Goal: Task Accomplishment & Management: Manage account settings

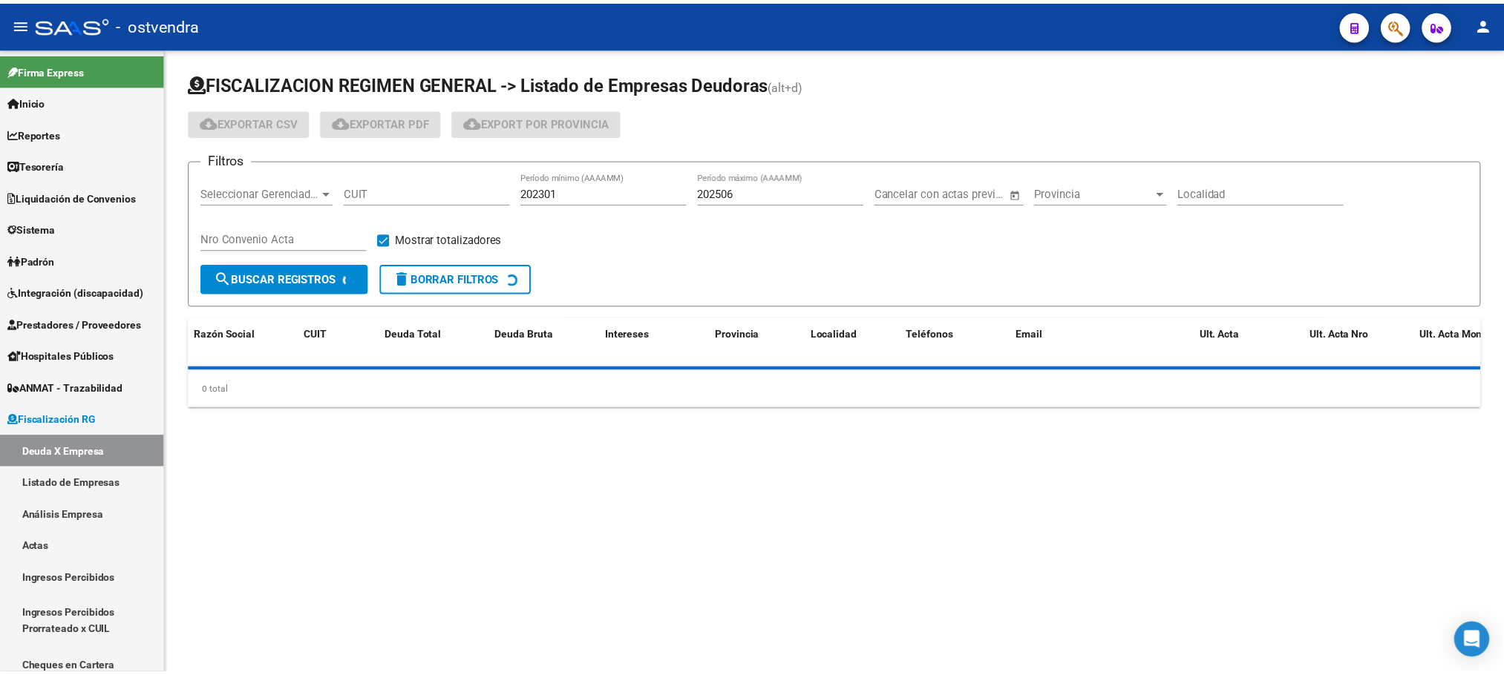
scroll to position [105, 0]
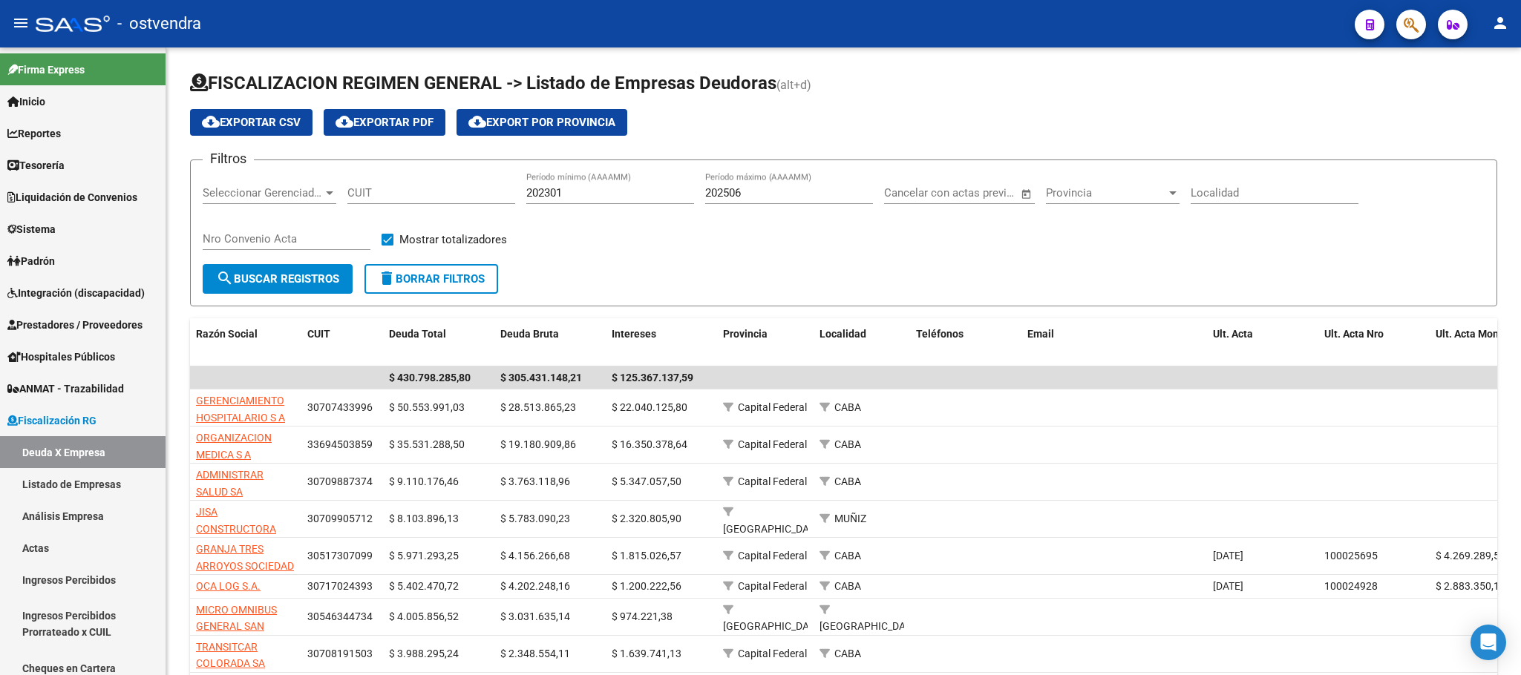
click at [1424, 22] on button "button" at bounding box center [1411, 25] width 30 height 30
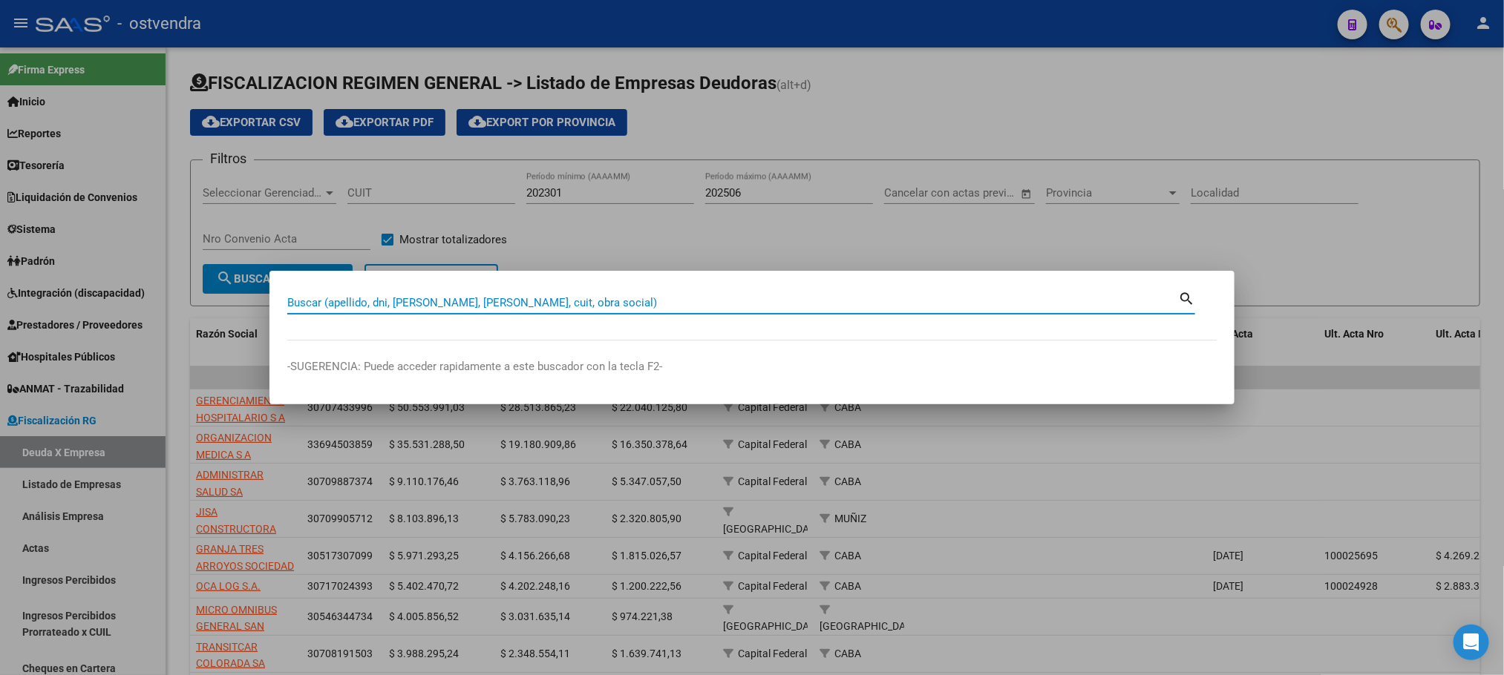
paste input "20406674283"
type input "20406674283"
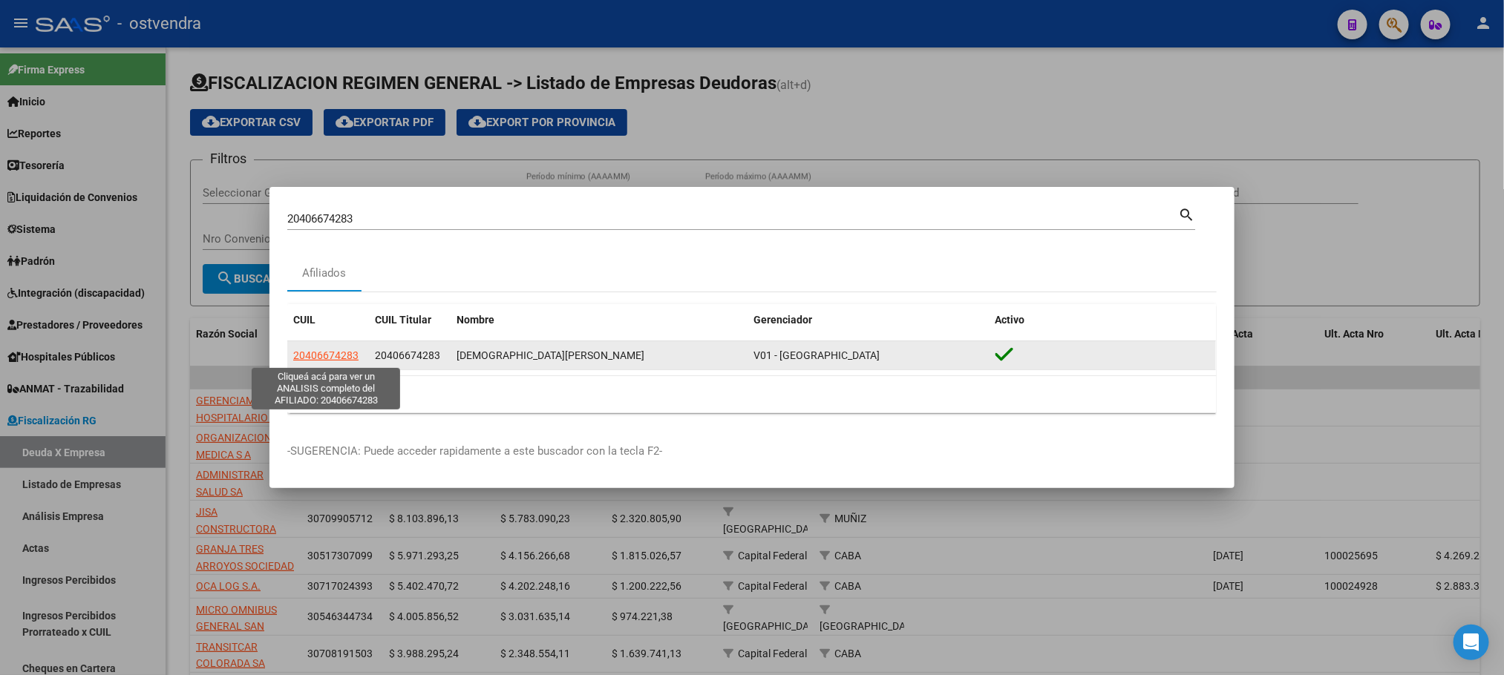
click at [350, 359] on span "20406674283" at bounding box center [325, 356] width 65 height 12
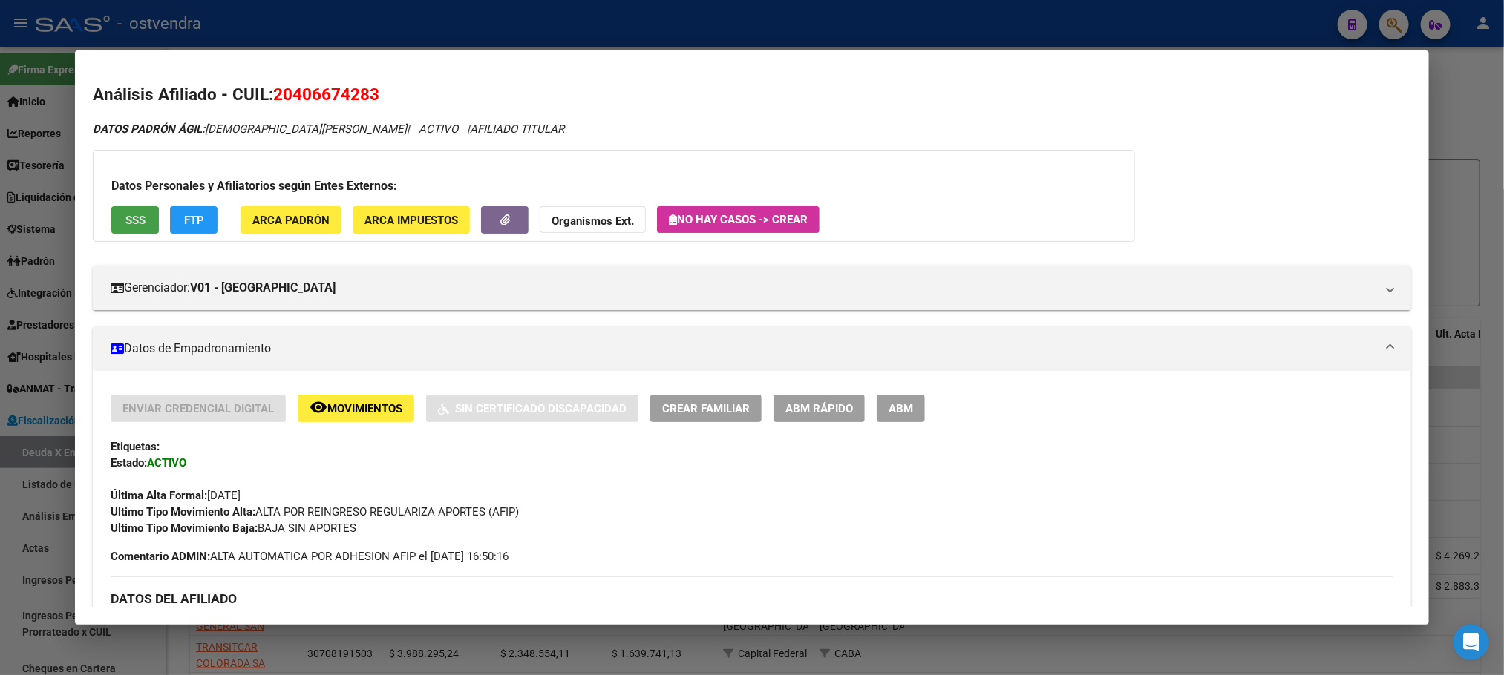
click at [114, 216] on button "SSS" at bounding box center [135, 219] width 48 height 27
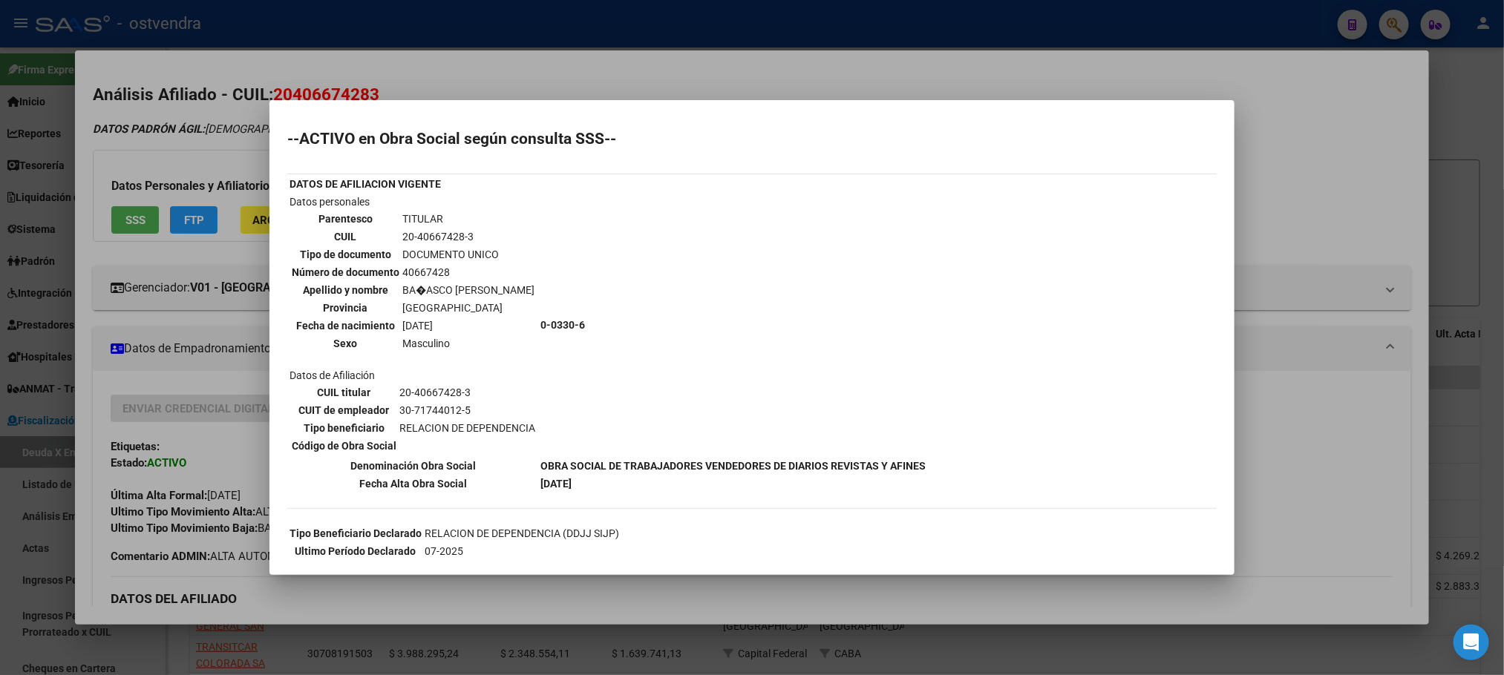
click at [514, 50] on div at bounding box center [752, 337] width 1504 height 675
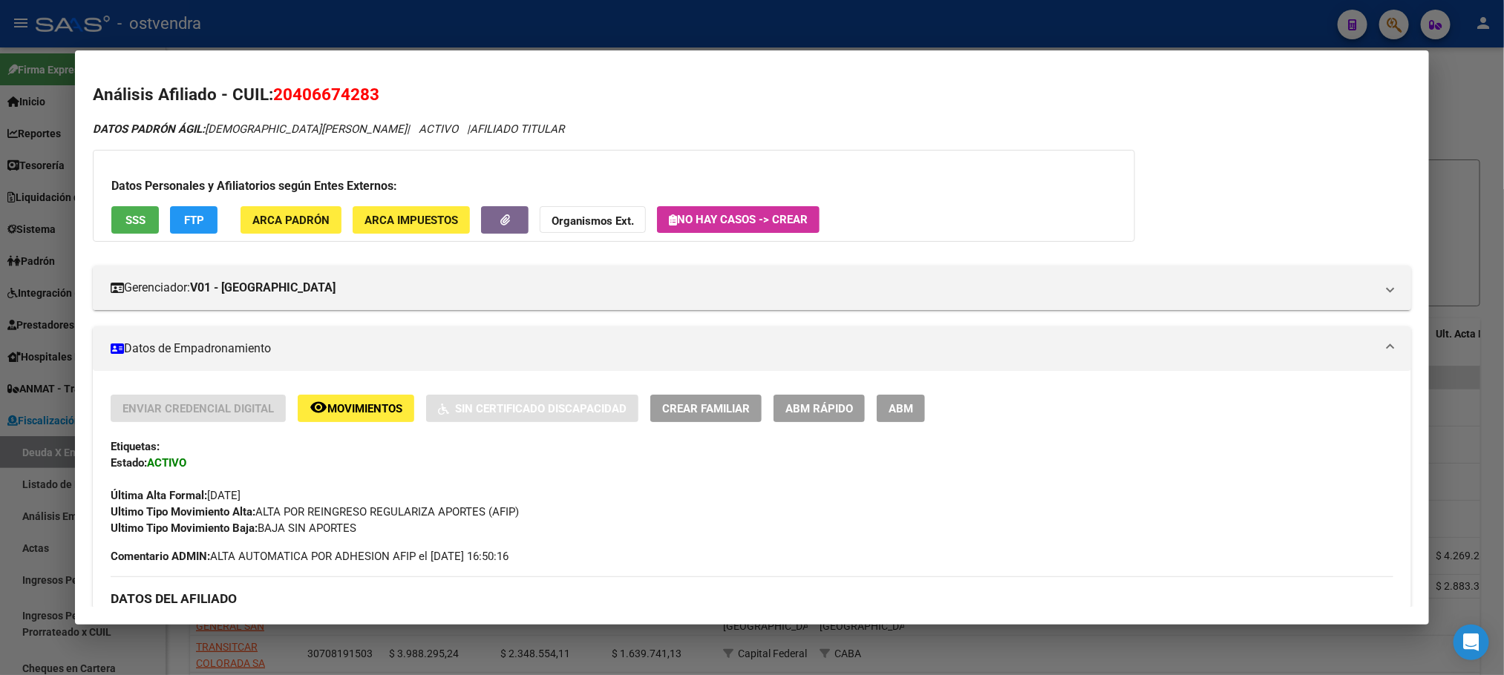
click at [174, 220] on button "FTP" at bounding box center [194, 219] width 48 height 27
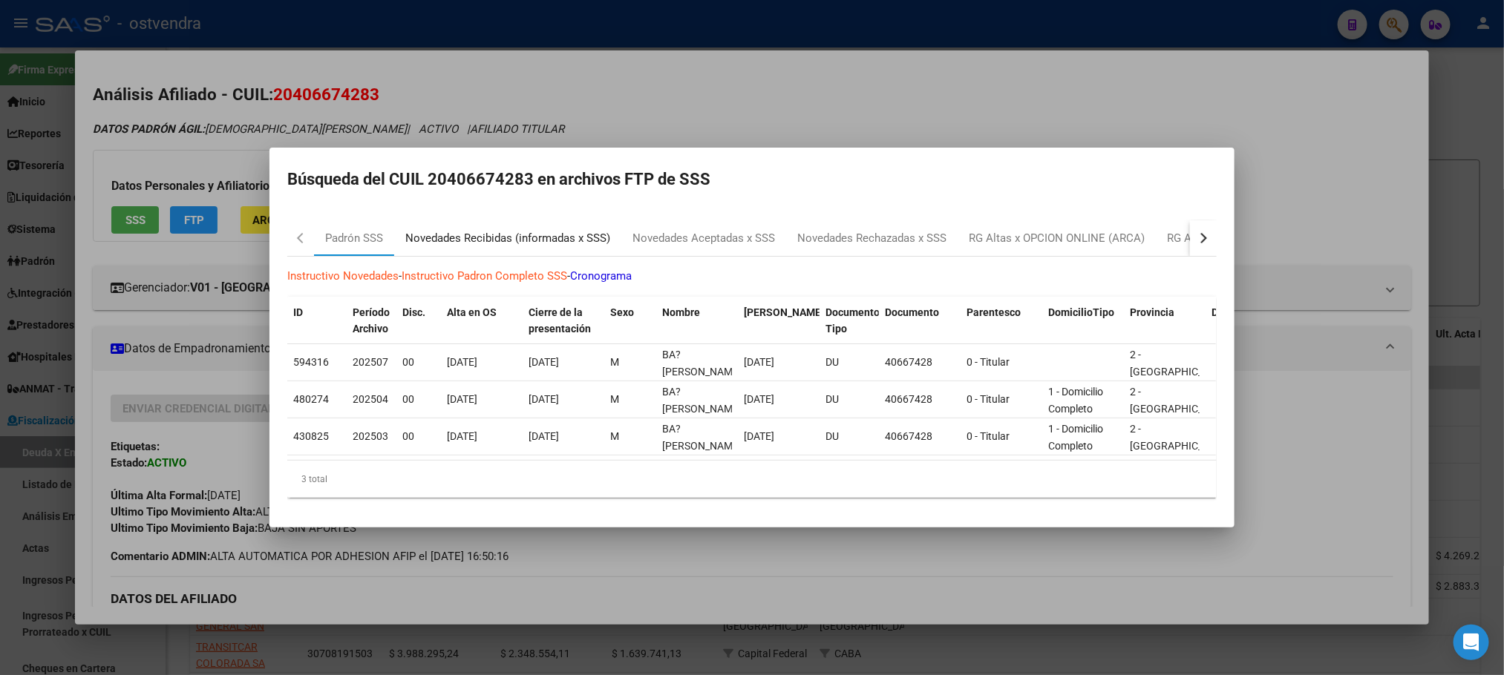
drag, startPoint x: 534, startPoint y: 226, endPoint x: 546, endPoint y: 210, distance: 19.2
type textarea "o"
click at [537, 230] on div "Novedades Recibidas (informadas x SSS)" at bounding box center [507, 238] width 205 height 17
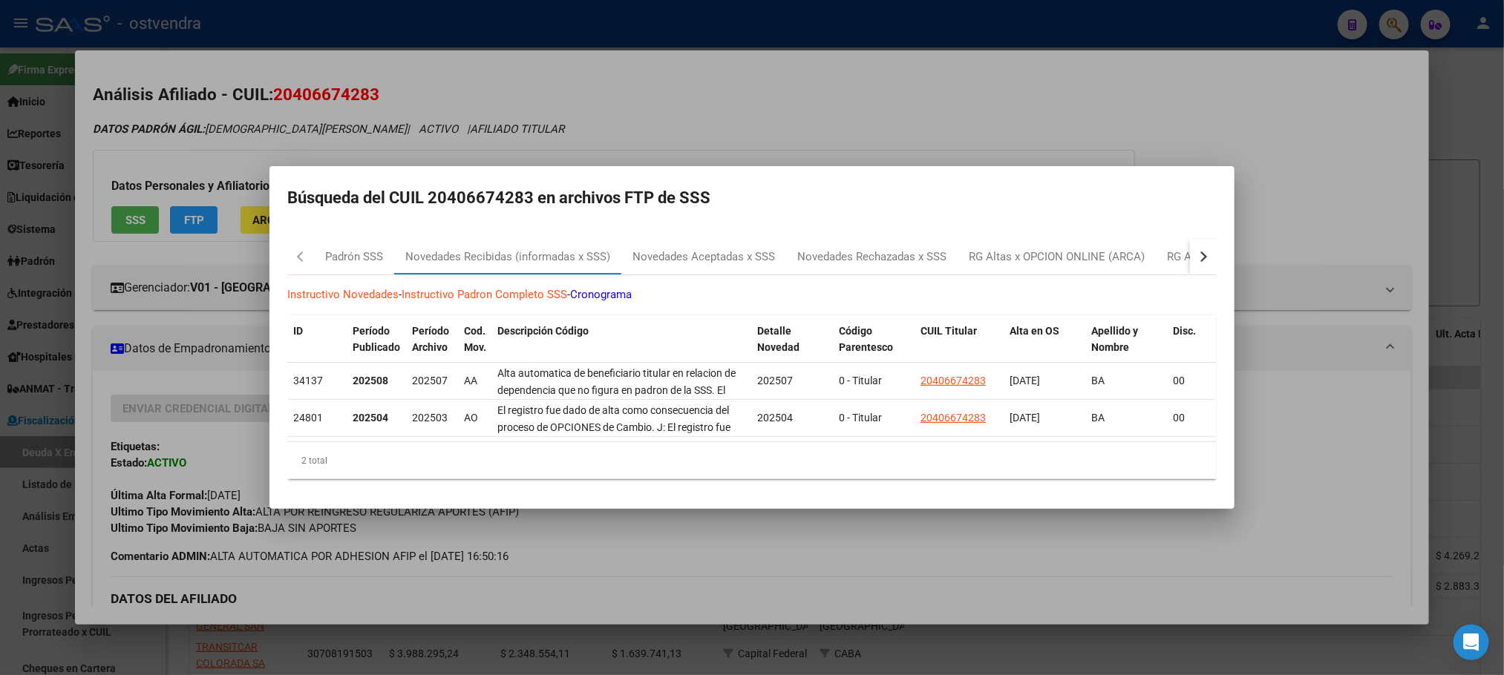
click at [730, 80] on div at bounding box center [752, 337] width 1504 height 675
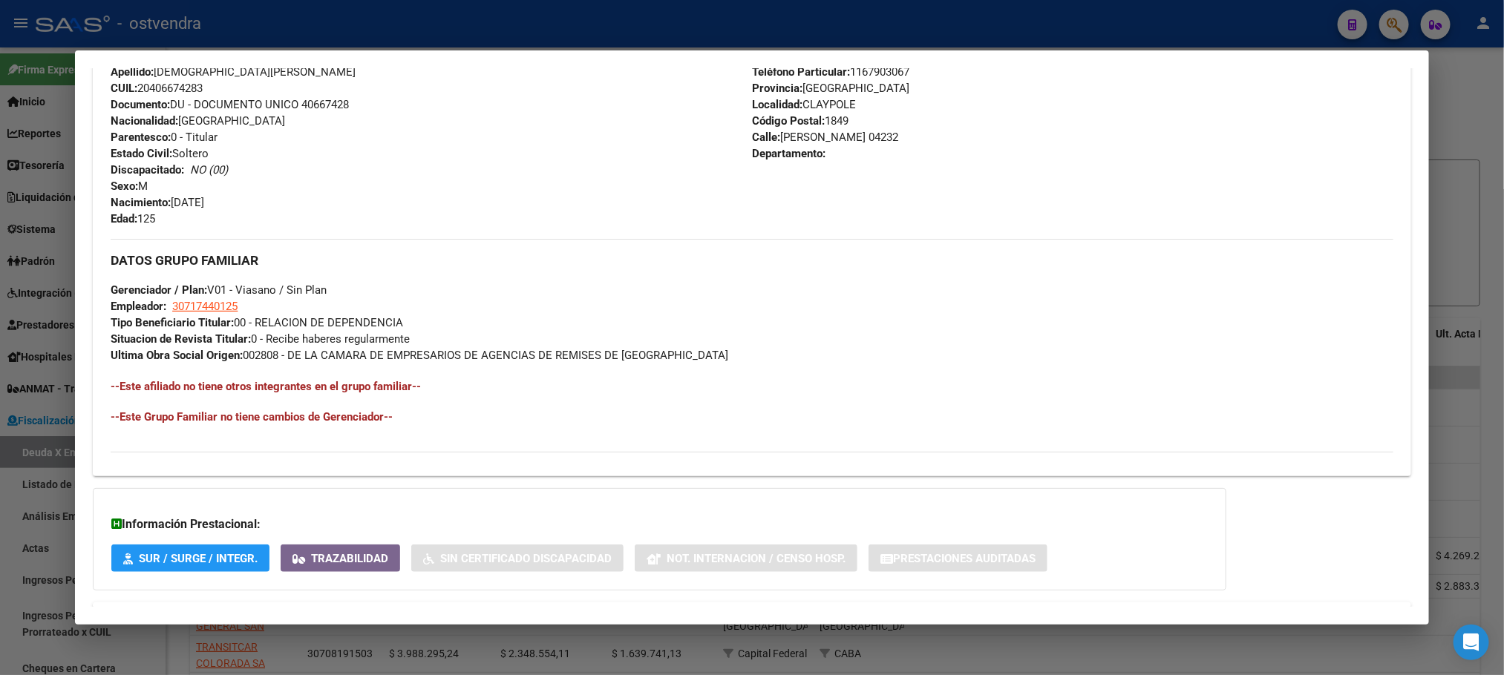
scroll to position [622, 0]
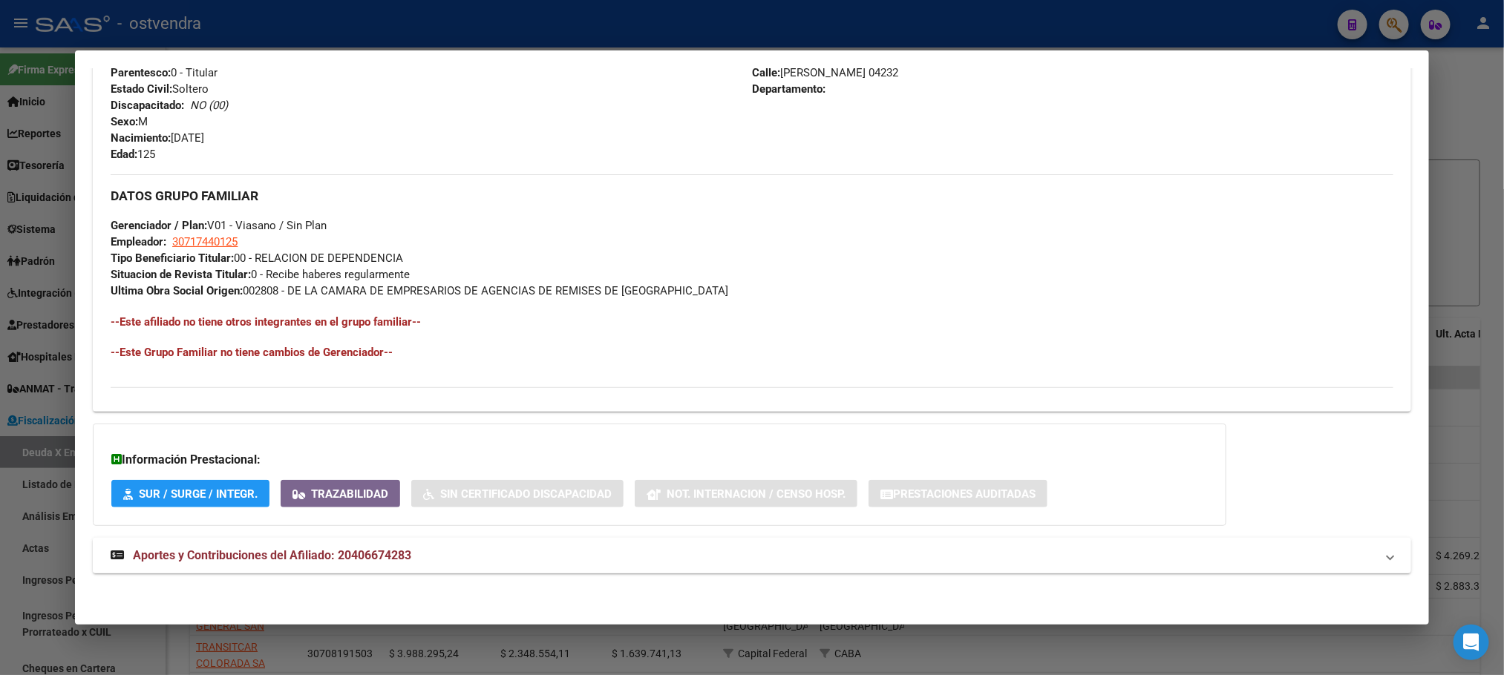
click at [619, 549] on mat-panel-title "Aportes y Contribuciones del Afiliado: 20406674283" at bounding box center [743, 556] width 1264 height 18
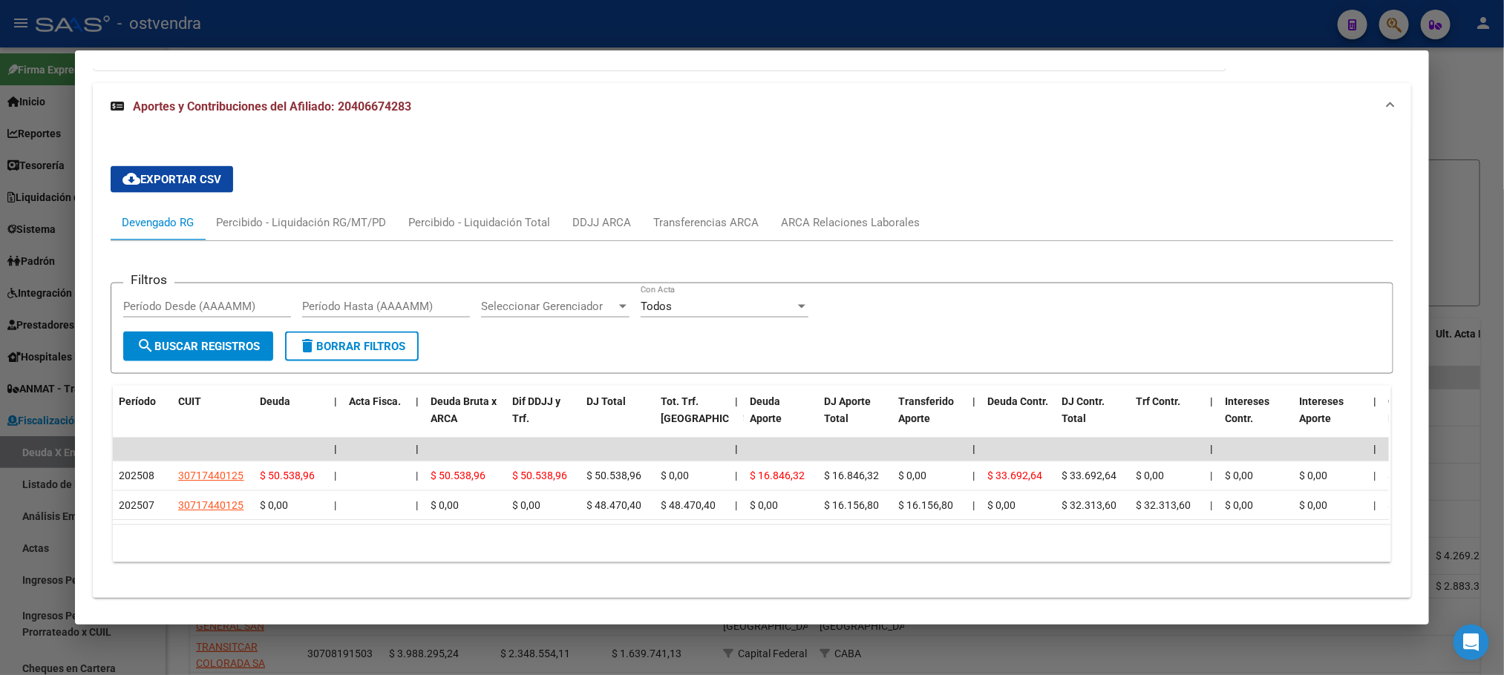
scroll to position [1120, 0]
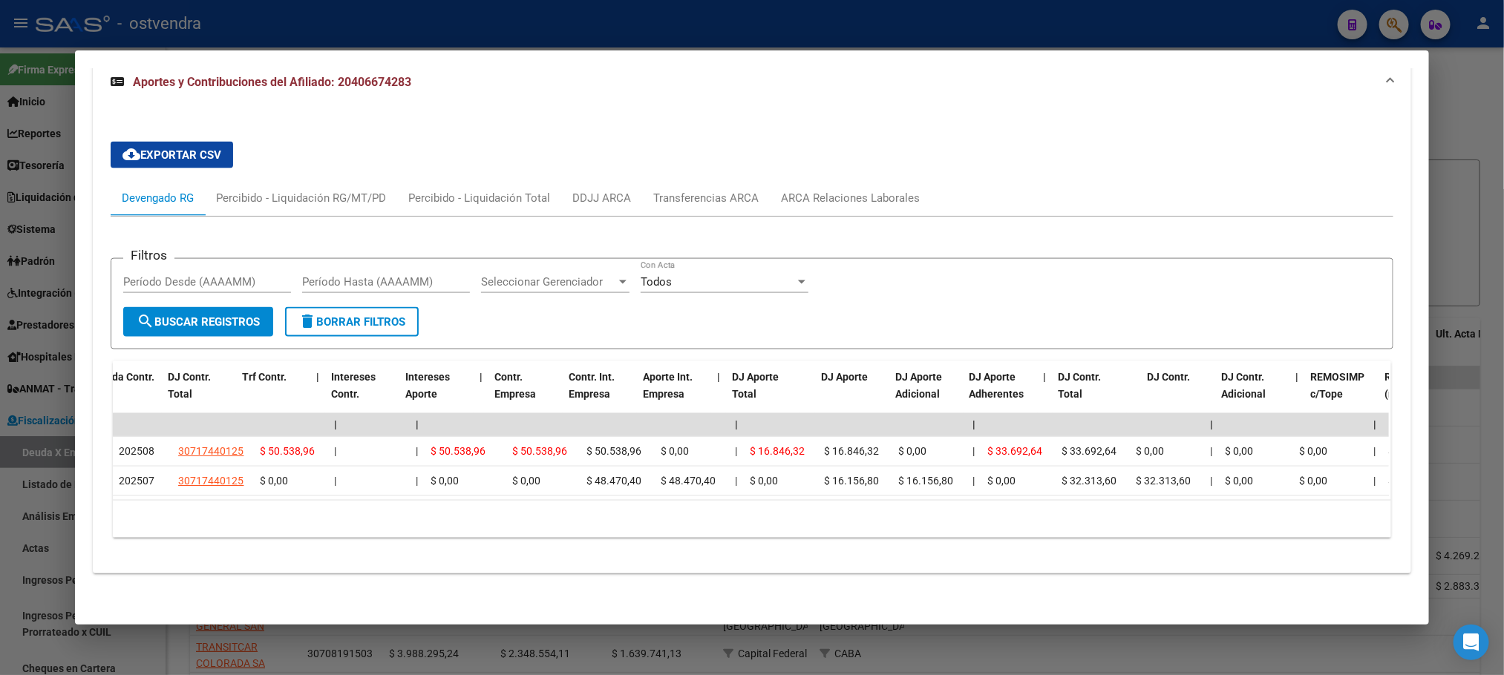
drag, startPoint x: 588, startPoint y: 503, endPoint x: 1102, endPoint y: 497, distance: 514.4
click at [1504, 510] on html "menu - ostvendra person Firma Express Inicio Calendario SSS Instructivos Contac…" at bounding box center [752, 337] width 1504 height 675
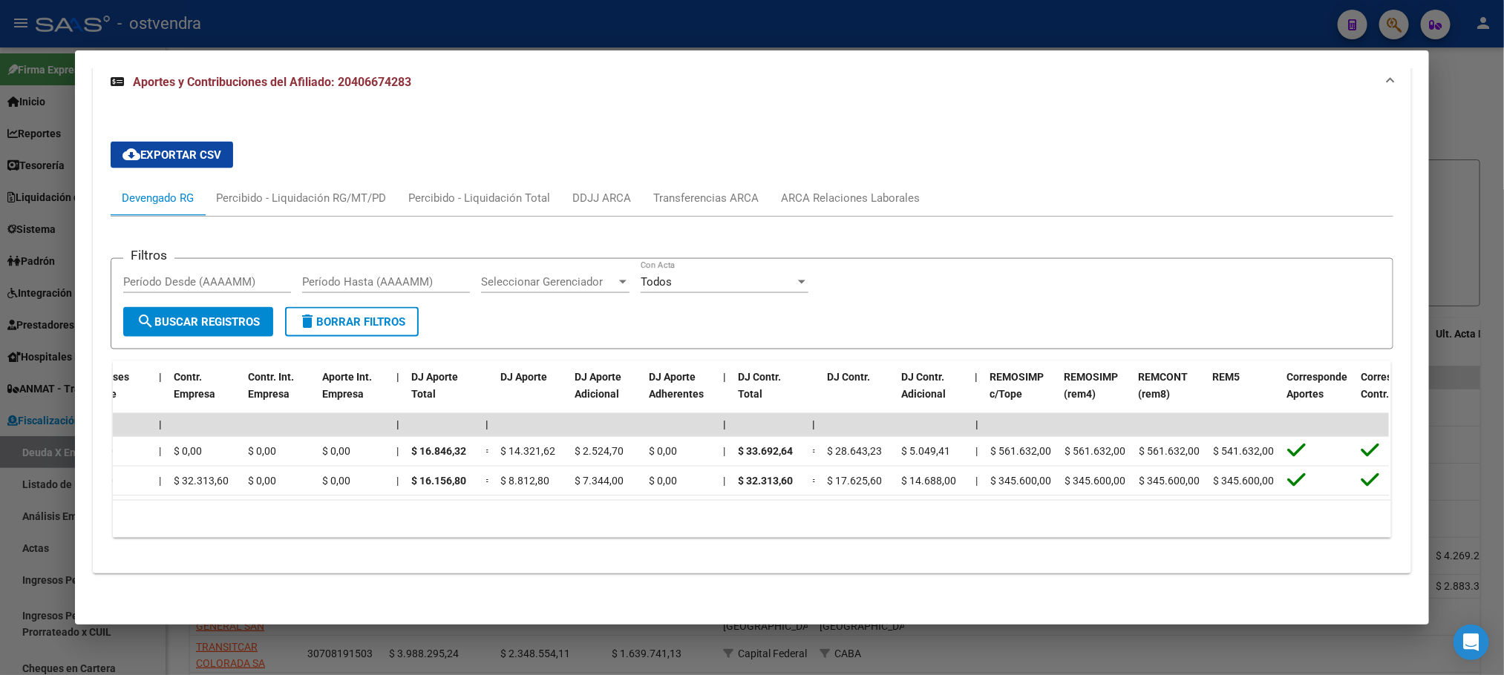
click at [817, 520] on div "10 total 1" at bounding box center [751, 519] width 1277 height 37
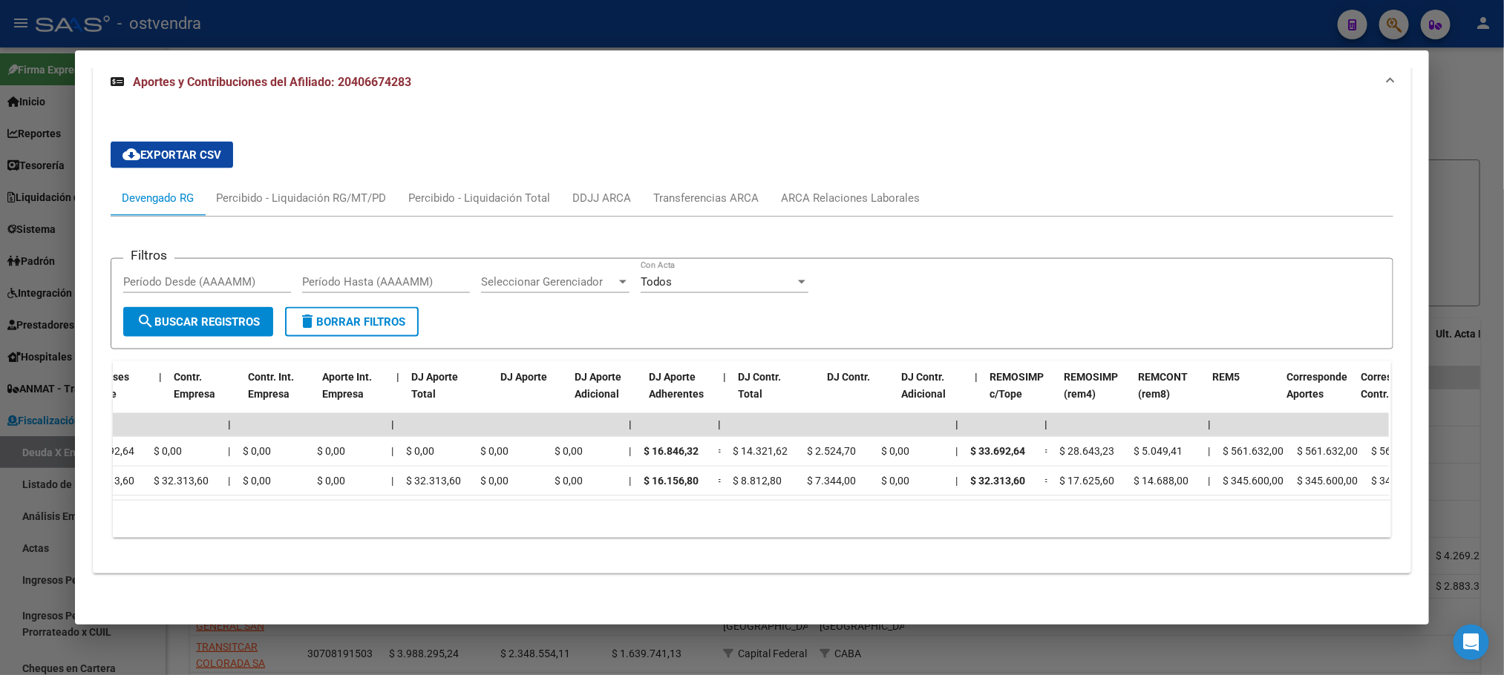
scroll to position [0, 0]
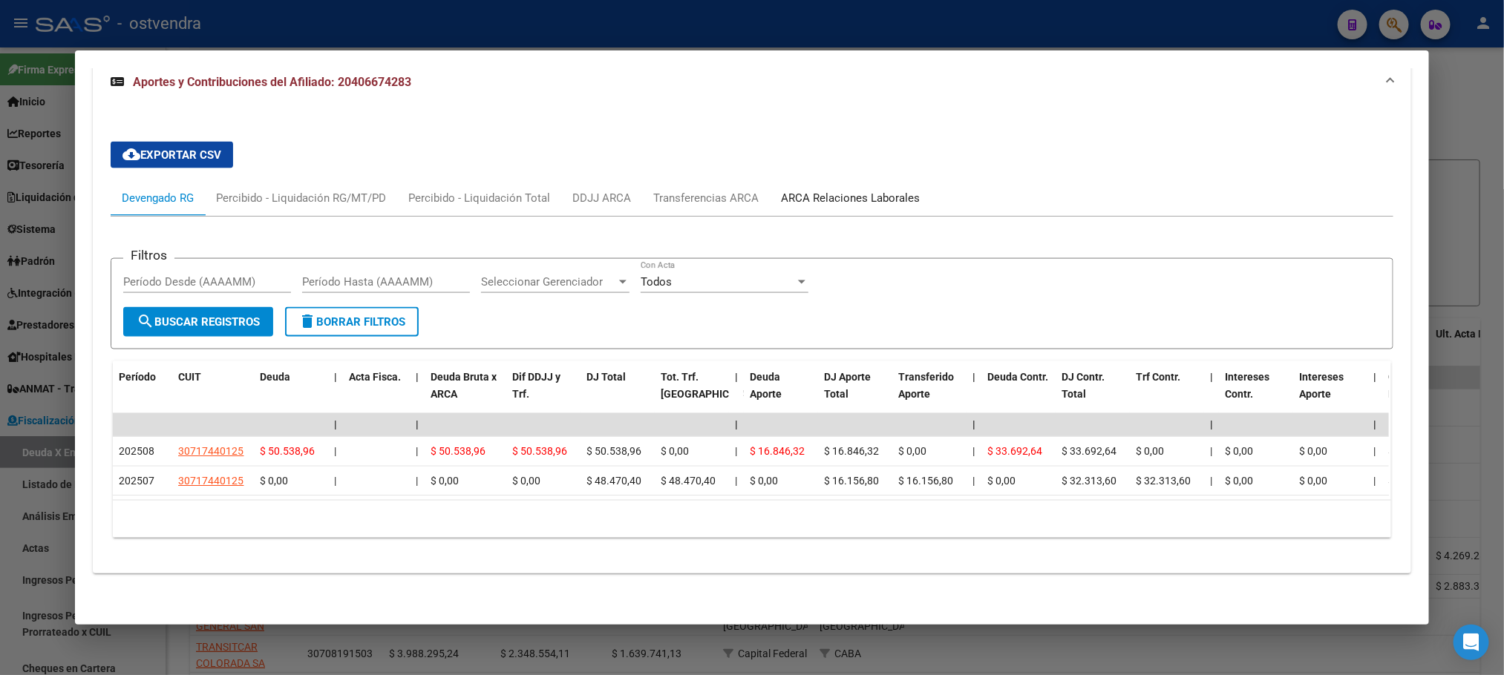
click at [787, 180] on div "ARCA Relaciones Laborales" at bounding box center [850, 198] width 161 height 36
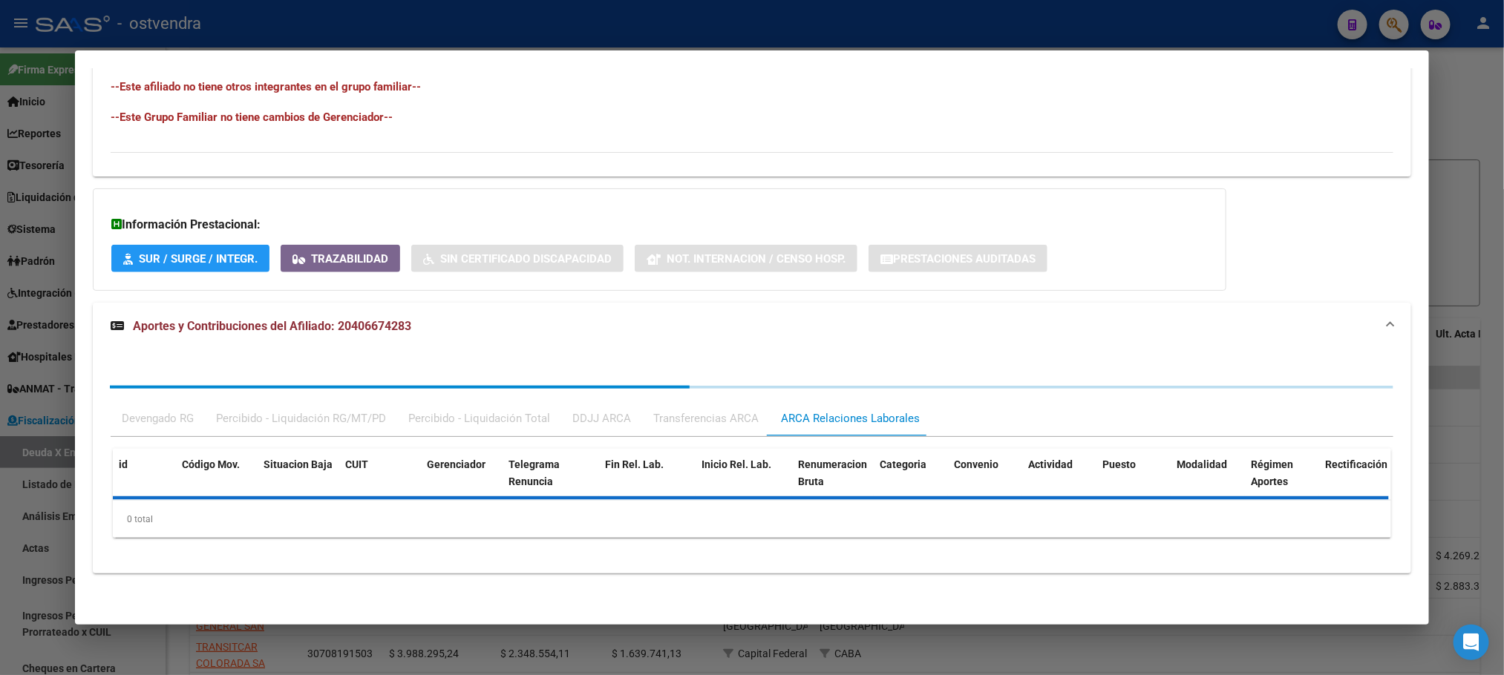
scroll to position [937, 0]
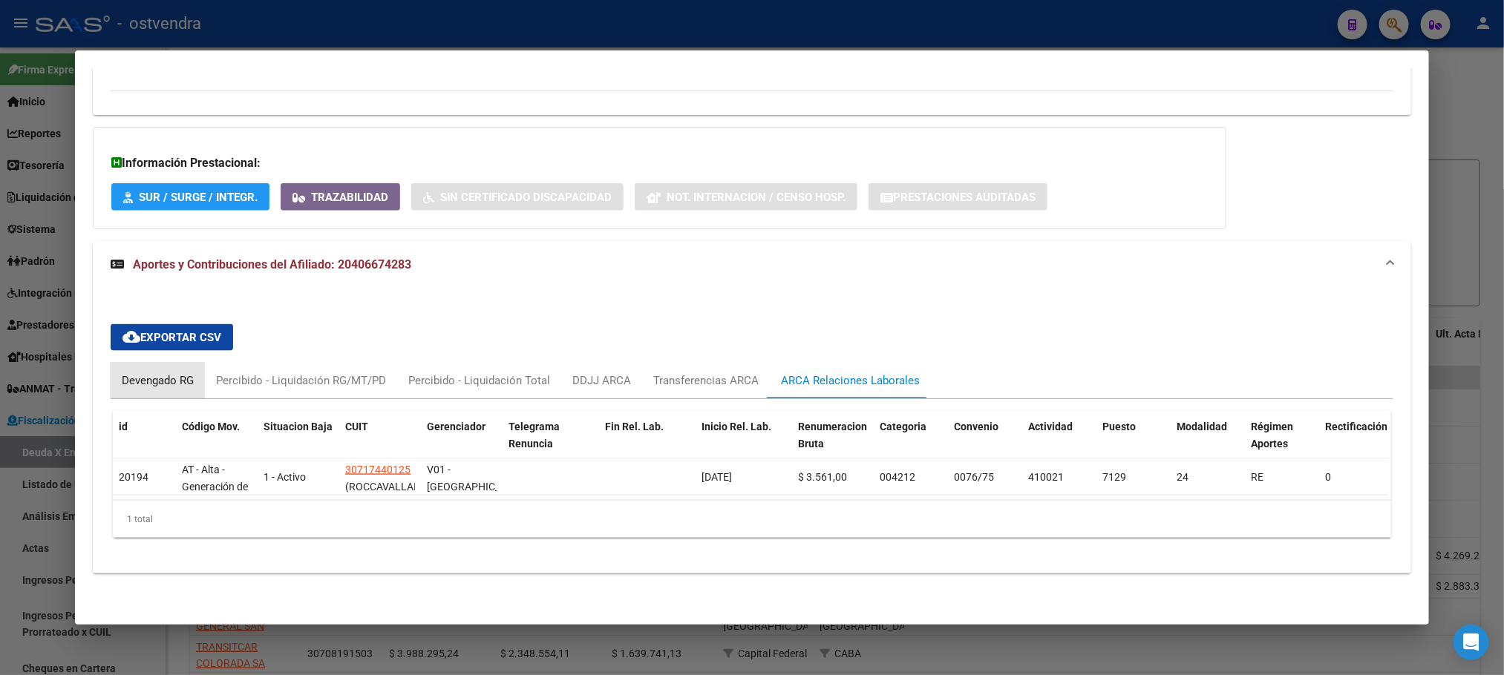
click at [122, 373] on div "Devengado RG" at bounding box center [158, 381] width 72 height 16
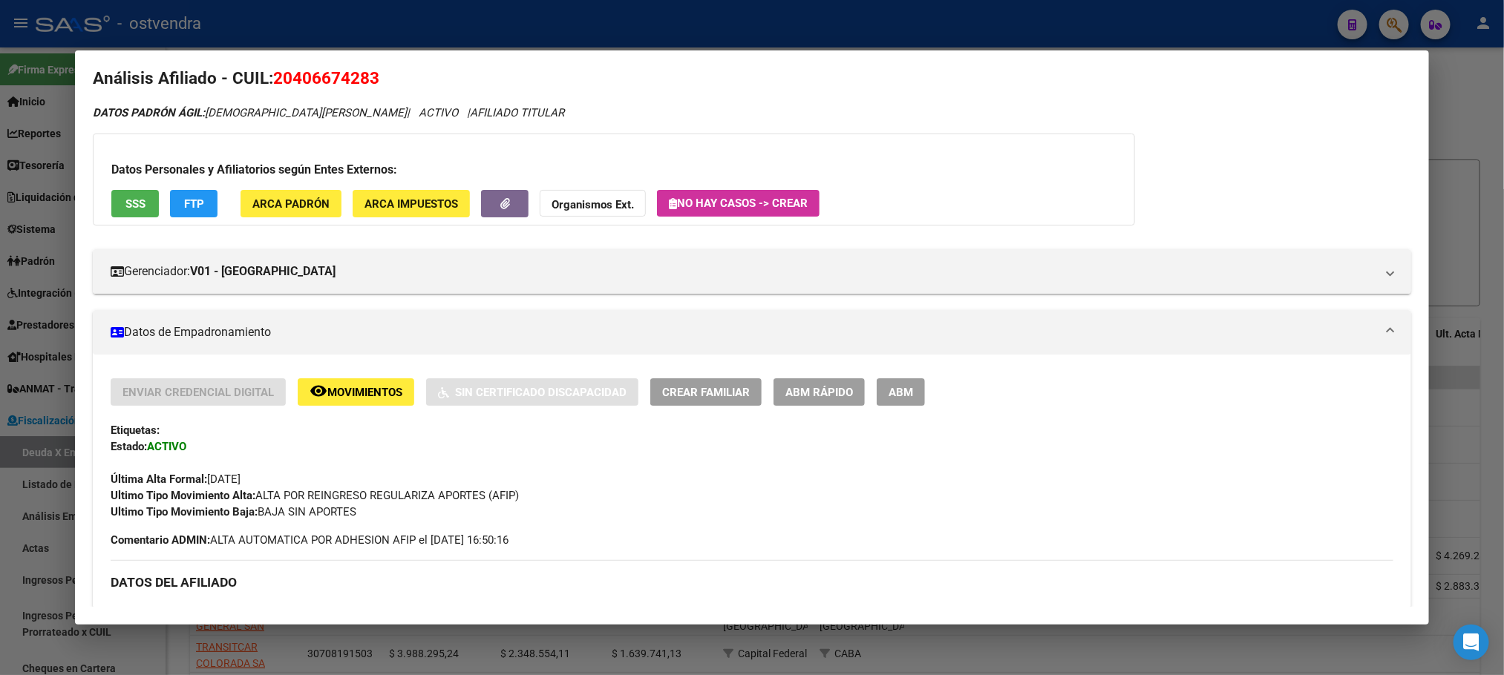
scroll to position [0, 0]
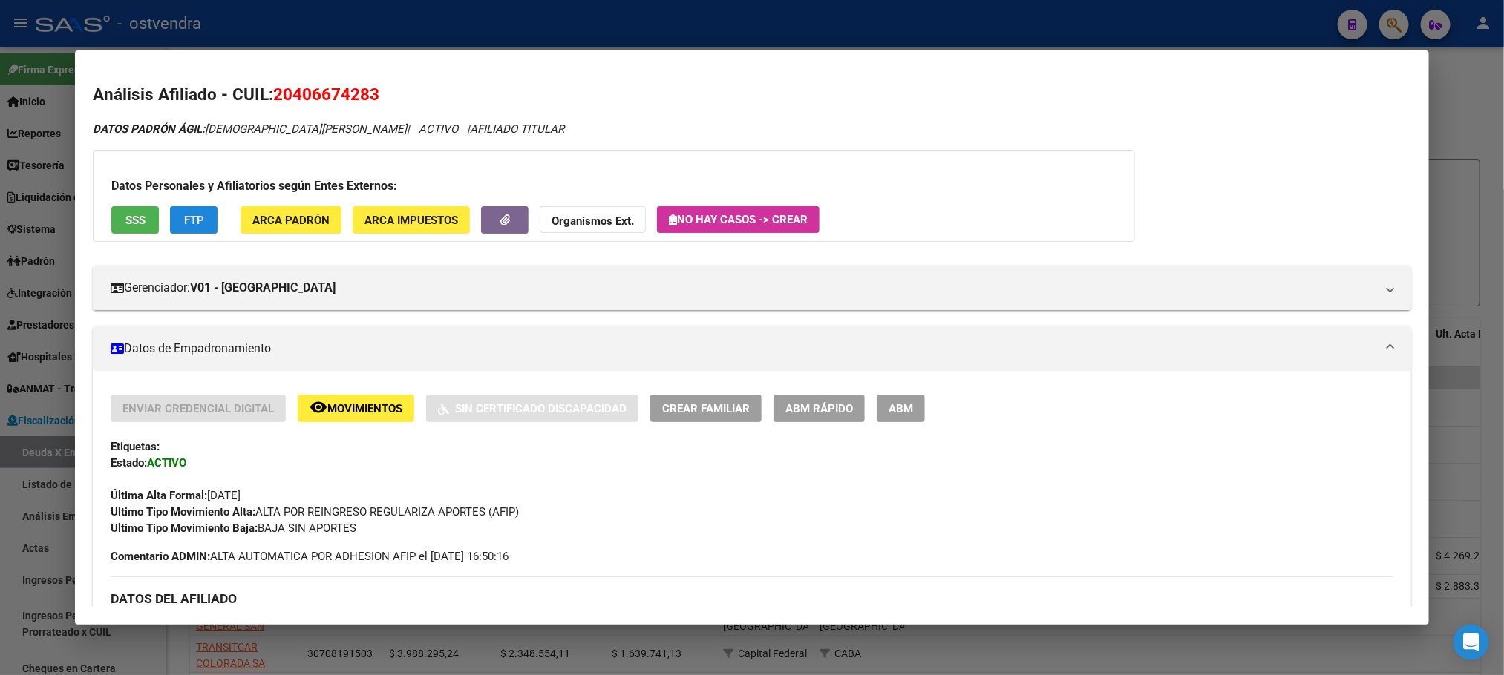
click at [199, 219] on button "FTP" at bounding box center [194, 219] width 48 height 27
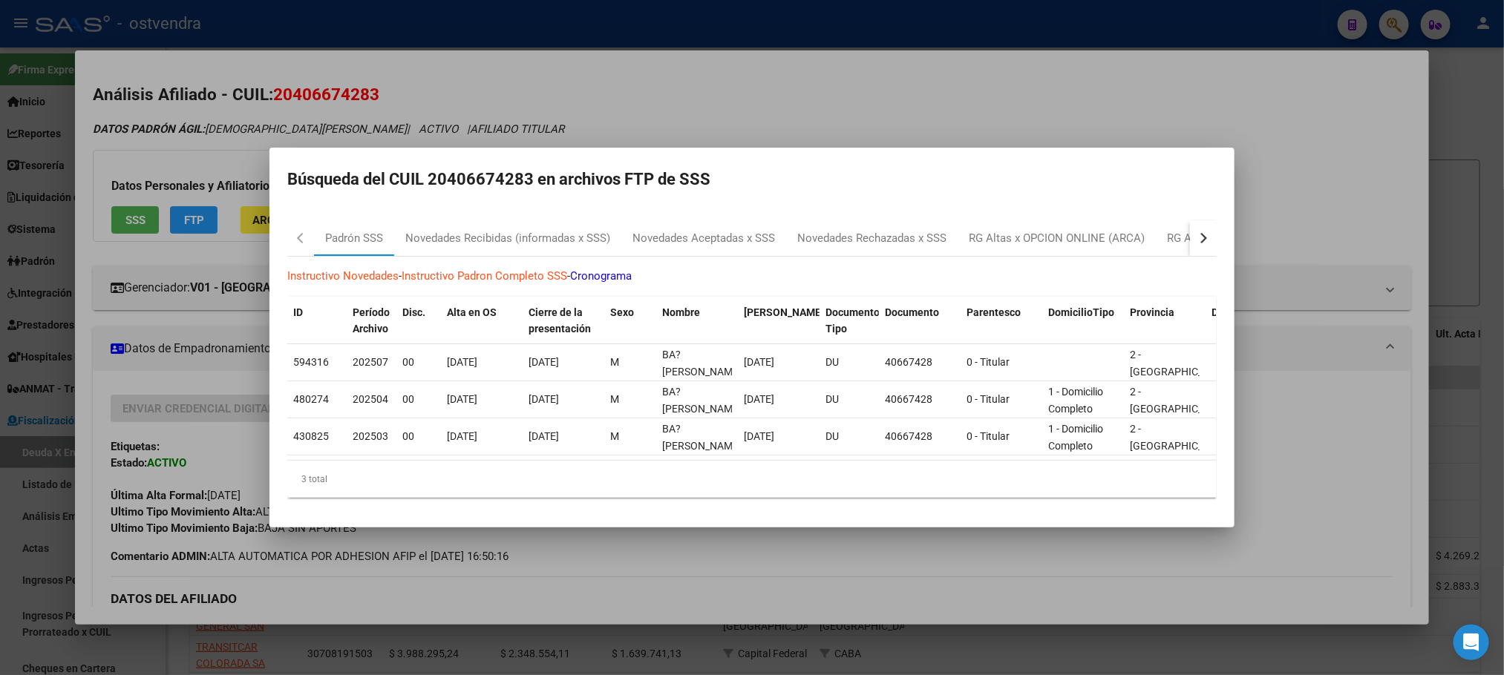
click at [227, 138] on div at bounding box center [752, 337] width 1504 height 675
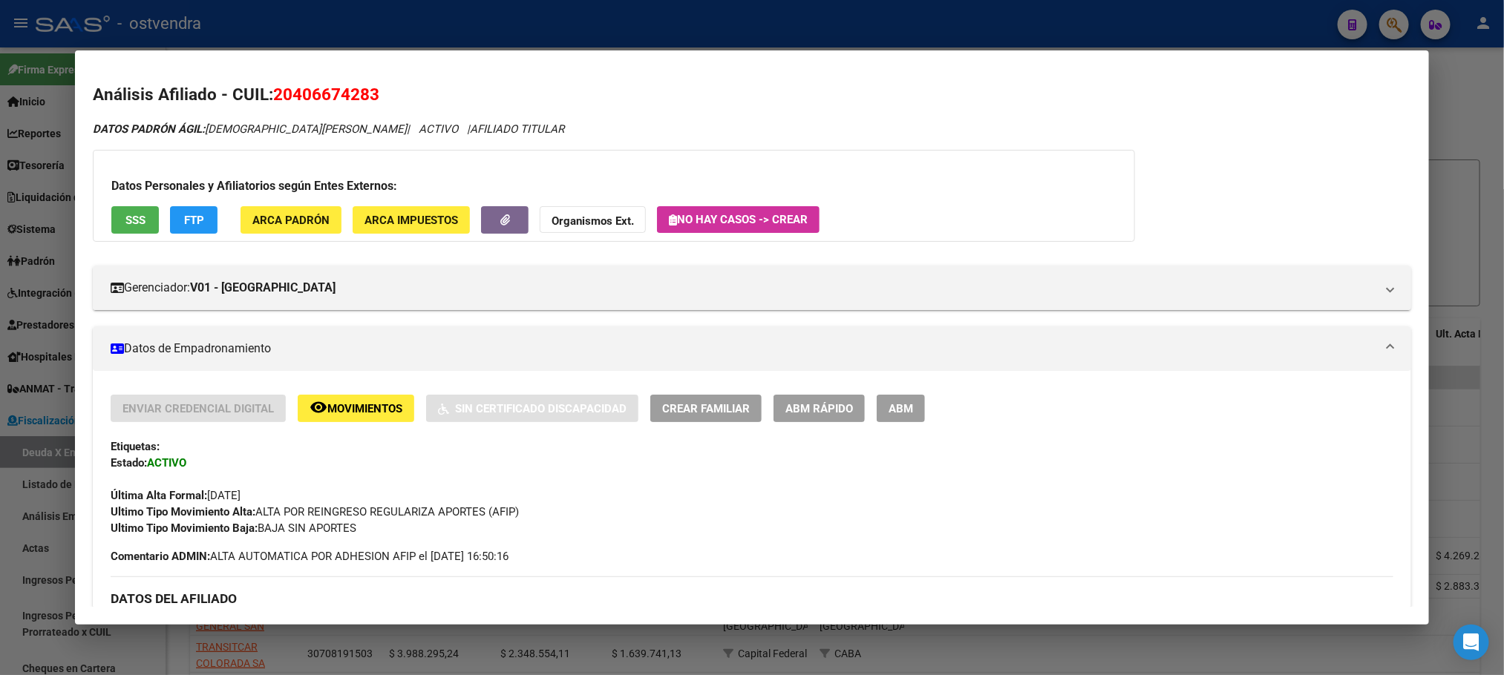
click at [185, 223] on span "FTP" at bounding box center [194, 220] width 20 height 13
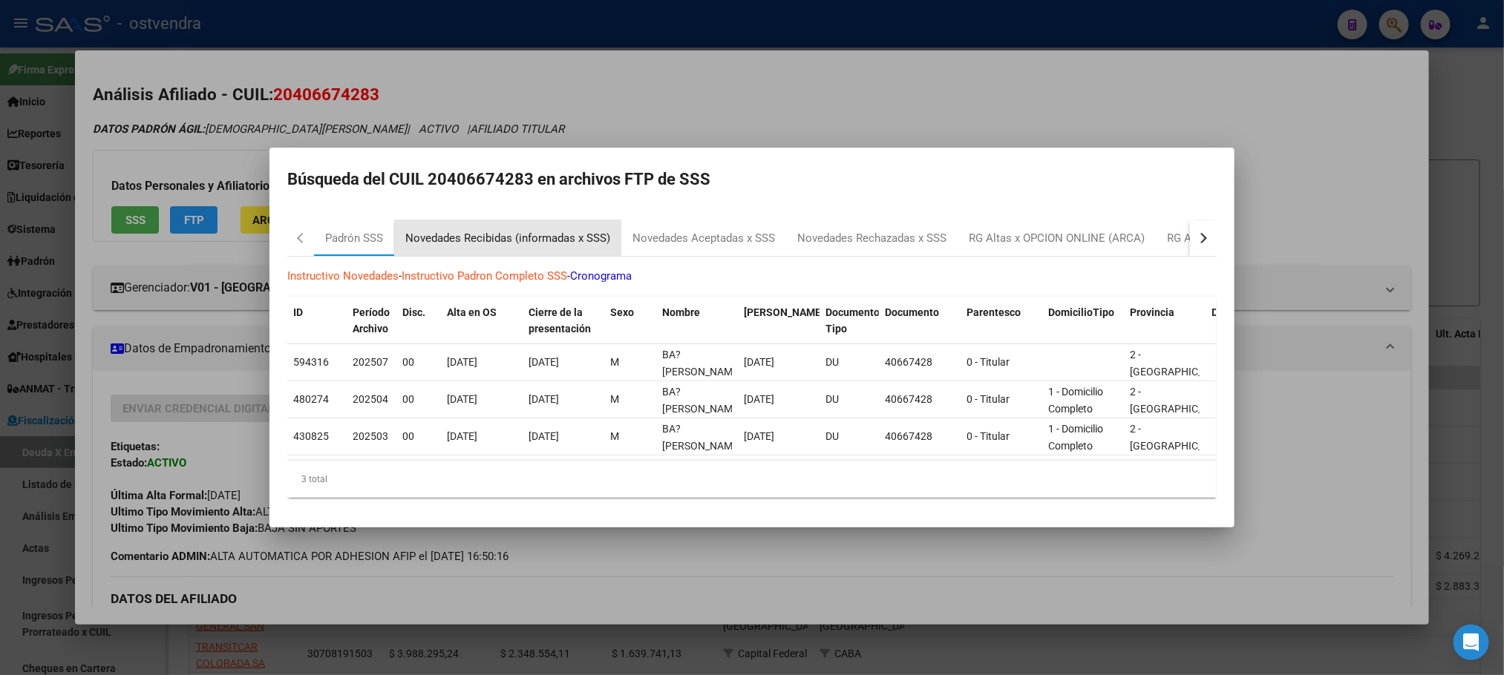
drag, startPoint x: 526, startPoint y: 247, endPoint x: 526, endPoint y: 238, distance: 8.9
click at [526, 247] on div "Novedades Recibidas (informadas x SSS)" at bounding box center [507, 238] width 227 height 36
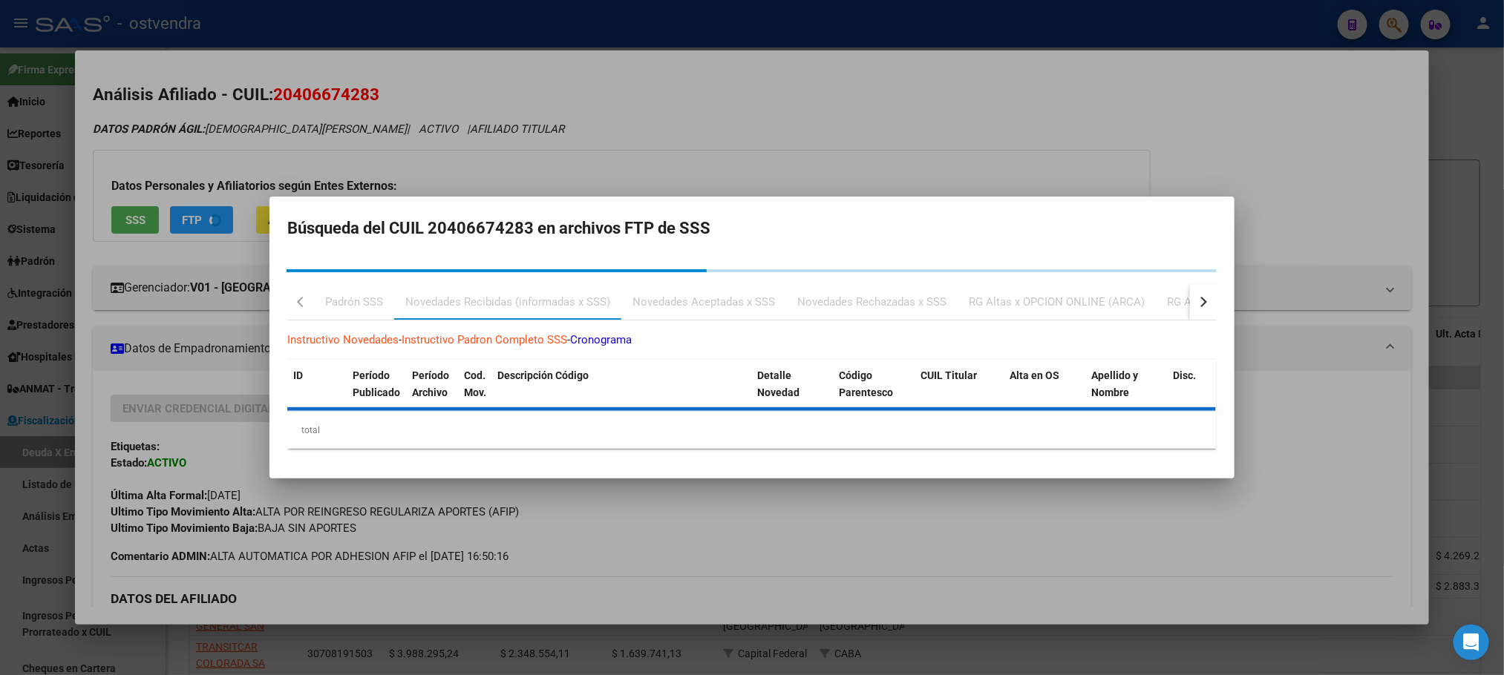
click at [541, 130] on div at bounding box center [752, 337] width 1504 height 675
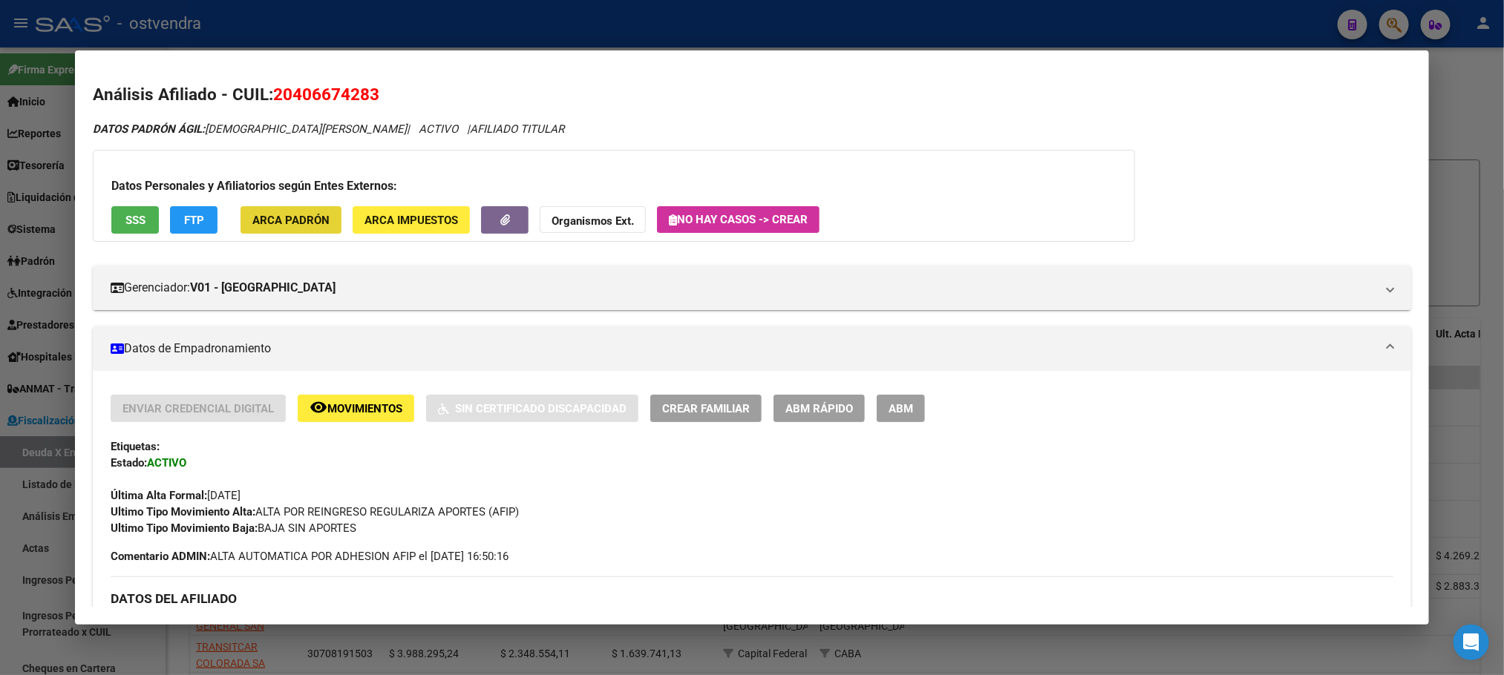
click at [314, 216] on span "ARCA Padrón" at bounding box center [290, 220] width 77 height 13
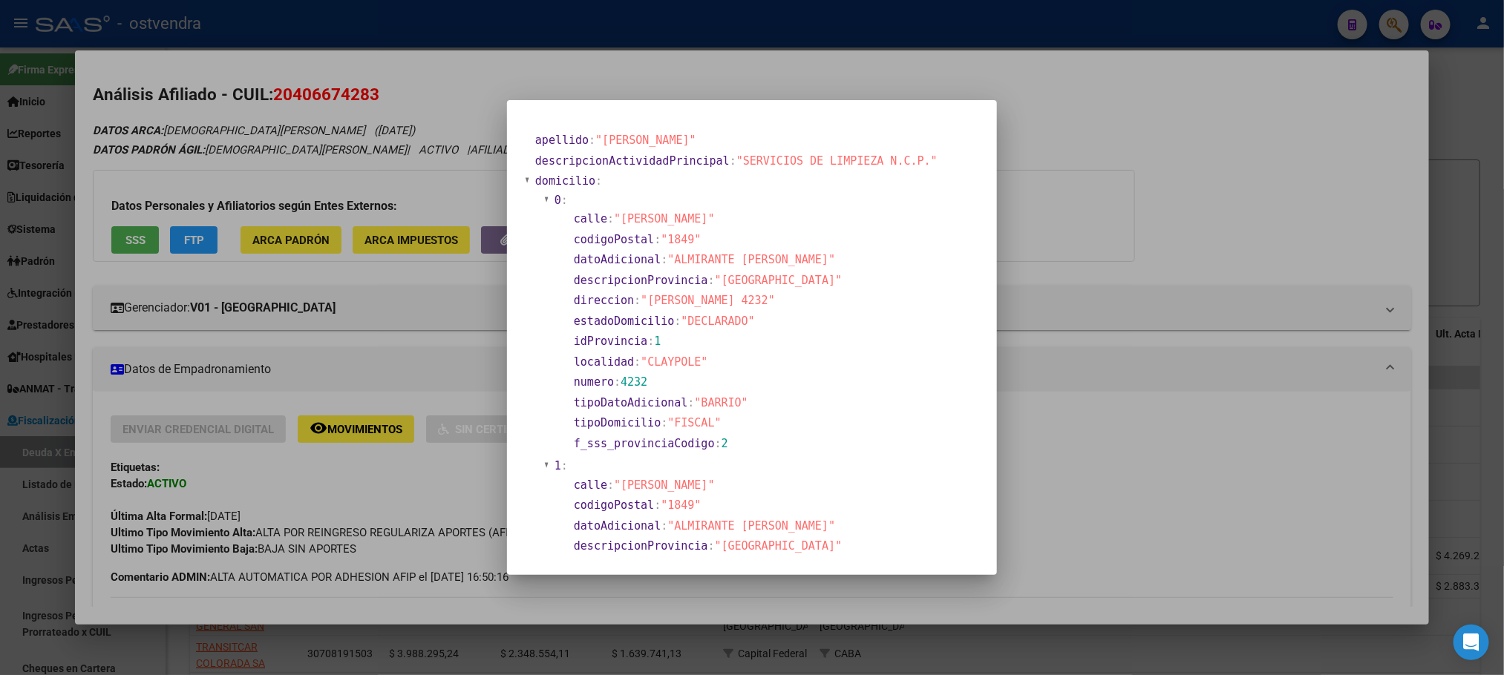
click at [468, 150] on div at bounding box center [752, 337] width 1504 height 675
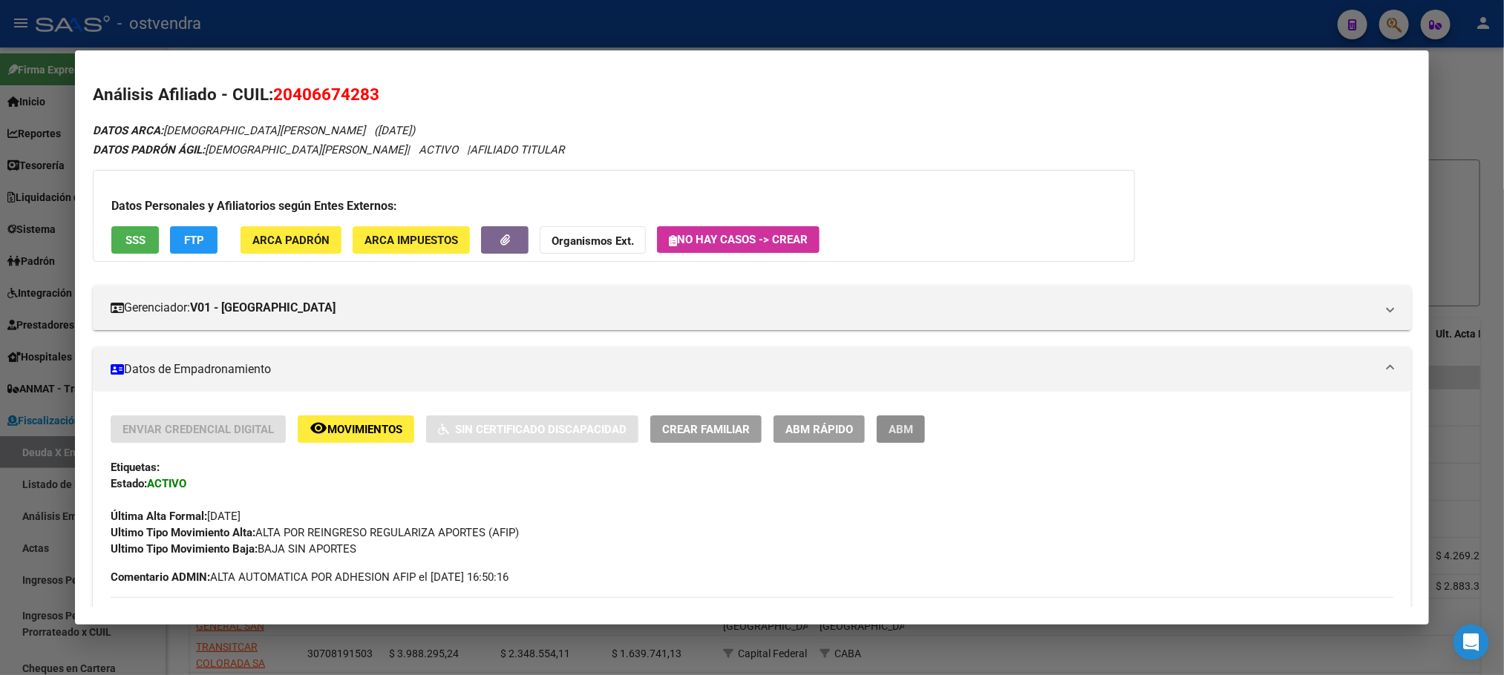
click at [909, 431] on button "ABM" at bounding box center [901, 429] width 48 height 27
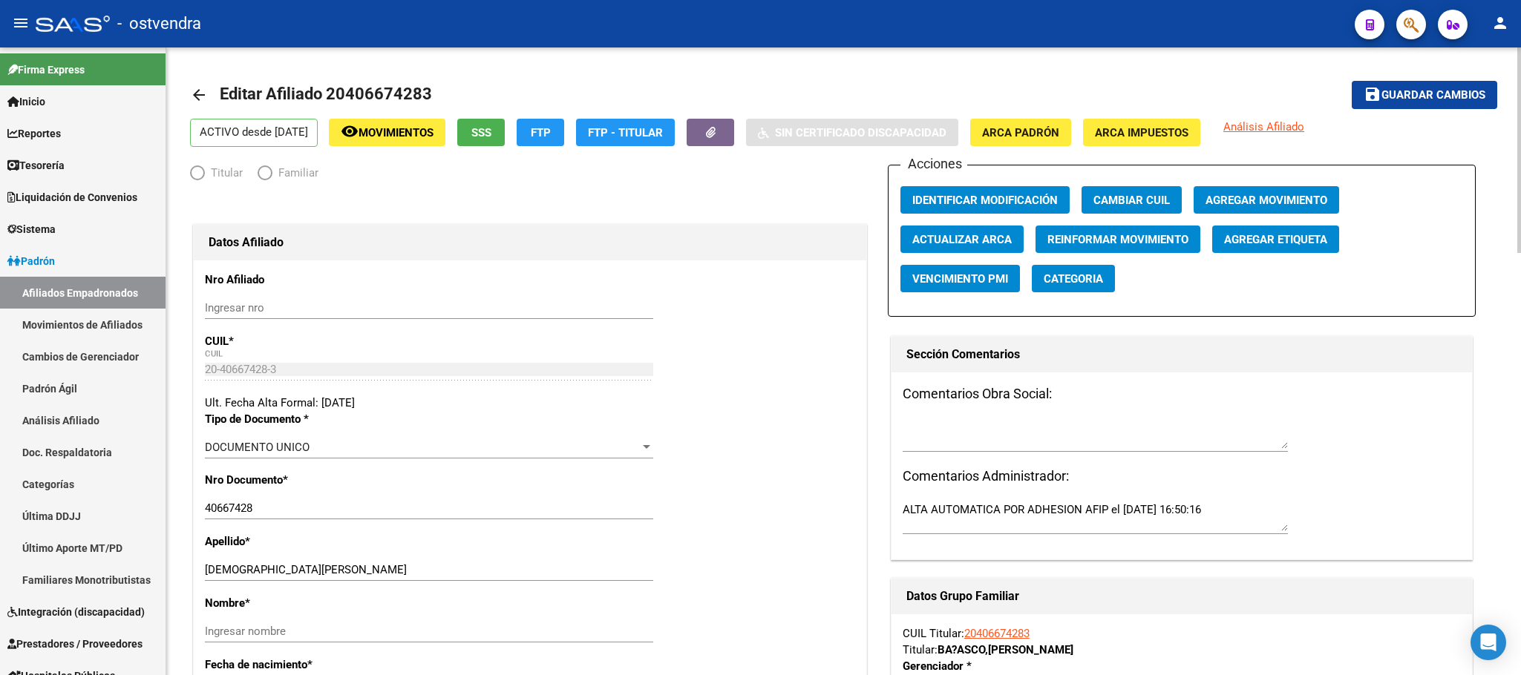
radio input "true"
type input "30-71744012-5"
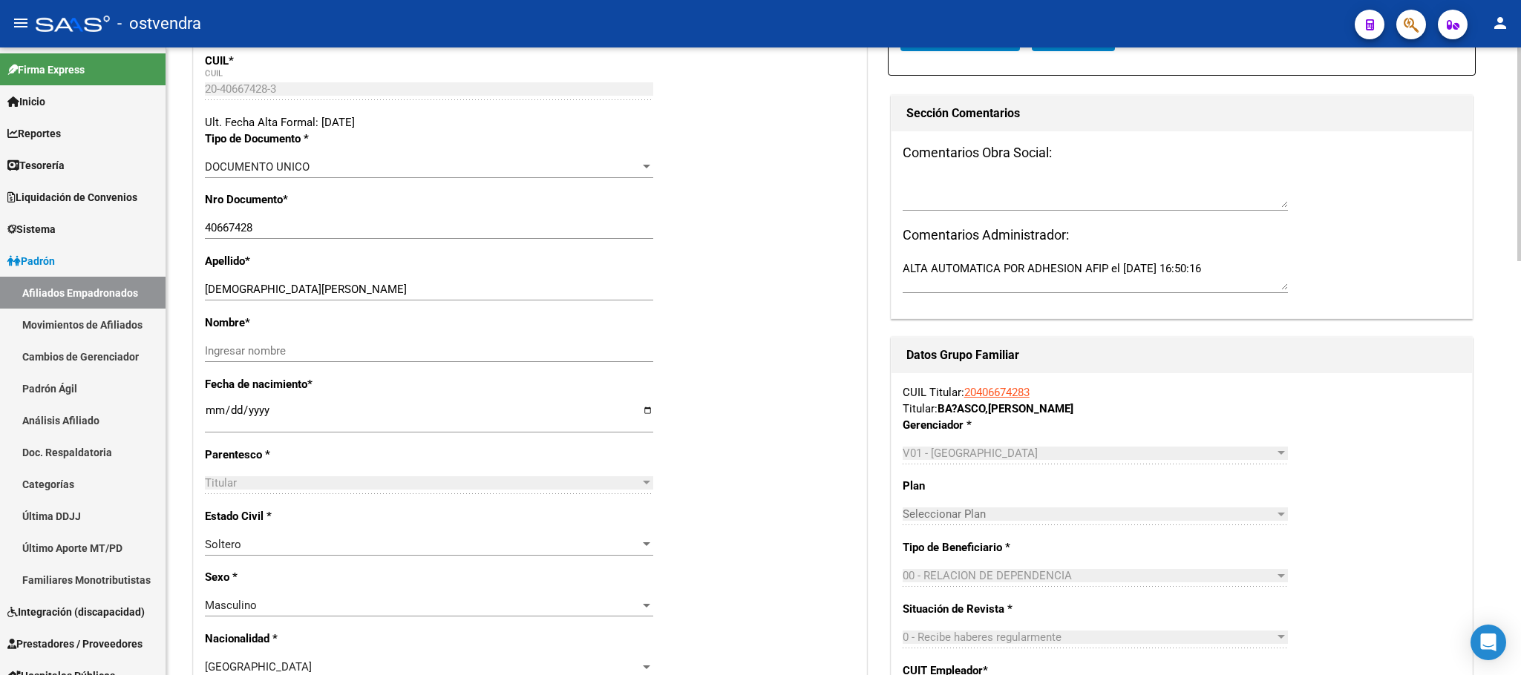
scroll to position [334, 0]
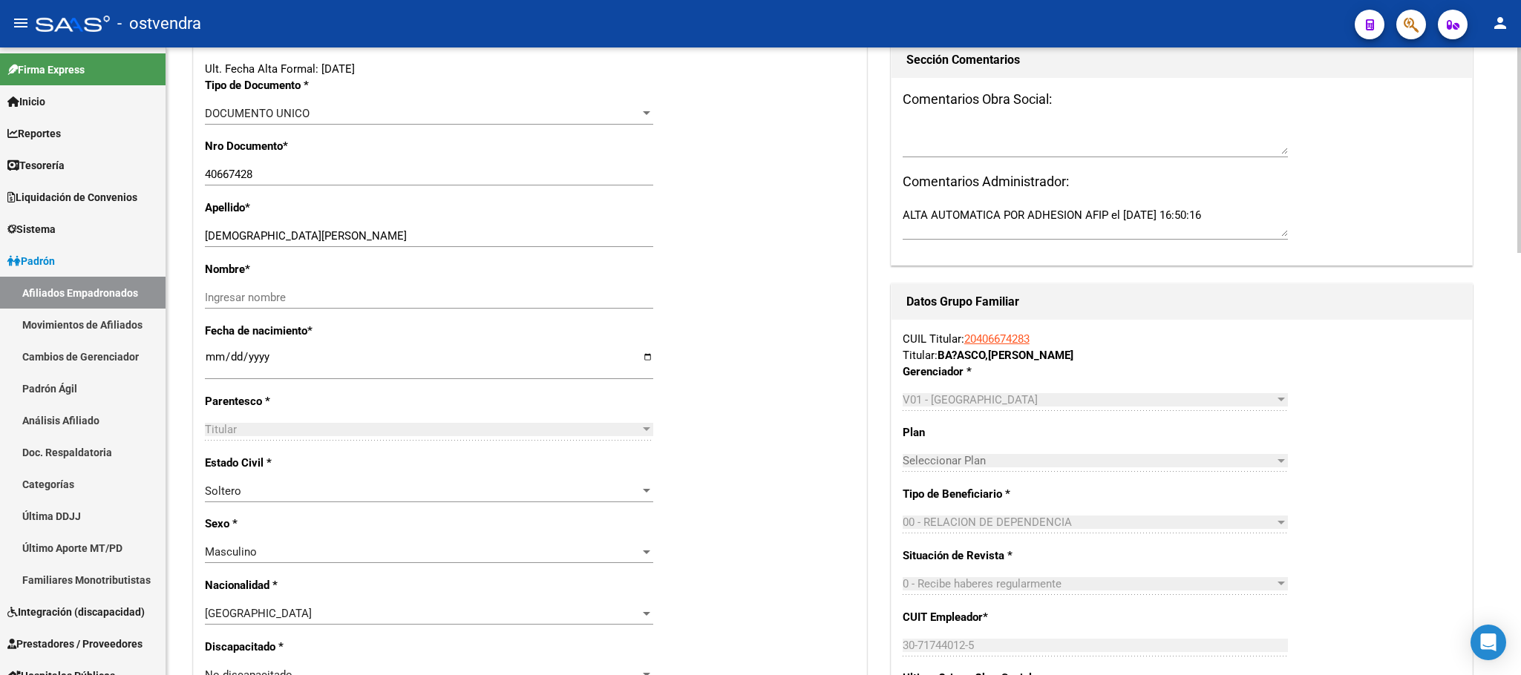
click at [214, 357] on input "[DATE]" at bounding box center [429, 363] width 448 height 24
type input "[DATE]"
drag, startPoint x: 258, startPoint y: 235, endPoint x: 434, endPoint y: 229, distance: 176.0
click at [434, 229] on div "[PERSON_NAME] apellido" at bounding box center [429, 236] width 448 height 22
click at [396, 318] on div "Ingresar nombre" at bounding box center [429, 305] width 448 height 36
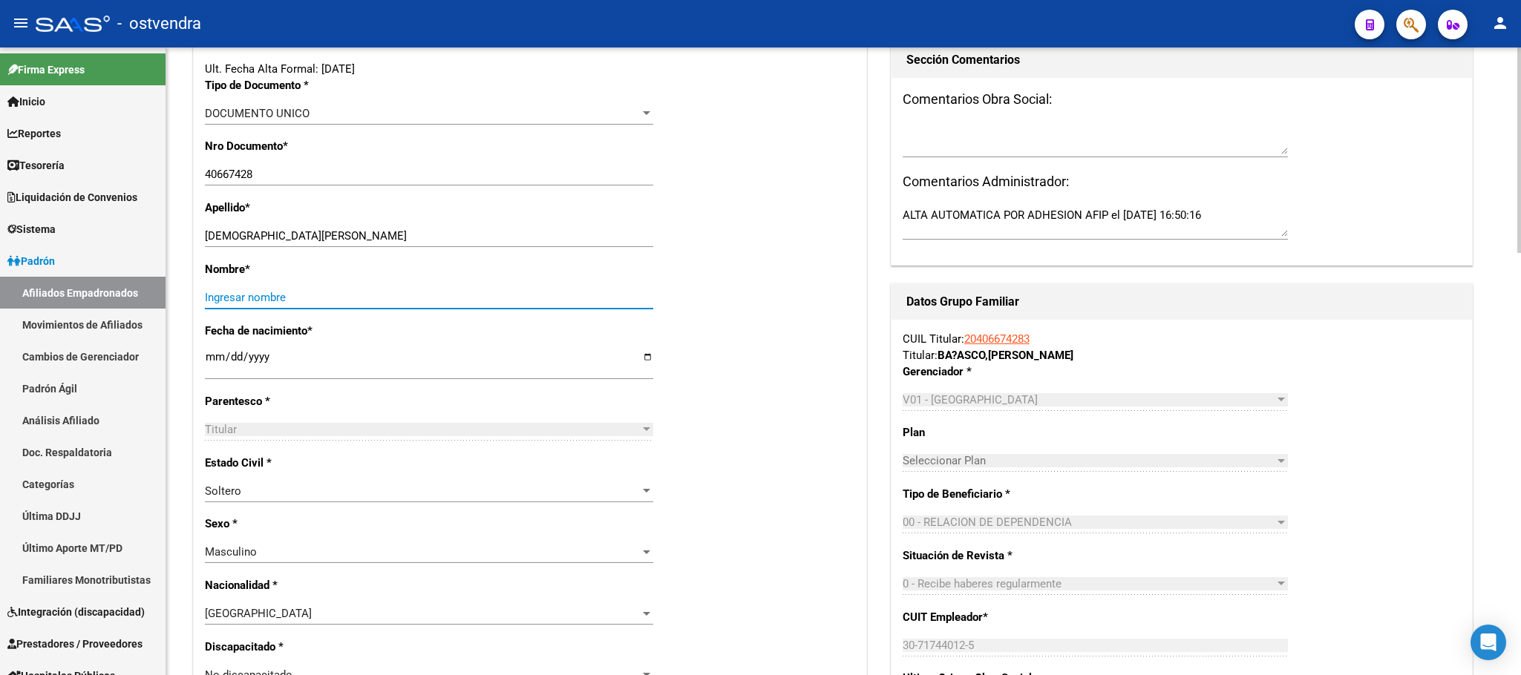
drag, startPoint x: 388, startPoint y: 304, endPoint x: 355, endPoint y: 281, distance: 40.1
click at [387, 304] on input "Ingresar nombre" at bounding box center [429, 297] width 448 height 13
paste input "[PERSON_NAME]"
type input "[PERSON_NAME]"
drag, startPoint x: 259, startPoint y: 236, endPoint x: 635, endPoint y: 228, distance: 376.4
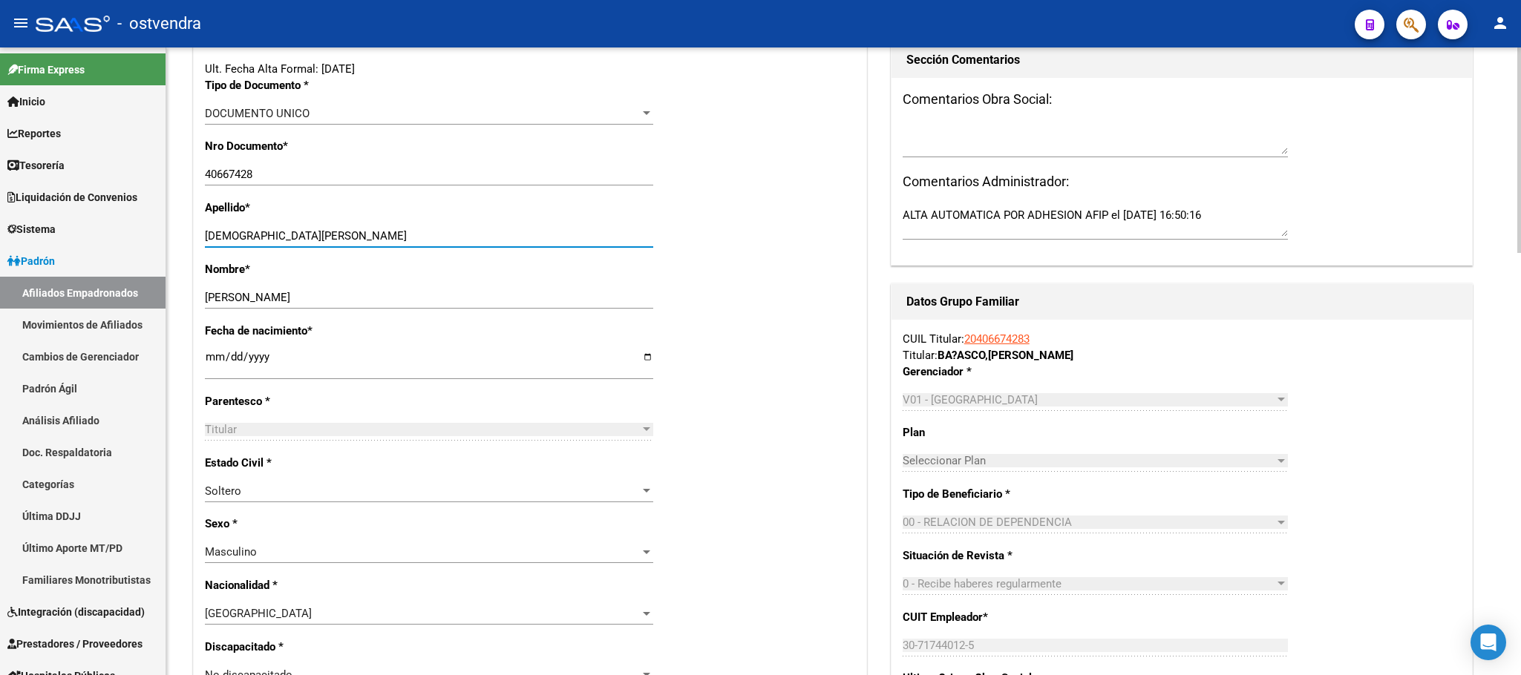
click at [632, 237] on input "[DEMOGRAPHIC_DATA][PERSON_NAME]" at bounding box center [429, 235] width 448 height 13
type input "[PERSON_NAME]"
click at [762, 258] on div "Apellido * [PERSON_NAME] Ingresar apellido" at bounding box center [530, 231] width 650 height 62
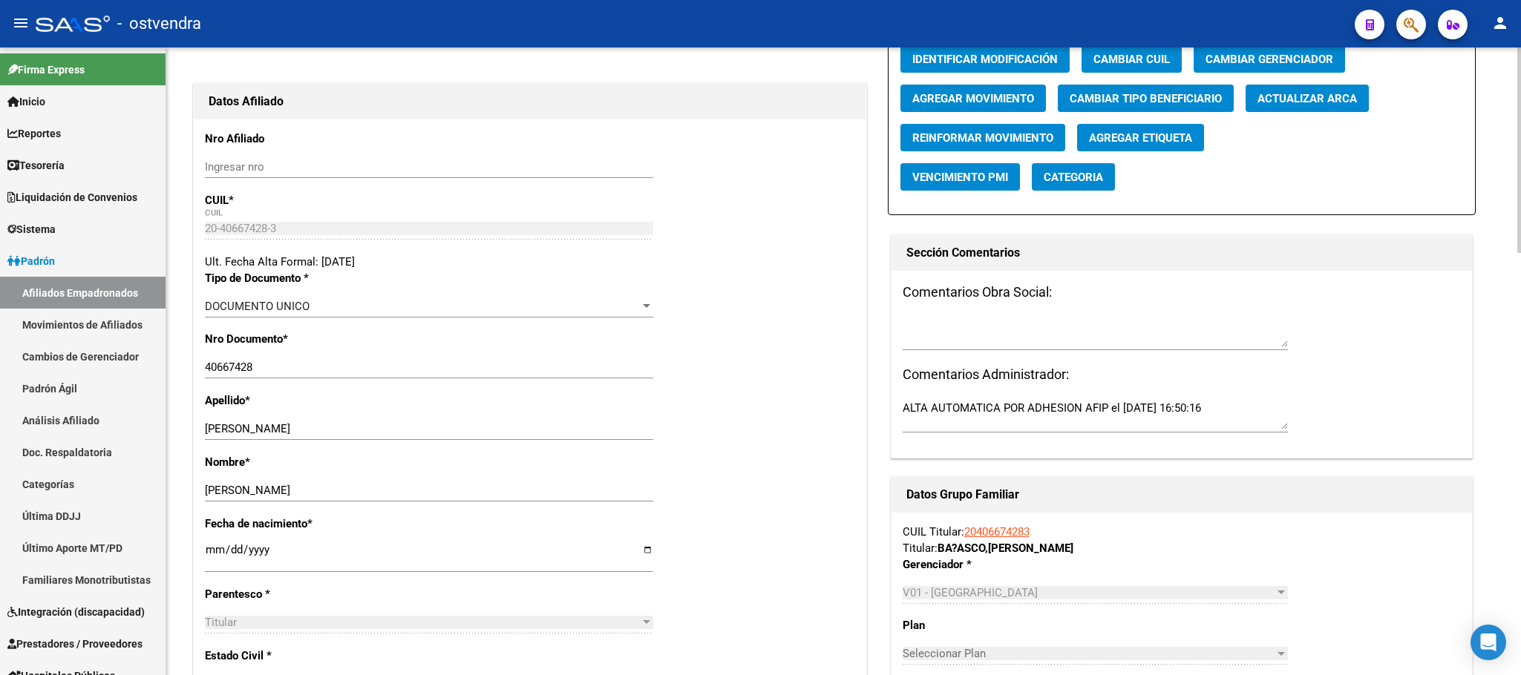
scroll to position [0, 0]
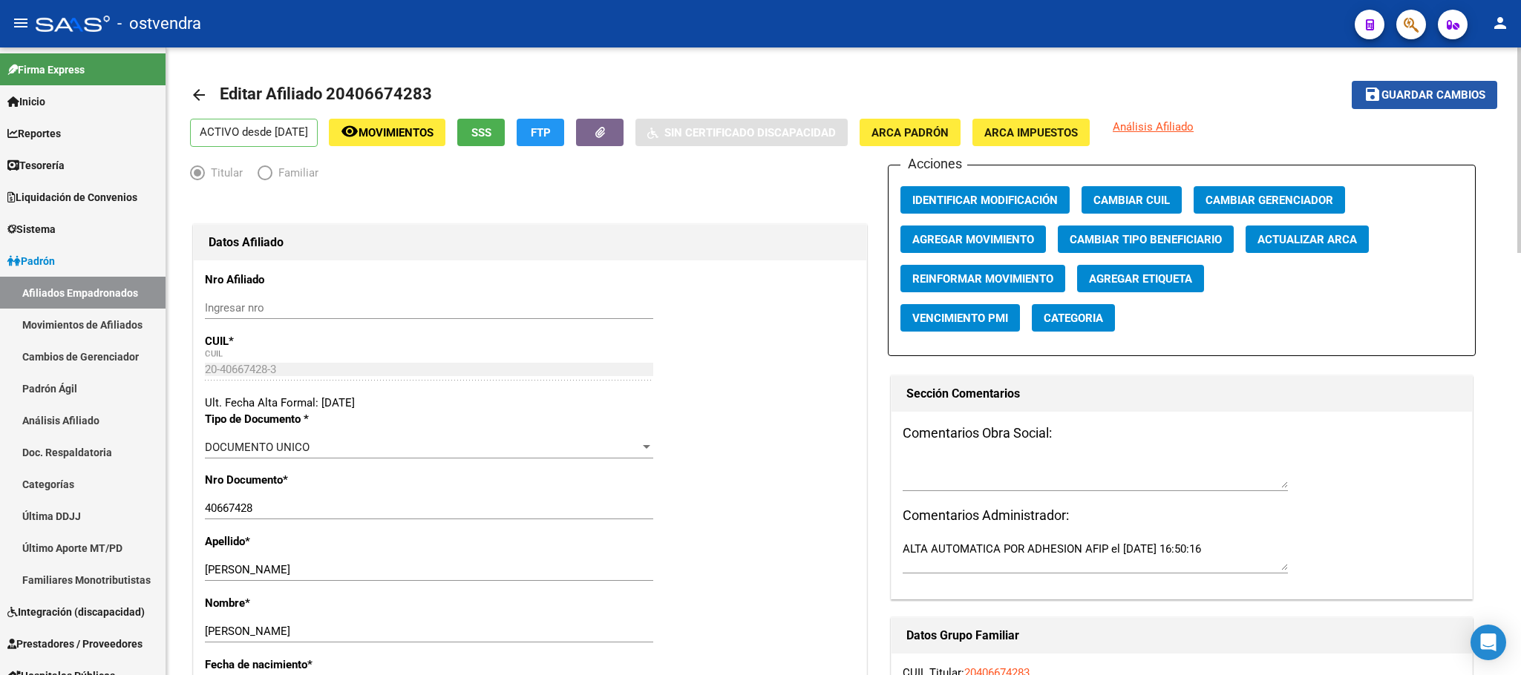
click at [1432, 89] on span "Guardar cambios" at bounding box center [1433, 95] width 104 height 13
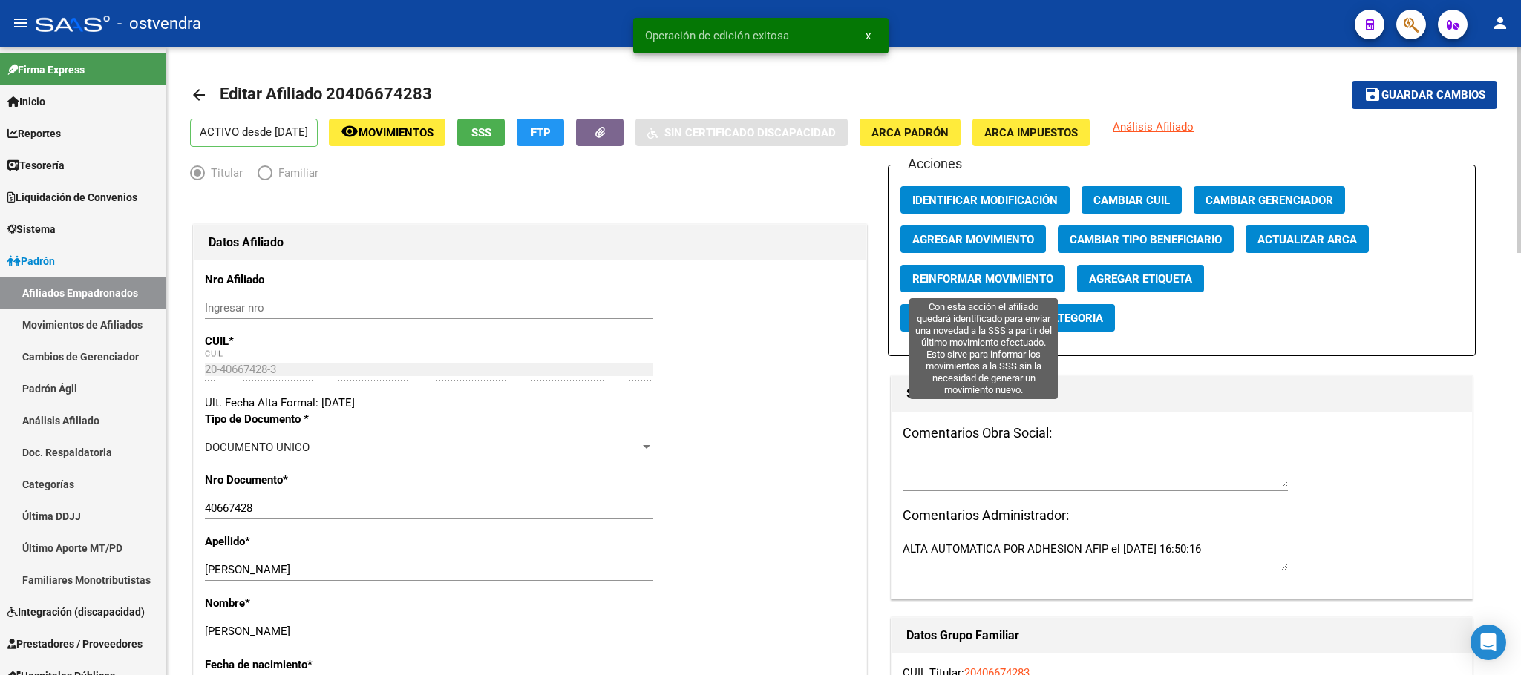
click at [966, 285] on span "Reinformar Movimiento" at bounding box center [982, 278] width 141 height 13
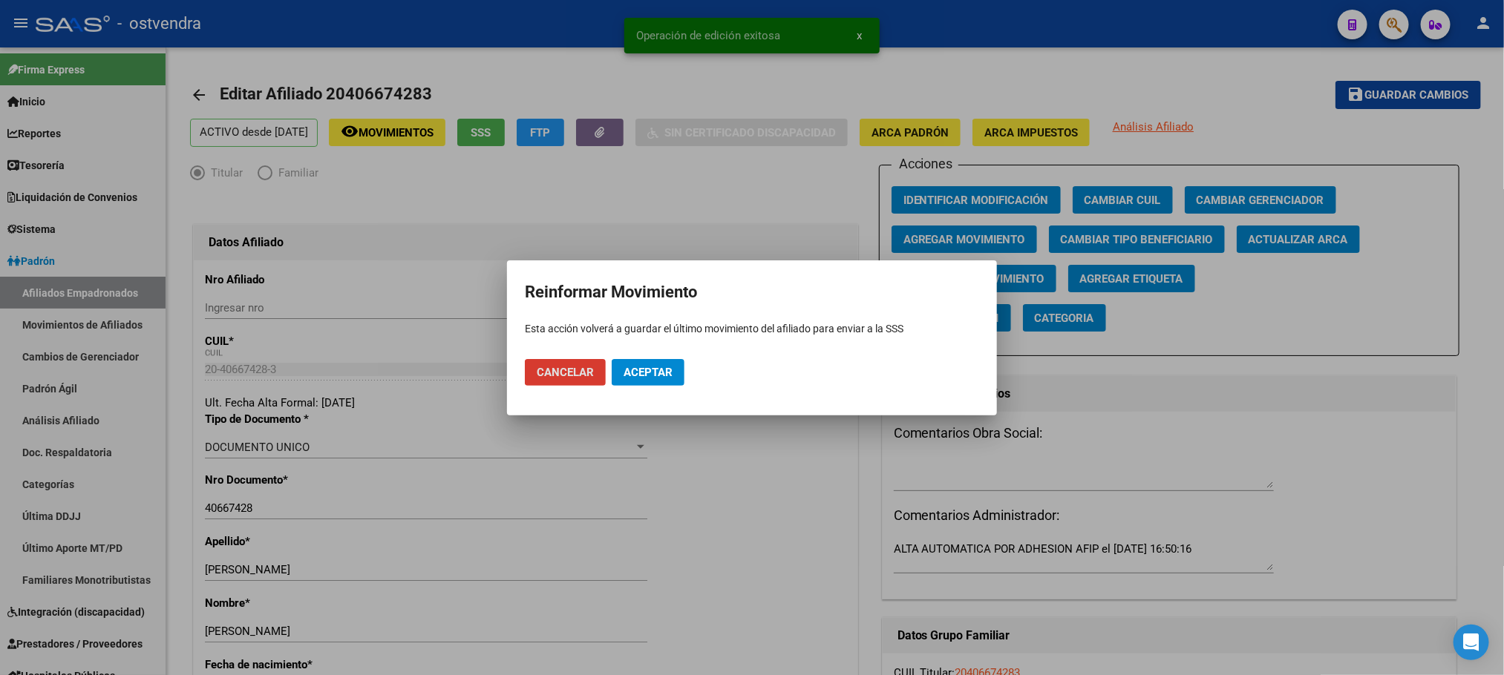
click at [635, 379] on span "Aceptar" at bounding box center [648, 372] width 49 height 13
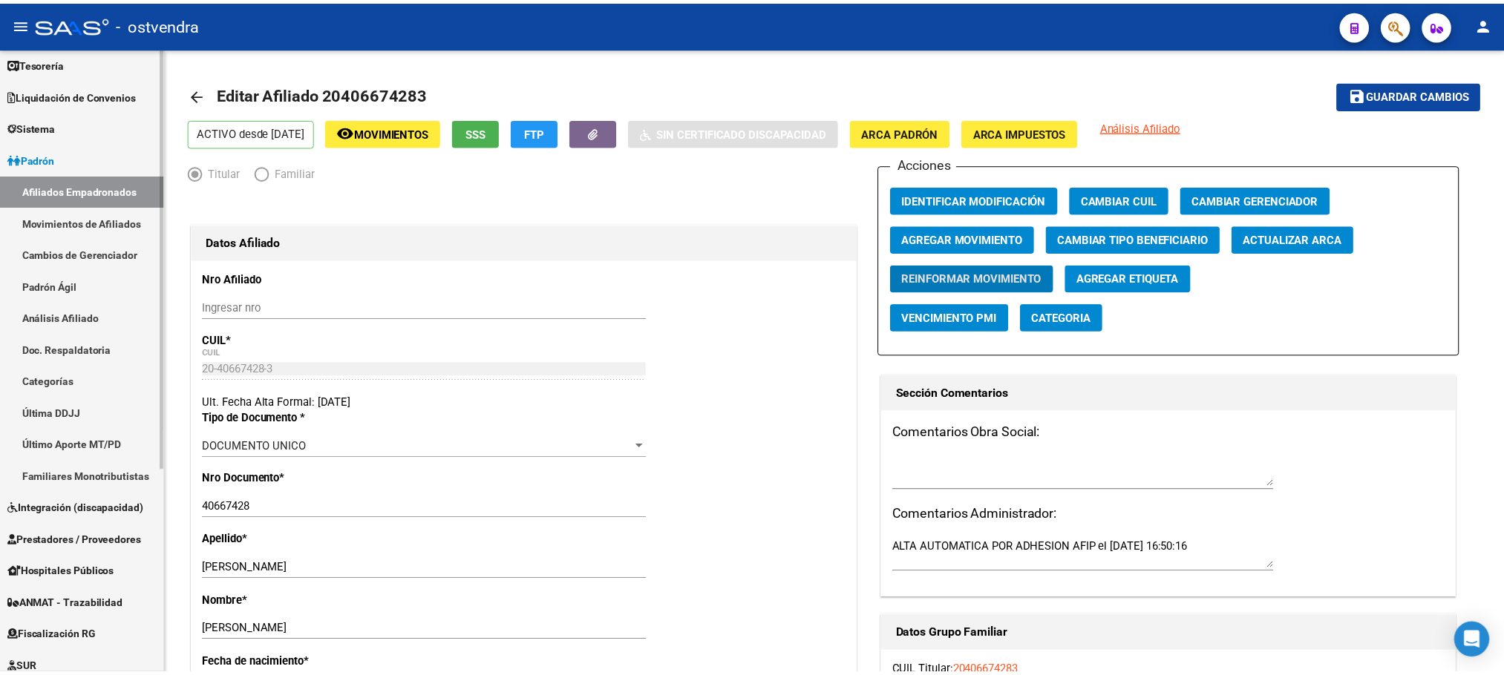
scroll to position [303, 0]
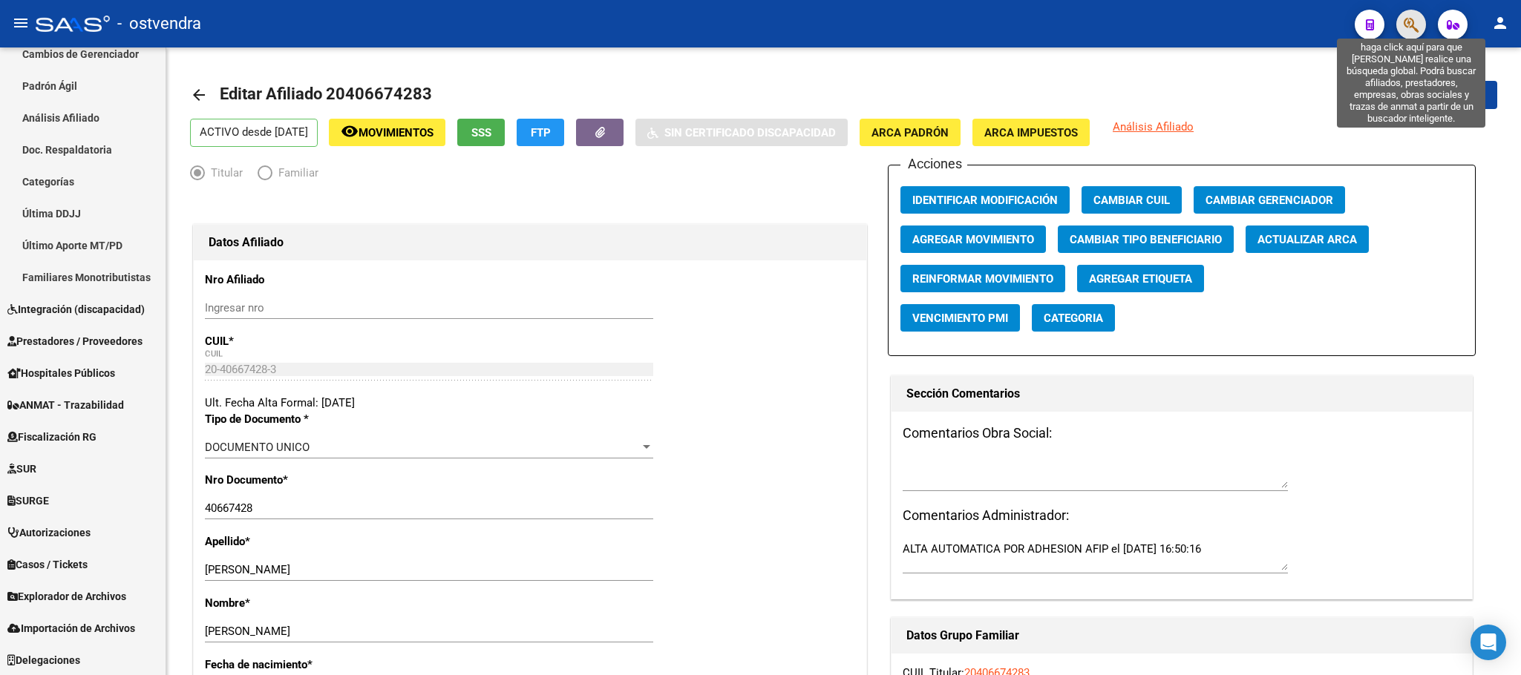
click at [1408, 16] on icon "button" at bounding box center [1411, 24] width 15 height 17
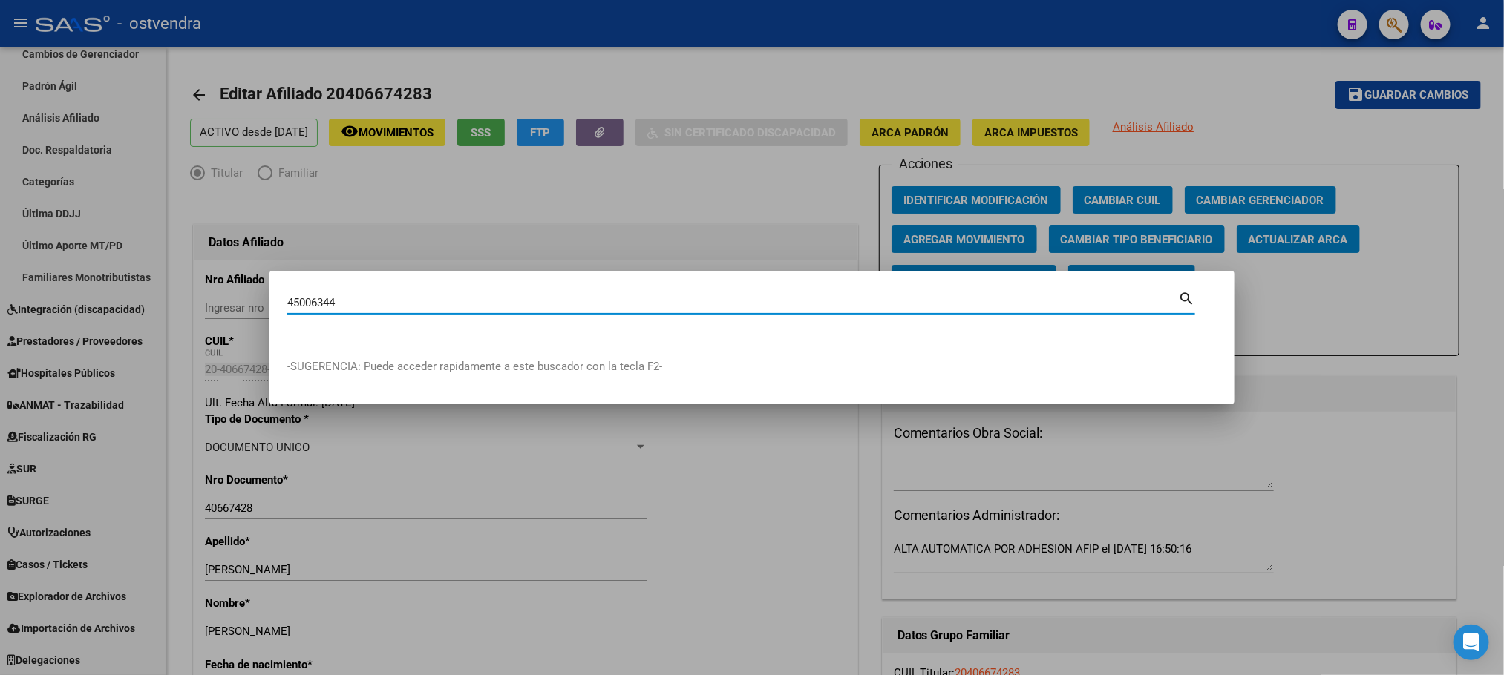
type input "45006344"
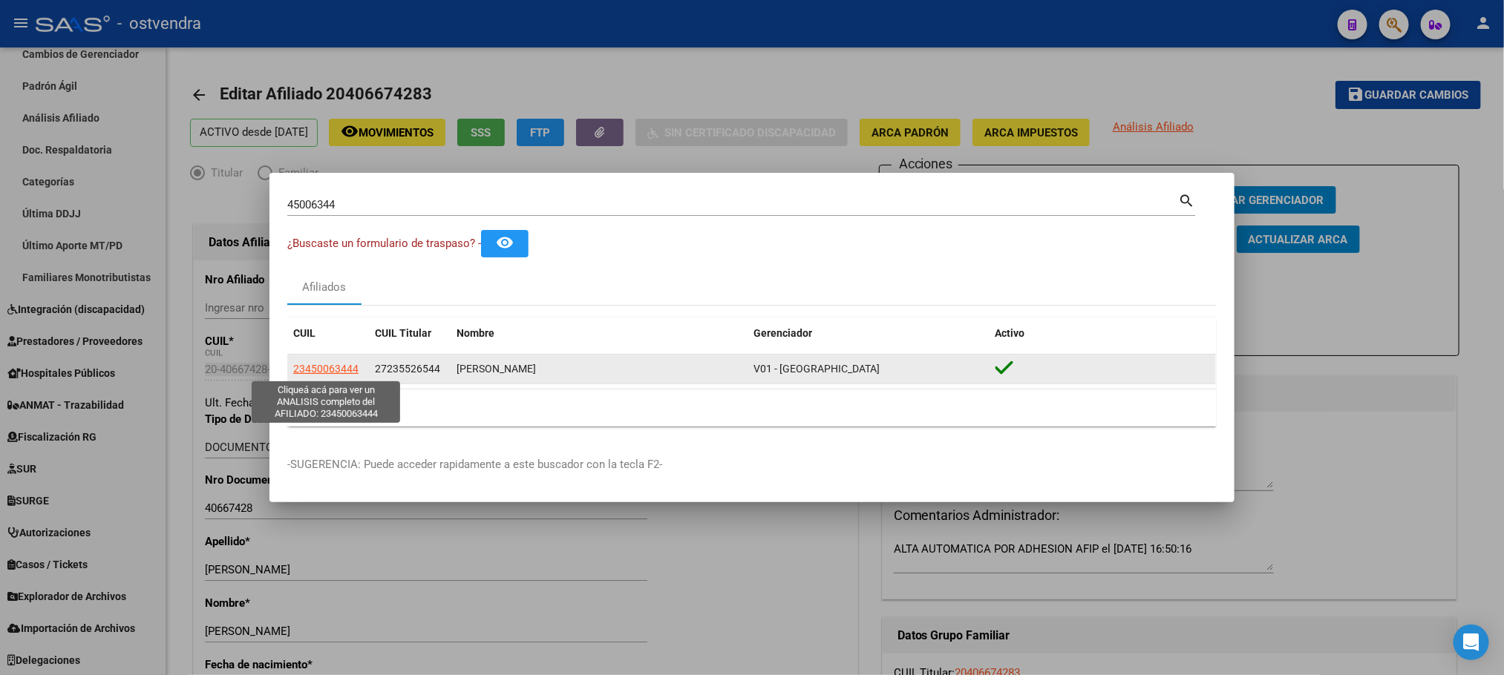
click at [327, 374] on span "23450063444" at bounding box center [325, 369] width 65 height 12
type textarea "23450063444"
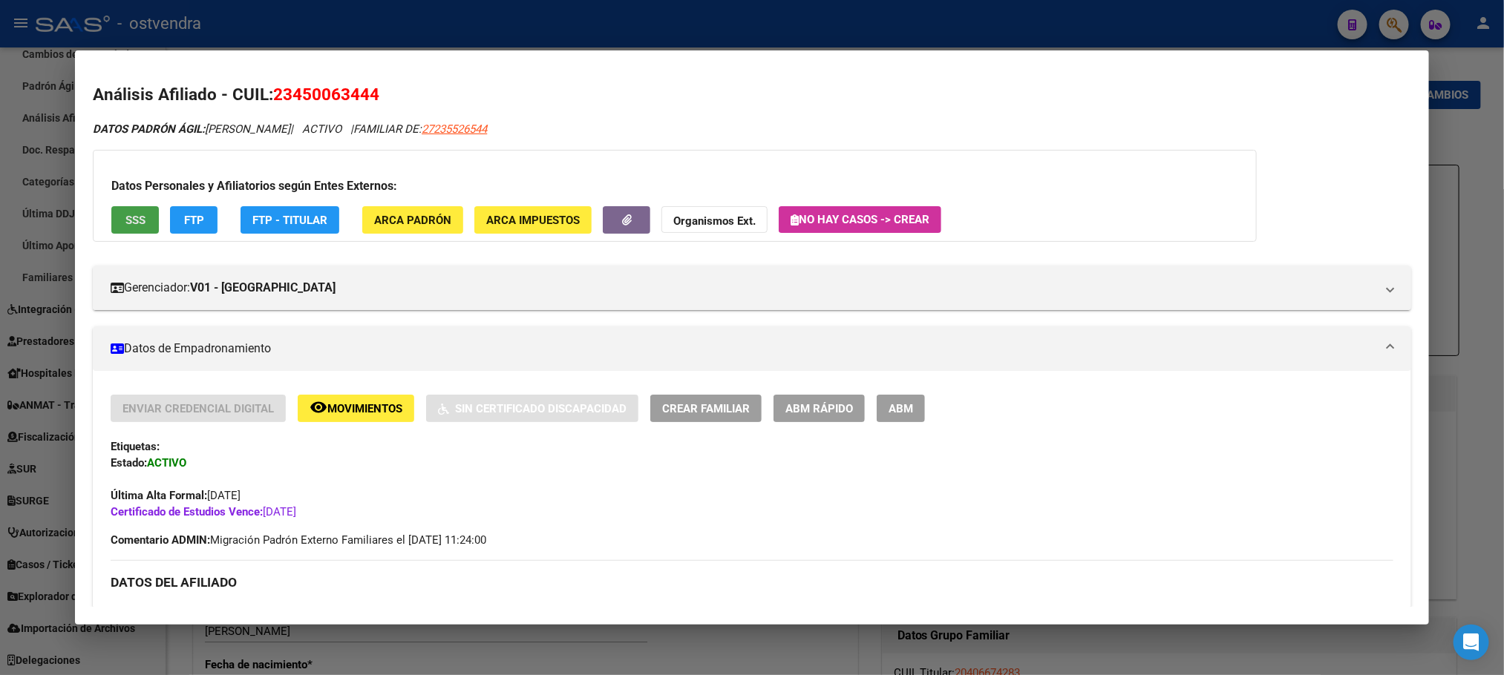
click at [132, 225] on button "SSS" at bounding box center [135, 219] width 48 height 27
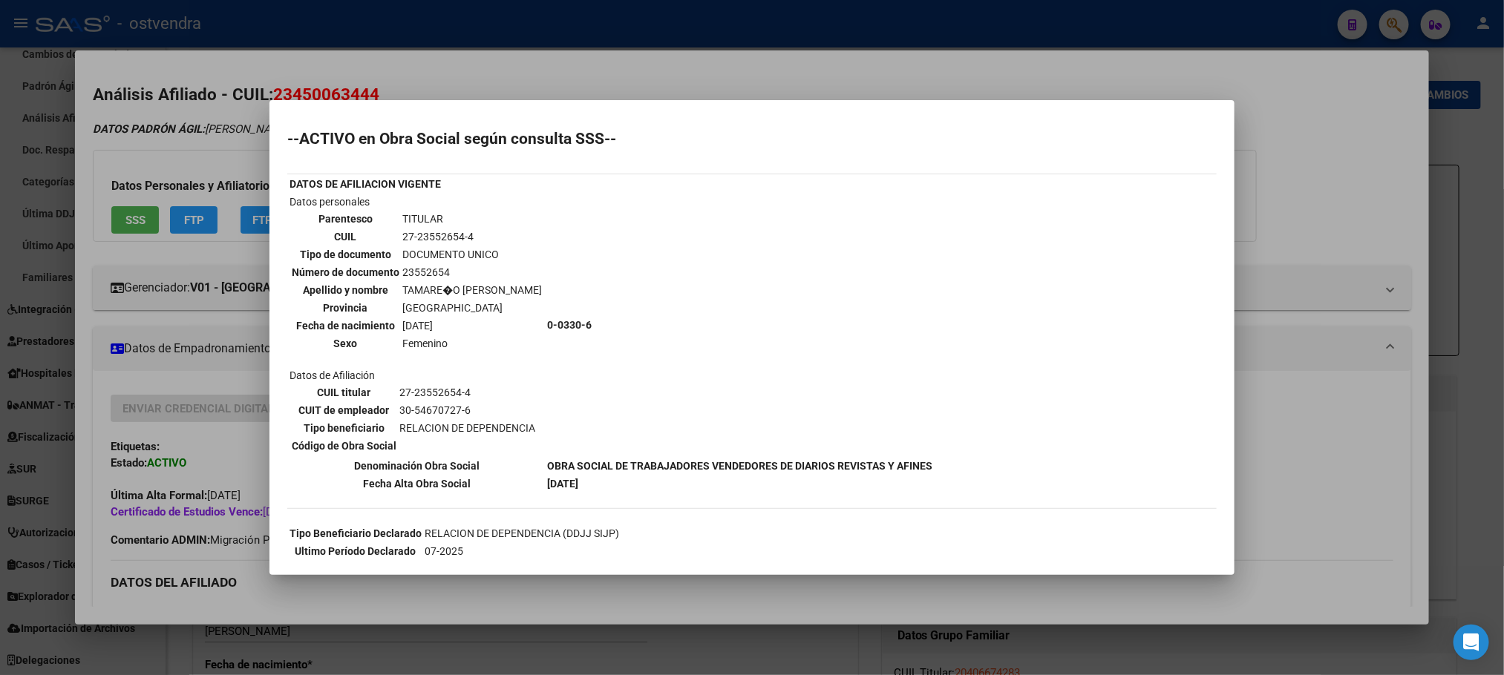
click at [226, 149] on div at bounding box center [752, 337] width 1504 height 675
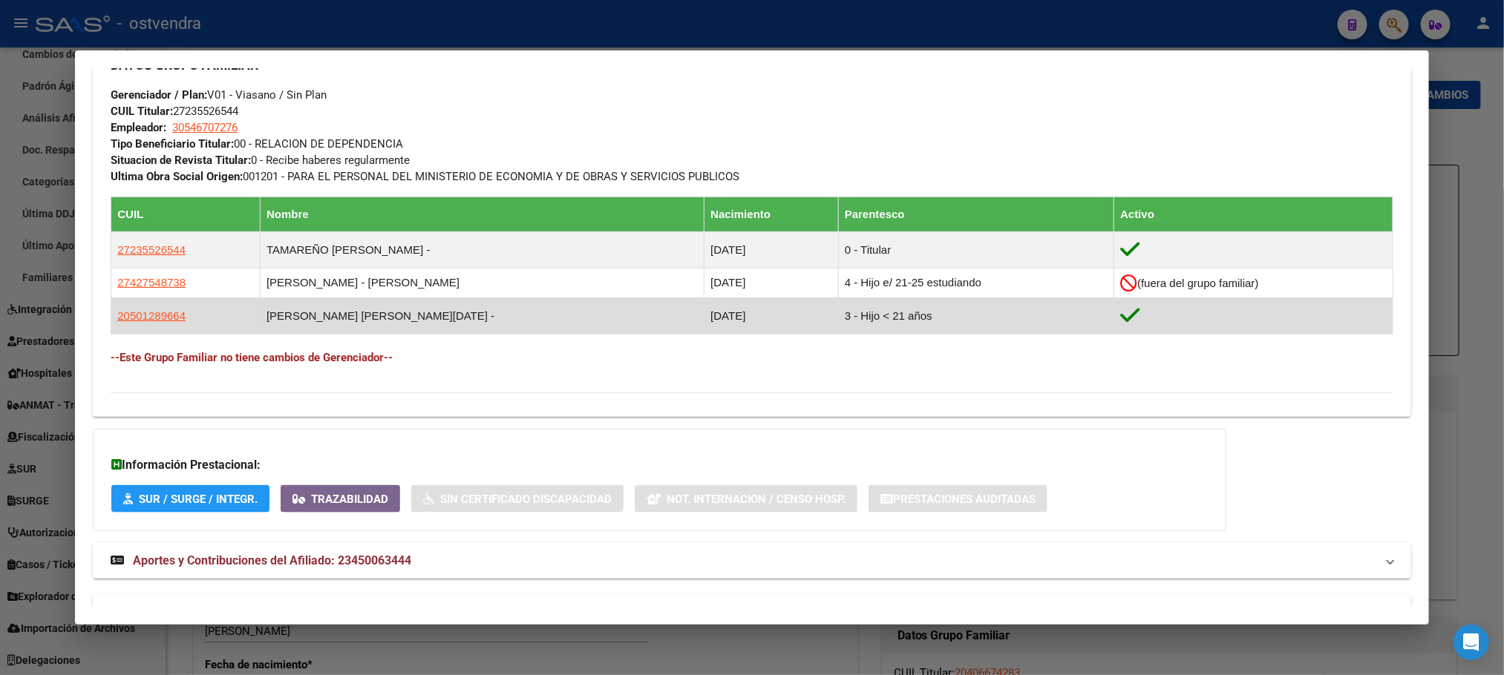
scroll to position [780, 0]
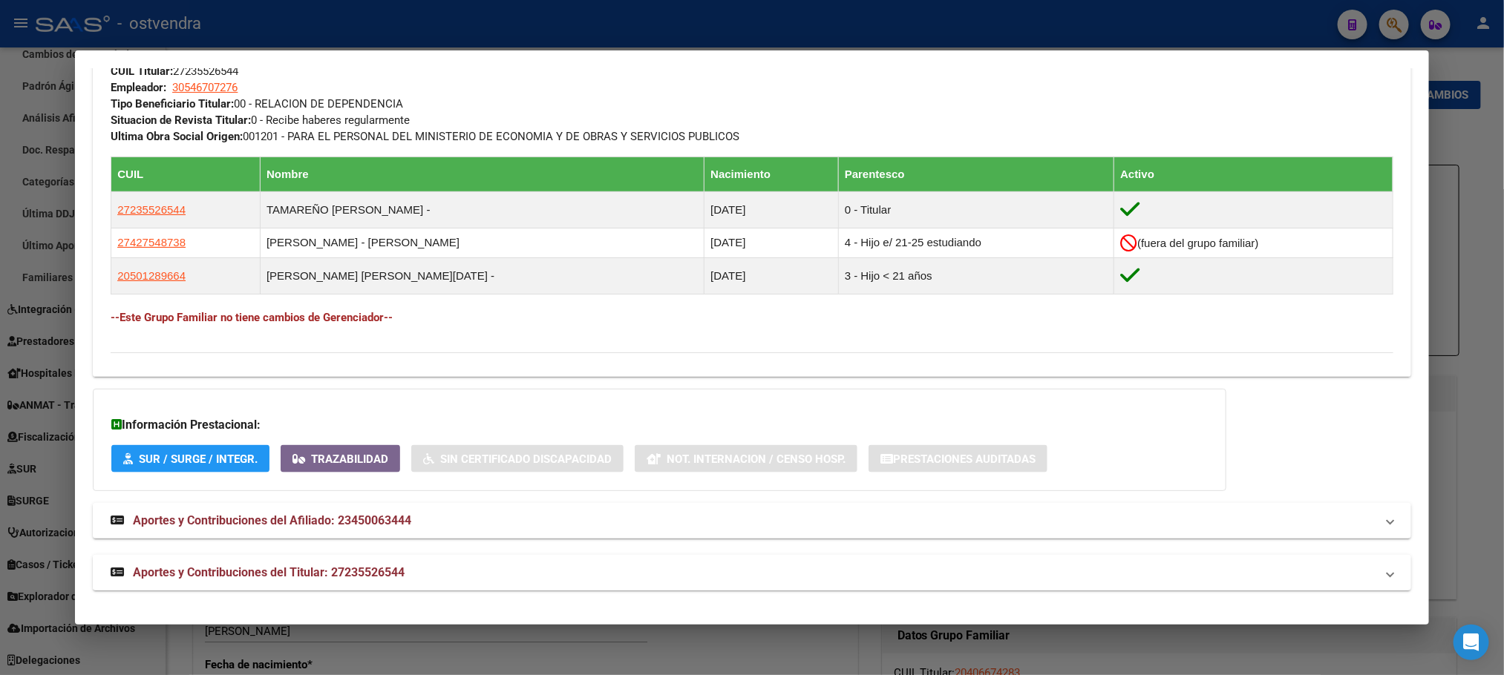
click at [333, 573] on span "Aportes y Contribuciones del Titular: 27235526544" at bounding box center [269, 573] width 272 height 14
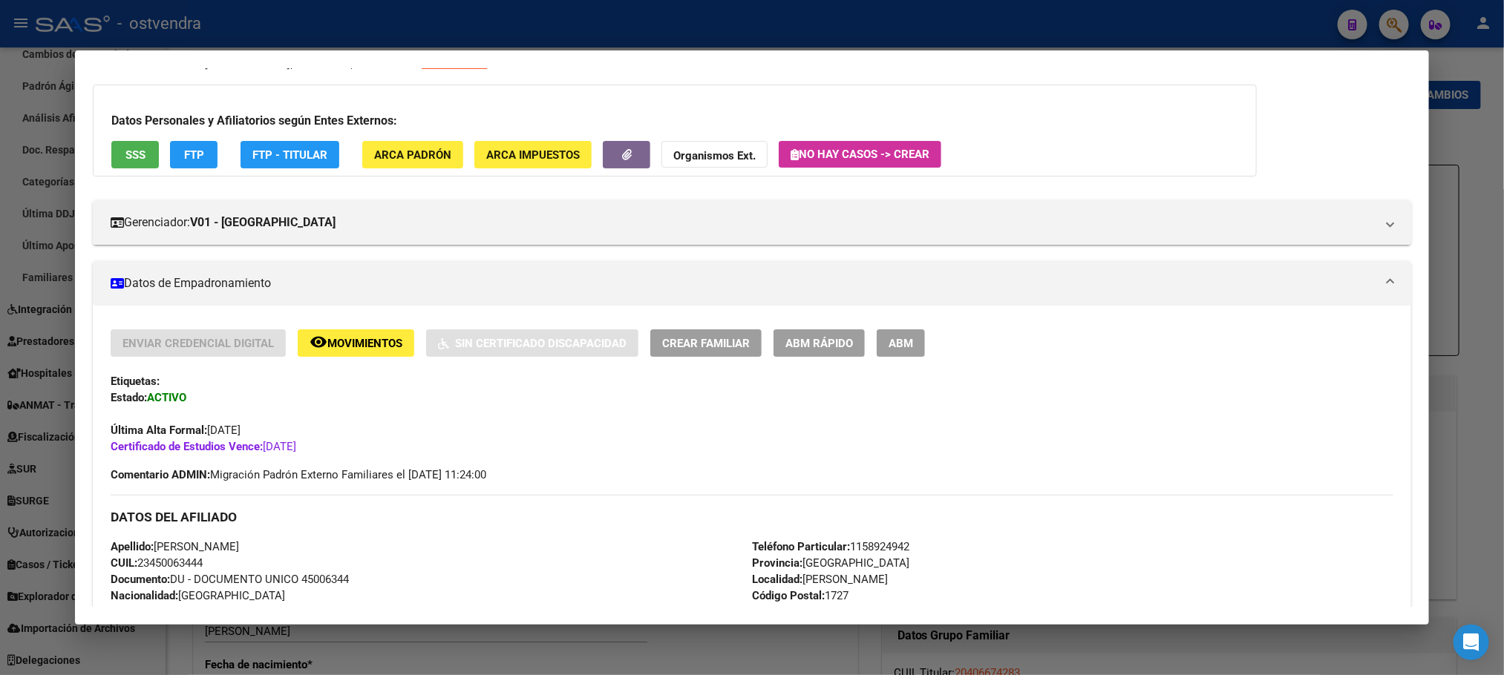
scroll to position [0, 0]
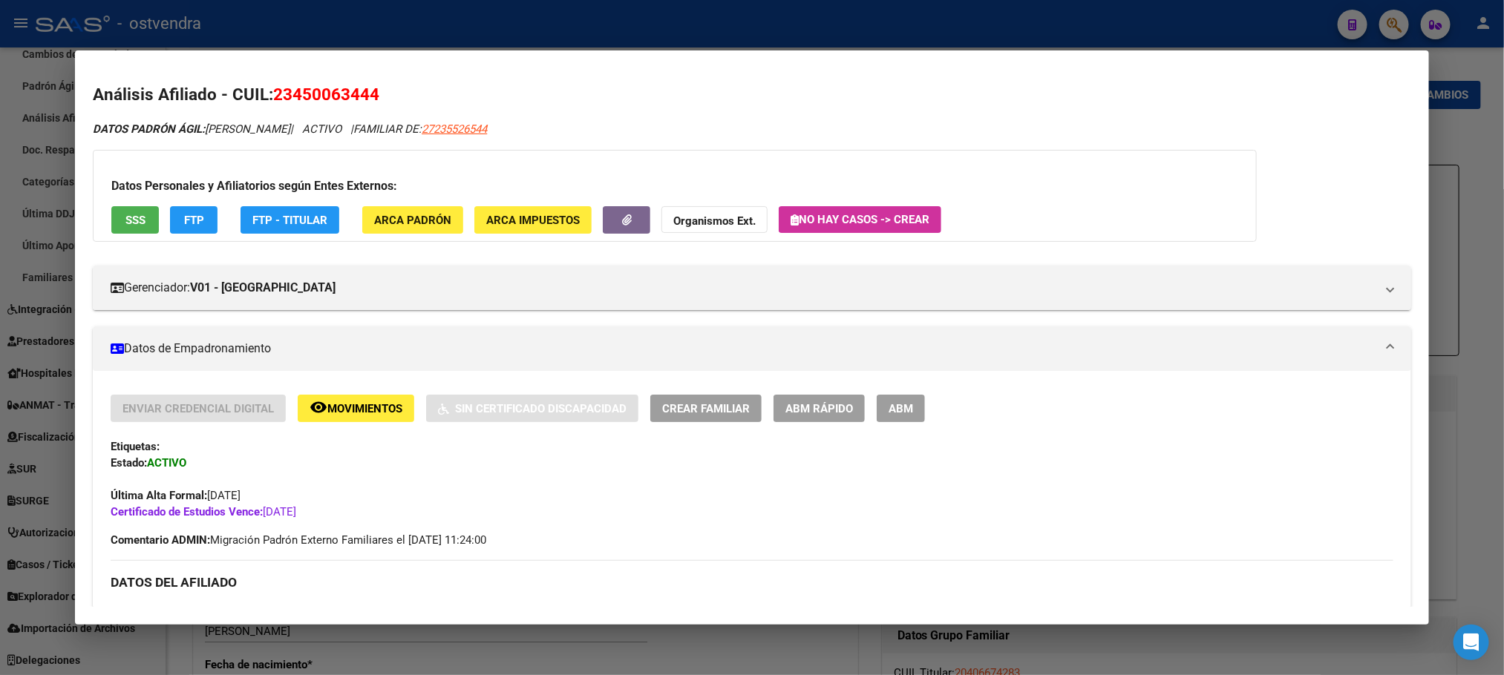
click at [197, 216] on button "FTP" at bounding box center [194, 219] width 48 height 27
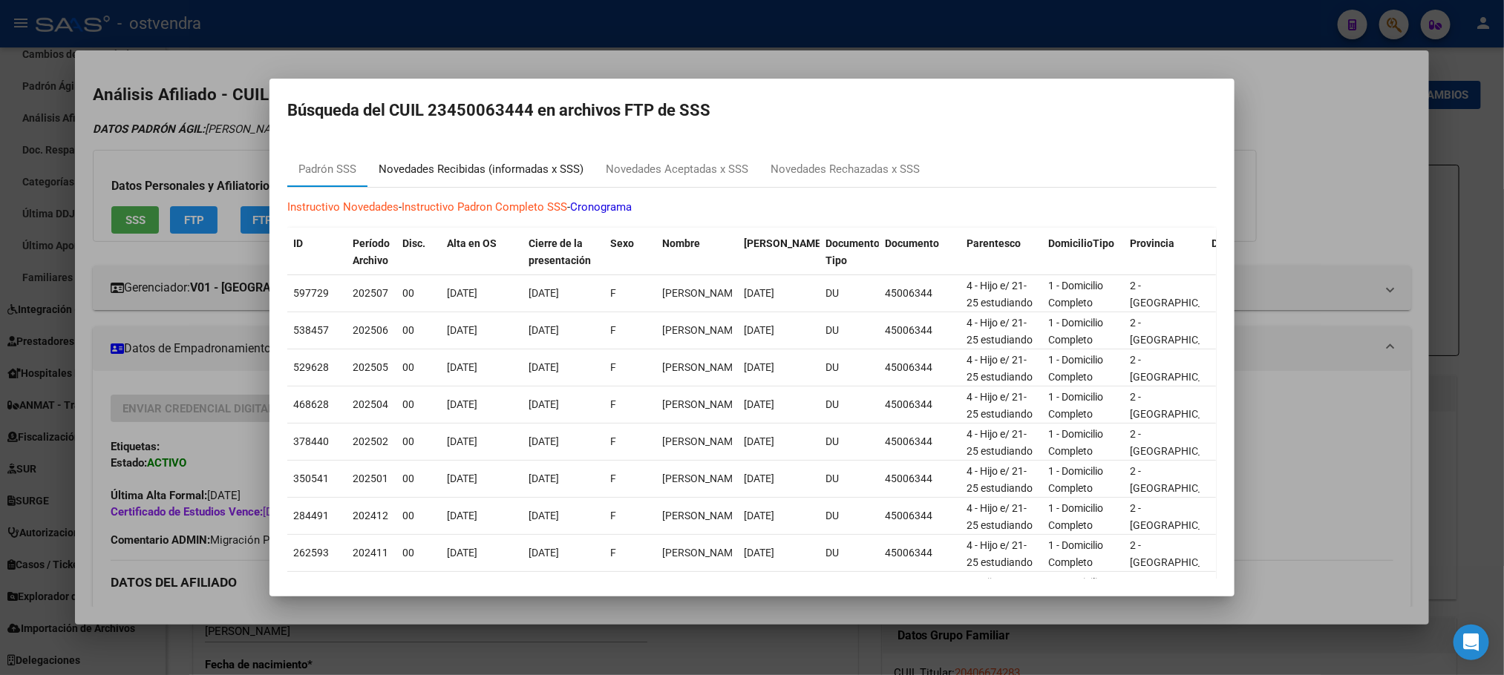
click at [494, 180] on div "Novedades Recibidas (informadas x SSS)" at bounding box center [480, 169] width 227 height 36
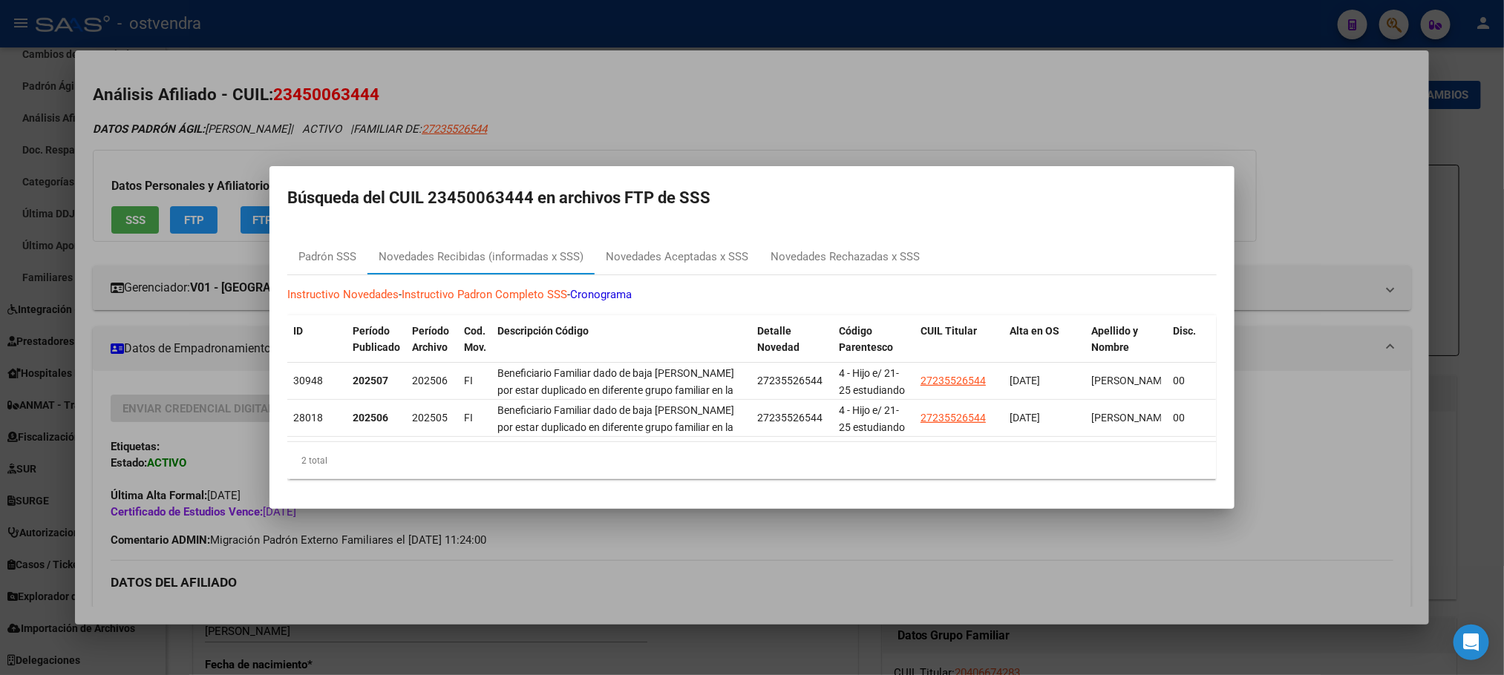
click at [350, 119] on div at bounding box center [752, 337] width 1504 height 675
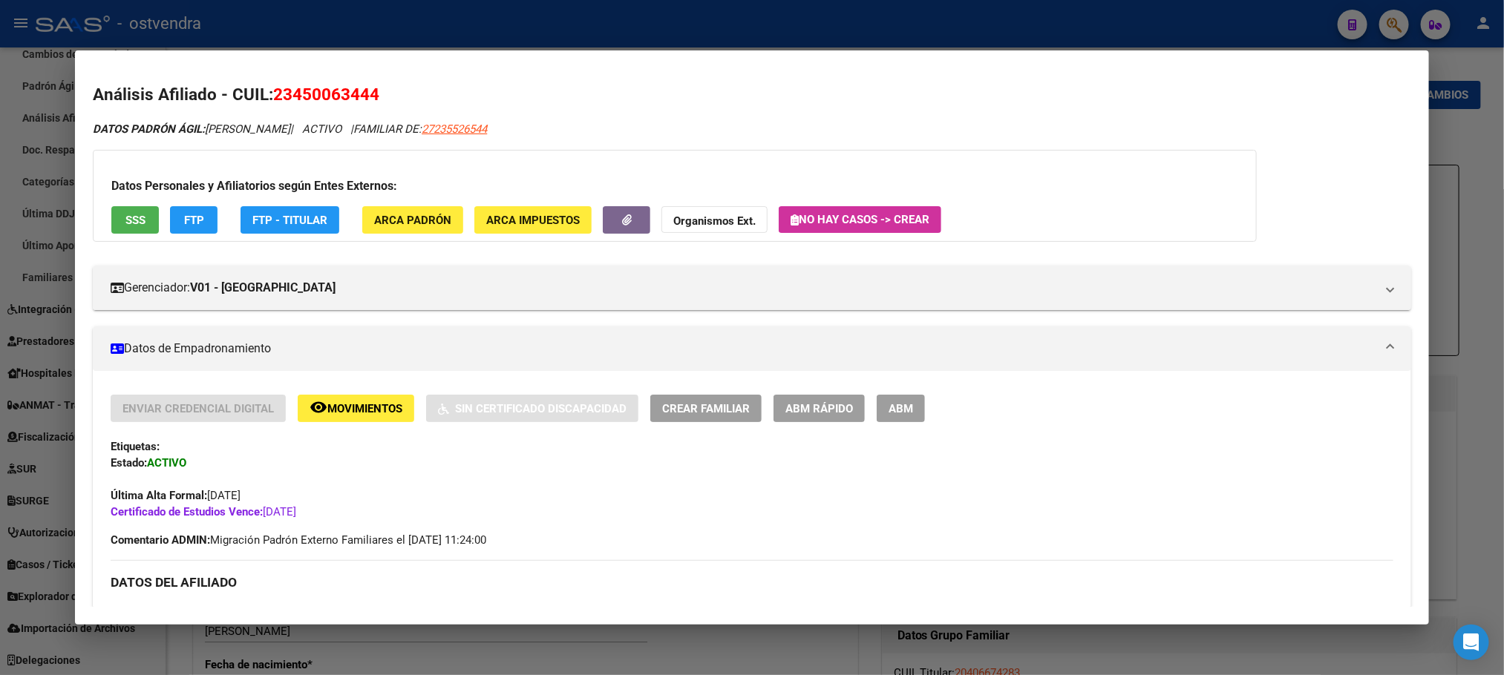
click at [580, 12] on div at bounding box center [752, 337] width 1504 height 675
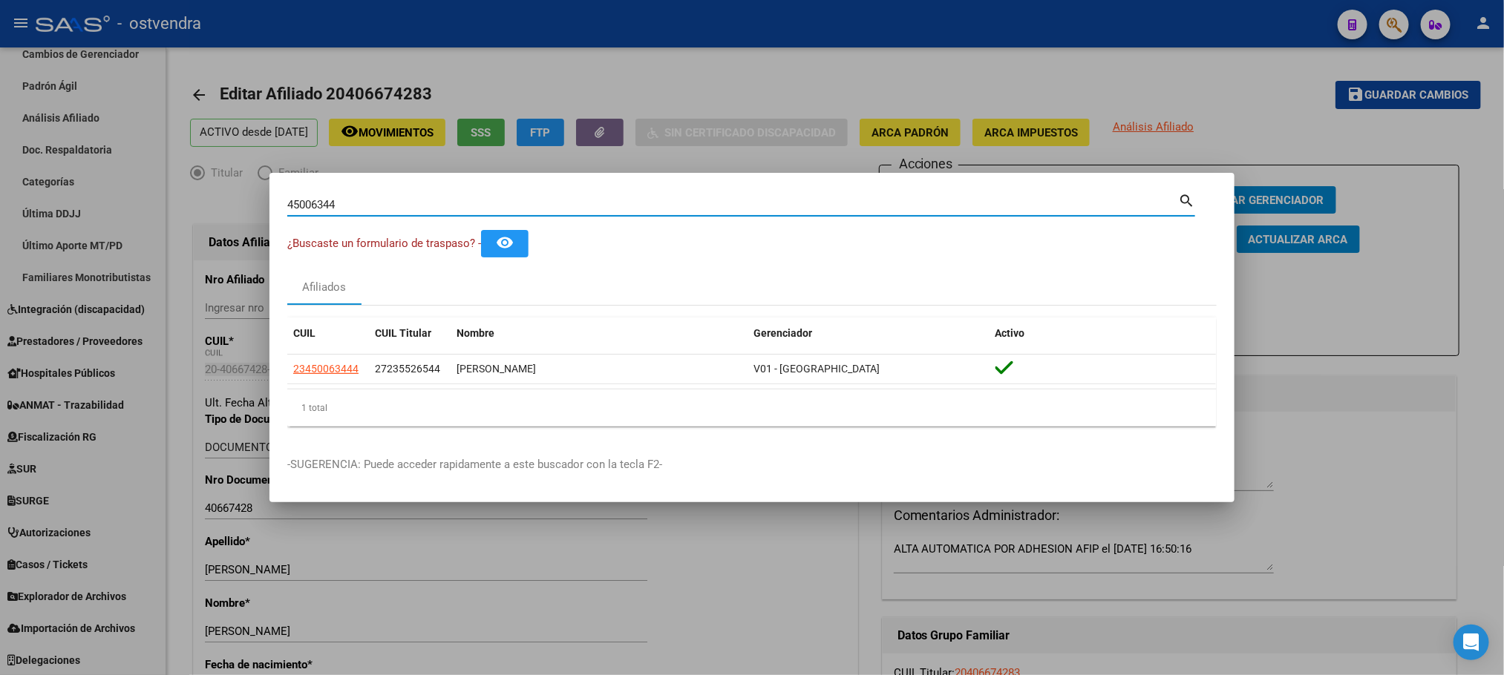
drag, startPoint x: 377, startPoint y: 203, endPoint x: 221, endPoint y: 208, distance: 155.9
click at [221, 208] on div "45006344 Buscar (apellido, dni, cuil, nro traspaso, cuit, obra social) search ¿…" at bounding box center [752, 337] width 1504 height 675
paste input "4830120"
type input "44830120"
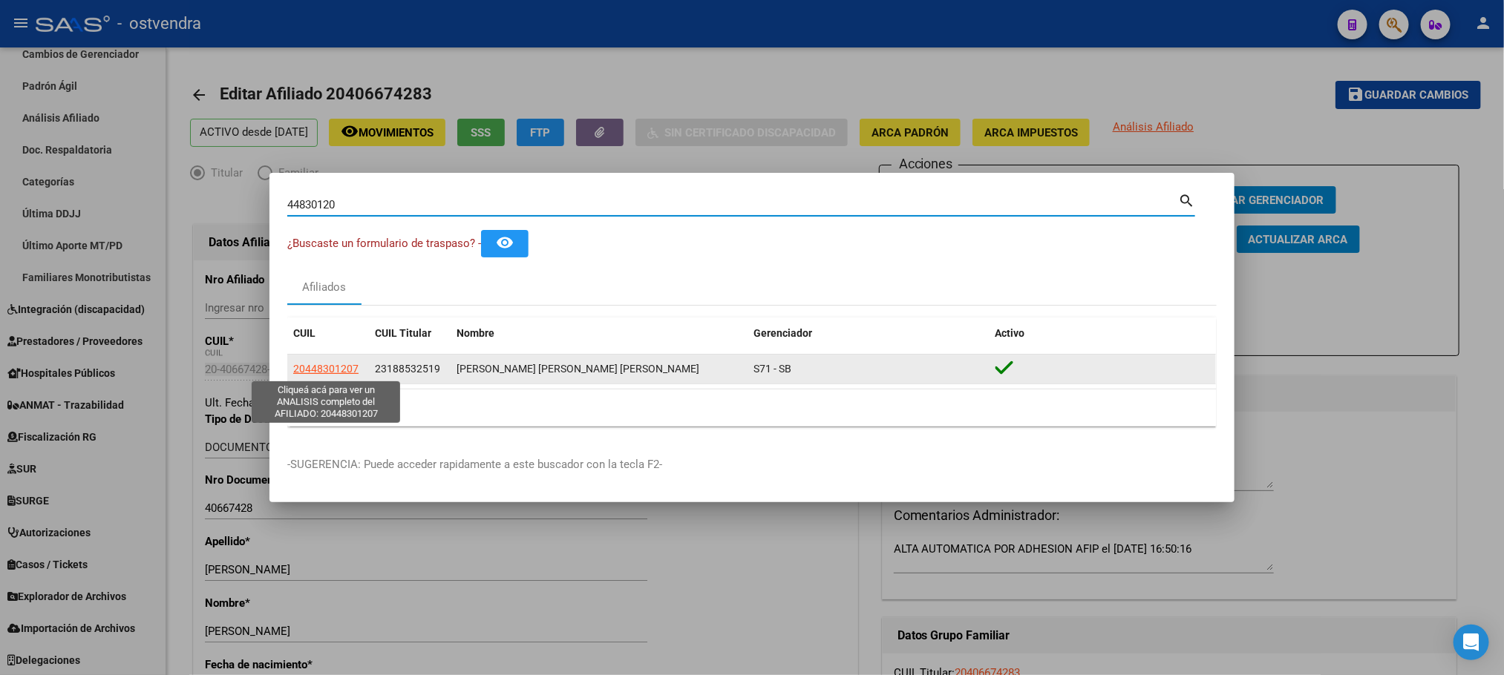
click at [327, 367] on span "20448301207" at bounding box center [325, 369] width 65 height 12
type textarea "20448301207"
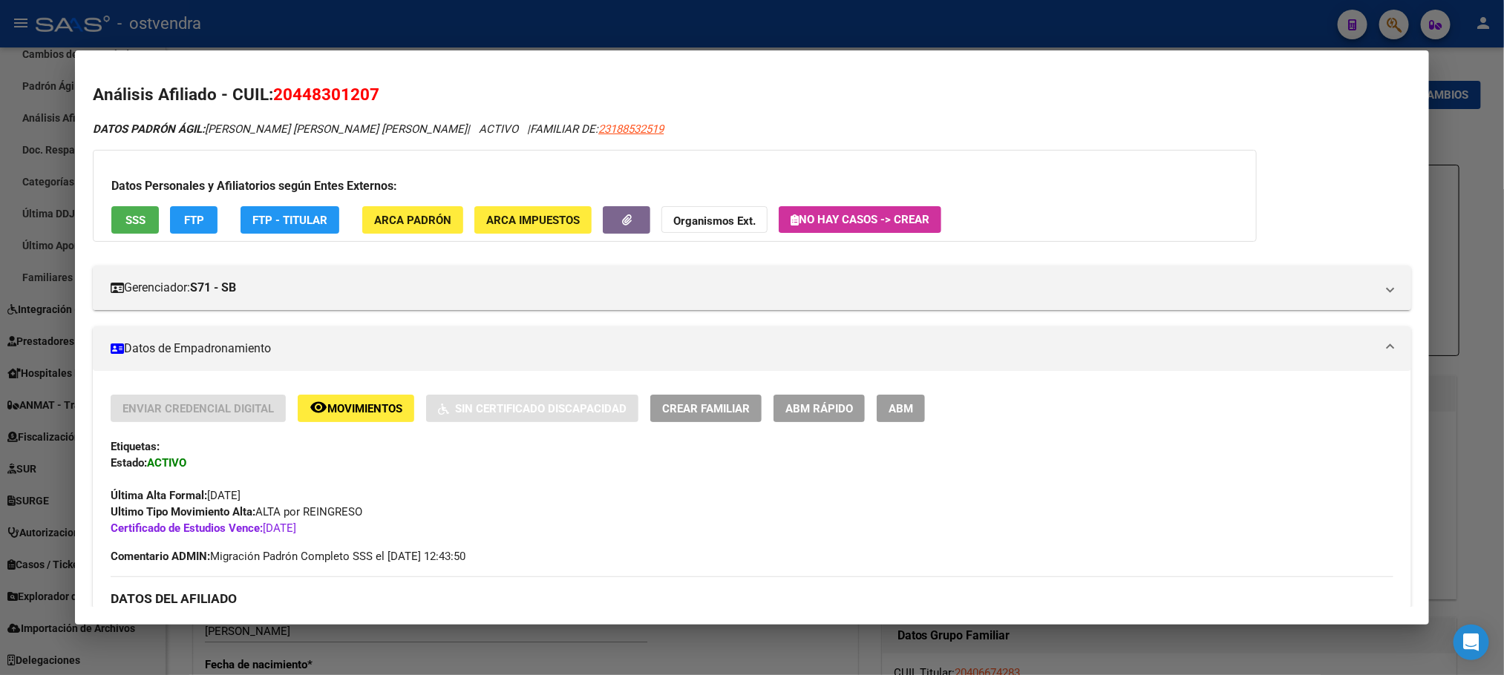
click at [345, 33] on div at bounding box center [752, 337] width 1504 height 675
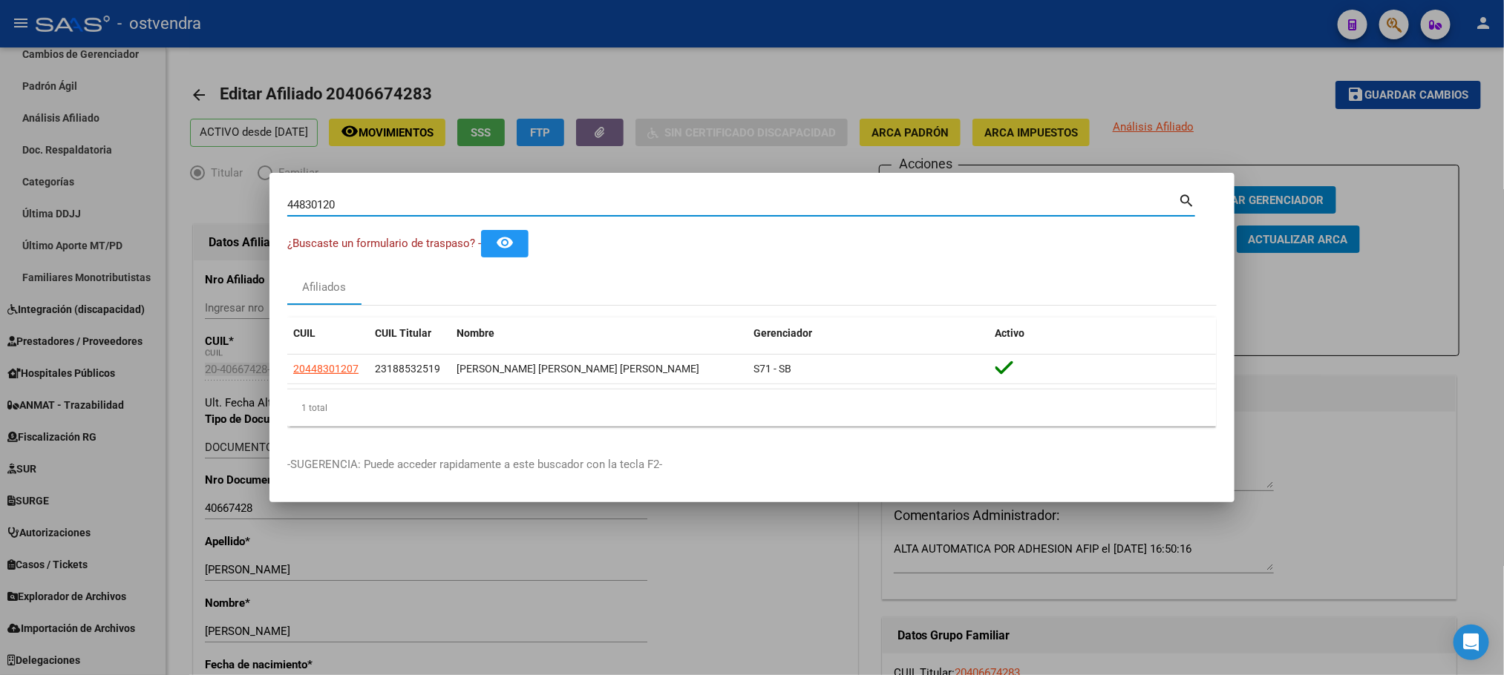
drag, startPoint x: 355, startPoint y: 207, endPoint x: 168, endPoint y: 226, distance: 188.0
click at [168, 226] on div "44830120 Buscar (apellido, dni, cuil, nro traspaso, cuit, obra social) search ¿…" at bounding box center [752, 337] width 1504 height 675
paste input "55239"
type input "45523920"
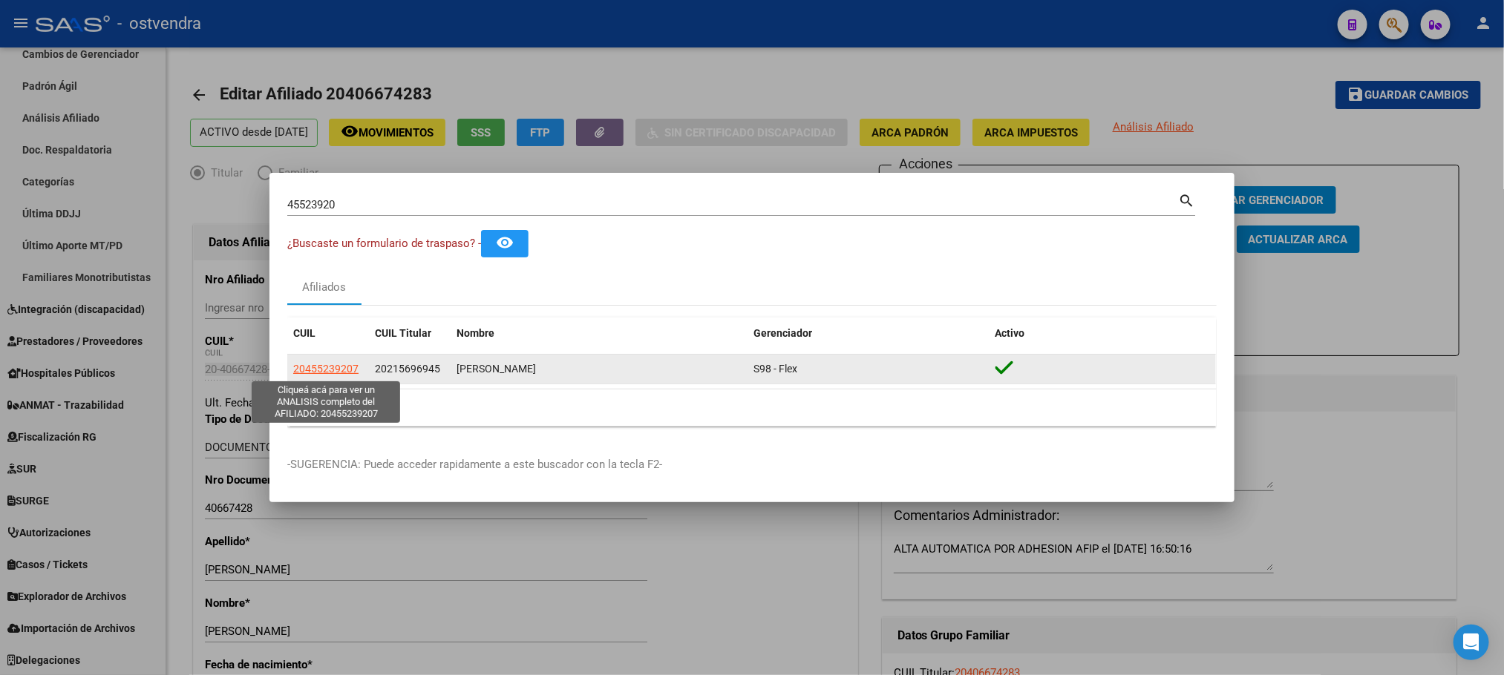
click at [326, 364] on span "20455239207" at bounding box center [325, 369] width 65 height 12
type textarea "20455239207"
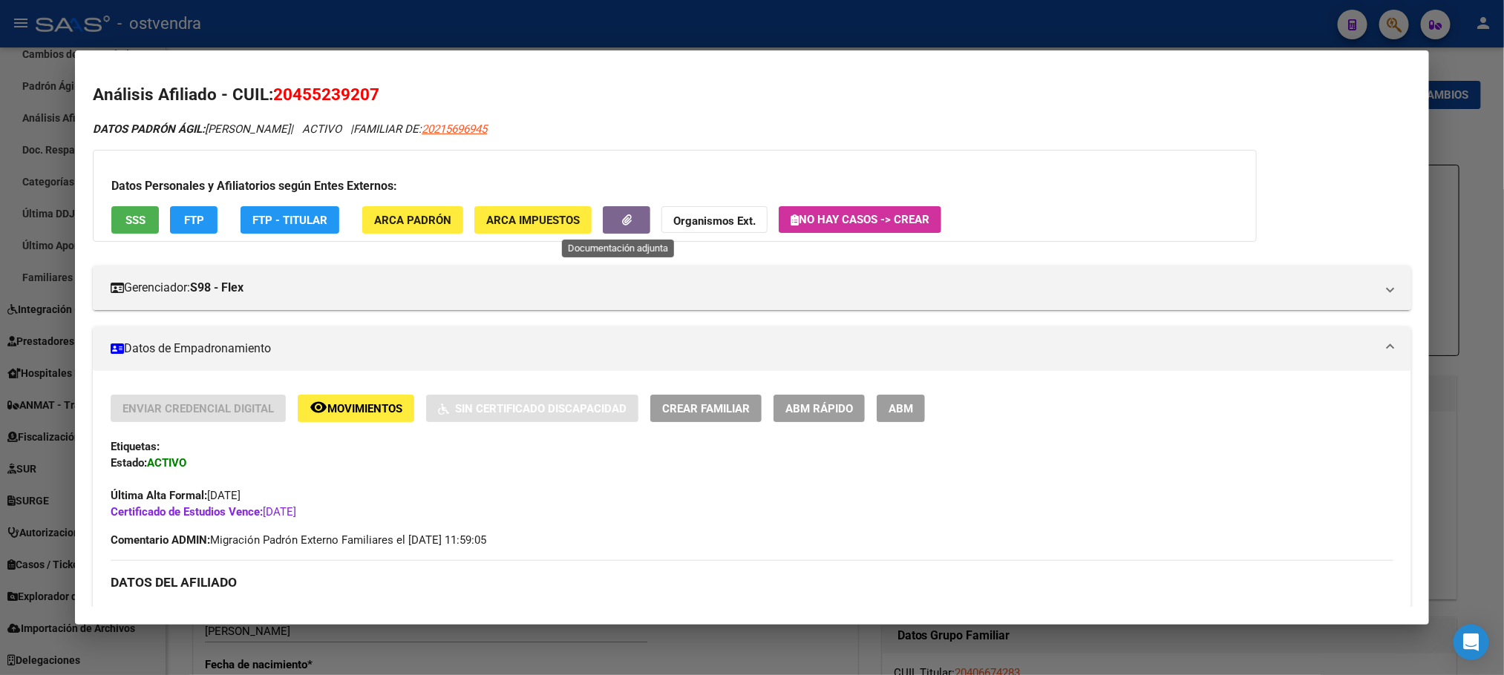
click at [613, 229] on button "button" at bounding box center [627, 219] width 48 height 27
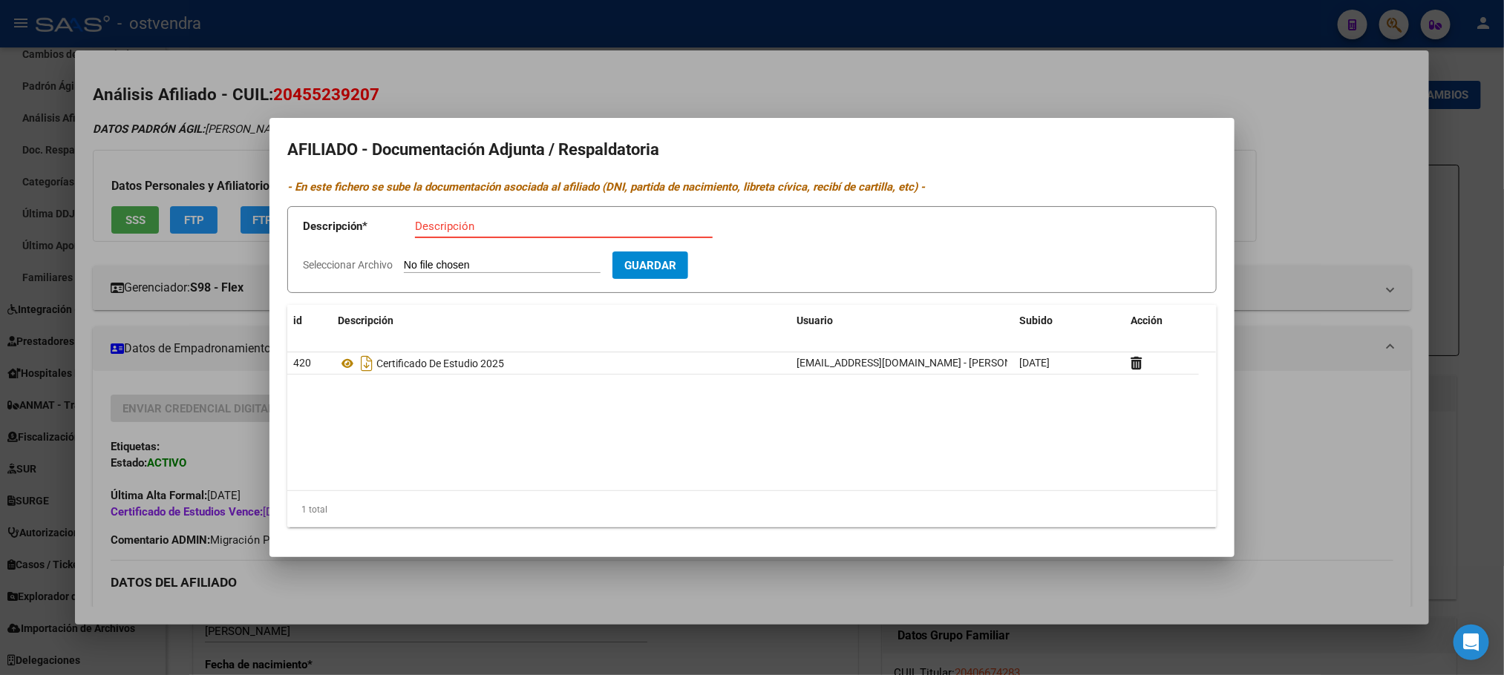
click at [566, 56] on div at bounding box center [752, 337] width 1504 height 675
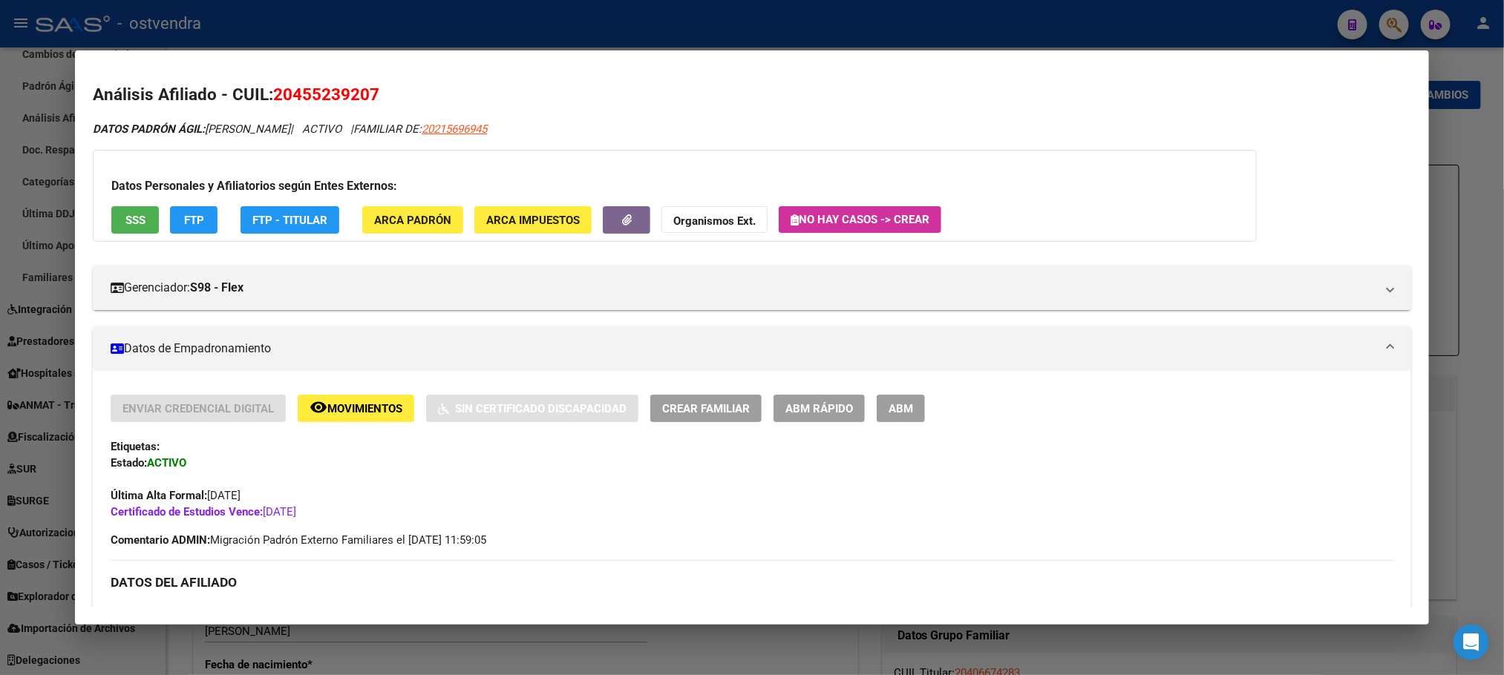
click at [566, 32] on div at bounding box center [752, 337] width 1504 height 675
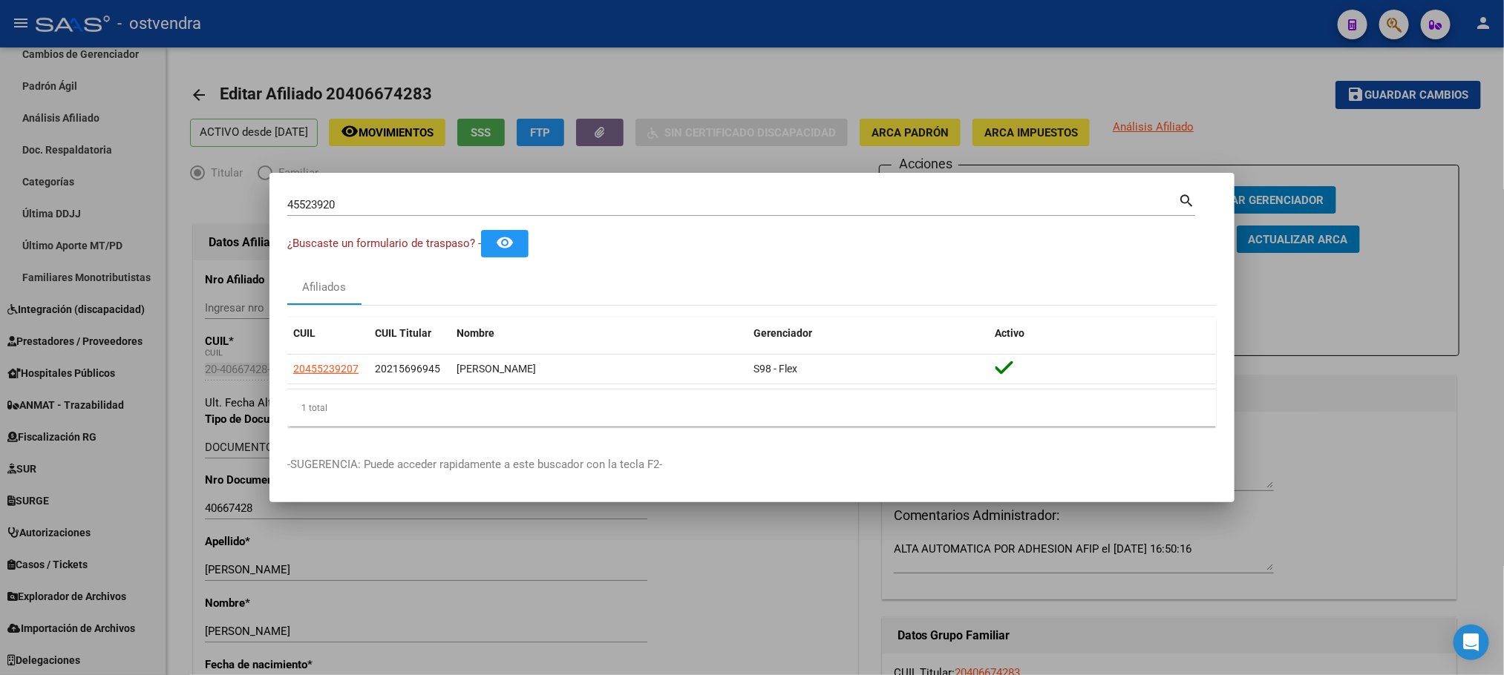
drag, startPoint x: 212, startPoint y: 192, endPoint x: 150, endPoint y: 190, distance: 62.4
click at [150, 190] on div "45523920 Buscar (apellido, dni, cuil, nro traspaso, cuit, obra social) search ¿…" at bounding box center [752, 337] width 1504 height 675
click at [377, 201] on input "45523920" at bounding box center [732, 204] width 891 height 13
drag, startPoint x: 364, startPoint y: 200, endPoint x: 157, endPoint y: 166, distance: 210.0
click at [157, 166] on div "45523920 Buscar (apellido, dni, cuil, nro traspaso, cuit, obra social) search ¿…" at bounding box center [752, 337] width 1504 height 675
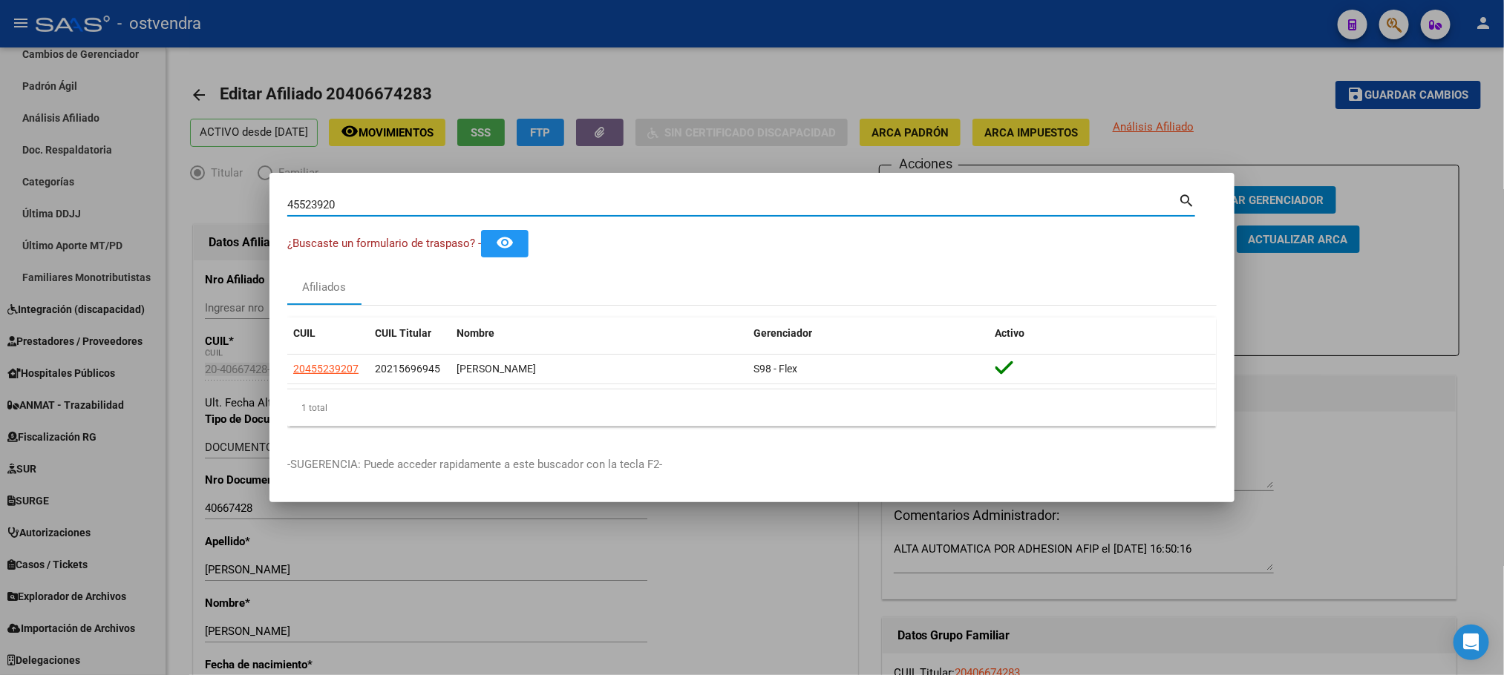
paste input "2473444"
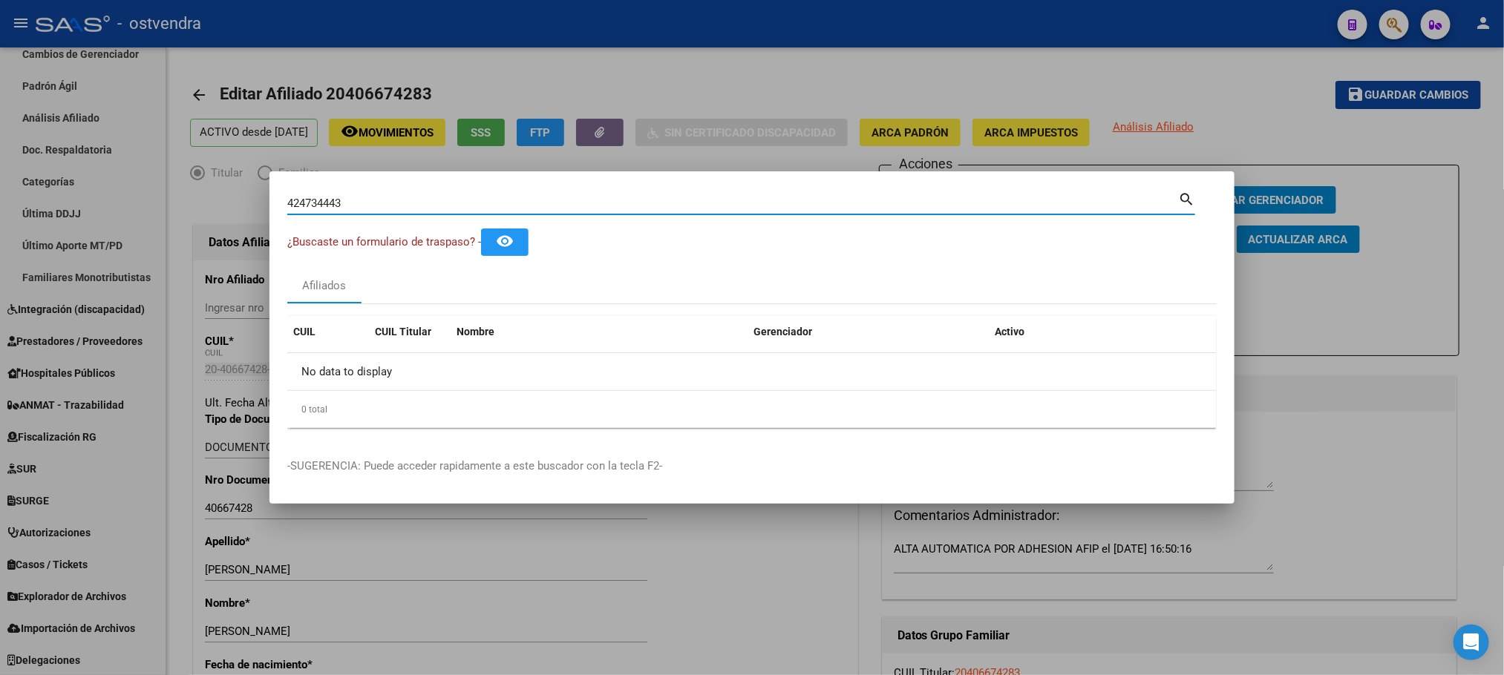
type input "42473444"
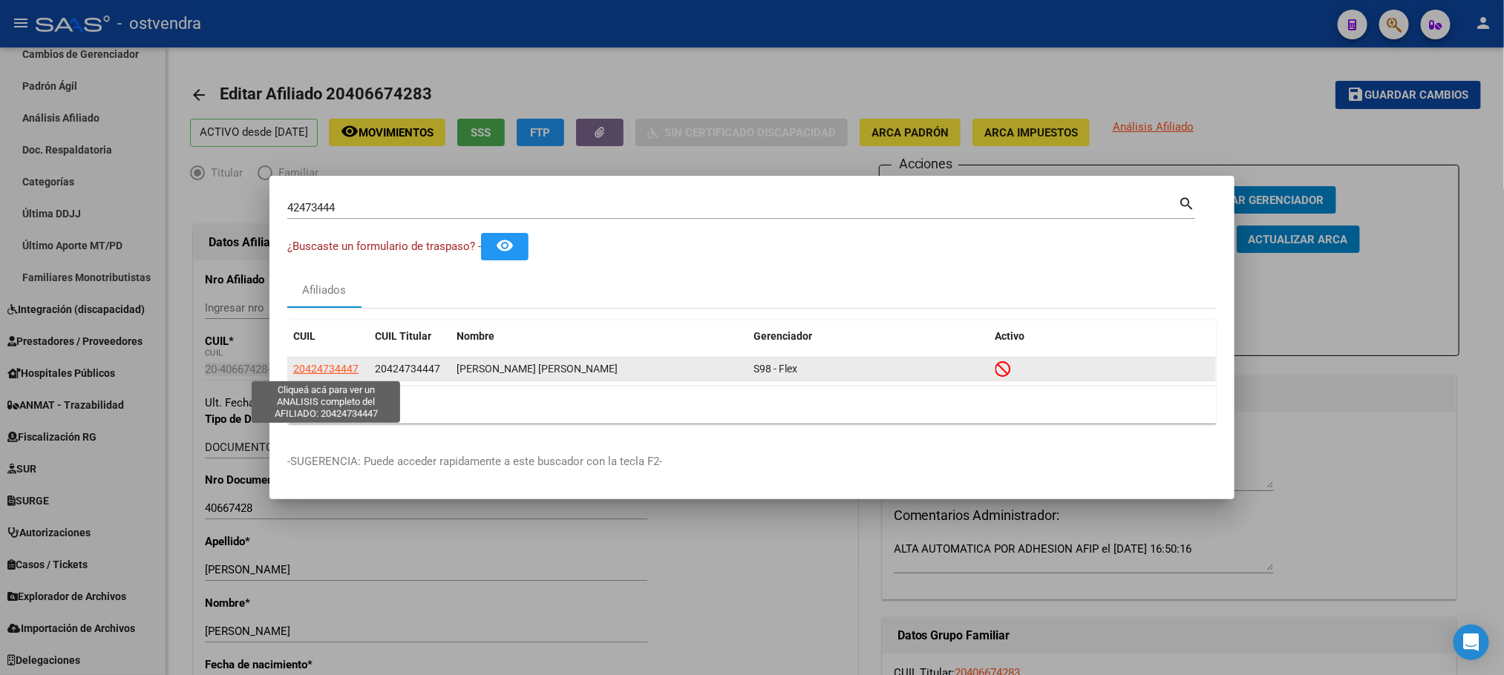
click at [326, 370] on span "20424734447" at bounding box center [325, 369] width 65 height 12
type textarea "20424734447"
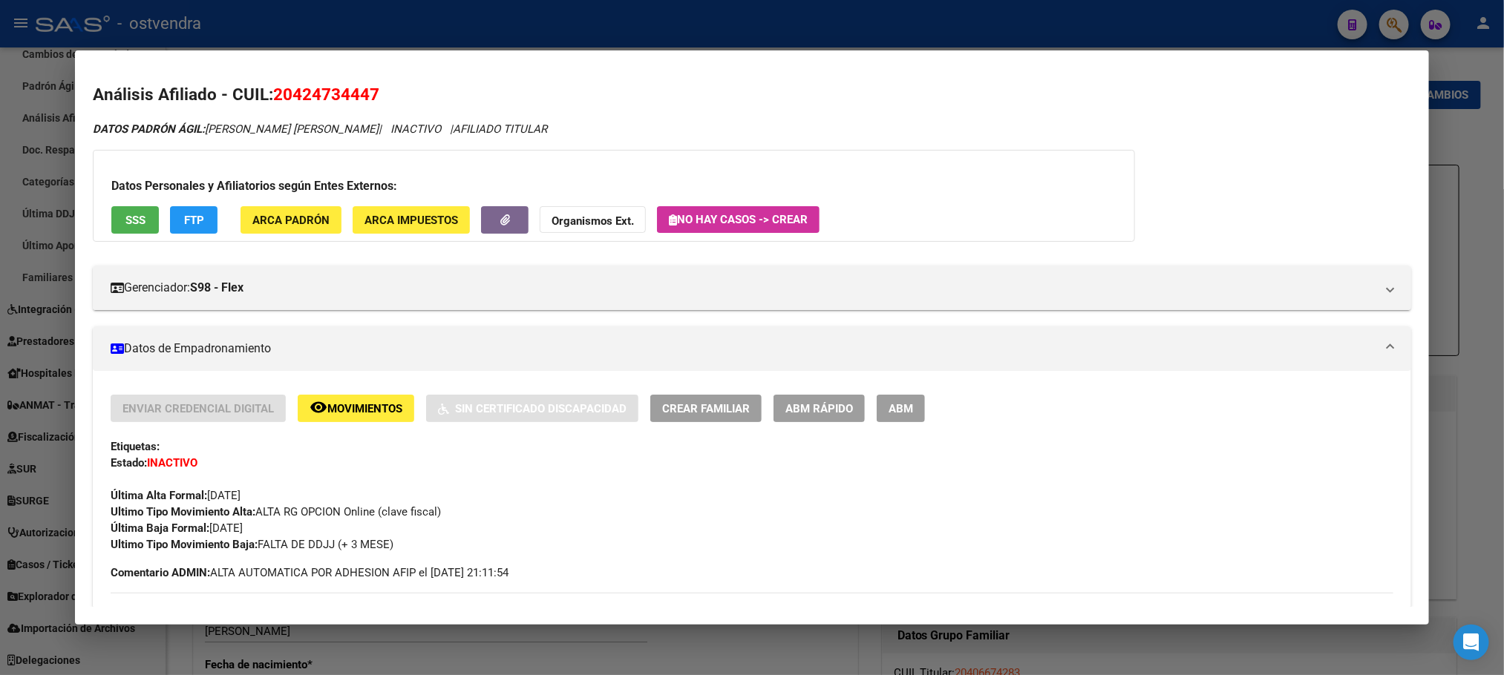
click at [573, 22] on div at bounding box center [752, 337] width 1504 height 675
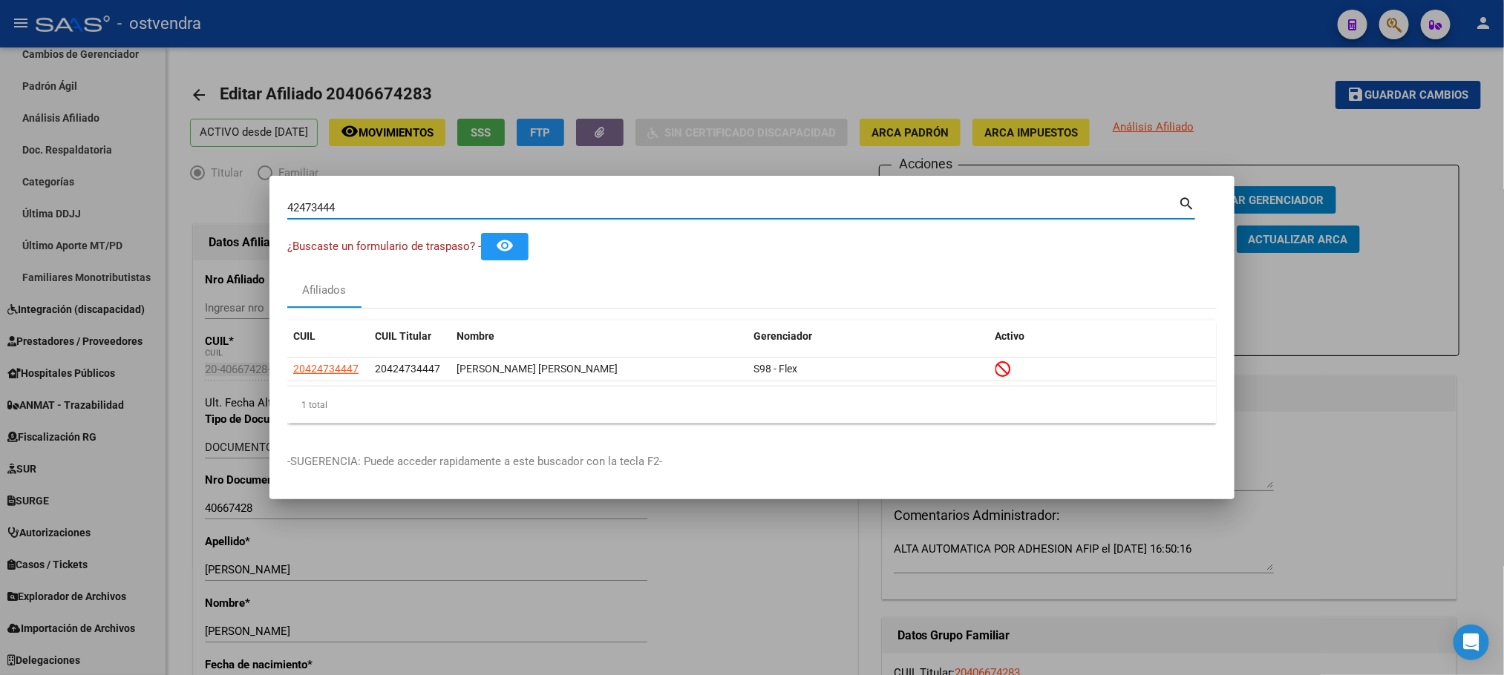
drag, startPoint x: 314, startPoint y: 203, endPoint x: 107, endPoint y: 183, distance: 208.1
click at [108, 186] on div "42473444 Buscar (apellido, dni, cuil, nro traspaso, cuit, obra social) search ¿…" at bounding box center [752, 337] width 1504 height 675
paste input "20369408950"
type input "20369408950"
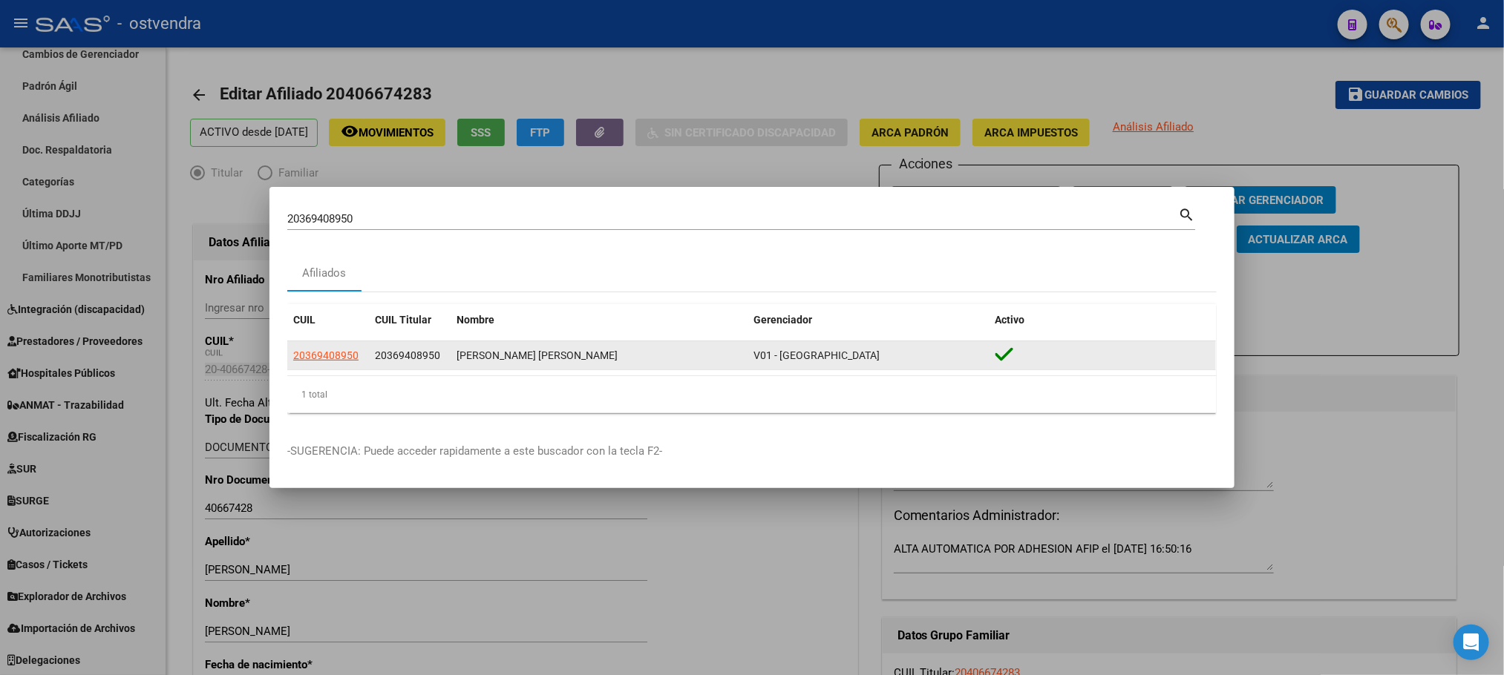
click at [327, 364] on app-link-go-to "20369408950" at bounding box center [325, 355] width 65 height 17
click at [327, 354] on span "20369408950" at bounding box center [325, 356] width 65 height 12
type textarea "20369408950"
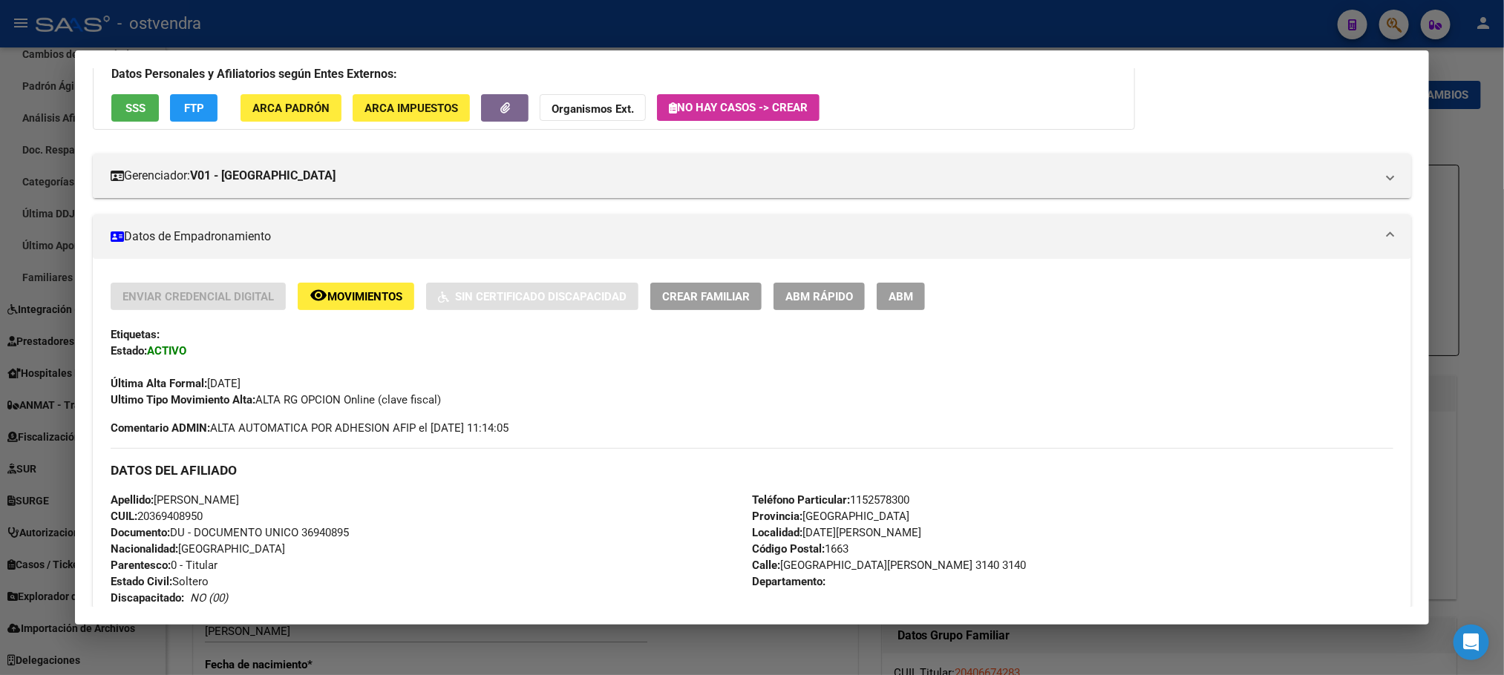
scroll to position [111, 0]
click at [508, 105] on button "button" at bounding box center [505, 108] width 48 height 27
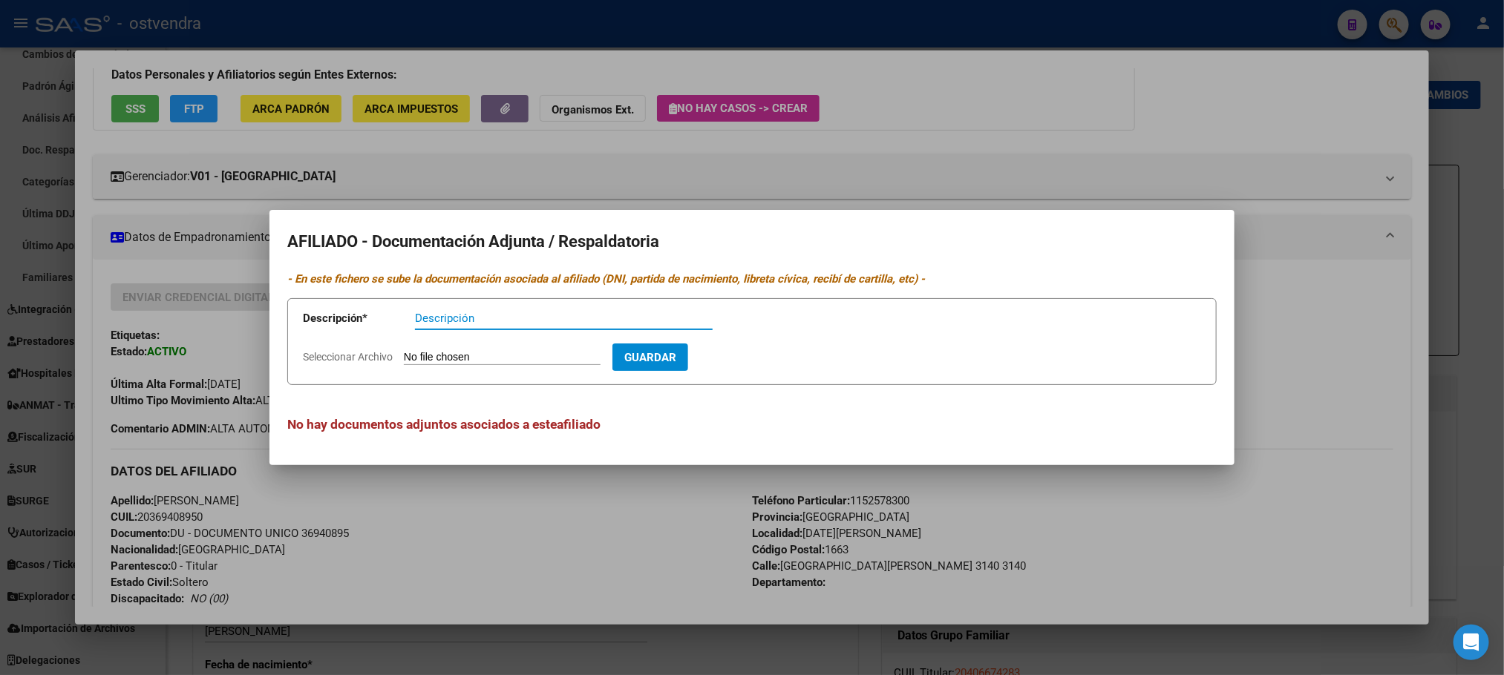
click at [330, 91] on div at bounding box center [752, 337] width 1504 height 675
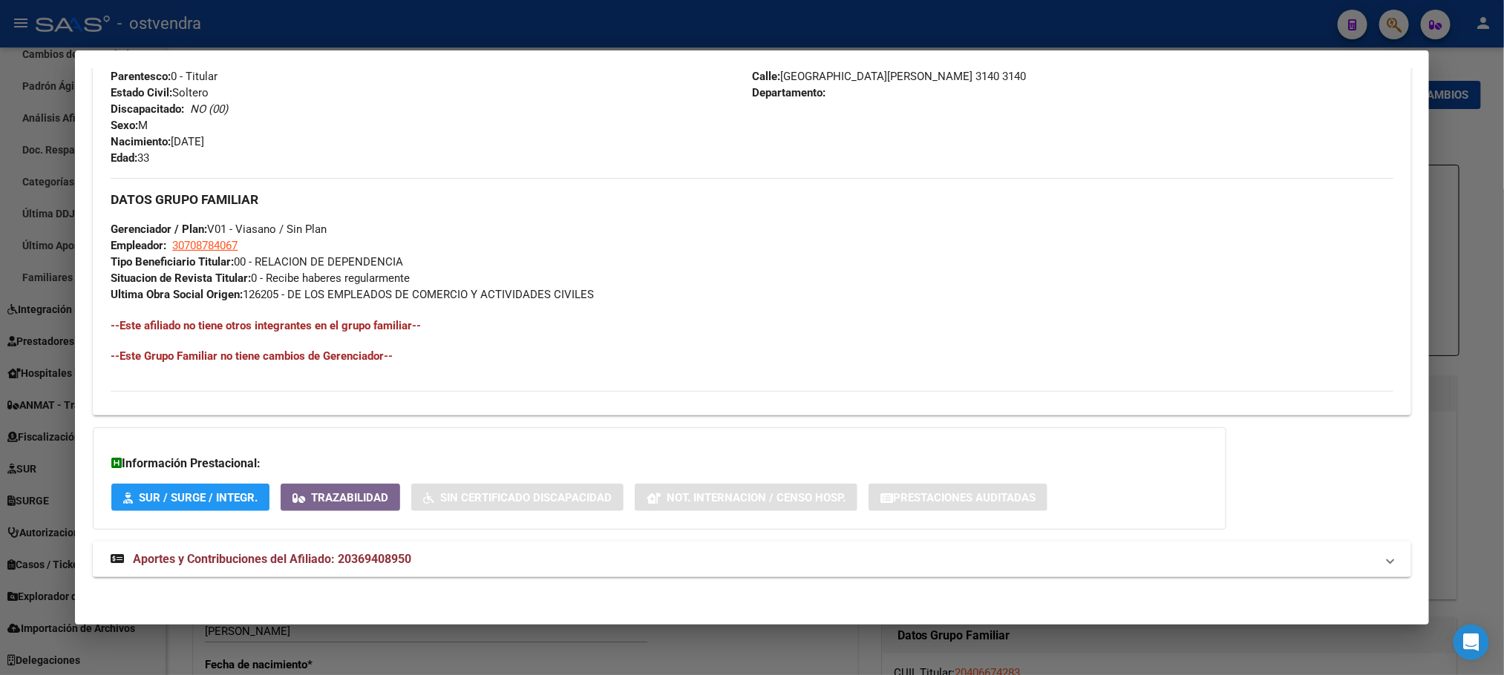
scroll to position [606, 0]
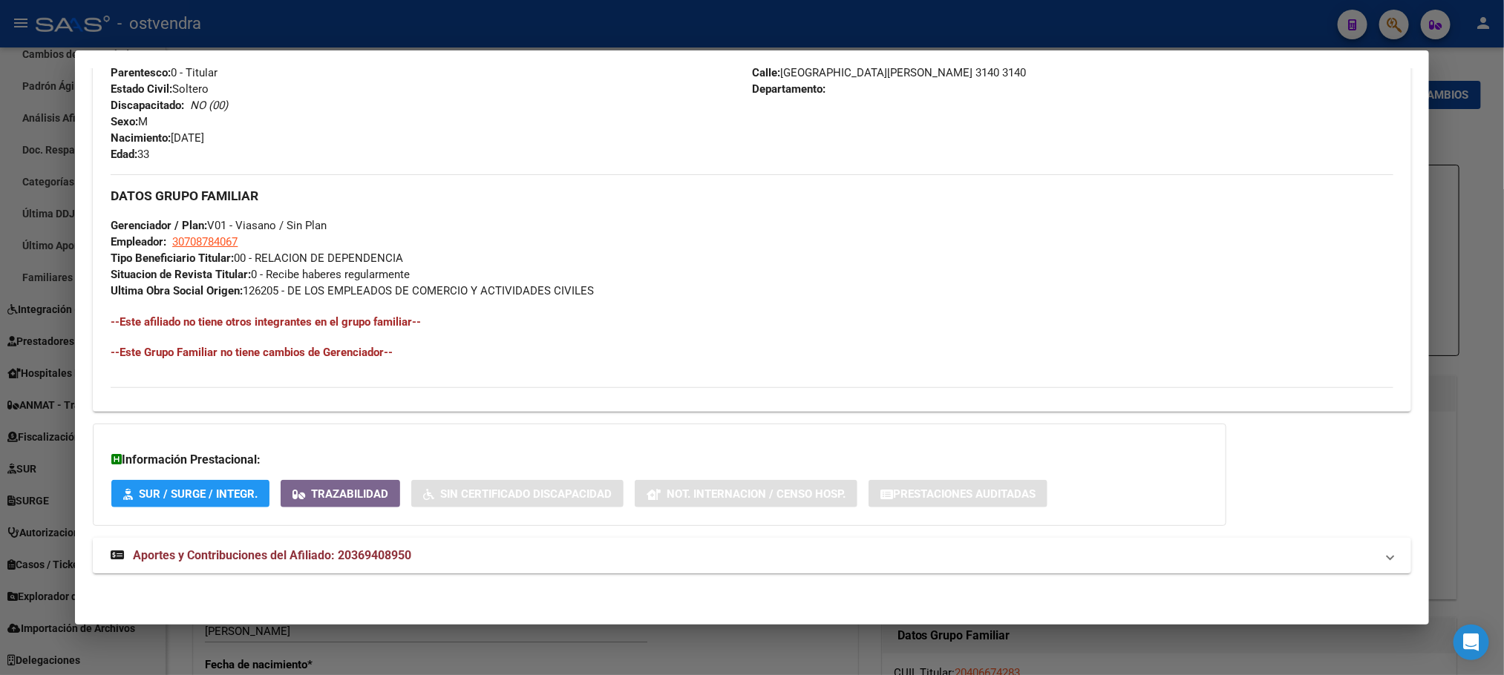
click at [350, 561] on span "Aportes y Contribuciones del Afiliado: 20369408950" at bounding box center [272, 556] width 278 height 14
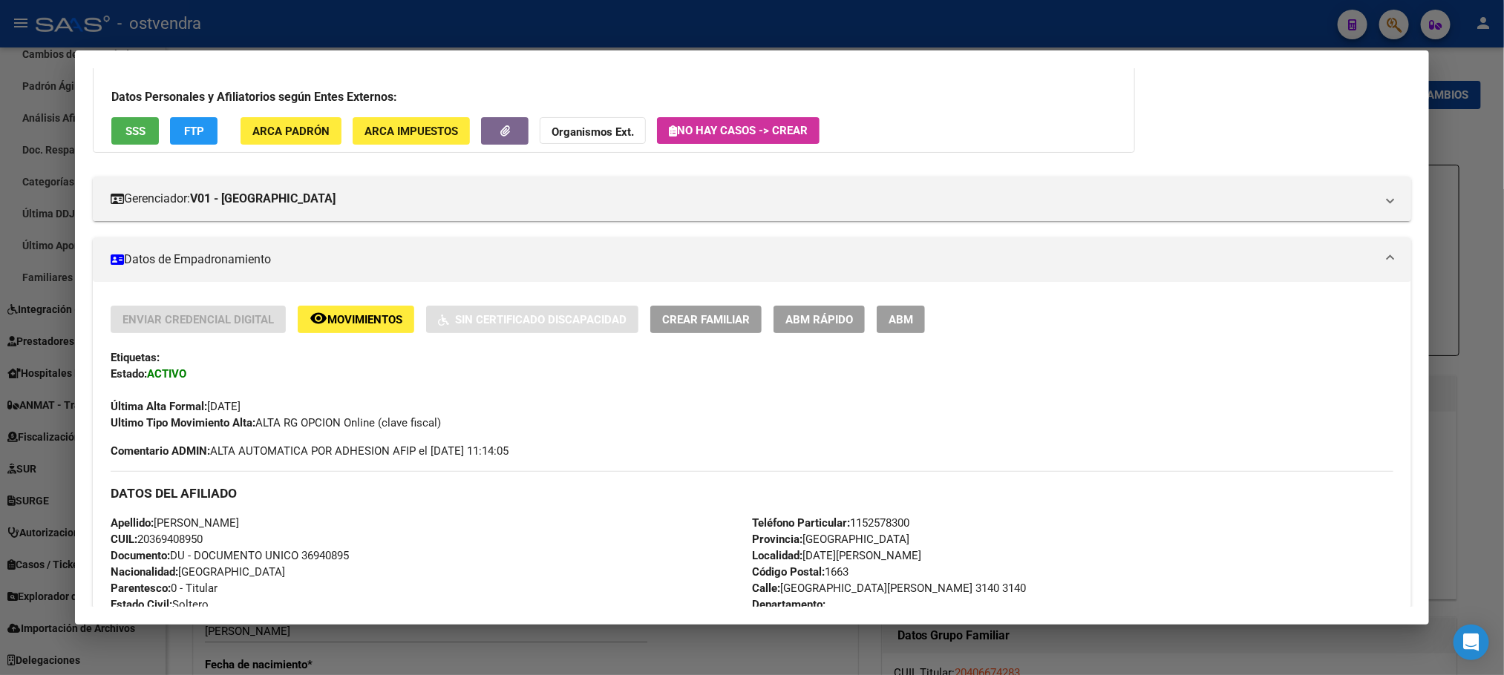
scroll to position [0, 0]
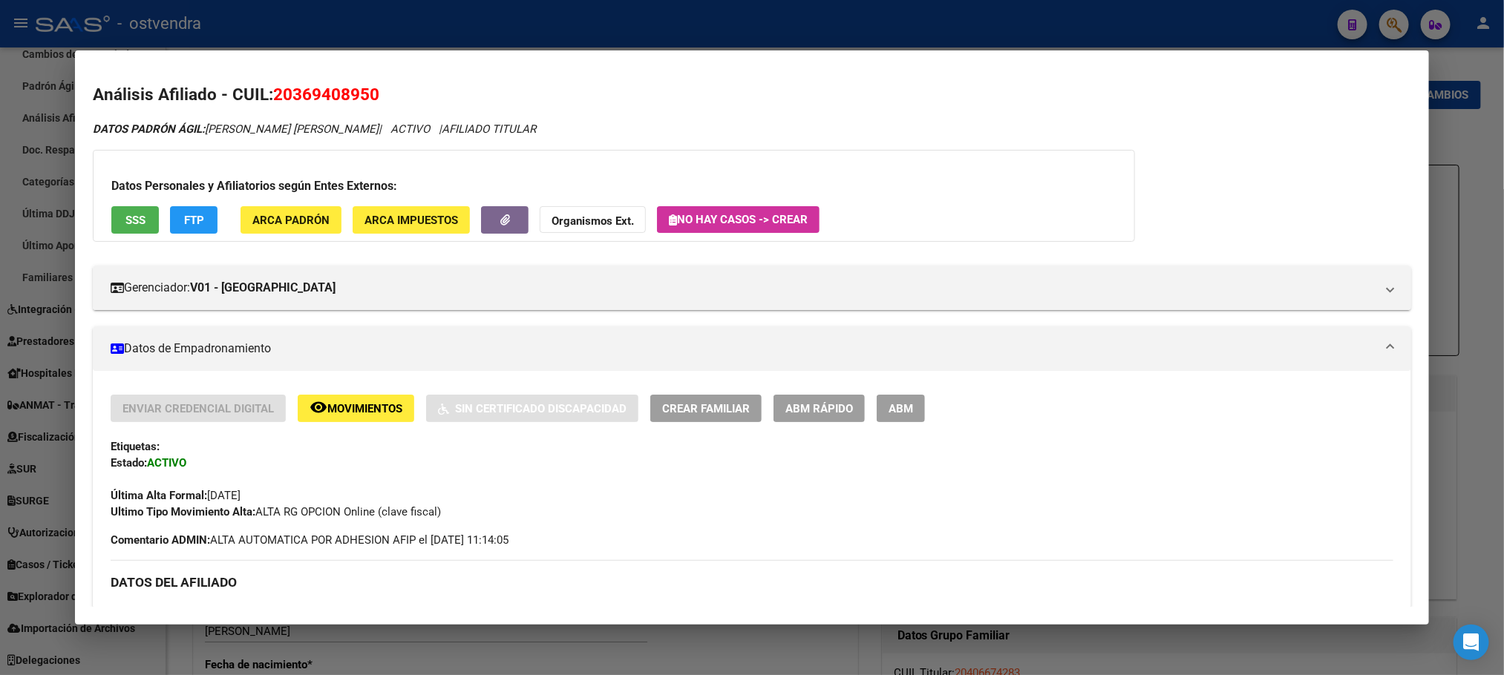
click at [581, 16] on div at bounding box center [752, 337] width 1504 height 675
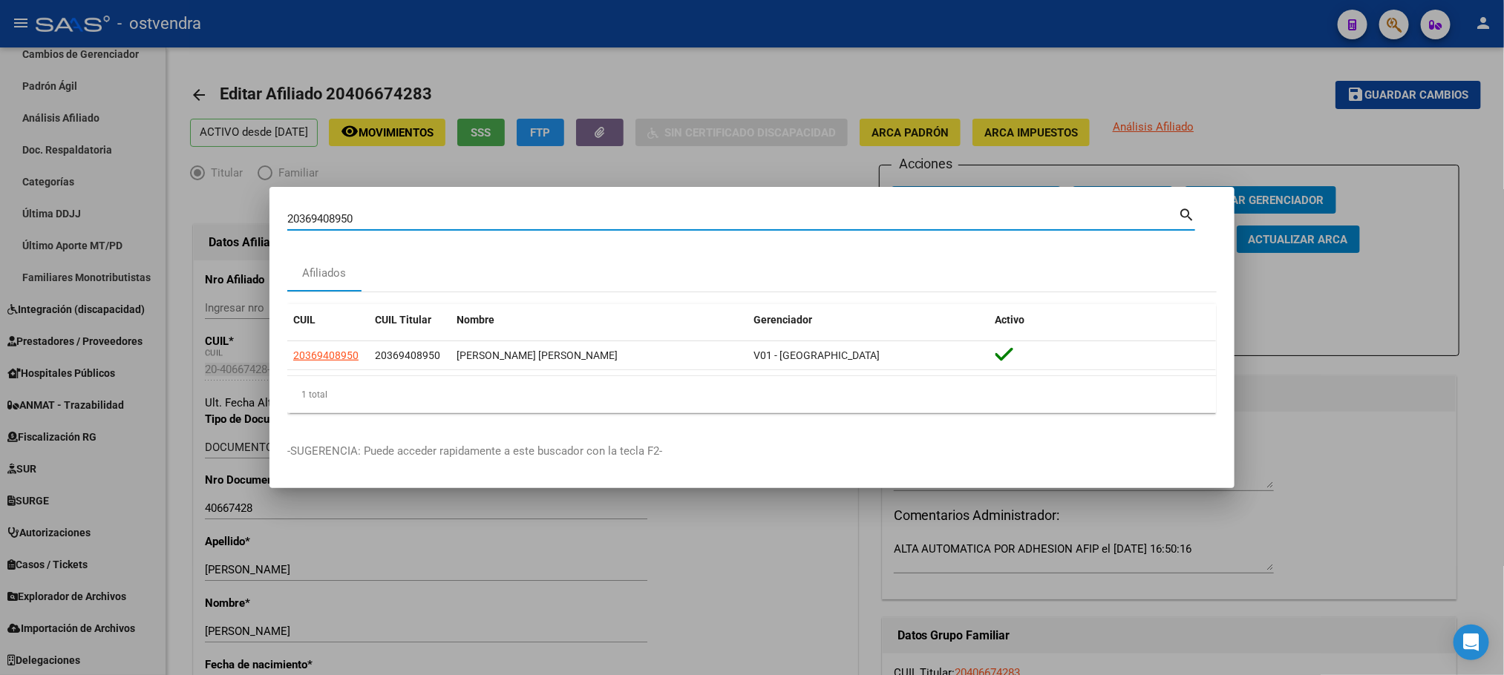
drag, startPoint x: 382, startPoint y: 225, endPoint x: 243, endPoint y: 217, distance: 138.3
click at [243, 217] on div "20369408950 Buscar (apellido, dni, cuil, nro traspaso, cuit, obra social) searc…" at bounding box center [752, 337] width 1504 height 675
paste input "7390621049"
type input "27390621049"
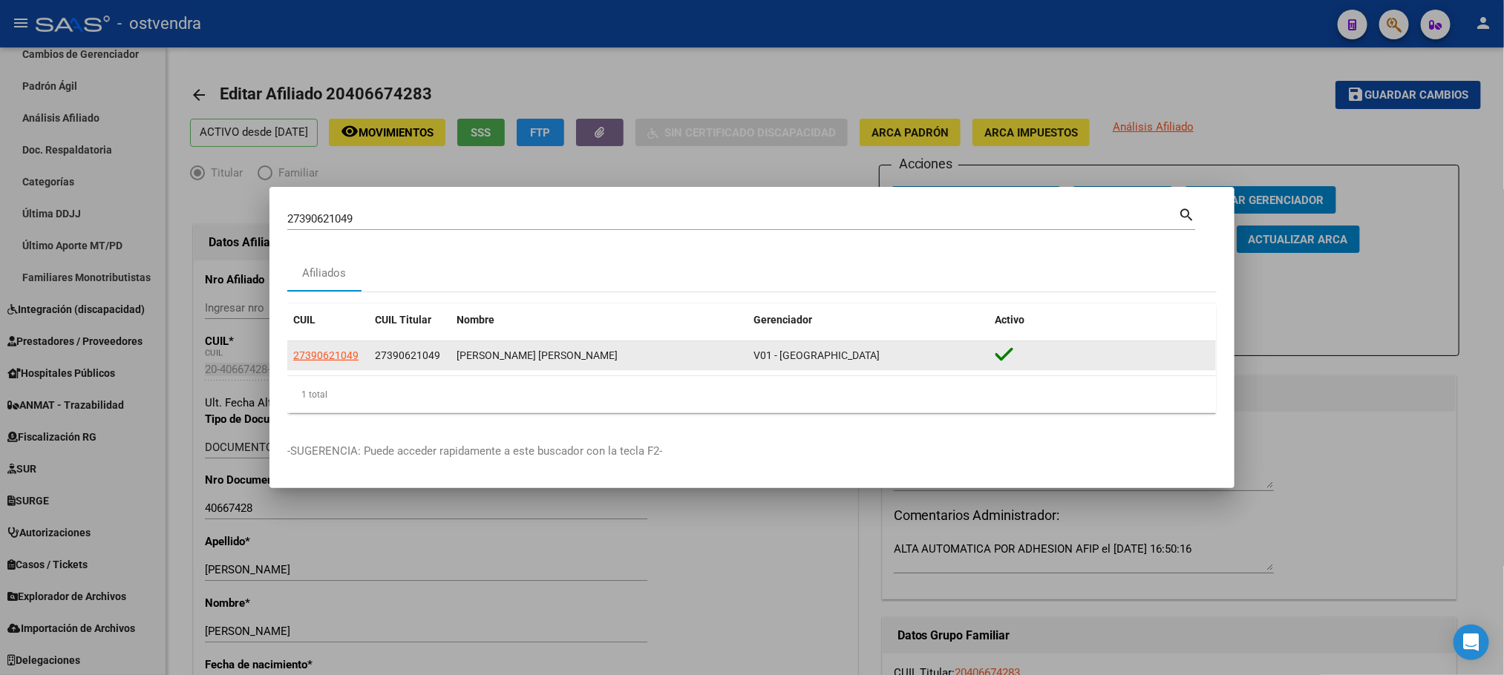
click at [316, 370] on datatable-body-cell "27390621049" at bounding box center [328, 355] width 82 height 29
click at [319, 346] on datatable-body-cell "27390621049" at bounding box center [328, 355] width 82 height 29
click at [321, 354] on span "27390621049" at bounding box center [325, 356] width 65 height 12
type textarea "27390621049"
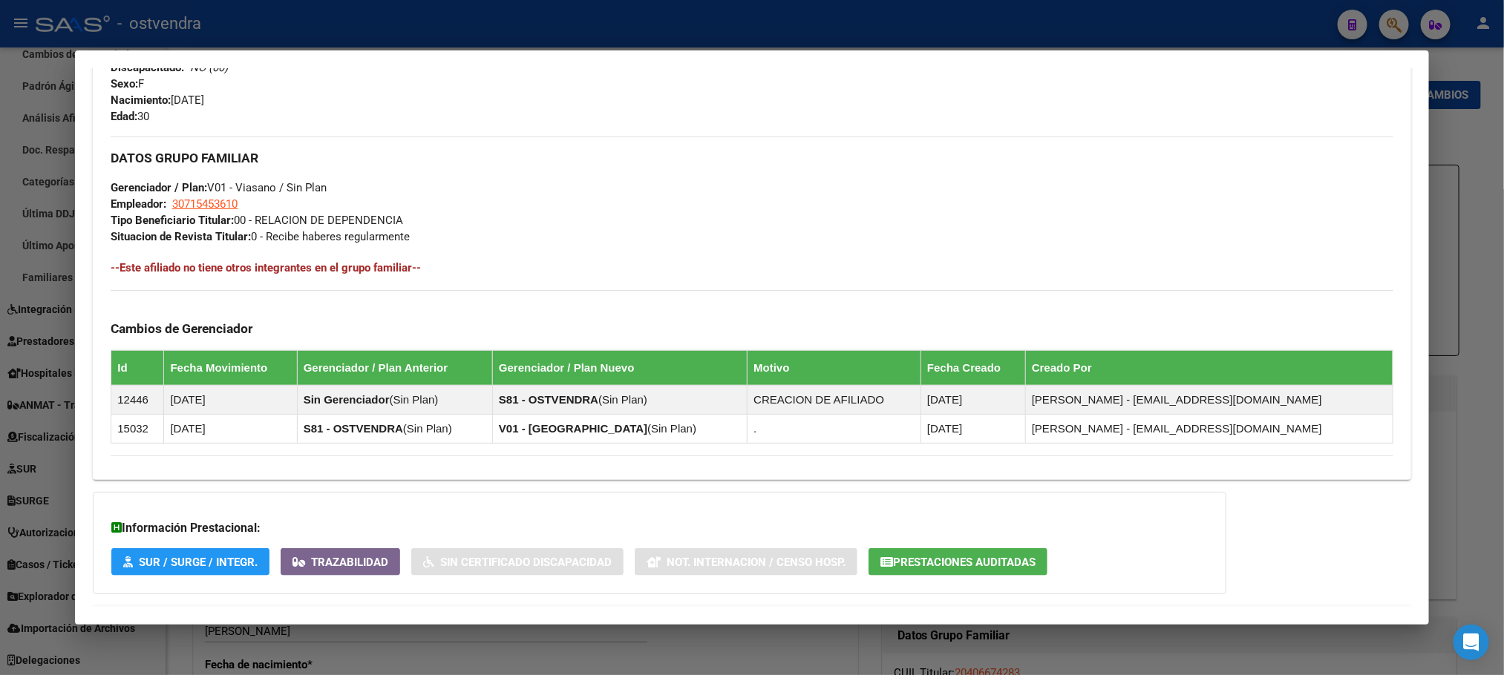
scroll to position [701, 0]
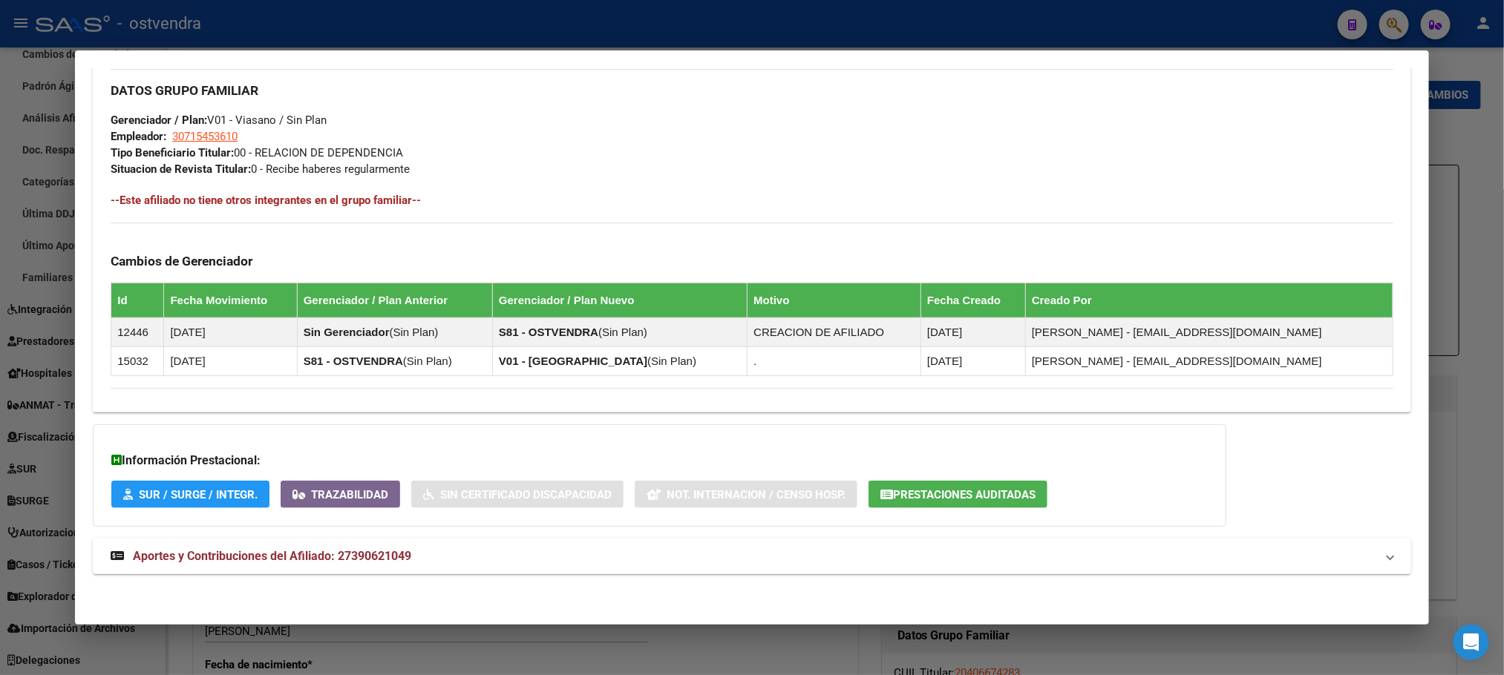
click at [390, 566] on mat-expansion-panel-header "Aportes y Contribuciones del Afiliado: 27390621049" at bounding box center [752, 557] width 1318 height 36
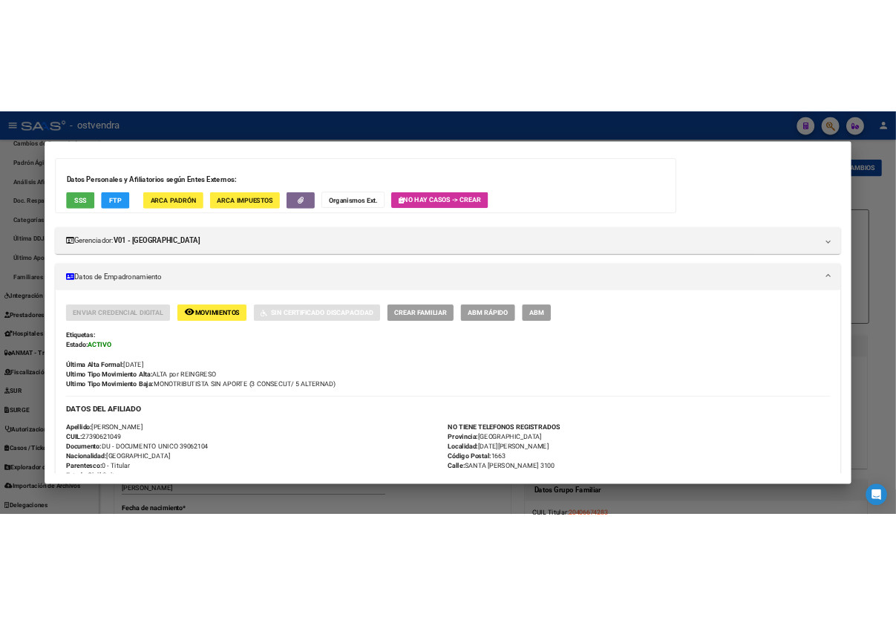
scroll to position [0, 0]
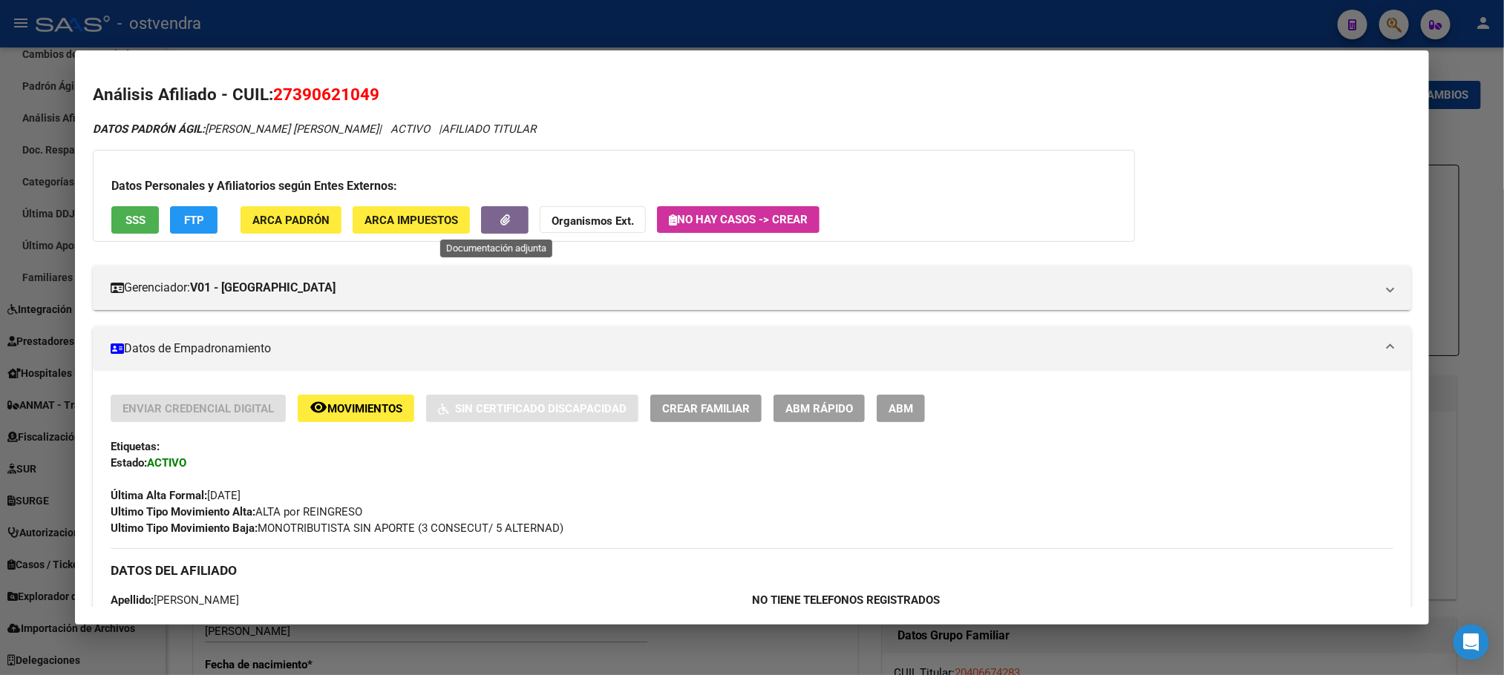
click at [515, 225] on button "button" at bounding box center [505, 219] width 48 height 27
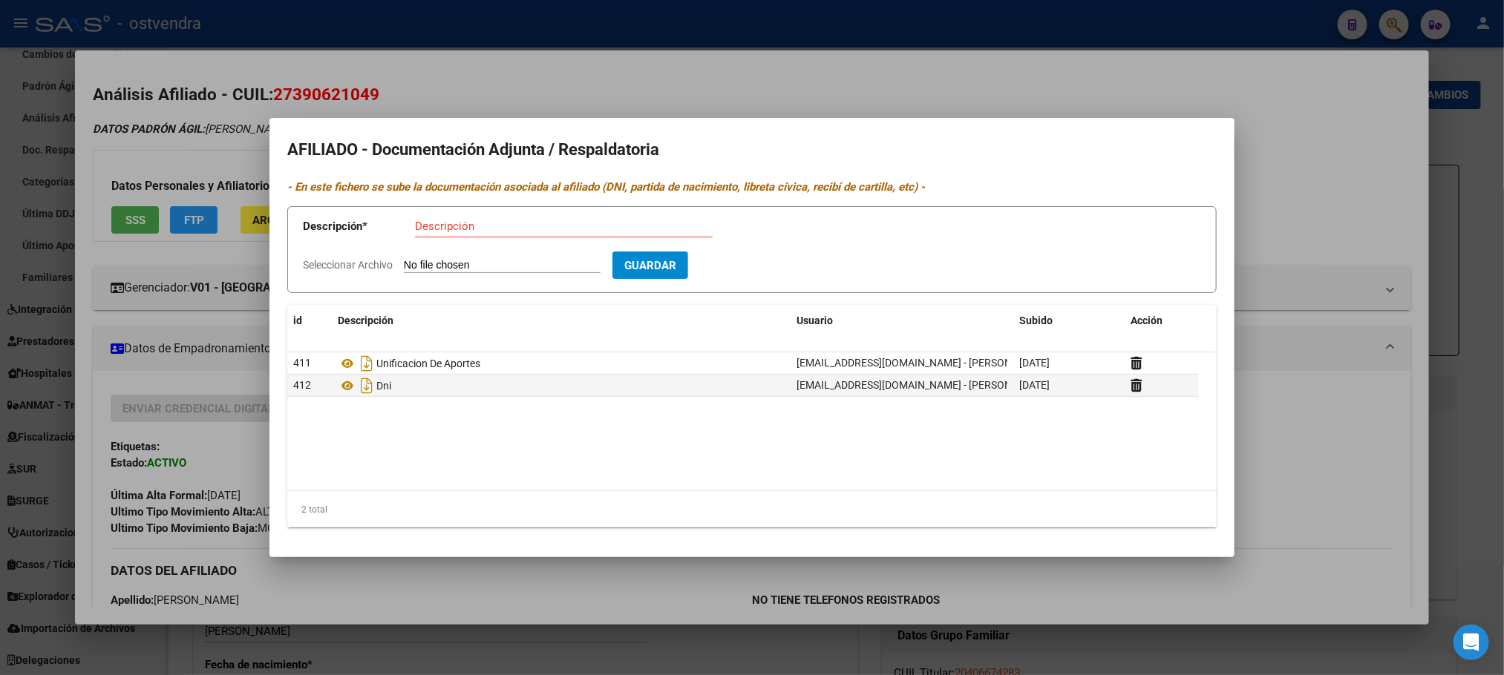
drag, startPoint x: 579, startPoint y: 73, endPoint x: 457, endPoint y: 11, distance: 136.8
click at [573, 71] on div at bounding box center [752, 337] width 1504 height 675
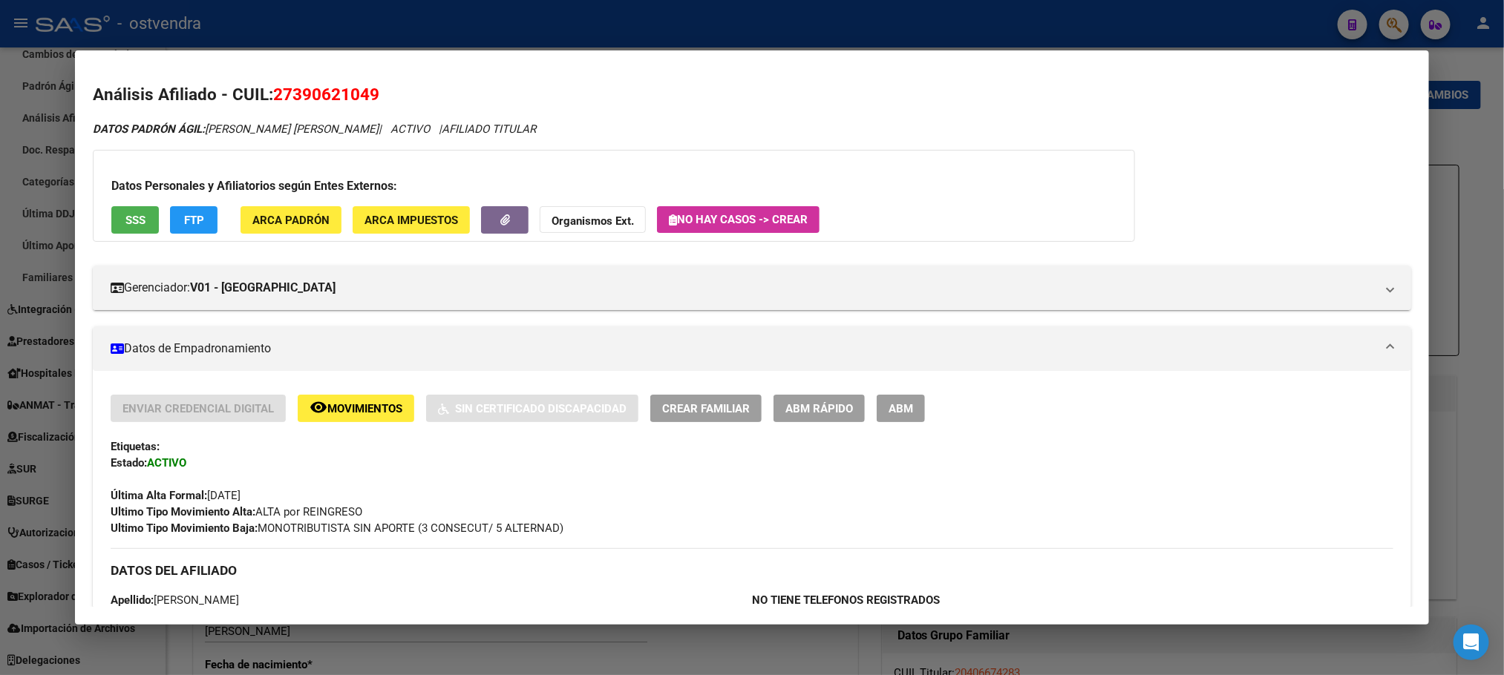
click at [373, 19] on div at bounding box center [752, 337] width 1504 height 675
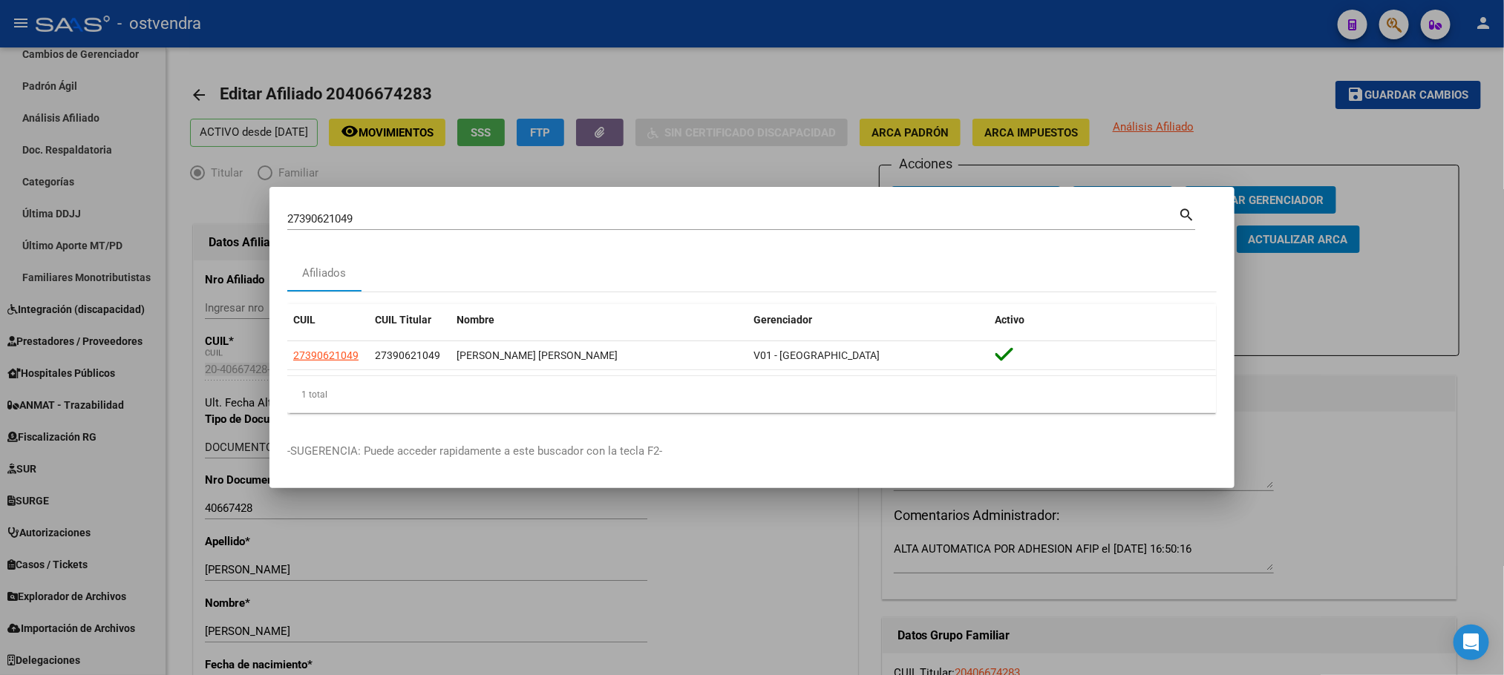
click at [364, 208] on div "27390621049 Buscar (apellido, dni, cuil, [PERSON_NAME], cuit, obra social)" at bounding box center [732, 219] width 891 height 22
drag, startPoint x: 131, startPoint y: 212, endPoint x: 0, endPoint y: 203, distance: 131.7
click at [0, 203] on div "27390621049 Buscar (apellido, dni, cuil, nro traspaso, cuit, obra social) searc…" at bounding box center [752, 337] width 1504 height 675
paste input "0416537780"
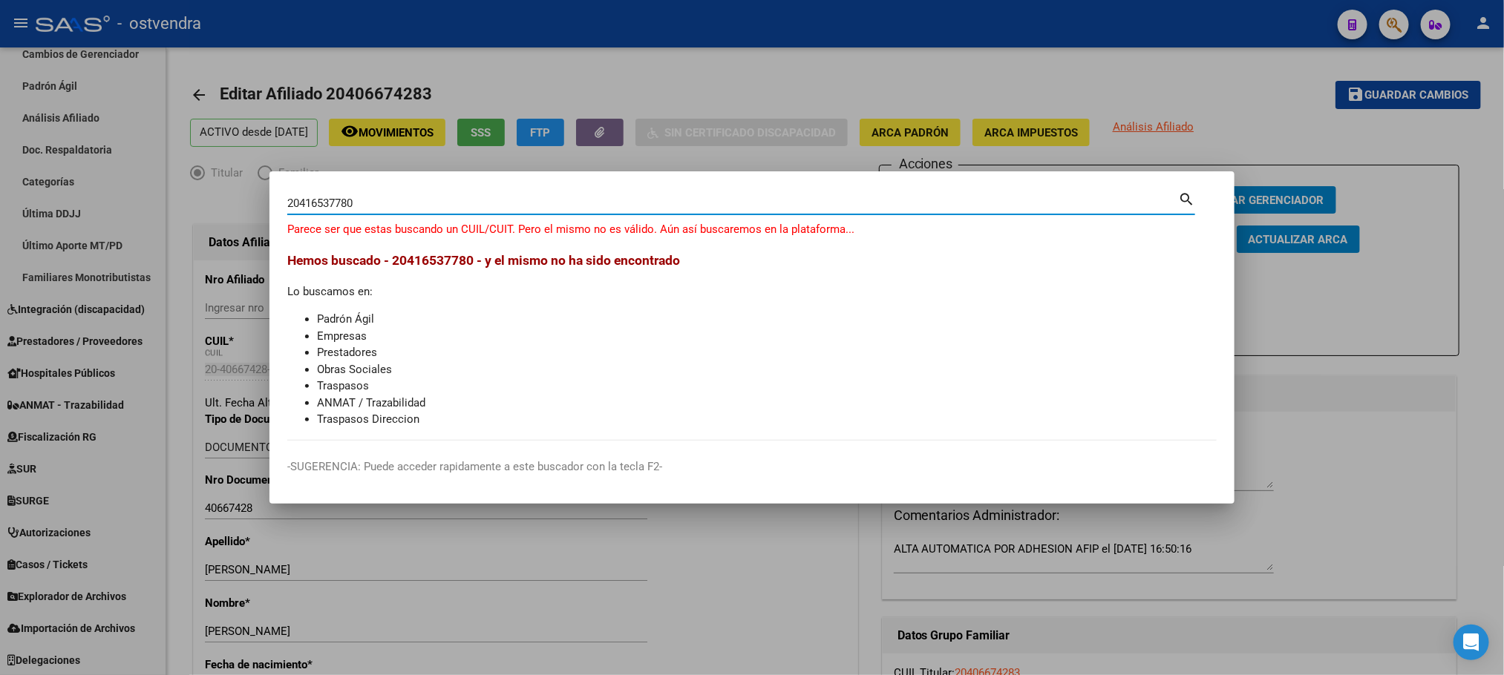
type input "20416537780"
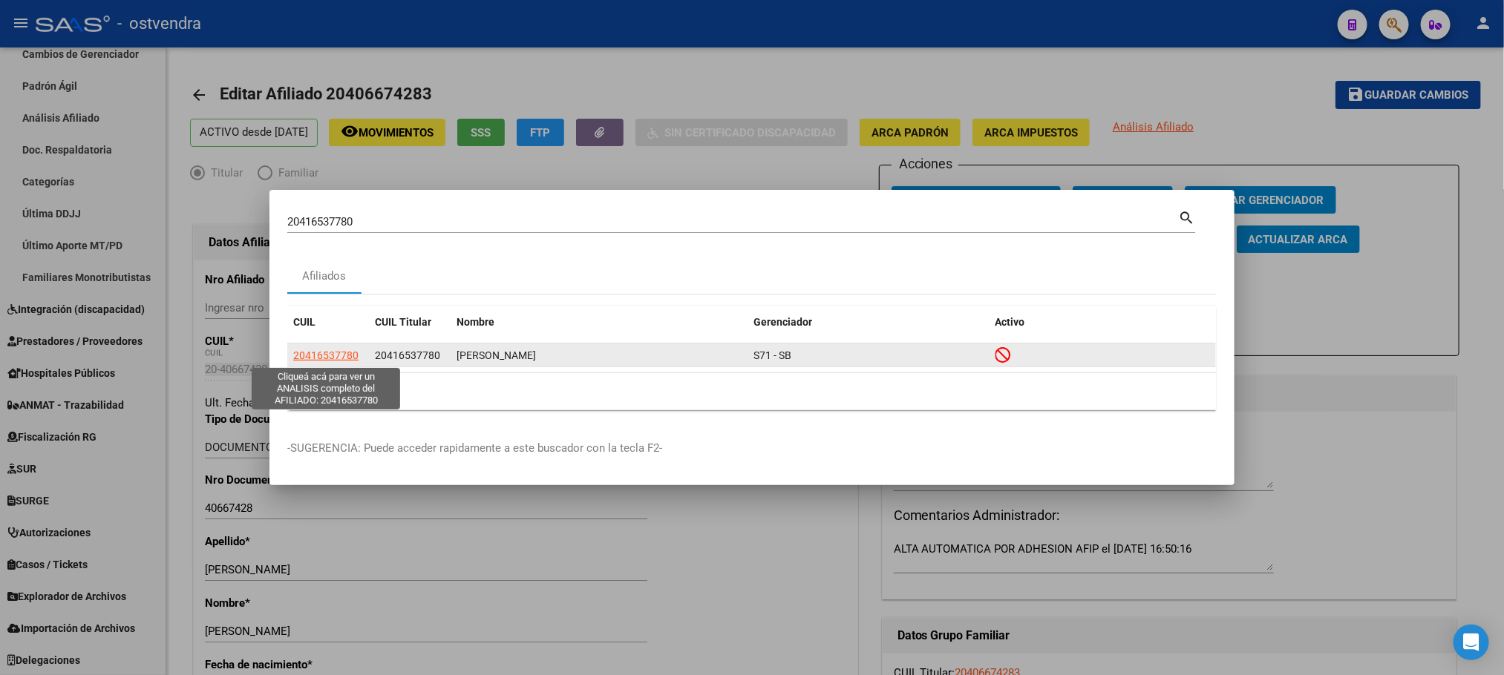
click at [326, 356] on span "20416537780" at bounding box center [325, 356] width 65 height 12
type textarea "20416537780"
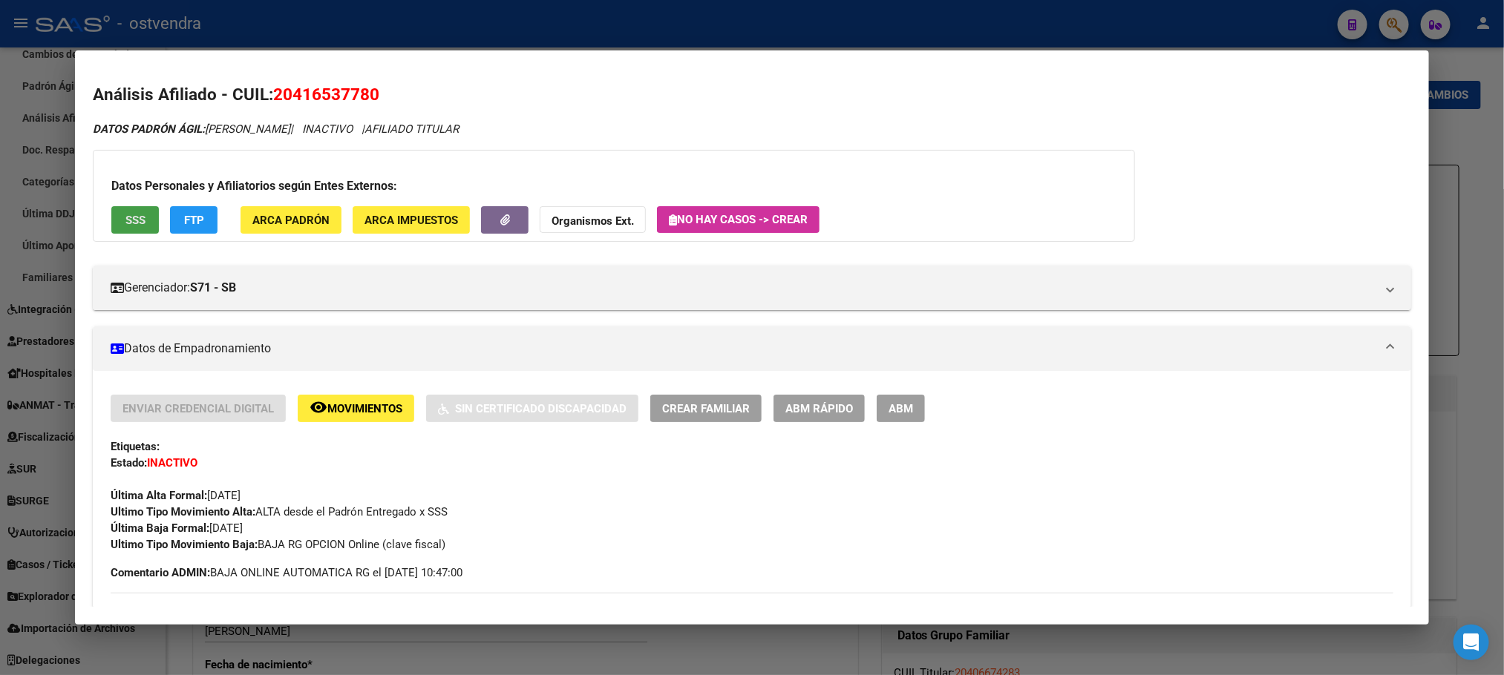
click at [141, 226] on button "SSS" at bounding box center [135, 219] width 48 height 27
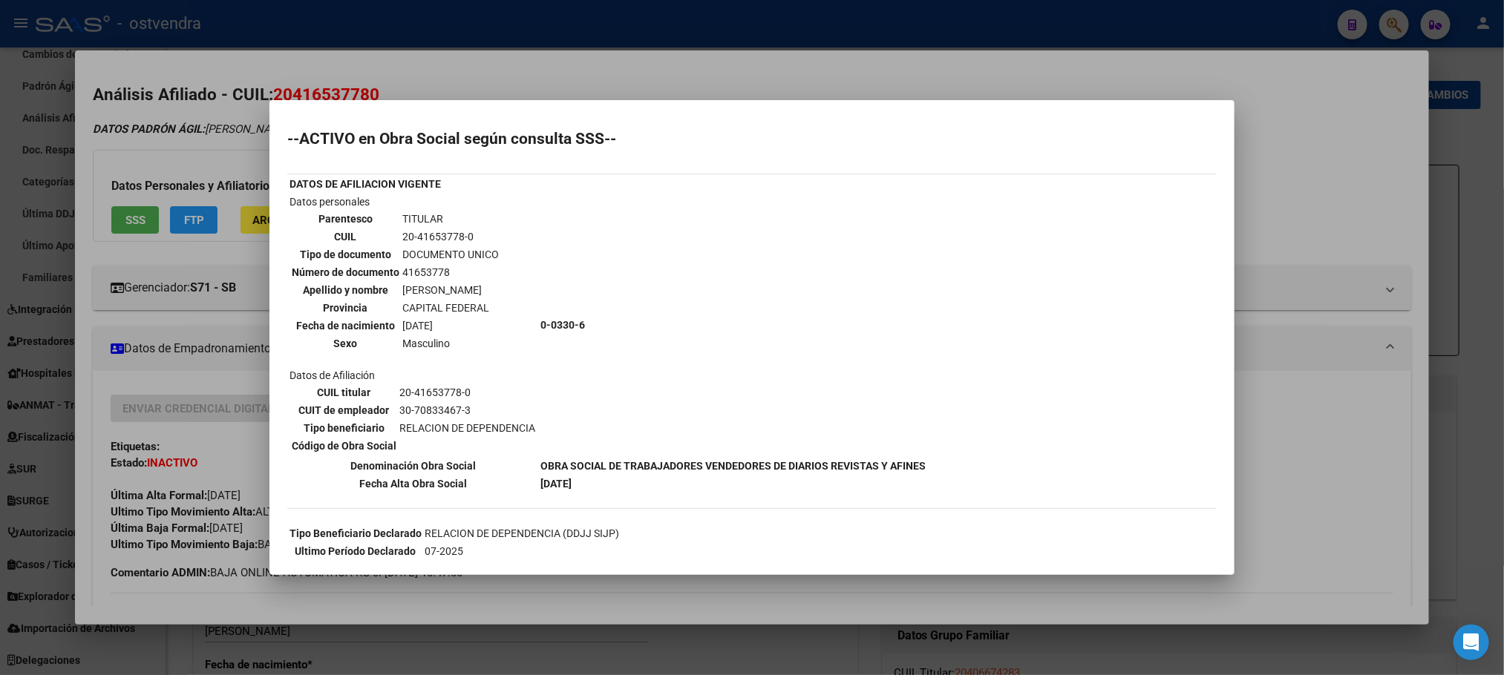
click at [217, 118] on div at bounding box center [752, 337] width 1504 height 675
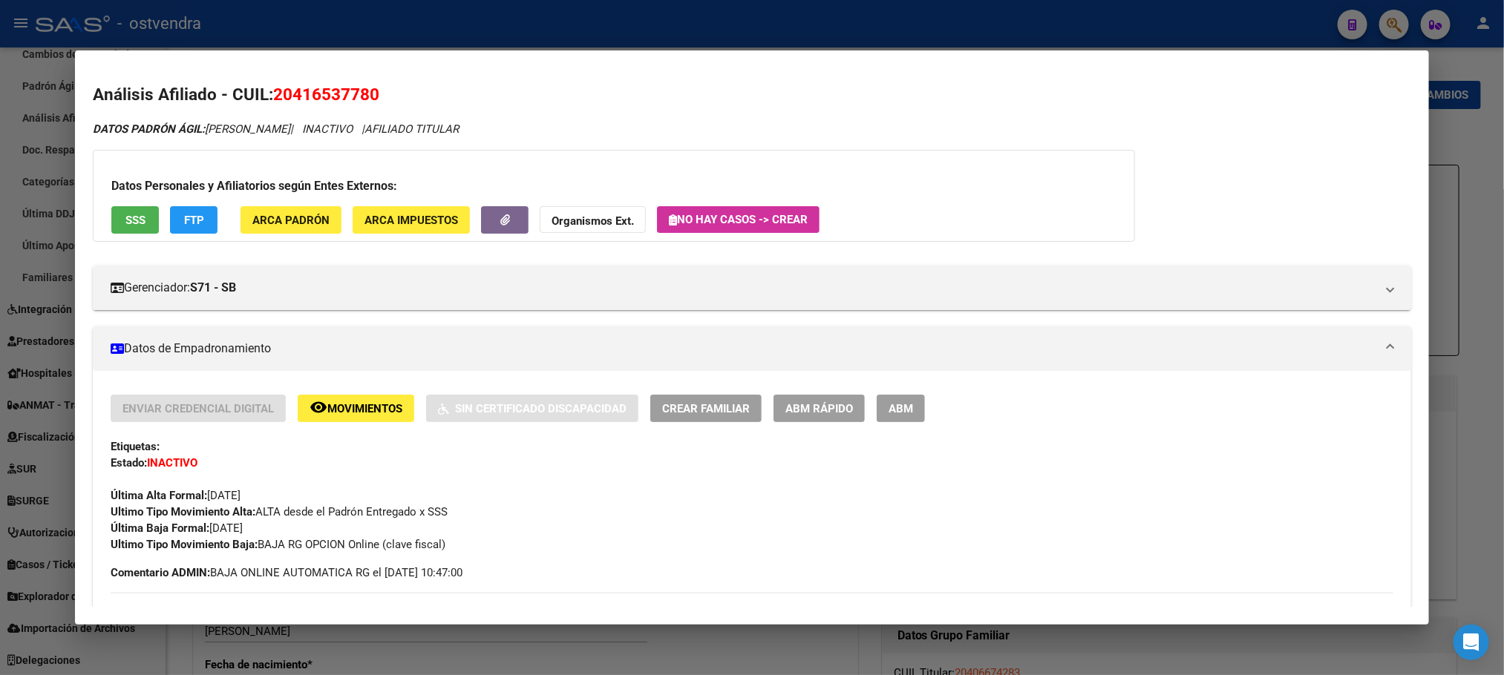
click at [454, 24] on div at bounding box center [752, 337] width 1504 height 675
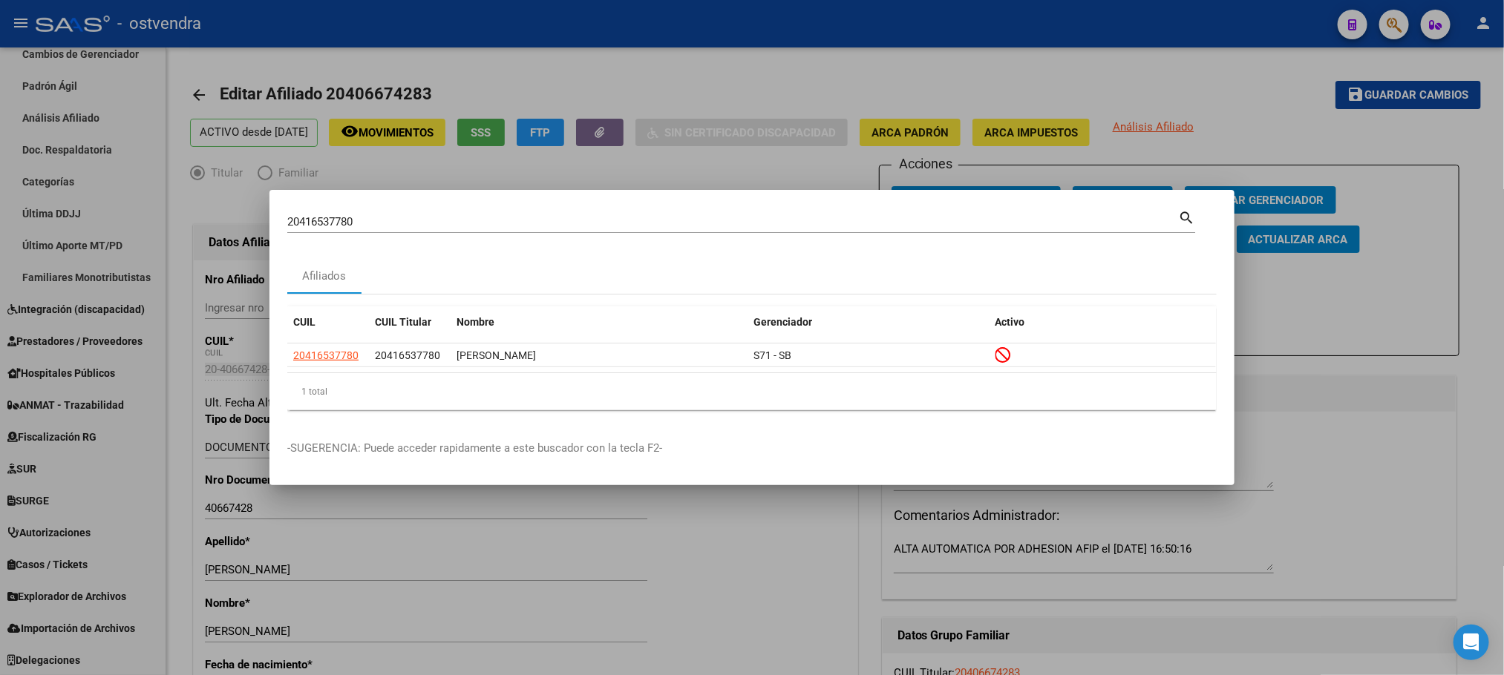
drag, startPoint x: 387, startPoint y: 223, endPoint x: 102, endPoint y: 239, distance: 285.5
click at [102, 239] on div "20416537780 Buscar (apellido, dni, cuil, nro traspaso, cuit, obra social) searc…" at bounding box center [752, 337] width 1504 height 675
paste input "7549172917"
type input "27549172917"
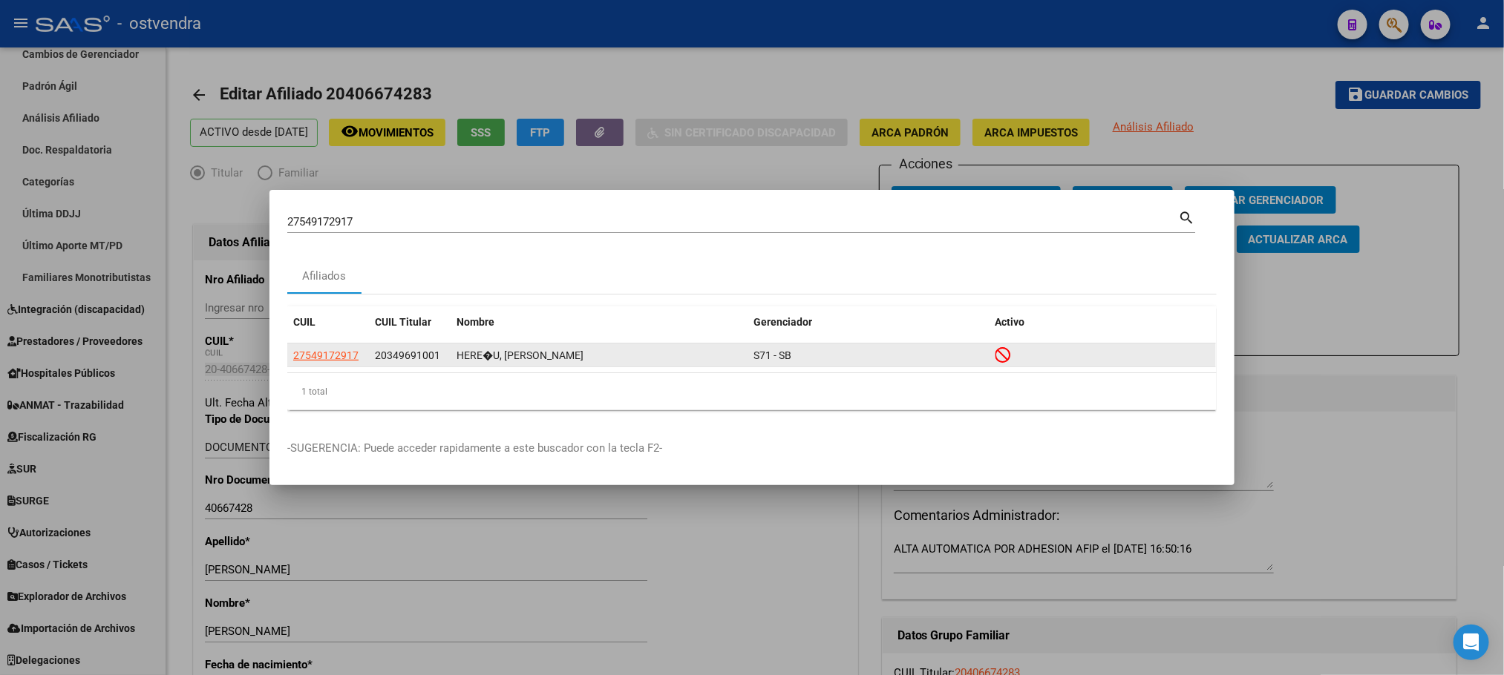
click at [352, 347] on app-link-go-to "27549172917" at bounding box center [325, 355] width 65 height 17
click at [343, 355] on span "27549172917" at bounding box center [325, 356] width 65 height 12
type textarea "27549172917"
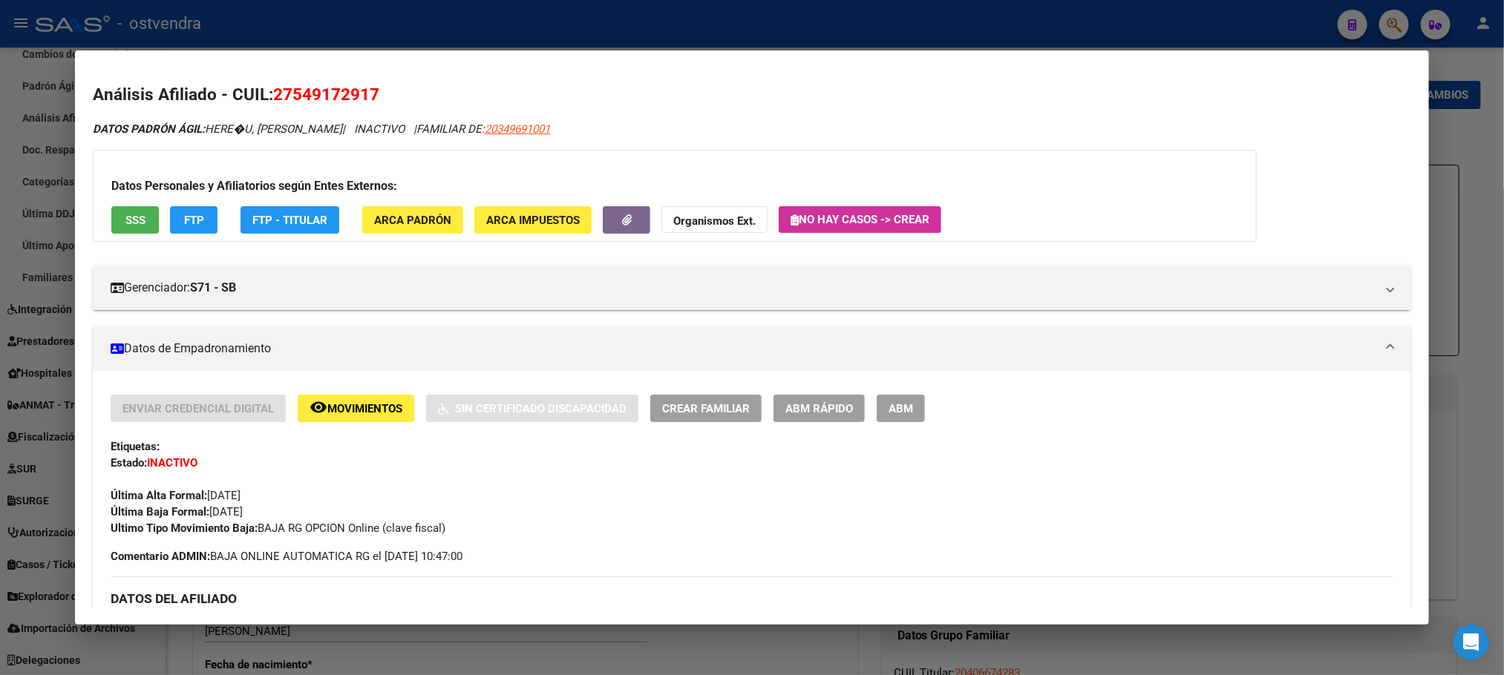
click at [388, 36] on div at bounding box center [752, 337] width 1504 height 675
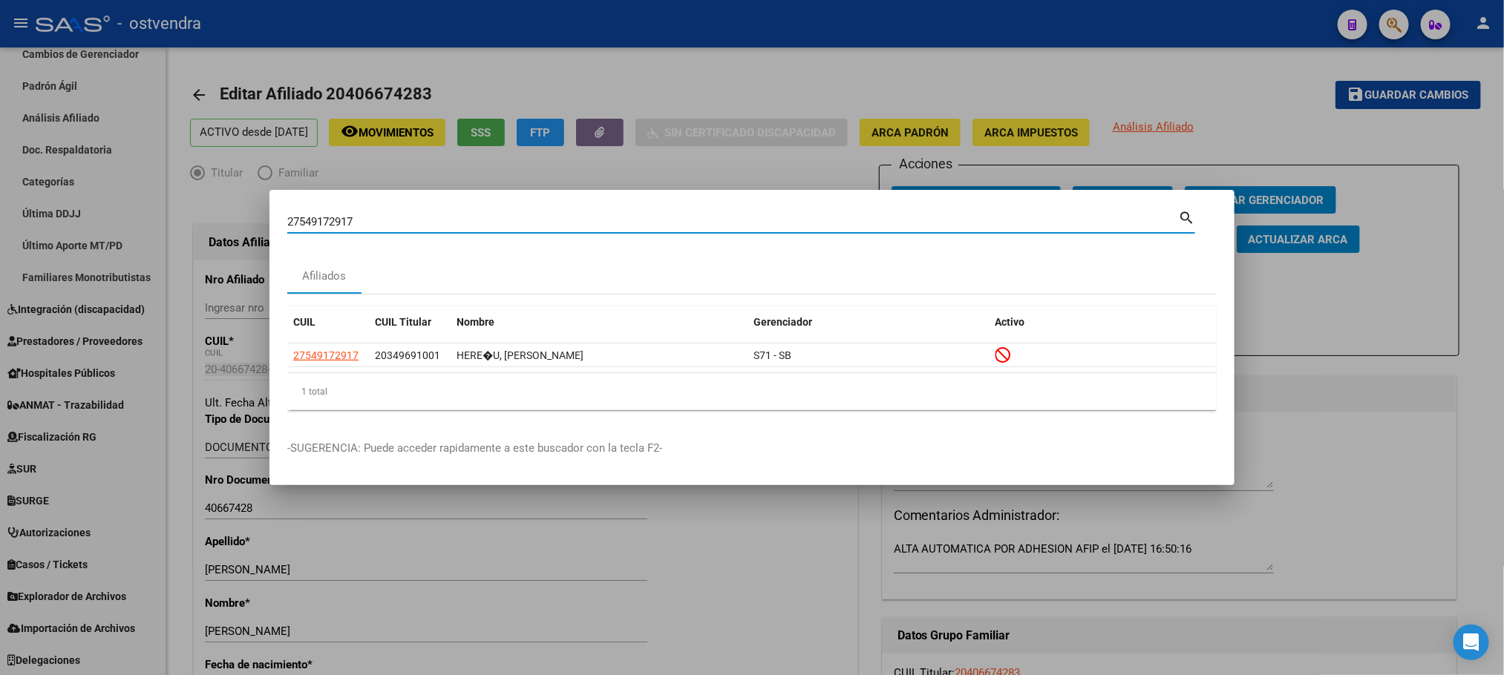
drag, startPoint x: 394, startPoint y: 217, endPoint x: 92, endPoint y: 132, distance: 313.7
click at [167, 216] on div "27549172917 Buscar (apellido, dni, cuil, nro traspaso, cuit, obra social) searc…" at bounding box center [752, 337] width 1504 height 675
paste input "382534528"
type input "27382534528"
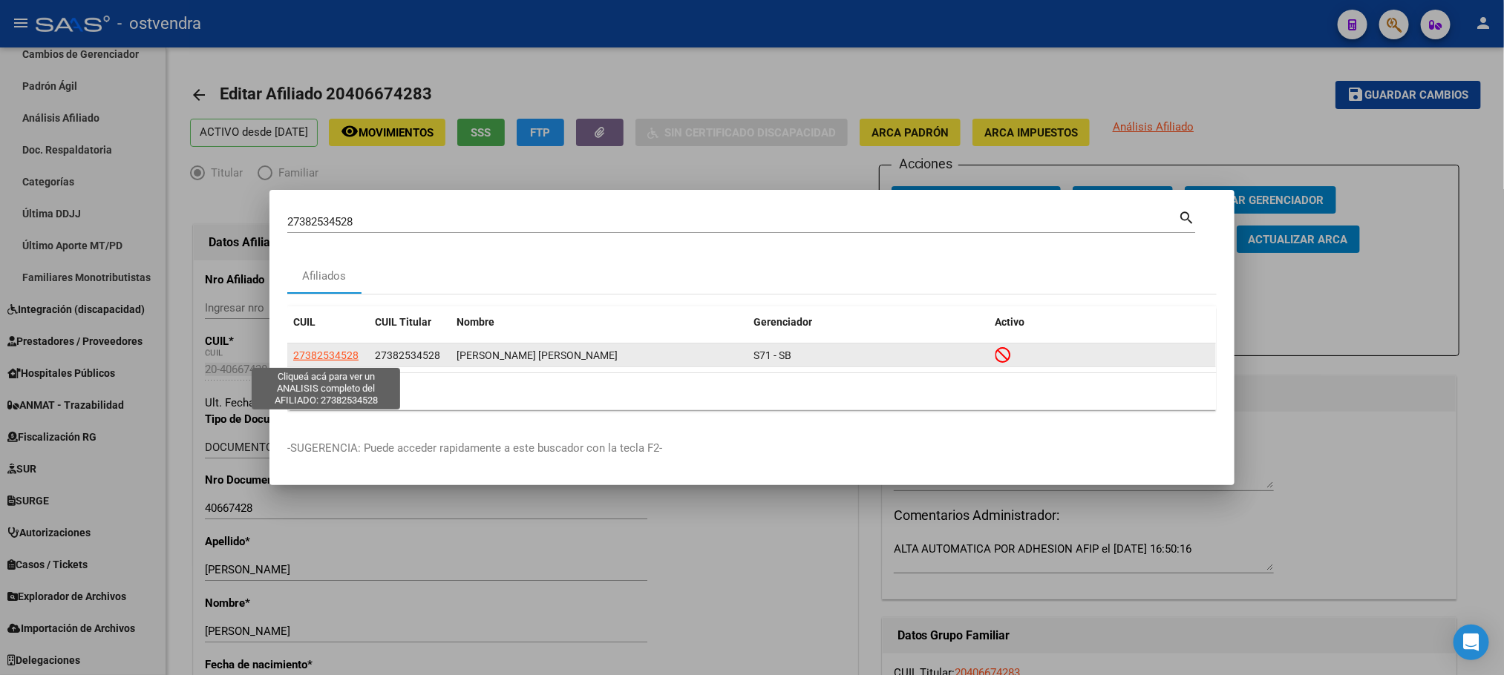
click at [334, 357] on span "27382534528" at bounding box center [325, 356] width 65 height 12
type textarea "27382534528"
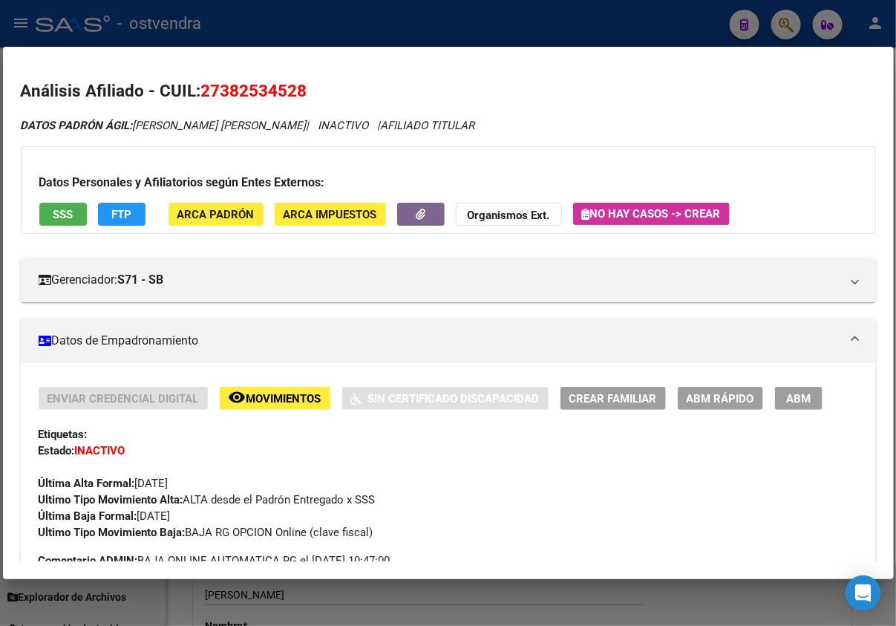
click at [318, 39] on div at bounding box center [448, 313] width 896 height 626
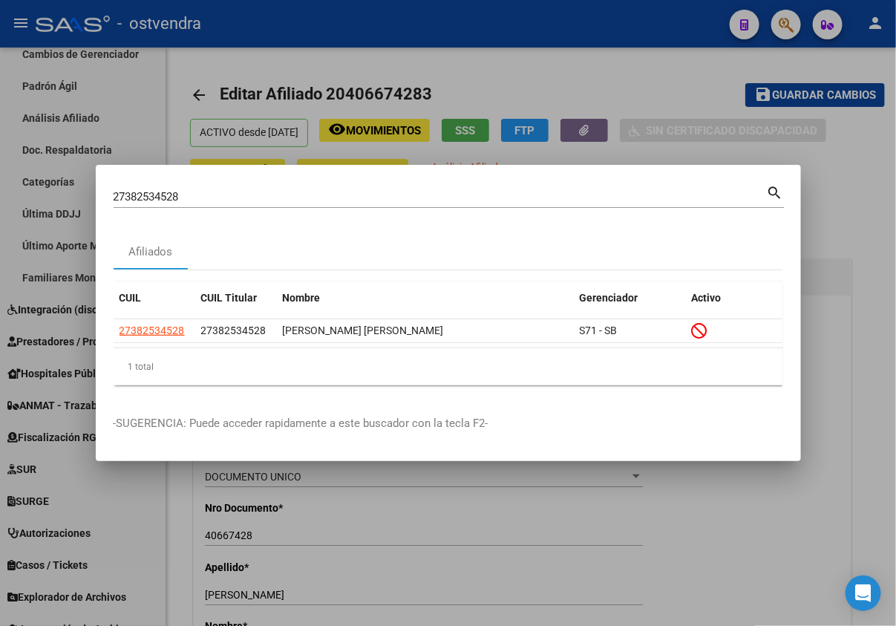
drag, startPoint x: 180, startPoint y: 194, endPoint x: 129, endPoint y: 190, distance: 51.4
click at [129, 190] on div "27382534528 Buscar (apellido, dni, [PERSON_NAME], [PERSON_NAME], cuit, obra soc…" at bounding box center [440, 197] width 653 height 22
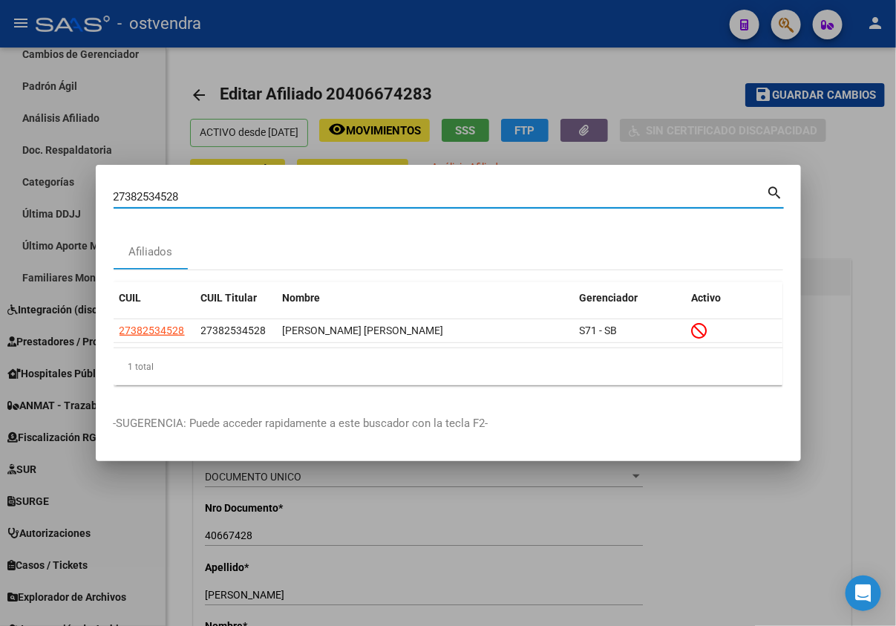
drag, startPoint x: 220, startPoint y: 198, endPoint x: 5, endPoint y: 217, distance: 216.1
click at [5, 217] on div "27382534528 Buscar (apellido, dni, cuil, nro traspaso, cuit, obra social) searc…" at bounding box center [448, 313] width 896 height 626
paste input "8992584"
type input "28992584"
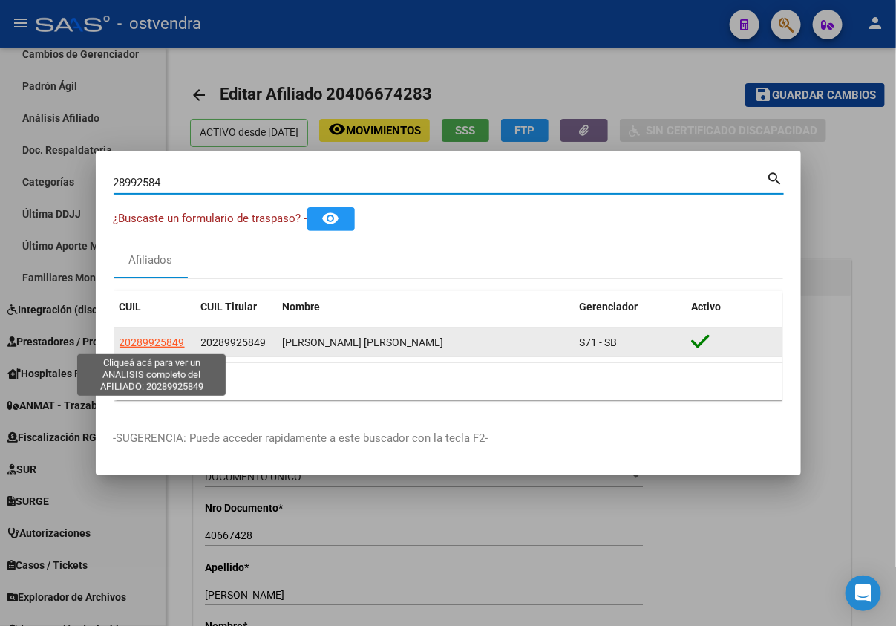
click at [145, 347] on span "20289925849" at bounding box center [152, 342] width 65 height 12
type textarea "20289925849"
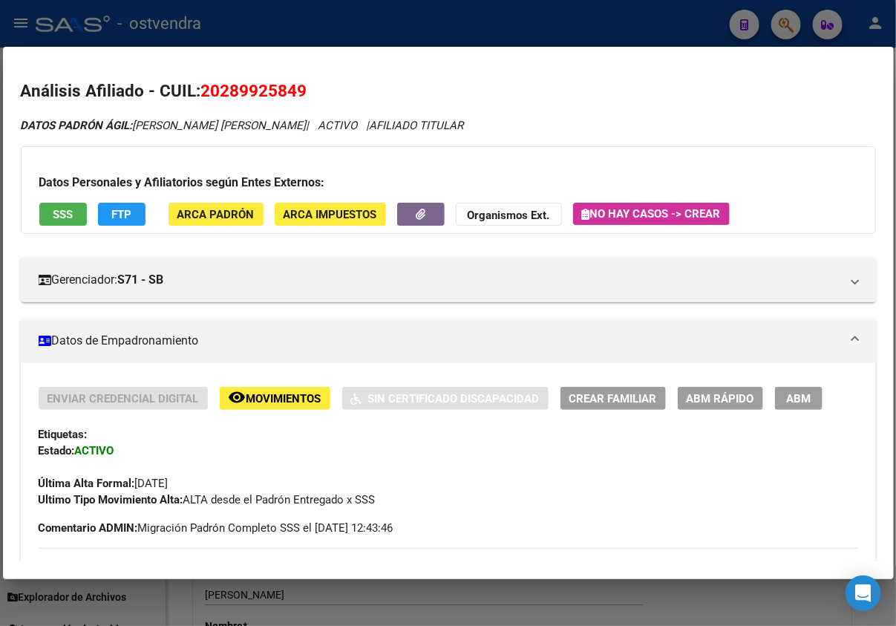
click at [815, 405] on button "ABM" at bounding box center [799, 398] width 48 height 23
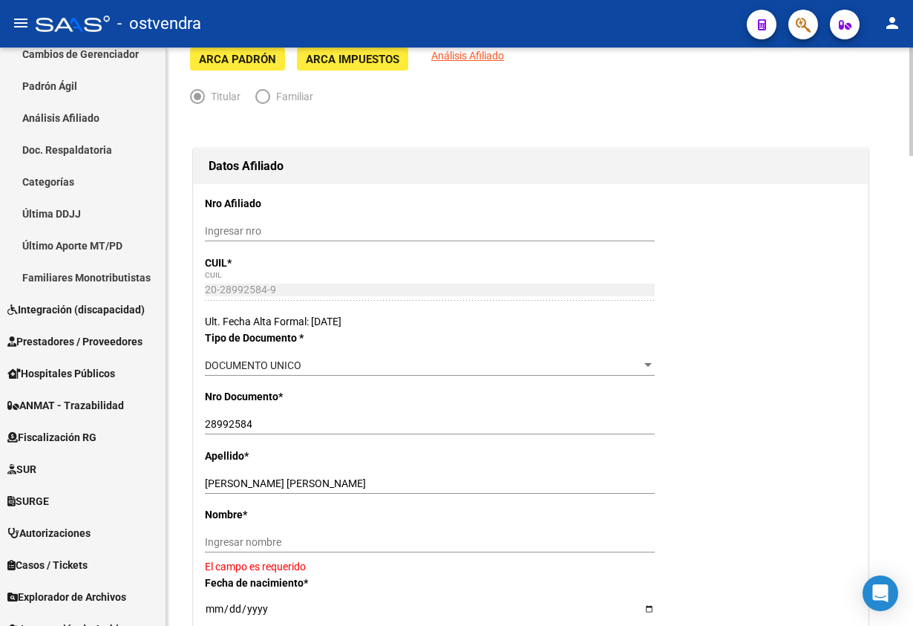
scroll to position [334, 0]
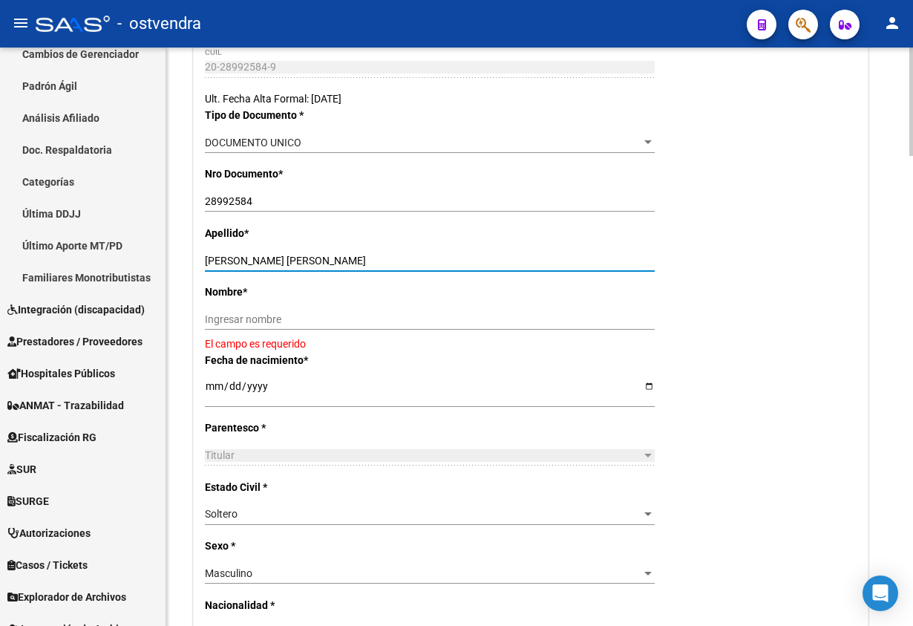
drag, startPoint x: 232, startPoint y: 264, endPoint x: 346, endPoint y: 276, distance: 115.0
click at [346, 274] on div "[PERSON_NAME] [PERSON_NAME] Ingresar apellido" at bounding box center [430, 266] width 450 height 33
click at [335, 321] on input "Ingresar nombre" at bounding box center [430, 319] width 450 height 13
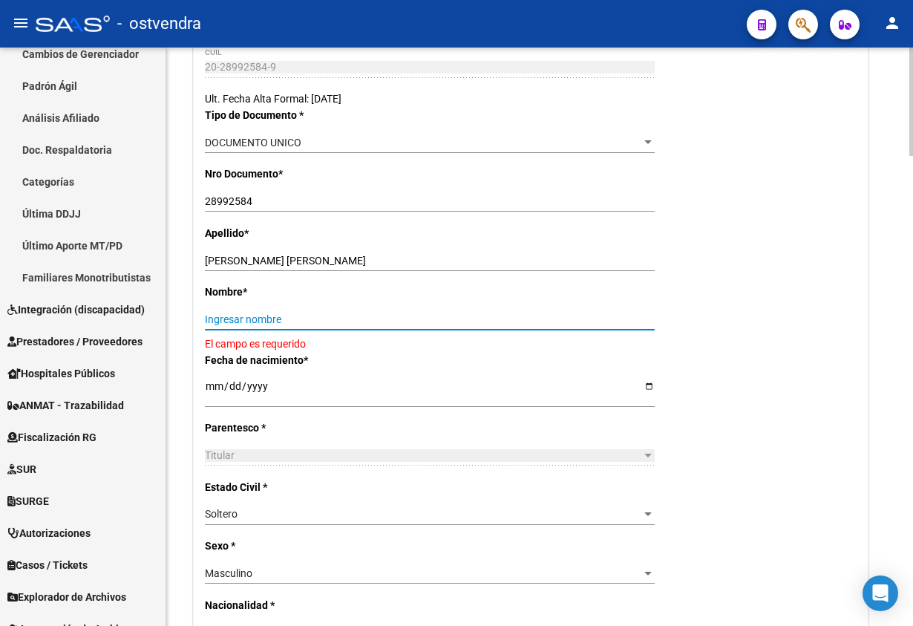
paste input "[PERSON_NAME]"
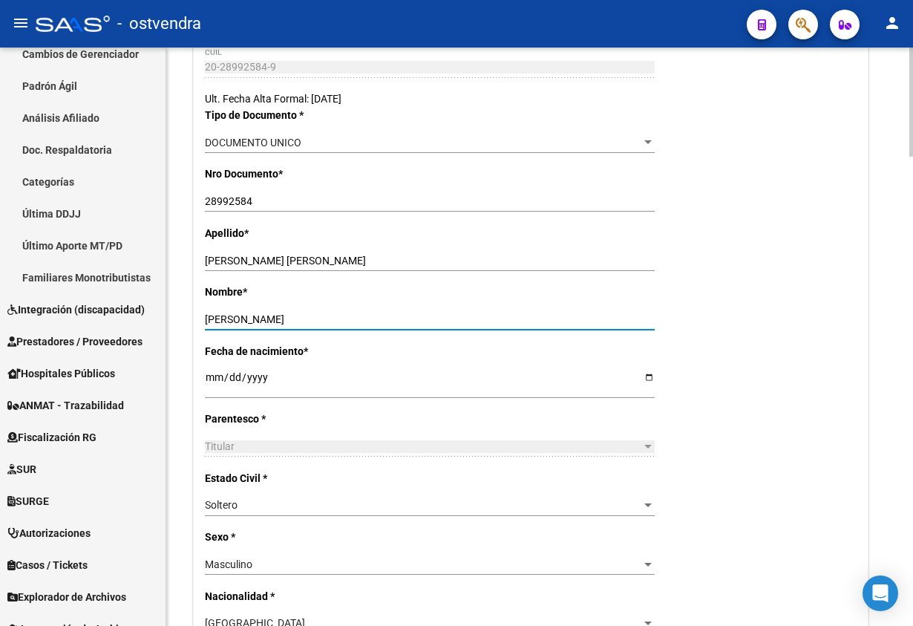
type input "[PERSON_NAME]"
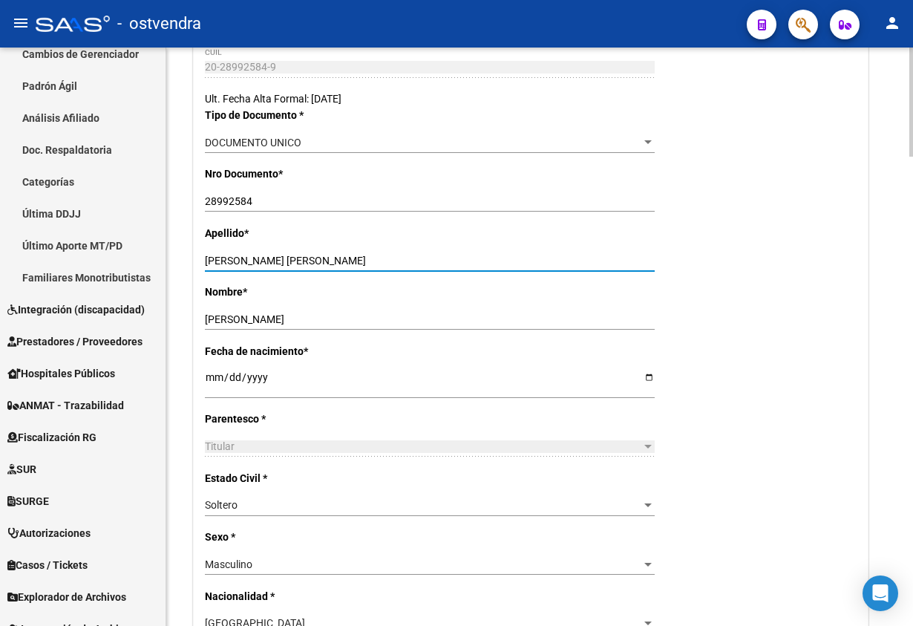
drag, startPoint x: 228, startPoint y: 255, endPoint x: 403, endPoint y: 276, distance: 176.5
click at [386, 281] on div "[PERSON_NAME] [PERSON_NAME] Ingresar apellido" at bounding box center [430, 266] width 450 height 33
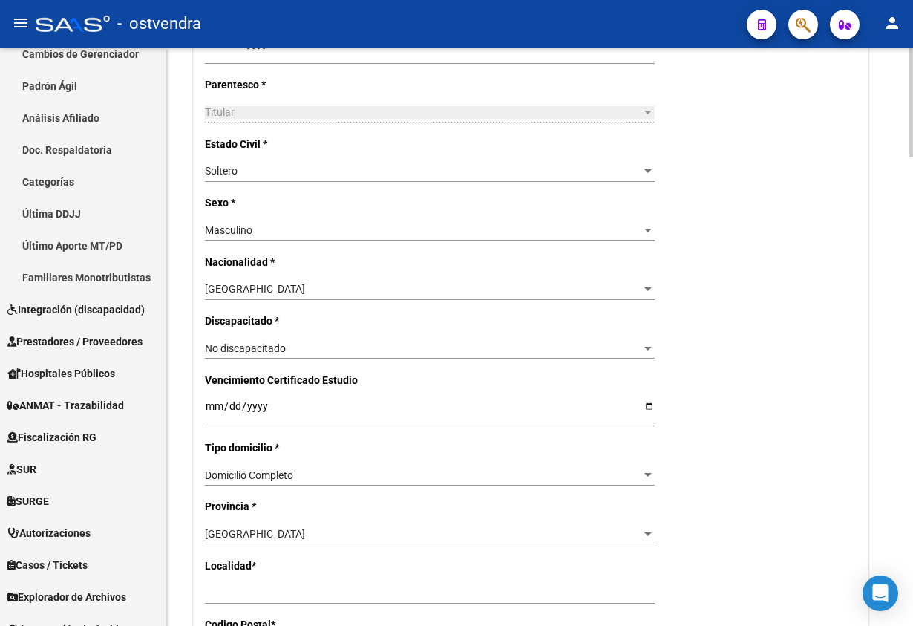
scroll to position [779, 0]
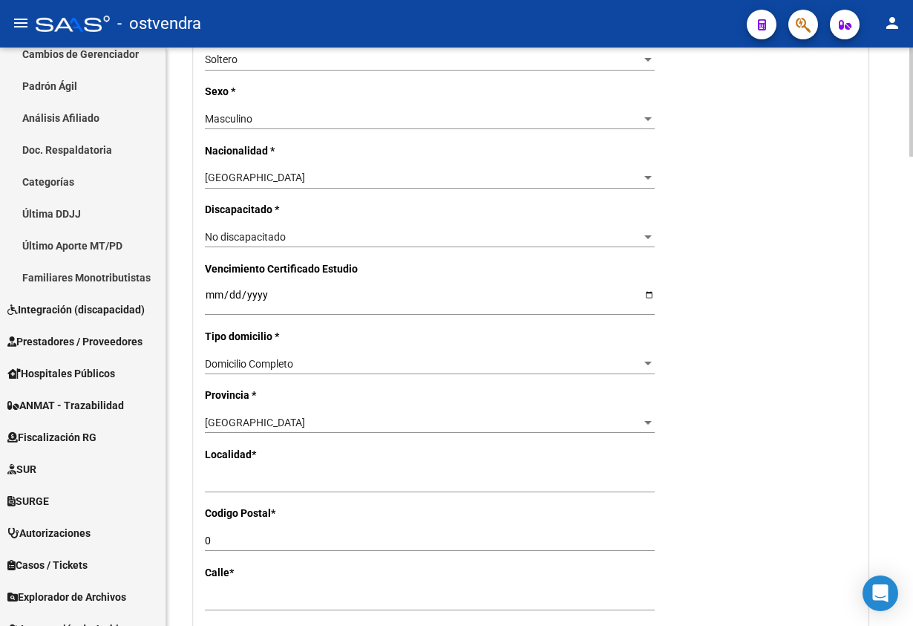
type input "DIAZ"
click at [288, 479] on input "Ingresar el nombre" at bounding box center [430, 482] width 450 height 13
click at [289, 480] on input "Ingresar el nombre" at bounding box center [430, 482] width 450 height 13
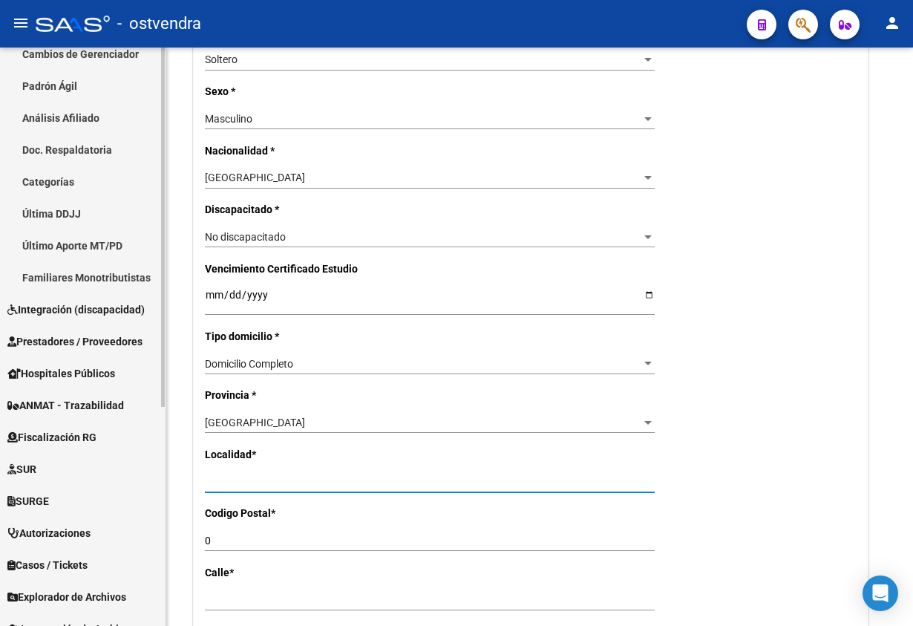
drag, startPoint x: 299, startPoint y: 479, endPoint x: 122, endPoint y: 481, distance: 176.7
click at [121, 479] on mat-sidenav-container "Firma Express Inicio Calendario SSS Instructivos Contacto OS Reportes Tablero d…" at bounding box center [456, 337] width 913 height 578
type input "quilmes"
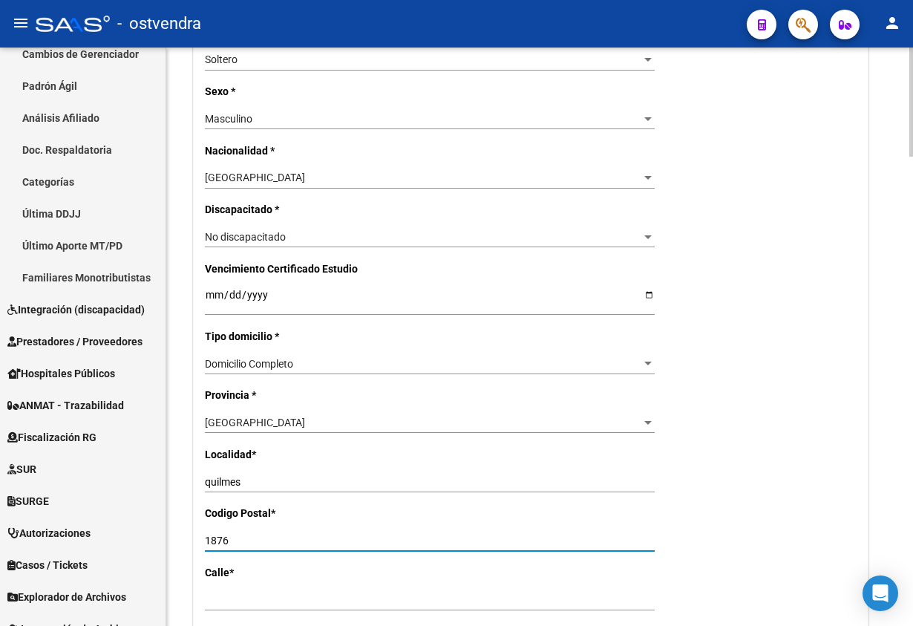
type input "1876"
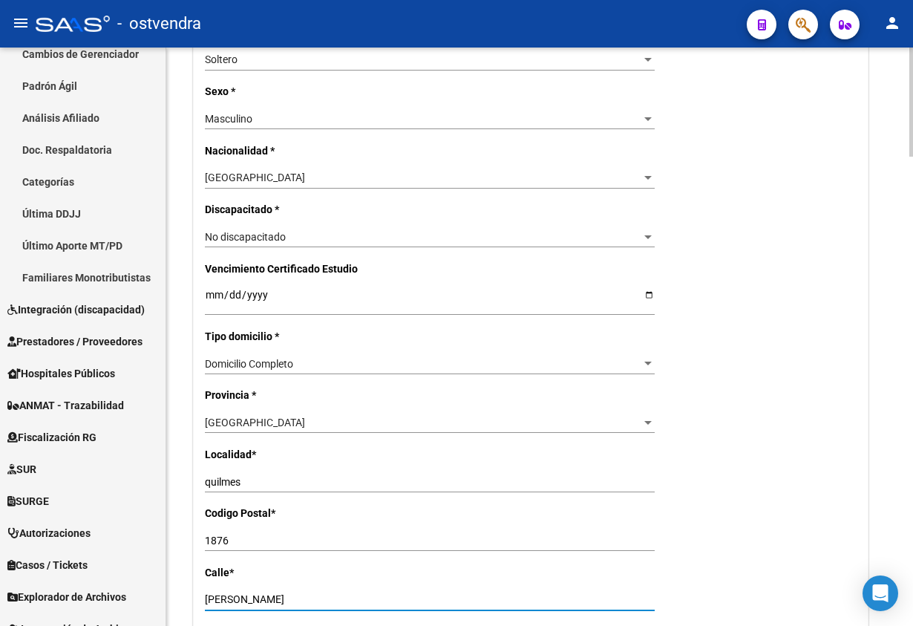
type input "[PERSON_NAME]"
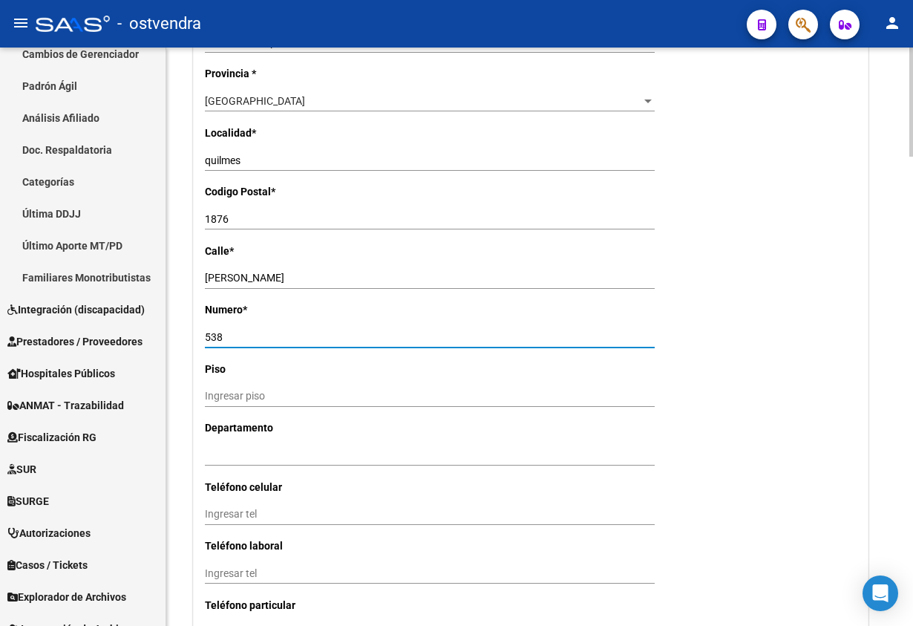
type input "538"
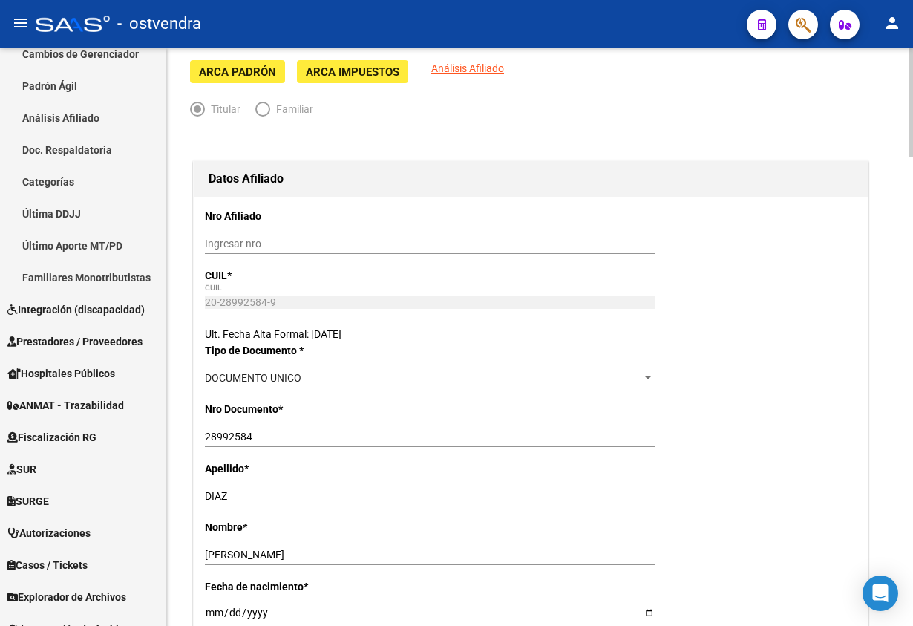
scroll to position [0, 0]
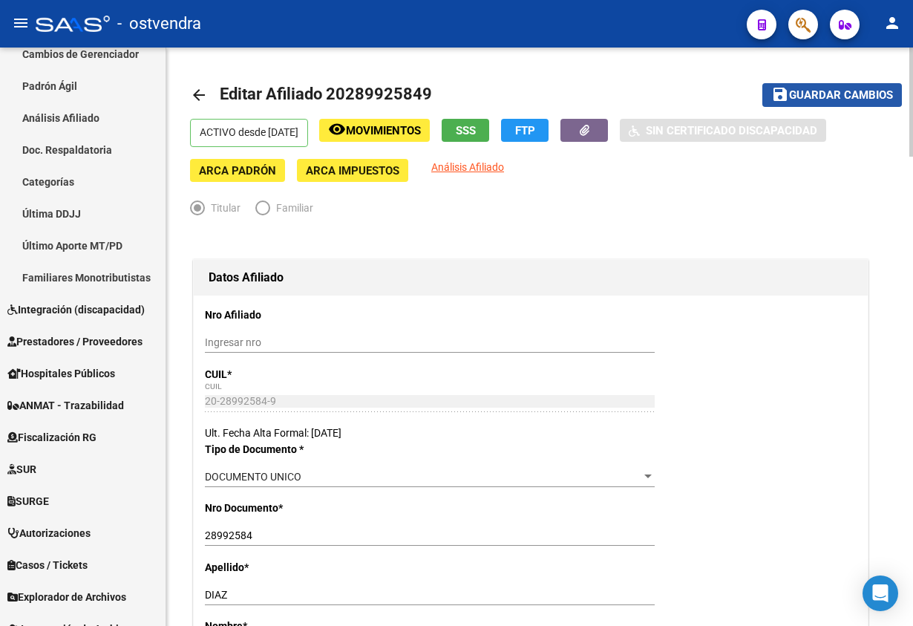
click at [805, 91] on span "Guardar cambios" at bounding box center [841, 95] width 104 height 13
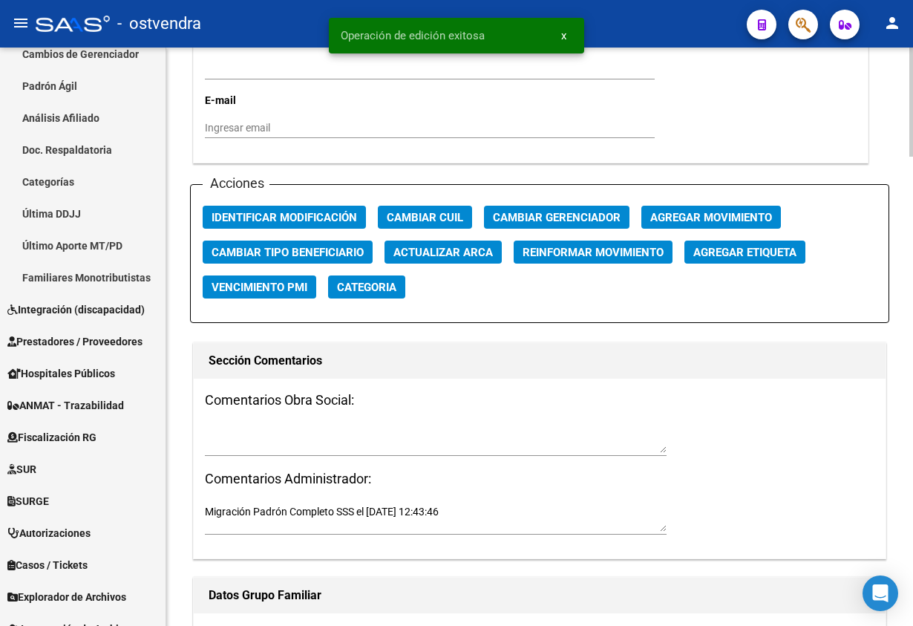
scroll to position [1670, 0]
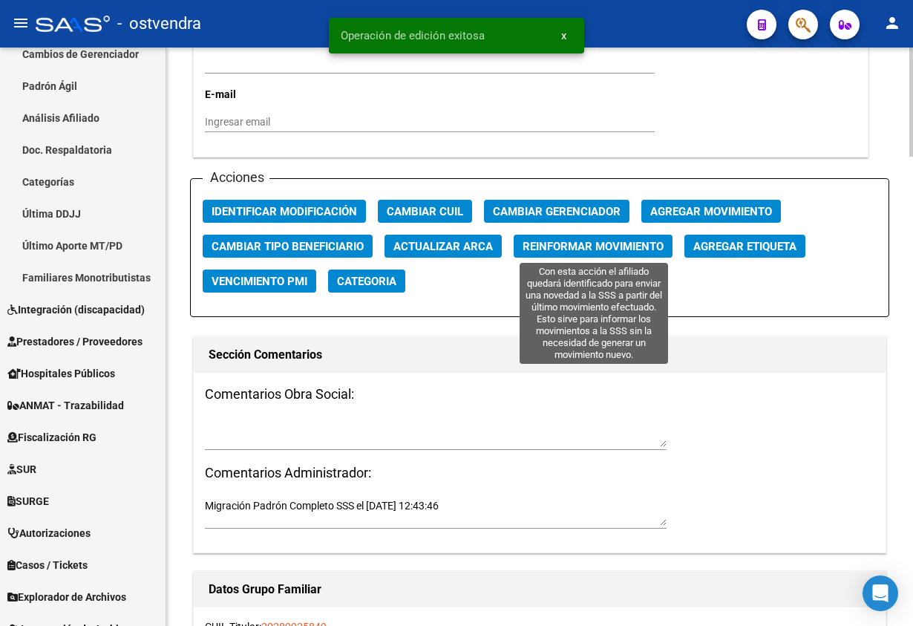
click at [632, 252] on span "Reinformar Movimiento" at bounding box center [593, 246] width 141 height 13
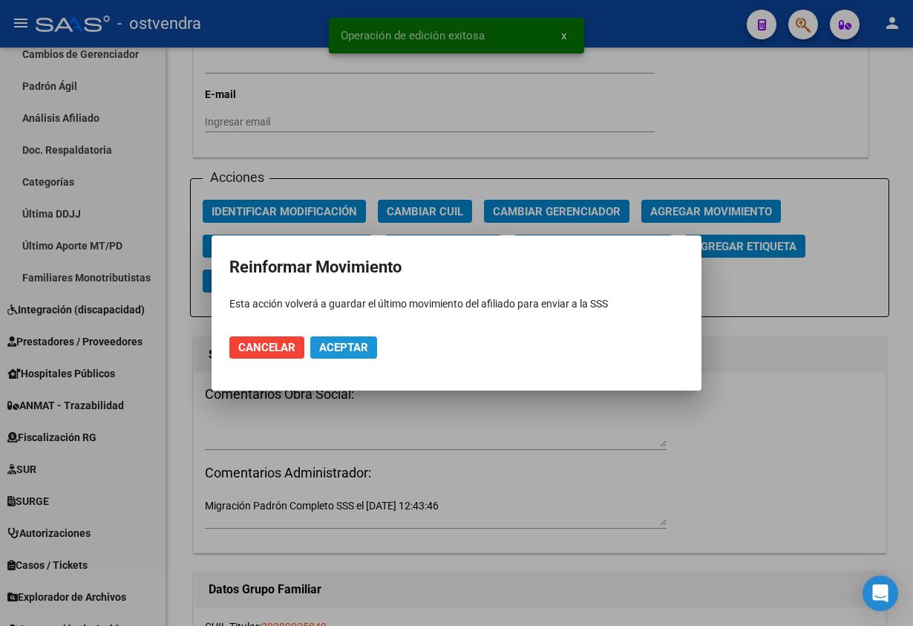
click at [352, 347] on span "Aceptar" at bounding box center [343, 347] width 49 height 13
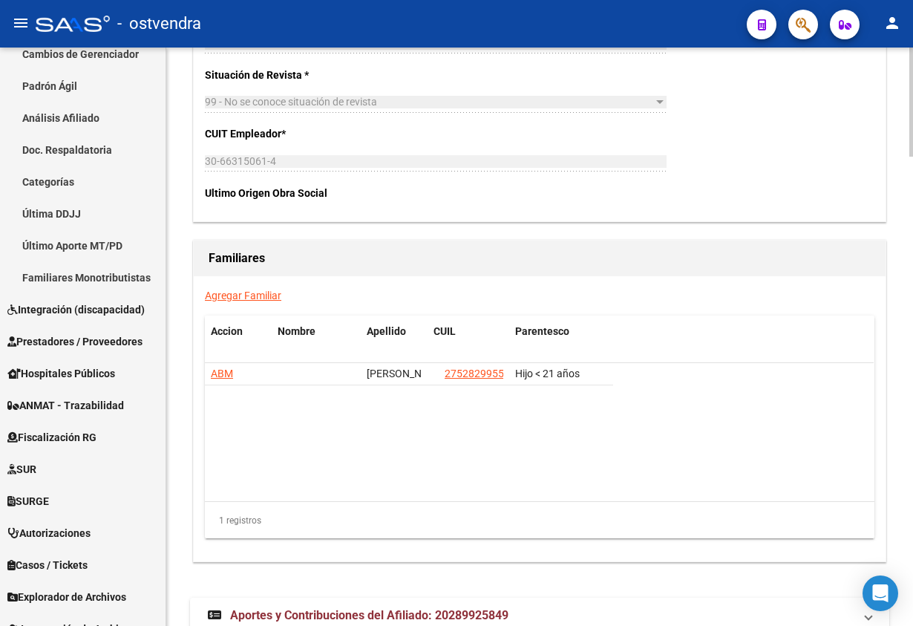
scroll to position [2449, 0]
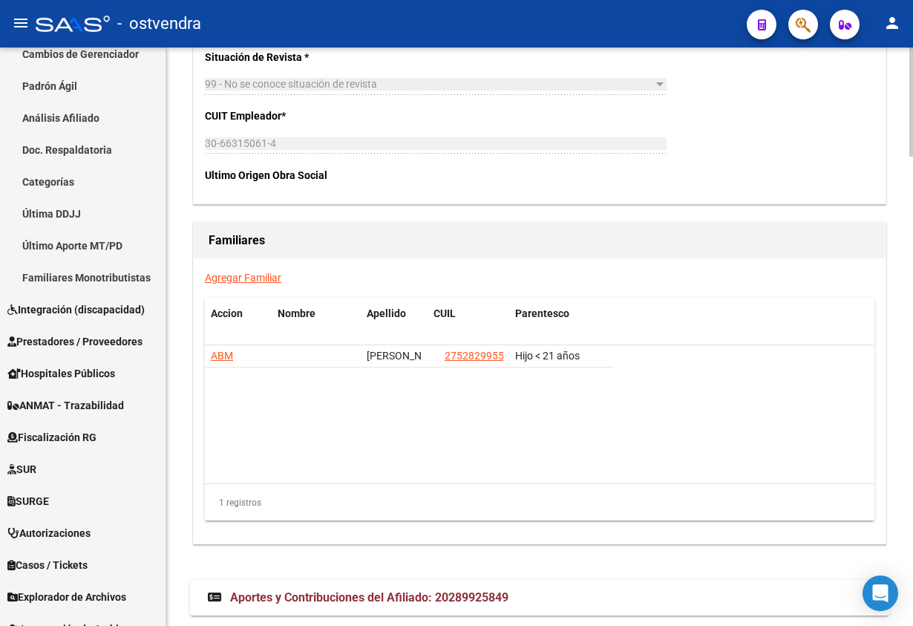
click at [583, 229] on h1 "Familiares" at bounding box center [540, 241] width 662 height 24
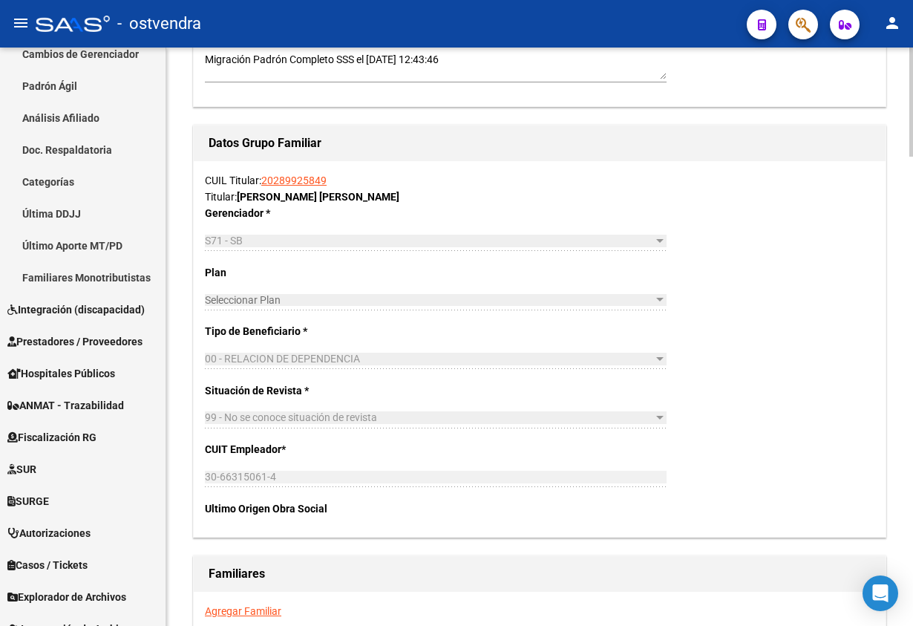
scroll to position [2494, 0]
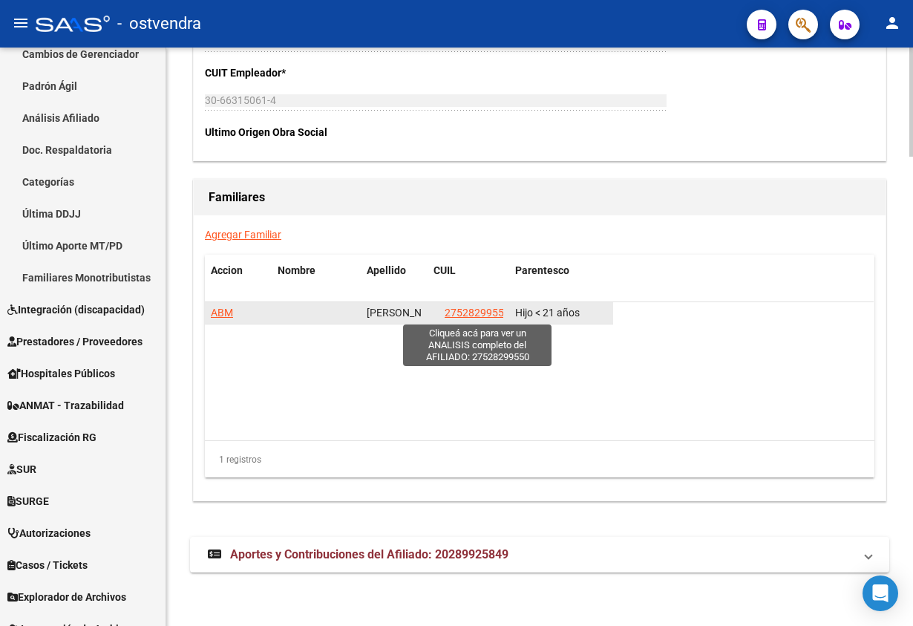
click at [470, 310] on span "27528299550" at bounding box center [477, 313] width 65 height 12
type textarea "27528299550"
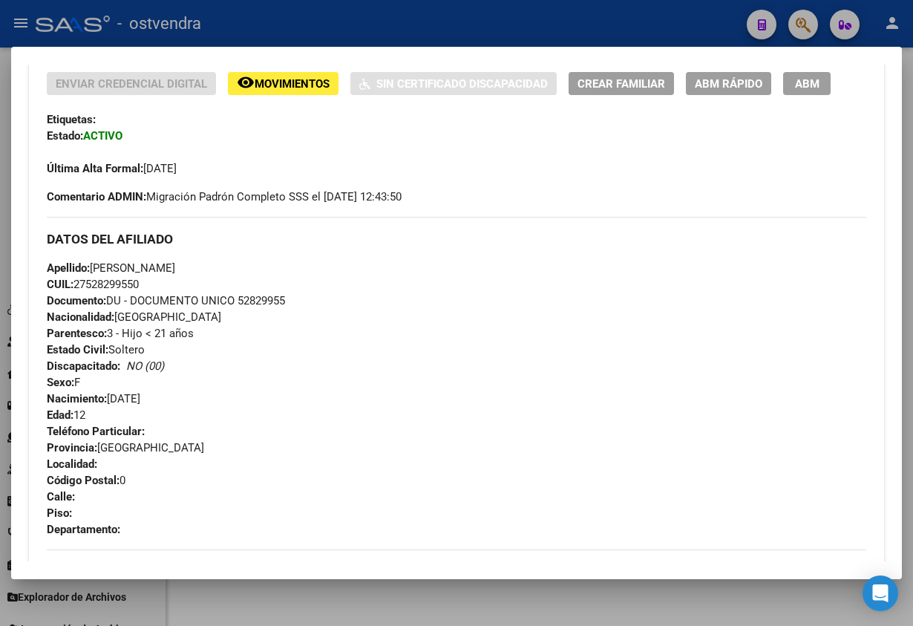
scroll to position [0, 0]
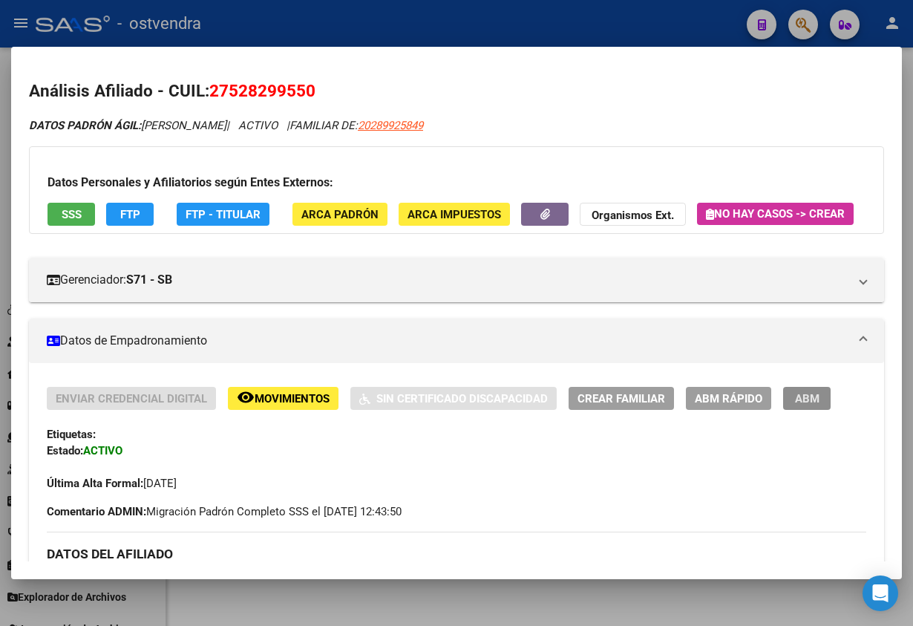
click at [796, 405] on span "ABM" at bounding box center [807, 398] width 24 height 13
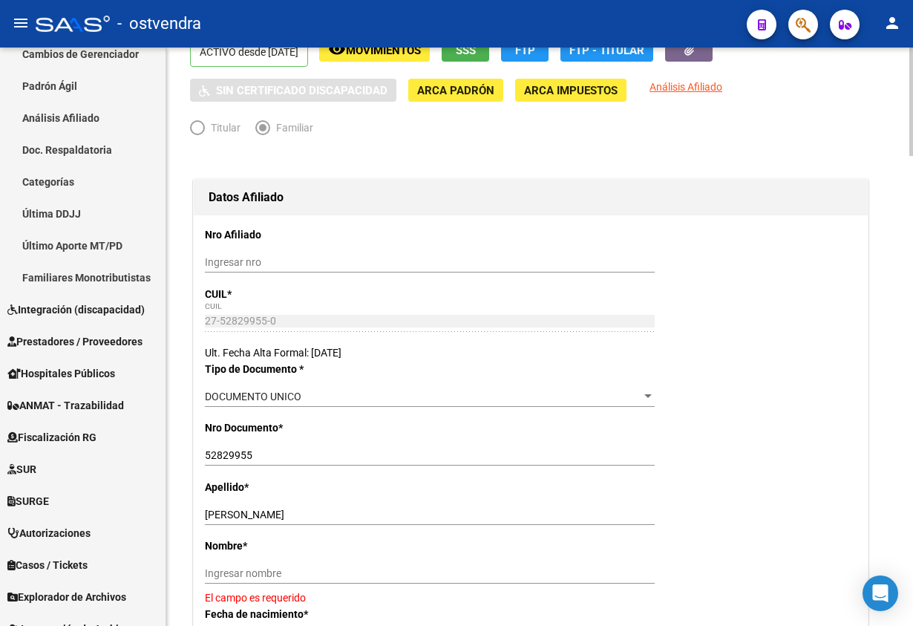
scroll to position [111, 0]
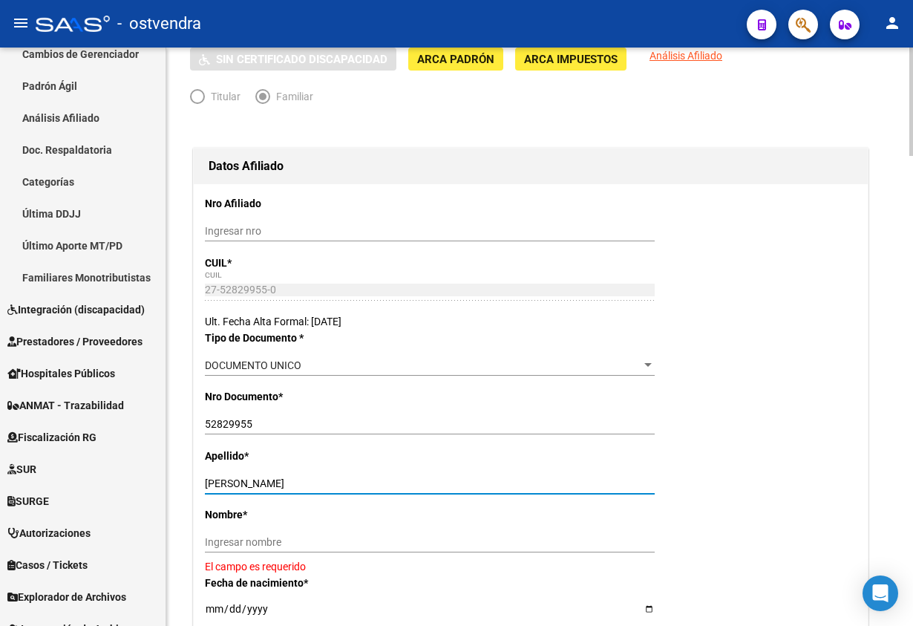
drag, startPoint x: 232, startPoint y: 483, endPoint x: 361, endPoint y: 463, distance: 131.4
click at [361, 463] on app-form-text-field "Apellido * [PERSON_NAME] Ingresar apellido" at bounding box center [436, 469] width 462 height 39
drag, startPoint x: 317, startPoint y: 470, endPoint x: 292, endPoint y: 477, distance: 26.1
click at [292, 477] on div "[PERSON_NAME] Ingresar apellido" at bounding box center [430, 483] width 450 height 21
click at [261, 533] on div "Ingresar nombre" at bounding box center [430, 541] width 450 height 21
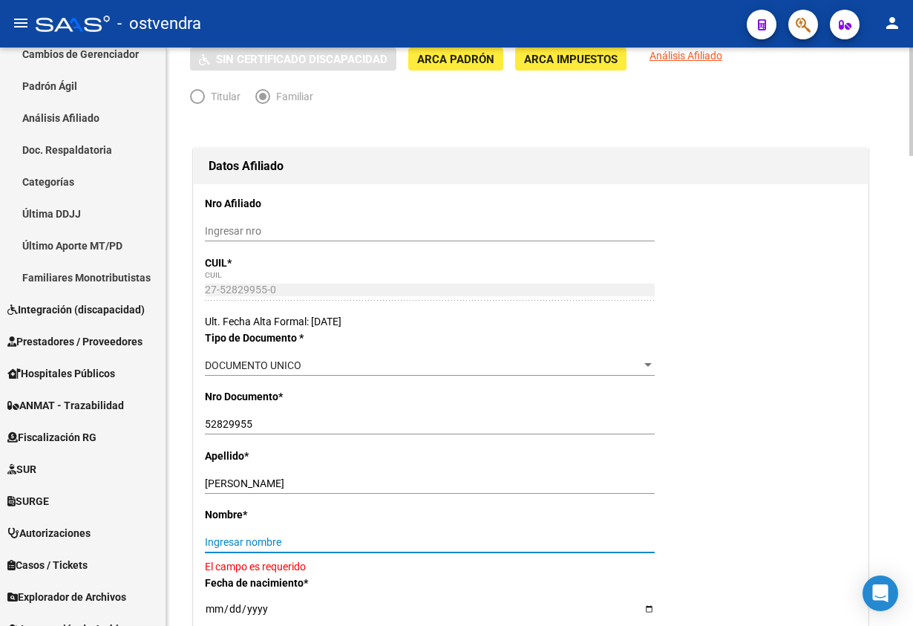
click at [264, 539] on input "Ingresar nombre" at bounding box center [430, 542] width 450 height 13
paste input "[PERSON_NAME]"
type input "[PERSON_NAME]"
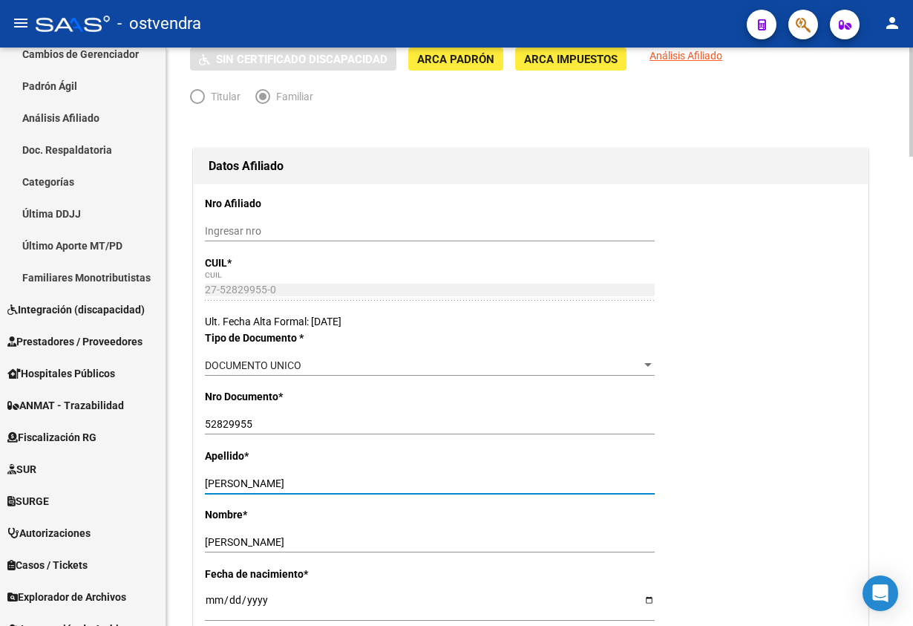
drag, startPoint x: 229, startPoint y: 485, endPoint x: 508, endPoint y: 481, distance: 279.1
click at [508, 481] on input "[PERSON_NAME]" at bounding box center [430, 483] width 450 height 13
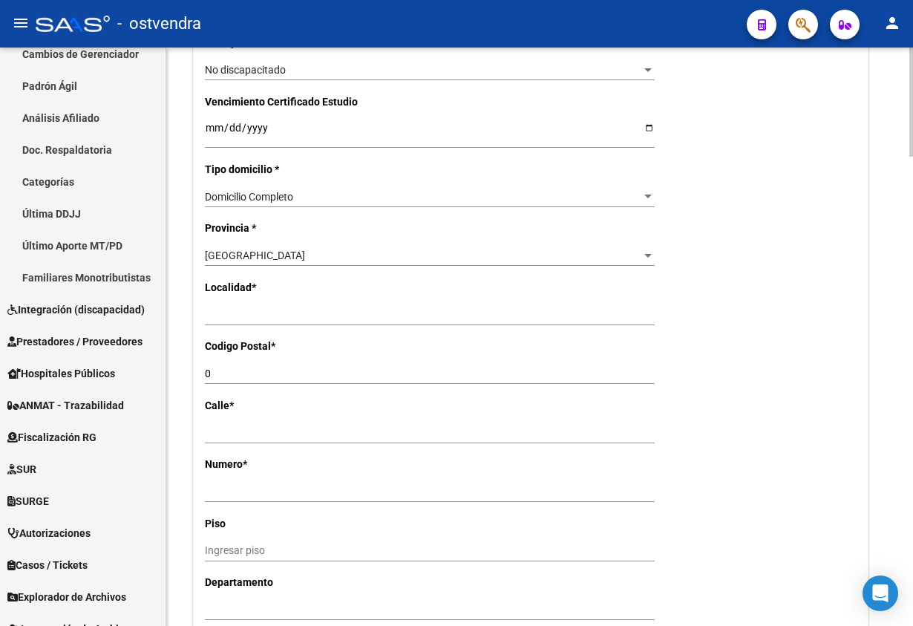
scroll to position [1002, 0]
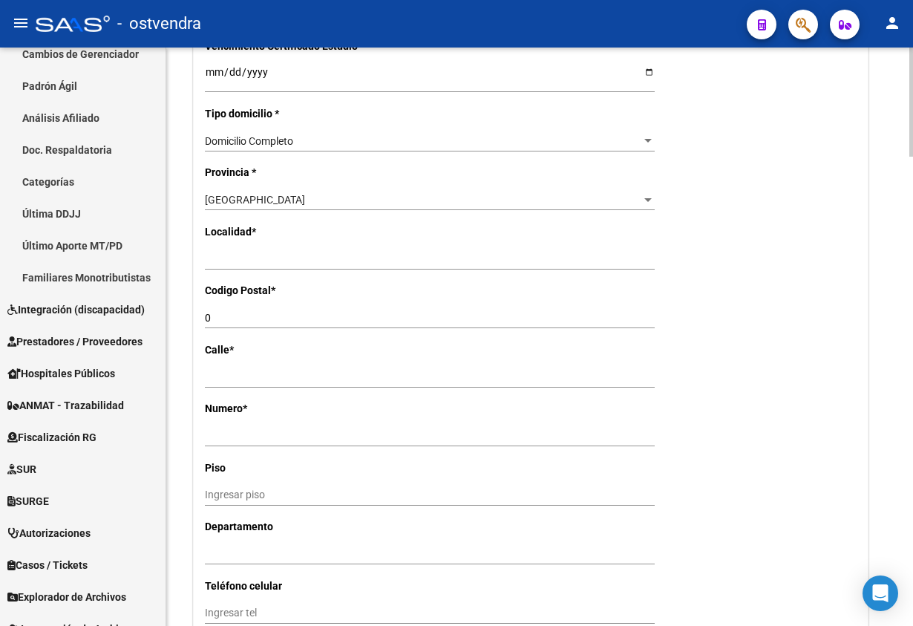
type input "DIAZ"
click at [318, 246] on div "Nro Afiliado Ingresar nro CUIL * 27-52829955-0 CUIL ARCA Padrón Ult. Fecha Alta…" at bounding box center [531, 58] width 674 height 1531
click at [337, 267] on div "Ingresar el nombre" at bounding box center [430, 259] width 450 height 21
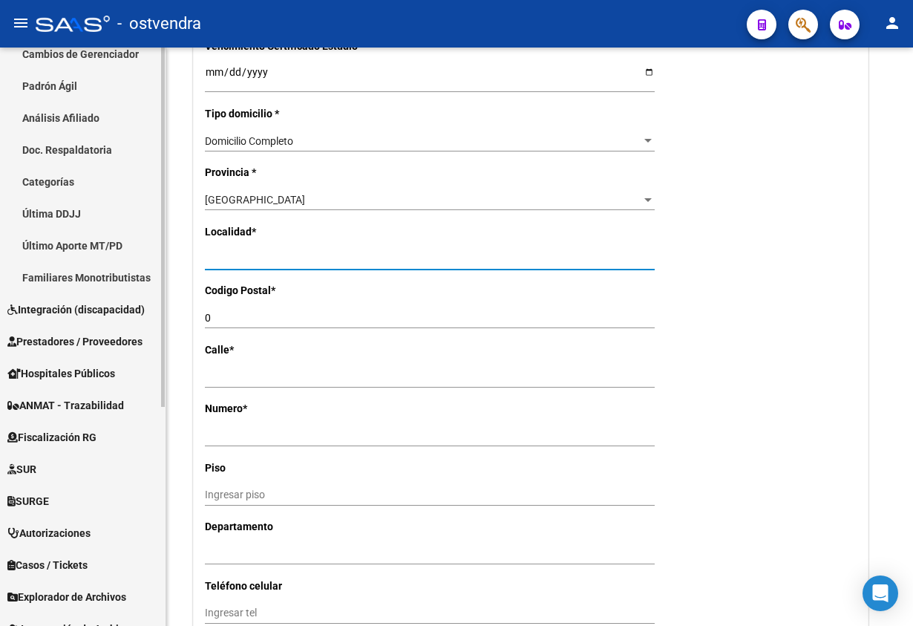
drag, startPoint x: 339, startPoint y: 257, endPoint x: 145, endPoint y: 257, distance: 194.5
click at [145, 257] on mat-sidenav-container "Firma Express Inicio Calendario SSS Instructivos Contacto OS Reportes Tablero d…" at bounding box center [456, 337] width 913 height 578
type input "quilmes"
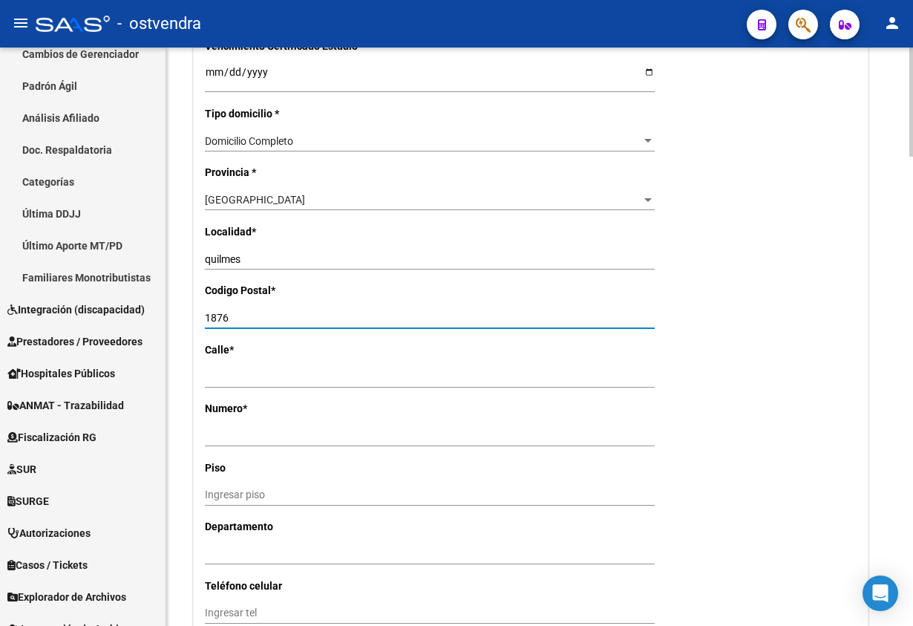
type input "1876"
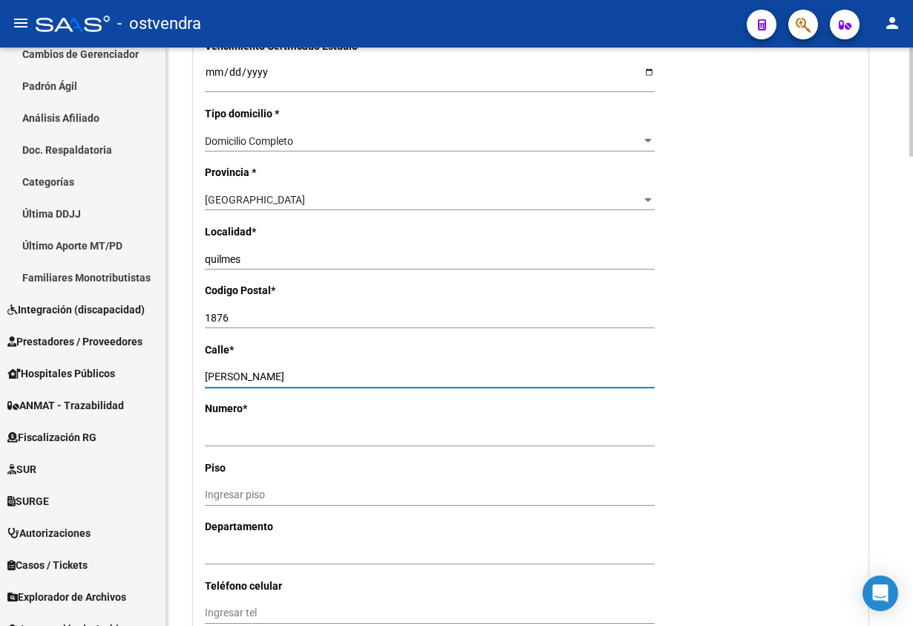
type input "[PERSON_NAME]"
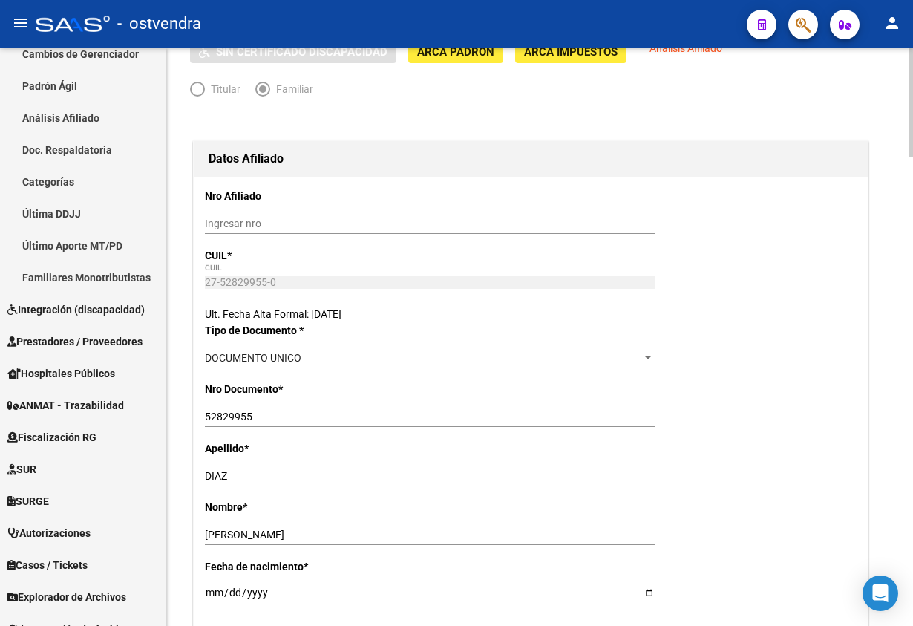
scroll to position [0, 0]
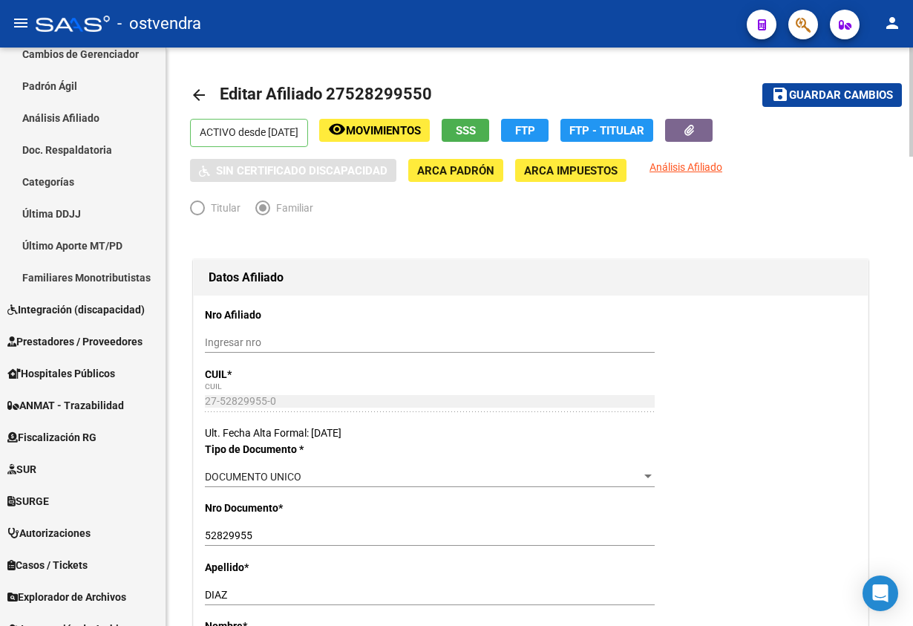
type input "538"
click at [807, 81] on mat-toolbar-row "save Guardar cambios" at bounding box center [804, 95] width 195 height 48
click at [808, 85] on button "save Guardar cambios" at bounding box center [832, 94] width 140 height 23
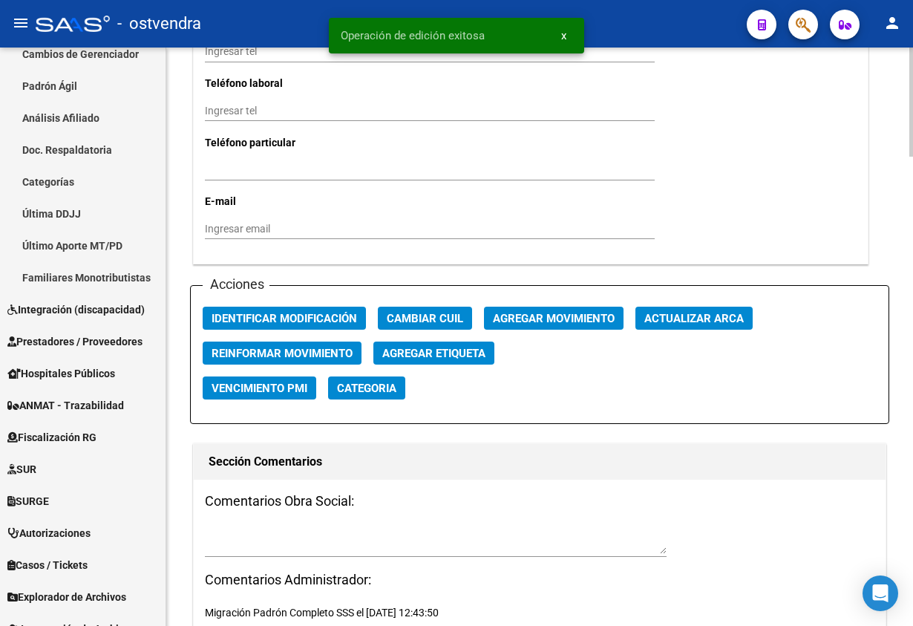
scroll to position [1559, 0]
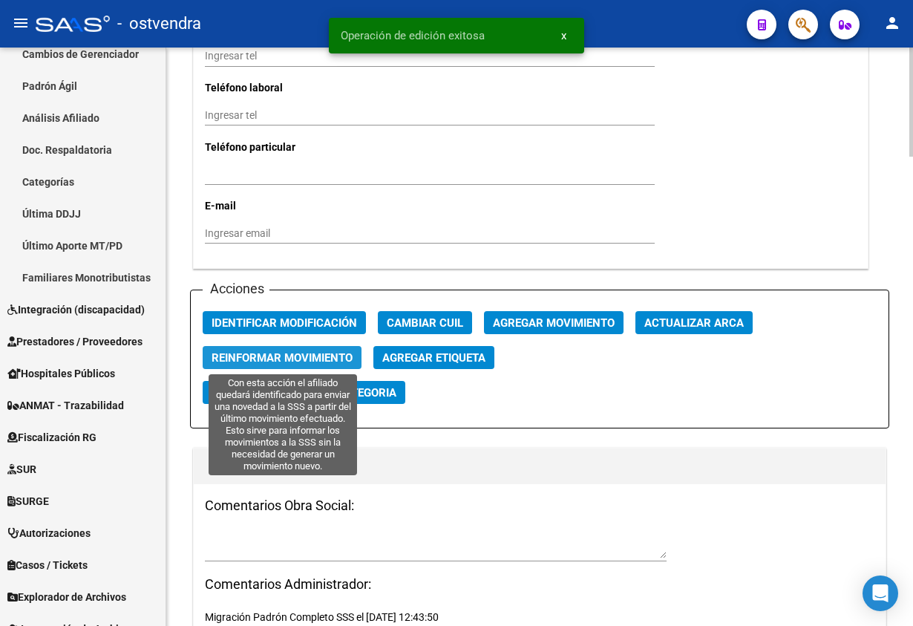
click at [295, 347] on button "Reinformar Movimiento" at bounding box center [282, 357] width 159 height 23
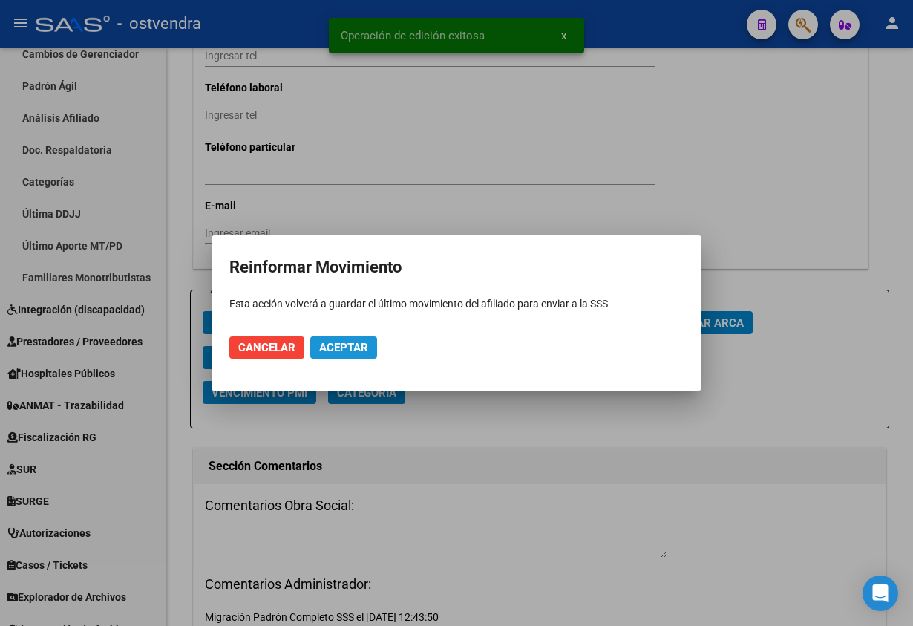
click at [341, 343] on span "Aceptar" at bounding box center [343, 347] width 49 height 13
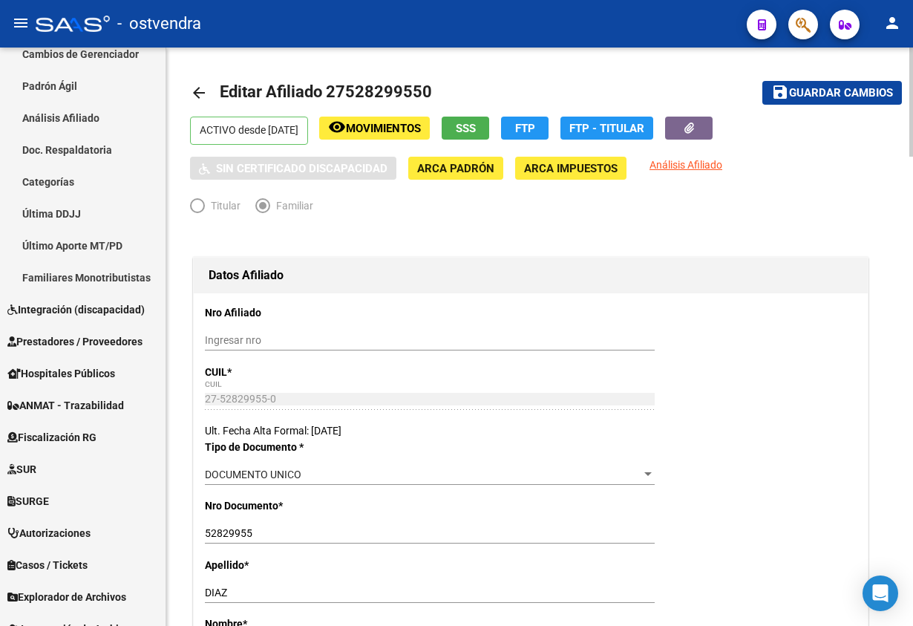
scroll to position [0, 0]
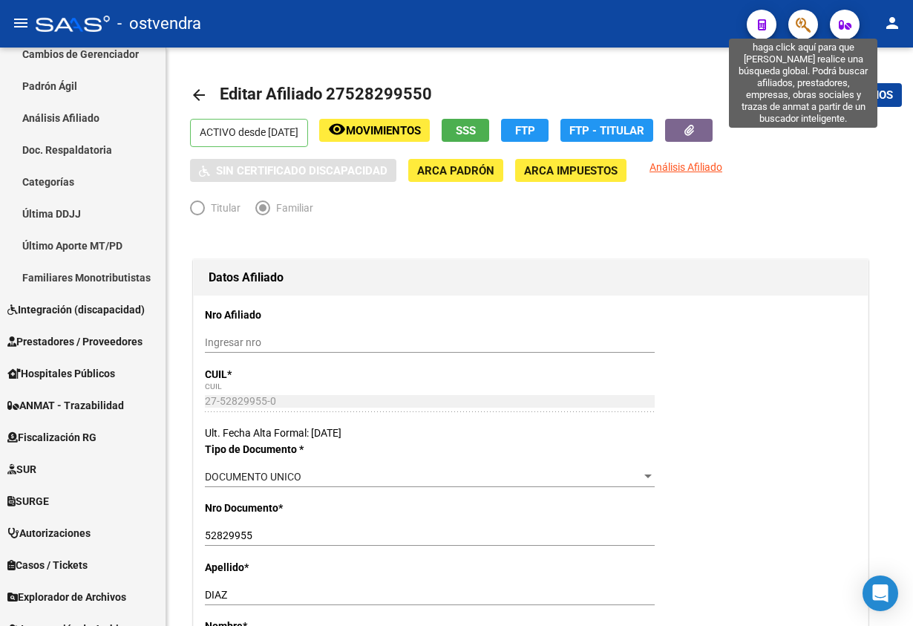
click at [802, 22] on icon "button" at bounding box center [803, 24] width 15 height 17
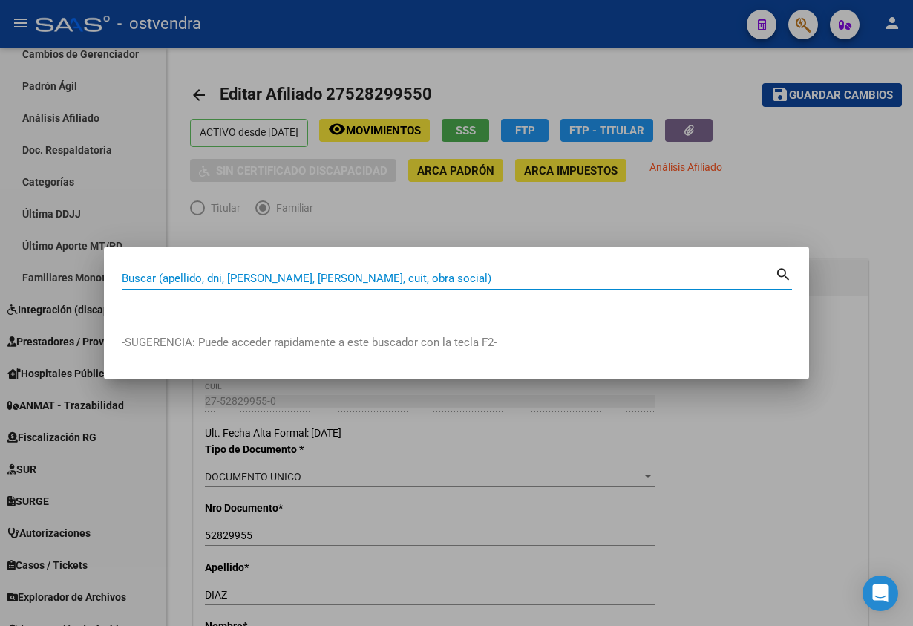
paste input "54836312"
type input "54836312"
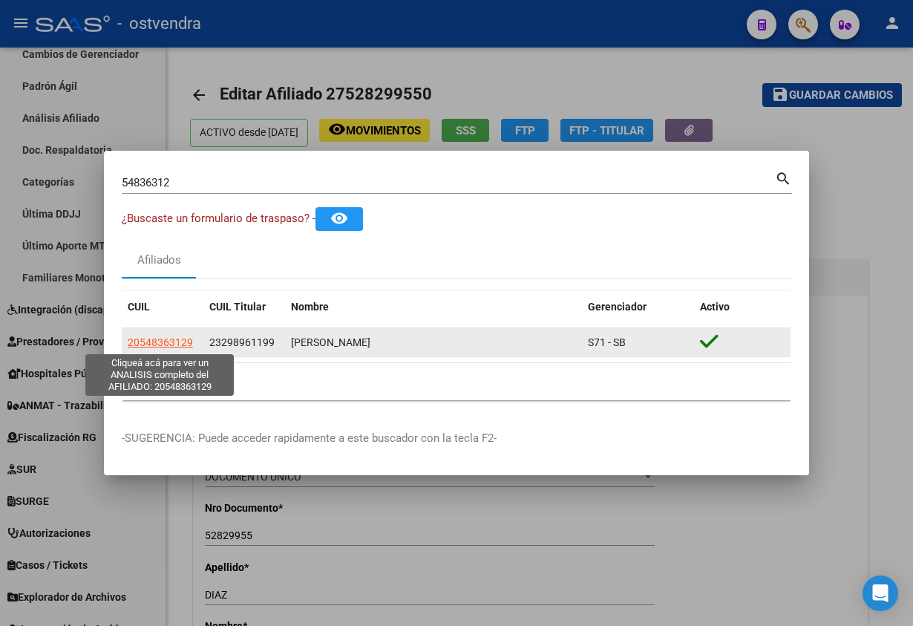
click at [180, 343] on span "20548363129" at bounding box center [160, 342] width 65 height 12
type textarea "20548363129"
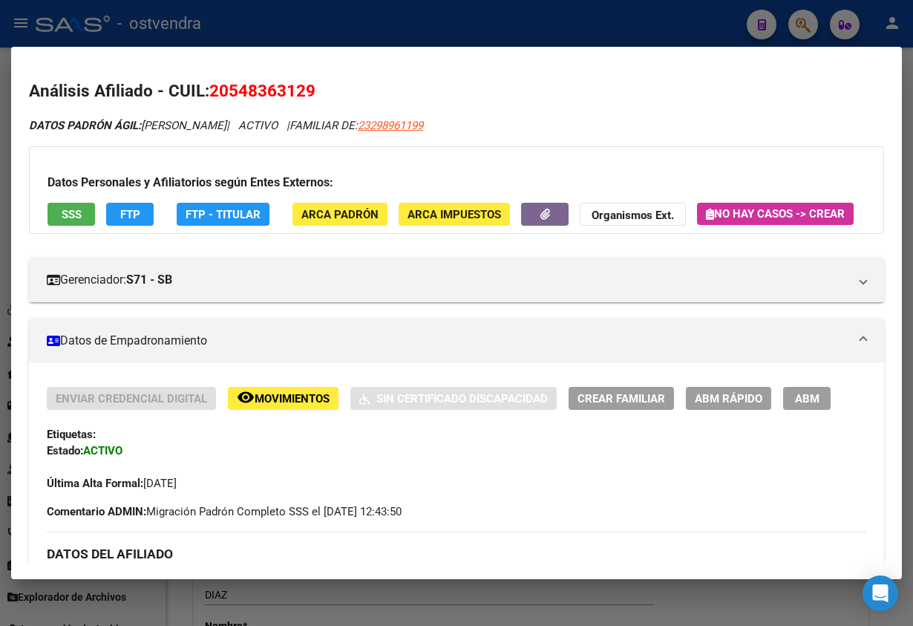
click at [796, 405] on span "ABM" at bounding box center [807, 398] width 24 height 13
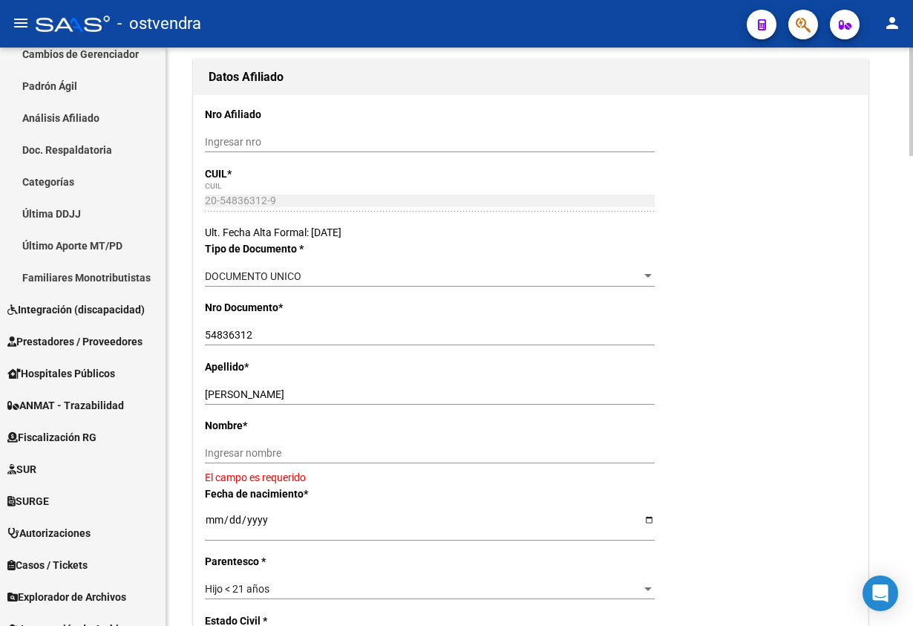
scroll to position [334, 0]
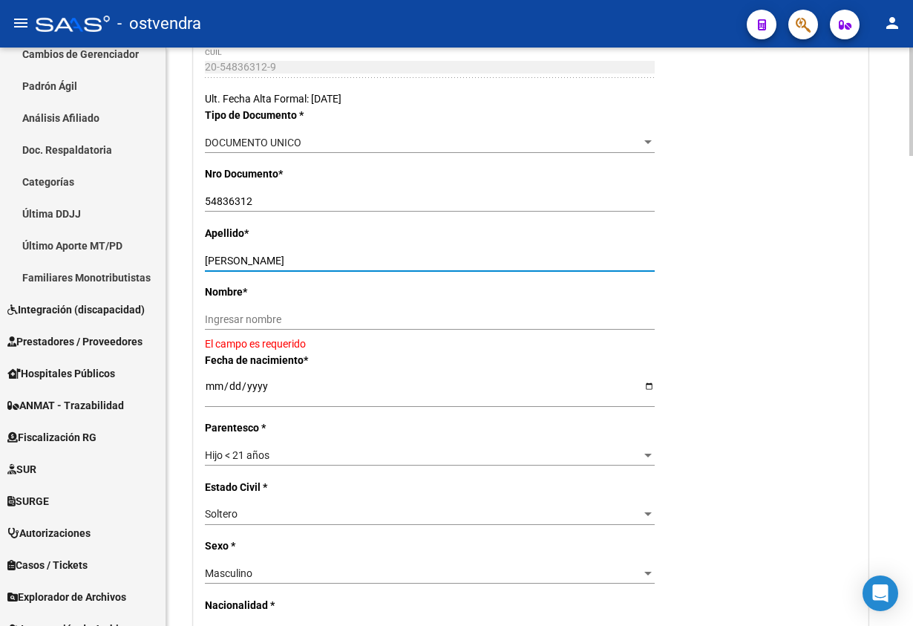
drag, startPoint x: 289, startPoint y: 259, endPoint x: 334, endPoint y: 295, distance: 57.0
click at [347, 269] on div "[PERSON_NAME] apellido" at bounding box center [430, 260] width 450 height 21
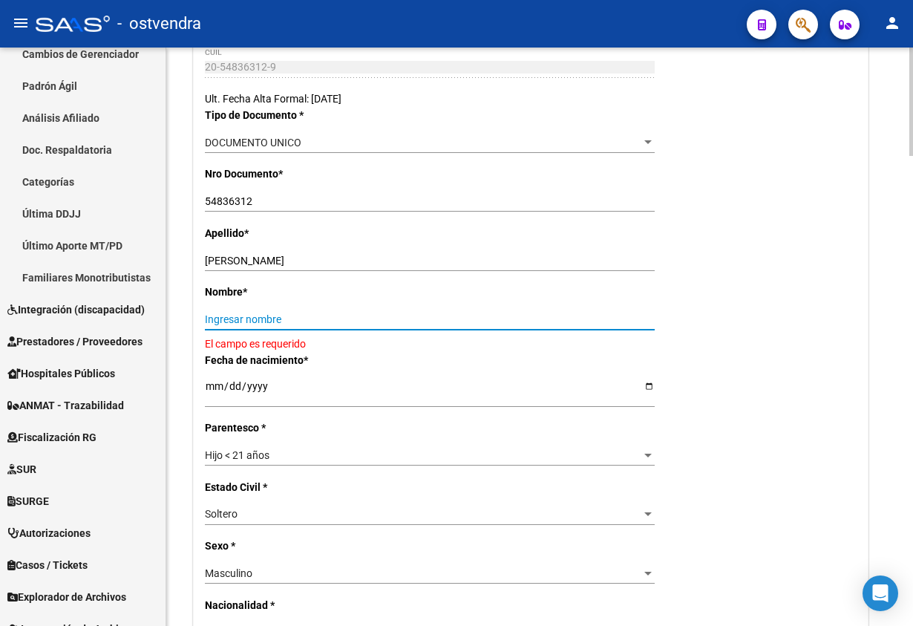
drag, startPoint x: 323, startPoint y: 317, endPoint x: 305, endPoint y: 312, distance: 18.6
click at [321, 317] on input "Ingresar nombre" at bounding box center [430, 319] width 450 height 13
paste input "MIRCO"
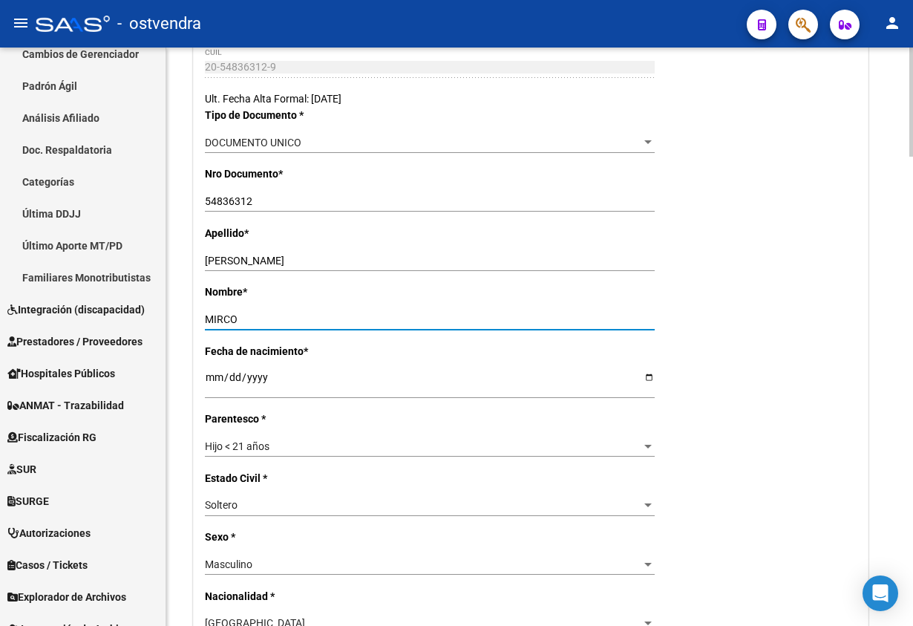
type input "MIRCO"
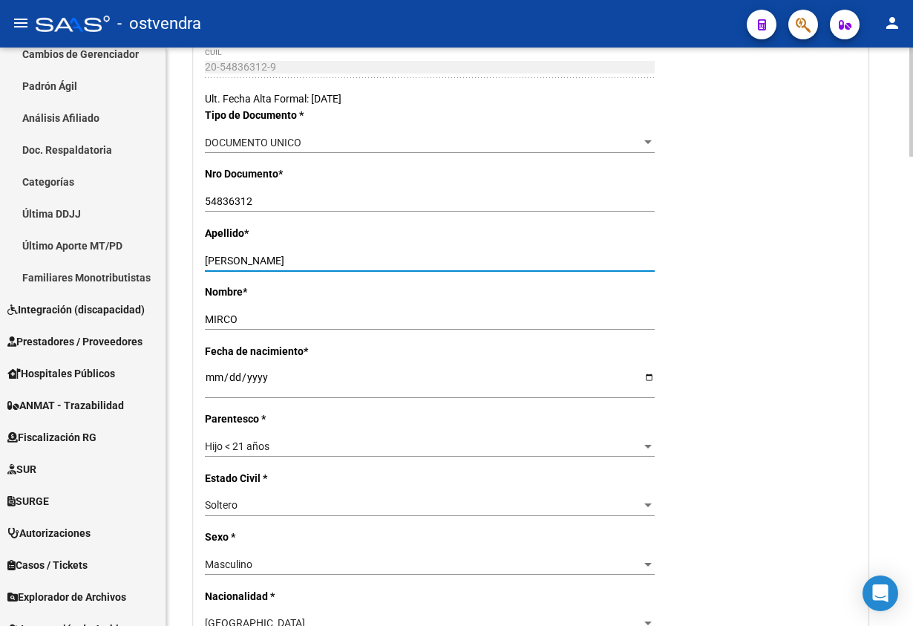
drag, startPoint x: 281, startPoint y: 261, endPoint x: 372, endPoint y: 230, distance: 96.2
click at [379, 258] on input "[PERSON_NAME]" at bounding box center [430, 261] width 450 height 13
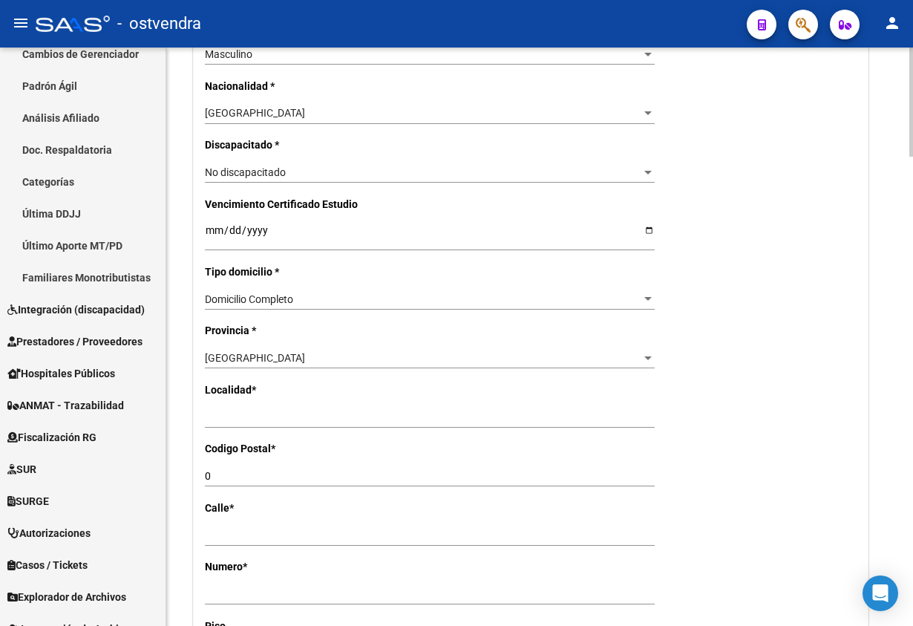
scroll to position [891, 0]
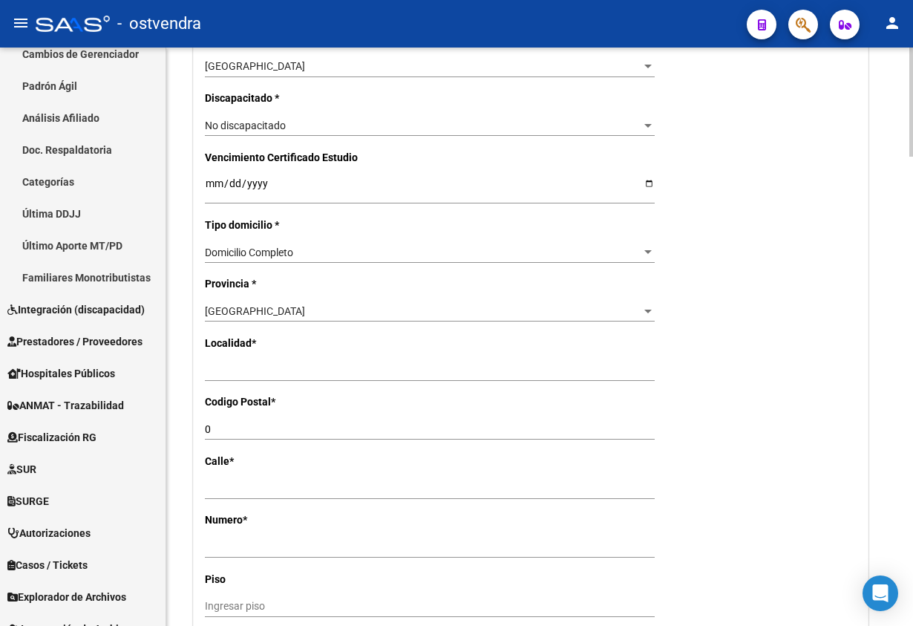
type input "[PERSON_NAME]"
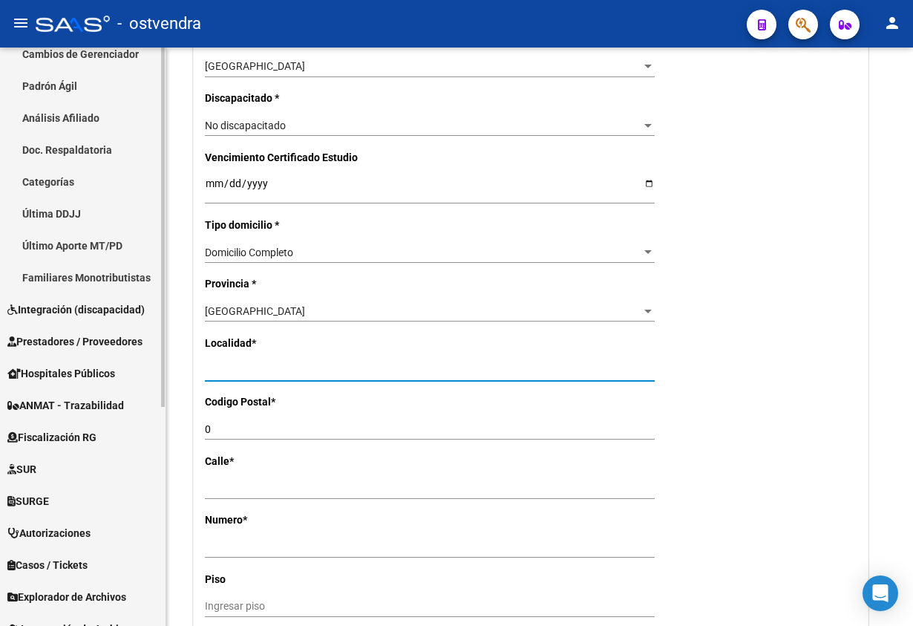
drag, startPoint x: 338, startPoint y: 370, endPoint x: 129, endPoint y: 370, distance: 209.3
click at [129, 370] on mat-sidenav-container "Firma Express Inicio Calendario SSS Instructivos Contacto OS Reportes Tablero d…" at bounding box center [456, 337] width 913 height 578
type input "c"
type input "CAPITAL FEDERAL"
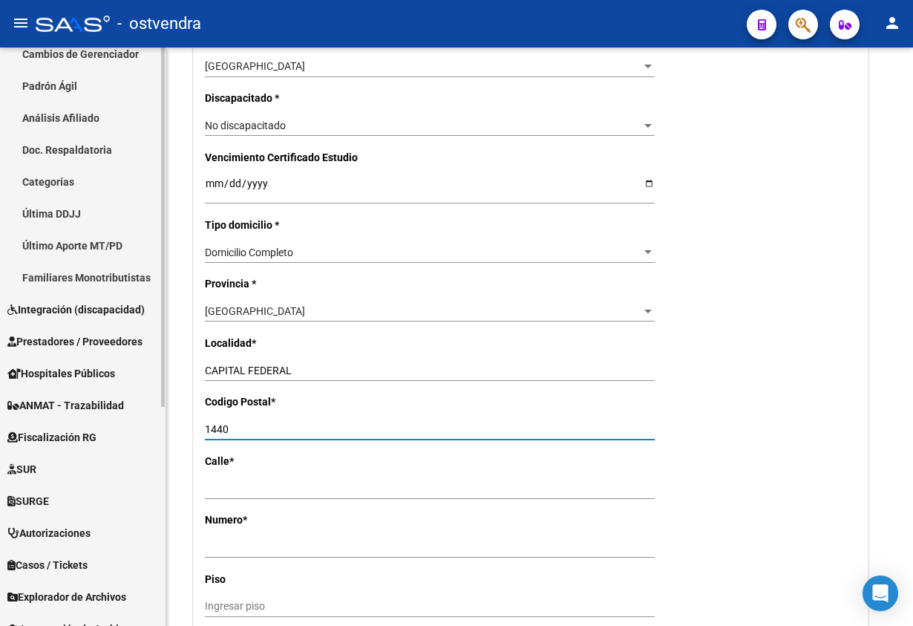
type input "1440"
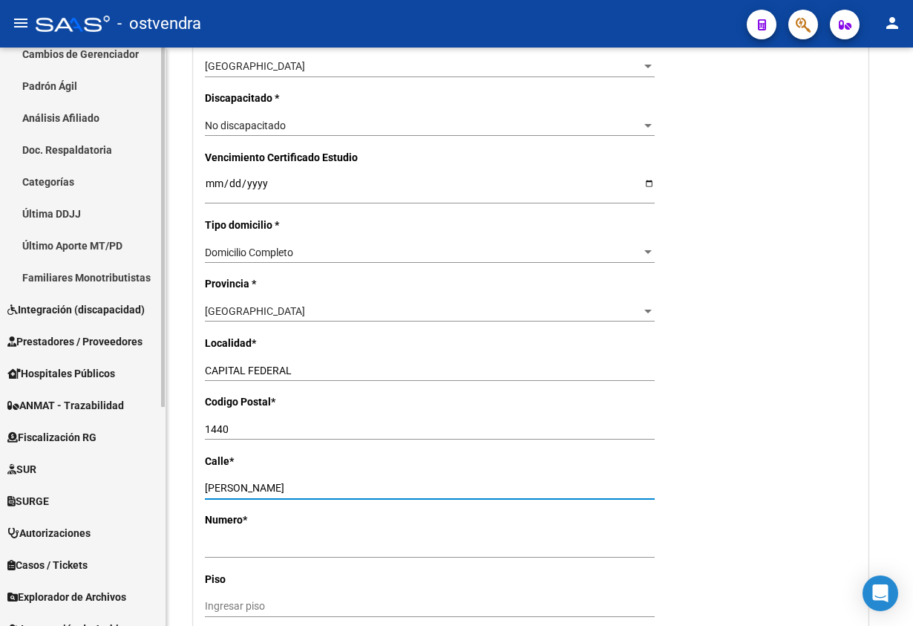
type input "[PERSON_NAME]"
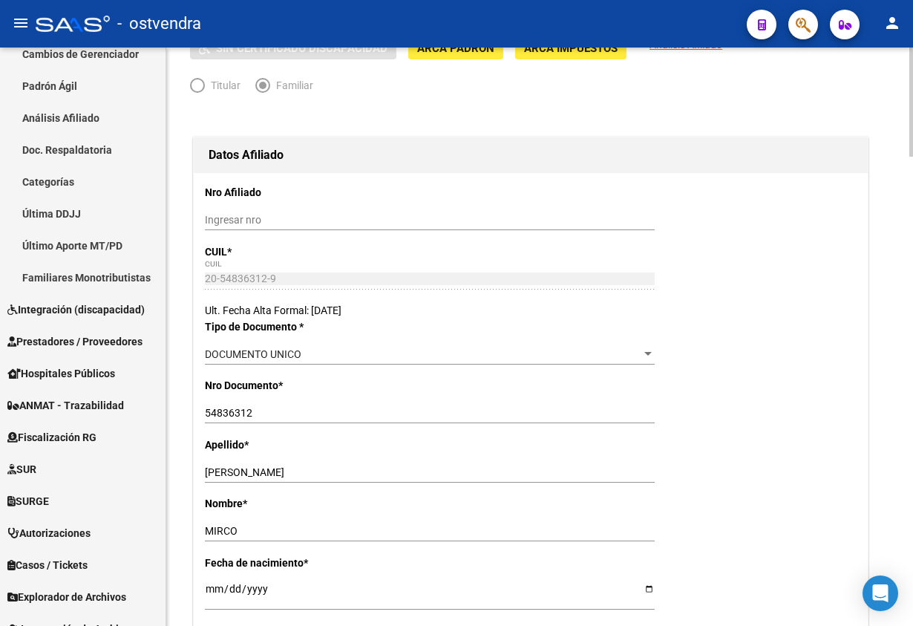
scroll to position [0, 0]
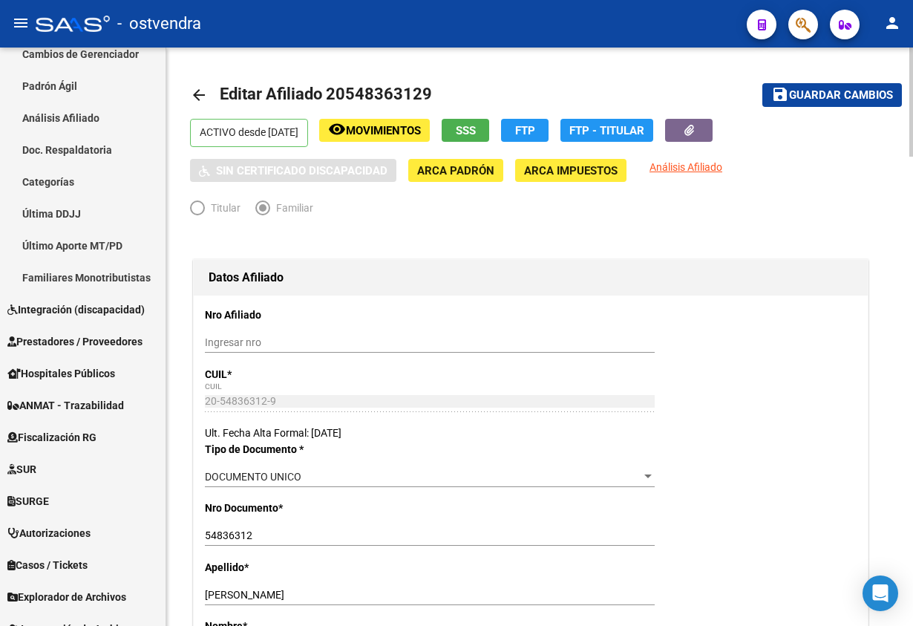
type input "2881"
click at [831, 83] on button "save Guardar cambios" at bounding box center [832, 94] width 140 height 23
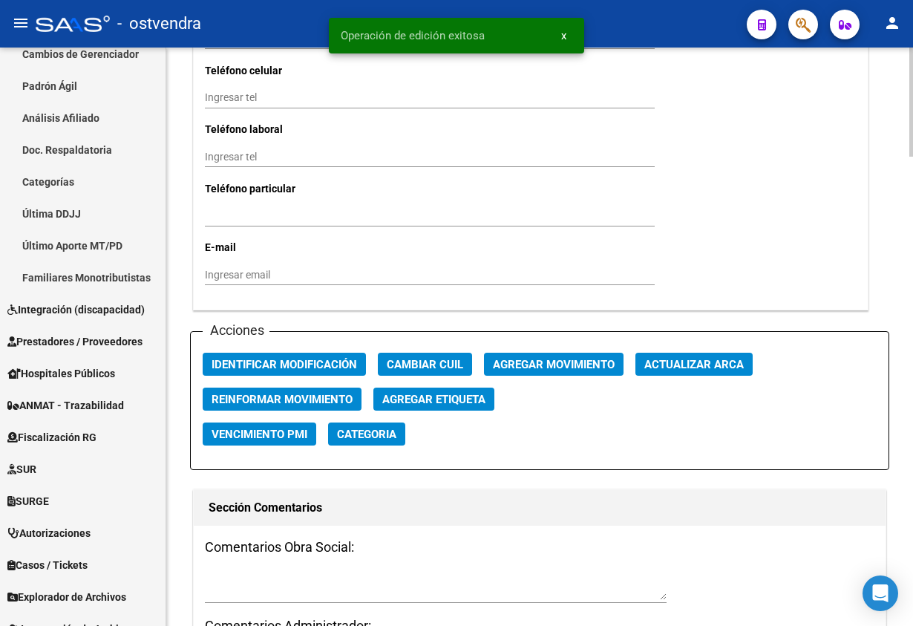
scroll to position [1781, 0]
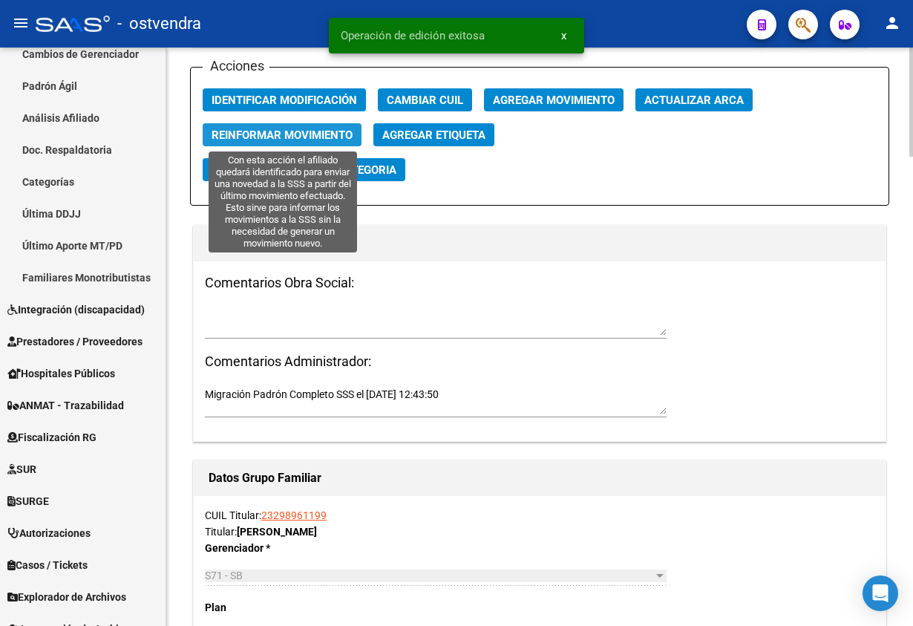
click at [303, 134] on span "Reinformar Movimiento" at bounding box center [282, 134] width 141 height 13
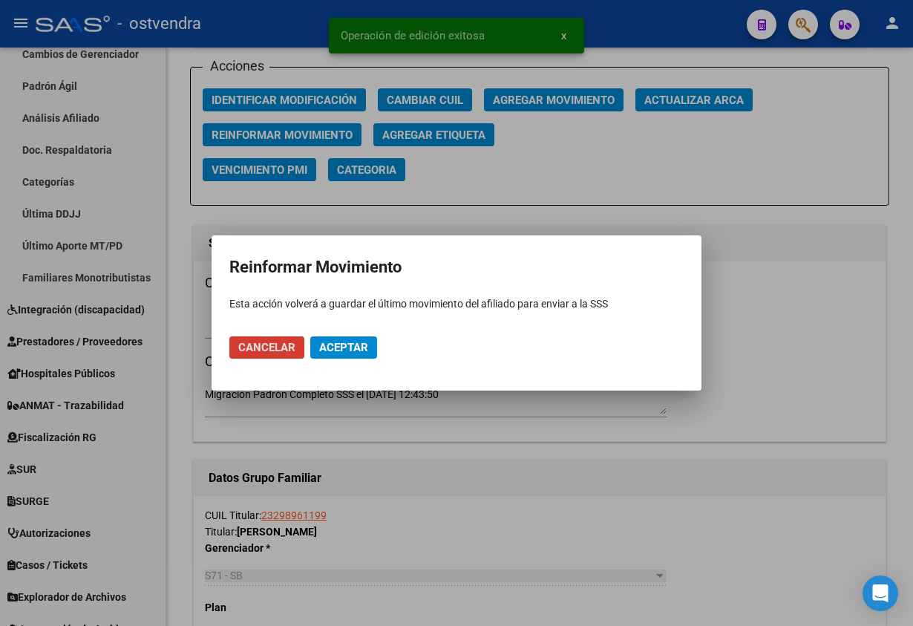
drag, startPoint x: 373, startPoint y: 359, endPoint x: 366, endPoint y: 350, distance: 11.1
click at [373, 357] on mat-dialog-actions "Cancelar Aceptar" at bounding box center [456, 347] width 454 height 50
click at [347, 343] on span "Aceptar" at bounding box center [343, 347] width 49 height 13
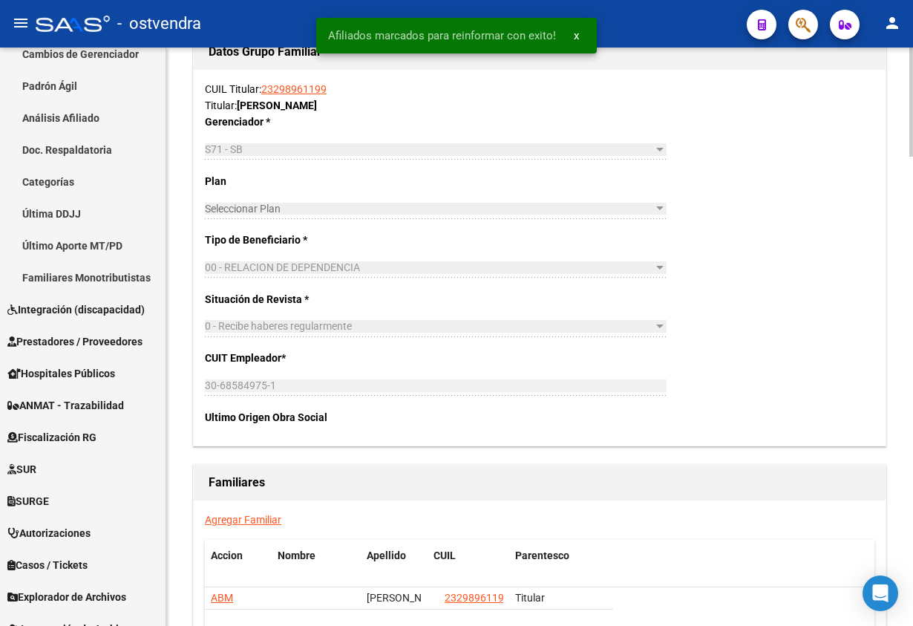
scroll to position [2227, 0]
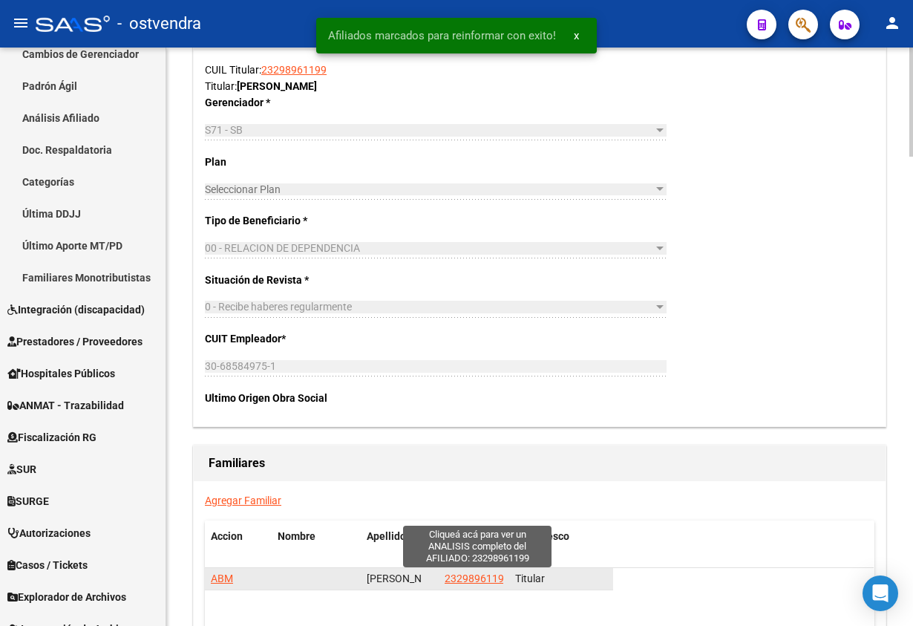
click at [473, 581] on span "23298961199" at bounding box center [477, 578] width 65 height 12
type textarea "23298961199"
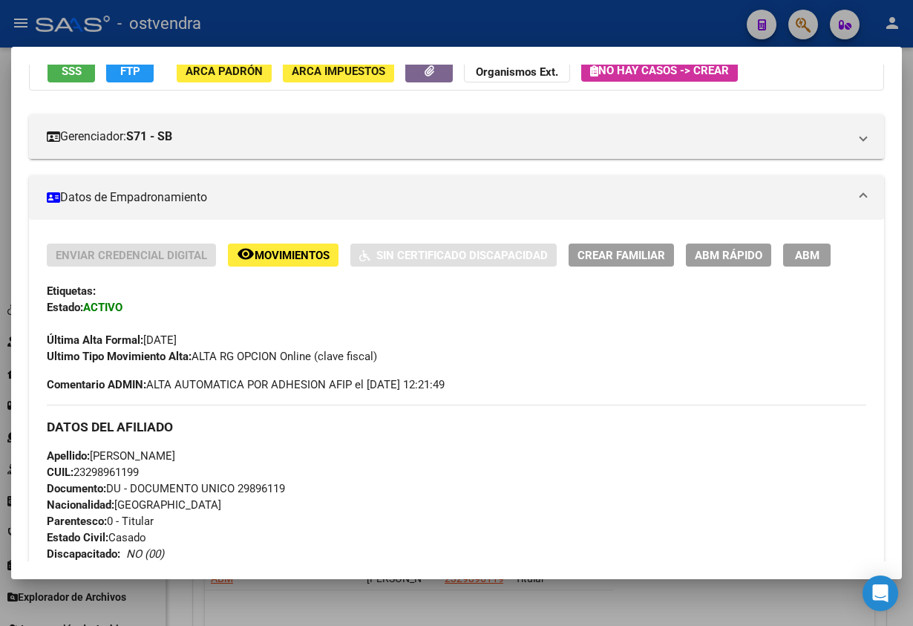
scroll to position [111, 0]
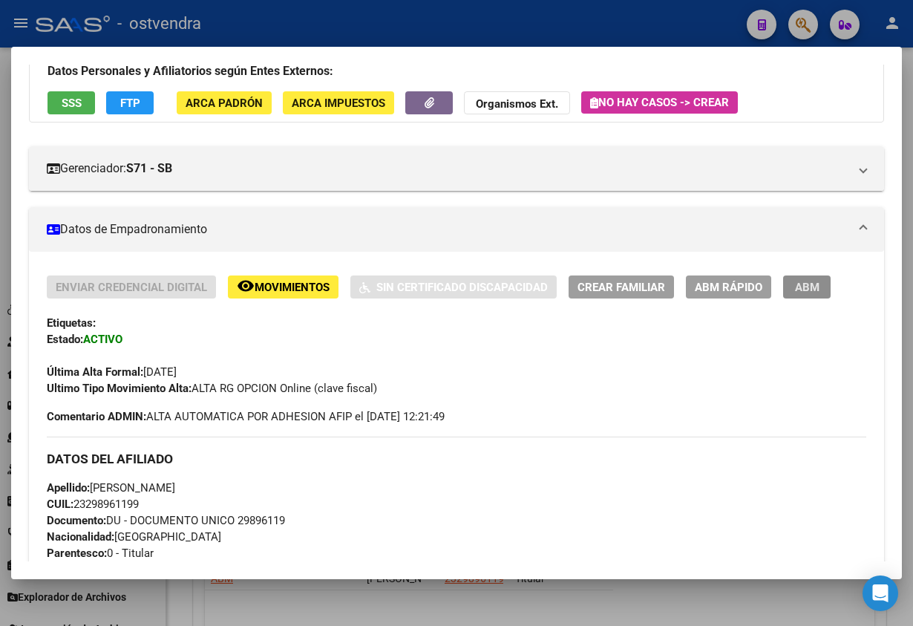
click at [808, 283] on span "ABM" at bounding box center [807, 287] width 24 height 13
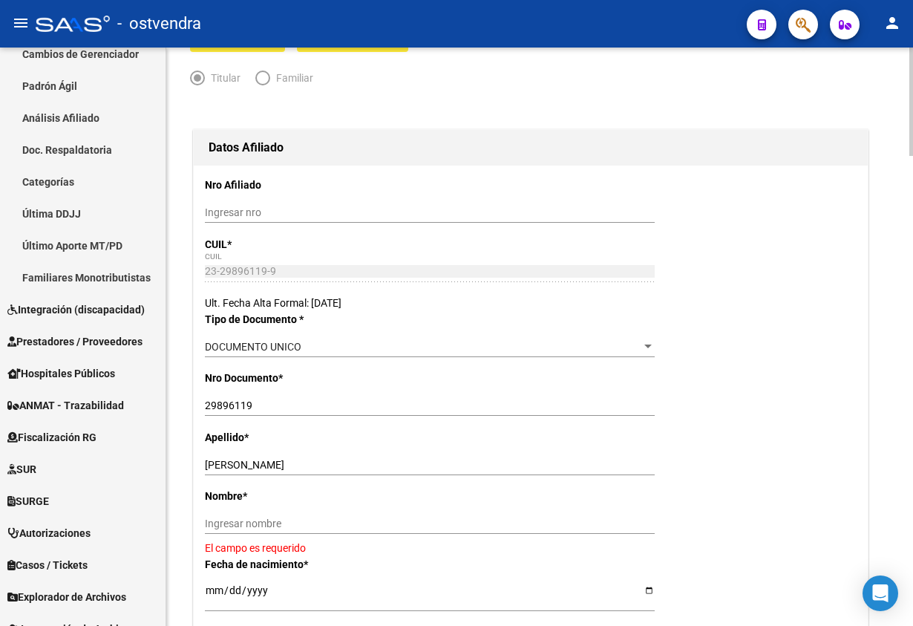
scroll to position [334, 0]
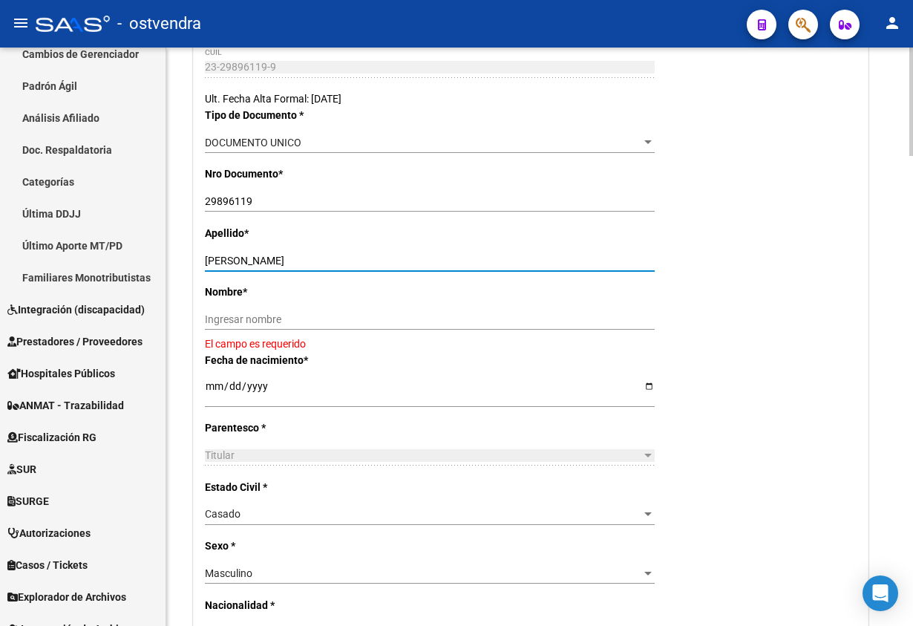
drag, startPoint x: 228, startPoint y: 258, endPoint x: 412, endPoint y: 275, distance: 184.8
click at [419, 271] on div "[PERSON_NAME] Ingresar apellido" at bounding box center [430, 260] width 450 height 21
paste input "23298961199"
type input "RUIZ23298961199"
drag, startPoint x: 352, startPoint y: 330, endPoint x: 227, endPoint y: 292, distance: 130.1
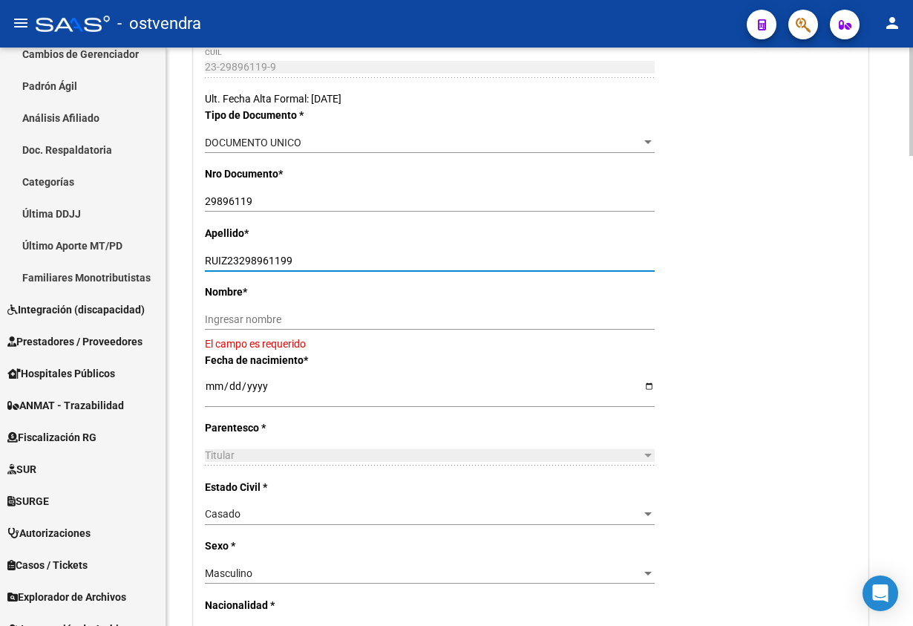
click at [347, 327] on div "Ingresar nombre" at bounding box center [430, 319] width 450 height 21
paste input "23298961199"
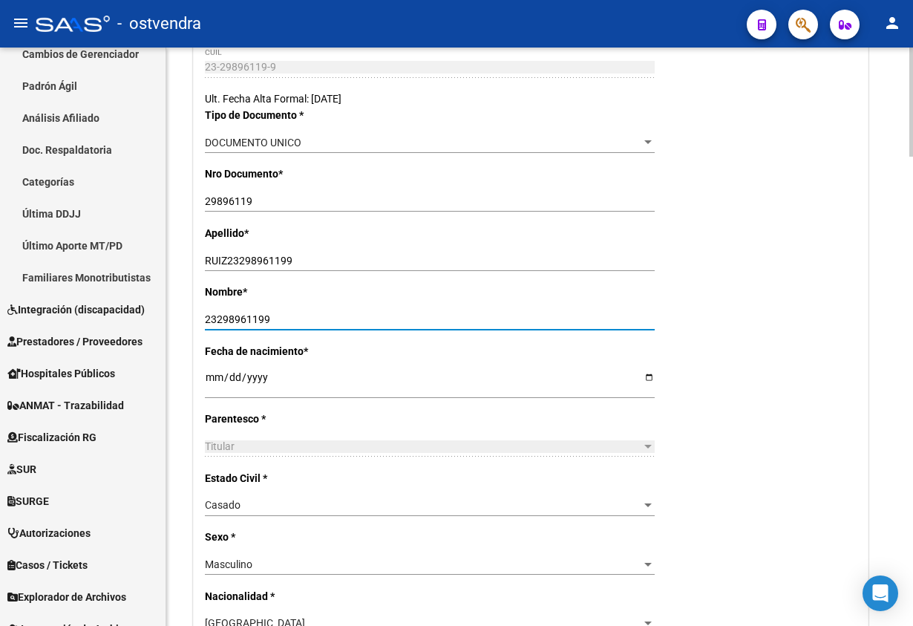
type input "23298961199"
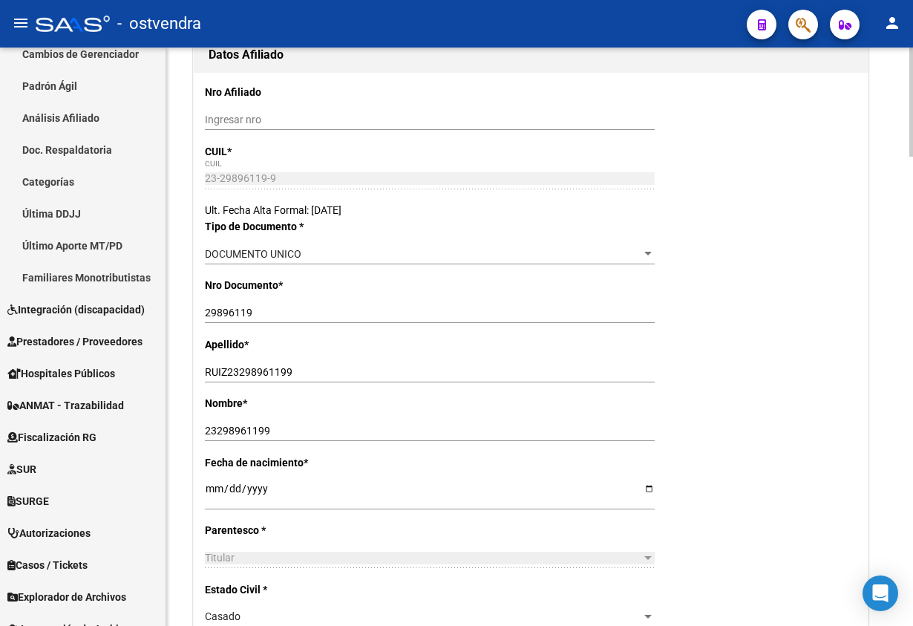
scroll to position [0, 0]
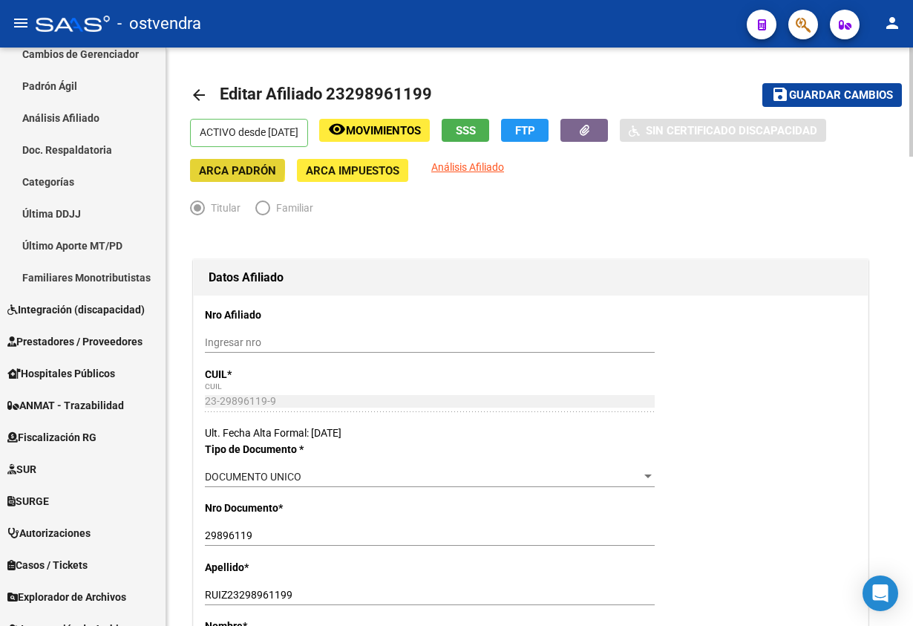
click at [221, 168] on span "ARCA Padrón" at bounding box center [237, 170] width 77 height 13
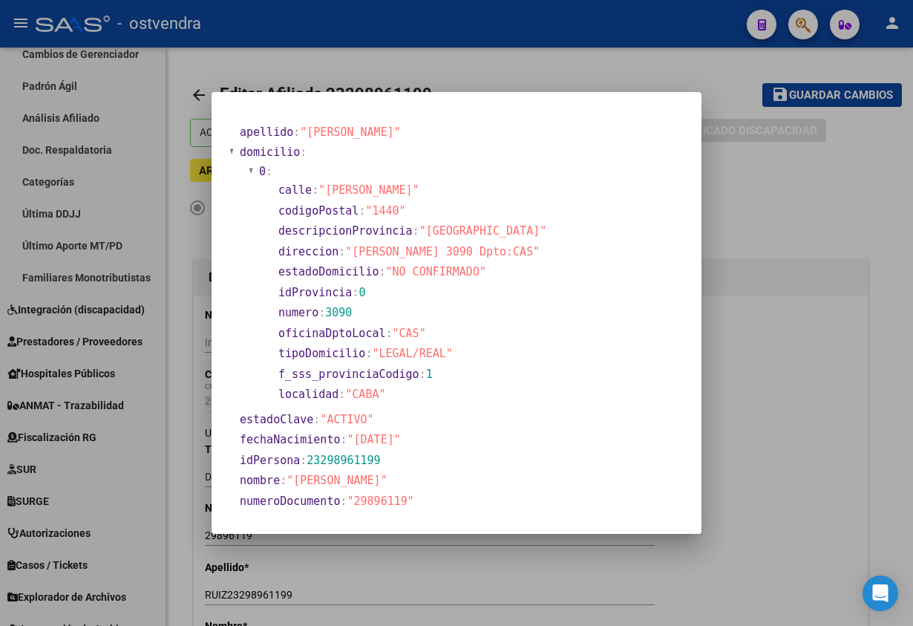
click at [337, 45] on div at bounding box center [456, 313] width 913 height 626
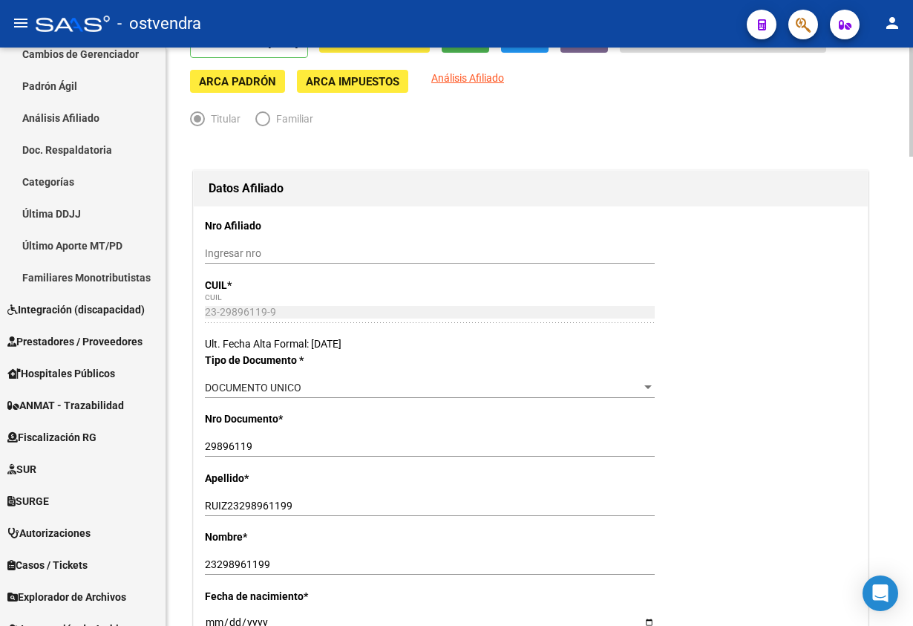
scroll to position [223, 0]
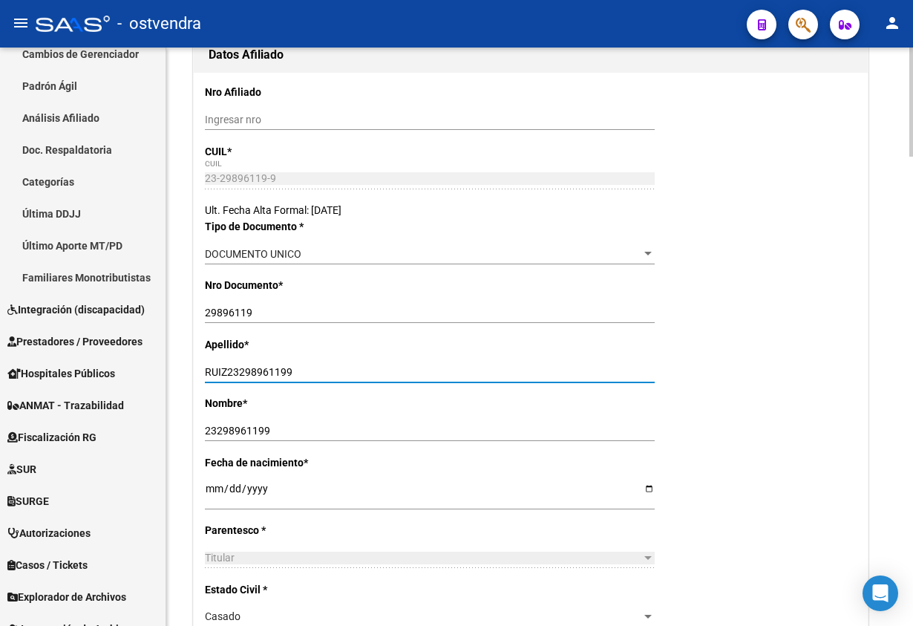
drag, startPoint x: 230, startPoint y: 368, endPoint x: 468, endPoint y: 347, distance: 238.4
click at [464, 350] on div "Apellido * RUIZ23298961199 Ingresar apellido" at bounding box center [531, 365] width 652 height 59
type input "RUIZ"
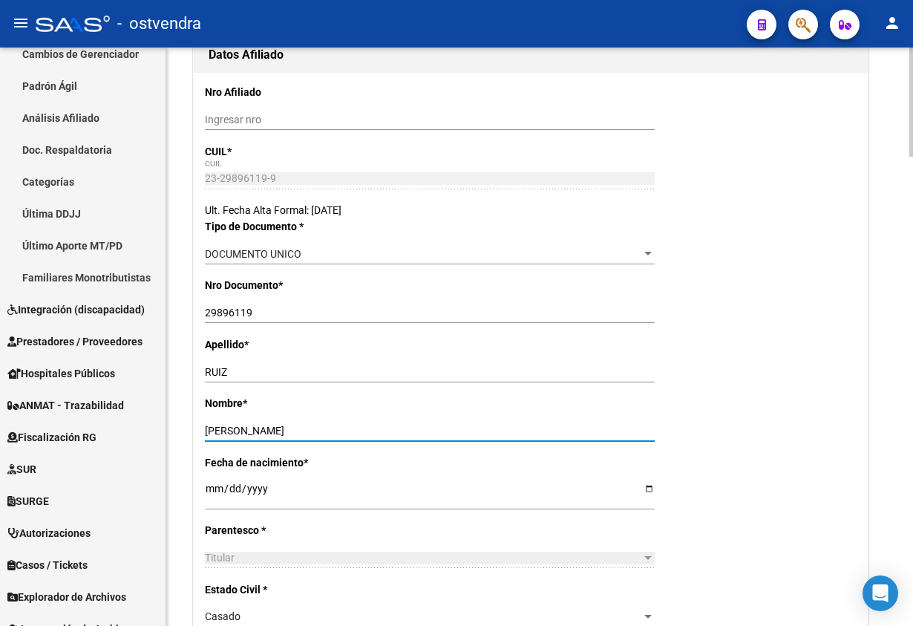
type input "[PERSON_NAME]"
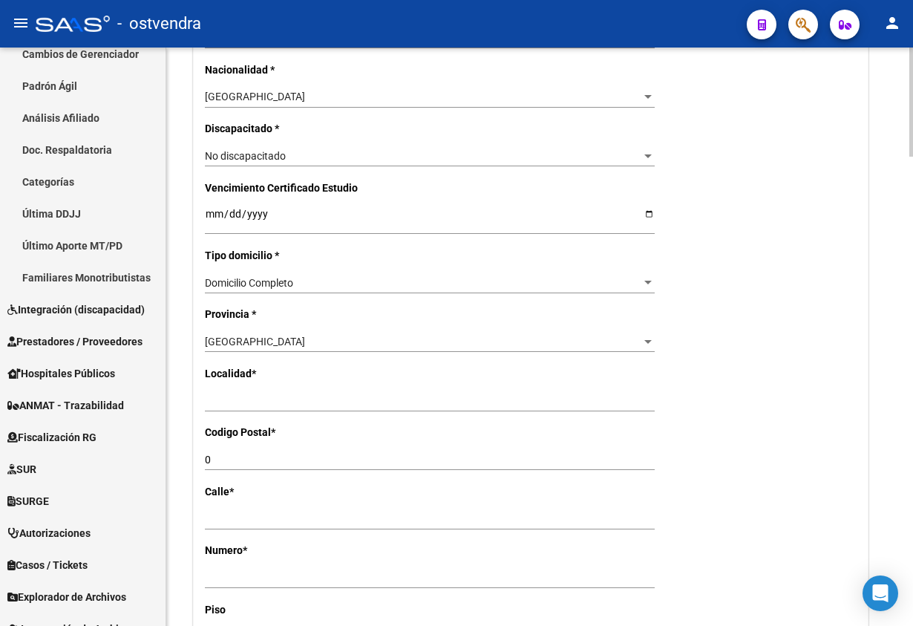
scroll to position [891, 0]
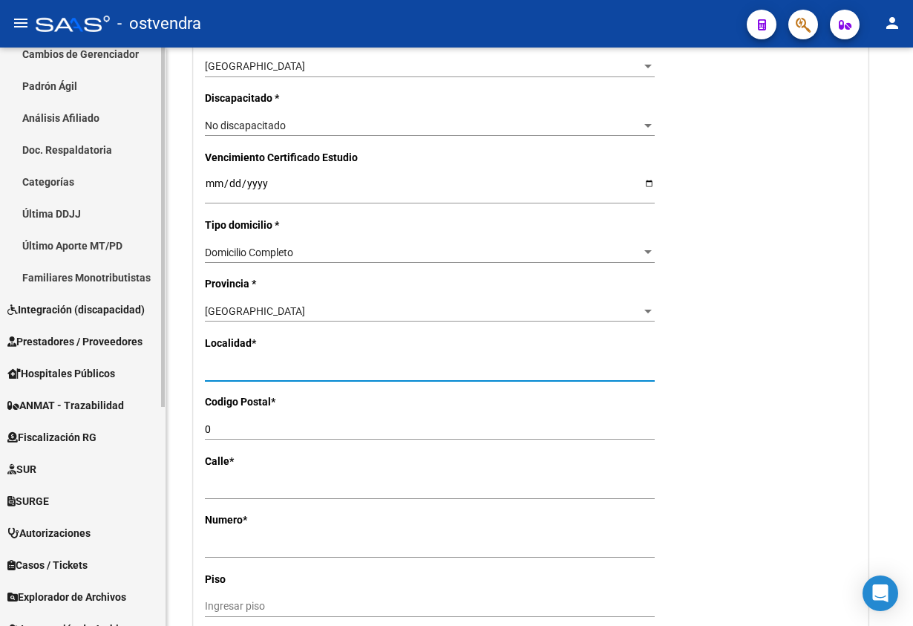
drag, startPoint x: 289, startPoint y: 364, endPoint x: 67, endPoint y: 356, distance: 222.8
click at [72, 361] on mat-sidenav-container "Firma Express Inicio Calendario SSS Instructivos Contacto OS Reportes Tablero d…" at bounding box center [456, 337] width 913 height 578
type input "S"
type input "CAPITAL FEDERAL"
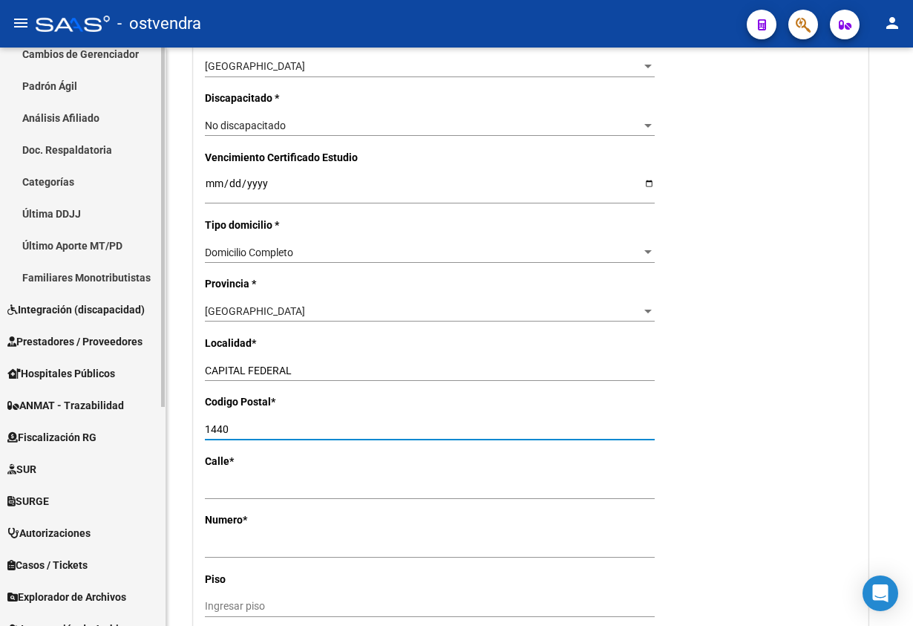
type input "1440"
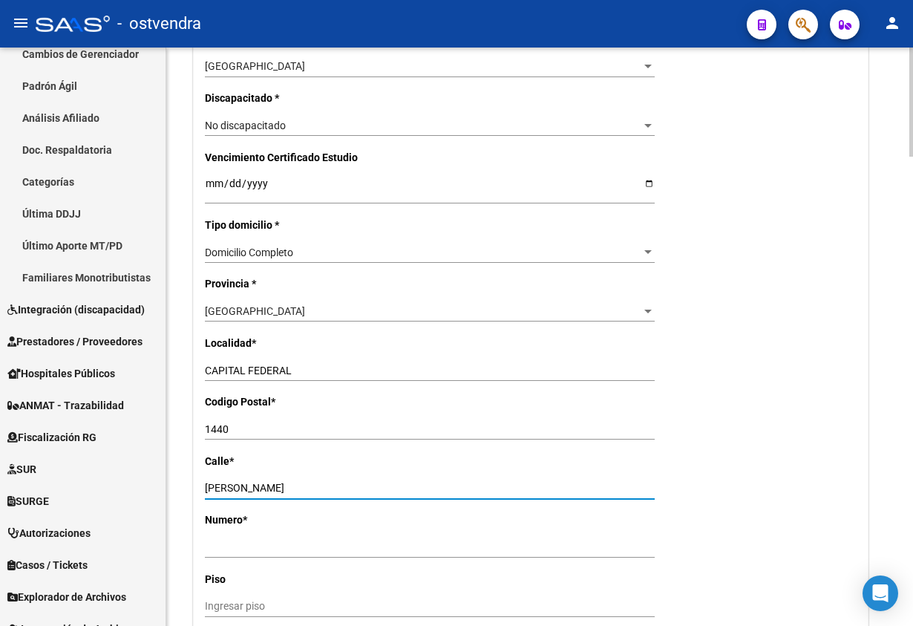
type input "[PERSON_NAME]"
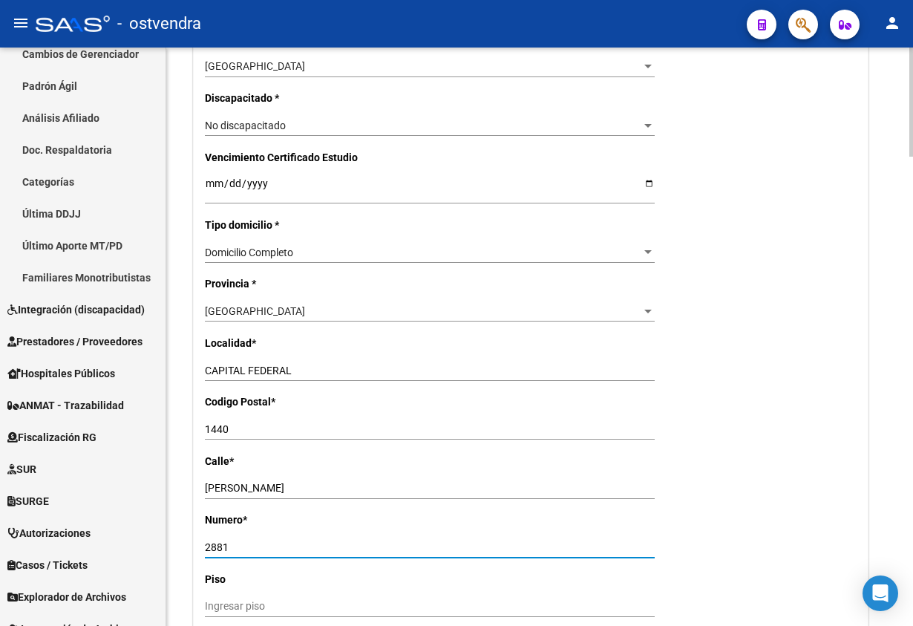
type input "2881"
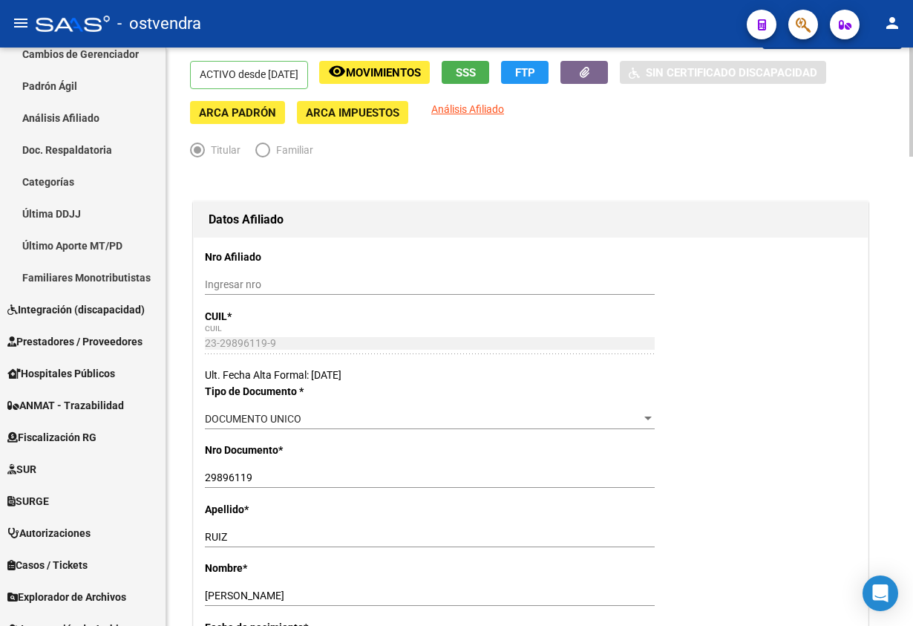
scroll to position [0, 0]
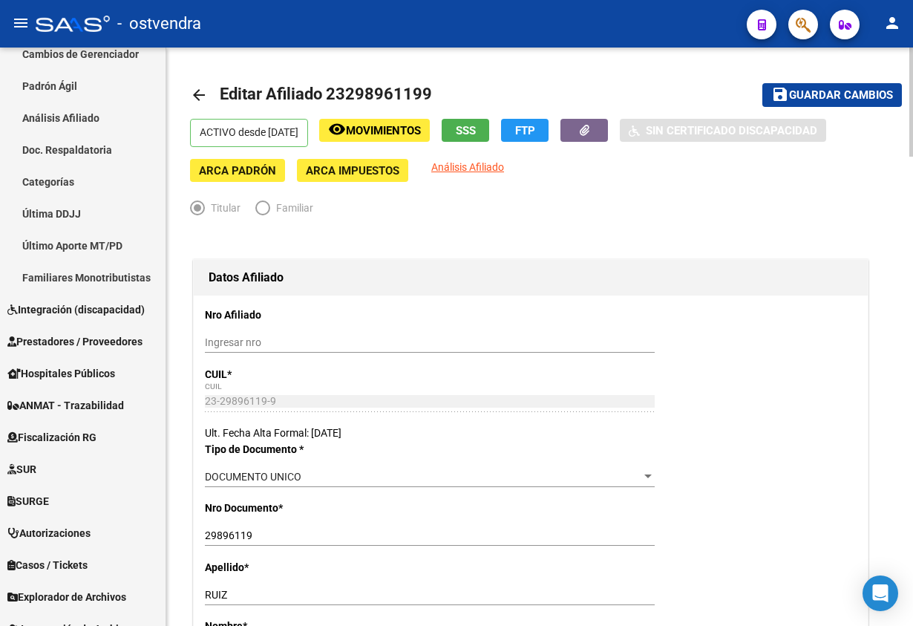
click at [835, 89] on span "Guardar cambios" at bounding box center [841, 95] width 104 height 13
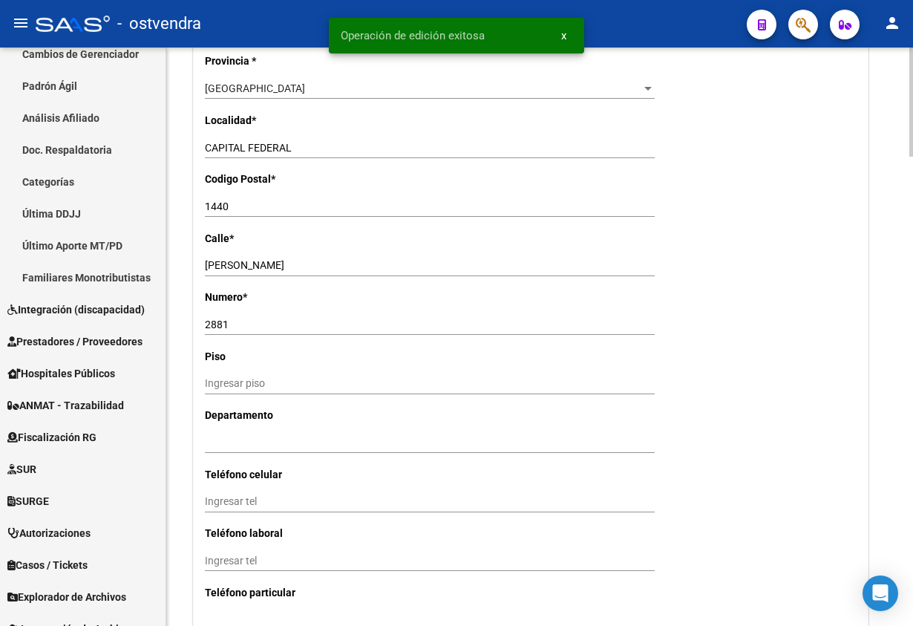
scroll to position [1670, 0]
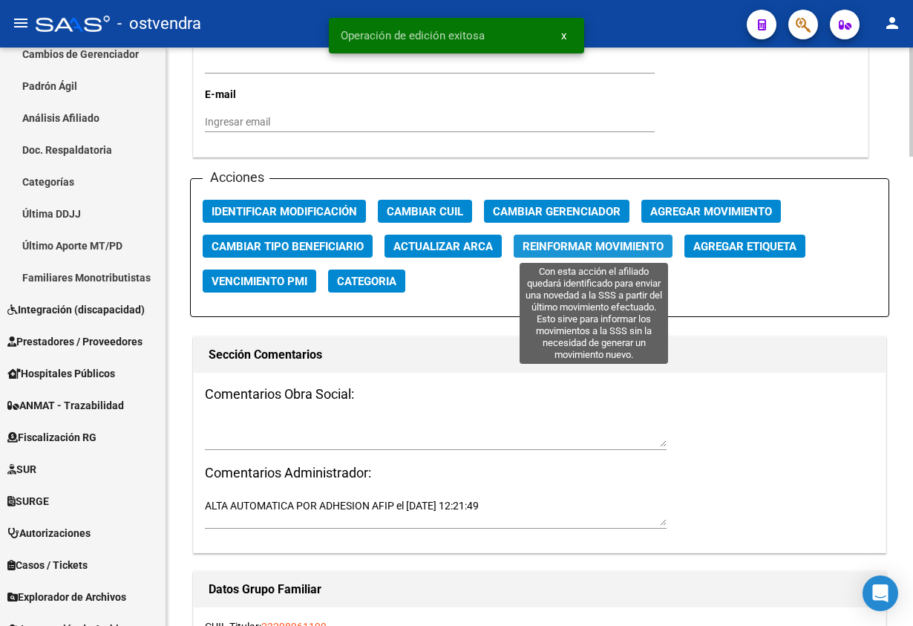
click at [552, 243] on span "Reinformar Movimiento" at bounding box center [593, 246] width 141 height 13
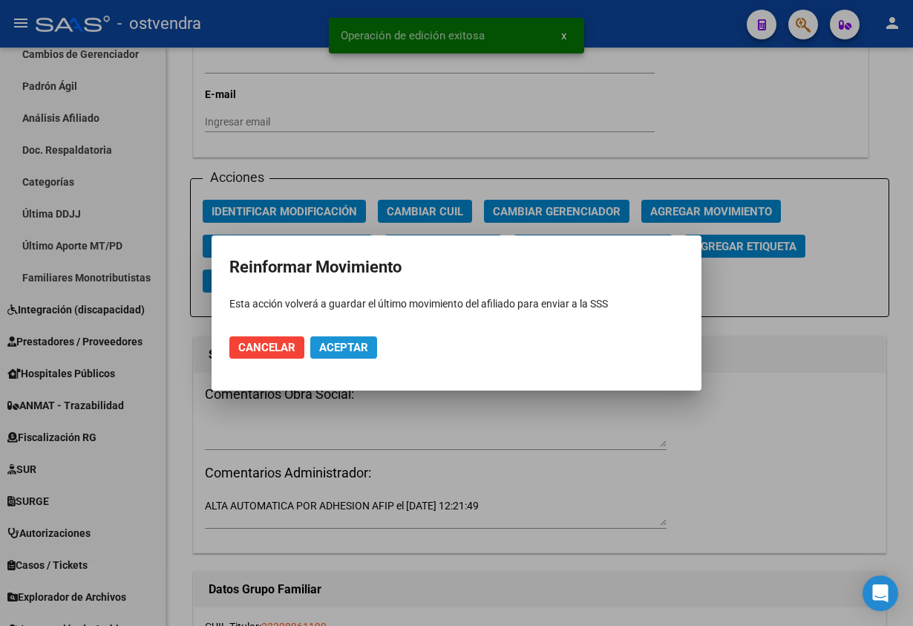
click at [346, 348] on span "Aceptar" at bounding box center [343, 347] width 49 height 13
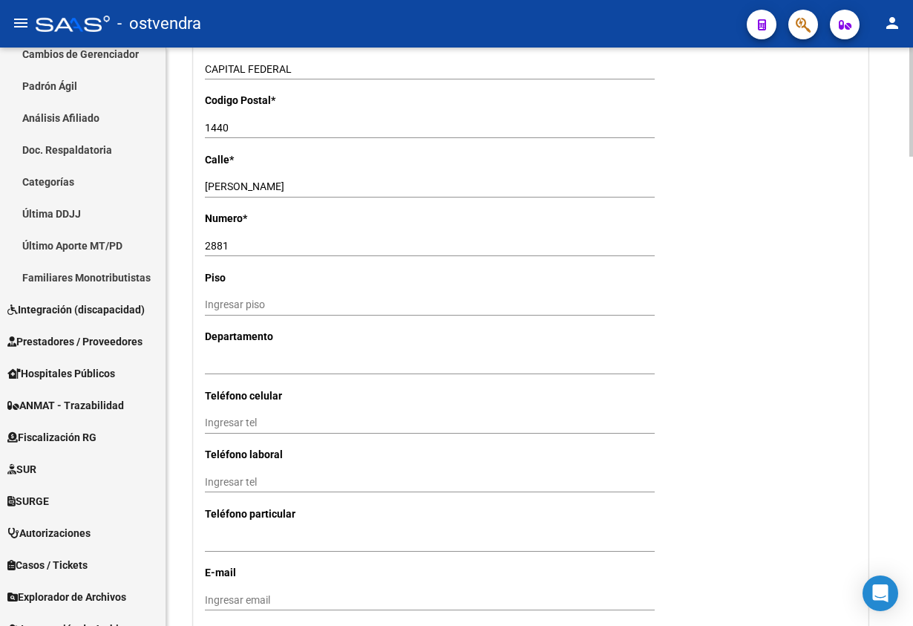
scroll to position [1158, 0]
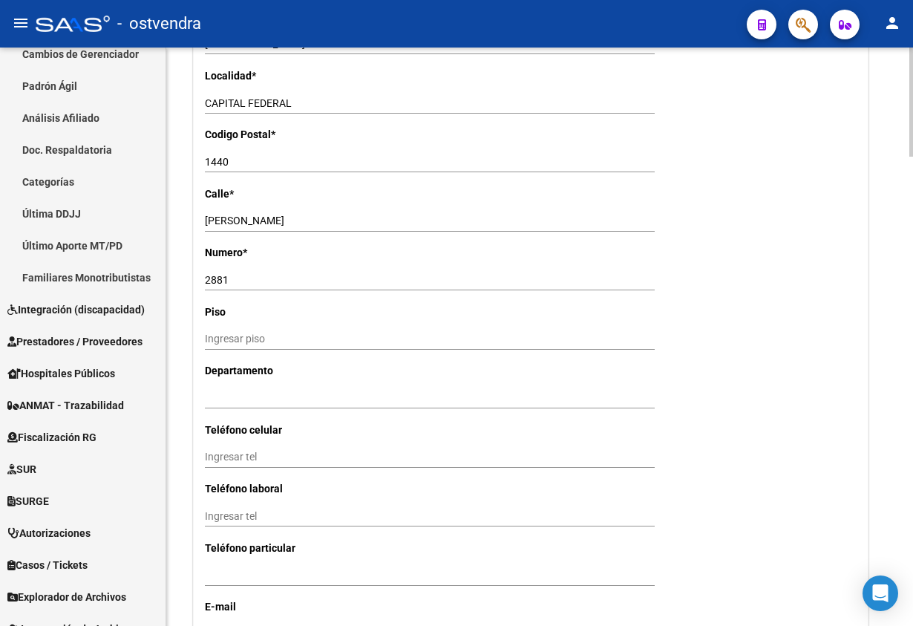
click at [877, 189] on div "Titular Familiar Datos Afiliado Nro Afiliado Ingresar nro CUIL * 23-29896119-9 …" at bounding box center [539, 439] width 699 height 2830
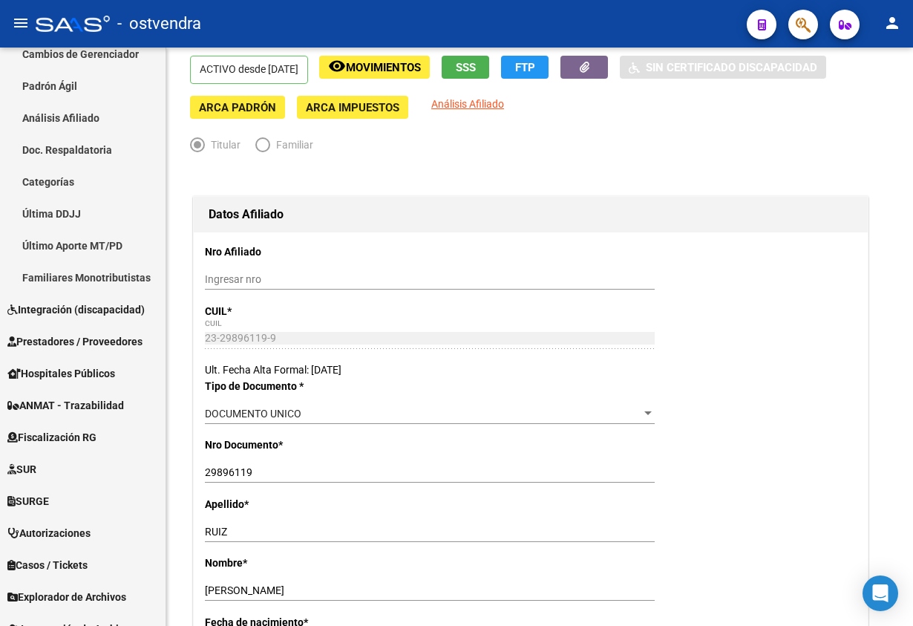
scroll to position [0, 0]
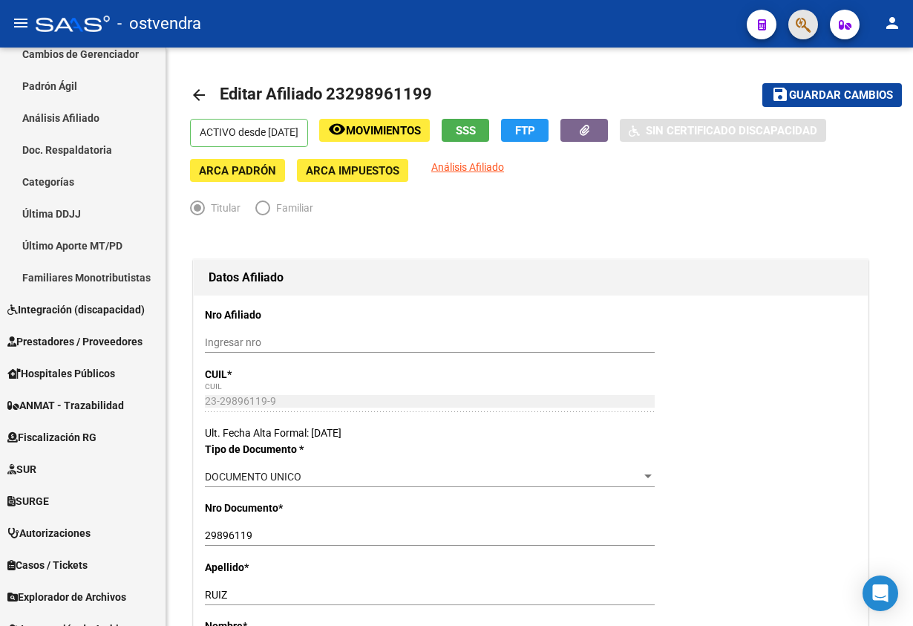
click at [789, 29] on button "button" at bounding box center [803, 25] width 30 height 30
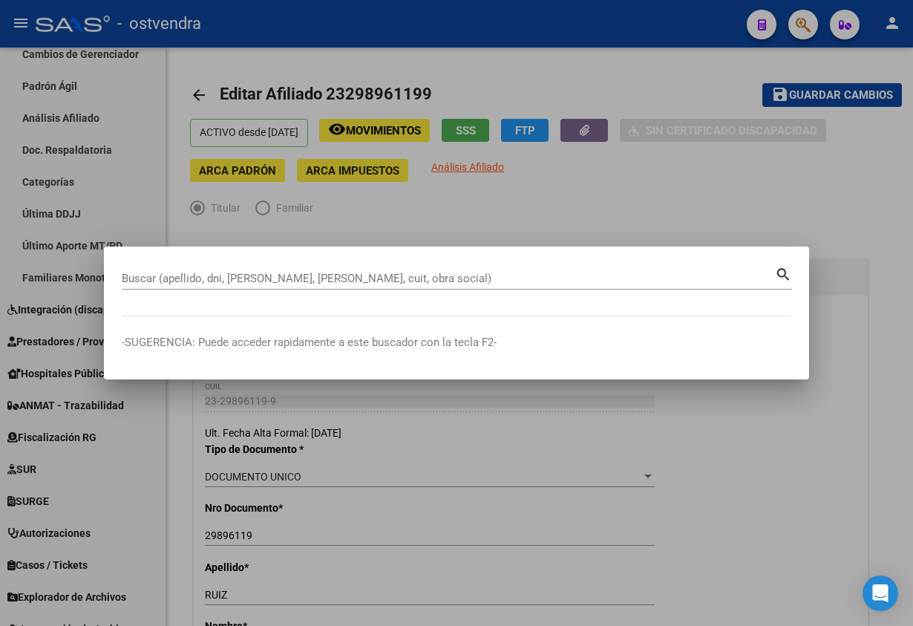
paste input "33930617"
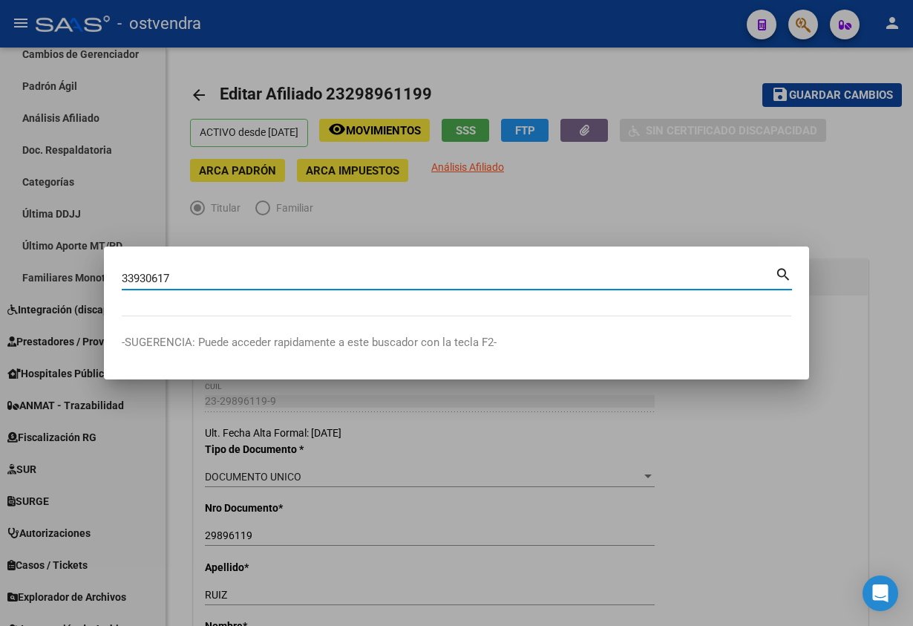
type input "33930617"
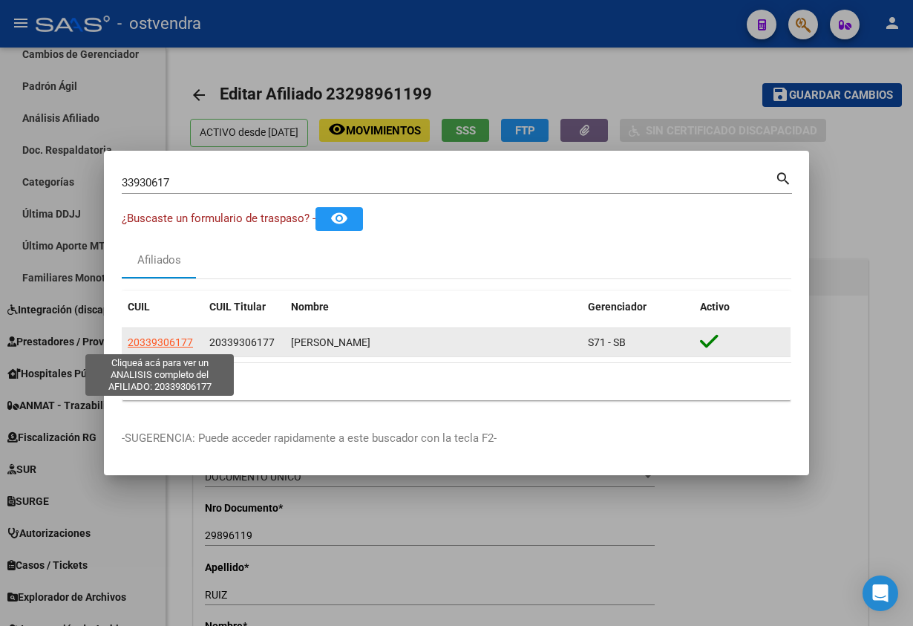
click at [145, 341] on span "20339306177" at bounding box center [160, 342] width 65 height 12
type textarea "20339306177"
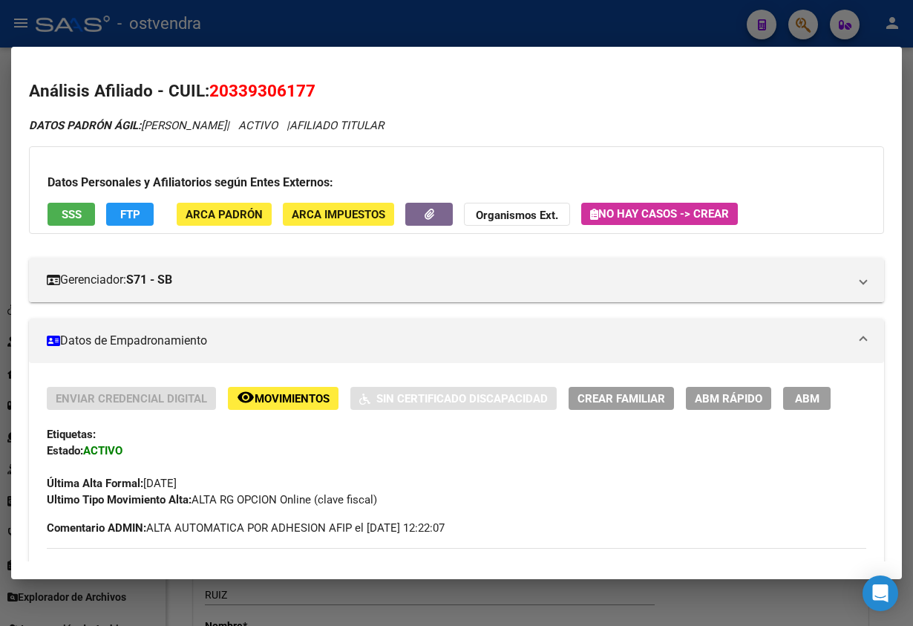
drag, startPoint x: 793, startPoint y: 33, endPoint x: 793, endPoint y: 22, distance: 11.1
click at [793, 32] on div at bounding box center [456, 313] width 913 height 626
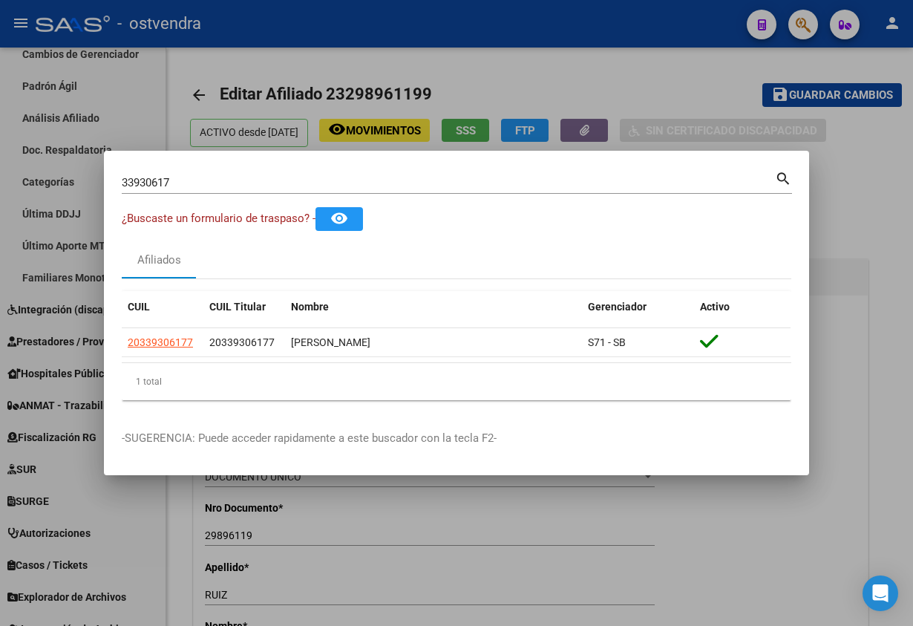
click at [795, 20] on div at bounding box center [456, 313] width 913 height 626
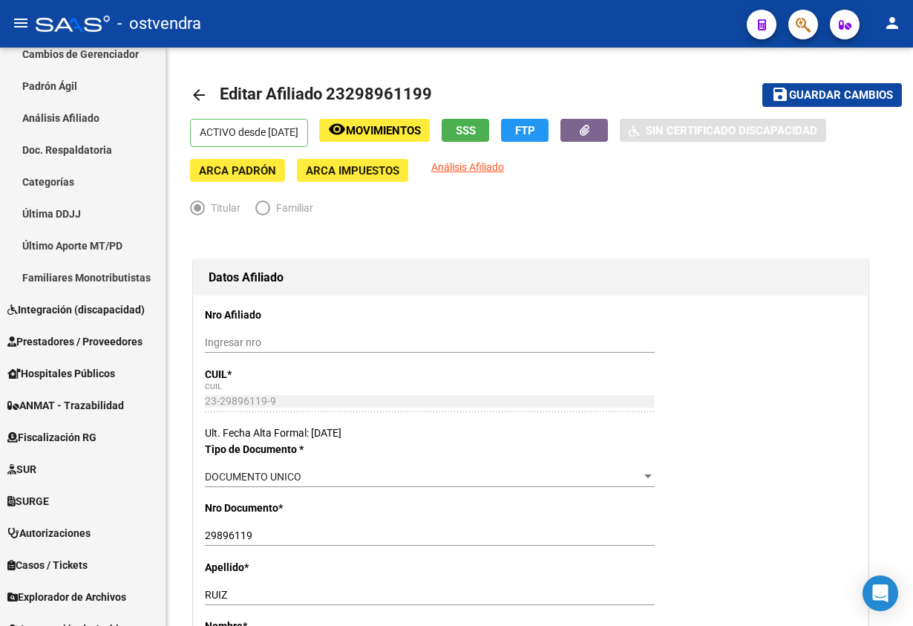
click at [793, 27] on button "button" at bounding box center [803, 25] width 30 height 30
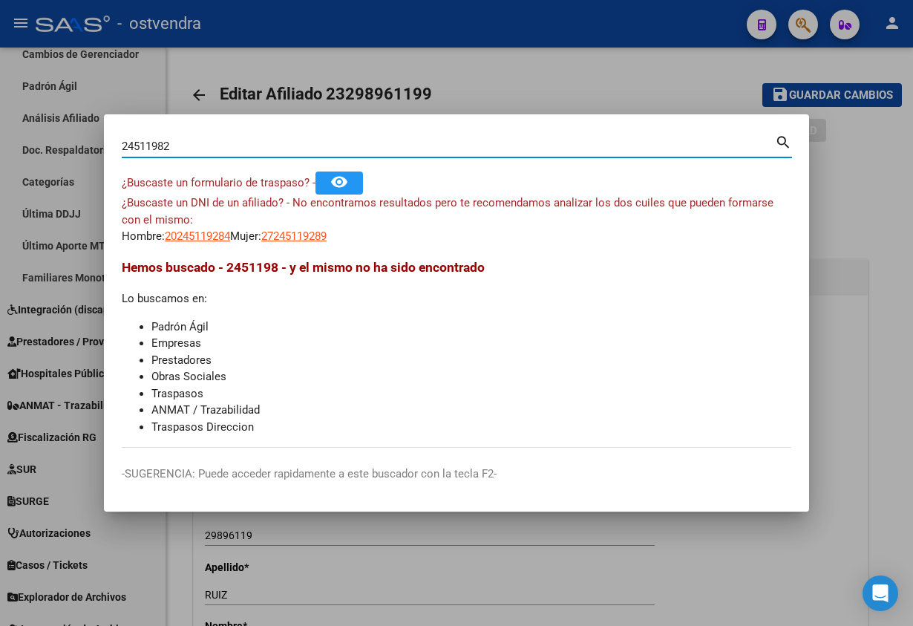
type input "24511982"
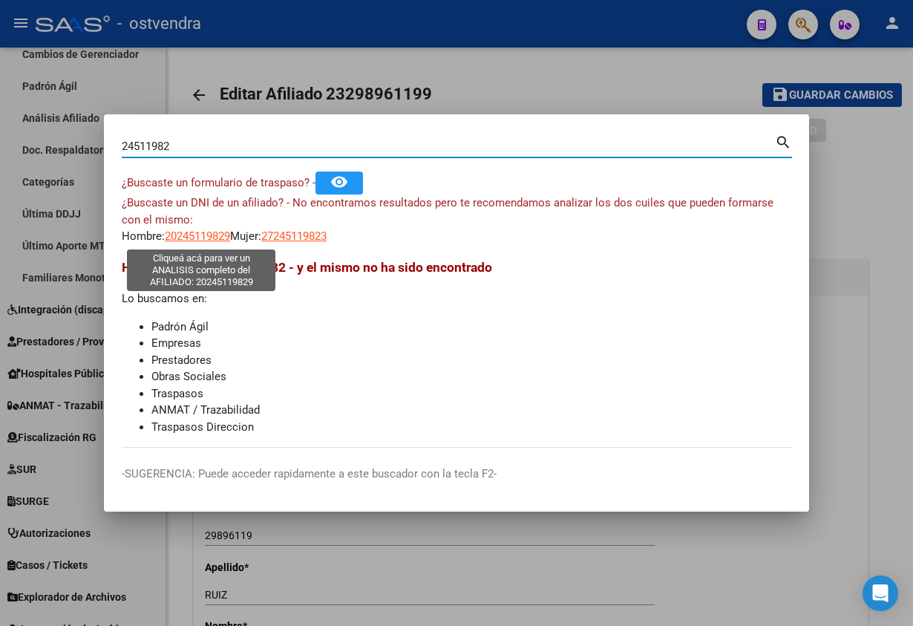
click at [201, 238] on span "20245119829" at bounding box center [197, 235] width 65 height 13
type textarea "20245119829"
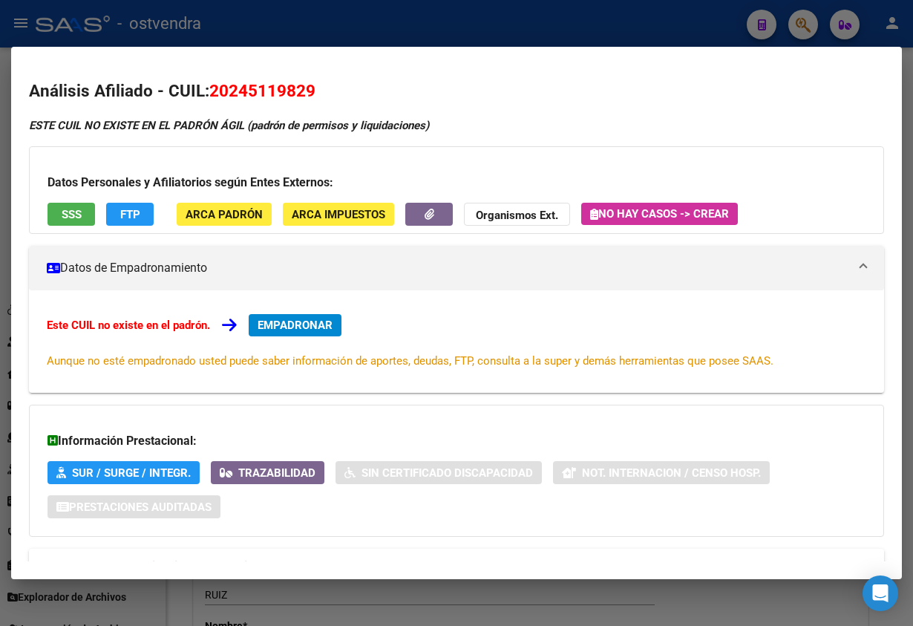
click at [54, 229] on div "Datos Personales y Afiliatorios según Entes Externos: SSS FTP ARCA Padrón ARCA …" at bounding box center [456, 190] width 855 height 88
click at [56, 229] on div "Datos Personales y Afiliatorios según Entes Externos: SSS FTP ARCA Padrón ARCA …" at bounding box center [456, 190] width 855 height 88
click at [62, 219] on span "SSS" at bounding box center [72, 214] width 20 height 13
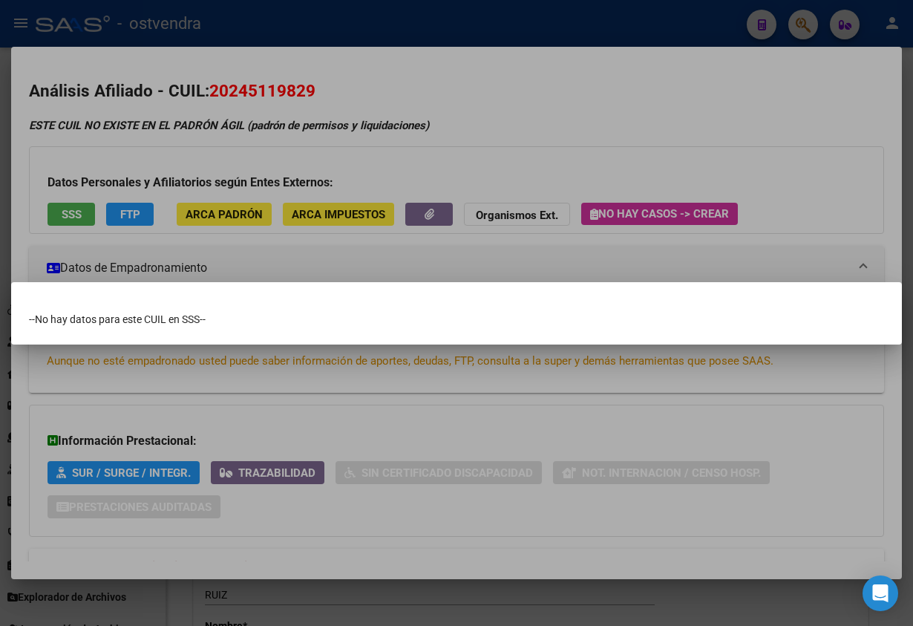
click at [188, 138] on div at bounding box center [456, 313] width 913 height 626
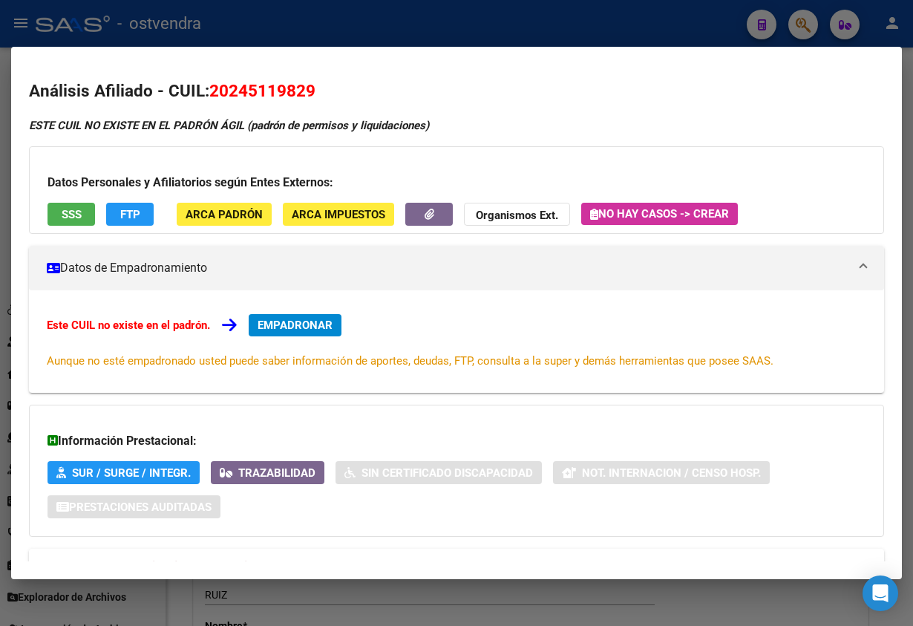
drag, startPoint x: 232, startPoint y: 92, endPoint x: 339, endPoint y: 92, distance: 107.6
click at [339, 92] on h2 "Análisis Afiliado - CUIL: 20245119829" at bounding box center [456, 91] width 855 height 25
click at [307, 31] on div at bounding box center [456, 313] width 913 height 626
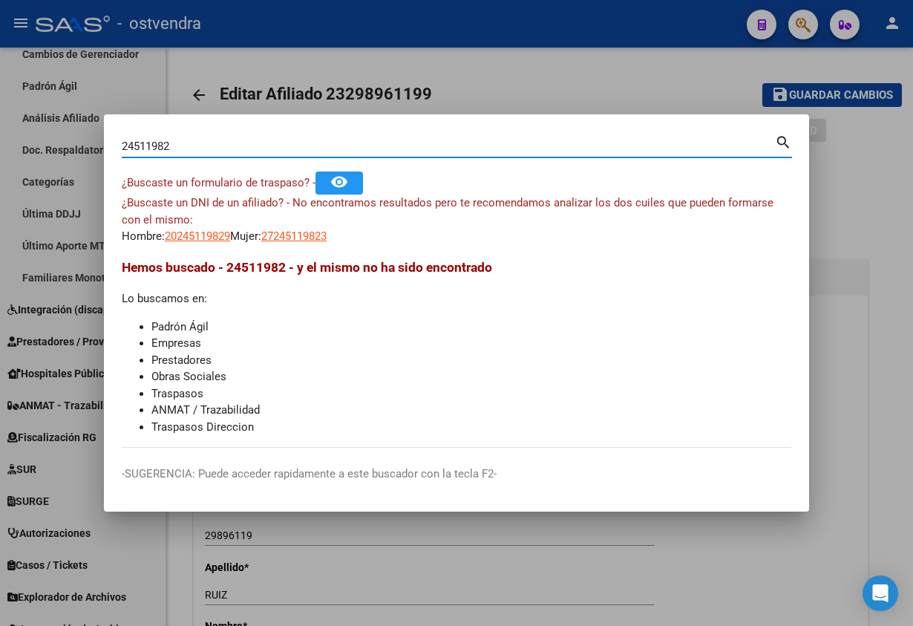
click at [136, 143] on input "24511982" at bounding box center [448, 146] width 653 height 13
click at [143, 145] on input "24511982" at bounding box center [448, 146] width 653 height 13
click at [152, 147] on input "24511982" at bounding box center [448, 146] width 653 height 13
drag, startPoint x: 157, startPoint y: 147, endPoint x: 166, endPoint y: 147, distance: 8.9
click at [159, 147] on input "24511982" at bounding box center [448, 146] width 653 height 13
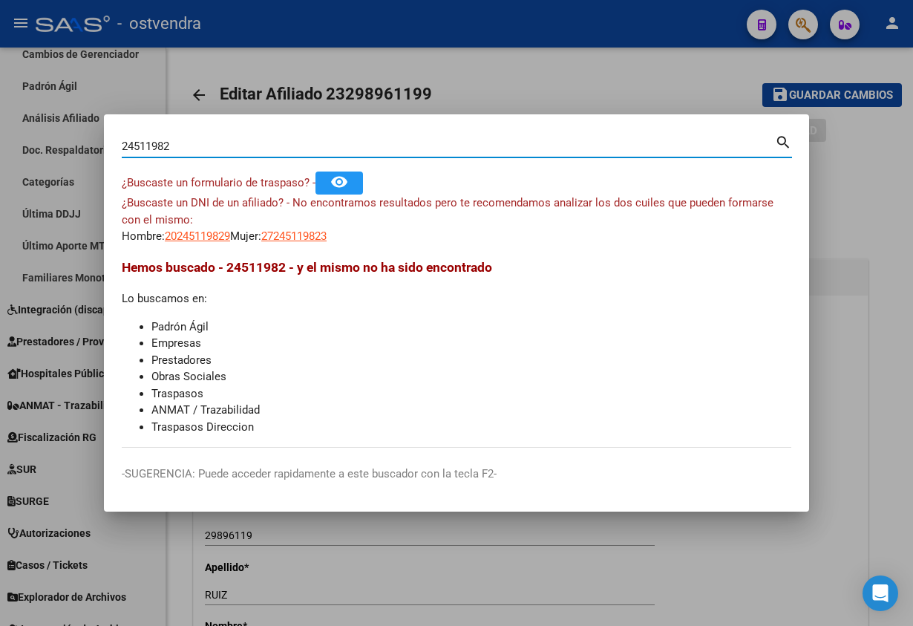
drag, startPoint x: 166, startPoint y: 147, endPoint x: 180, endPoint y: 145, distance: 14.9
click at [169, 147] on input "24511982" at bounding box center [448, 146] width 653 height 13
click at [180, 145] on input "24511982" at bounding box center [448, 146] width 653 height 13
drag, startPoint x: 121, startPoint y: 147, endPoint x: 178, endPoint y: 147, distance: 57.2
click at [178, 147] on input "24511982" at bounding box center [448, 146] width 653 height 13
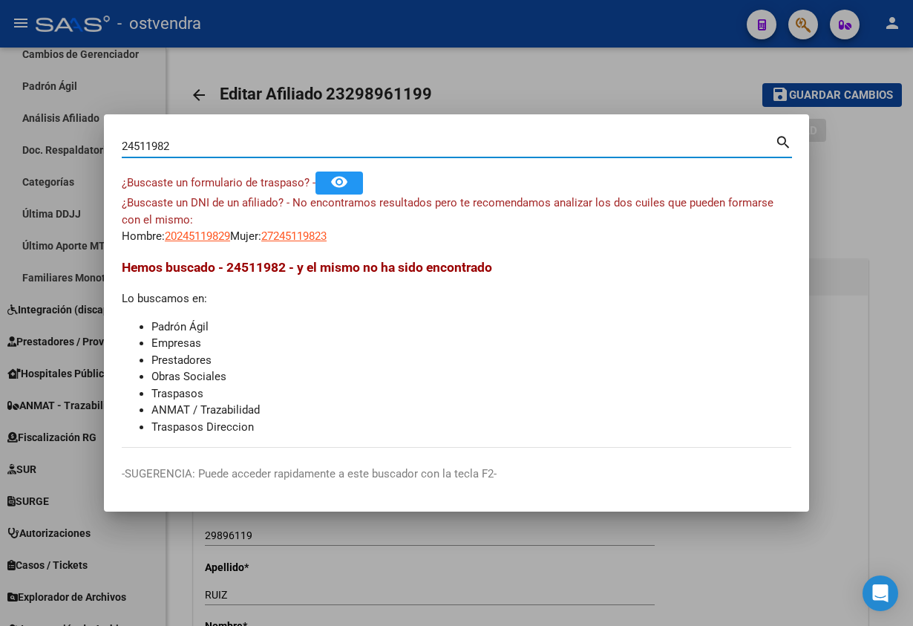
click at [181, 159] on div "24511982 Buscar (apellido, dni, [PERSON_NAME], [PERSON_NAME], cuit, obra social…" at bounding box center [457, 151] width 670 height 39
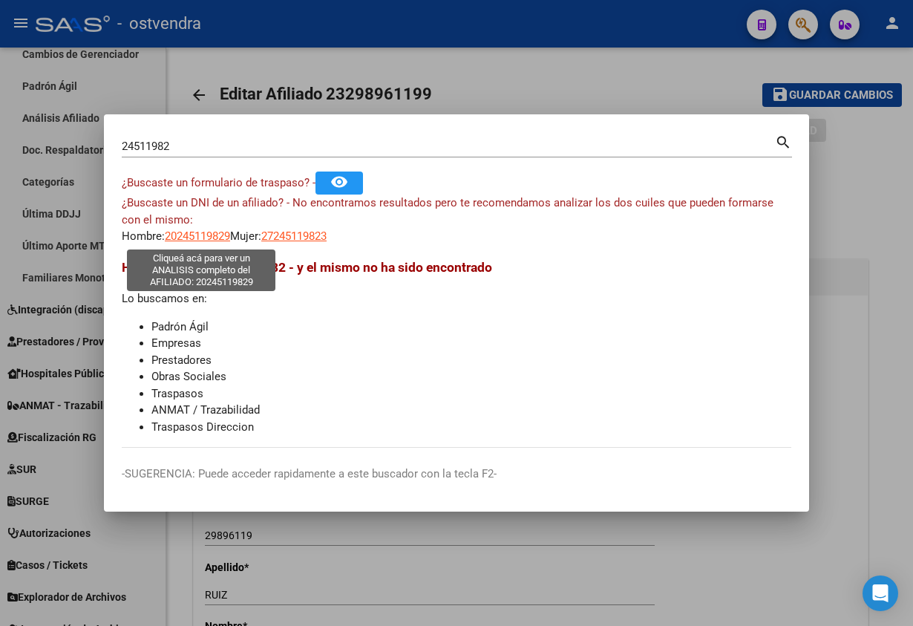
click at [221, 235] on span "20245119829" at bounding box center [197, 235] width 65 height 13
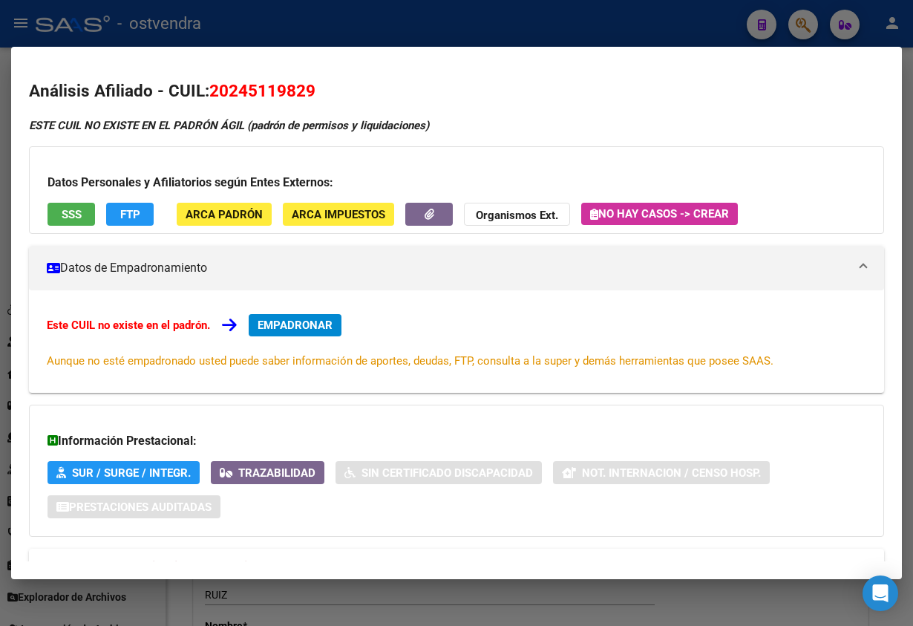
click at [63, 198] on div "Datos Personales y Afiliatorios según Entes Externos: SSS FTP ARCA Padrón ARCA …" at bounding box center [456, 190] width 855 height 88
click at [65, 208] on span "SSS" at bounding box center [72, 214] width 20 height 13
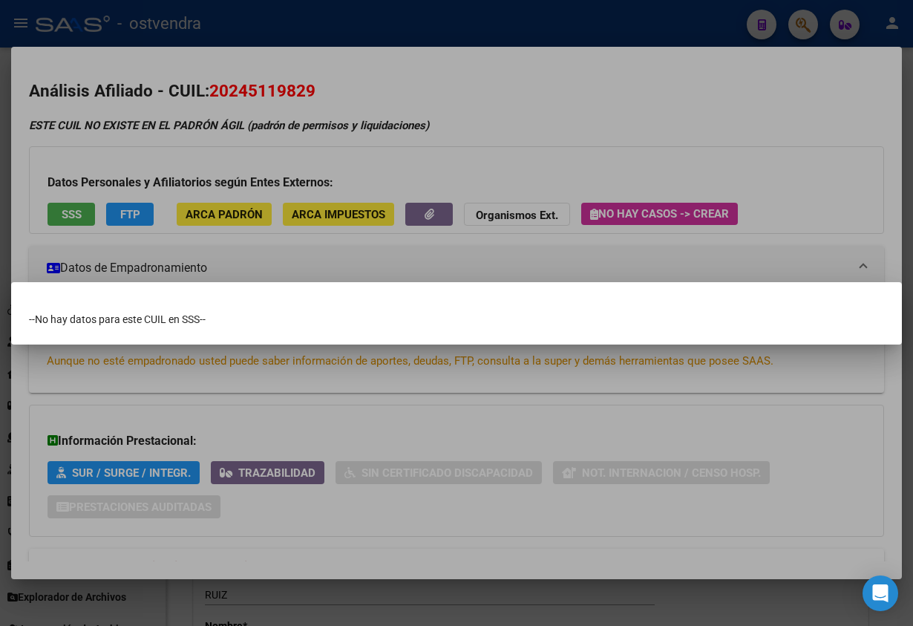
drag, startPoint x: 307, startPoint y: 112, endPoint x: 185, endPoint y: 149, distance: 128.0
click at [306, 112] on div at bounding box center [456, 313] width 913 height 626
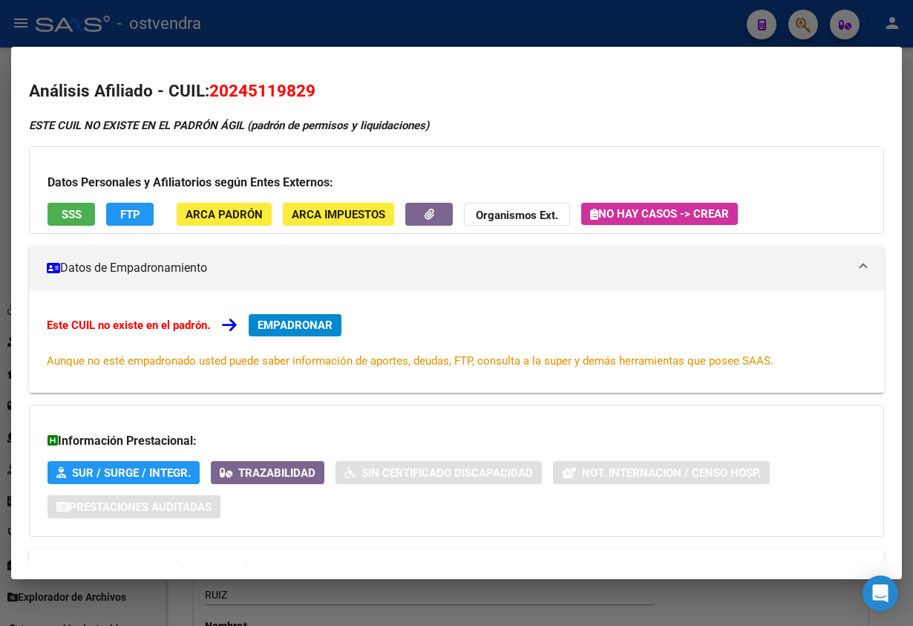
click at [137, 217] on span "FTP" at bounding box center [130, 214] width 20 height 13
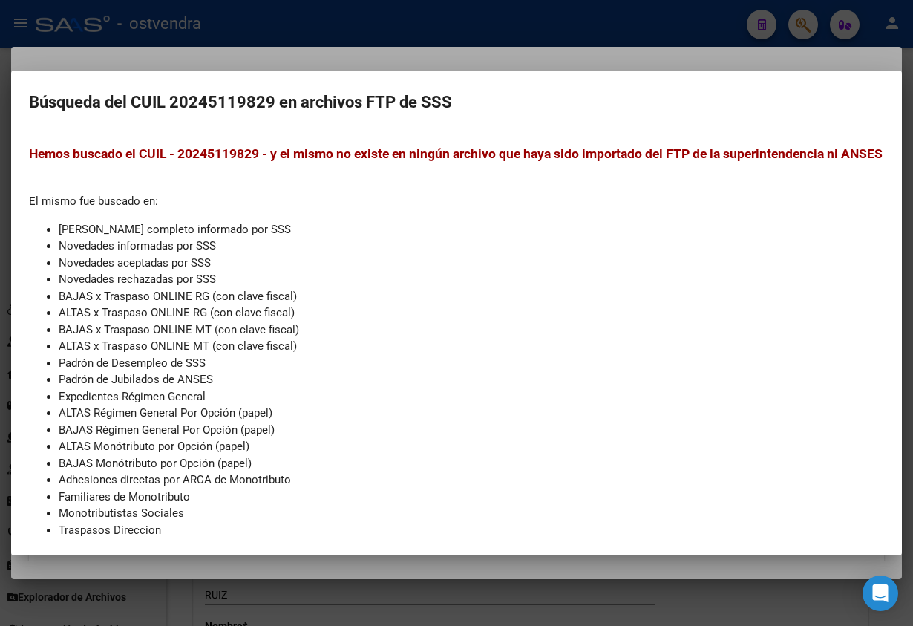
click at [295, 67] on div at bounding box center [456, 313] width 913 height 626
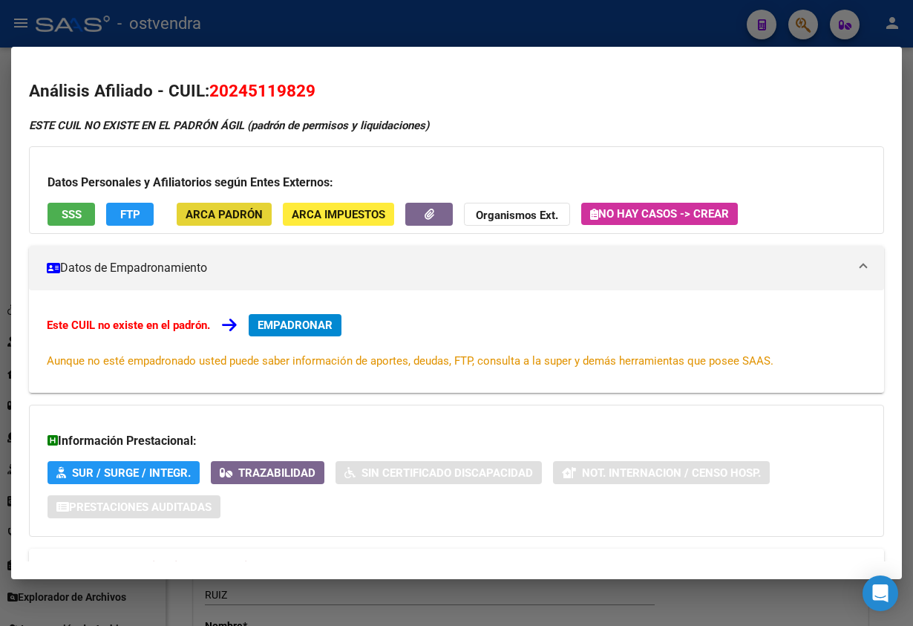
click at [240, 223] on button "ARCA Padrón" at bounding box center [224, 214] width 95 height 23
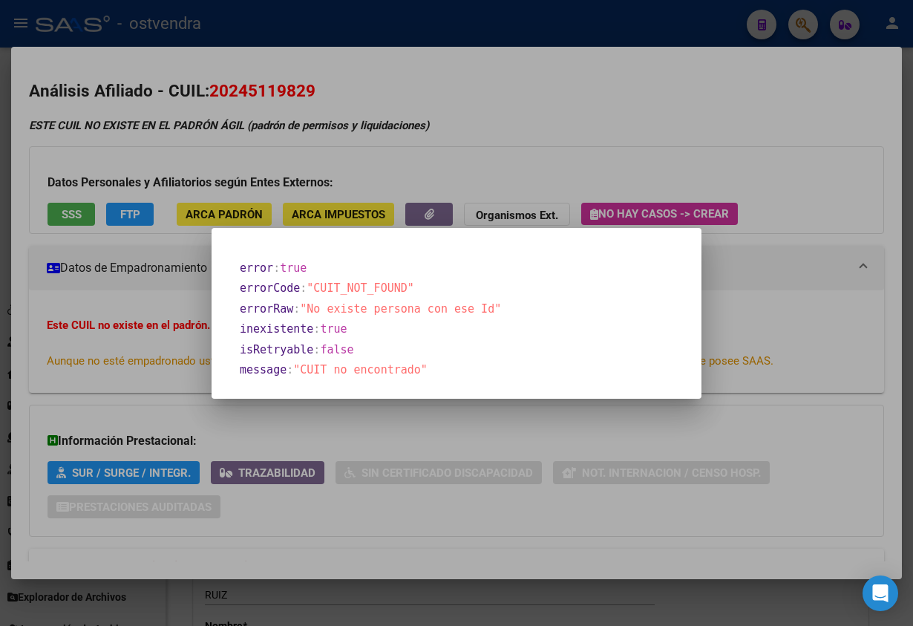
click at [241, 223] on div at bounding box center [456, 313] width 913 height 626
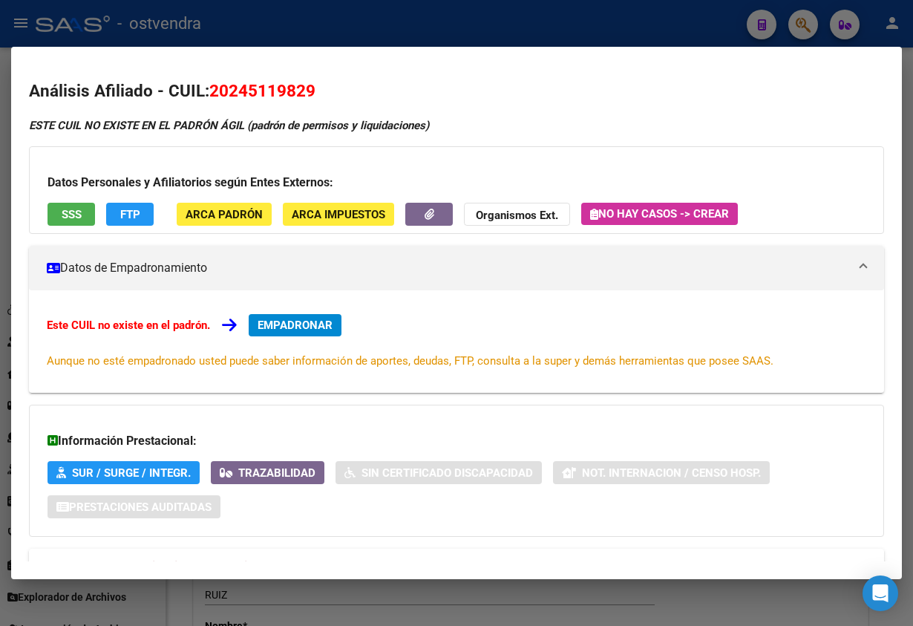
click at [232, 143] on div "ESTE CUIL NO EXISTE EN EL PADRÓN ÁGIL (padrón de permisos y liquidaciones) Dato…" at bounding box center [456, 358] width 855 height 483
click at [241, 33] on div at bounding box center [456, 313] width 913 height 626
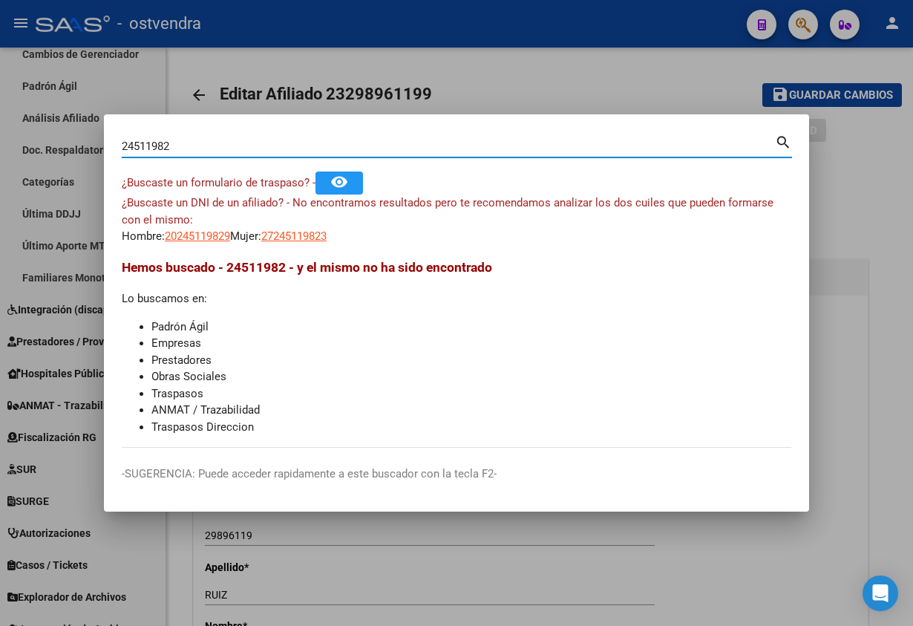
click at [128, 145] on input "24511982" at bounding box center [448, 146] width 653 height 13
type input "94511982"
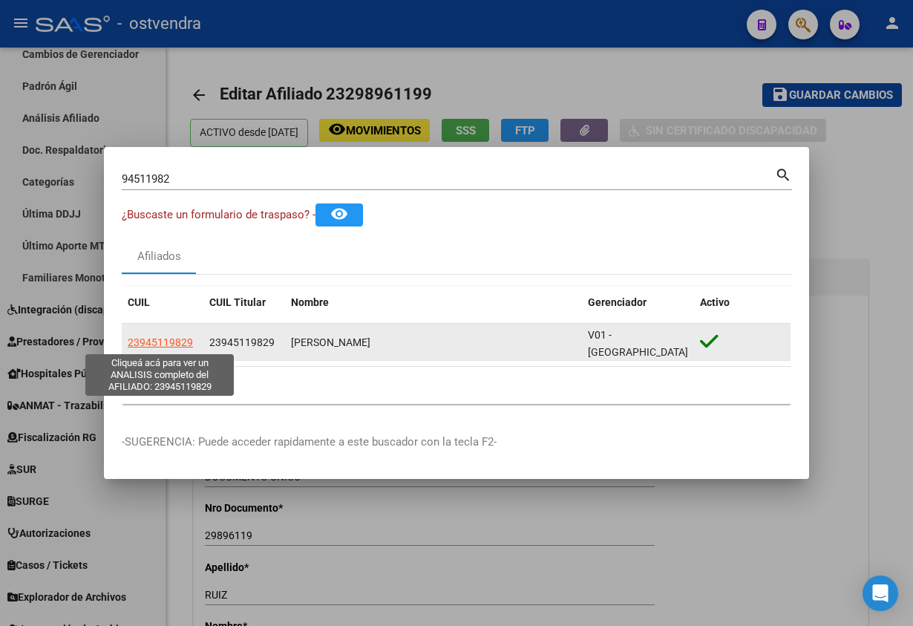
click at [145, 346] on span "23945119829" at bounding box center [160, 342] width 65 height 12
type textarea "23945119829"
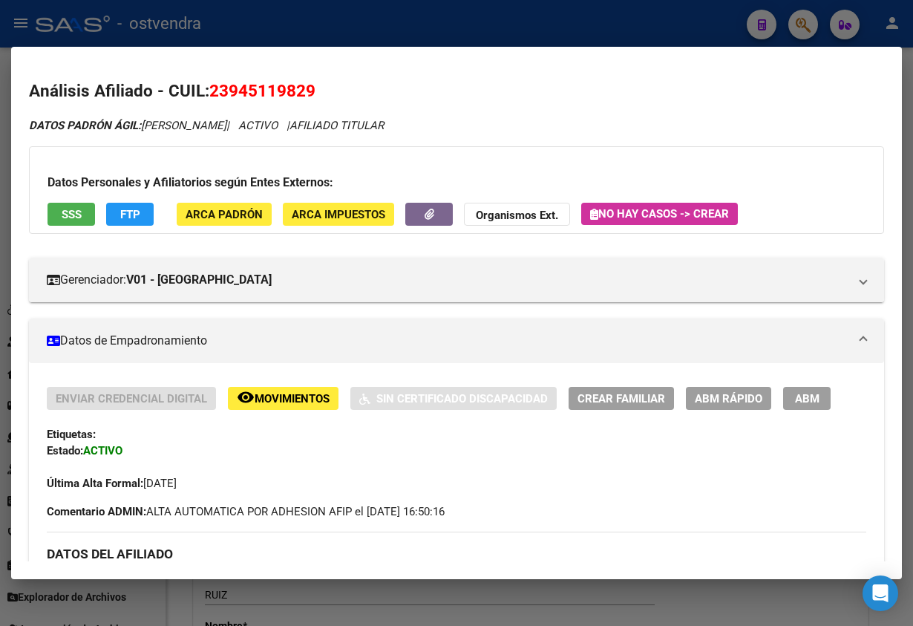
drag, startPoint x: 226, startPoint y: 89, endPoint x: 350, endPoint y: 94, distance: 124.8
click at [353, 79] on h2 "Análisis Afiliado - CUIL: 23945119829" at bounding box center [456, 91] width 855 height 25
click at [350, 100] on h2 "Análisis Afiliado - CUIL: 23945119829" at bounding box center [456, 91] width 855 height 25
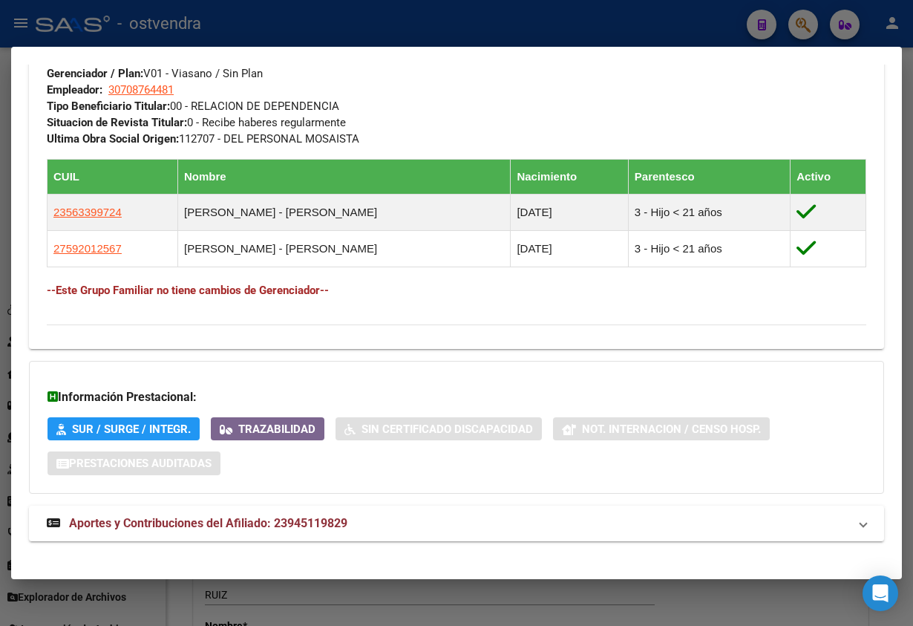
scroll to position [842, 0]
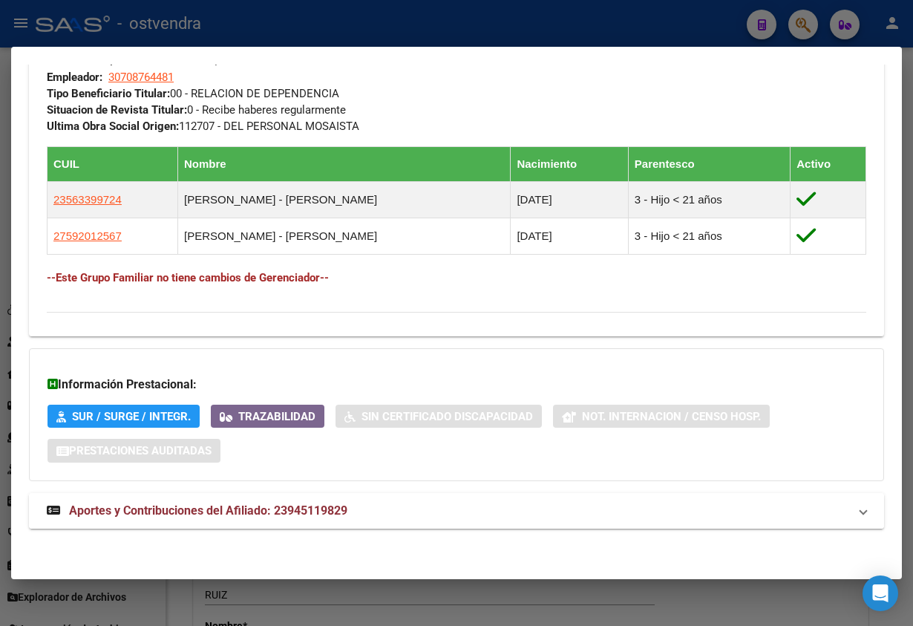
click at [452, 513] on mat-panel-title "Aportes y Contribuciones del Afiliado: 23945119829" at bounding box center [448, 511] width 802 height 18
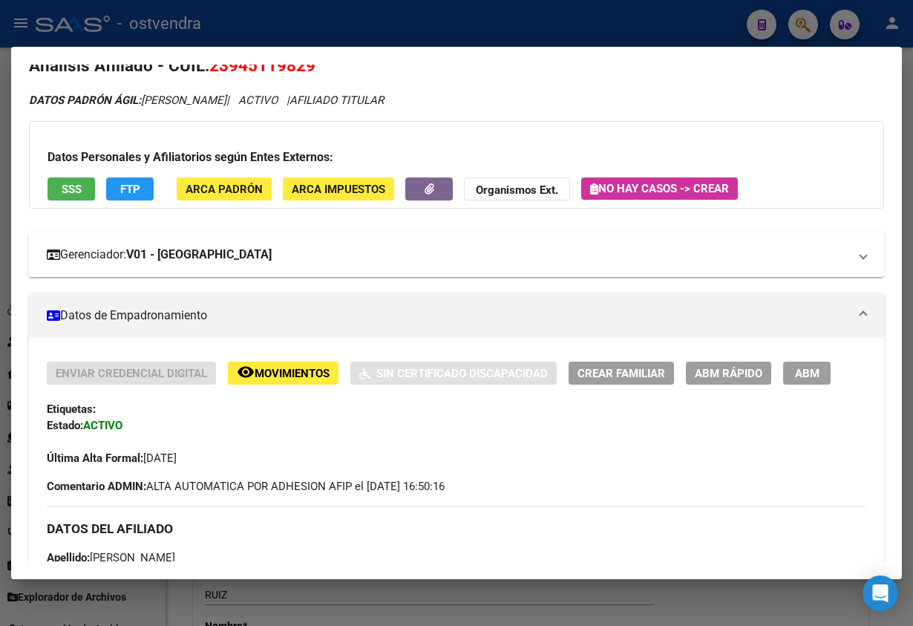
scroll to position [0, 0]
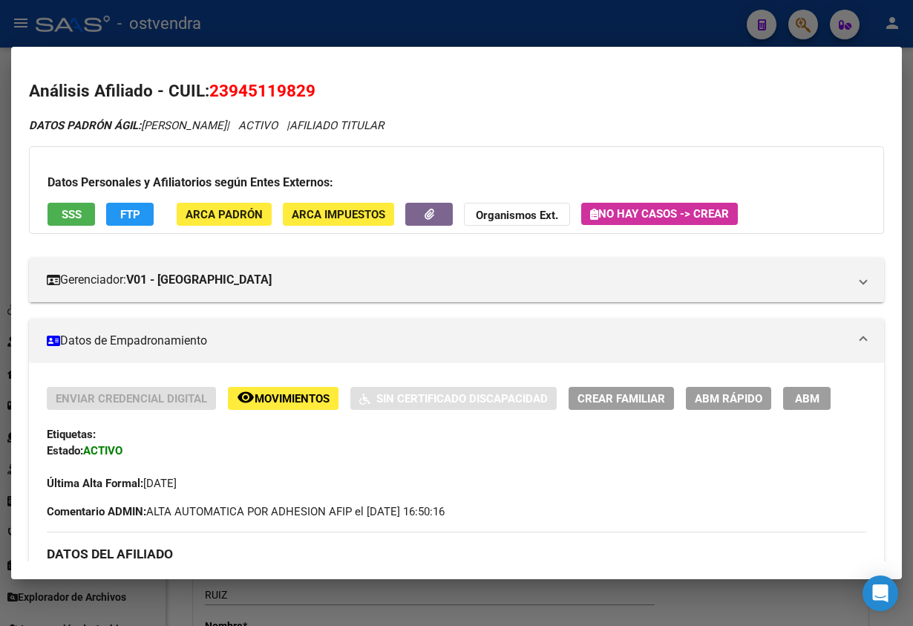
click at [324, 25] on div at bounding box center [456, 313] width 913 height 626
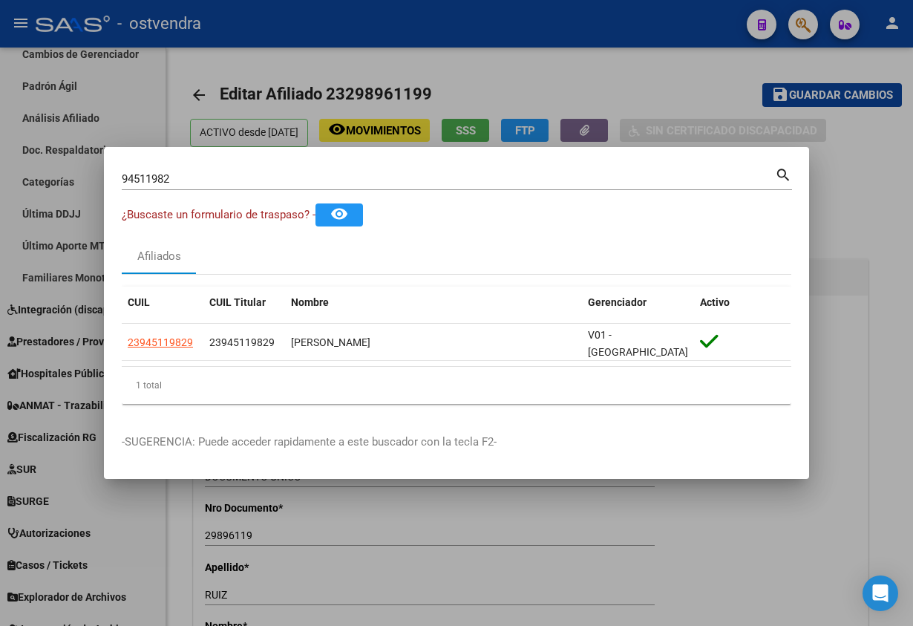
click at [203, 181] on input "94511982" at bounding box center [448, 178] width 653 height 13
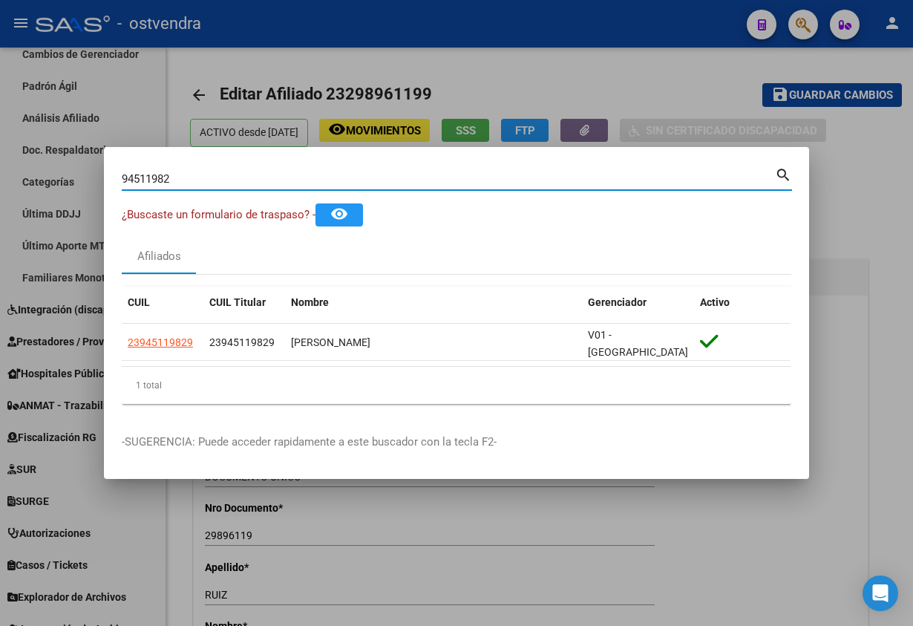
drag, startPoint x: 209, startPoint y: 183, endPoint x: 36, endPoint y: 186, distance: 173.7
click at [36, 186] on div "94511982 Buscar (apellido, dni, cuil, nro traspaso, cuit, obra social) search ¿…" at bounding box center [456, 313] width 913 height 626
paste input "33930617"
type input "33930617"
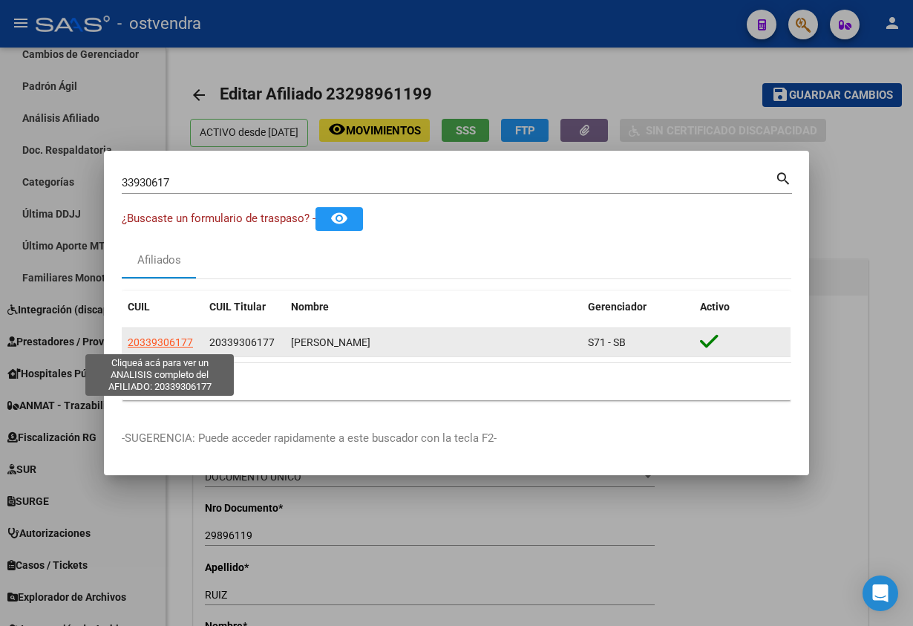
click at [160, 346] on span "20339306177" at bounding box center [160, 342] width 65 height 12
type textarea "20339306177"
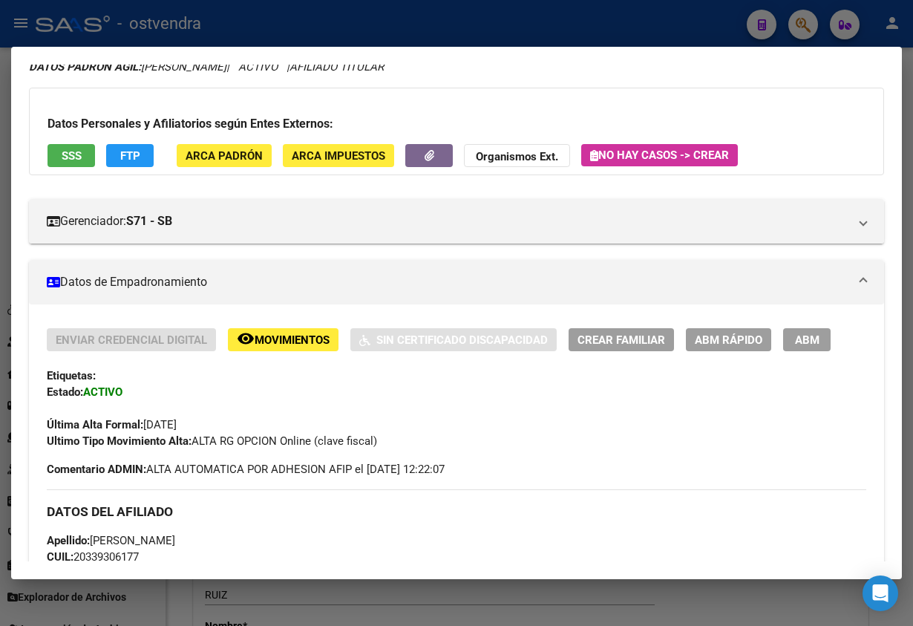
scroll to position [111, 0]
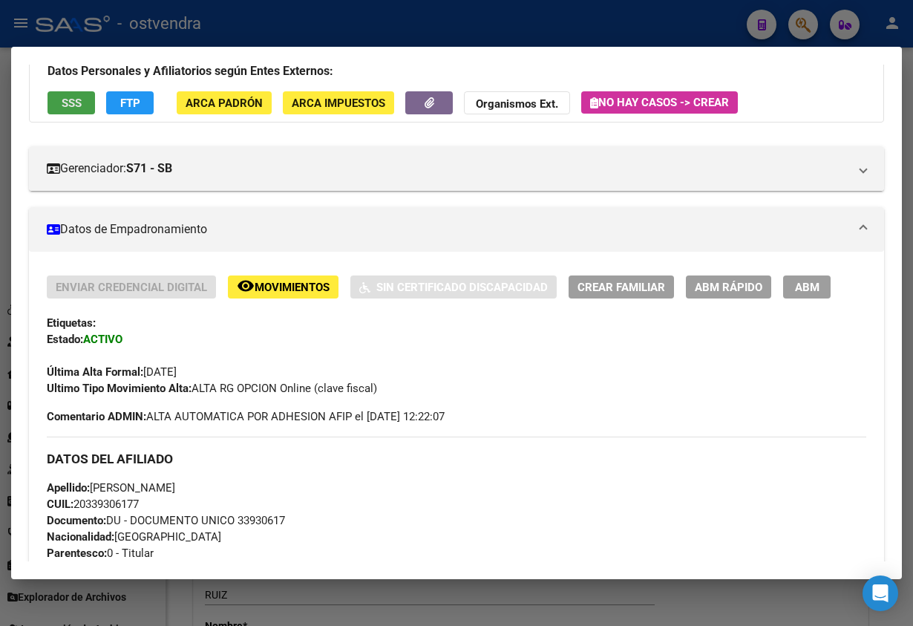
click at [73, 105] on span "SSS" at bounding box center [72, 102] width 20 height 13
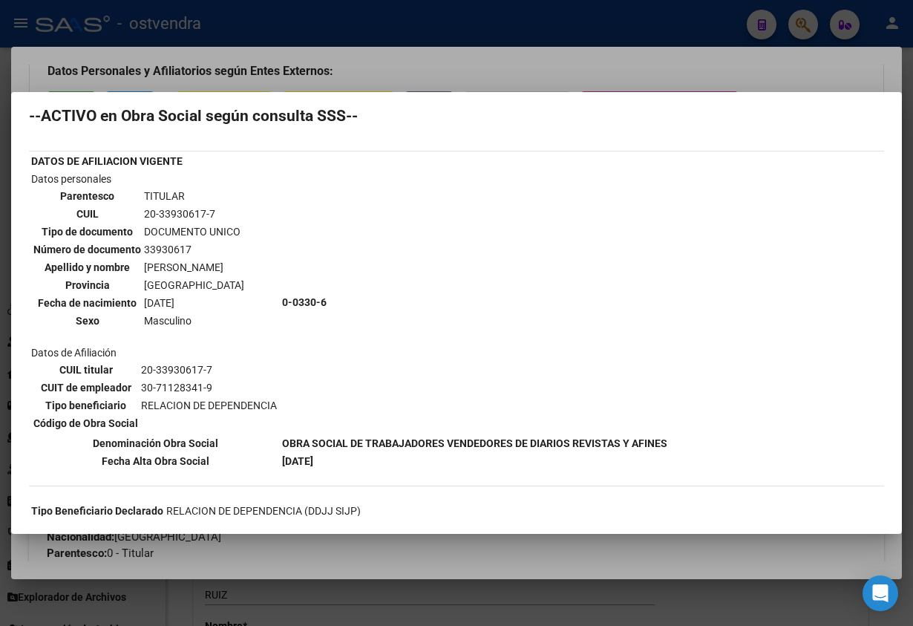
scroll to position [0, 0]
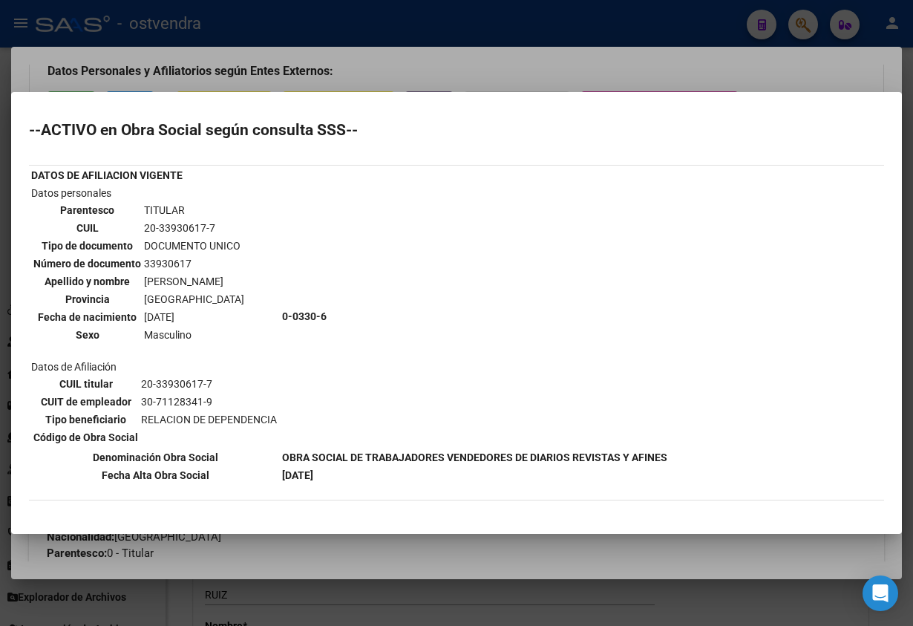
click at [308, 40] on div at bounding box center [456, 313] width 913 height 626
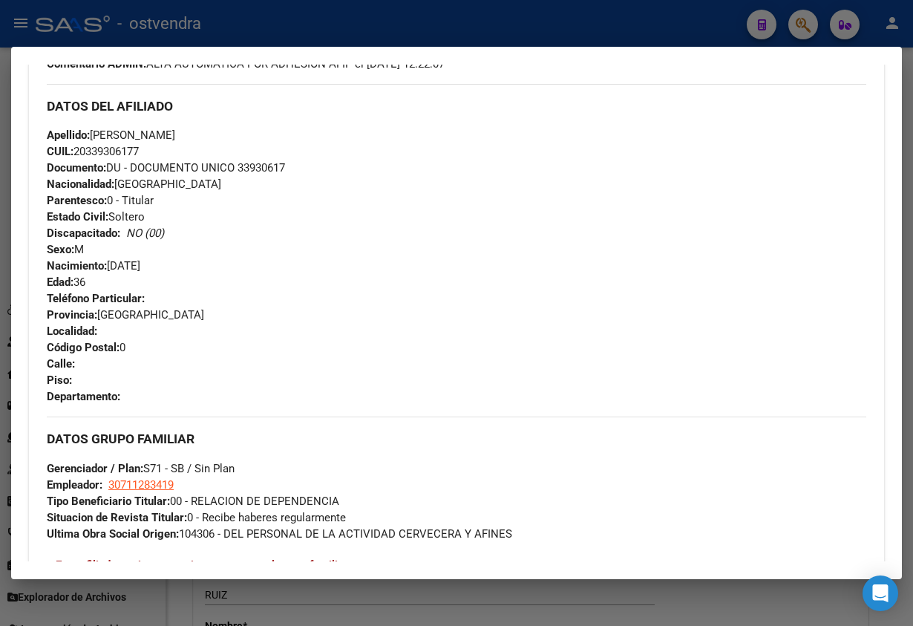
scroll to position [243, 0]
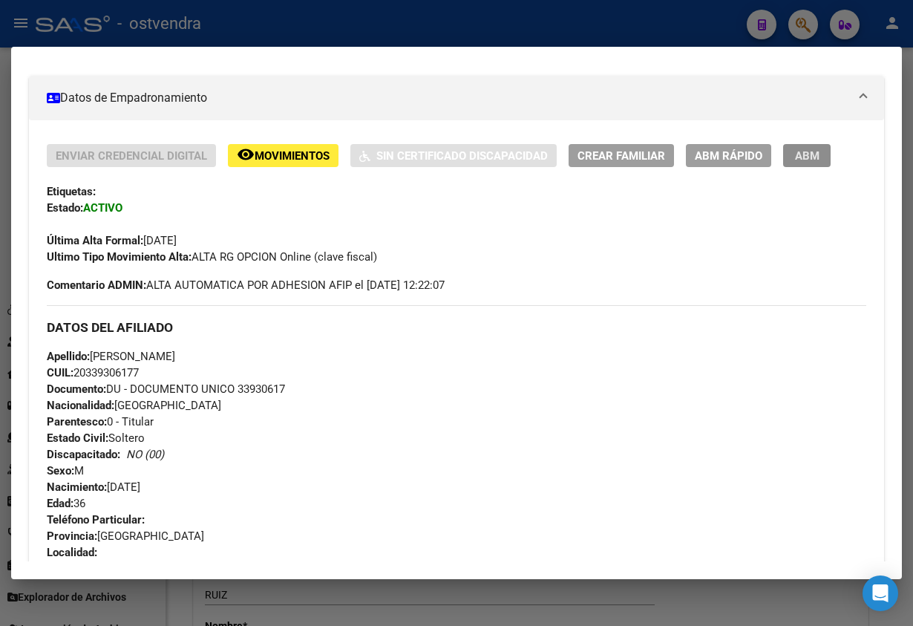
click at [814, 159] on span "ABM" at bounding box center [807, 155] width 24 height 13
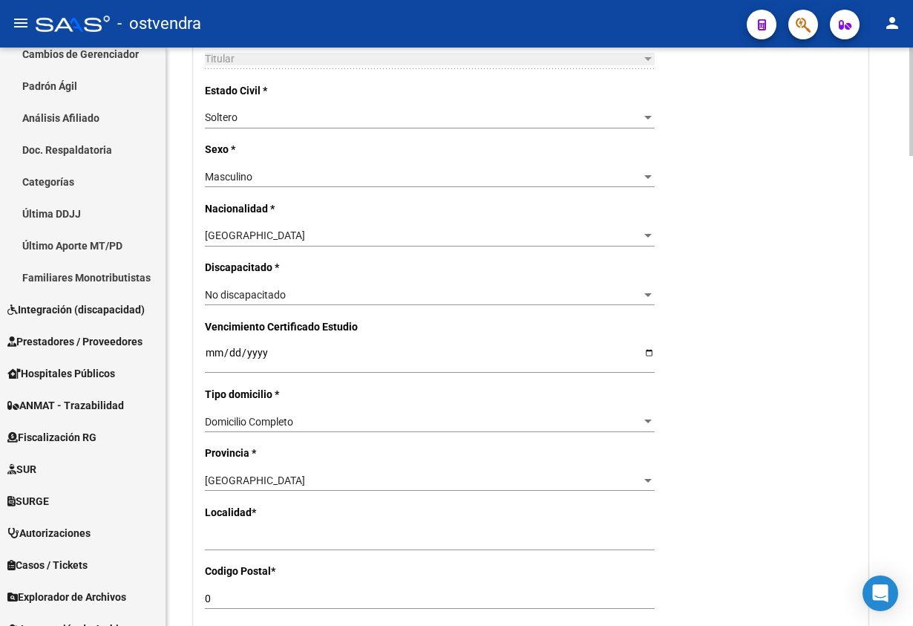
scroll to position [779, 0]
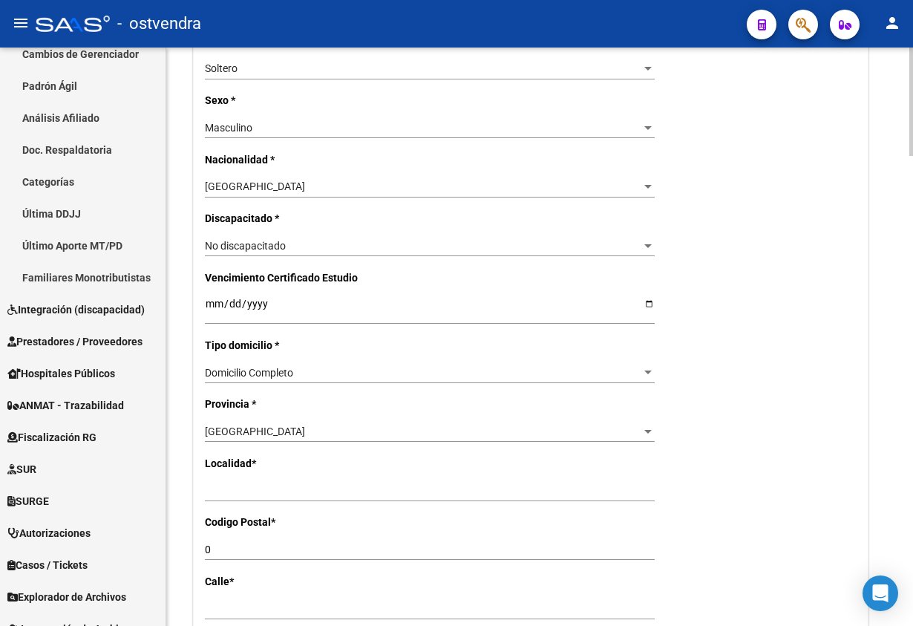
click at [295, 470] on p "Localidad *" at bounding box center [302, 463] width 195 height 16
click at [307, 493] on input "Ingresar el nombre" at bounding box center [430, 491] width 450 height 13
drag, startPoint x: 316, startPoint y: 499, endPoint x: 235, endPoint y: 499, distance: 81.6
click at [220, 499] on div "Ingresar el nombre" at bounding box center [430, 490] width 450 height 21
click at [278, 495] on input "Ingresar el nombre" at bounding box center [430, 491] width 450 height 13
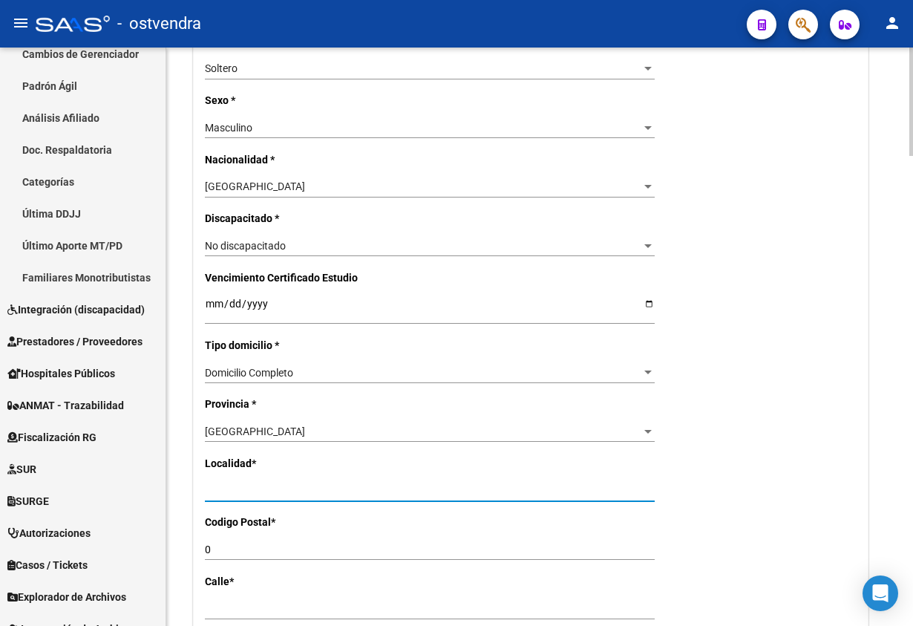
drag, startPoint x: 299, startPoint y: 497, endPoint x: 183, endPoint y: 504, distance: 116.8
type input "L"
type input "[PERSON_NAME]"
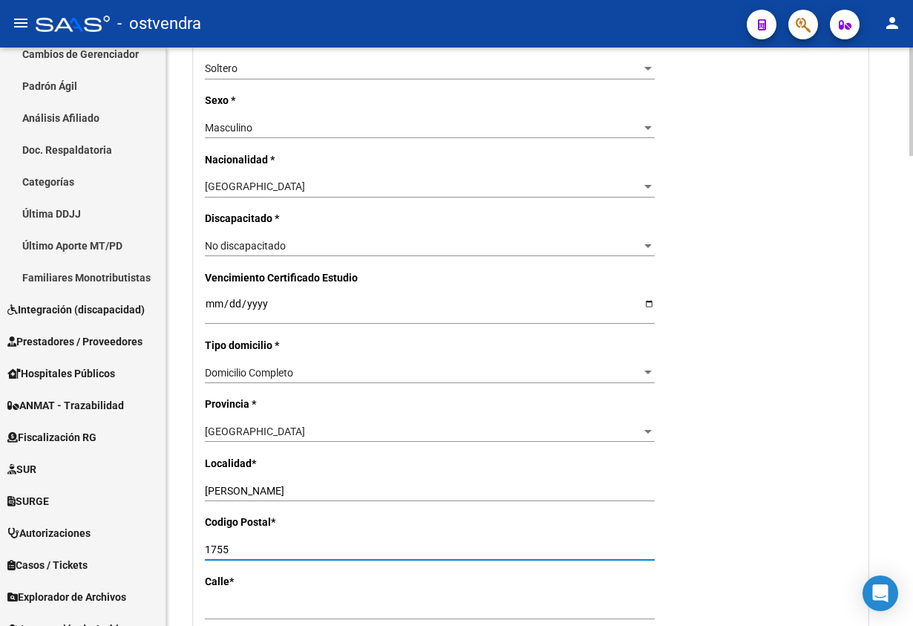
type input "1755"
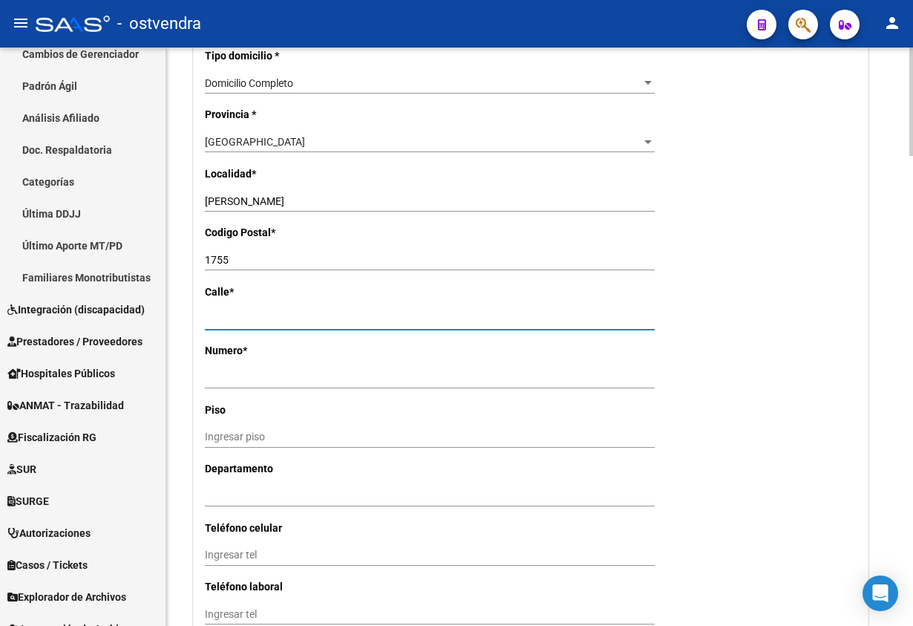
scroll to position [1113, 0]
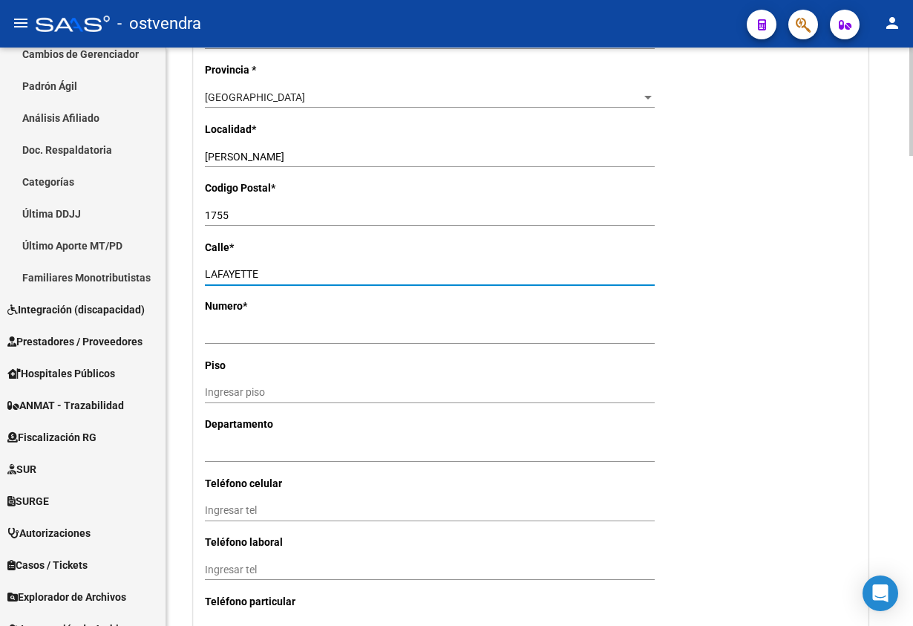
type input "LAFAYETTE"
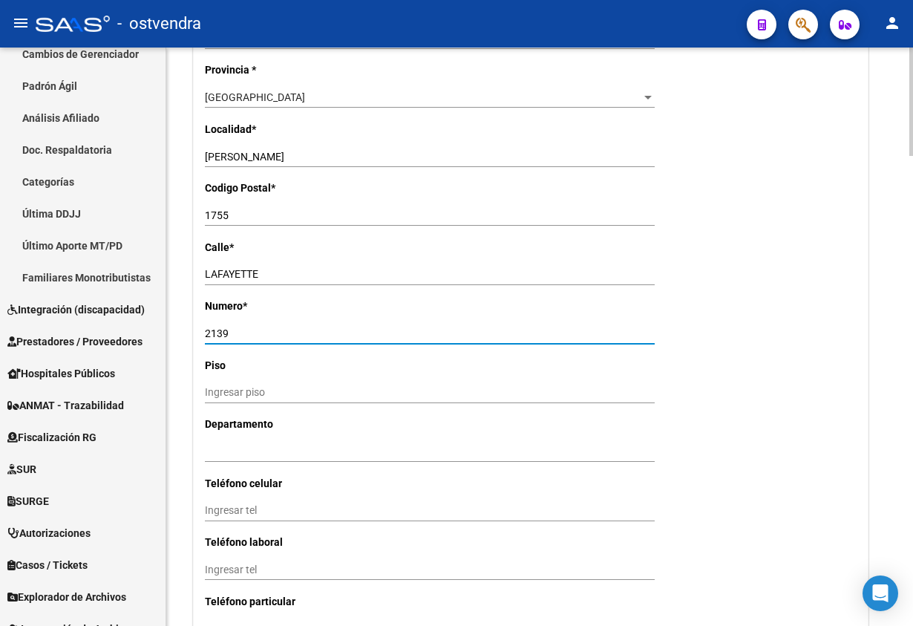
type input "2139"
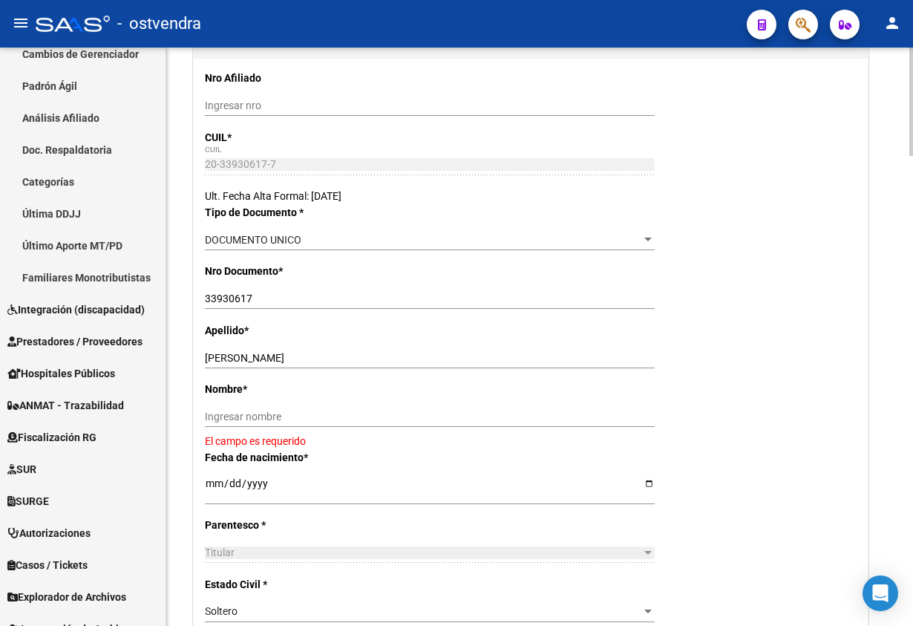
scroll to position [223, 0]
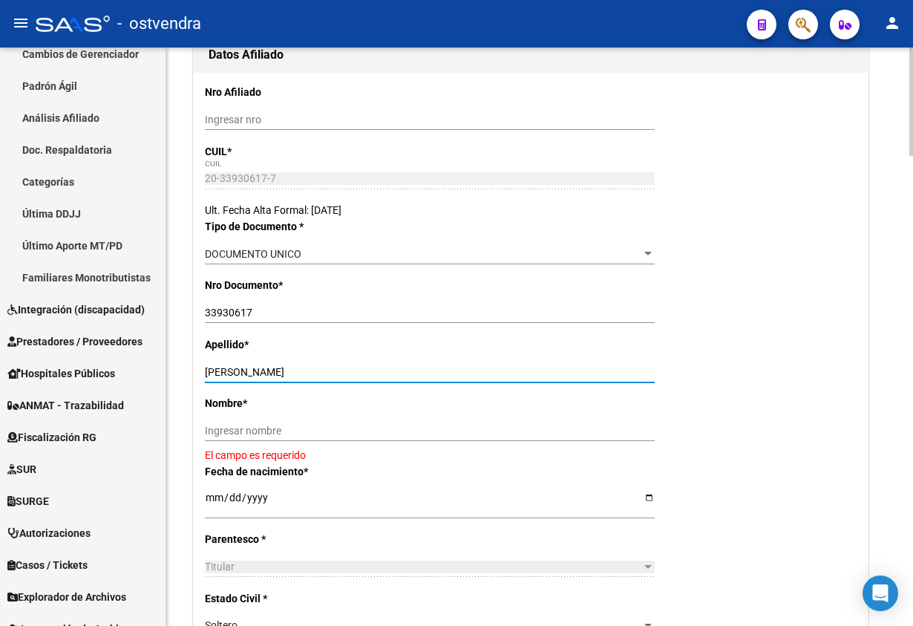
drag, startPoint x: 307, startPoint y: 361, endPoint x: 356, endPoint y: 451, distance: 102.3
click at [405, 361] on div "[PERSON_NAME] Ingresar apellido" at bounding box center [430, 371] width 450 height 21
click at [346, 443] on div "Ingresar nombre" at bounding box center [430, 436] width 450 height 33
click at [330, 434] on input "Ingresar nombre" at bounding box center [430, 431] width 450 height 13
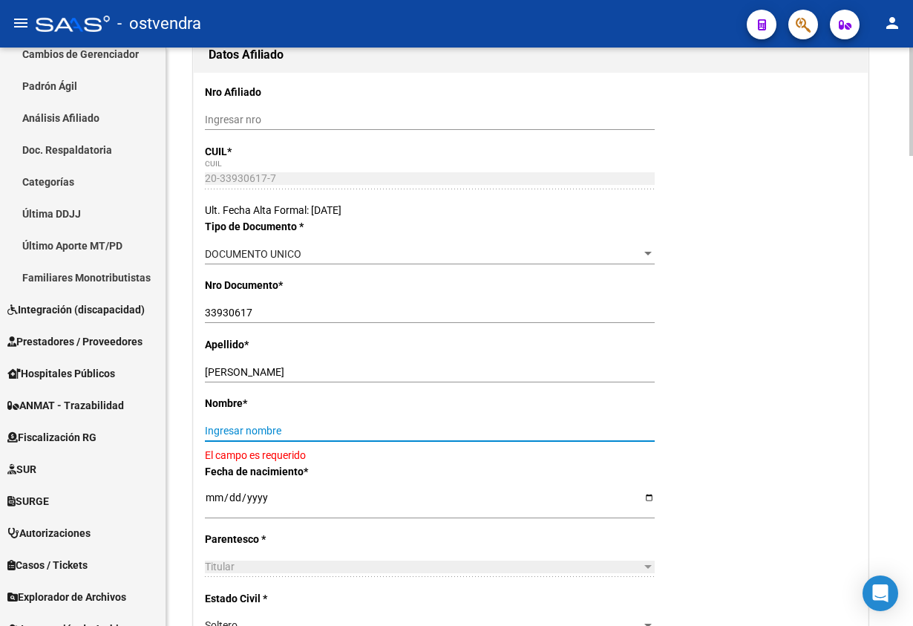
paste input "[PERSON_NAME]"
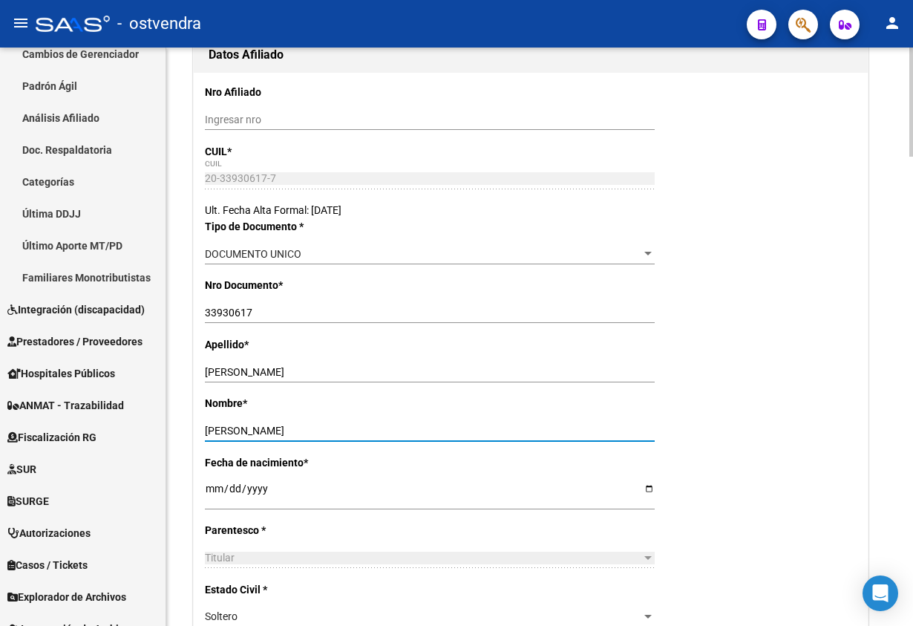
type input "[PERSON_NAME]"
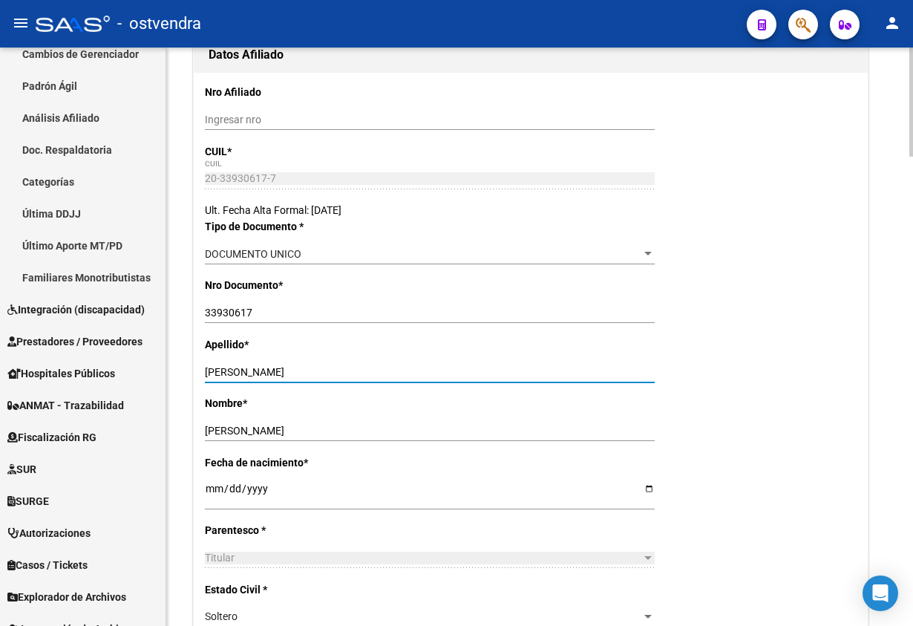
drag, startPoint x: 274, startPoint y: 375, endPoint x: 379, endPoint y: 341, distance: 110.6
click at [430, 367] on input "[PERSON_NAME]" at bounding box center [430, 372] width 450 height 13
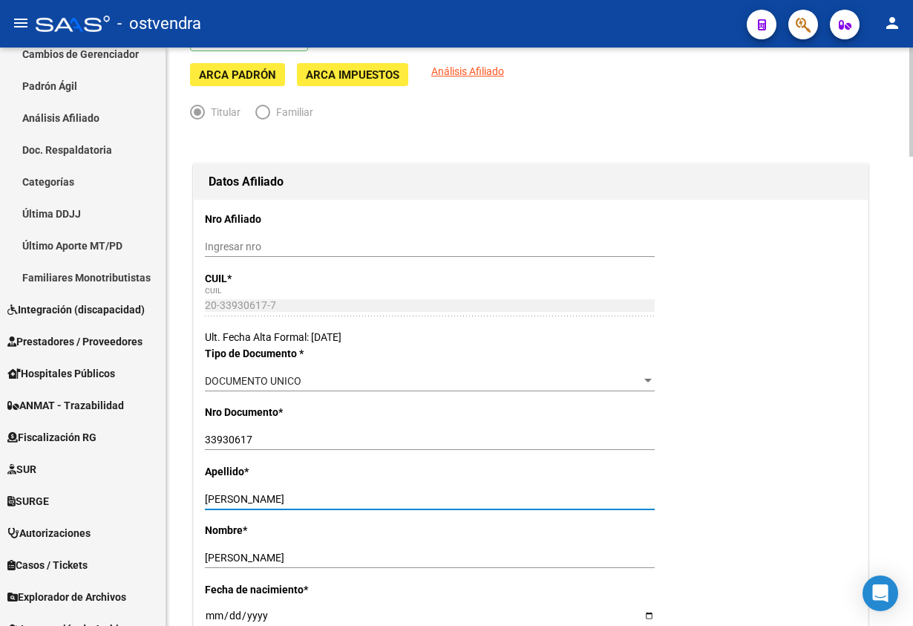
scroll to position [0, 0]
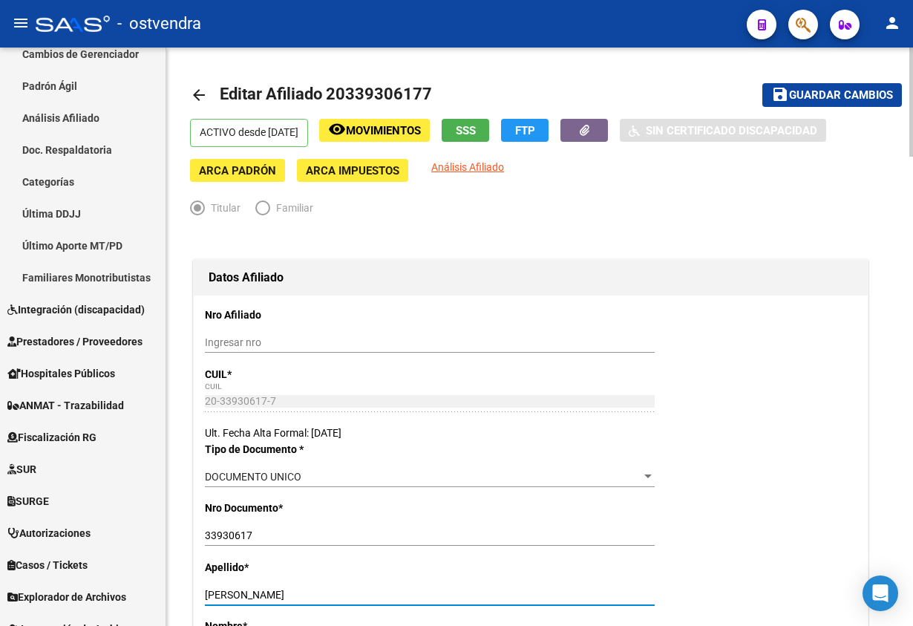
type input "[PERSON_NAME]"
click at [869, 98] on span "Guardar cambios" at bounding box center [841, 95] width 104 height 13
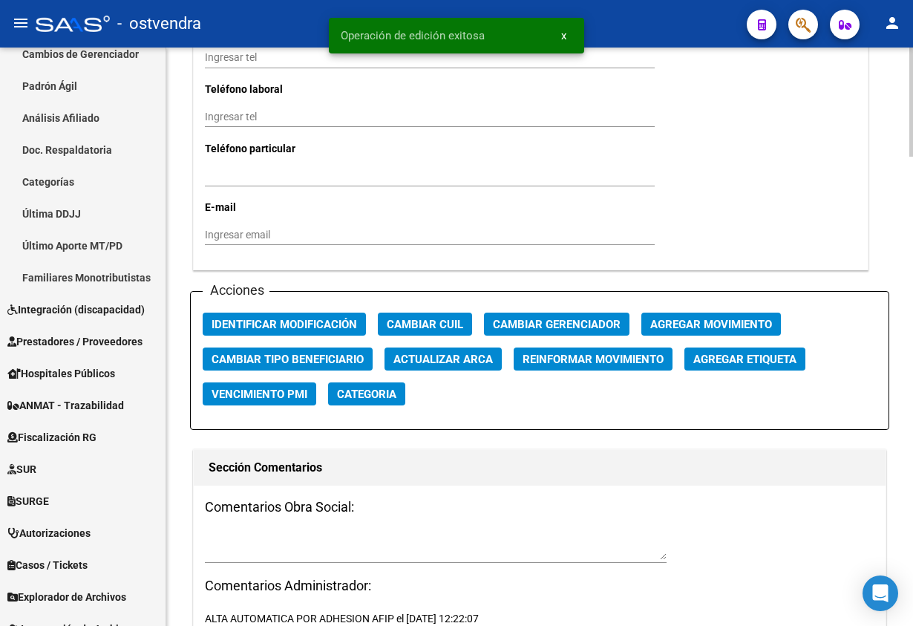
scroll to position [1559, 0]
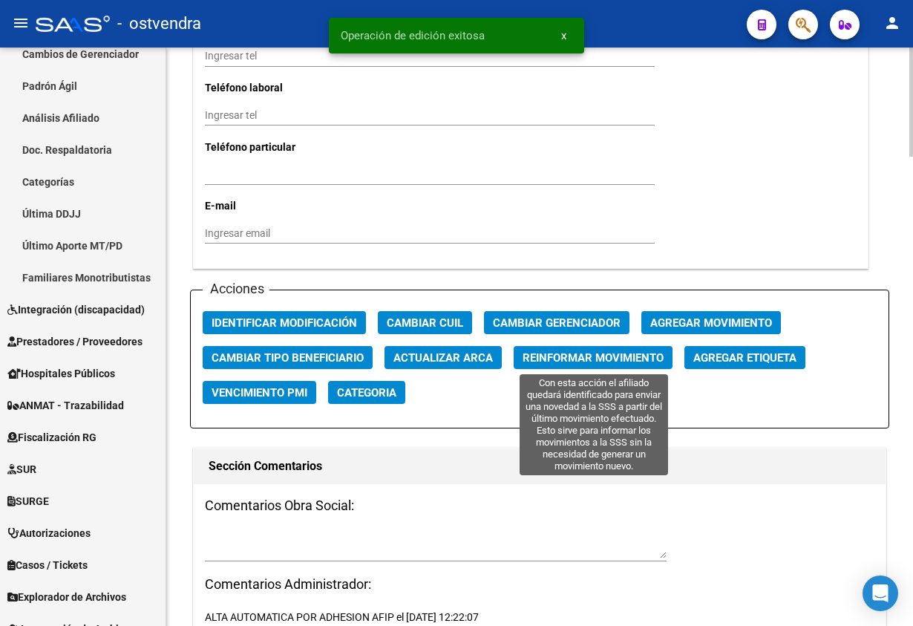
click at [581, 361] on span "Reinformar Movimiento" at bounding box center [593, 357] width 141 height 13
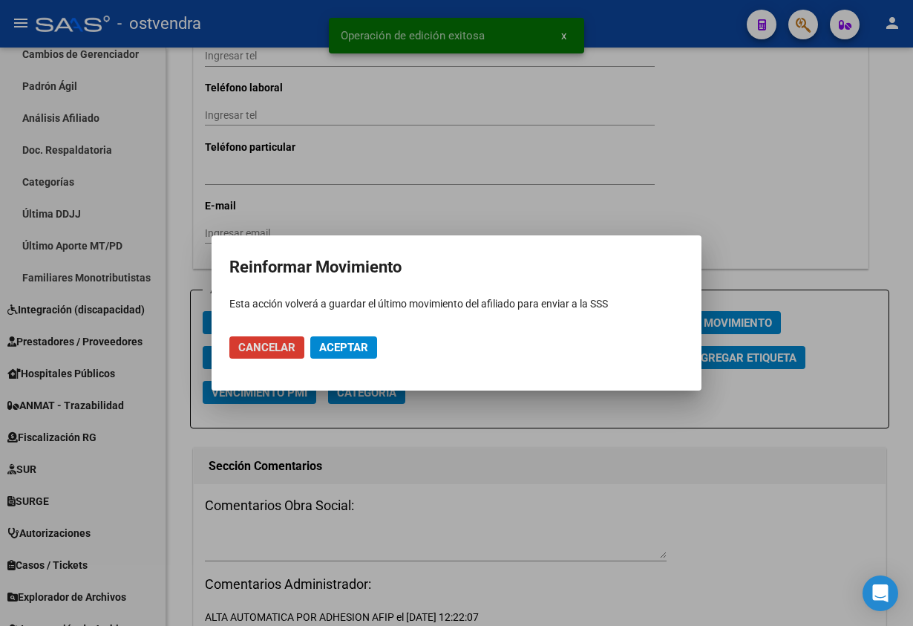
click at [339, 346] on span "Aceptar" at bounding box center [343, 347] width 49 height 13
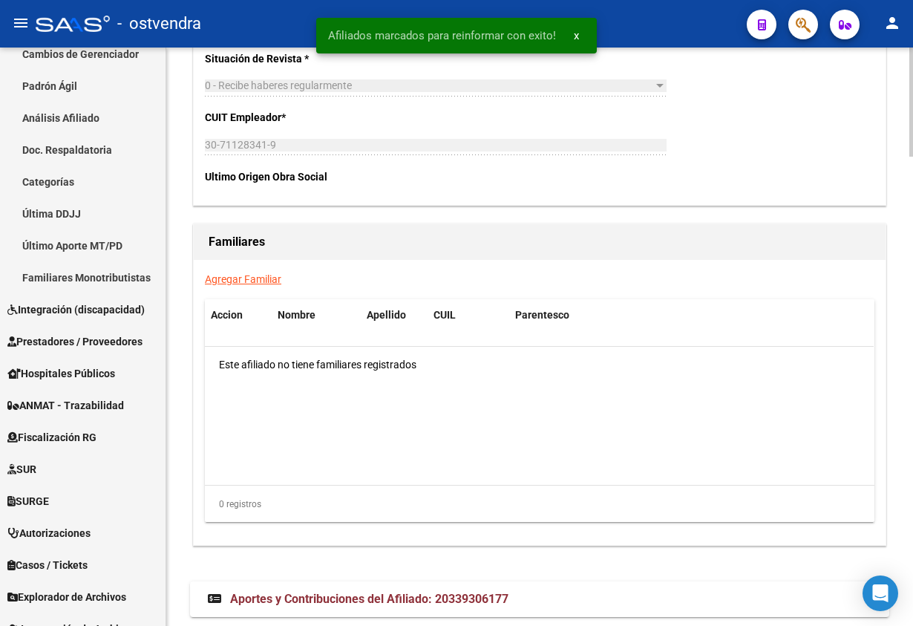
scroll to position [2449, 0]
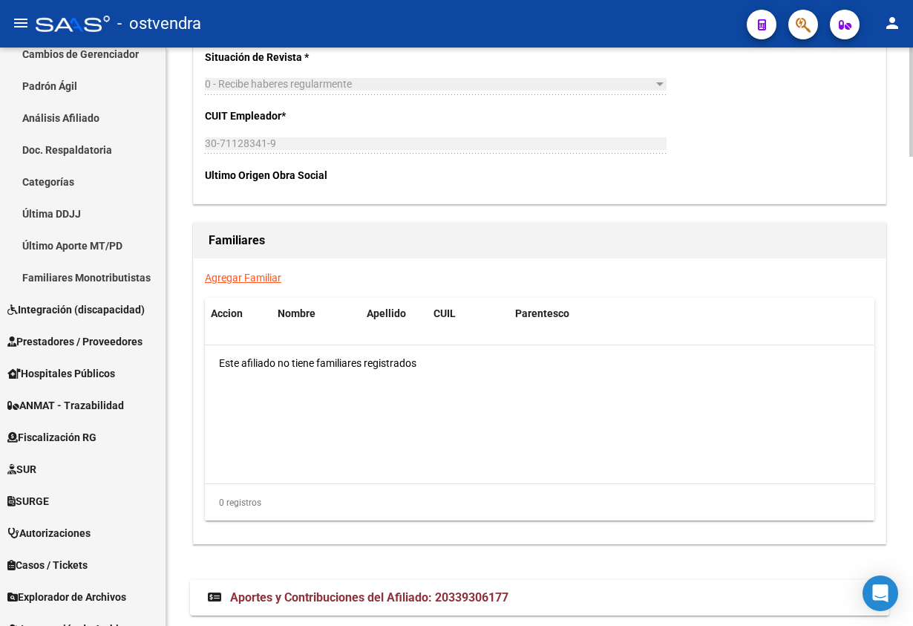
click at [706, 274] on div "Agregar Familiar Accion Nombre Apellido CUIL Parentesco Este afiliado no tiene …" at bounding box center [540, 400] width 692 height 285
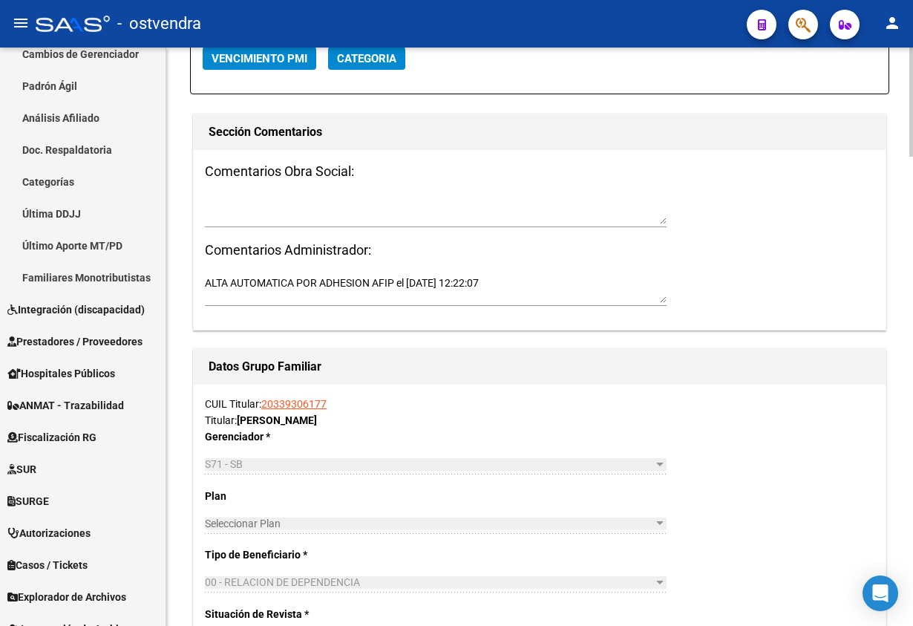
scroll to position [1447, 0]
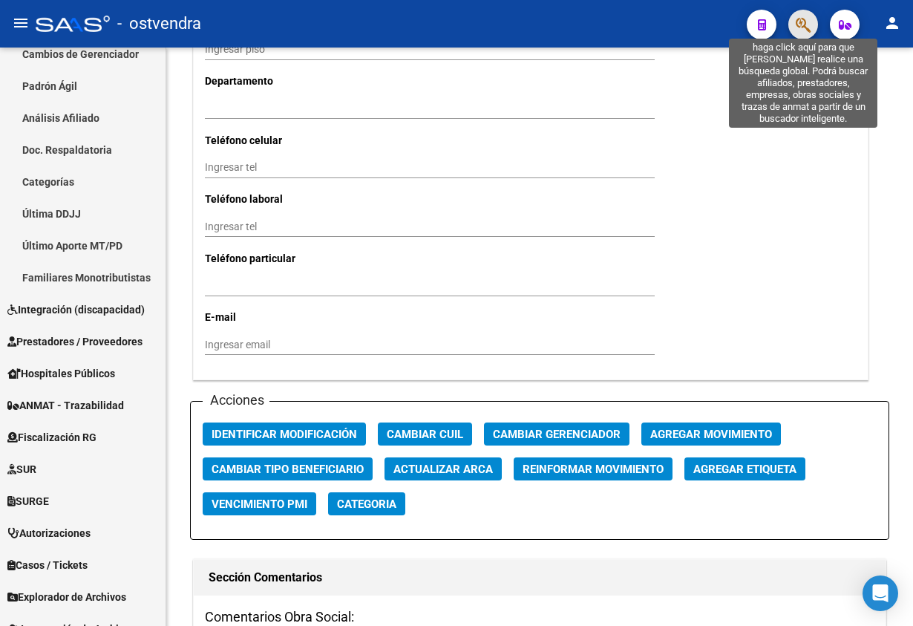
click at [802, 23] on icon "button" at bounding box center [803, 24] width 15 height 17
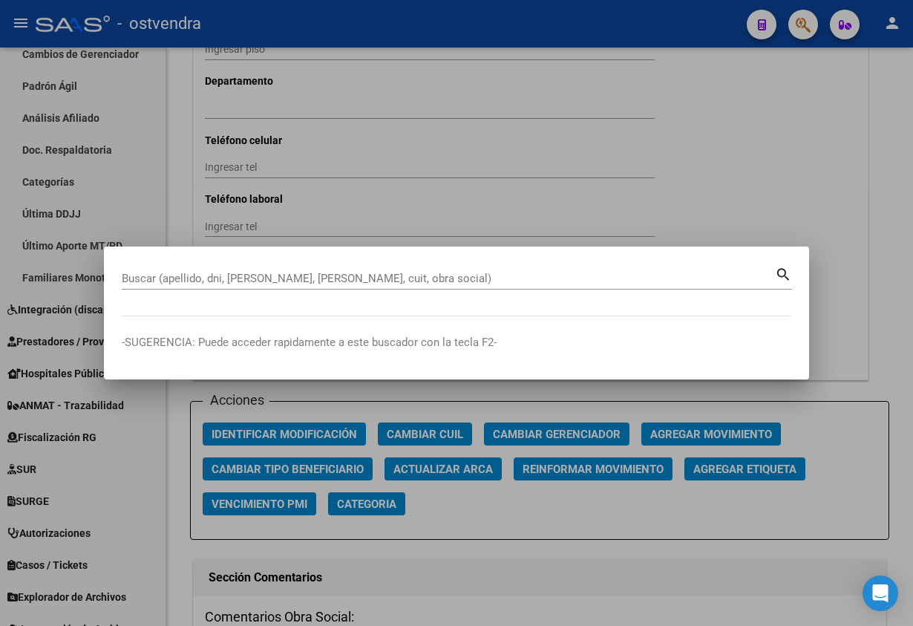
drag, startPoint x: 341, startPoint y: 285, endPoint x: 274, endPoint y: 278, distance: 67.1
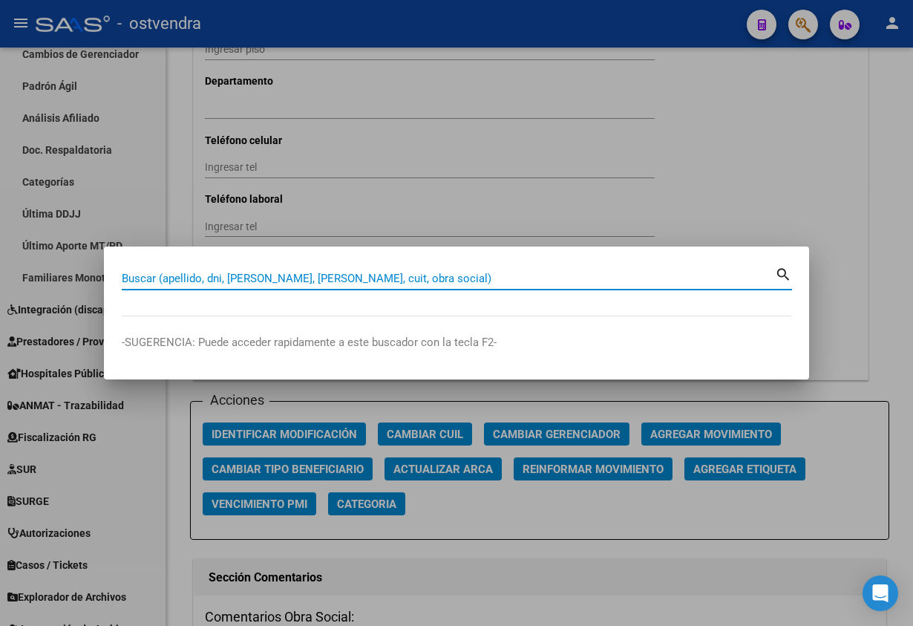
paste input "16802869"
type input "16802869"
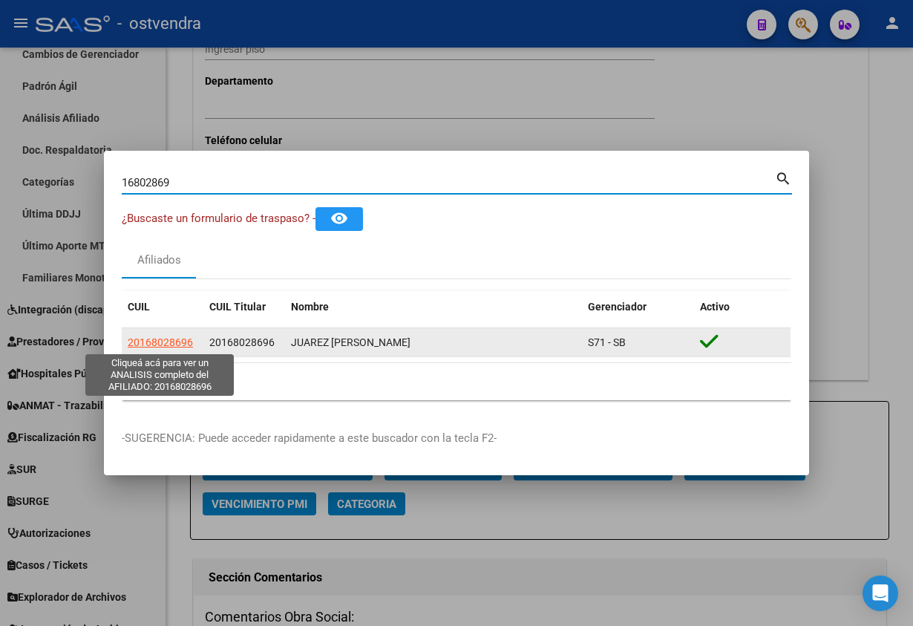
click at [159, 346] on span "20168028696" at bounding box center [160, 342] width 65 height 12
type textarea "20168028696"
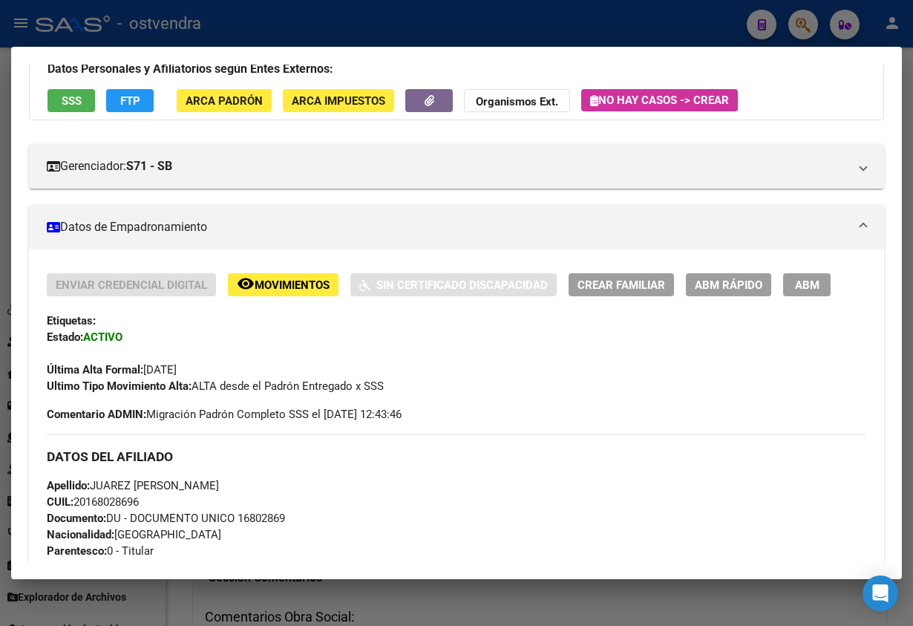
scroll to position [111, 0]
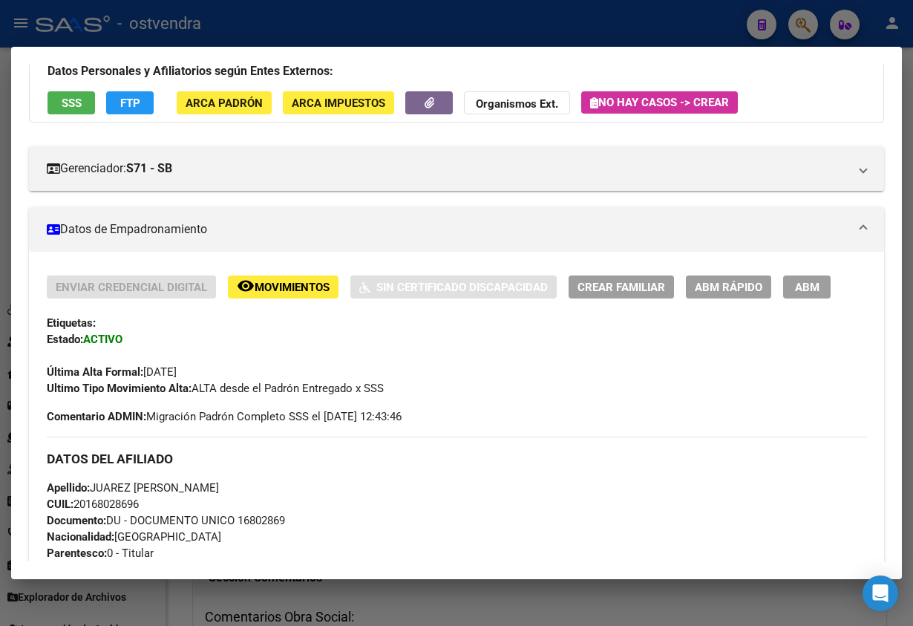
click at [811, 285] on span "ABM" at bounding box center [807, 287] width 24 height 13
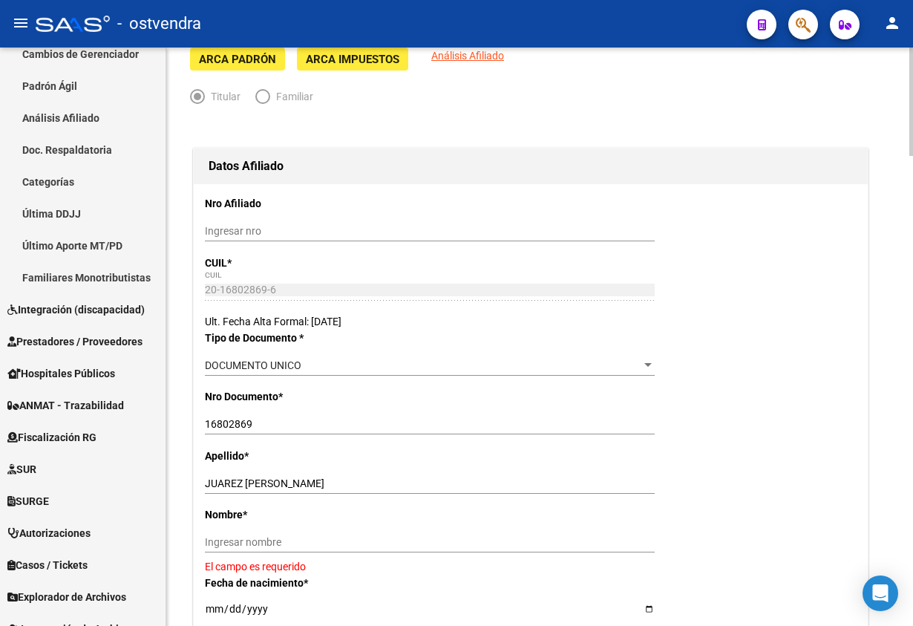
scroll to position [334, 0]
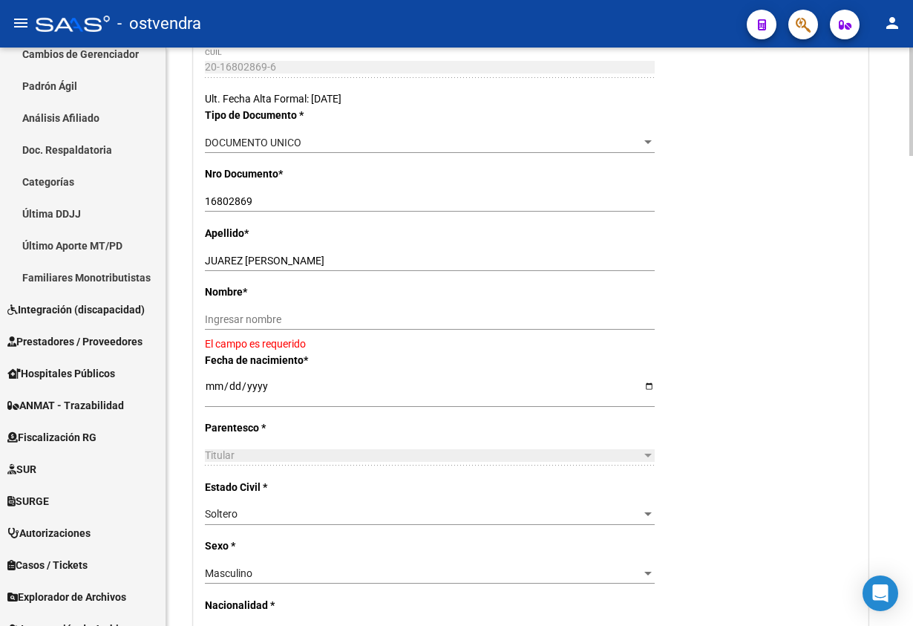
drag, startPoint x: 243, startPoint y: 252, endPoint x: 317, endPoint y: 252, distance: 74.2
click at [317, 252] on div "JUAREZ [PERSON_NAME] apellido" at bounding box center [430, 260] width 450 height 21
drag, startPoint x: 374, startPoint y: 258, endPoint x: 408, endPoint y: 276, distance: 38.5
click at [419, 266] on input "JUAREZ [PERSON_NAME]" at bounding box center [430, 261] width 450 height 13
click at [364, 323] on input "Ingresar nombre" at bounding box center [430, 319] width 450 height 13
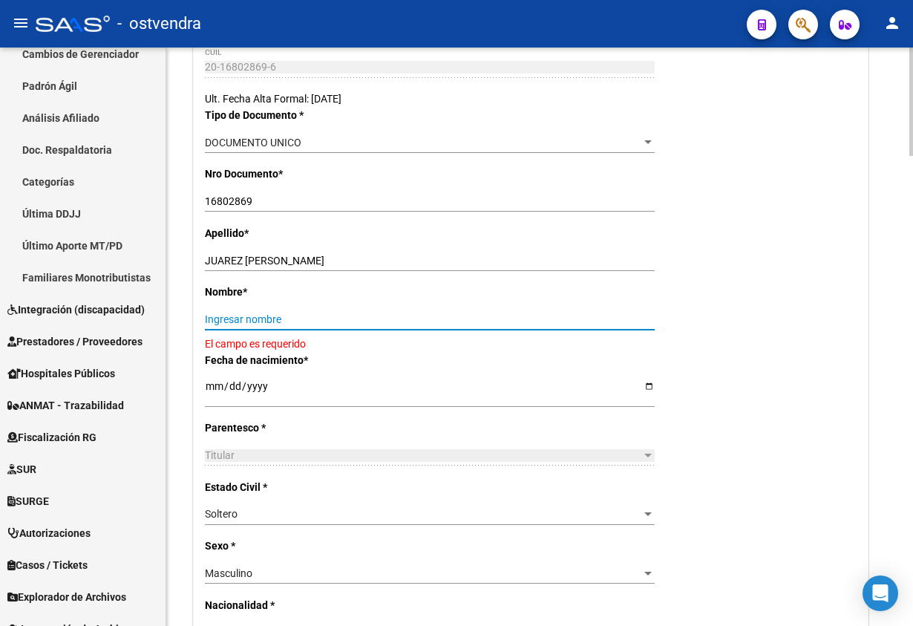
paste input "[PERSON_NAME]"
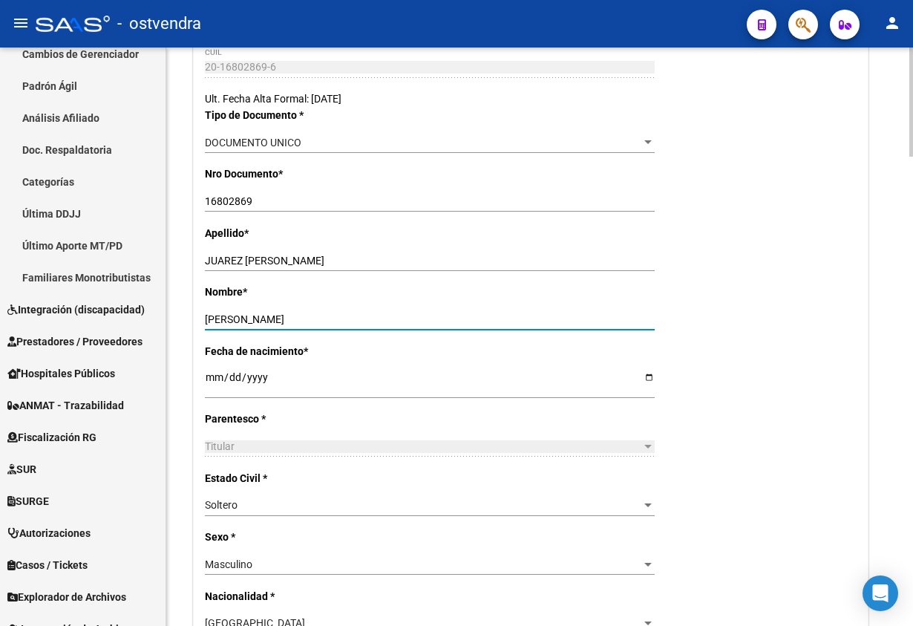
type input "[PERSON_NAME]"
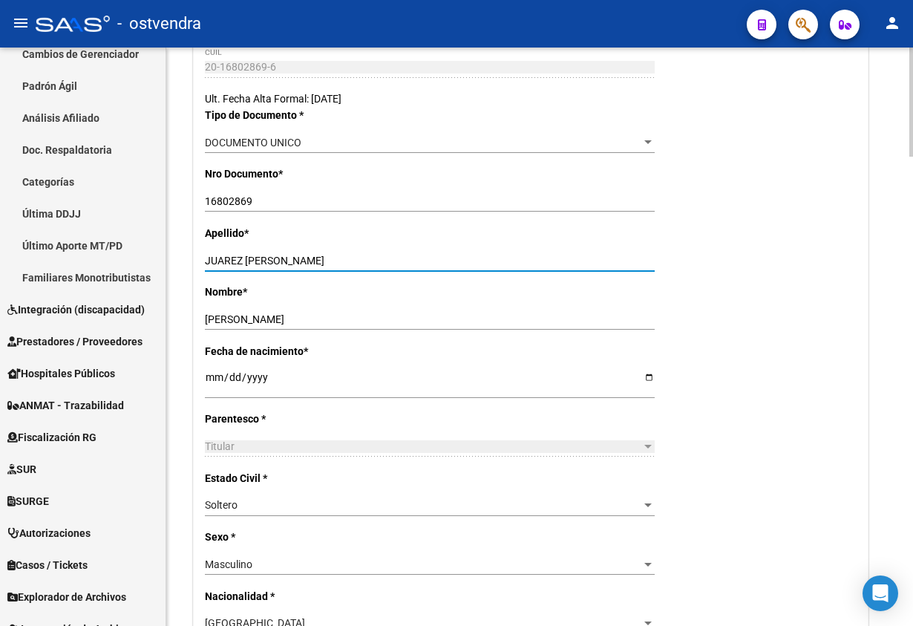
drag, startPoint x: 247, startPoint y: 264, endPoint x: 433, endPoint y: 229, distance: 188.7
click at [428, 268] on div "JUAREZ [PERSON_NAME] apellido" at bounding box center [430, 260] width 450 height 21
type input "JUAREZ"
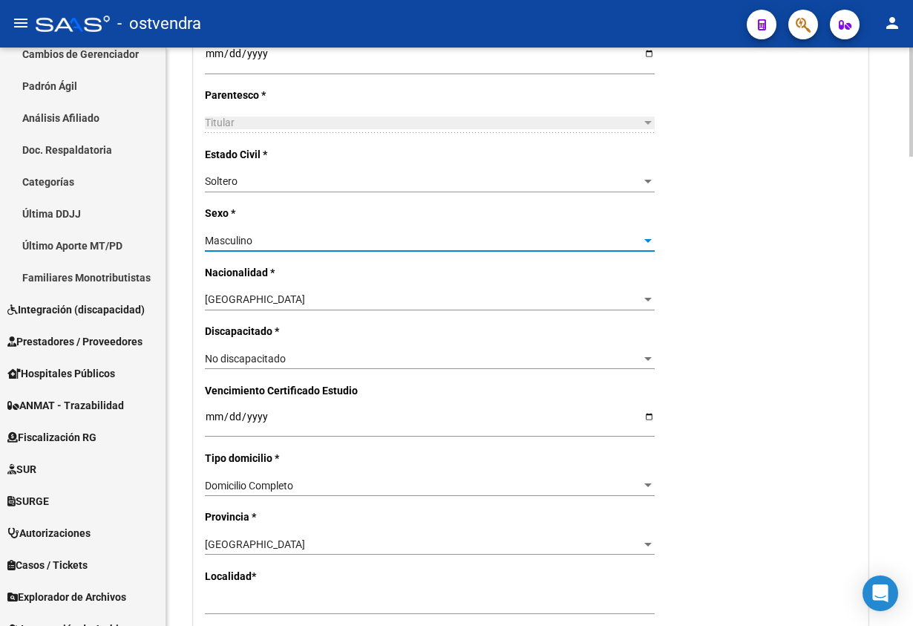
scroll to position [779, 0]
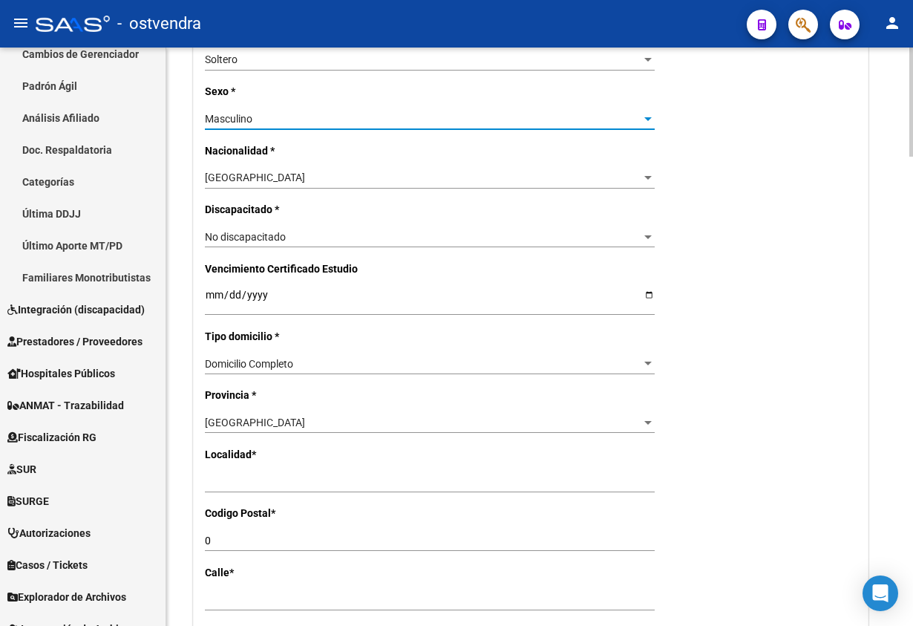
click at [301, 465] on div "Nro Afiliado Ingresar nro CUIL * 20-16802869-6 CUIL ARCA Padrón Ult. Fecha Alta…" at bounding box center [531, 281] width 674 height 1531
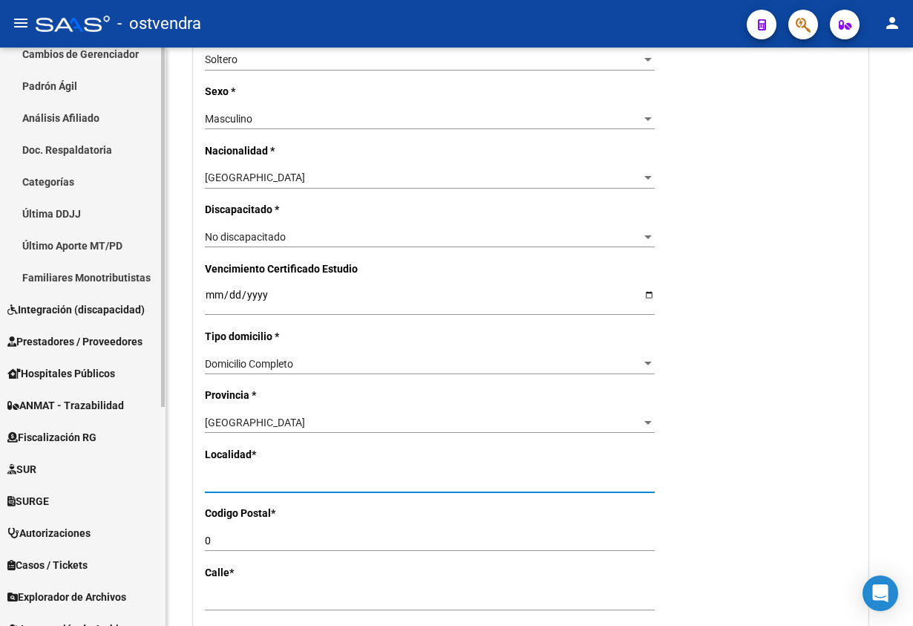
drag, startPoint x: 319, startPoint y: 479, endPoint x: 116, endPoint y: 428, distance: 209.7
click at [140, 473] on mat-sidenav-container "Firma Express Inicio Calendario SSS Instructivos Contacto OS Reportes Tablero d…" at bounding box center [456, 337] width 913 height 578
type input "MERLO"
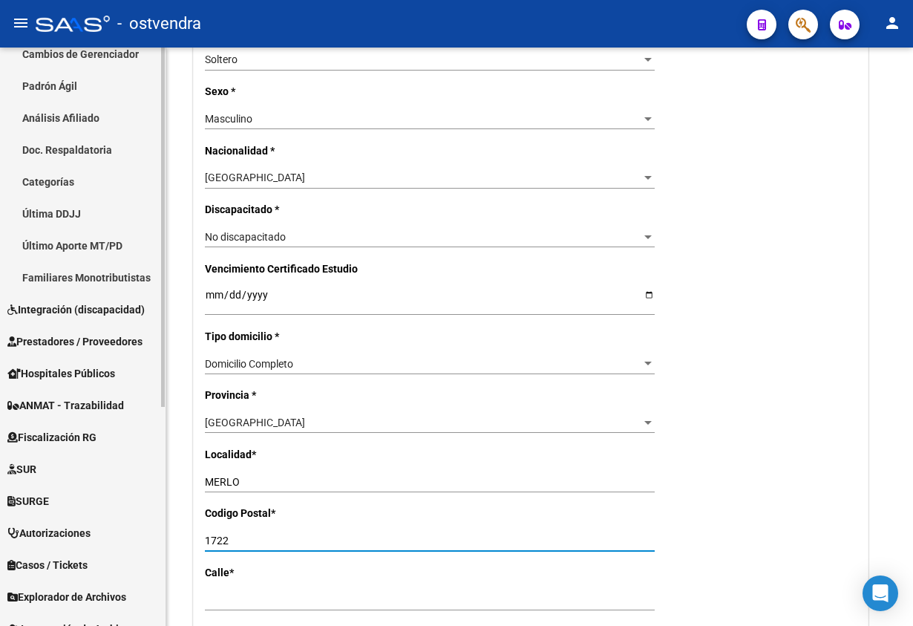
type input "1722"
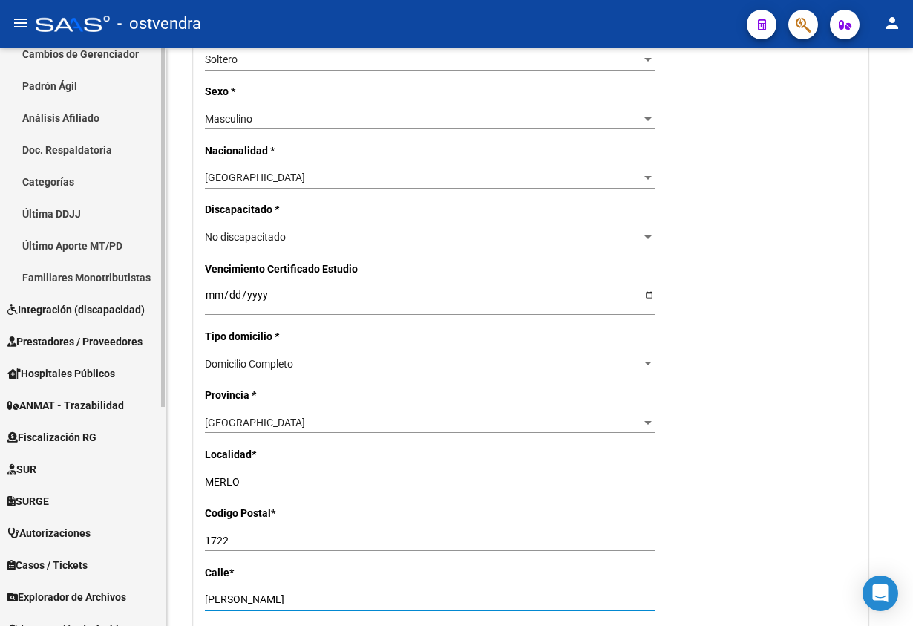
type input "[PERSON_NAME]"
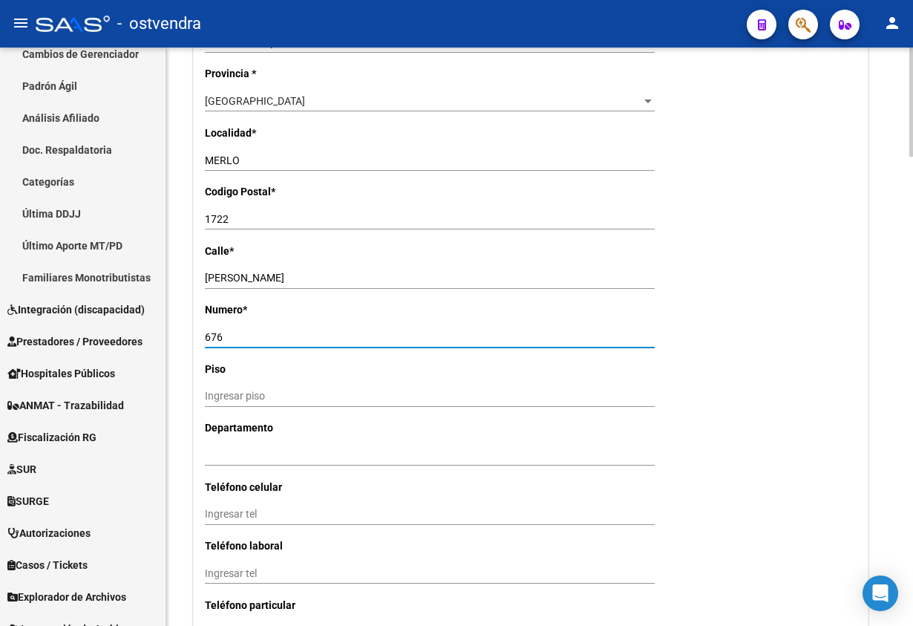
type input "676"
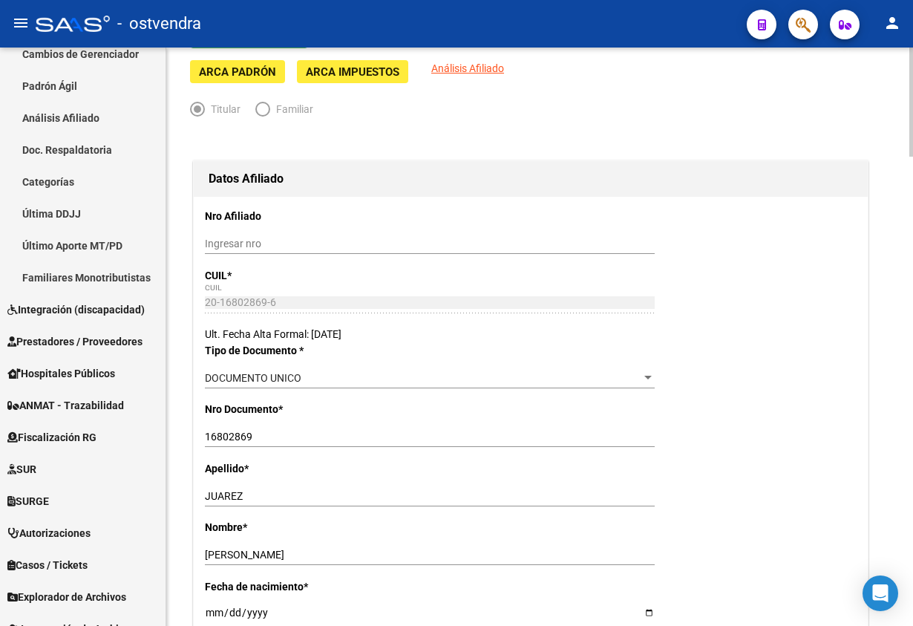
scroll to position [0, 0]
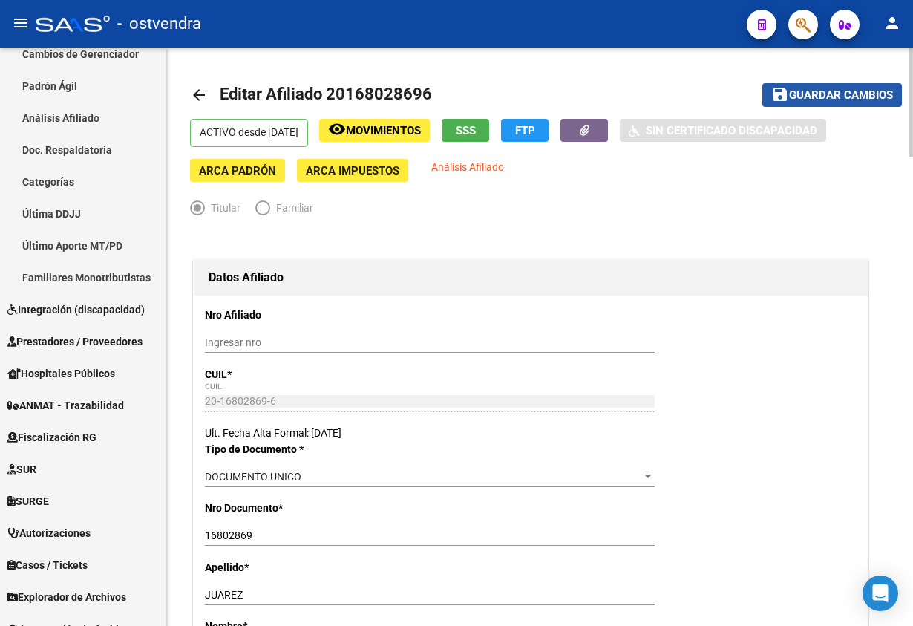
click at [860, 101] on span "Guardar cambios" at bounding box center [841, 95] width 104 height 13
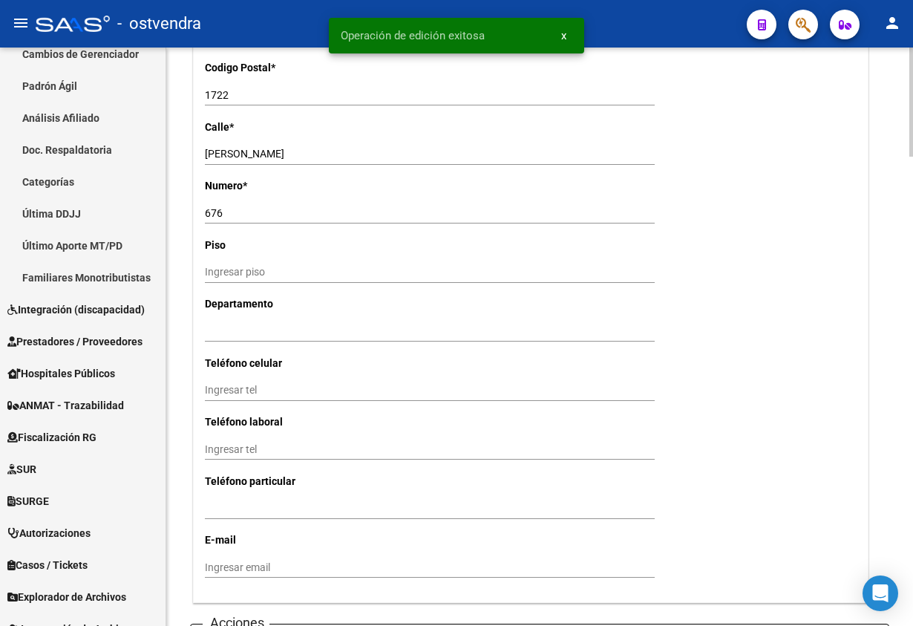
scroll to position [1670, 0]
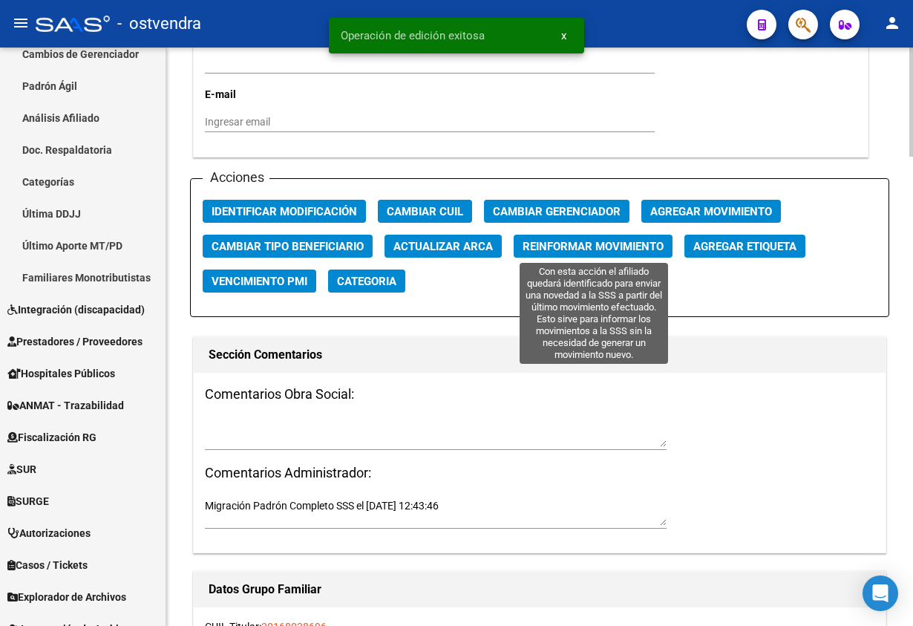
click at [554, 255] on button "Reinformar Movimiento" at bounding box center [593, 246] width 159 height 23
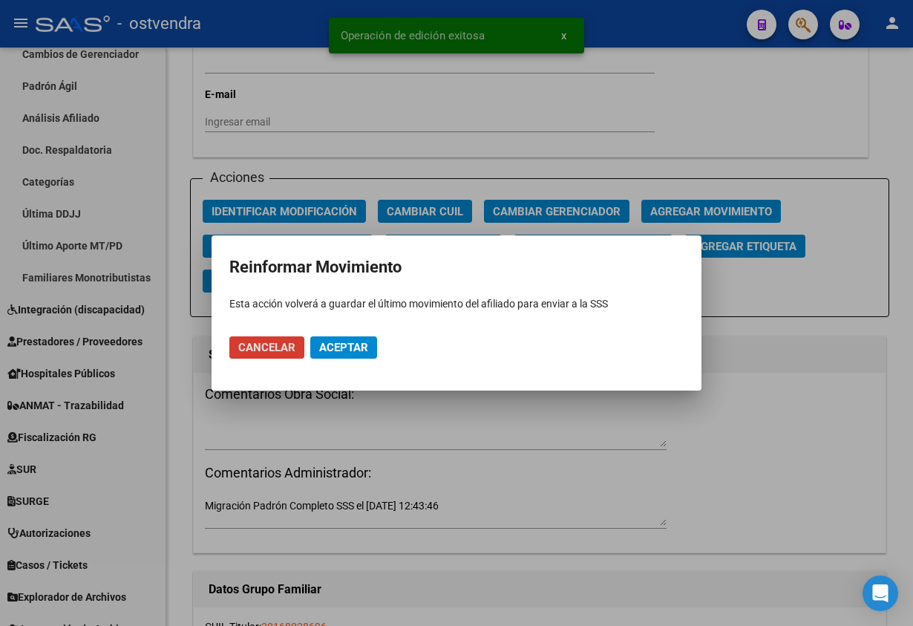
click at [350, 347] on span "Aceptar" at bounding box center [343, 347] width 49 height 13
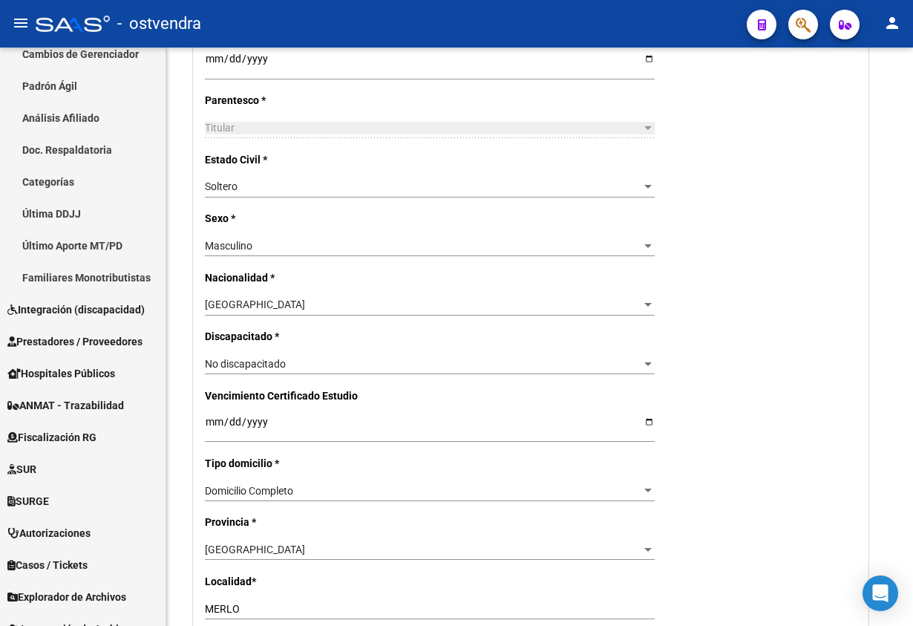
scroll to position [490, 0]
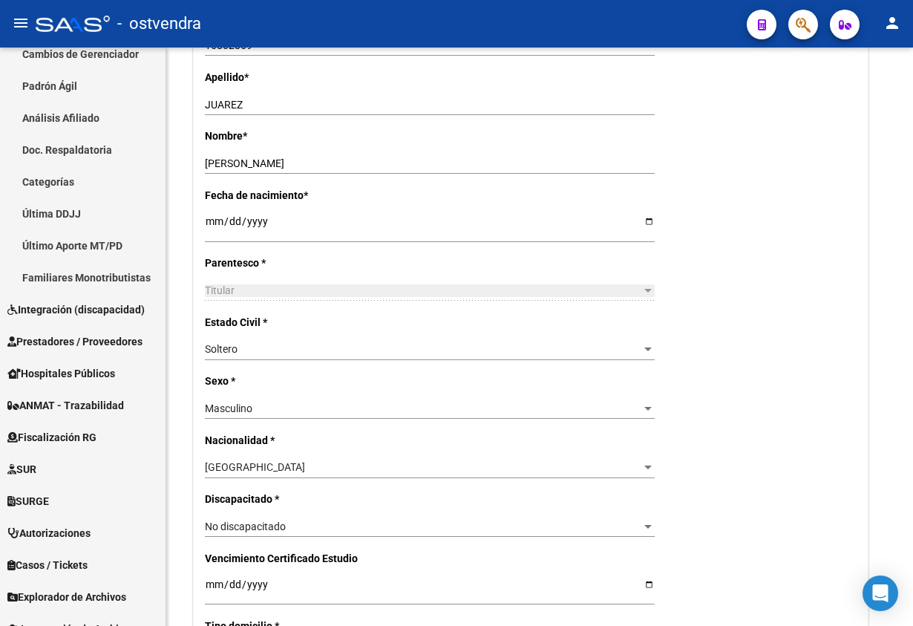
click at [811, 18] on button "button" at bounding box center [803, 25] width 30 height 30
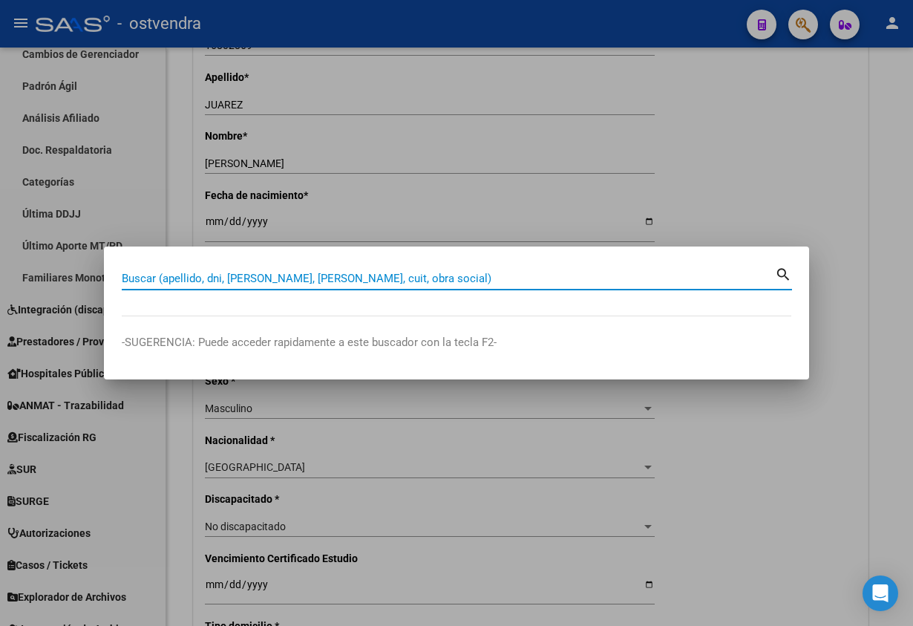
paste input "16086956"
type input "16086956"
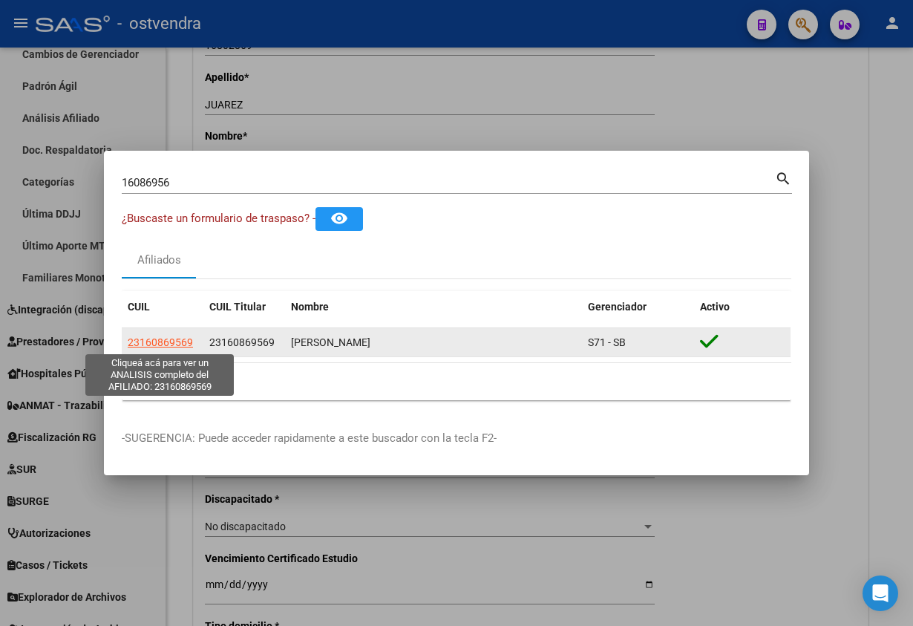
click at [150, 343] on span "23160869569" at bounding box center [160, 342] width 65 height 12
type textarea "23160869569"
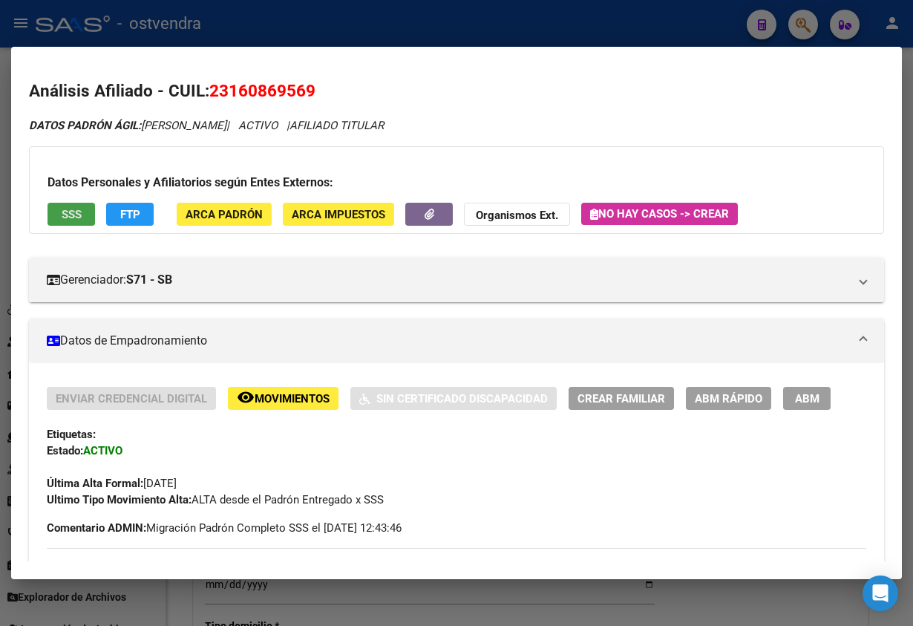
click at [82, 209] on button "SSS" at bounding box center [72, 214] width 48 height 23
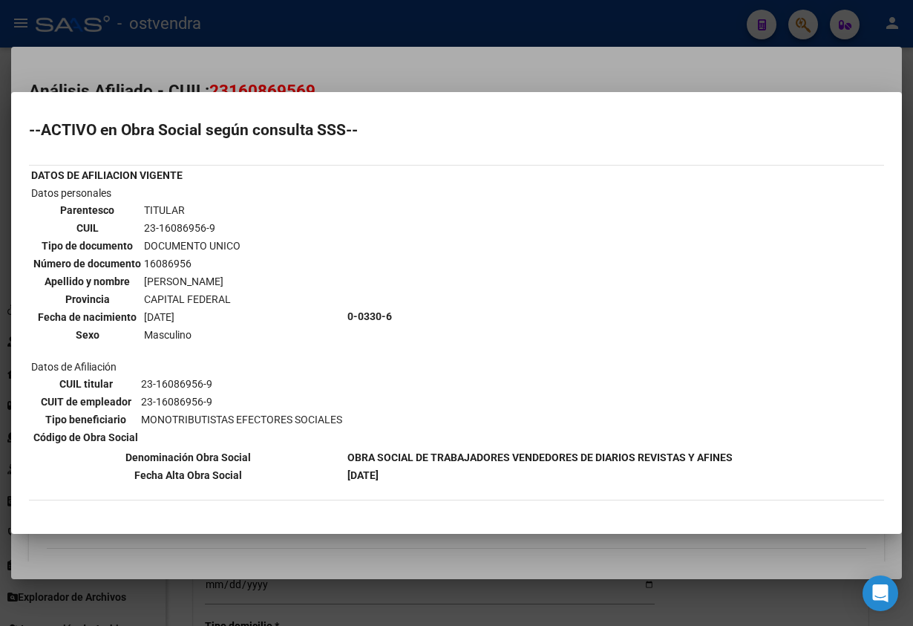
click at [225, 74] on div at bounding box center [456, 313] width 913 height 626
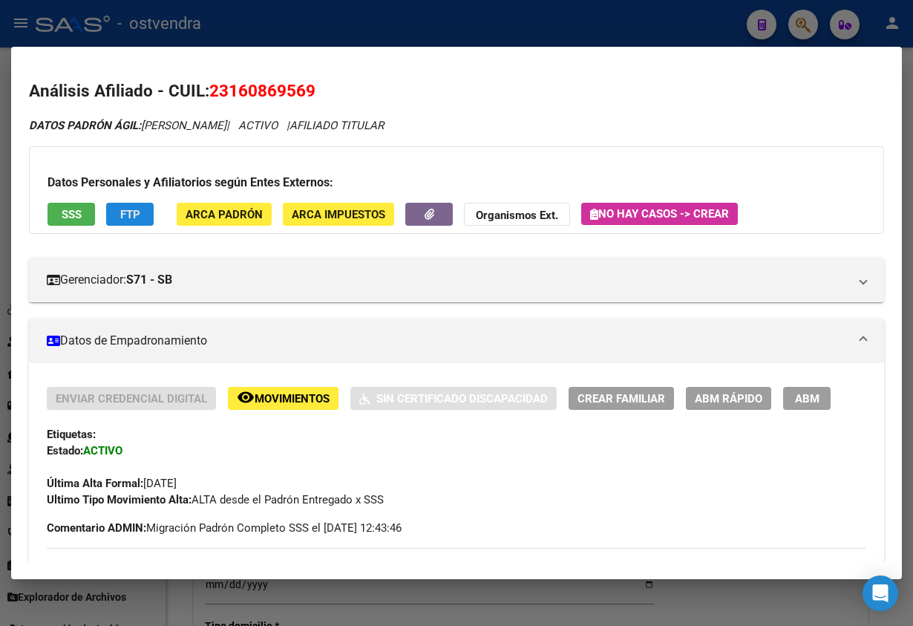
click at [145, 203] on button "FTP" at bounding box center [130, 214] width 48 height 23
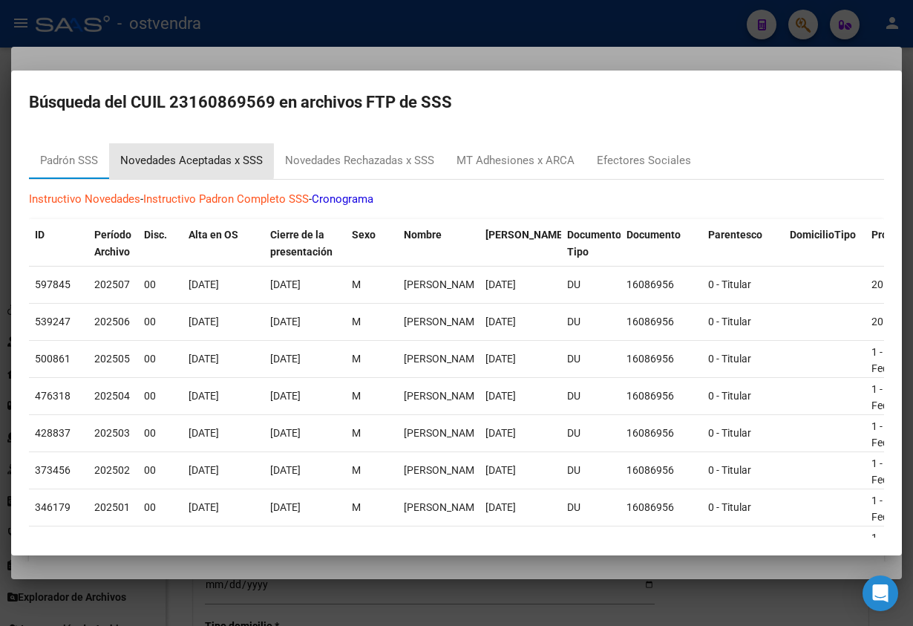
click at [189, 160] on div "Novedades Aceptadas x SSS" at bounding box center [191, 160] width 143 height 17
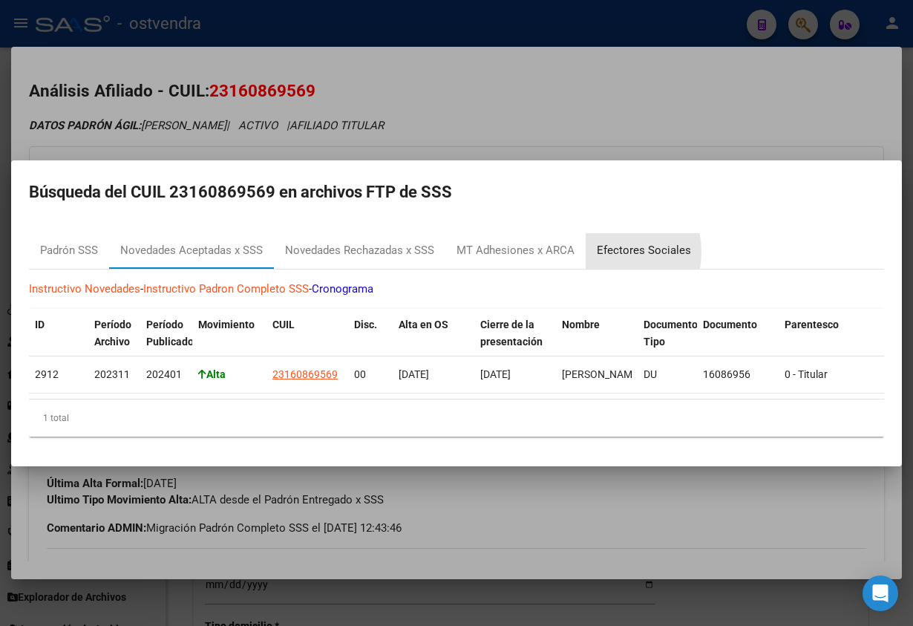
click at [599, 243] on div "Efectores Sociales" at bounding box center [644, 250] width 94 height 17
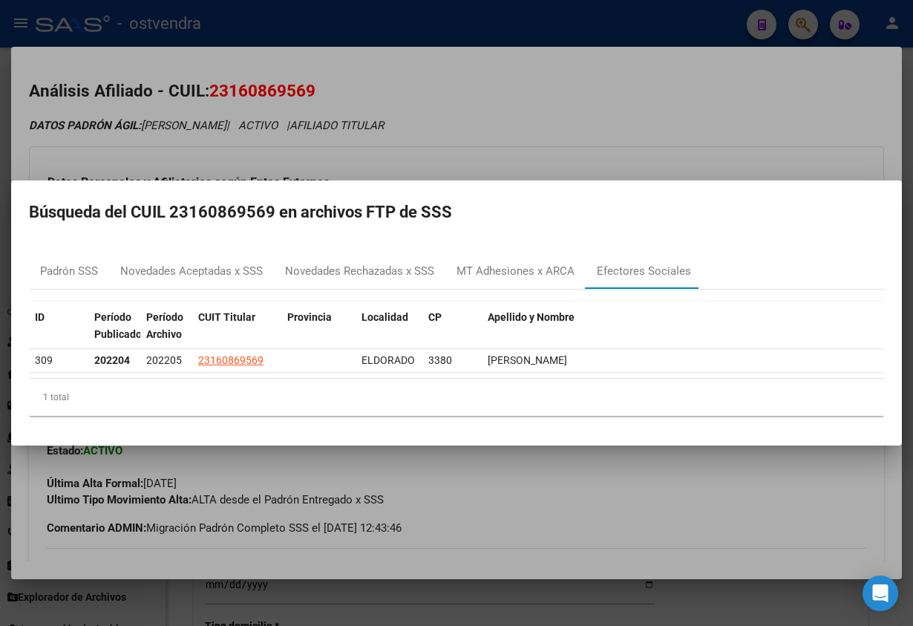
click at [301, 83] on div at bounding box center [456, 313] width 913 height 626
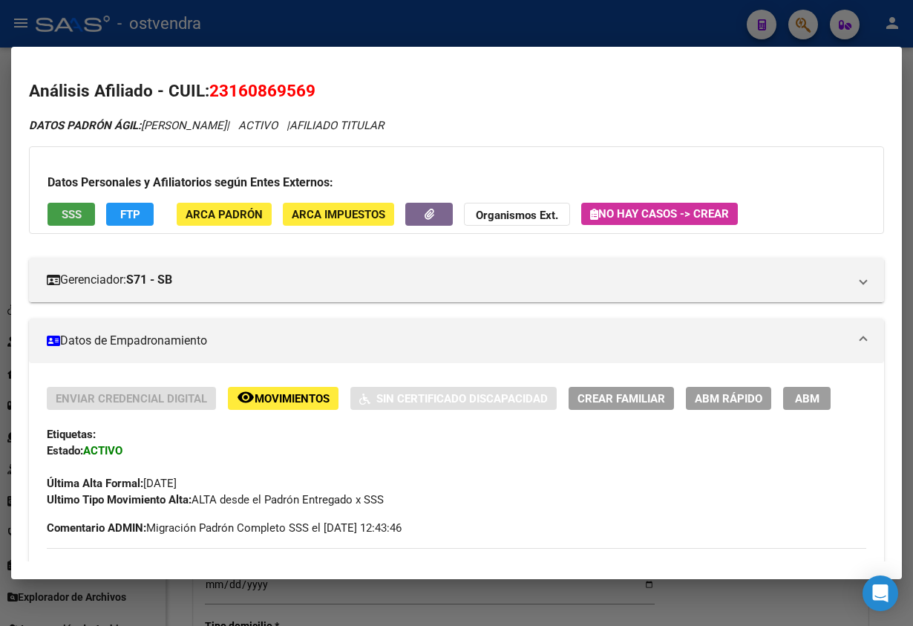
click at [69, 220] on span "SSS" at bounding box center [72, 214] width 20 height 13
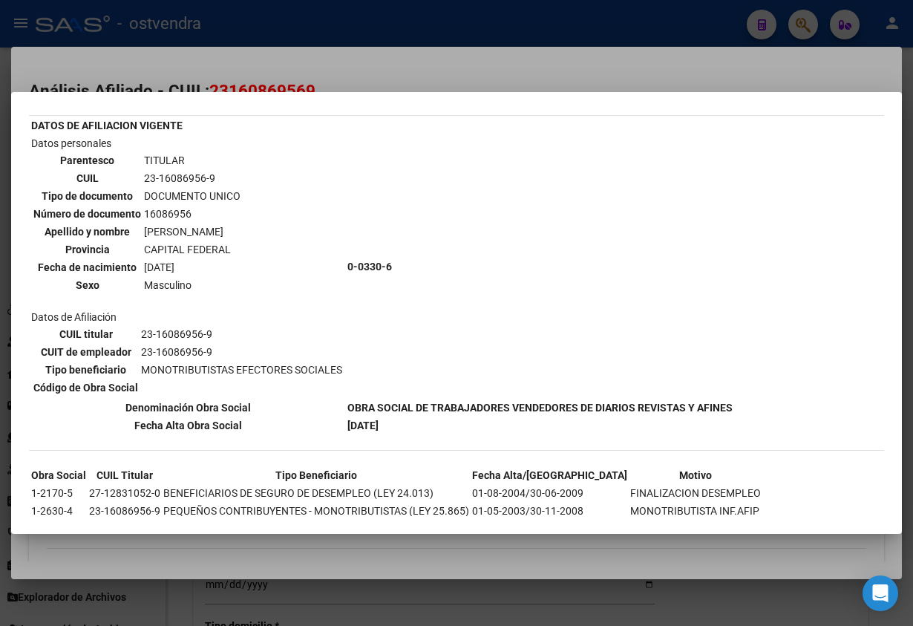
scroll to position [76, 0]
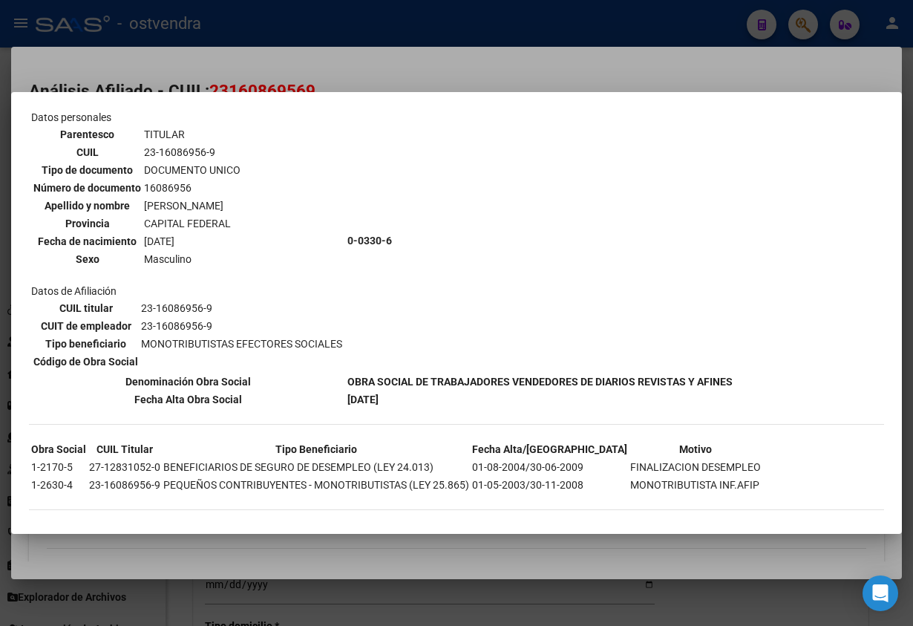
click at [286, 41] on div at bounding box center [456, 313] width 913 height 626
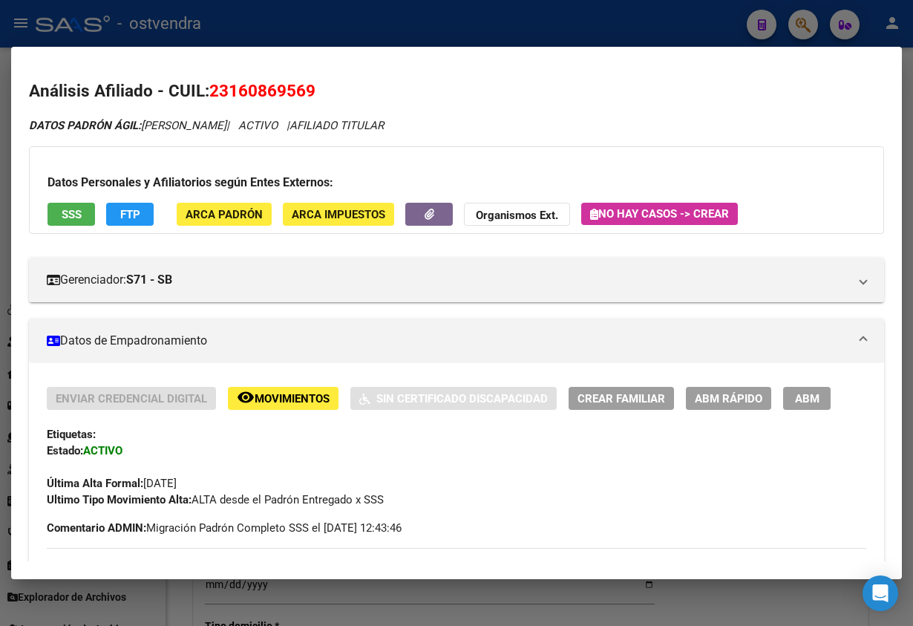
drag, startPoint x: 216, startPoint y: 91, endPoint x: 363, endPoint y: 100, distance: 147.2
click at [361, 94] on h2 "Análisis Afiliado - CUIL: 23160869569" at bounding box center [456, 91] width 855 height 25
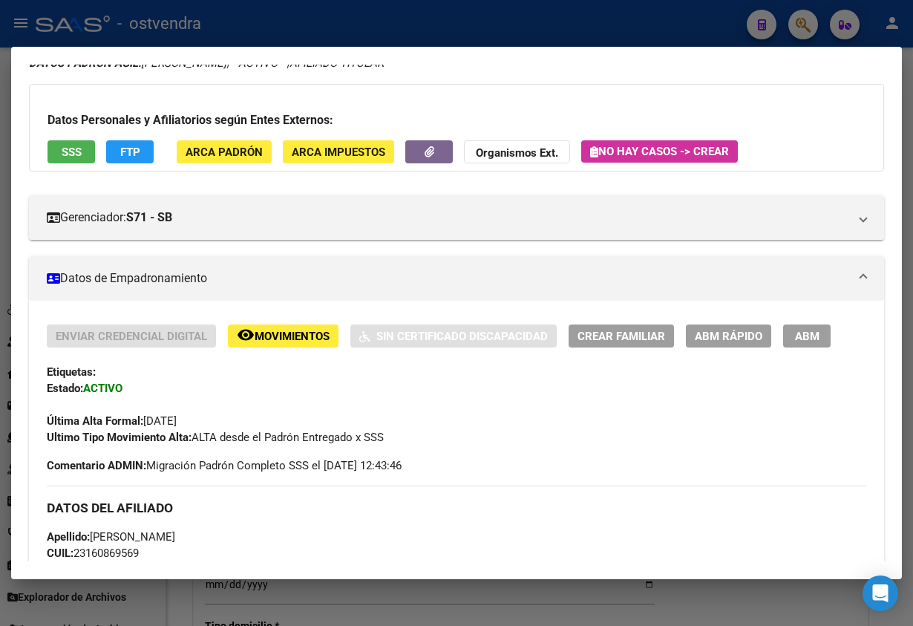
scroll to position [0, 0]
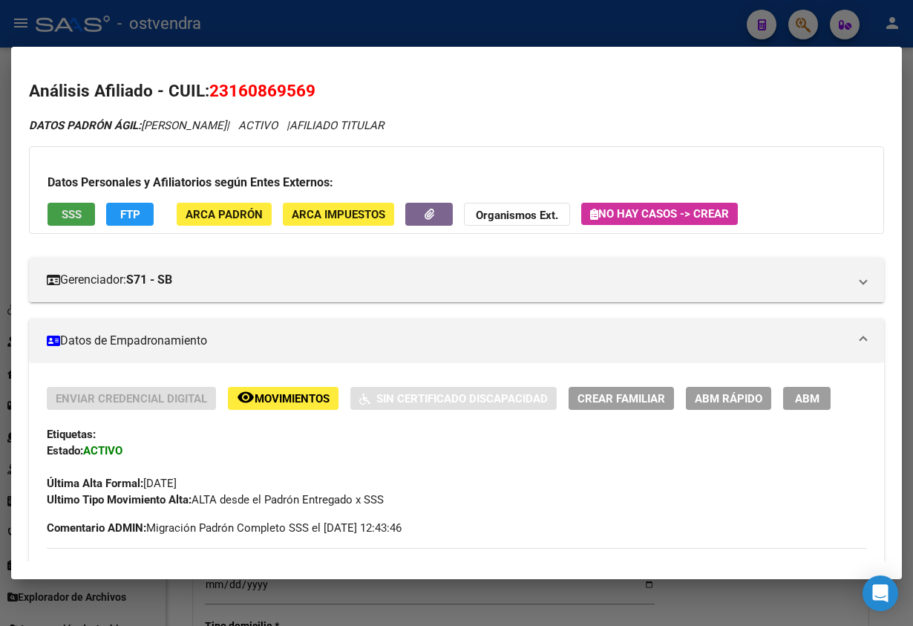
click at [63, 216] on span "SSS" at bounding box center [72, 214] width 20 height 13
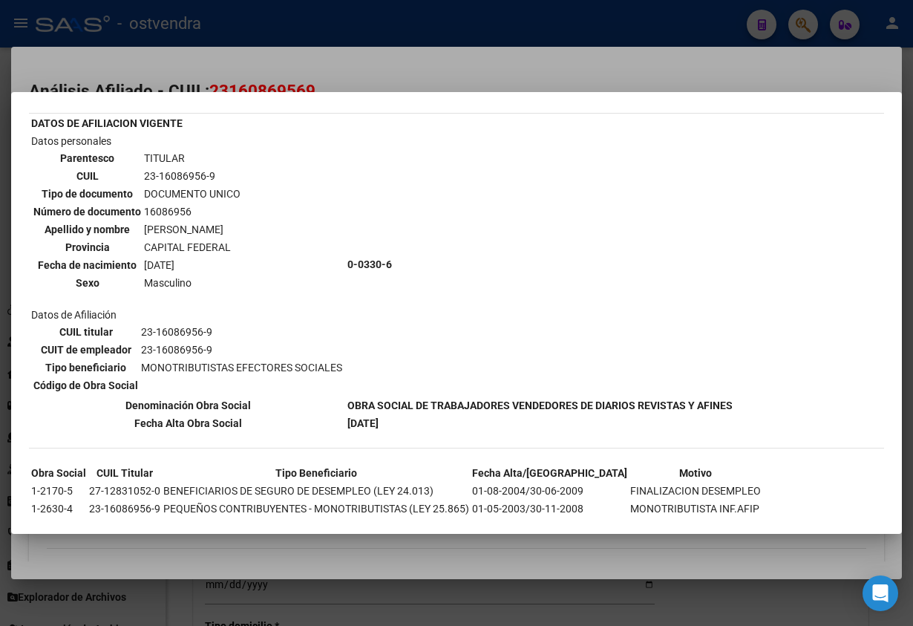
scroll to position [76, 0]
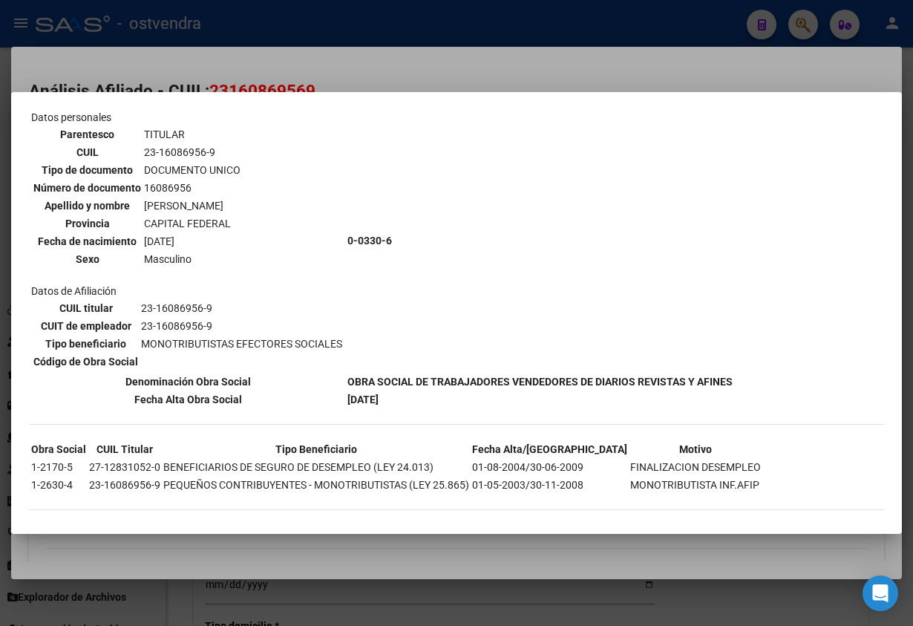
click at [154, 45] on div at bounding box center [456, 313] width 913 height 626
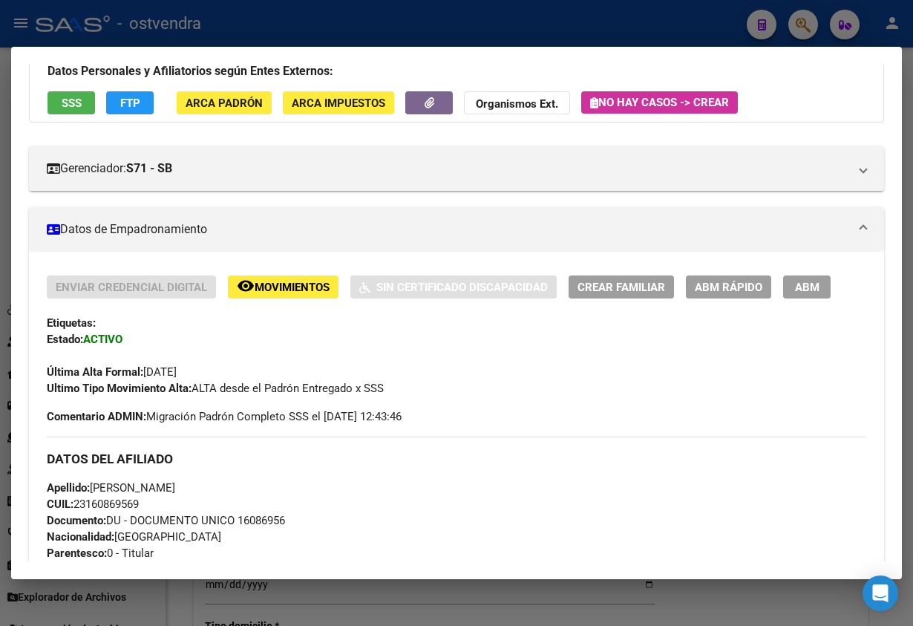
scroll to position [0, 0]
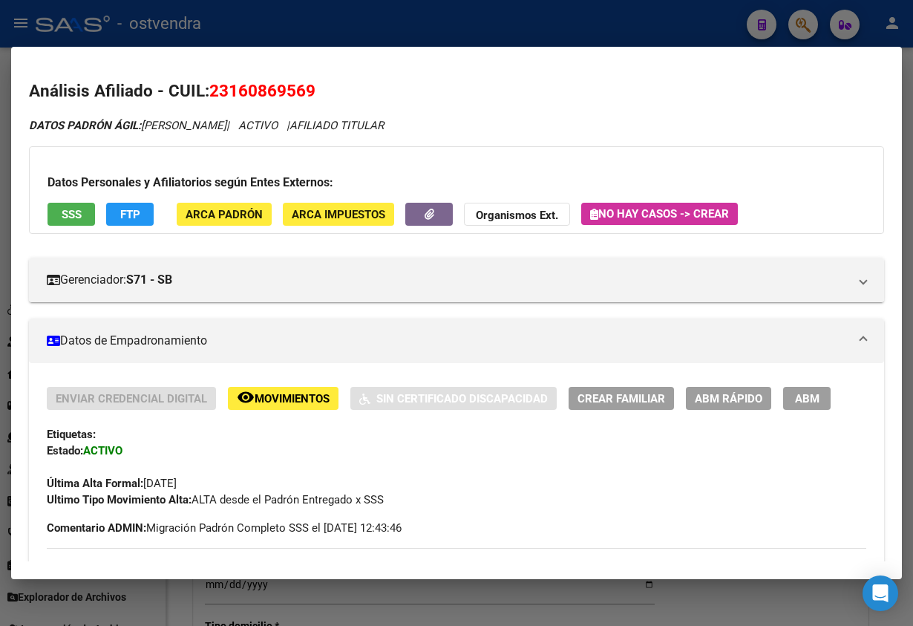
click at [819, 399] on span "ABM" at bounding box center [807, 398] width 24 height 13
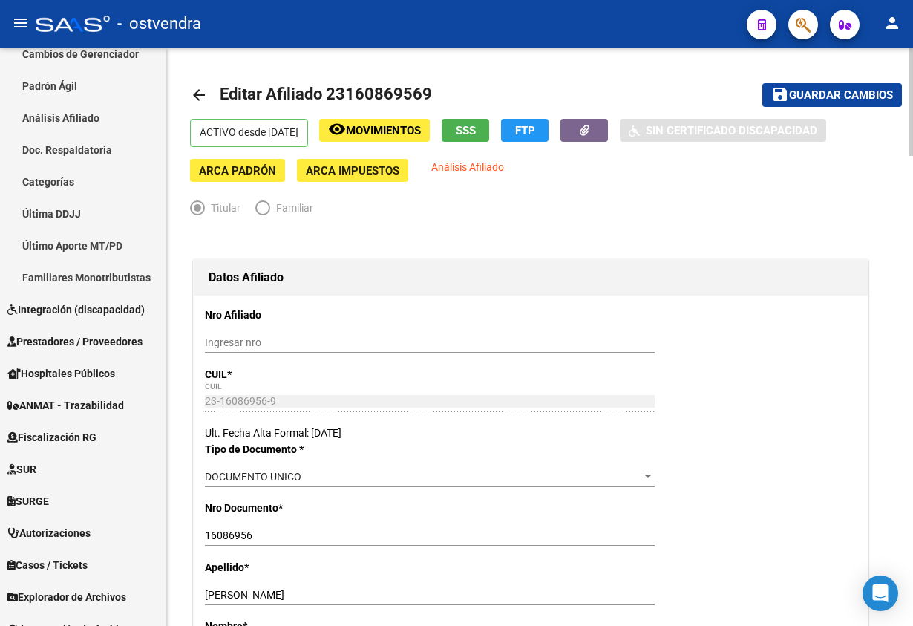
scroll to position [445, 0]
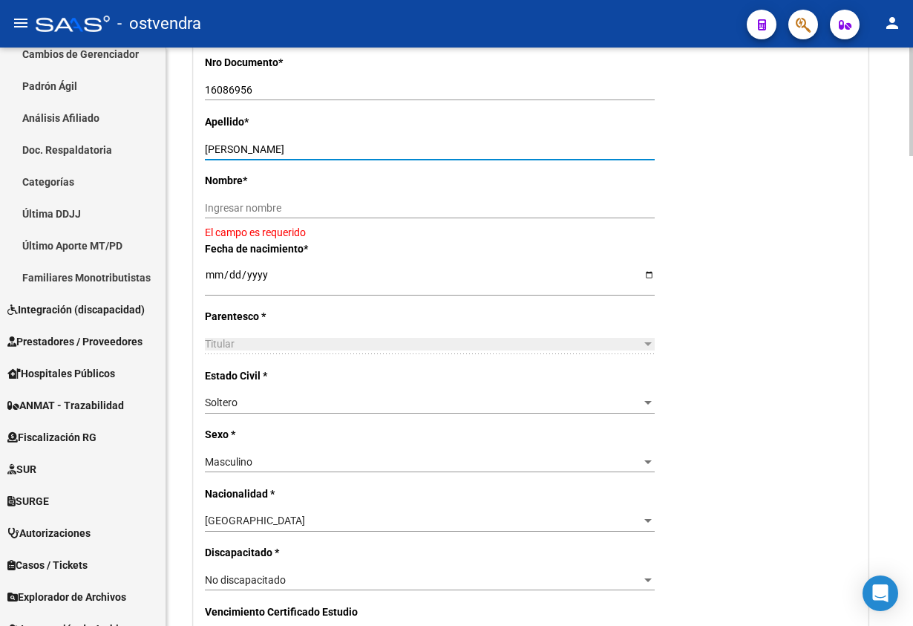
drag, startPoint x: 270, startPoint y: 150, endPoint x: 301, endPoint y: 154, distance: 30.7
click at [341, 157] on div "[PERSON_NAME] apellido" at bounding box center [430, 149] width 450 height 21
click at [278, 206] on input "Ingresar nombre" at bounding box center [430, 208] width 450 height 13
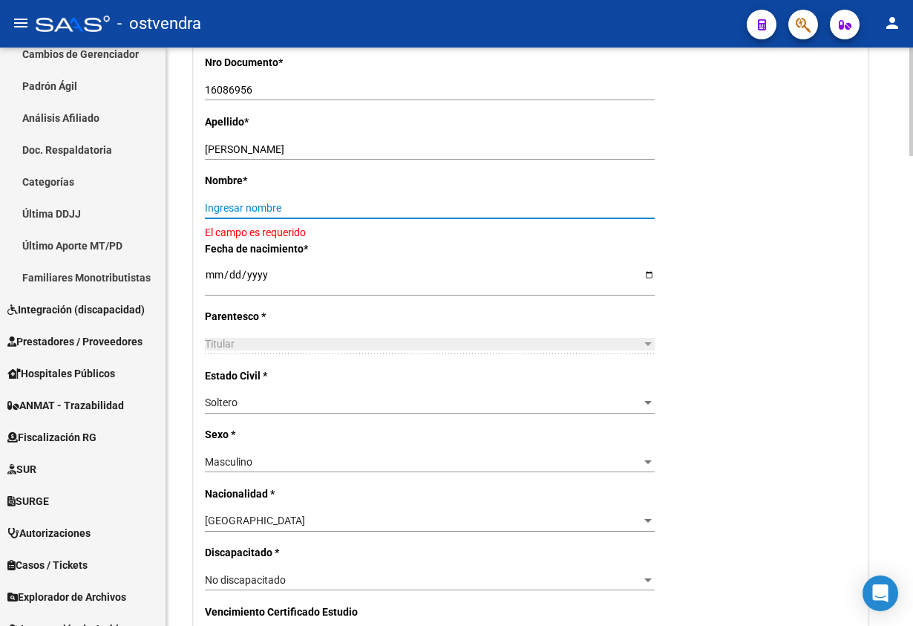
paste input "[PERSON_NAME]"
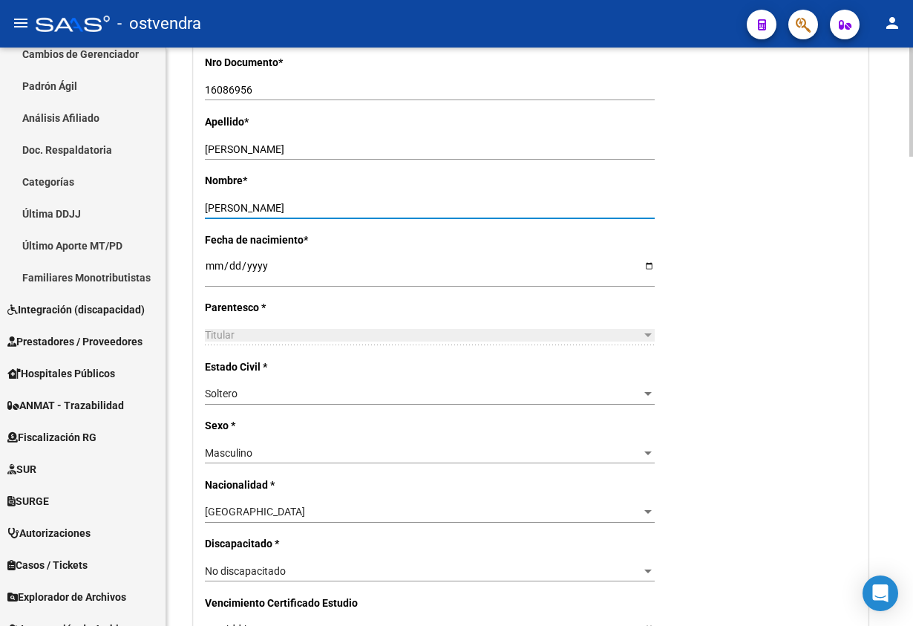
type input "[PERSON_NAME]"
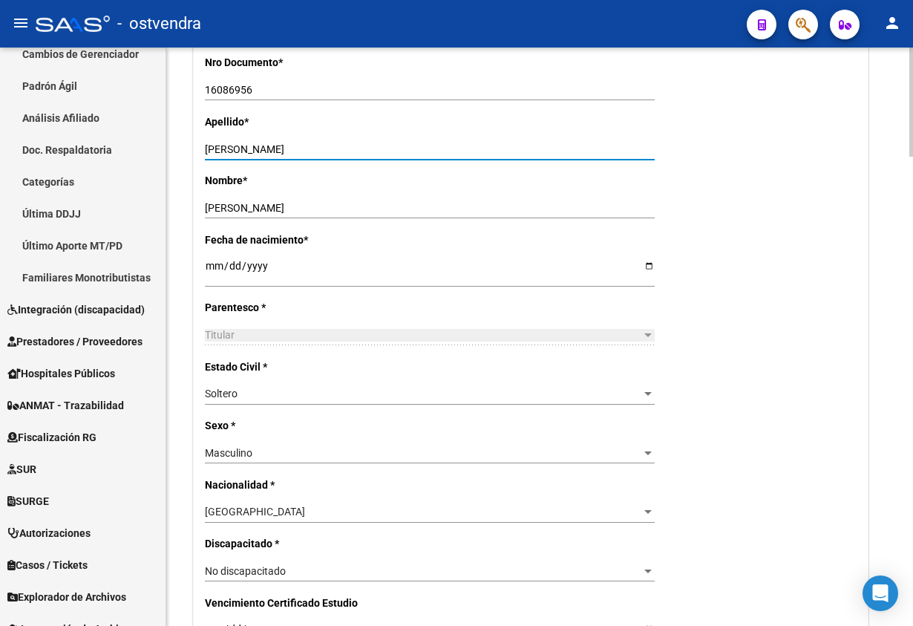
drag, startPoint x: 269, startPoint y: 148, endPoint x: 415, endPoint y: 143, distance: 145.6
click at [370, 157] on div "[PERSON_NAME] apellido" at bounding box center [430, 149] width 450 height 21
type input "[PERSON_NAME]"
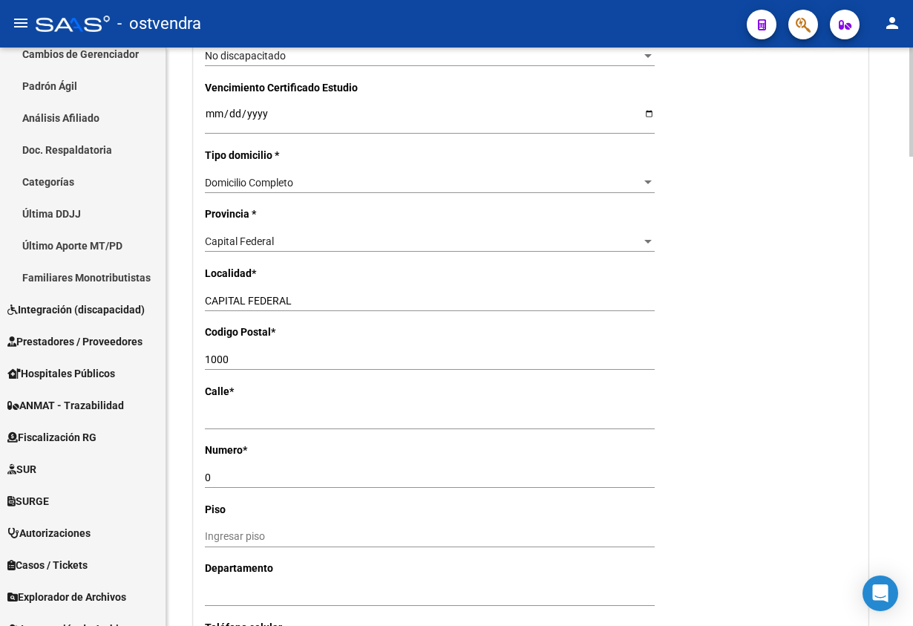
scroll to position [1002, 0]
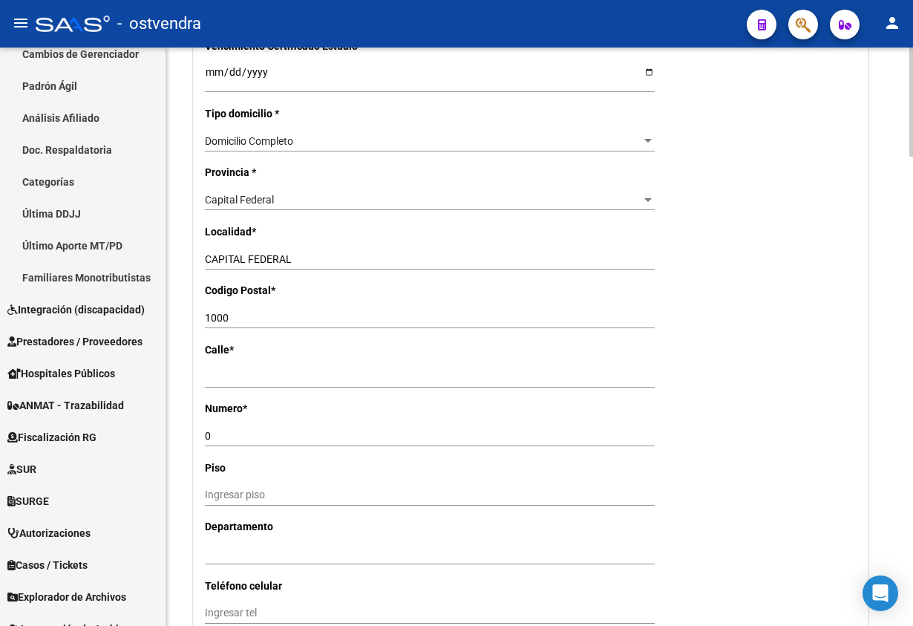
click at [335, 210] on div "Capital Federal Seleccionar provincia" at bounding box center [430, 199] width 450 height 21
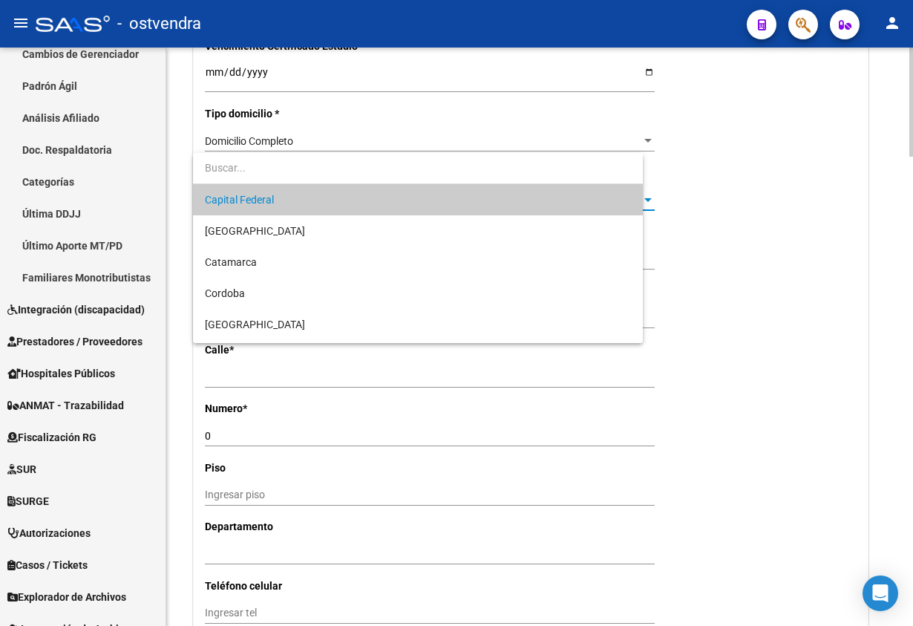
click at [336, 199] on span "Capital Federal" at bounding box center [417, 199] width 425 height 31
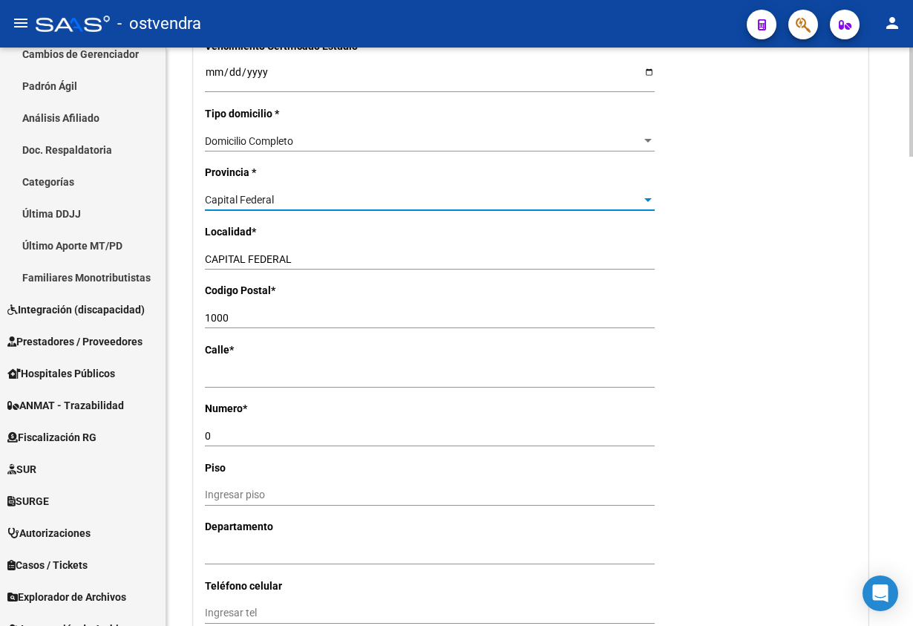
click at [288, 203] on div "Capital Federal" at bounding box center [423, 200] width 436 height 13
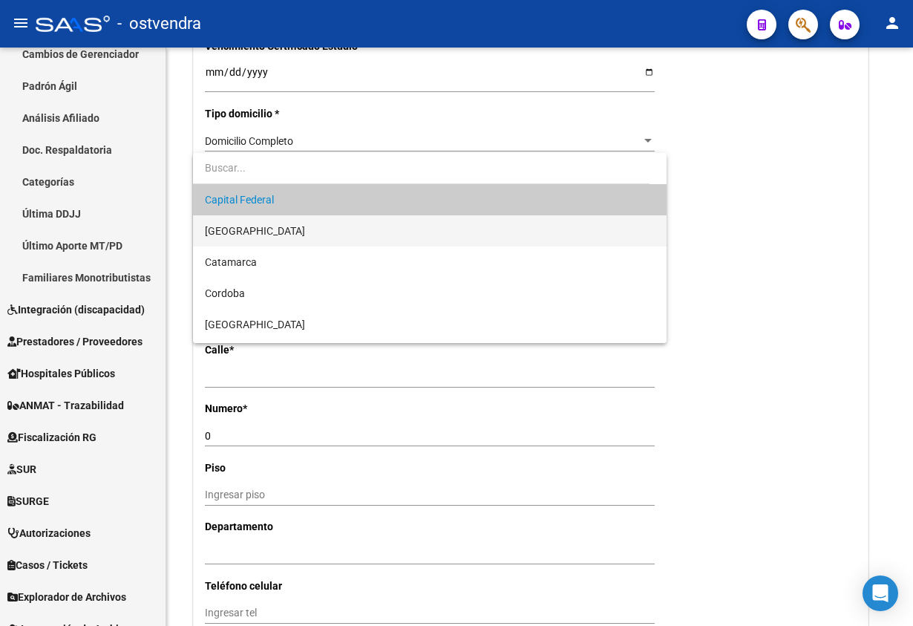
click at [285, 228] on span "[GEOGRAPHIC_DATA]" at bounding box center [429, 230] width 449 height 31
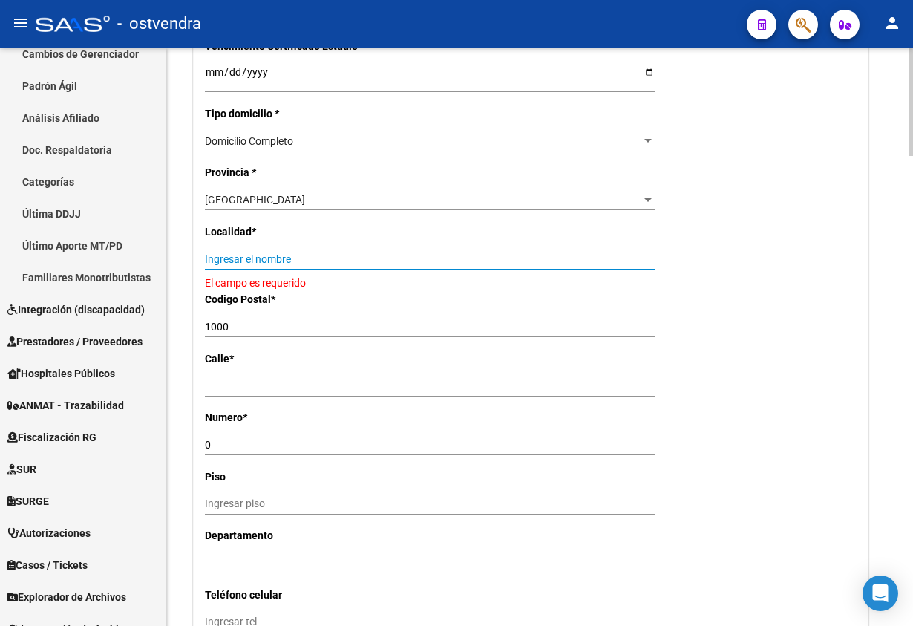
click at [286, 255] on input "Ingresar el nombre" at bounding box center [430, 259] width 450 height 13
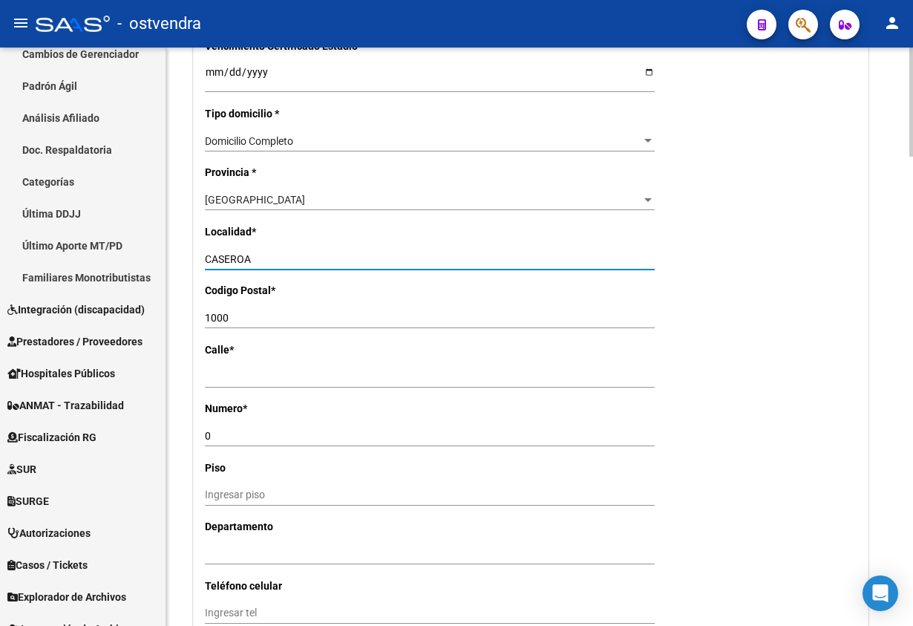
type input "CASEROA"
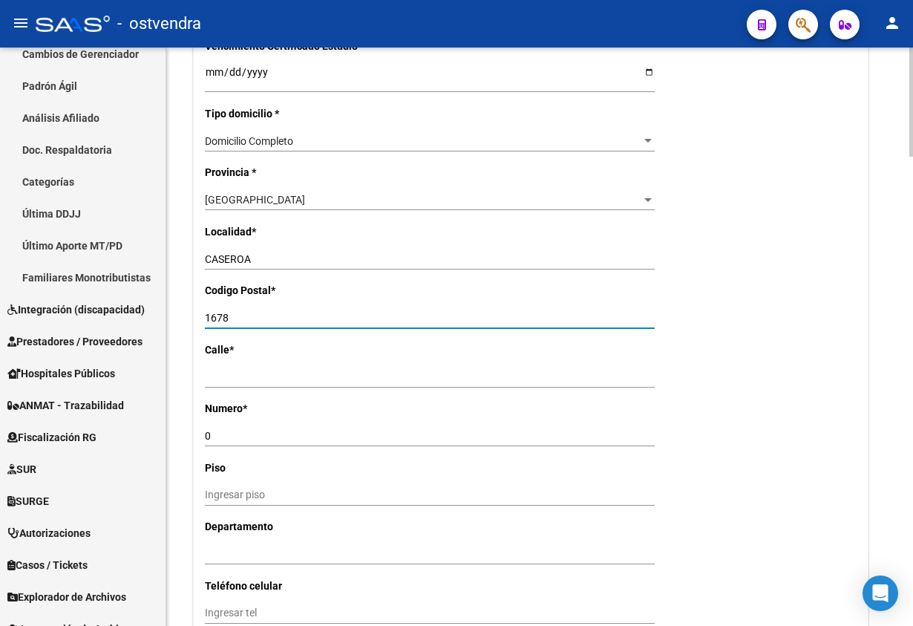
type input "1678"
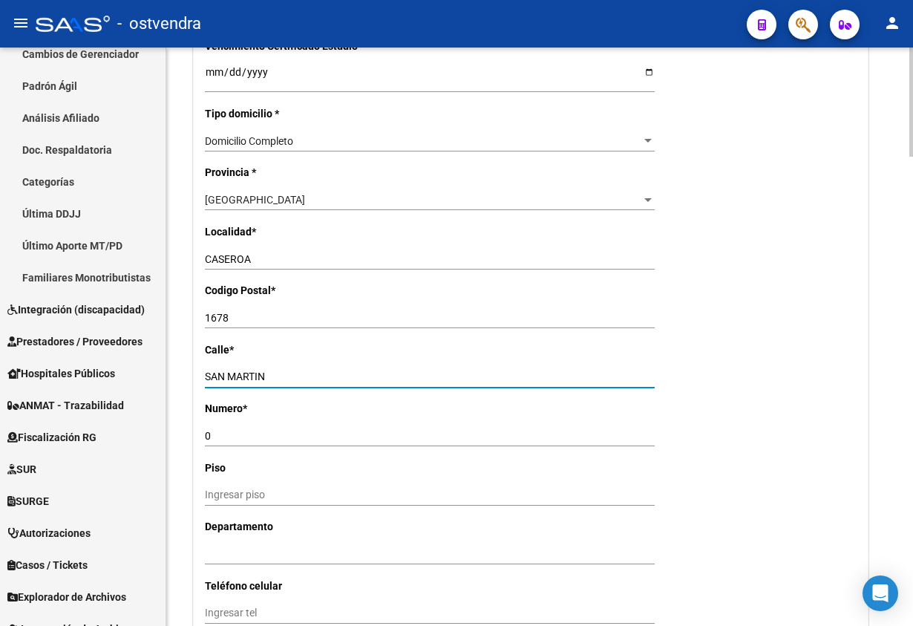
type input "SAN MARTIN"
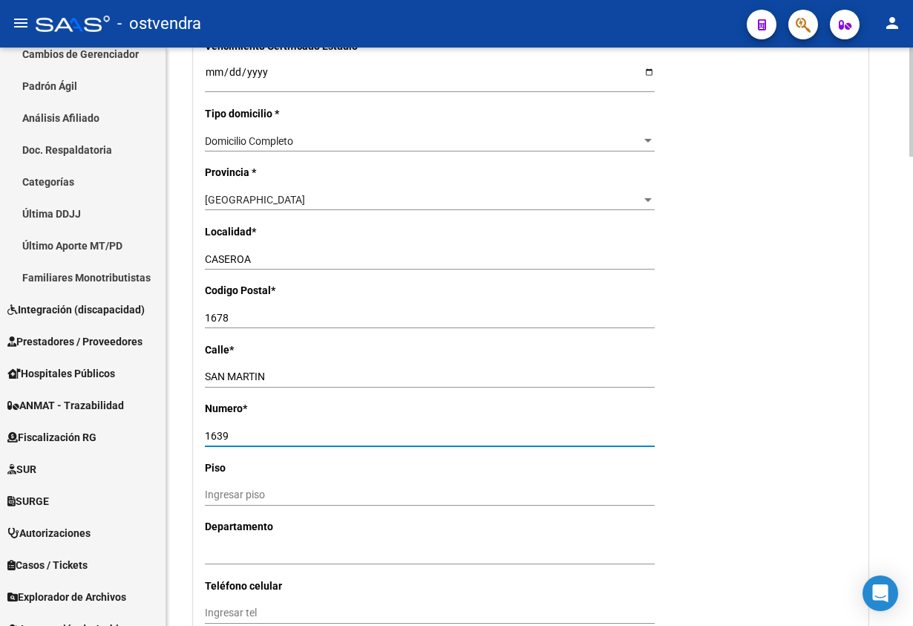
type input "1639"
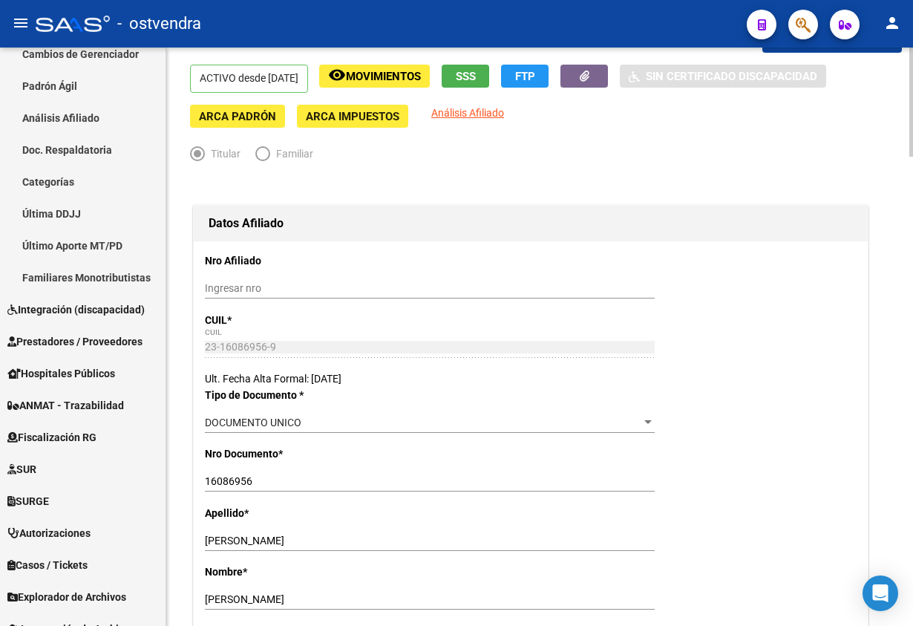
scroll to position [0, 0]
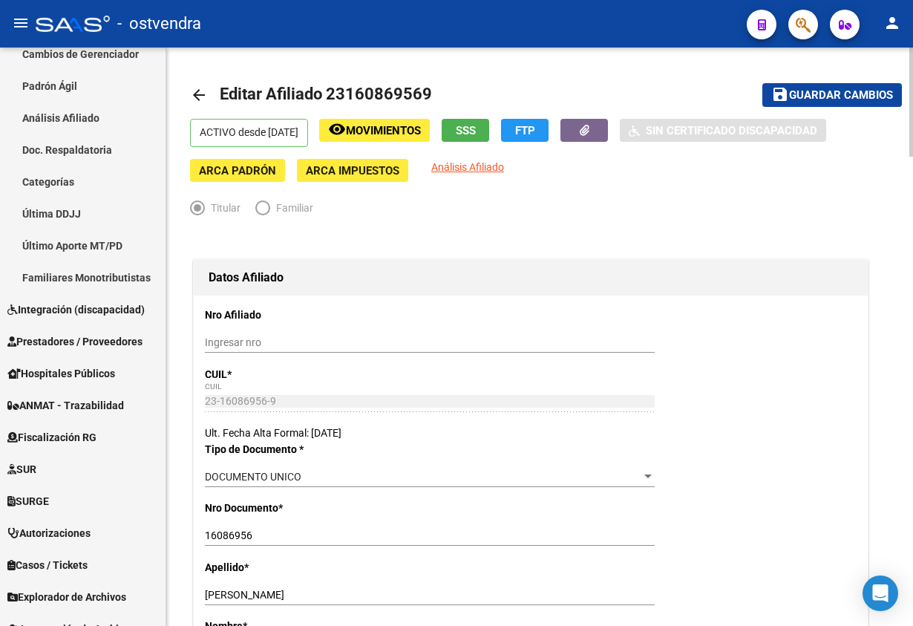
click at [802, 89] on span "Guardar cambios" at bounding box center [841, 95] width 104 height 13
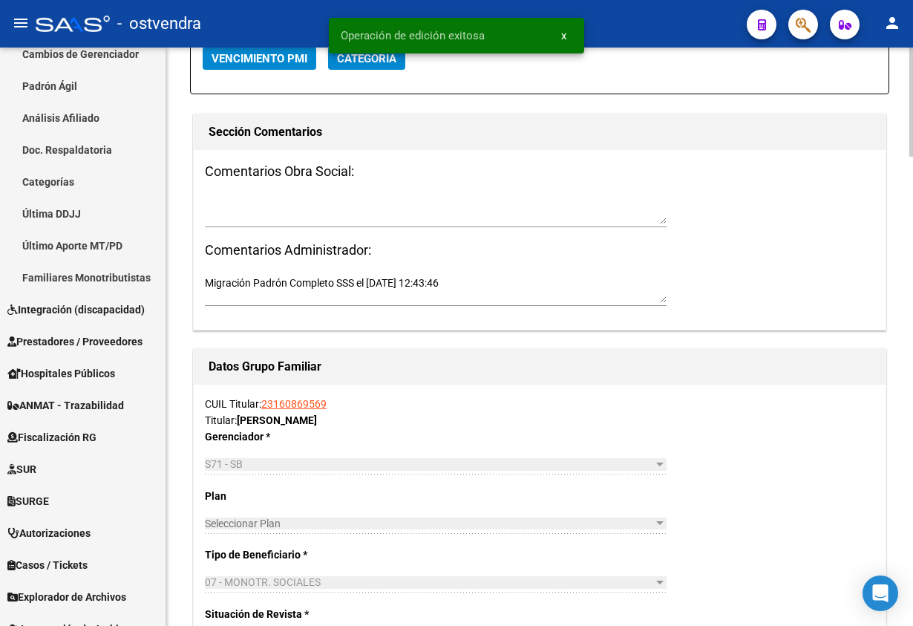
scroll to position [1670, 0]
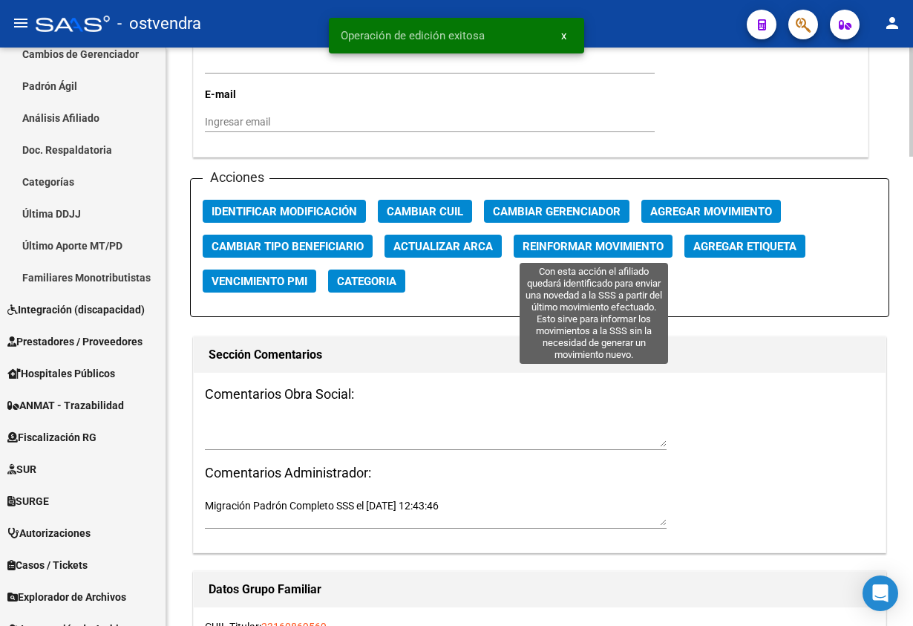
click at [530, 249] on span "Reinformar Movimiento" at bounding box center [593, 246] width 141 height 13
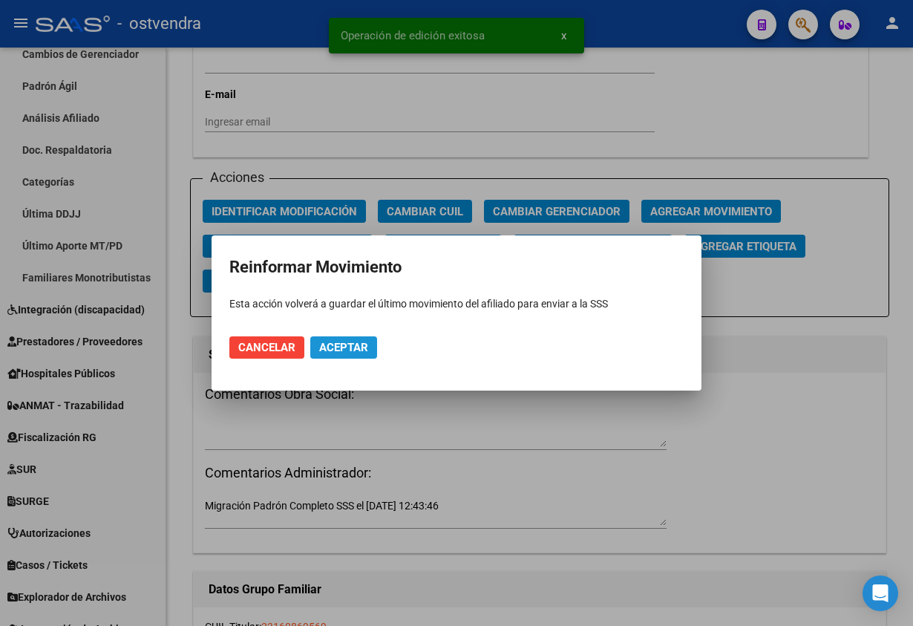
click at [361, 341] on span "Aceptar" at bounding box center [343, 347] width 49 height 13
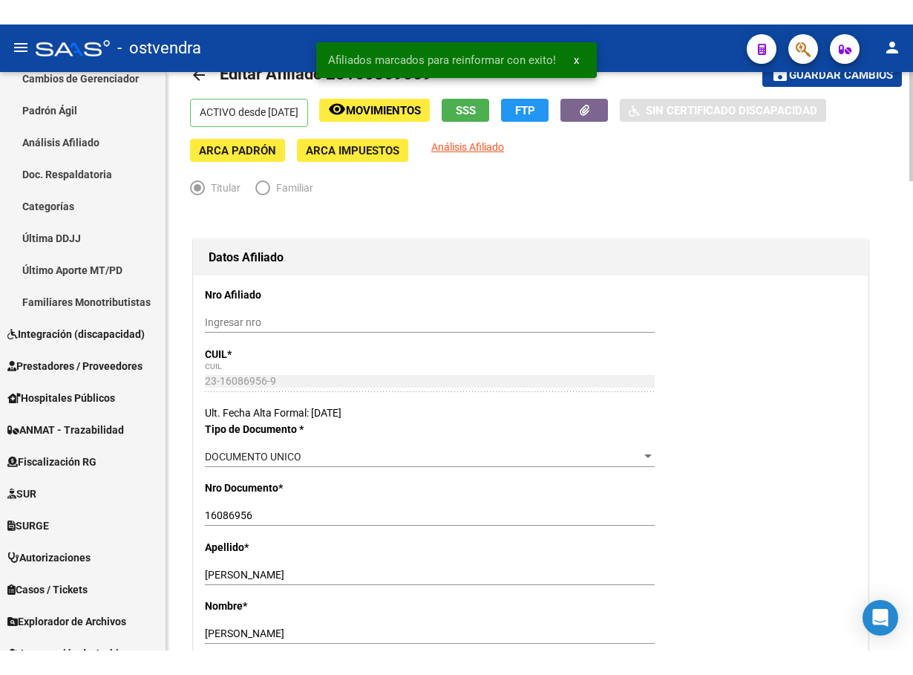
scroll to position [0, 0]
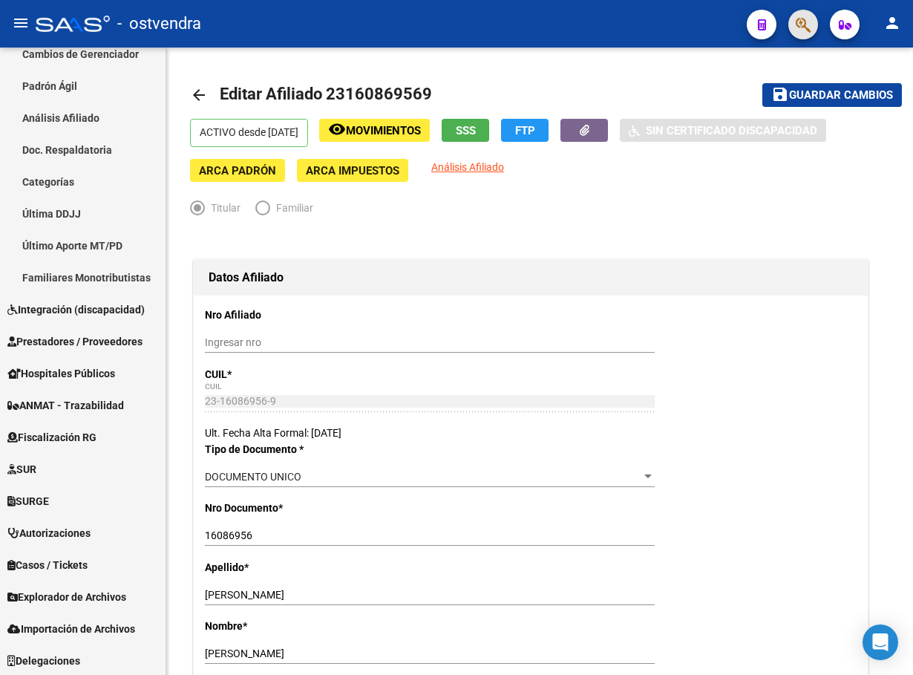
click at [813, 21] on button "button" at bounding box center [803, 25] width 30 height 30
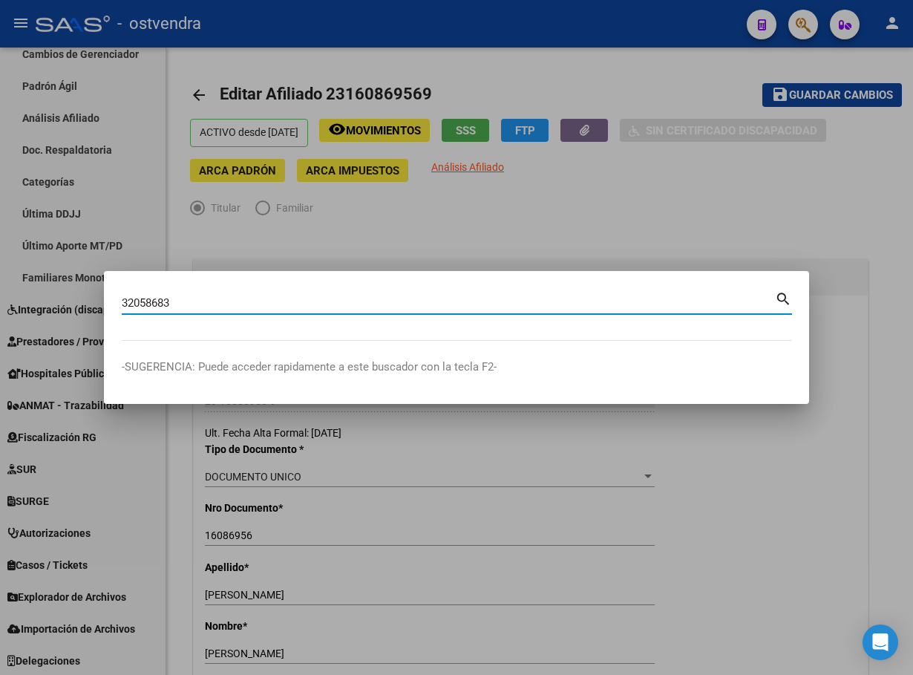
type input "32058683"
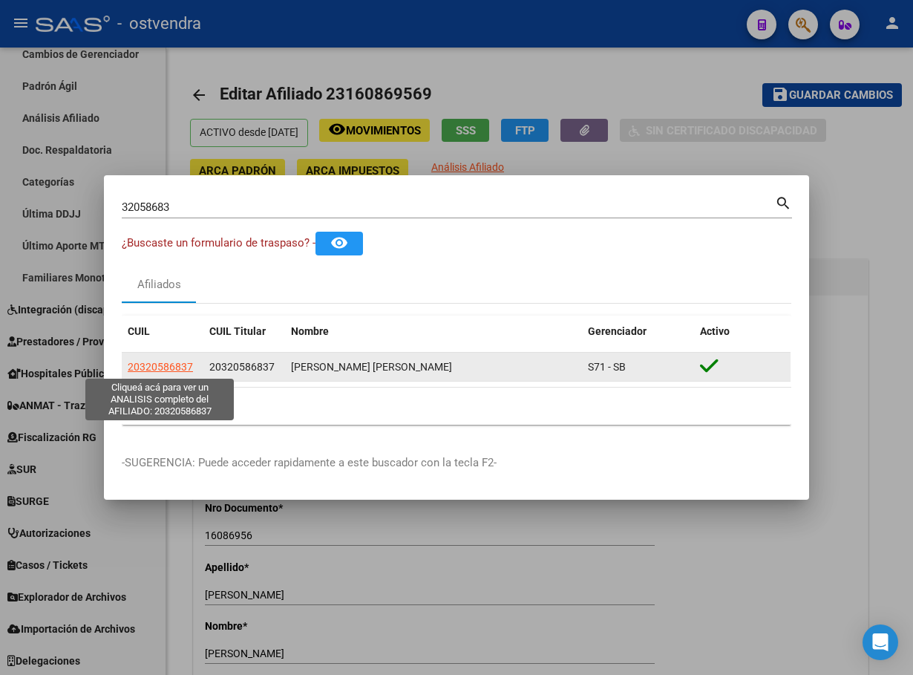
click at [143, 364] on span "20320586837" at bounding box center [160, 367] width 65 height 12
type textarea "20320586837"
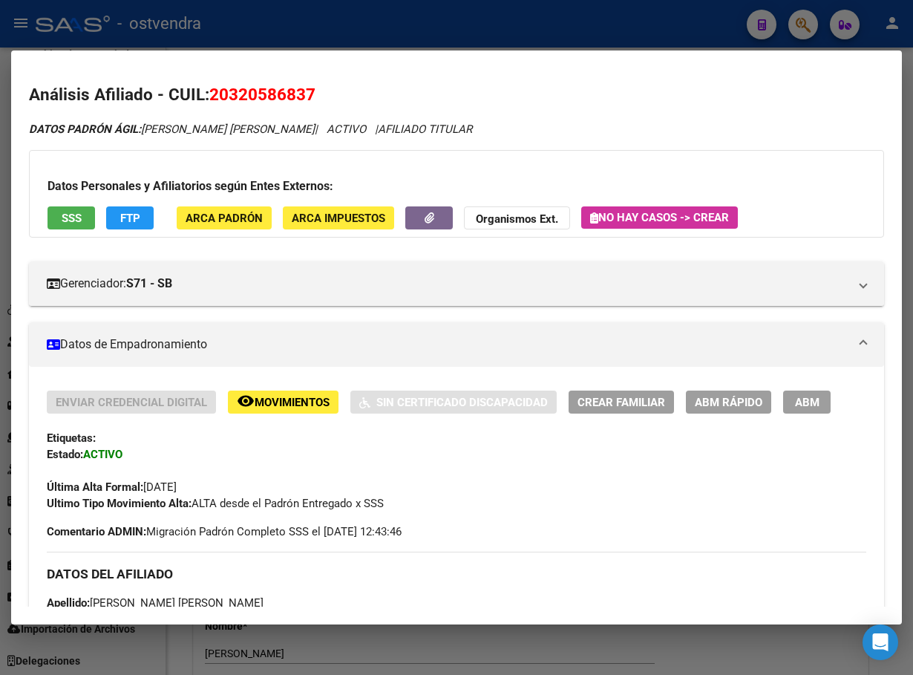
click at [62, 223] on span "SSS" at bounding box center [72, 218] width 20 height 13
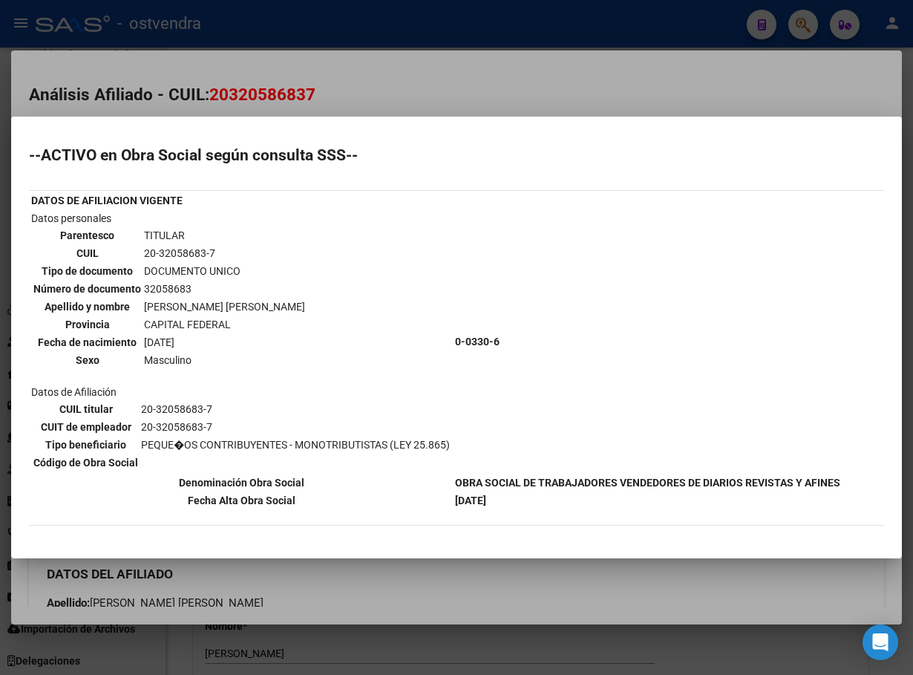
click at [306, 71] on div at bounding box center [456, 337] width 913 height 675
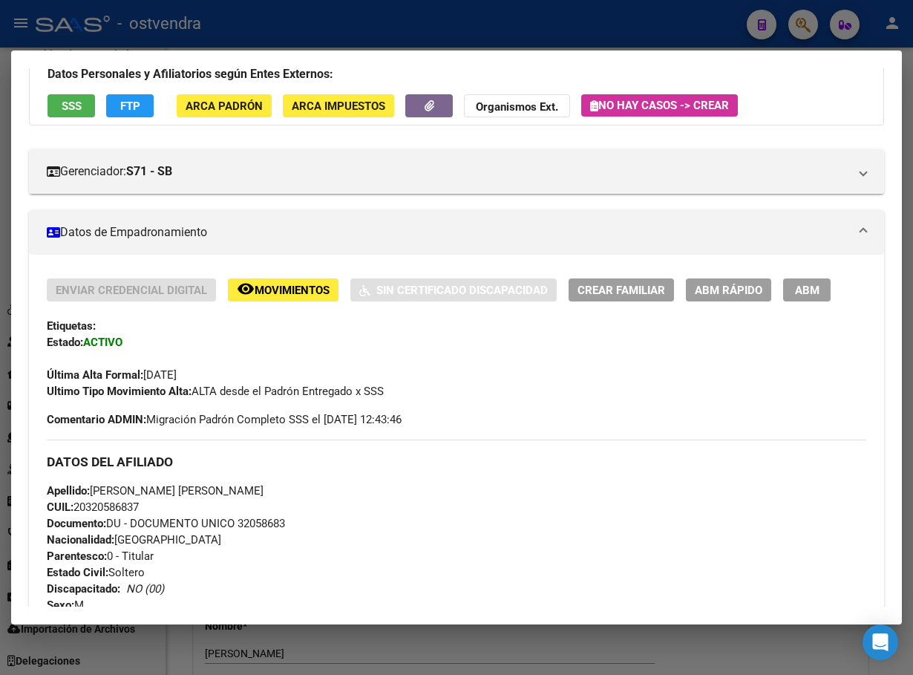
scroll to position [111, 0]
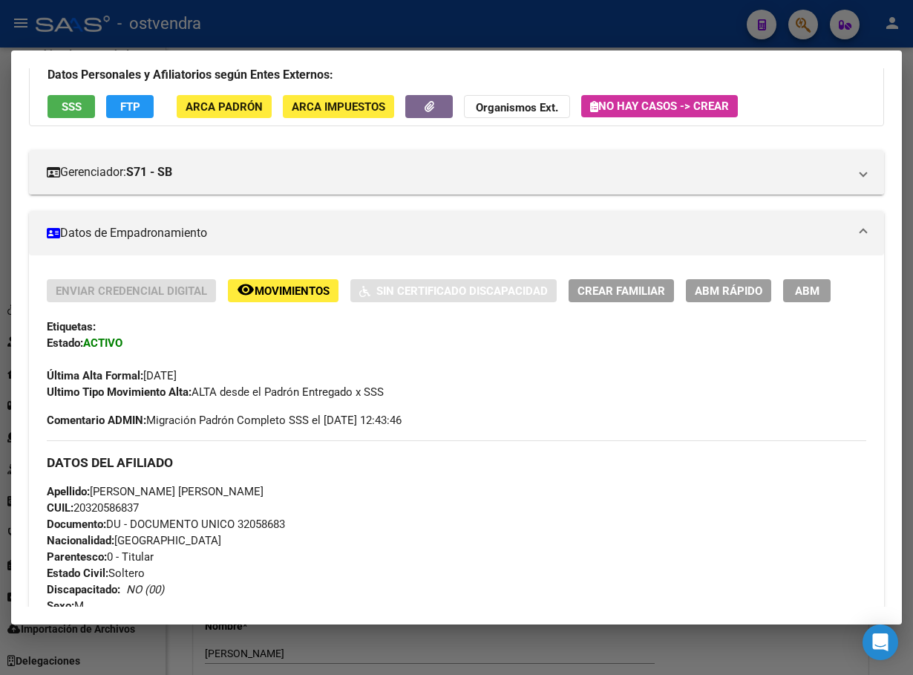
click at [826, 285] on button "ABM" at bounding box center [807, 290] width 48 height 23
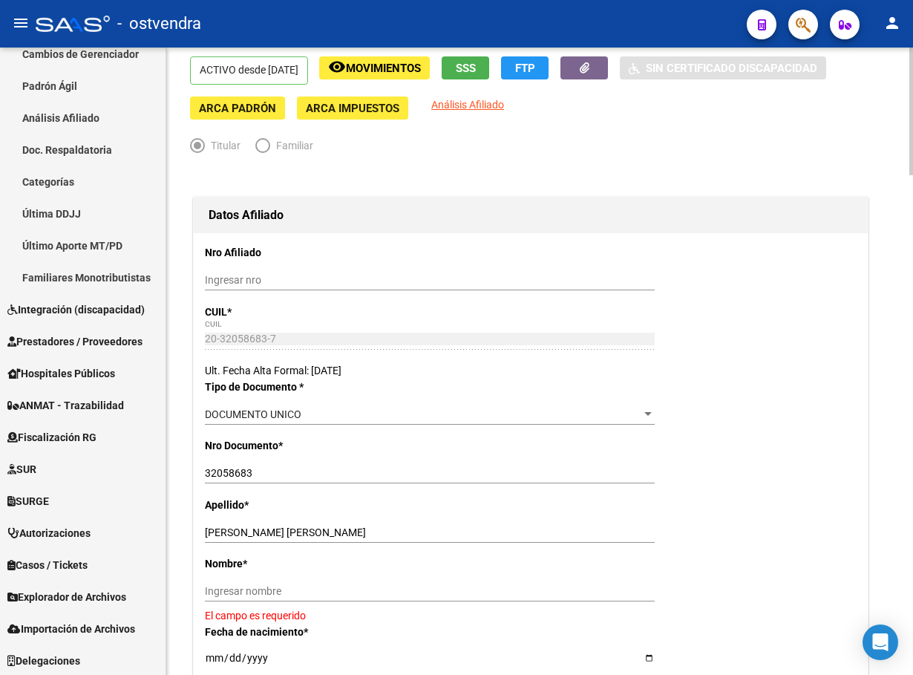
scroll to position [111, 0]
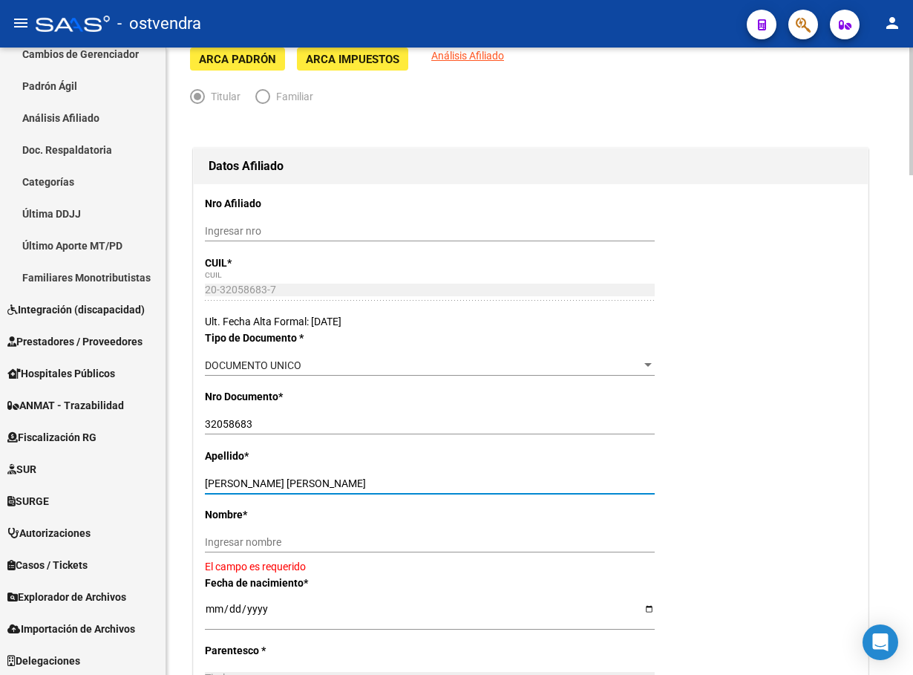
drag, startPoint x: 269, startPoint y: 484, endPoint x: 410, endPoint y: 490, distance: 141.2
click at [414, 484] on input "[PERSON_NAME] [PERSON_NAME]" at bounding box center [430, 483] width 450 height 13
drag, startPoint x: 361, startPoint y: 539, endPoint x: 352, endPoint y: 539, distance: 9.6
click at [359, 539] on input "Ingresar nombre" at bounding box center [430, 542] width 450 height 13
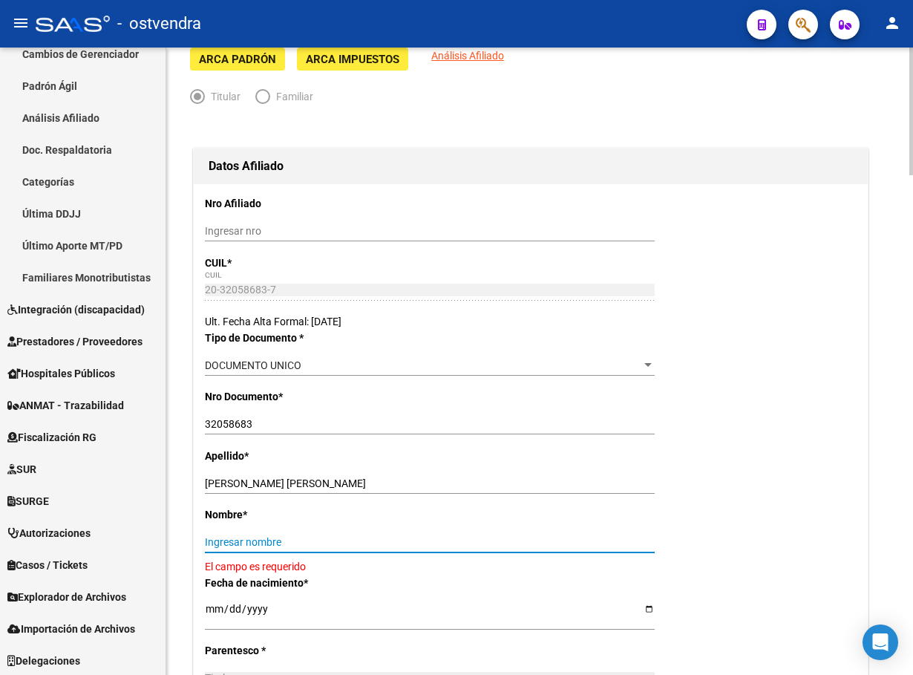
paste input "[PERSON_NAME]"
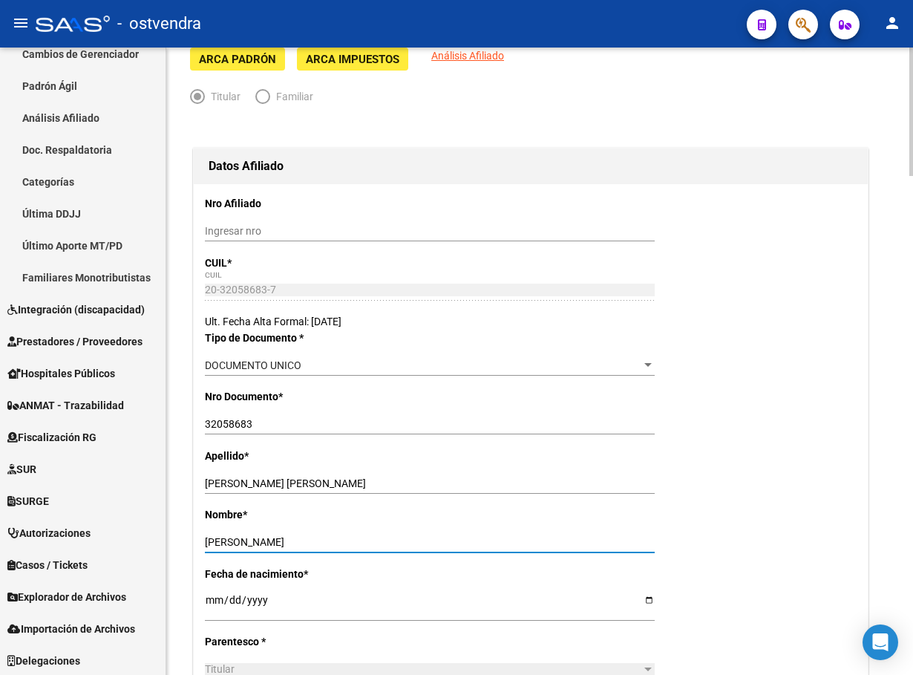
type input "[PERSON_NAME]"
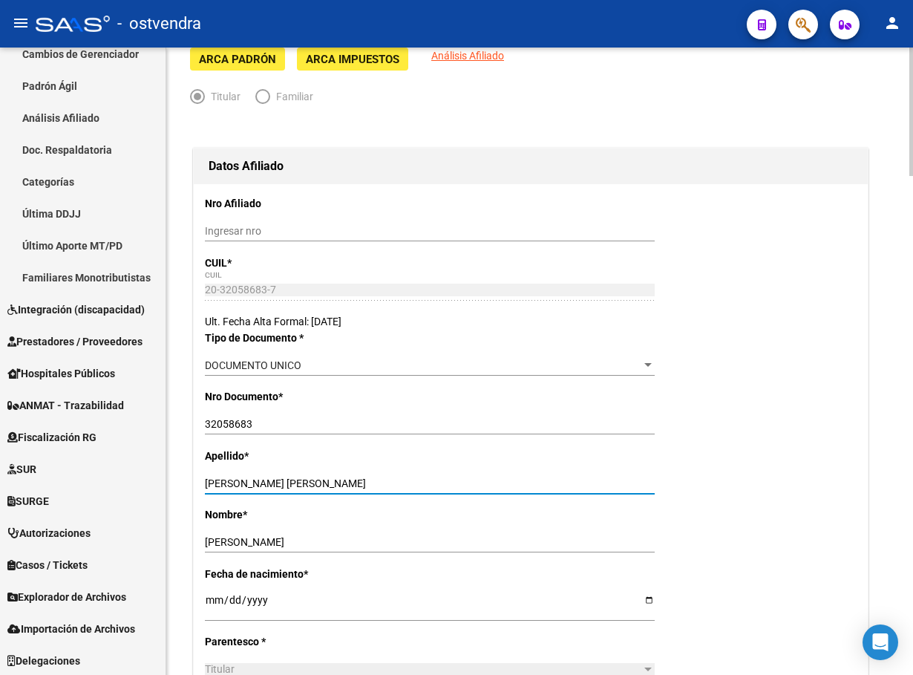
drag, startPoint x: 270, startPoint y: 482, endPoint x: 408, endPoint y: 477, distance: 137.4
click at [408, 477] on input "[PERSON_NAME] [PERSON_NAME]" at bounding box center [430, 483] width 450 height 13
type input "AVELLANEDA"
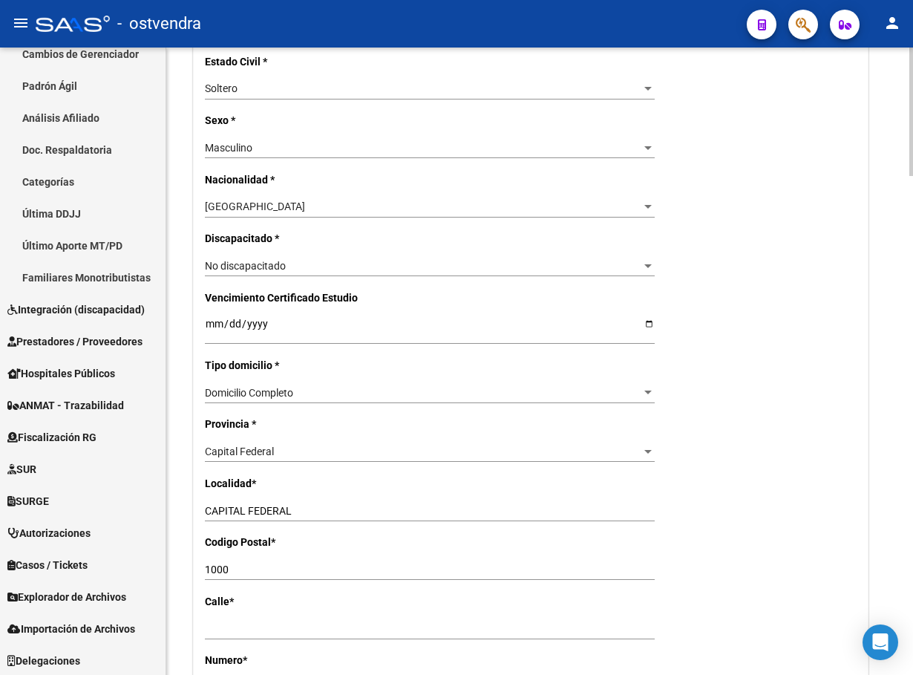
scroll to position [779, 0]
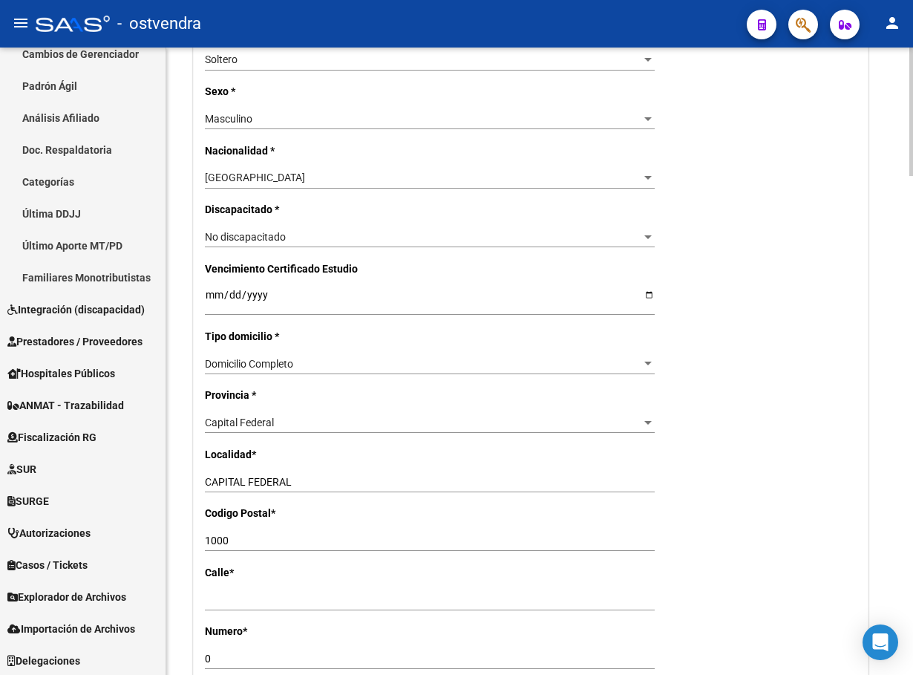
click at [310, 422] on div "Capital Federal" at bounding box center [423, 422] width 436 height 13
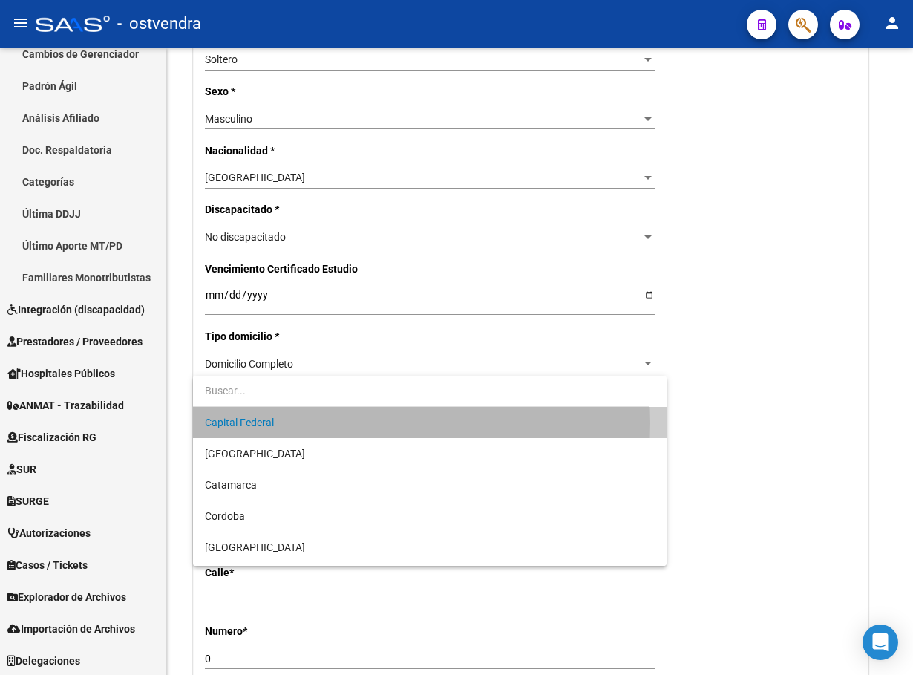
click at [310, 423] on span "Capital Federal" at bounding box center [429, 422] width 449 height 31
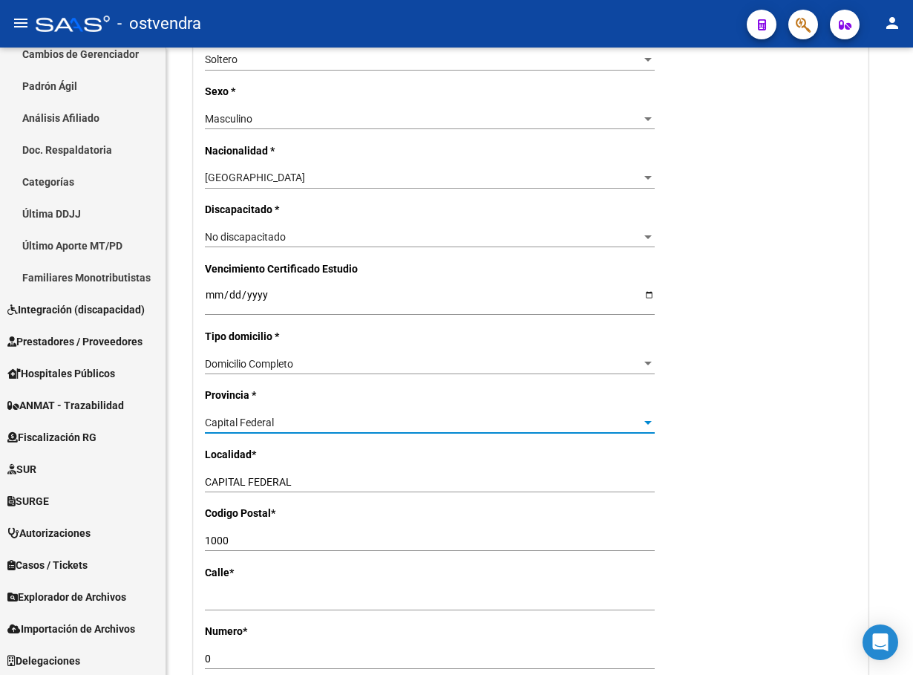
click at [310, 423] on div "Capital Federal" at bounding box center [423, 422] width 436 height 13
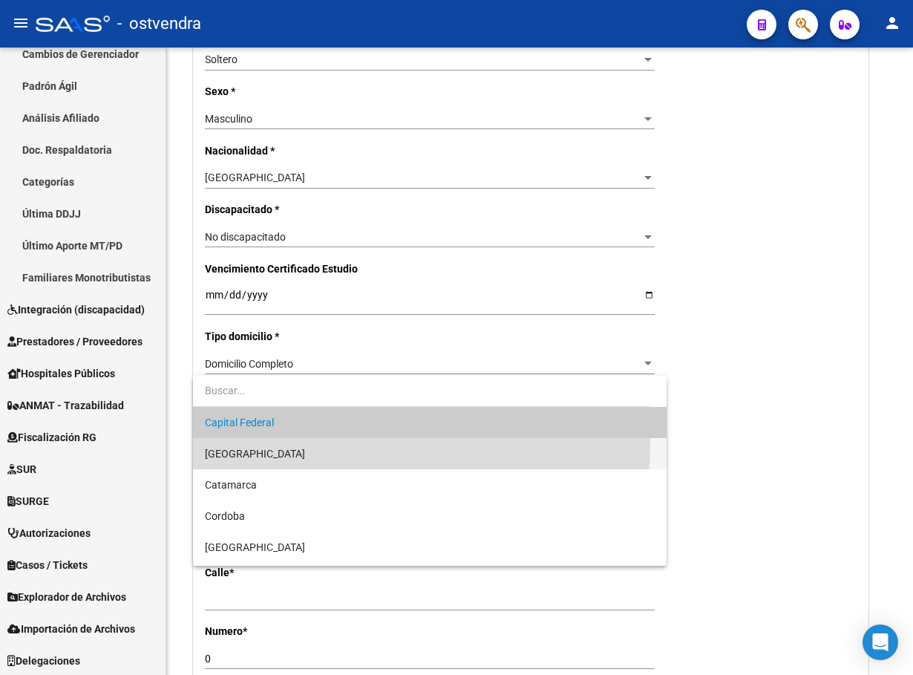
click at [308, 445] on span "[GEOGRAPHIC_DATA]" at bounding box center [429, 453] width 449 height 31
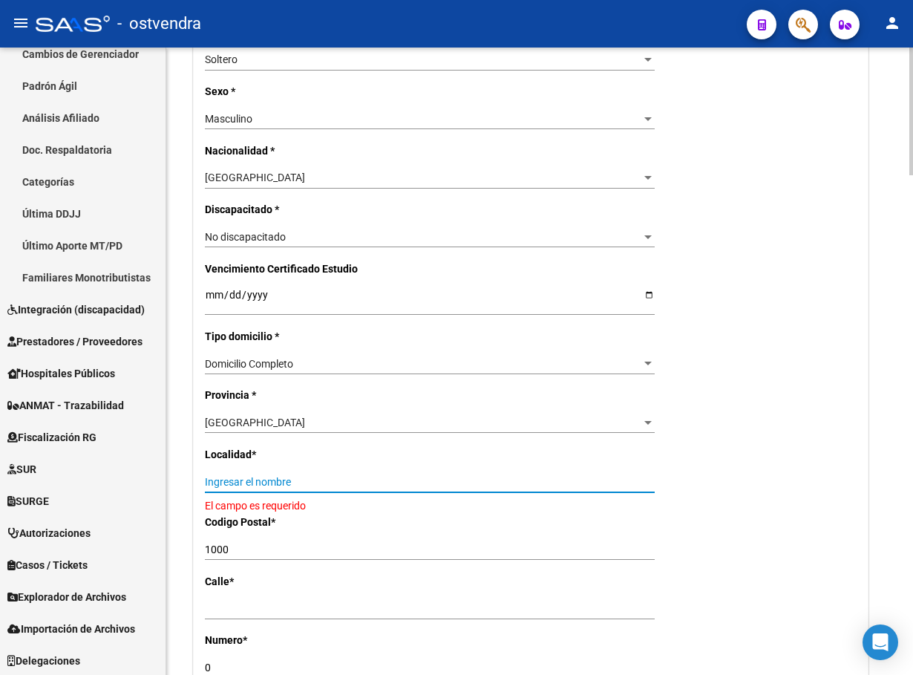
click at [308, 484] on input "Ingresar el nombre" at bounding box center [430, 482] width 450 height 13
type input "Ñ"
type input "l"
type input "LANUS"
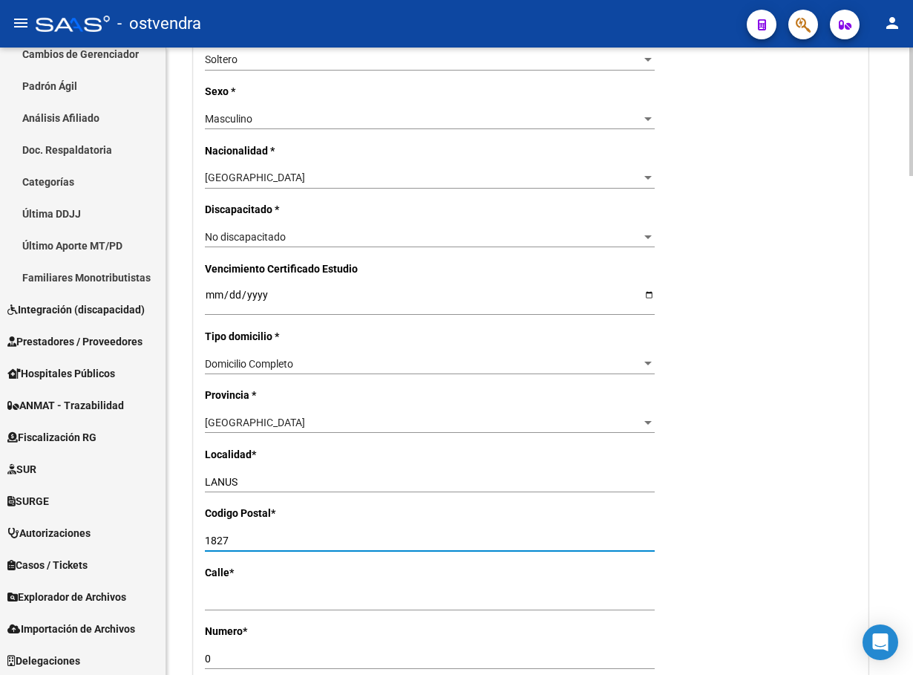
type input "1827"
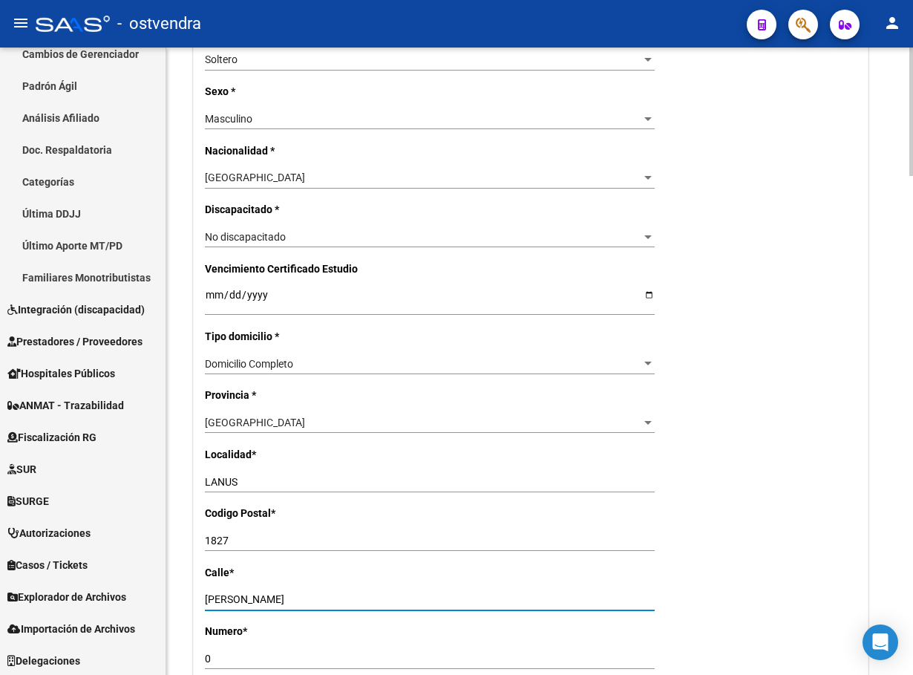
type input "[PERSON_NAME]"
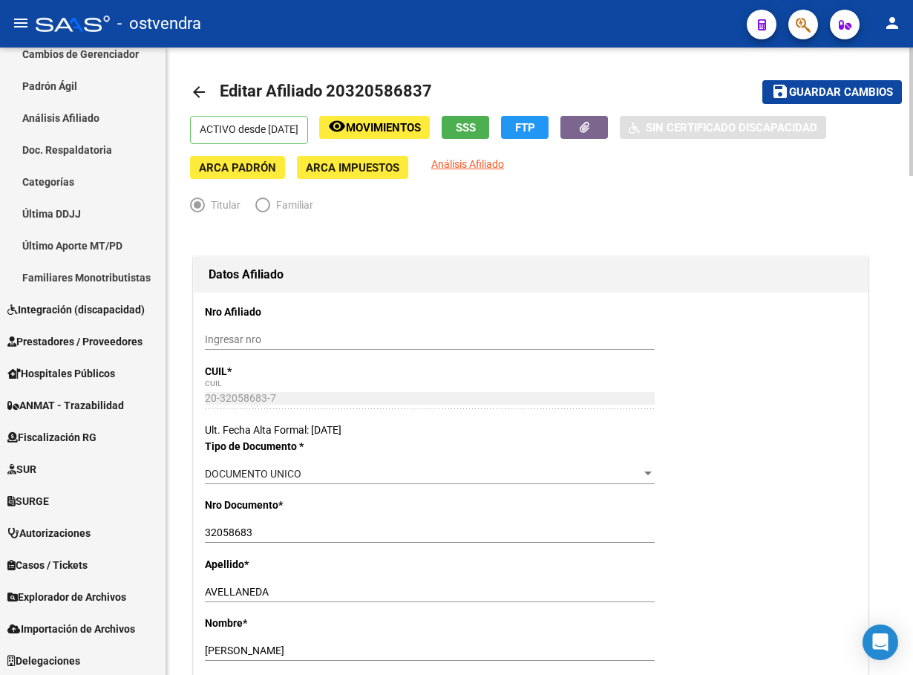
scroll to position [0, 0]
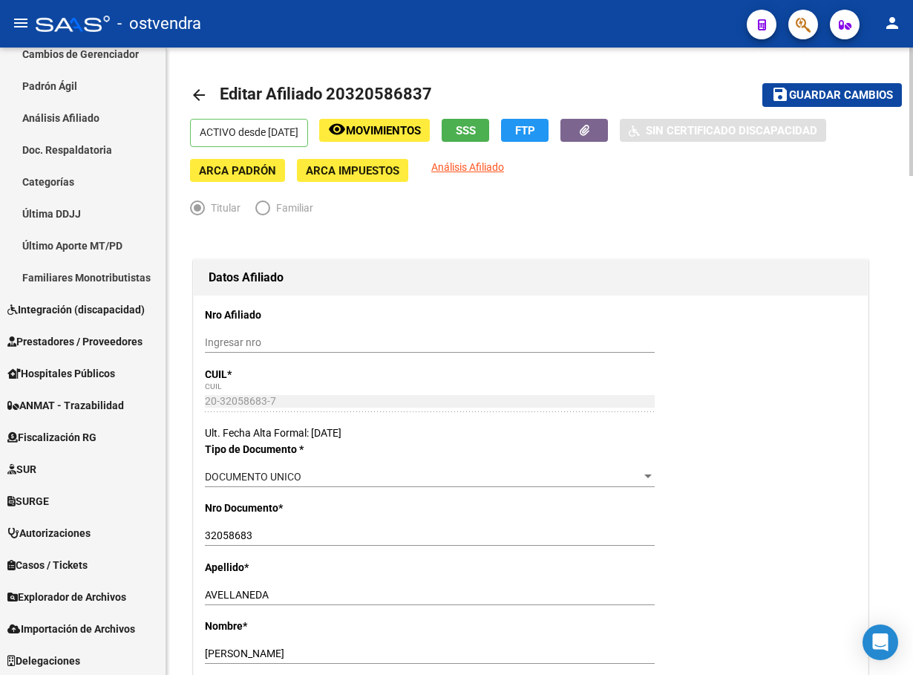
type input "3501"
click at [806, 82] on mat-toolbar-row "save Guardar cambios" at bounding box center [804, 95] width 195 height 48
click at [805, 89] on span "Guardar cambios" at bounding box center [841, 95] width 104 height 13
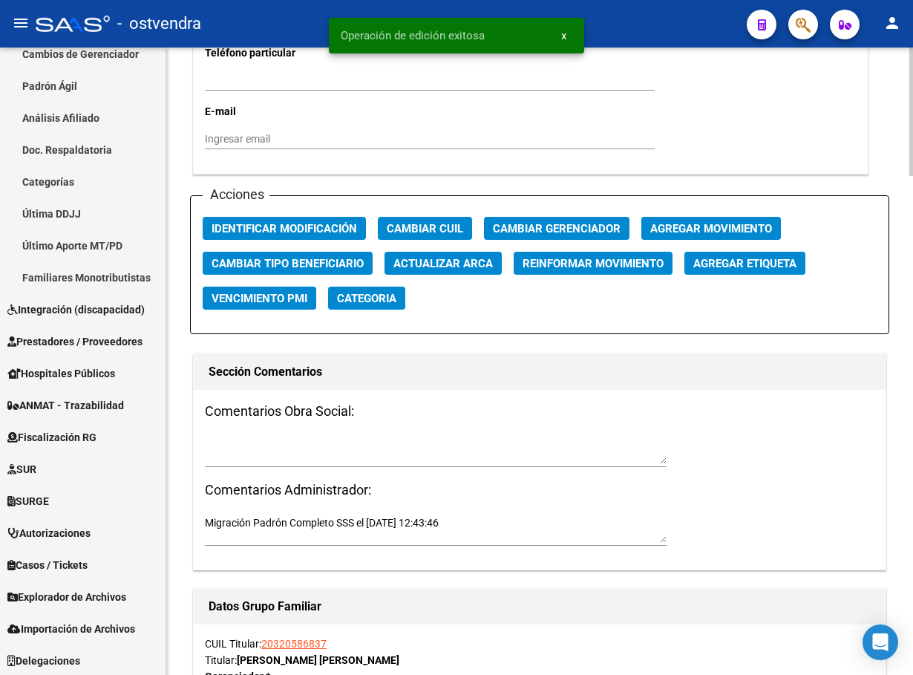
scroll to position [1670, 0]
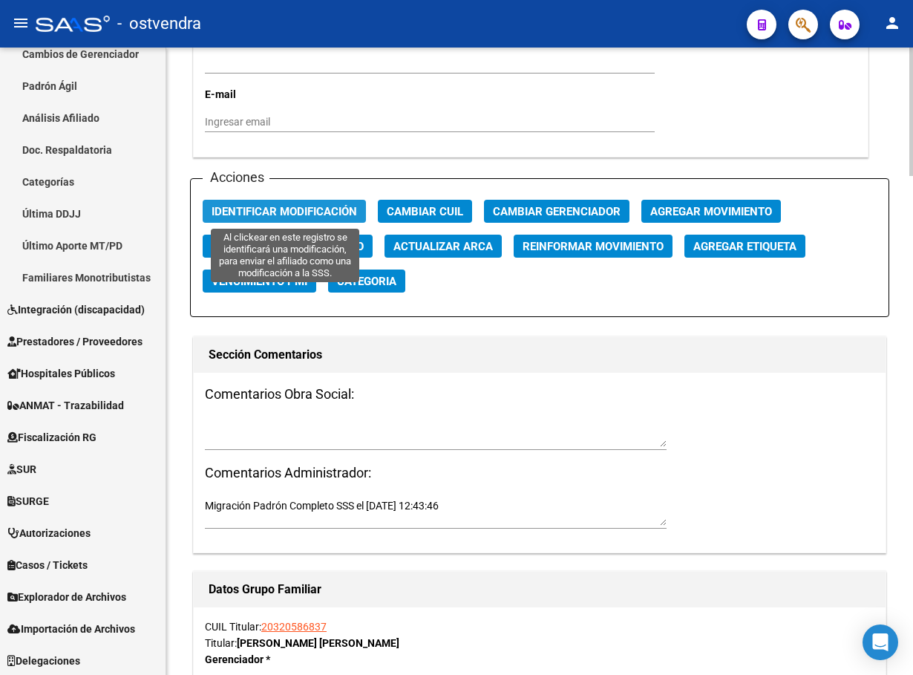
click at [246, 206] on span "Identificar Modificación" at bounding box center [284, 211] width 145 height 13
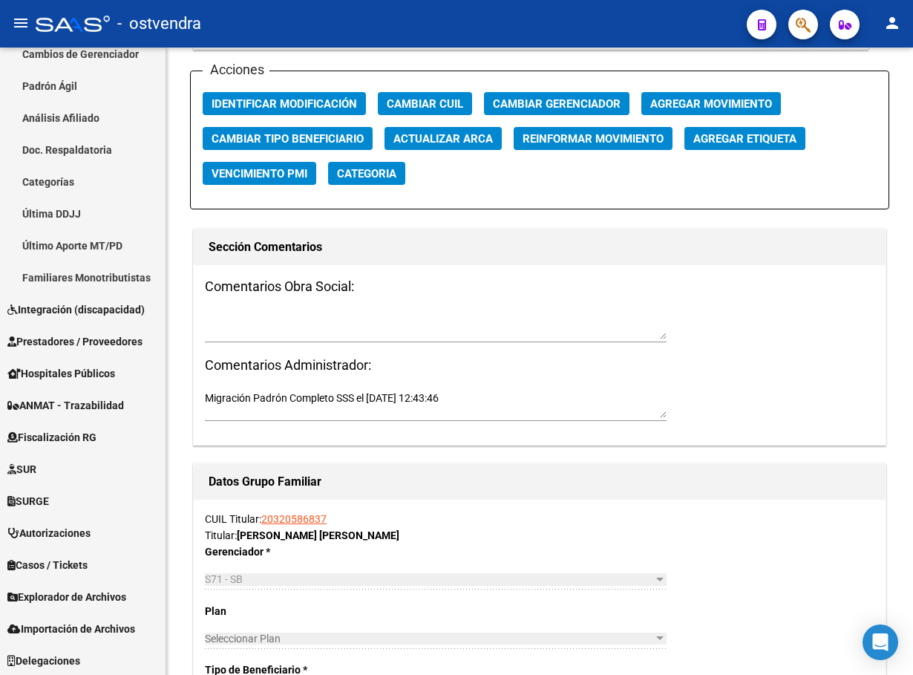
scroll to position [1777, 0]
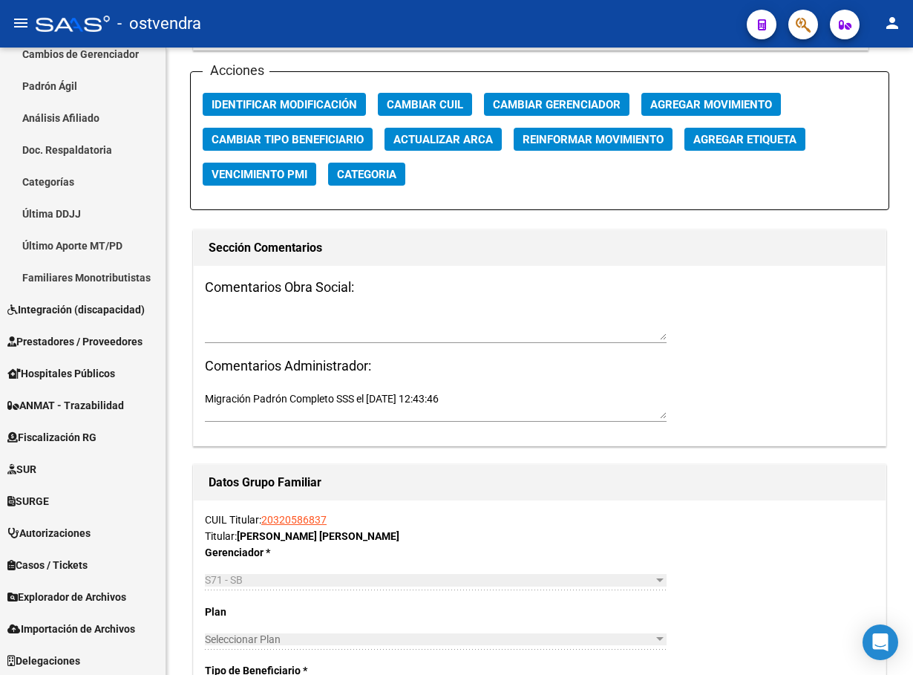
click at [786, 16] on div at bounding box center [797, 24] width 42 height 30
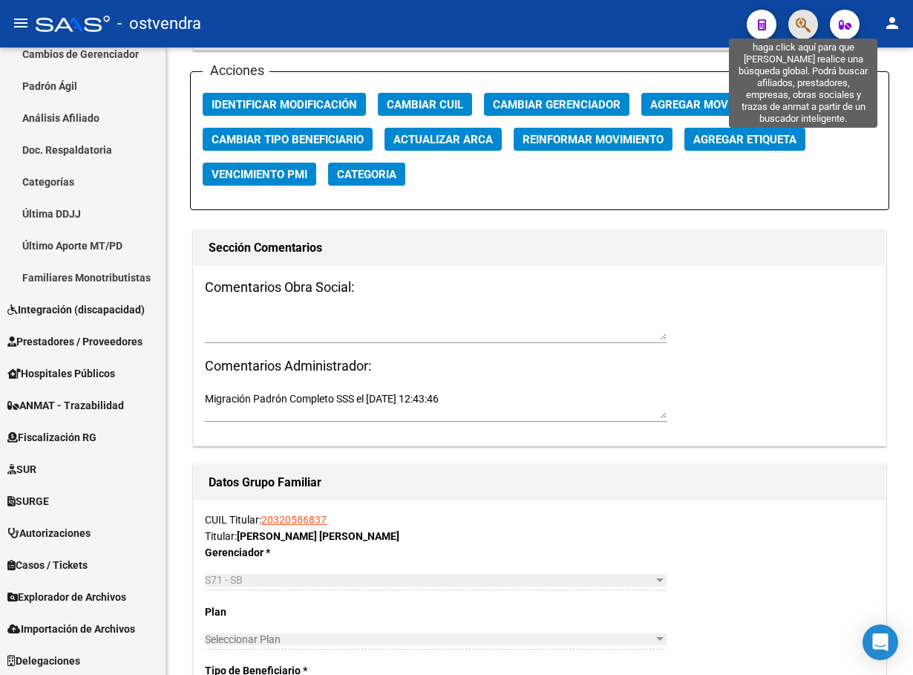
click at [796, 25] on icon "button" at bounding box center [803, 24] width 15 height 17
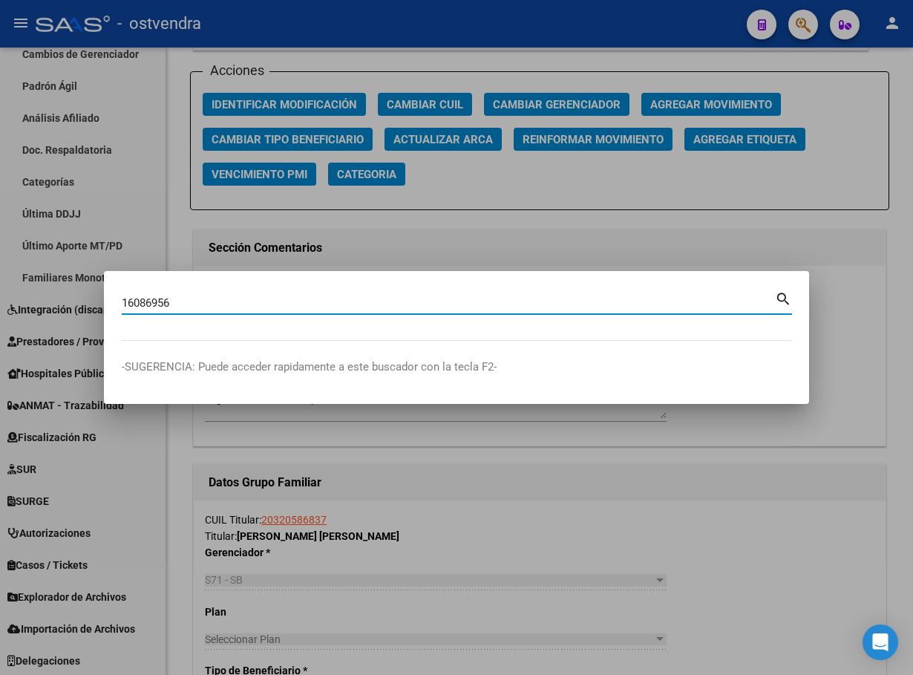
type input "16086956"
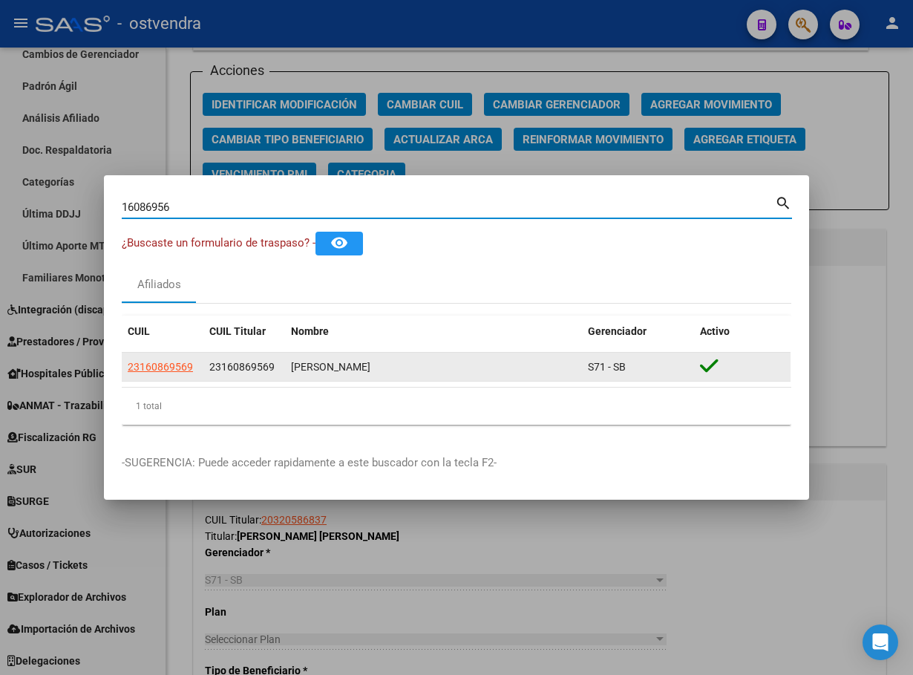
click at [158, 372] on span "23160869569" at bounding box center [160, 367] width 65 height 12
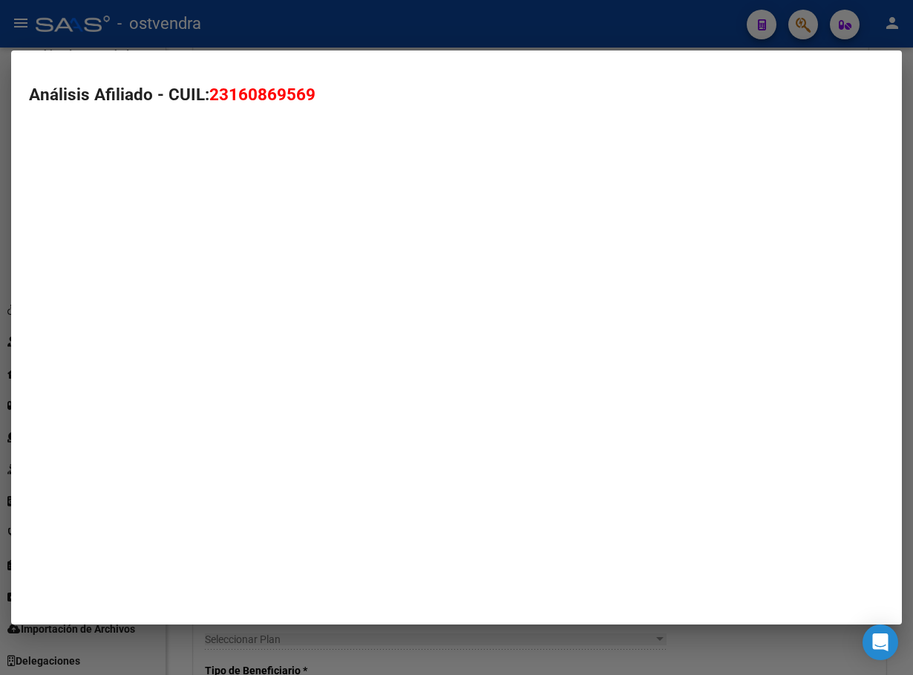
type textarea "23160869569"
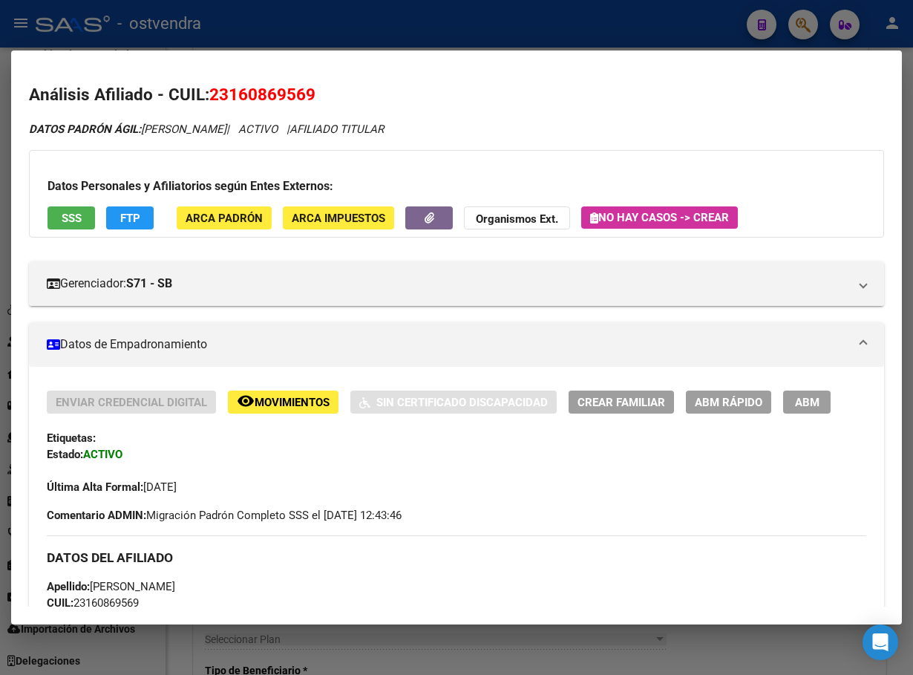
click at [800, 397] on span "ABM" at bounding box center [807, 402] width 24 height 13
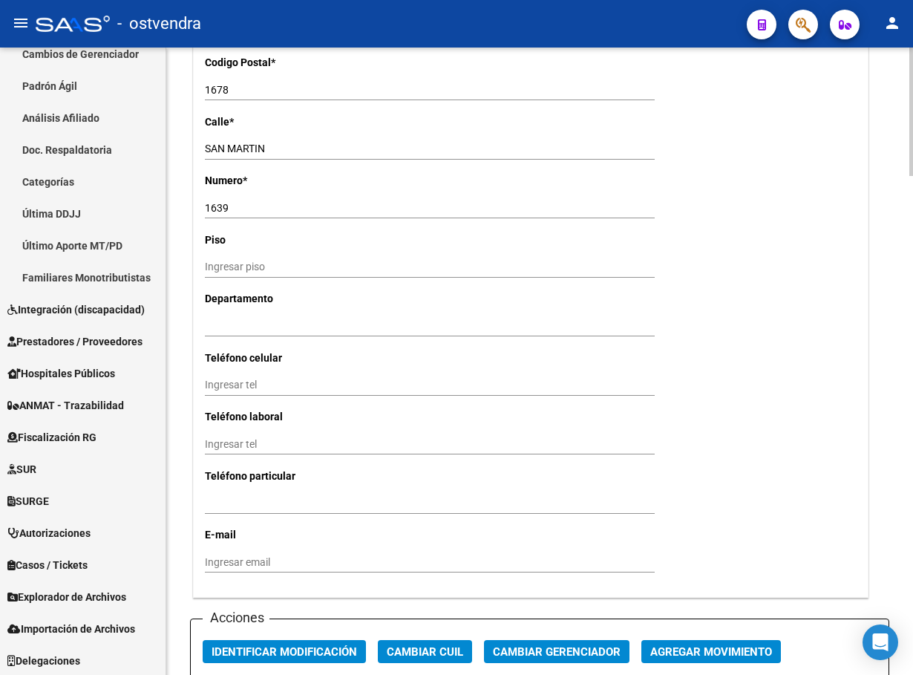
scroll to position [1559, 0]
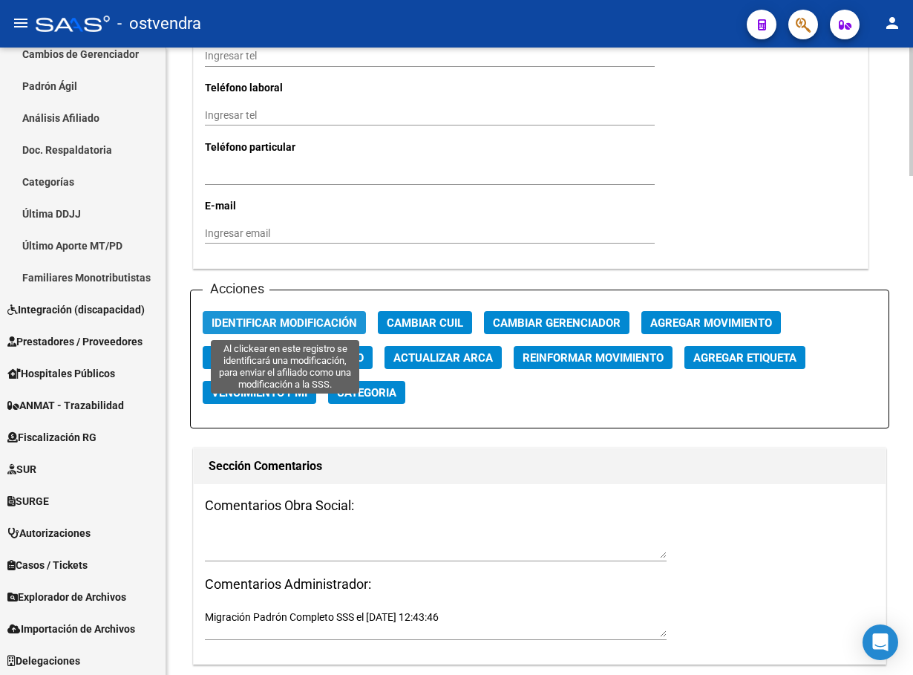
click at [330, 324] on span "Identificar Modificación" at bounding box center [284, 322] width 145 height 13
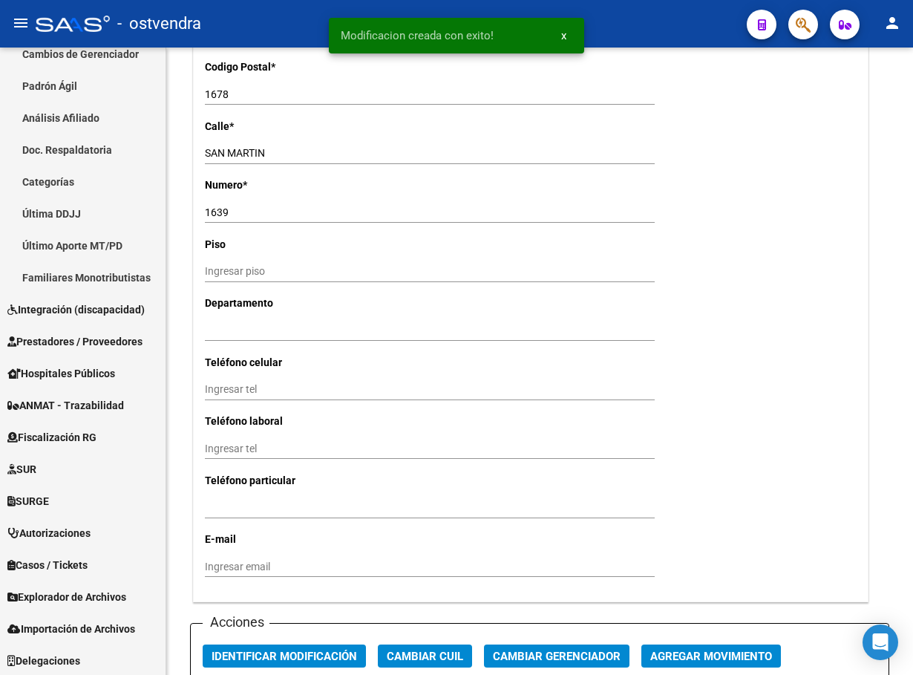
scroll to position [891, 0]
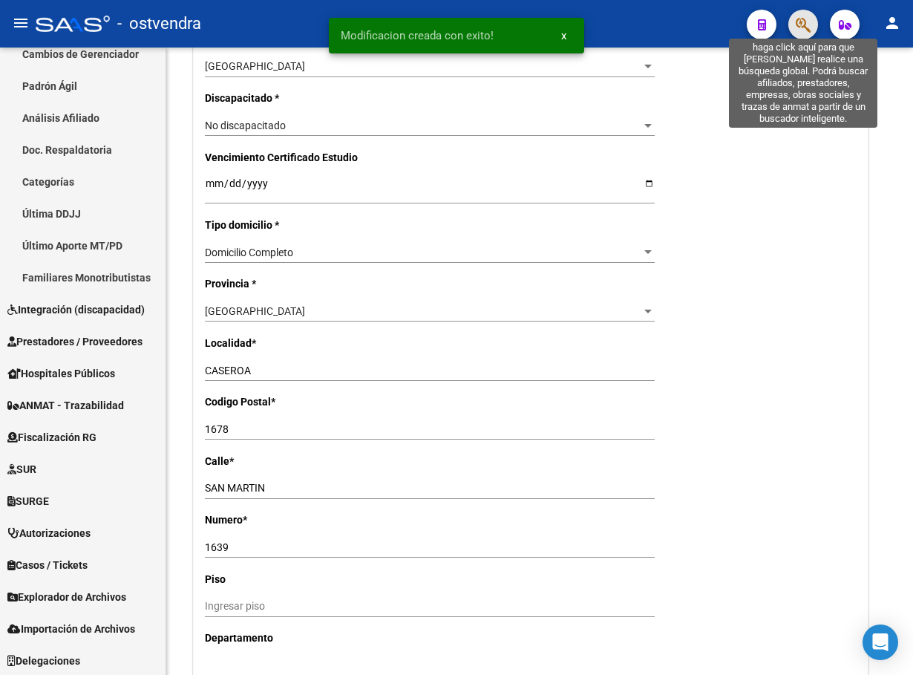
click at [806, 19] on icon "button" at bounding box center [803, 24] width 15 height 17
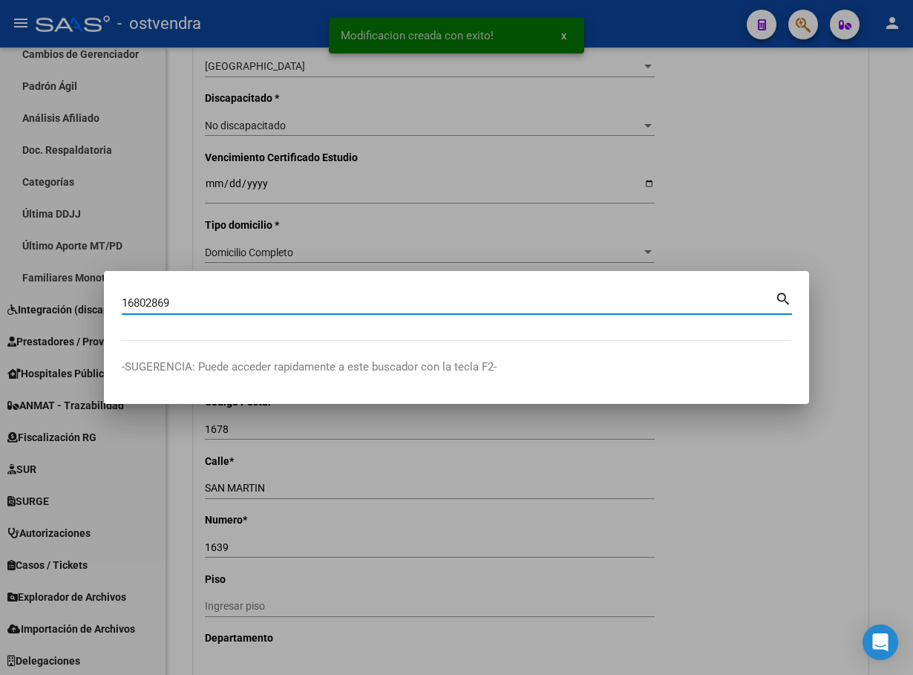
type input "16802869"
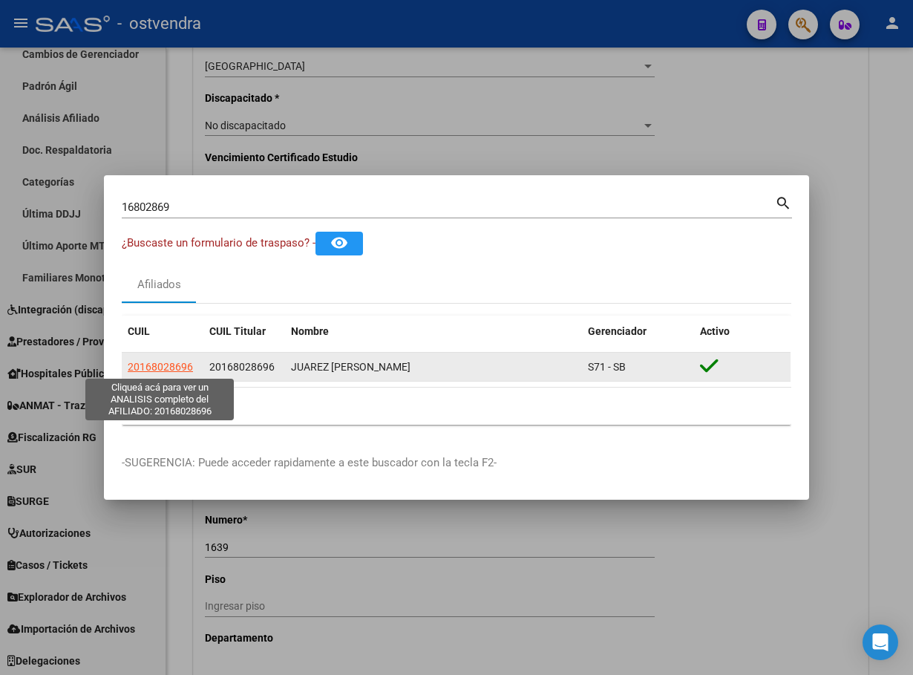
click at [180, 361] on span "20168028696" at bounding box center [160, 367] width 65 height 12
type textarea "20168028696"
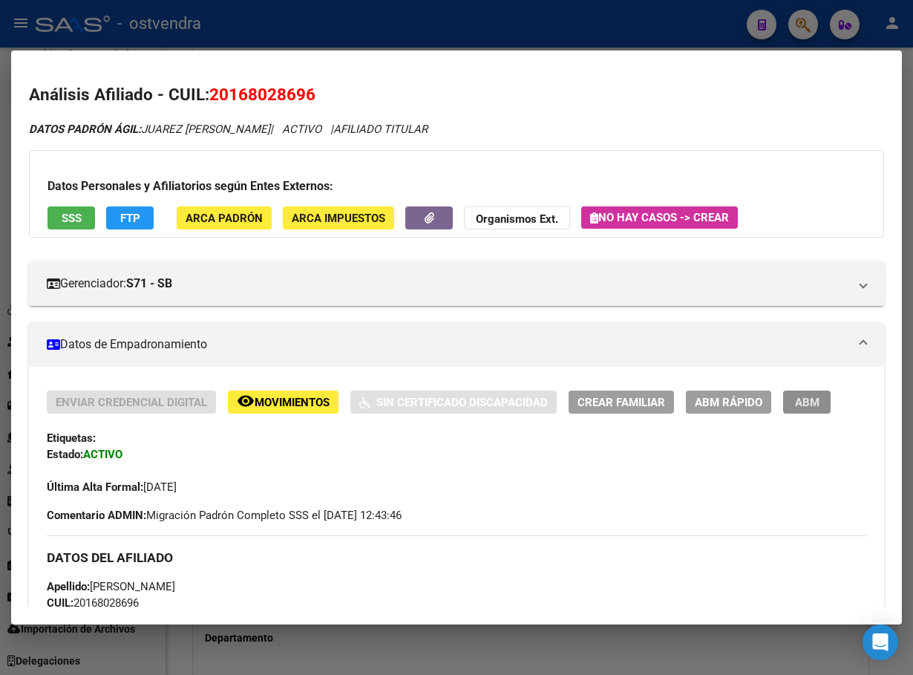
click at [797, 404] on span "ABM" at bounding box center [807, 402] width 24 height 13
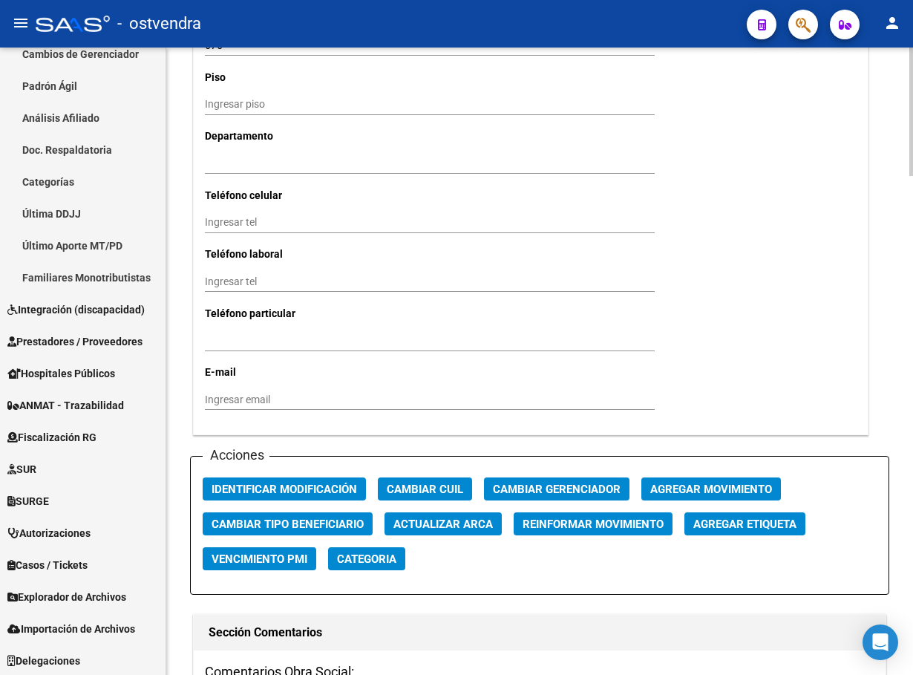
scroll to position [1670, 0]
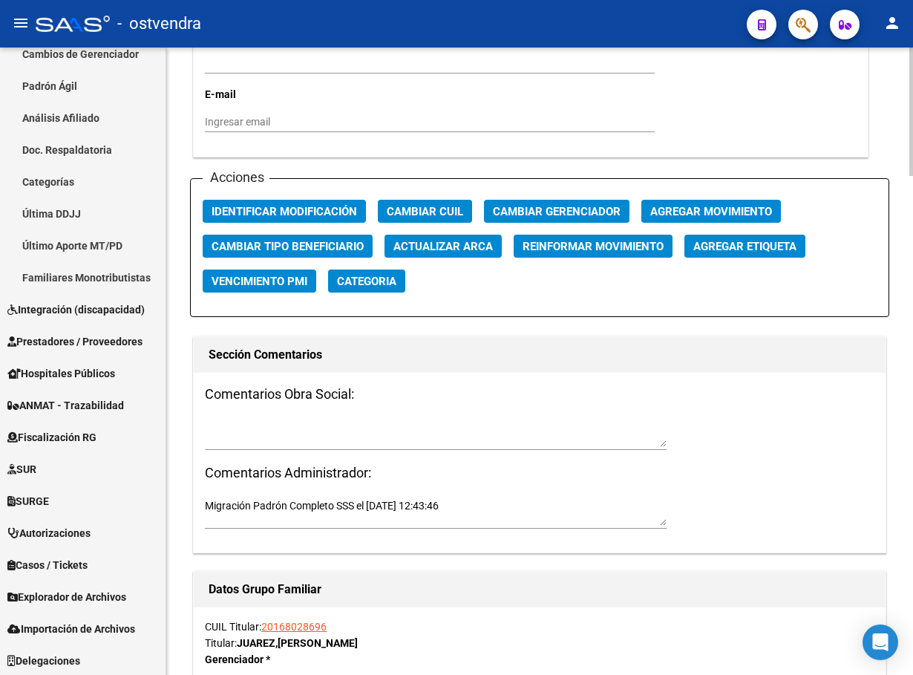
click at [303, 196] on div "Acciones Identificar Modificación Cambiar CUIL Cambiar Gerenciador Agregar Movi…" at bounding box center [539, 247] width 699 height 139
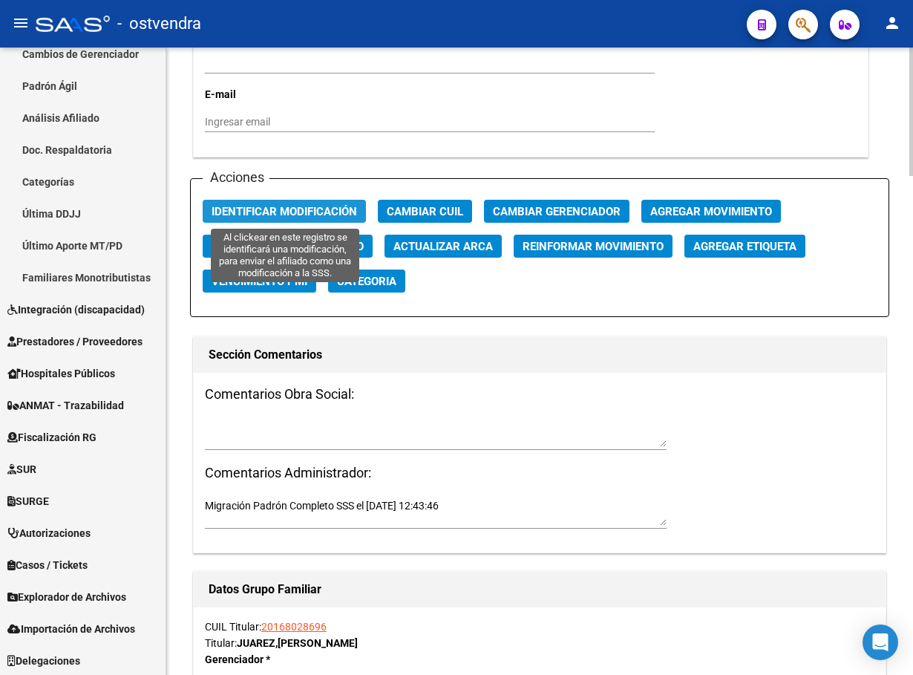
click at [305, 214] on span "Identificar Modificación" at bounding box center [284, 211] width 145 height 13
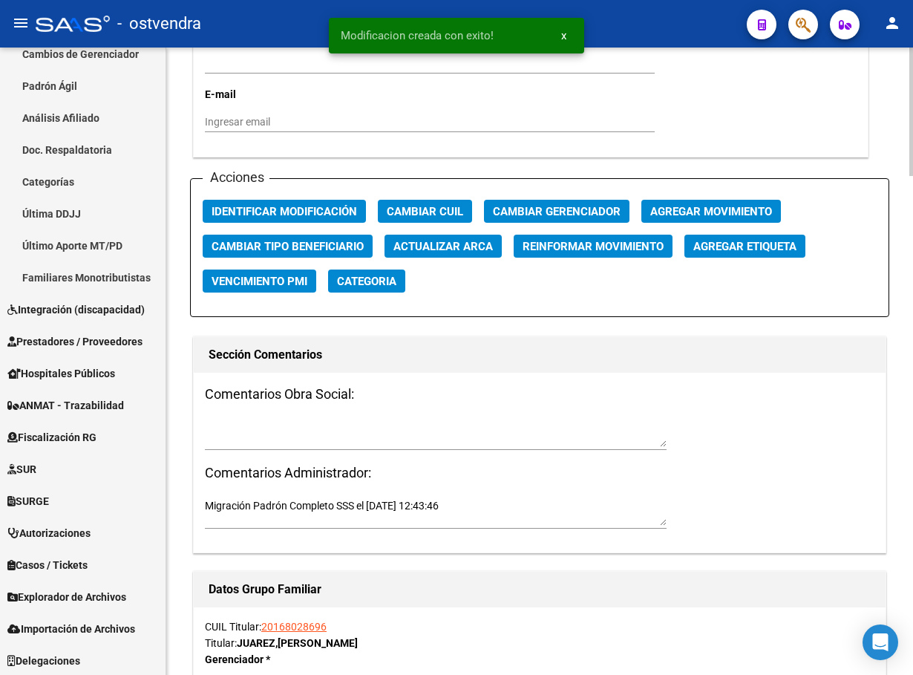
scroll to position [1447, 0]
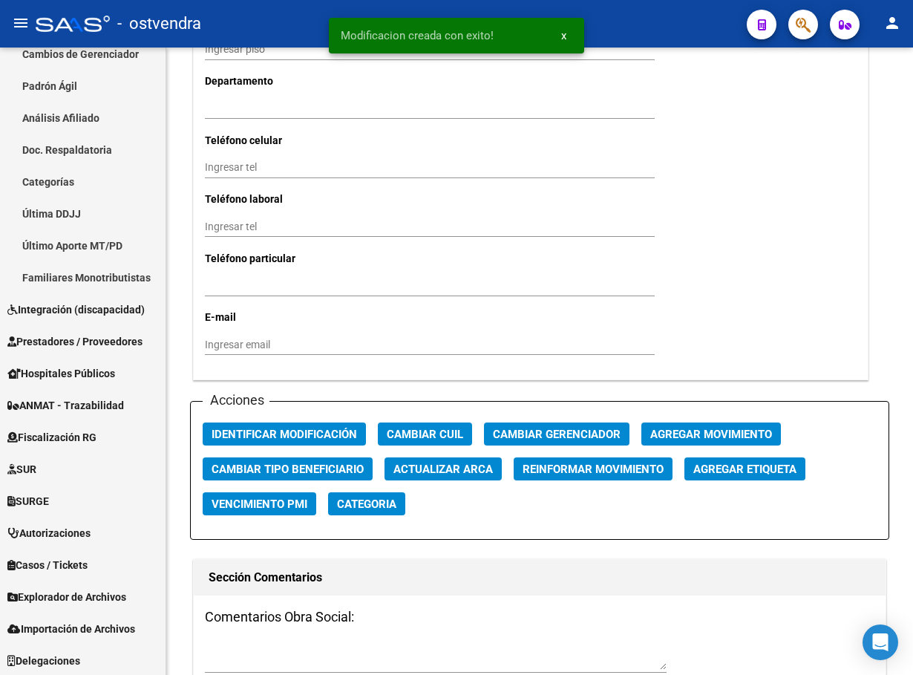
click at [791, 0] on mat-toolbar "menu - ostvendra person" at bounding box center [456, 24] width 913 height 48
click at [796, 23] on icon "button" at bounding box center [803, 24] width 15 height 17
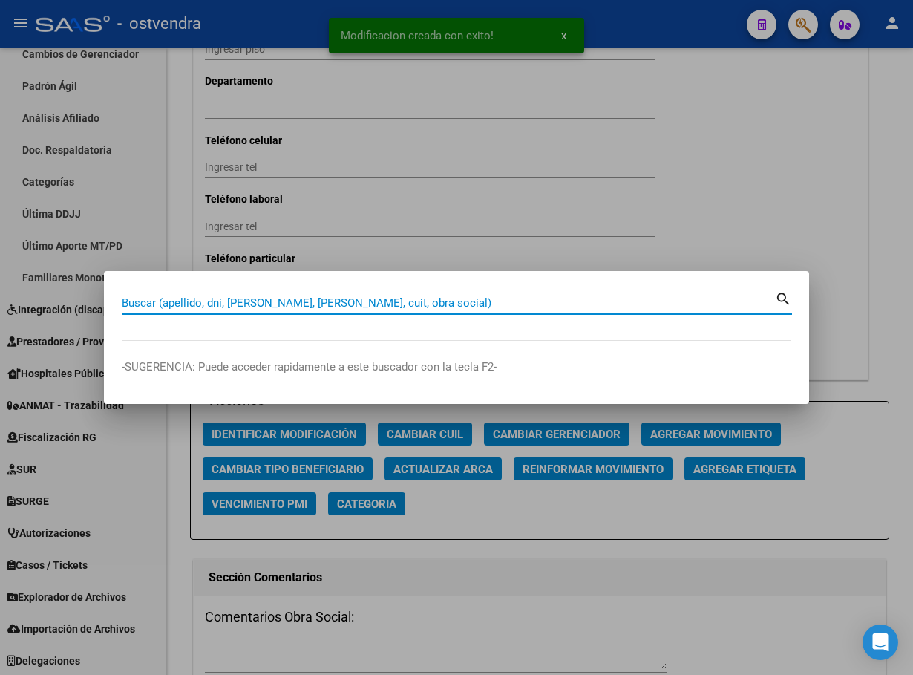
paste input "33930617"
type input "33930617"
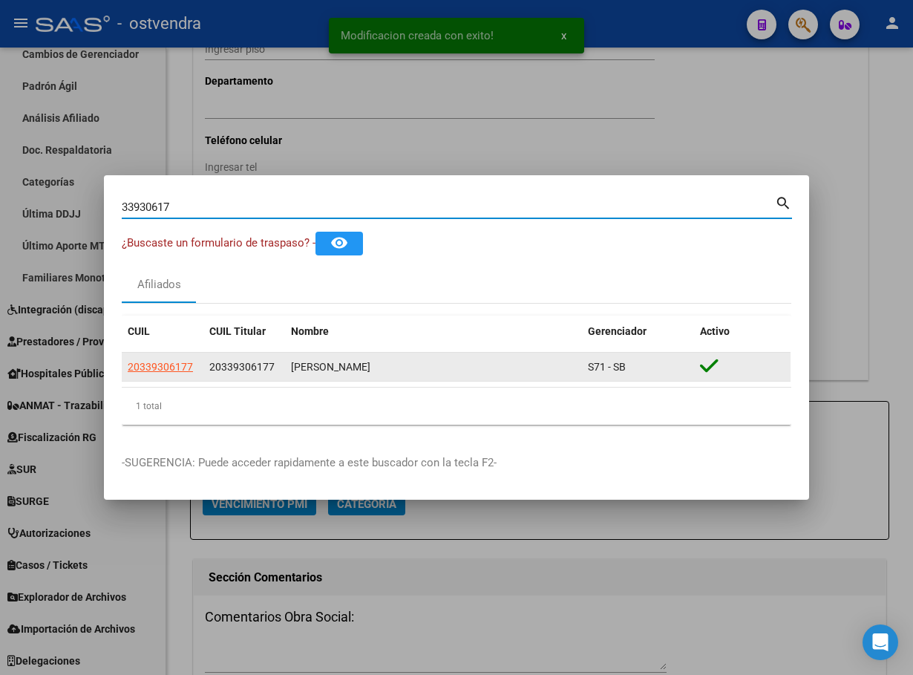
click at [171, 359] on app-link-go-to "20339306177" at bounding box center [160, 367] width 65 height 17
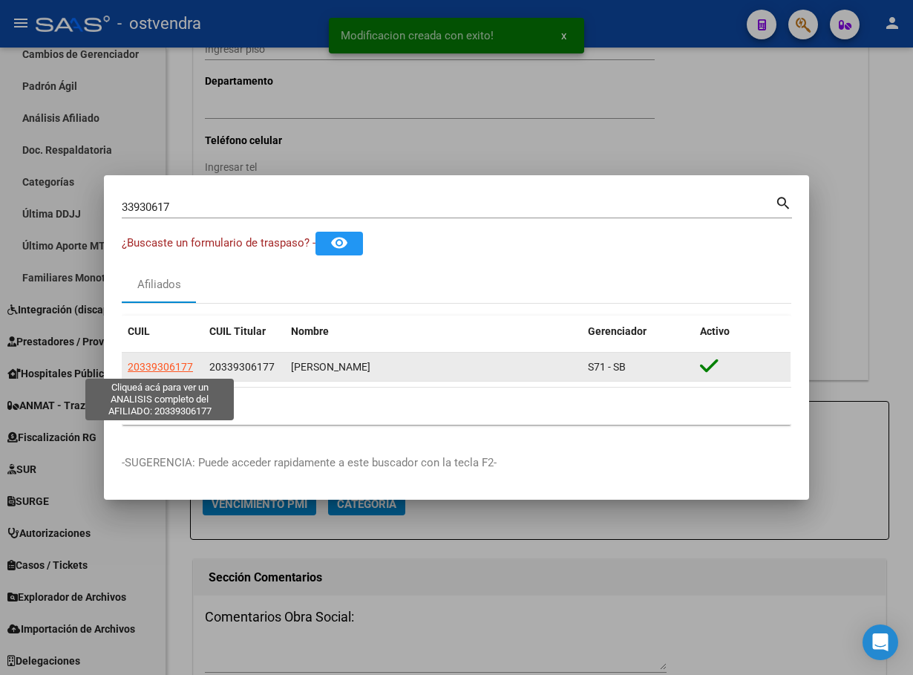
click at [174, 370] on span "20339306177" at bounding box center [160, 367] width 65 height 12
type textarea "20339306177"
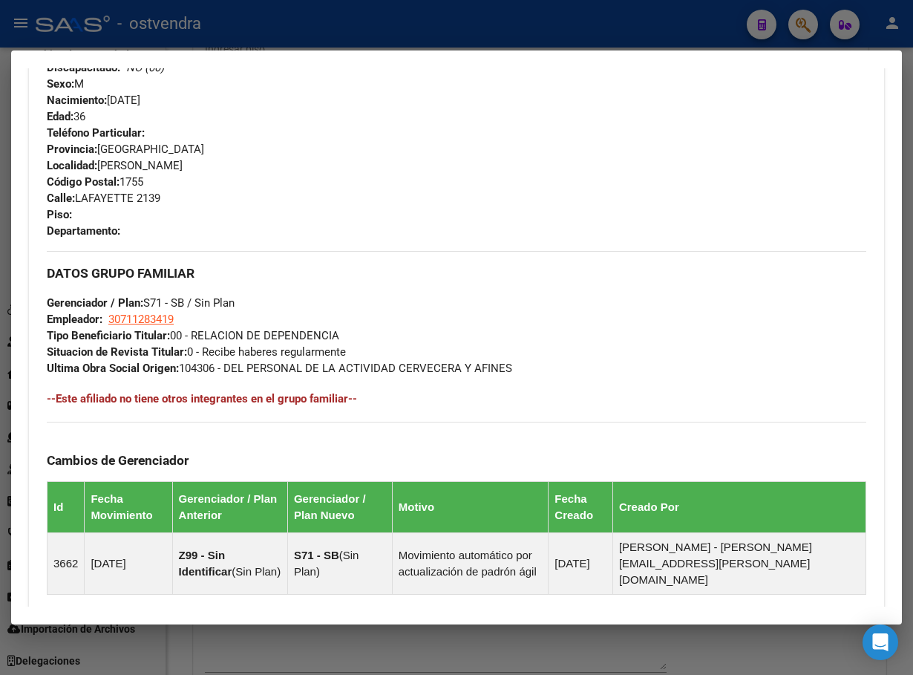
scroll to position [171, 0]
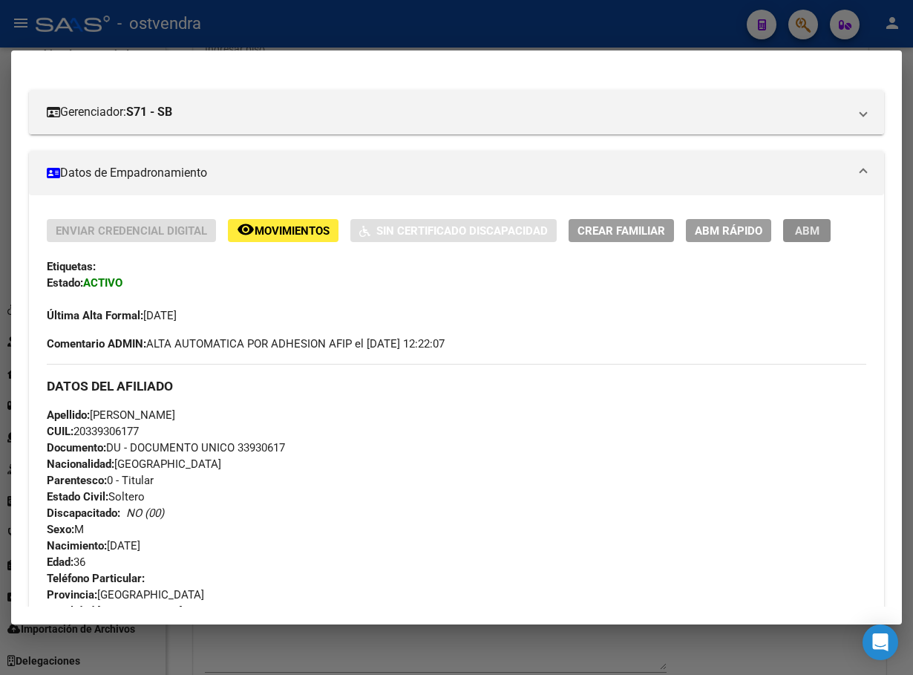
click at [802, 234] on span "ABM" at bounding box center [807, 230] width 24 height 13
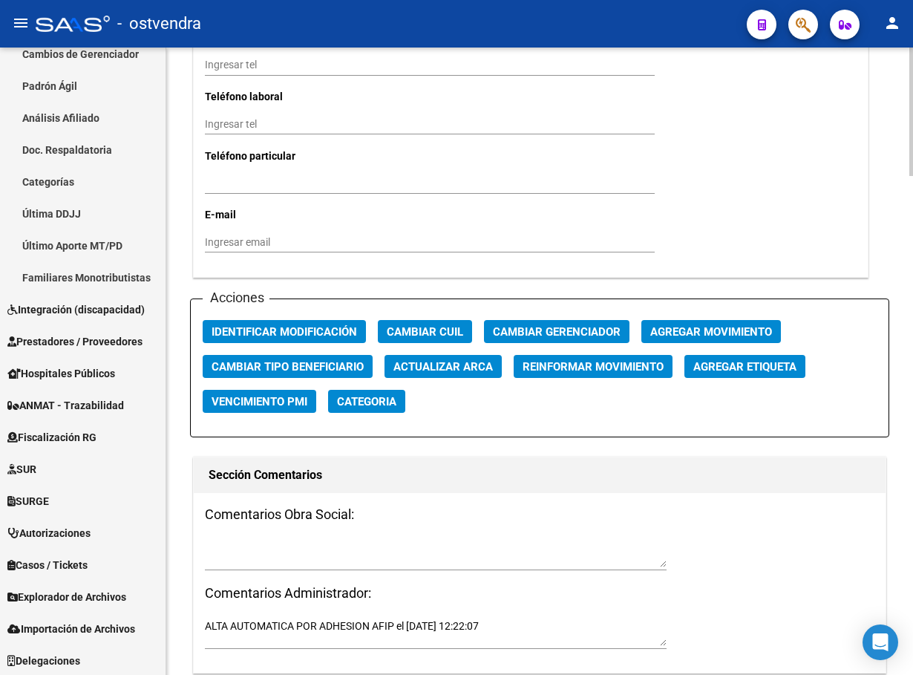
scroll to position [1559, 0]
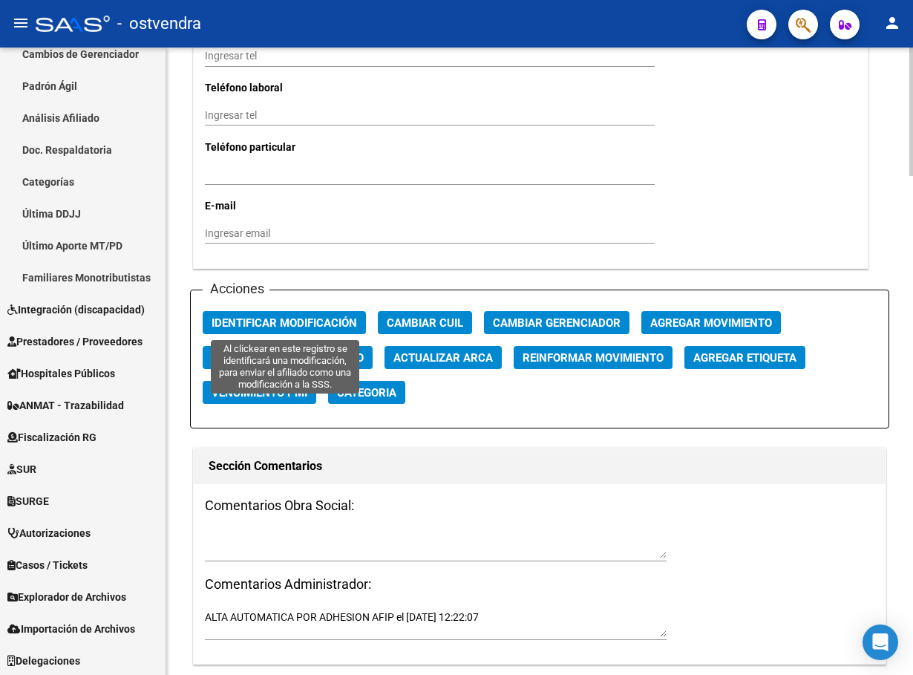
click at [307, 318] on span "Identificar Modificación" at bounding box center [284, 322] width 145 height 13
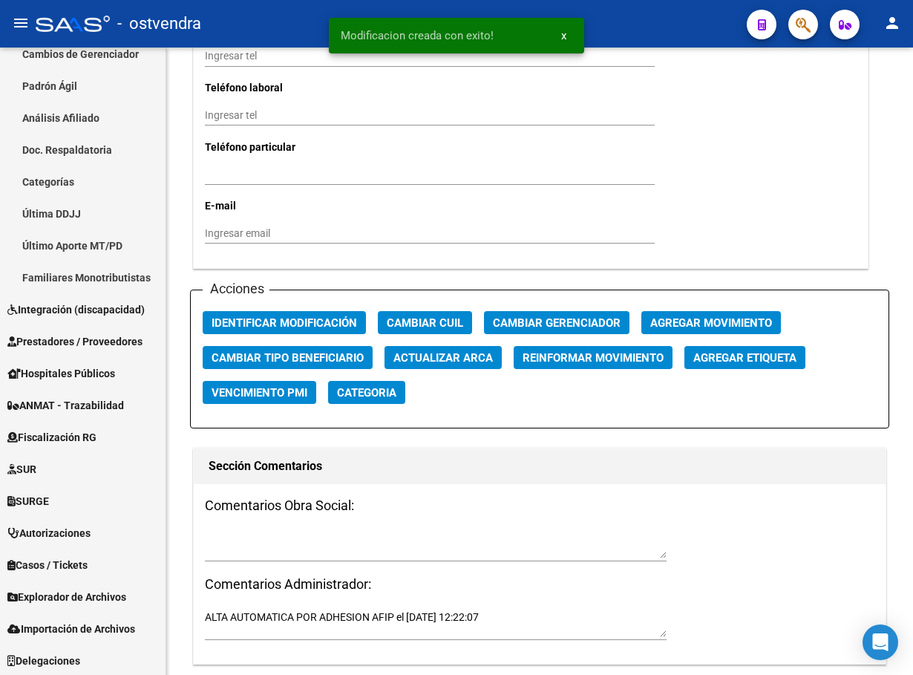
click at [799, 10] on span "button" at bounding box center [803, 25] width 15 height 30
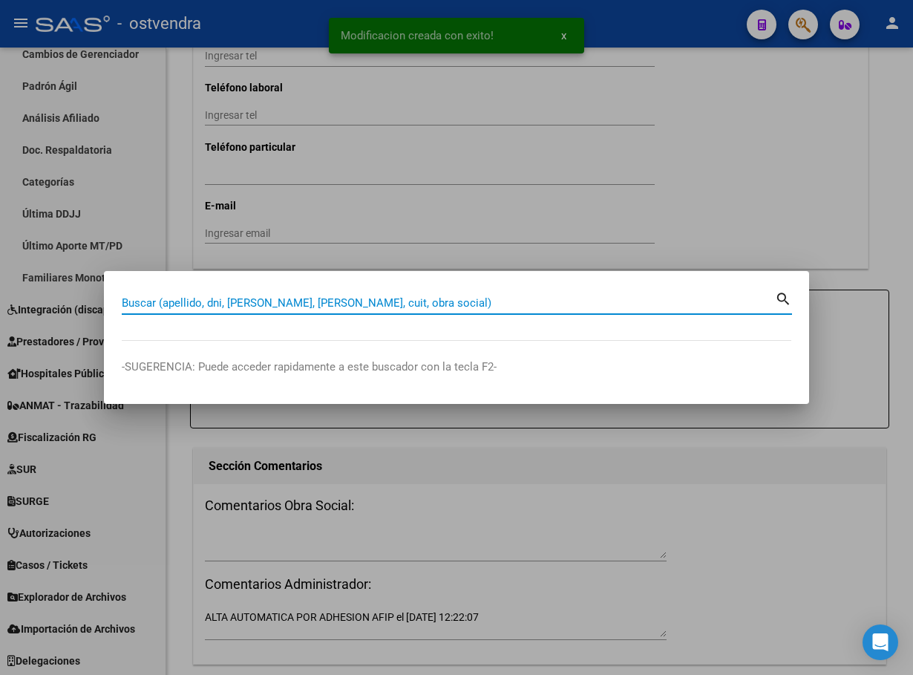
paste input "54836312"
type input "54836312"
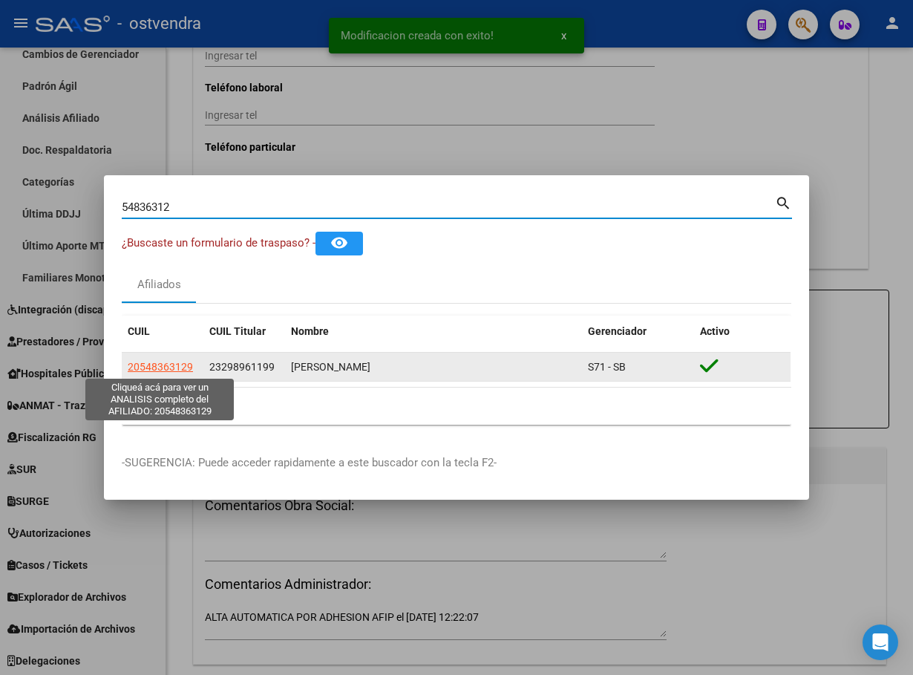
click at [151, 365] on span "20548363129" at bounding box center [160, 367] width 65 height 12
type textarea "20548363129"
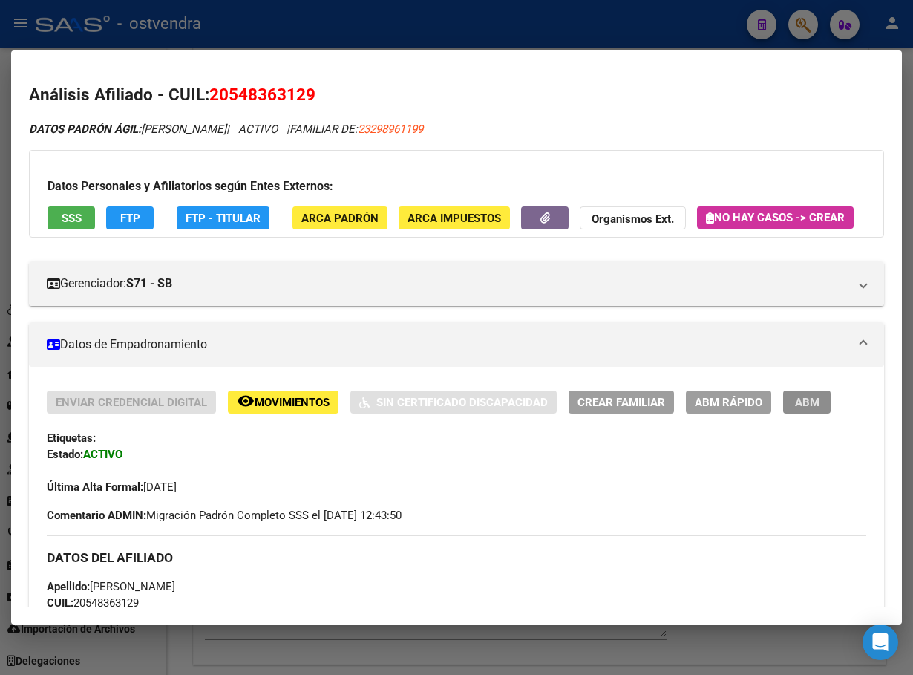
click at [818, 409] on span "ABM" at bounding box center [807, 402] width 24 height 13
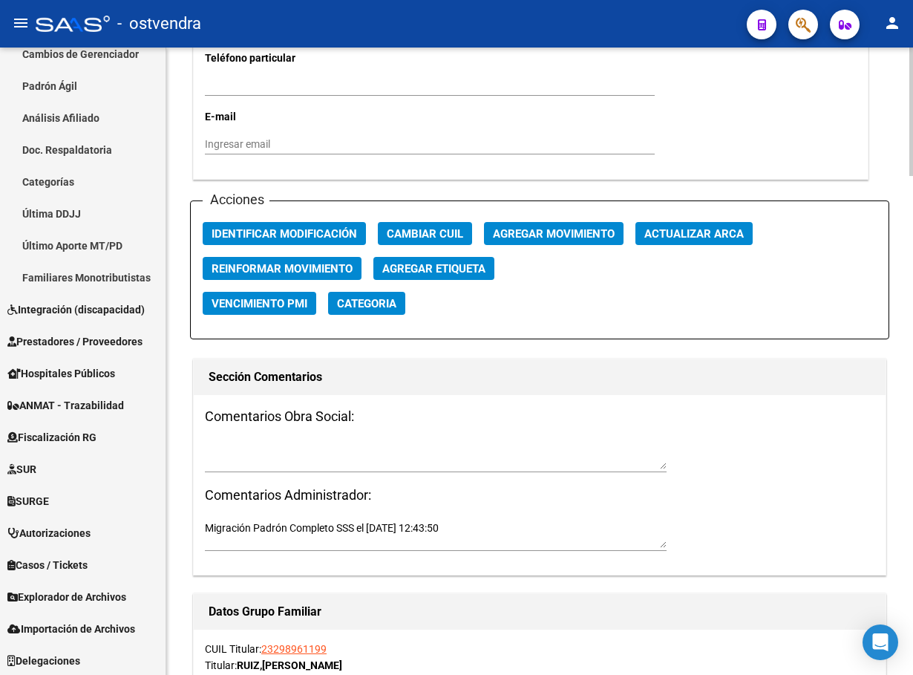
scroll to position [1781, 0]
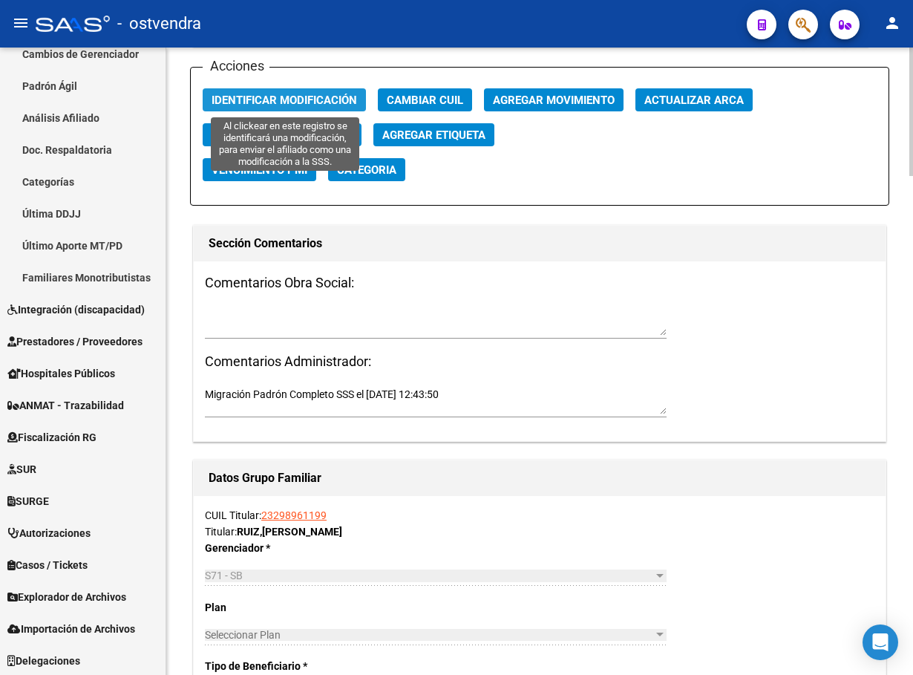
click at [292, 94] on span "Identificar Modificación" at bounding box center [284, 100] width 145 height 13
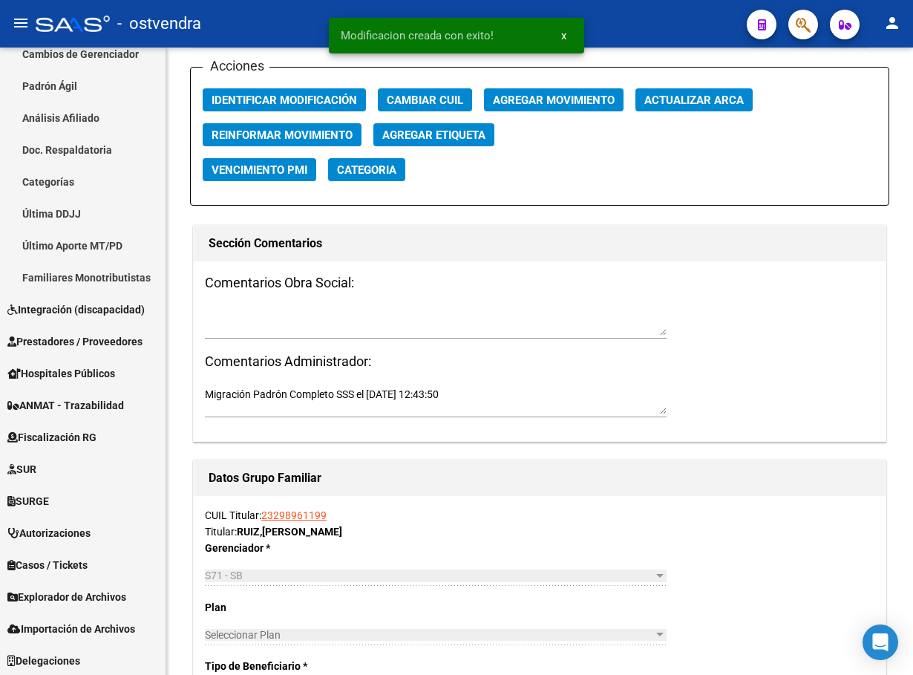
click at [805, 19] on icon "button" at bounding box center [803, 24] width 15 height 17
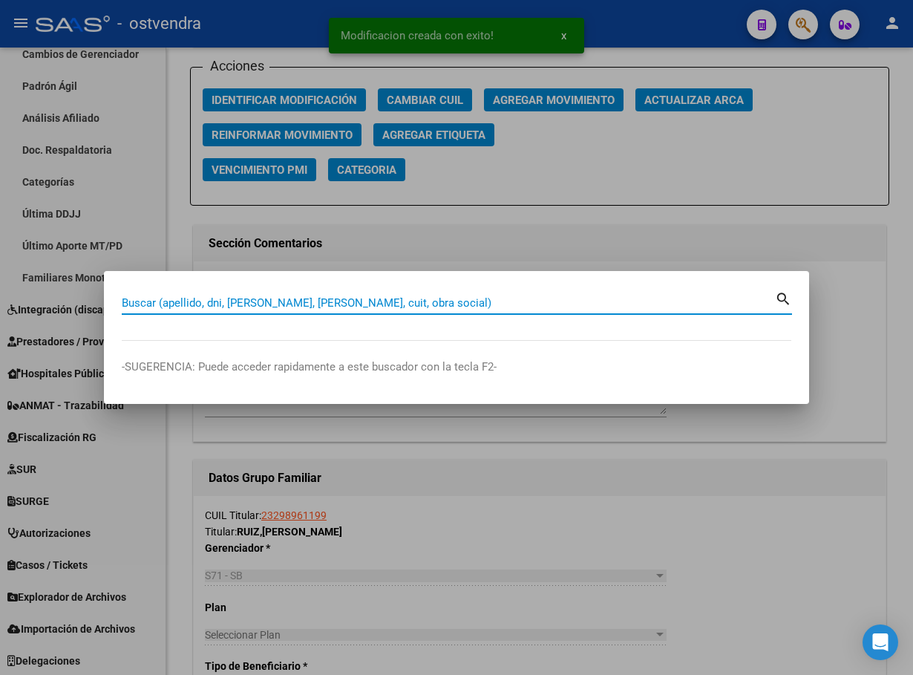
paste input "28992584"
type input "28992584"
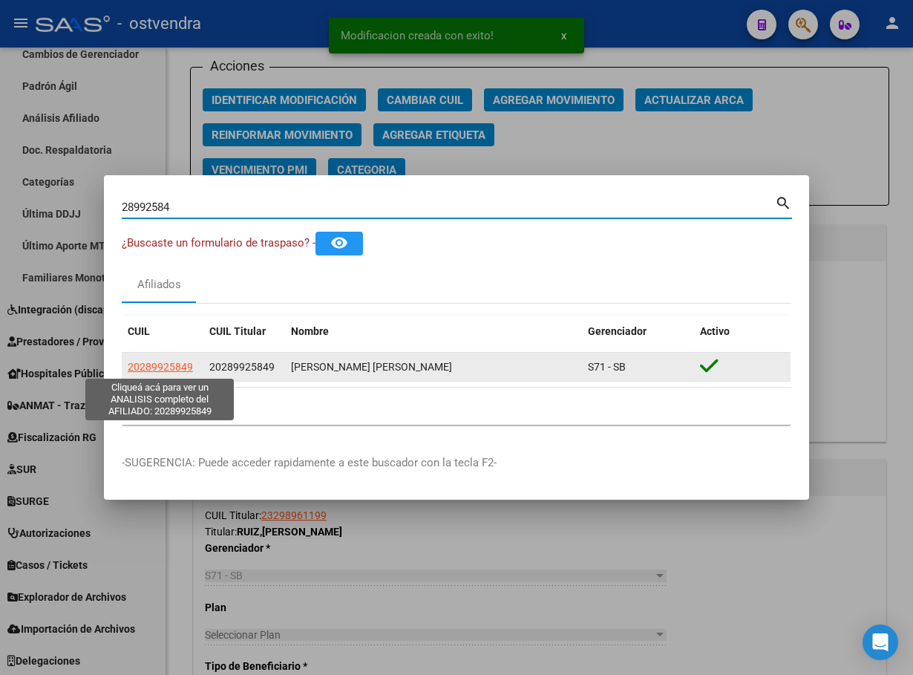
click at [151, 359] on app-link-go-to "20289925849" at bounding box center [160, 367] width 65 height 17
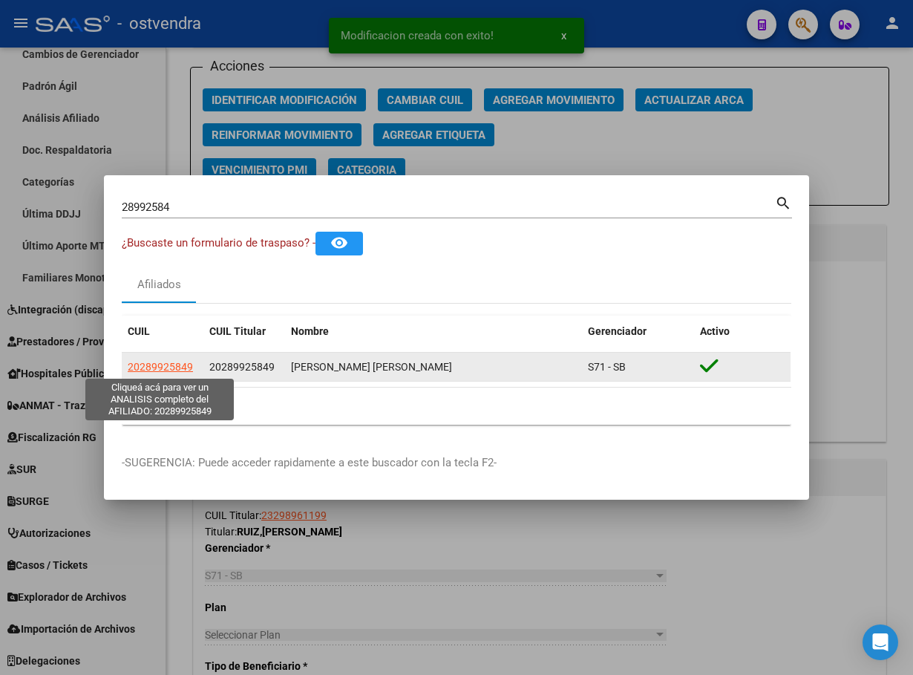
click at [158, 364] on span "20289925849" at bounding box center [160, 367] width 65 height 12
type textarea "20289925849"
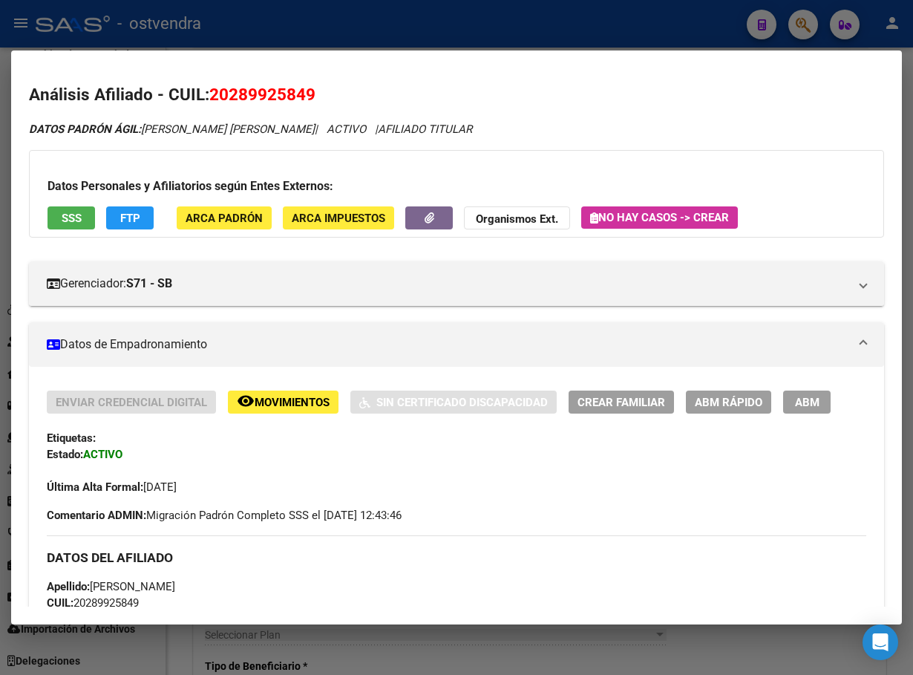
click at [782, 404] on div "Enviar Credencial Digital remove_red_eye Movimientos Sin Certificado Discapacid…" at bounding box center [456, 401] width 819 height 23
click at [802, 408] on span "ABM" at bounding box center [807, 402] width 24 height 13
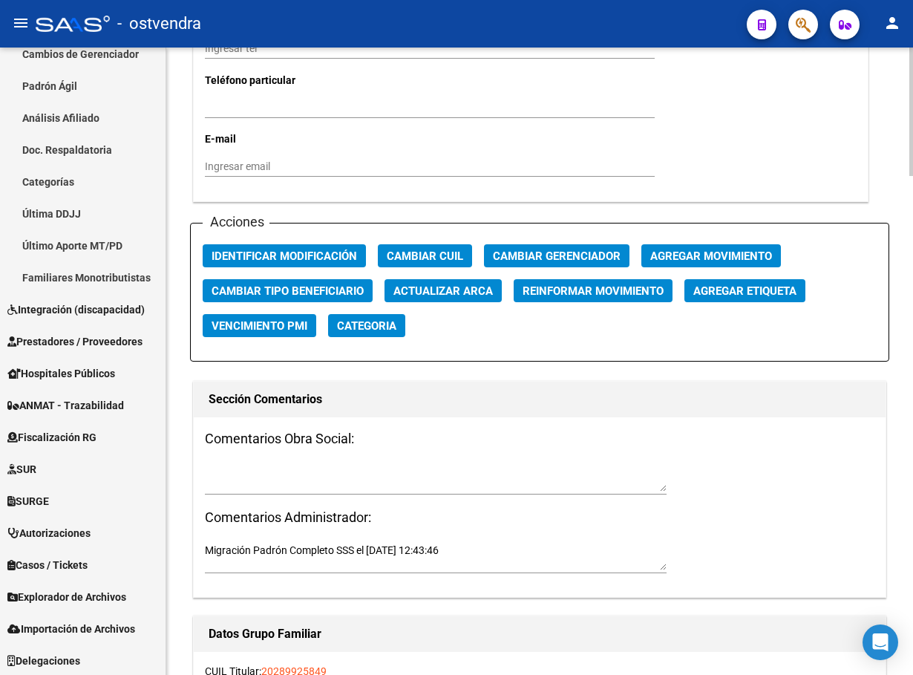
scroll to position [1559, 0]
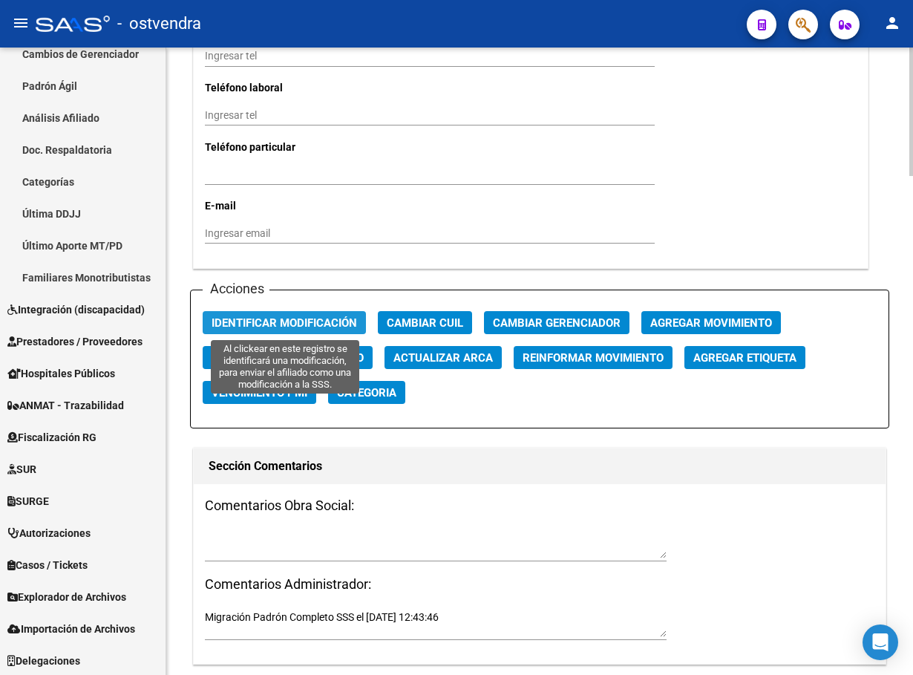
click at [303, 312] on button "Identificar Modificación" at bounding box center [284, 322] width 163 height 23
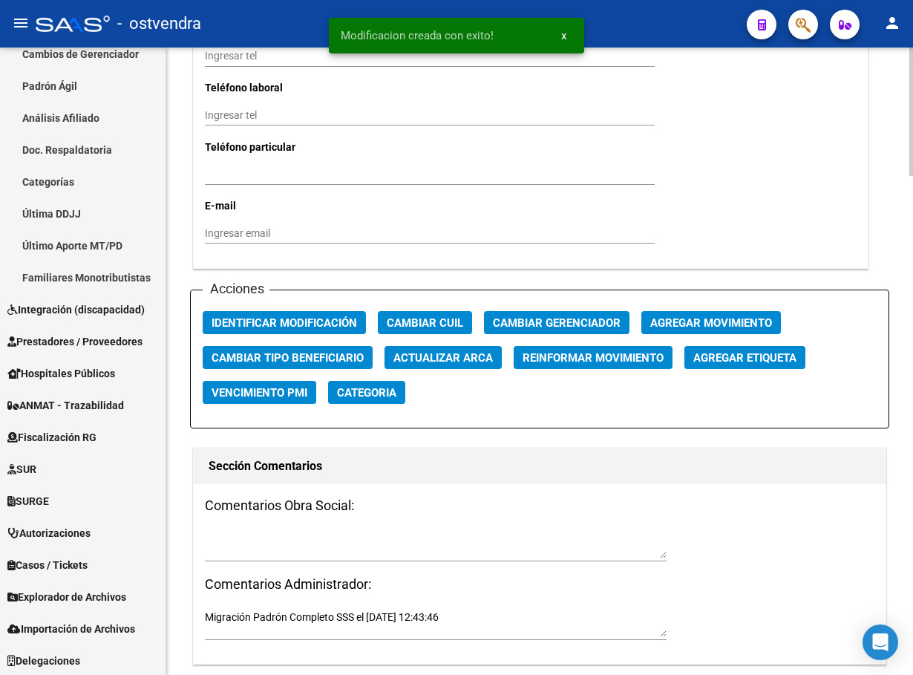
click at [701, 461] on h1 "Sección Comentarios" at bounding box center [540, 466] width 662 height 24
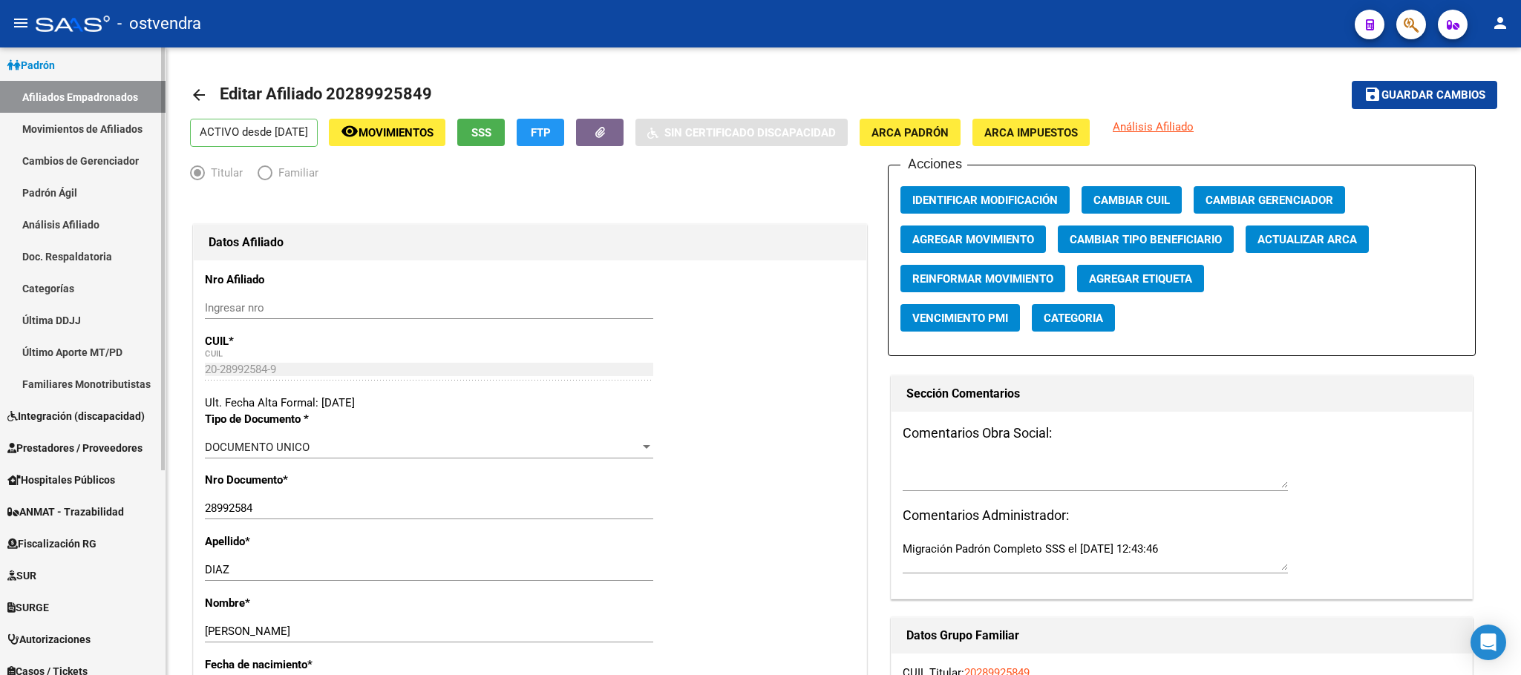
scroll to position [0, 0]
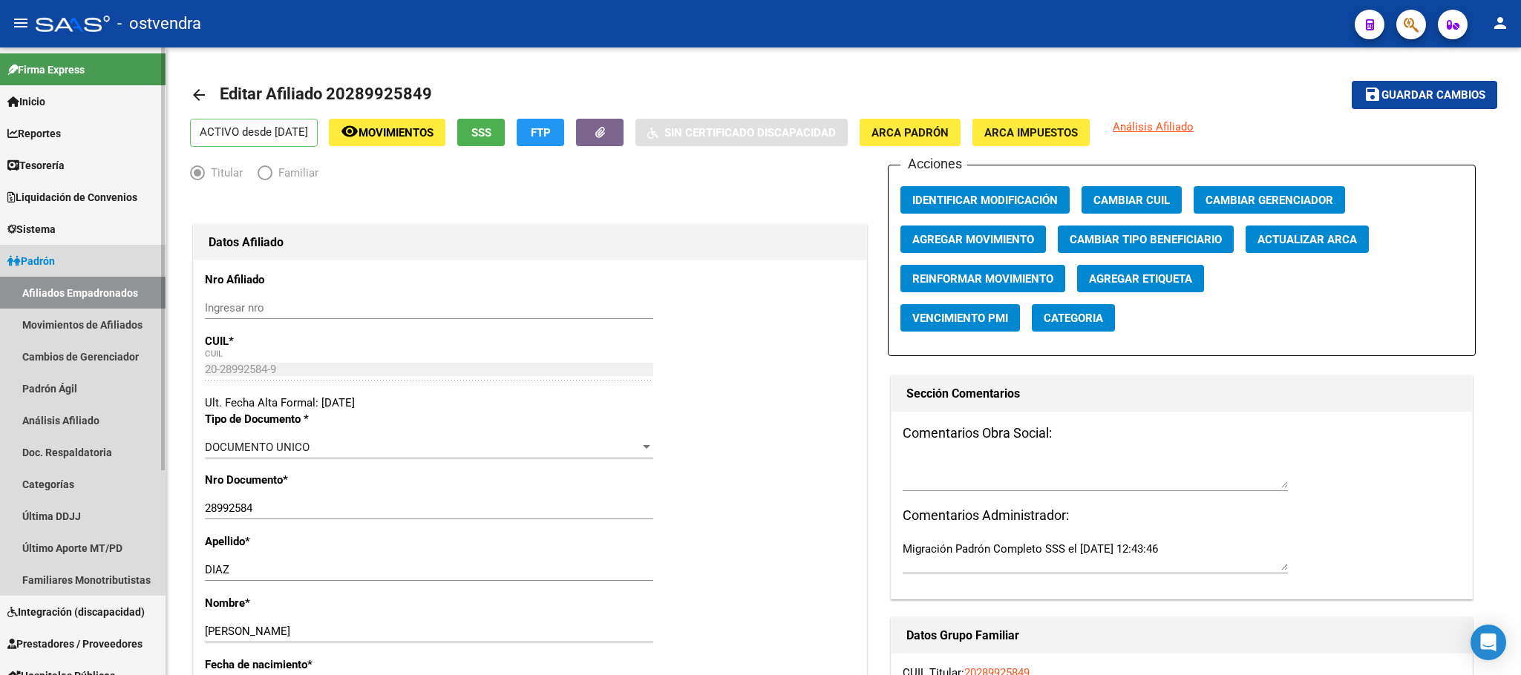
click at [83, 299] on link "Afiliados Empadronados" at bounding box center [83, 293] width 166 height 32
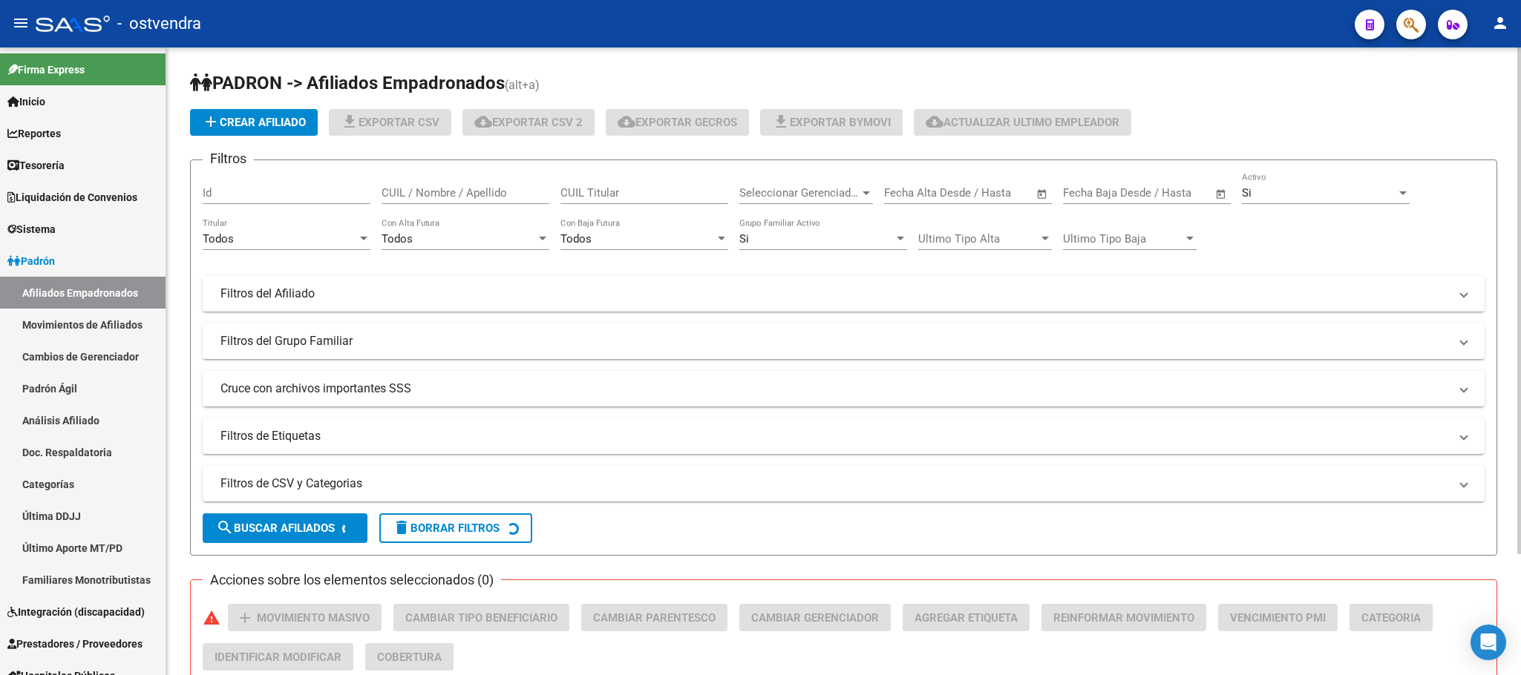
click at [1303, 197] on div "Si" at bounding box center [1319, 192] width 154 height 13
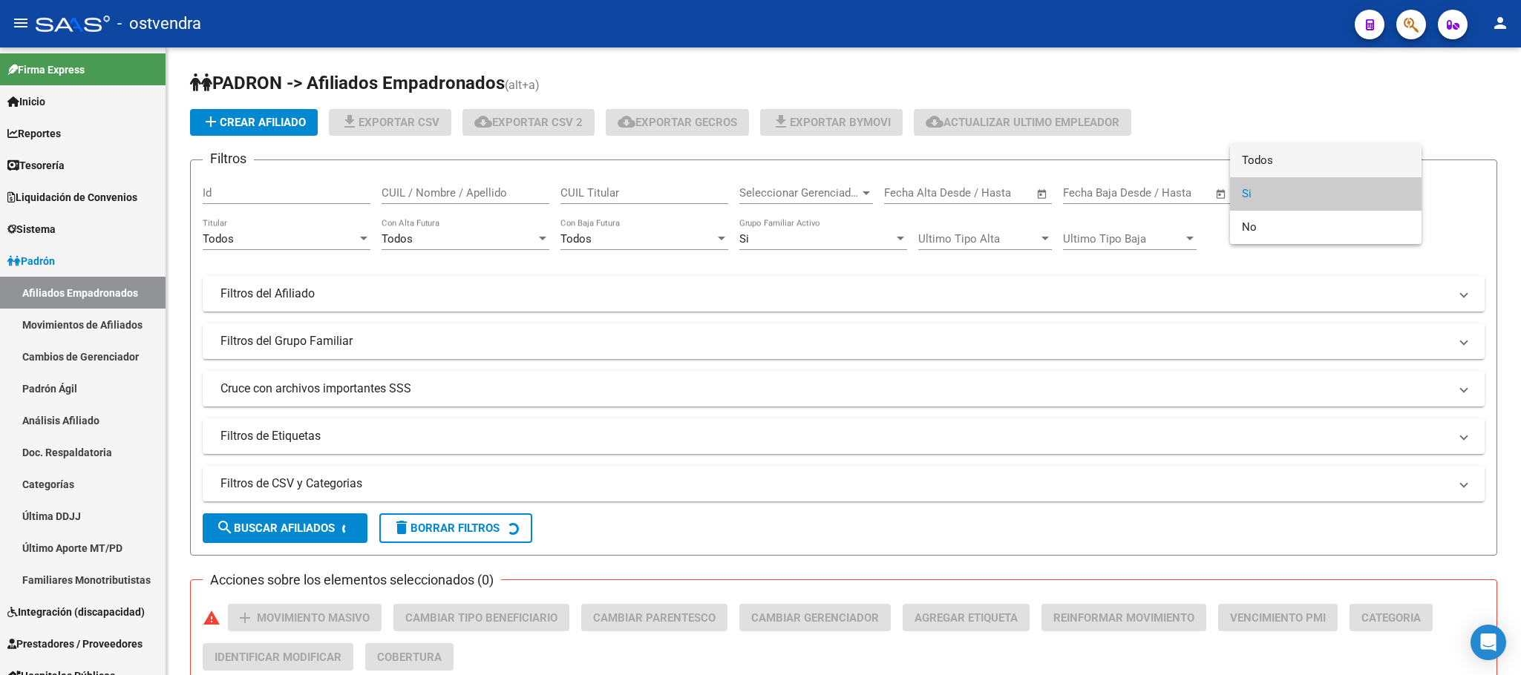
click at [1274, 163] on span "Todos" at bounding box center [1326, 160] width 168 height 33
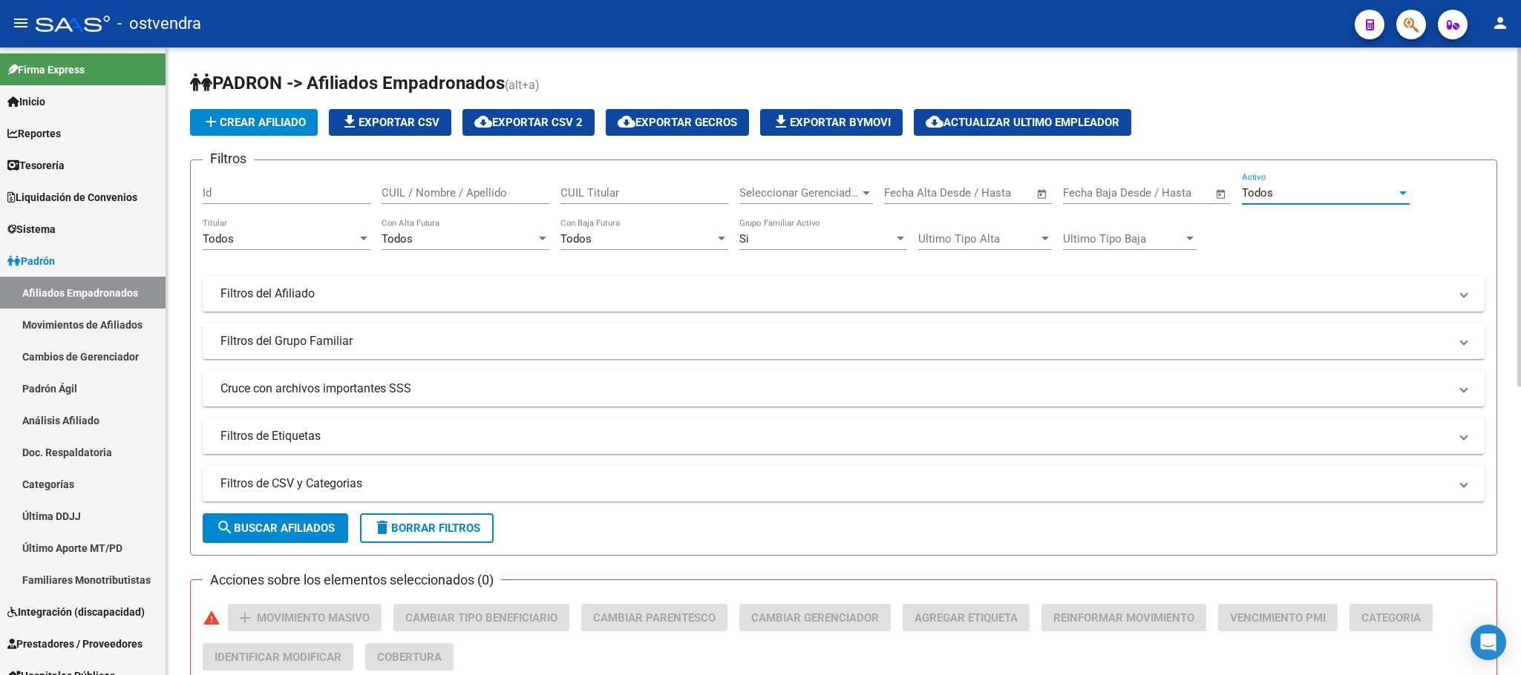
click at [787, 237] on div "Si" at bounding box center [816, 238] width 154 height 13
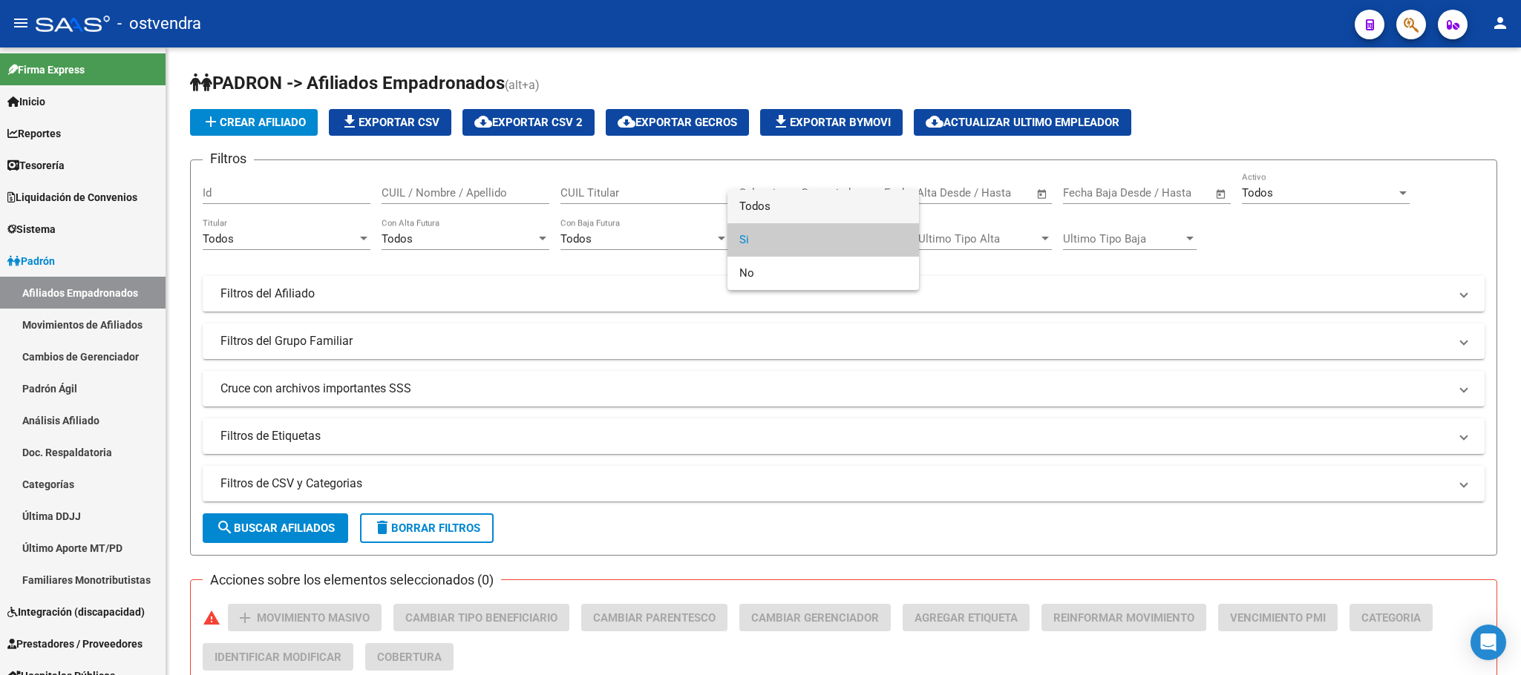
click at [762, 192] on span "Todos" at bounding box center [823, 206] width 168 height 33
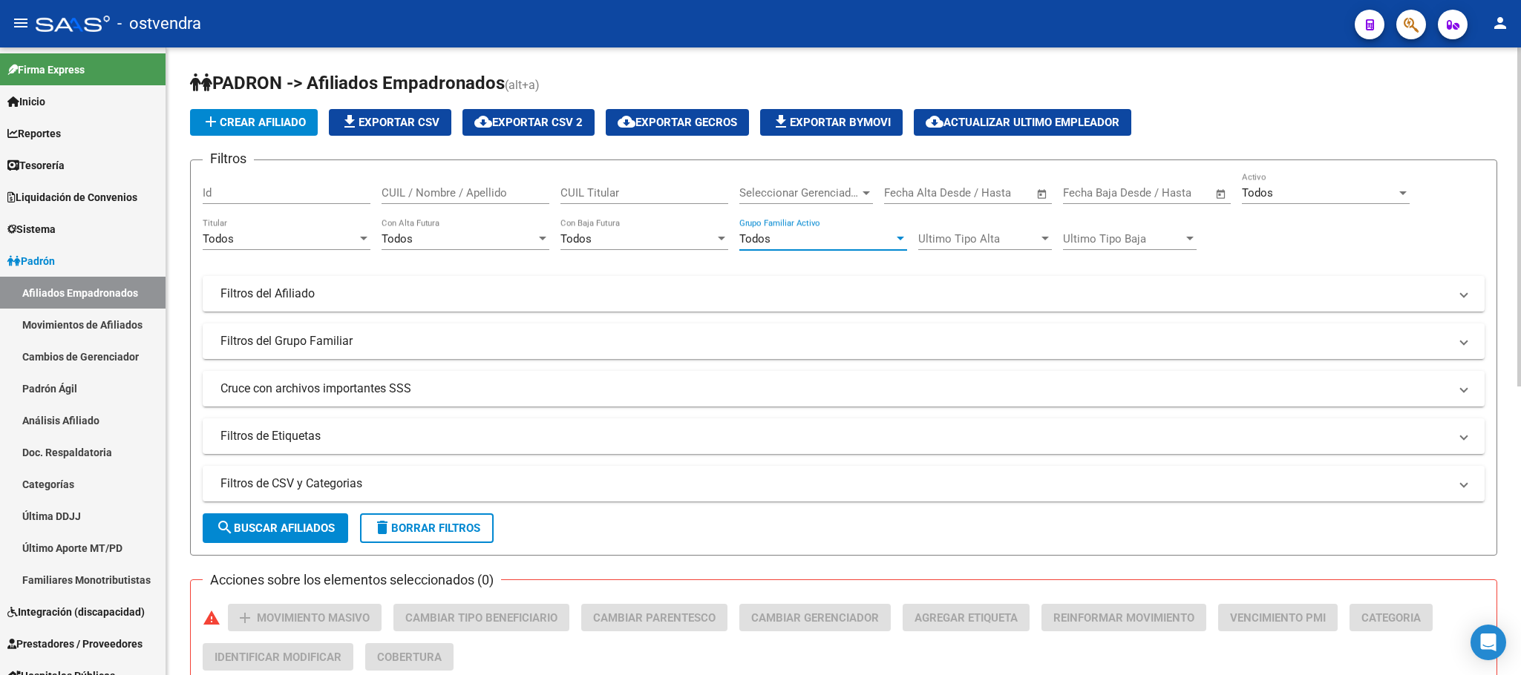
click at [831, 194] on span "Seleccionar Gerenciador" at bounding box center [799, 192] width 120 height 13
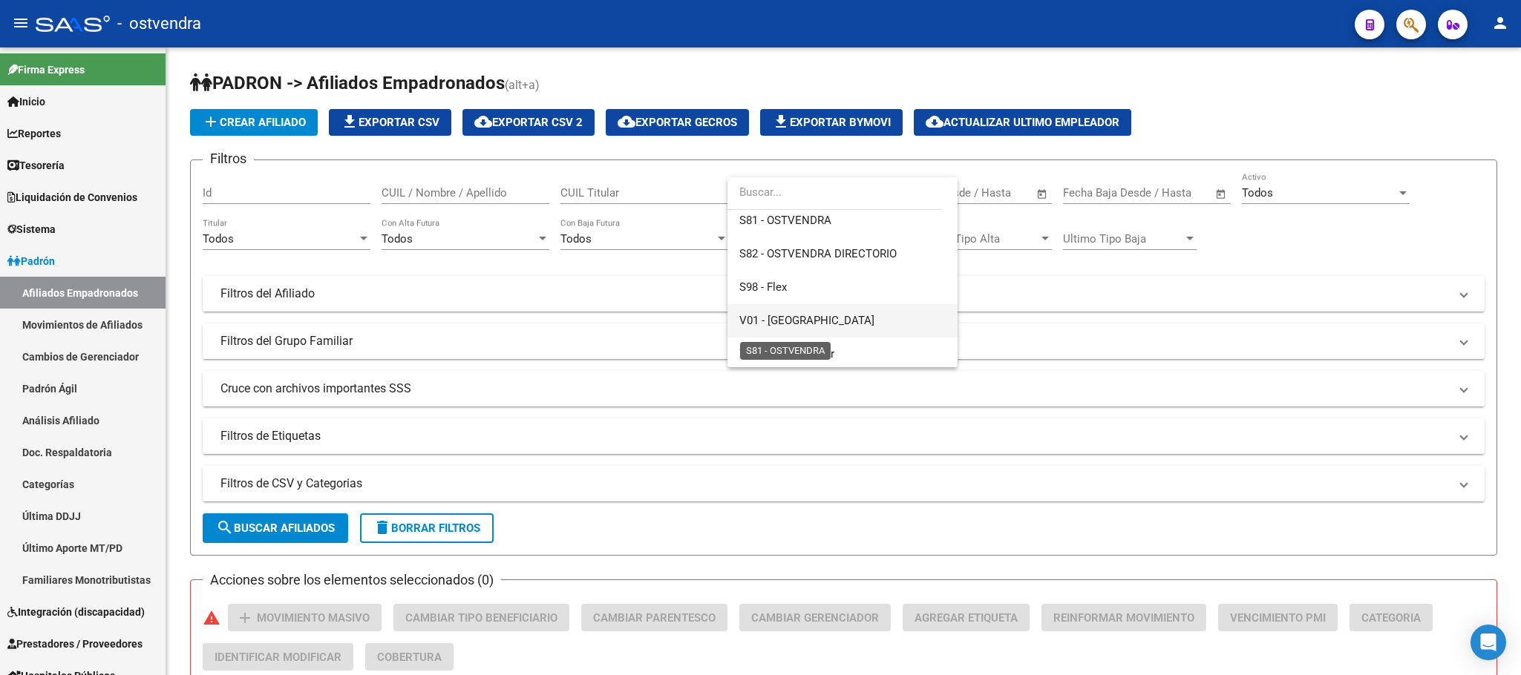
scroll to position [177, 0]
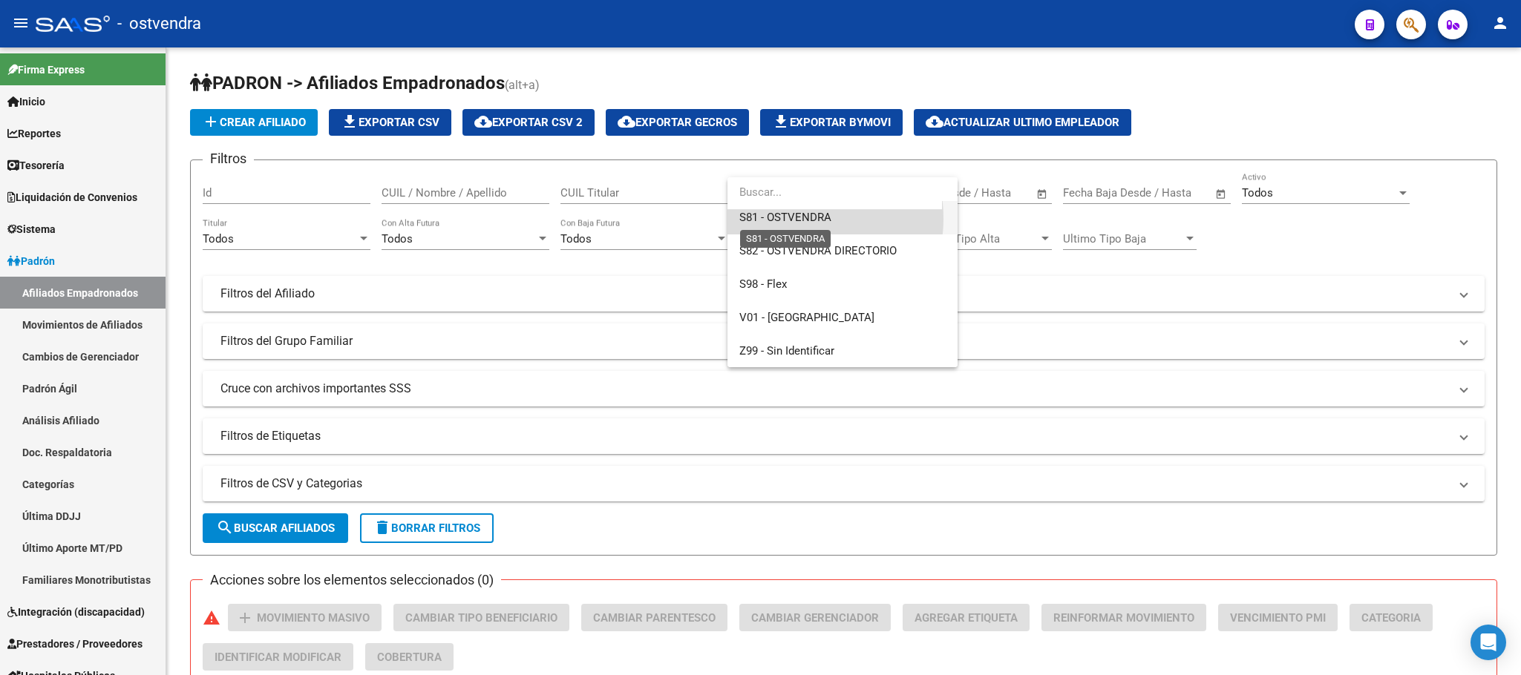
click at [797, 218] on span "S81 - OSTVENDRA" at bounding box center [785, 217] width 92 height 13
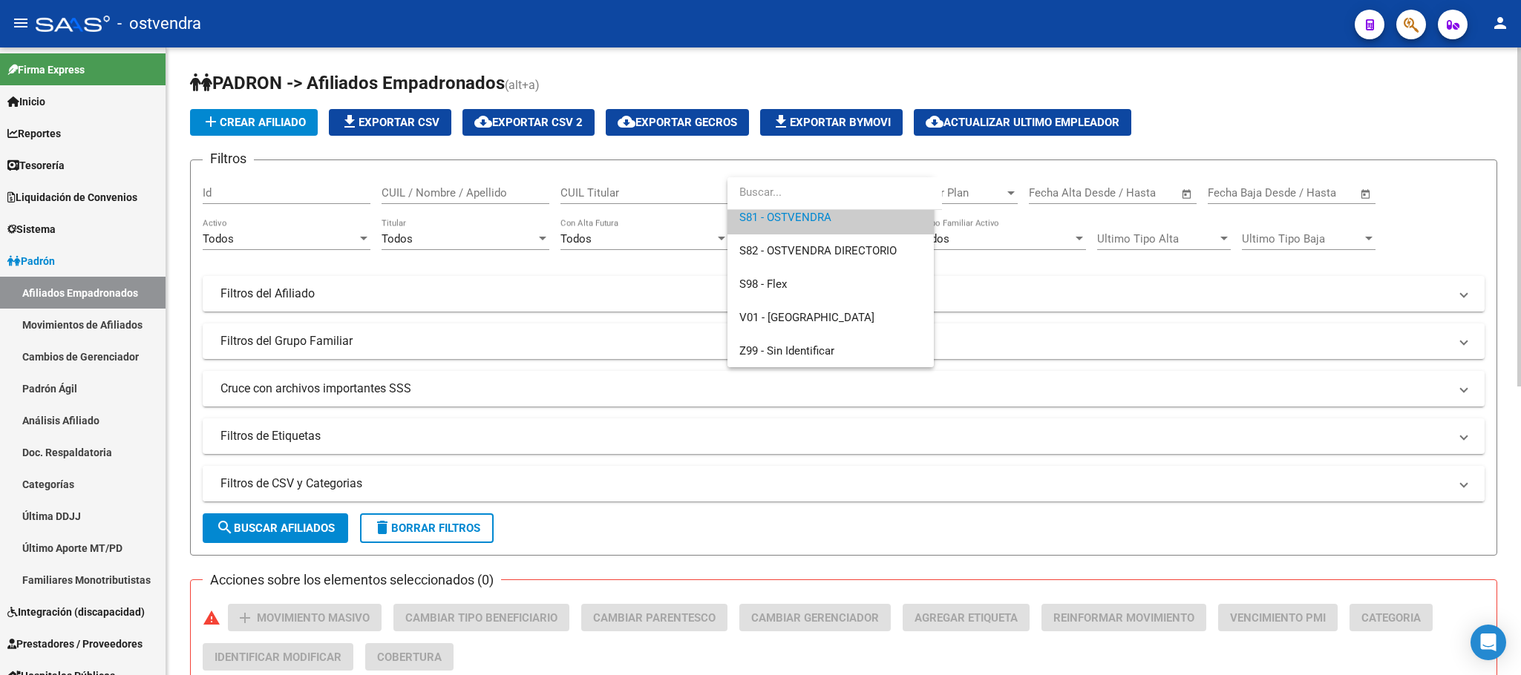
scroll to position [167, 0]
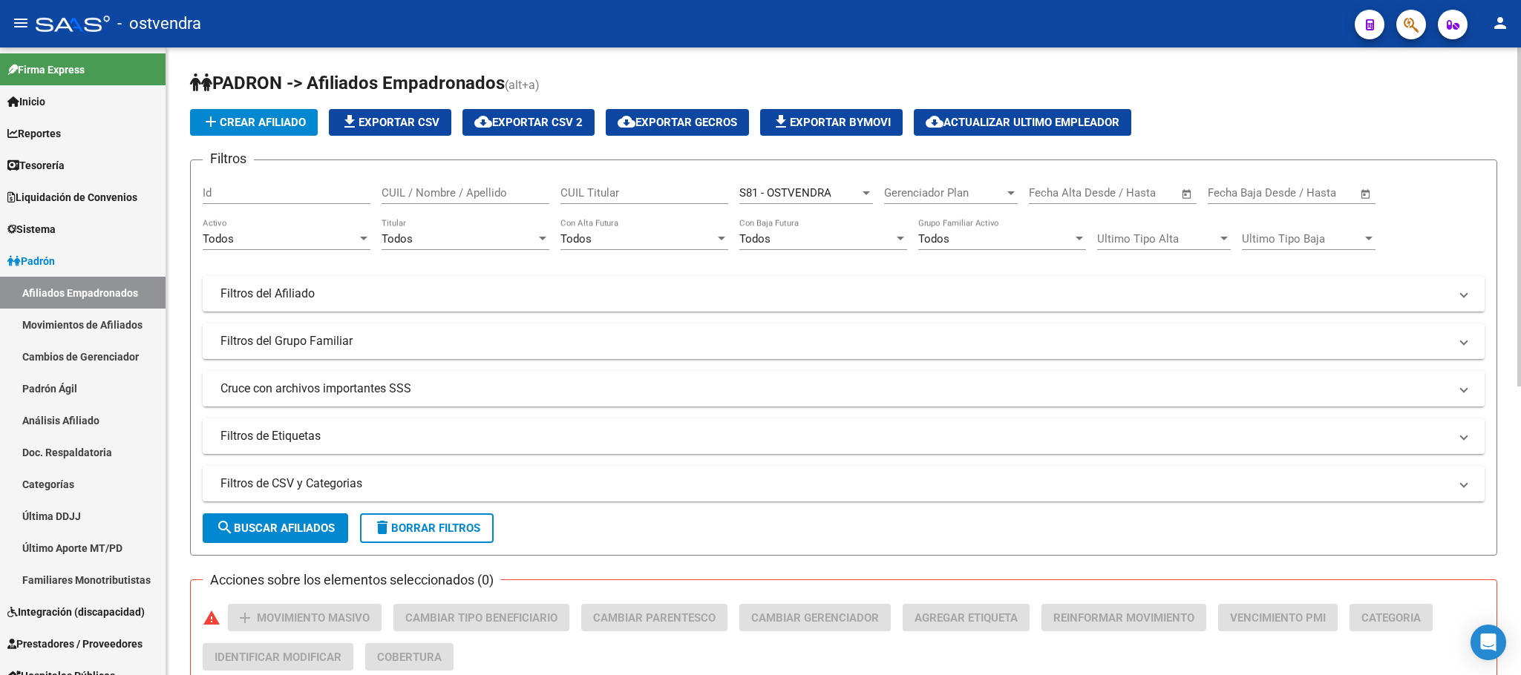
click at [312, 387] on mat-panel-title "Cruce con archivos importantes SSS" at bounding box center [834, 389] width 1228 height 16
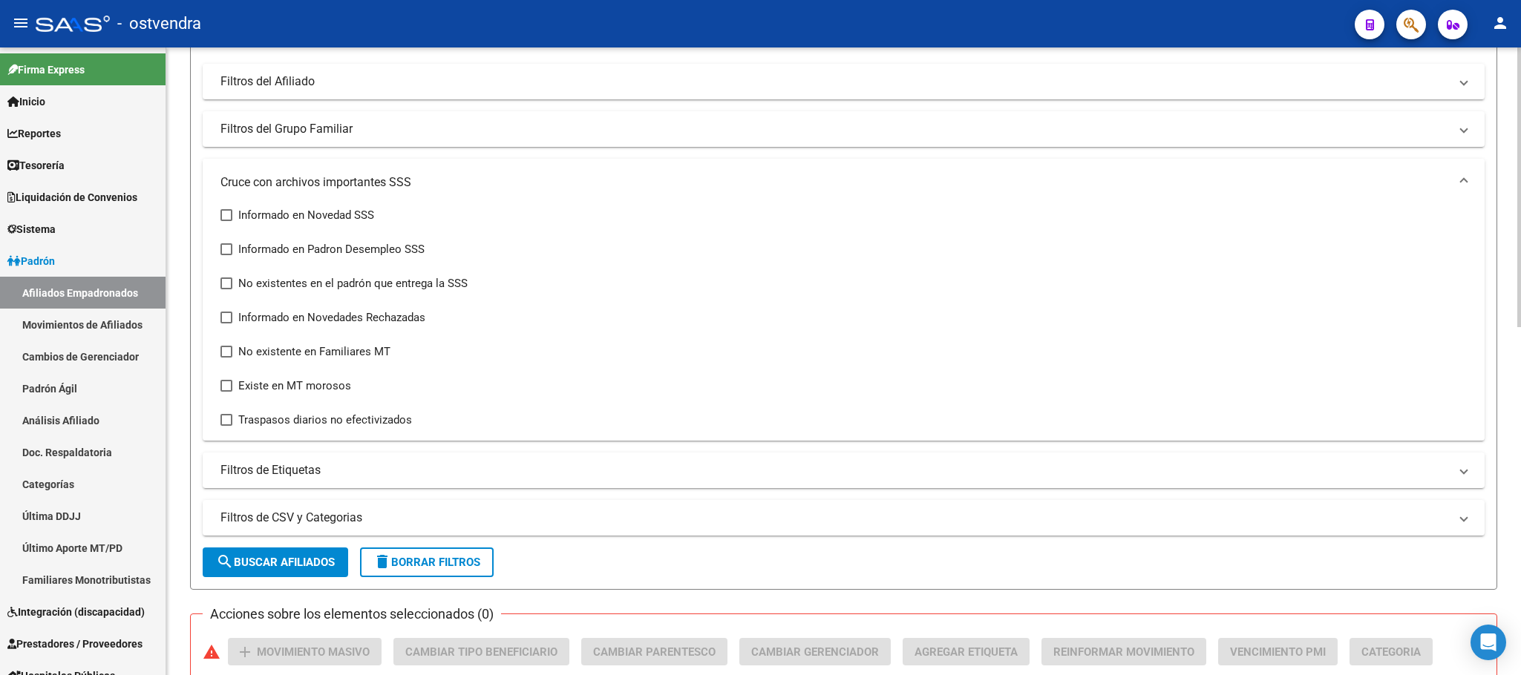
scroll to position [223, 0]
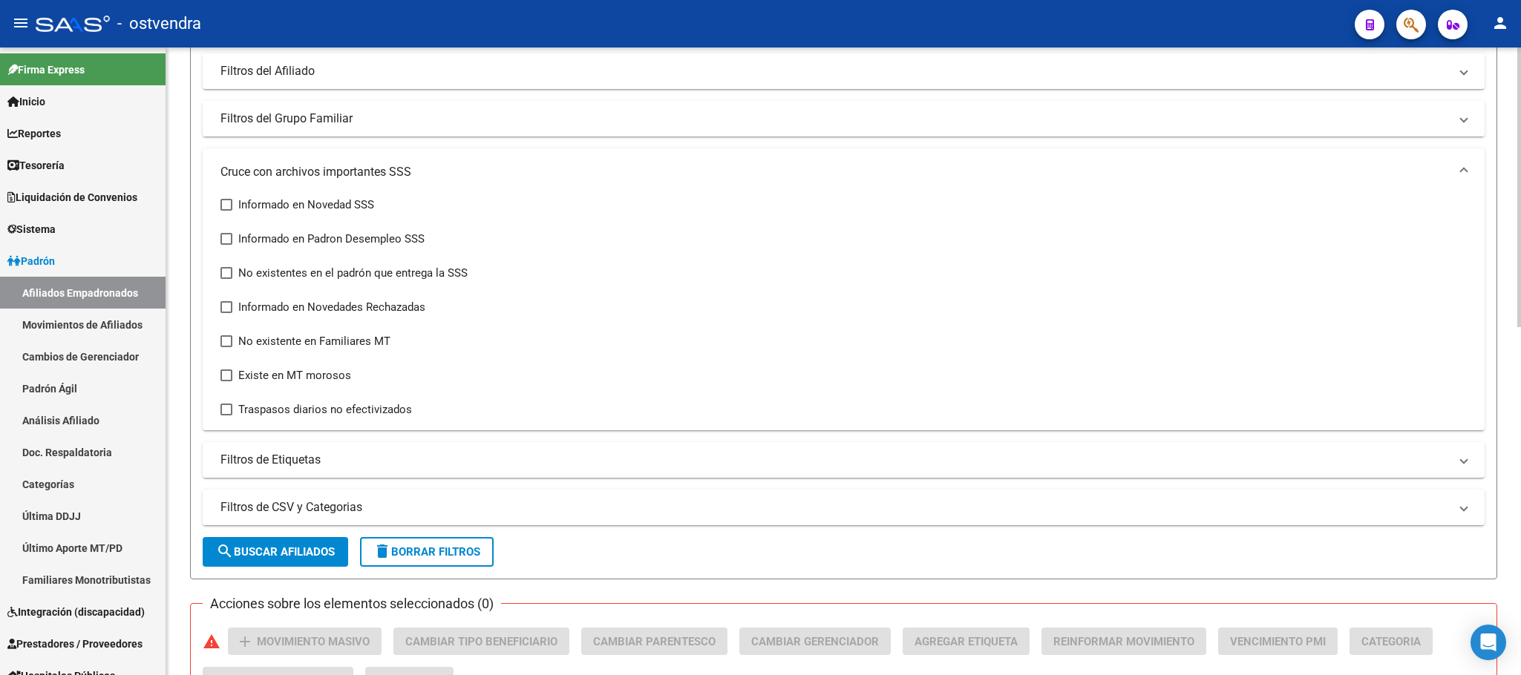
click at [295, 123] on mat-panel-title "Filtros del Grupo Familiar" at bounding box center [834, 119] width 1228 height 16
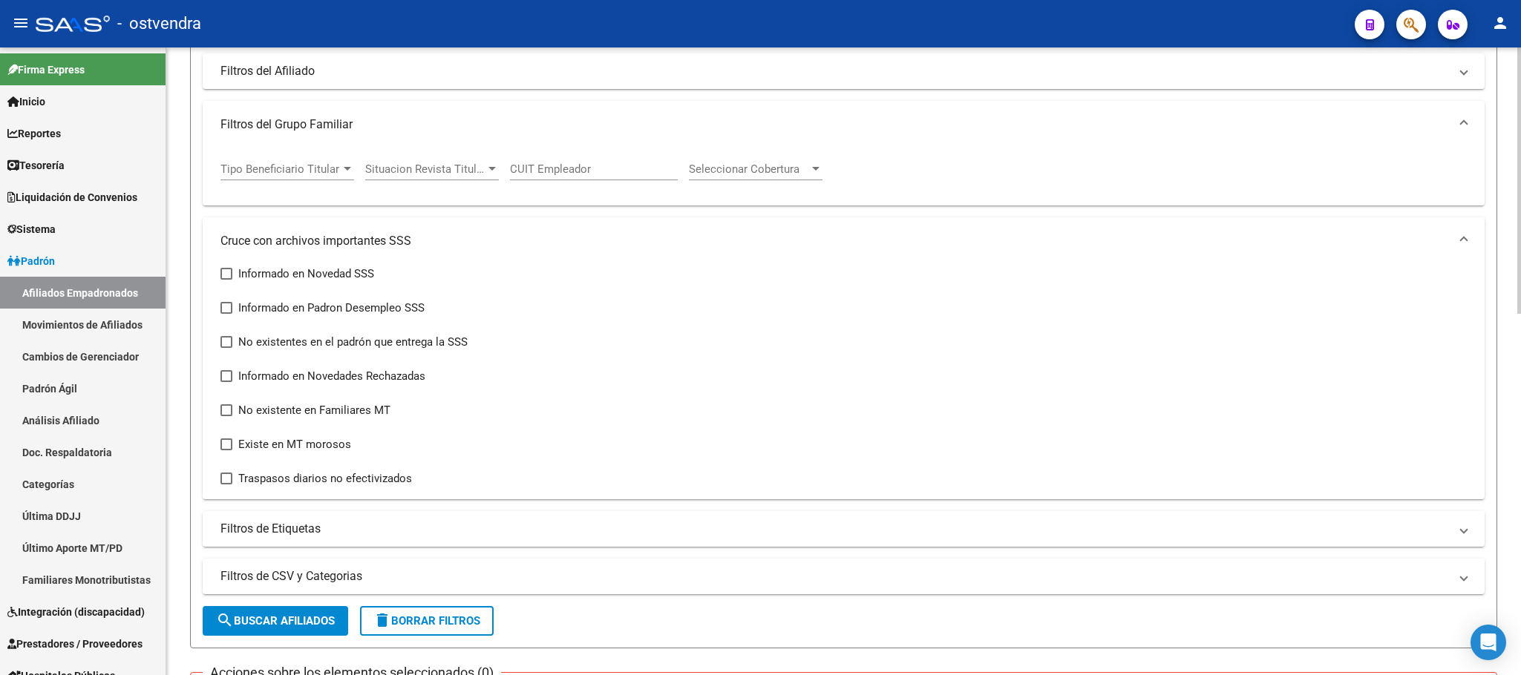
click at [295, 165] on span "Tipo Beneficiario Titular" at bounding box center [280, 169] width 120 height 13
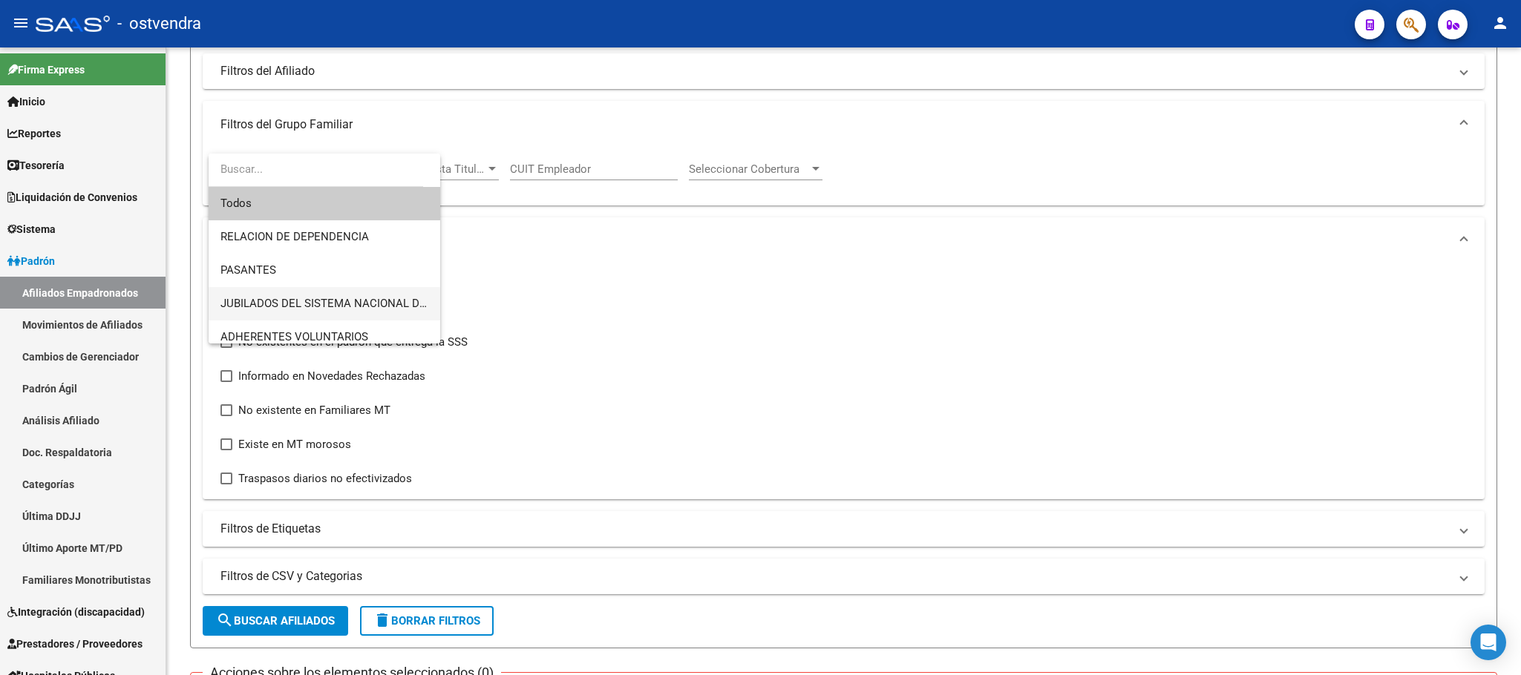
scroll to position [310, 0]
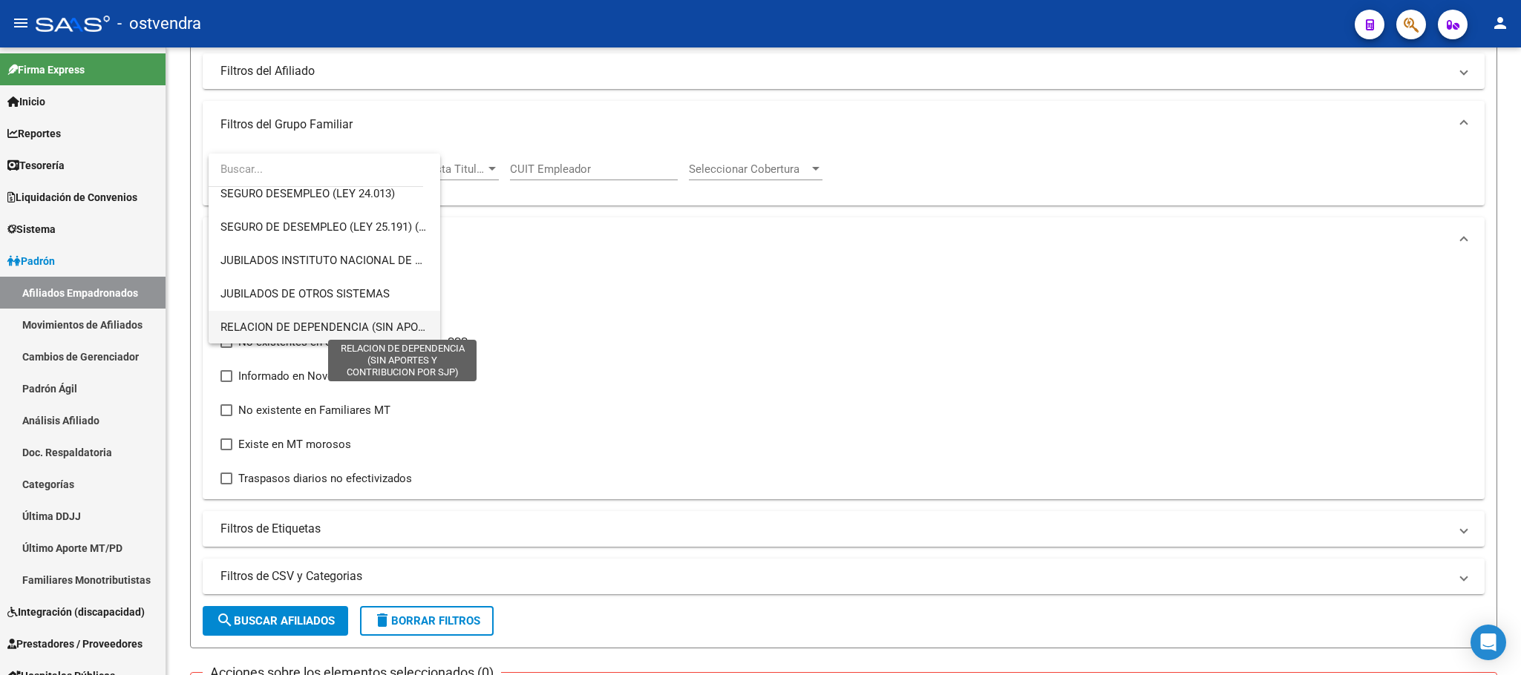
click at [296, 324] on span "RELACION DE DEPENDENCIA (SIN APORTES Y CONTRIBUCION POR SJP)" at bounding box center [402, 327] width 365 height 13
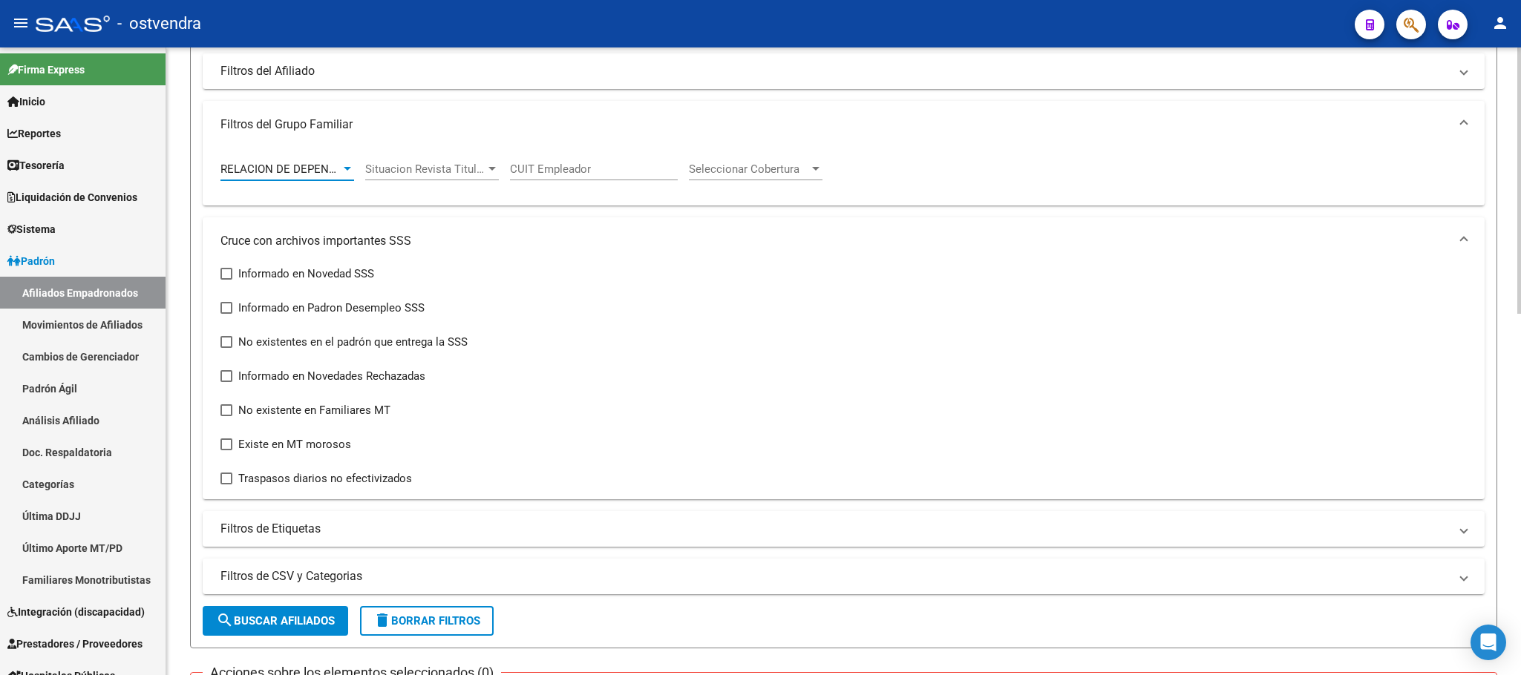
click at [292, 613] on button "search Buscar Afiliados" at bounding box center [275, 621] width 145 height 30
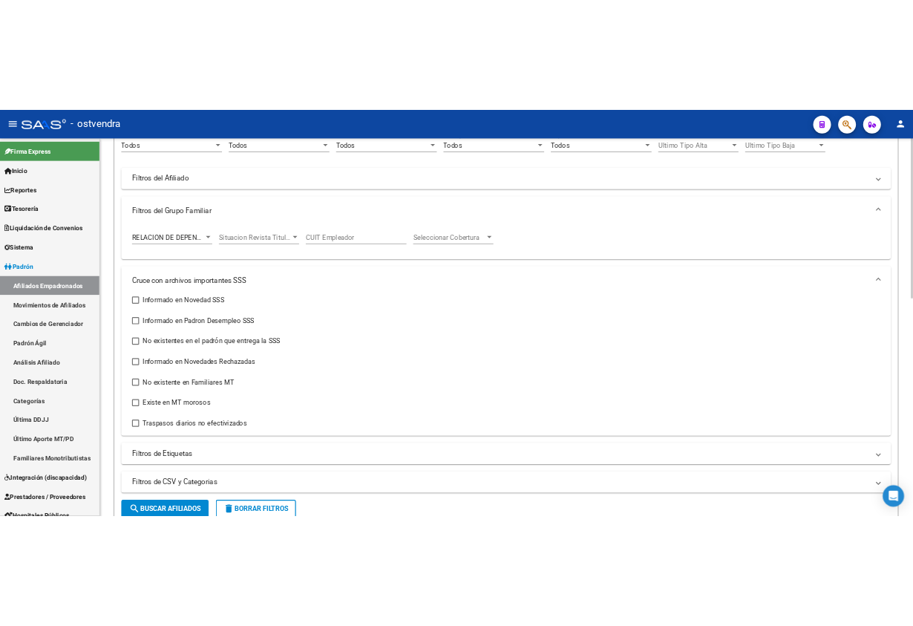
scroll to position [0, 0]
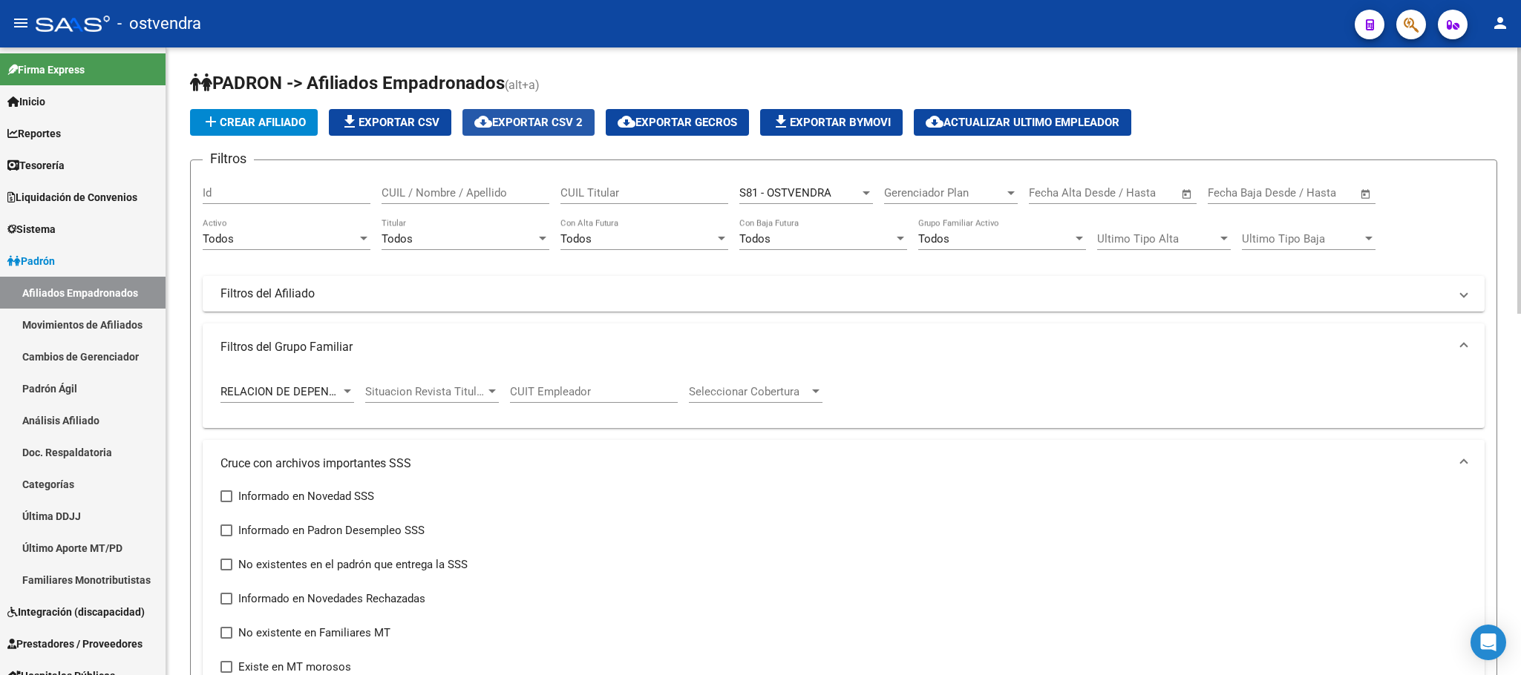
click at [535, 119] on span "cloud_download Exportar CSV 2" at bounding box center [528, 122] width 108 height 13
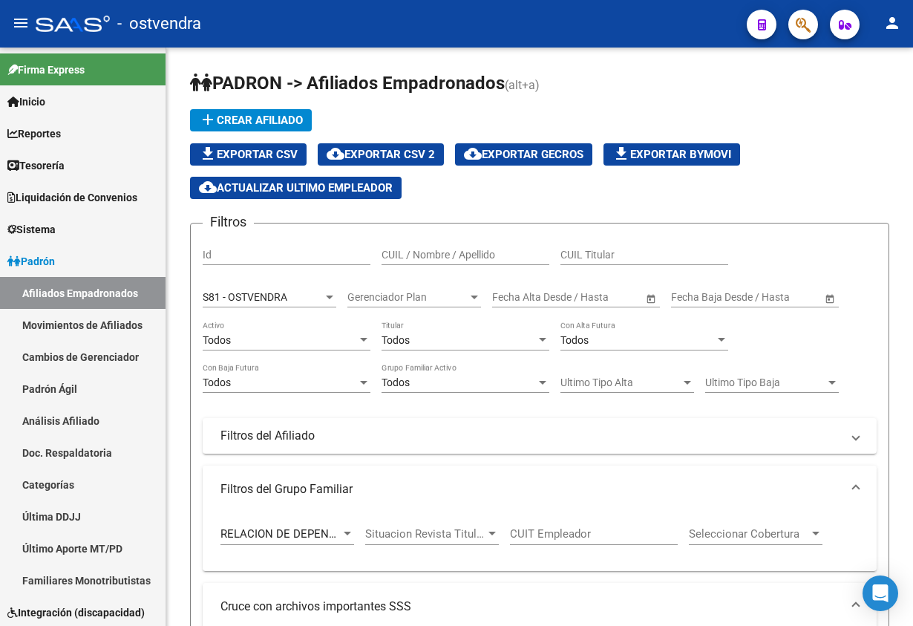
click at [800, 27] on icon "button" at bounding box center [803, 24] width 15 height 17
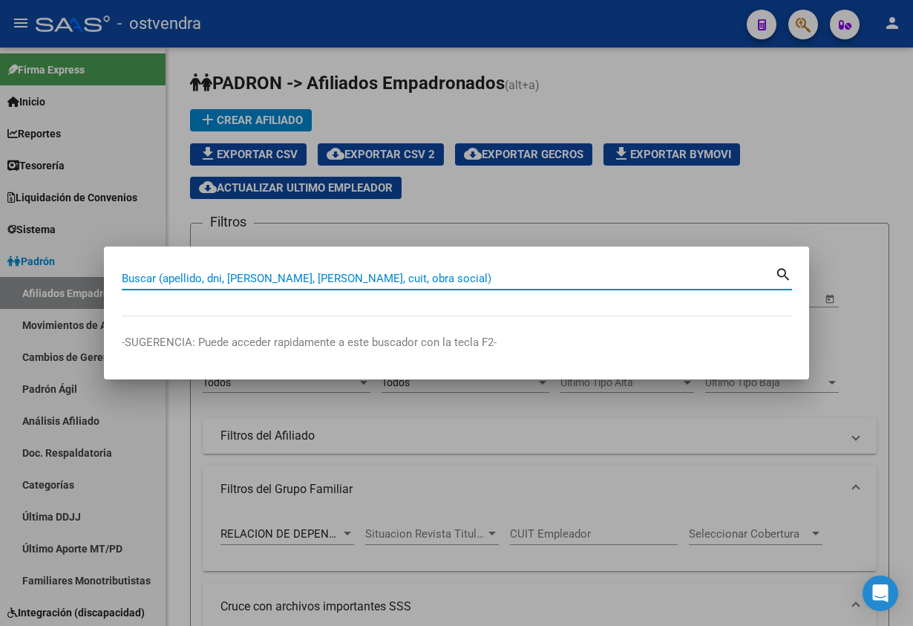
paste input "38738647"
type input "38738647"
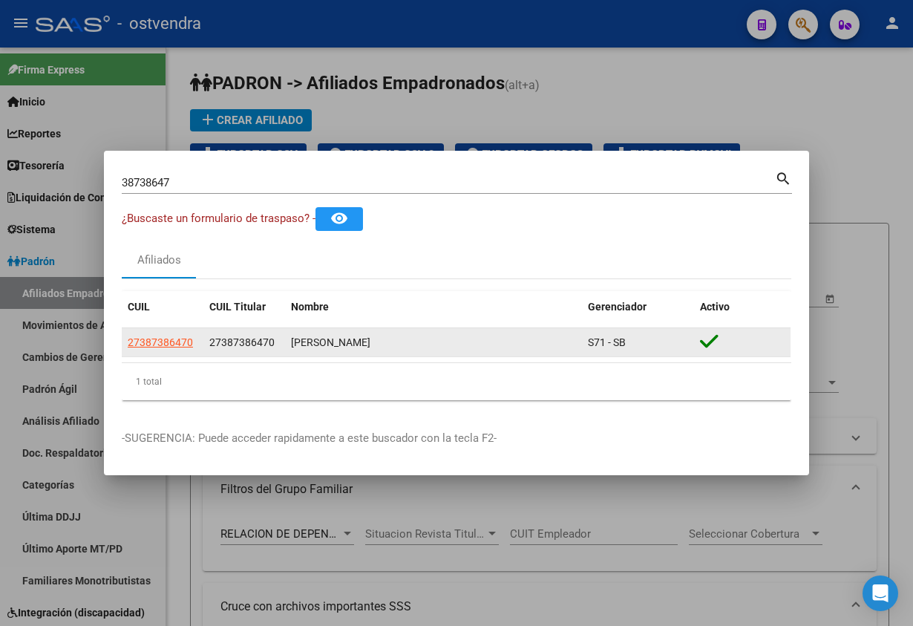
click at [145, 350] on datatable-body-cell "27387386470" at bounding box center [163, 342] width 82 height 29
click at [148, 344] on span "27387386470" at bounding box center [160, 342] width 65 height 12
type textarea "27387386470"
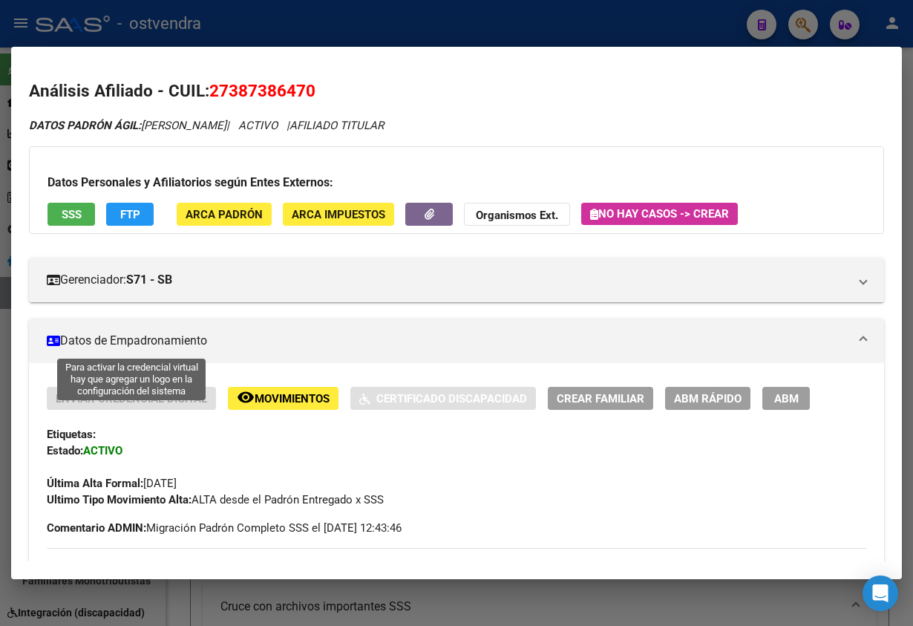
scroll to position [101, 0]
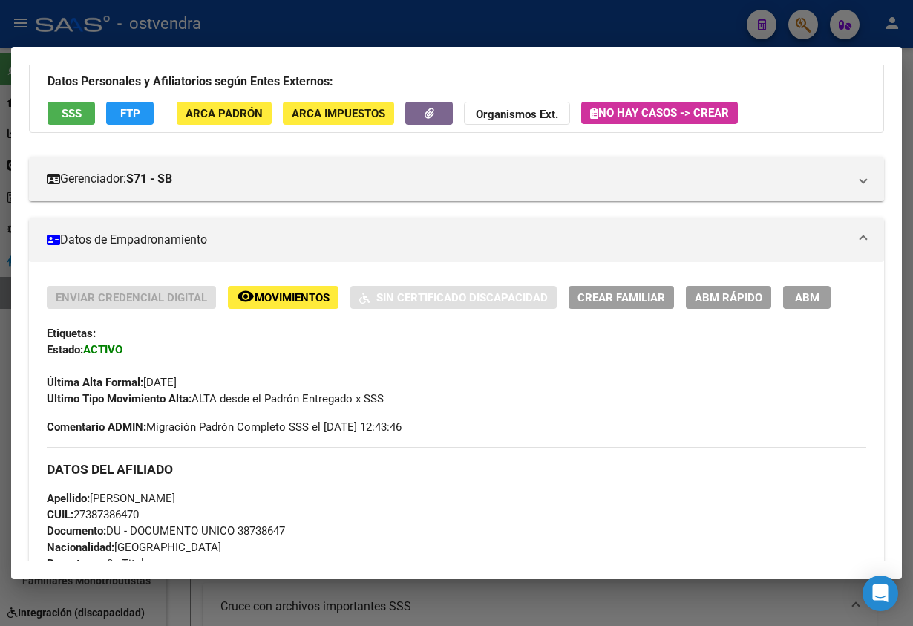
drag, startPoint x: 56, startPoint y: 100, endPoint x: 69, endPoint y: 111, distance: 17.4
click at [56, 100] on div "Datos Personales y Afiliatorios según Entes Externos: SSS FTP ARCA Padrón ARCA …" at bounding box center [456, 89] width 855 height 88
click at [70, 111] on span "SSS" at bounding box center [72, 113] width 20 height 13
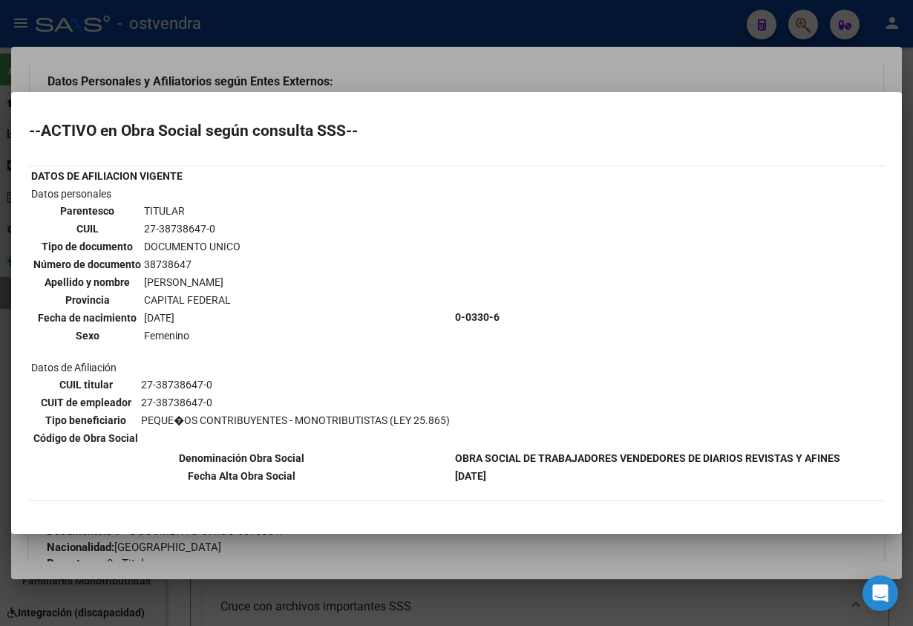
click at [377, 76] on div at bounding box center [456, 313] width 913 height 626
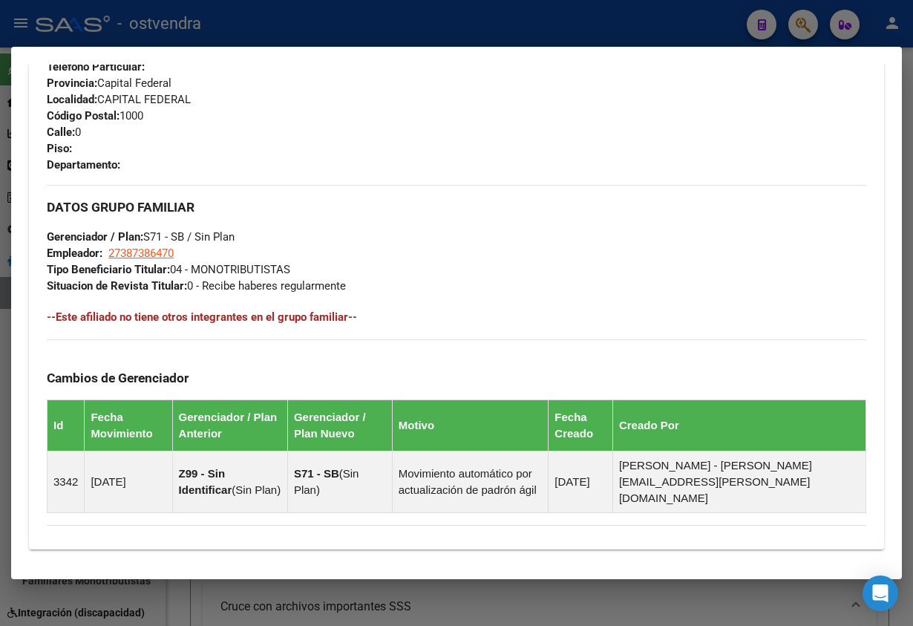
scroll to position [894, 0]
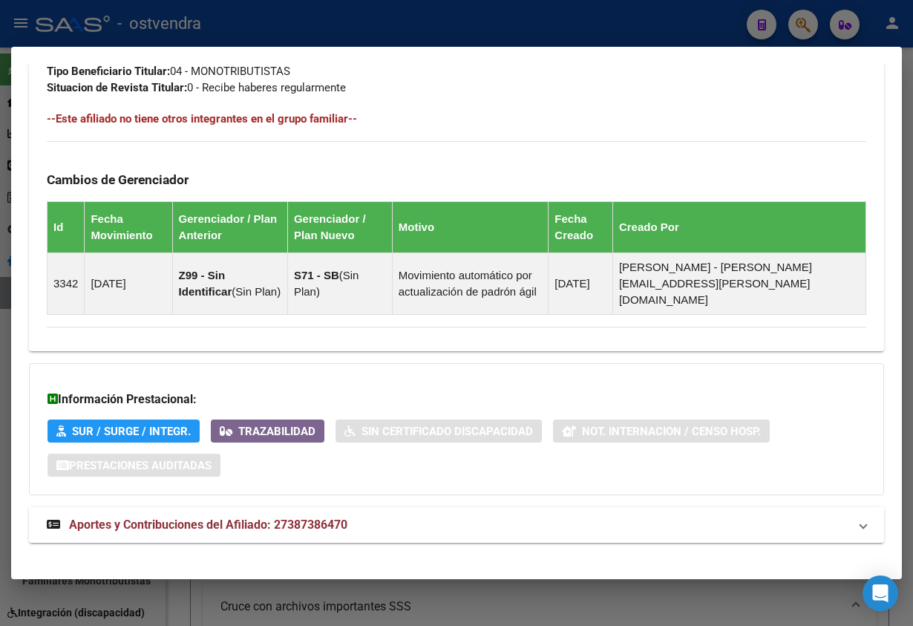
click at [421, 516] on mat-panel-title "Aportes y Contribuciones del Afiliado: 27387386470" at bounding box center [448, 525] width 802 height 18
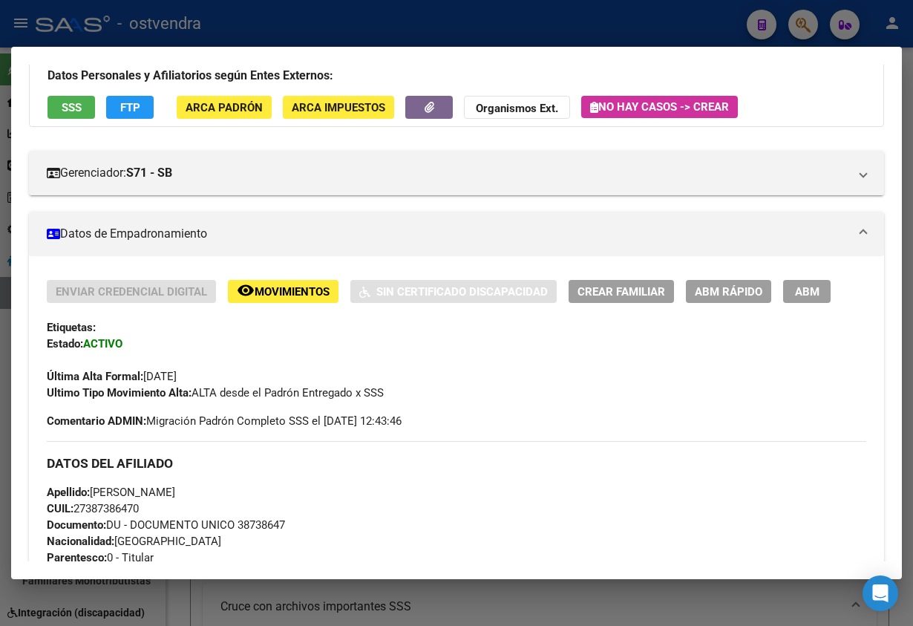
scroll to position [0, 0]
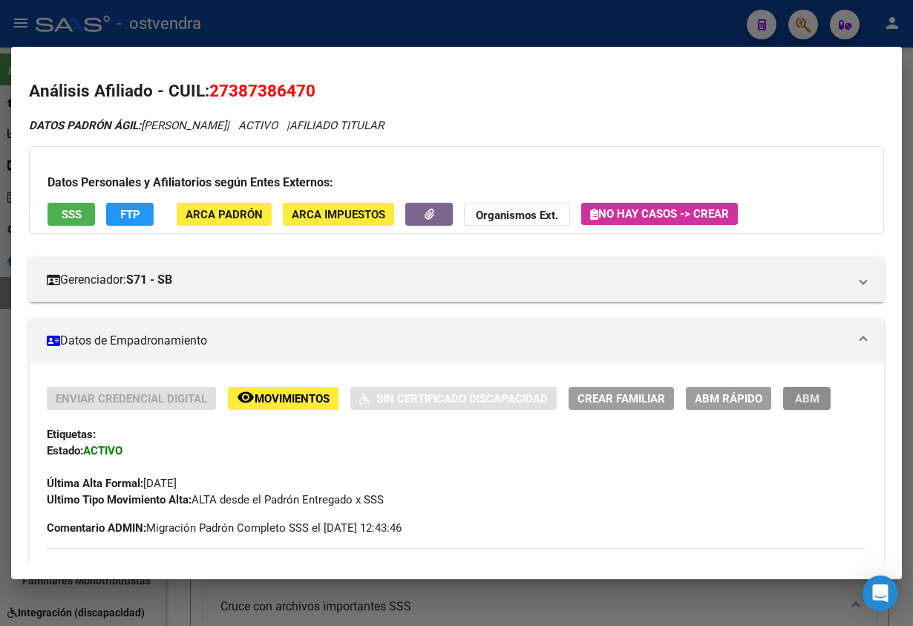
click at [805, 397] on span "ABM" at bounding box center [807, 398] width 24 height 13
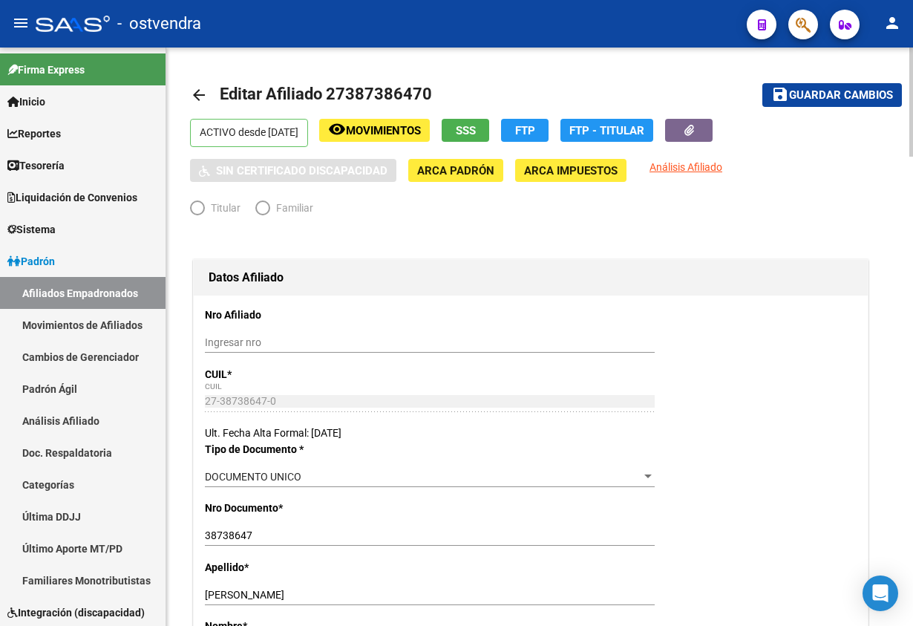
radio input "true"
type input "27-38738647-0"
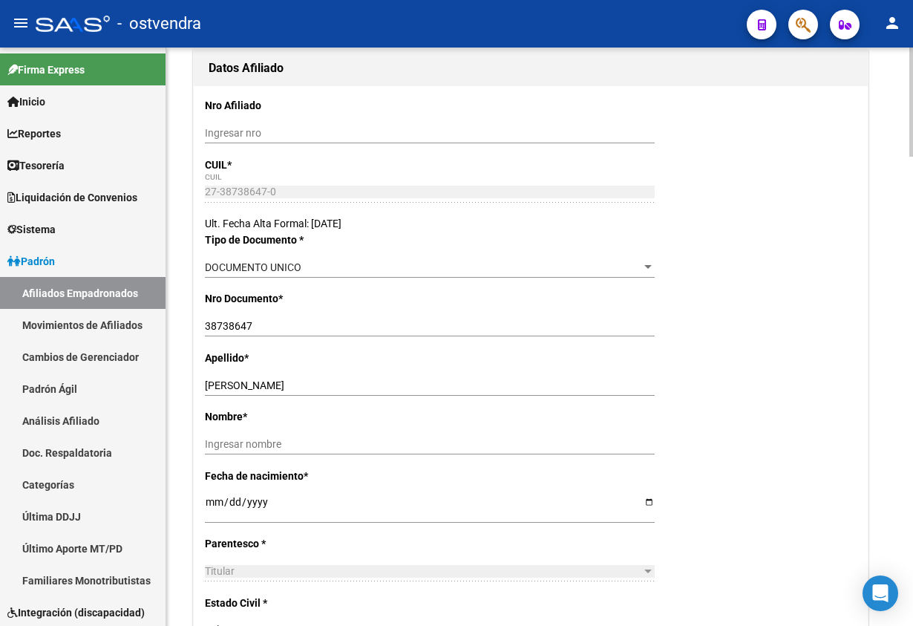
scroll to position [334, 0]
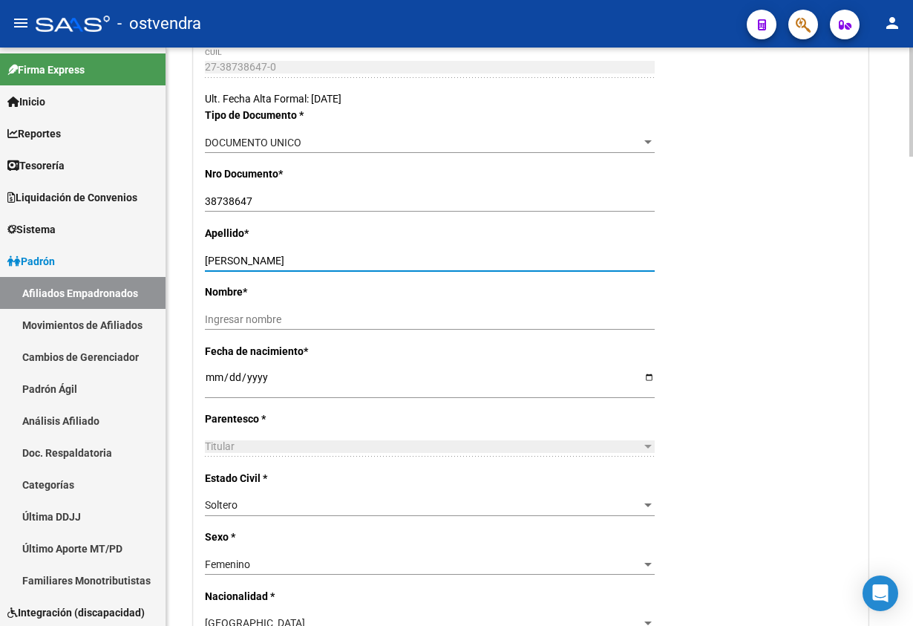
drag, startPoint x: 257, startPoint y: 256, endPoint x: 384, endPoint y: 305, distance: 136.1
click at [410, 263] on input "[PERSON_NAME]" at bounding box center [430, 261] width 450 height 13
click at [377, 324] on input "Ingresar nombre" at bounding box center [430, 319] width 450 height 13
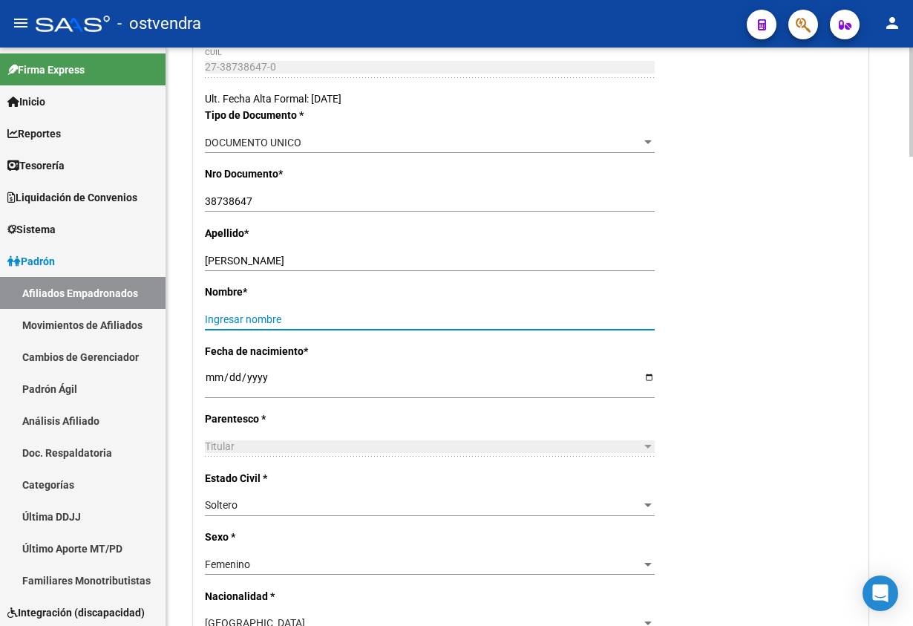
paste input "[PERSON_NAME]"
type input "[PERSON_NAME]"
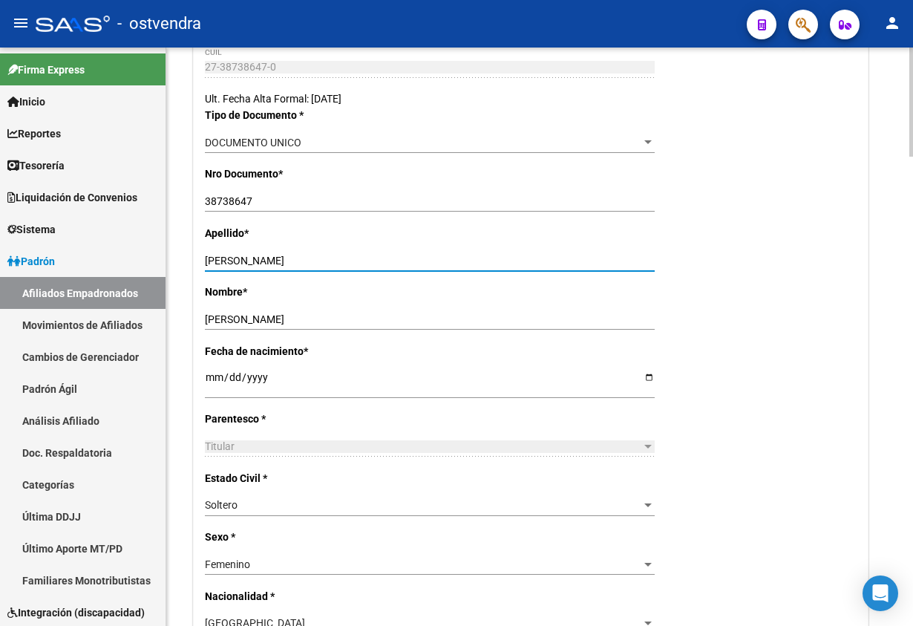
drag, startPoint x: 261, startPoint y: 258, endPoint x: 569, endPoint y: 277, distance: 308.6
click at [541, 277] on div "[PERSON_NAME] apellido" at bounding box center [430, 266] width 450 height 33
type input "[PERSON_NAME]"
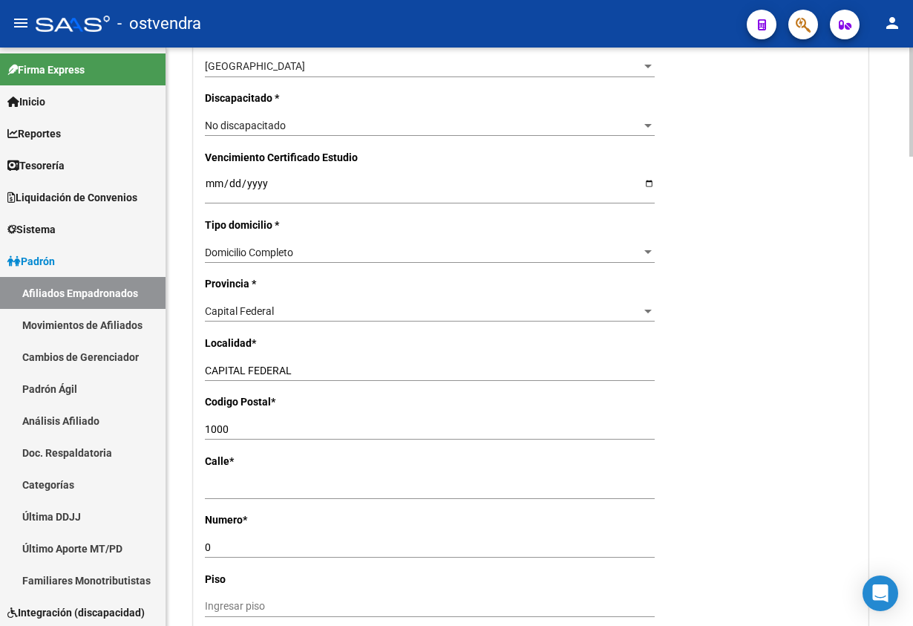
scroll to position [1002, 0]
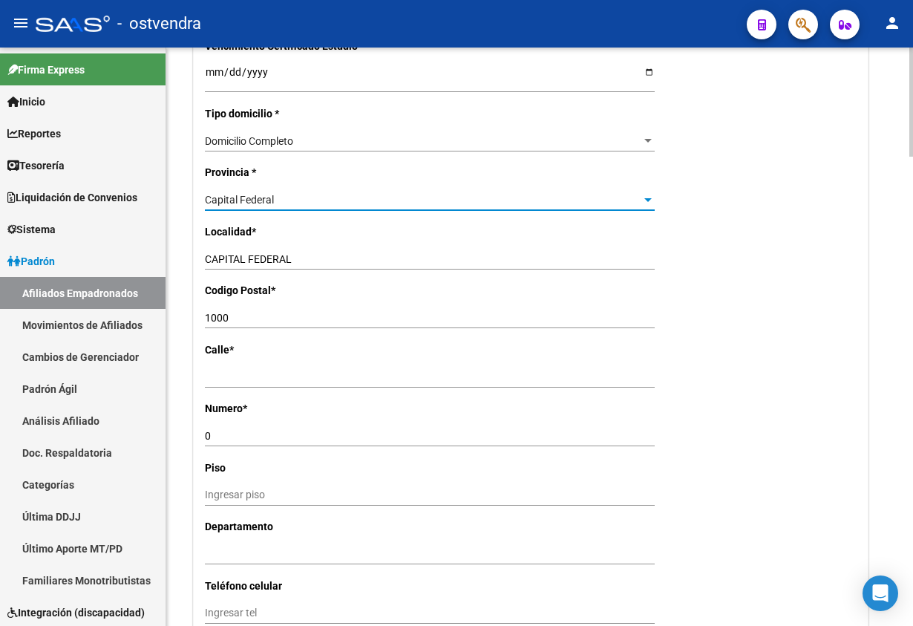
click at [294, 196] on div "Capital Federal" at bounding box center [423, 200] width 436 height 13
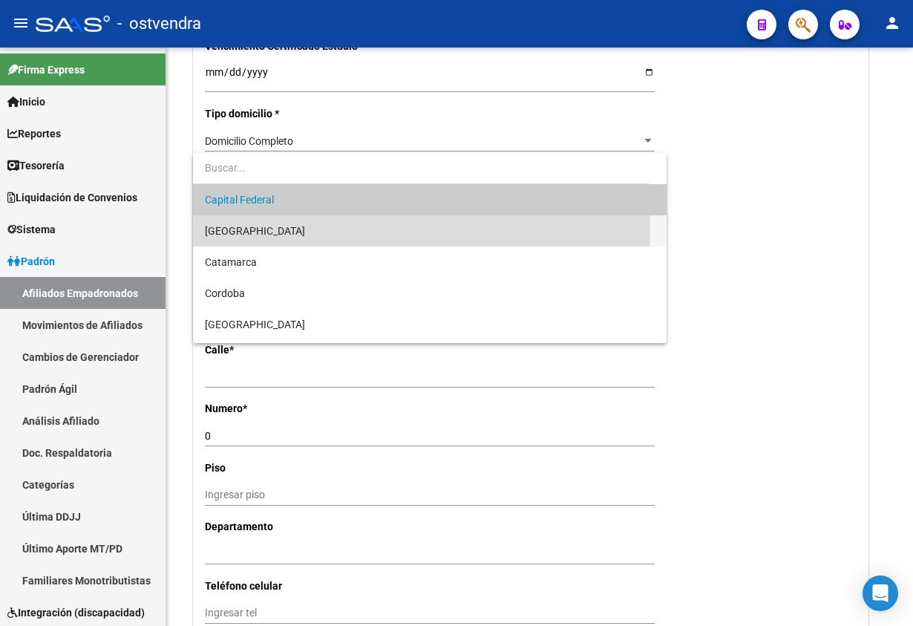
click at [299, 227] on span "[GEOGRAPHIC_DATA]" at bounding box center [429, 230] width 449 height 31
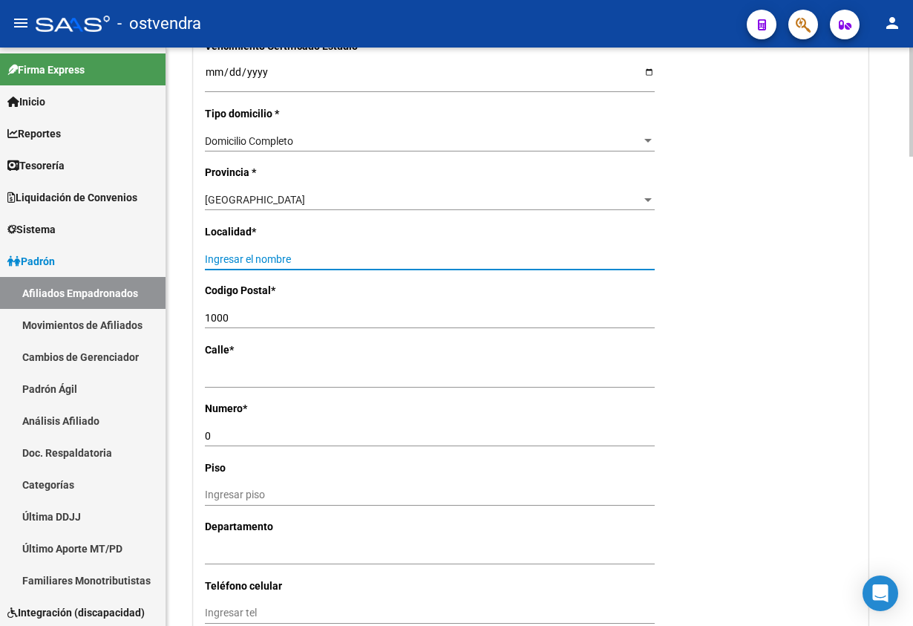
click at [285, 258] on input "Ingresar el nombre" at bounding box center [430, 259] width 450 height 13
type input "SAN NICOLAS"
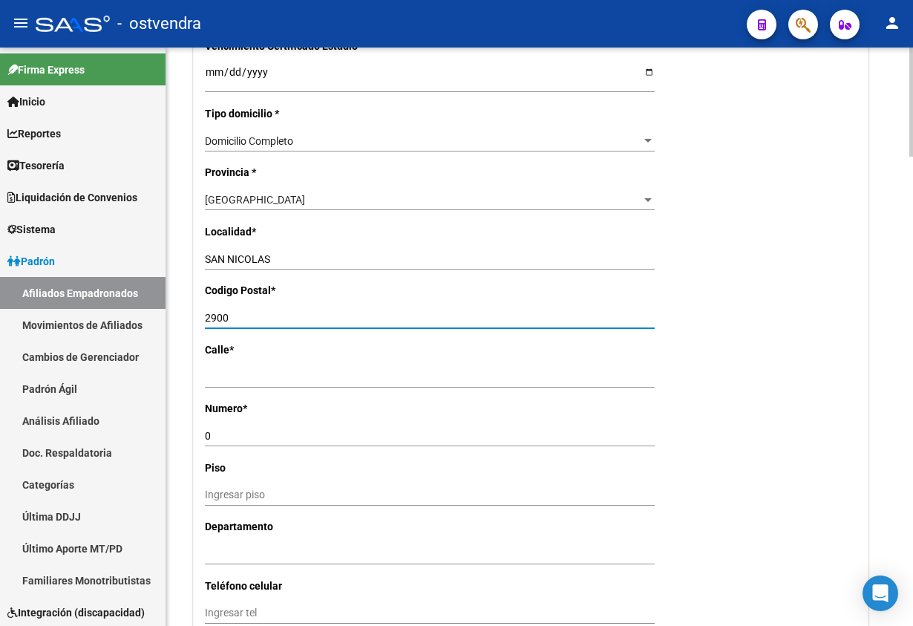
type input "2900"
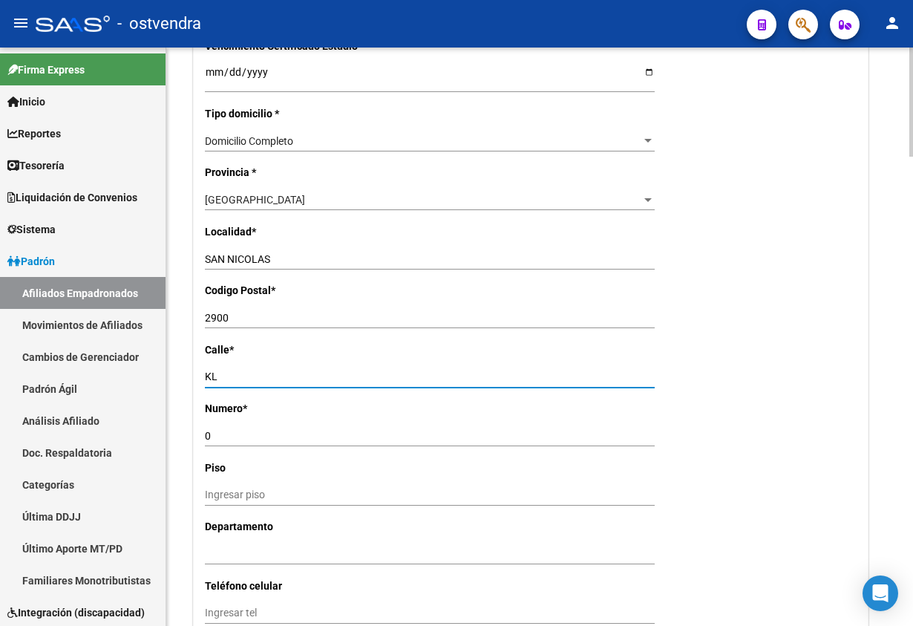
type input "K"
type input "LAVALLE"
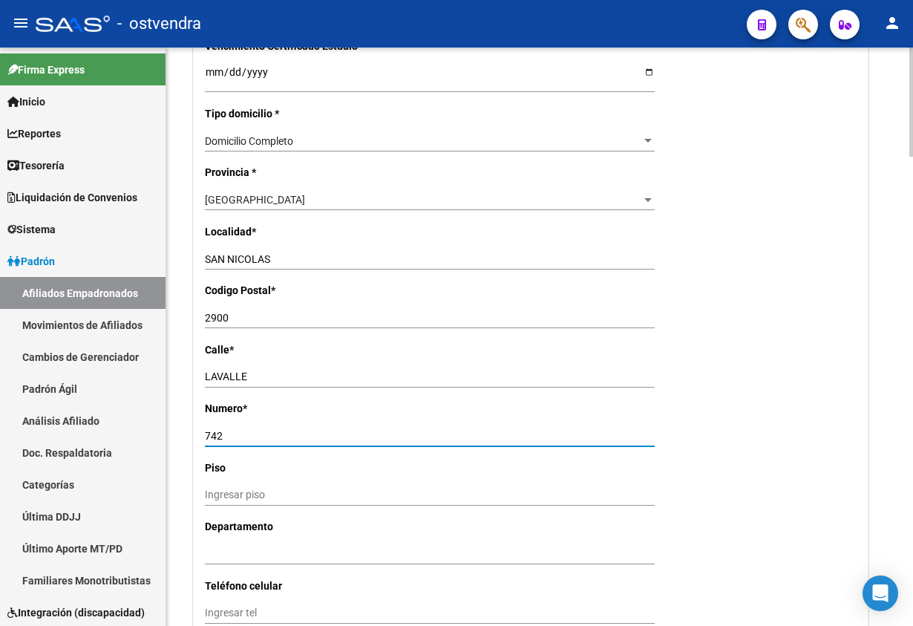
type input "742"
click at [776, 424] on div "Nro Afiliado Ingresar nro CUIL * 27-38738647-0 CUIL ARCA Padrón Ult. Fecha Alta…" at bounding box center [531, 58] width 674 height 1531
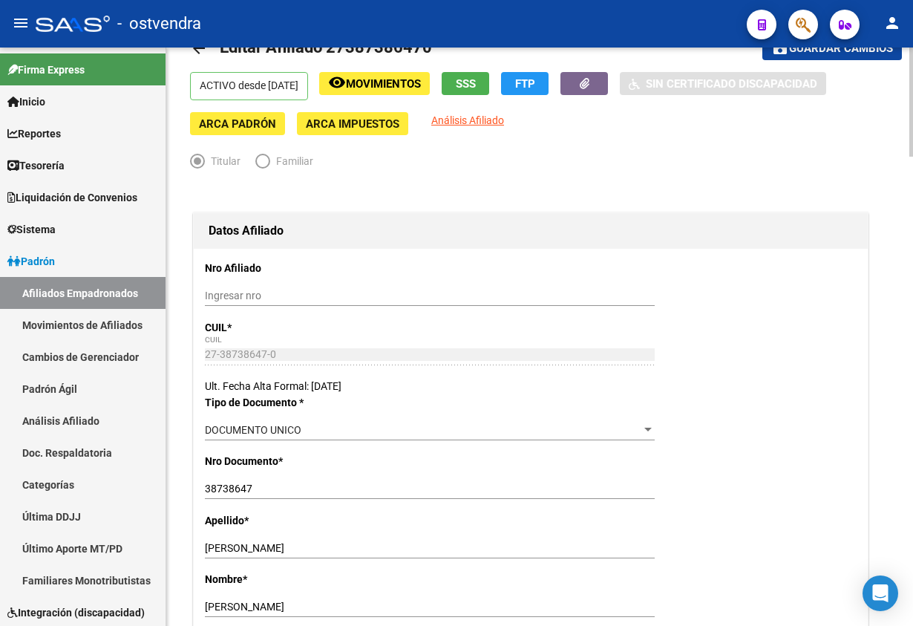
scroll to position [0, 0]
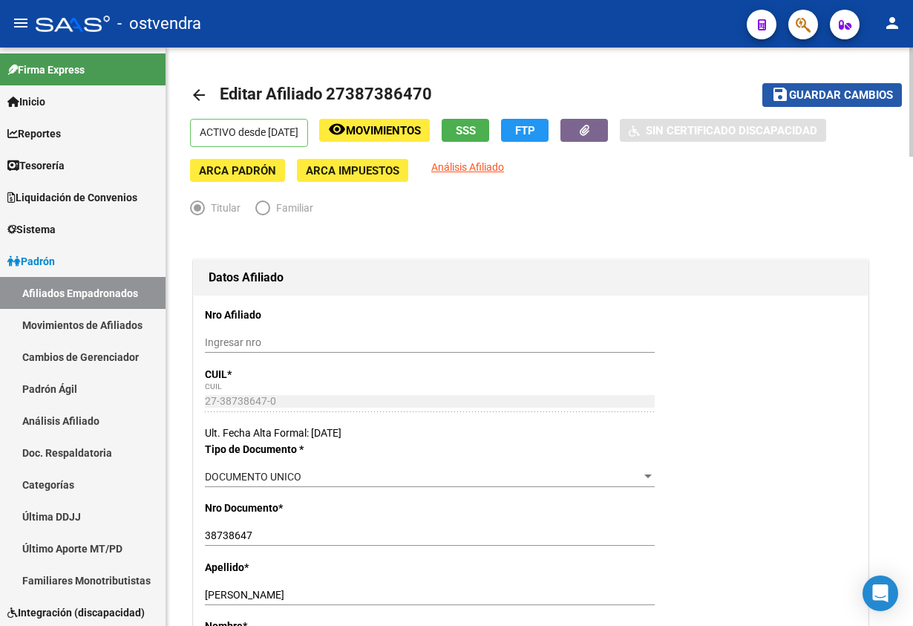
click at [840, 91] on span "Guardar cambios" at bounding box center [841, 95] width 104 height 13
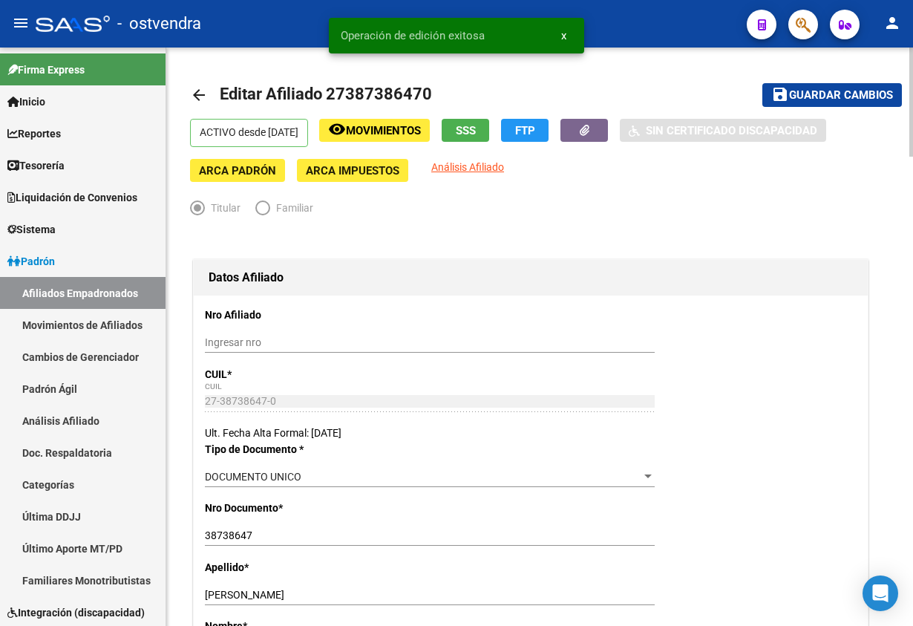
click at [410, 129] on span "Movimientos" at bounding box center [383, 130] width 75 height 13
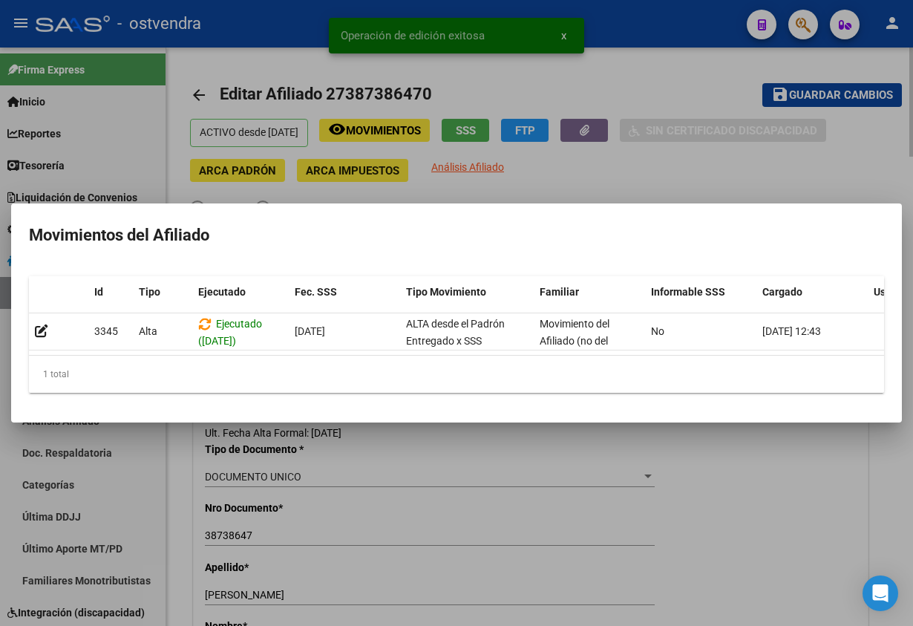
drag, startPoint x: 640, startPoint y: 54, endPoint x: 522, endPoint y: 111, distance: 131.1
click at [641, 56] on div at bounding box center [456, 313] width 913 height 626
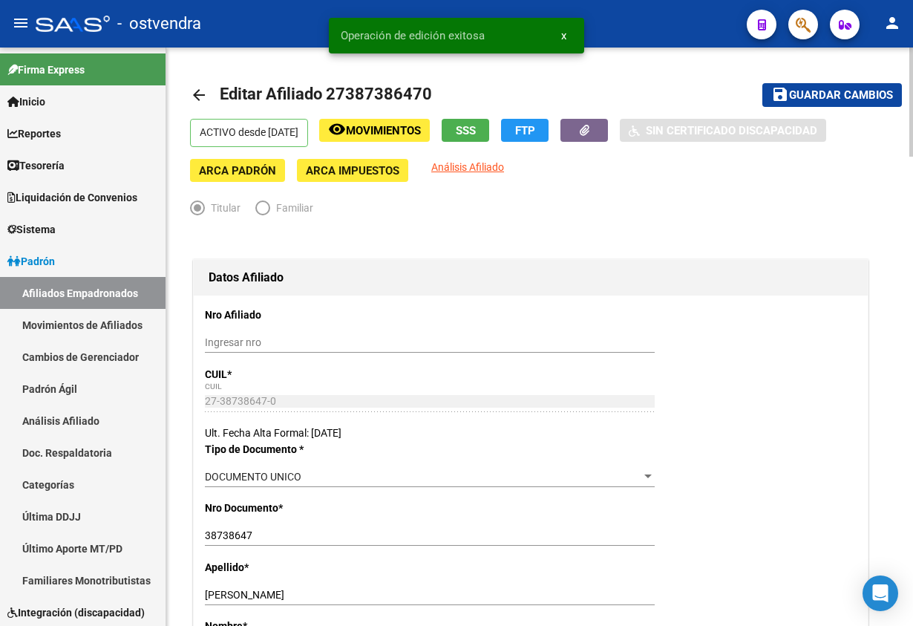
click at [476, 124] on span "SSS" at bounding box center [466, 130] width 20 height 13
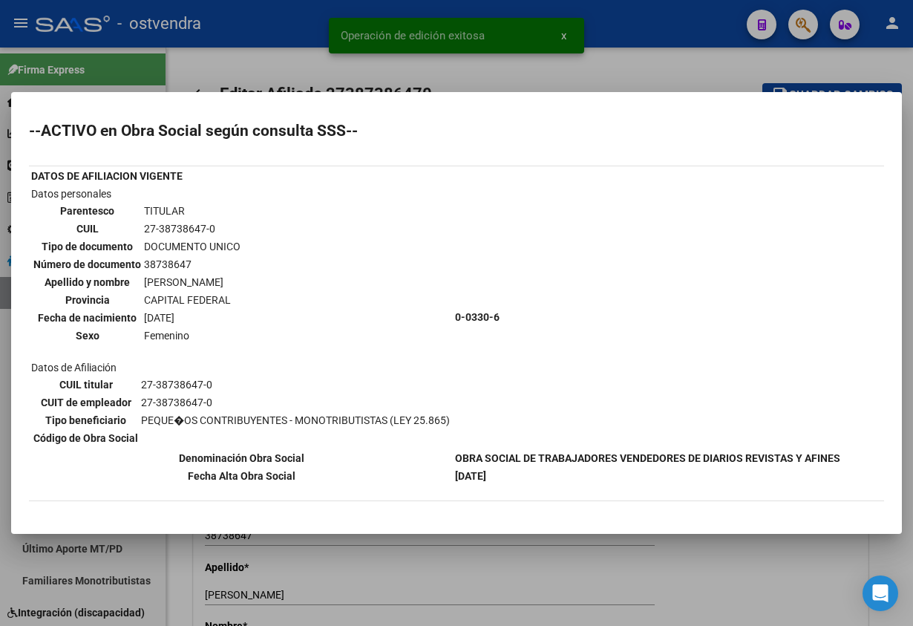
click at [613, 67] on div at bounding box center [456, 313] width 913 height 626
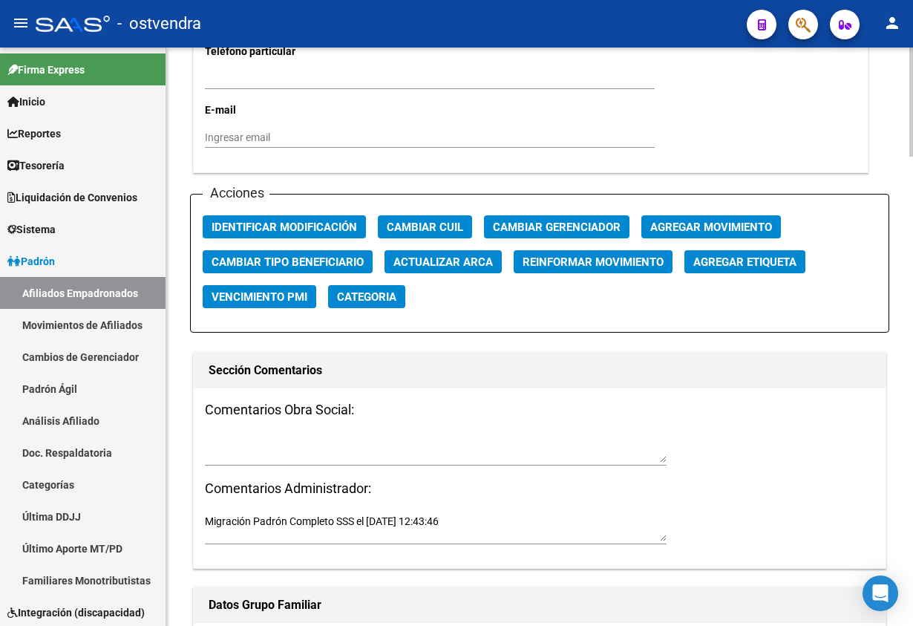
scroll to position [1670, 0]
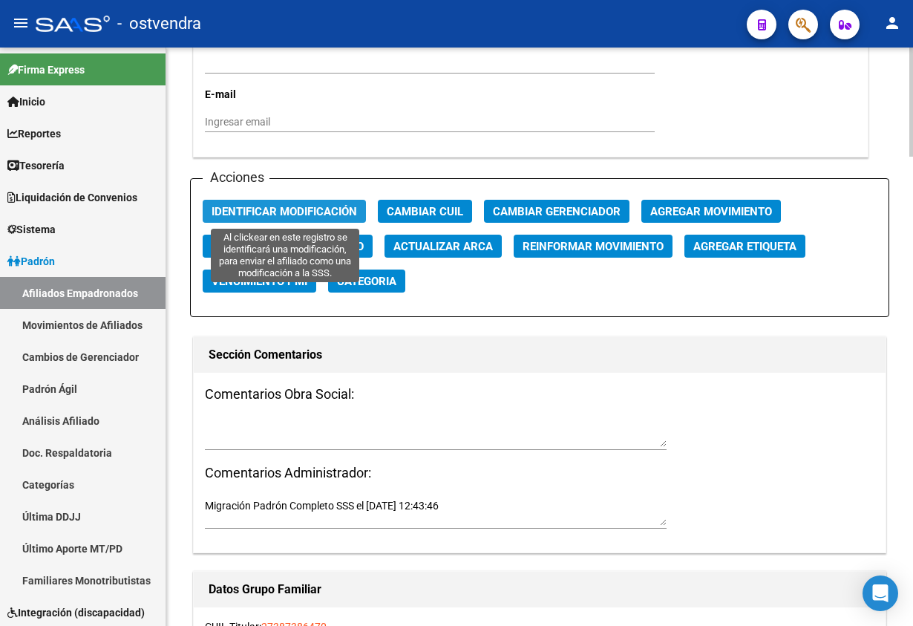
click at [312, 210] on span "Identificar Modificación" at bounding box center [284, 211] width 145 height 13
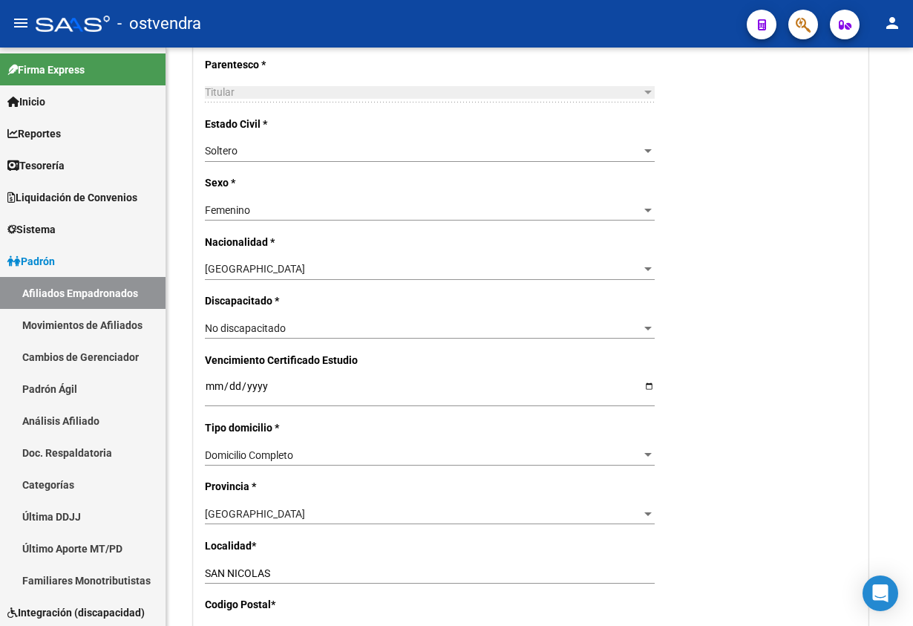
scroll to position [557, 0]
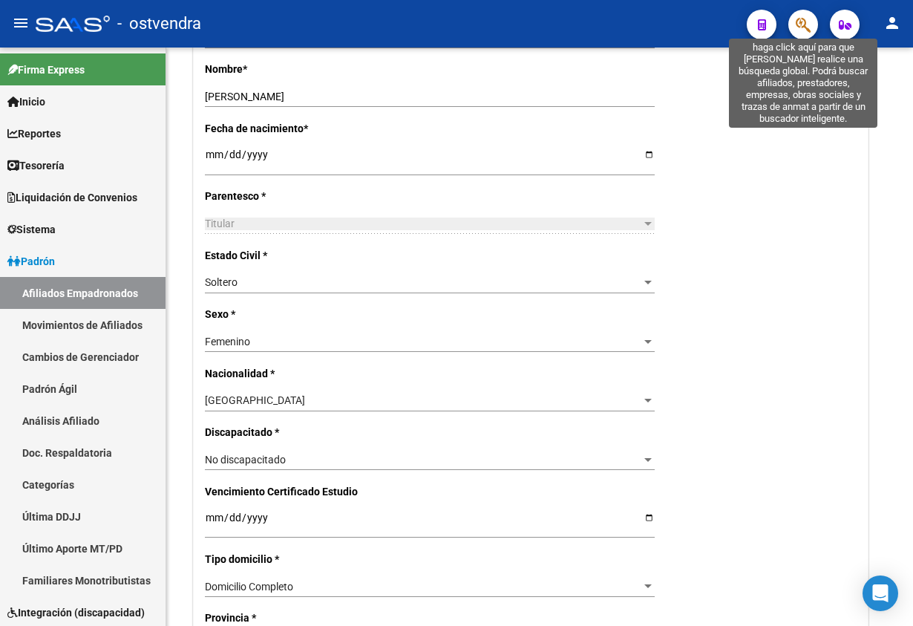
click at [807, 19] on icon "button" at bounding box center [803, 24] width 15 height 17
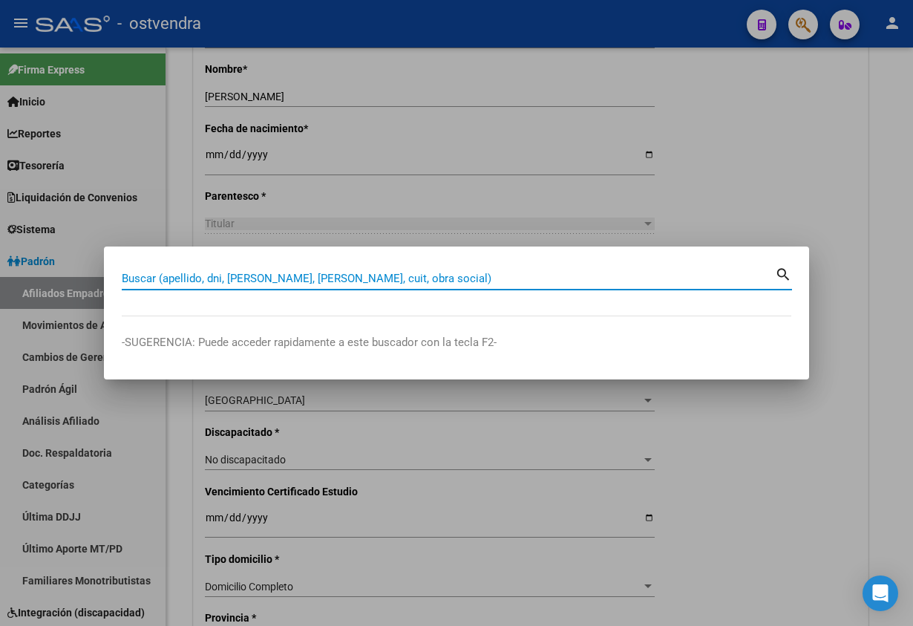
paste input "52985644"
type input "52985644"
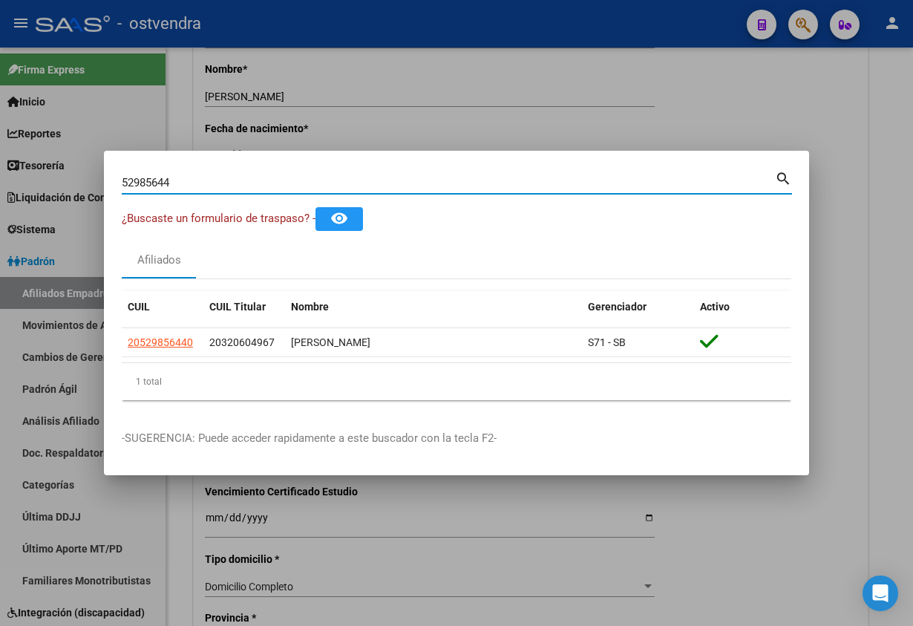
click at [159, 359] on datatable-selection "20529856440 20320604967 [PERSON_NAME] S71 - SB" at bounding box center [456, 353] width 669 height 13
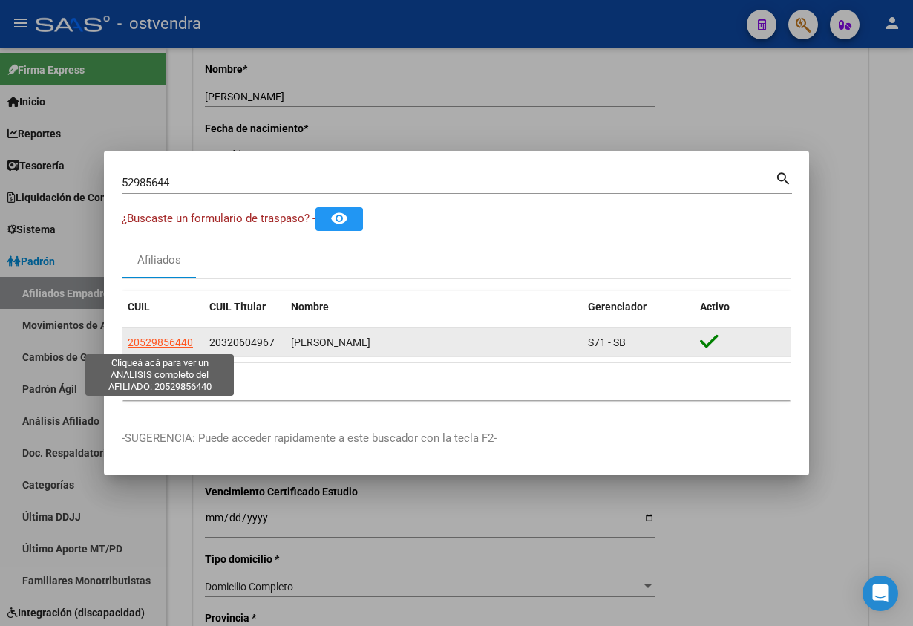
click at [158, 347] on span "20529856440" at bounding box center [160, 342] width 65 height 12
type textarea "20529856440"
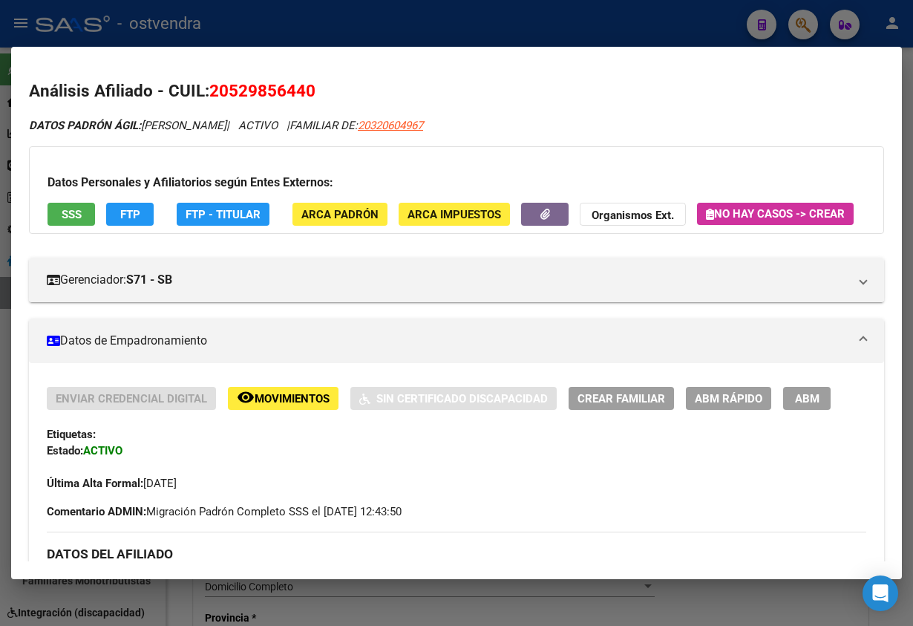
click at [65, 201] on div "Datos Personales y Afiliatorios según Entes Externos: SSS FTP FTP - Titular ARC…" at bounding box center [456, 190] width 855 height 88
click at [70, 208] on span "SSS" at bounding box center [72, 214] width 20 height 13
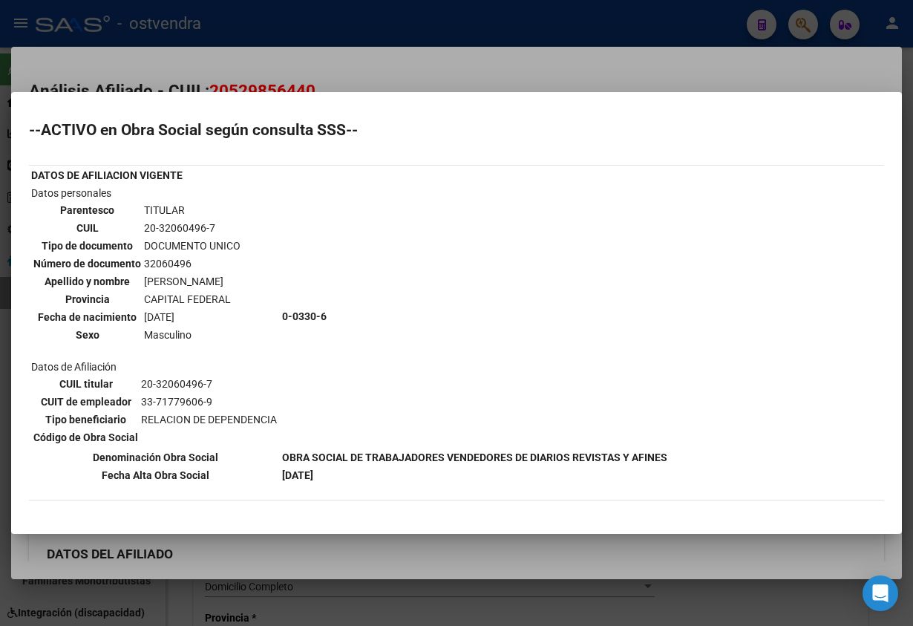
click at [270, 38] on div at bounding box center [456, 313] width 913 height 626
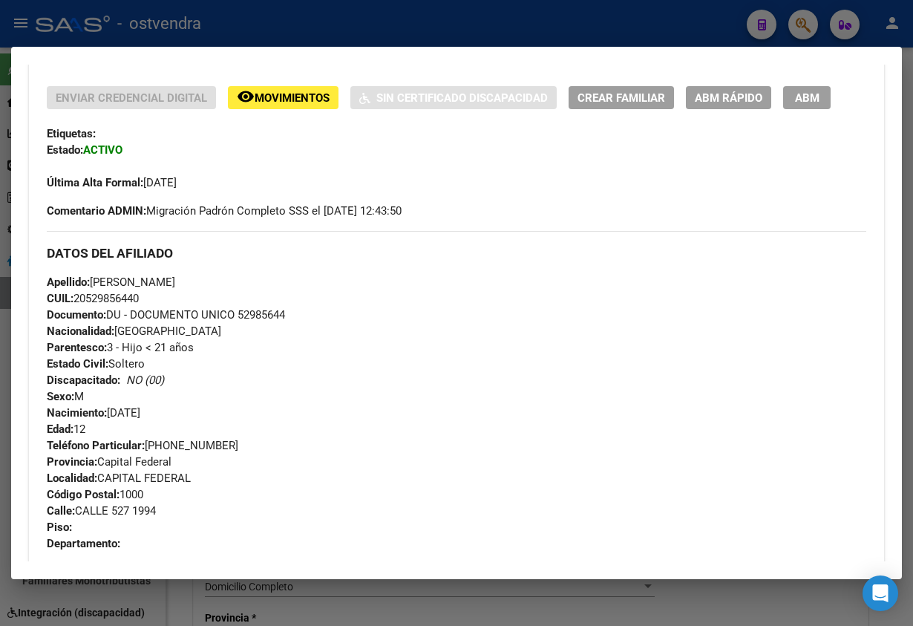
scroll to position [111, 0]
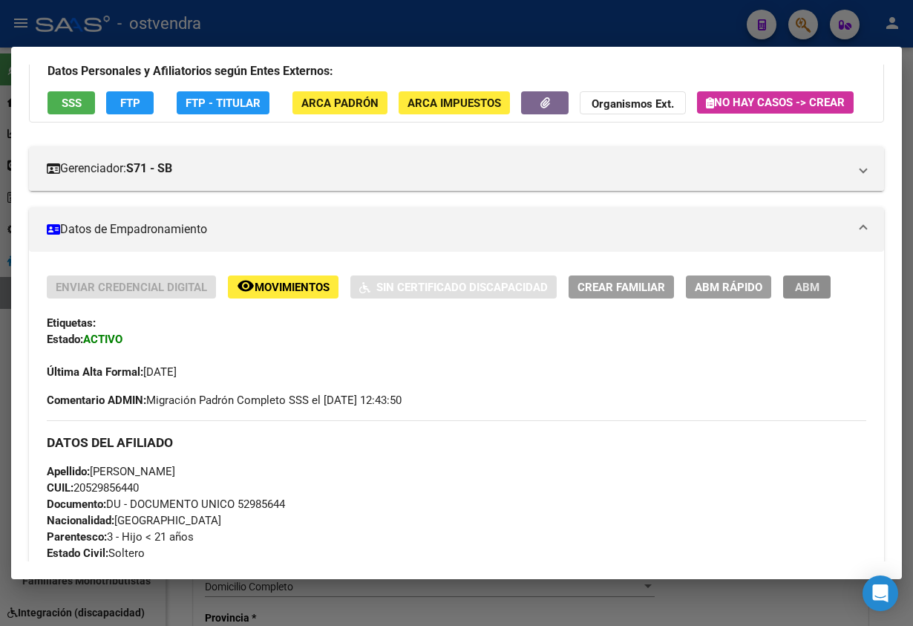
drag, startPoint x: 815, startPoint y: 324, endPoint x: 577, endPoint y: 249, distance: 248.9
click at [815, 294] on span "ABM" at bounding box center [807, 287] width 24 height 13
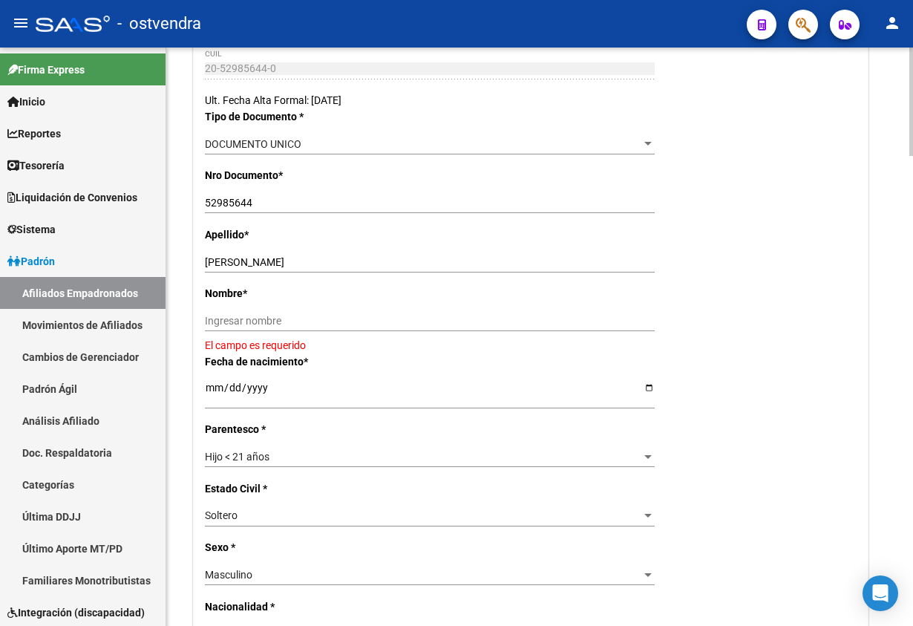
scroll to position [334, 0]
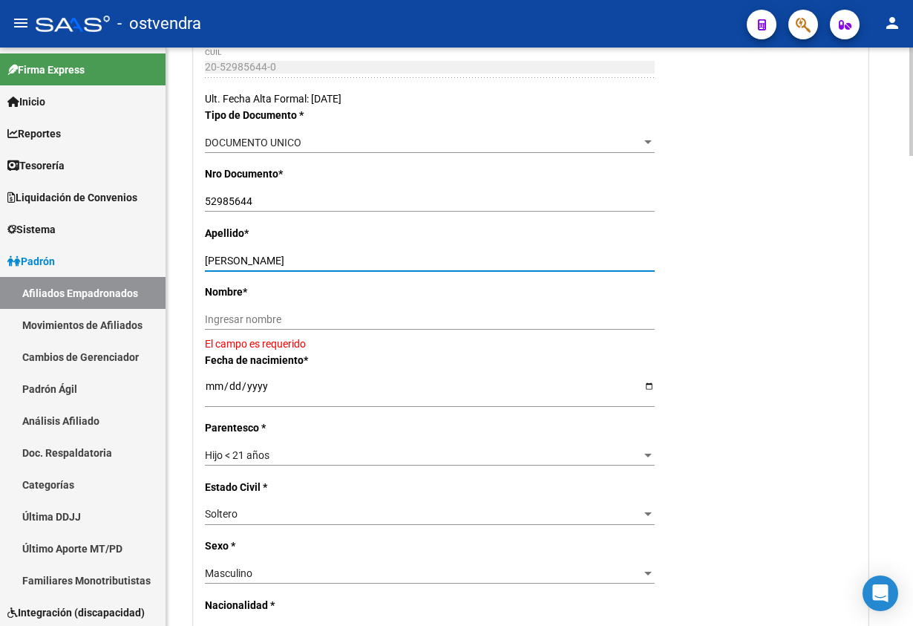
drag, startPoint x: 232, startPoint y: 259, endPoint x: 379, endPoint y: 339, distance: 167.4
click at [399, 279] on div "[PERSON_NAME] apellido" at bounding box center [430, 266] width 450 height 33
drag, startPoint x: 379, startPoint y: 344, endPoint x: 372, endPoint y: 323, distance: 22.1
click at [379, 341] on app-form-text-field "Nombre * Ingresar nombre El campo es requerido" at bounding box center [531, 318] width 652 height 65
click at [370, 321] on input "Ingresar nombre" at bounding box center [430, 319] width 450 height 13
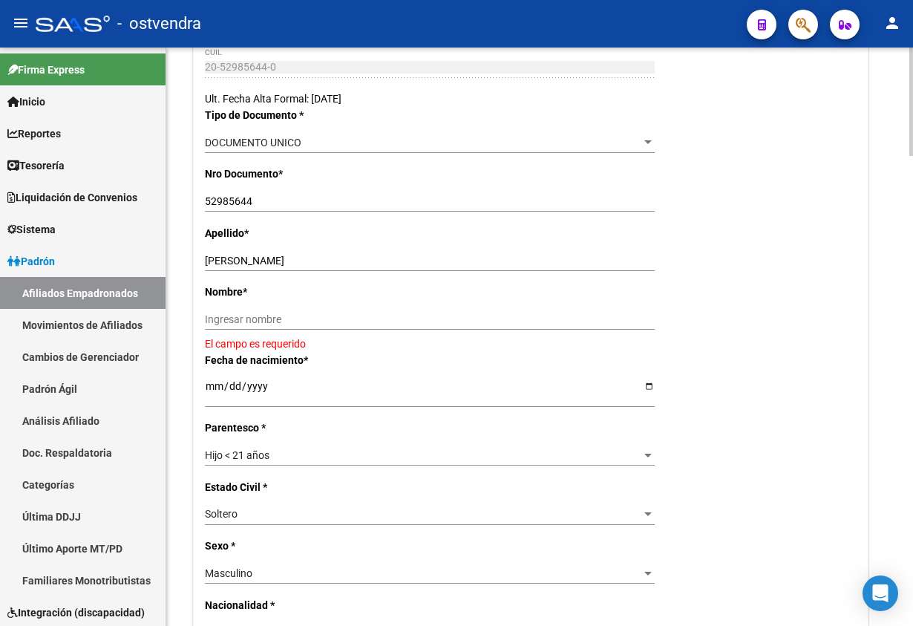
paste input "[PERSON_NAME]"
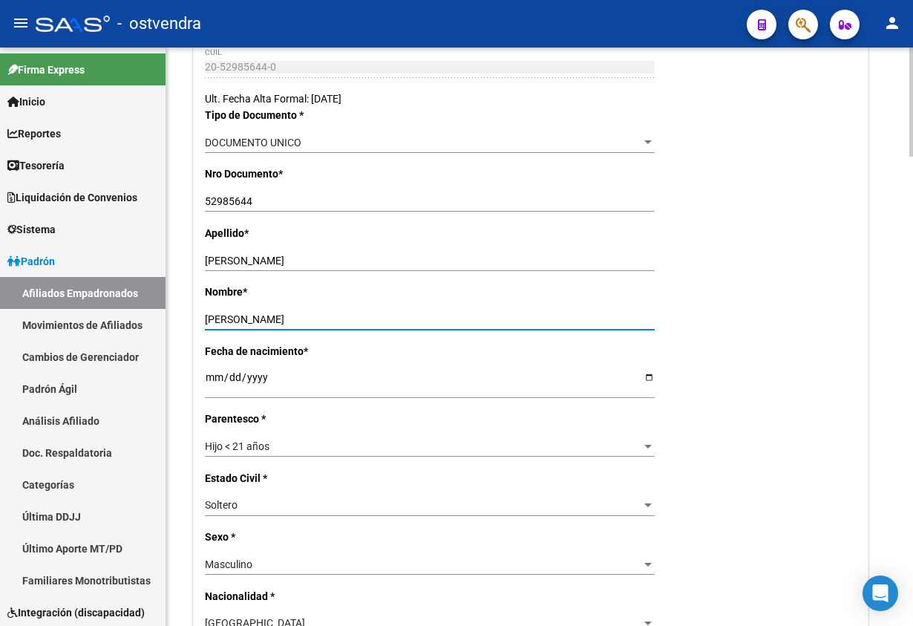
type input "[PERSON_NAME]"
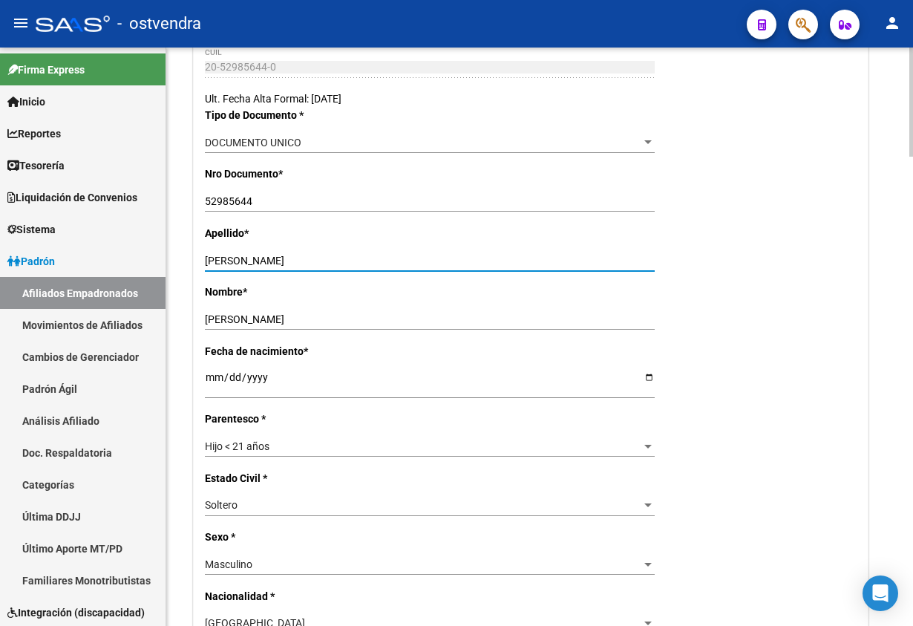
drag, startPoint x: 238, startPoint y: 257, endPoint x: 535, endPoint y: 255, distance: 296.9
click at [535, 255] on input "[PERSON_NAME]" at bounding box center [430, 261] width 450 height 13
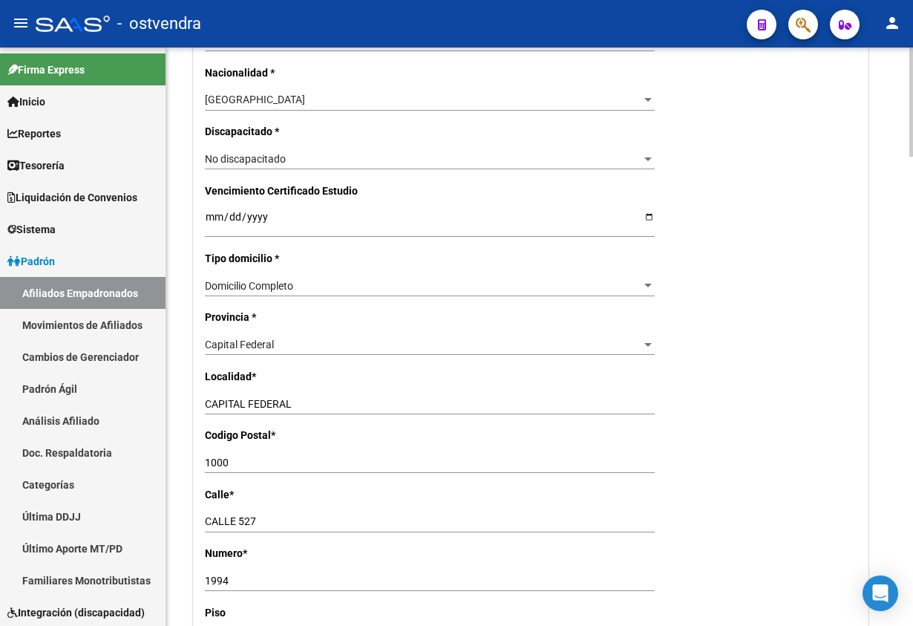
scroll to position [891, 0]
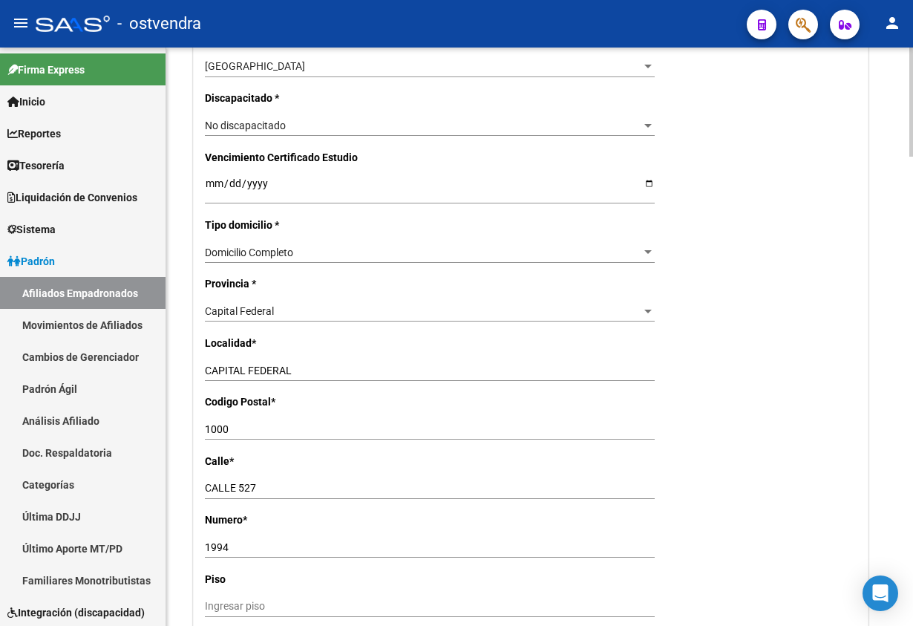
type input "ARCE"
drag, startPoint x: 315, startPoint y: 359, endPoint x: 315, endPoint y: 350, distance: 8.9
click at [315, 360] on div "CAPITAL FEDERAL Ingresar el nombre" at bounding box center [430, 370] width 450 height 21
click at [297, 301] on div "Capital Federal Seleccionar provincia" at bounding box center [430, 311] width 450 height 21
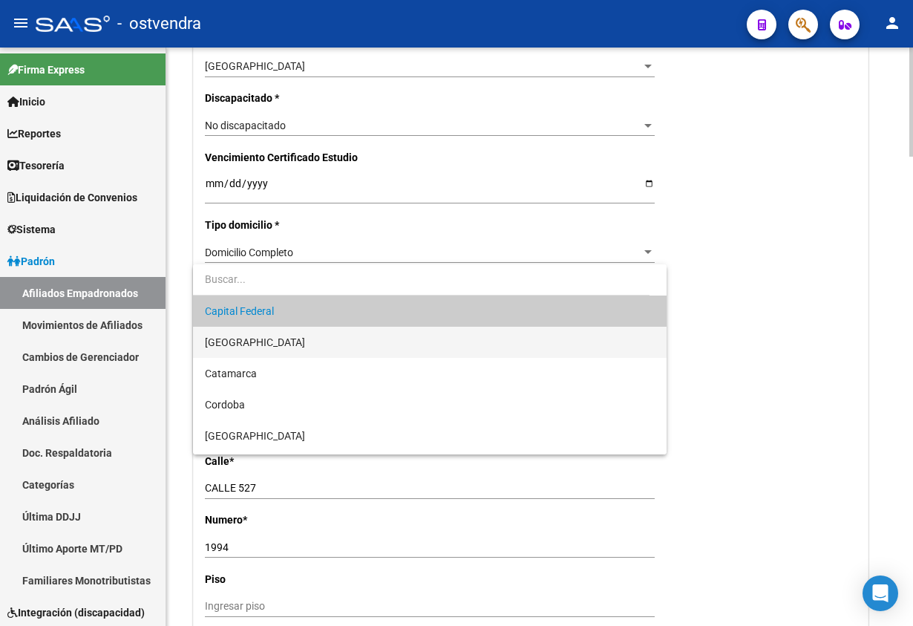
click at [303, 338] on span "[GEOGRAPHIC_DATA]" at bounding box center [429, 342] width 449 height 31
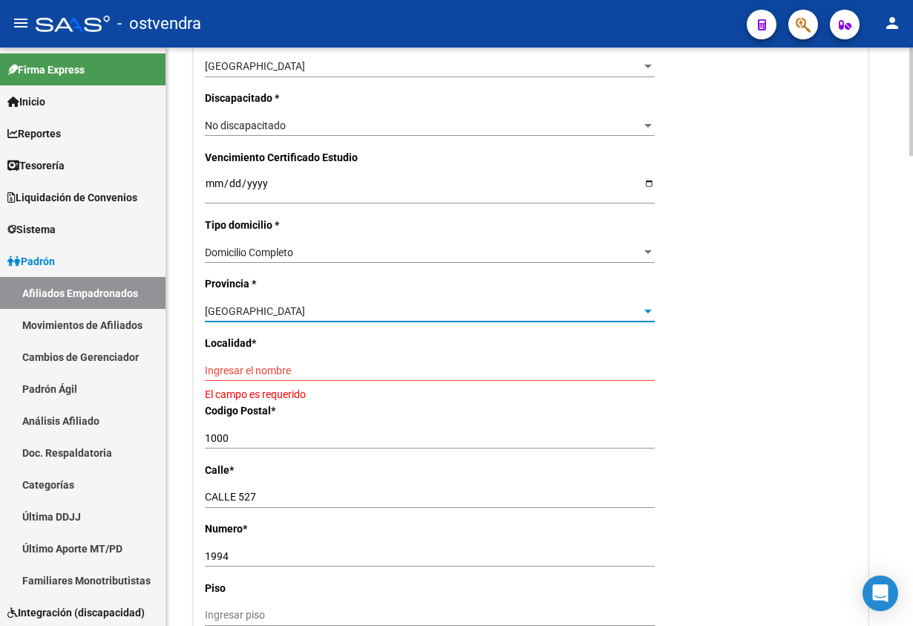
click at [308, 361] on div "Ingresar el nombre" at bounding box center [430, 370] width 450 height 21
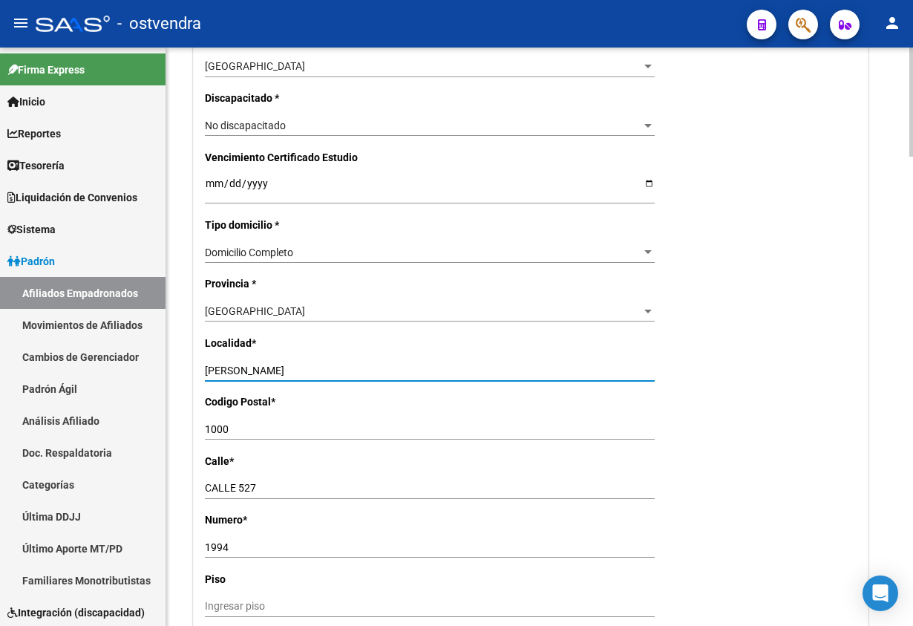
type input "[PERSON_NAME]"
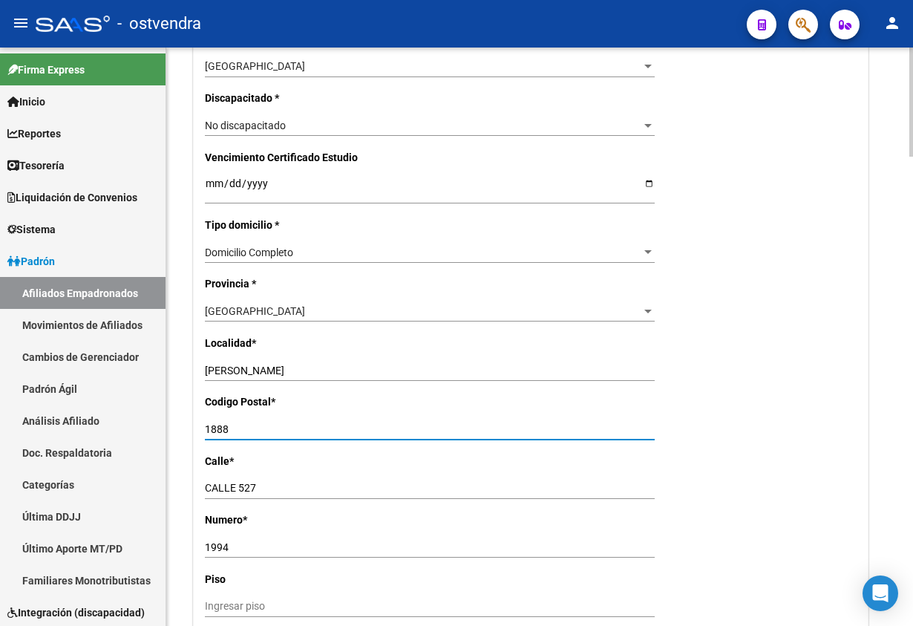
type input "1888"
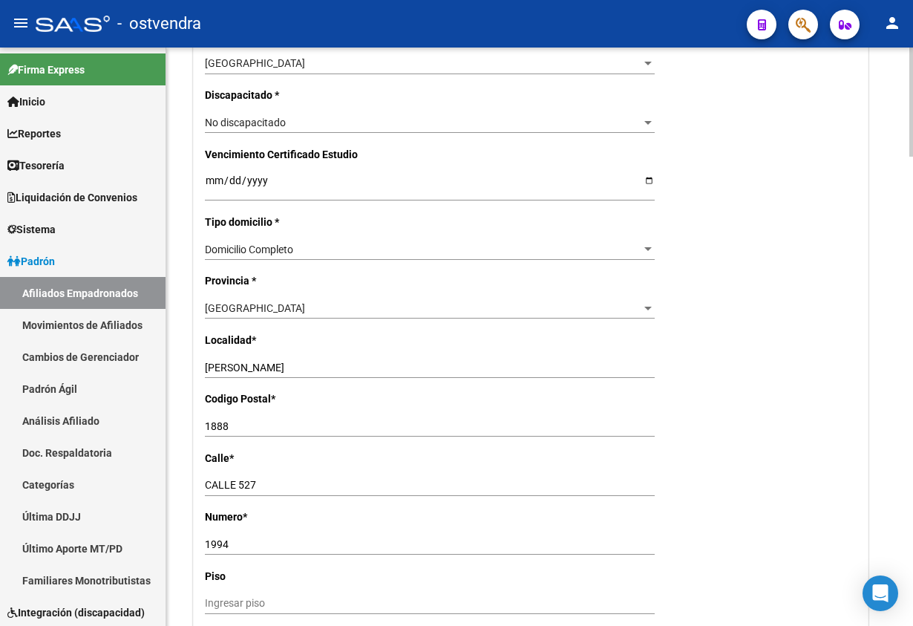
scroll to position [885, 0]
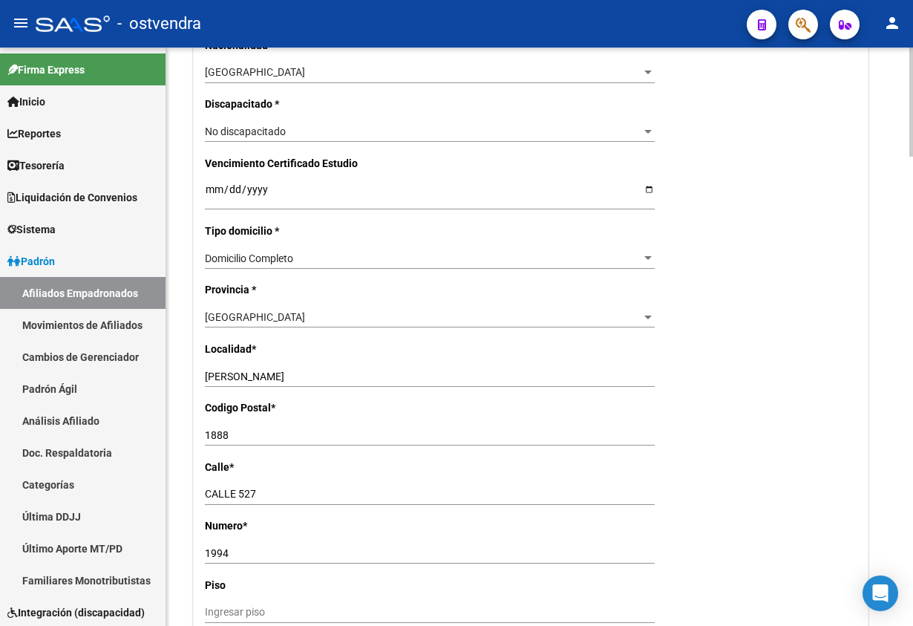
drag, startPoint x: 281, startPoint y: 501, endPoint x: 249, endPoint y: 495, distance: 31.7
click at [219, 492] on div "[GEOGRAPHIC_DATA]" at bounding box center [430, 494] width 450 height 21
click at [295, 500] on input "CALLE 527" at bounding box center [430, 494] width 450 height 13
drag, startPoint x: 306, startPoint y: 500, endPoint x: 330, endPoint y: 500, distance: 23.8
click at [310, 500] on input "CALLE 527" at bounding box center [430, 494] width 450 height 13
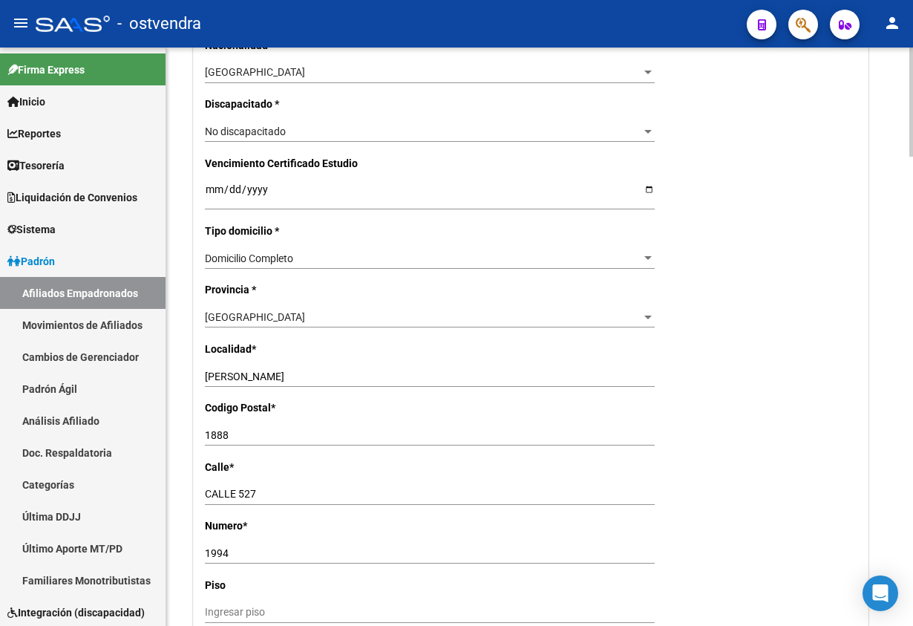
drag, startPoint x: 333, startPoint y: 501, endPoint x: 266, endPoint y: 502, distance: 66.8
click at [161, 494] on mat-sidenav-container "Firma Express Inicio Calendario SSS Instructivos Contacto OS Reportes Tablero d…" at bounding box center [456, 337] width 913 height 578
click at [325, 503] on div "[GEOGRAPHIC_DATA]" at bounding box center [430, 494] width 450 height 21
click at [326, 488] on input "CALLE 527" at bounding box center [430, 494] width 450 height 13
drag, startPoint x: 325, startPoint y: 491, endPoint x: 198, endPoint y: 466, distance: 129.3
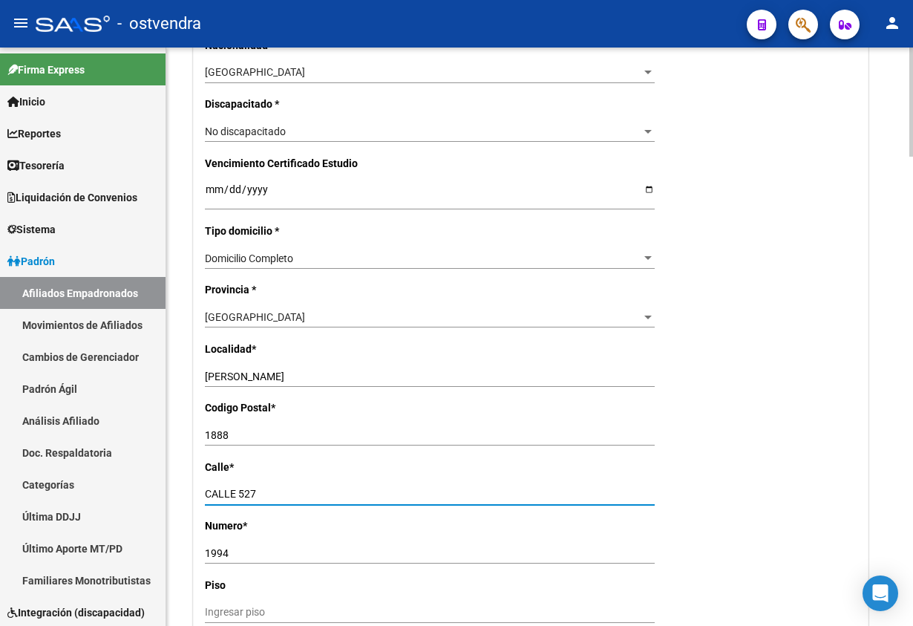
click at [194, 497] on div "Nro Afiliado Ingresar nro CUIL * 20-52985644-0 CUIL ARCA Padrón Ult. Fecha Alta…" at bounding box center [531, 176] width 674 height 1531
type input "calle 527"
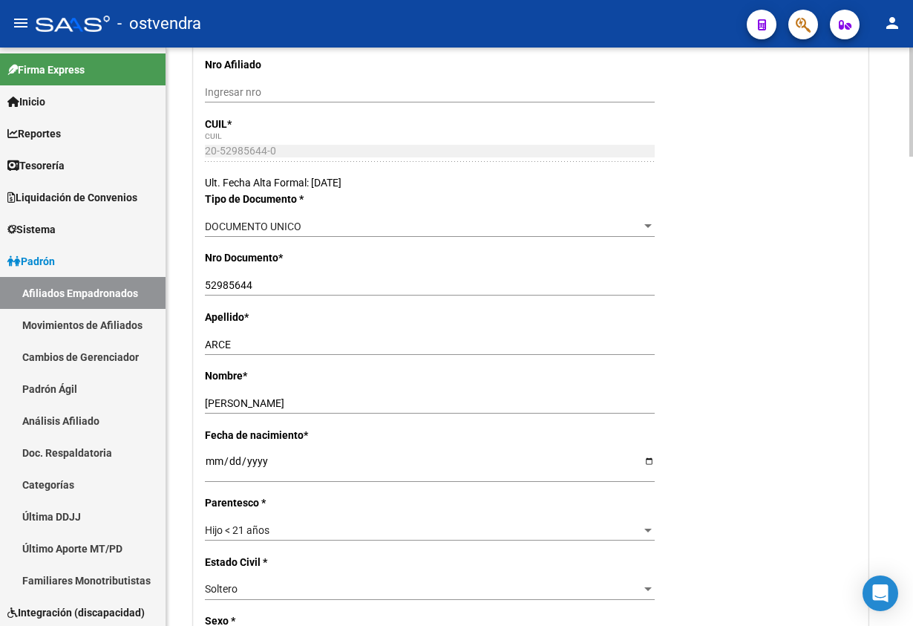
scroll to position [0, 0]
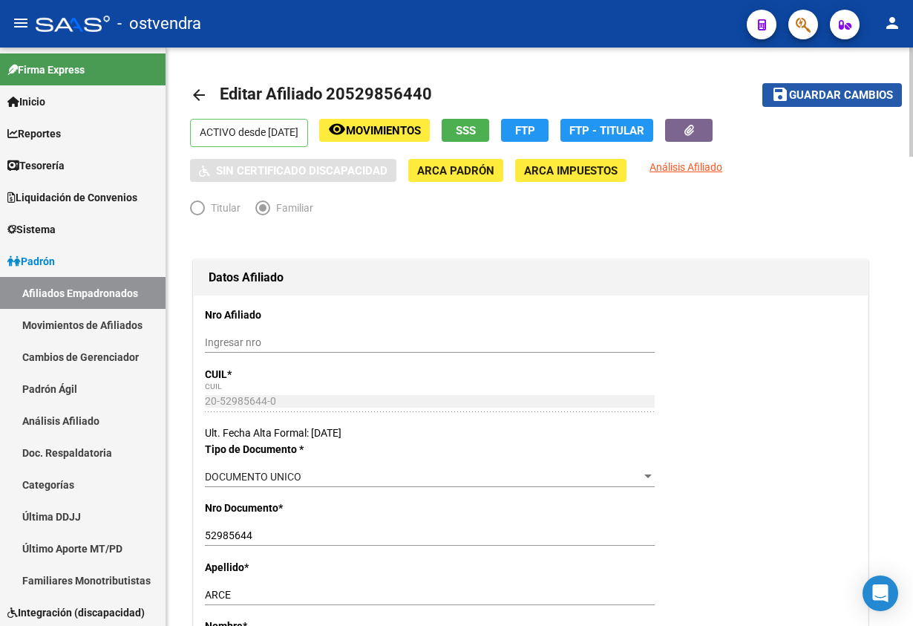
click at [855, 99] on span "Guardar cambios" at bounding box center [841, 95] width 104 height 13
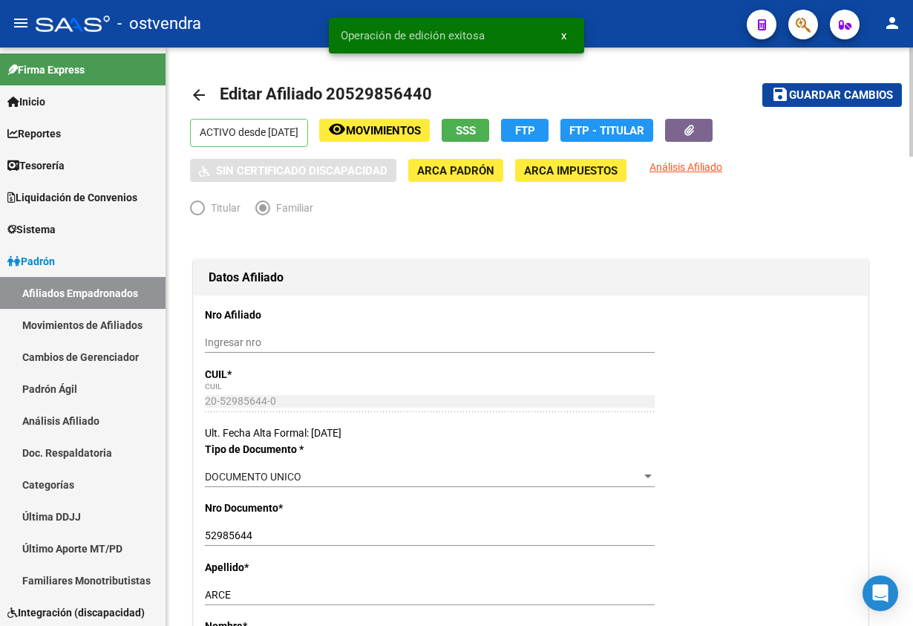
drag, startPoint x: 779, startPoint y: 261, endPoint x: 813, endPoint y: 367, distance: 111.3
click at [780, 261] on div "Datos Afiliado" at bounding box center [531, 278] width 674 height 36
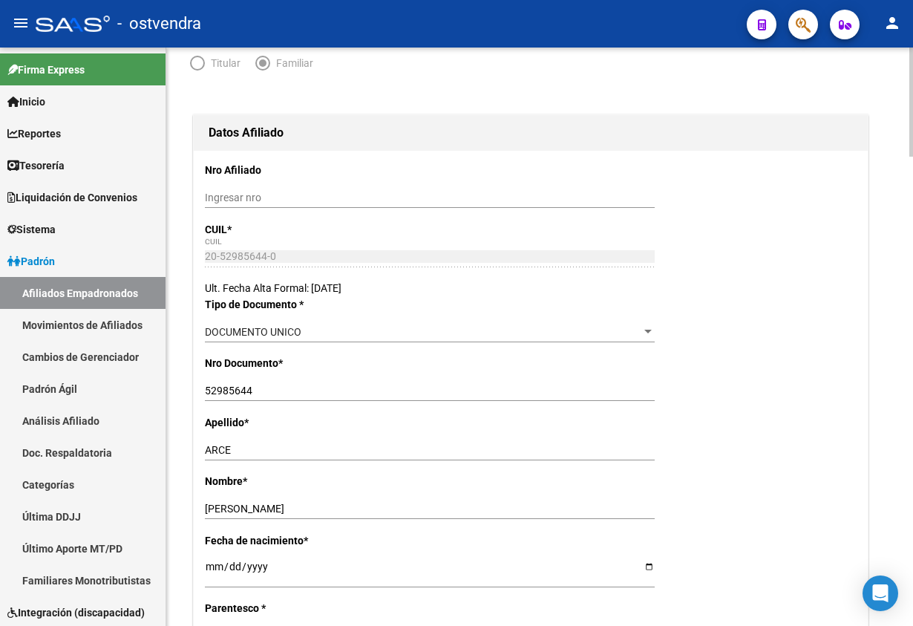
scroll to position [334, 0]
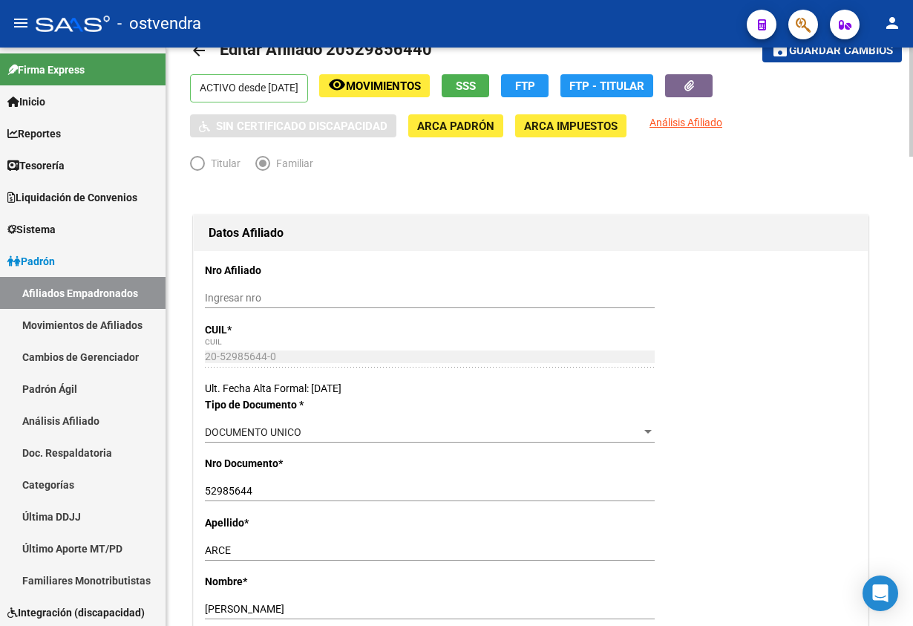
scroll to position [0, 0]
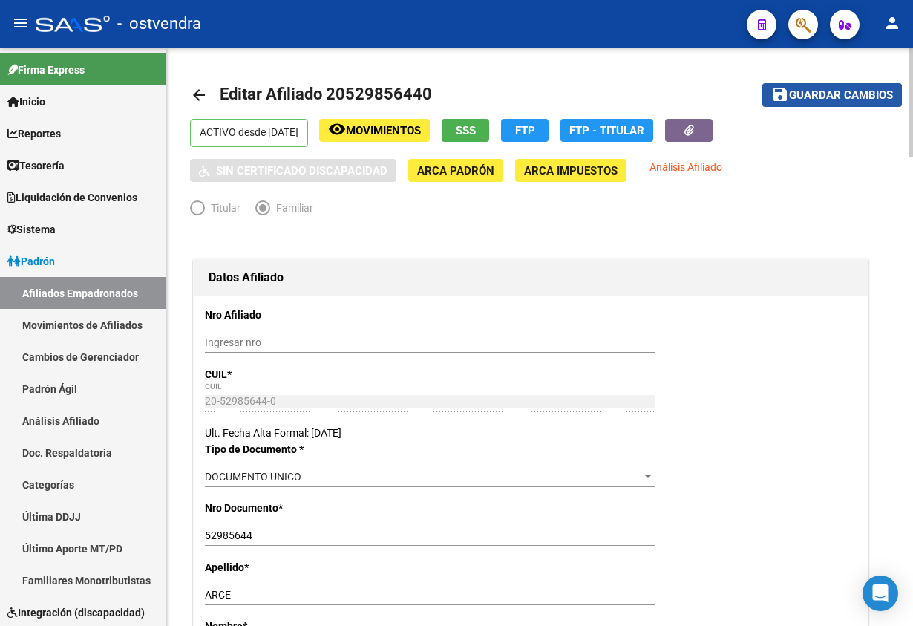
click at [811, 105] on button "save Guardar cambios" at bounding box center [832, 94] width 140 height 23
click at [822, 85] on button "save Guardar cambios" at bounding box center [832, 94] width 140 height 23
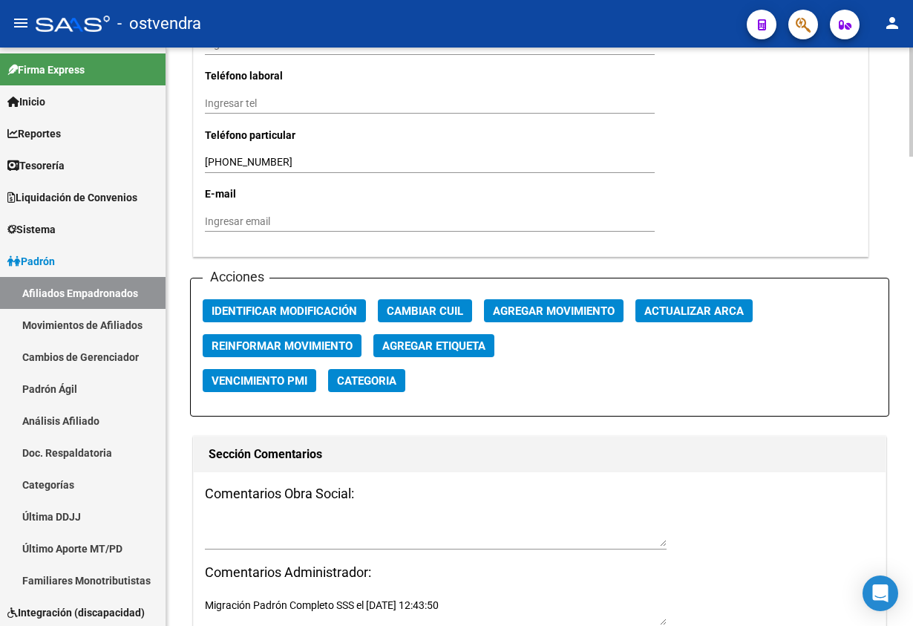
scroll to position [1559, 0]
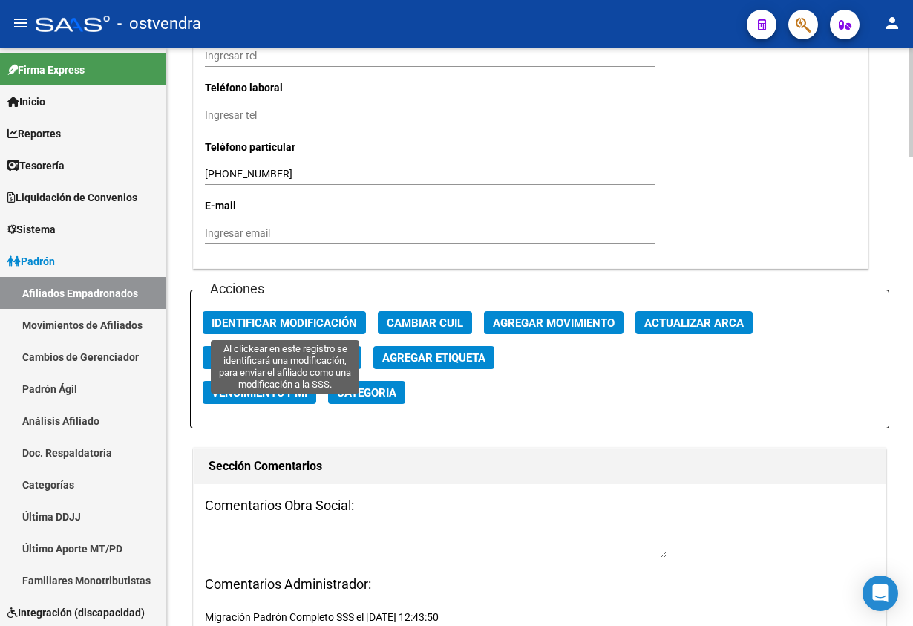
click at [319, 324] on span "Identificar Modificación" at bounding box center [284, 322] width 145 height 13
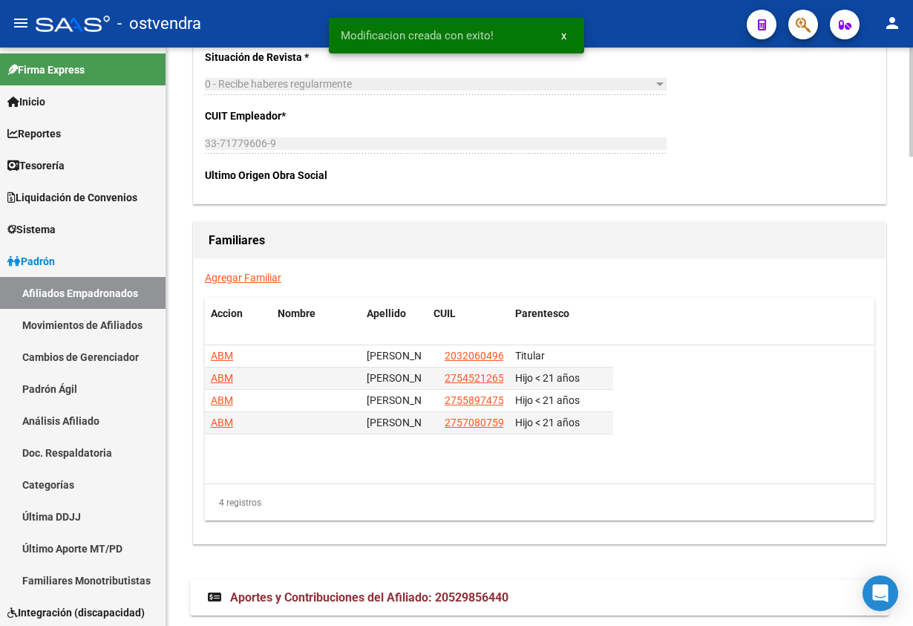
scroll to position [2494, 0]
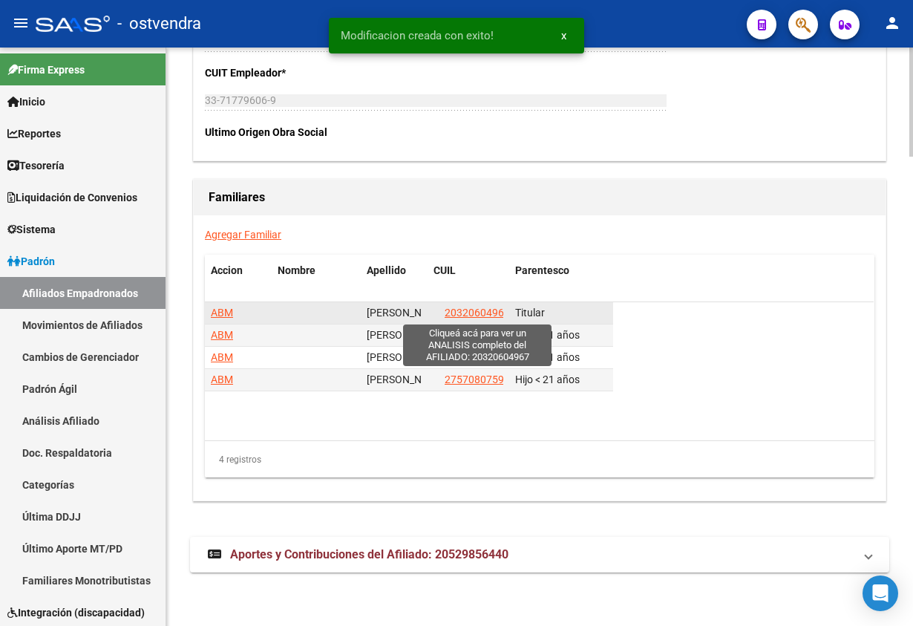
click at [472, 307] on span "20320604967" at bounding box center [477, 313] width 65 height 12
type textarea "20320604967"
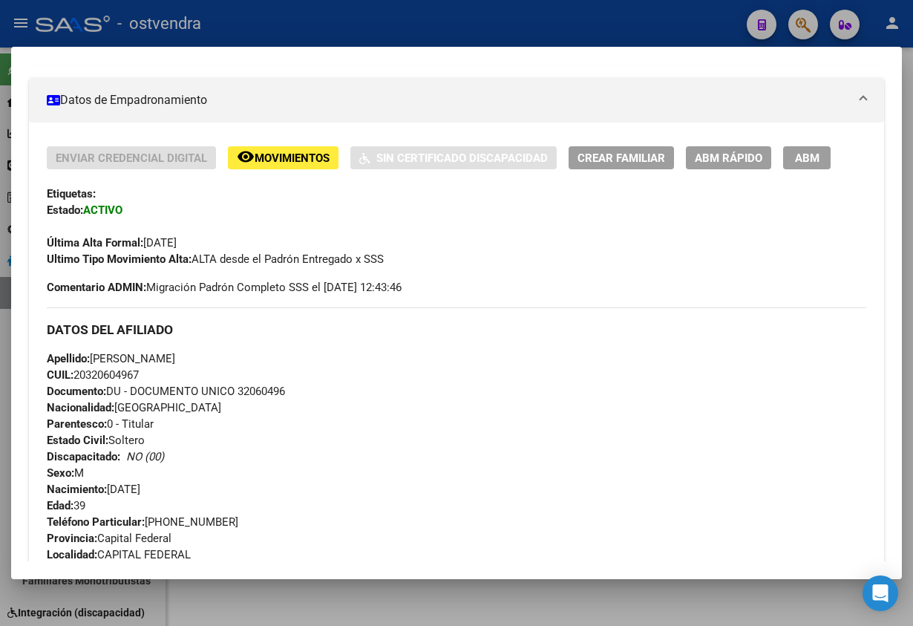
scroll to position [223, 0]
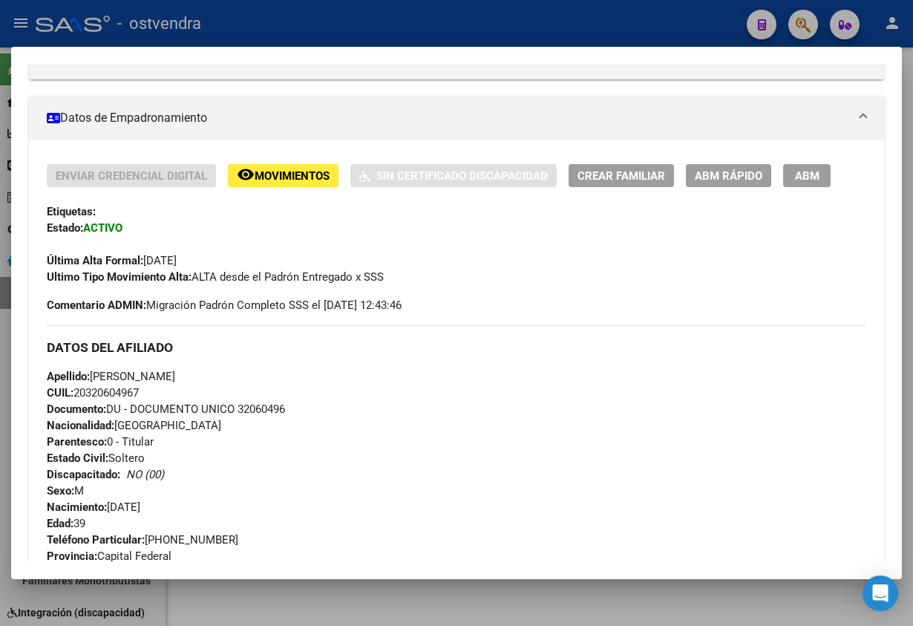
click at [811, 177] on span "ABM" at bounding box center [807, 175] width 24 height 13
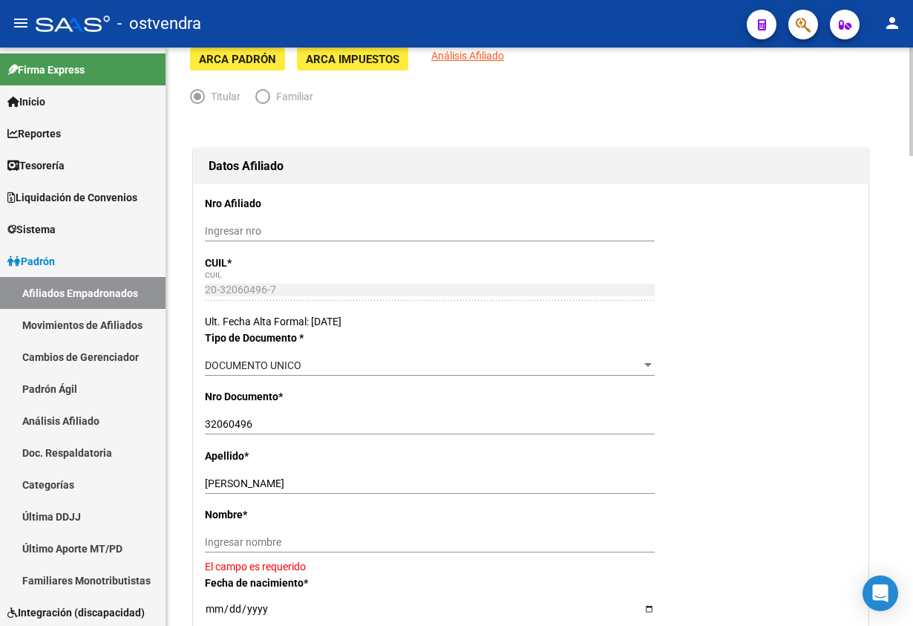
scroll to position [334, 0]
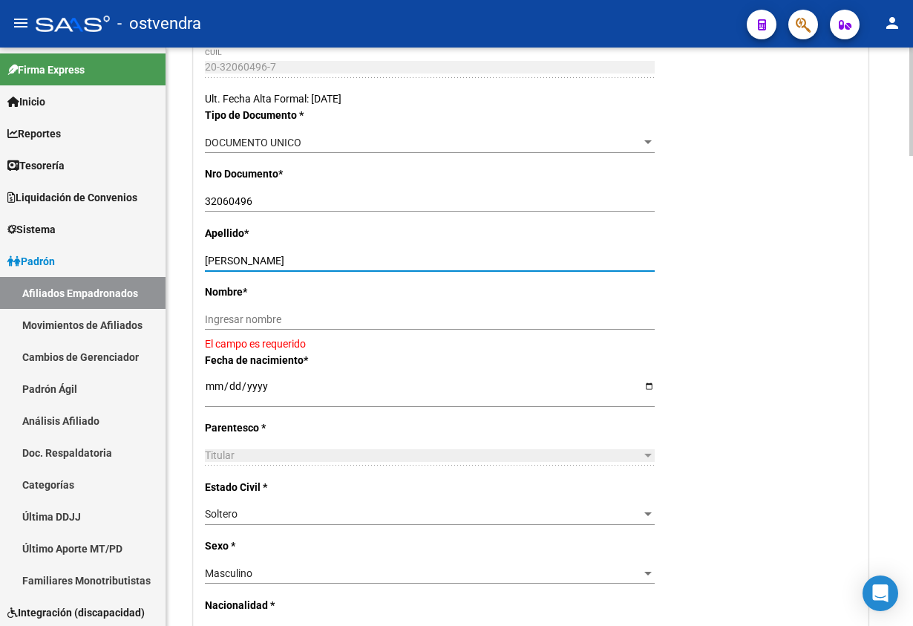
drag, startPoint x: 229, startPoint y: 257, endPoint x: 367, endPoint y: 275, distance: 139.2
click at [383, 259] on input "[PERSON_NAME]" at bounding box center [430, 261] width 450 height 13
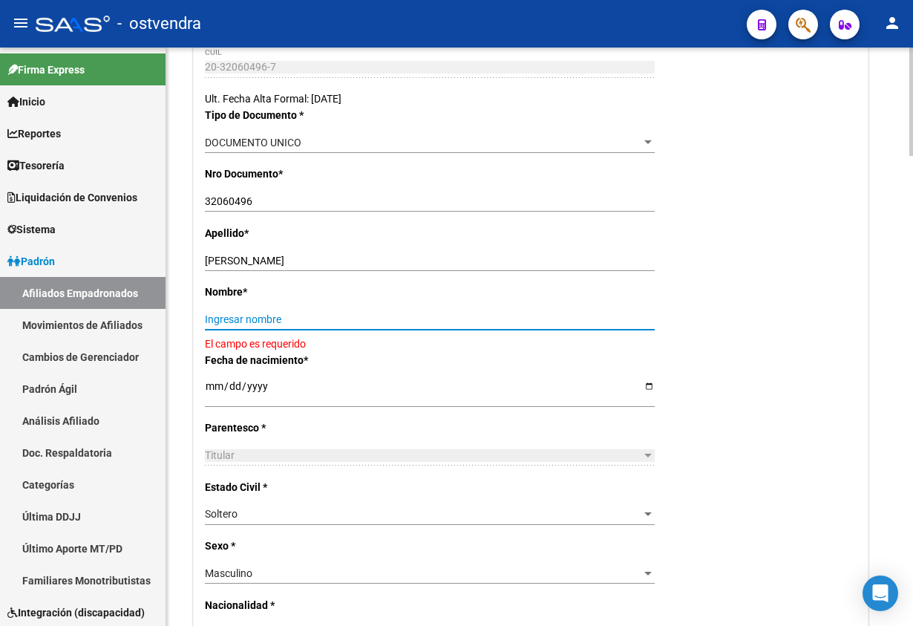
drag, startPoint x: 337, startPoint y: 318, endPoint x: 312, endPoint y: 301, distance: 30.5
click at [336, 316] on input "Ingresar nombre" at bounding box center [430, 319] width 450 height 13
paste input "[PERSON_NAME]"
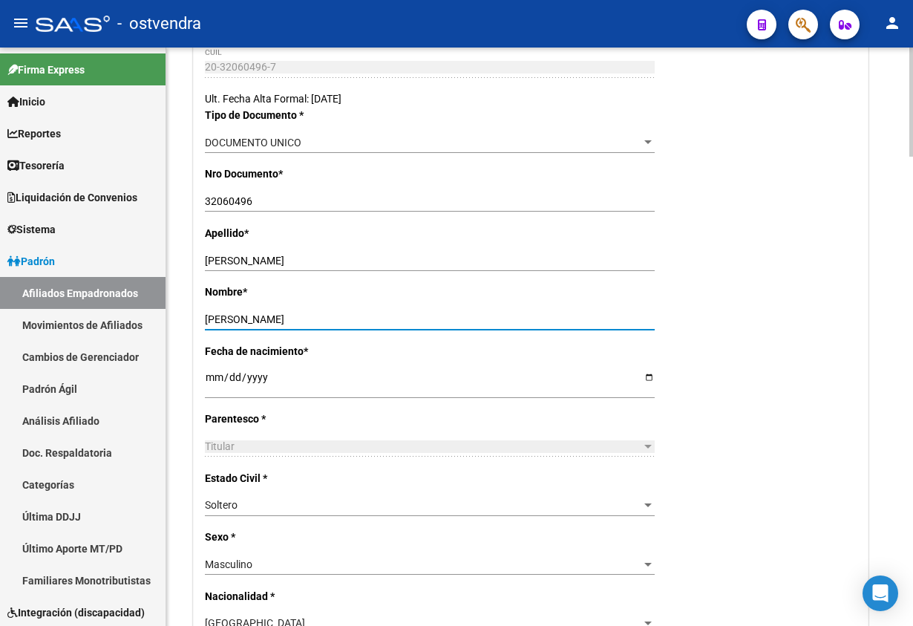
type input "[PERSON_NAME]"
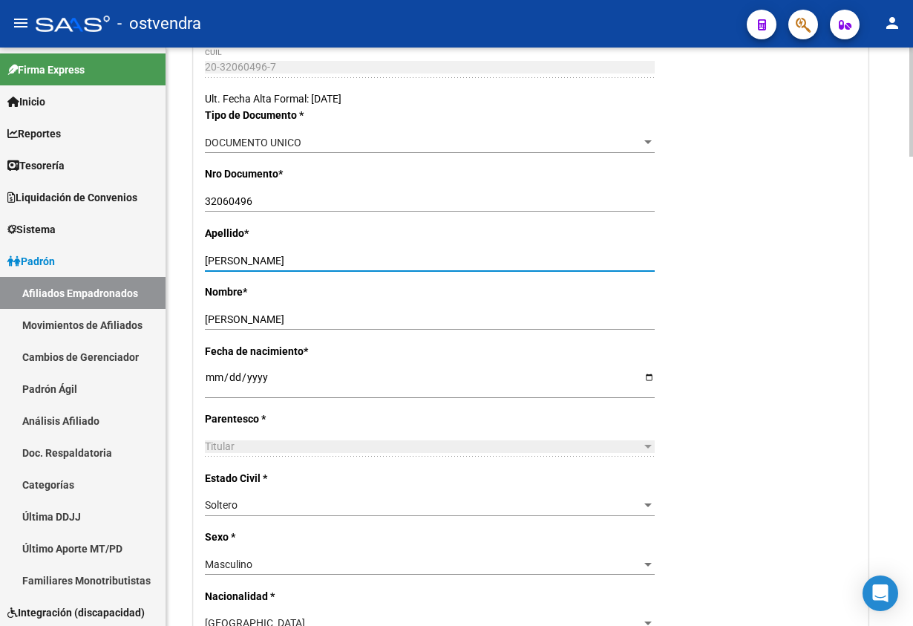
drag, startPoint x: 237, startPoint y: 258, endPoint x: 568, endPoint y: 209, distance: 334.7
click at [563, 246] on div "Apellido * [PERSON_NAME] apellido" at bounding box center [531, 254] width 652 height 59
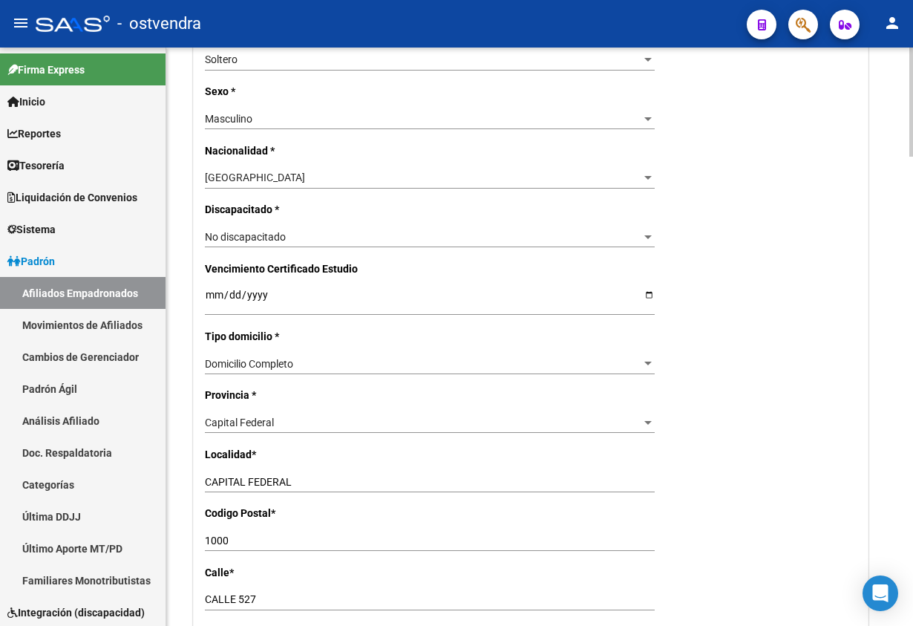
scroll to position [891, 0]
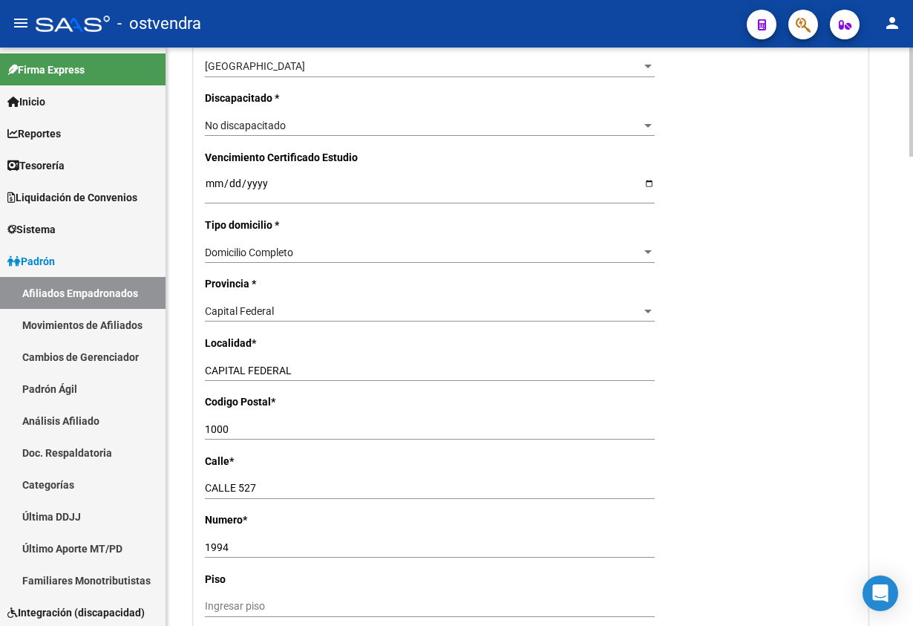
type input "ARCE"
drag, startPoint x: 310, startPoint y: 301, endPoint x: 177, endPoint y: 306, distance: 133.7
click at [140, 295] on mat-sidenav-container "Firma Express Inicio Calendario SSS Instructivos Contacto OS Reportes Tablero d…" at bounding box center [456, 337] width 913 height 578
click at [281, 312] on div "Capital Federal" at bounding box center [423, 311] width 436 height 13
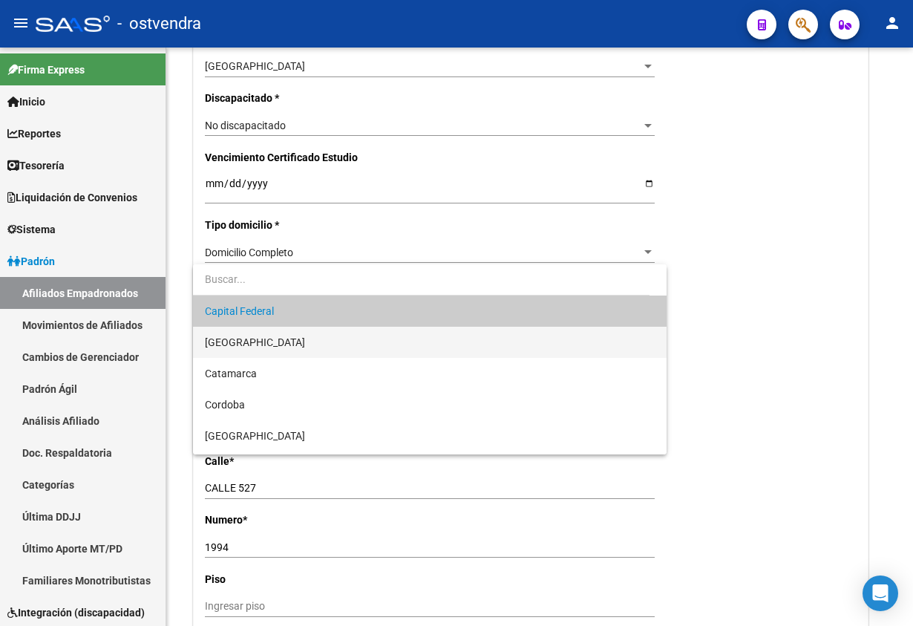
click at [268, 345] on span "[GEOGRAPHIC_DATA]" at bounding box center [429, 342] width 449 height 31
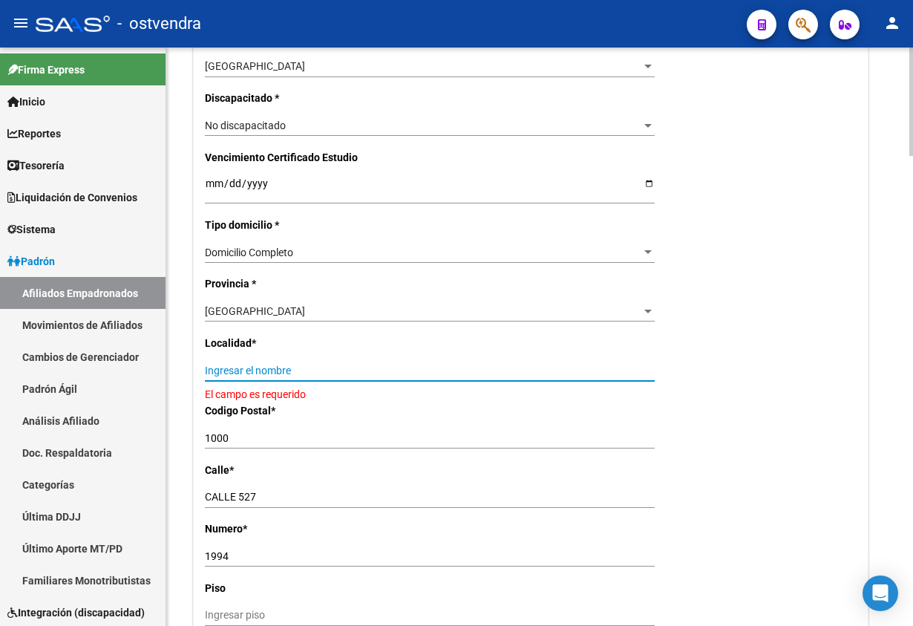
click at [303, 375] on input "Ingresar el nombre" at bounding box center [430, 370] width 450 height 13
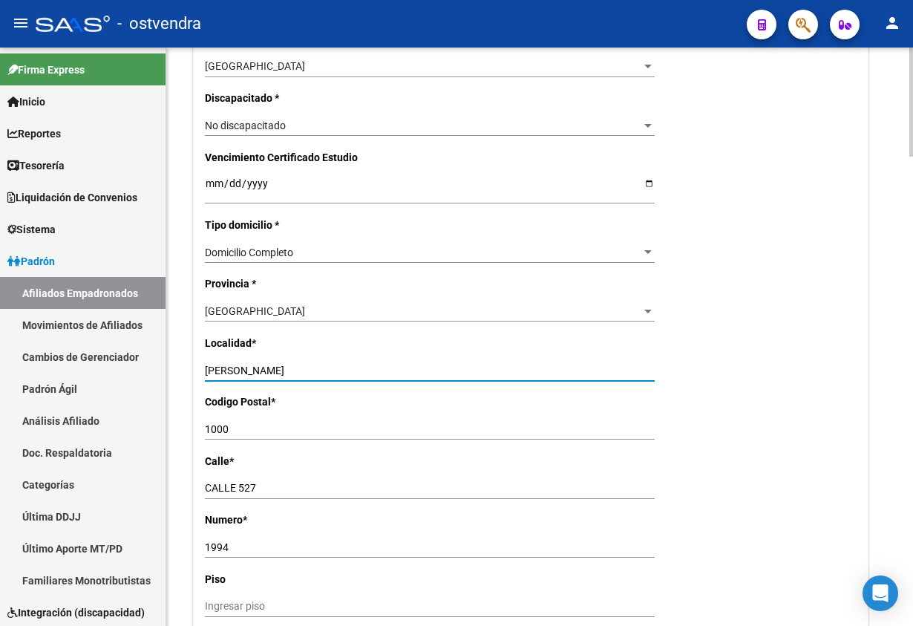
type input "[PERSON_NAME]"
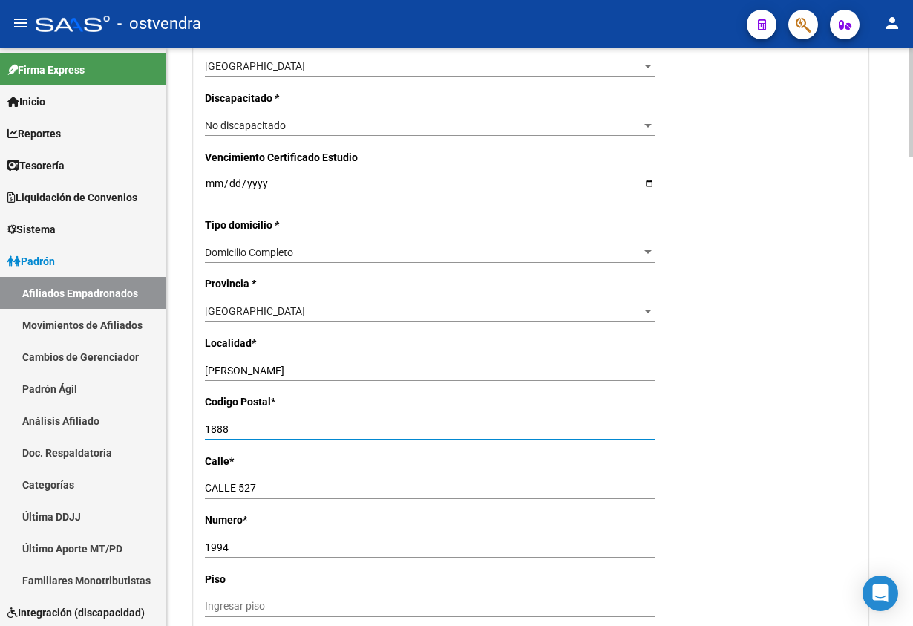
type input "1888"
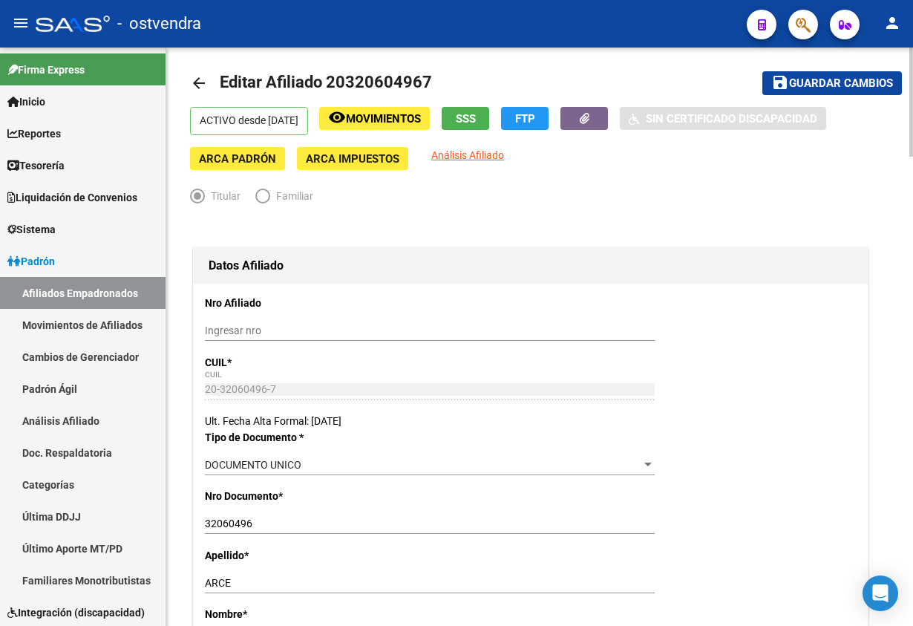
scroll to position [0, 0]
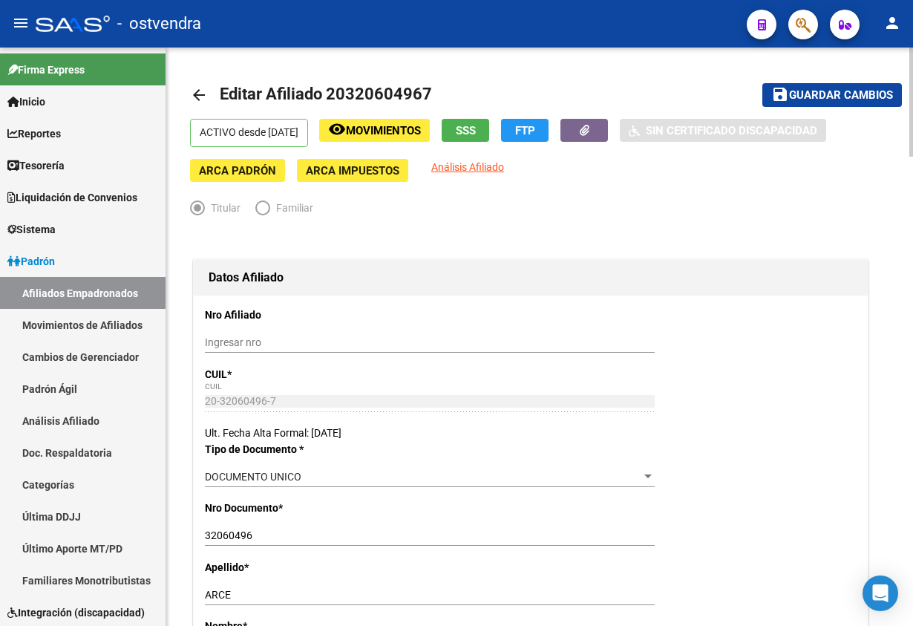
click at [802, 101] on span "Guardar cambios" at bounding box center [841, 95] width 104 height 13
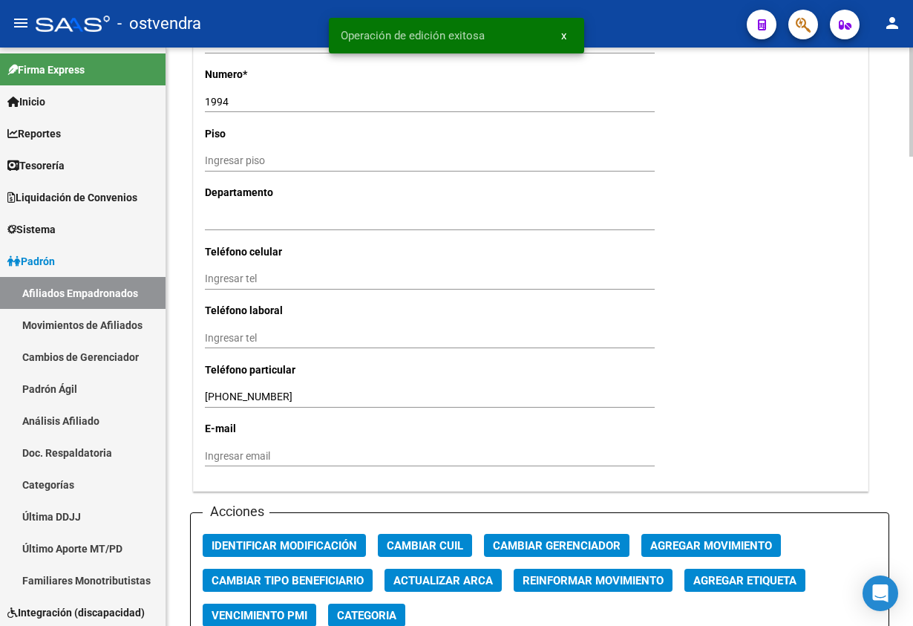
scroll to position [1670, 0]
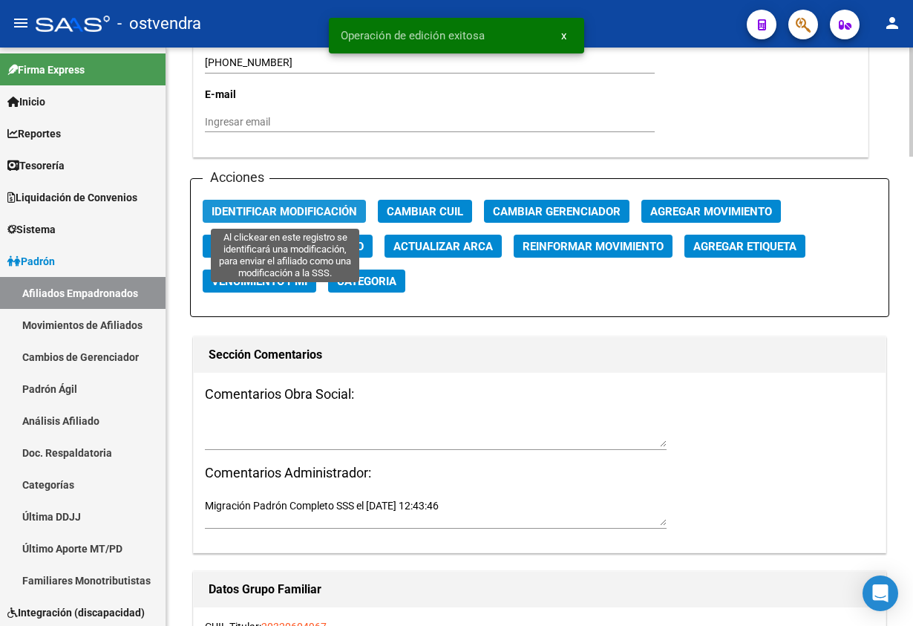
click at [312, 207] on span "Identificar Modificación" at bounding box center [284, 211] width 145 height 13
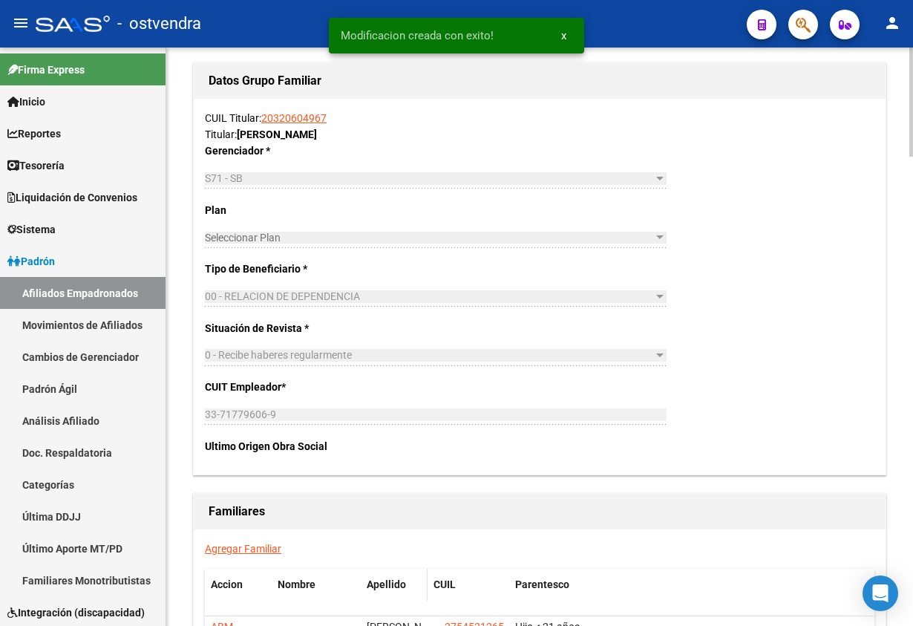
scroll to position [2338, 0]
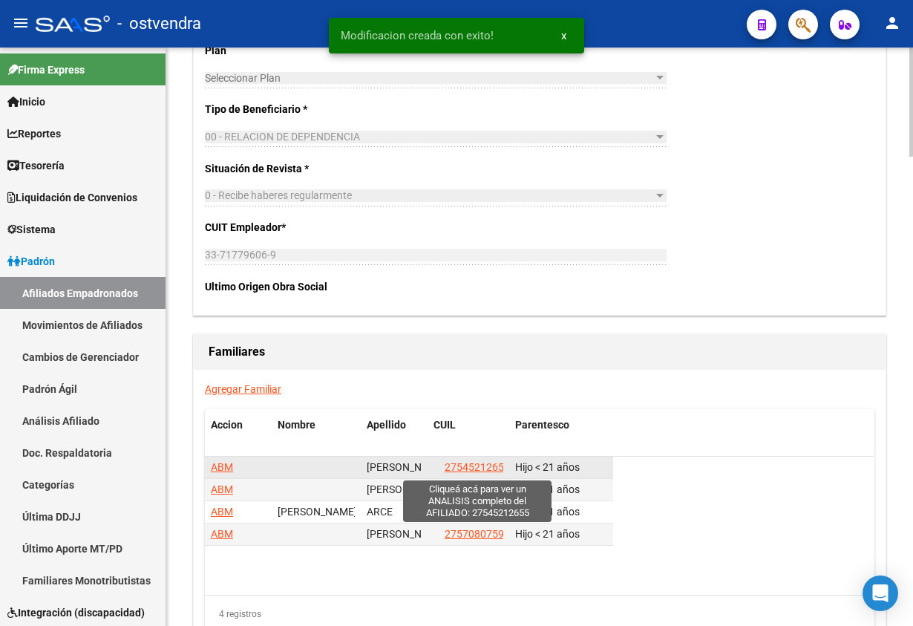
click at [484, 473] on span "27545212655" at bounding box center [477, 467] width 65 height 12
type textarea "27545212655"
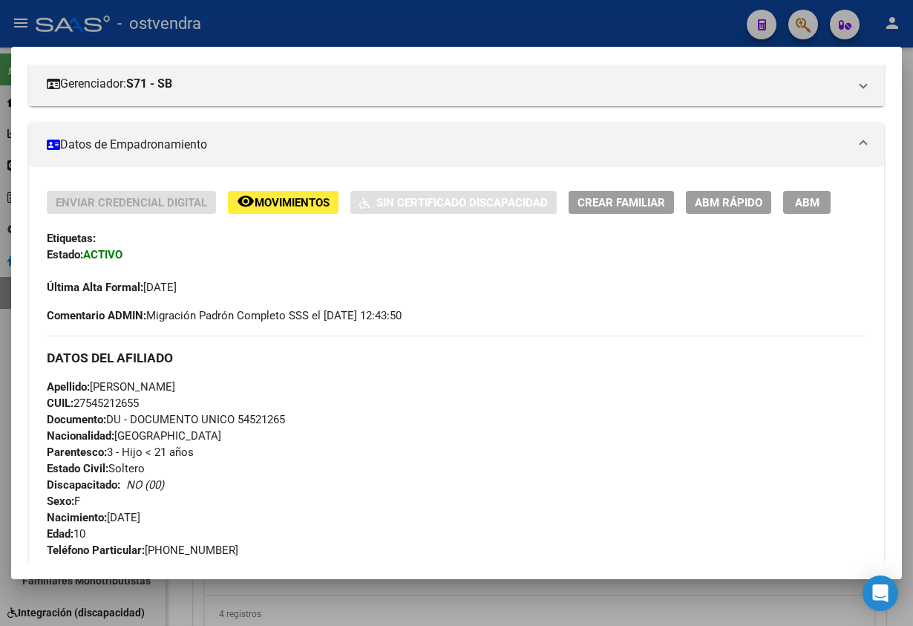
scroll to position [111, 0]
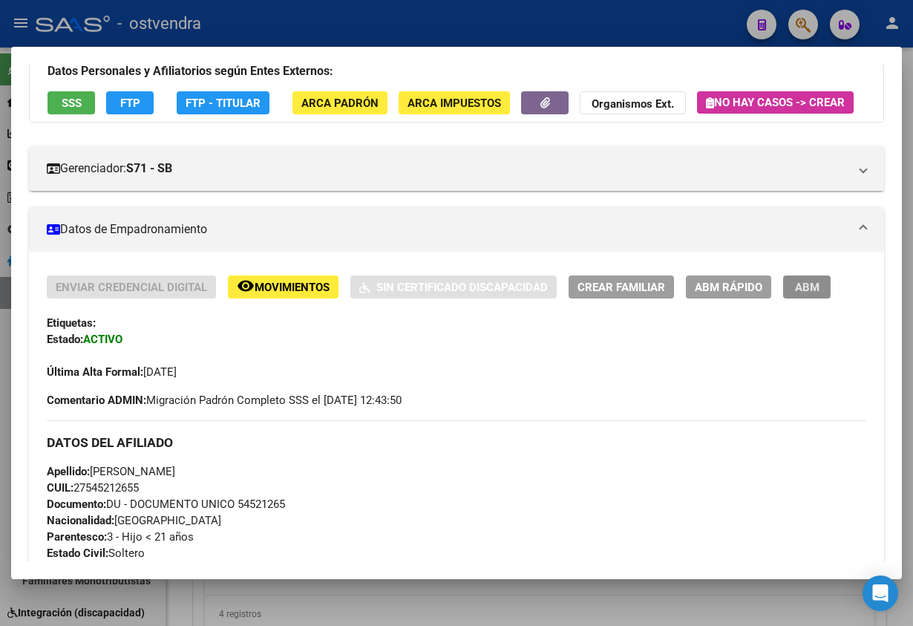
click at [811, 298] on button "ABM" at bounding box center [807, 286] width 48 height 23
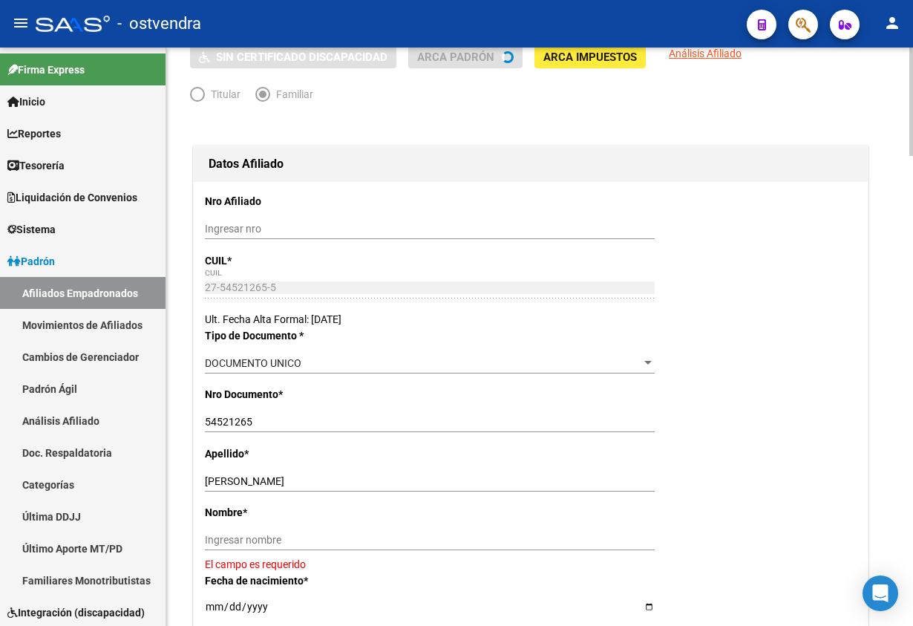
scroll to position [334, 0]
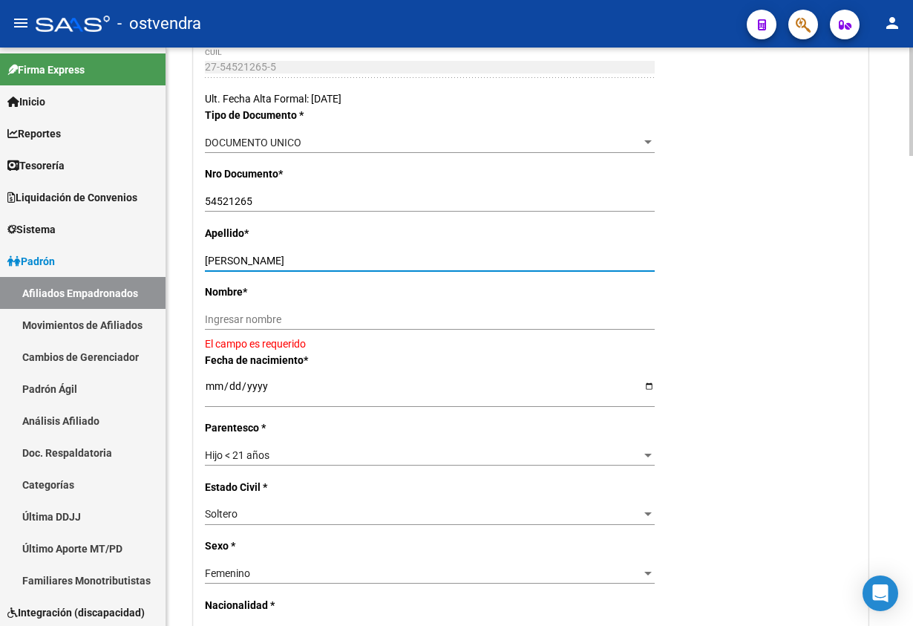
drag, startPoint x: 236, startPoint y: 255, endPoint x: 546, endPoint y: 263, distance: 309.6
click at [546, 263] on input "[PERSON_NAME]" at bounding box center [430, 261] width 450 height 13
click at [477, 305] on div "Nombre * Ingresar nombre El campo es requerido" at bounding box center [531, 318] width 652 height 68
click at [285, 310] on div "Nombre * Ingresar nombre El campo es requerido" at bounding box center [531, 318] width 652 height 68
click at [239, 325] on input "Ingresar nombre" at bounding box center [430, 319] width 450 height 13
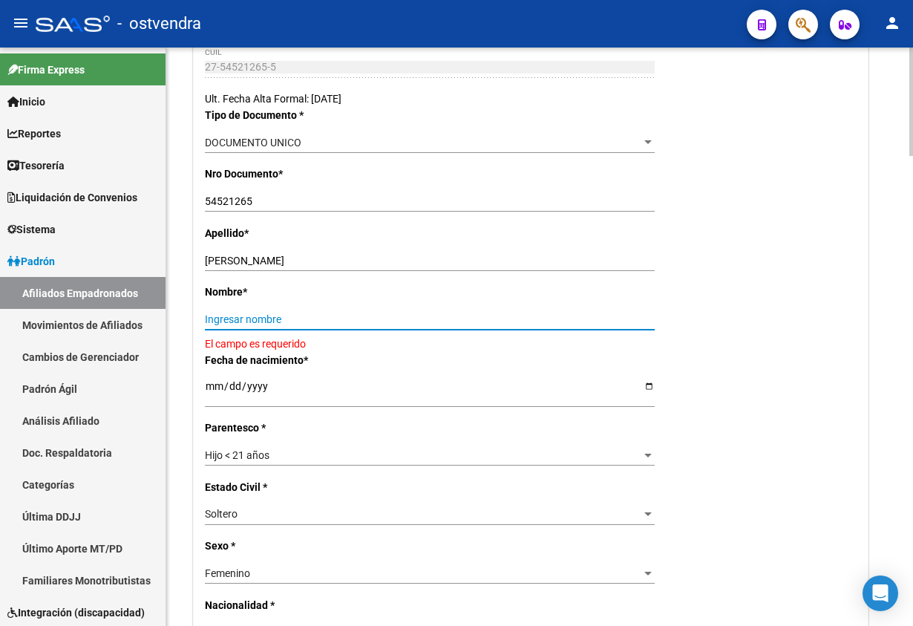
paste input "[PERSON_NAME]"
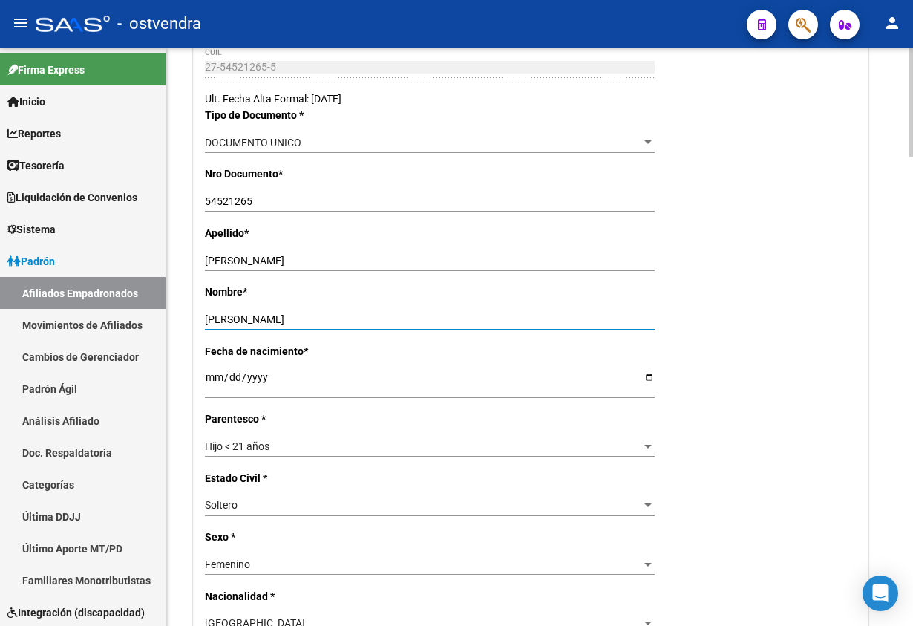
type input "[PERSON_NAME]"
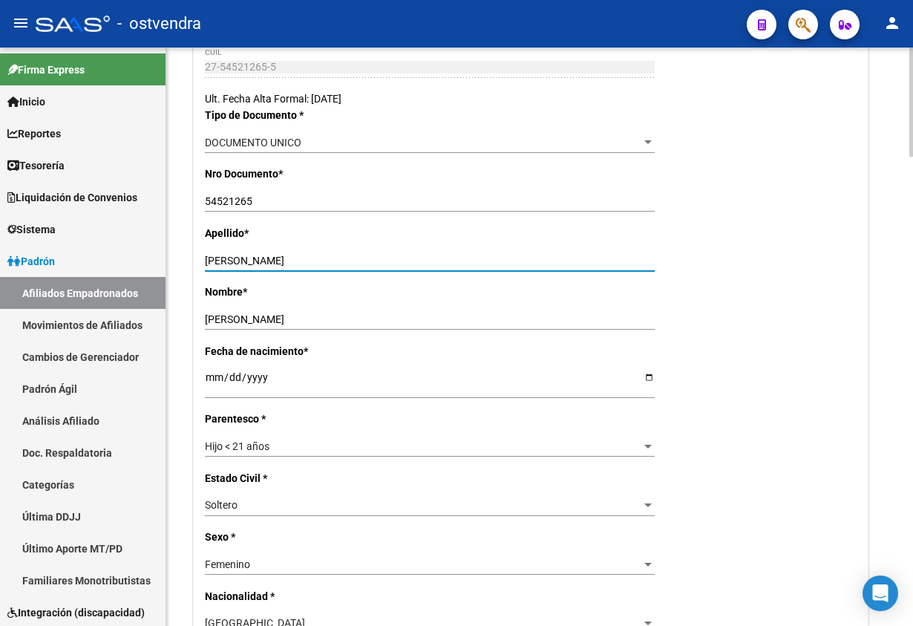
drag, startPoint x: 436, startPoint y: 269, endPoint x: 648, endPoint y: 172, distance: 232.8
click at [613, 261] on input "[PERSON_NAME]" at bounding box center [430, 261] width 450 height 13
type input "ARCE"
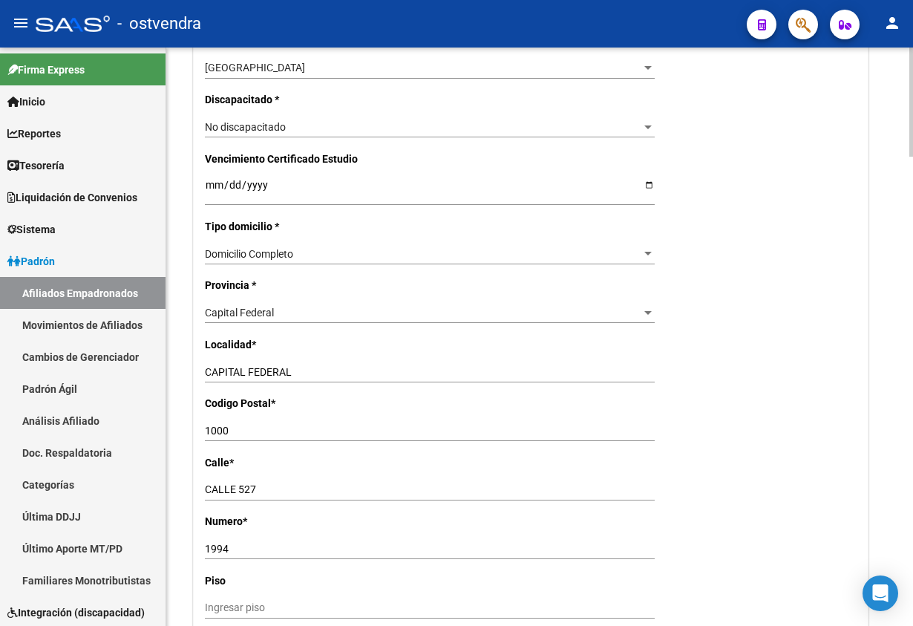
scroll to position [891, 0]
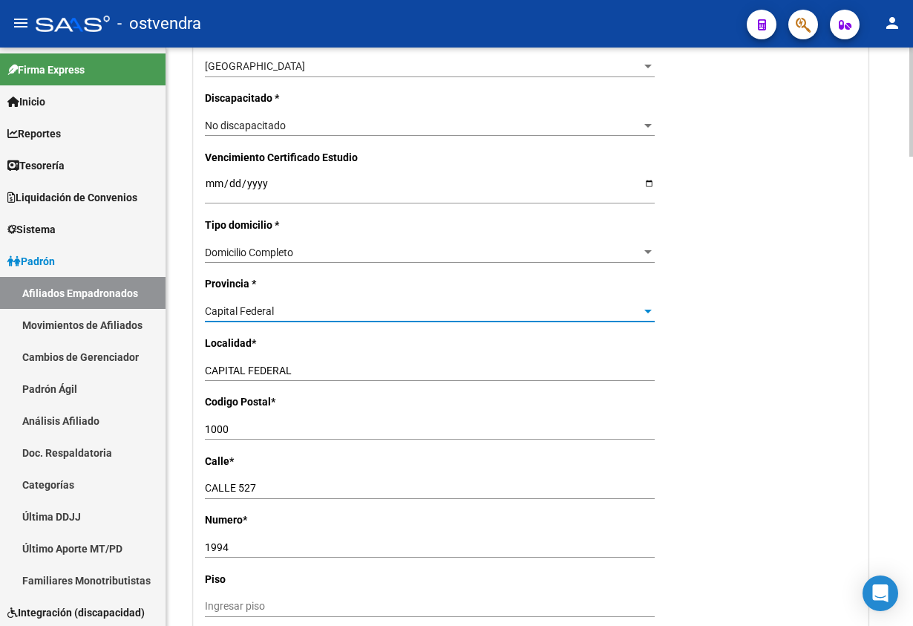
click at [326, 310] on div "Capital Federal" at bounding box center [423, 311] width 436 height 13
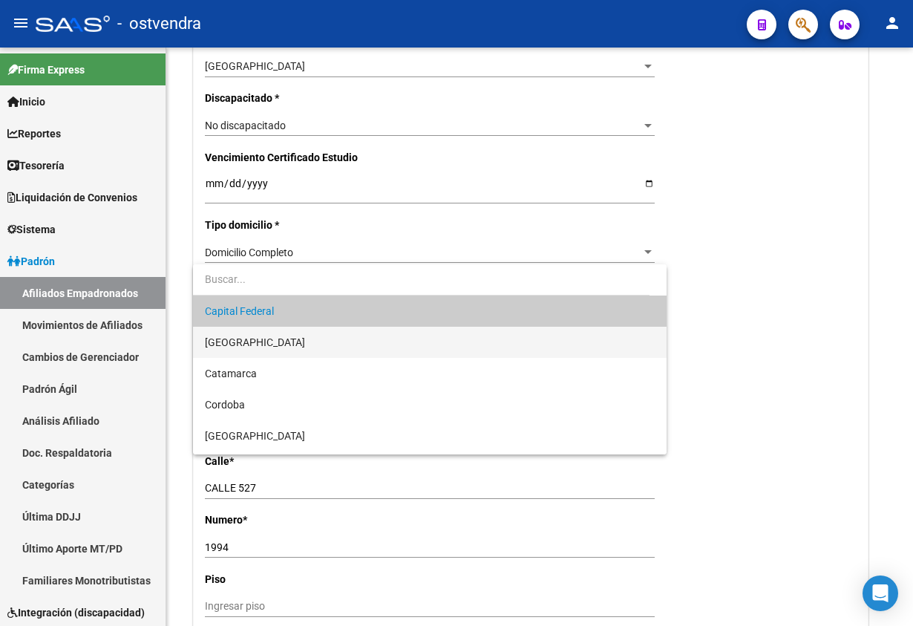
click at [321, 344] on span "[GEOGRAPHIC_DATA]" at bounding box center [429, 342] width 449 height 31
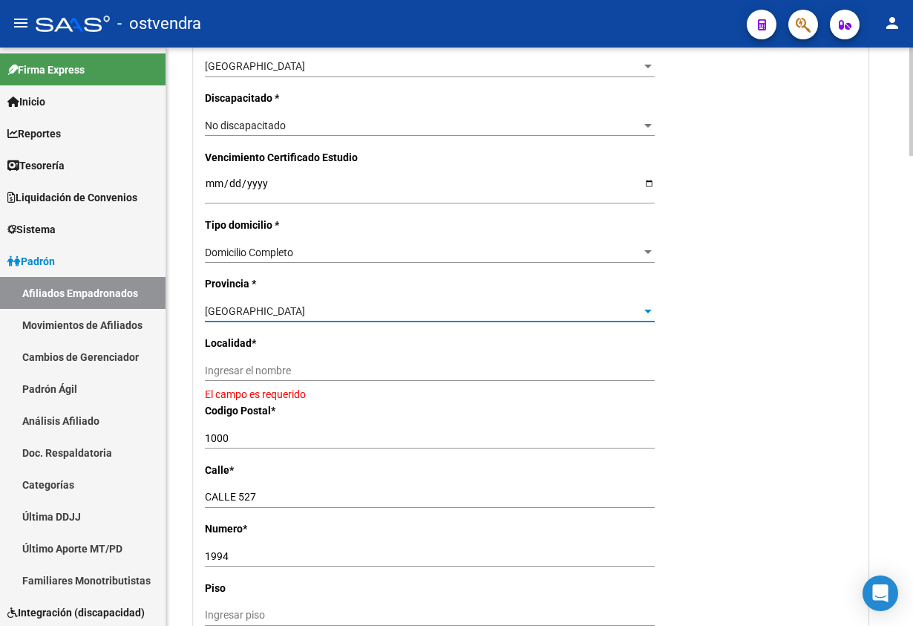
click at [321, 355] on div "Nro Afiliado Ingresar nro CUIL * 27-54521265-5 CUIL ARCA Padrón Ult. Fecha Alta…" at bounding box center [531, 175] width 674 height 1540
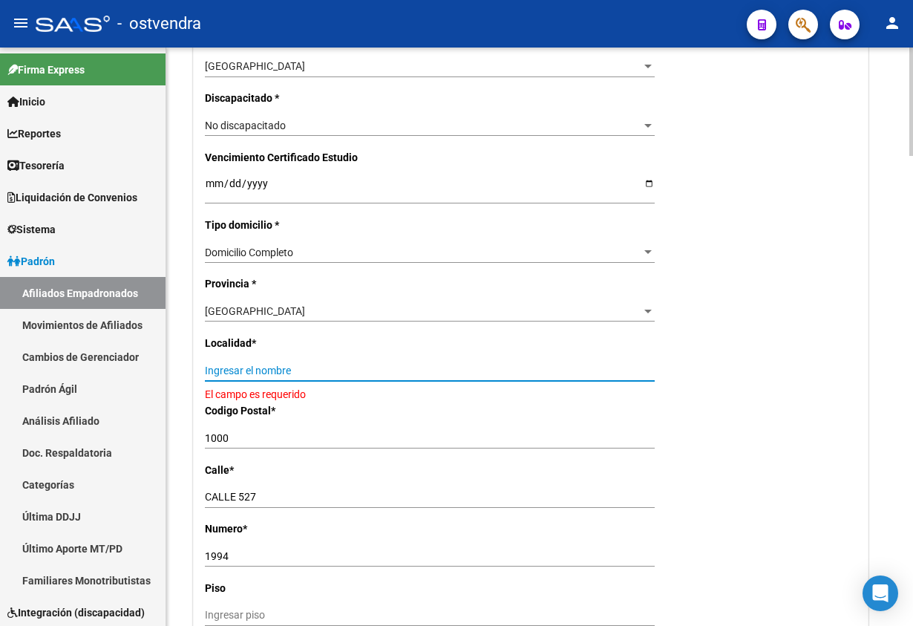
click at [328, 370] on input "Ingresar el nombre" at bounding box center [430, 370] width 450 height 13
type input "g"
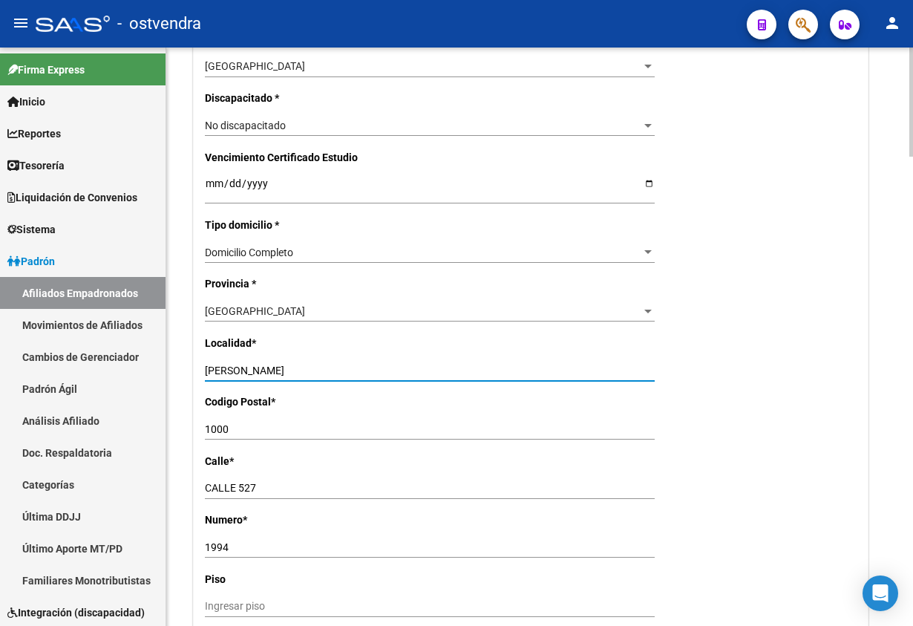
type input "[PERSON_NAME]"
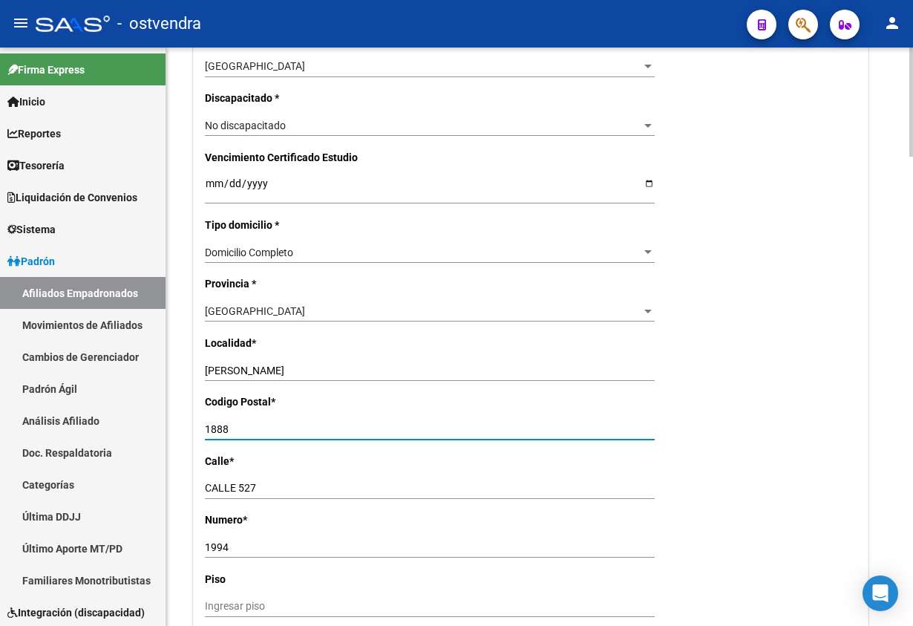
type input "1888"
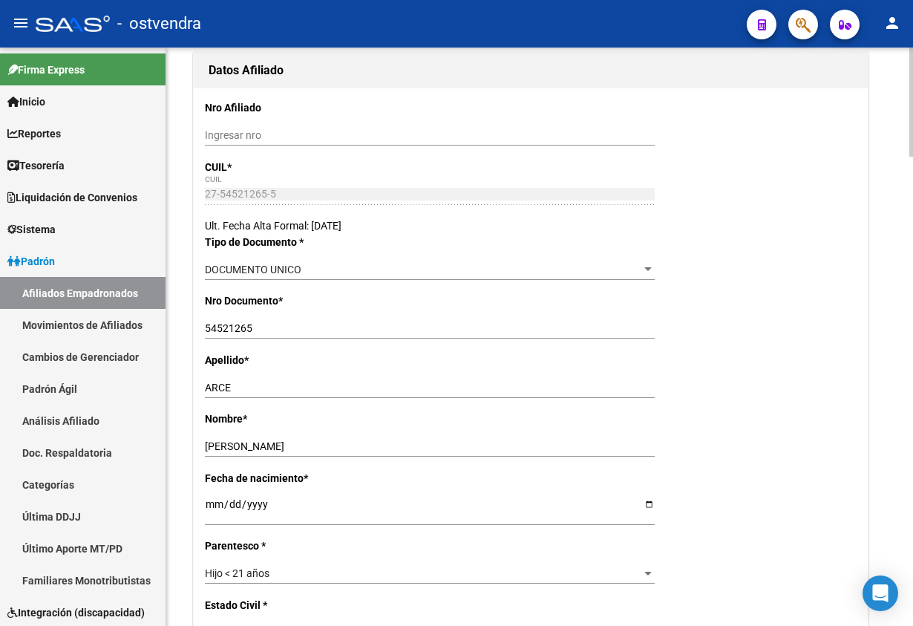
scroll to position [0, 0]
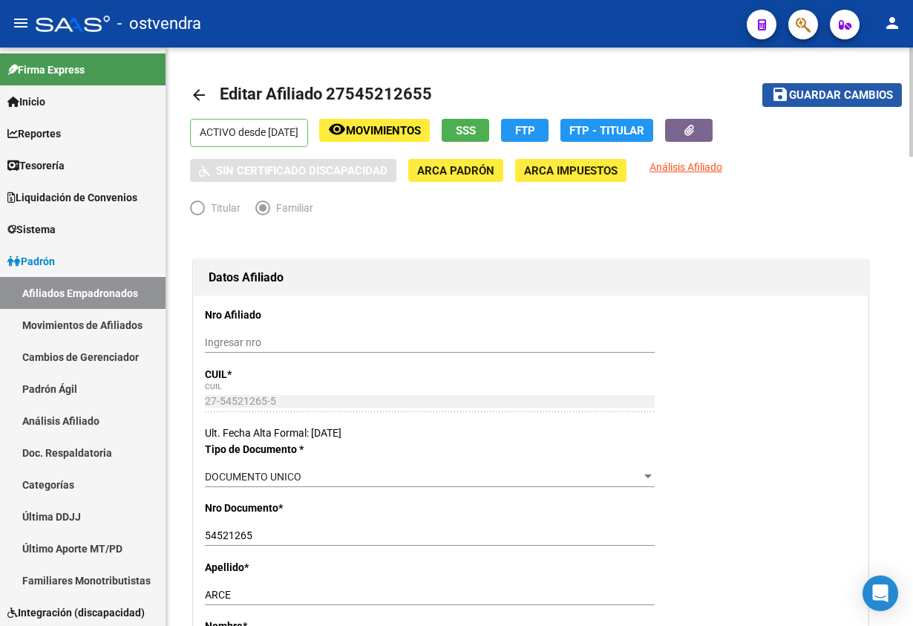
click at [862, 103] on button "save Guardar cambios" at bounding box center [832, 94] width 140 height 23
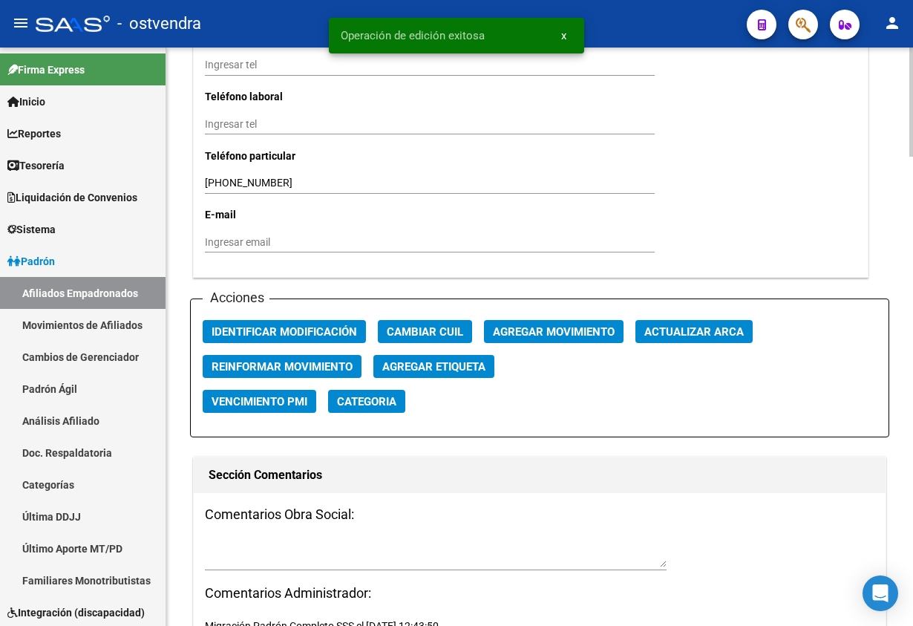
scroll to position [1559, 0]
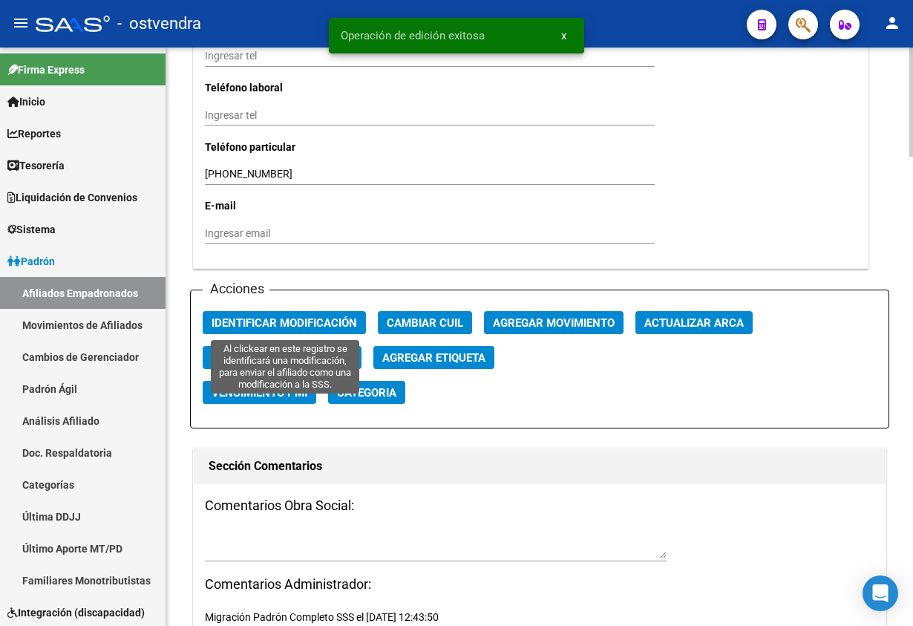
click at [281, 326] on span "Identificar Modificación" at bounding box center [284, 322] width 145 height 13
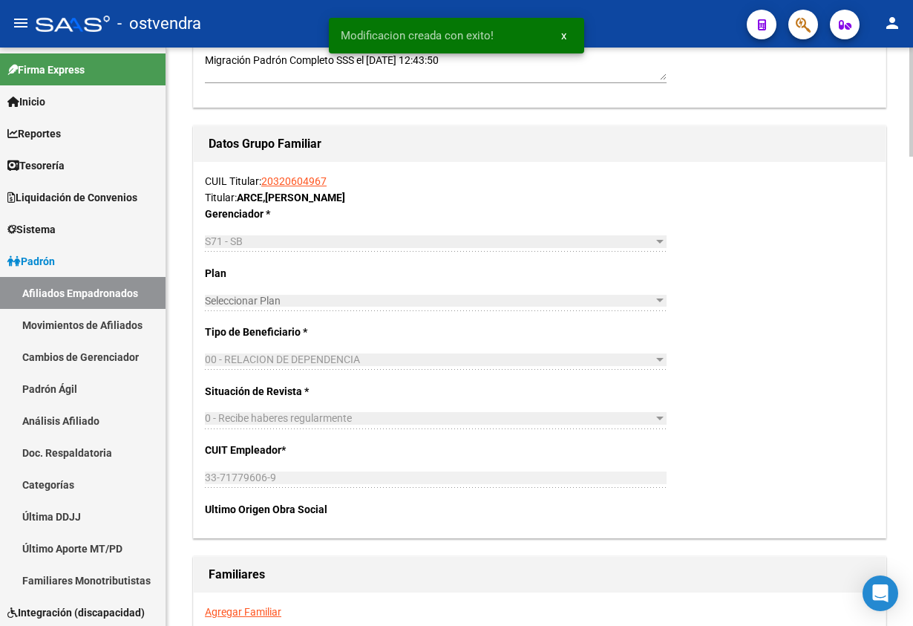
scroll to position [2449, 0]
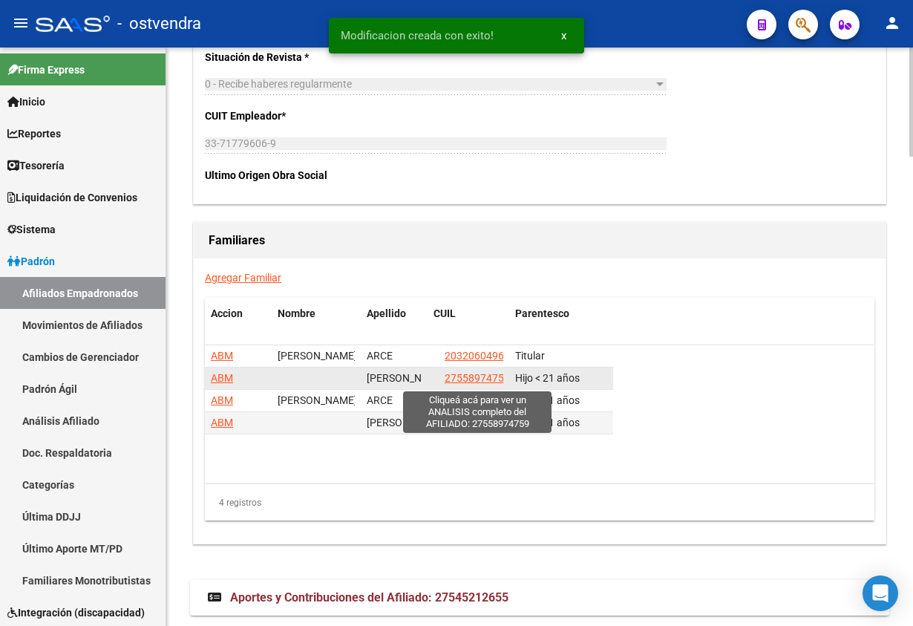
click at [484, 374] on span "27558974759" at bounding box center [477, 378] width 65 height 12
type textarea "27558974759"
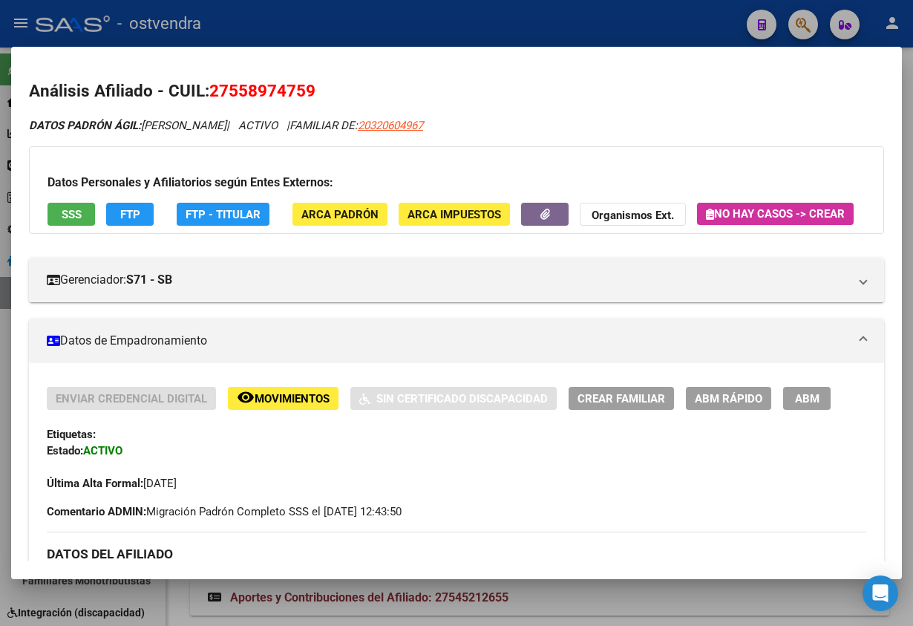
click at [811, 19] on div at bounding box center [456, 313] width 913 height 626
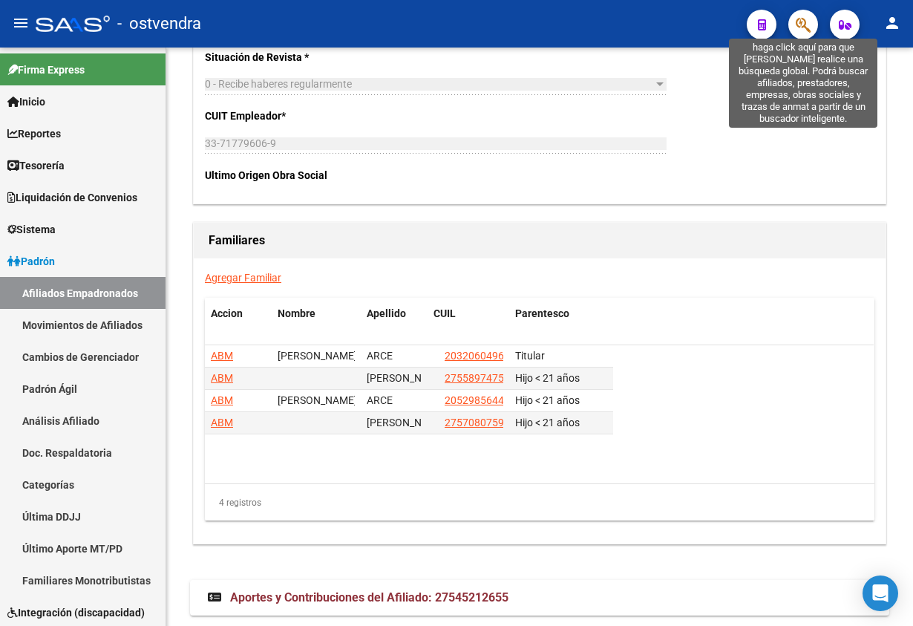
click at [811, 19] on icon "button" at bounding box center [803, 24] width 15 height 17
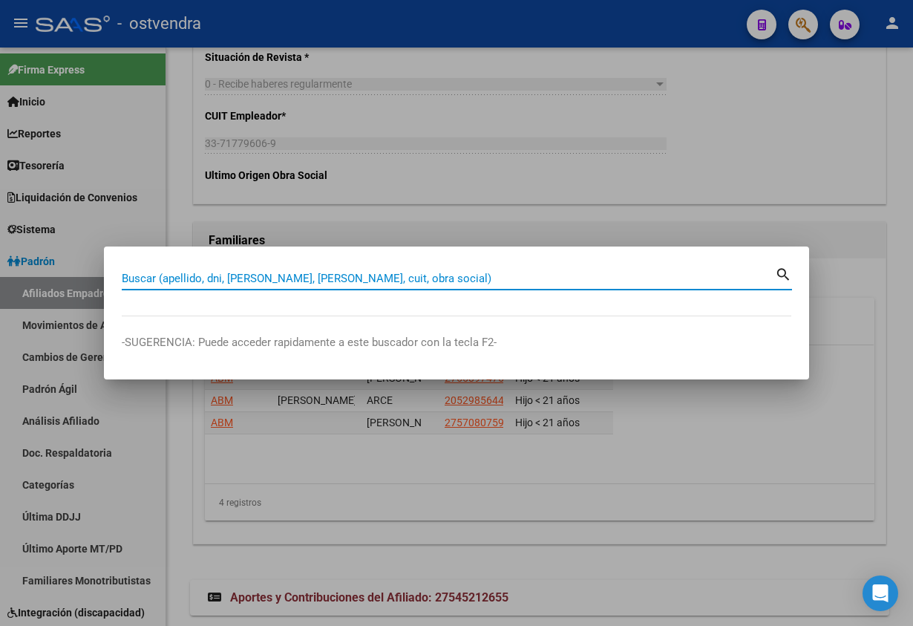
paste input "23147279809"
type input "23147279809"
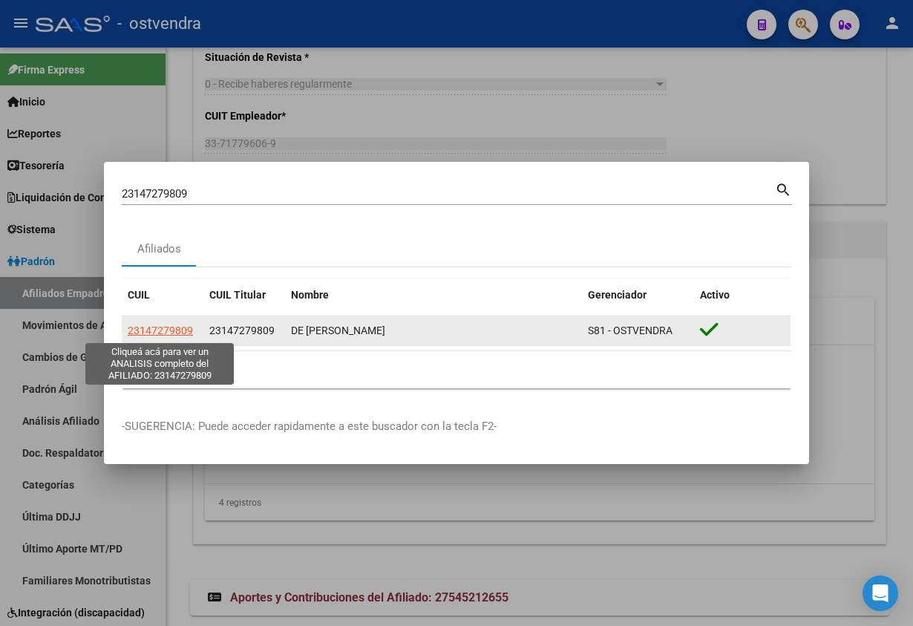
click at [163, 330] on span "23147279809" at bounding box center [160, 330] width 65 height 12
type textarea "23147279809"
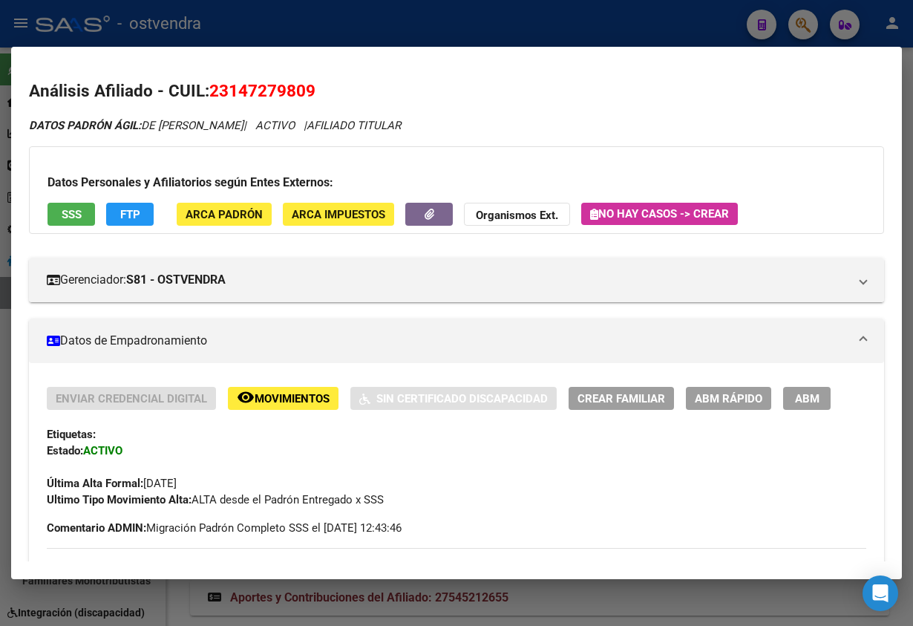
click at [76, 221] on button "SSS" at bounding box center [72, 214] width 48 height 23
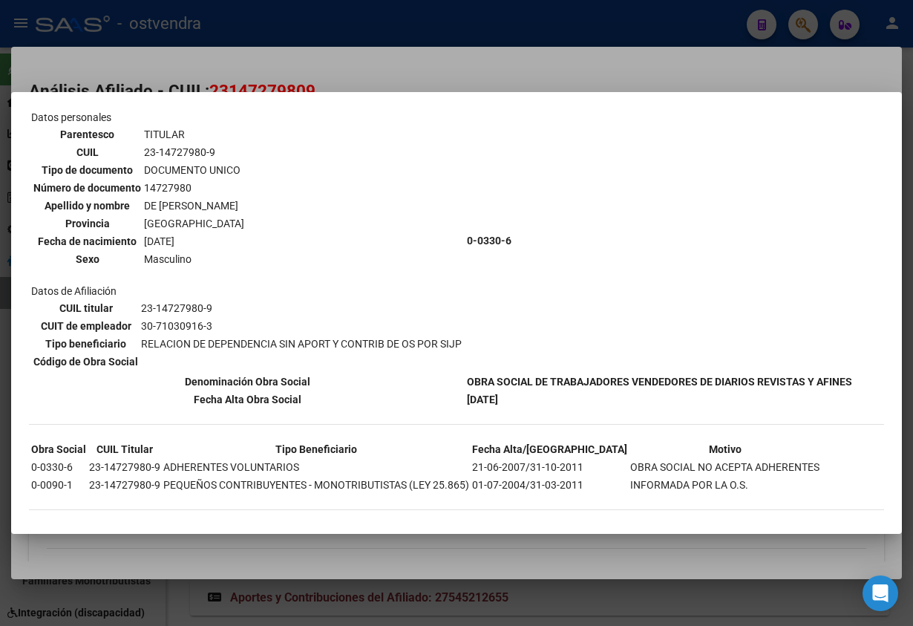
scroll to position [0, 0]
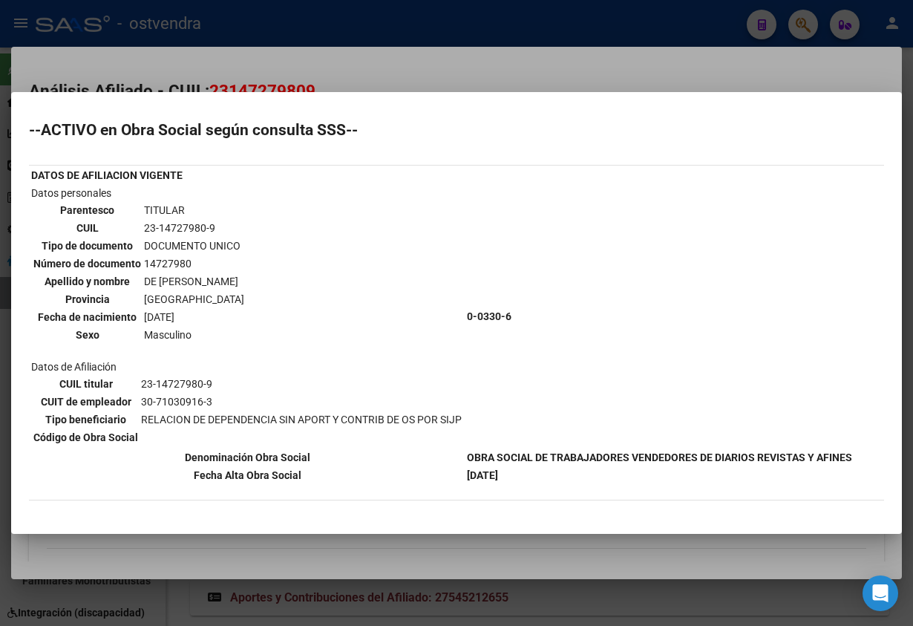
click at [552, 70] on div at bounding box center [456, 313] width 913 height 626
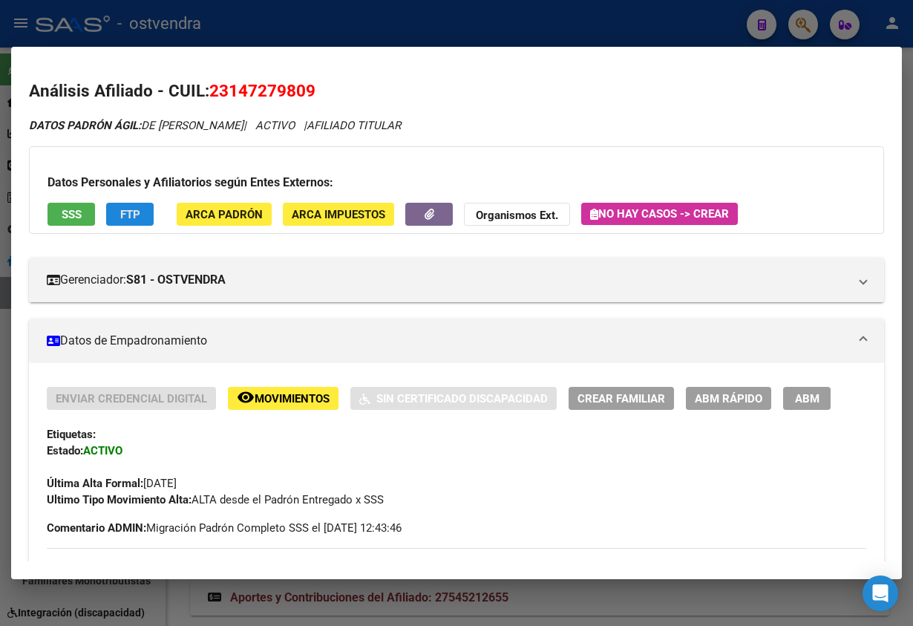
click at [128, 208] on span "FTP" at bounding box center [130, 214] width 20 height 13
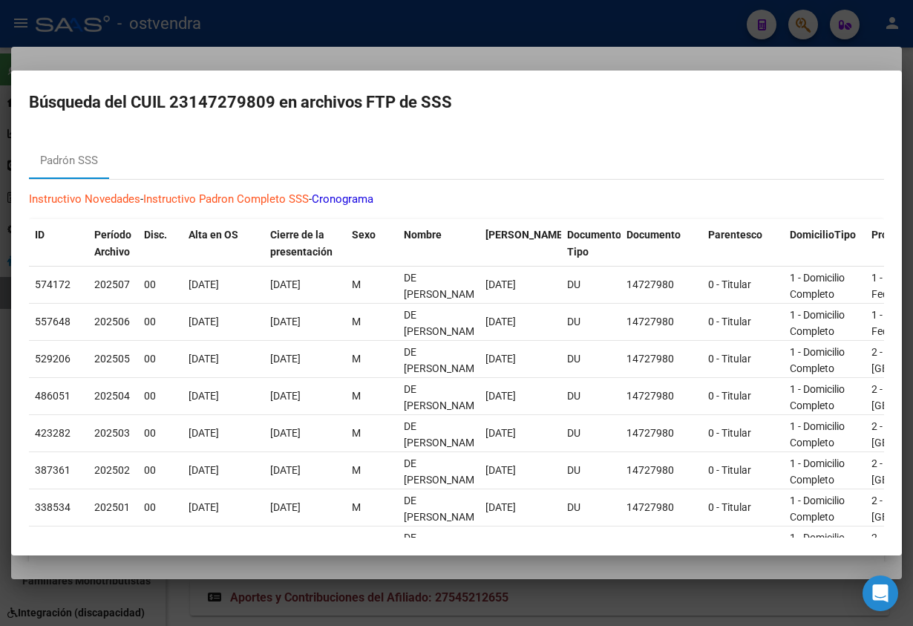
click at [561, 45] on div at bounding box center [456, 313] width 913 height 626
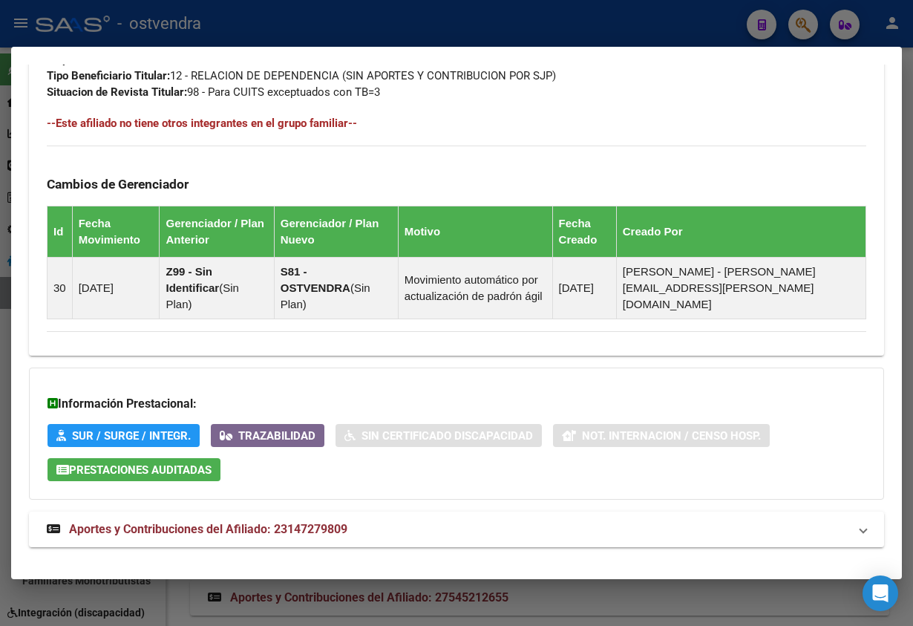
scroll to position [894, 0]
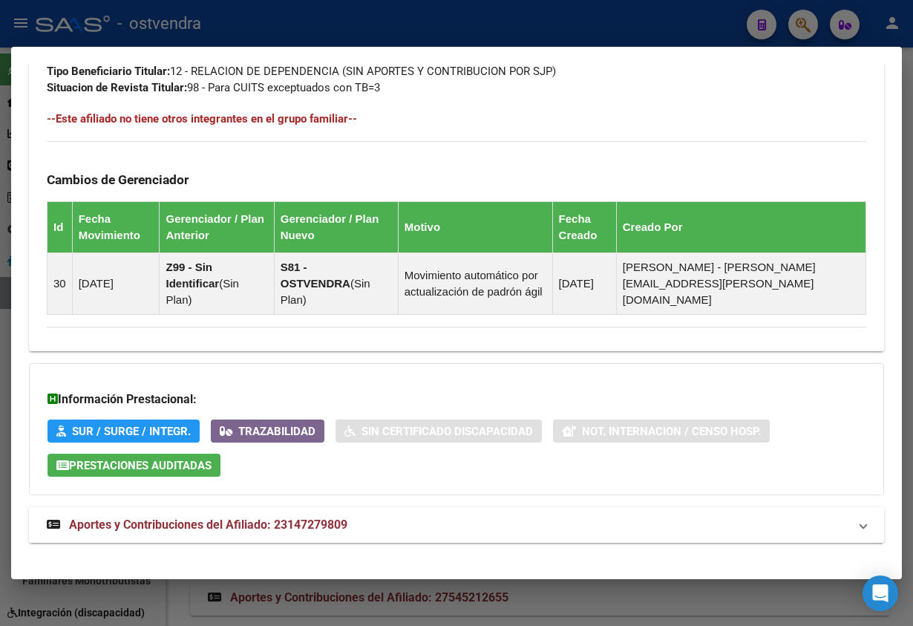
click at [338, 517] on span "Aportes y Contribuciones del Afiliado: 23147279809" at bounding box center [208, 524] width 278 height 14
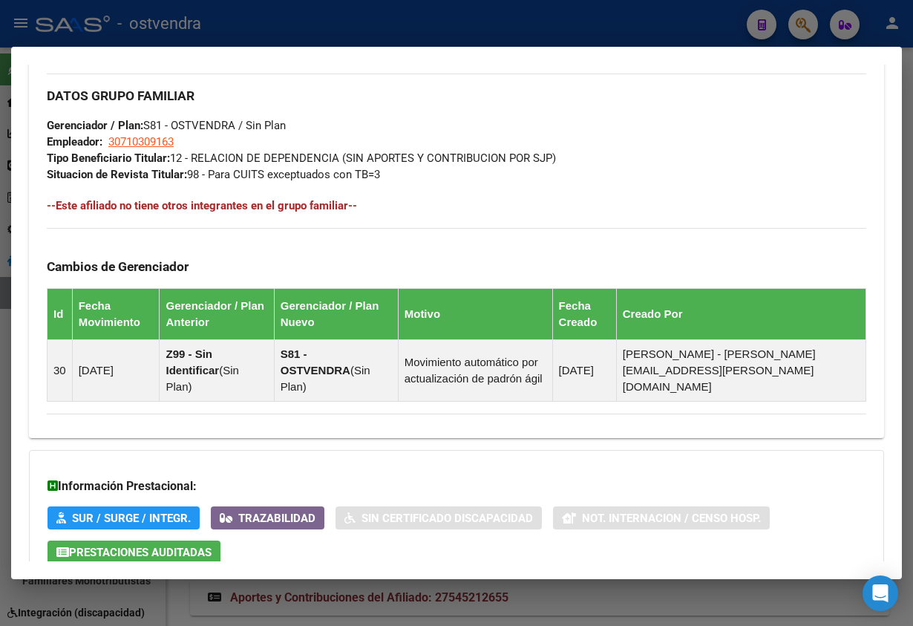
scroll to position [780, 0]
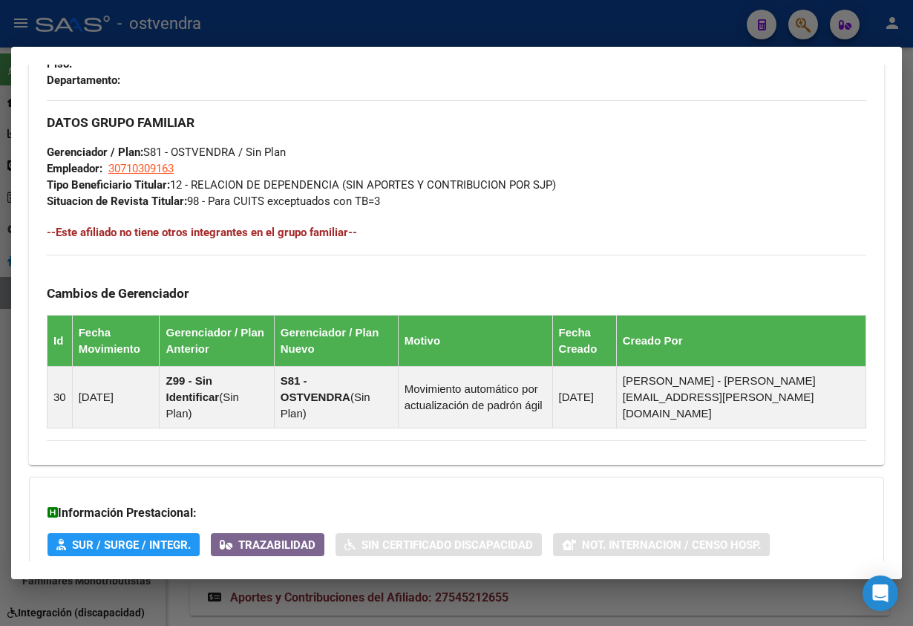
click at [307, 11] on div at bounding box center [456, 313] width 913 height 626
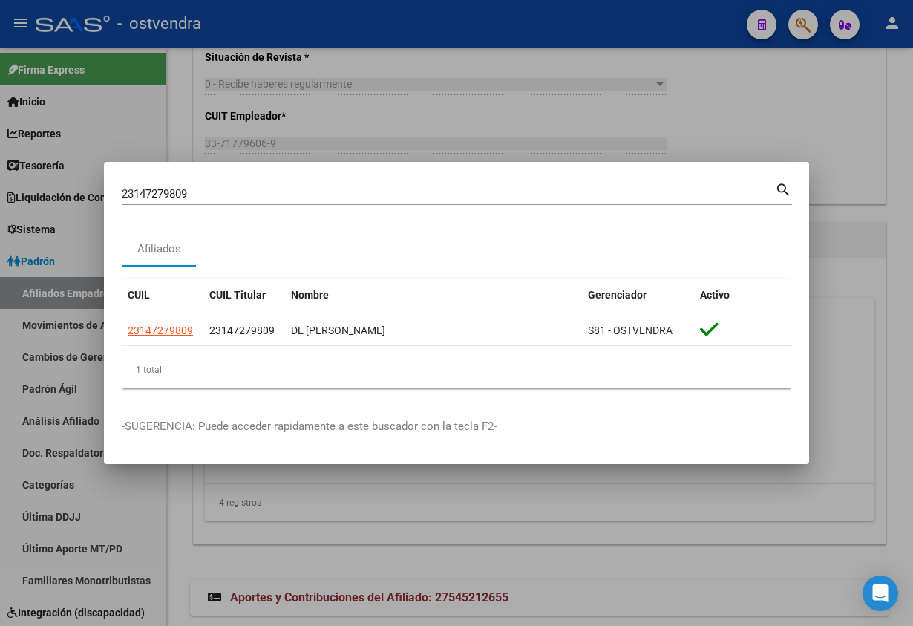
drag, startPoint x: 223, startPoint y: 186, endPoint x: 134, endPoint y: 186, distance: 89.1
click at [134, 186] on div "23147279809 [PERSON_NAME] (apellido, dni, cuil, [PERSON_NAME], cuit, obra socia…" at bounding box center [448, 194] width 653 height 22
drag, startPoint x: 237, startPoint y: 194, endPoint x: 72, endPoint y: 185, distance: 165.1
click at [20, 185] on div "23147279809 Buscar (apellido, dni, cuil, nro traspaso, cuit, obra social) searc…" at bounding box center [456, 313] width 913 height 626
paste input "52985644"
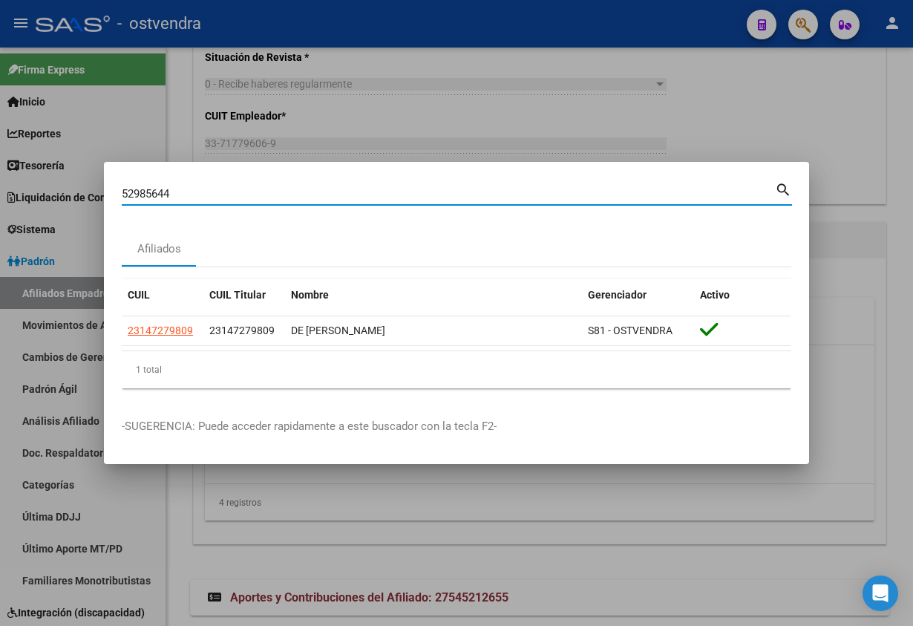
type input "52985644"
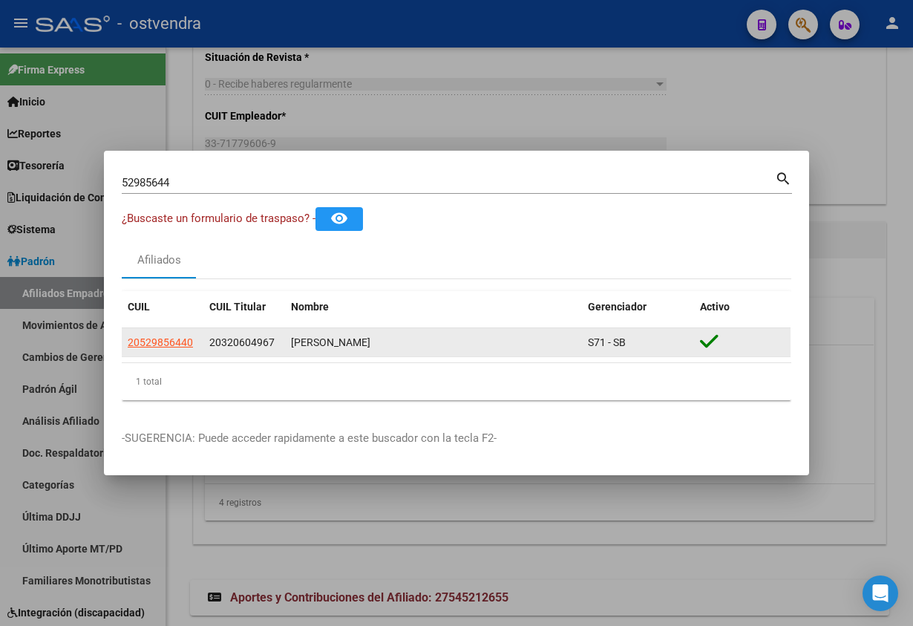
click at [163, 350] on datatable-body-cell "20529856440" at bounding box center [163, 342] width 82 height 29
click at [154, 336] on span "20529856440" at bounding box center [160, 342] width 65 height 12
type textarea "20529856440"
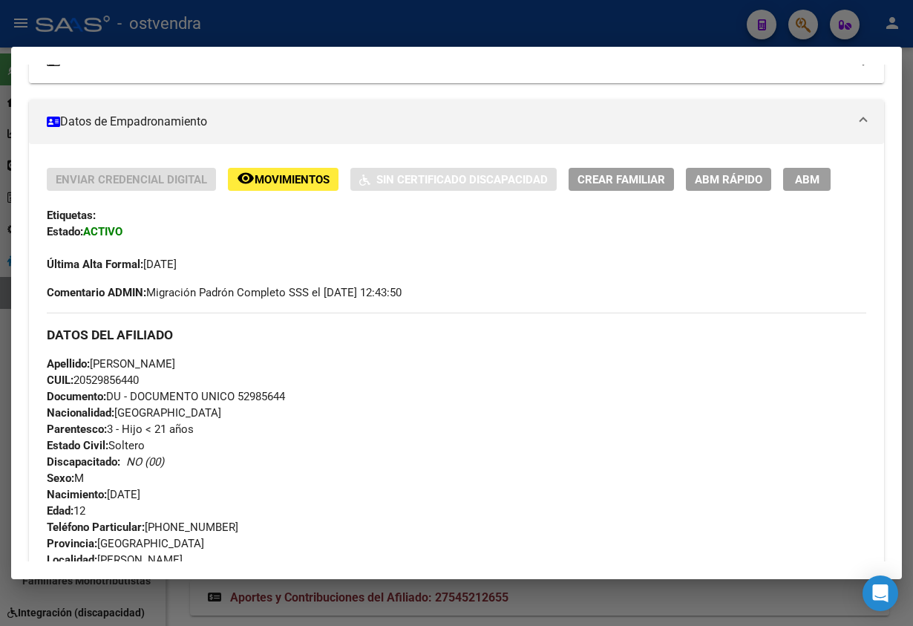
scroll to position [0, 0]
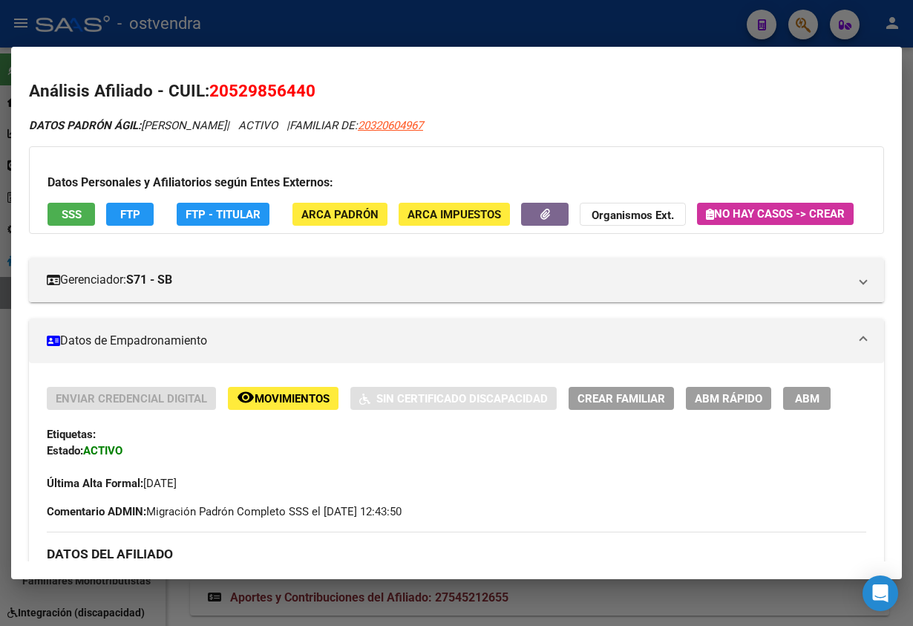
click at [809, 405] on span "ABM" at bounding box center [807, 398] width 24 height 13
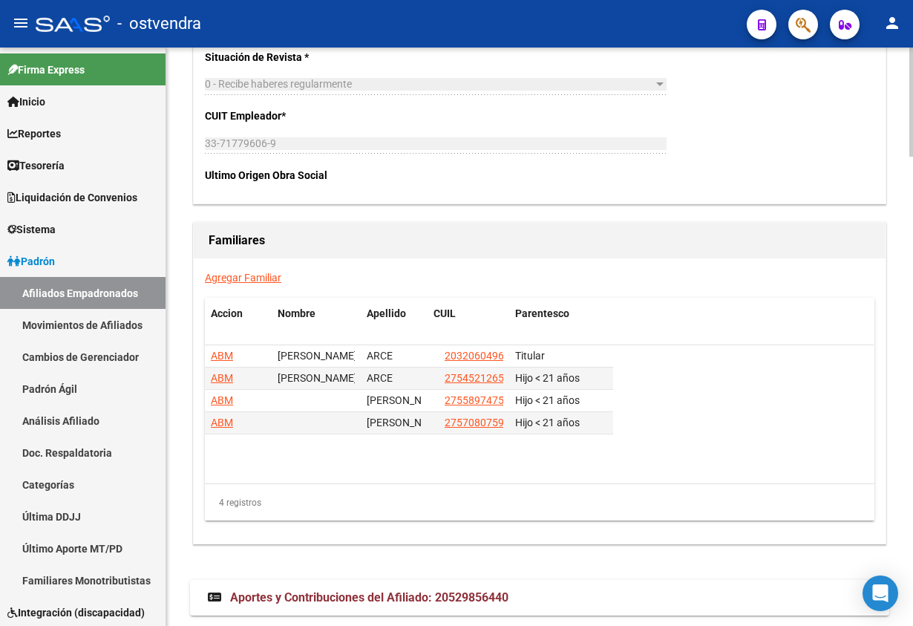
scroll to position [2494, 0]
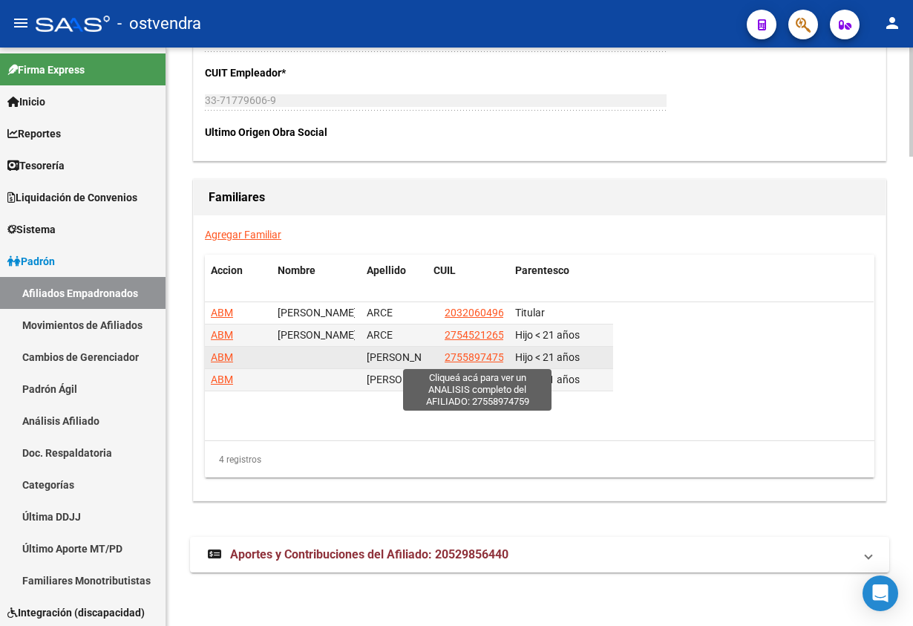
click at [484, 357] on span "27558974759" at bounding box center [477, 357] width 65 height 12
type textarea "27558974759"
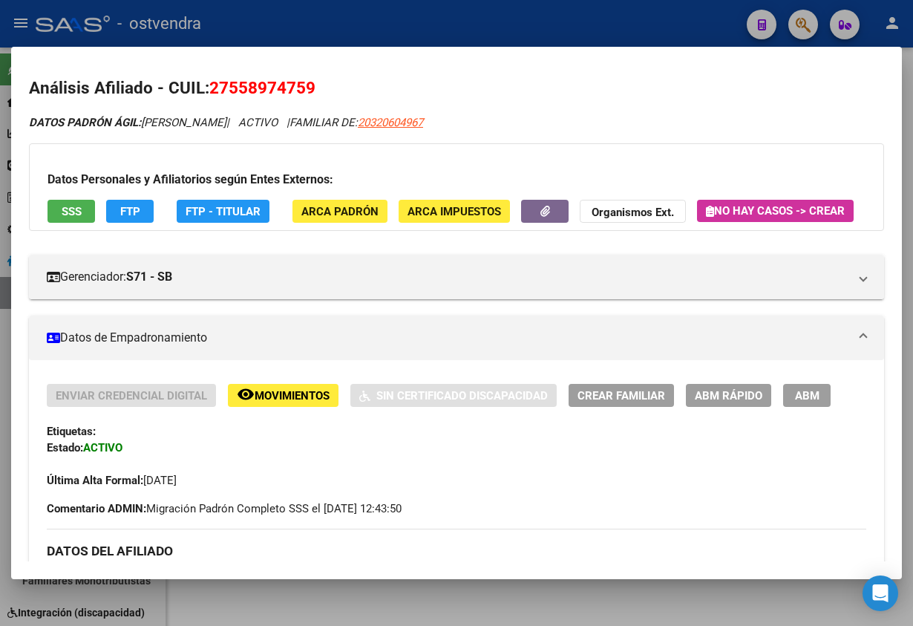
scroll to position [0, 0]
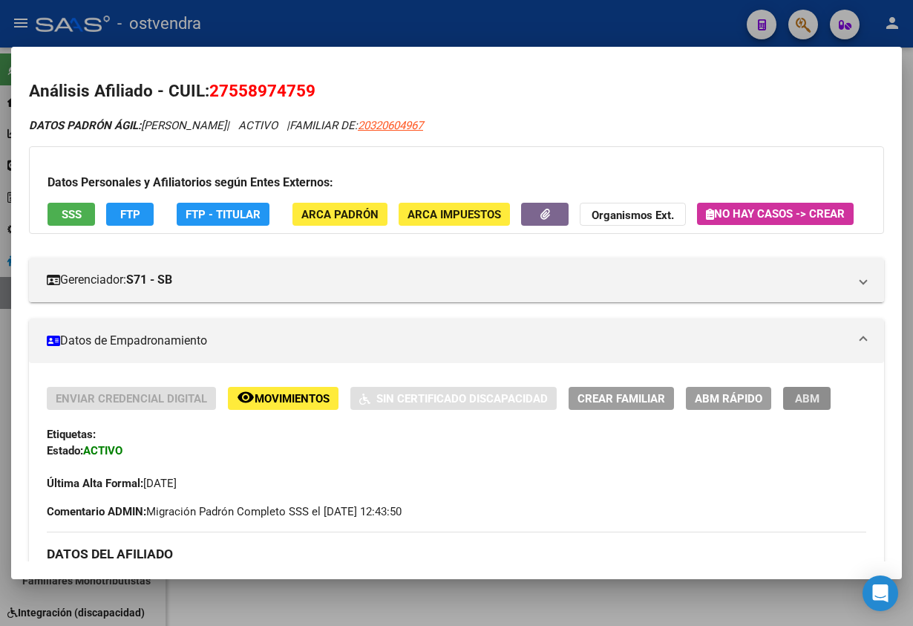
drag, startPoint x: 798, startPoint y: 439, endPoint x: 814, endPoint y: 433, distance: 17.0
click at [798, 410] on button "ABM" at bounding box center [807, 398] width 48 height 23
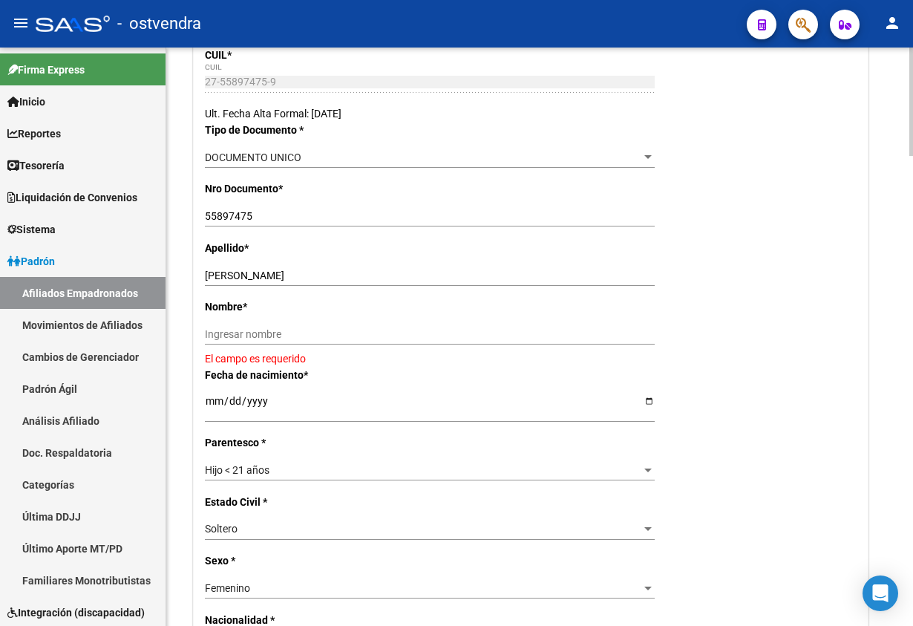
scroll to position [334, 0]
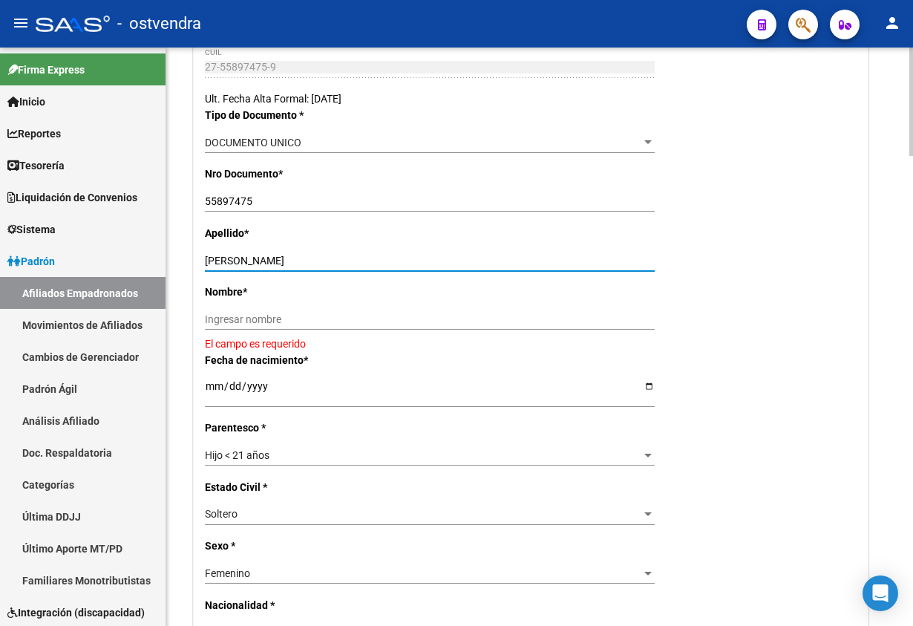
drag, startPoint x: 234, startPoint y: 255, endPoint x: 334, endPoint y: 269, distance: 101.3
click at [336, 249] on div "Apellido * [PERSON_NAME] apellido" at bounding box center [531, 254] width 652 height 59
drag, startPoint x: 318, startPoint y: 333, endPoint x: 316, endPoint y: 325, distance: 7.7
click at [317, 332] on div "Ingresar nombre" at bounding box center [430, 325] width 450 height 33
drag, startPoint x: 272, startPoint y: 318, endPoint x: 254, endPoint y: 301, distance: 25.2
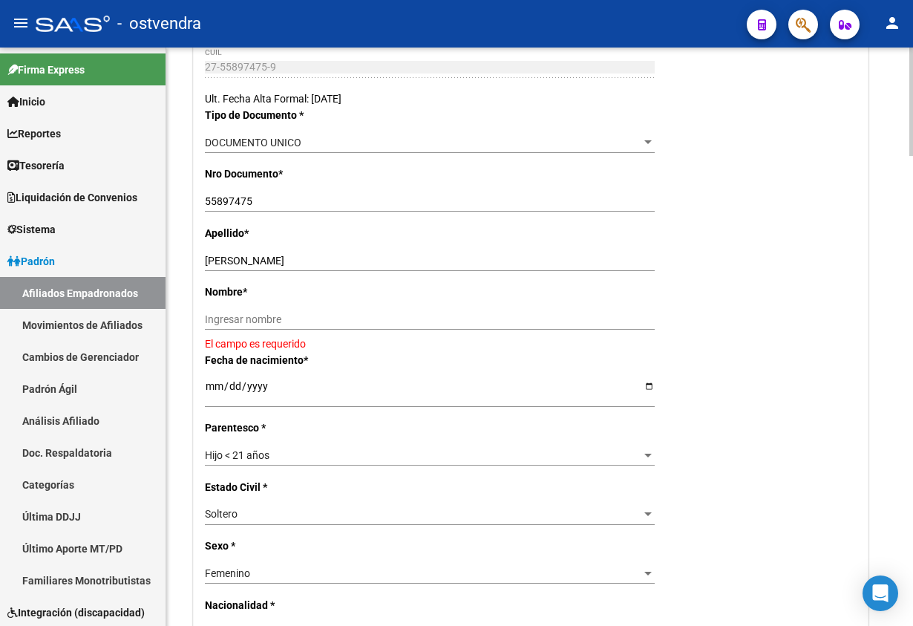
click at [272, 316] on input "Ingresar nombre" at bounding box center [430, 319] width 450 height 13
paste input "[PERSON_NAME]"
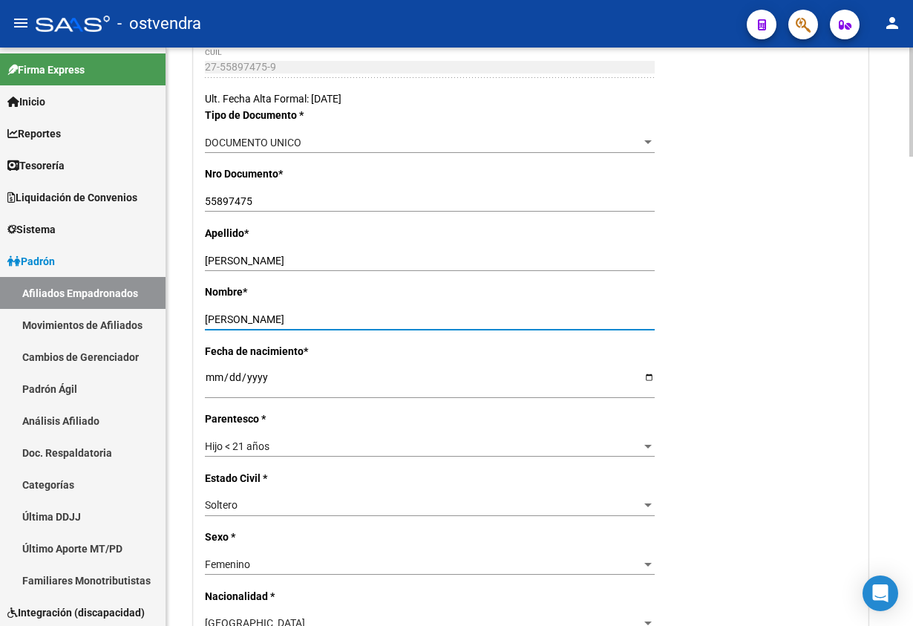
type input "[PERSON_NAME]"
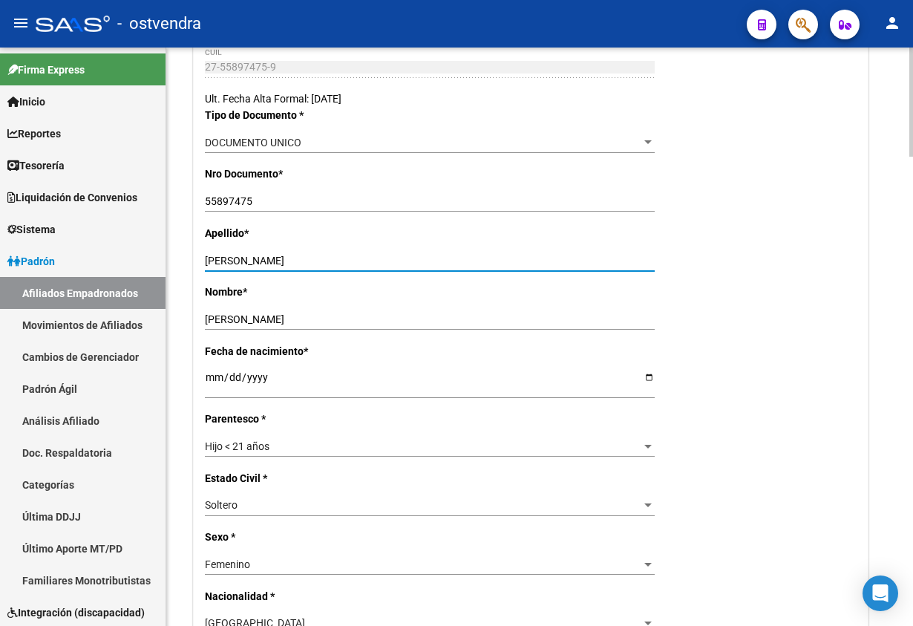
drag, startPoint x: 232, startPoint y: 261, endPoint x: 424, endPoint y: 200, distance: 201.4
click at [399, 237] on app-form-text-field "Apellido * [PERSON_NAME] apellido" at bounding box center [436, 246] width 462 height 39
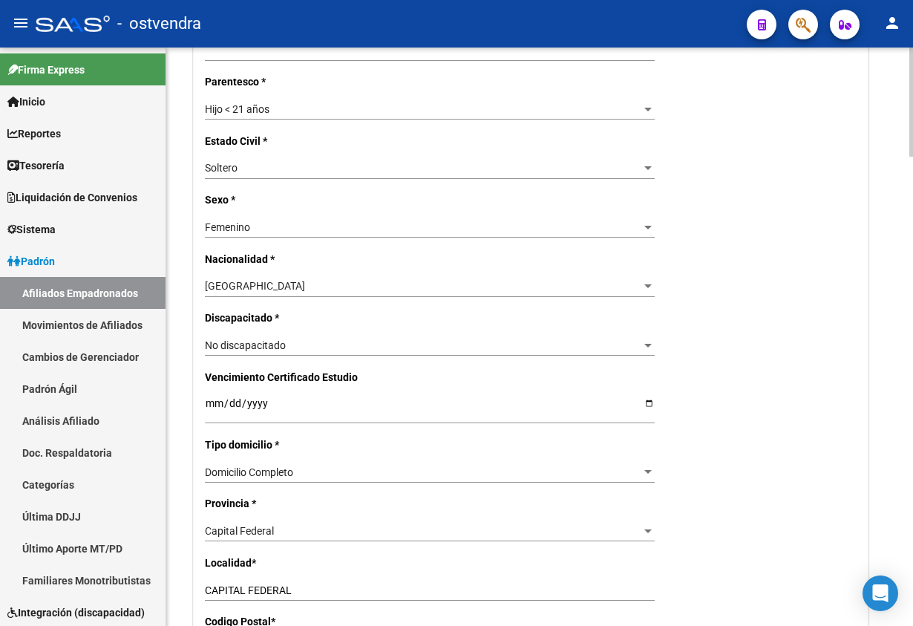
scroll to position [891, 0]
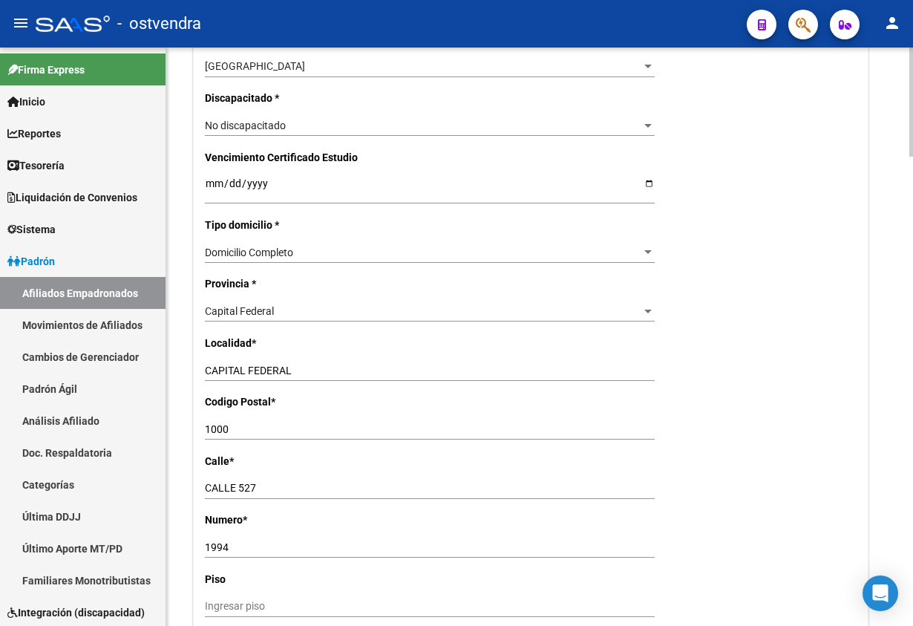
type input "ARCE"
click at [274, 304] on div "Capital Federal Seleccionar provincia" at bounding box center [430, 311] width 450 height 21
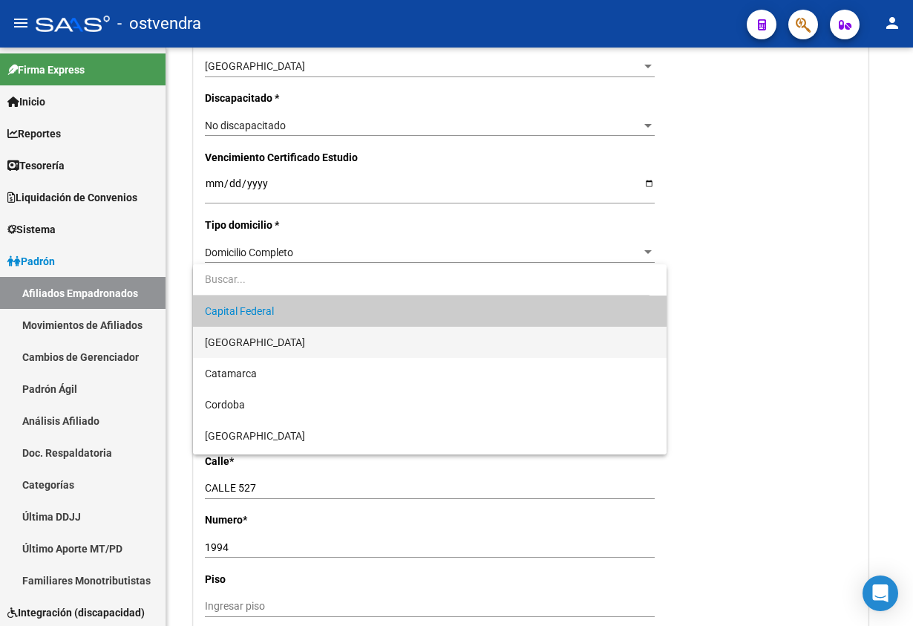
click at [269, 334] on span "[GEOGRAPHIC_DATA]" at bounding box center [429, 342] width 449 height 31
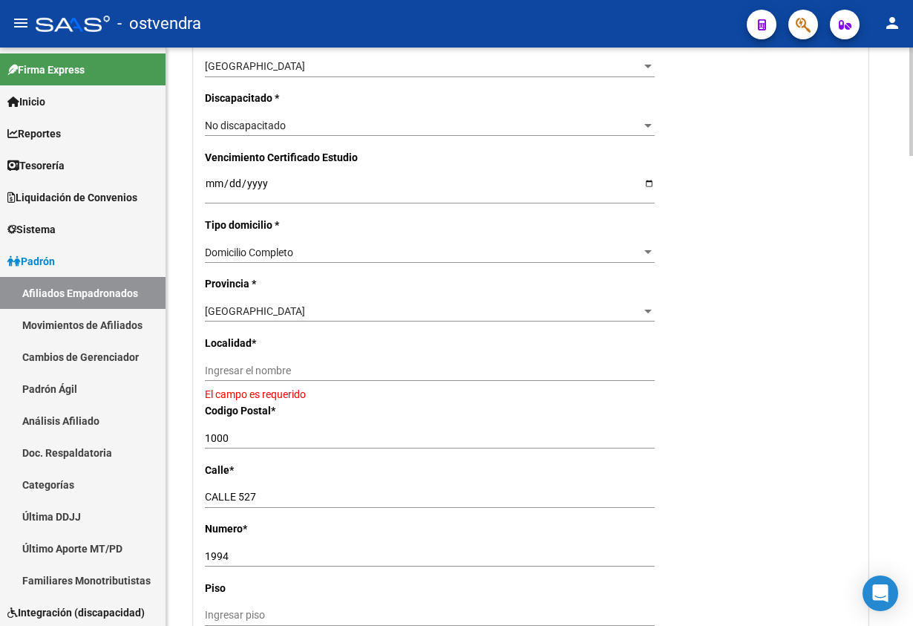
click at [319, 361] on div "Ingresar el nombre" at bounding box center [430, 370] width 450 height 21
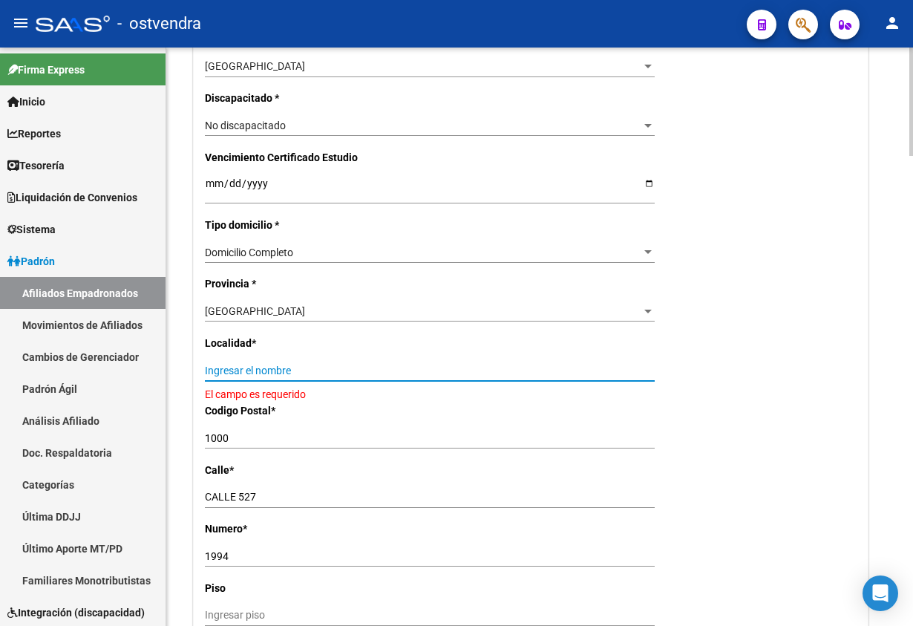
click at [323, 370] on input "Ingresar el nombre" at bounding box center [430, 370] width 450 height 13
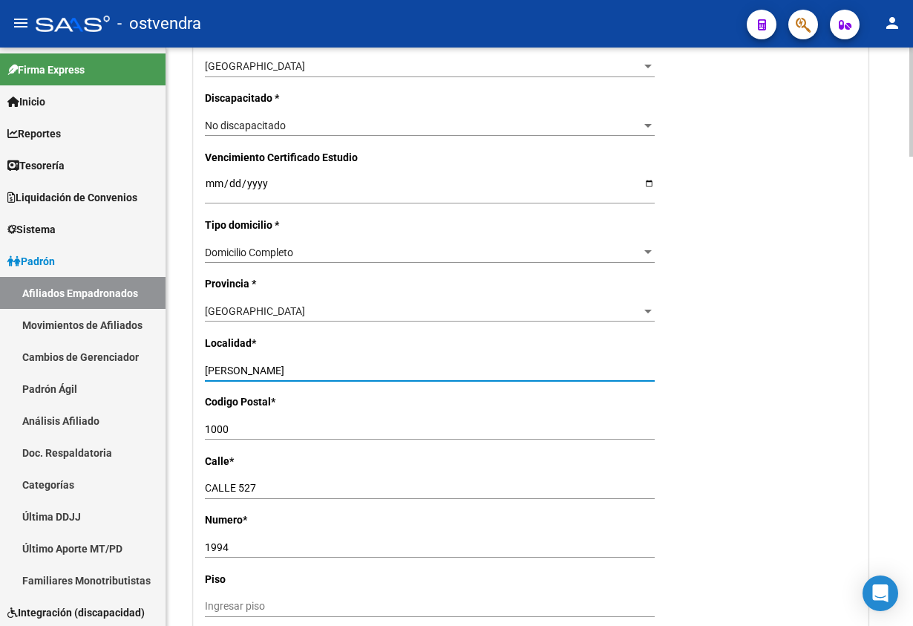
type input "[PERSON_NAME]"
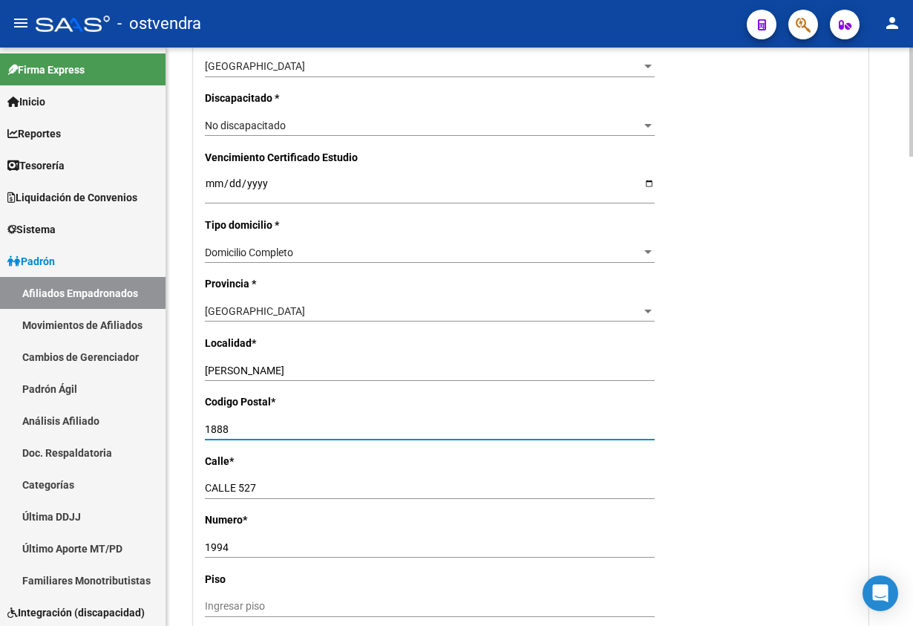
type input "1888"
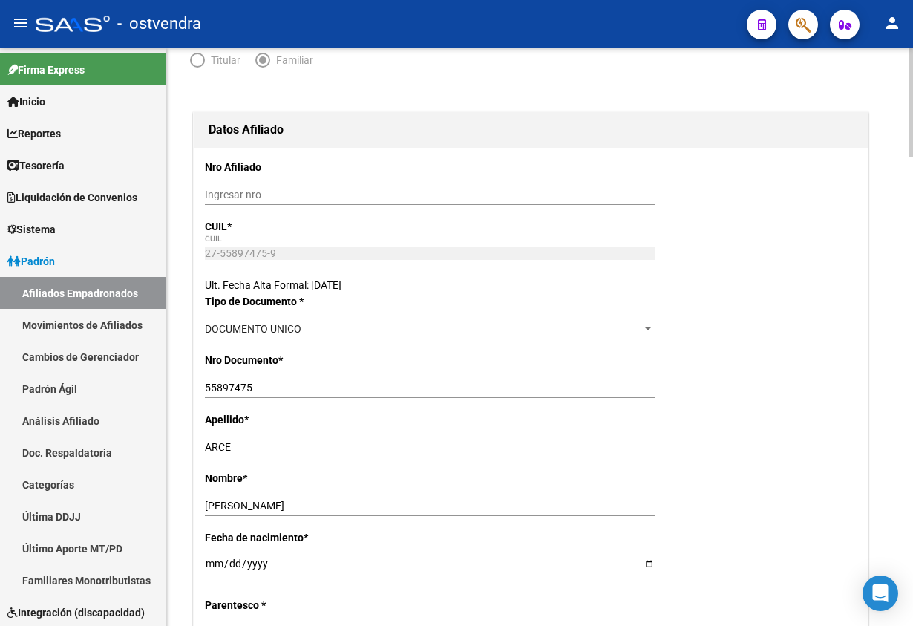
scroll to position [0, 0]
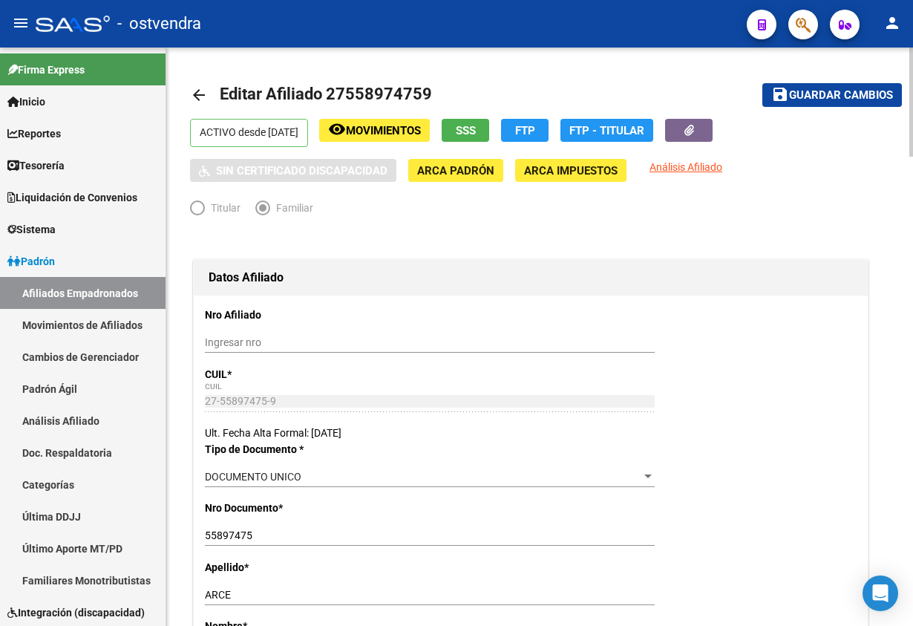
click at [811, 85] on button "save Guardar cambios" at bounding box center [832, 94] width 140 height 23
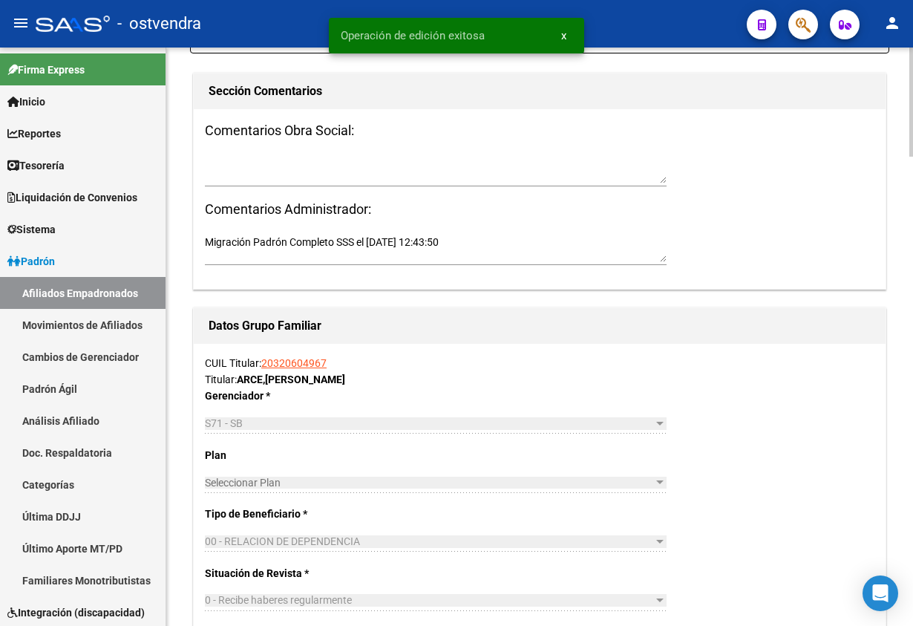
scroll to position [1781, 0]
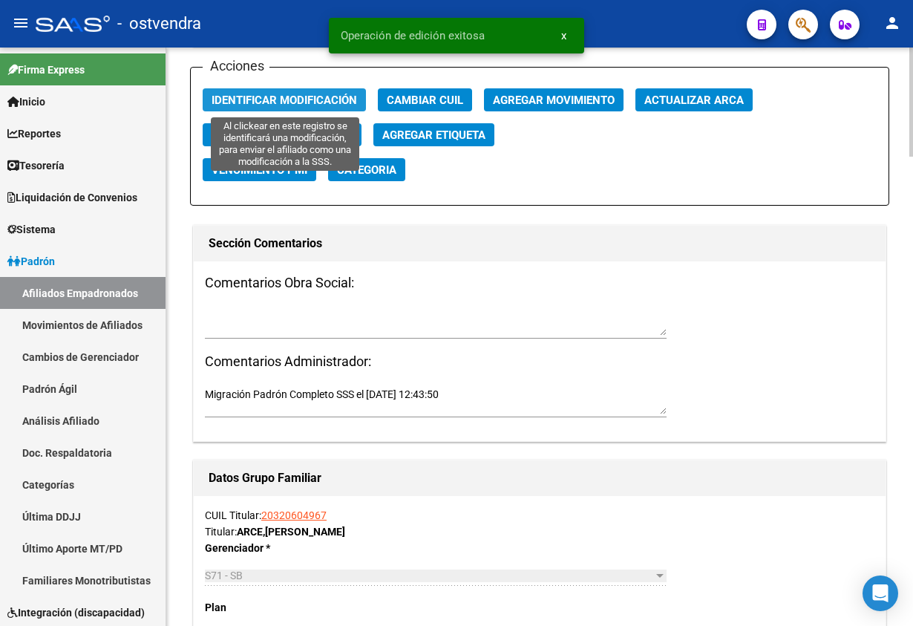
click at [265, 89] on button "Identificar Modificación" at bounding box center [284, 99] width 163 height 23
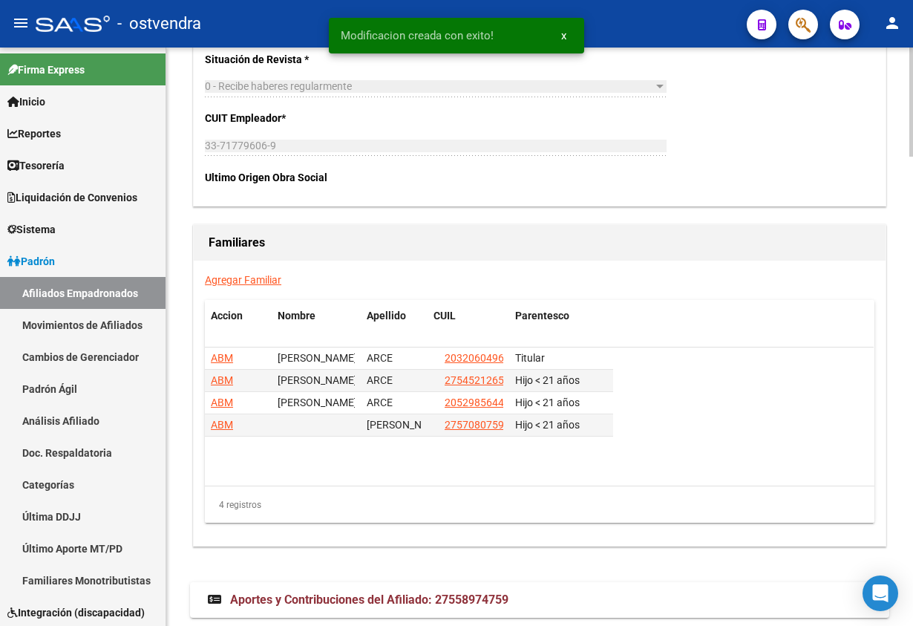
scroll to position [2449, 0]
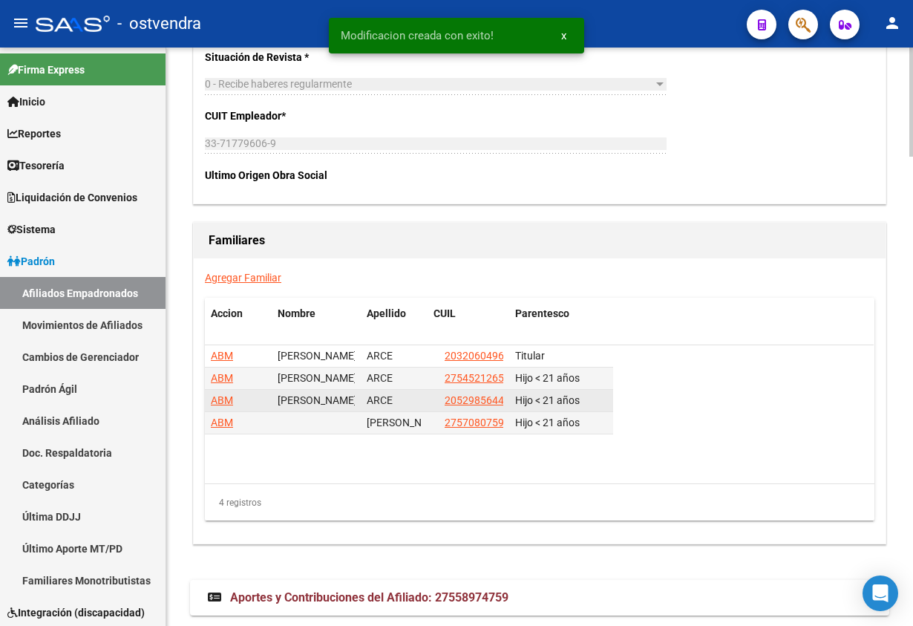
click at [494, 410] on datatable-body-cell "20529856440" at bounding box center [469, 401] width 82 height 22
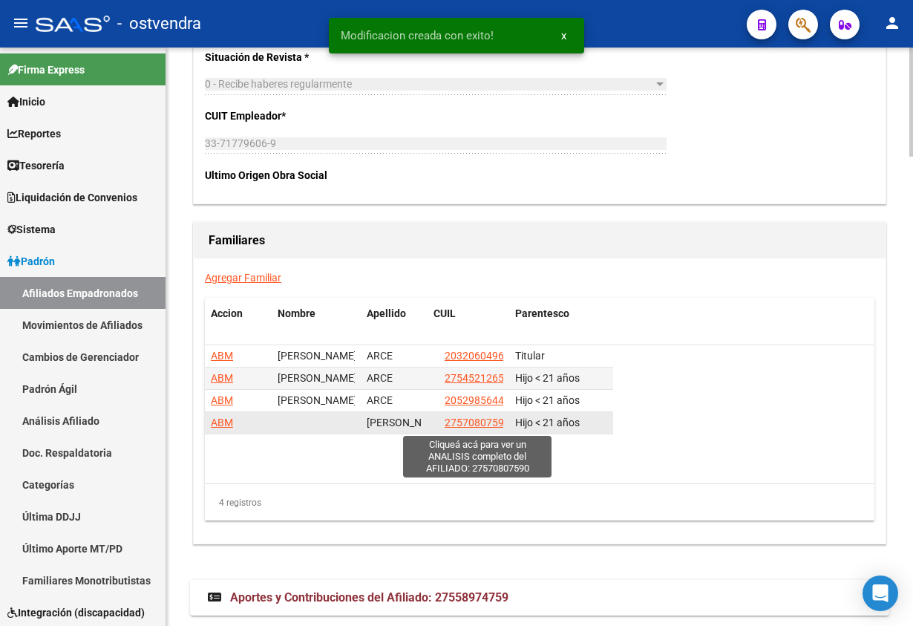
click at [495, 422] on span "27570807590" at bounding box center [477, 422] width 65 height 12
type textarea "27570807590"
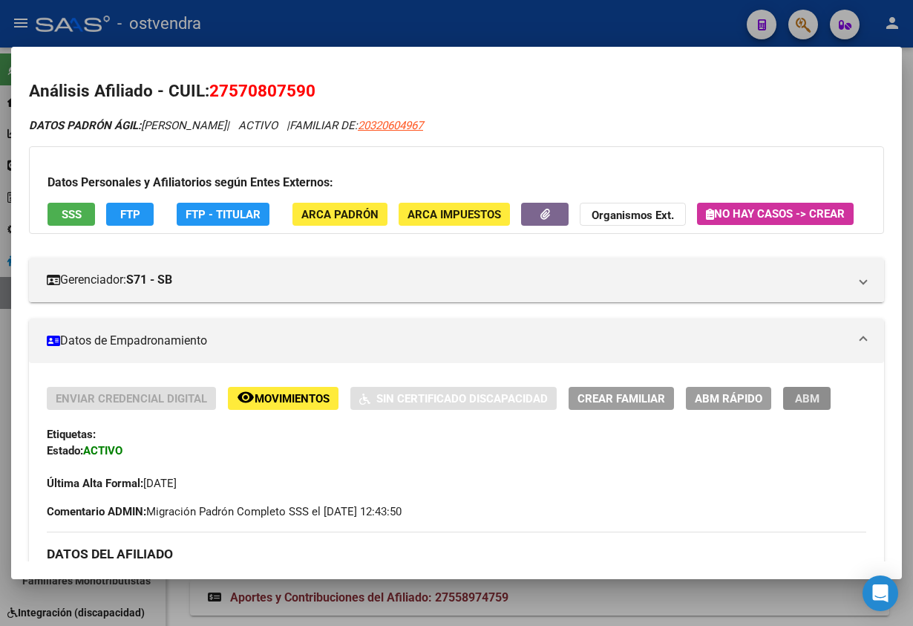
click at [807, 405] on span "ABM" at bounding box center [807, 398] width 24 height 13
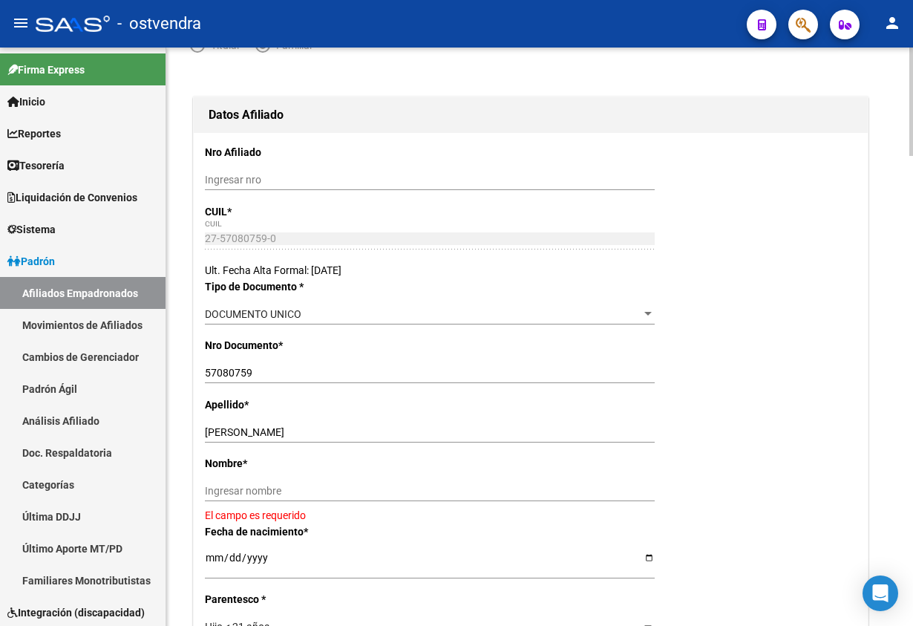
scroll to position [223, 0]
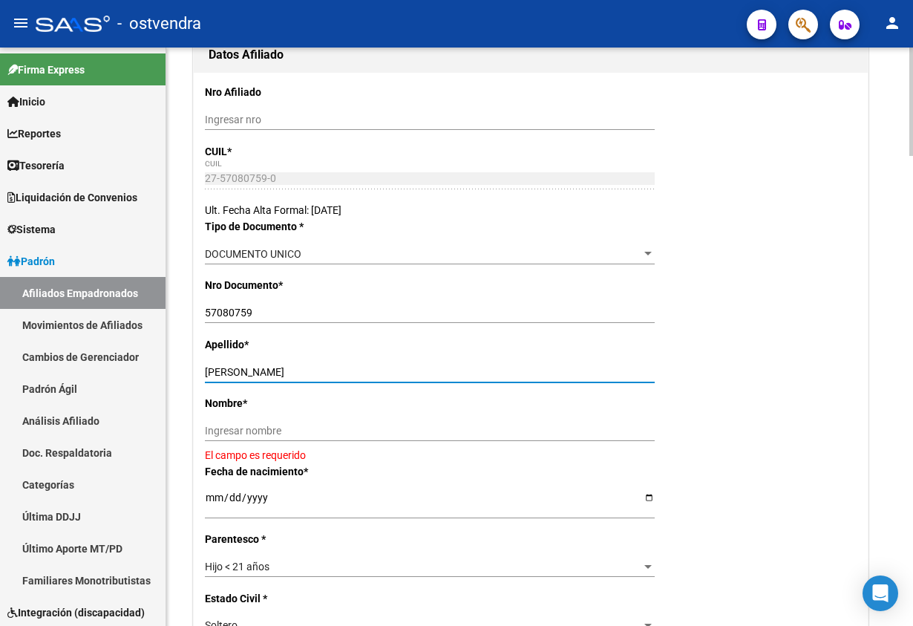
drag, startPoint x: 267, startPoint y: 367, endPoint x: 347, endPoint y: 379, distance: 80.9
click at [354, 366] on input "[PERSON_NAME]" at bounding box center [430, 372] width 450 height 13
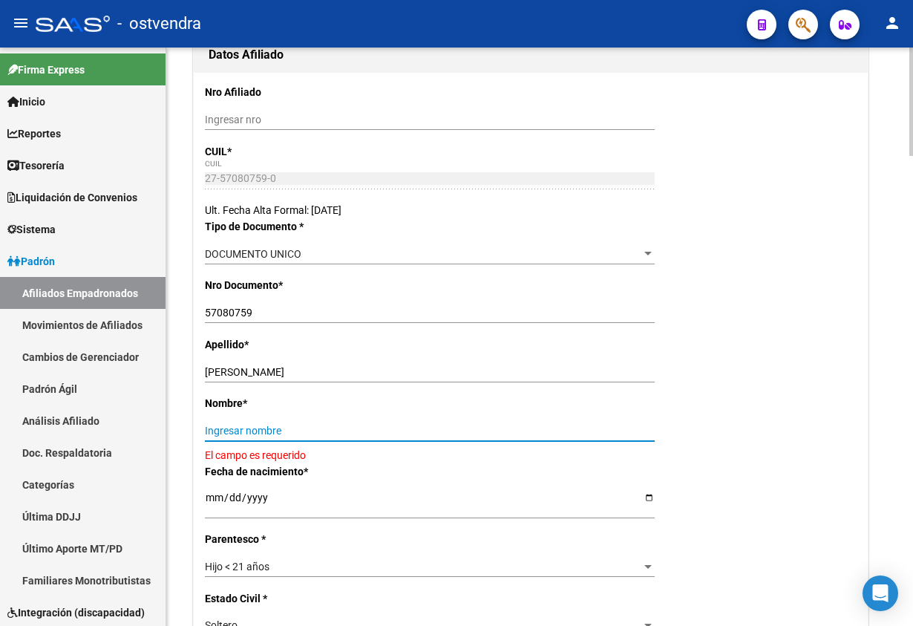
click at [321, 428] on input "Ingresar nombre" at bounding box center [430, 431] width 450 height 13
paste input "[PERSON_NAME]"
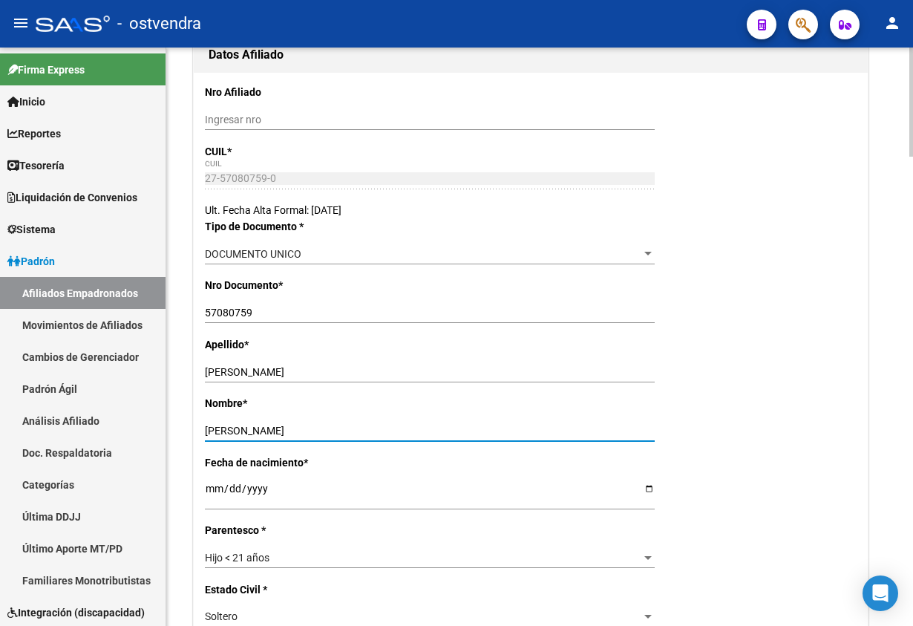
type input "[PERSON_NAME]"
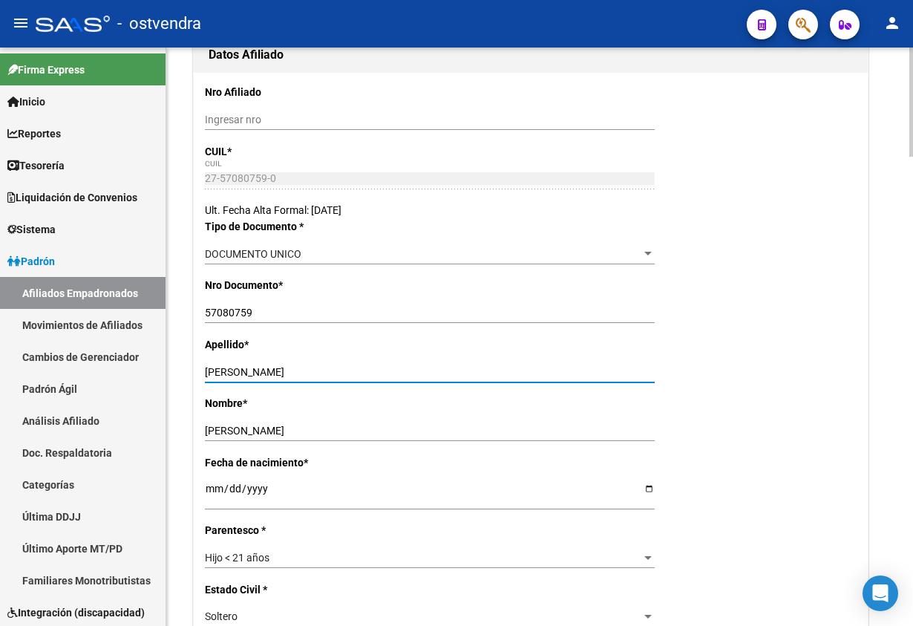
drag, startPoint x: 232, startPoint y: 376, endPoint x: 390, endPoint y: 354, distance: 159.7
click at [408, 373] on input "[PERSON_NAME]" at bounding box center [430, 372] width 450 height 13
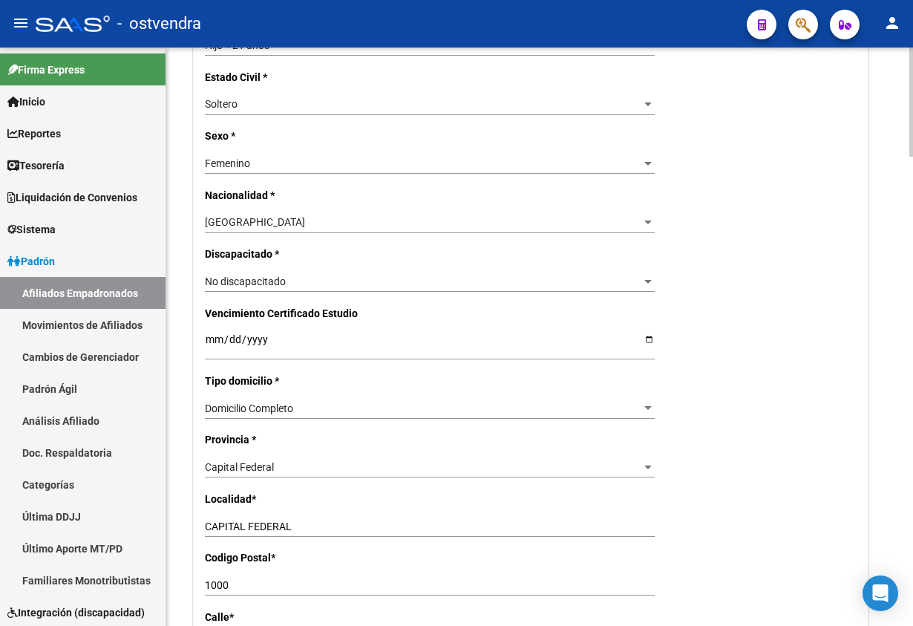
scroll to position [779, 0]
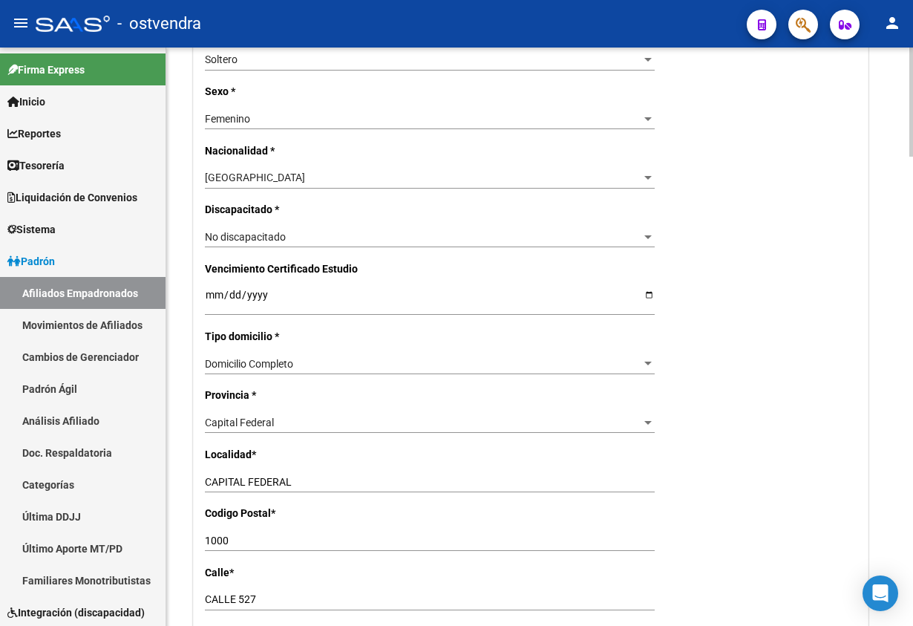
type input "ARCE"
click at [348, 419] on div "Capital Federal" at bounding box center [423, 422] width 436 height 13
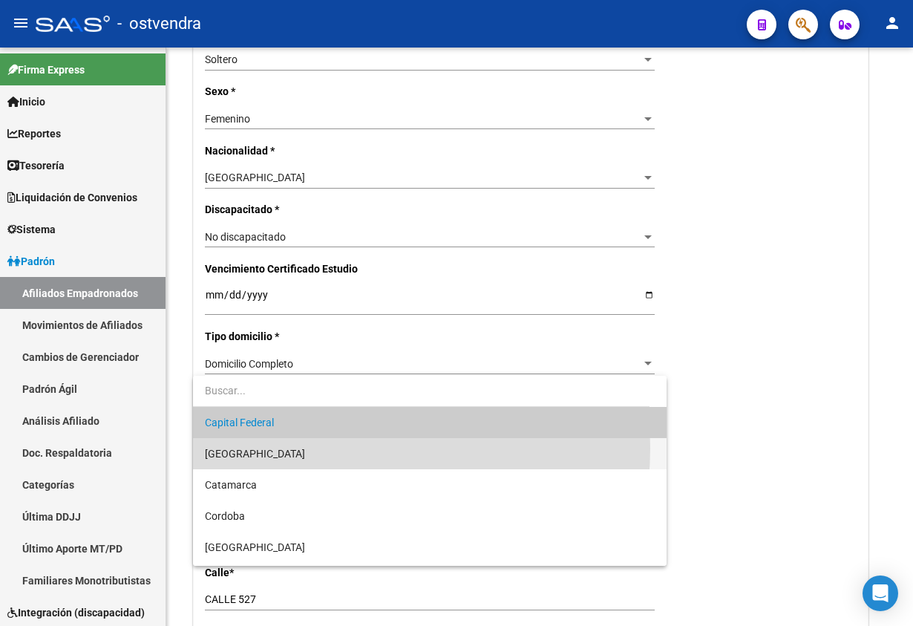
click at [317, 448] on span "[GEOGRAPHIC_DATA]" at bounding box center [429, 453] width 449 height 31
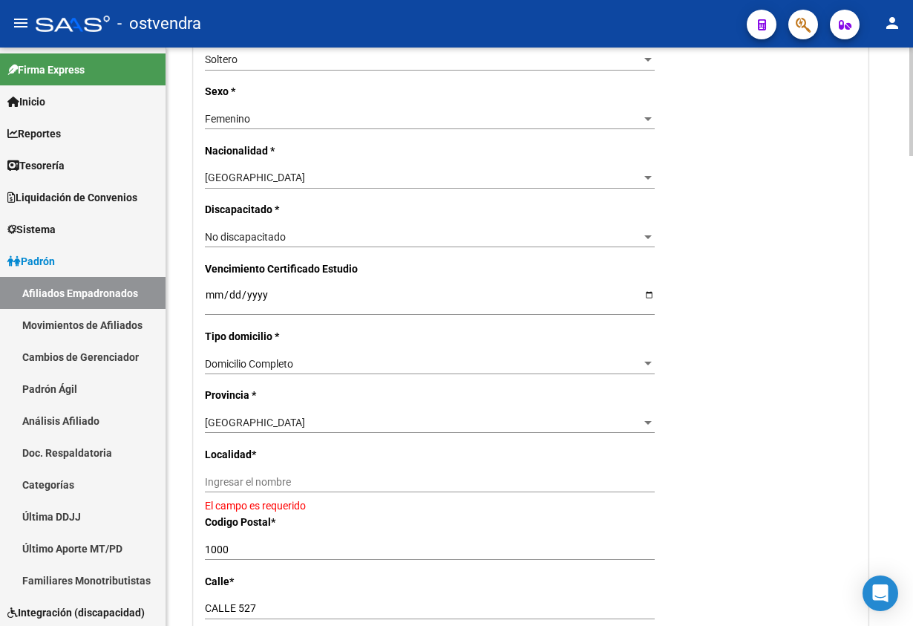
drag, startPoint x: 318, startPoint y: 474, endPoint x: 323, endPoint y: 484, distance: 10.6
click at [319, 474] on div "Ingresar el nombre" at bounding box center [430, 481] width 450 height 21
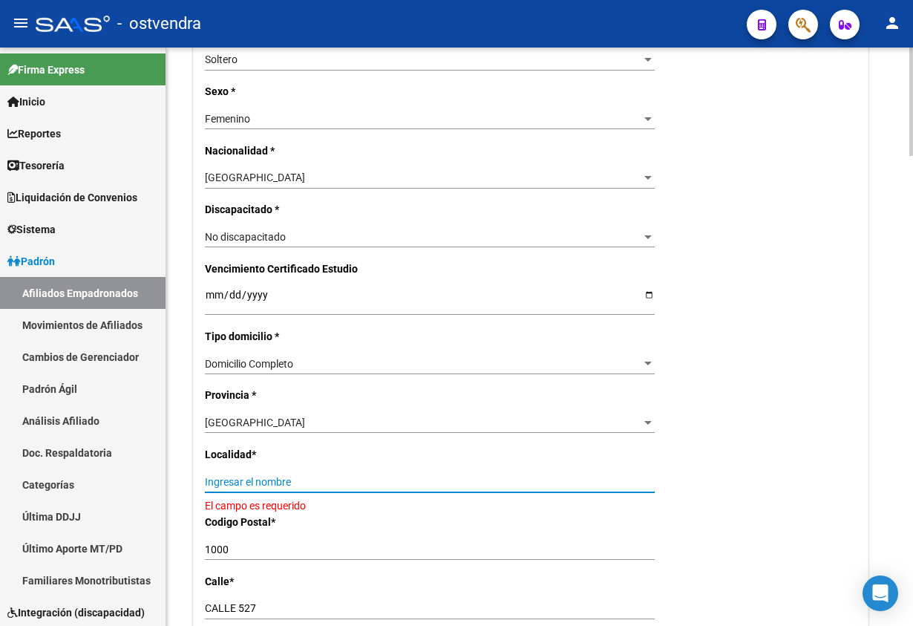
click at [325, 485] on input "Ingresar el nombre" at bounding box center [430, 482] width 450 height 13
type input "b"
type input "[PERSON_NAME]"
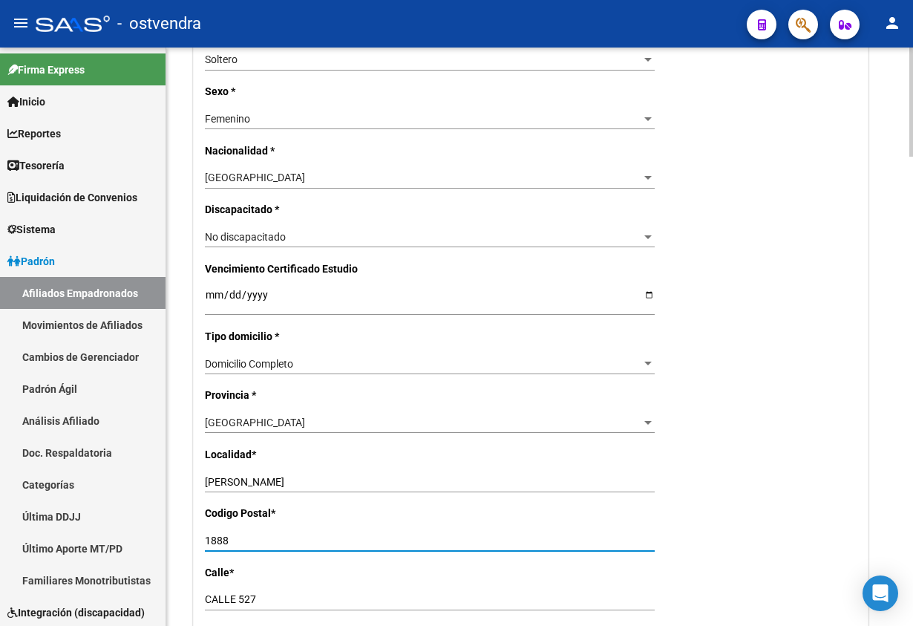
type input "1888"
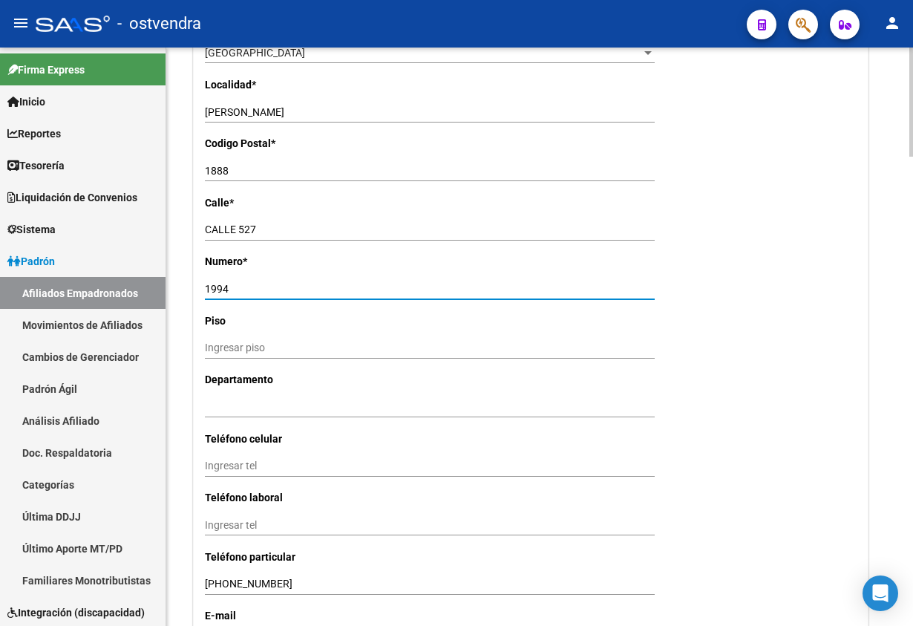
scroll to position [1196, 0]
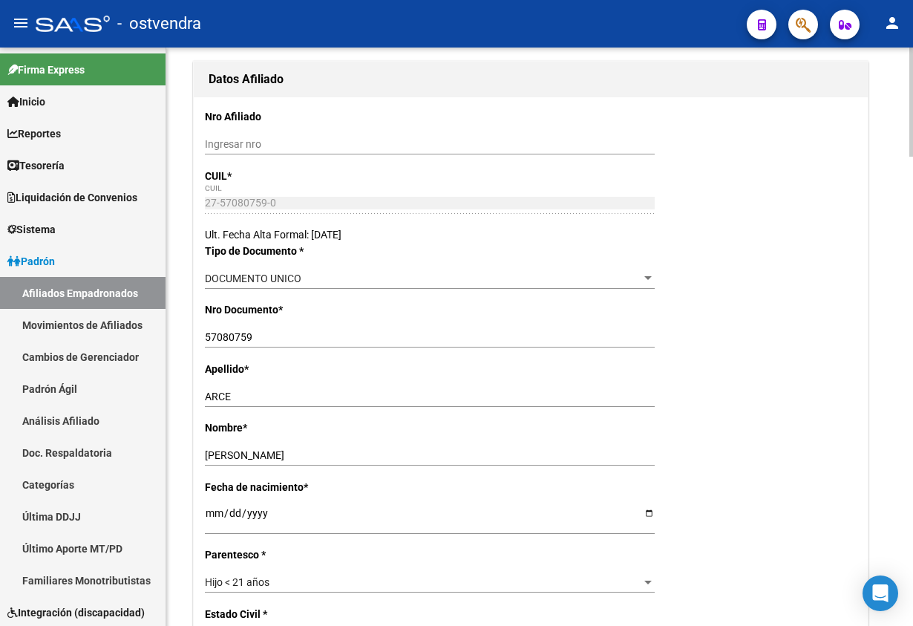
scroll to position [0, 0]
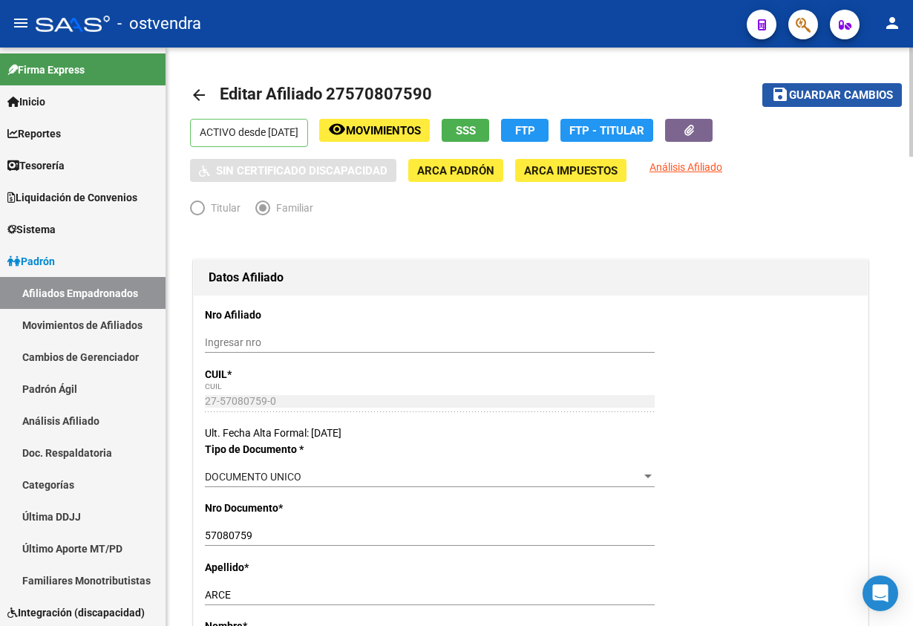
click at [822, 98] on span "Guardar cambios" at bounding box center [841, 95] width 104 height 13
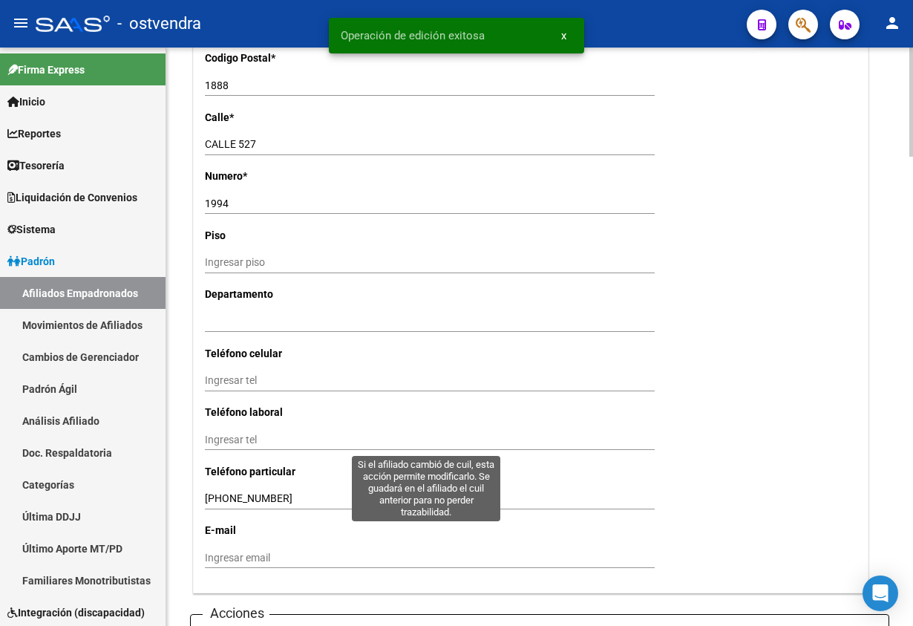
scroll to position [1447, 0]
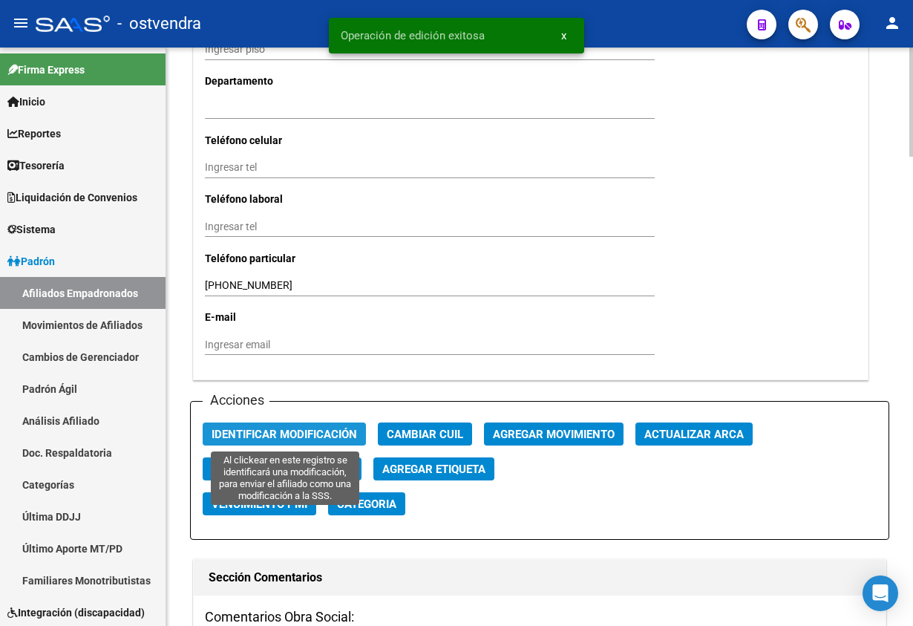
click at [296, 428] on span "Identificar Modificación" at bounding box center [284, 434] width 145 height 13
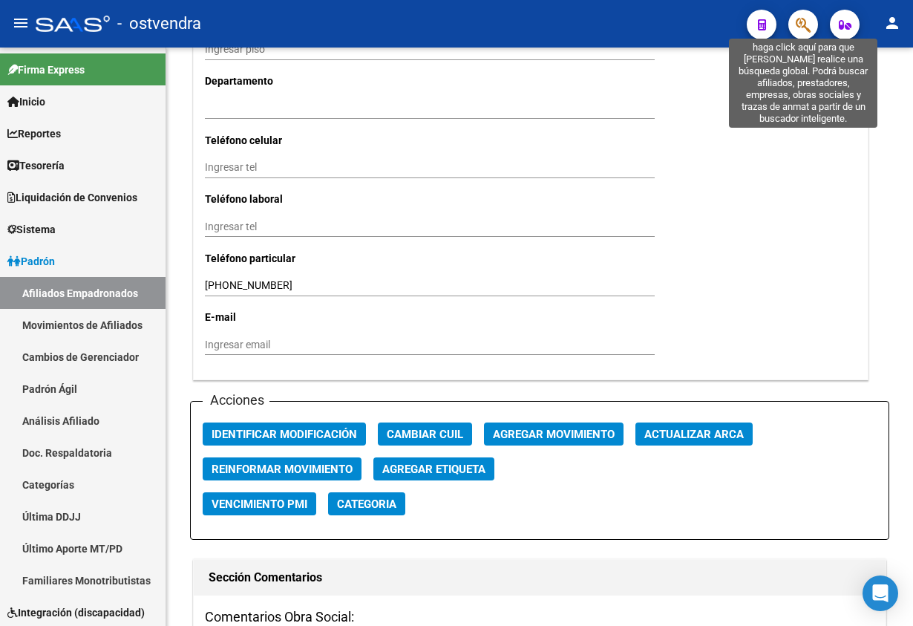
click at [797, 27] on icon "button" at bounding box center [803, 24] width 15 height 17
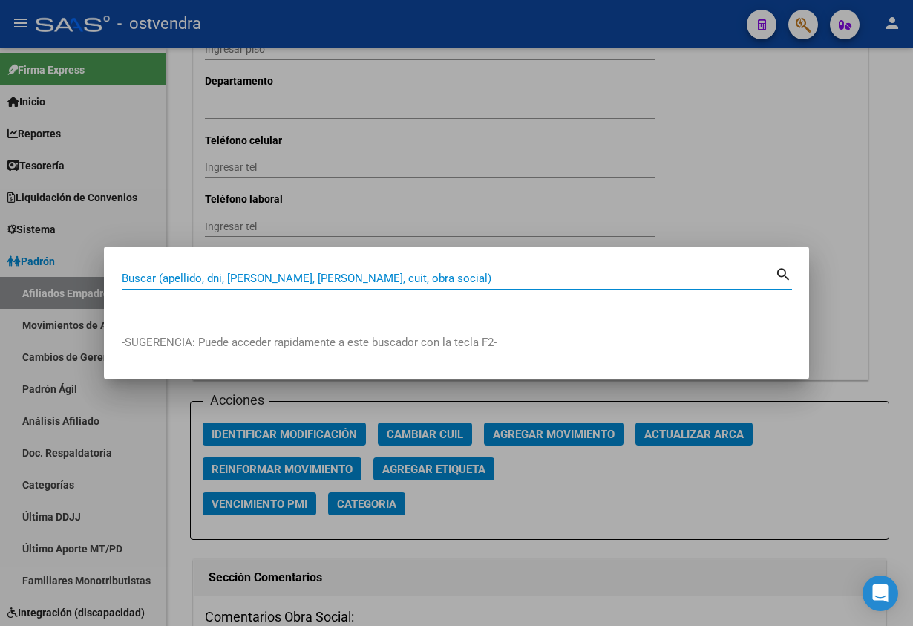
paste input "37621183"
type input "37621183"
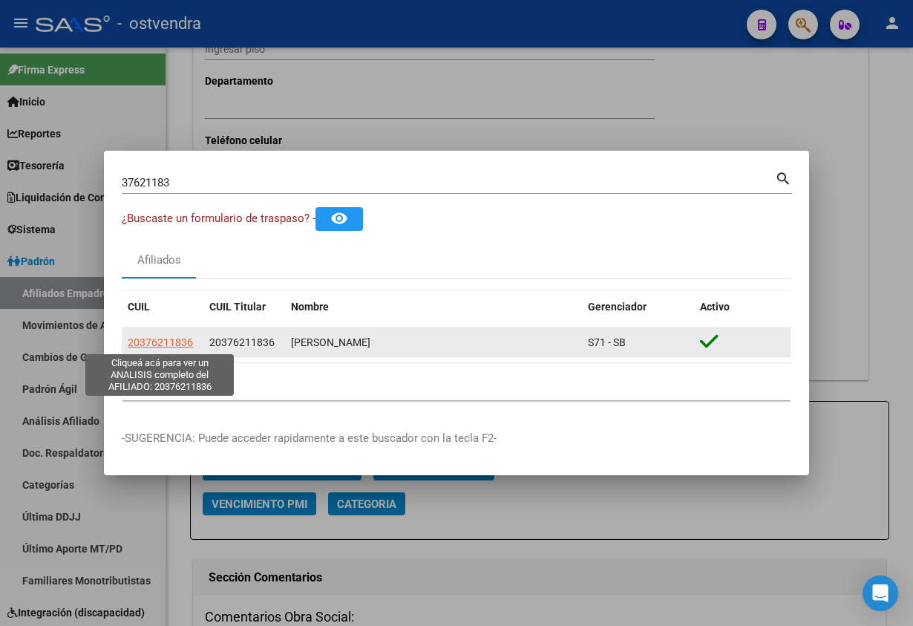
click at [159, 341] on span "20376211836" at bounding box center [160, 342] width 65 height 12
type textarea "20376211836"
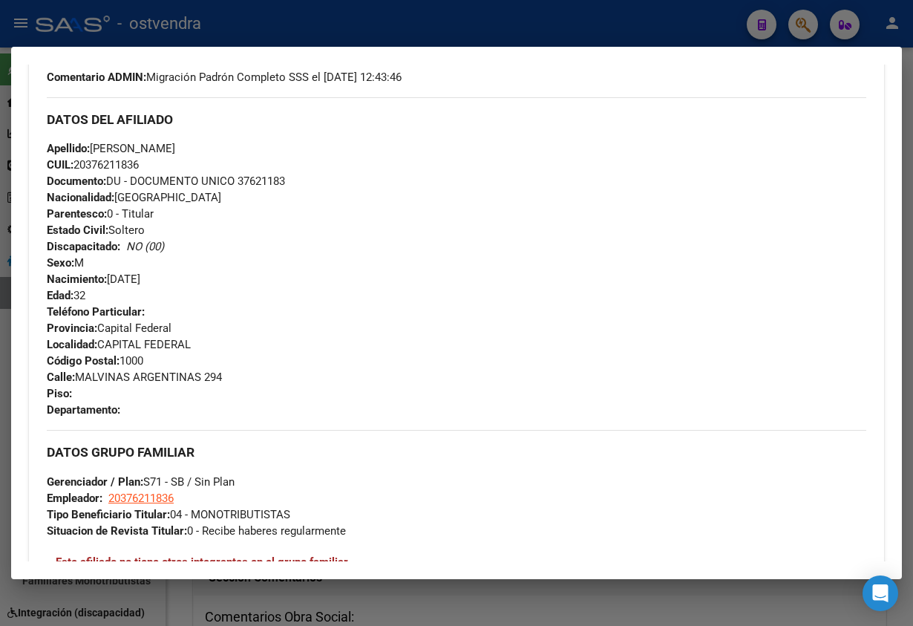
scroll to position [338, 0]
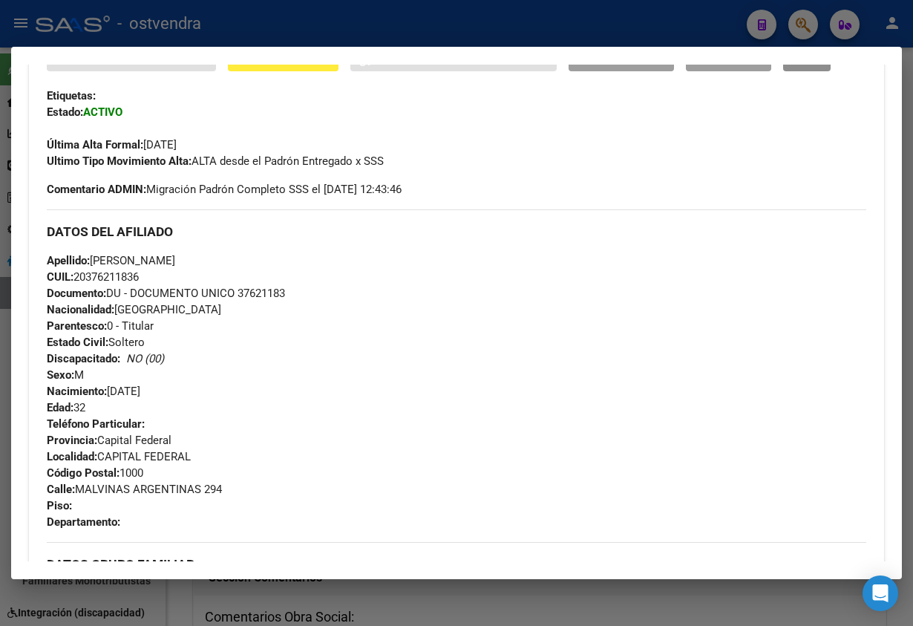
click at [799, 65] on span "ABM" at bounding box center [807, 59] width 24 height 13
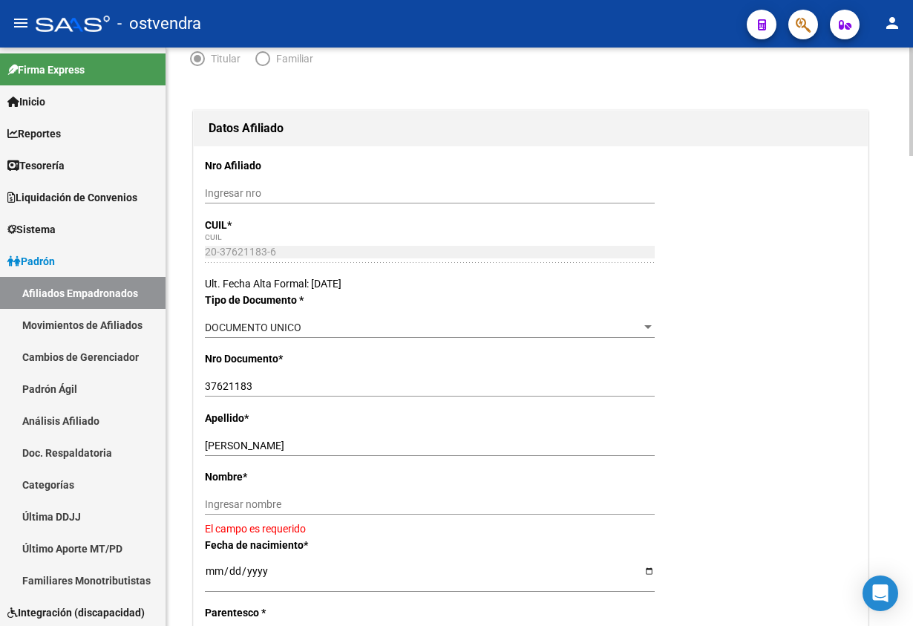
scroll to position [334, 0]
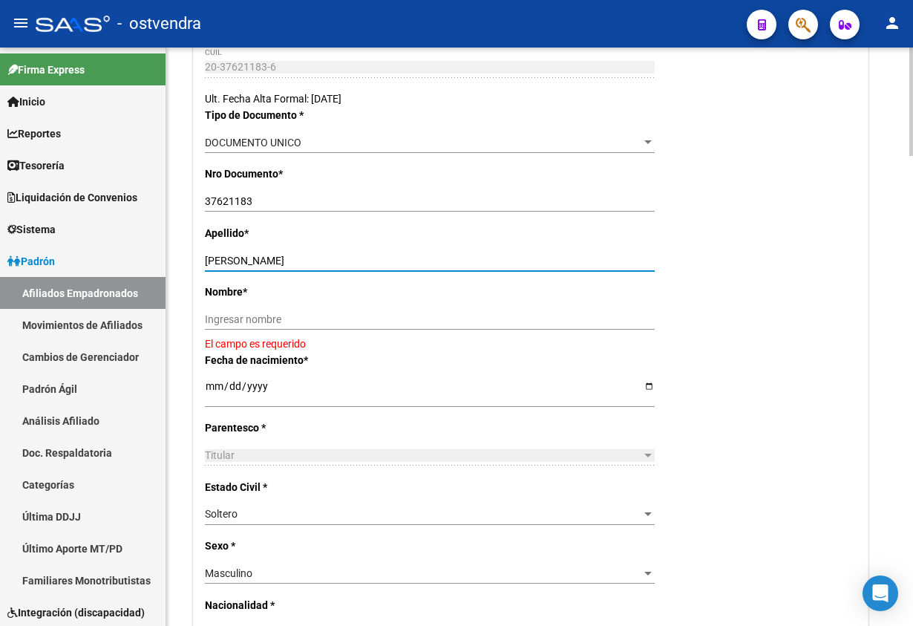
drag, startPoint x: 240, startPoint y: 256, endPoint x: 377, endPoint y: 330, distance: 155.4
click at [410, 277] on div "[PERSON_NAME] apellido" at bounding box center [430, 266] width 450 height 33
drag, startPoint x: 372, startPoint y: 326, endPoint x: 344, endPoint y: 324, distance: 28.3
click at [372, 326] on input "Ingresar nombre" at bounding box center [430, 319] width 450 height 13
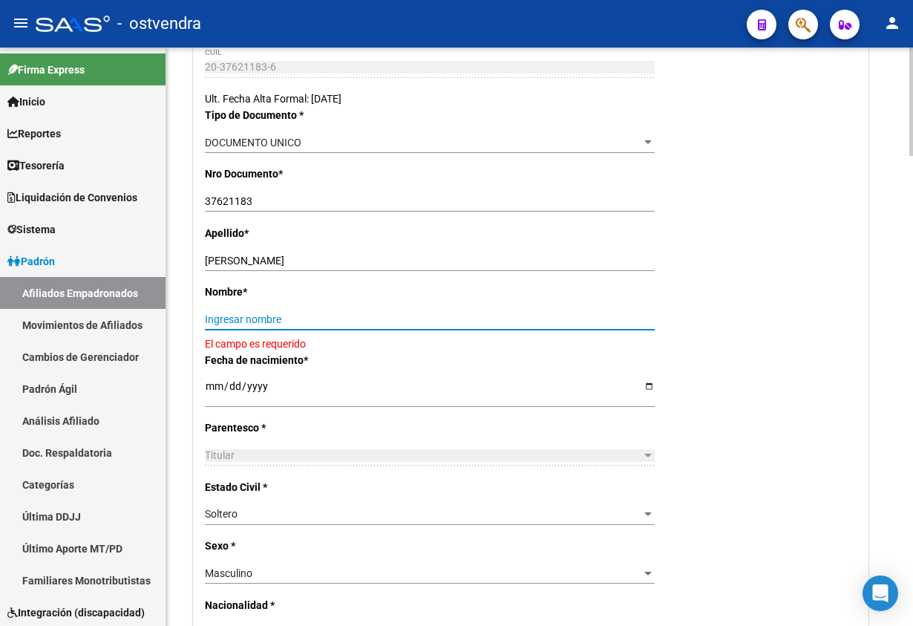
paste input "[PERSON_NAME]"
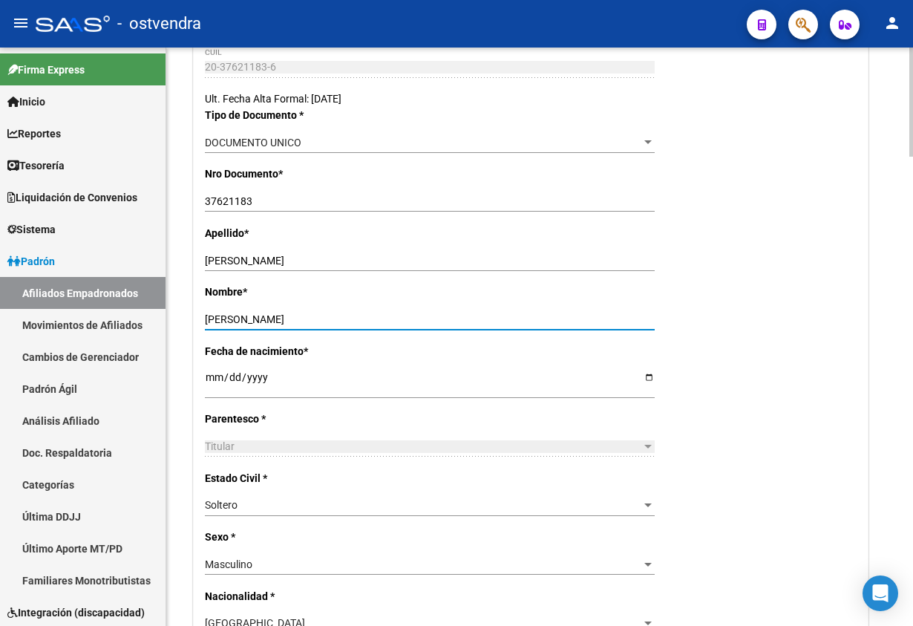
type input "[PERSON_NAME]"
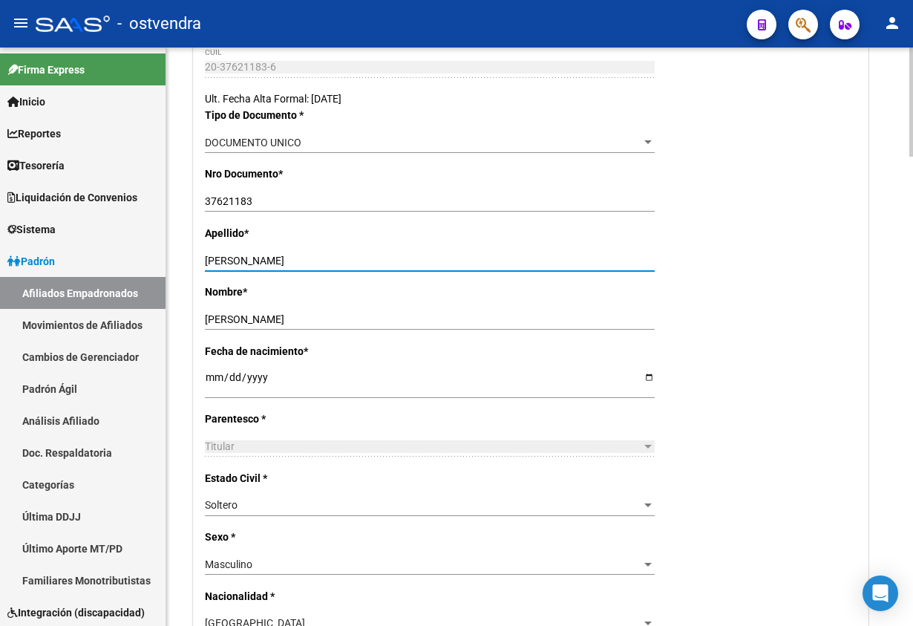
drag, startPoint x: 243, startPoint y: 258, endPoint x: 533, endPoint y: 217, distance: 292.5
click at [517, 243] on div "Apellido * [PERSON_NAME] apellido" at bounding box center [531, 254] width 652 height 59
type input "ARANA"
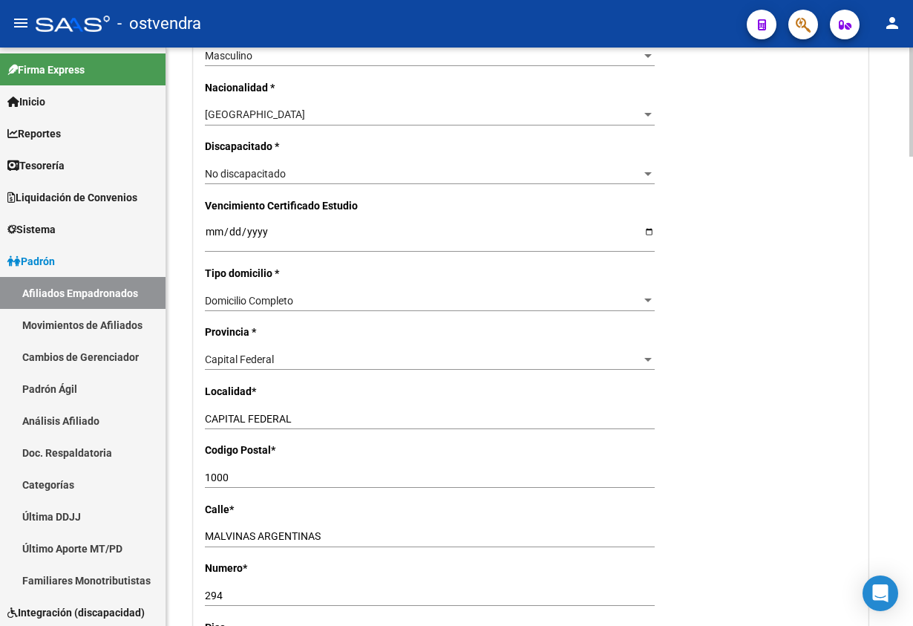
scroll to position [891, 0]
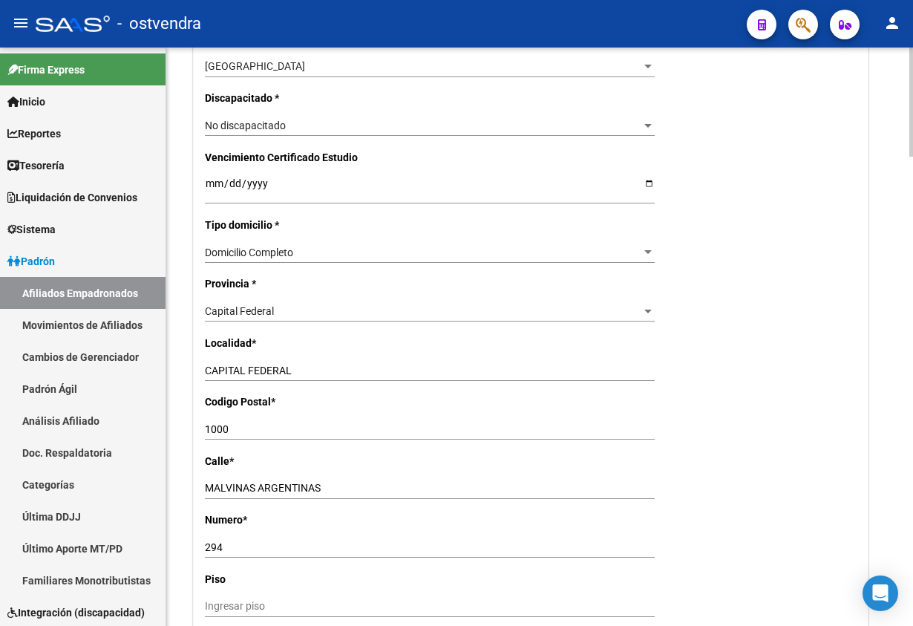
click at [303, 305] on div "Capital Federal" at bounding box center [423, 311] width 436 height 13
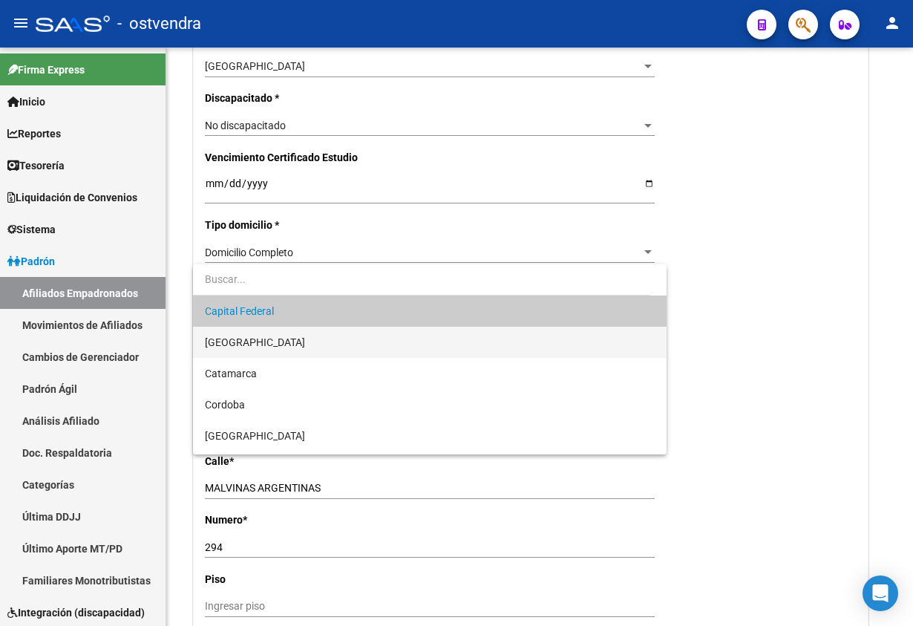
click at [265, 341] on span "[GEOGRAPHIC_DATA]" at bounding box center [255, 342] width 100 height 12
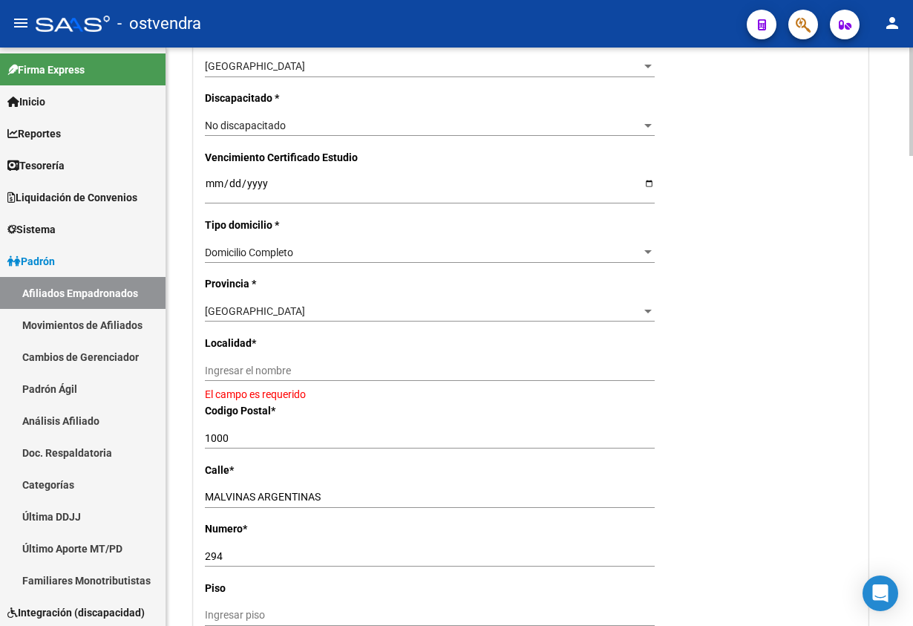
click at [288, 363] on div "Ingresar el nombre" at bounding box center [430, 370] width 450 height 21
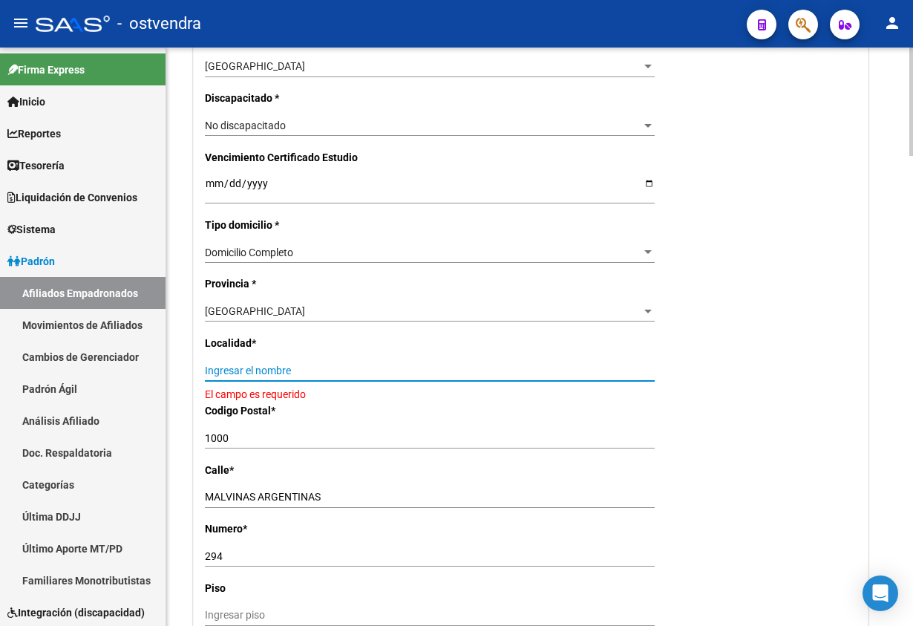
click at [289, 367] on input "Ingresar el nombre" at bounding box center [430, 370] width 450 height 13
click at [295, 373] on input "Ingresar el nombre" at bounding box center [430, 370] width 450 height 13
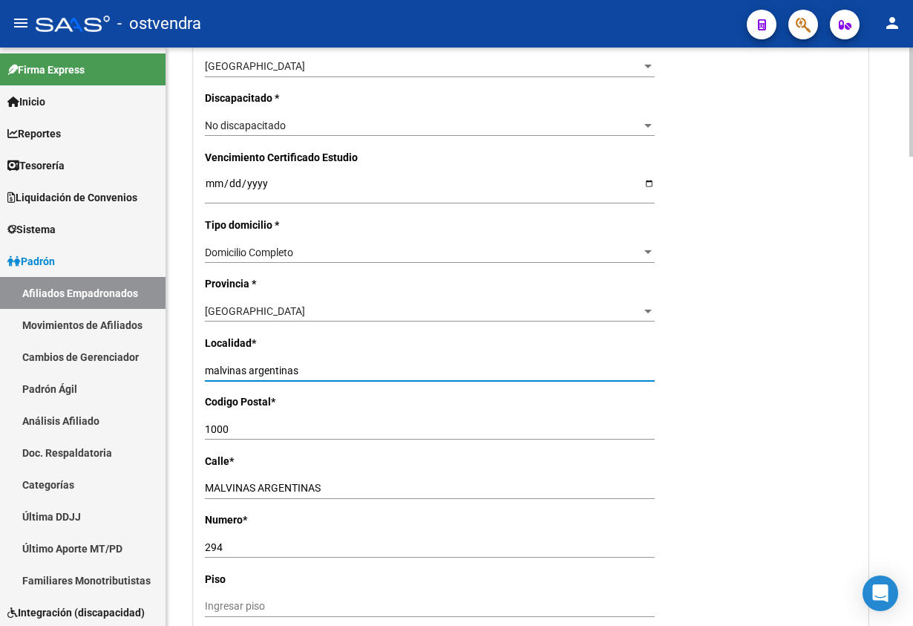
type input "malvinas argentinas"
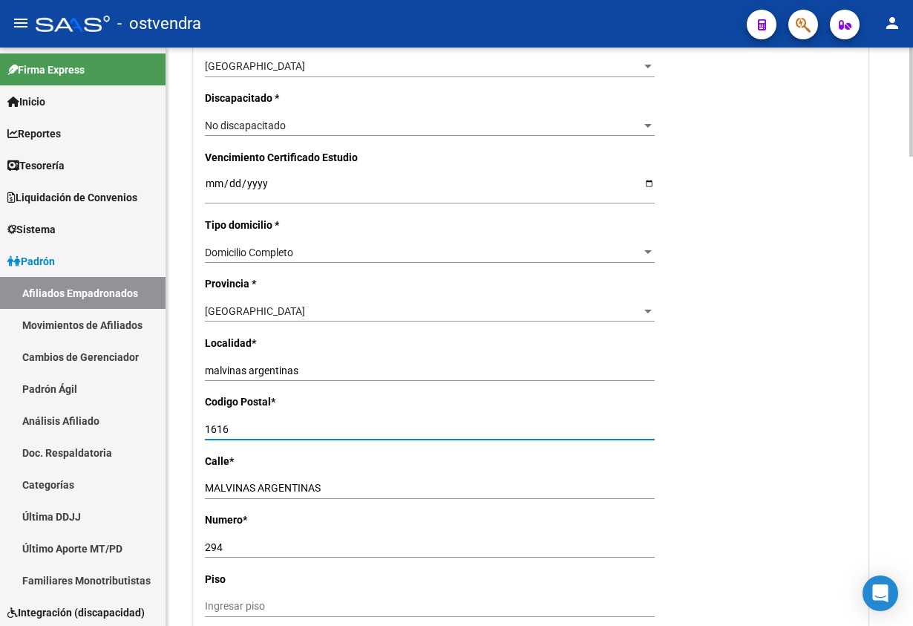
type input "1616"
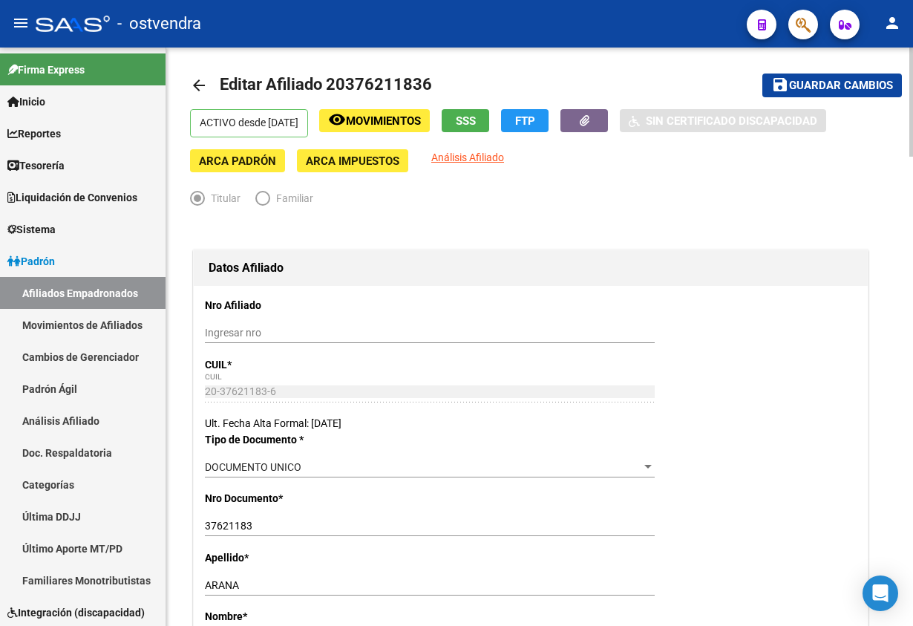
scroll to position [0, 0]
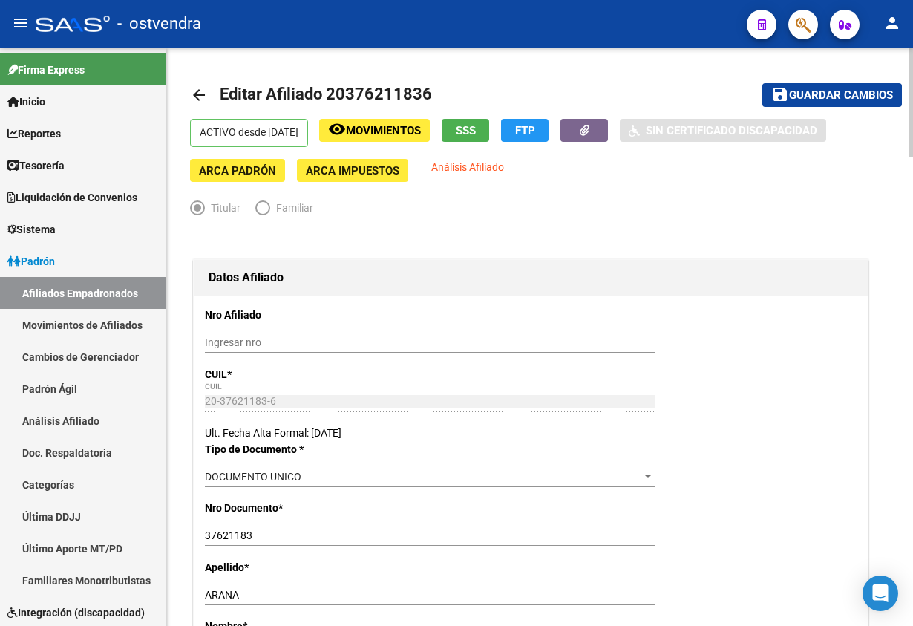
click at [831, 99] on span "Guardar cambios" at bounding box center [841, 95] width 104 height 13
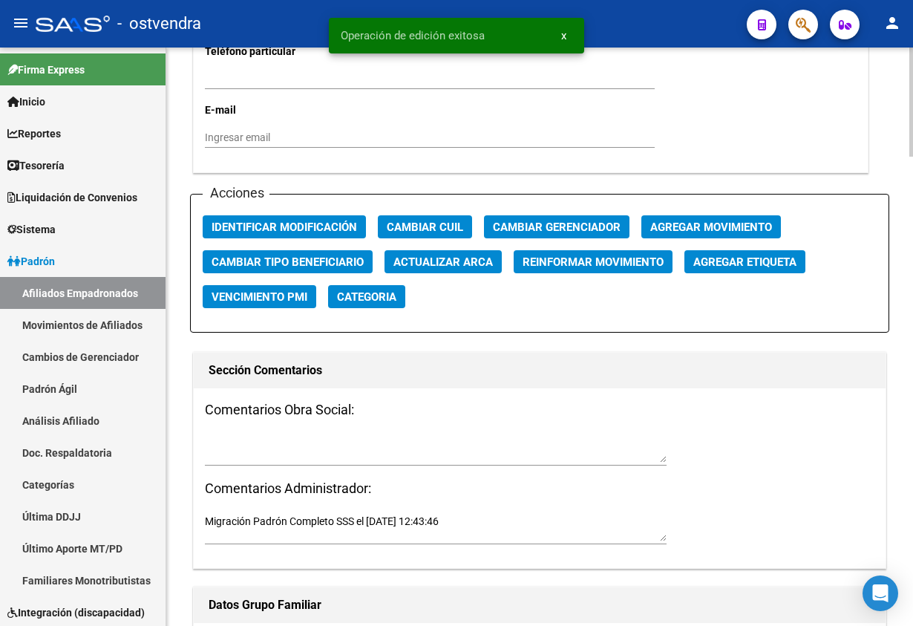
scroll to position [1670, 0]
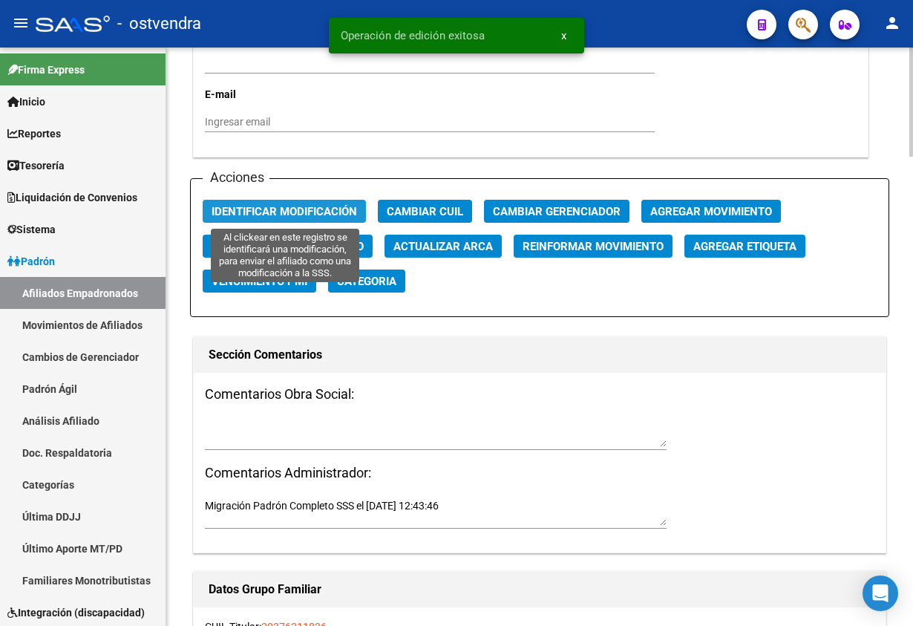
click at [301, 205] on span "Identificar Modificación" at bounding box center [284, 211] width 145 height 13
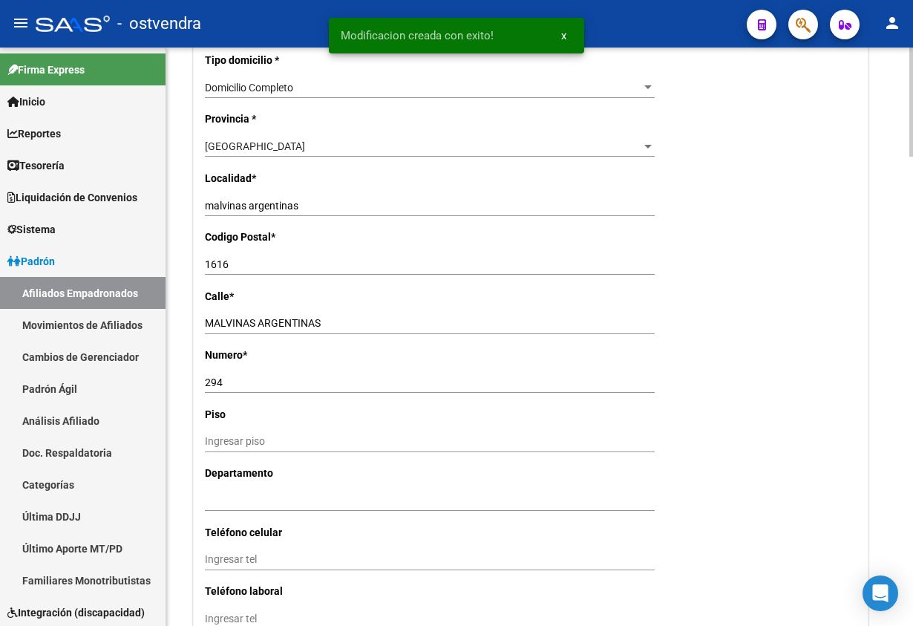
scroll to position [891, 0]
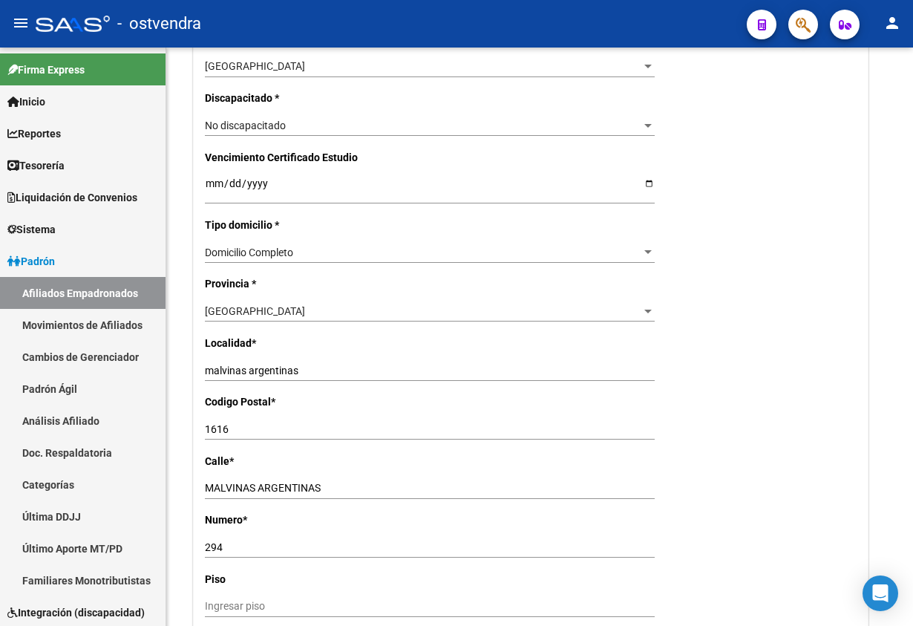
click at [793, 12] on div at bounding box center [797, 24] width 42 height 30
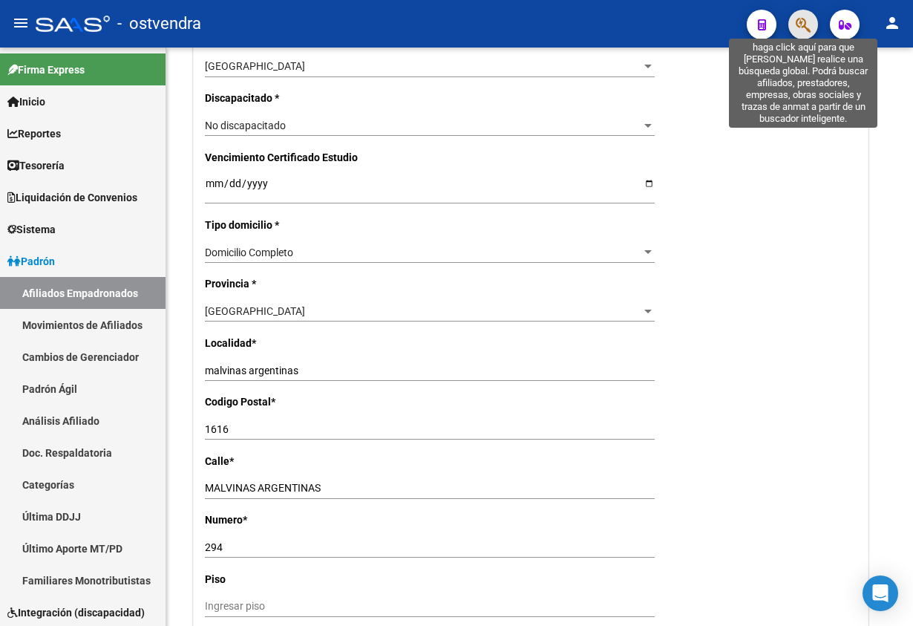
click at [800, 16] on icon "button" at bounding box center [803, 24] width 15 height 17
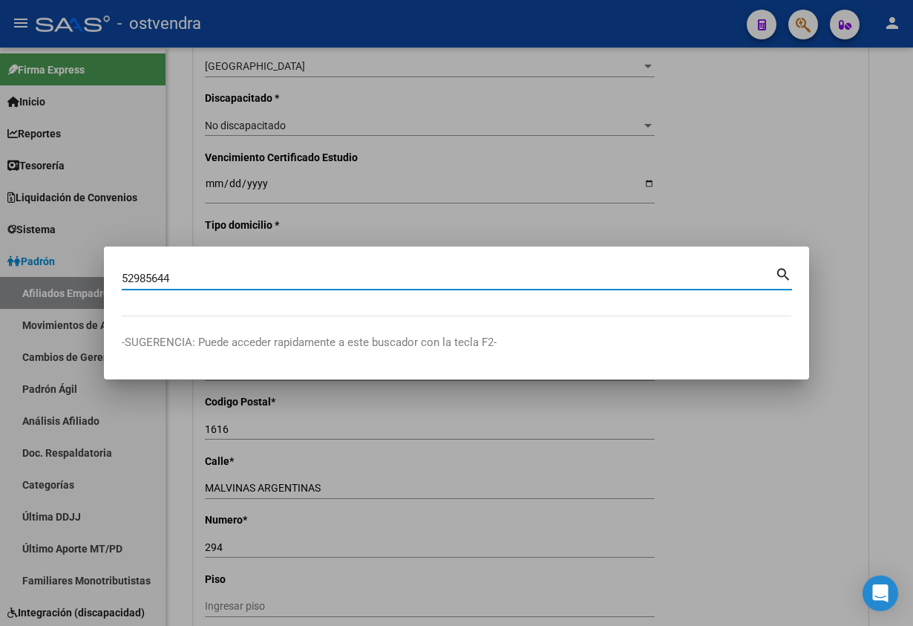
type input "52985644"
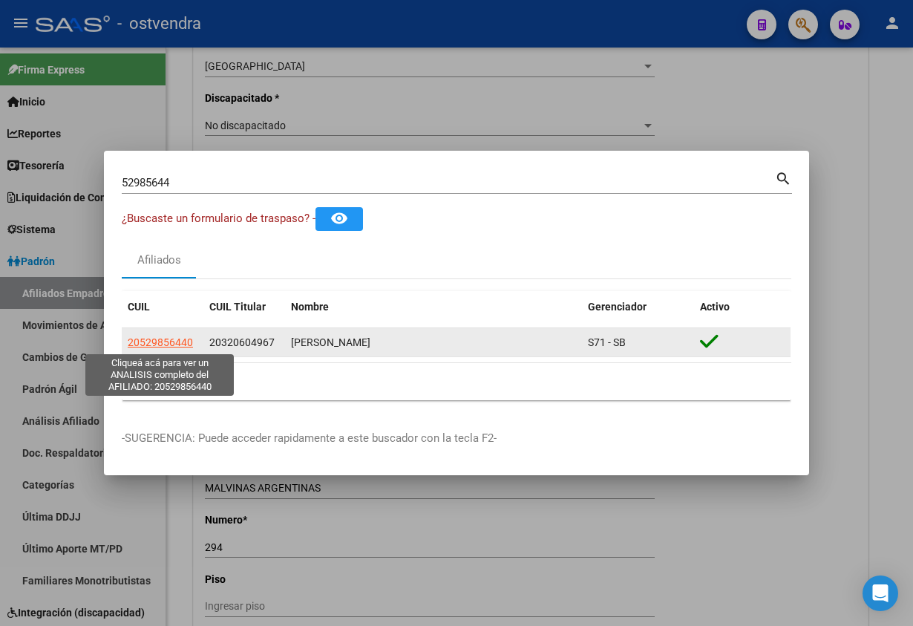
click at [183, 346] on span "20529856440" at bounding box center [160, 342] width 65 height 12
type textarea "20529856440"
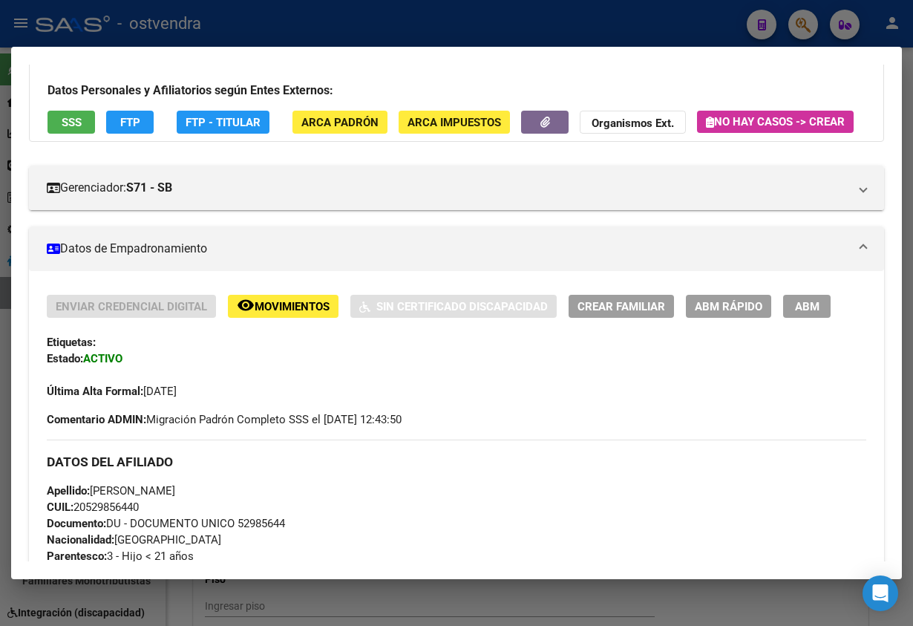
scroll to position [0, 0]
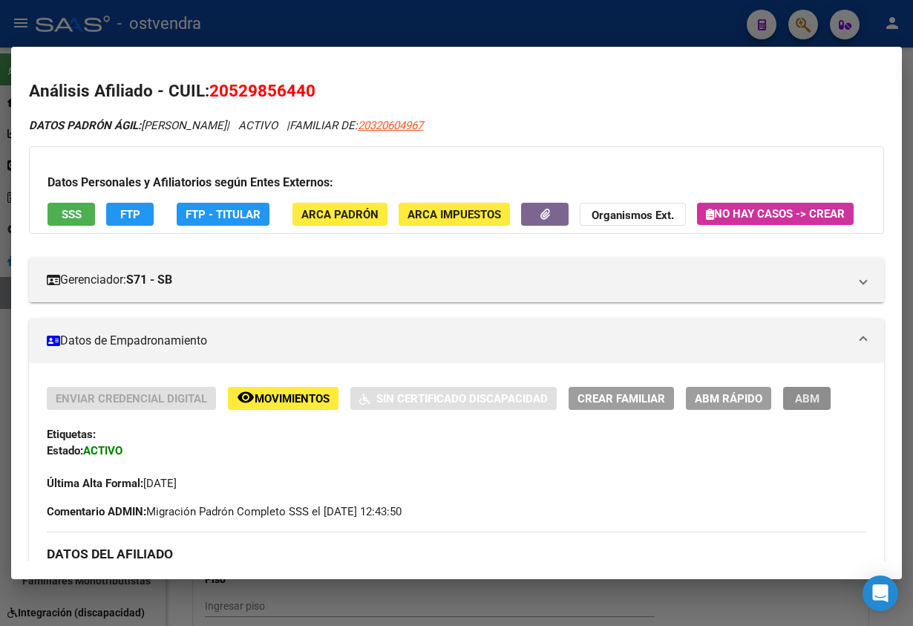
click at [816, 405] on span "ABM" at bounding box center [807, 398] width 24 height 13
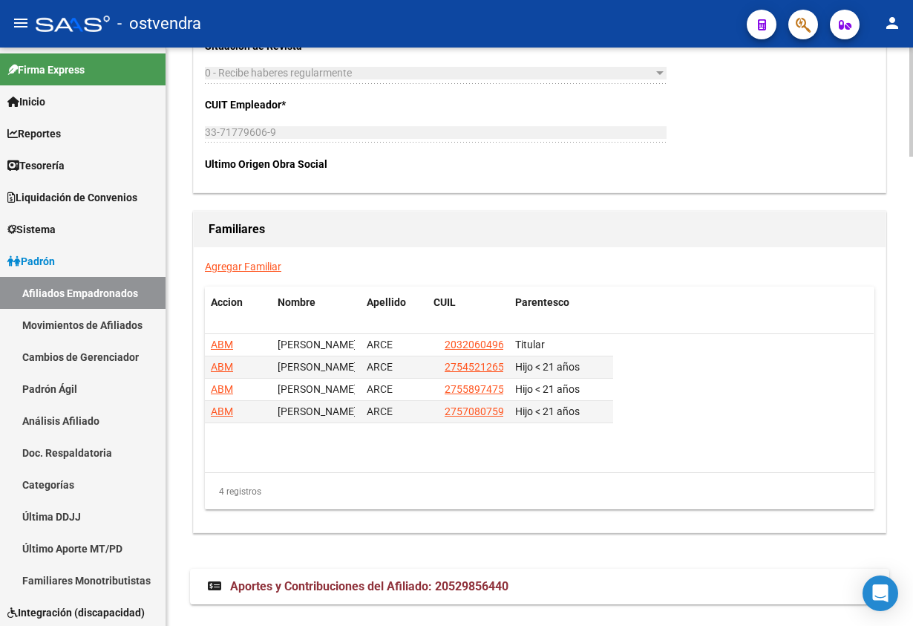
scroll to position [2494, 0]
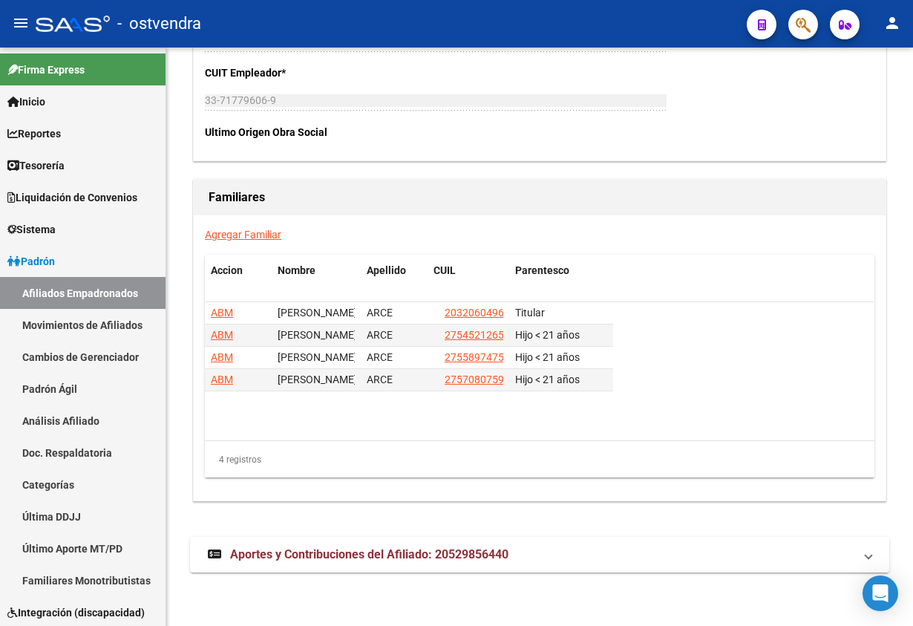
click at [793, 29] on button "button" at bounding box center [803, 25] width 30 height 30
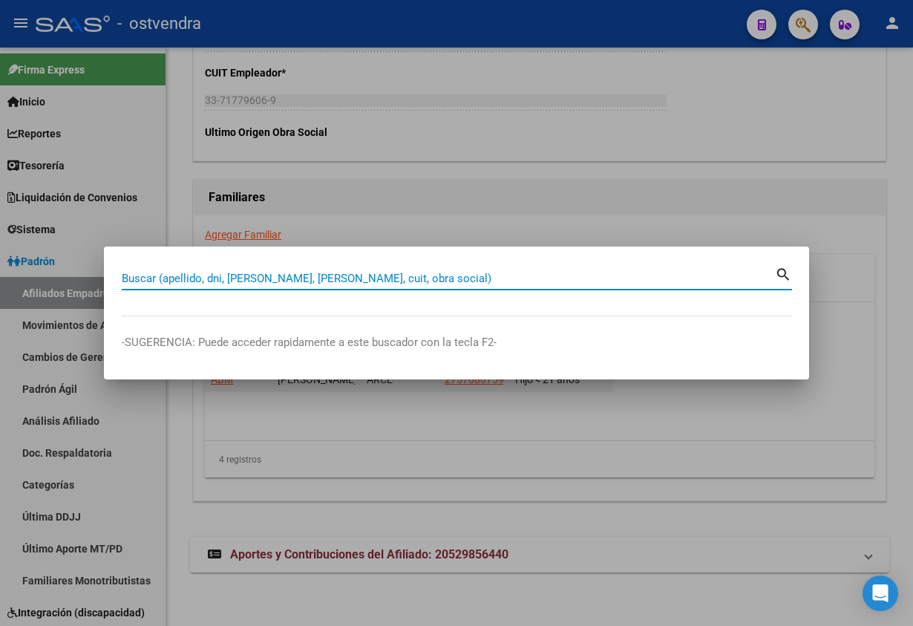
paste input "23690450"
type input "23690450"
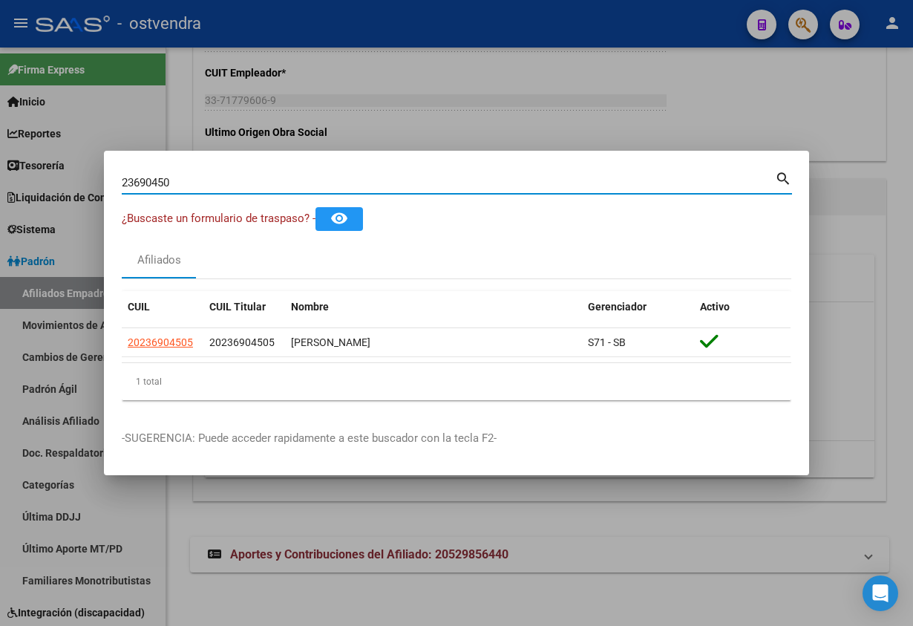
click at [203, 187] on input "23690450" at bounding box center [448, 182] width 653 height 13
drag, startPoint x: 203, startPoint y: 187, endPoint x: 48, endPoint y: 178, distance: 156.1
click at [48, 178] on div "23690450 Buscar (apellido, dni, cuil, [PERSON_NAME], cuit, obra social) search …" at bounding box center [456, 313] width 913 height 626
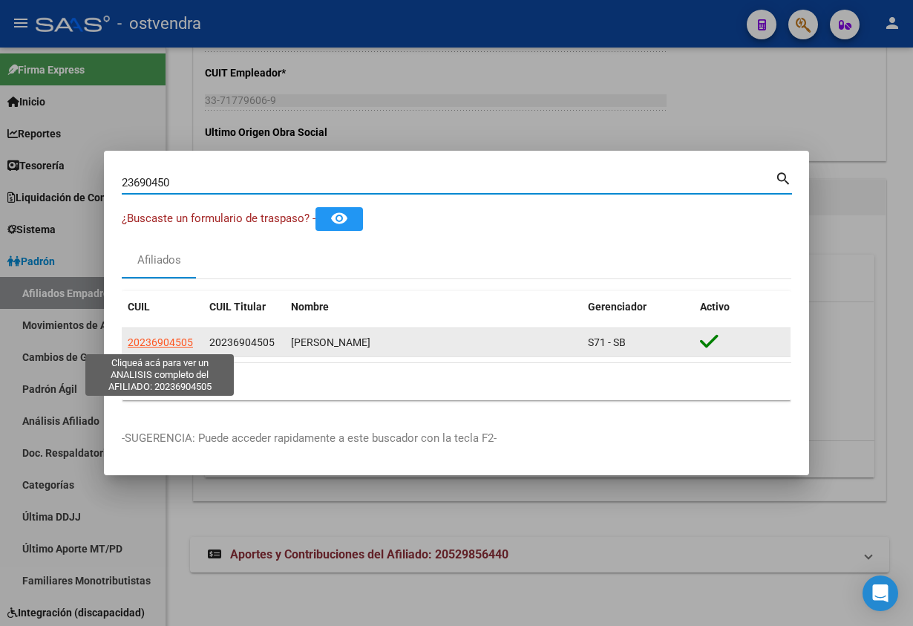
click at [158, 337] on span "20236904505" at bounding box center [160, 342] width 65 height 12
type textarea "20236904505"
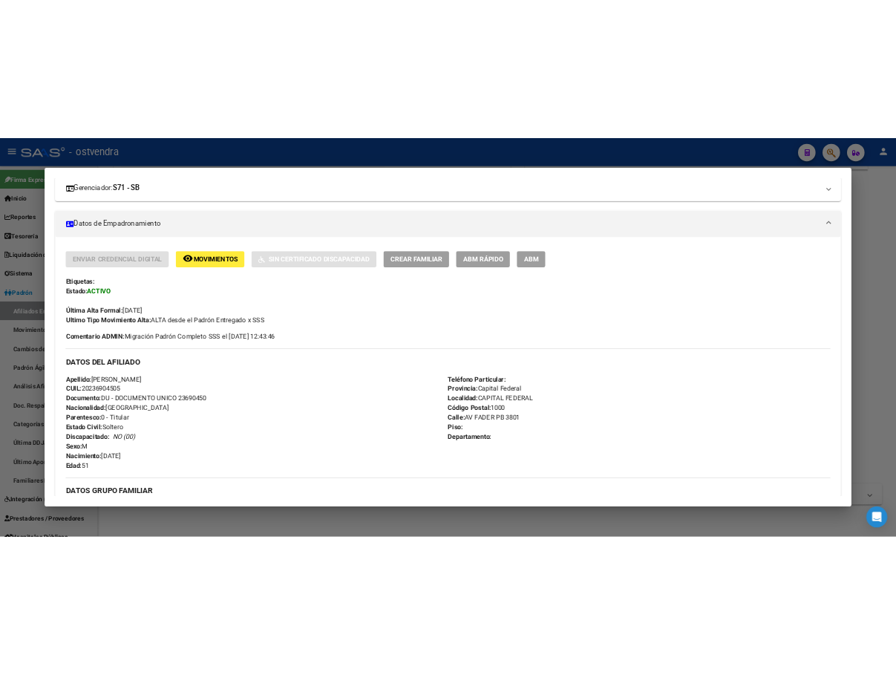
scroll to position [0, 0]
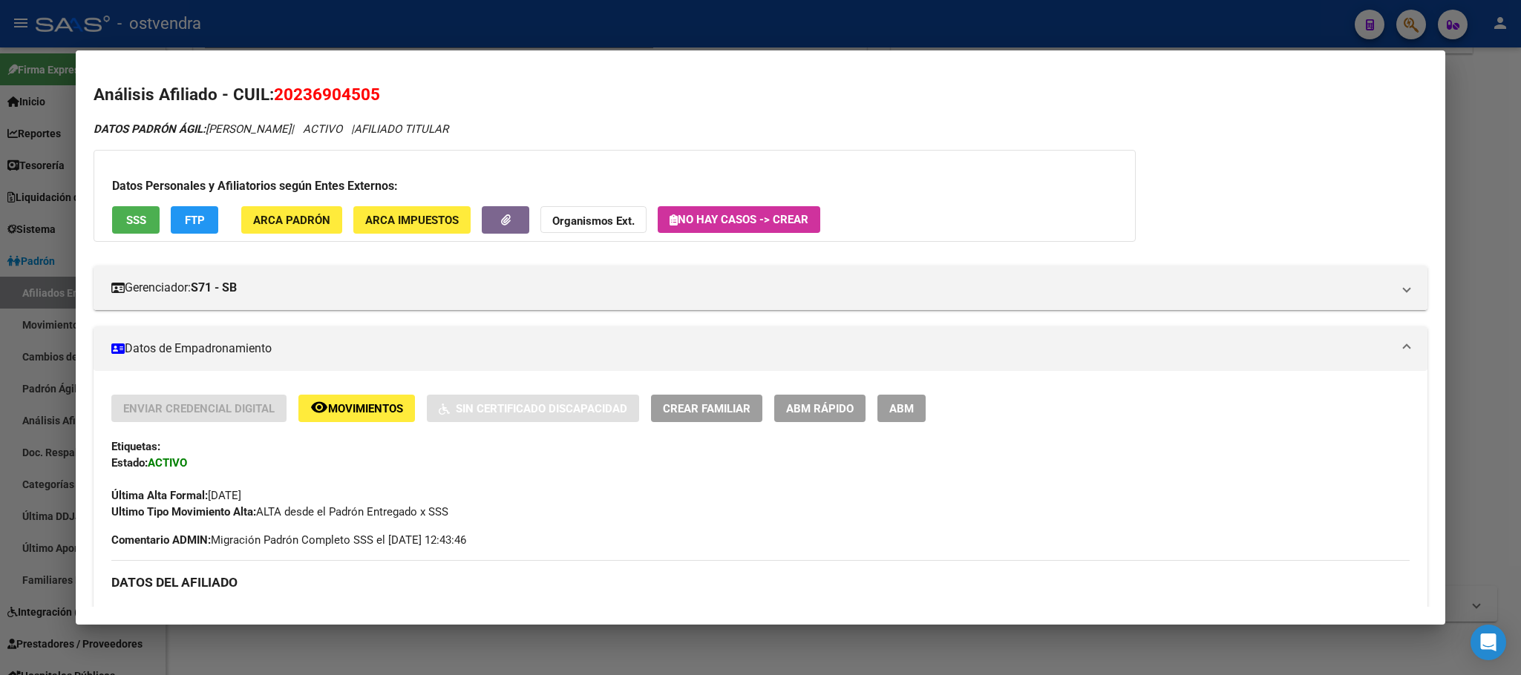
drag, startPoint x: 719, startPoint y: 56, endPoint x: 514, endPoint y: 56, distance: 204.9
click at [717, 56] on mat-dialog-container "Análisis Afiliado - CUIL: 20236904505 DATOS PADRÓN ÁGIL: [PERSON_NAME] | ACTIVO…" at bounding box center [760, 337] width 1369 height 575
click at [441, 45] on div at bounding box center [760, 337] width 1521 height 675
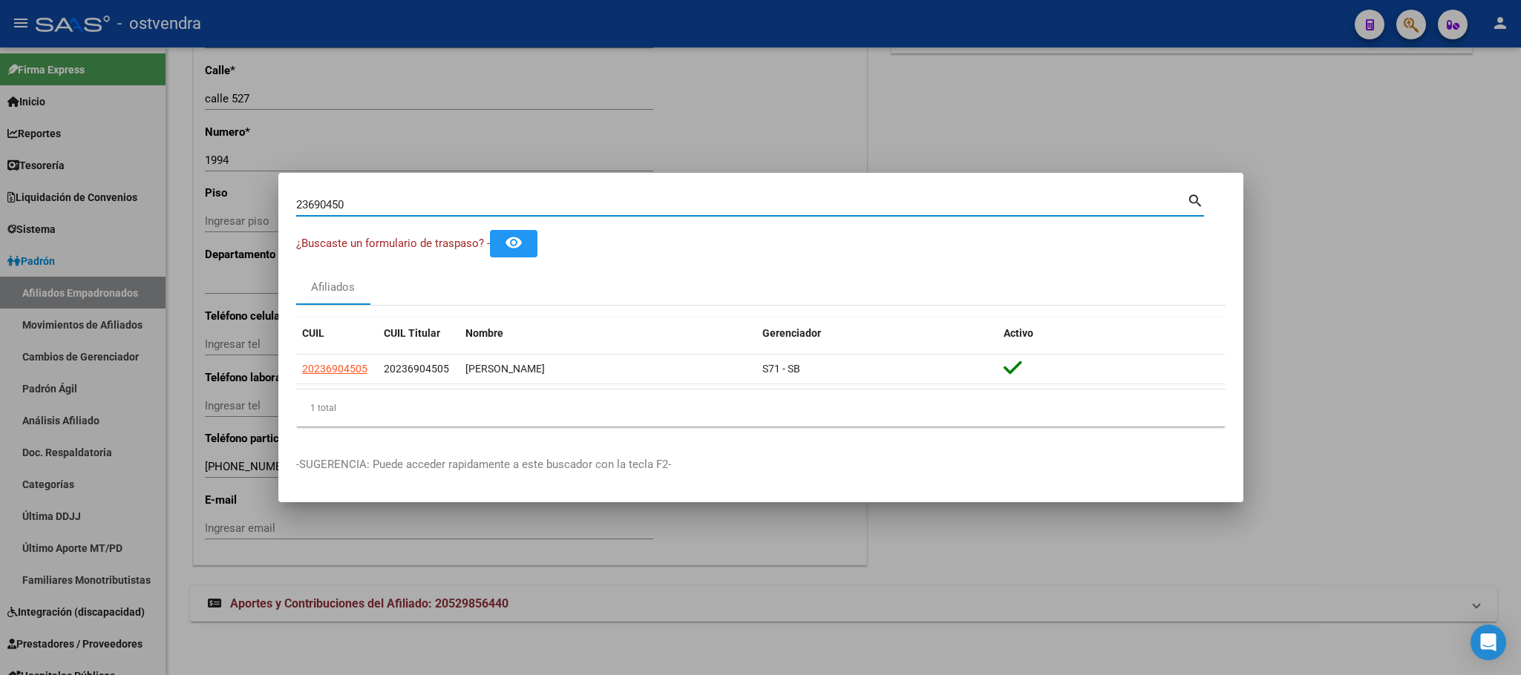
drag, startPoint x: 445, startPoint y: 201, endPoint x: 304, endPoint y: 123, distance: 161.8
click at [208, 199] on div "23690450 Buscar (apellido, dni, cuil, [PERSON_NAME], cuit, obra social) search …" at bounding box center [760, 337] width 1521 height 675
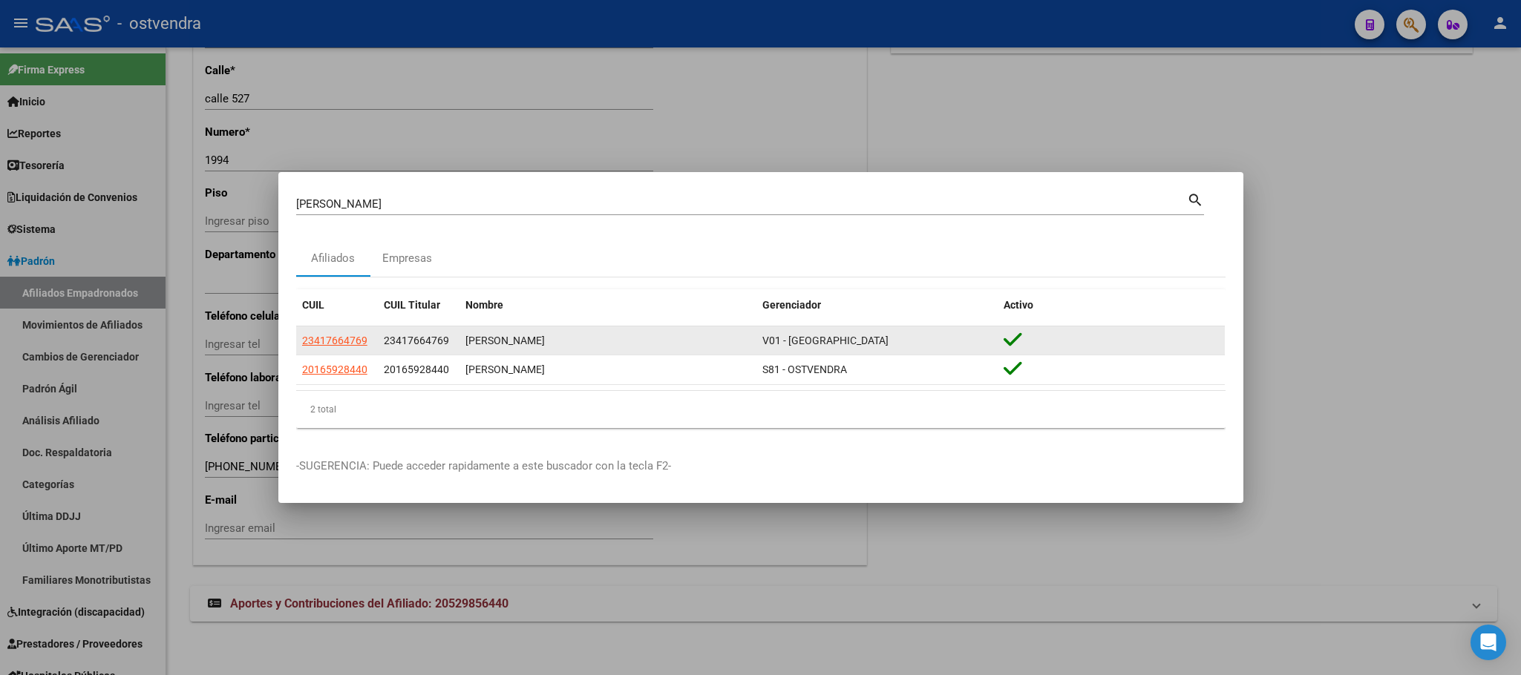
drag, startPoint x: 383, startPoint y: 370, endPoint x: 465, endPoint y: 344, distance: 86.4
click at [452, 370] on div "20165928440" at bounding box center [419, 369] width 70 height 17
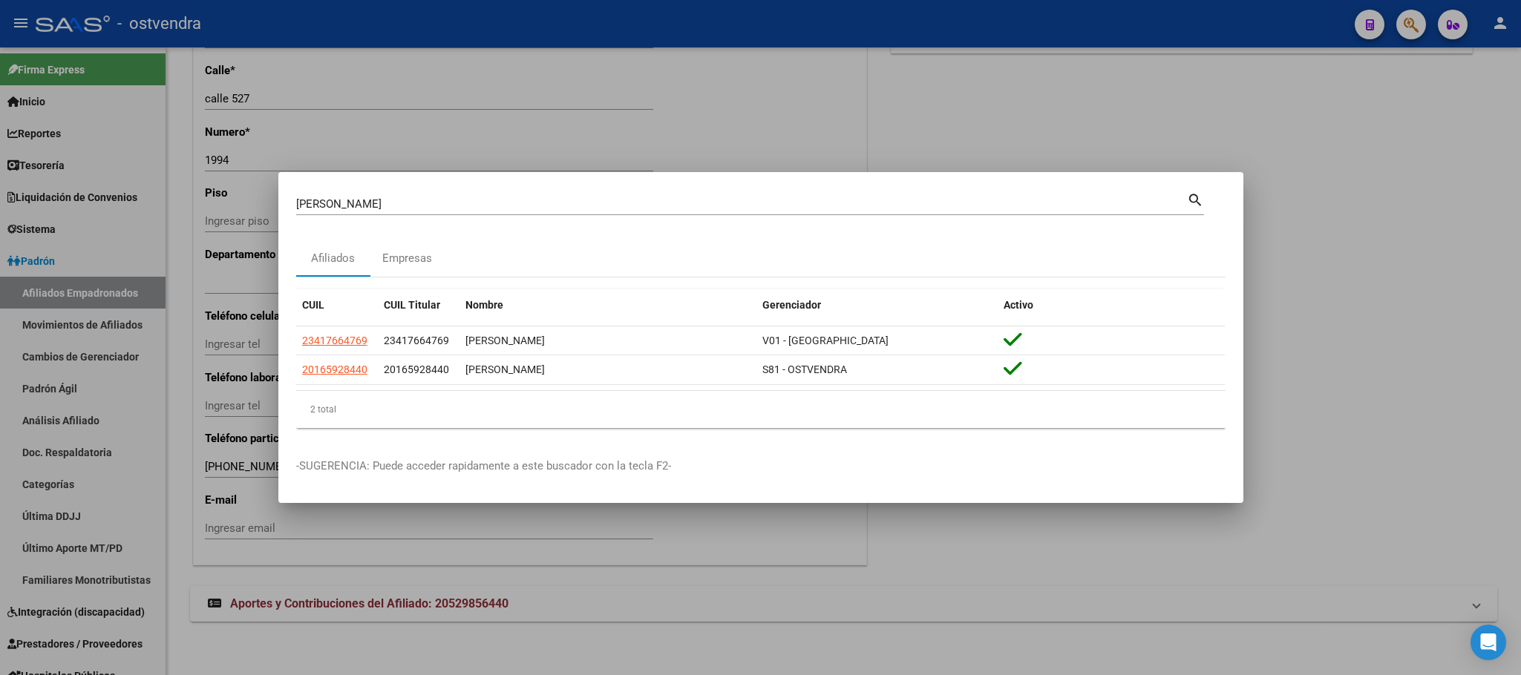
copy span "20165928440"
drag, startPoint x: 397, startPoint y: 208, endPoint x: 201, endPoint y: 203, distance: 196.0
click at [201, 203] on div "[PERSON_NAME] (apellido, dni, cuil, nro traspaso, cuit, obra social) search Afi…" at bounding box center [760, 337] width 1521 height 675
paste input "20384652477"
type input "20384652477"
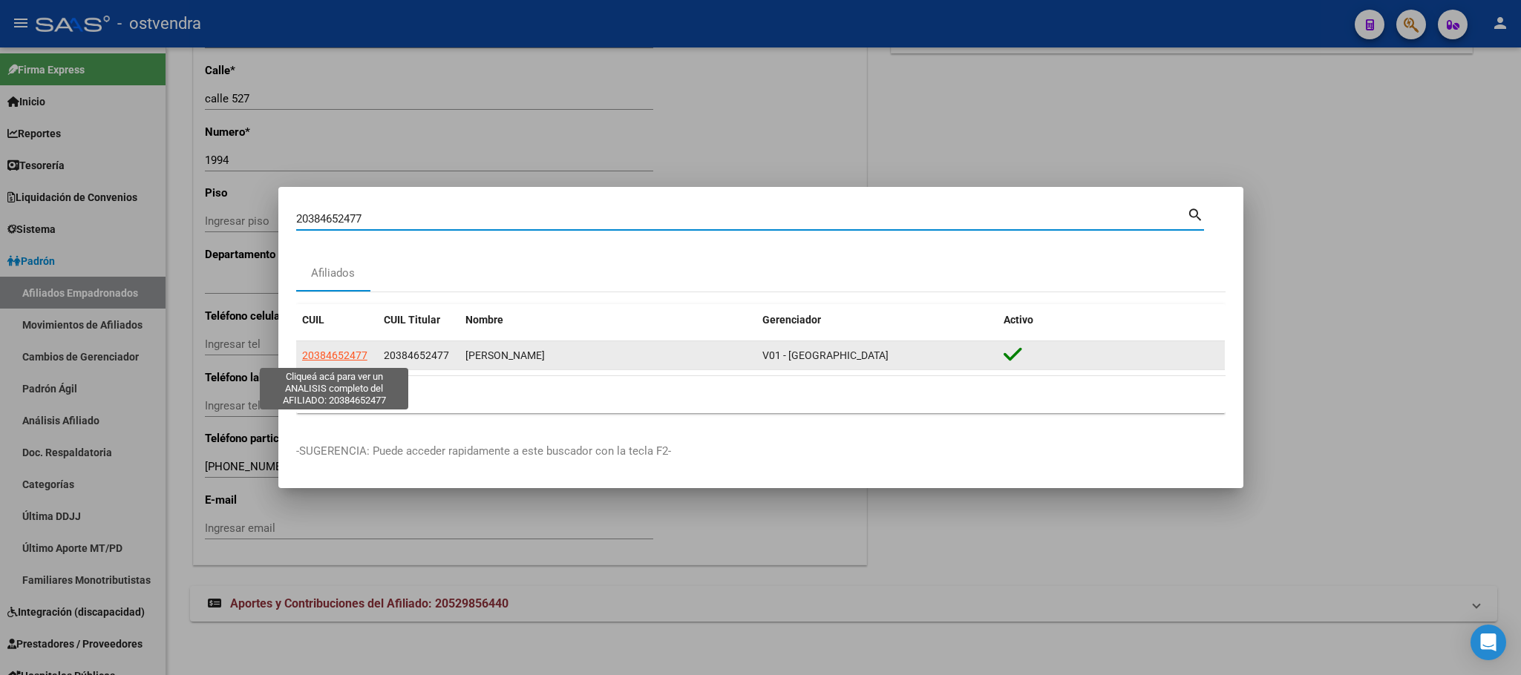
click at [328, 354] on span "20384652477" at bounding box center [334, 356] width 65 height 12
type textarea "20384652477"
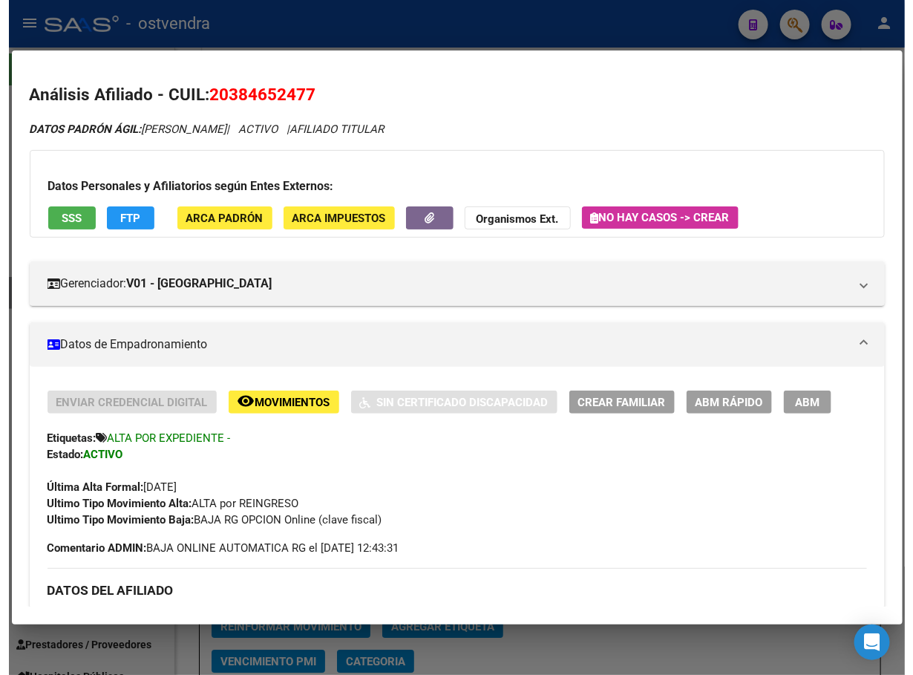
scroll to position [2445, 0]
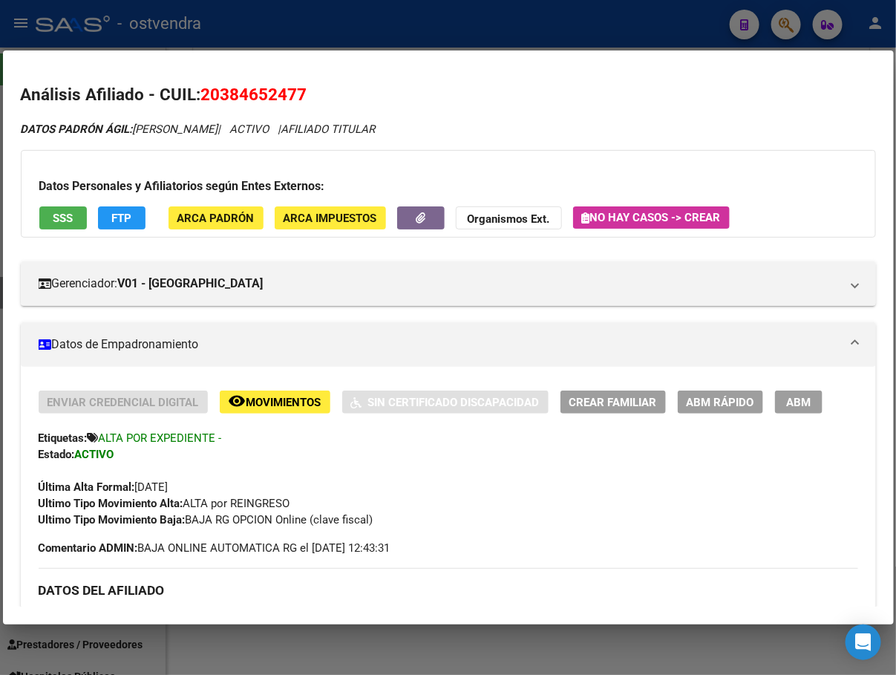
click at [310, 14] on div at bounding box center [448, 337] width 896 height 675
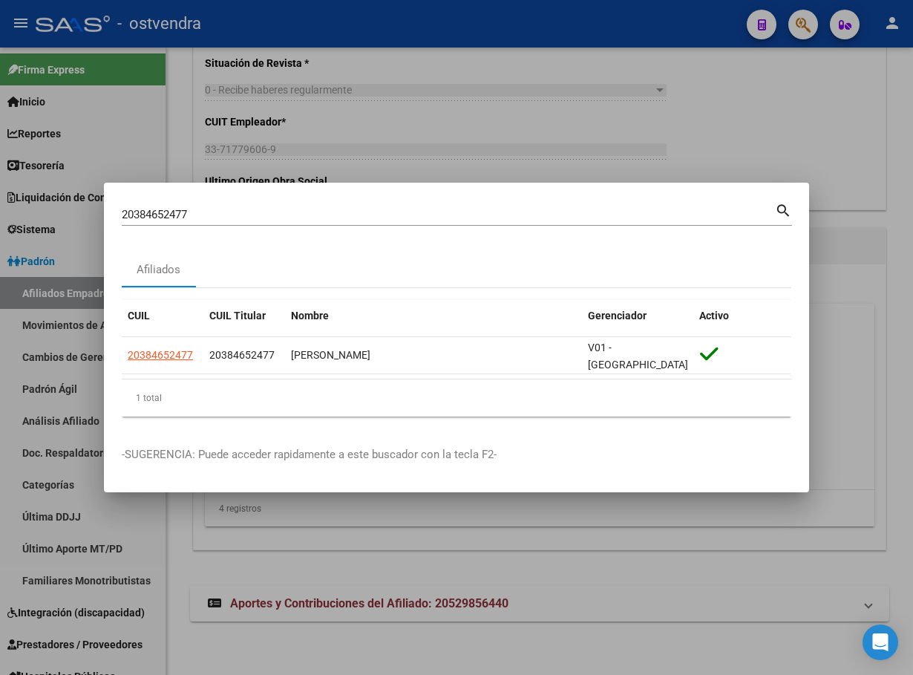
drag, startPoint x: 167, startPoint y: 207, endPoint x: 200, endPoint y: 212, distance: 33.7
click at [69, 206] on div "20384652477 Buscar (apellido, dni, cuil, nro traspaso, cuit, obra social) searc…" at bounding box center [456, 337] width 913 height 675
click at [226, 215] on input "20384652477" at bounding box center [448, 214] width 653 height 13
drag, startPoint x: 228, startPoint y: 218, endPoint x: 5, endPoint y: 201, distance: 223.3
click at [5, 201] on div "20384652477 Buscar (apellido, dni, cuil, nro traspaso, cuit, obra social) searc…" at bounding box center [456, 337] width 913 height 675
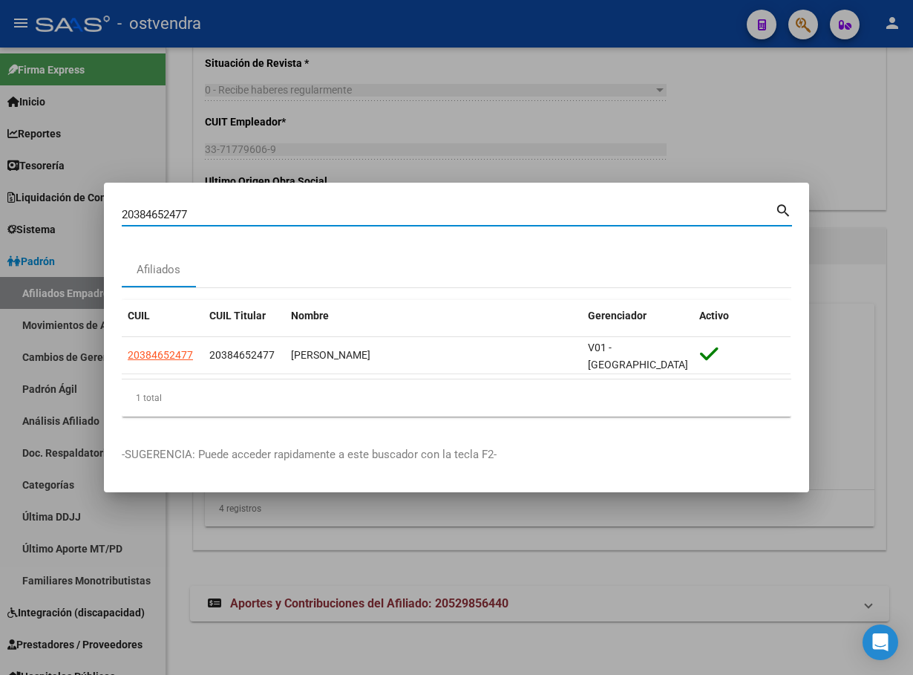
paste input "3690450"
type input "23690450"
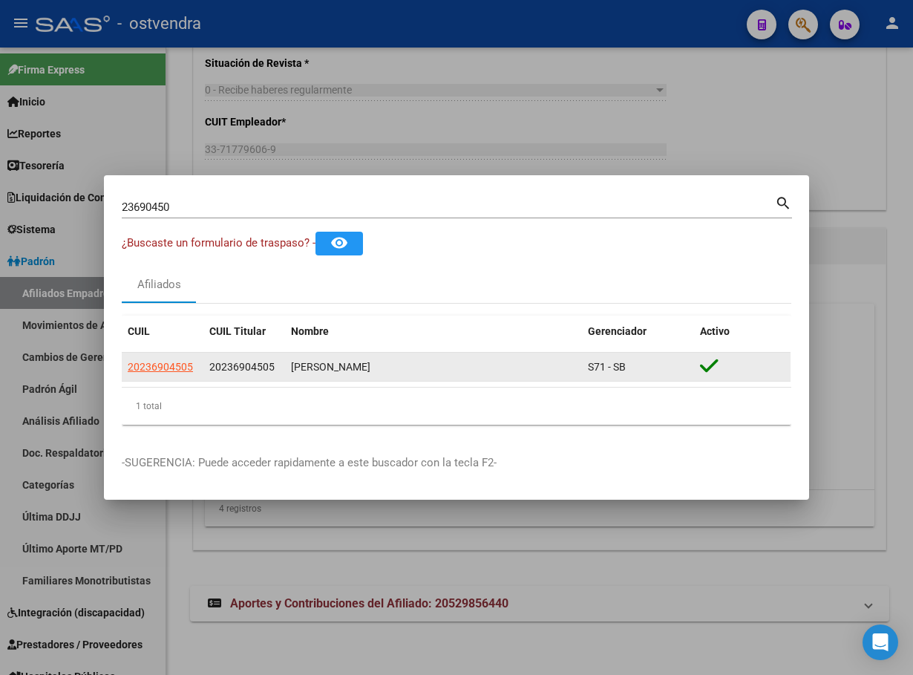
click at [161, 356] on datatable-body-cell "20236904505" at bounding box center [163, 367] width 82 height 29
click at [165, 364] on span "20236904505" at bounding box center [160, 367] width 65 height 12
type textarea "20236904505"
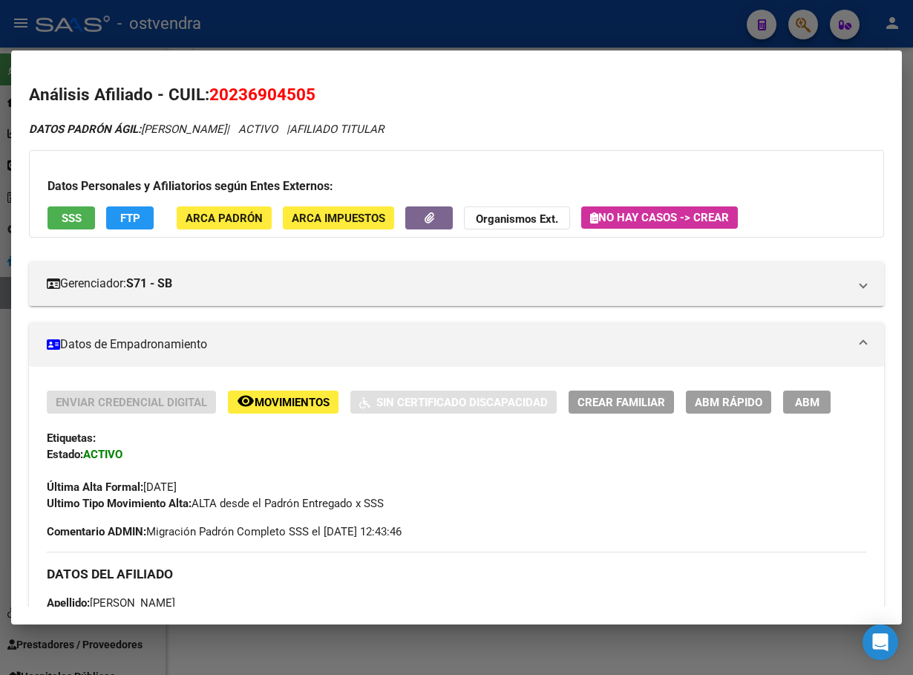
drag, startPoint x: 819, startPoint y: 412, endPoint x: 822, endPoint y: 401, distance: 11.5
click at [820, 412] on button "ABM" at bounding box center [807, 401] width 48 height 23
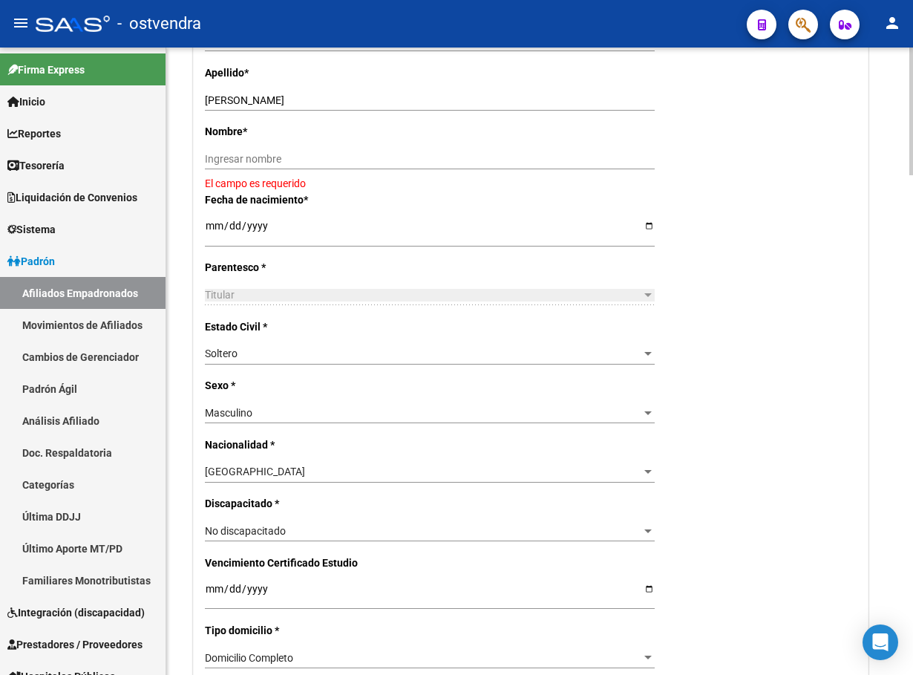
scroll to position [334, 0]
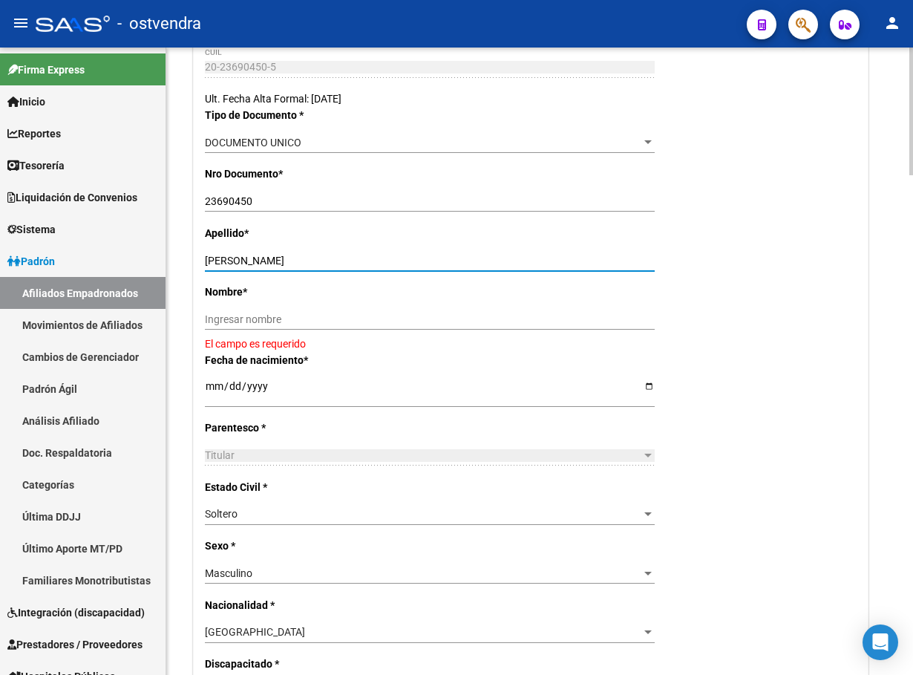
drag, startPoint x: 250, startPoint y: 258, endPoint x: 394, endPoint y: 263, distance: 144.1
click at [394, 263] on input "[PERSON_NAME]" at bounding box center [430, 261] width 450 height 13
drag, startPoint x: 365, startPoint y: 316, endPoint x: 347, endPoint y: 312, distance: 18.4
click at [363, 316] on input "Ingresar nombre" at bounding box center [430, 319] width 450 height 13
paste input "ENRIQUE ALEJANDRO"
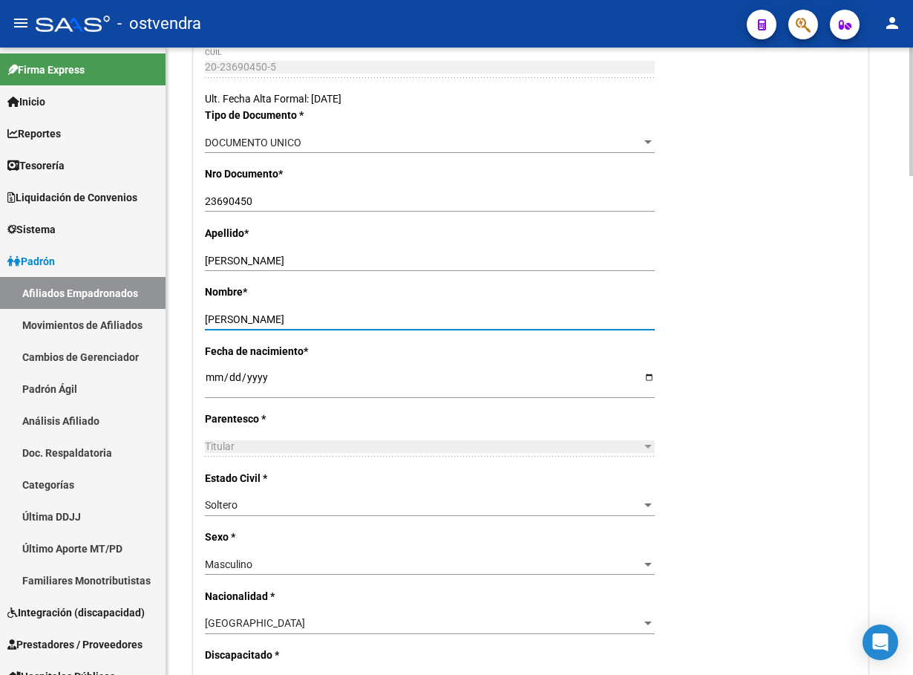
type input "ENRIQUE ALEJANDRO"
drag, startPoint x: 250, startPoint y: 255, endPoint x: 505, endPoint y: 198, distance: 261.5
click at [521, 261] on input "[PERSON_NAME]" at bounding box center [430, 261] width 450 height 13
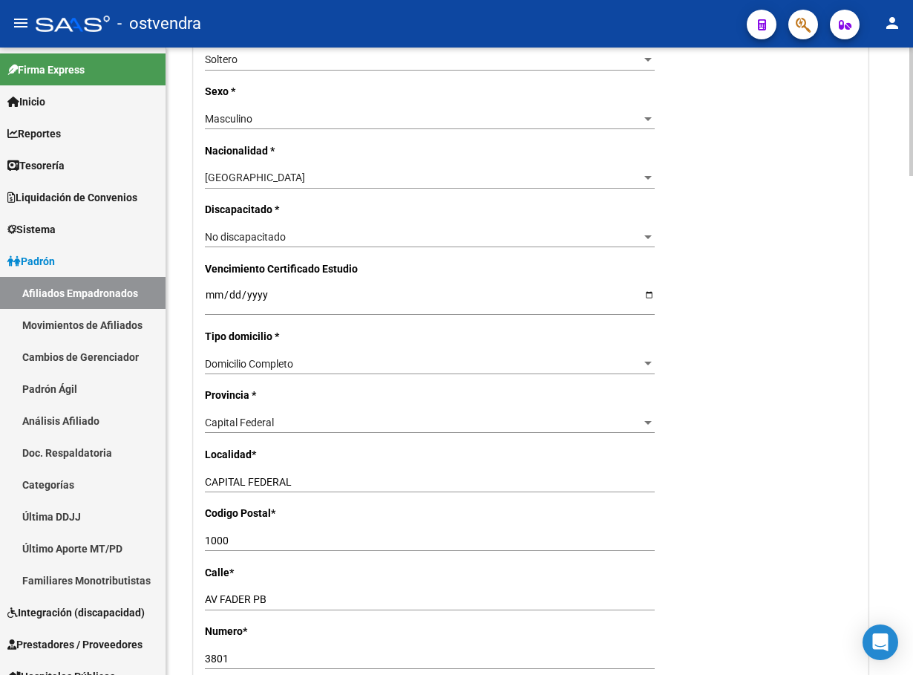
scroll to position [891, 0]
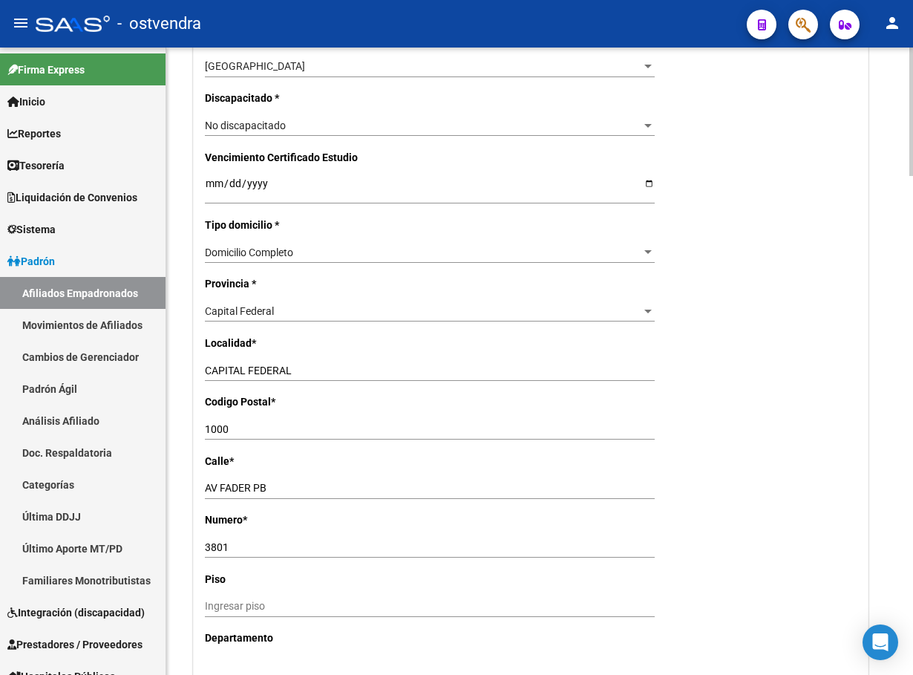
type input "DANIELE"
click at [255, 419] on div "1000 Ingresar el codigo" at bounding box center [430, 429] width 450 height 21
click at [258, 426] on input "1000" at bounding box center [430, 429] width 450 height 13
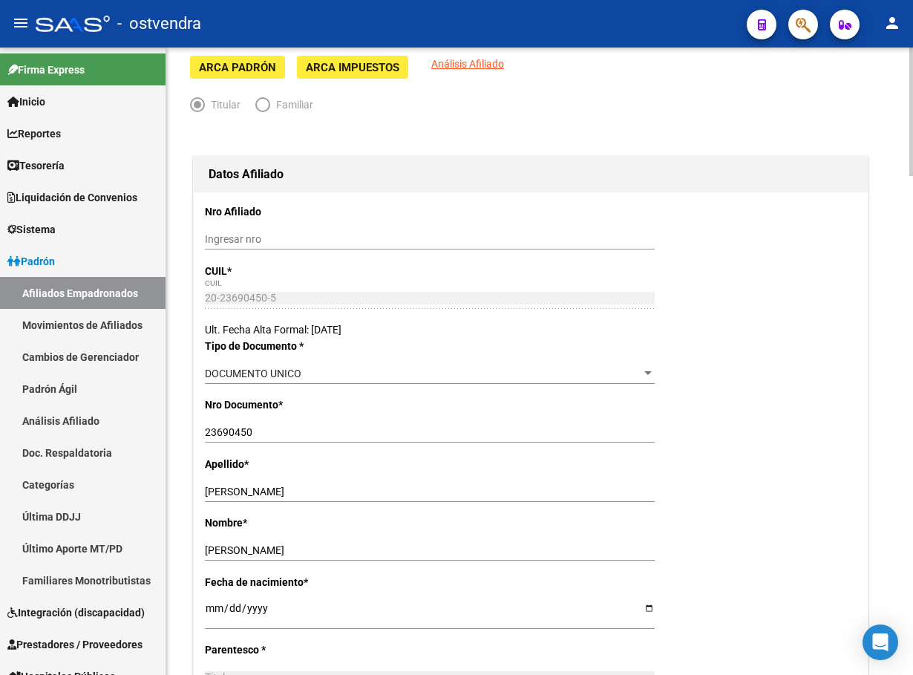
scroll to position [0, 0]
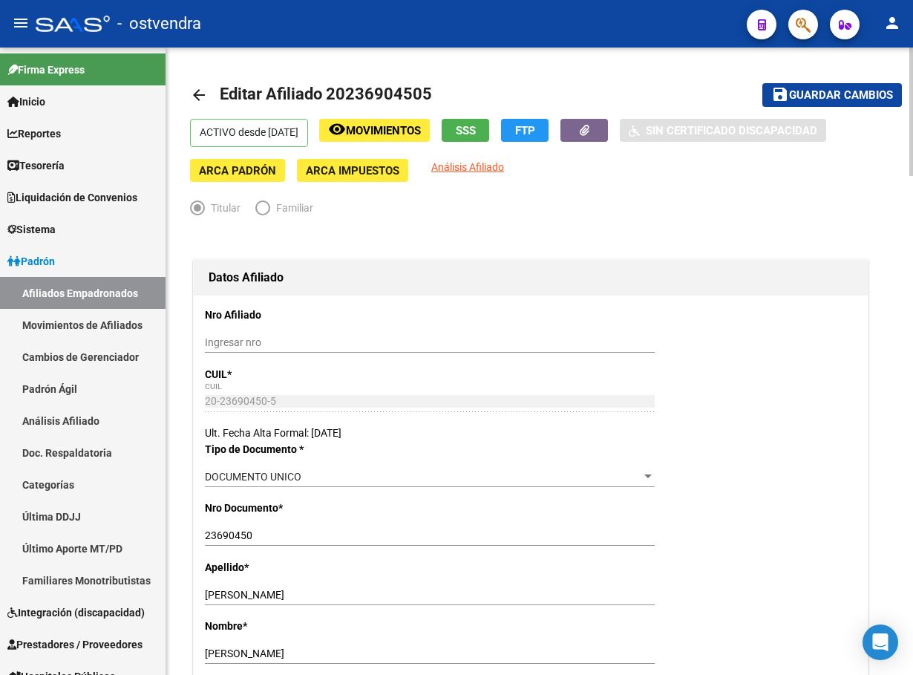
type input "1001"
click at [824, 105] on button "save Guardar cambios" at bounding box center [832, 94] width 140 height 23
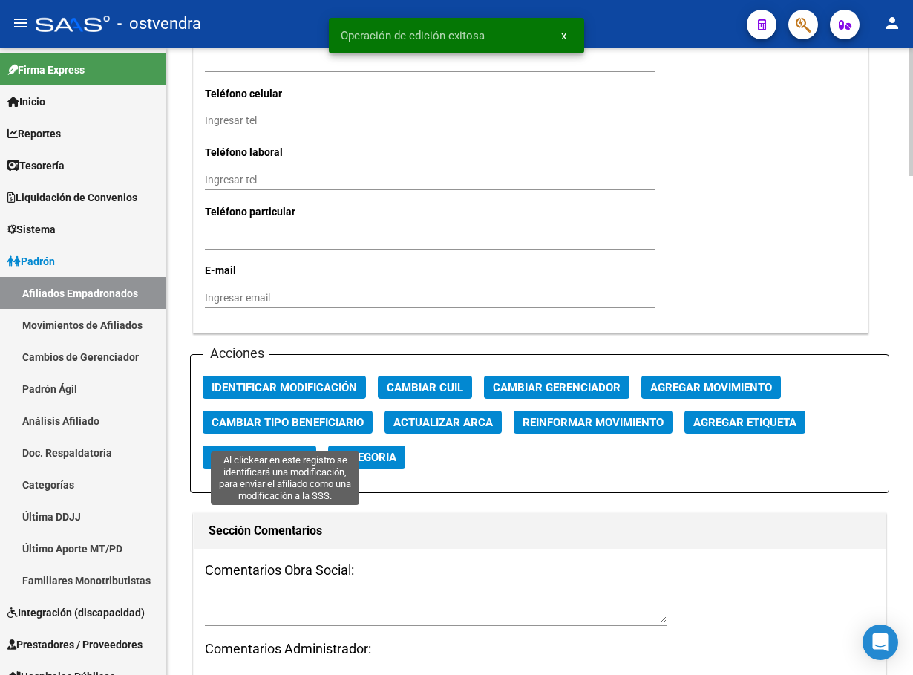
scroll to position [1447, 0]
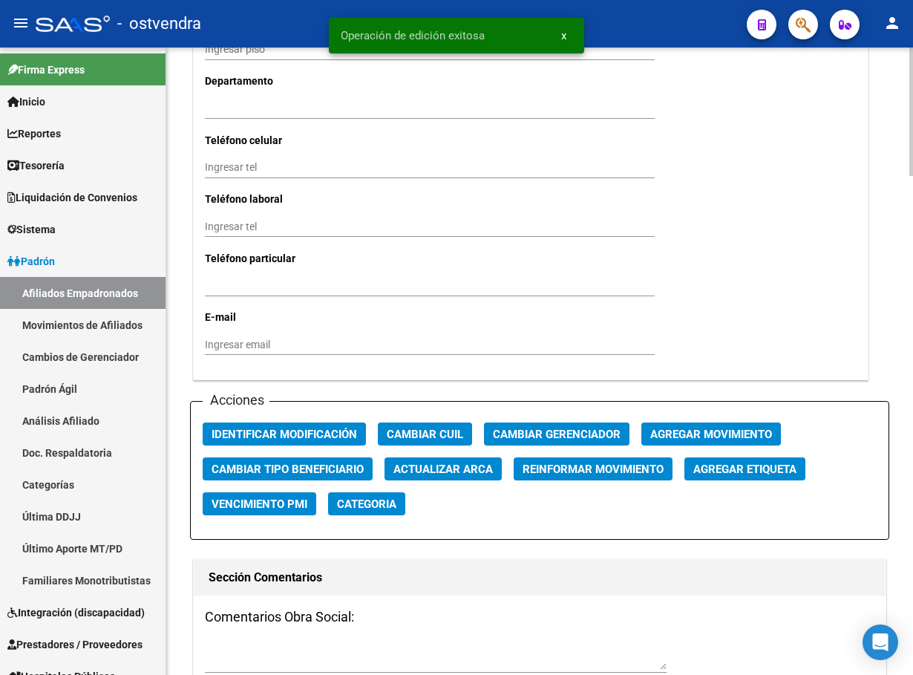
click at [312, 450] on div "Acciones Identificar Modificación Cambiar CUIL Cambiar Gerenciador Agregar Movi…" at bounding box center [539, 470] width 699 height 139
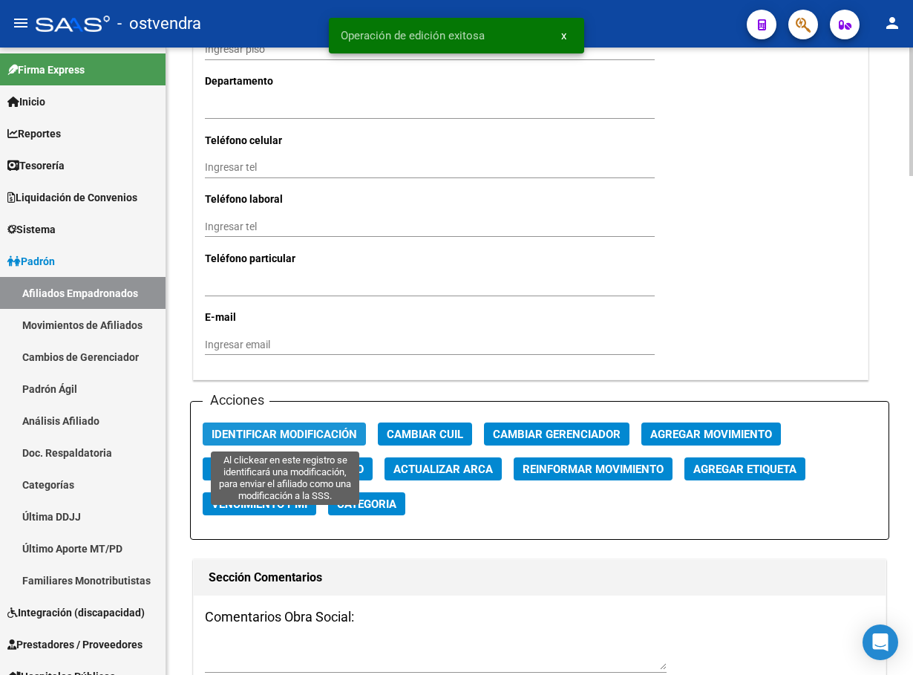
click at [316, 435] on span "Identificar Modificación" at bounding box center [284, 434] width 145 height 13
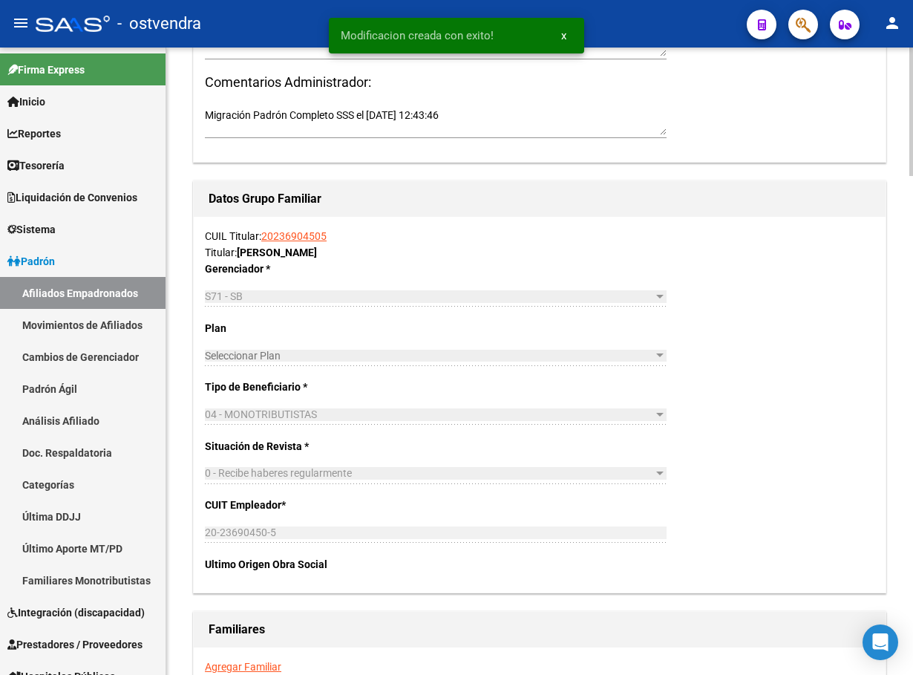
scroll to position [2445, 0]
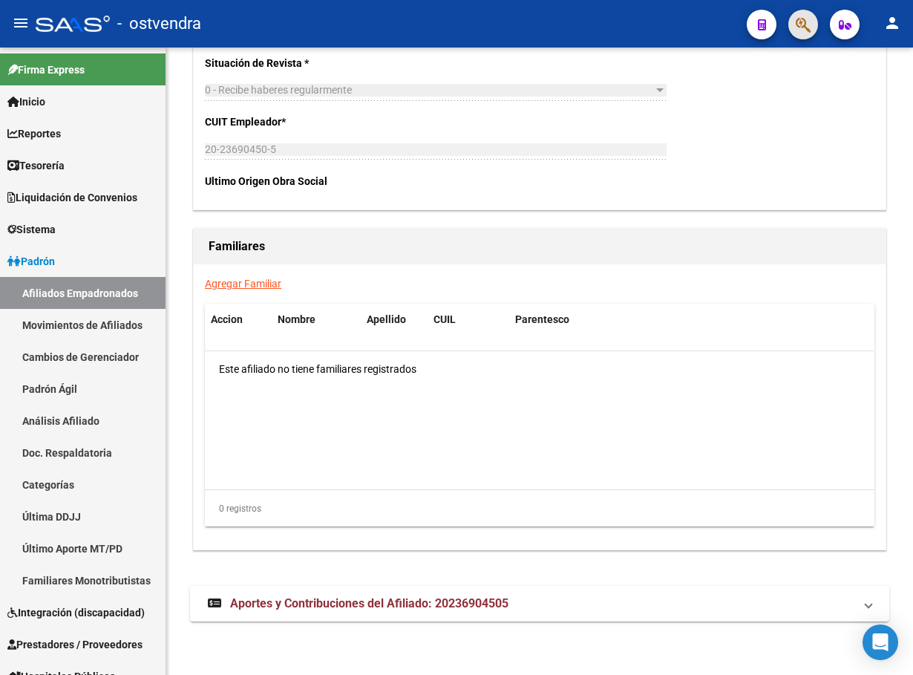
click at [793, 23] on button "button" at bounding box center [803, 25] width 30 height 30
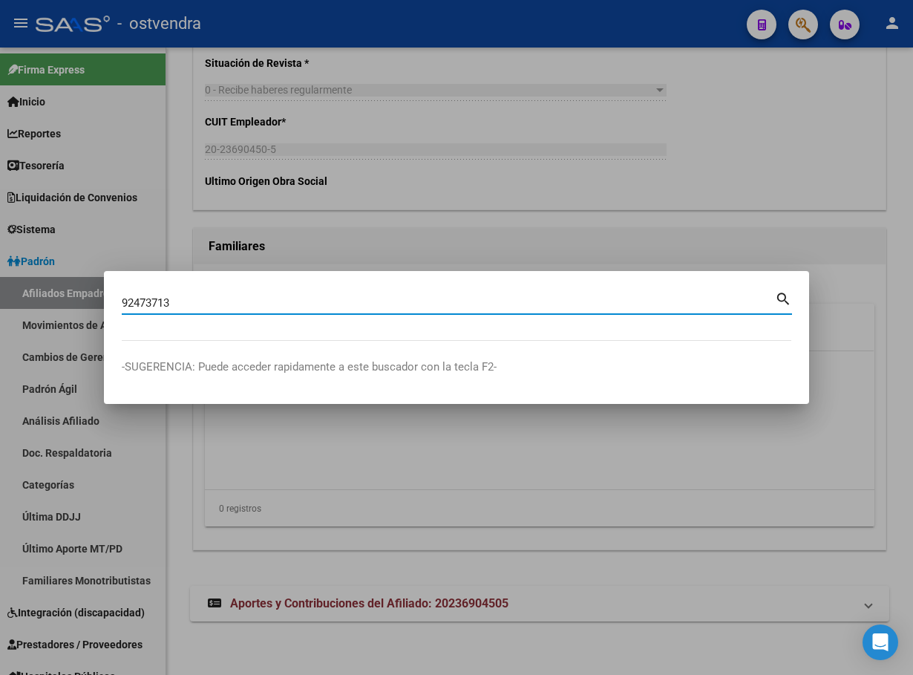
type input "92473713"
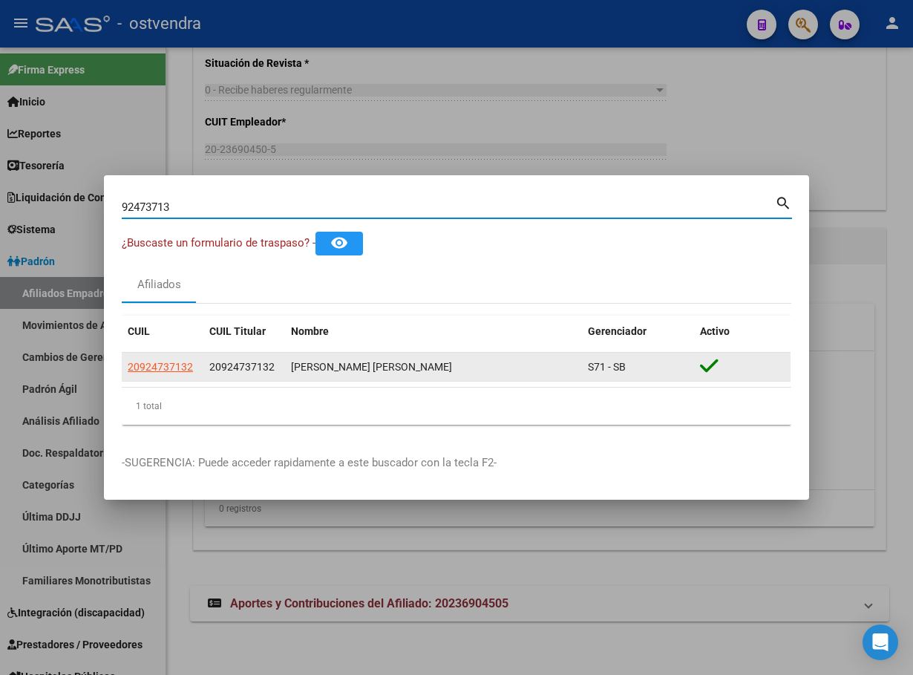
click at [143, 375] on datatable-body-cell "20924737132" at bounding box center [163, 367] width 82 height 29
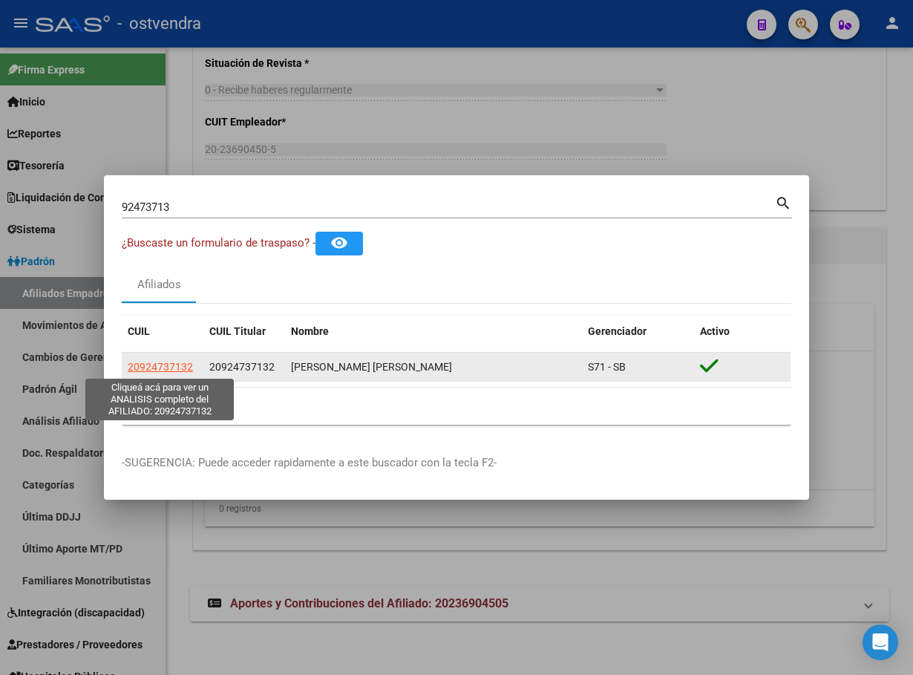
click at [147, 367] on span "20924737132" at bounding box center [160, 367] width 65 height 12
type textarea "20924737132"
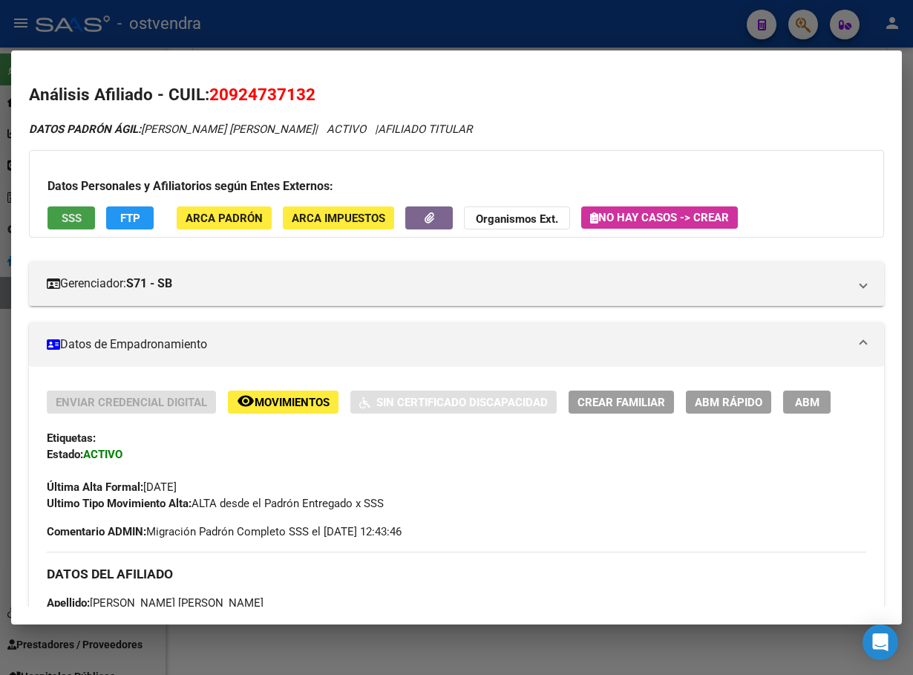
click at [68, 216] on span "SSS" at bounding box center [72, 218] width 20 height 13
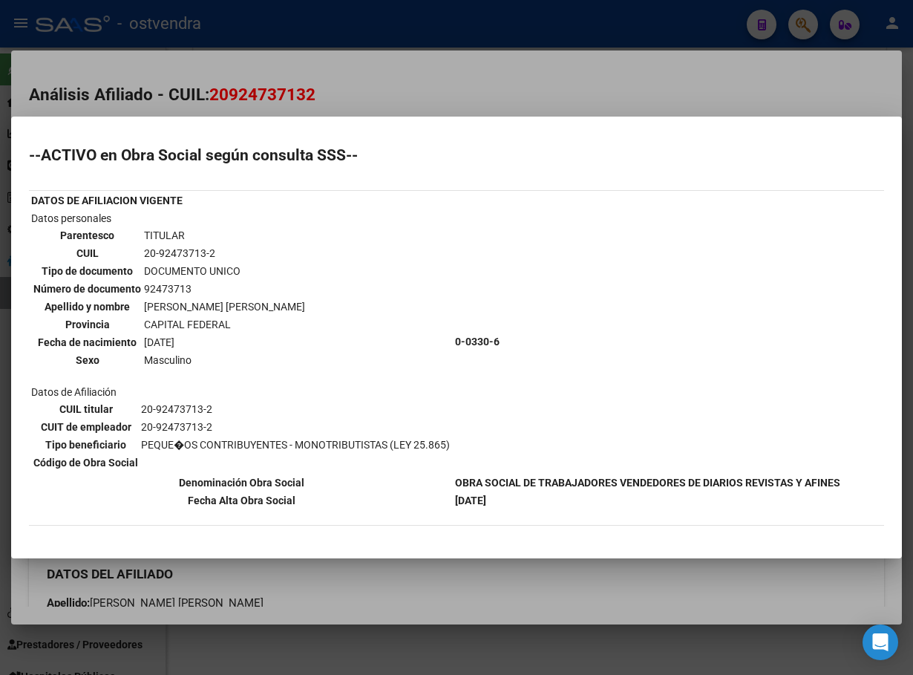
click at [414, 105] on div at bounding box center [456, 337] width 913 height 675
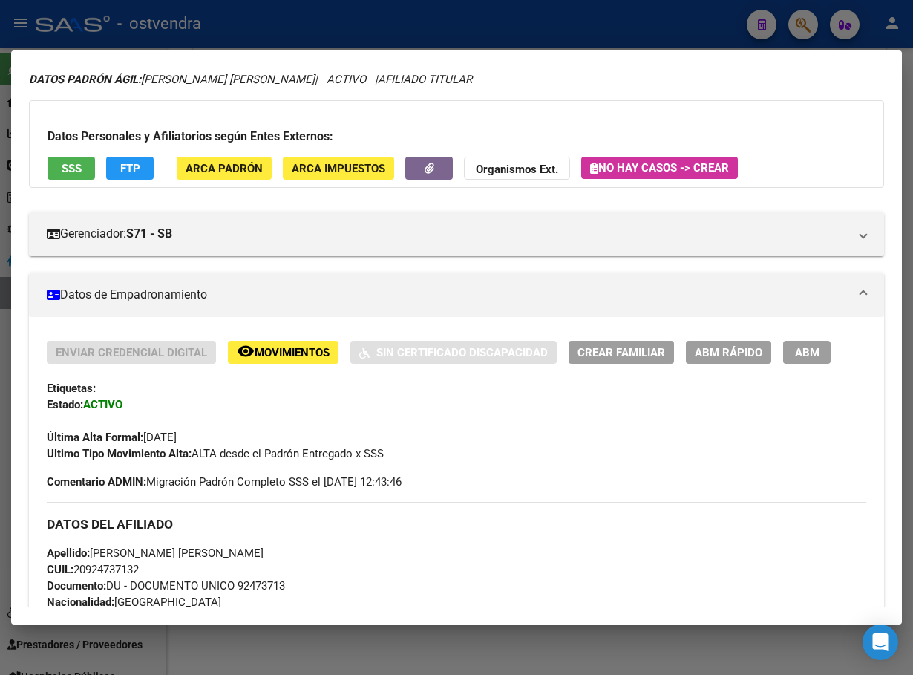
scroll to position [0, 0]
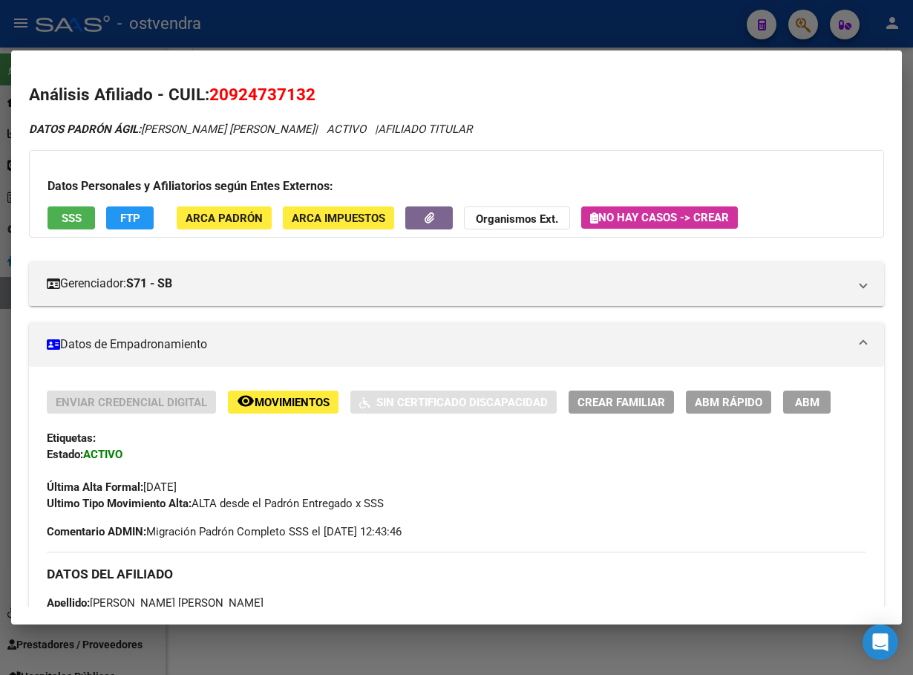
click at [62, 208] on button "SSS" at bounding box center [72, 217] width 48 height 23
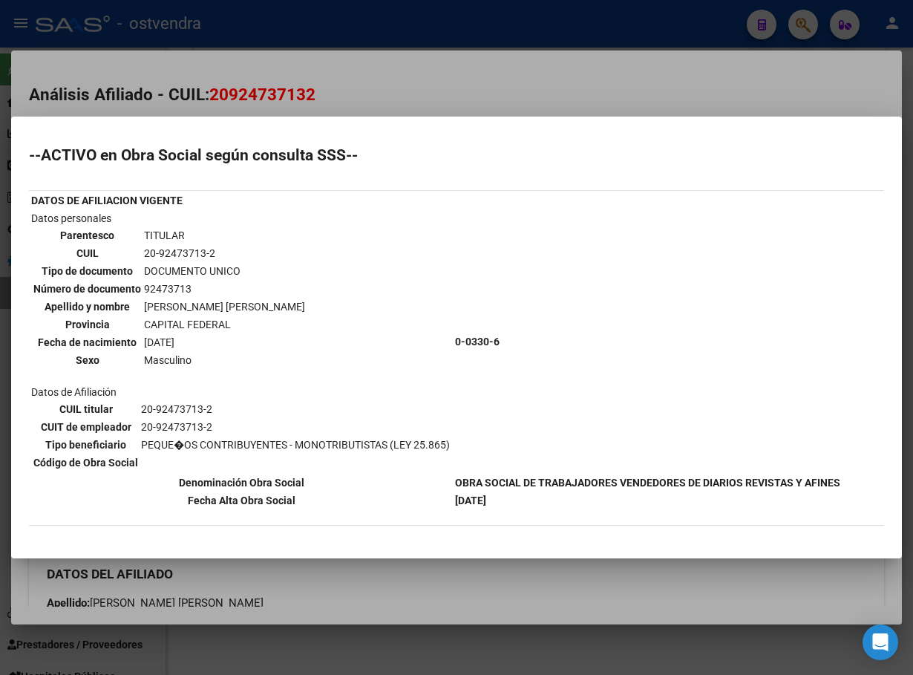
click at [508, 87] on div at bounding box center [456, 337] width 913 height 675
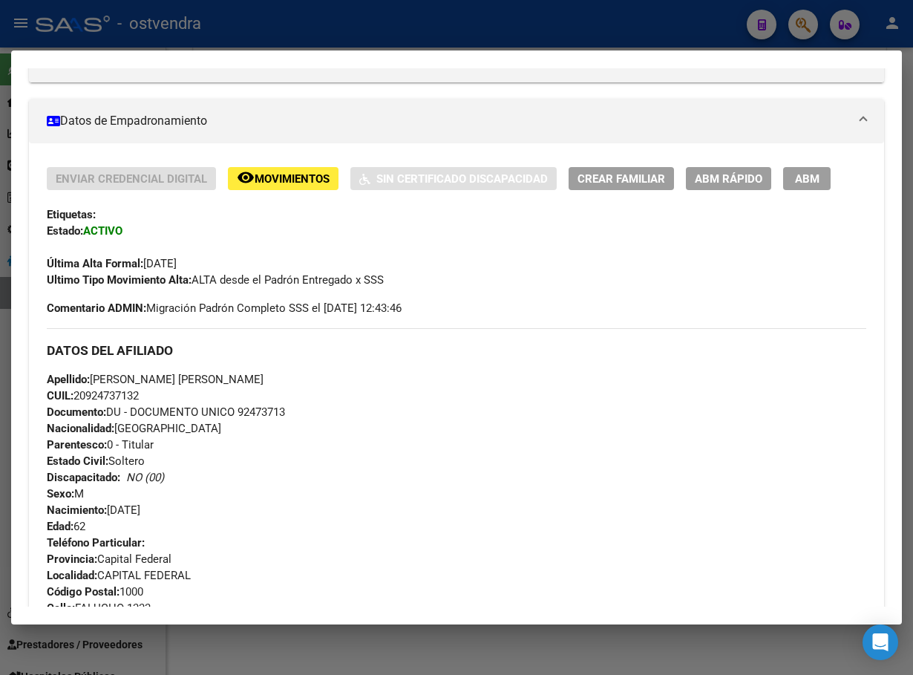
scroll to position [223, 0]
click at [811, 177] on span "ABM" at bounding box center [807, 179] width 24 height 13
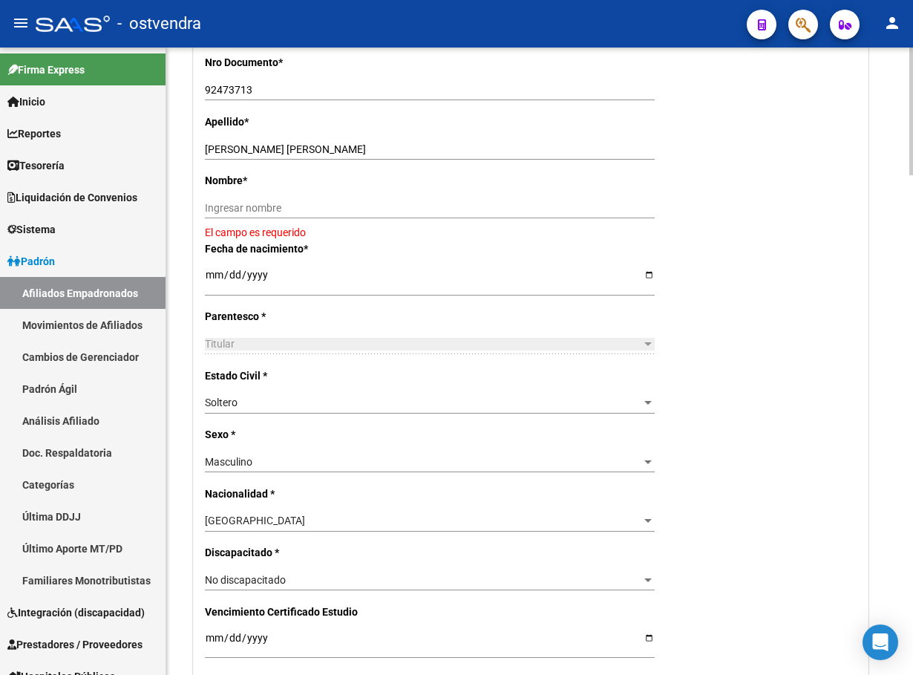
scroll to position [334, 0]
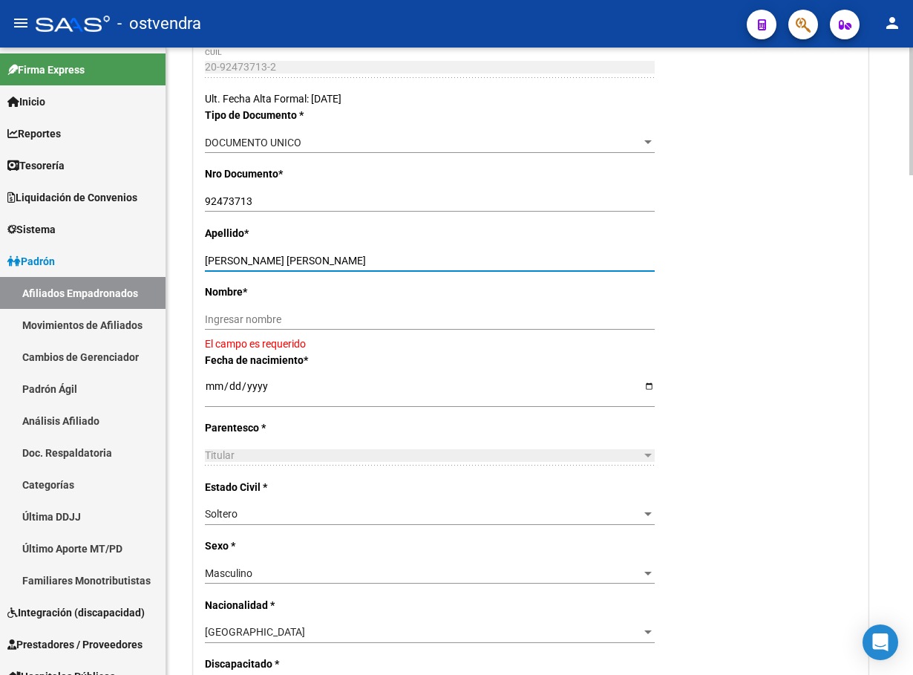
drag, startPoint x: 255, startPoint y: 259, endPoint x: 461, endPoint y: 306, distance: 211.6
click at [495, 257] on input "NAVARRO BRUNA JUAN EDUARDO" at bounding box center [430, 261] width 450 height 13
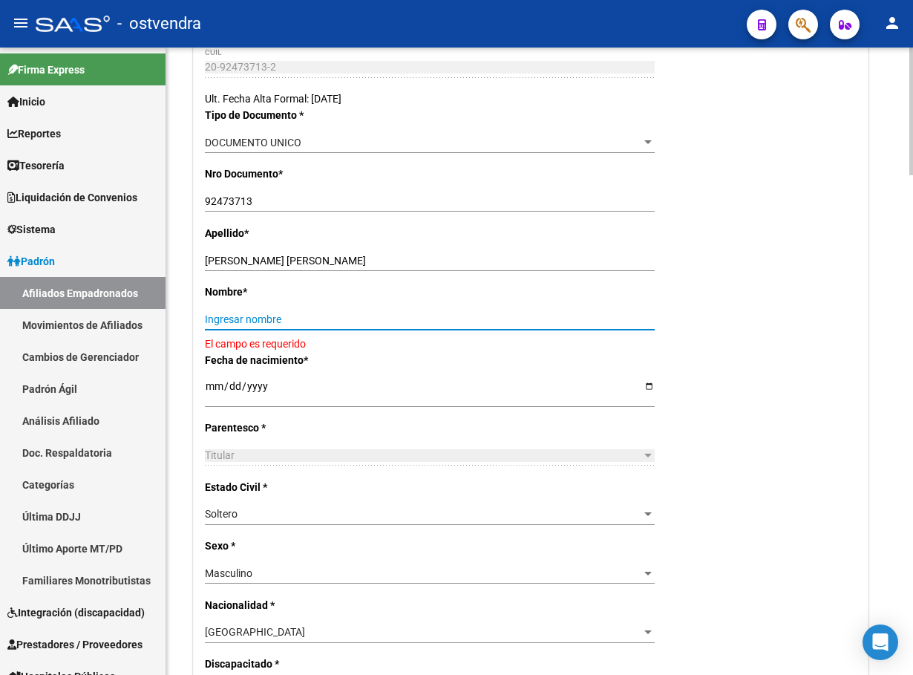
click at [459, 316] on input "Ingresar nombre" at bounding box center [430, 319] width 450 height 13
click at [336, 261] on input "NAVARRO BRUNA JUAN EDUARDO" at bounding box center [430, 261] width 450 height 13
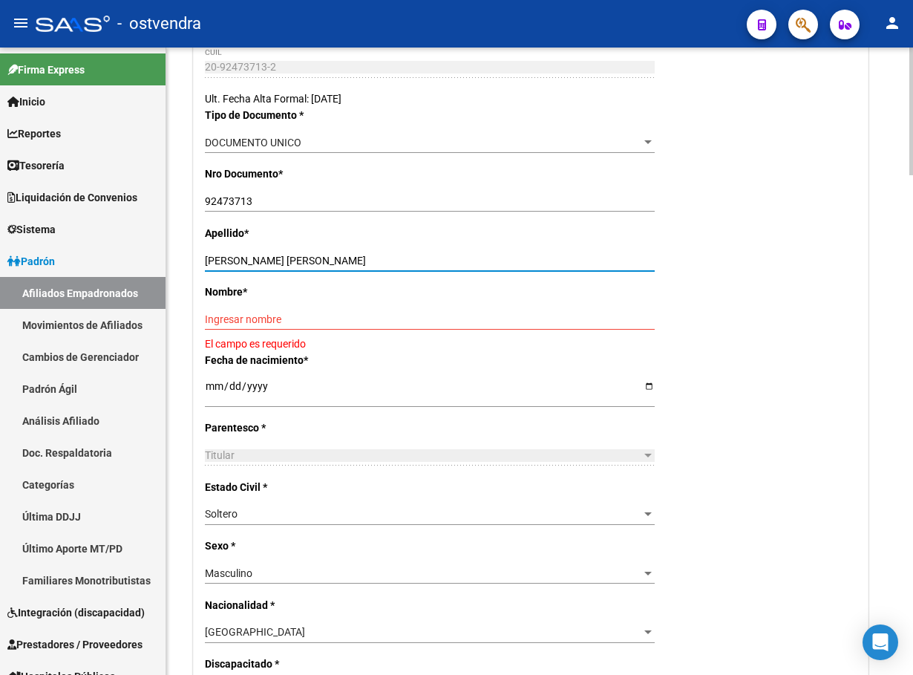
drag, startPoint x: 290, startPoint y: 257, endPoint x: 376, endPoint y: 344, distance: 122.3
click at [405, 265] on input "NAVARRO BRUNA JUAN EDUARDO" at bounding box center [430, 261] width 450 height 13
drag, startPoint x: 377, startPoint y: 345, endPoint x: 377, endPoint y: 330, distance: 15.6
click at [377, 341] on app-form-text-field "Nombre * Ingresar nombre El campo es requerido" at bounding box center [531, 318] width 652 height 65
click at [373, 319] on input "Ingresar nombre" at bounding box center [430, 319] width 450 height 13
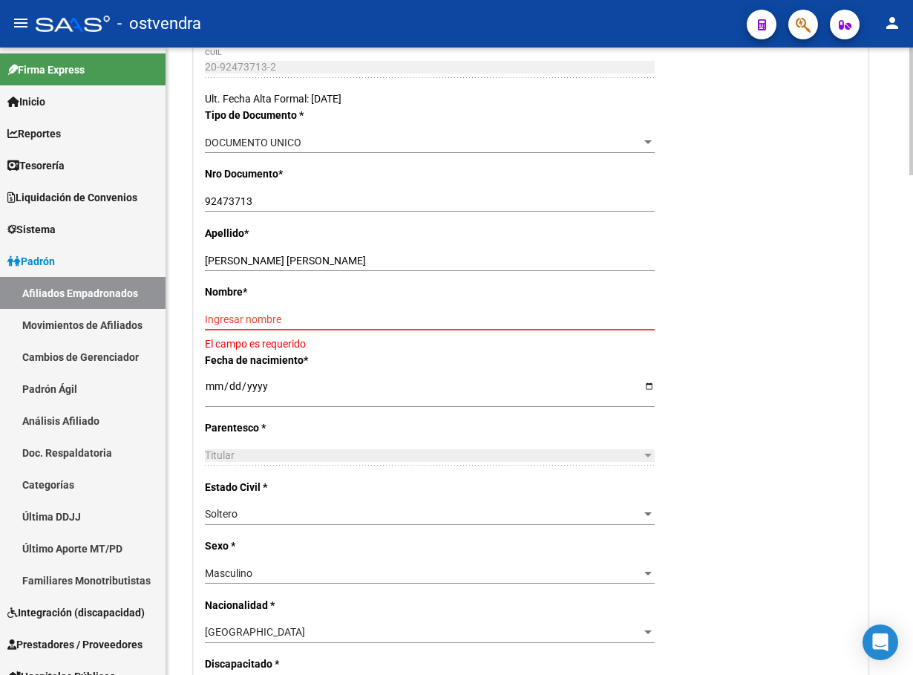
paste input "JUAN EDUARDO"
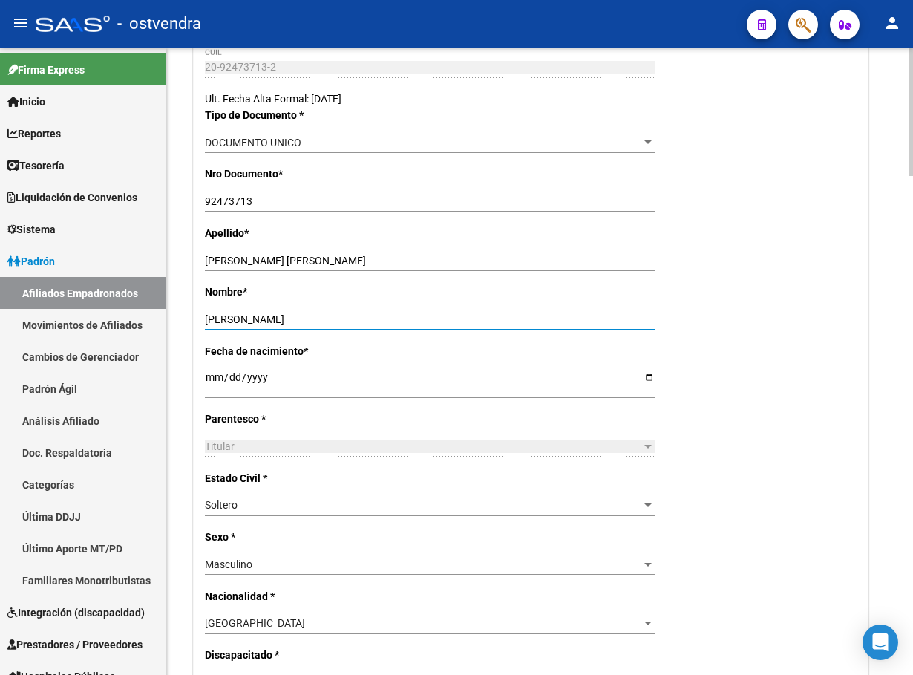
type input "JUAN EDUARDO"
drag, startPoint x: 287, startPoint y: 257, endPoint x: 383, endPoint y: 218, distance: 103.2
click at [421, 267] on input "NAVARRO BRUNA JUAN EDUARDO" at bounding box center [430, 261] width 450 height 13
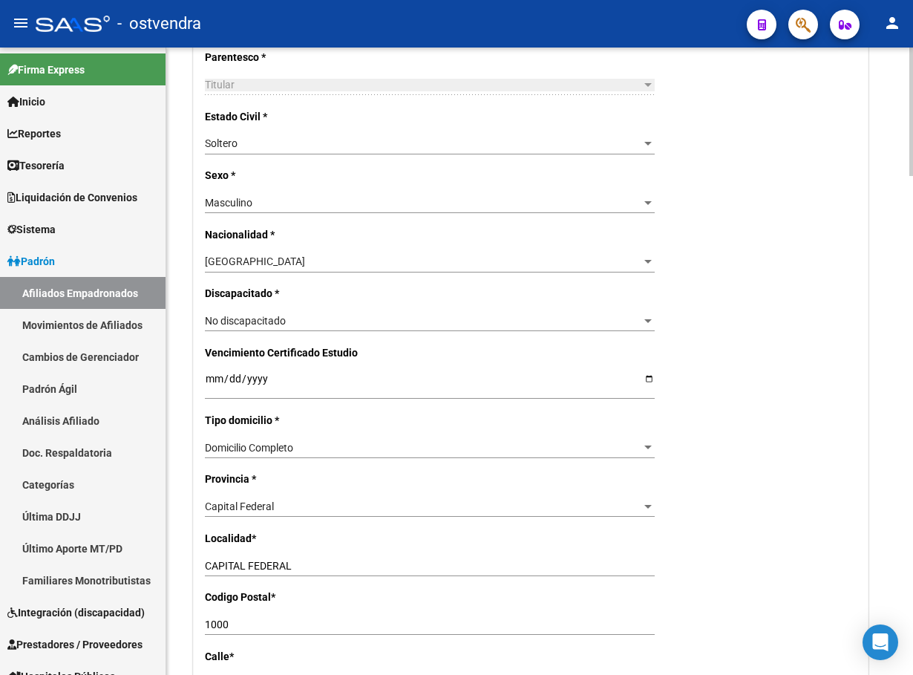
scroll to position [779, 0]
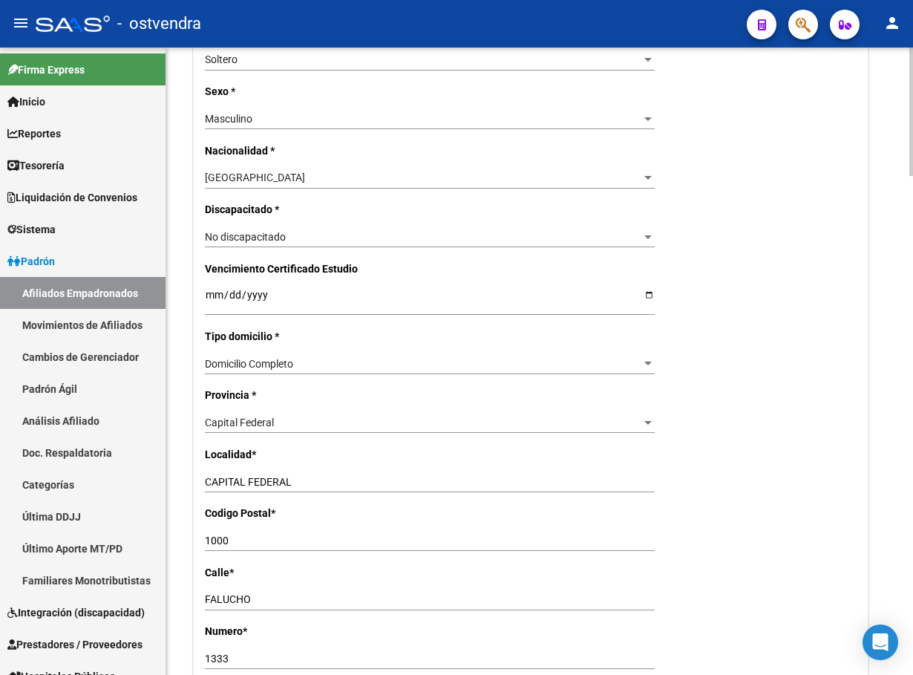
type input "NAVARRO BRUNA"
click at [345, 540] on input "1000" at bounding box center [430, 540] width 450 height 13
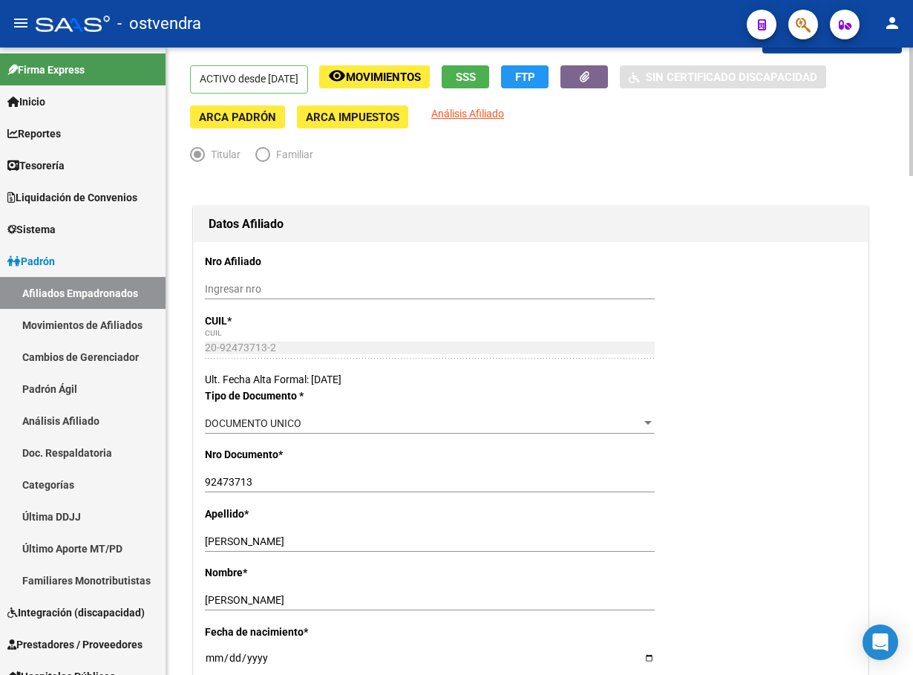
scroll to position [0, 0]
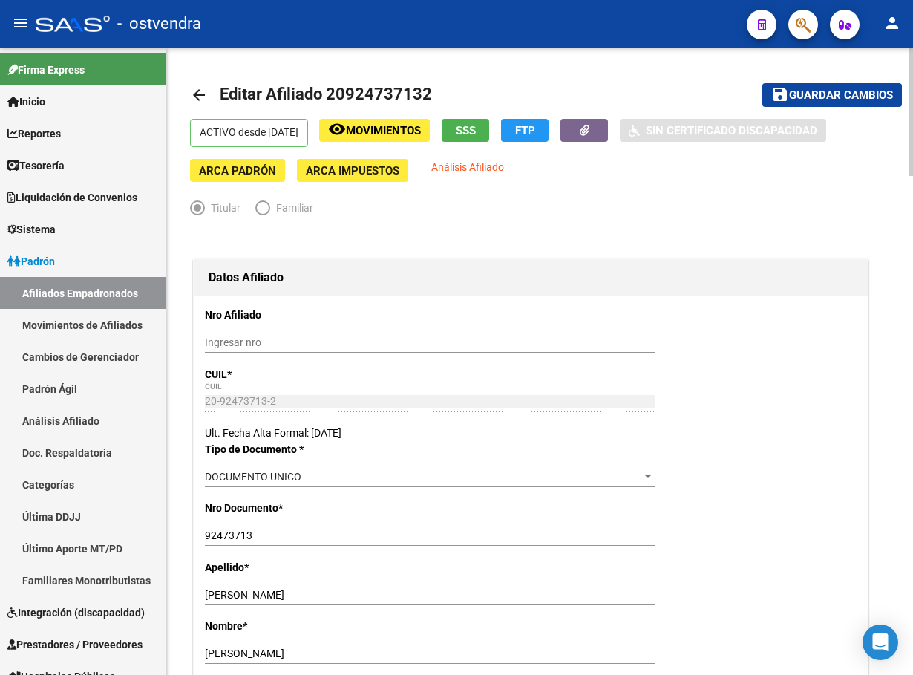
type input "1001"
click at [820, 99] on span "Guardar cambios" at bounding box center [841, 95] width 104 height 13
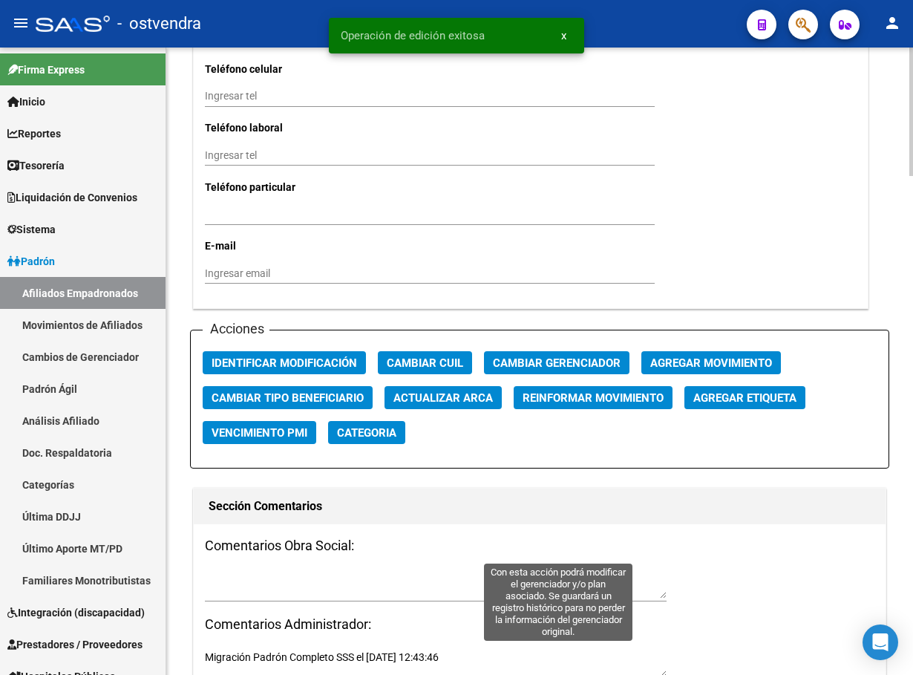
scroll to position [1670, 0]
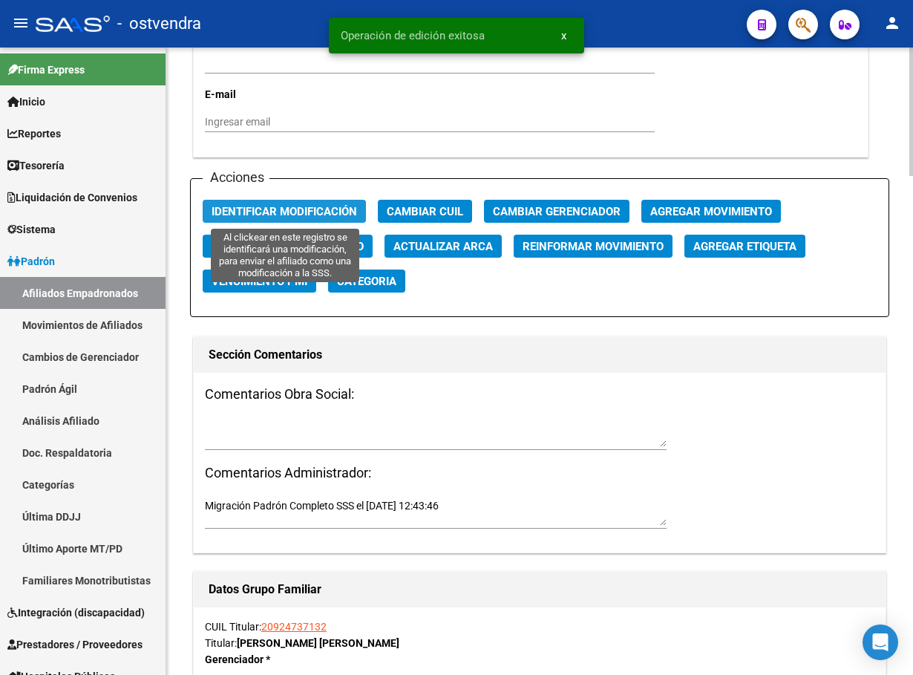
click at [283, 209] on span "Identificar Modificación" at bounding box center [284, 211] width 145 height 13
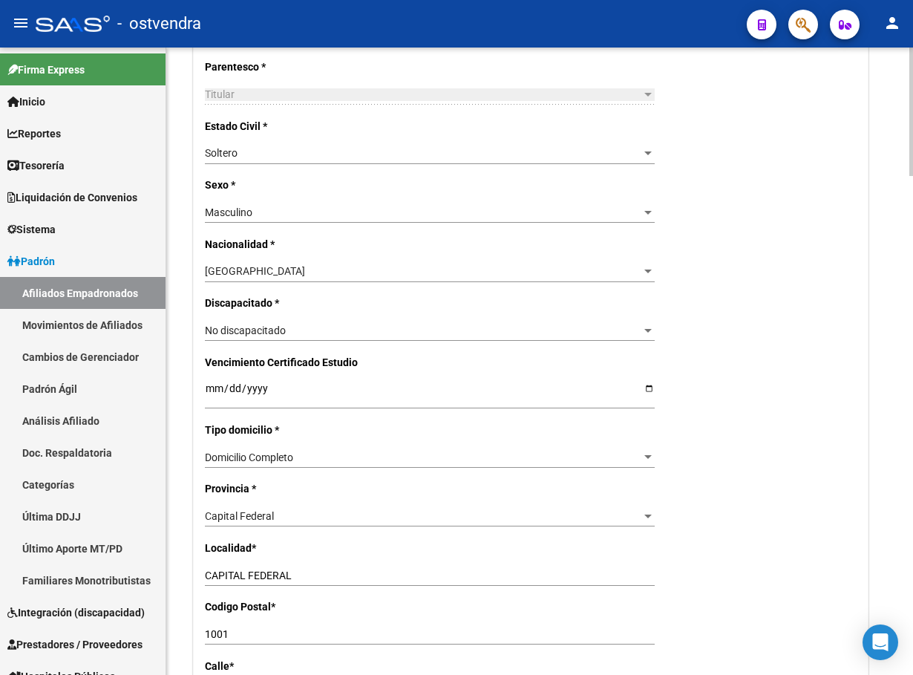
scroll to position [557, 0]
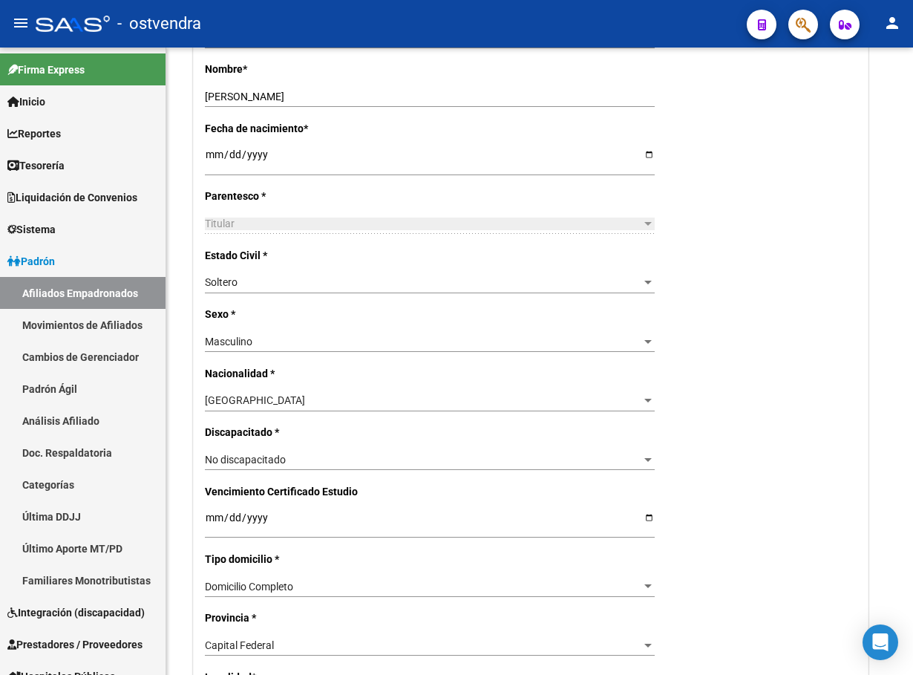
click at [785, 27] on div at bounding box center [797, 24] width 42 height 30
click at [796, 29] on button "button" at bounding box center [803, 25] width 30 height 30
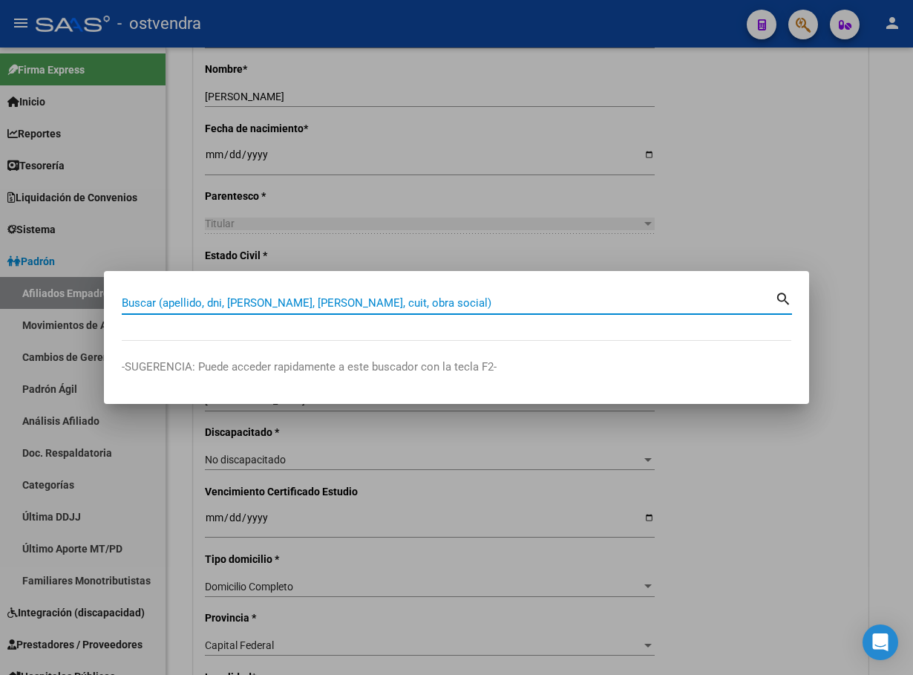
paste input "20057160"
type input "20057160"
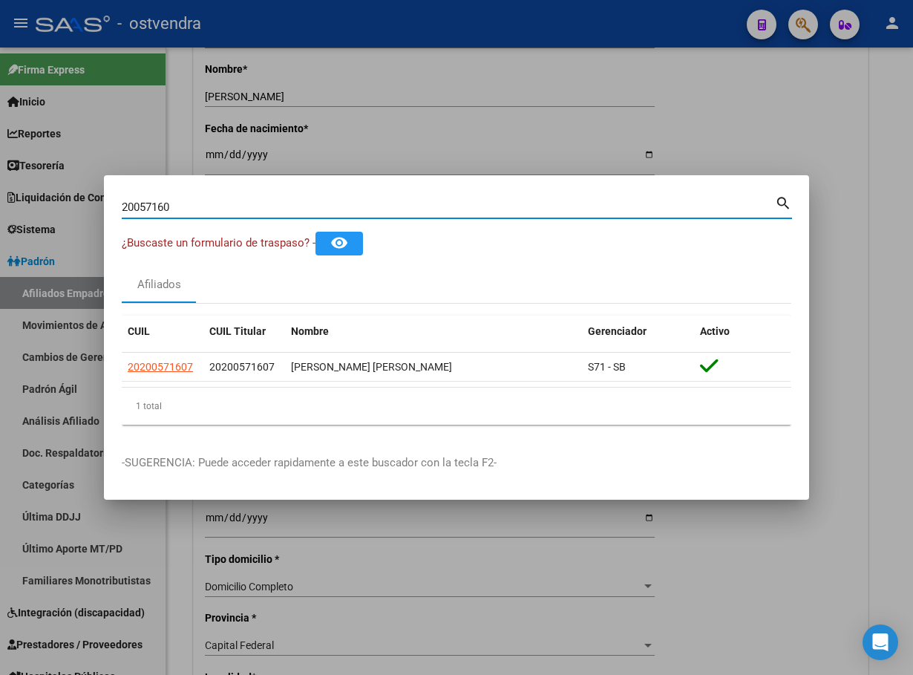
click at [154, 376] on datatable-body-cell "20200571607" at bounding box center [163, 367] width 82 height 29
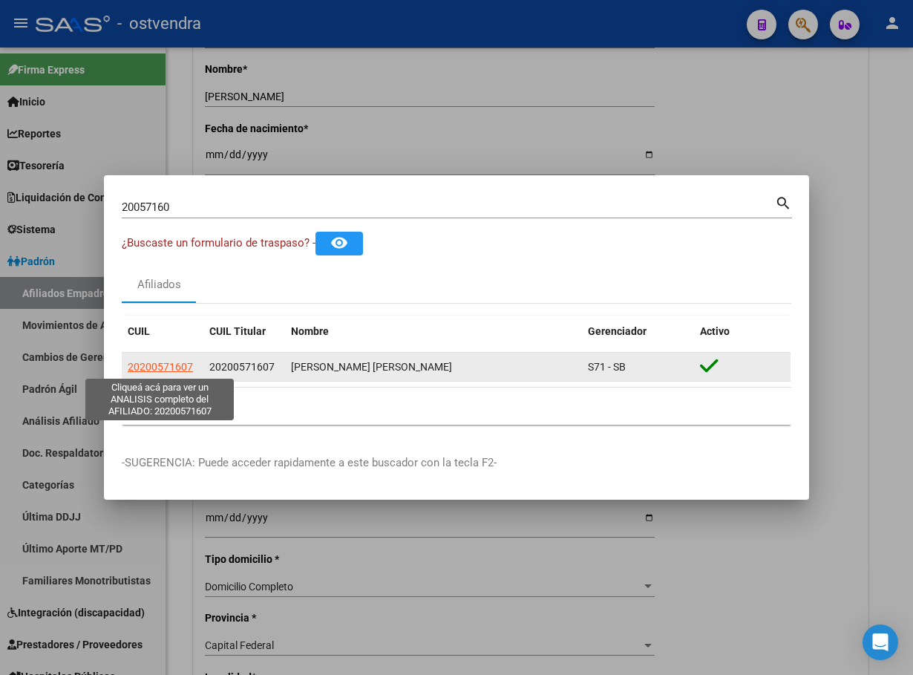
click at [156, 363] on span "20200571607" at bounding box center [160, 367] width 65 height 12
type textarea "20200571607"
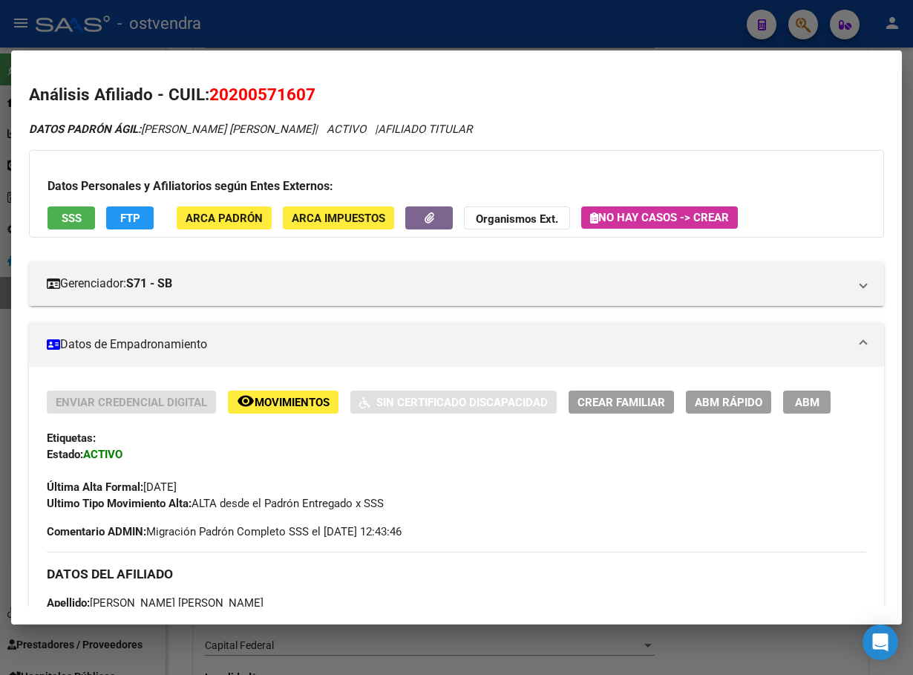
click at [796, 396] on span "ABM" at bounding box center [807, 402] width 24 height 13
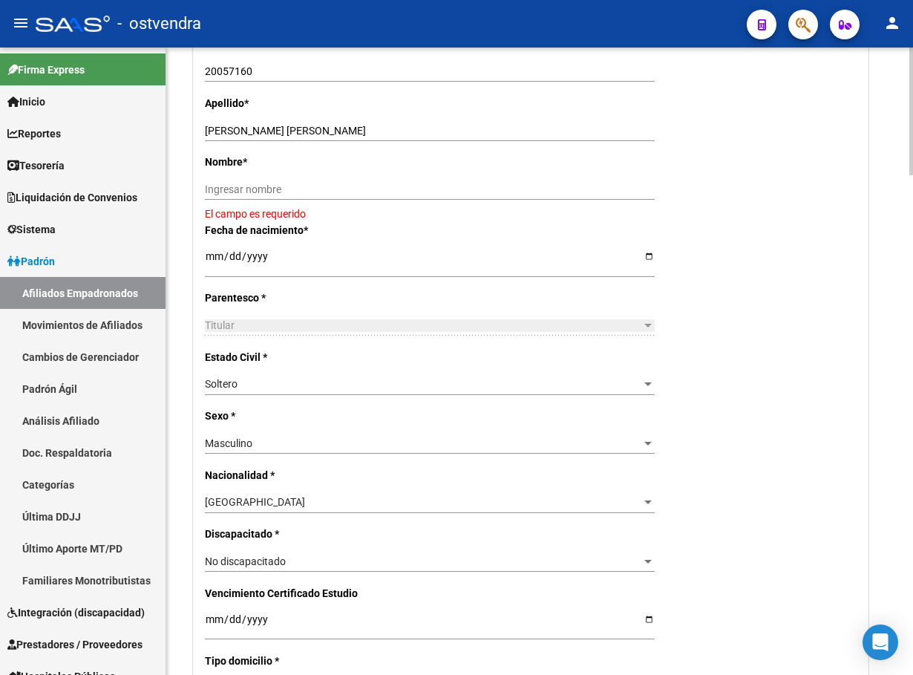
scroll to position [334, 0]
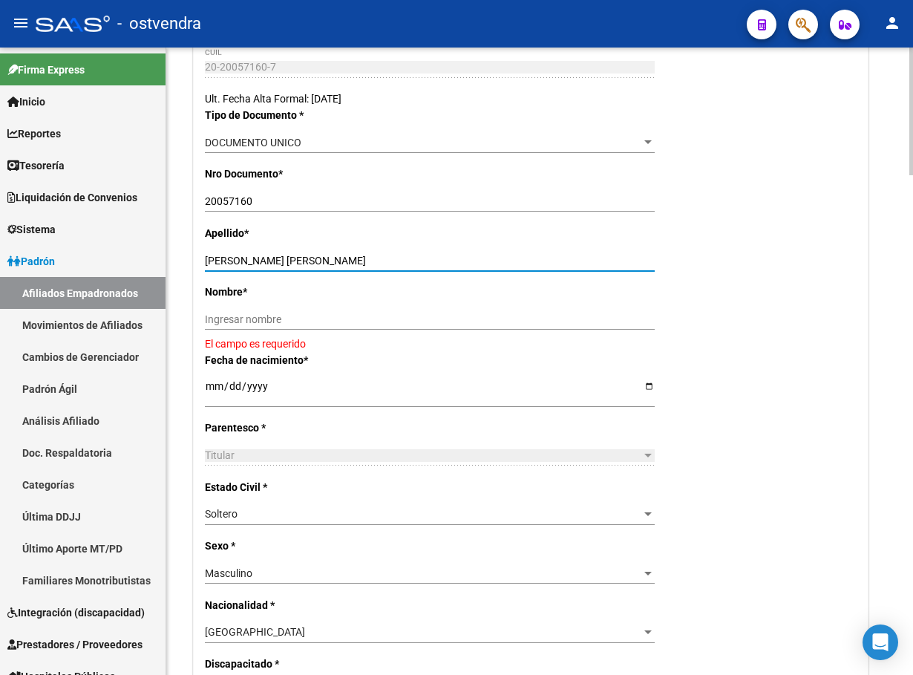
drag, startPoint x: 269, startPoint y: 259, endPoint x: 390, endPoint y: 308, distance: 129.8
click at [456, 258] on input "CORREA EDUARDO MARCELO" at bounding box center [430, 261] width 450 height 13
click at [387, 315] on input "Ingresar nombre" at bounding box center [430, 319] width 450 height 13
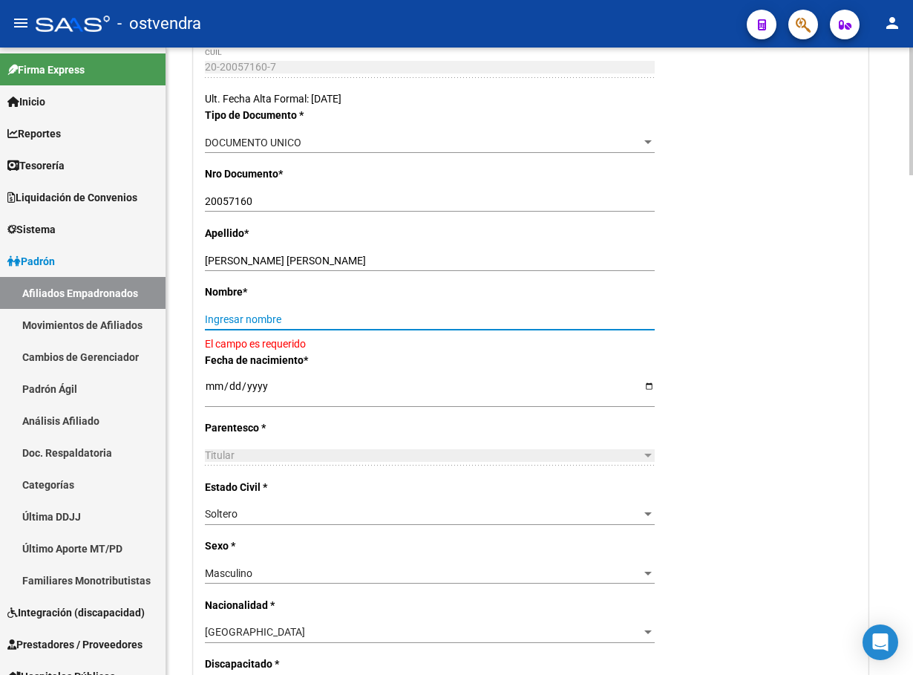
paste input "EDUARDO MARCELO"
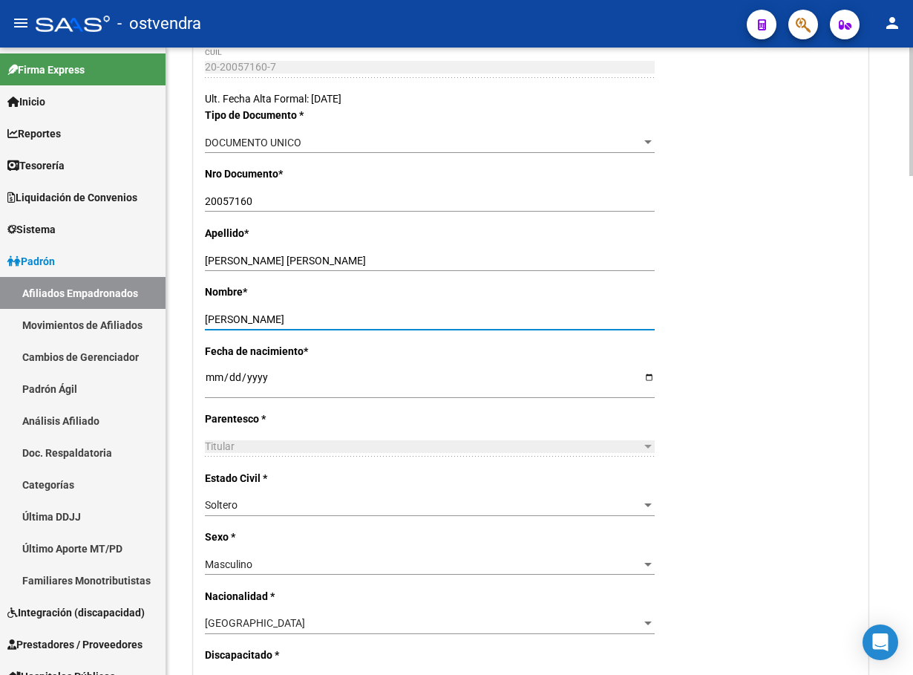
type input "EDUARDO MARCELO"
drag, startPoint x: 245, startPoint y: 257, endPoint x: 552, endPoint y: 180, distance: 316.7
click at [540, 238] on div "Apellido * CORREA EDUARDO MARCELO Ingresar apellido" at bounding box center [531, 254] width 652 height 59
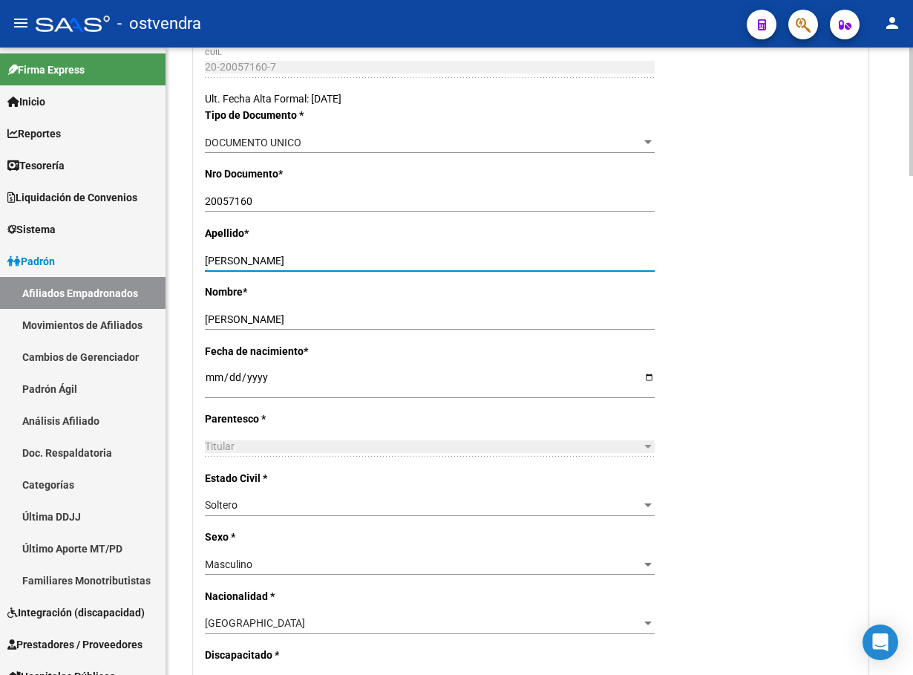
type input "CORREA"
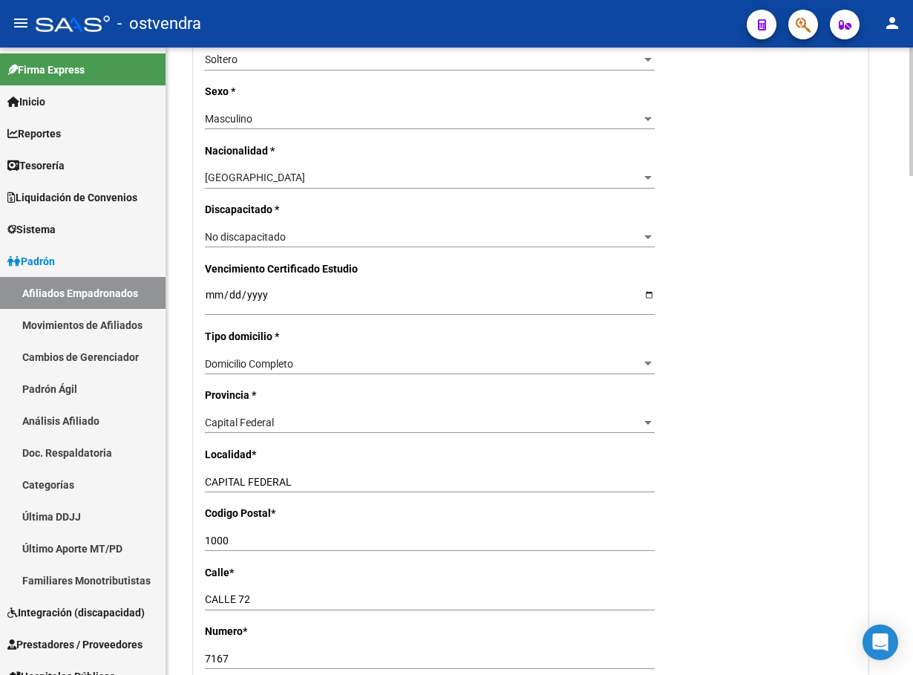
scroll to position [891, 0]
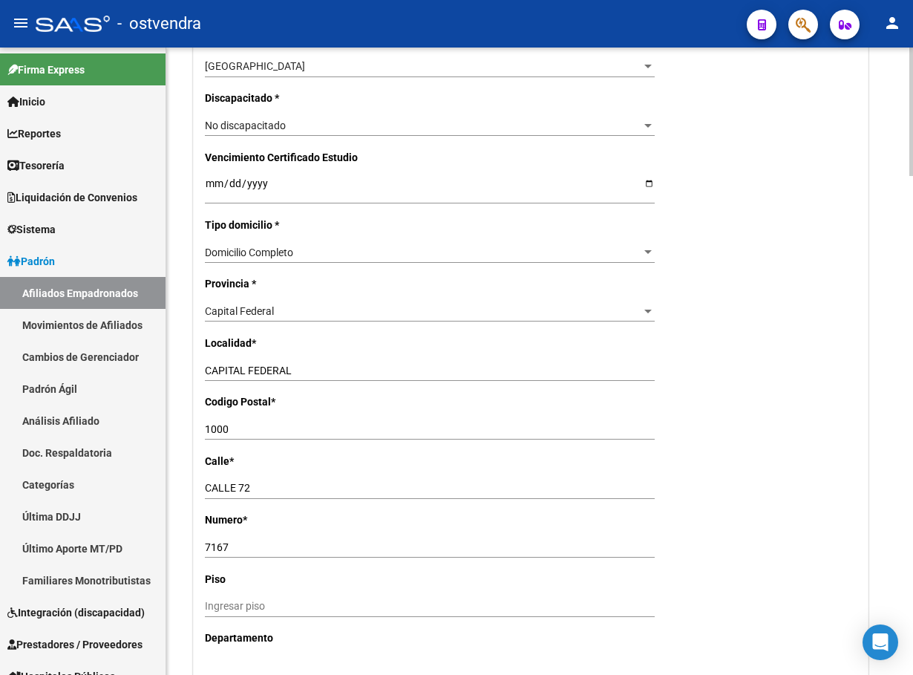
click at [274, 365] on input "CAPITAL FEDERAL" at bounding box center [430, 370] width 450 height 13
click at [272, 315] on span "Capital Federal" at bounding box center [239, 311] width 69 height 12
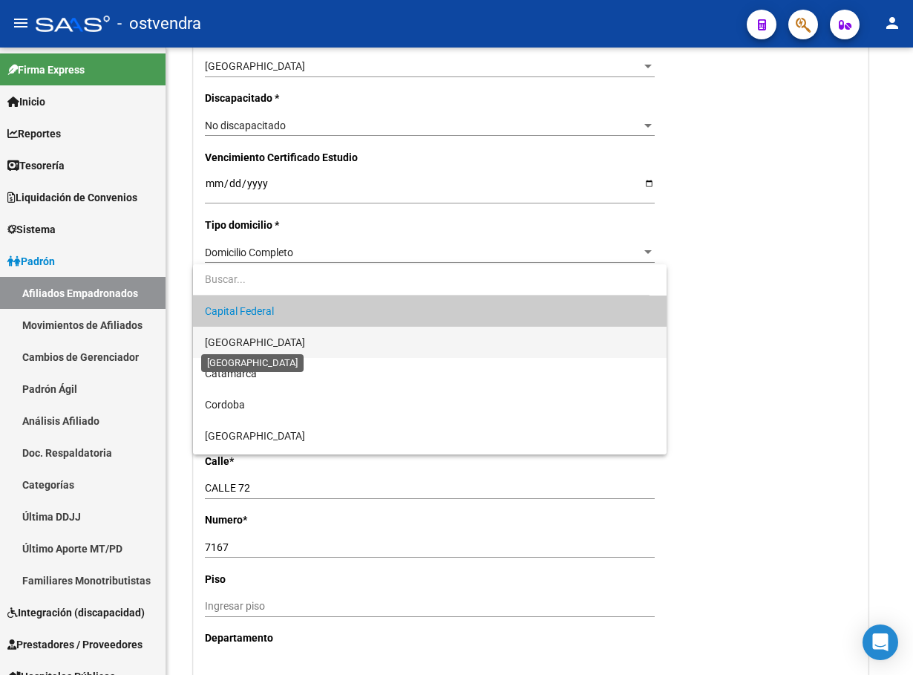
click at [261, 337] on span "[GEOGRAPHIC_DATA]" at bounding box center [255, 342] width 100 height 12
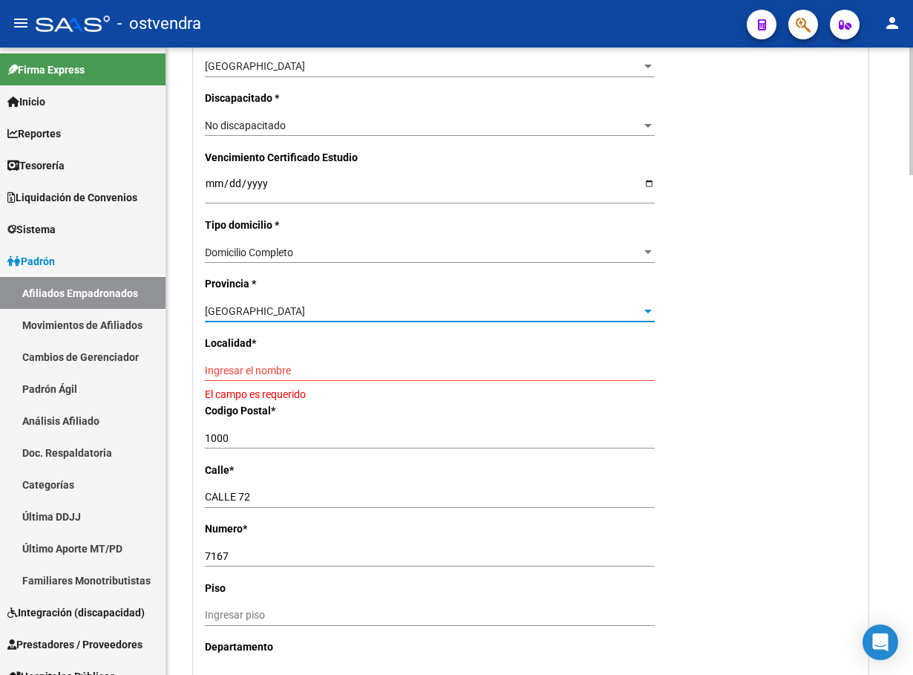
click at [295, 365] on input "Ingresar el nombre" at bounding box center [430, 370] width 450 height 13
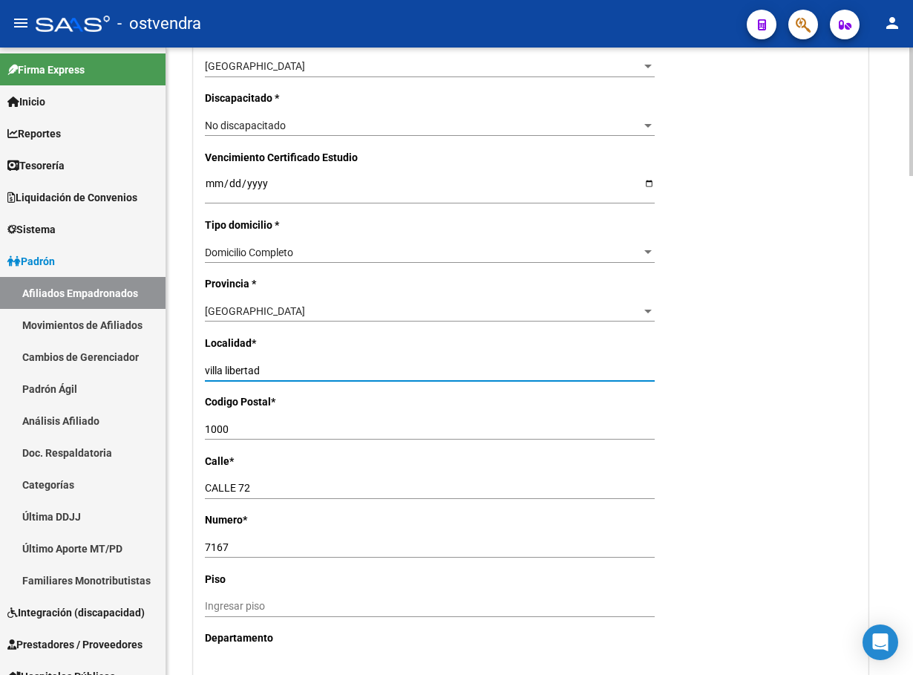
type input "villa libertad"
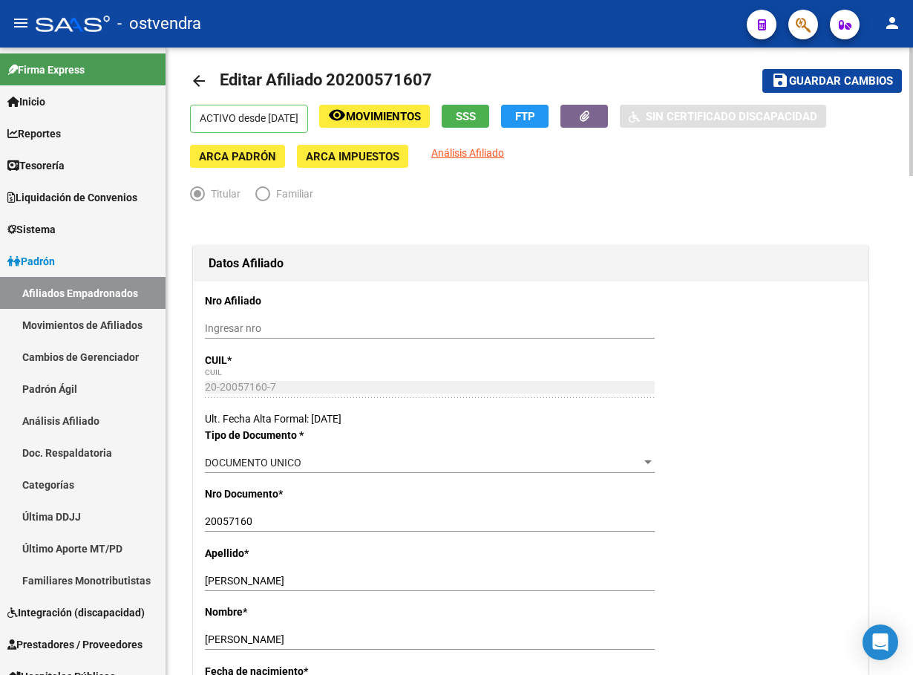
scroll to position [0, 0]
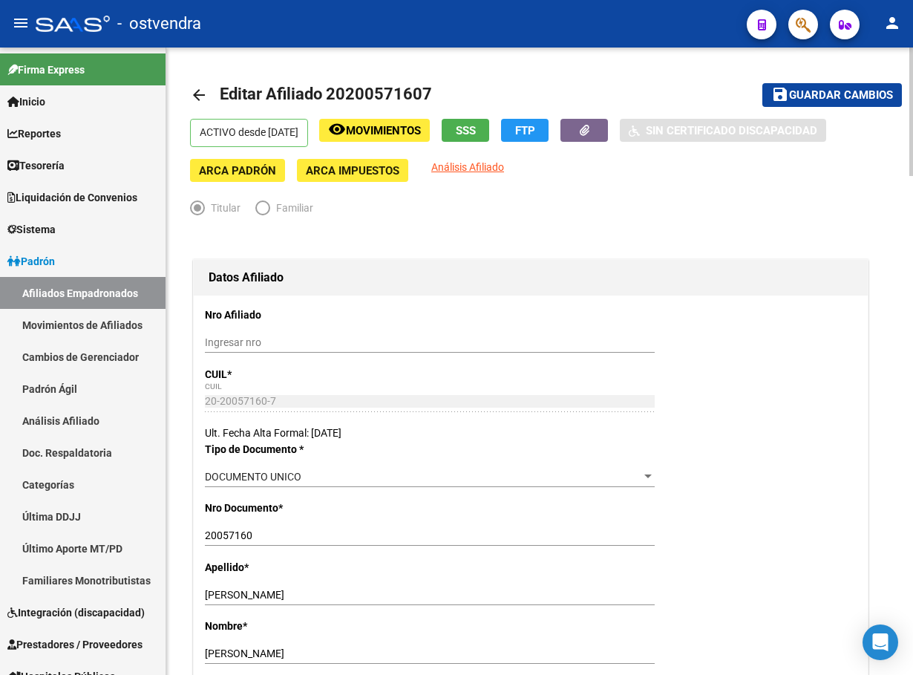
type input "1650"
click at [837, 89] on span "Guardar cambios" at bounding box center [841, 95] width 104 height 13
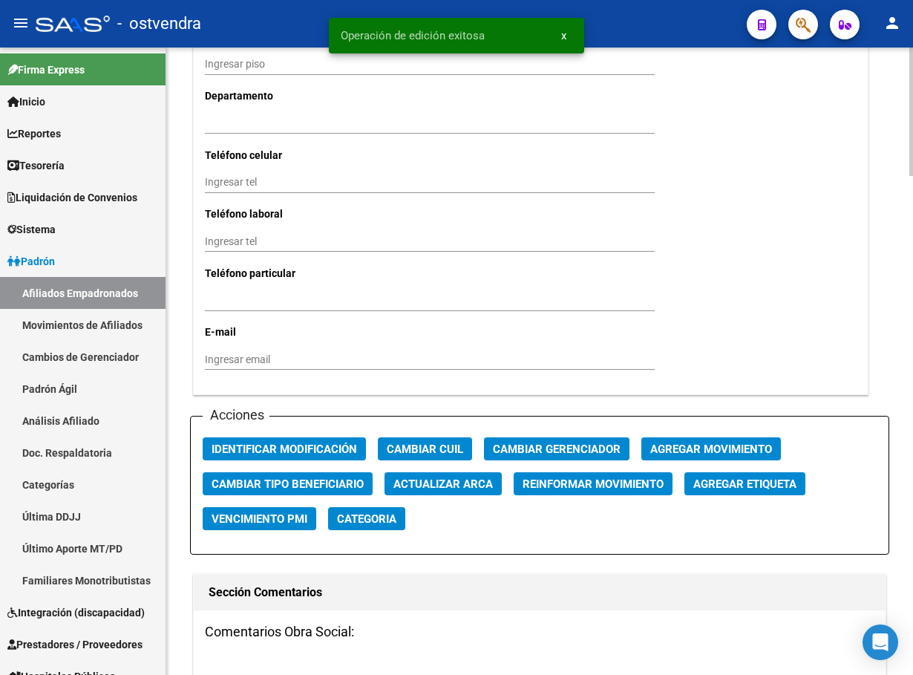
scroll to position [1559, 0]
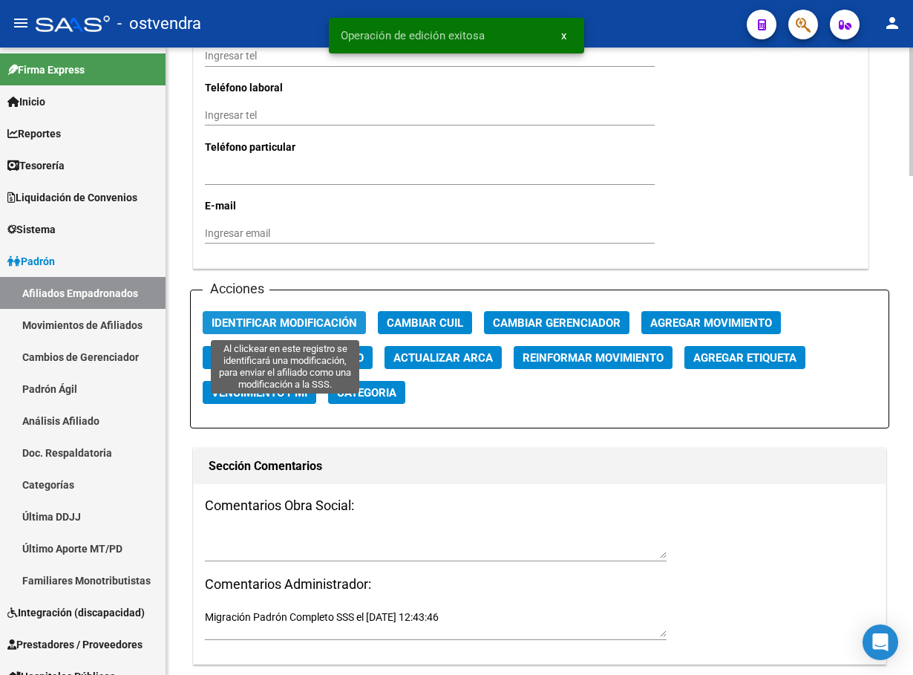
click at [317, 317] on span "Identificar Modificación" at bounding box center [284, 322] width 145 height 13
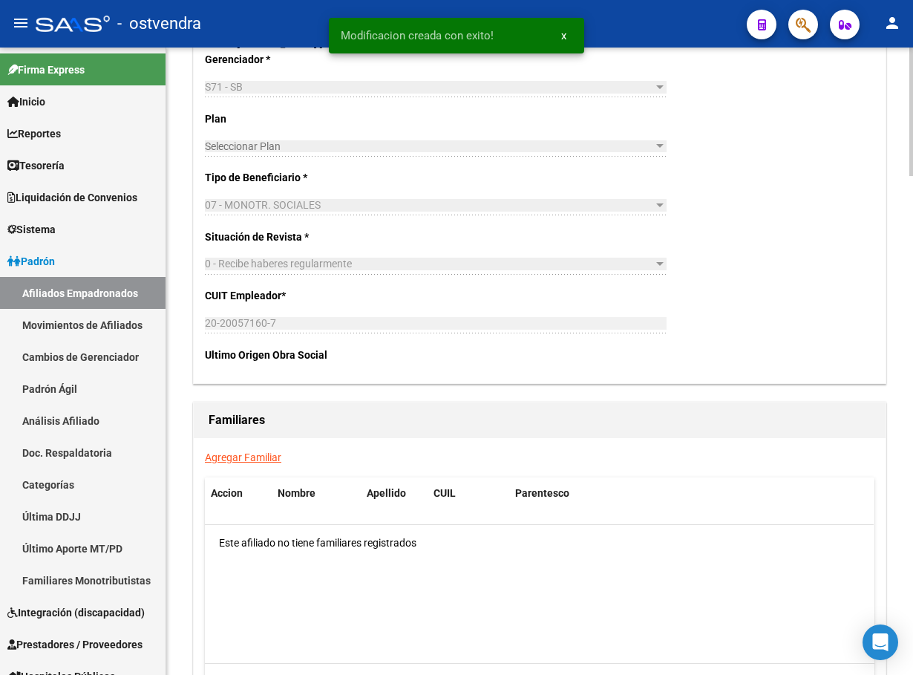
scroll to position [2445, 0]
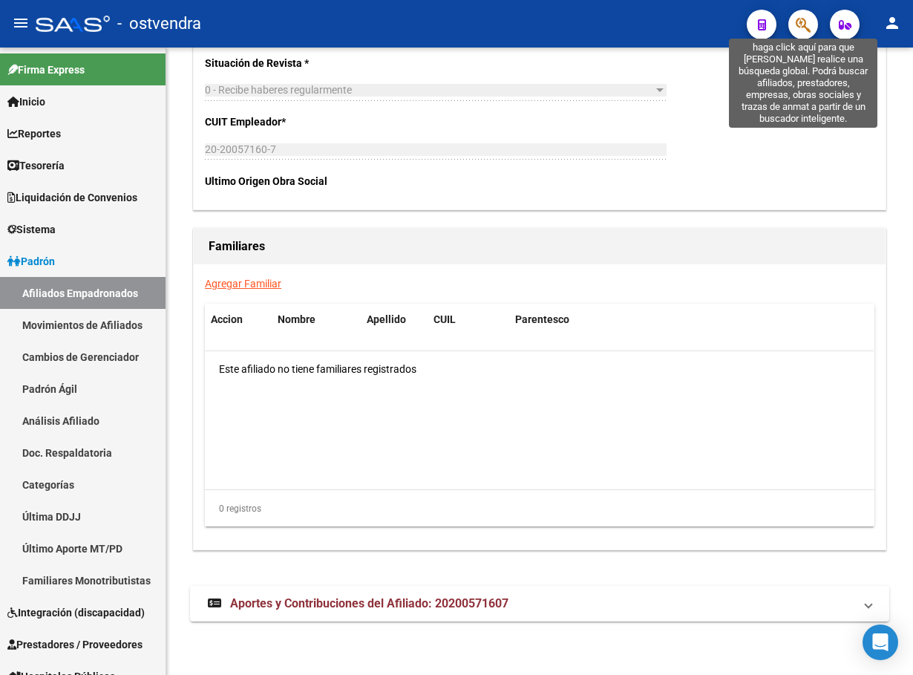
click at [805, 19] on icon "button" at bounding box center [803, 24] width 15 height 17
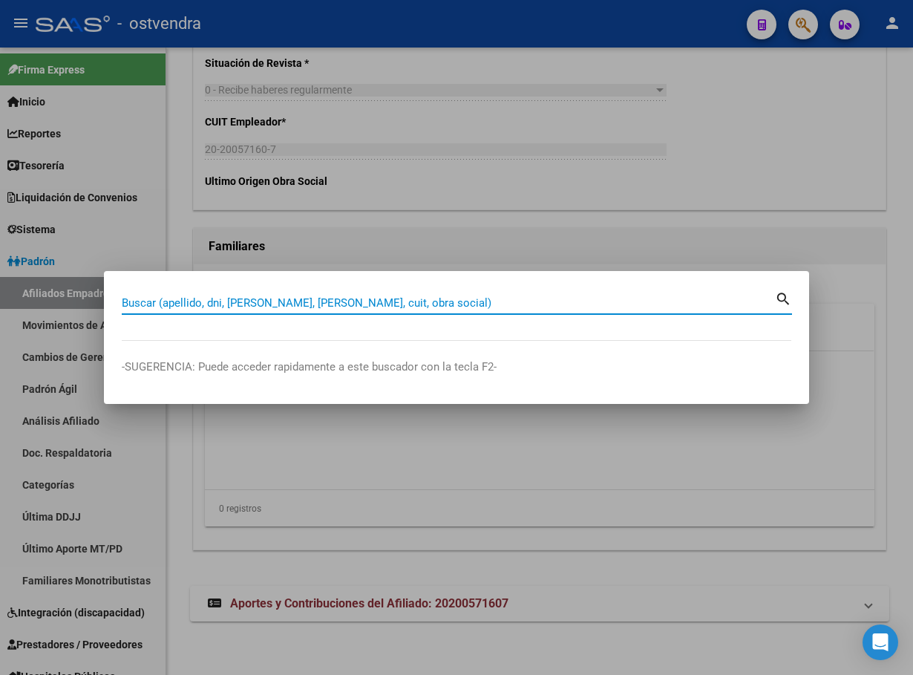
paste input "16220974"
type input "16220974"
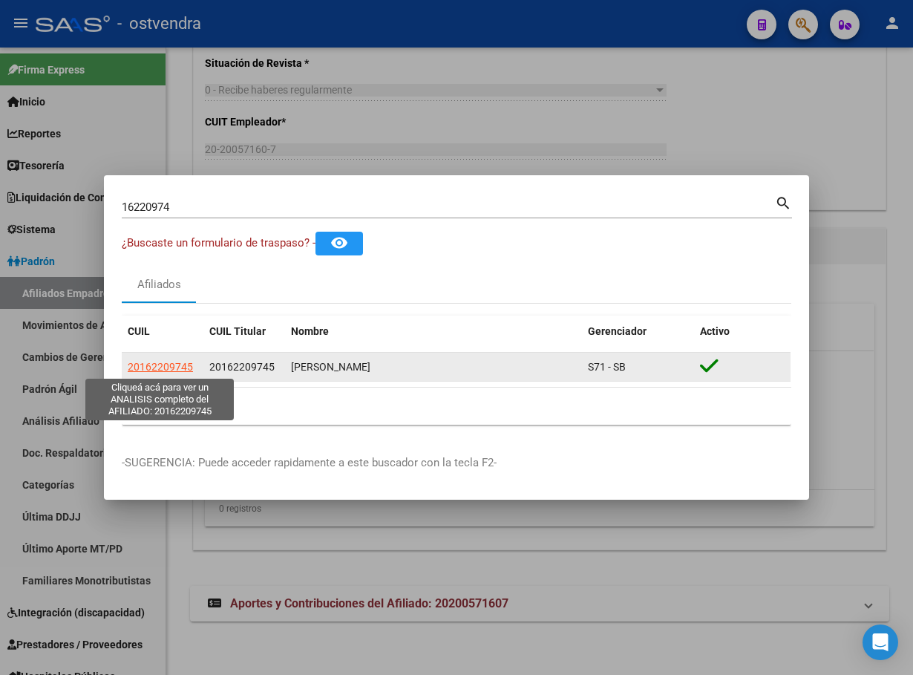
click at [157, 363] on span "20162209745" at bounding box center [160, 367] width 65 height 12
type textarea "20162209745"
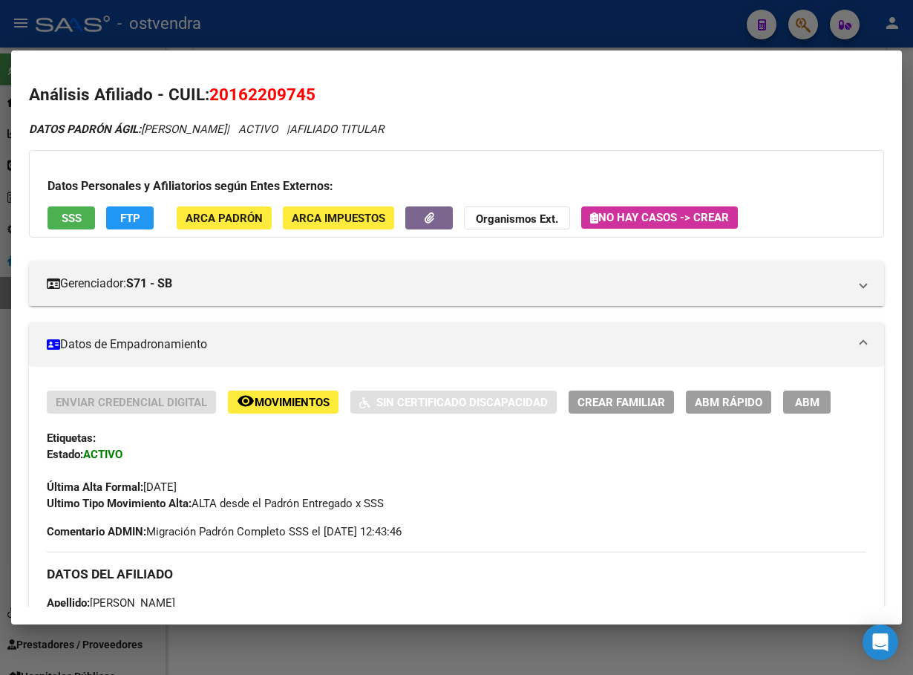
click at [67, 232] on div "Datos Personales y Afiliatorios según Entes Externos: SSS FTP ARCA Padrón ARCA …" at bounding box center [456, 194] width 855 height 88
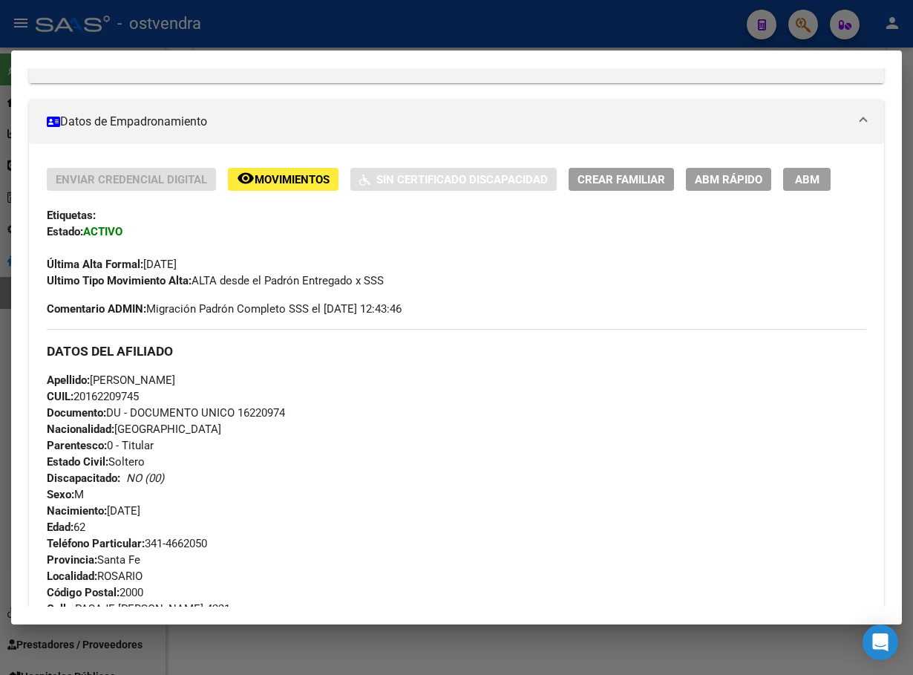
scroll to position [0, 0]
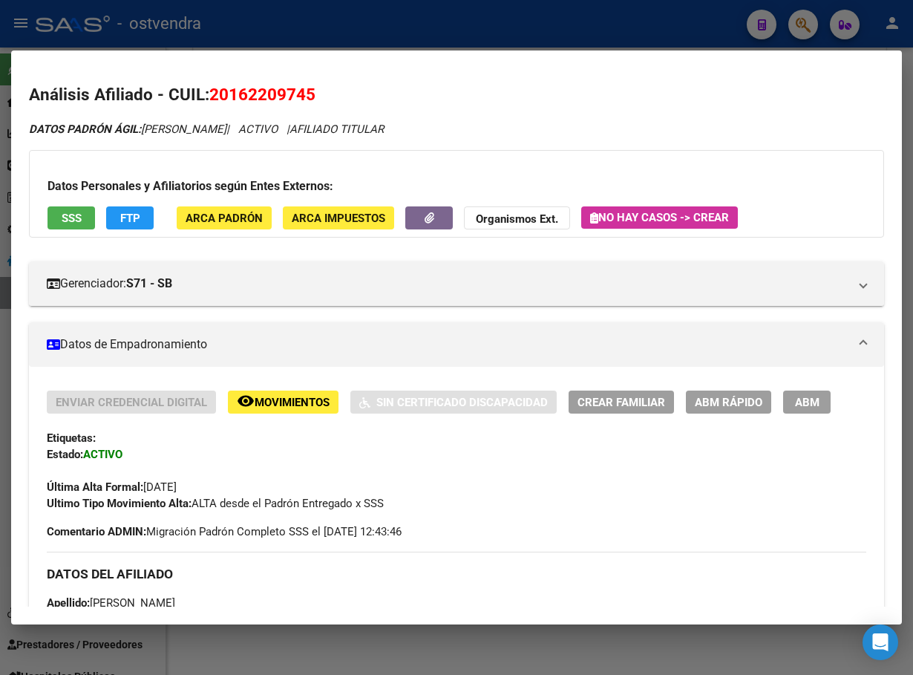
click at [808, 393] on button "ABM" at bounding box center [807, 401] width 48 height 23
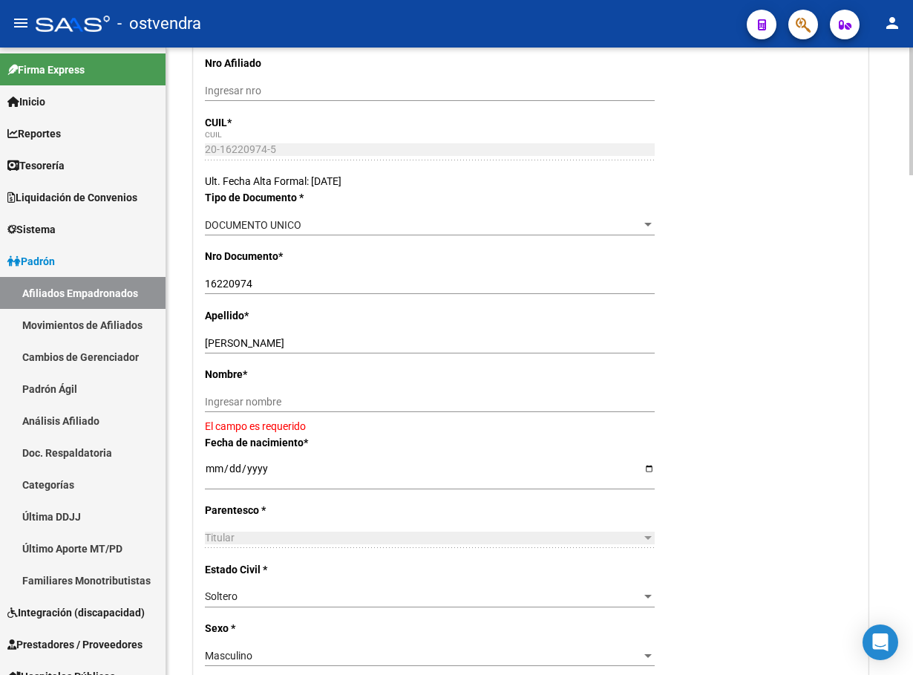
scroll to position [223, 0]
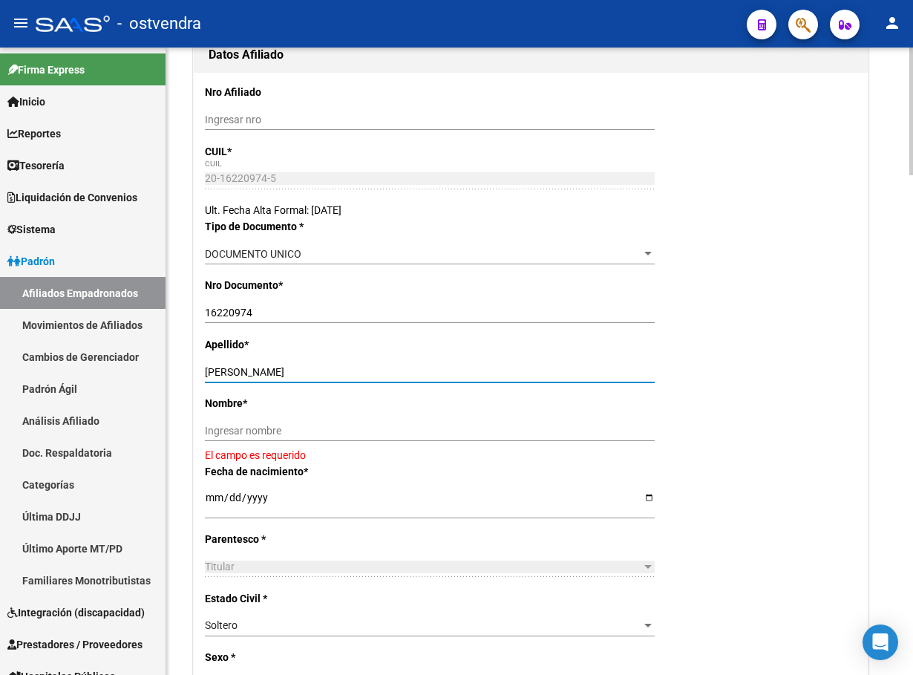
drag, startPoint x: 272, startPoint y: 367, endPoint x: 401, endPoint y: 367, distance: 128.4
click at [401, 367] on input "SANTOS EDGARDO RUBEN" at bounding box center [430, 372] width 450 height 13
drag, startPoint x: 374, startPoint y: 415, endPoint x: 373, endPoint y: 428, distance: 13.4
click at [374, 419] on div "Nombre * Ingresar nombre El campo es requerido" at bounding box center [531, 429] width 652 height 68
click at [374, 434] on input "Ingresar nombre" at bounding box center [430, 431] width 450 height 13
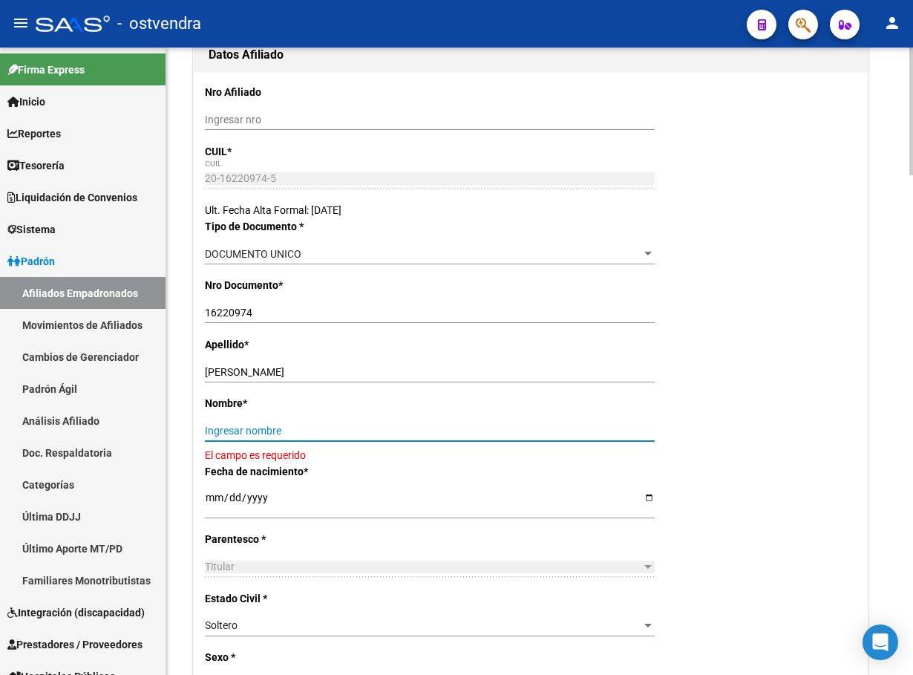
paste input "EDGARDO RUBEN"
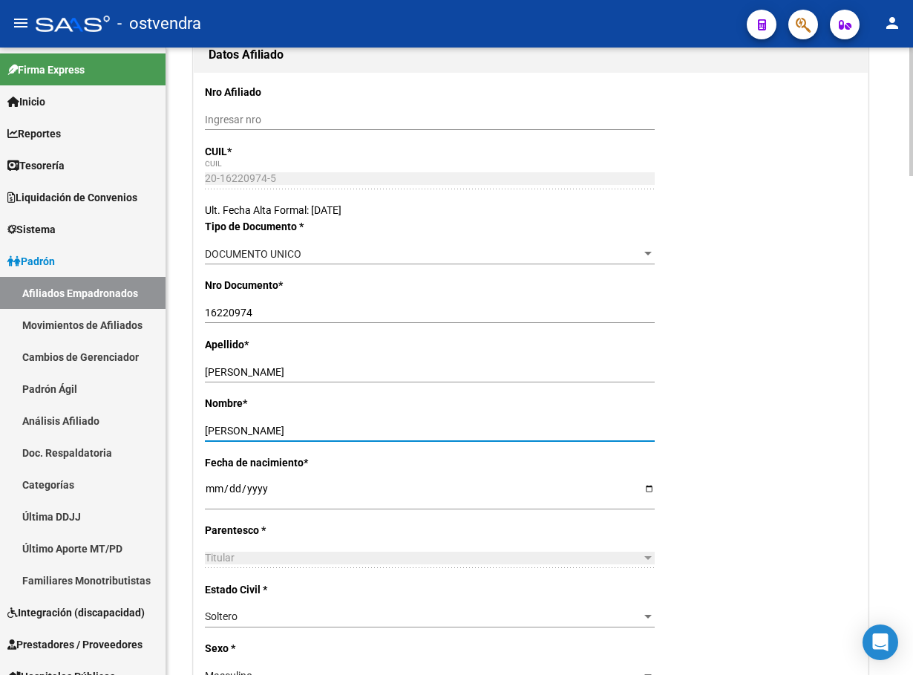
type input "EDGARDO RUBEN"
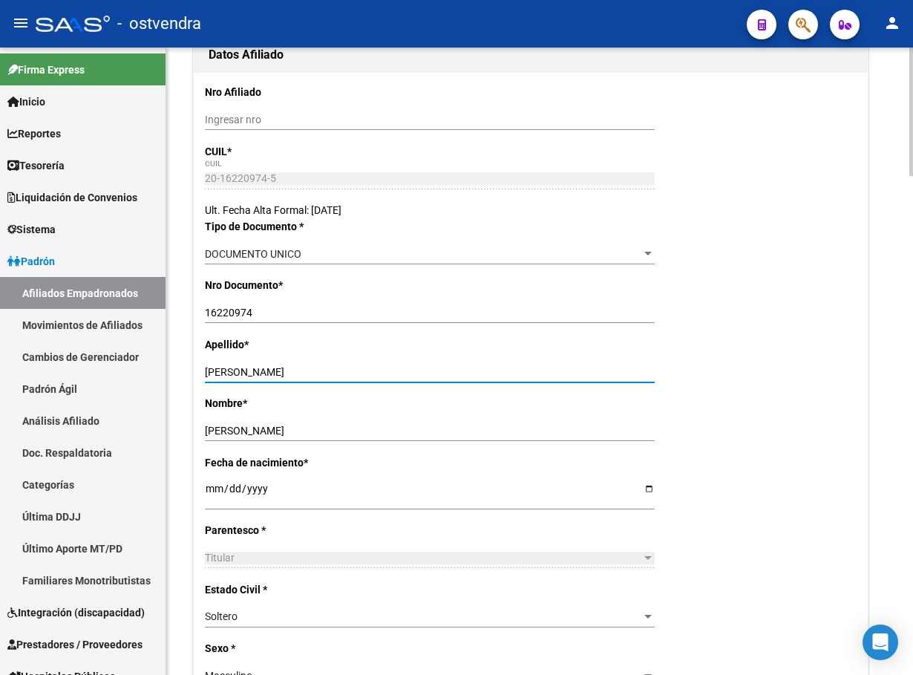
drag, startPoint x: 249, startPoint y: 370, endPoint x: 454, endPoint y: 372, distance: 204.9
click at [448, 376] on input "SANTOS EDGARDO RUBEN" at bounding box center [430, 372] width 450 height 13
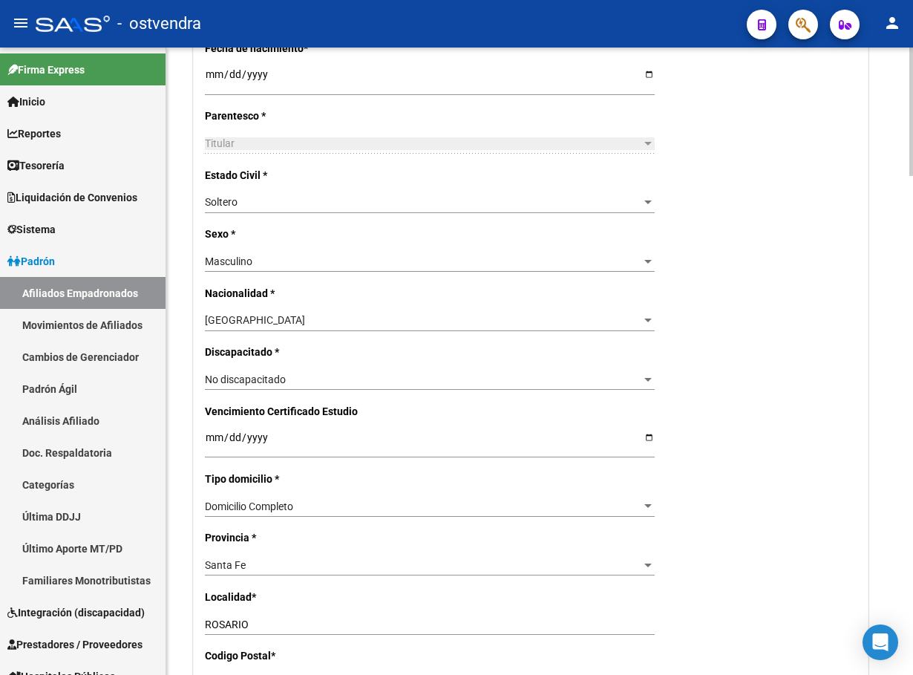
scroll to position [668, 0]
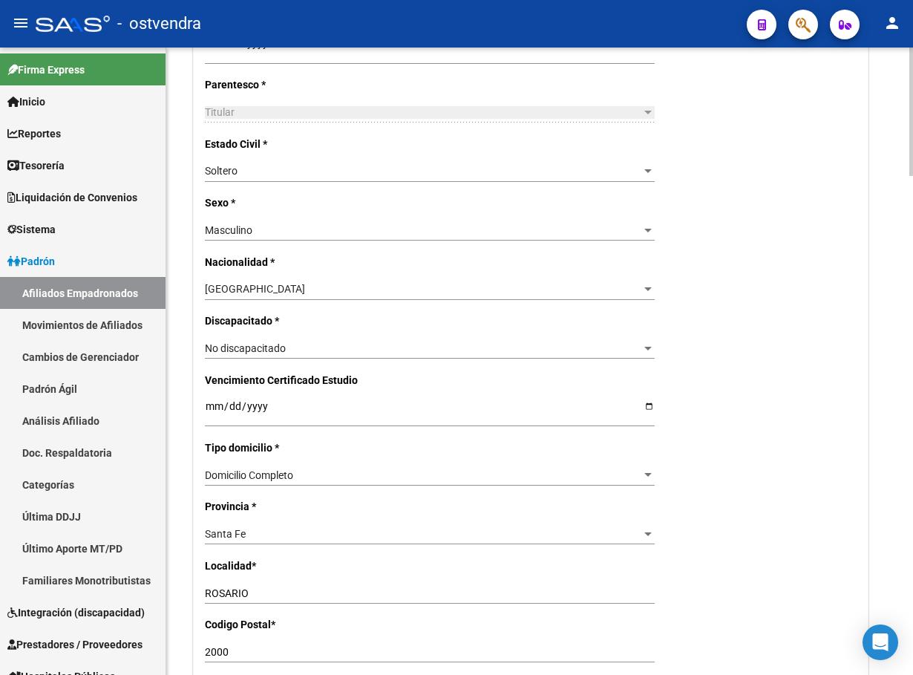
type input "SANTOS"
click at [249, 535] on div "Santa Fe" at bounding box center [423, 534] width 436 height 13
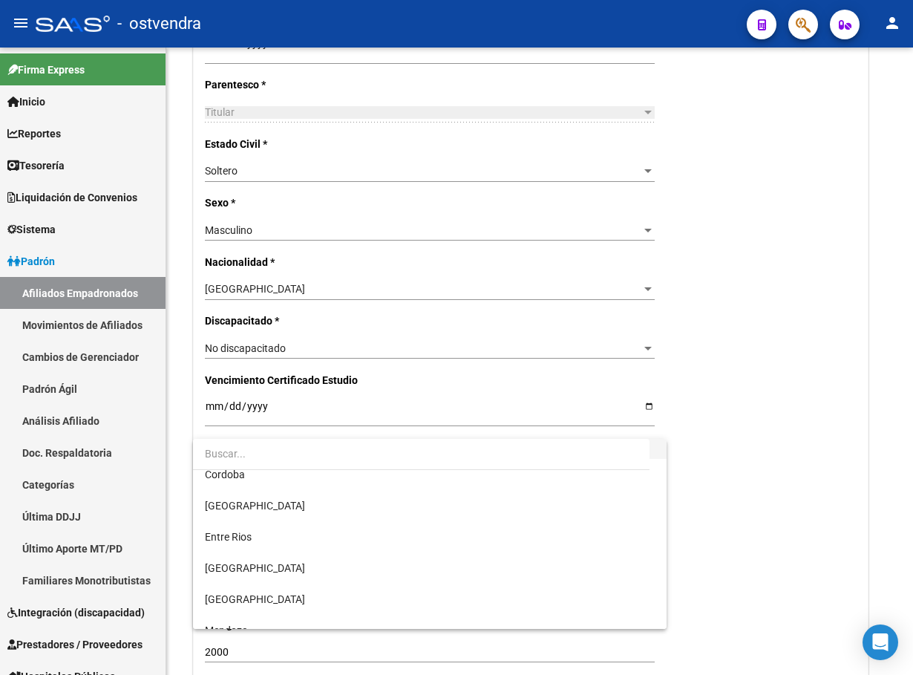
scroll to position [0, 0]
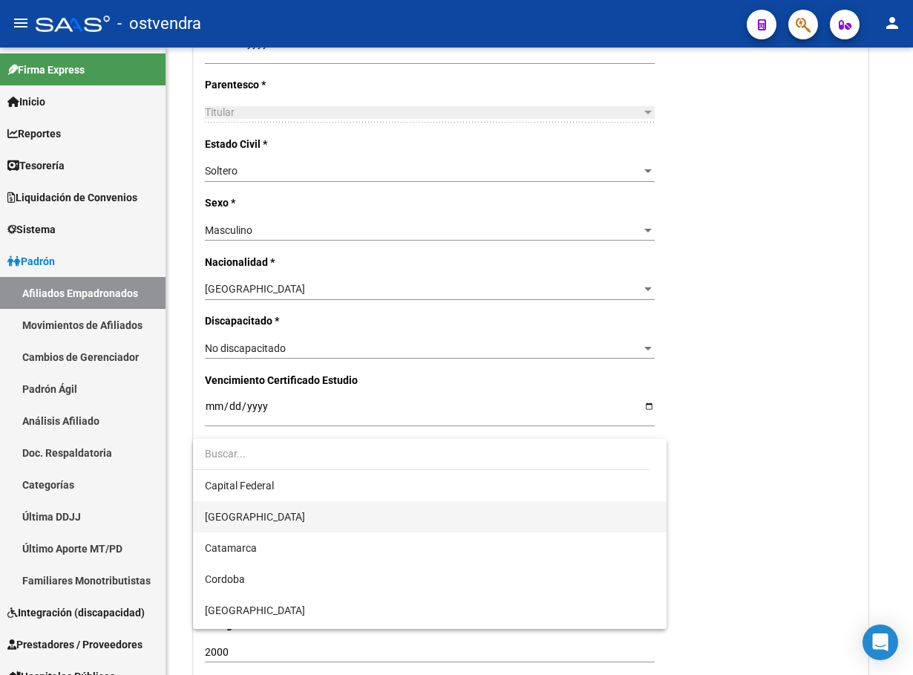
click at [270, 508] on span "[GEOGRAPHIC_DATA]" at bounding box center [429, 516] width 449 height 31
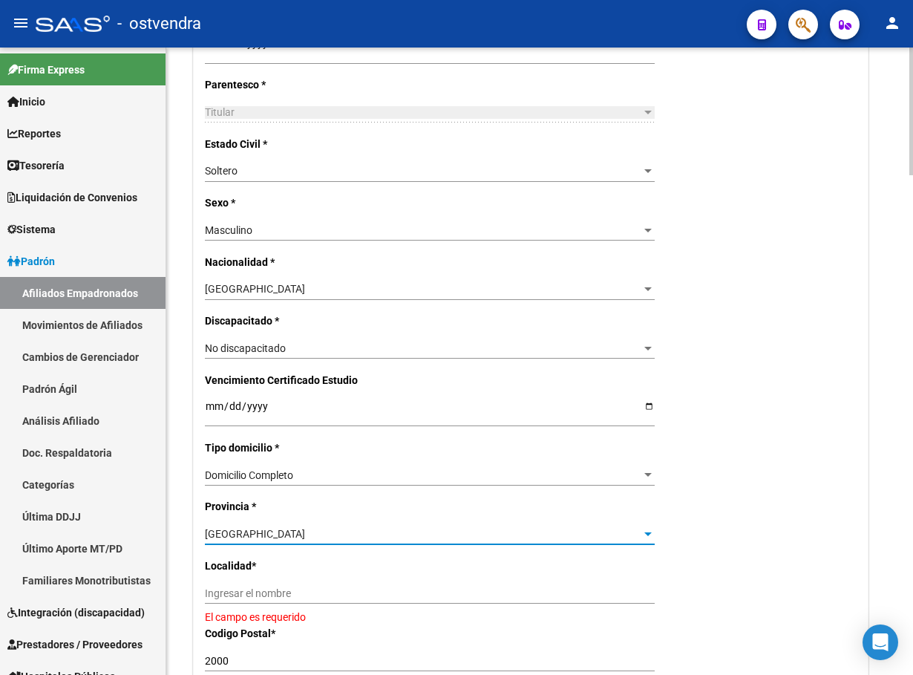
scroll to position [779, 0]
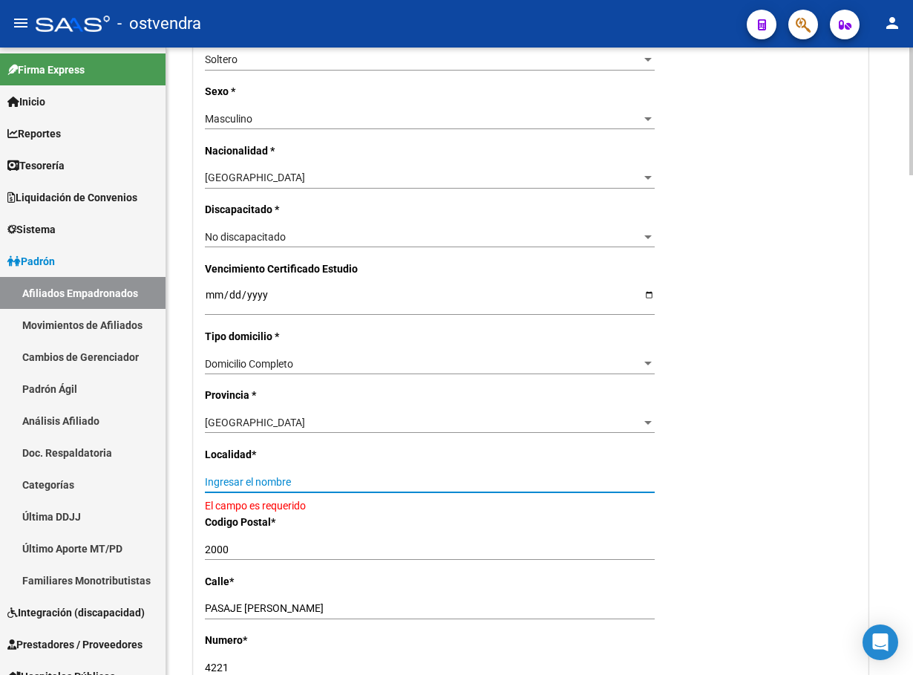
click at [276, 480] on input "Ingresar el nombre" at bounding box center [430, 482] width 450 height 13
click at [317, 426] on div "[GEOGRAPHIC_DATA]" at bounding box center [423, 422] width 436 height 13
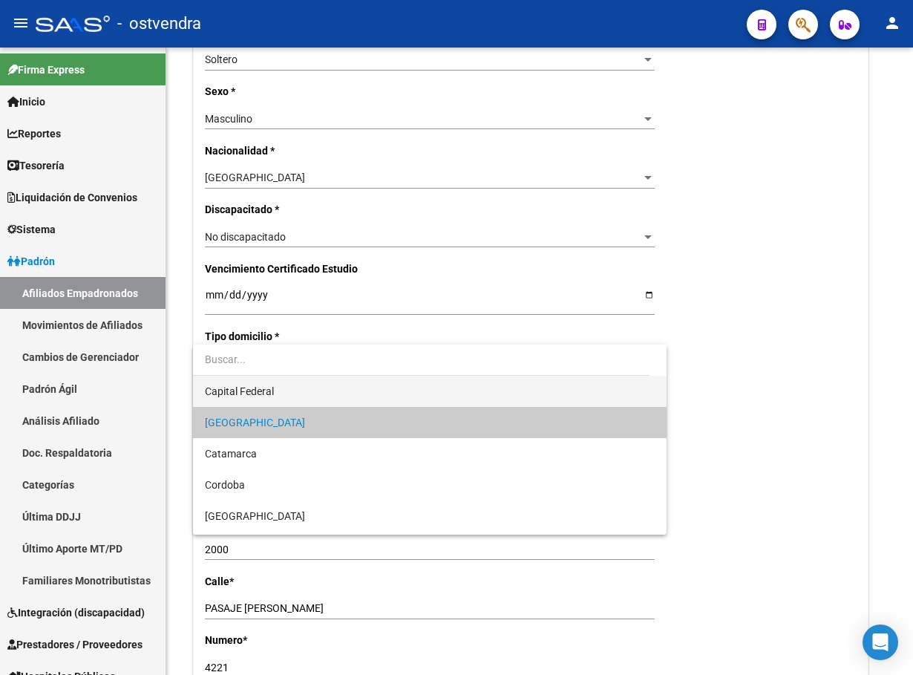
drag, startPoint x: 278, startPoint y: 388, endPoint x: 299, endPoint y: 481, distance: 95.1
click at [278, 390] on span "Capital Federal" at bounding box center [429, 391] width 449 height 31
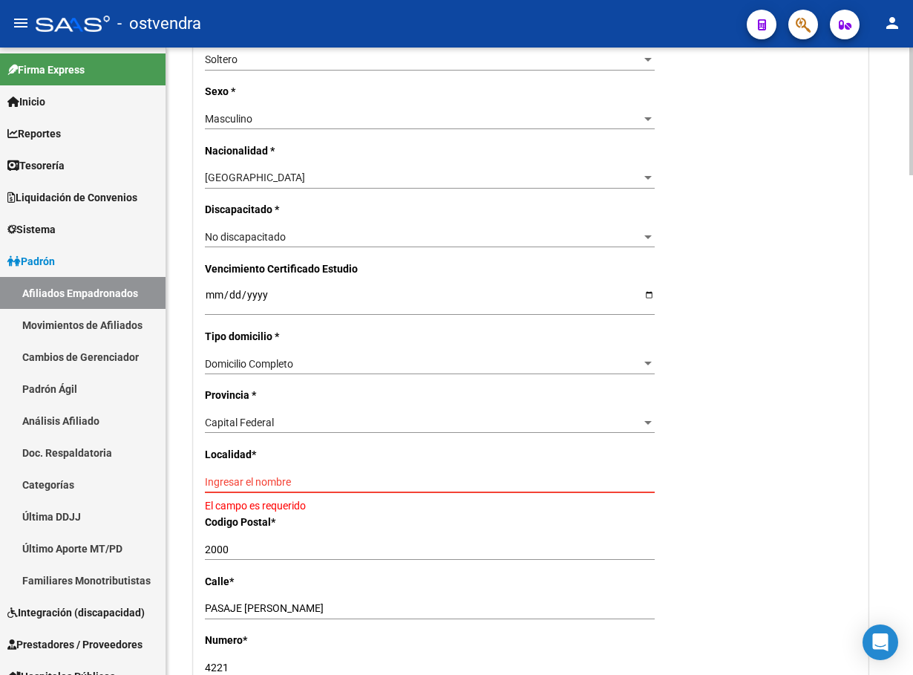
click at [281, 485] on input "Ingresar el nombre" at bounding box center [430, 482] width 450 height 13
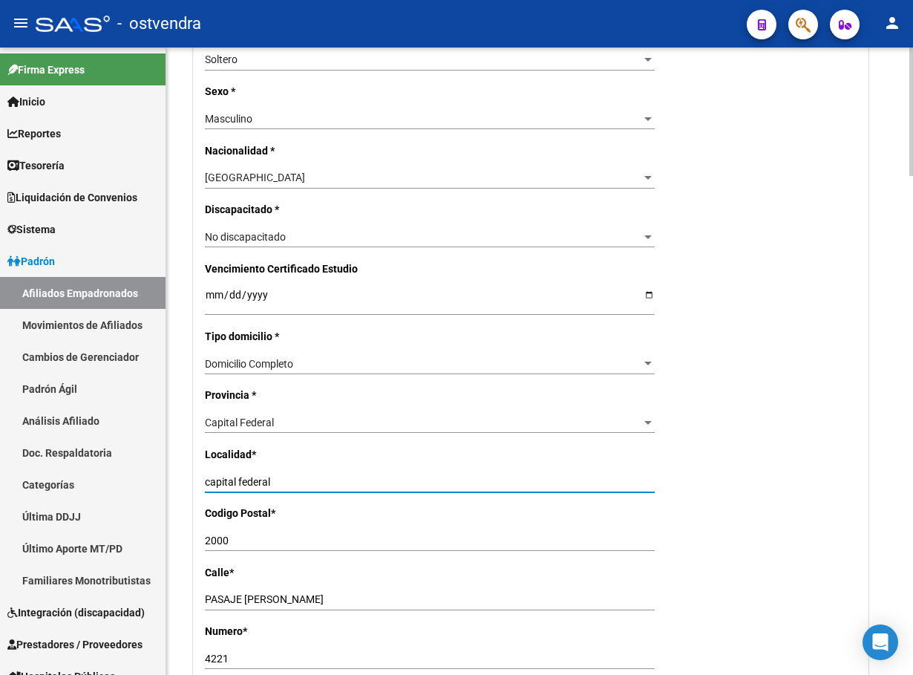
type input "capital federal"
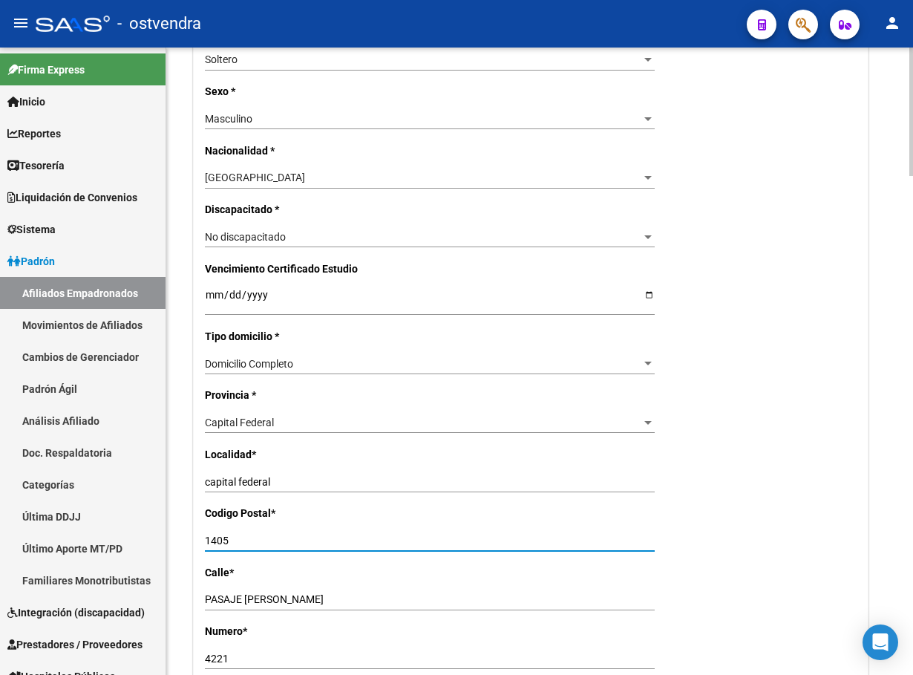
type input "1405"
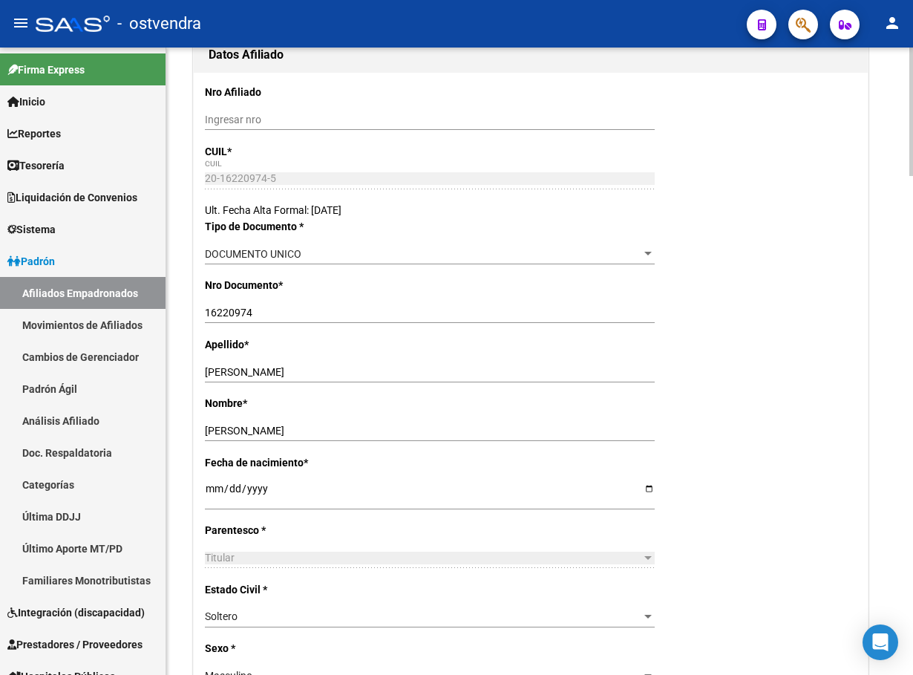
scroll to position [0, 0]
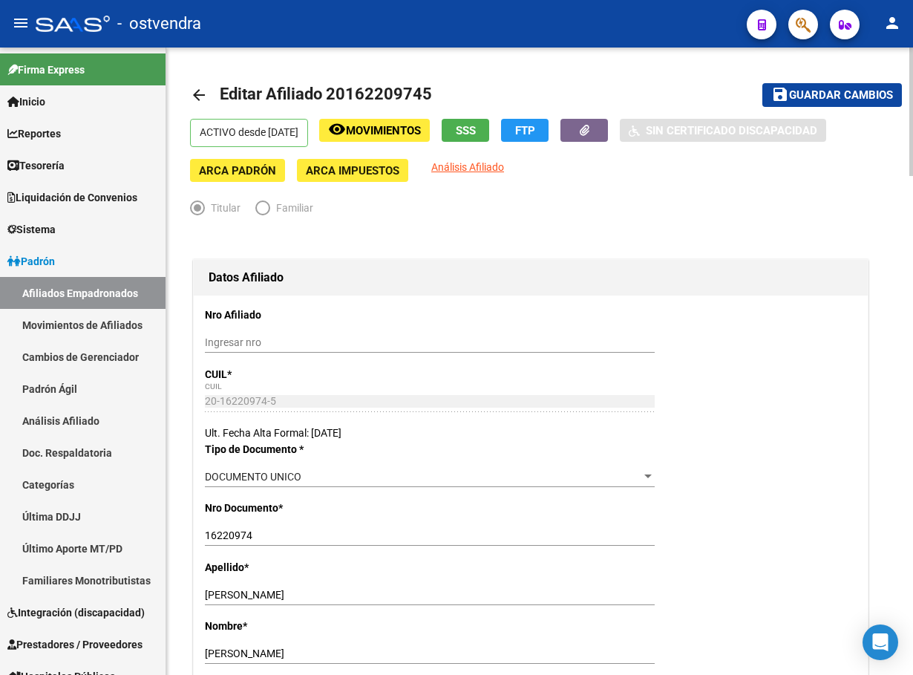
click at [833, 91] on span "Guardar cambios" at bounding box center [841, 95] width 104 height 13
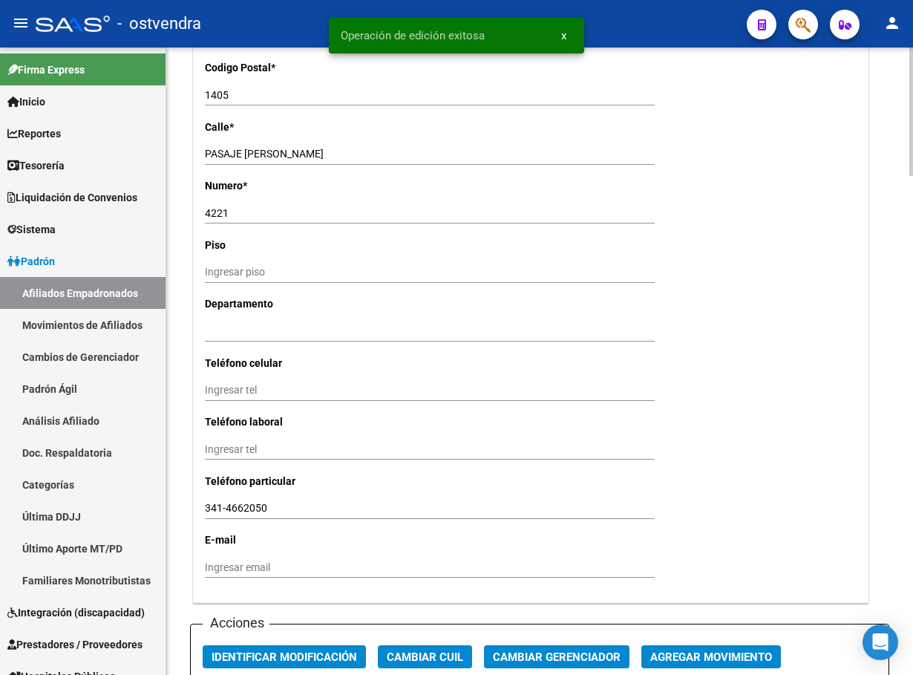
scroll to position [1447, 0]
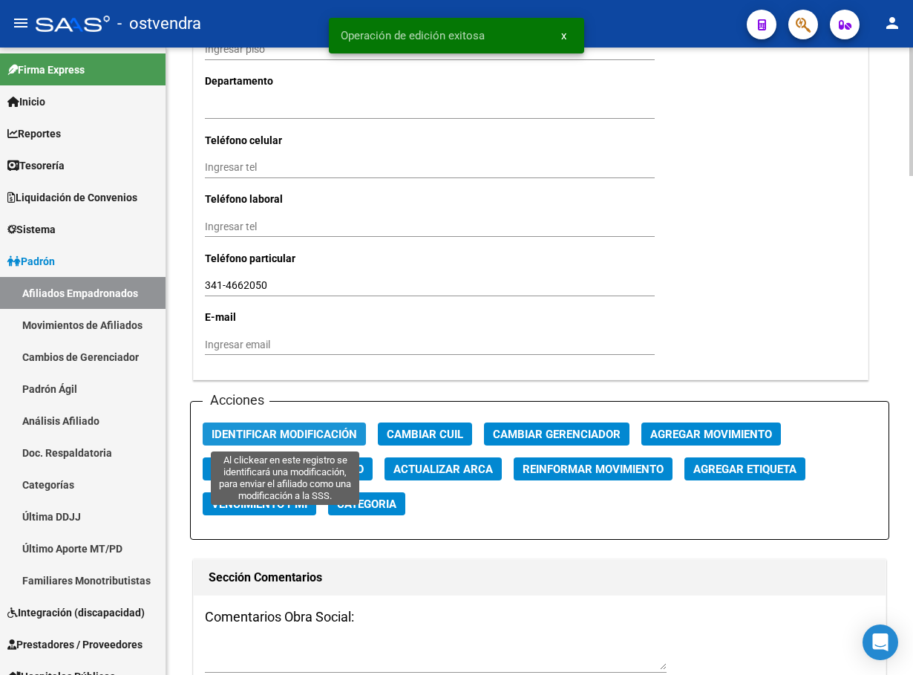
click at [305, 434] on span "Identificar Modificación" at bounding box center [284, 434] width 145 height 13
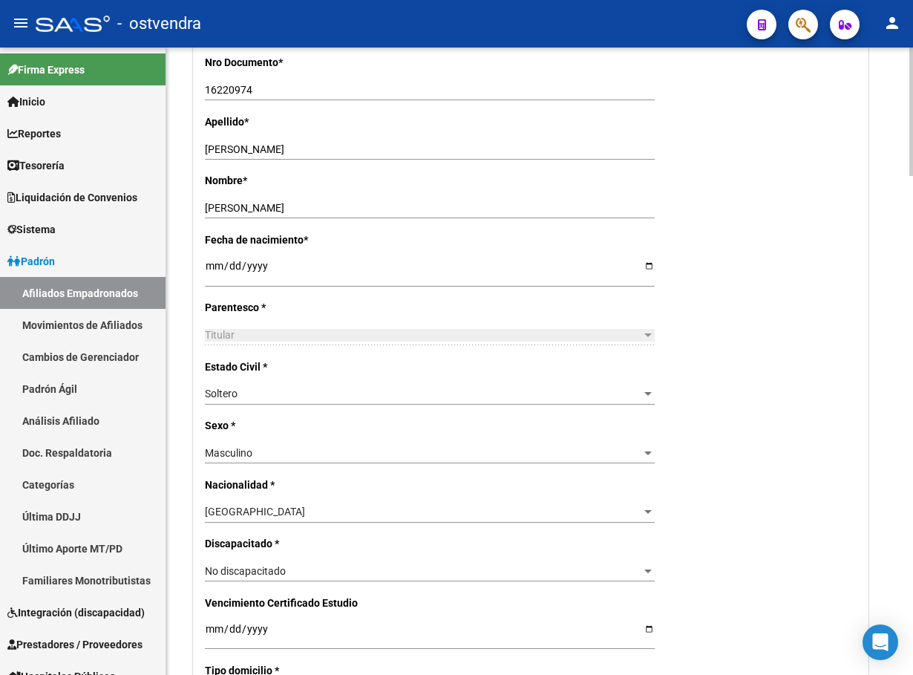
scroll to position [0, 0]
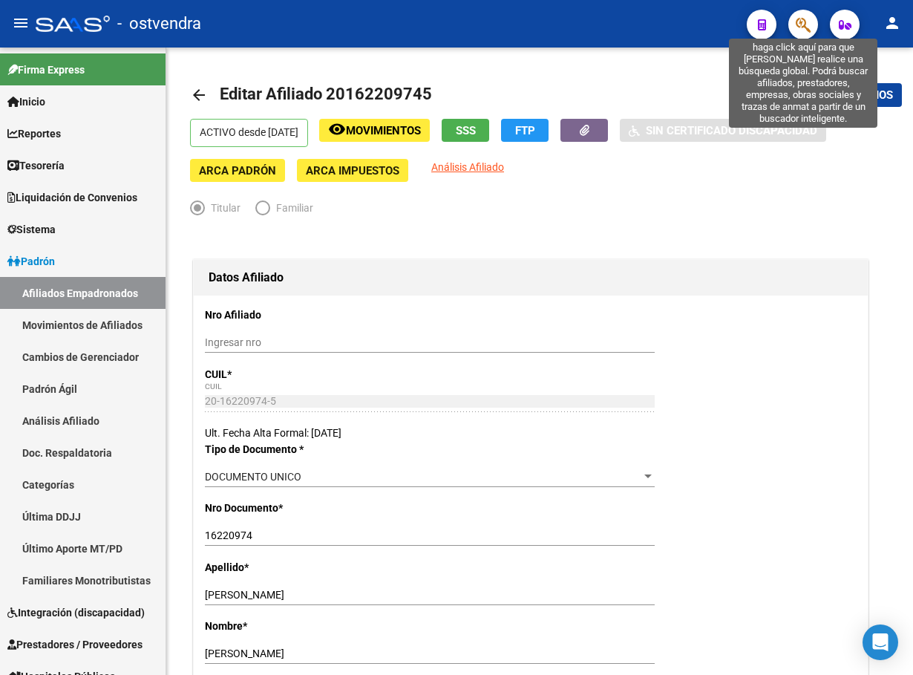
click at [799, 21] on icon "button" at bounding box center [803, 24] width 15 height 17
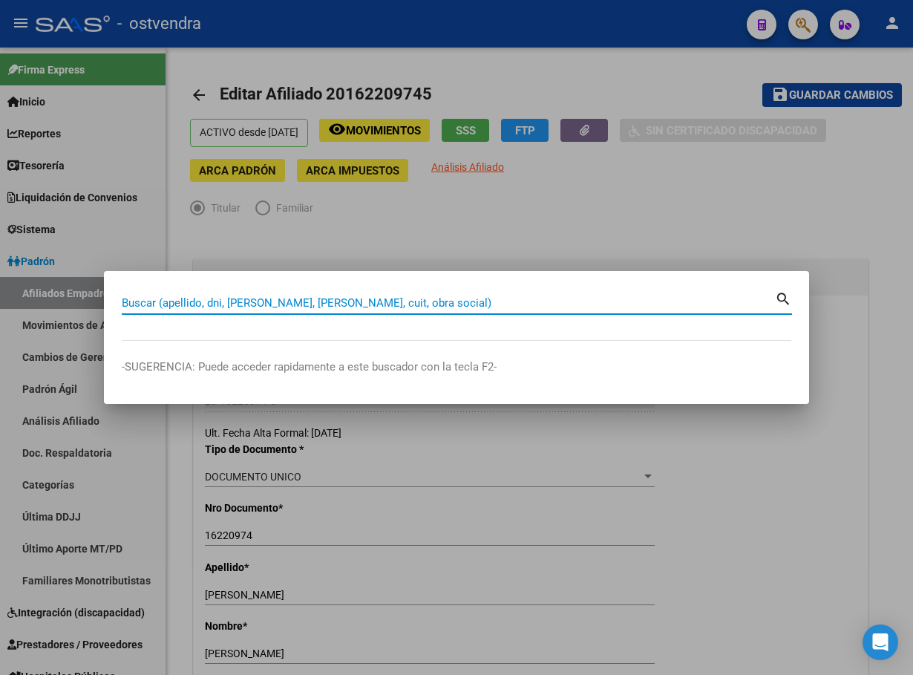
paste input "26287216"
type input "26287216"
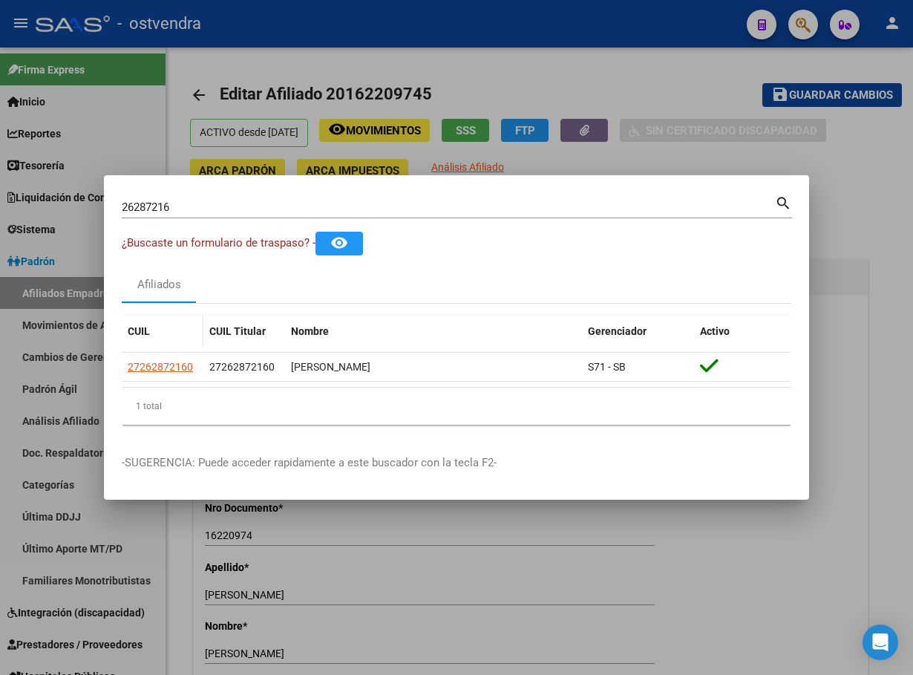
click at [152, 379] on datatable-body-cell "27262872160" at bounding box center [163, 367] width 82 height 29
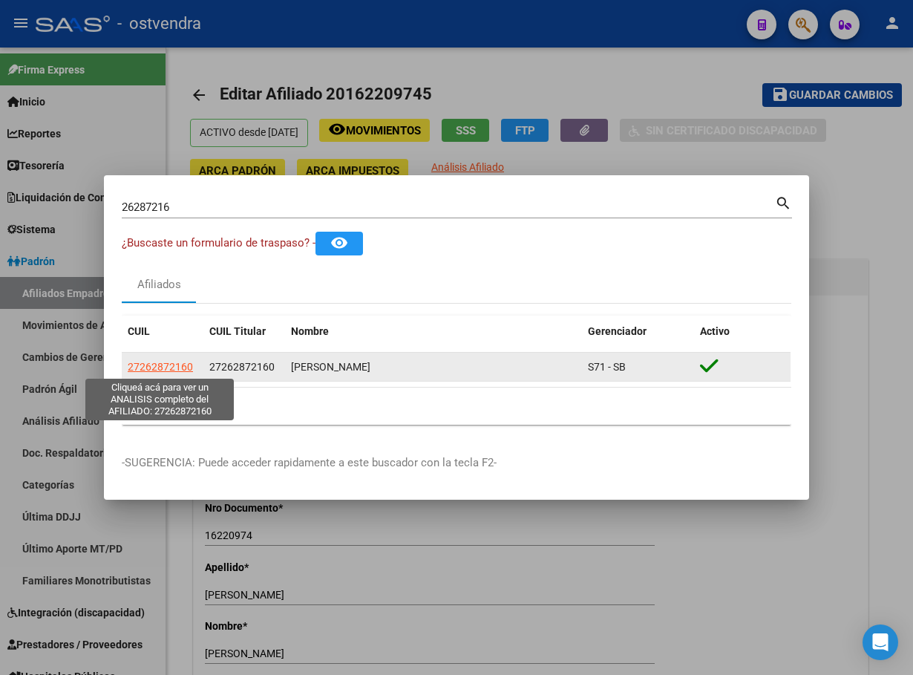
click at [178, 364] on span "27262872160" at bounding box center [160, 367] width 65 height 12
type textarea "27262872160"
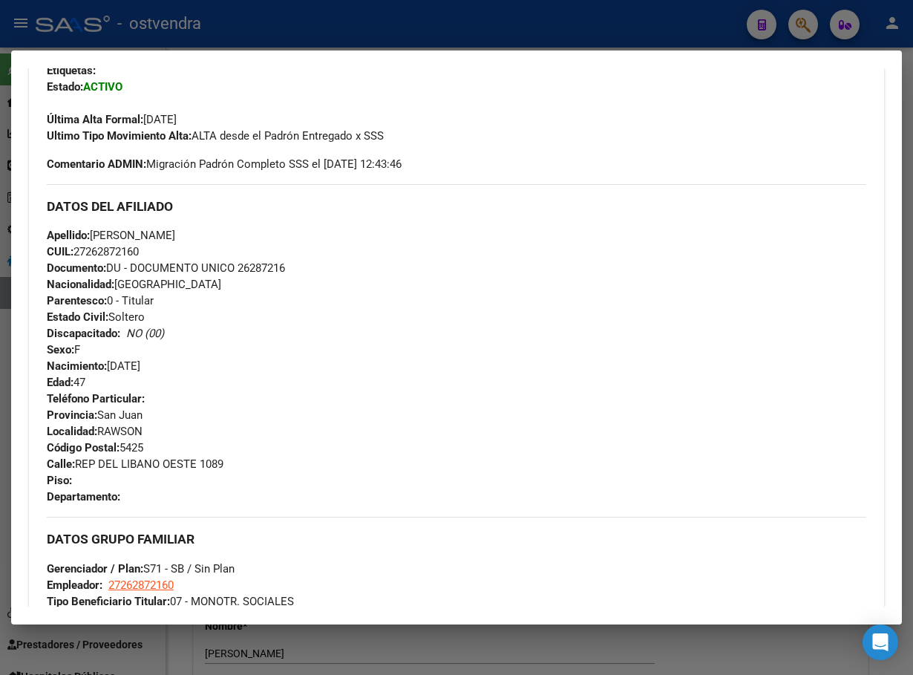
scroll to position [334, 0]
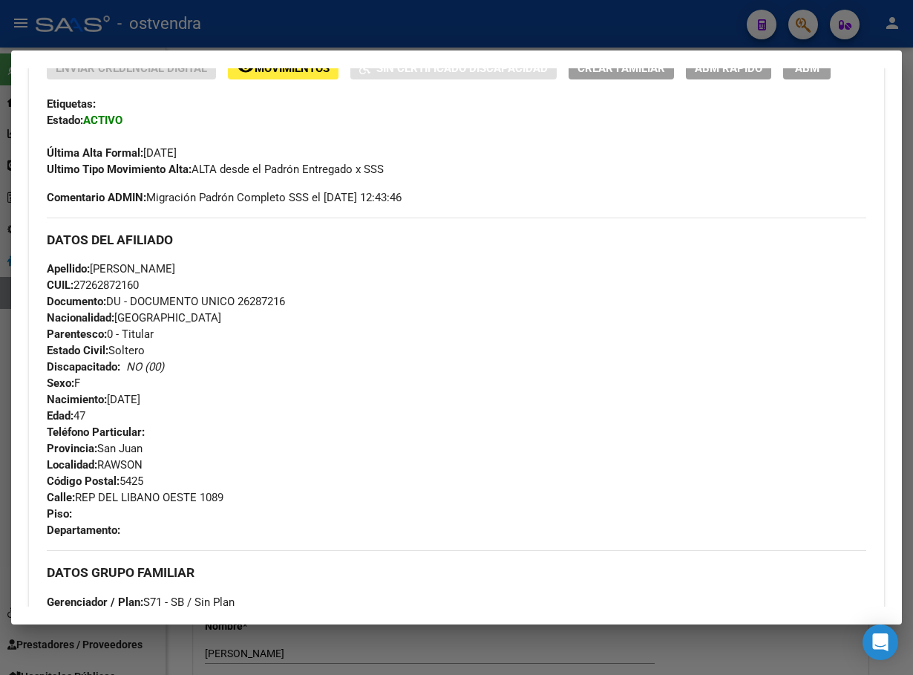
click at [795, 72] on span "ABM" at bounding box center [807, 68] width 24 height 13
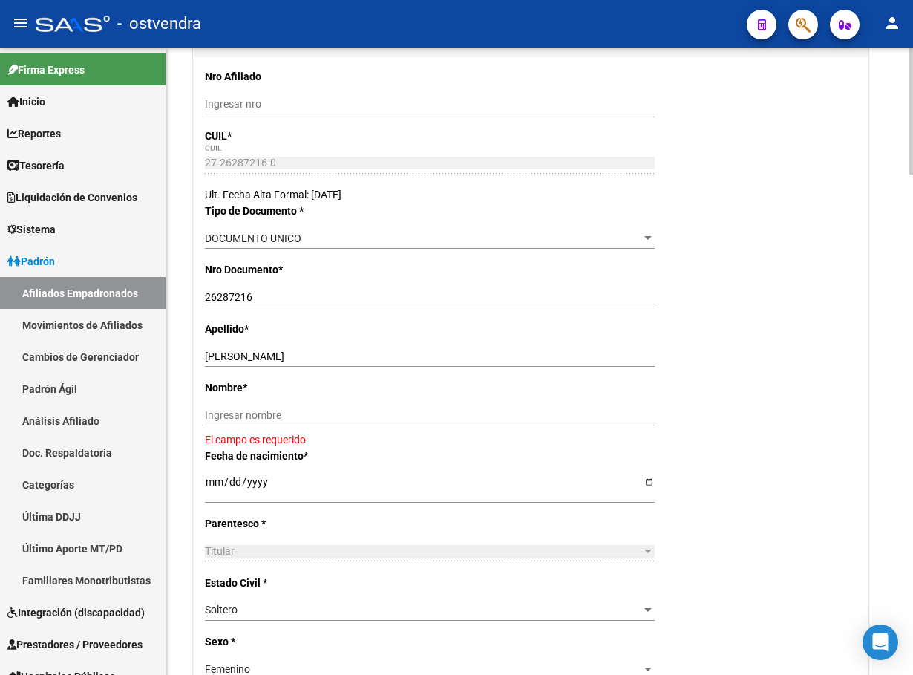
scroll to position [445, 0]
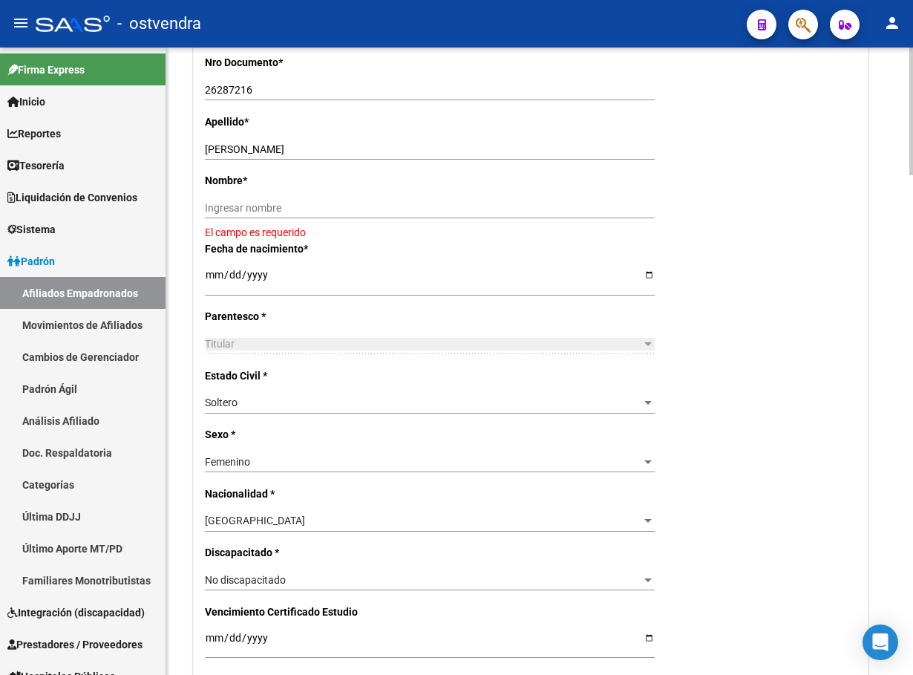
drag, startPoint x: 256, startPoint y: 143, endPoint x: 343, endPoint y: 150, distance: 87.2
click at [343, 150] on div "SANTIAGO ANDREA NOELIA Ingresar apellido" at bounding box center [430, 149] width 450 height 21
drag, startPoint x: 259, startPoint y: 148, endPoint x: 419, endPoint y: 197, distance: 167.6
click at [445, 143] on input "SANTIAGO ANDREA NOELIA" at bounding box center [430, 149] width 450 height 13
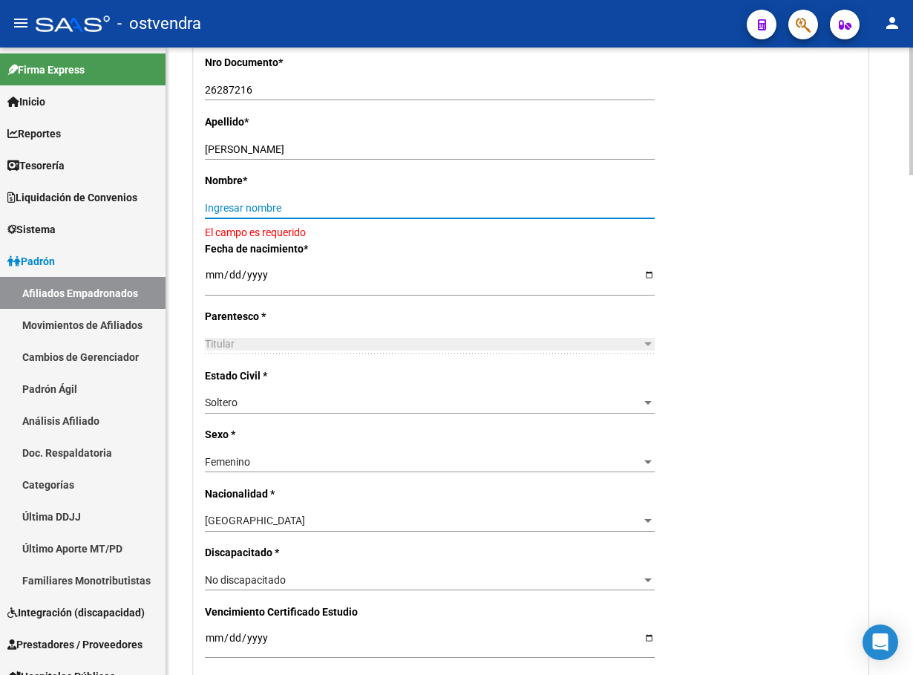
drag, startPoint x: 408, startPoint y: 212, endPoint x: 327, endPoint y: 196, distance: 82.4
click at [408, 212] on input "Ingresar nombre" at bounding box center [430, 208] width 450 height 13
paste input "ANDREA NOELIA"
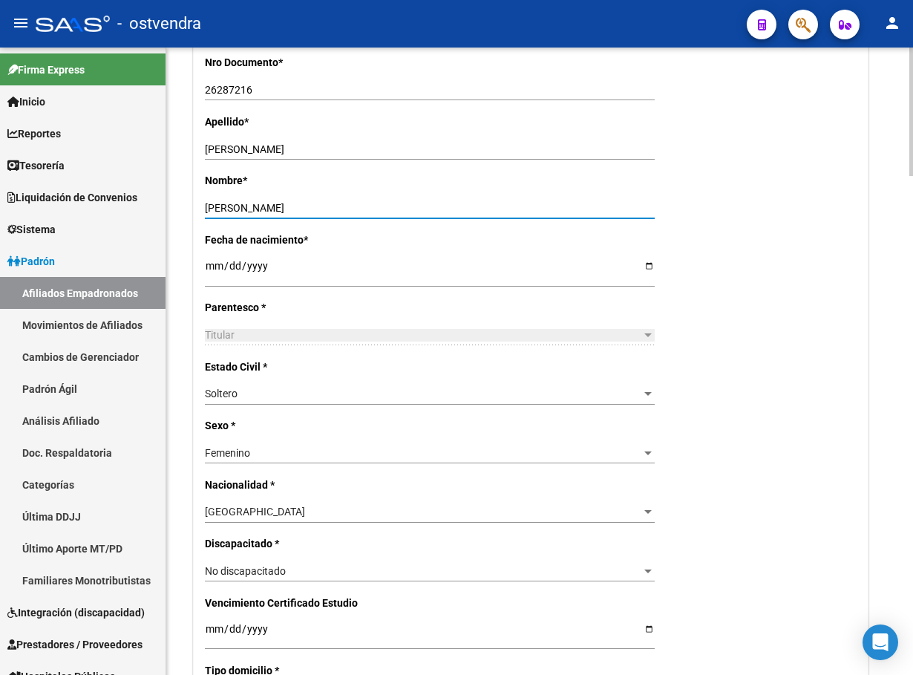
type input "ANDREA NOELIA"
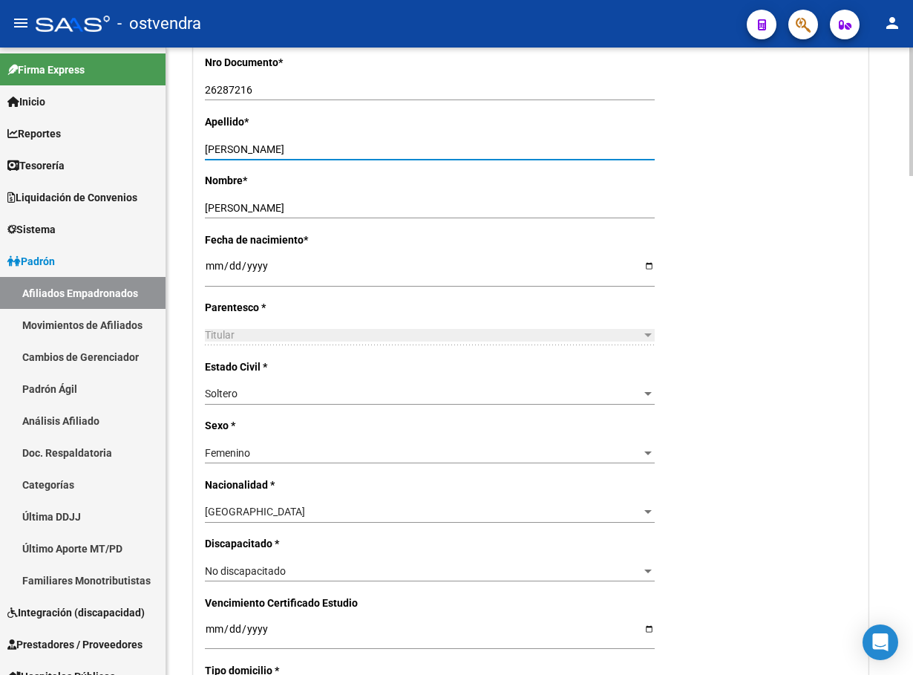
drag, startPoint x: 258, startPoint y: 149, endPoint x: 321, endPoint y: 157, distance: 62.8
click at [321, 163] on div "SANTIAGO ANDREA NOELIA Ingresar apellido" at bounding box center [430, 155] width 450 height 33
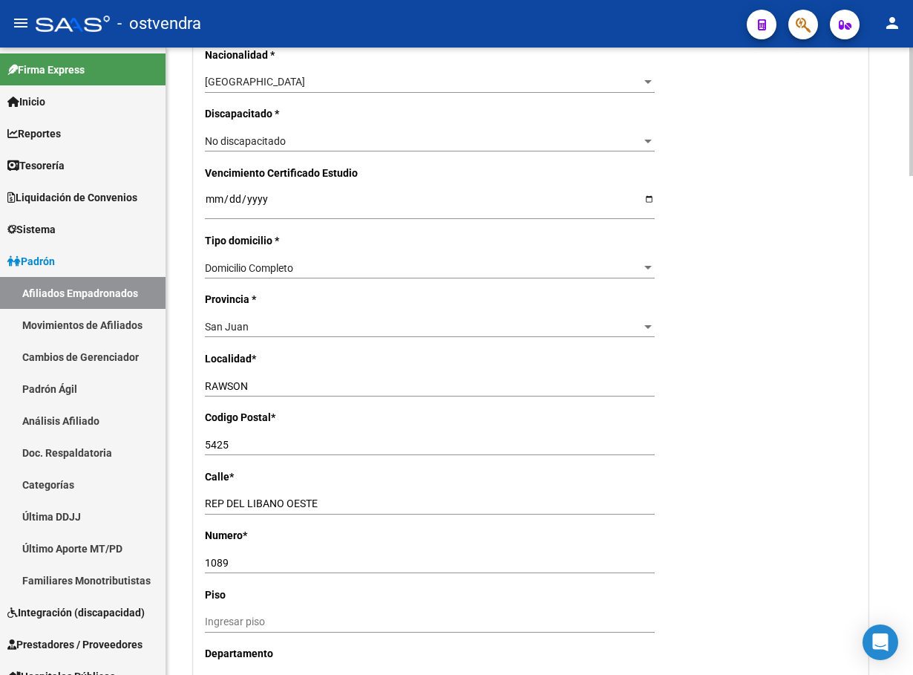
scroll to position [891, 0]
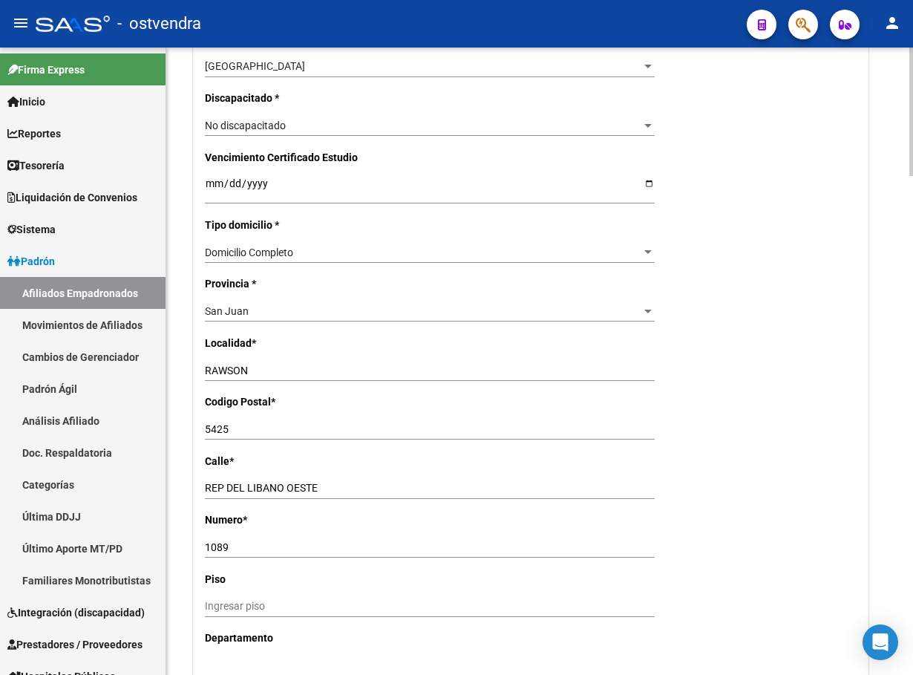
type input "SANTIAGO"
click at [344, 319] on div "San Juan Seleccionar provincia" at bounding box center [430, 311] width 450 height 21
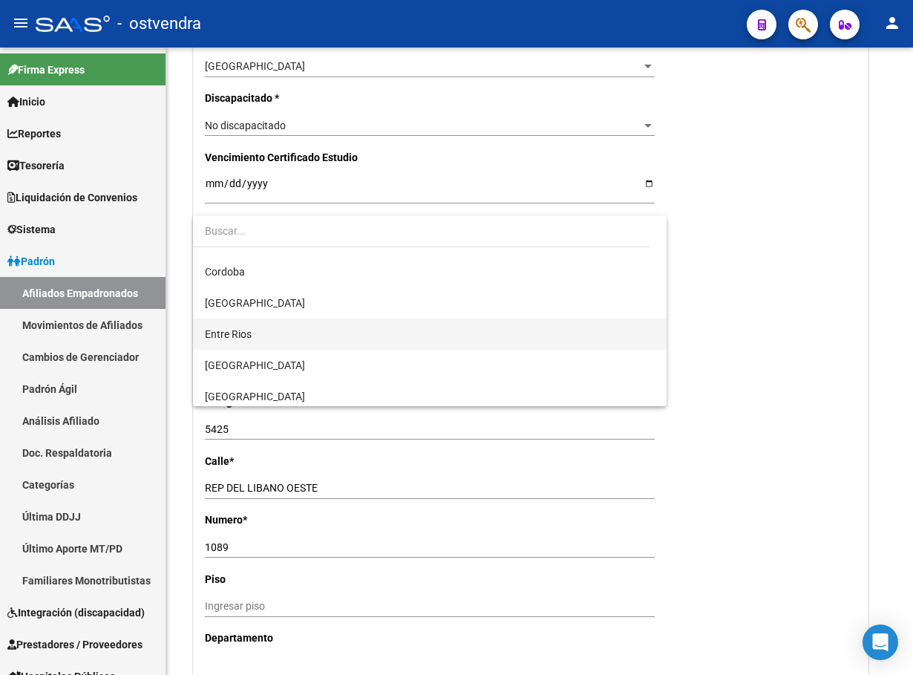
scroll to position [0, 0]
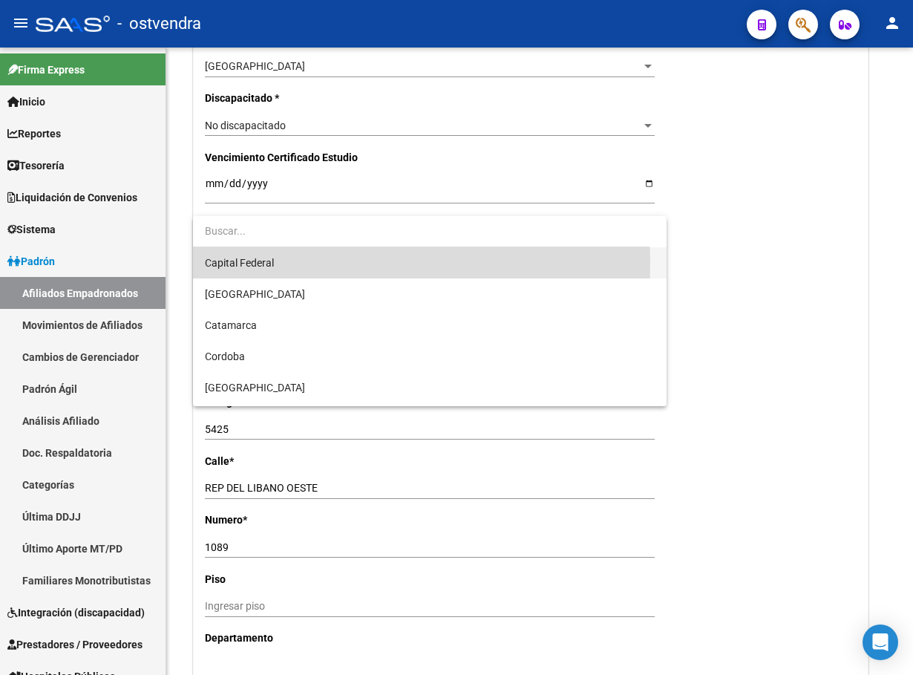
click at [303, 261] on span "Capital Federal" at bounding box center [429, 262] width 449 height 31
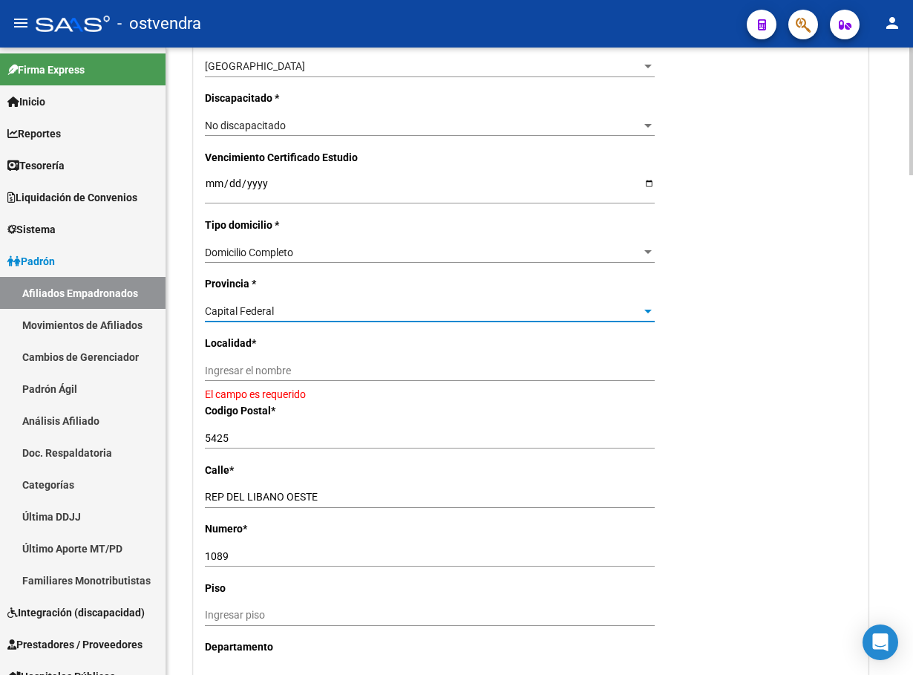
click at [326, 381] on div "Ingresar el nombre" at bounding box center [430, 370] width 450 height 21
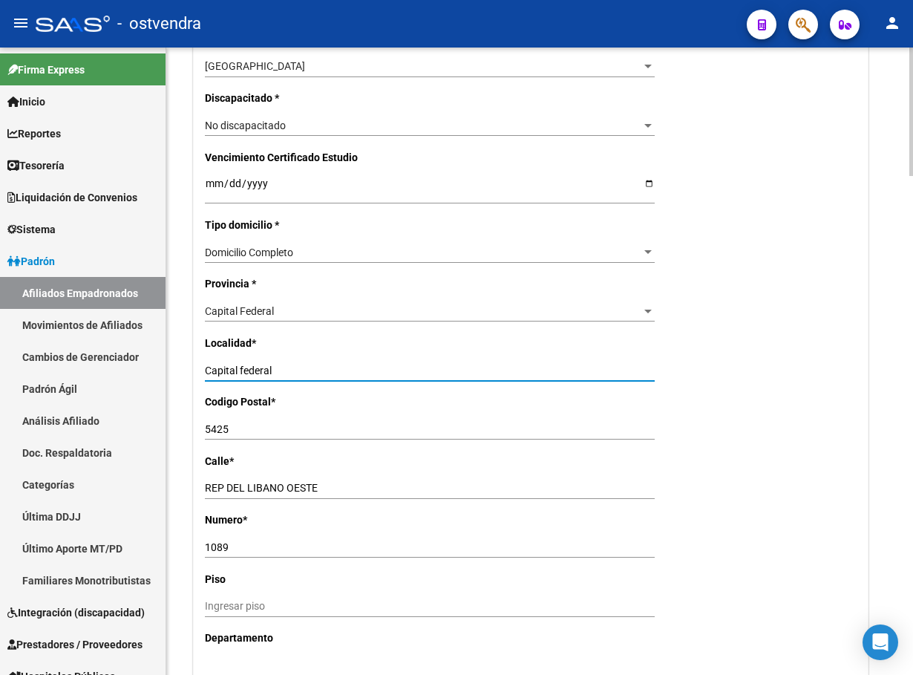
type input "Capital federal"
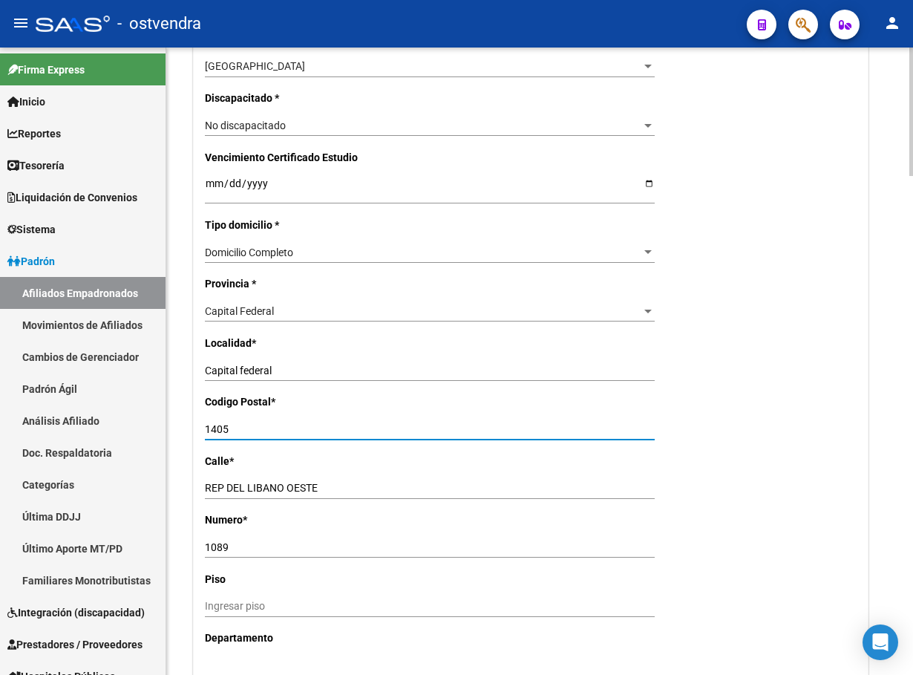
type input "1405"
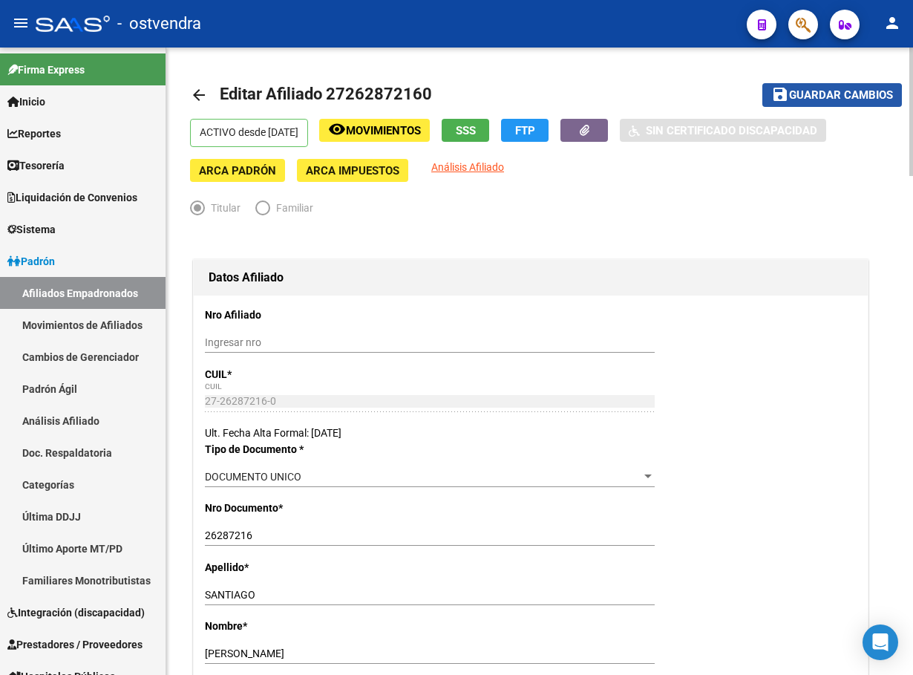
click at [818, 100] on span "Guardar cambios" at bounding box center [841, 95] width 104 height 13
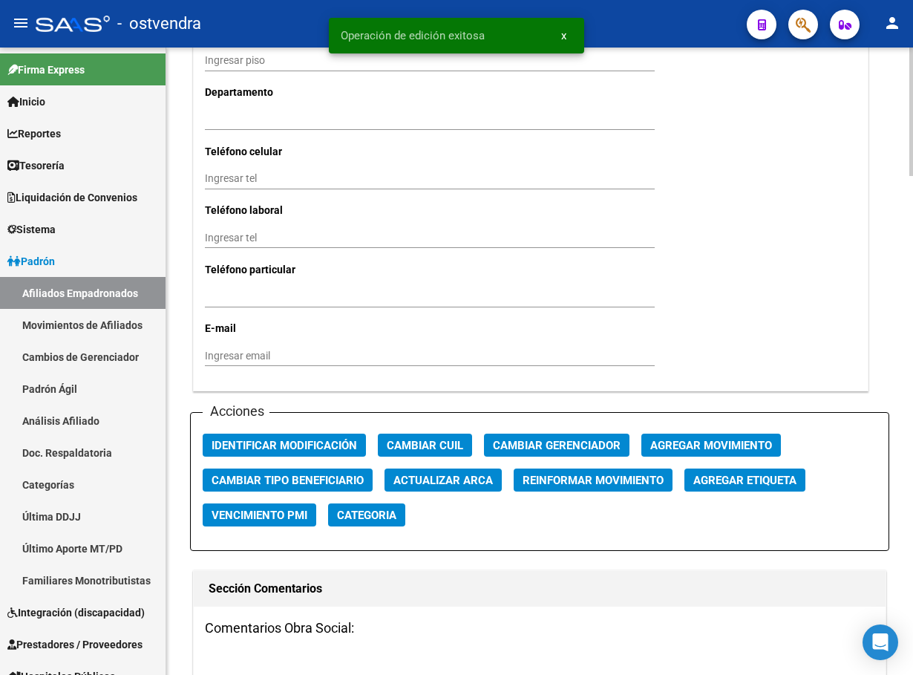
scroll to position [1447, 0]
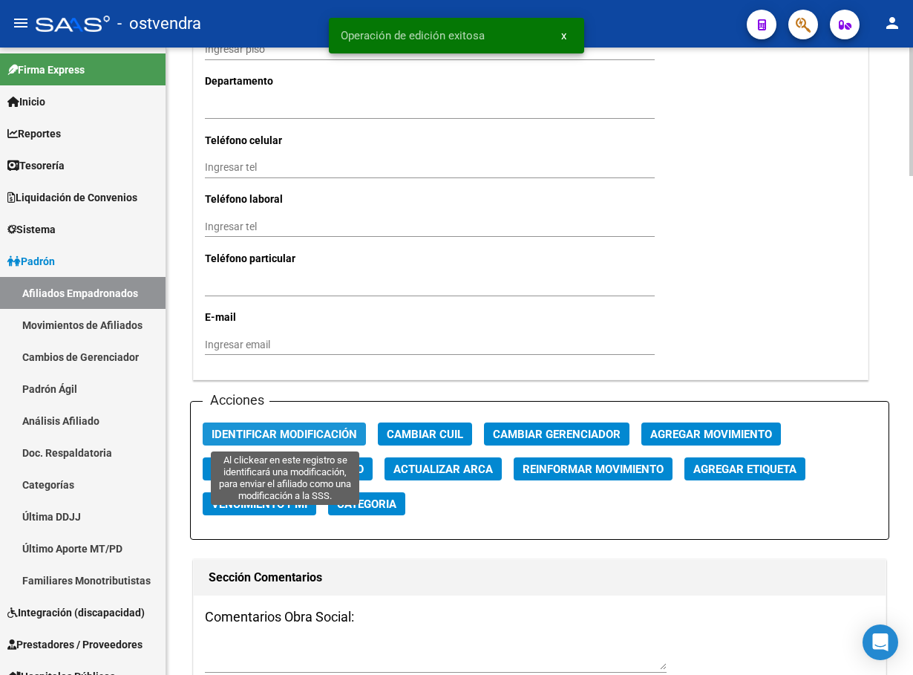
click at [263, 430] on span "Identificar Modificación" at bounding box center [284, 434] width 145 height 13
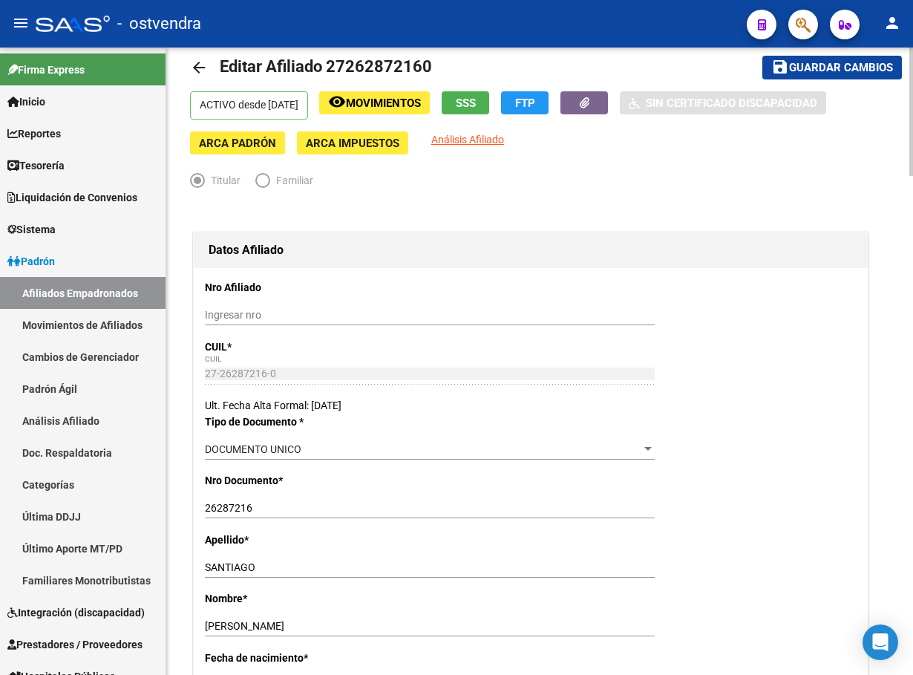
scroll to position [0, 0]
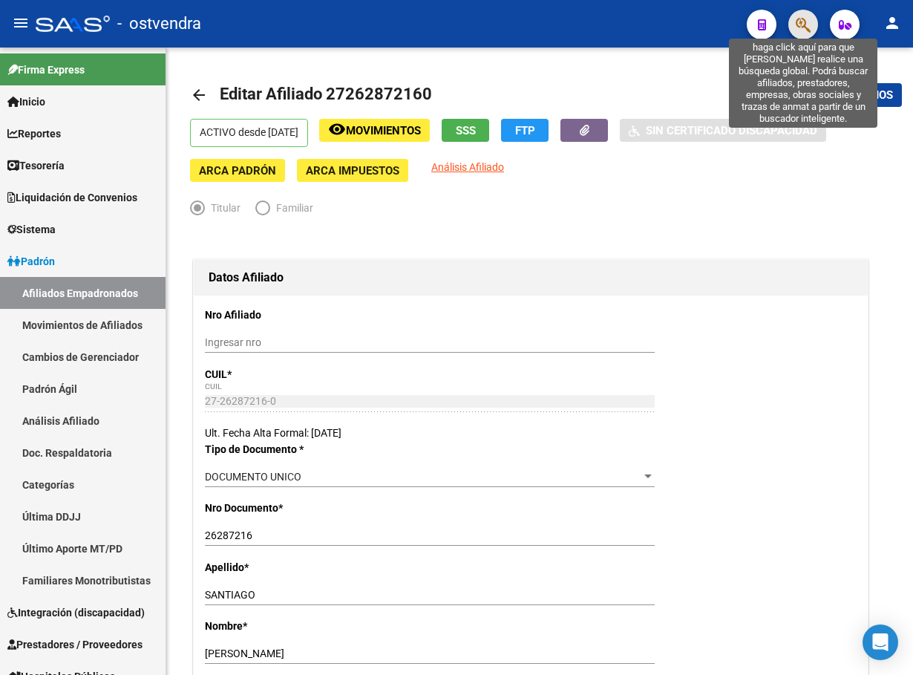
click at [800, 23] on icon "button" at bounding box center [803, 24] width 15 height 17
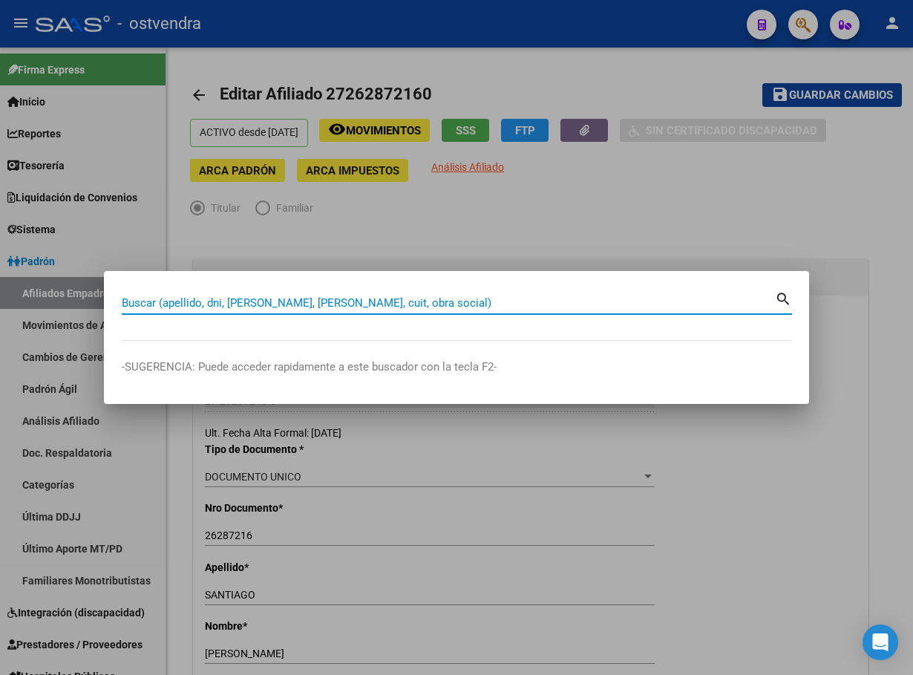
paste input "18679080"
type input "18679080"
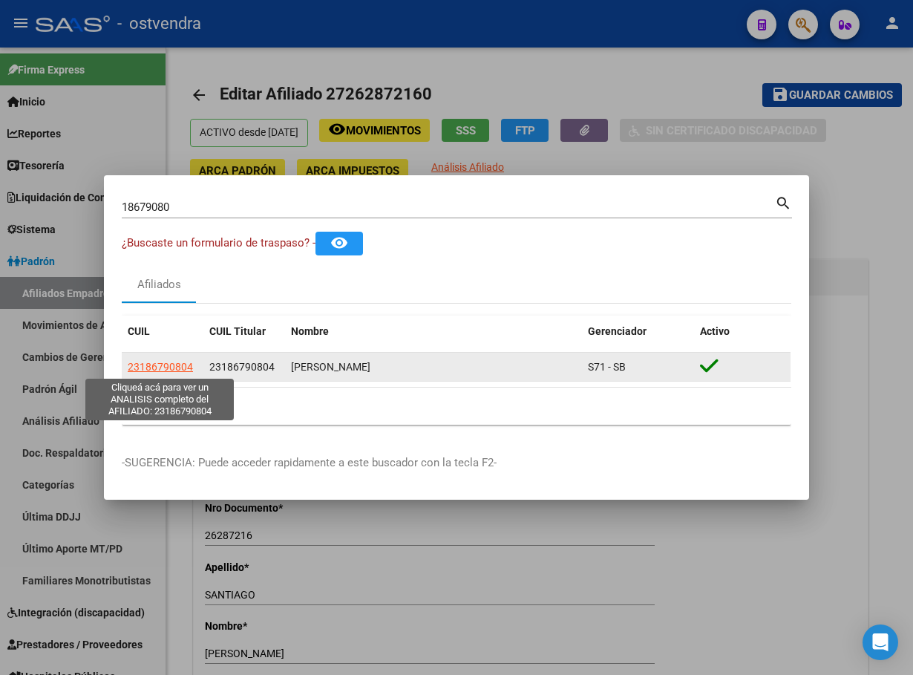
click at [140, 372] on span "23186790804" at bounding box center [160, 367] width 65 height 12
type textarea "23186790804"
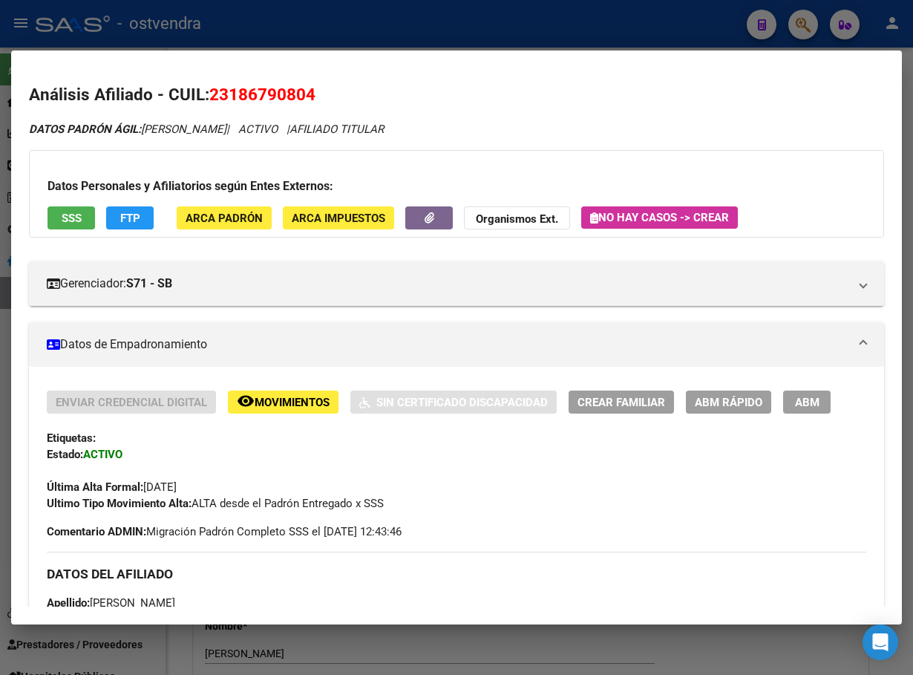
click at [802, 412] on button "ABM" at bounding box center [807, 401] width 48 height 23
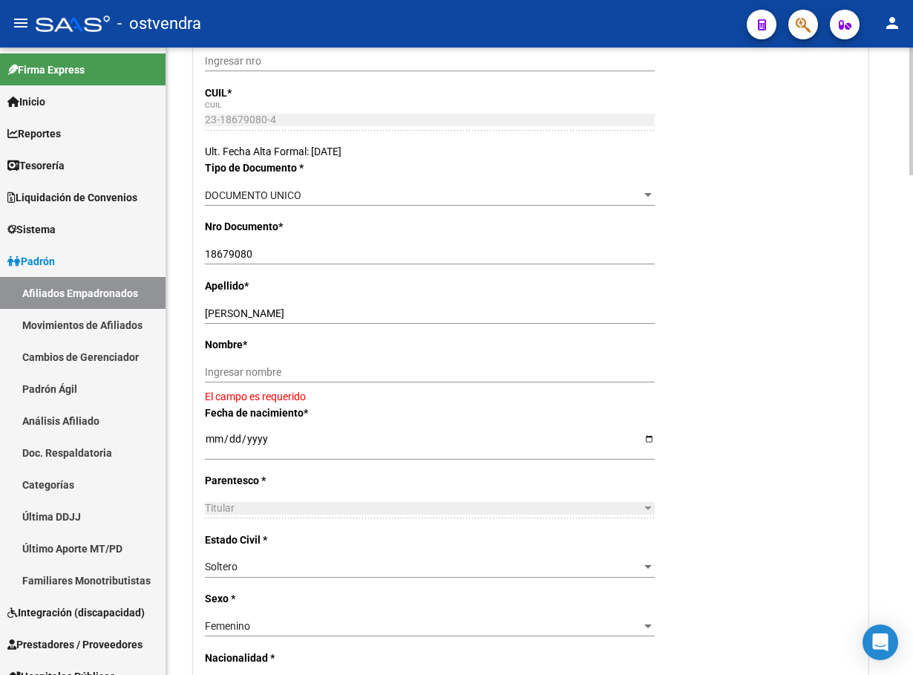
scroll to position [445, 0]
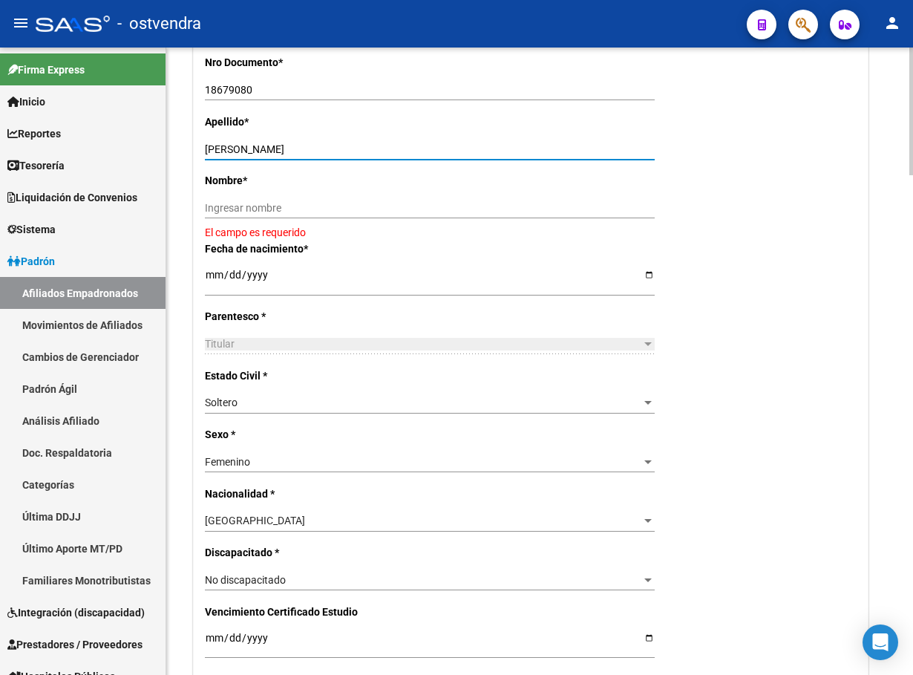
click at [249, 145] on input "ACOSTA LILIANA PETRONA" at bounding box center [430, 149] width 450 height 13
drag, startPoint x: 246, startPoint y: 145, endPoint x: 472, endPoint y: 149, distance: 226.4
click at [472, 149] on input "ACOSTA LILIANA PETRONA" at bounding box center [430, 149] width 450 height 13
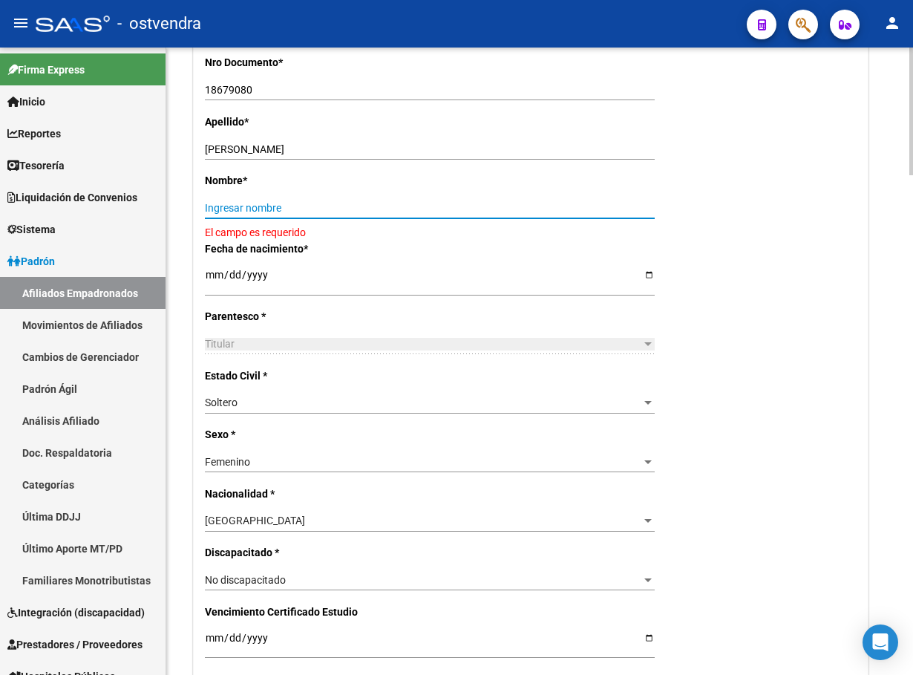
click at [410, 206] on input "Ingresar nombre" at bounding box center [430, 208] width 450 height 13
paste input "LILIANA PETRONA"
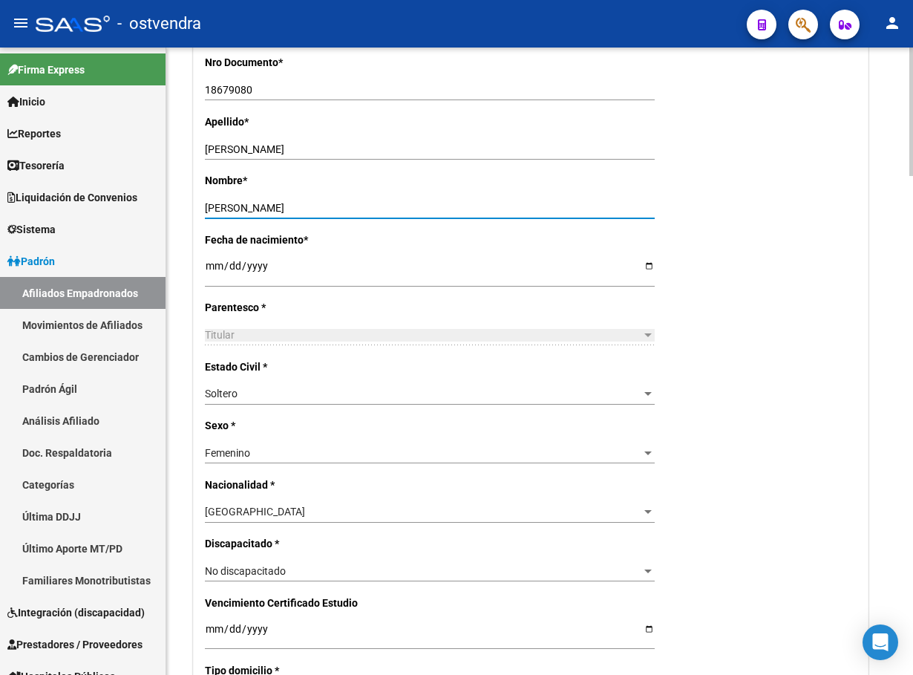
type input "LILIANA PETRONA"
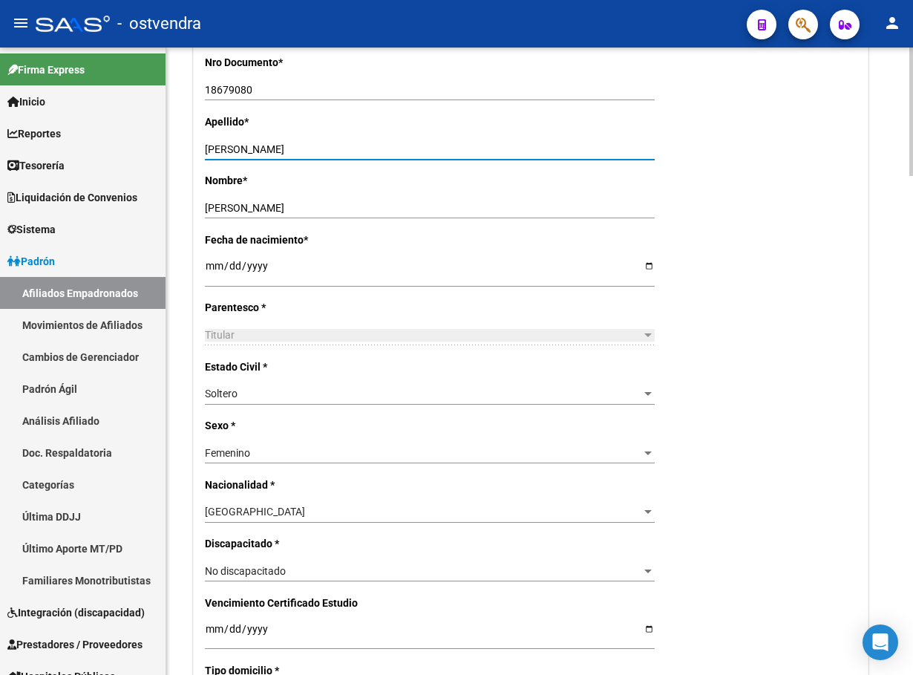
drag, startPoint x: 255, startPoint y: 145, endPoint x: 715, endPoint y: 114, distance: 461.3
click at [651, 136] on div "Apellido * ACOSTA LILIANA PETRONA Ingresar apellido" at bounding box center [531, 143] width 652 height 59
type input "ACO"
click at [473, 459] on div "Femenino Seleccionar sexo" at bounding box center [430, 452] width 450 height 21
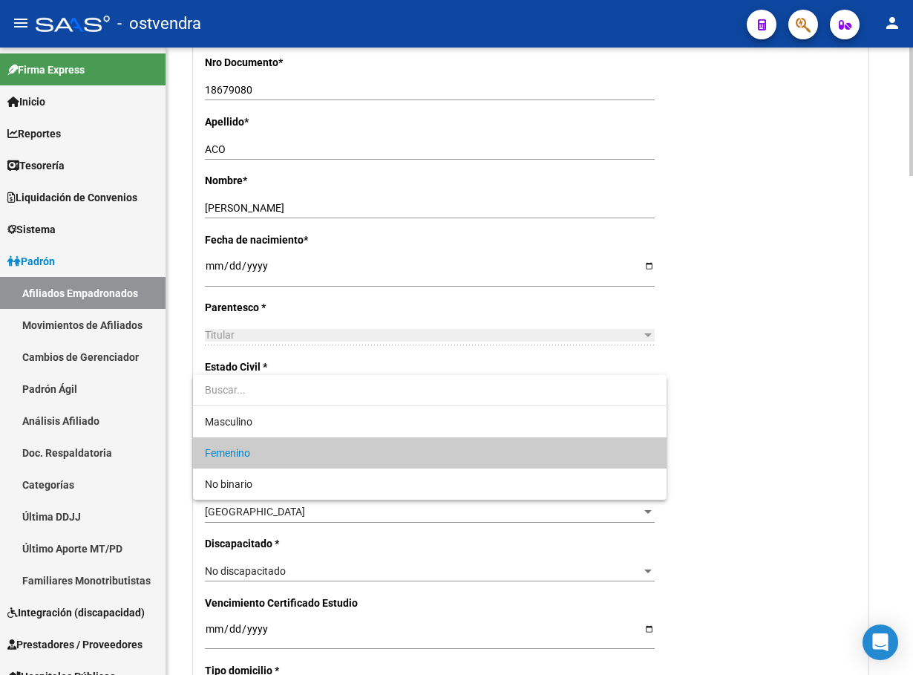
click at [473, 459] on span "Femenino" at bounding box center [429, 452] width 449 height 31
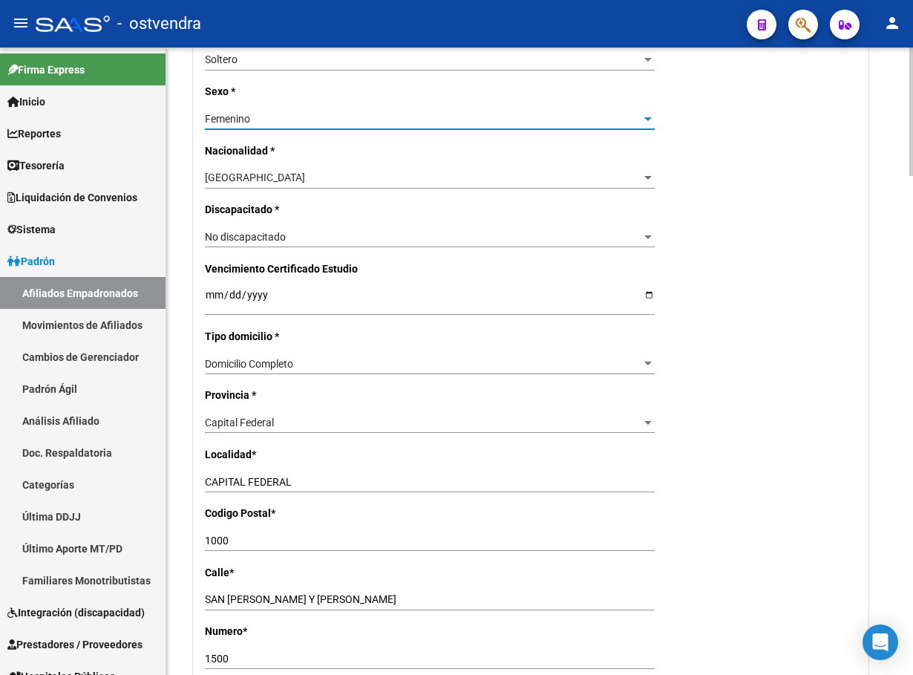
scroll to position [891, 0]
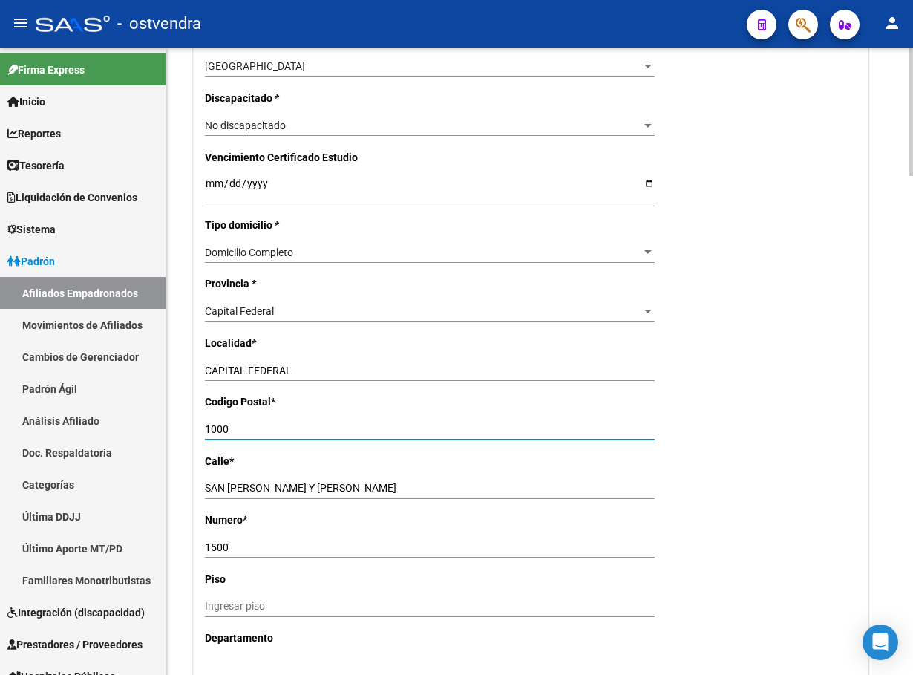
drag, startPoint x: 248, startPoint y: 424, endPoint x: 189, endPoint y: 375, distance: 76.4
type input "1405"
click at [749, 484] on div "Nro Afiliado Ingresar nro CUIL * 23-18679080-4 CUIL ARCA Padrón Ult. Fecha Alta…" at bounding box center [531, 170] width 674 height 1531
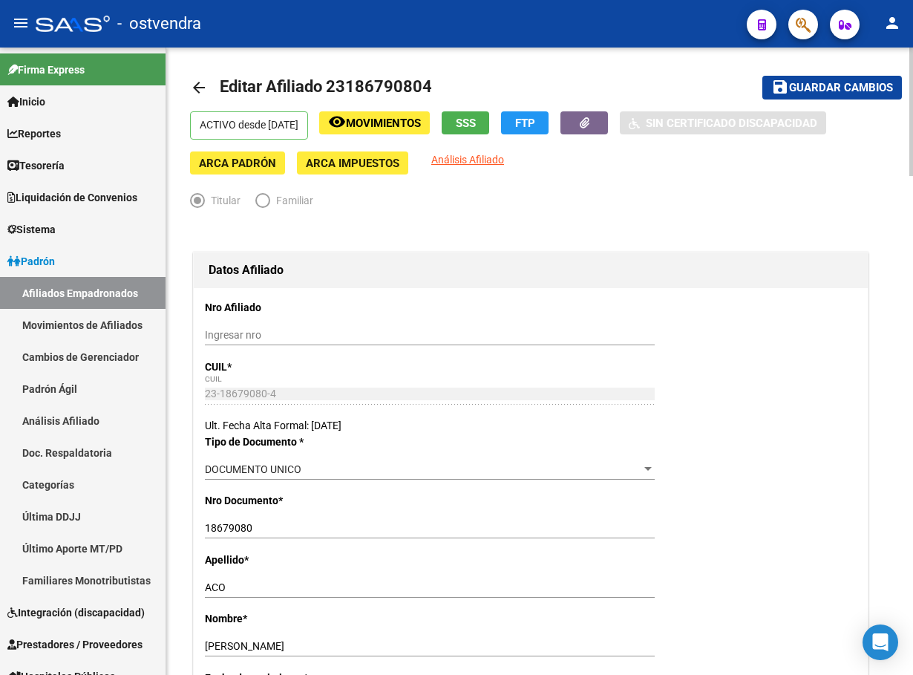
scroll to position [0, 0]
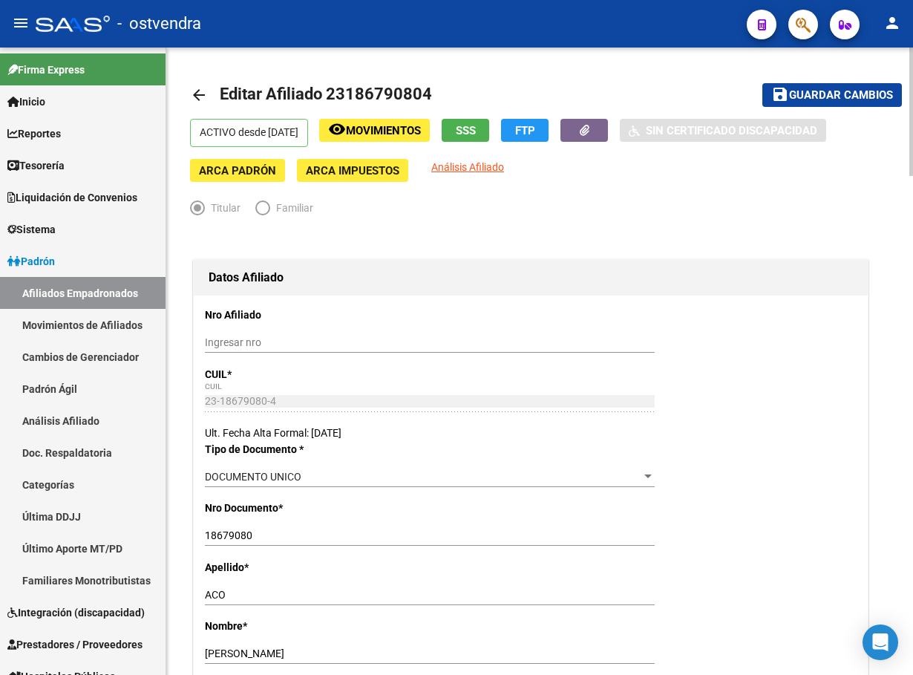
click at [847, 105] on button "save Guardar cambios" at bounding box center [832, 94] width 140 height 23
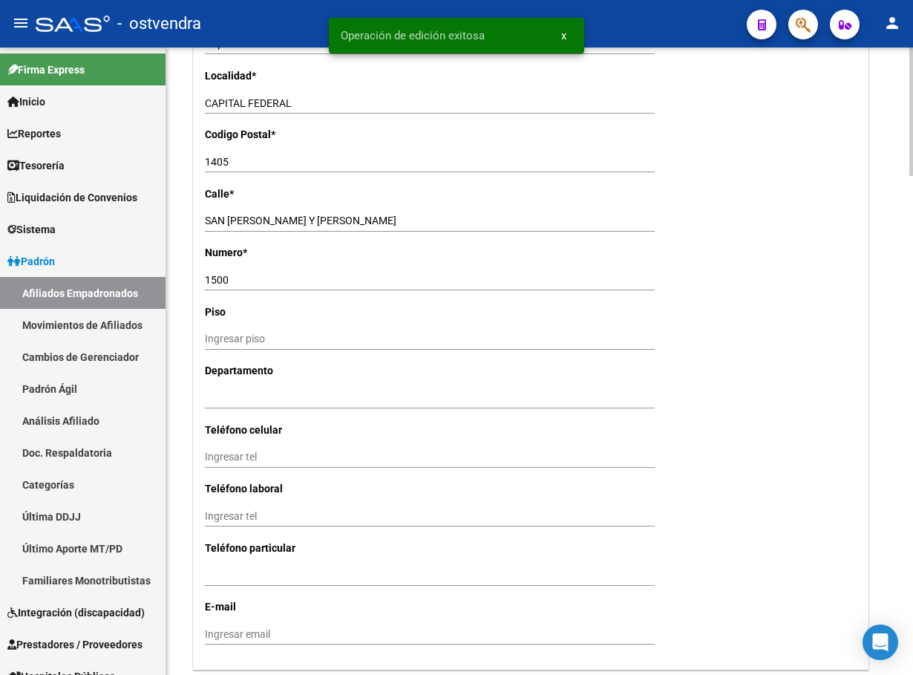
scroll to position [1336, 0]
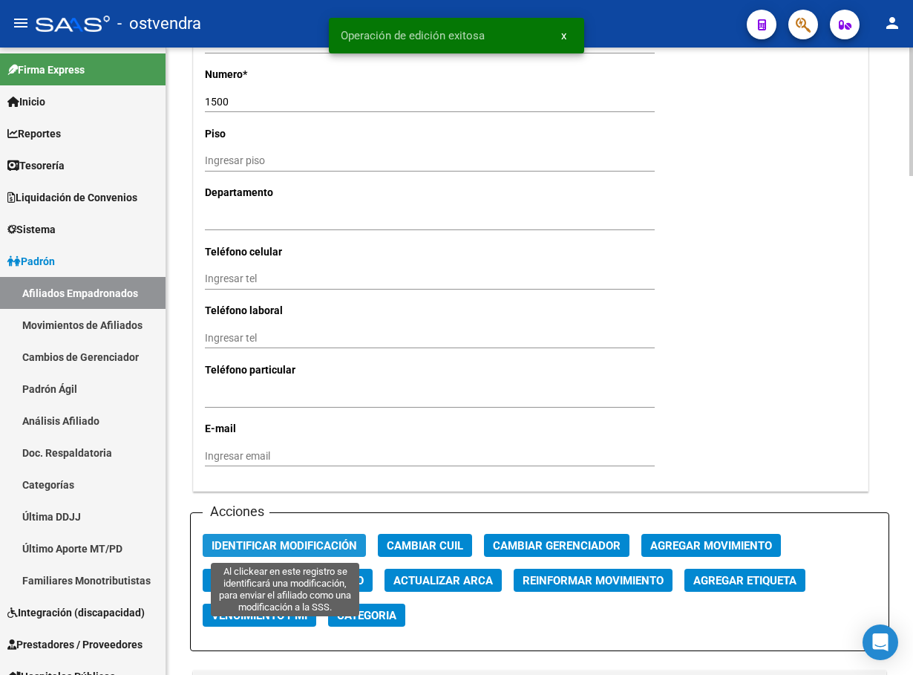
click at [221, 539] on span "Identificar Modificación" at bounding box center [284, 545] width 145 height 13
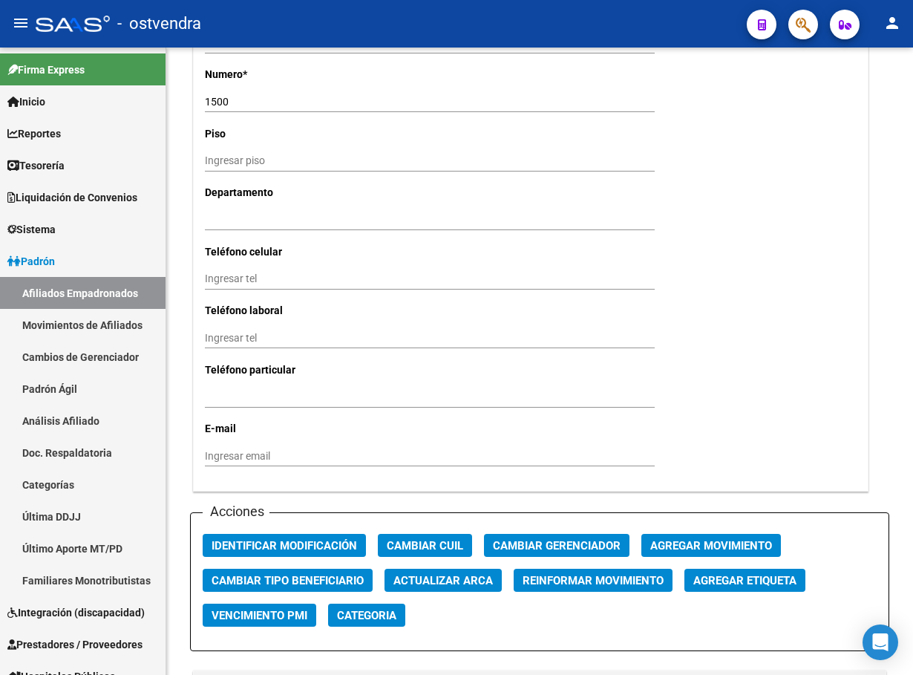
click at [807, 12] on span "button" at bounding box center [803, 25] width 15 height 30
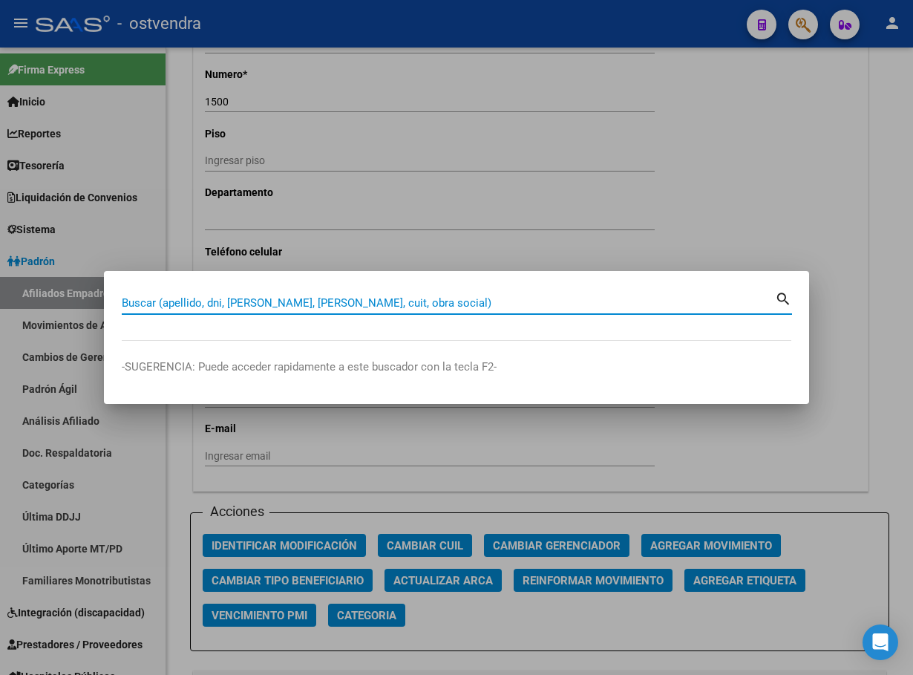
paste input "42990275"
type input "42990275"
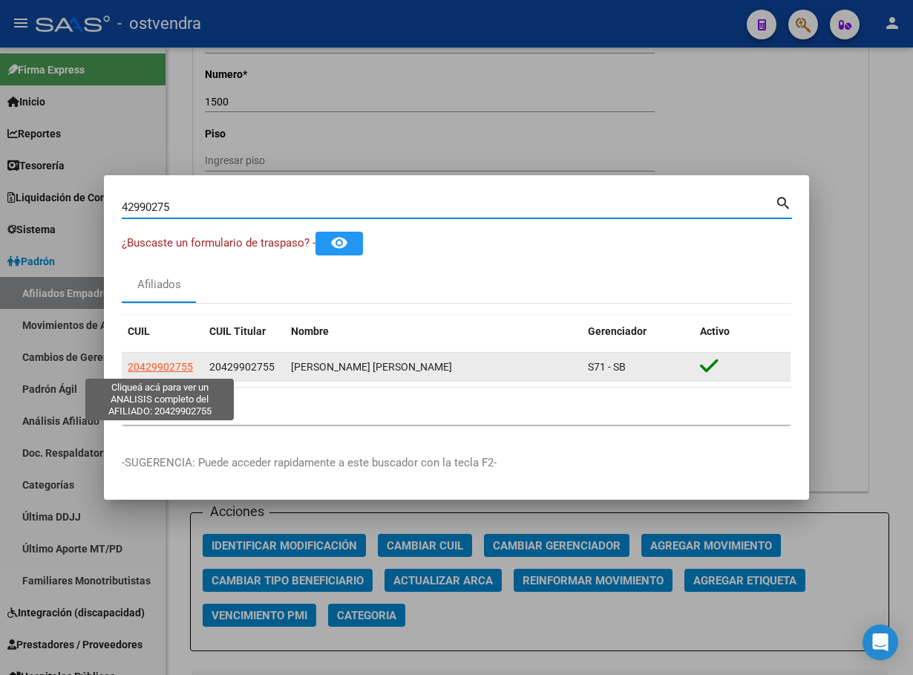
click at [160, 361] on span "20429902755" at bounding box center [160, 367] width 65 height 12
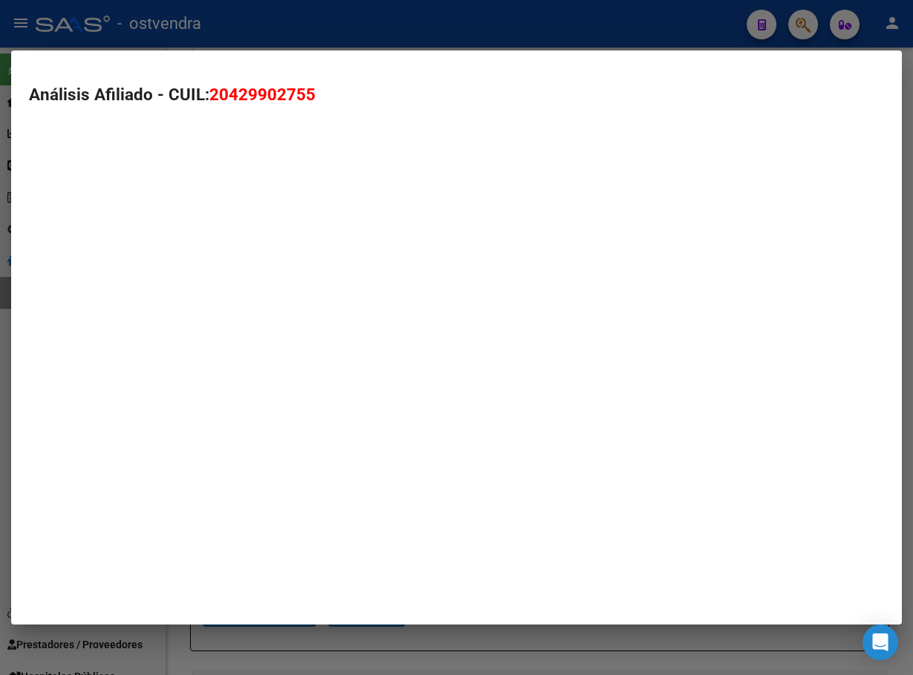
type textarea "20429902755"
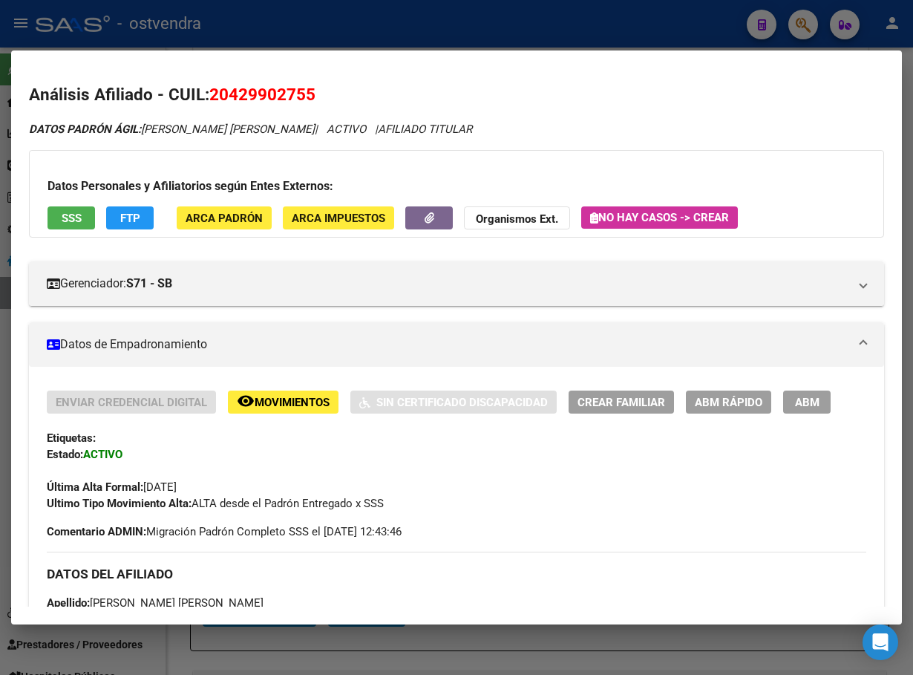
click at [807, 404] on span "ABM" at bounding box center [807, 402] width 24 height 13
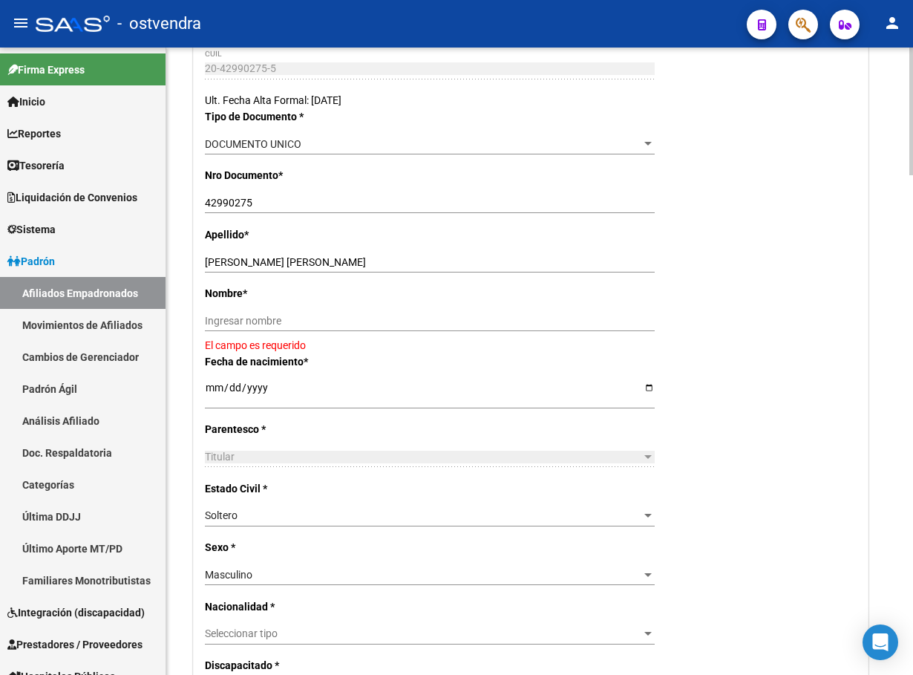
scroll to position [334, 0]
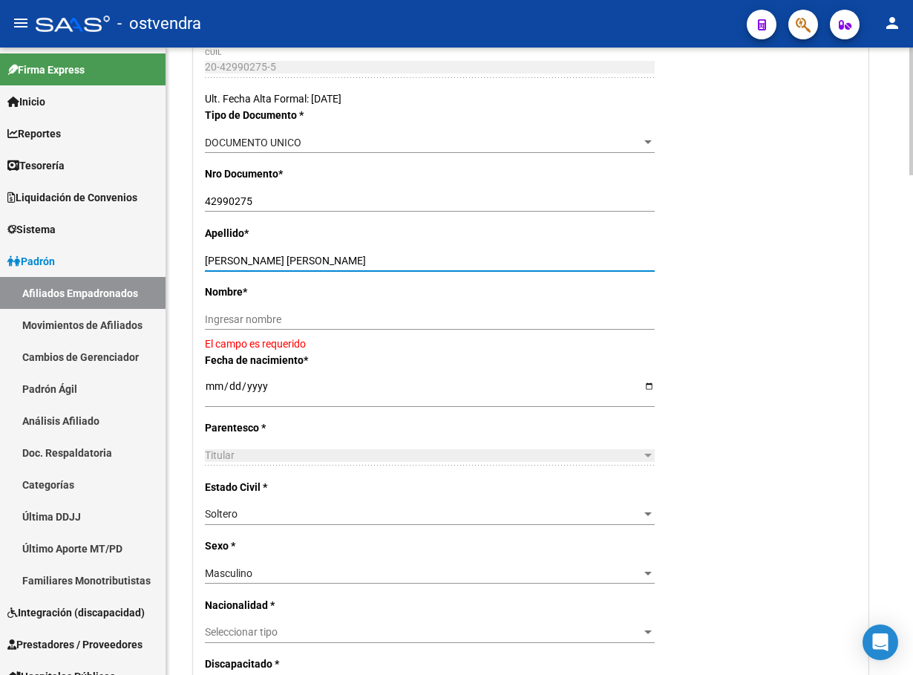
drag, startPoint x: 297, startPoint y: 257, endPoint x: 499, endPoint y: 274, distance: 202.6
click at [499, 274] on div "HERRERA ROSALES ALEXIS DAMIAN Ingresar apellido" at bounding box center [430, 266] width 450 height 33
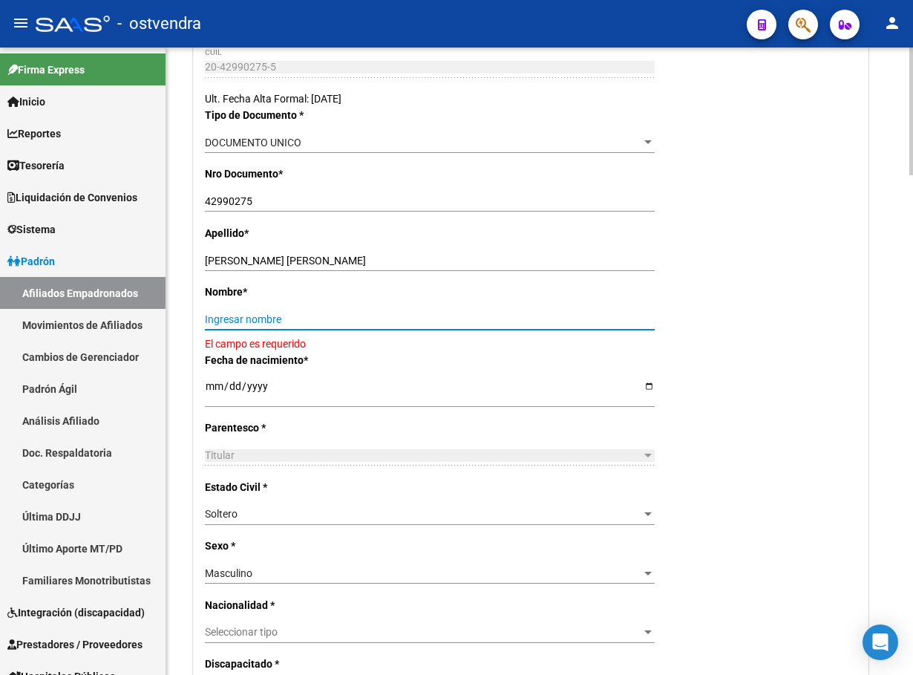
click at [404, 319] on input "Ingresar nombre" at bounding box center [430, 319] width 450 height 13
paste input "ALEXIS DAMIAN"
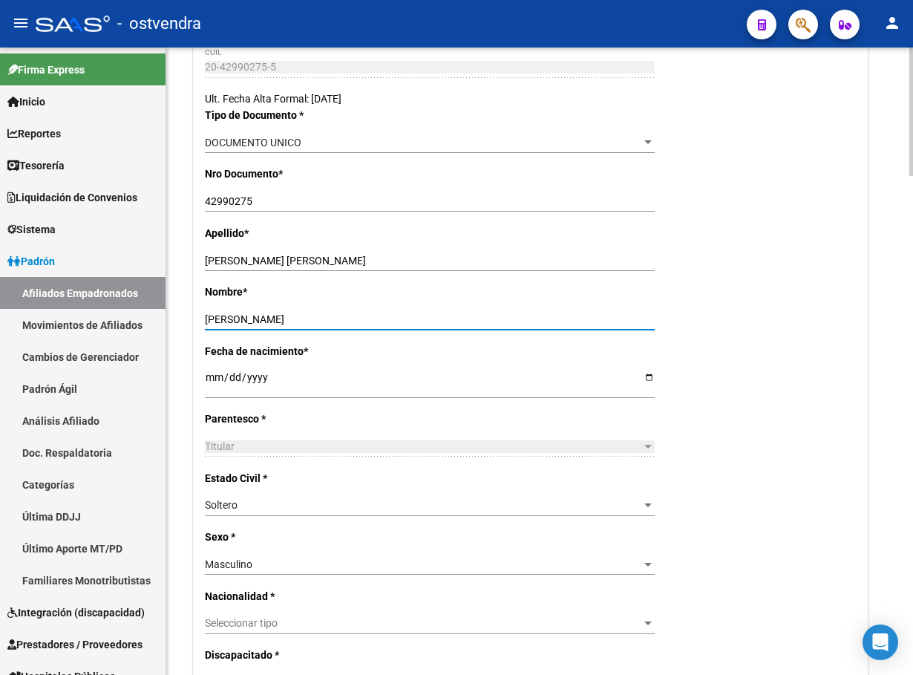
type input "ALEXIS DAMIAN"
drag, startPoint x: 363, startPoint y: 257, endPoint x: 544, endPoint y: 200, distance: 189.7
click at [513, 270] on div "HERRERA ROSALES ALEXIS DAMIAN Ingresar apellido" at bounding box center [430, 260] width 450 height 21
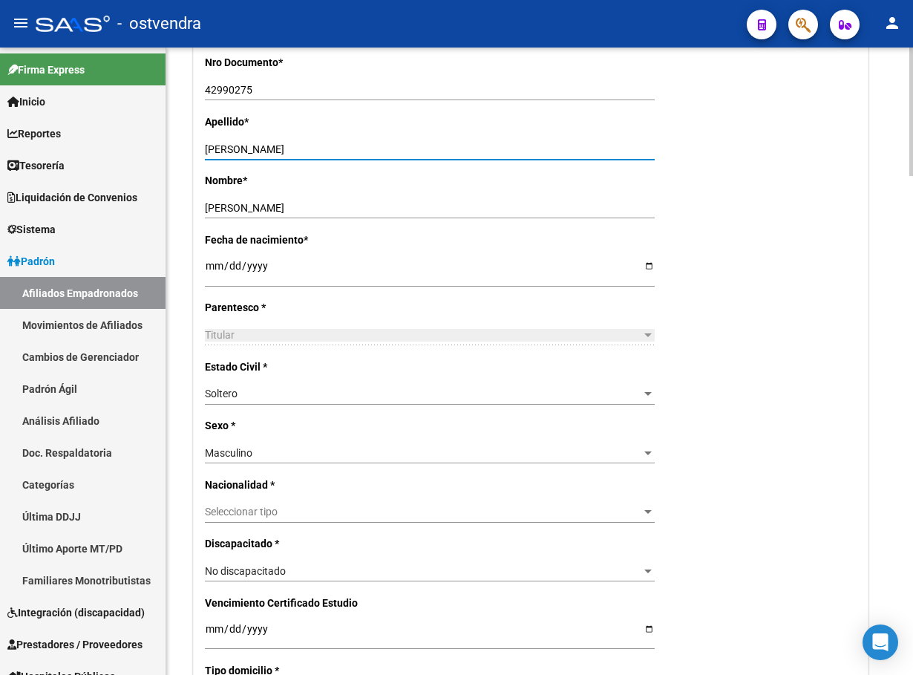
scroll to position [557, 0]
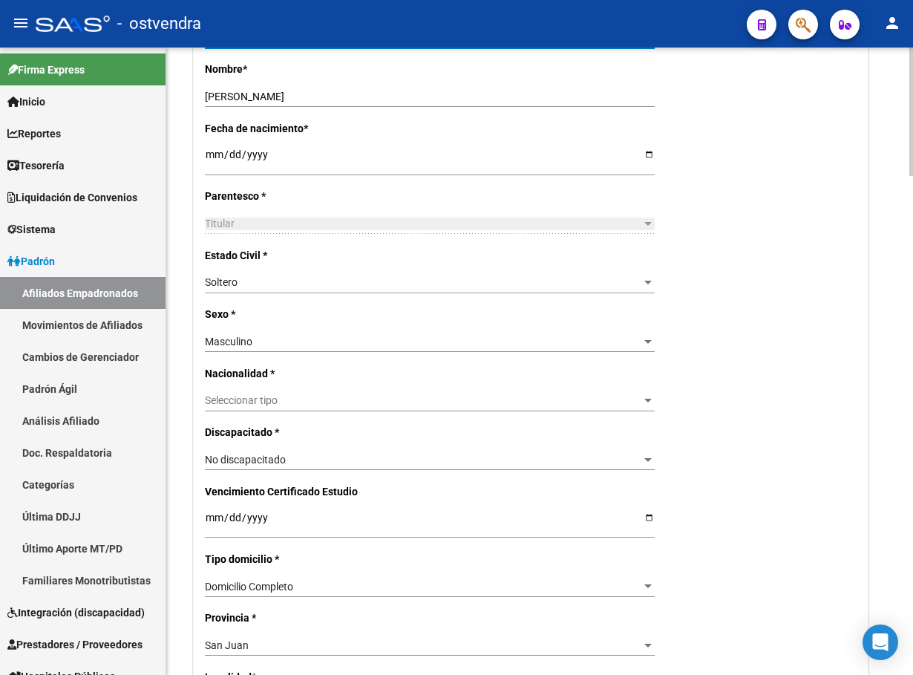
type input "HERRERA ROSALES"
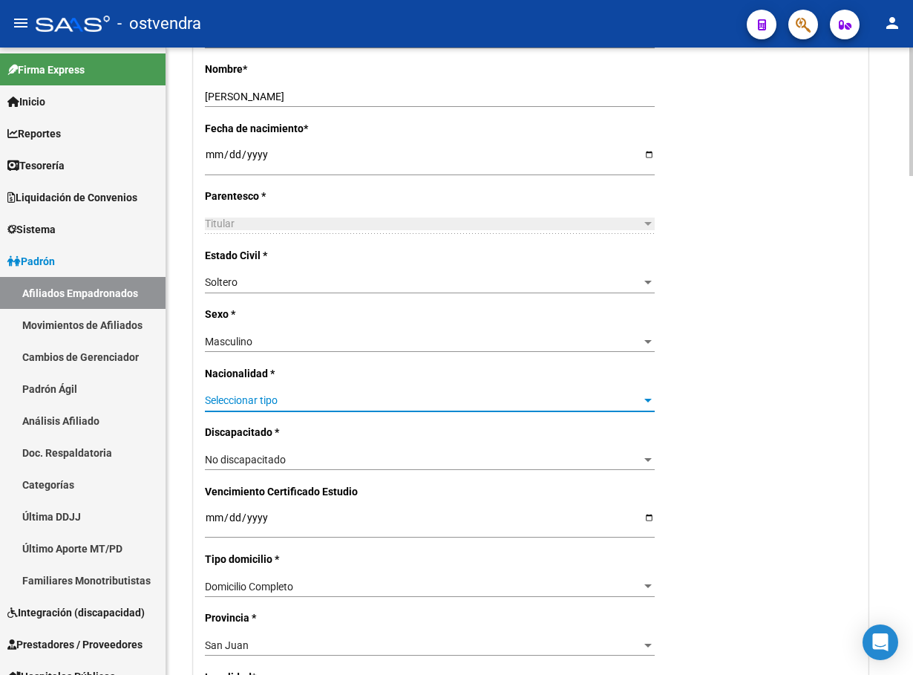
click at [317, 401] on span "Seleccionar tipo" at bounding box center [423, 400] width 436 height 13
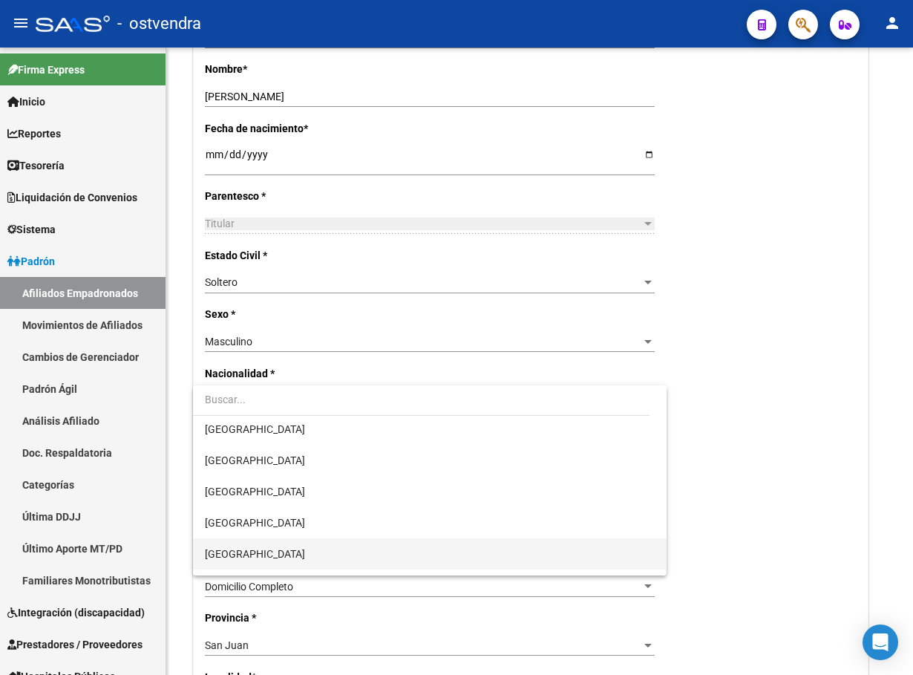
scroll to position [223, 0]
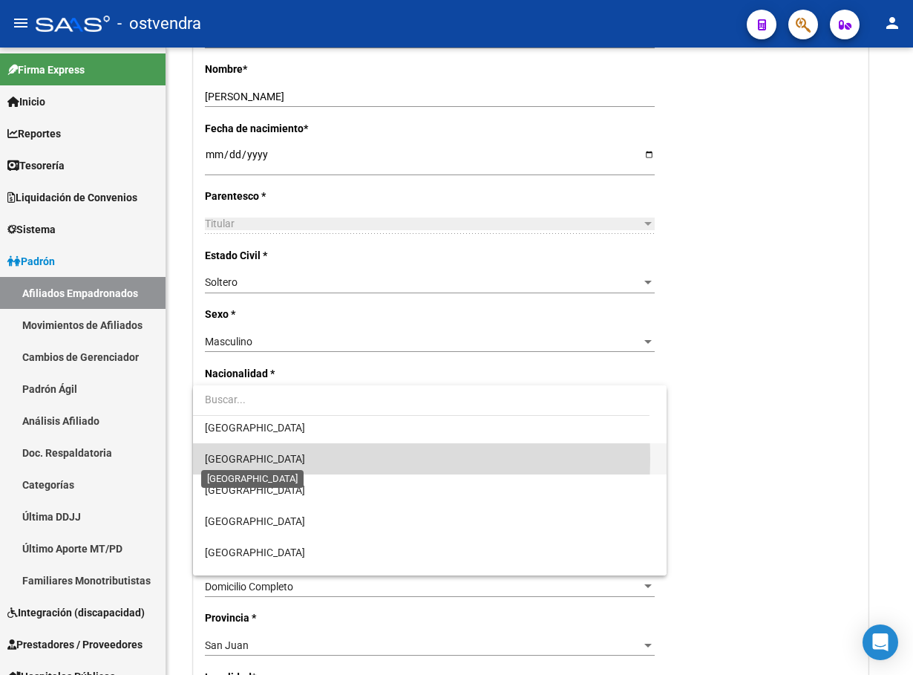
click at [254, 459] on span "[GEOGRAPHIC_DATA]" at bounding box center [255, 459] width 100 height 12
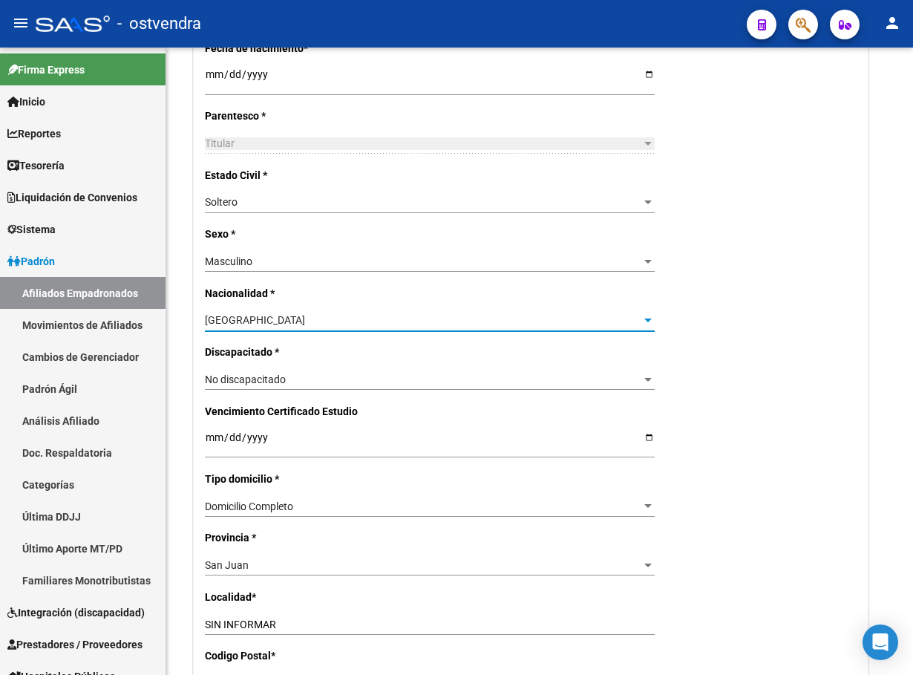
scroll to position [668, 0]
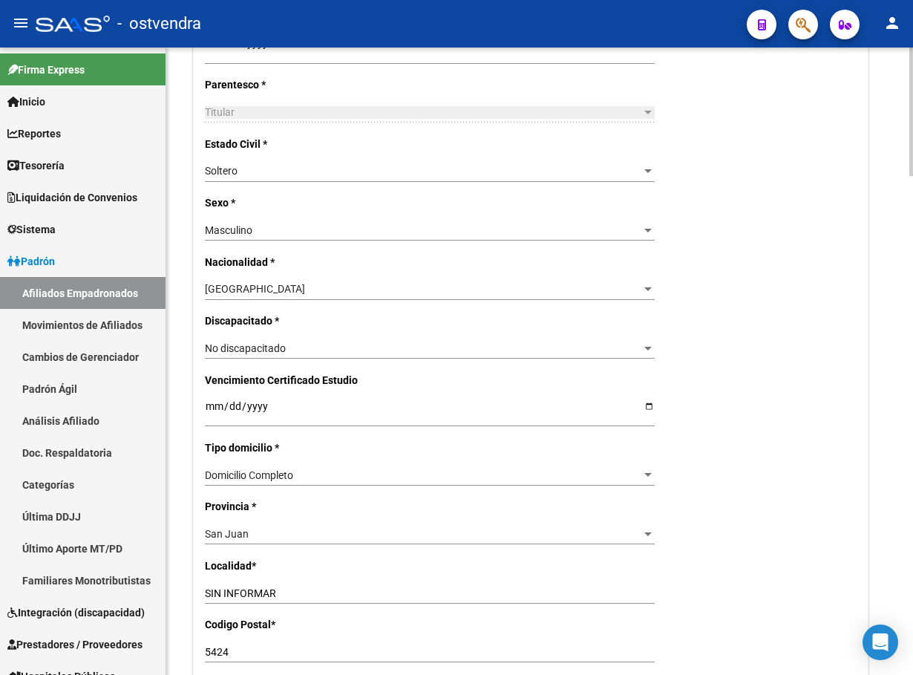
click at [272, 542] on div "San Juan Seleccionar provincia" at bounding box center [430, 533] width 450 height 21
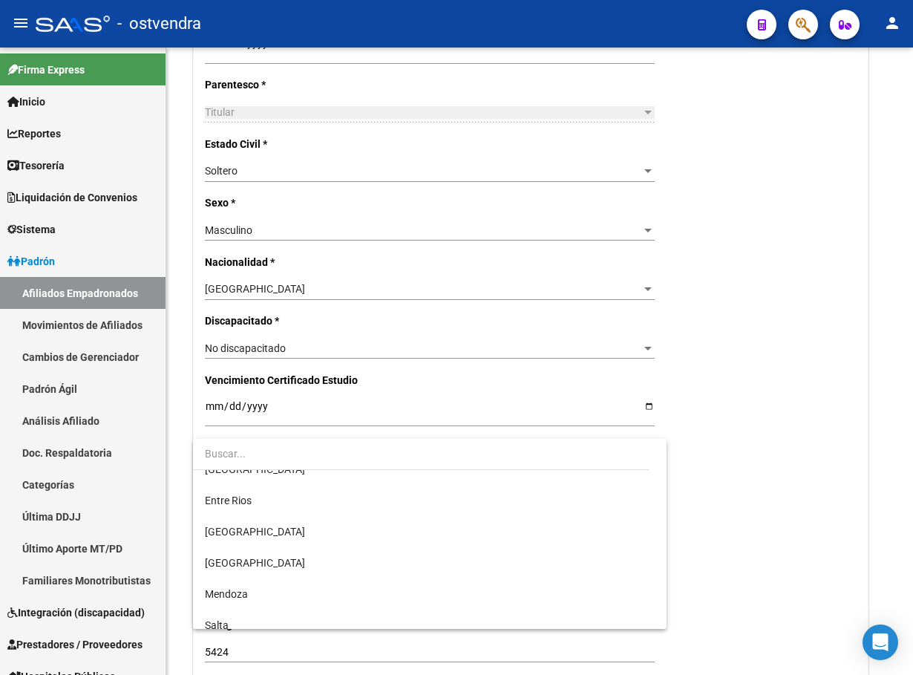
scroll to position [0, 0]
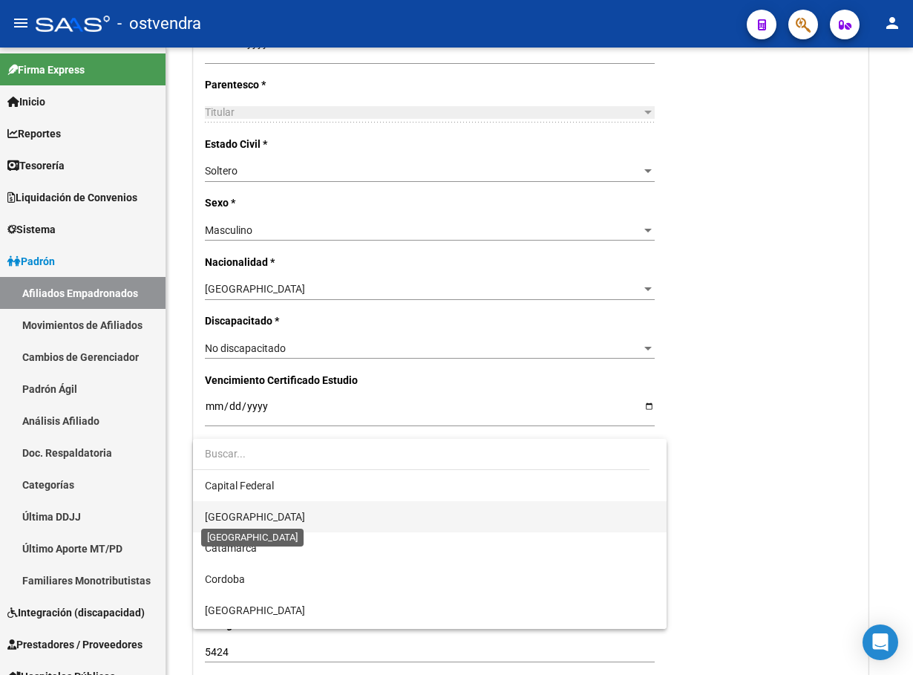
click at [243, 513] on span "[GEOGRAPHIC_DATA]" at bounding box center [255, 517] width 100 height 12
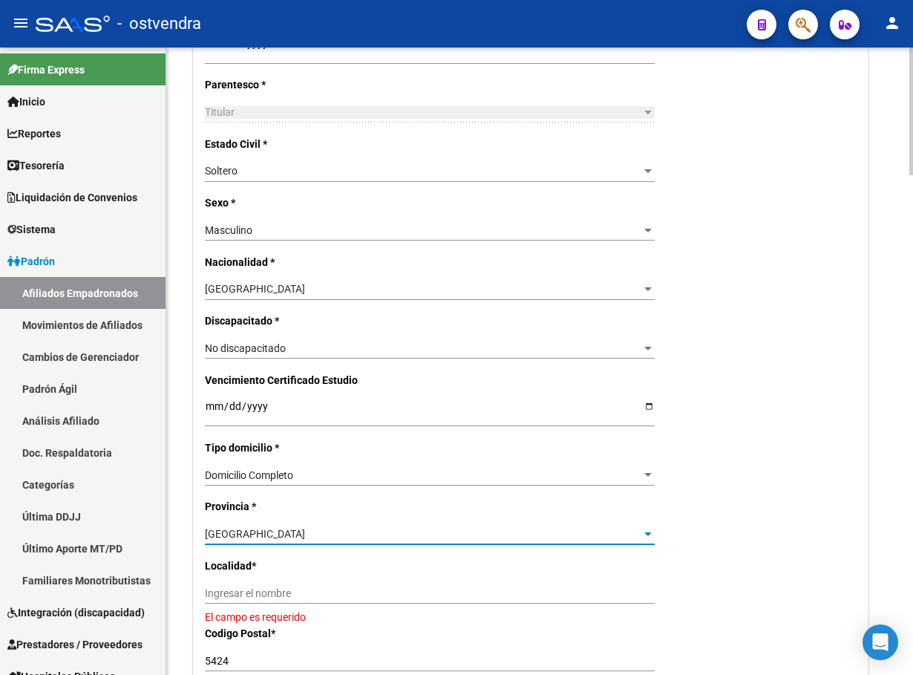
click at [299, 534] on div "[GEOGRAPHIC_DATA]" at bounding box center [423, 534] width 436 height 13
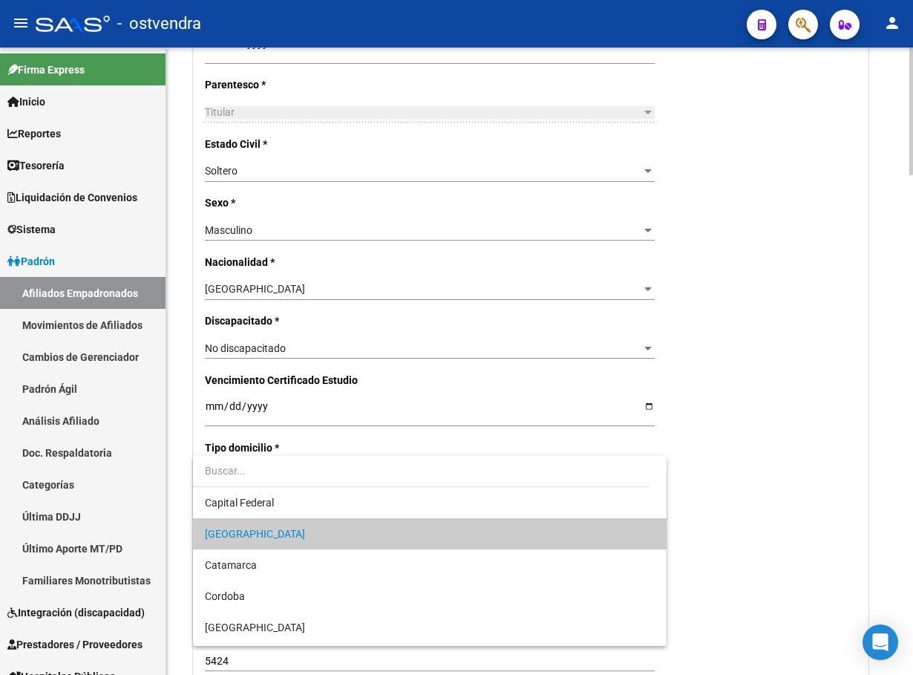
click at [299, 534] on span "[GEOGRAPHIC_DATA]" at bounding box center [429, 533] width 449 height 31
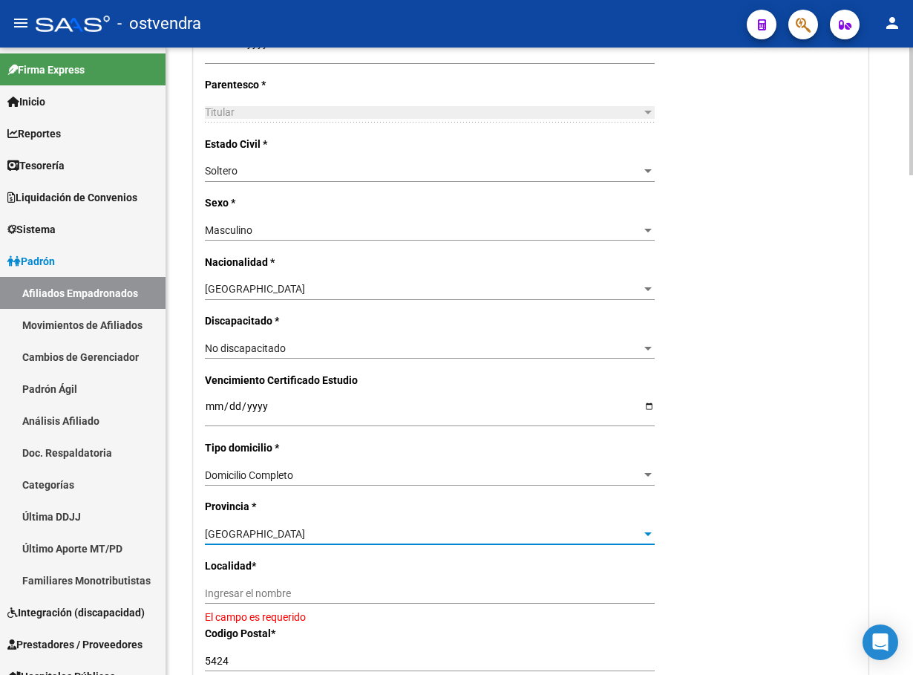
scroll to position [779, 0]
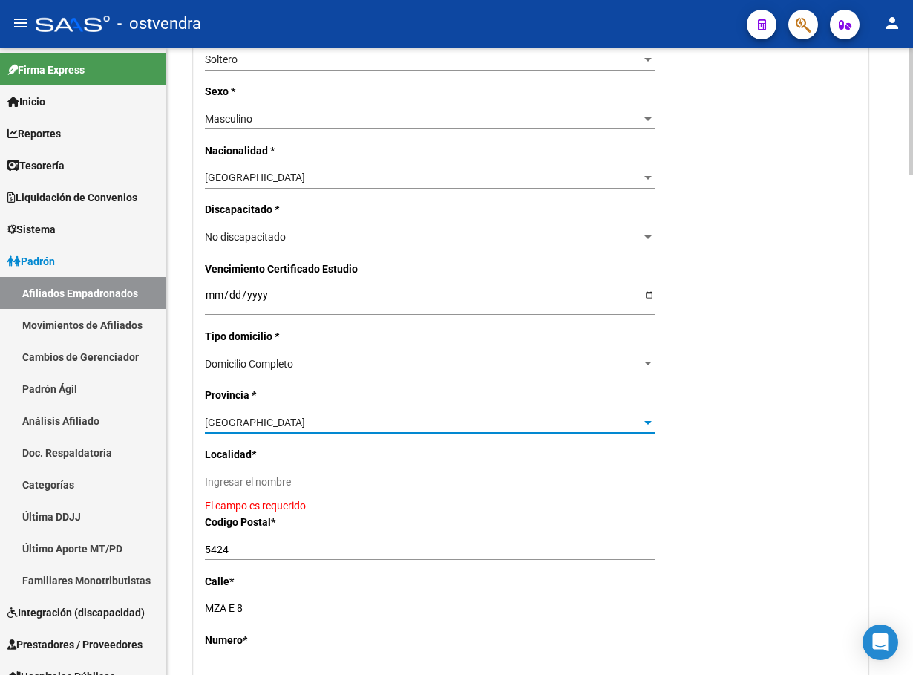
click at [272, 468] on div "Nro Afiliado Ingresar nro CUIL * 20-42990275-5 CUIL ARCA Padrón Ult. Fecha Alta…" at bounding box center [531, 286] width 674 height 1540
click at [275, 486] on input "Ingresar el nombre" at bounding box center [430, 482] width 450 height 13
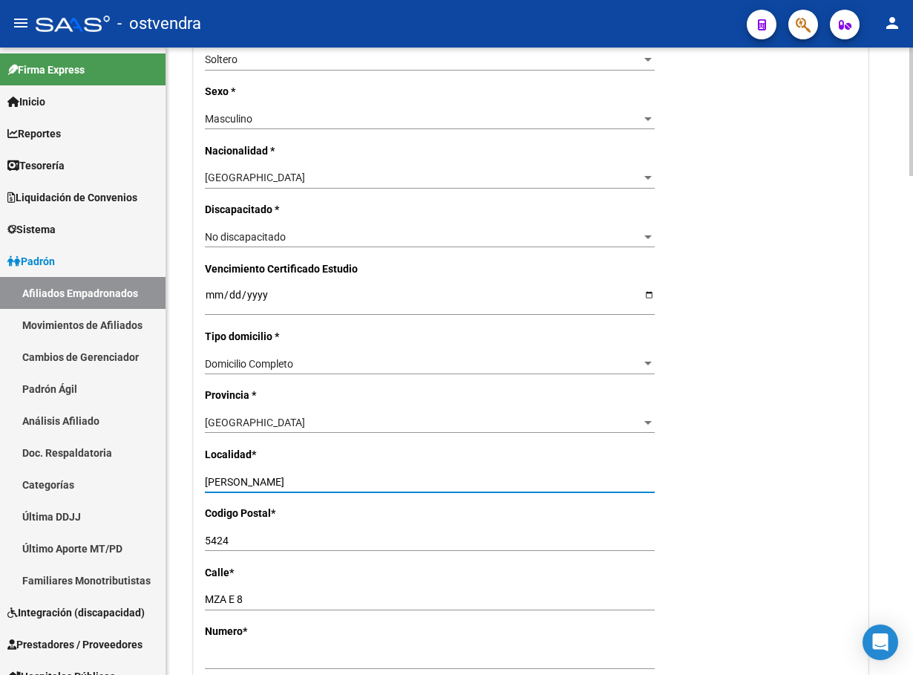
type input "manzanares"
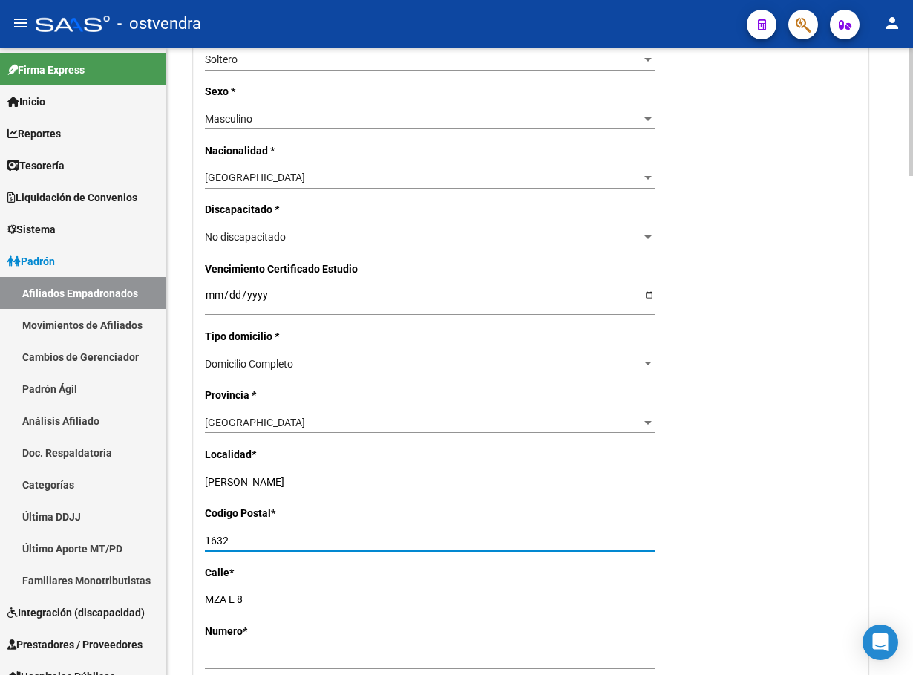
type input "1632"
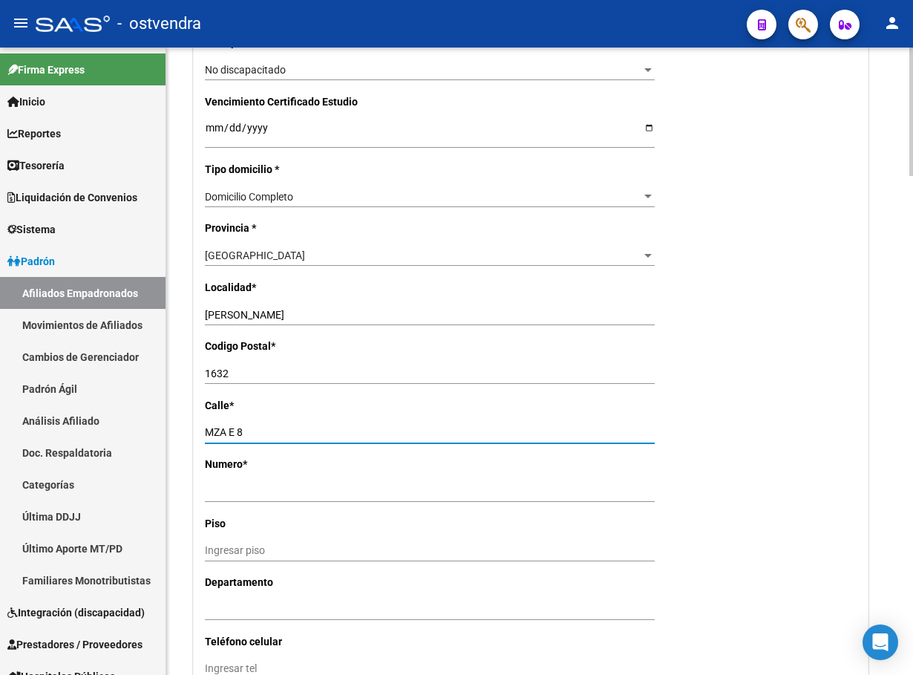
scroll to position [1002, 0]
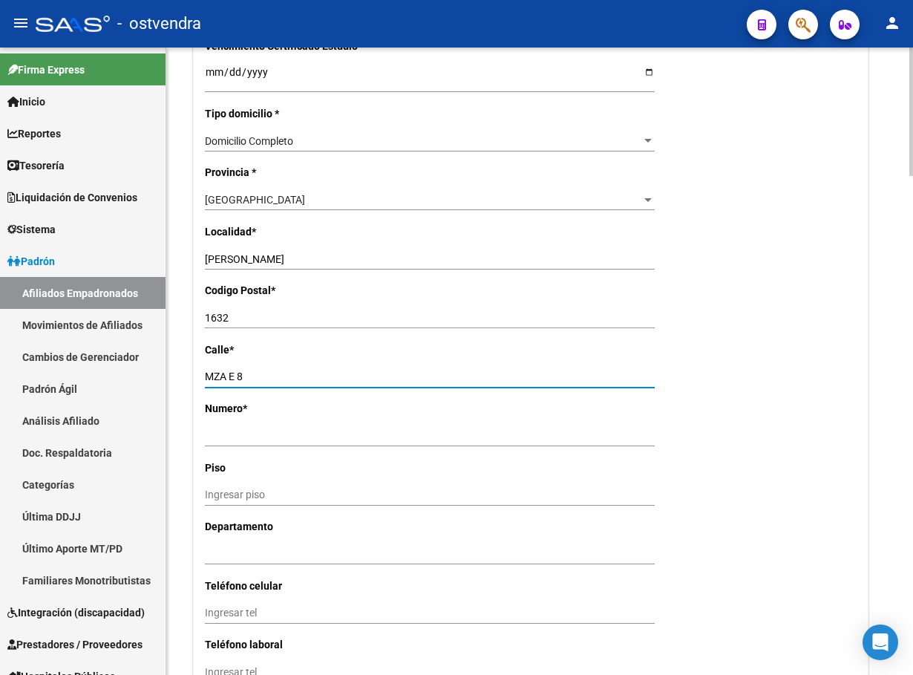
click at [381, 434] on input "Ingresar nro" at bounding box center [430, 436] width 450 height 13
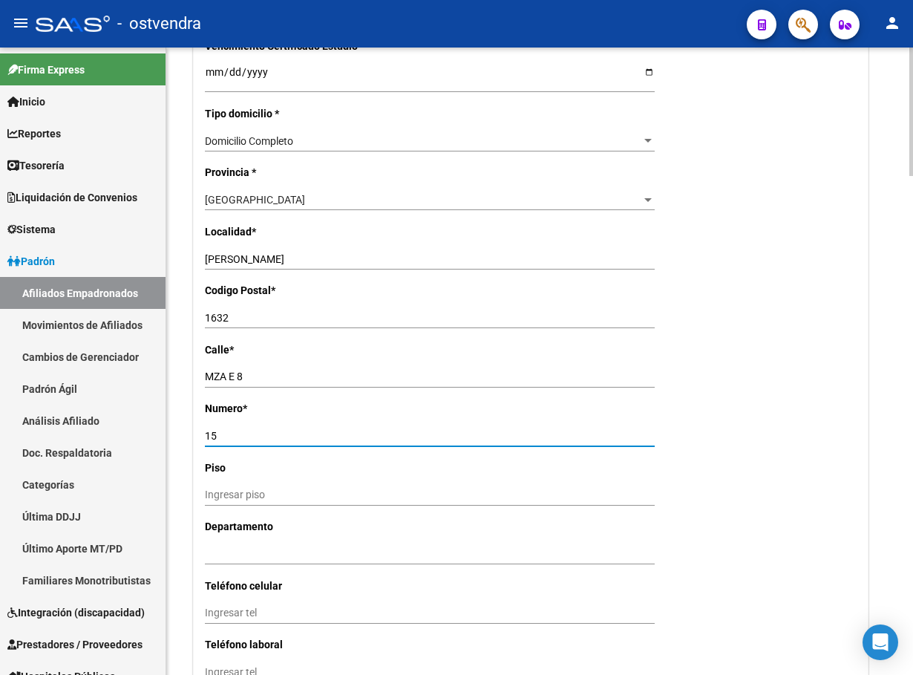
type input "15"
click at [848, 348] on div "Nro Afiliado Ingresar nro CUIL * 20-42990275-5 CUIL ARCA Padrón Ult. Fecha Alta…" at bounding box center [531, 58] width 674 height 1531
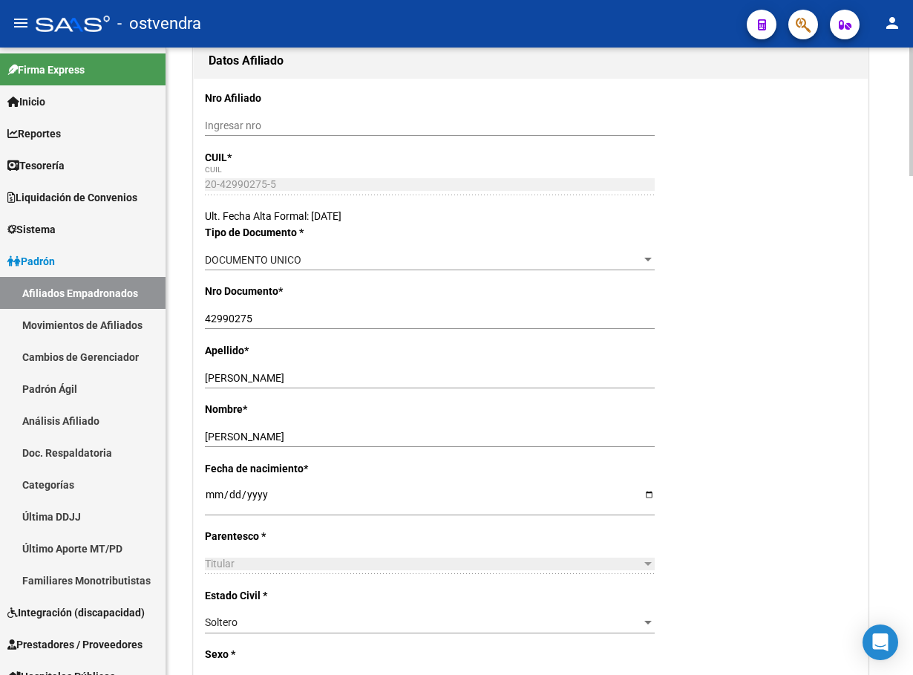
scroll to position [0, 0]
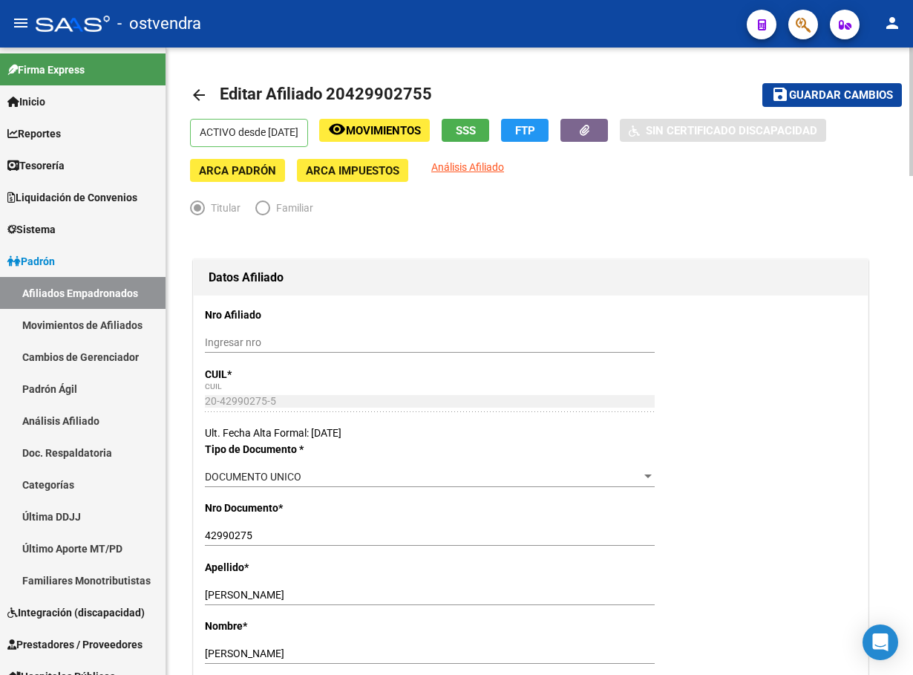
click at [867, 92] on span "Guardar cambios" at bounding box center [841, 95] width 104 height 13
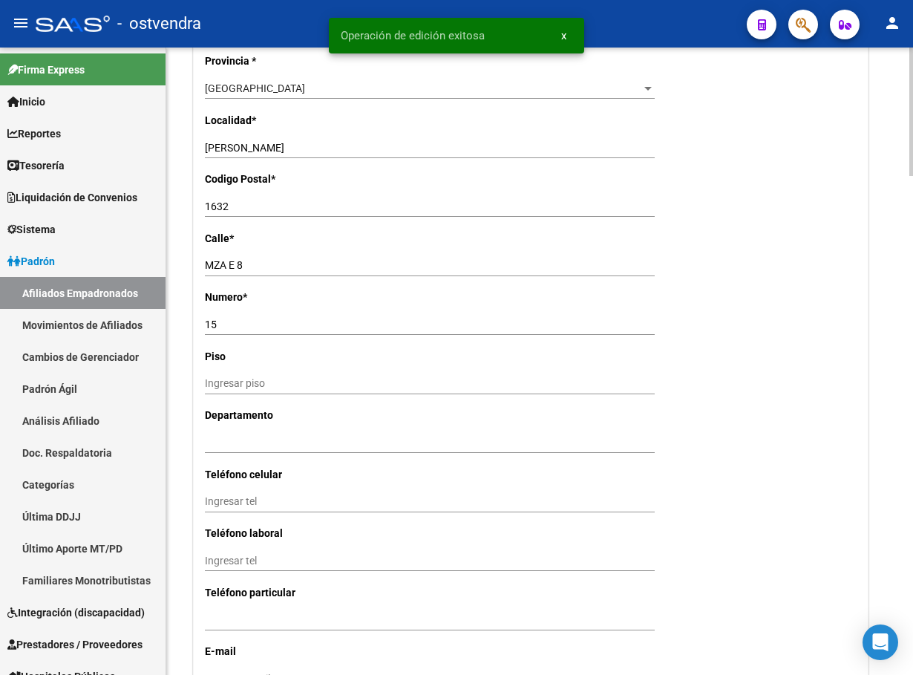
scroll to position [1559, 0]
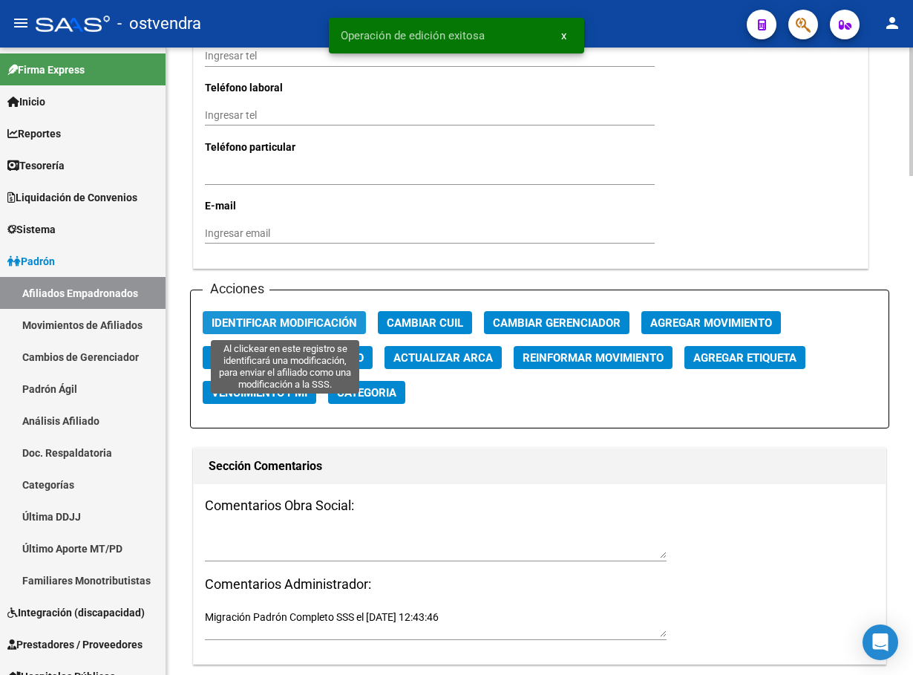
click at [298, 324] on span "Identificar Modificación" at bounding box center [284, 322] width 145 height 13
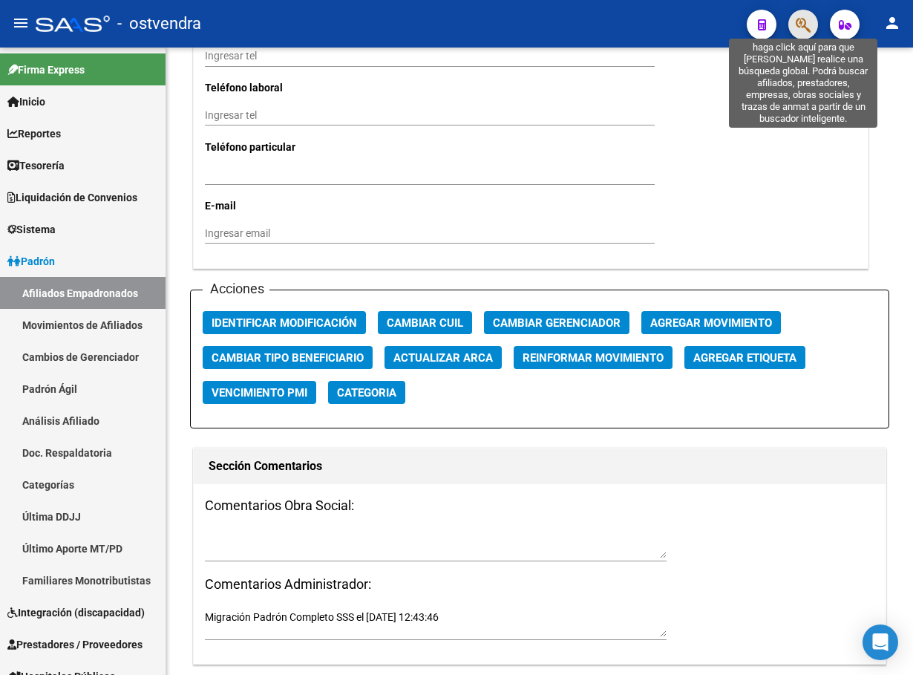
click at [796, 21] on icon "button" at bounding box center [803, 24] width 15 height 17
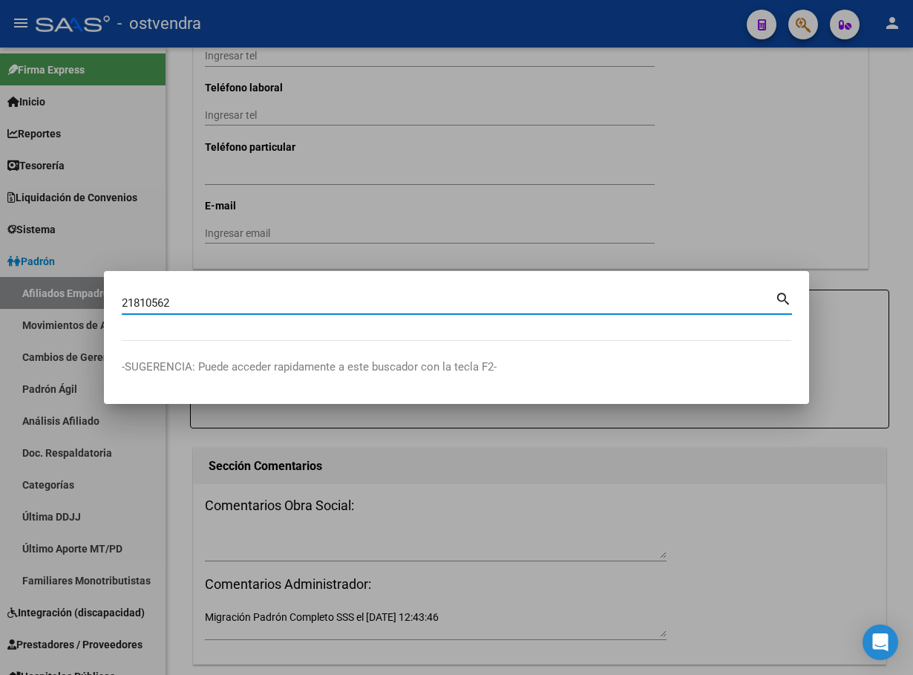
type input "21810562"
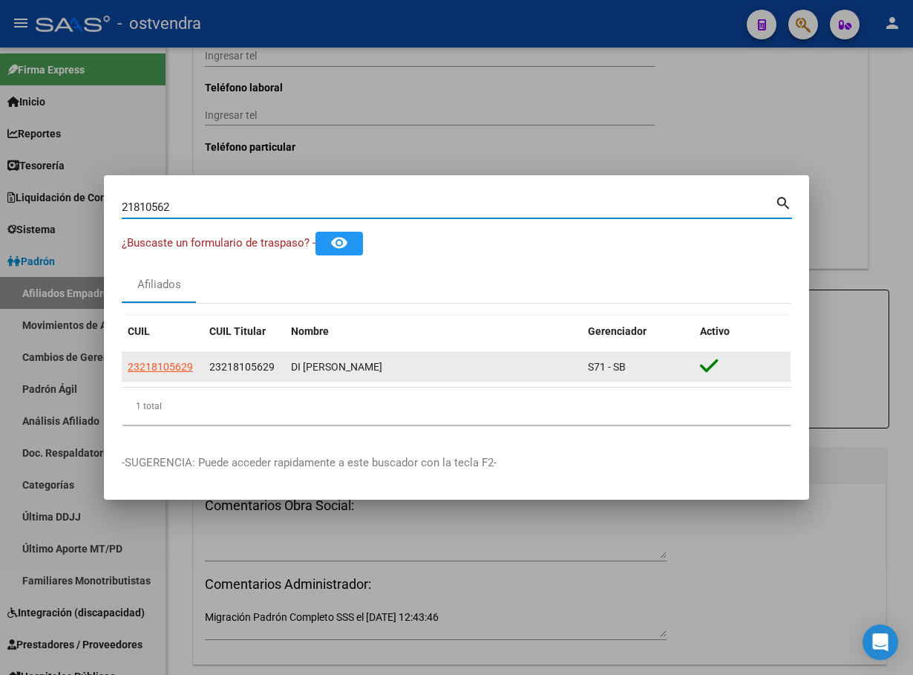
click at [160, 373] on app-link-go-to "23218105629" at bounding box center [160, 367] width 65 height 17
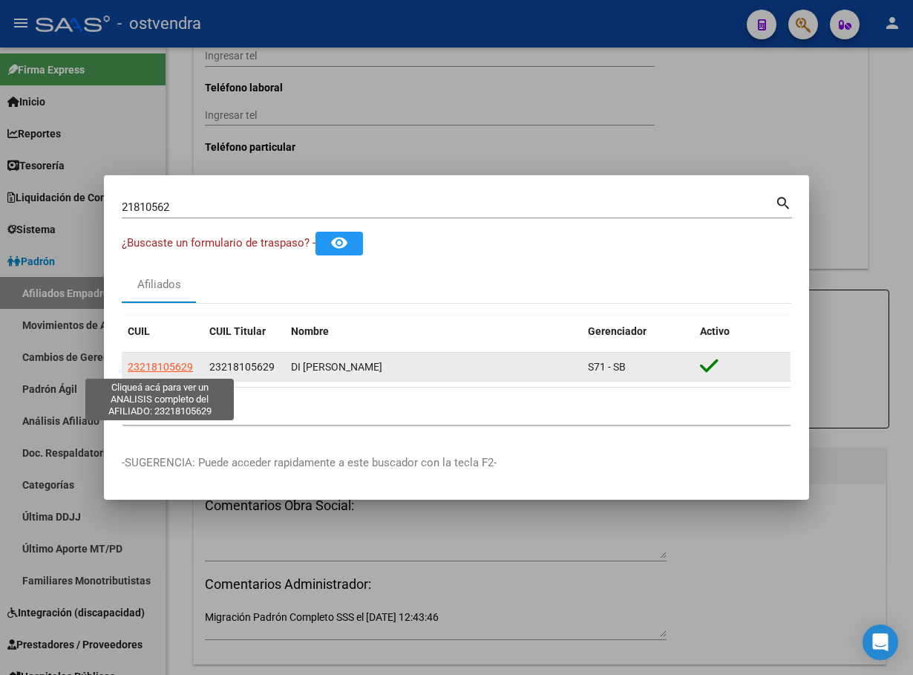
click at [157, 370] on span "23218105629" at bounding box center [160, 367] width 65 height 12
type textarea "23218105629"
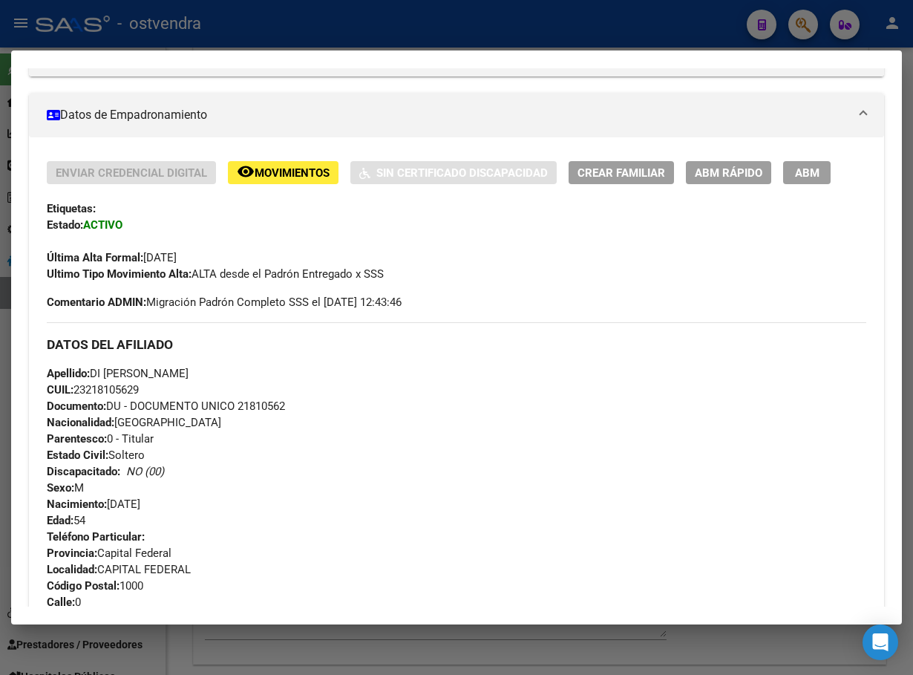
scroll to position [223, 0]
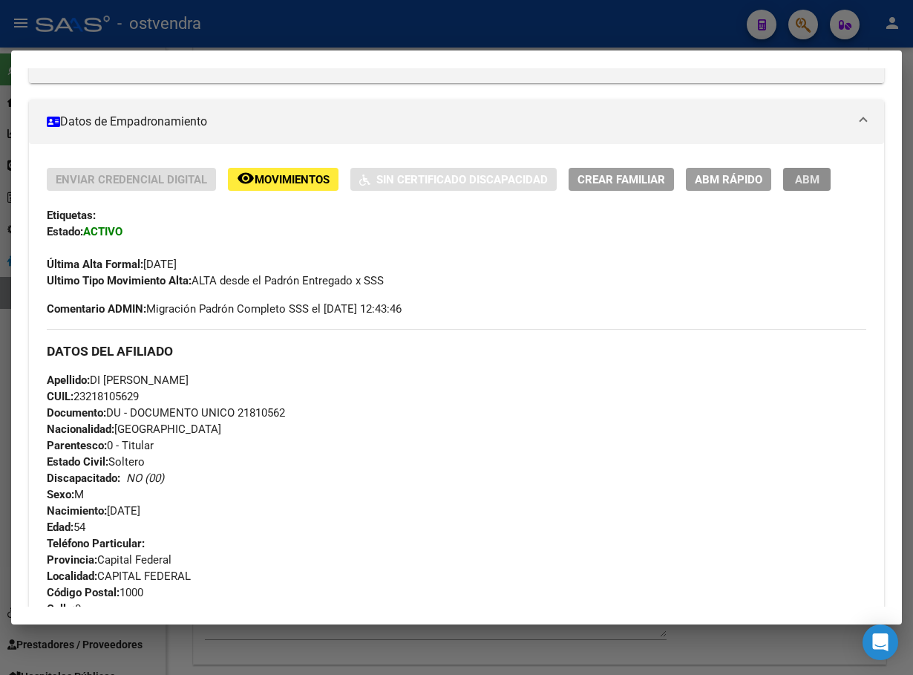
click at [825, 176] on button "ABM" at bounding box center [807, 179] width 48 height 23
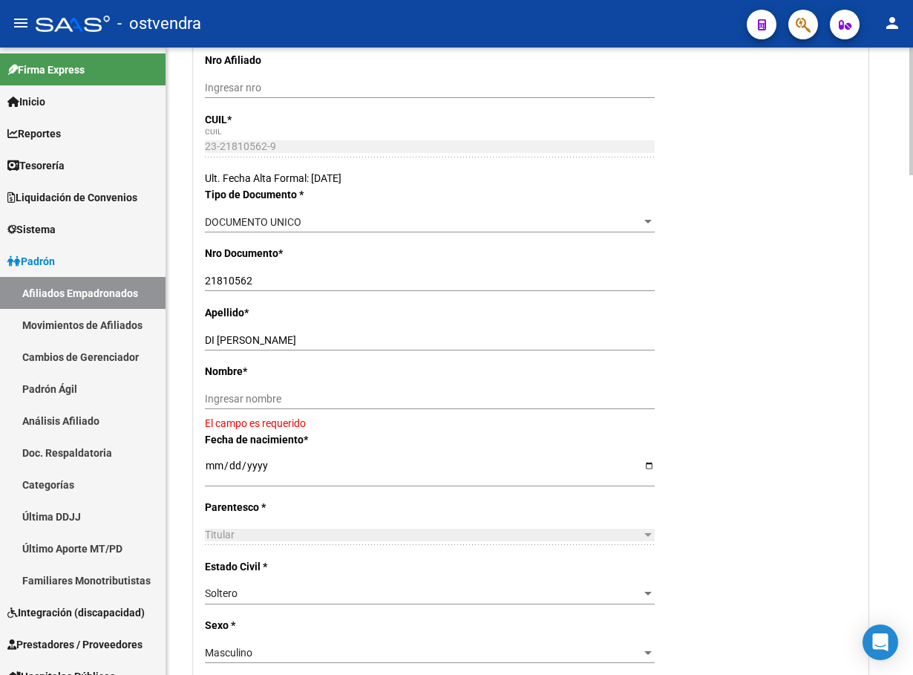
scroll to position [223, 0]
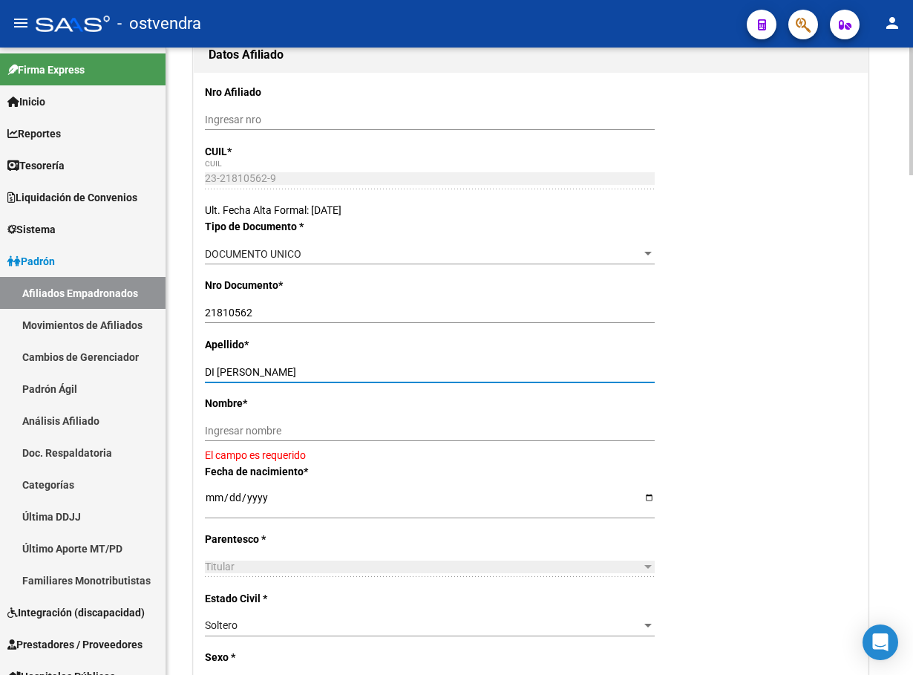
drag, startPoint x: 248, startPoint y: 368, endPoint x: 361, endPoint y: 370, distance: 112.8
click at [361, 368] on input "DI VAIRA CLAUDIO WALTER" at bounding box center [430, 372] width 450 height 13
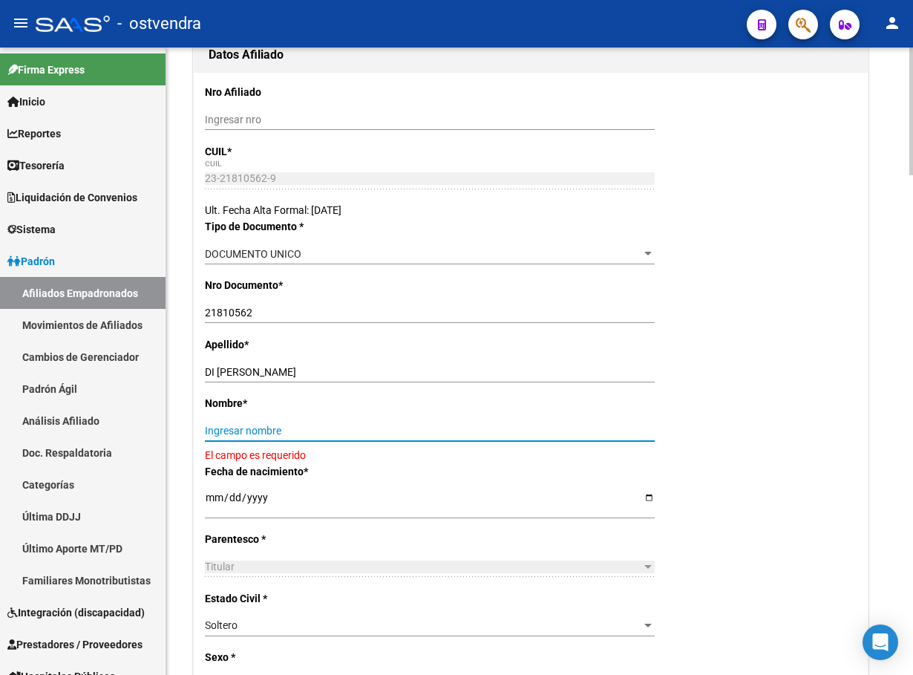
click at [292, 435] on input "Ingresar nombre" at bounding box center [430, 431] width 450 height 13
paste input "CLAUDIO WALTER"
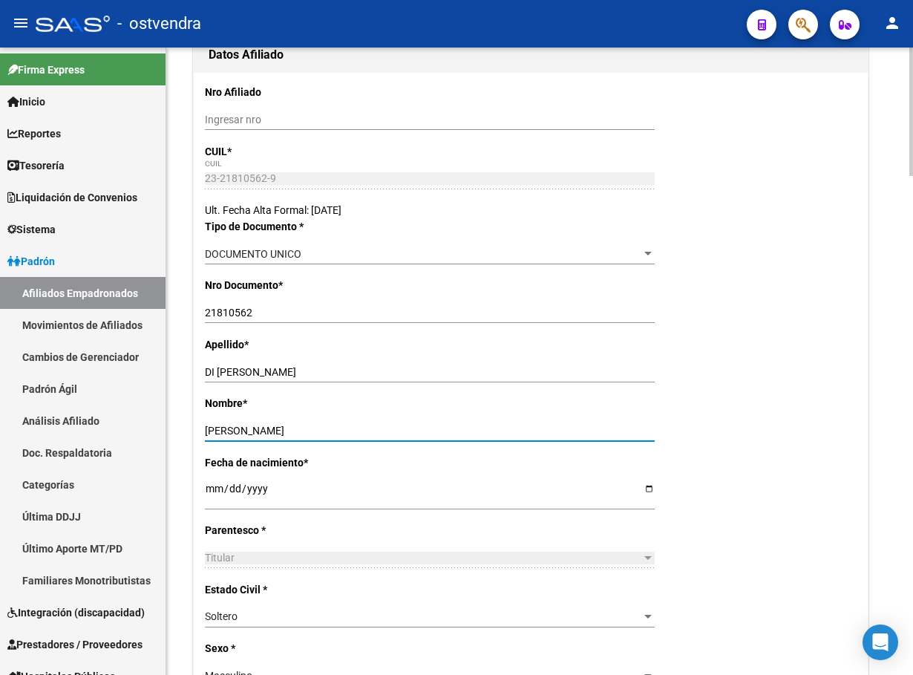
type input "CLAUDIO WALTER"
drag, startPoint x: 245, startPoint y: 363, endPoint x: 299, endPoint y: 365, distance: 54.2
click at [299, 365] on div "DI VAIRA CLAUDIO WALTER Ingresar apellido" at bounding box center [430, 371] width 450 height 21
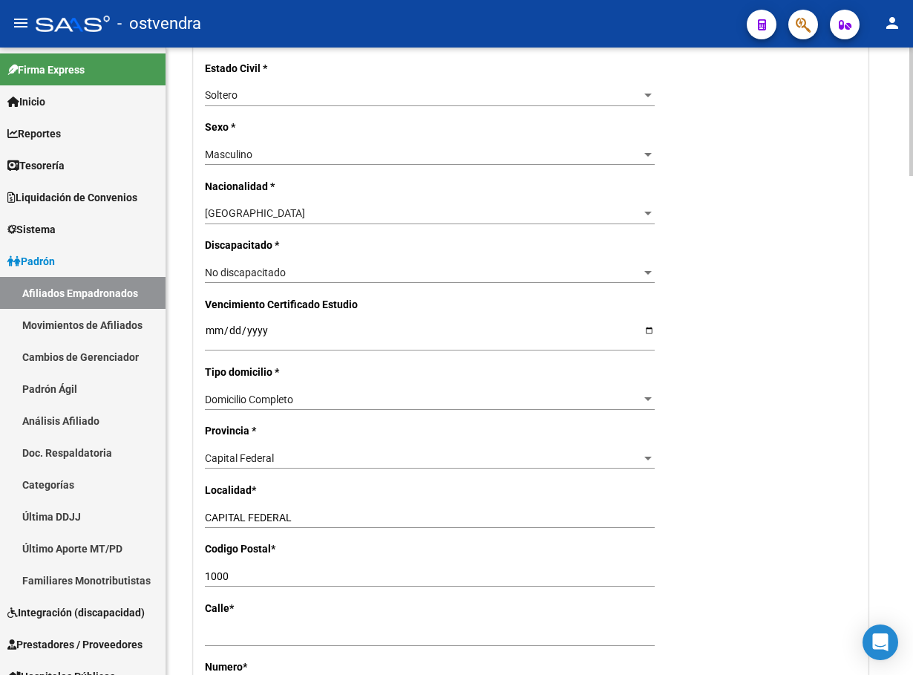
scroll to position [779, 0]
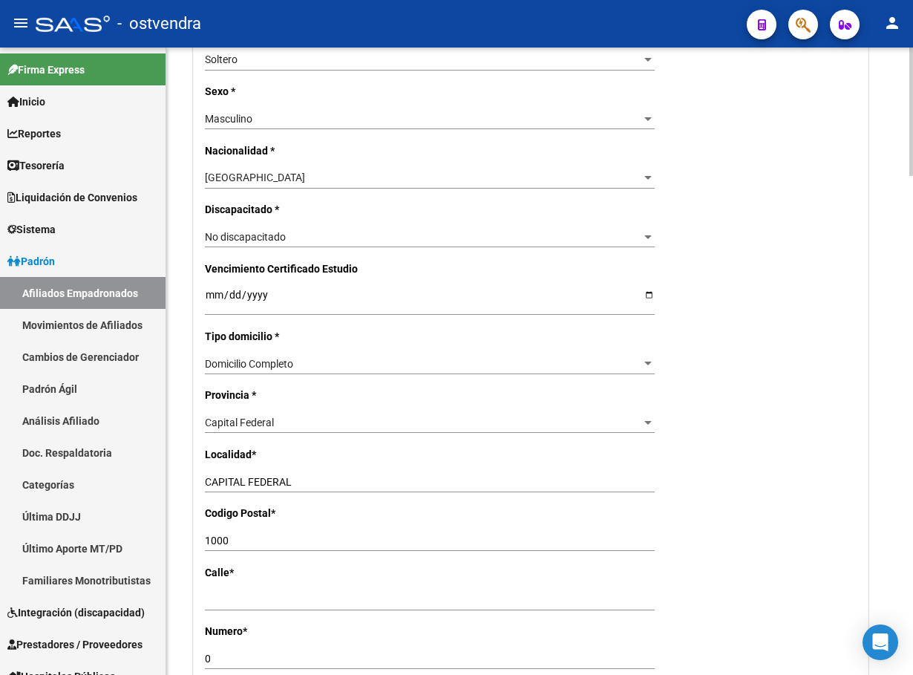
type input "DI VAIRA"
click at [261, 534] on input "1000" at bounding box center [430, 540] width 450 height 13
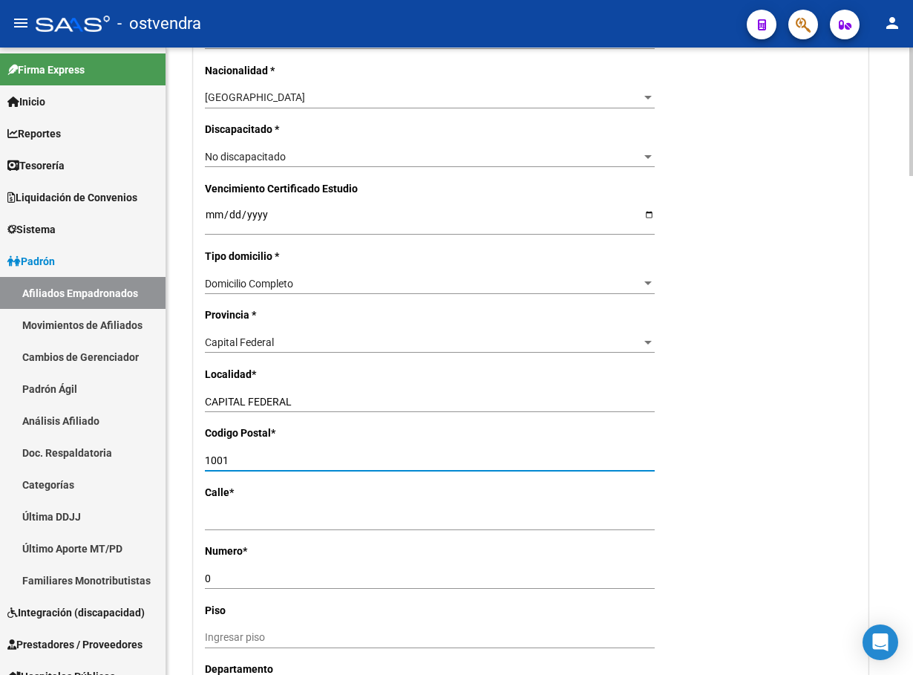
scroll to position [891, 0]
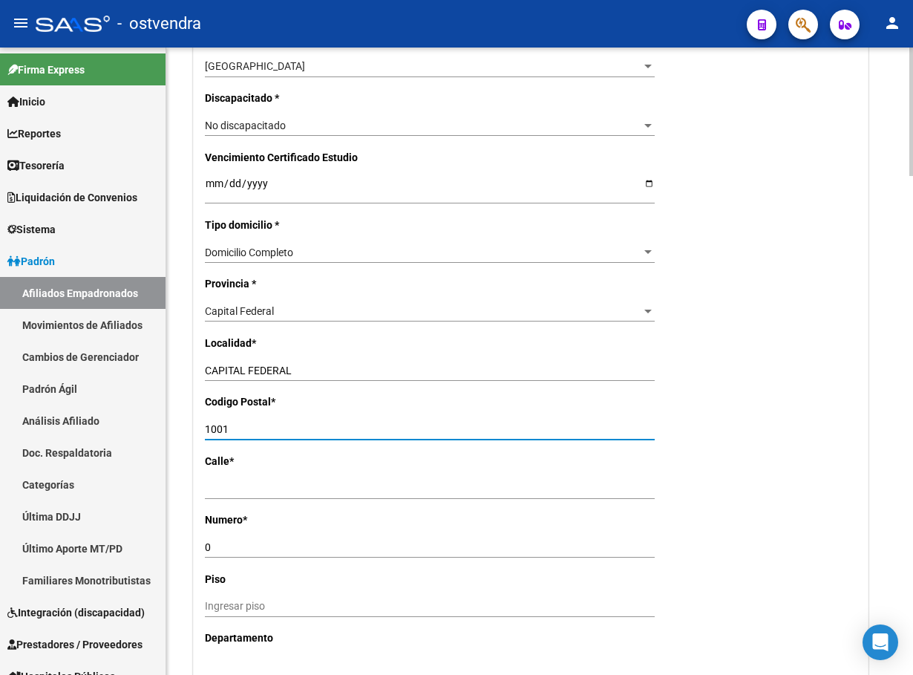
type input "1001"
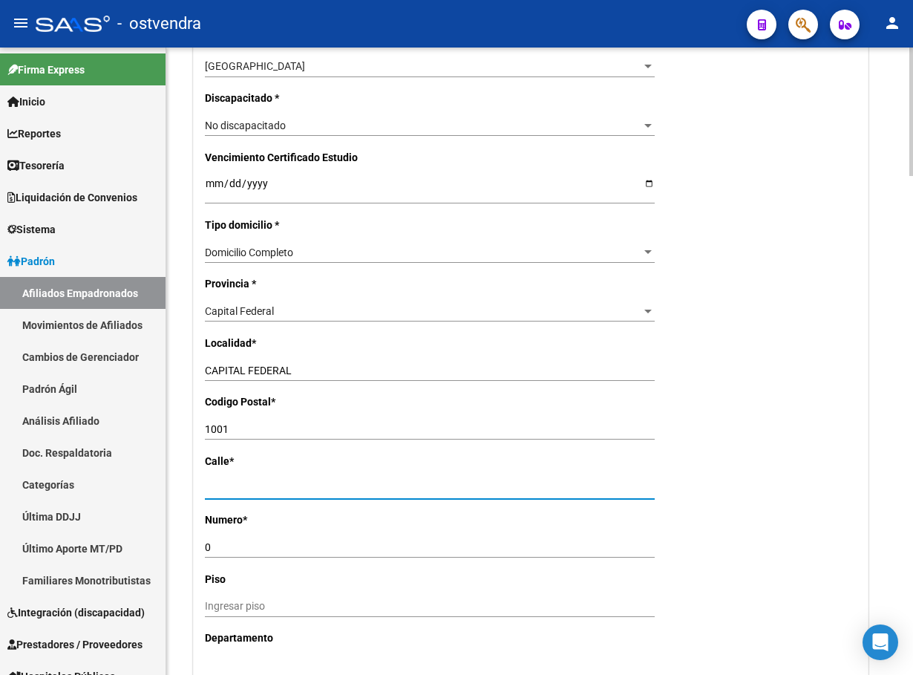
click at [252, 493] on input "Ingresar calle" at bounding box center [430, 488] width 450 height 13
drag, startPoint x: 314, startPoint y: 485, endPoint x: 157, endPoint y: 490, distance: 157.4
click at [157, 490] on mat-sidenav-container "Firma Express Inicio Calendario SSS Instructivos Contacto OS Reportes Tablero d…" at bounding box center [456, 361] width 913 height 627
type input "saavedra"
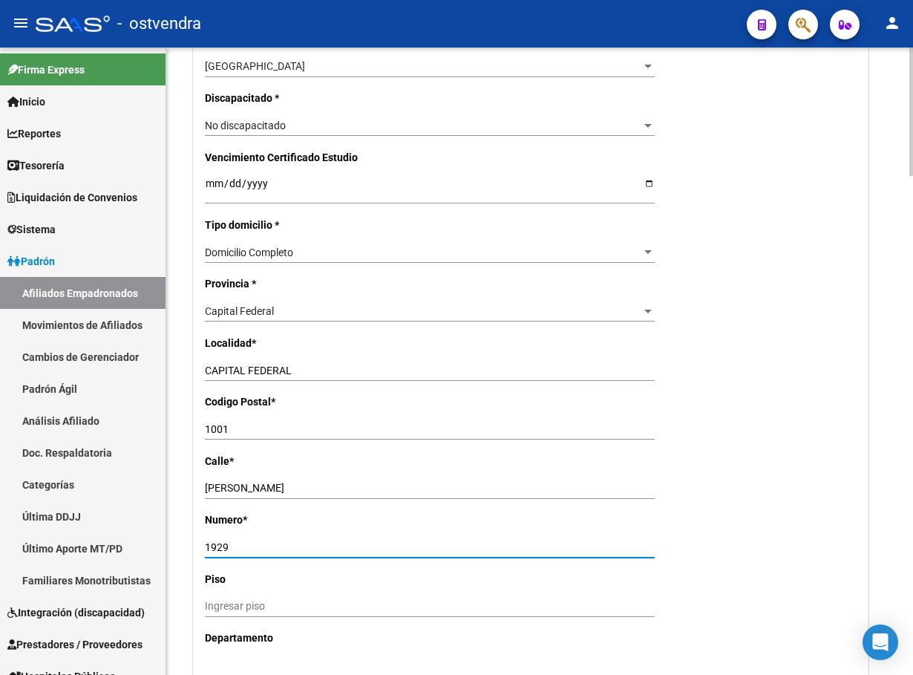
type input "1929"
click at [786, 444] on div "Nro Afiliado Ingresar nro CUIL * 23-21810562-9 CUIL ARCA Padrón Ult. Fecha Alta…" at bounding box center [531, 170] width 674 height 1531
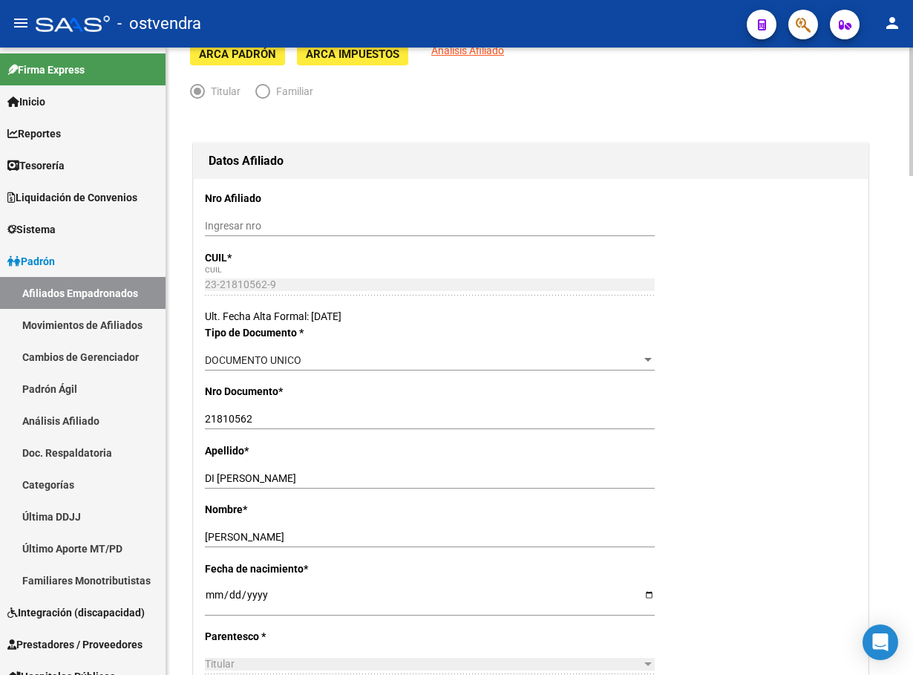
scroll to position [0, 0]
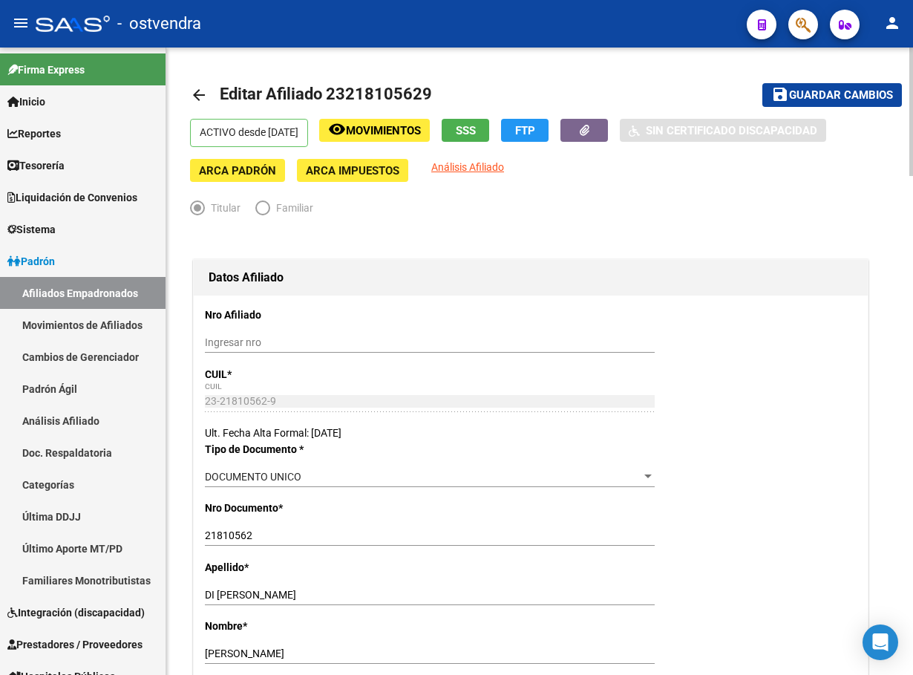
click at [836, 107] on mat-toolbar-row "save Guardar cambios" at bounding box center [804, 95] width 195 height 48
click at [834, 99] on span "Guardar cambios" at bounding box center [841, 95] width 104 height 13
click at [626, 252] on div at bounding box center [530, 239] width 681 height 33
click at [831, 89] on span "Guardar cambios" at bounding box center [841, 95] width 104 height 13
click at [867, 98] on span "Guardar cambios" at bounding box center [841, 95] width 104 height 13
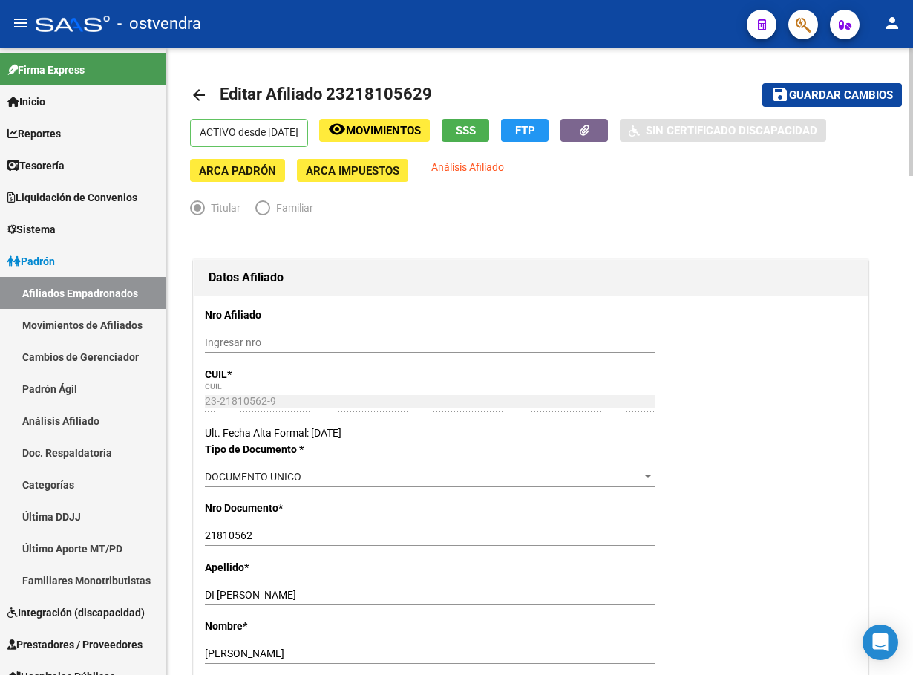
click at [865, 101] on span "Guardar cambios" at bounding box center [841, 95] width 104 height 13
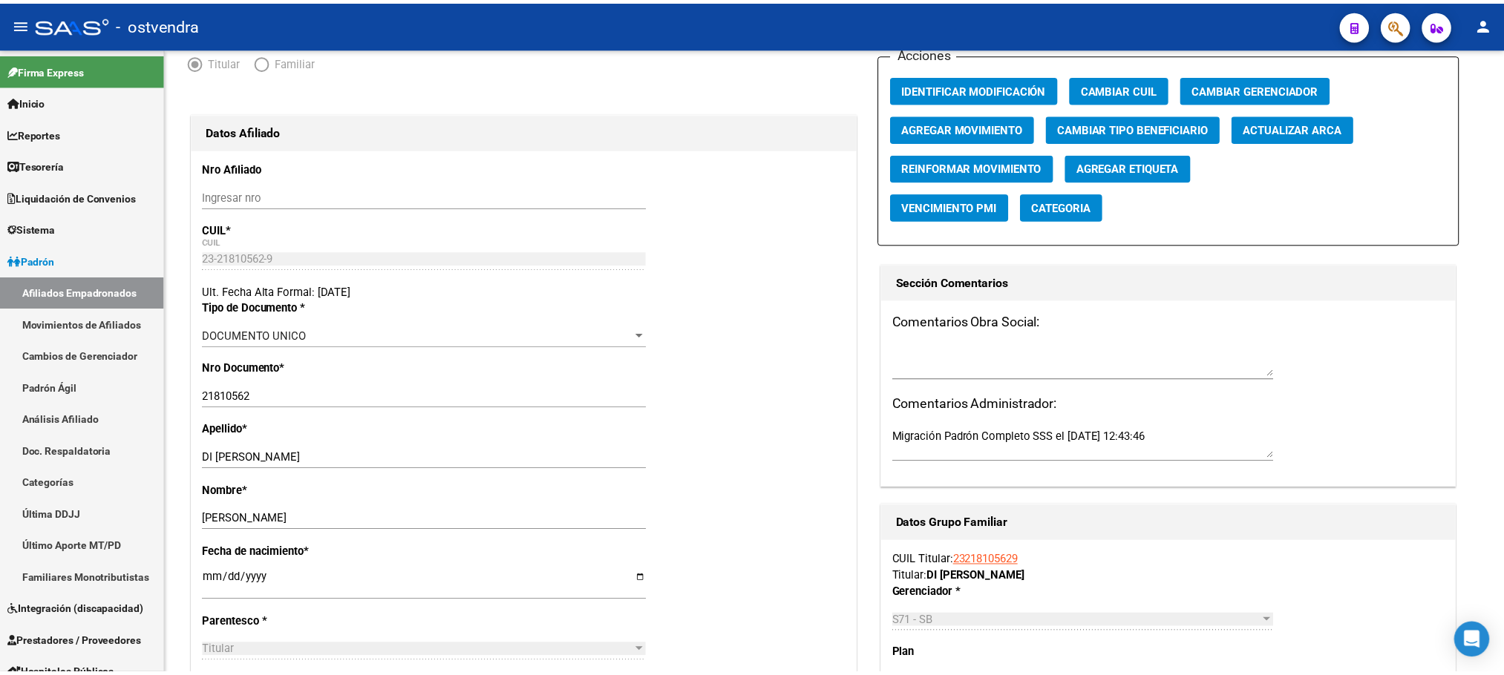
scroll to position [70, 0]
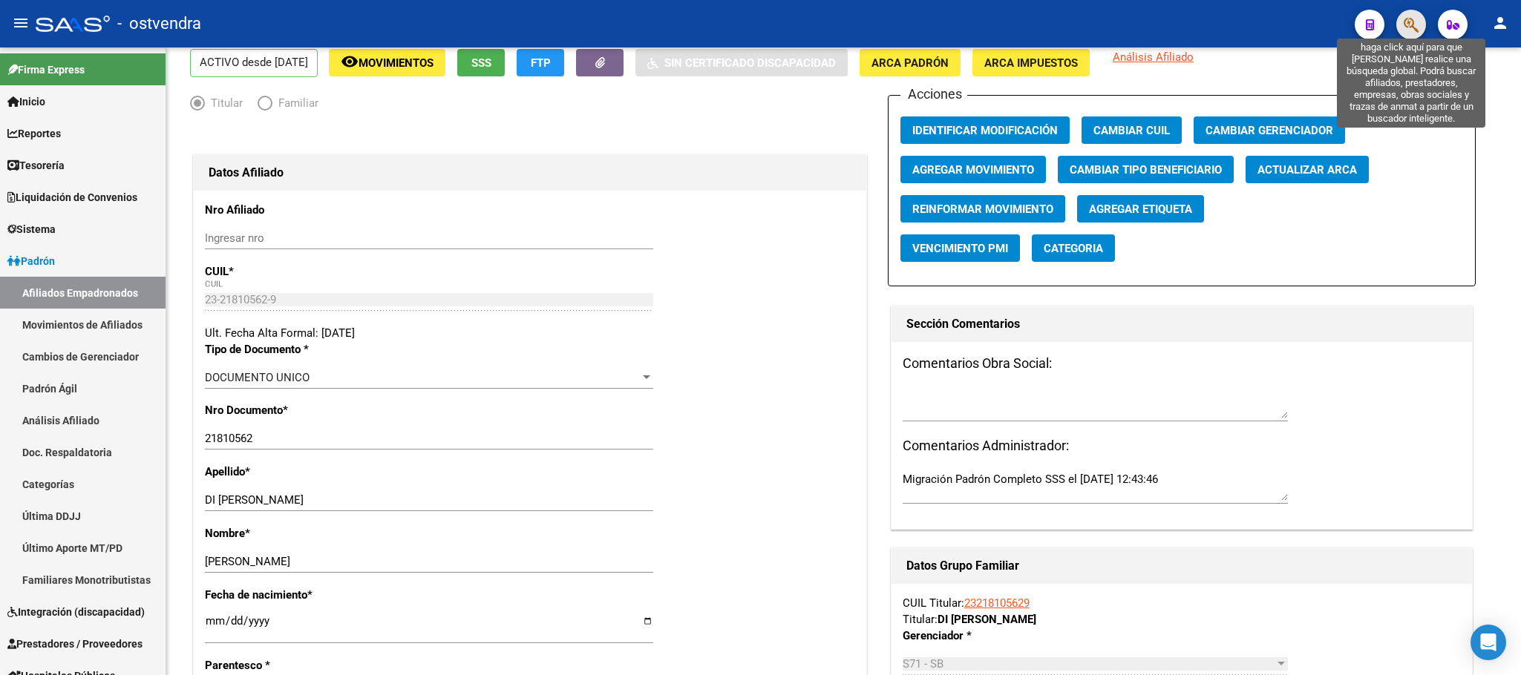
click at [912, 29] on icon "button" at bounding box center [1411, 24] width 15 height 17
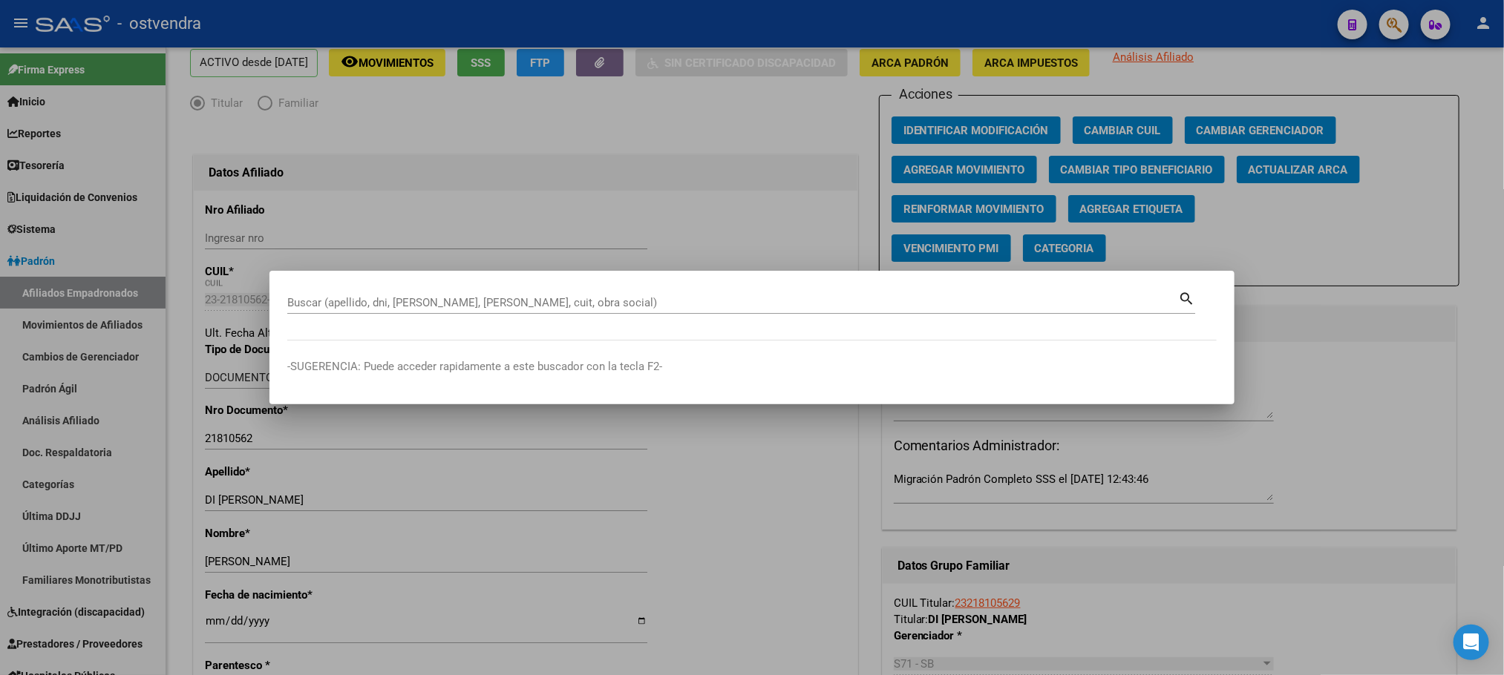
paste input "18339716"
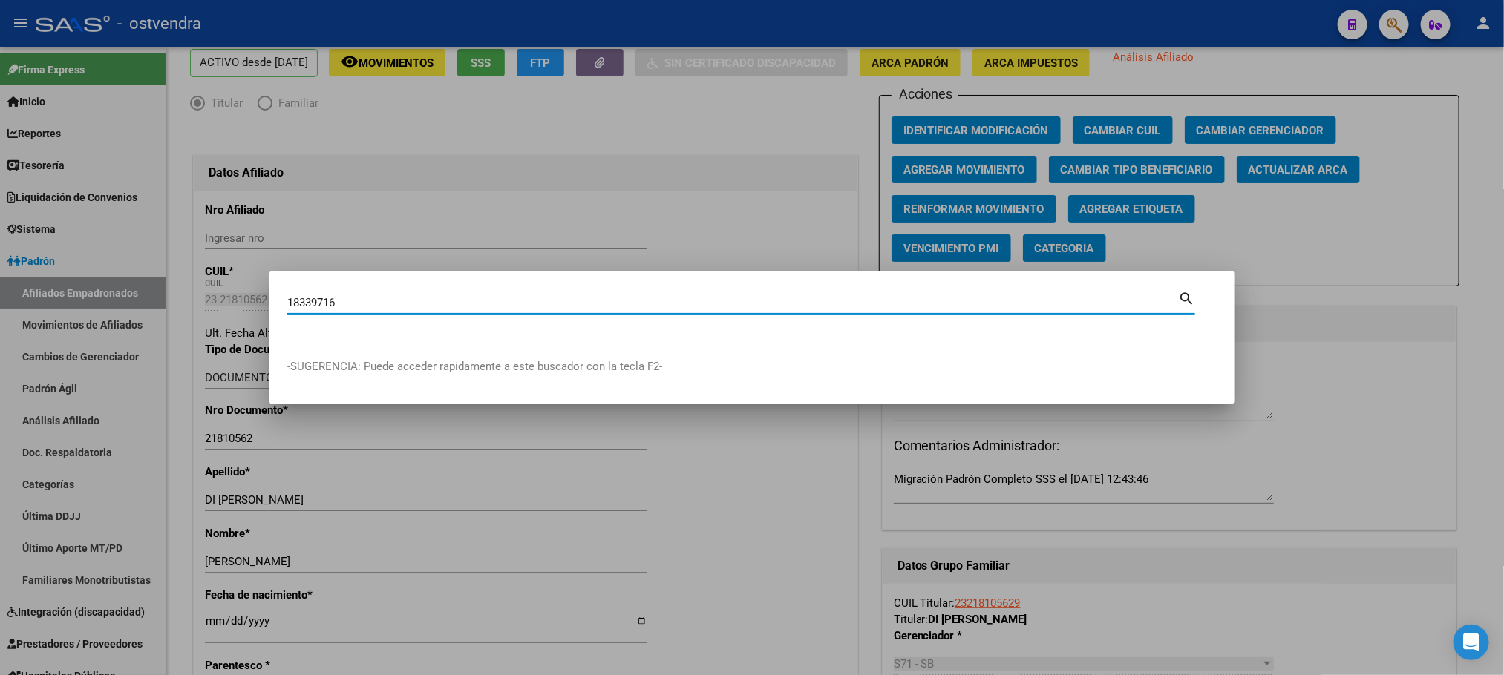
type input "18339716"
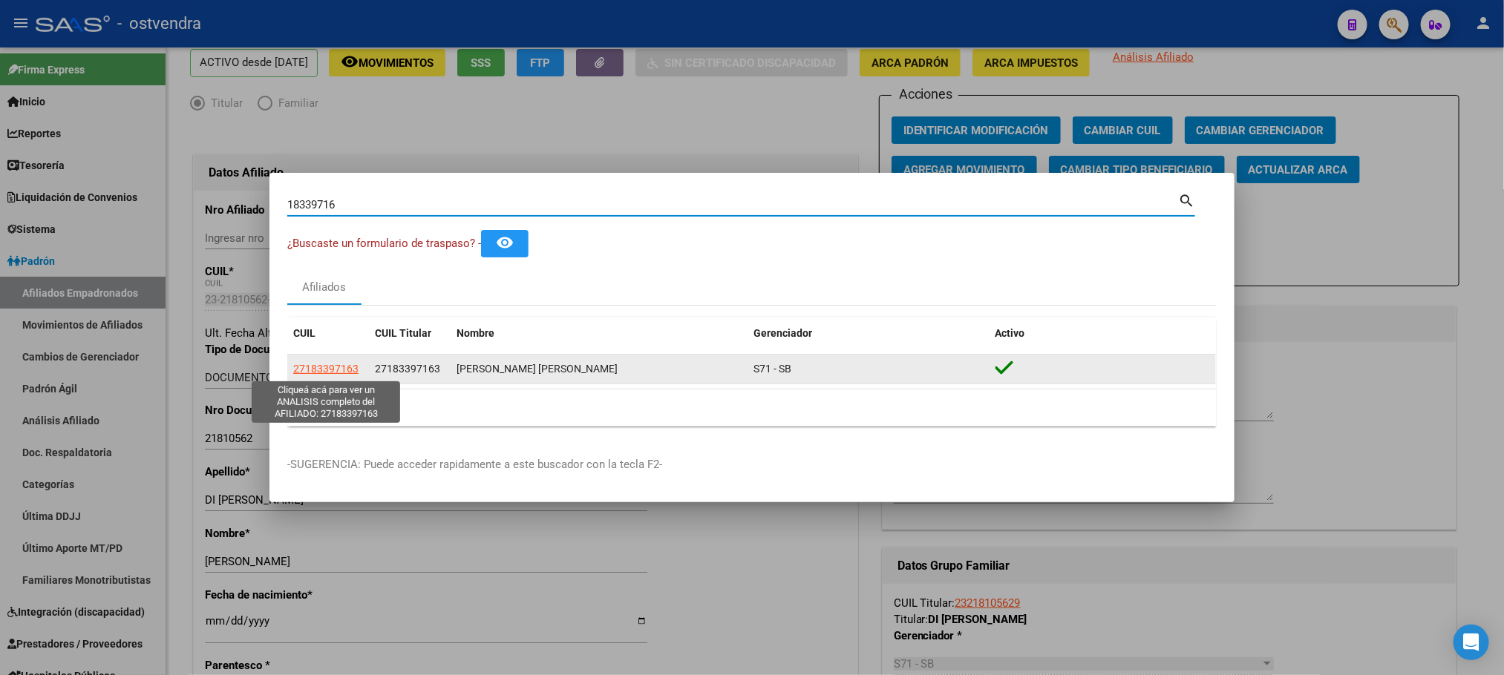
click at [318, 370] on span "27183397163" at bounding box center [325, 369] width 65 height 12
type textarea "27183397163"
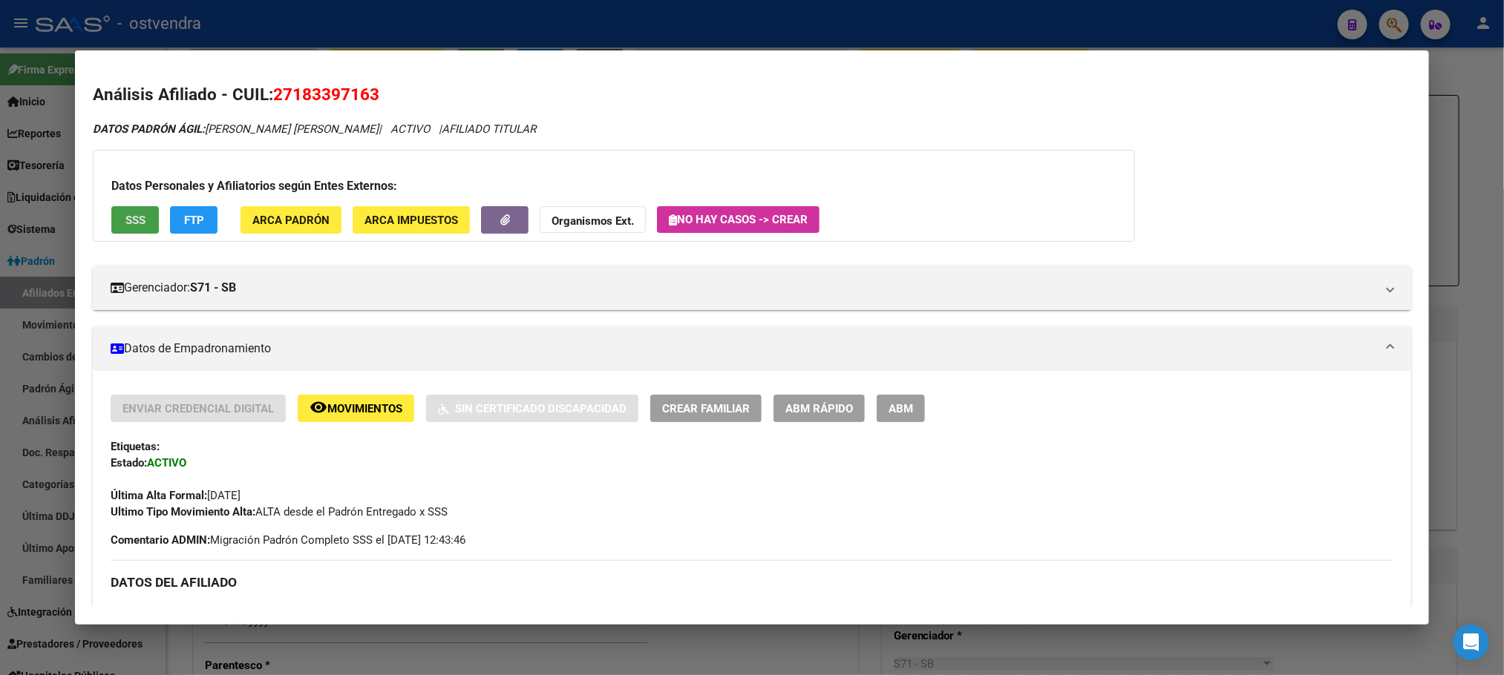
click at [125, 219] on span "SSS" at bounding box center [135, 220] width 20 height 13
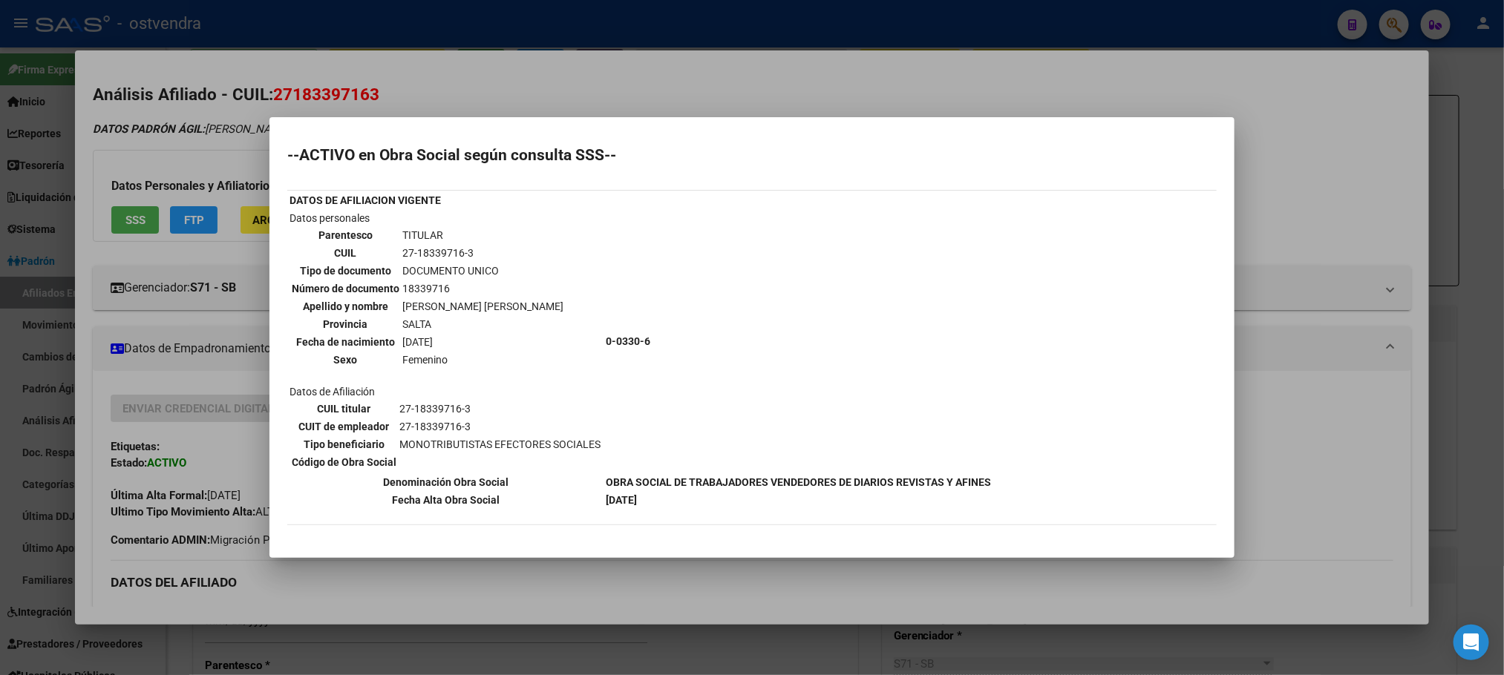
click at [156, 145] on div at bounding box center [752, 337] width 1504 height 675
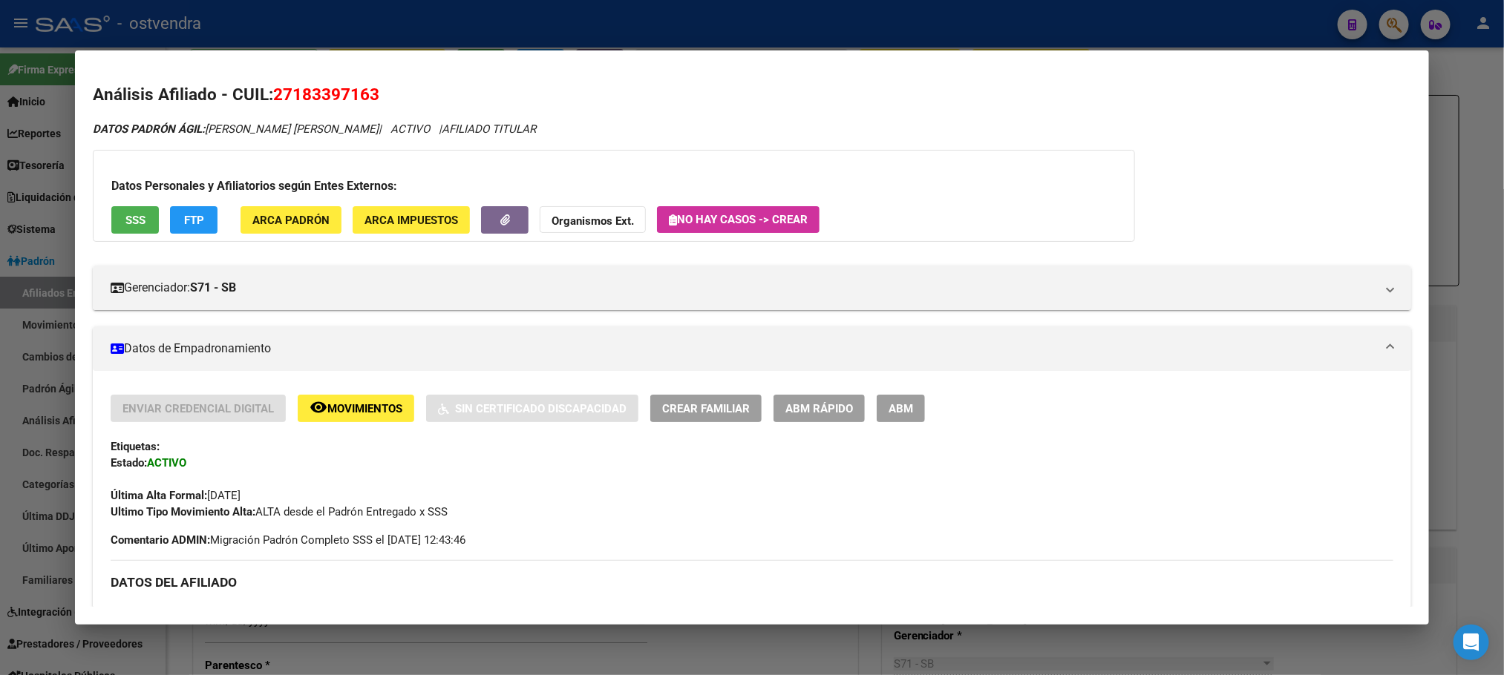
click at [186, 234] on div "Datos Personales y Afiliatorios según Entes Externos: SSS FTP ARCA Padrón ARCA …" at bounding box center [614, 196] width 1042 height 92
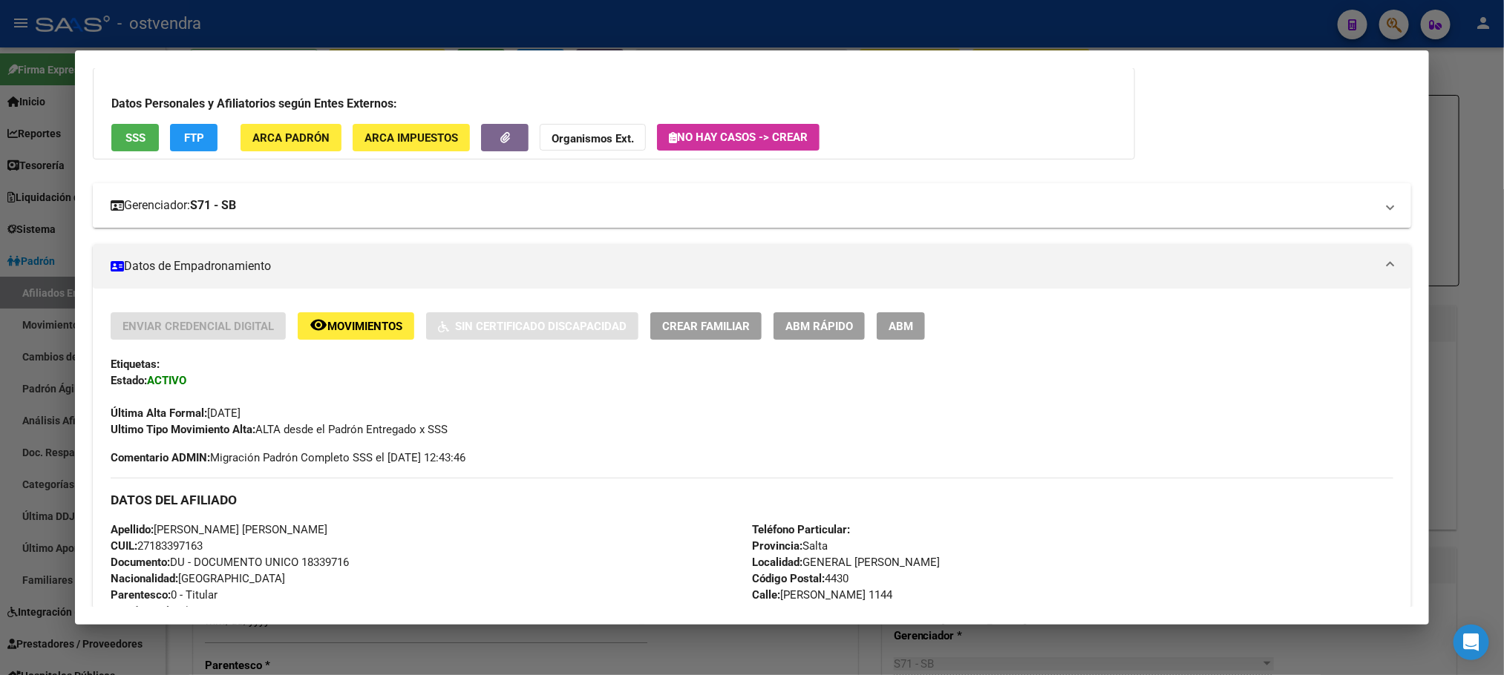
scroll to position [16, 0]
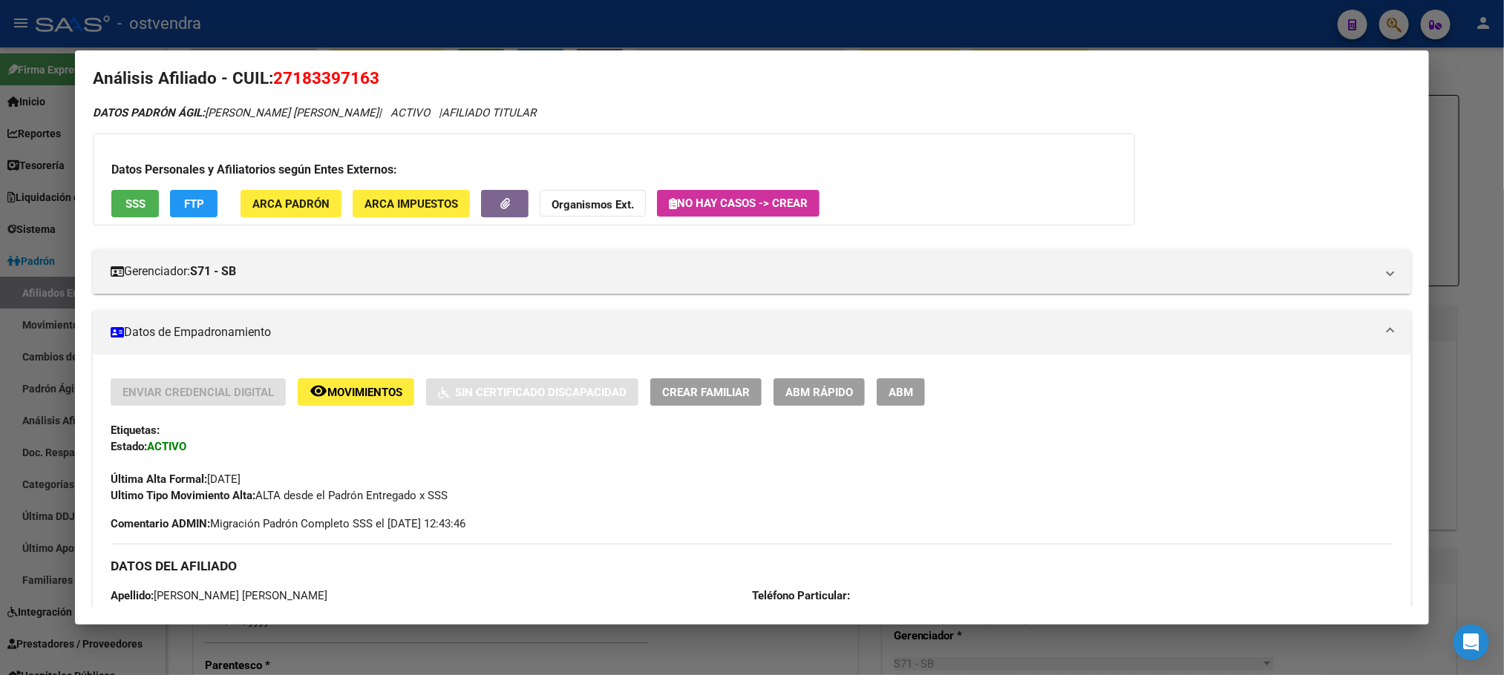
click at [894, 392] on span "ABM" at bounding box center [900, 392] width 24 height 13
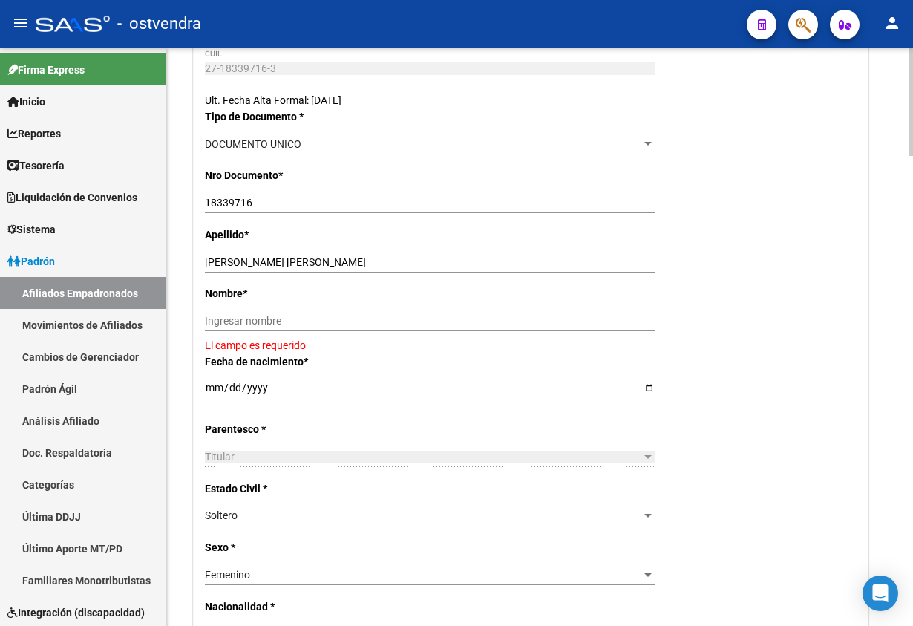
scroll to position [334, 0]
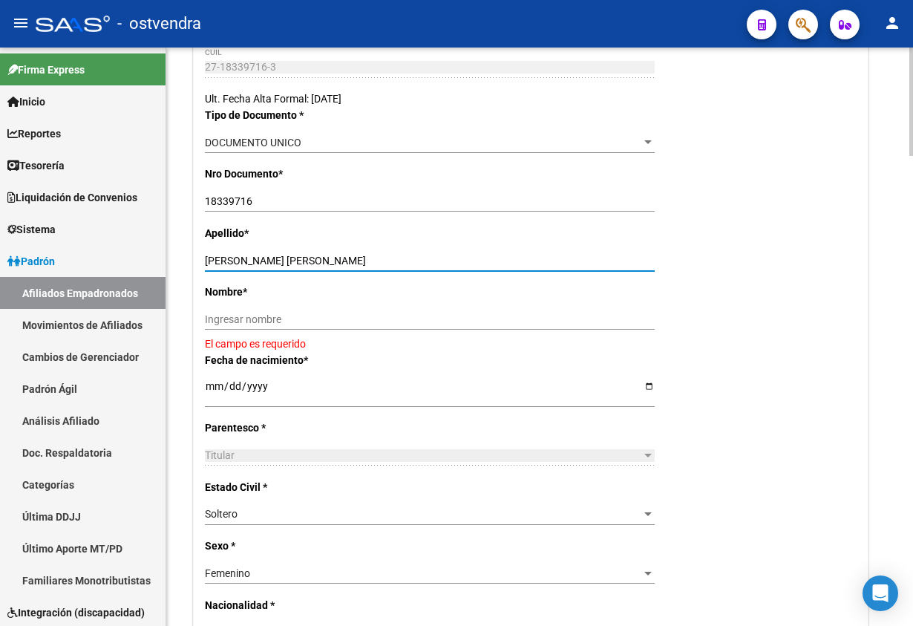
drag, startPoint x: 261, startPoint y: 259, endPoint x: 433, endPoint y: 317, distance: 181.0
click at [453, 267] on input "TRONCOSO NORMA GRACIELA" at bounding box center [430, 261] width 450 height 13
drag, startPoint x: 428, startPoint y: 324, endPoint x: 408, endPoint y: 323, distance: 20.1
click at [428, 324] on input "Ingresar nombre" at bounding box center [430, 319] width 450 height 13
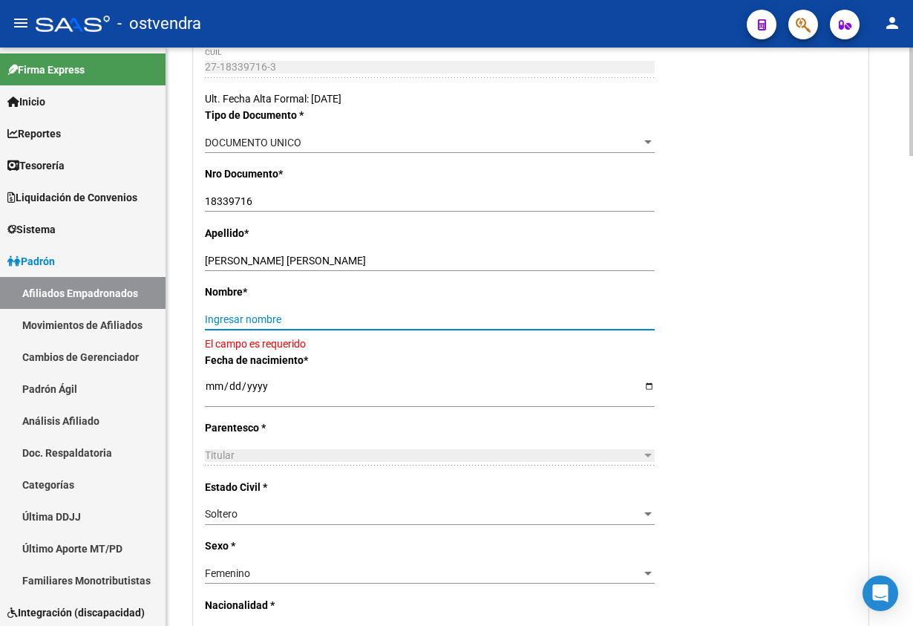
paste input "NORMA GRACIELA"
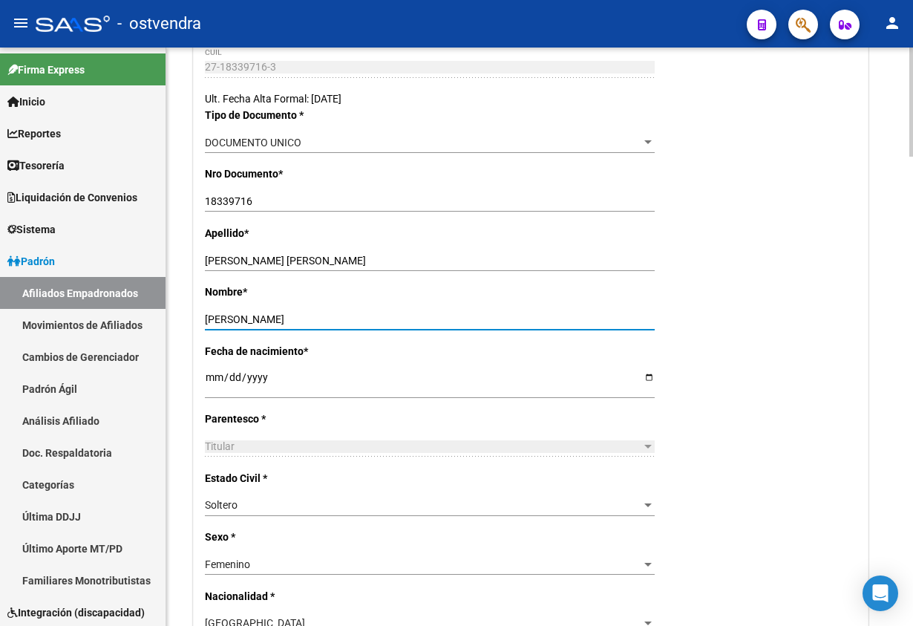
type input "NORMA GRACIELA"
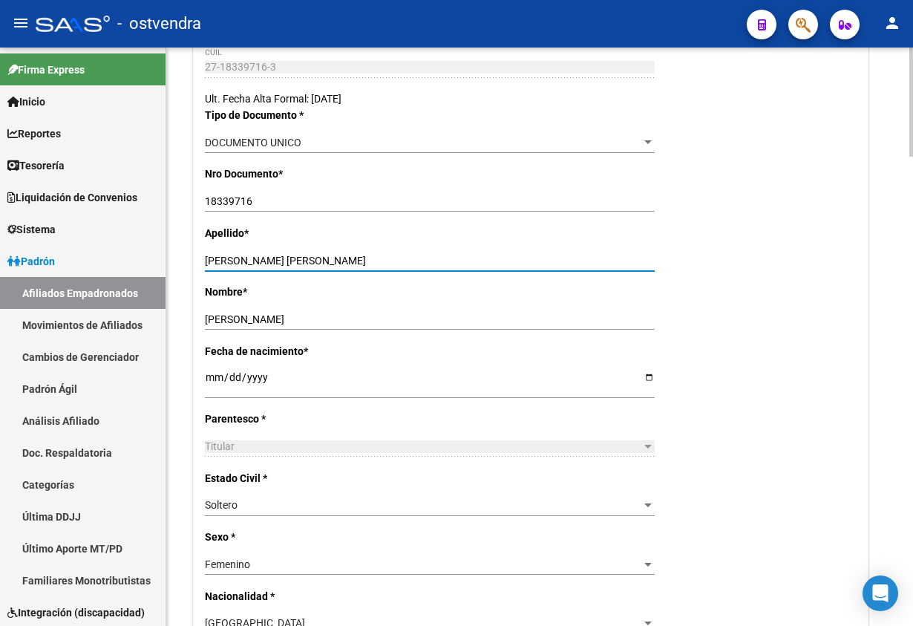
drag, startPoint x: 261, startPoint y: 261, endPoint x: 606, endPoint y: 241, distance: 345.7
click at [540, 256] on input "TRONCOSO NORMA GRACIELA" at bounding box center [430, 261] width 450 height 13
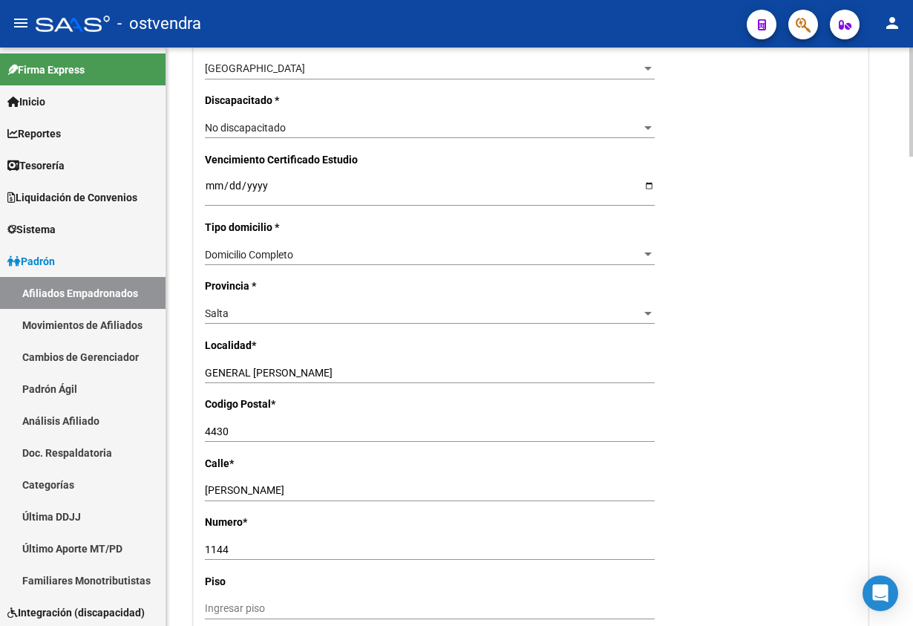
scroll to position [891, 0]
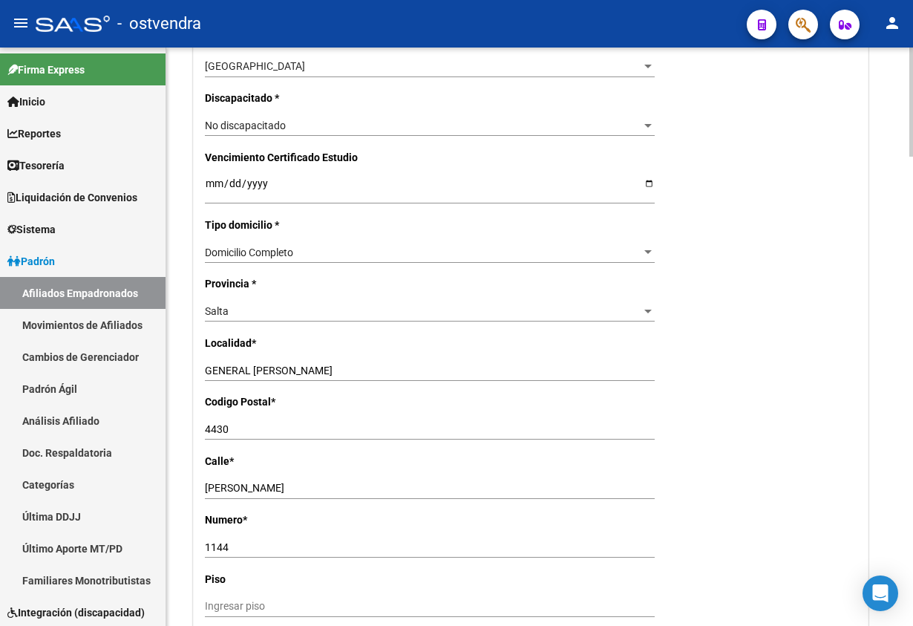
type input "TRONCOSO"
click at [287, 321] on div "Salta Seleccionar provincia" at bounding box center [430, 311] width 450 height 21
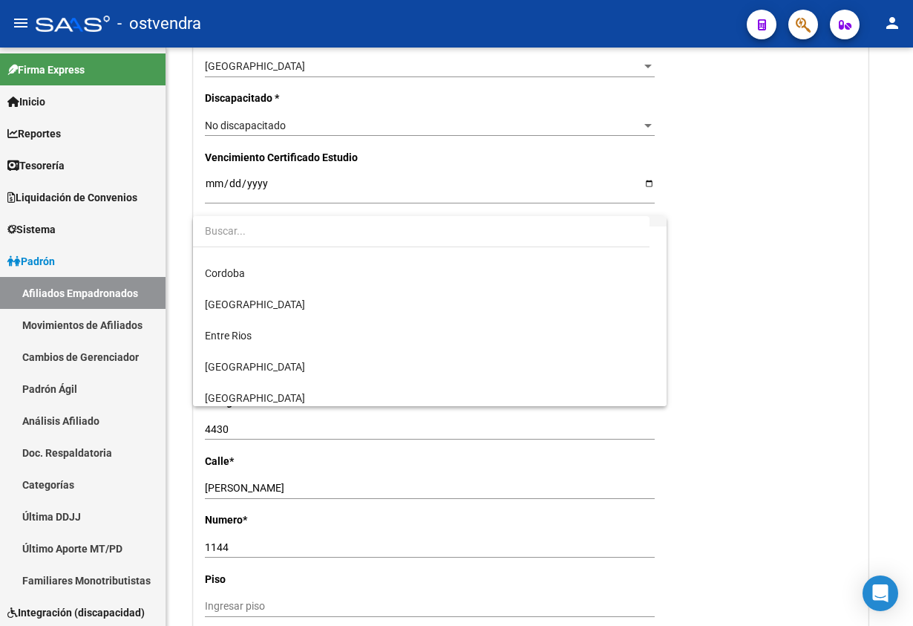
scroll to position [0, 0]
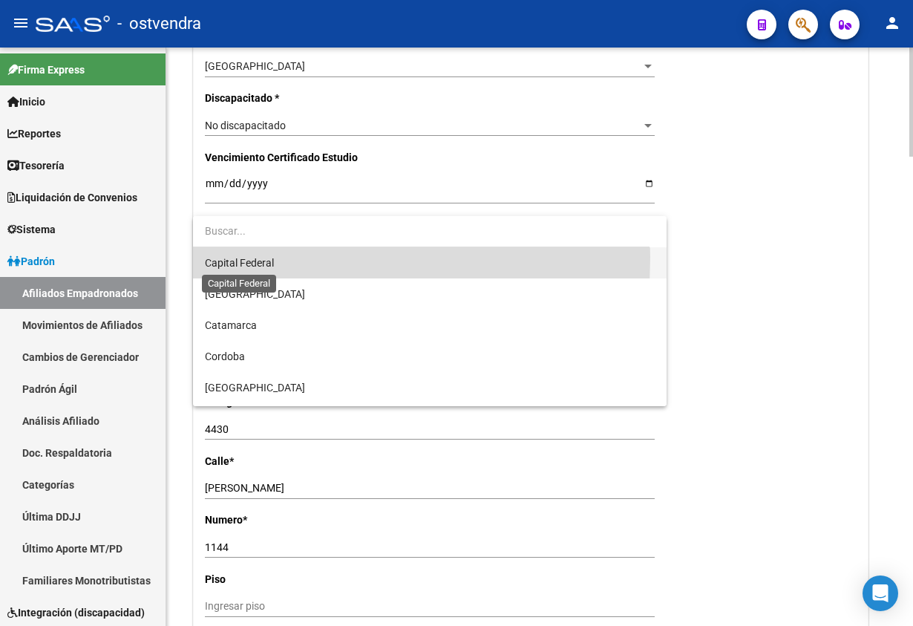
drag, startPoint x: 229, startPoint y: 257, endPoint x: 249, endPoint y: 283, distance: 32.8
click at [245, 277] on span "Capital Federal" at bounding box center [429, 262] width 449 height 31
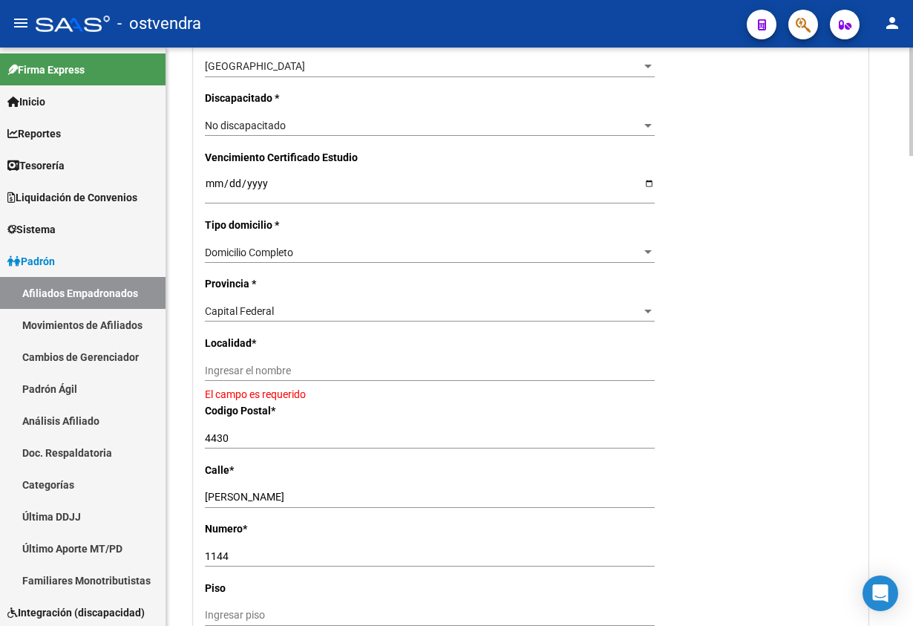
click at [252, 289] on p "Provincia *" at bounding box center [302, 283] width 195 height 16
click at [258, 312] on span "Capital Federal" at bounding box center [239, 311] width 69 height 12
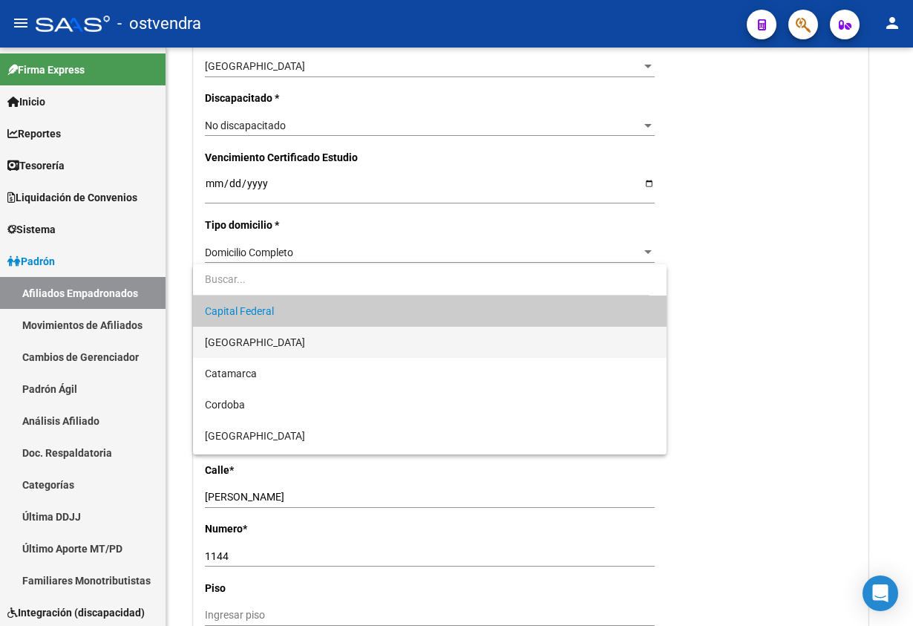
click at [259, 338] on span "[GEOGRAPHIC_DATA]" at bounding box center [255, 342] width 100 height 12
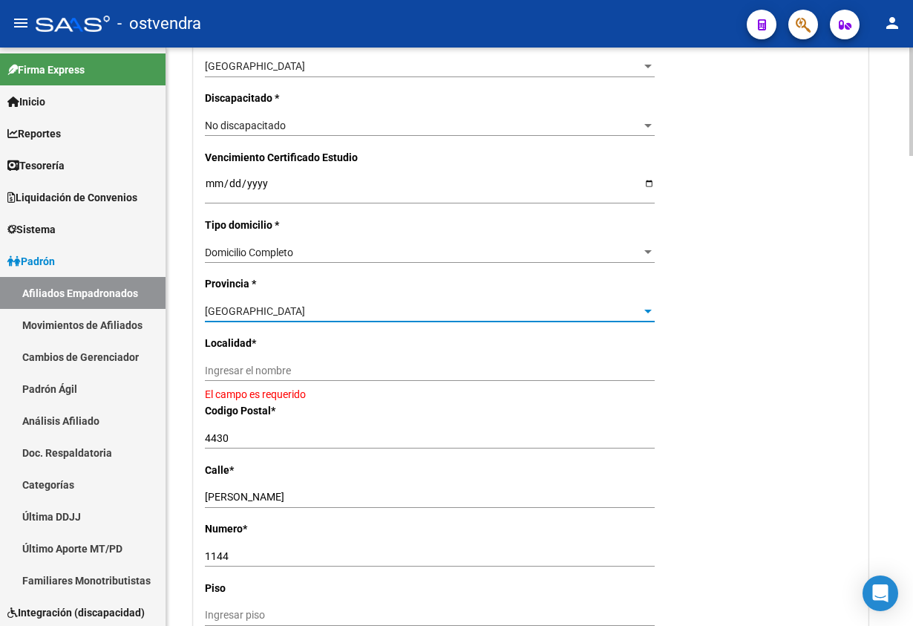
click at [281, 364] on input "Ingresar el nombre" at bounding box center [430, 370] width 450 height 13
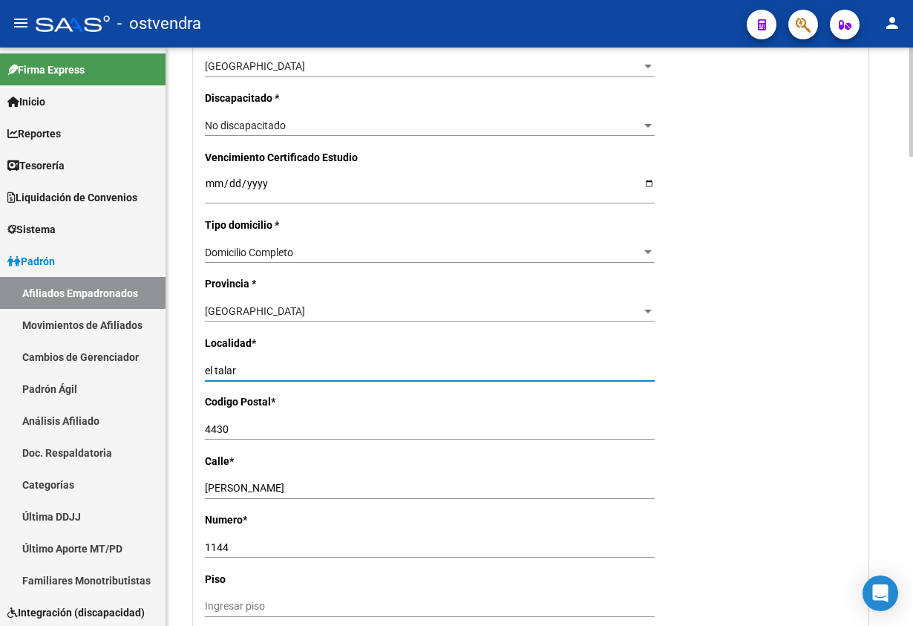
type input "el talar"
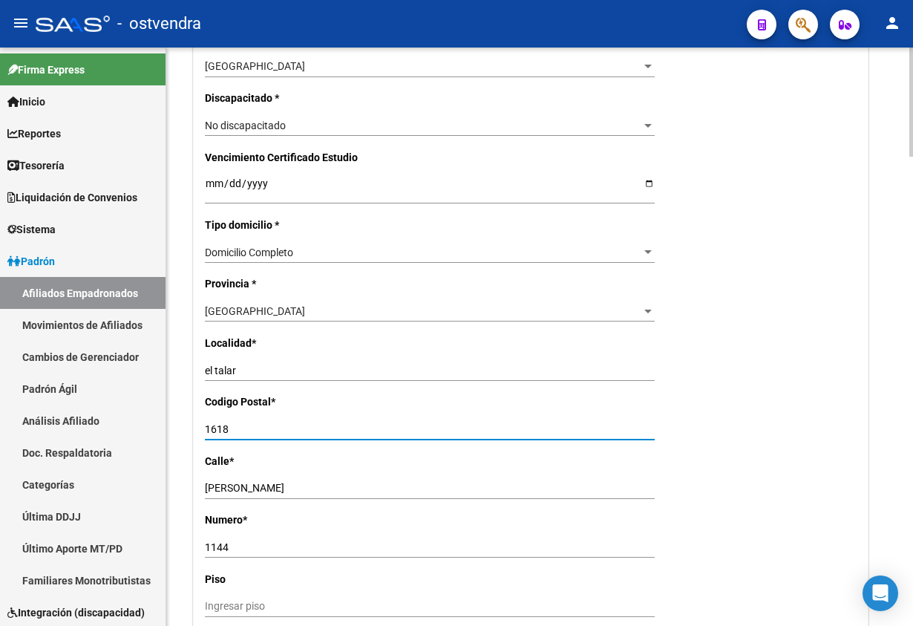
scroll to position [1002, 0]
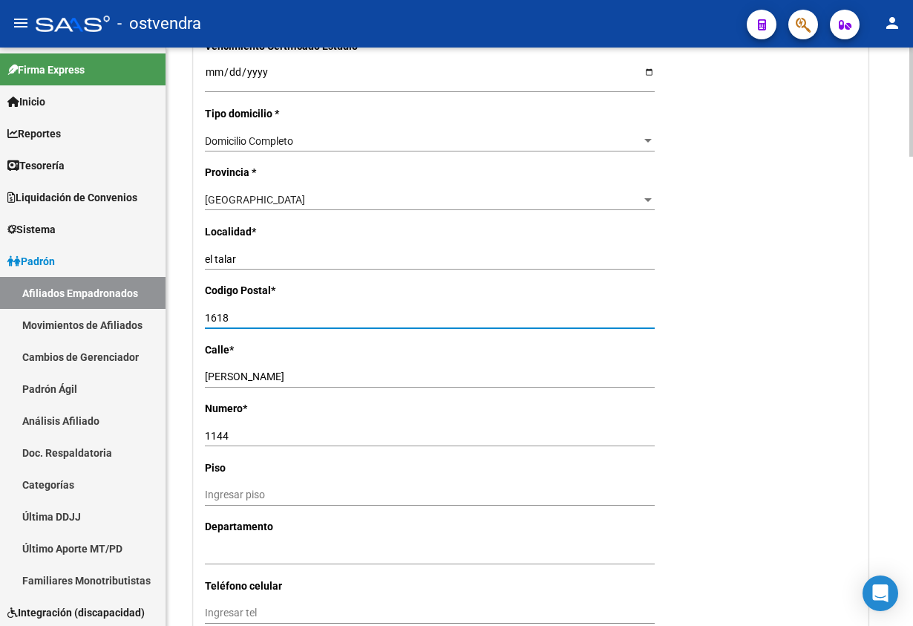
type input "1618"
click at [800, 226] on div "Nro Afiliado Ingresar nro CUIL * 27-18339716-3 CUIL ARCA Padrón Ult. Fecha Alta…" at bounding box center [531, 58] width 674 height 1531
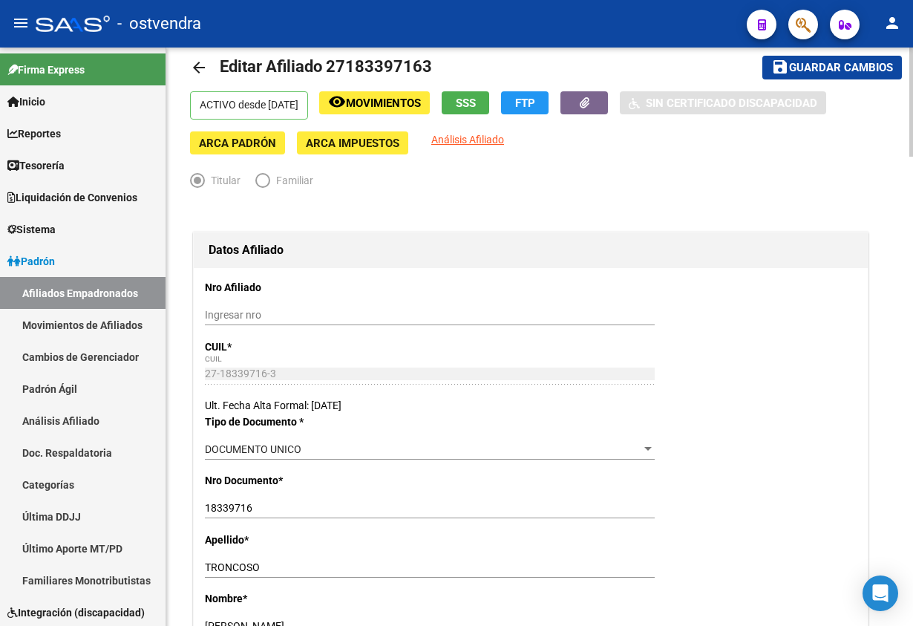
scroll to position [0, 0]
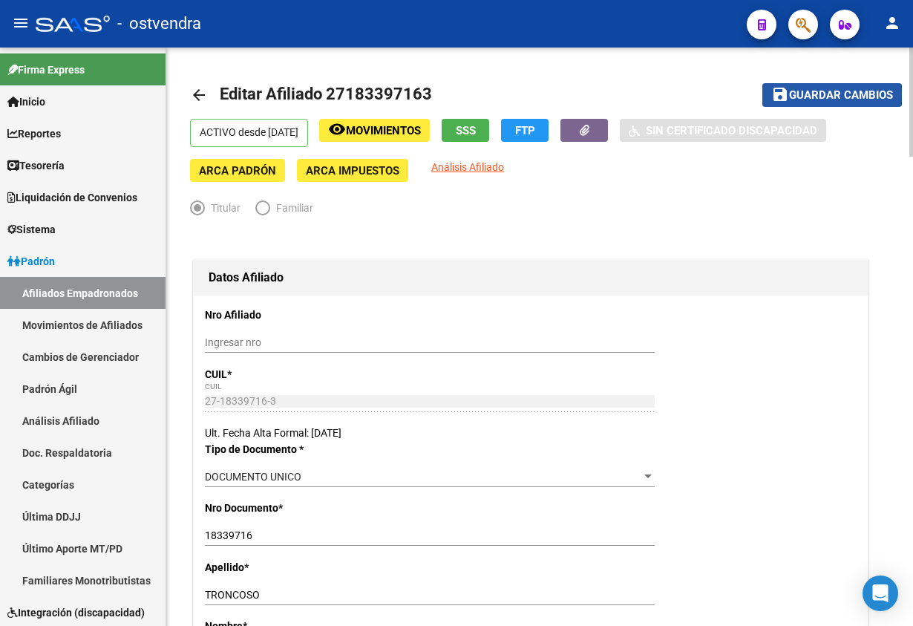
click at [808, 94] on span "Guardar cambios" at bounding box center [841, 95] width 104 height 13
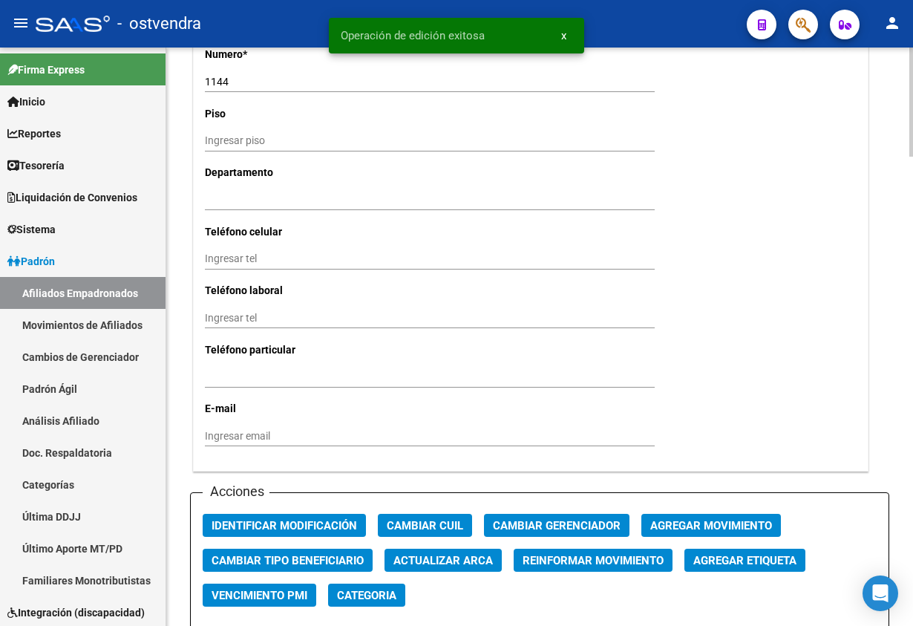
scroll to position [1670, 0]
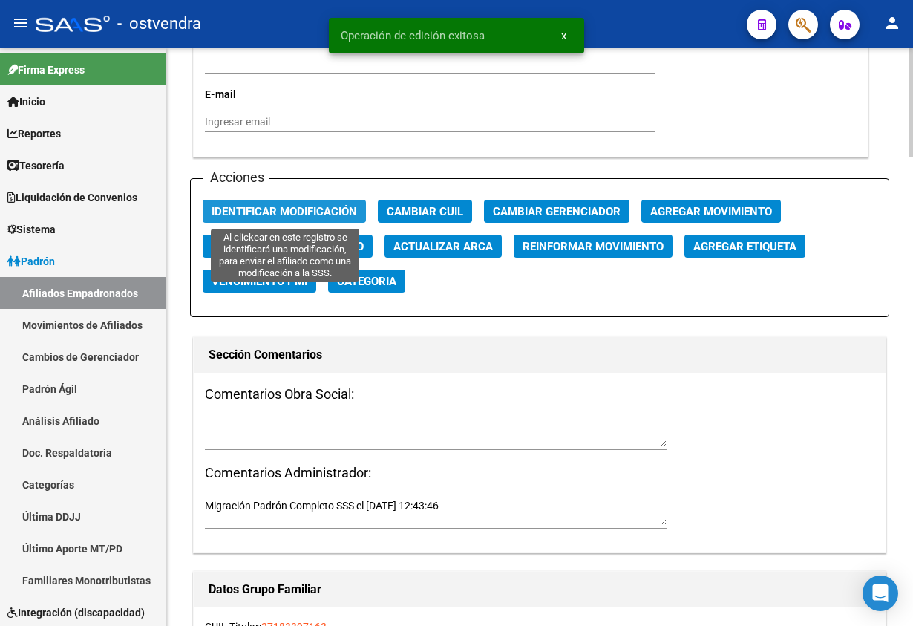
click at [272, 209] on span "Identificar Modificación" at bounding box center [284, 211] width 145 height 13
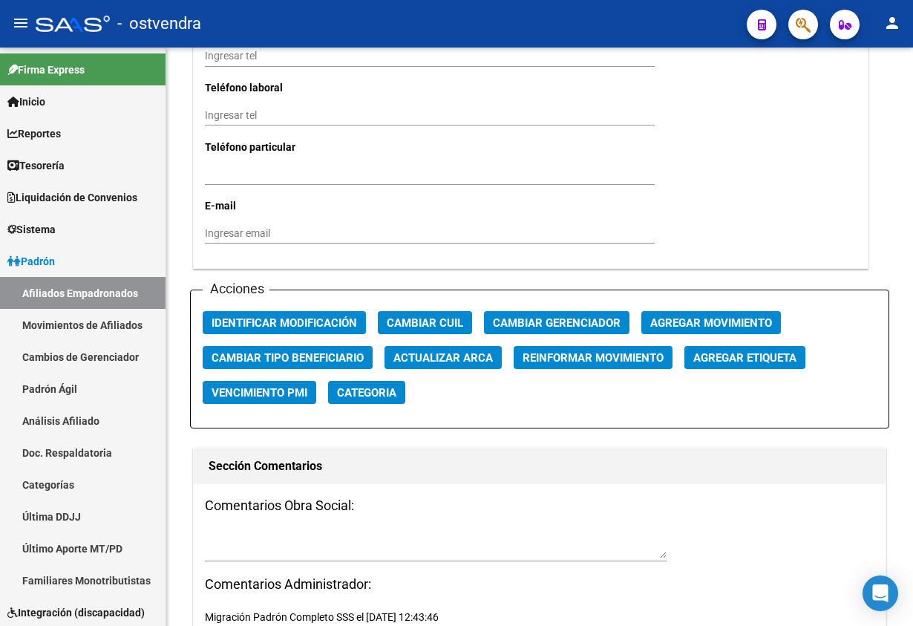
scroll to position [1113, 0]
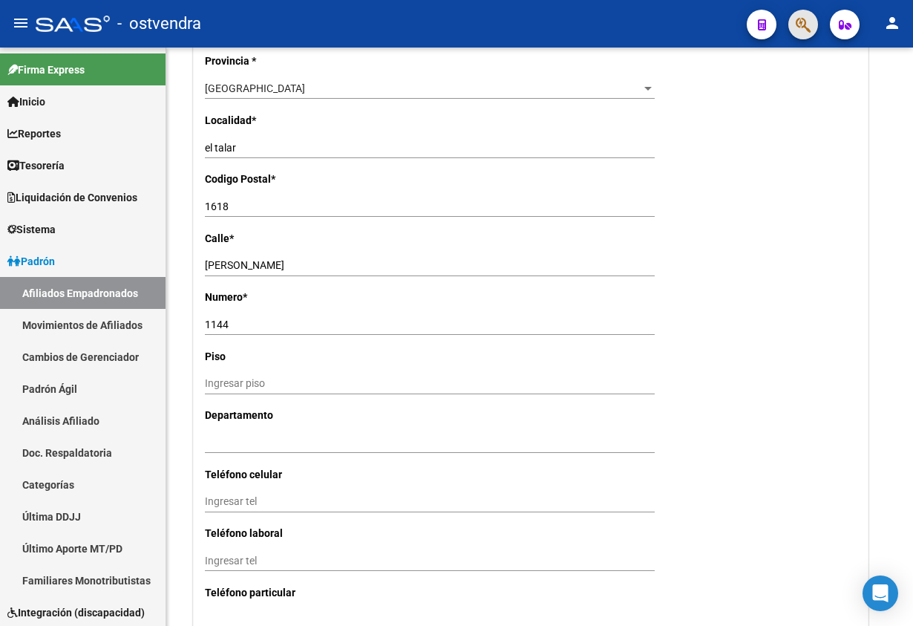
click at [795, 18] on button "button" at bounding box center [803, 25] width 30 height 30
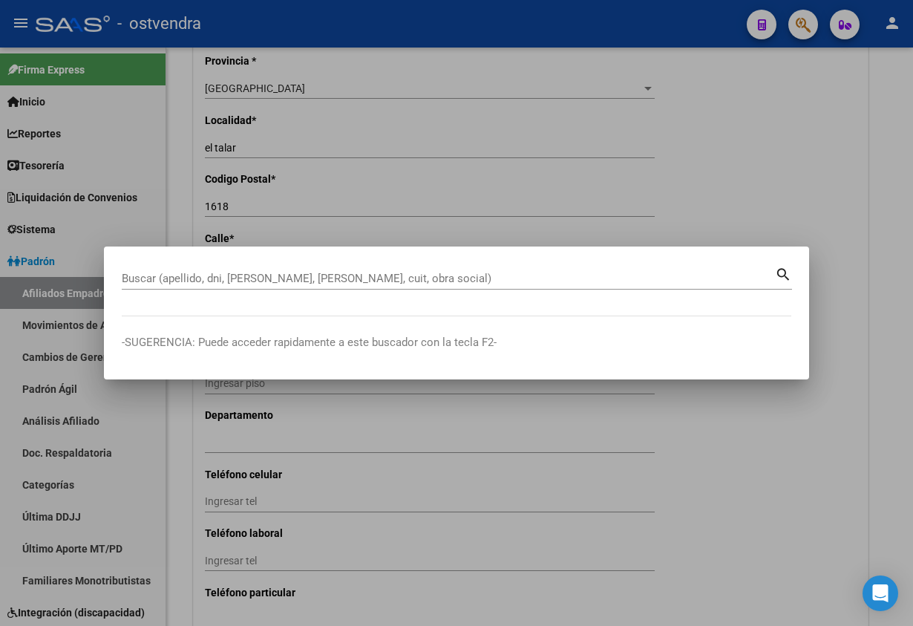
paste input "24472100"
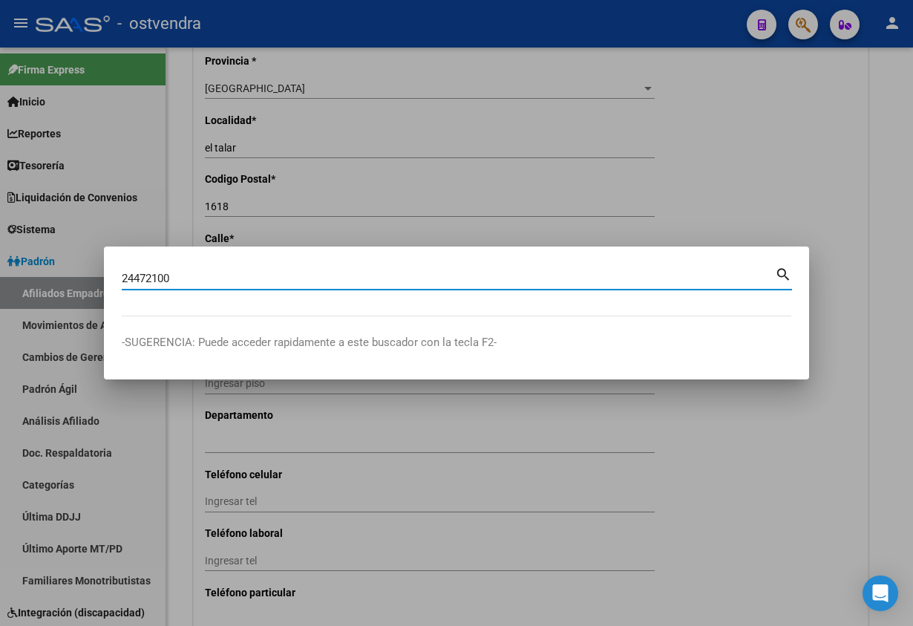
type input "24472100"
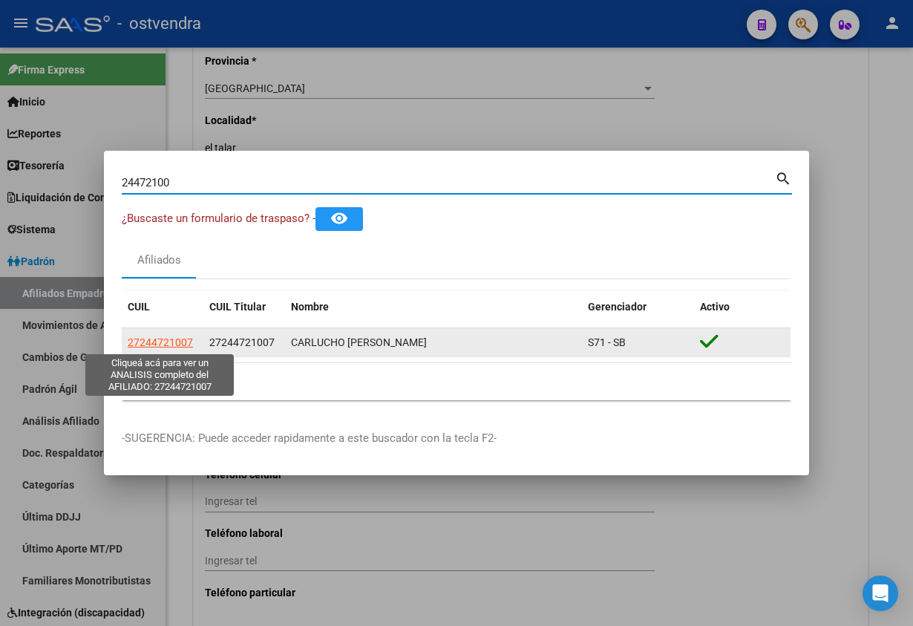
click at [150, 337] on span "27244721007" at bounding box center [160, 342] width 65 height 12
type textarea "27244721007"
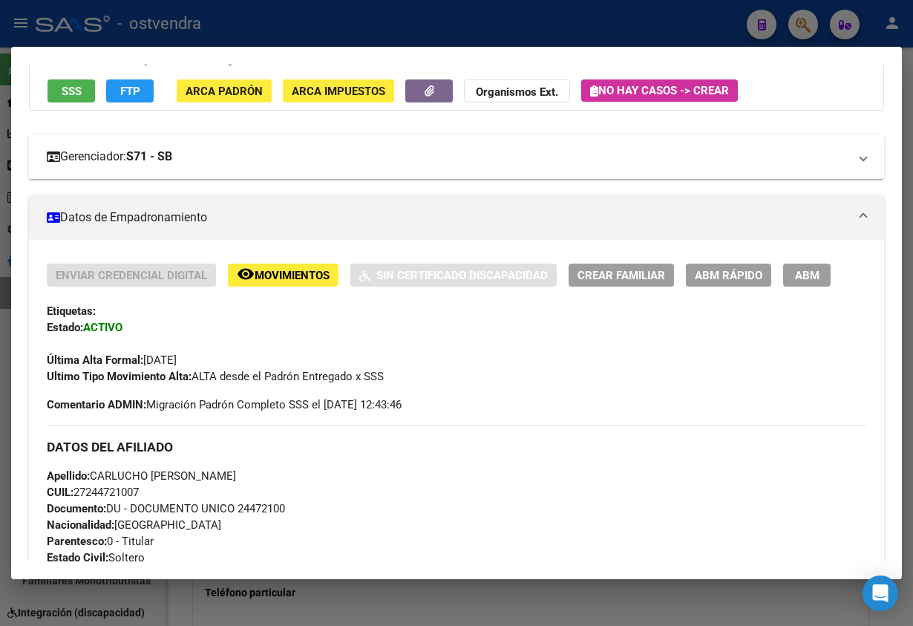
scroll to position [0, 0]
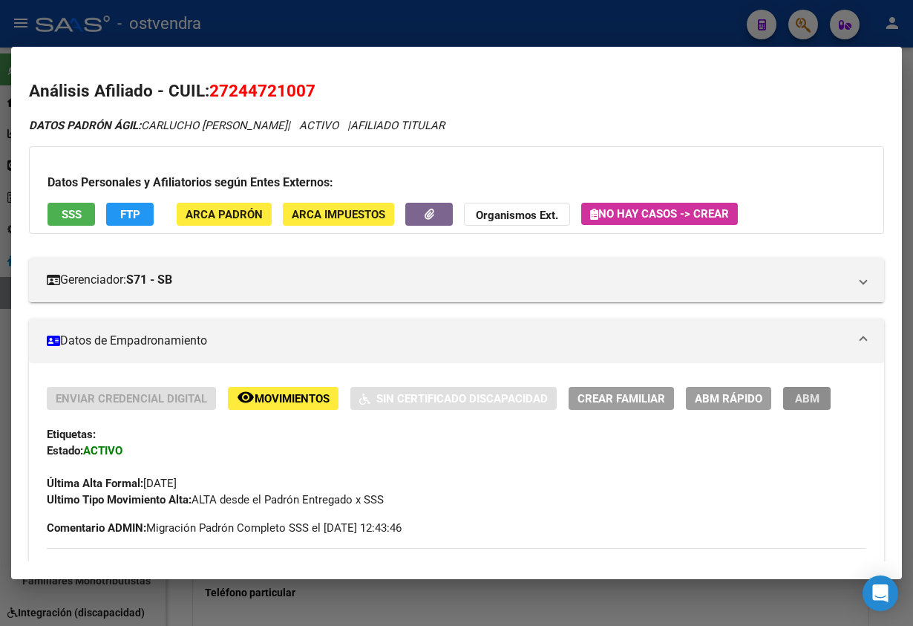
click at [817, 390] on button "ABM" at bounding box center [807, 398] width 48 height 23
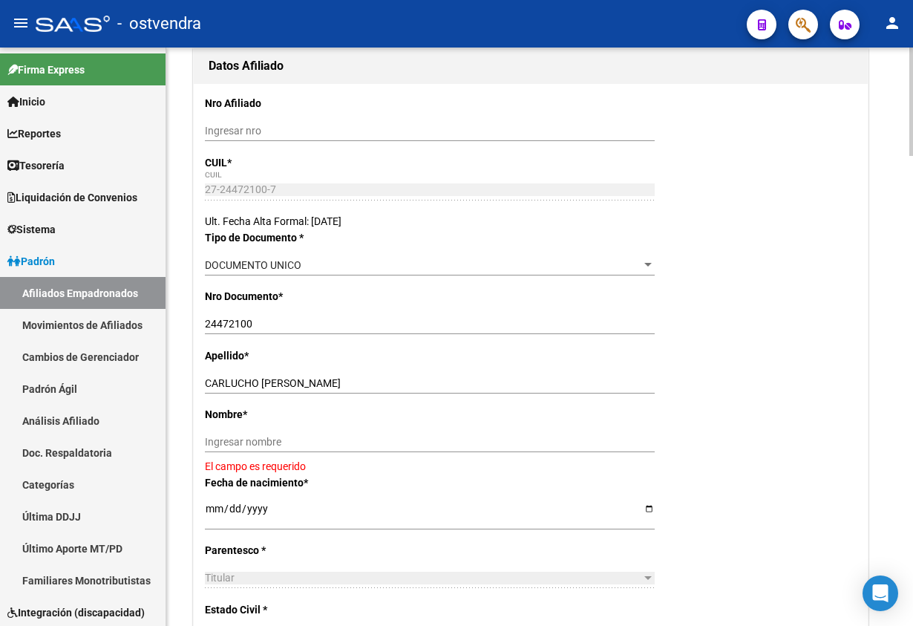
scroll to position [223, 0]
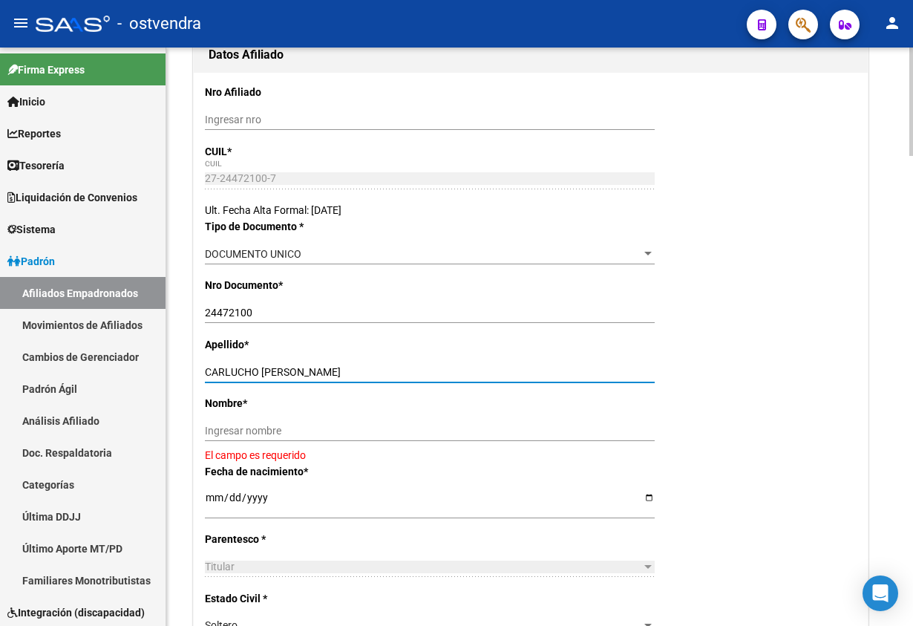
click at [285, 367] on input "CARLUCHO DELIA AMANDA" at bounding box center [430, 372] width 450 height 13
click at [279, 374] on input "CARLUCHO DELIA AMANDA" at bounding box center [430, 372] width 450 height 13
click at [272, 390] on div "CARLUCHO DELIA AMANDA Ingresar apellido" at bounding box center [430, 377] width 450 height 33
drag, startPoint x: 261, startPoint y: 372, endPoint x: 355, endPoint y: 416, distance: 104.3
click at [370, 373] on input "CARLUCHO DELIA AMANDA" at bounding box center [430, 372] width 450 height 13
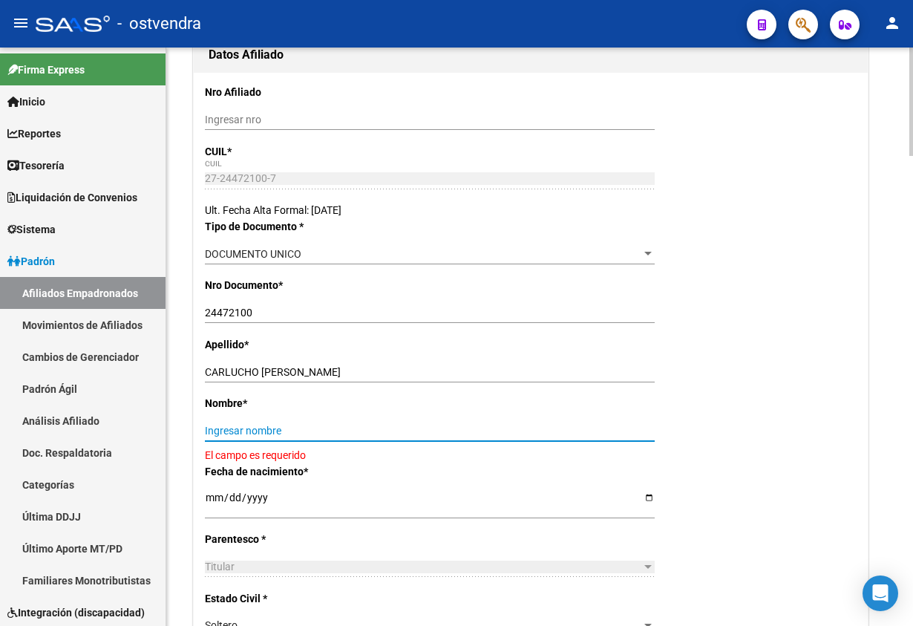
drag, startPoint x: 353, startPoint y: 433, endPoint x: 327, endPoint y: 419, distance: 28.9
click at [352, 434] on input "Ingresar nombre" at bounding box center [430, 431] width 450 height 13
paste input "DELIA AMANDA"
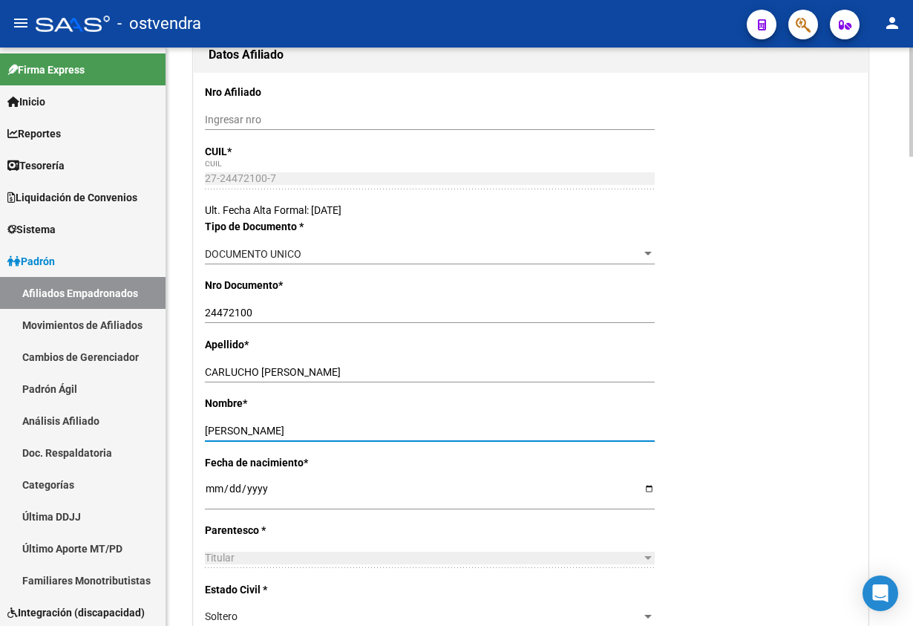
type input "DELIA AMANDA"
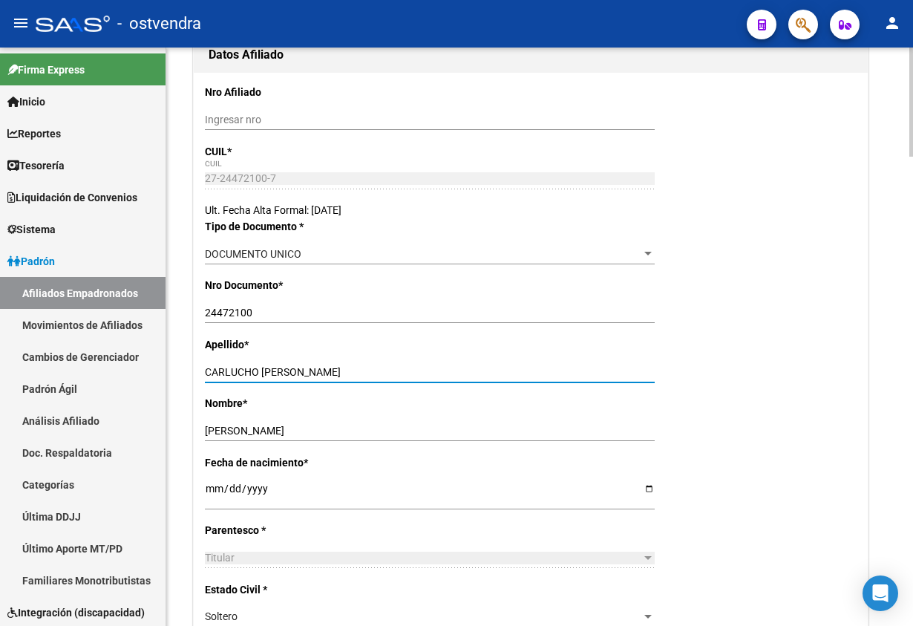
click at [265, 373] on input "CARLUCHO DELIA AMANDA" at bounding box center [430, 372] width 450 height 13
drag, startPoint x: 261, startPoint y: 368, endPoint x: 504, endPoint y: 353, distance: 244.0
click at [451, 386] on div "CARLUCHO DELIA AMANDA Ingresar apellido" at bounding box center [430, 377] width 450 height 33
type input "CARLUCHO"
click at [785, 379] on div "Apellido * CARLUCHO Ingresar apellido" at bounding box center [531, 365] width 652 height 59
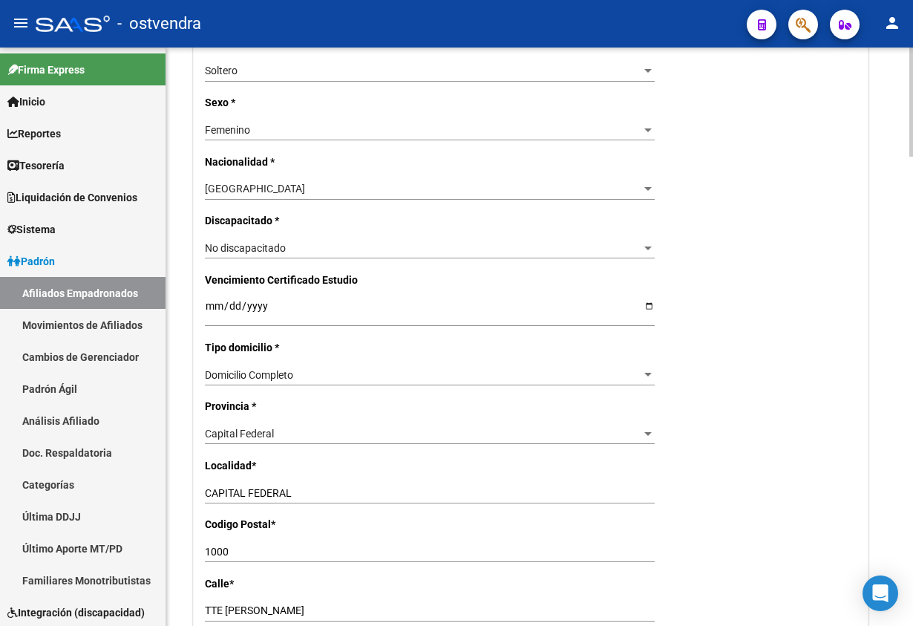
scroll to position [779, 0]
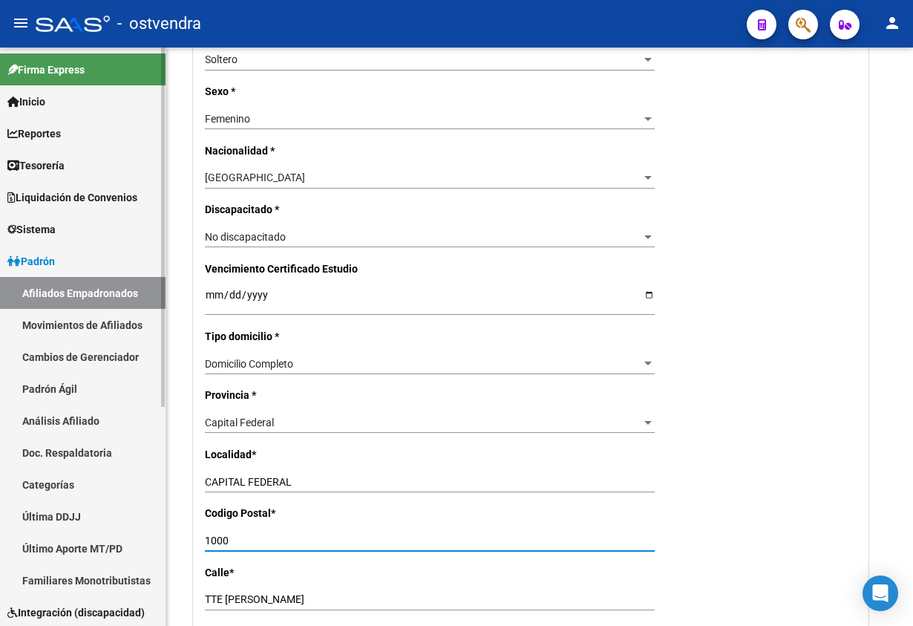
drag, startPoint x: 296, startPoint y: 542, endPoint x: 134, endPoint y: 537, distance: 161.9
click at [134, 537] on mat-sidenav-container "Firma Express Inicio Calendario SSS Instructivos Contacto OS Reportes Tablero d…" at bounding box center [456, 337] width 913 height 578
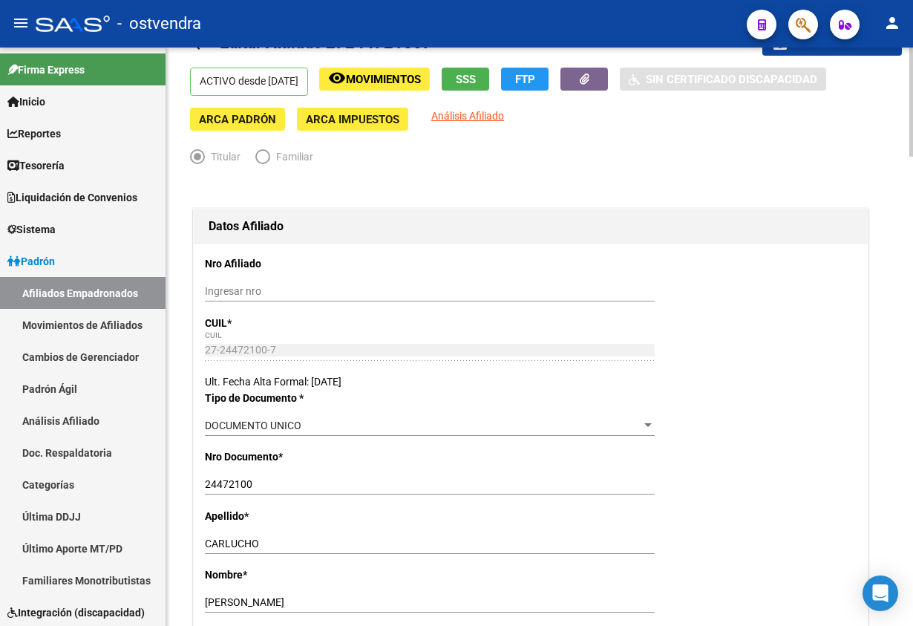
scroll to position [0, 0]
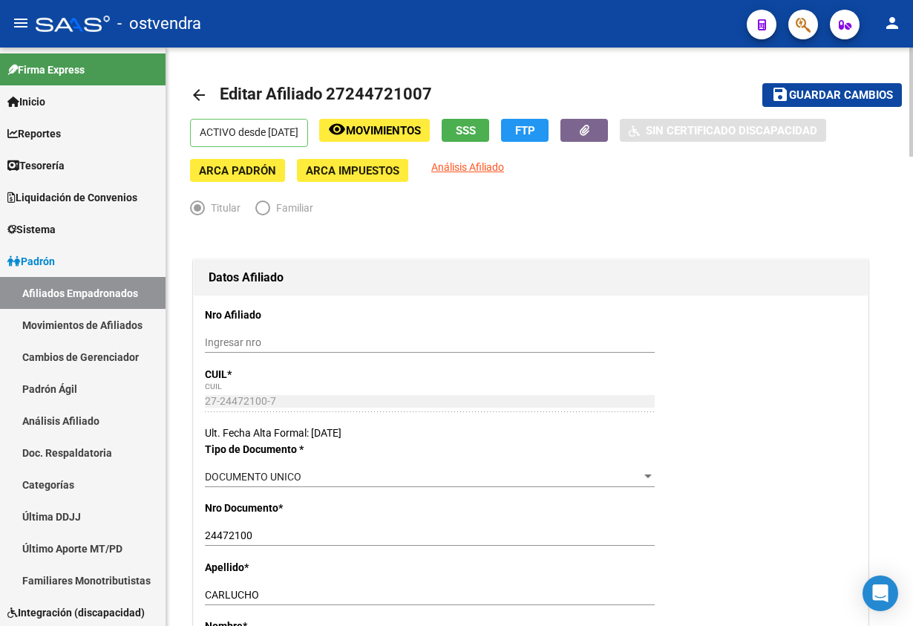
type input "1001"
click at [822, 94] on span "Guardar cambios" at bounding box center [841, 95] width 104 height 13
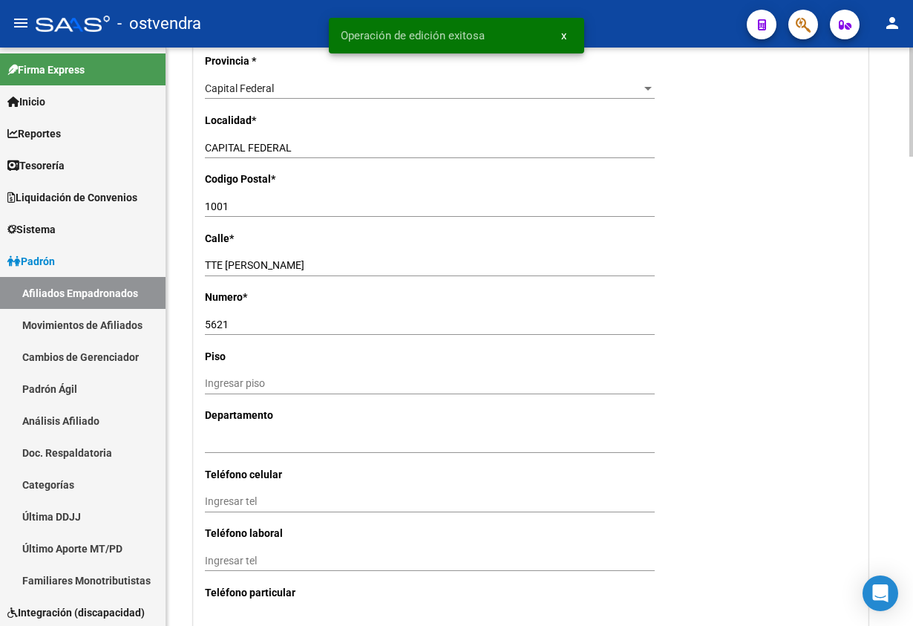
scroll to position [1447, 0]
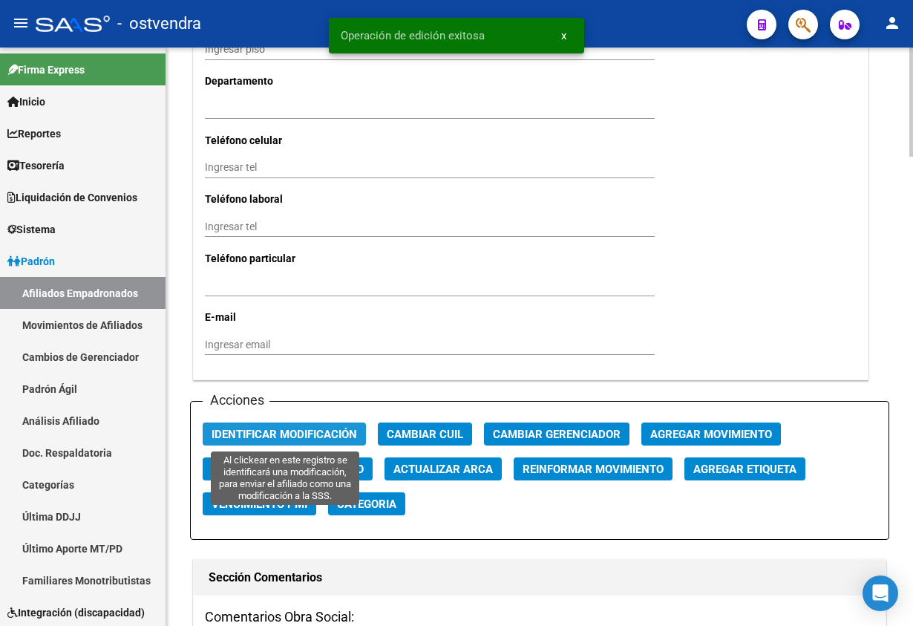
click at [305, 428] on span "Identificar Modificación" at bounding box center [284, 434] width 145 height 13
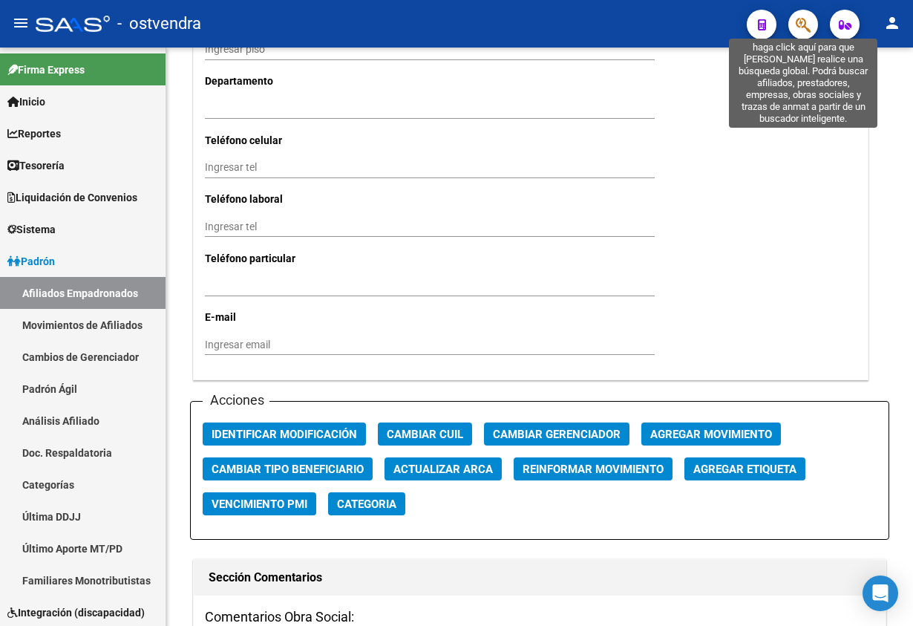
click at [796, 25] on icon "button" at bounding box center [803, 24] width 15 height 17
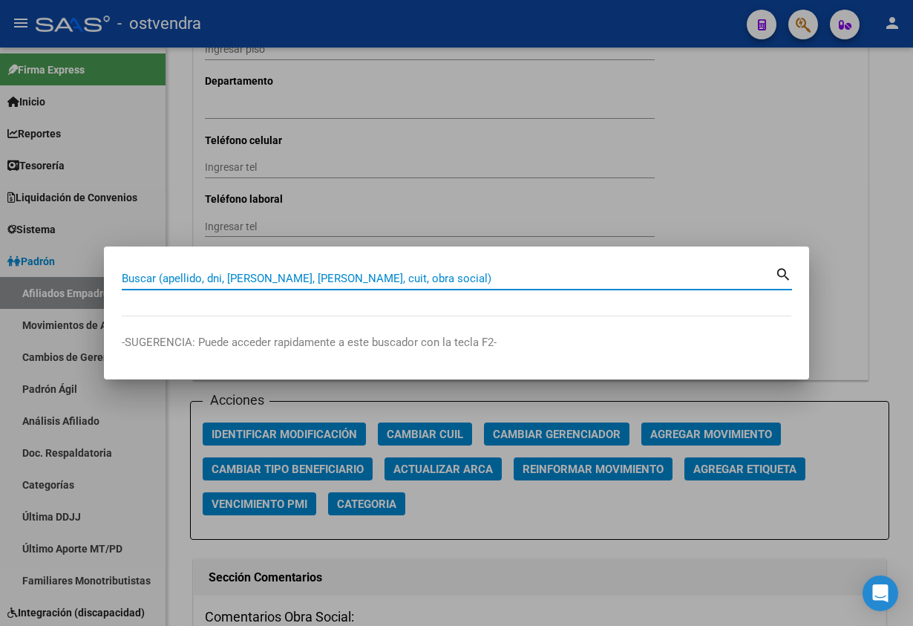
paste input "22620538"
type input "22620538"
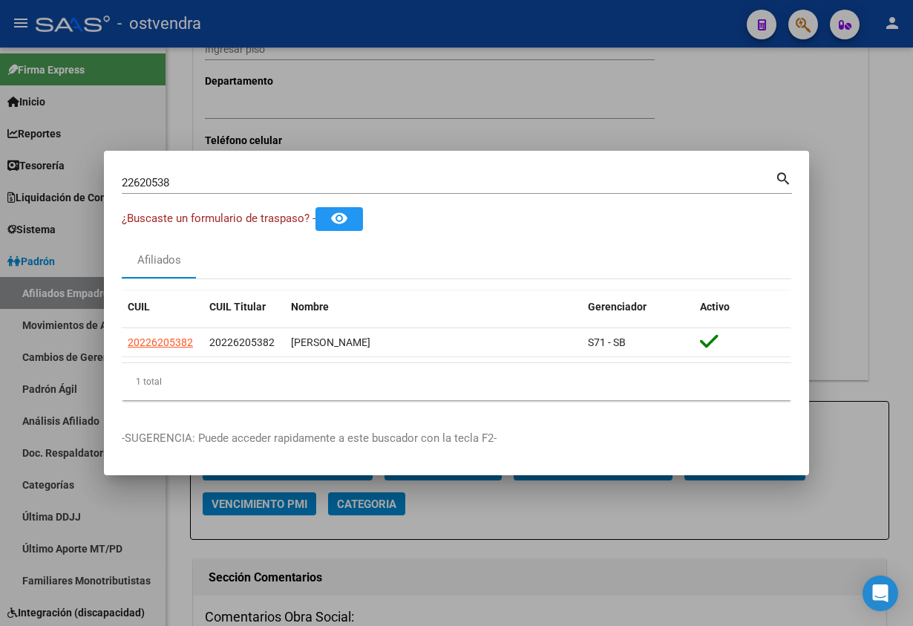
click at [167, 324] on datatable-header "CUIL CUIL Titular Nombre Gerenciador Activo" at bounding box center [456, 309] width 669 height 37
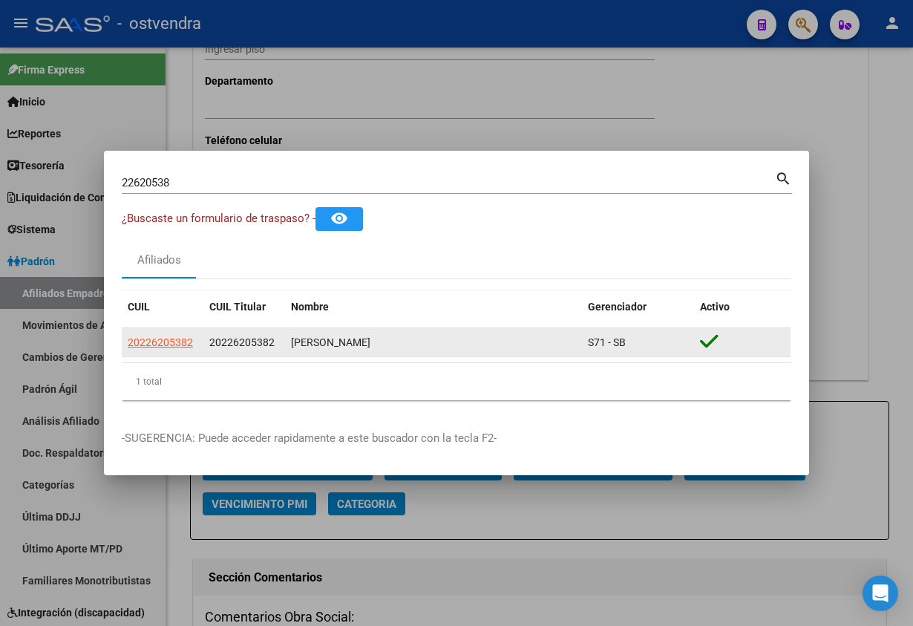
click at [174, 334] on app-link-go-to "20226205382" at bounding box center [160, 342] width 65 height 17
click at [174, 343] on span "20226205382" at bounding box center [160, 342] width 65 height 12
type textarea "20226205382"
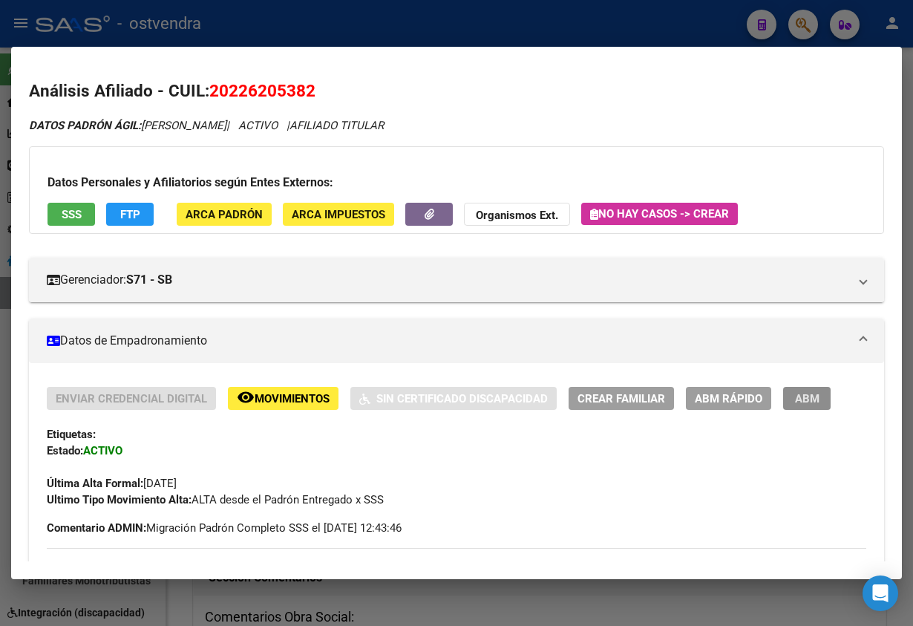
click at [808, 397] on span "ABM" at bounding box center [807, 398] width 24 height 13
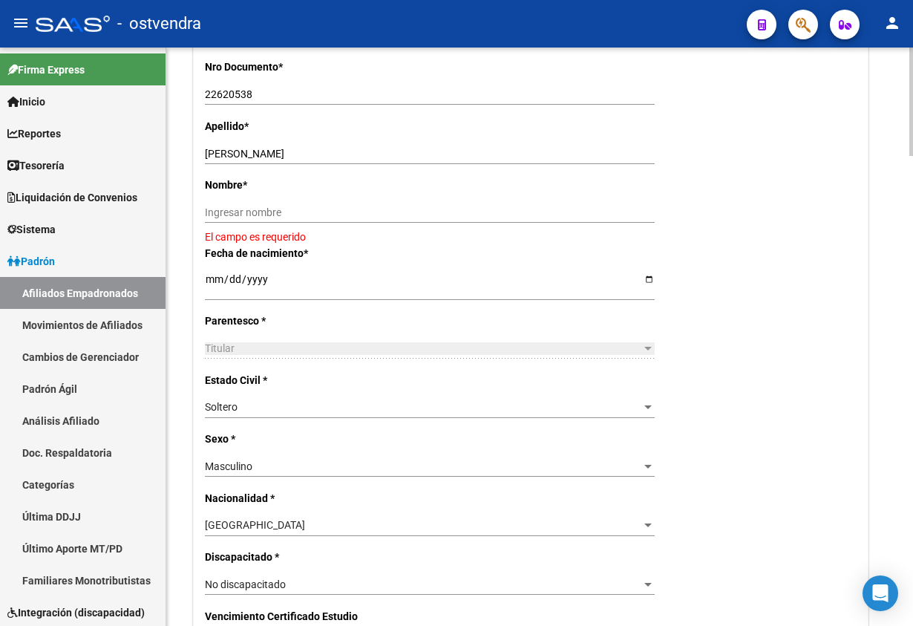
scroll to position [445, 0]
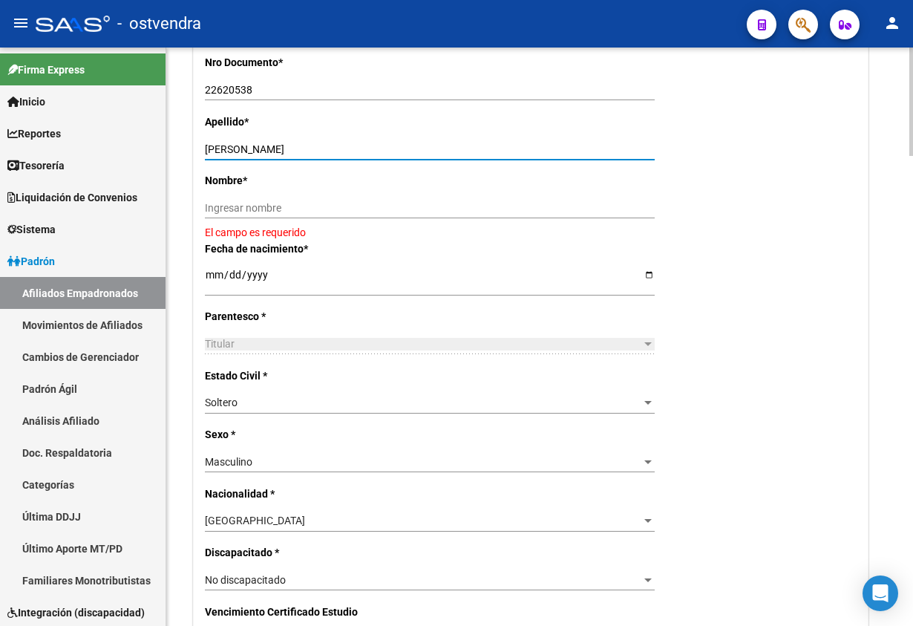
drag, startPoint x: 255, startPoint y: 147, endPoint x: 402, endPoint y: 176, distance: 149.8
click at [408, 148] on input "MARTINEZ GUSTAVO FABIAN" at bounding box center [430, 149] width 450 height 13
click at [386, 212] on input "Ingresar nombre" at bounding box center [430, 208] width 450 height 13
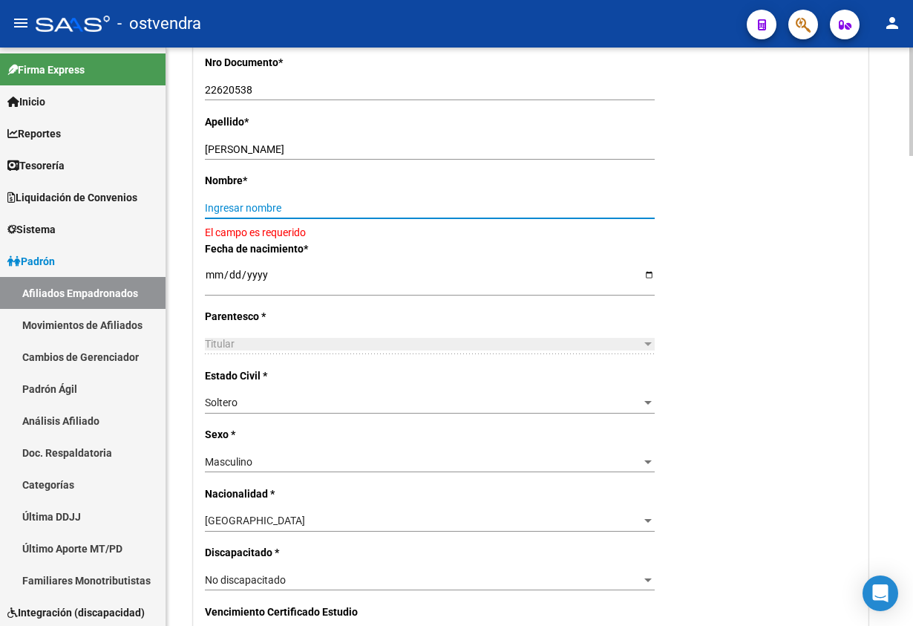
paste input "GUSTAVO FABIAN"
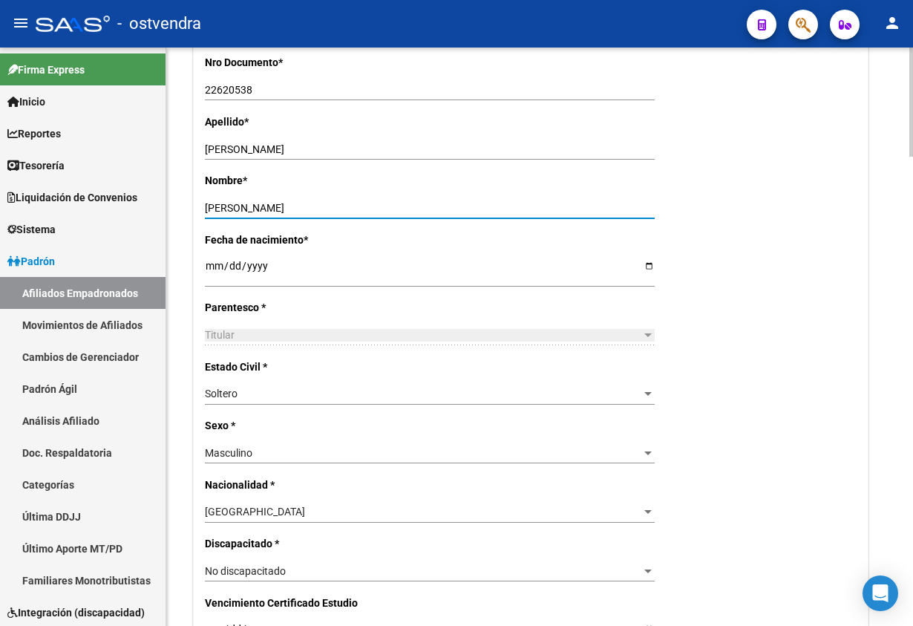
type input "GUSTAVO FABIAN"
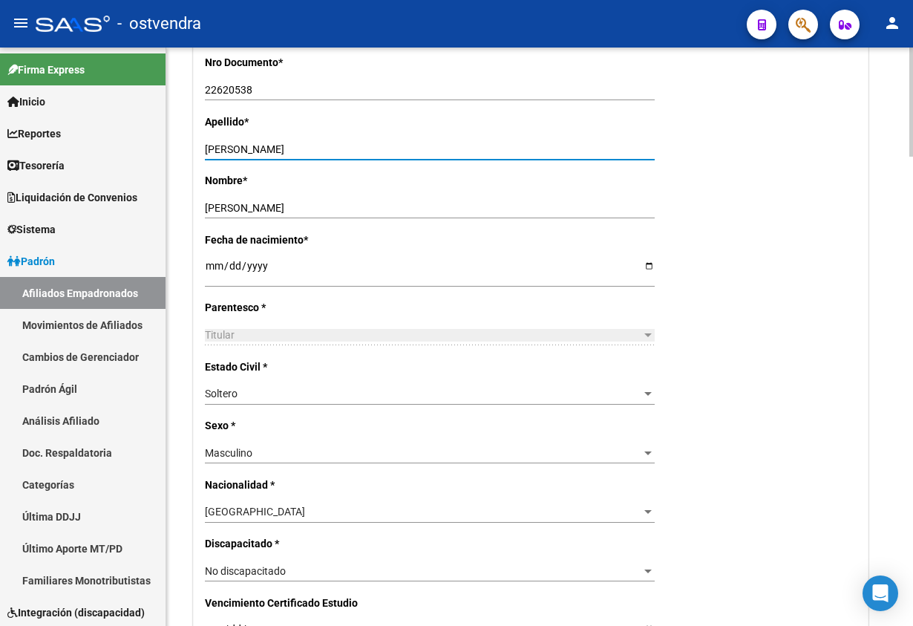
drag, startPoint x: 261, startPoint y: 143, endPoint x: 481, endPoint y: 148, distance: 219.8
click at [463, 143] on div "MARTINEZ GUSTAVO FABIAN Ingresar apellido" at bounding box center [430, 149] width 450 height 21
type input "MARTINEZ"
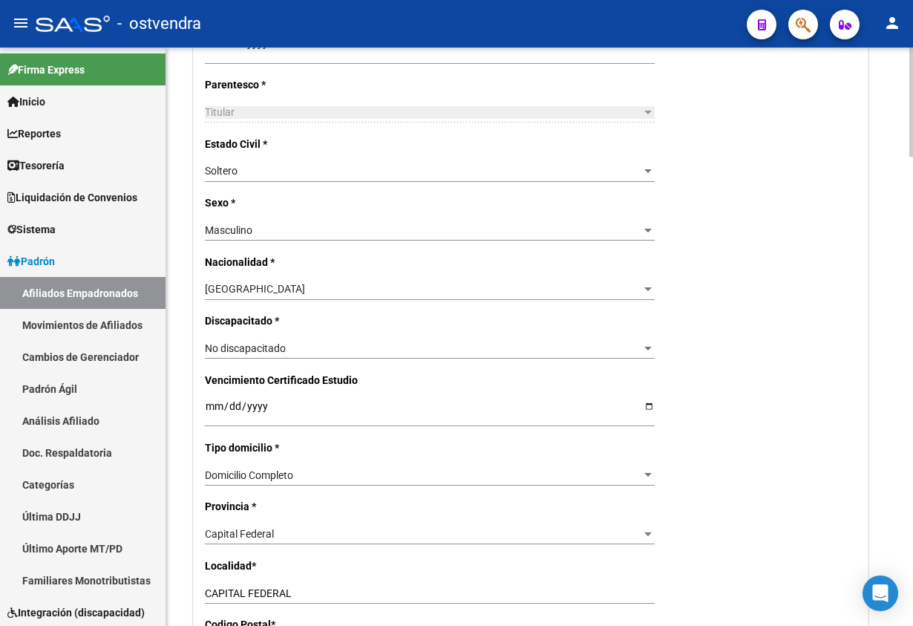
drag, startPoint x: 691, startPoint y: 434, endPoint x: 586, endPoint y: 439, distance: 104.8
click at [582, 423] on div "Ingresar fecha" at bounding box center [430, 412] width 450 height 30
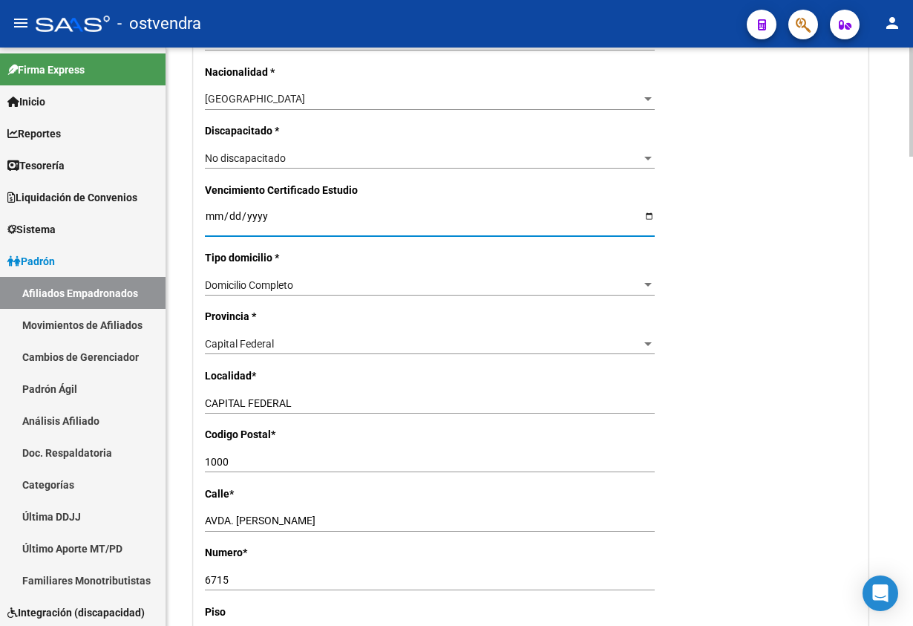
scroll to position [891, 0]
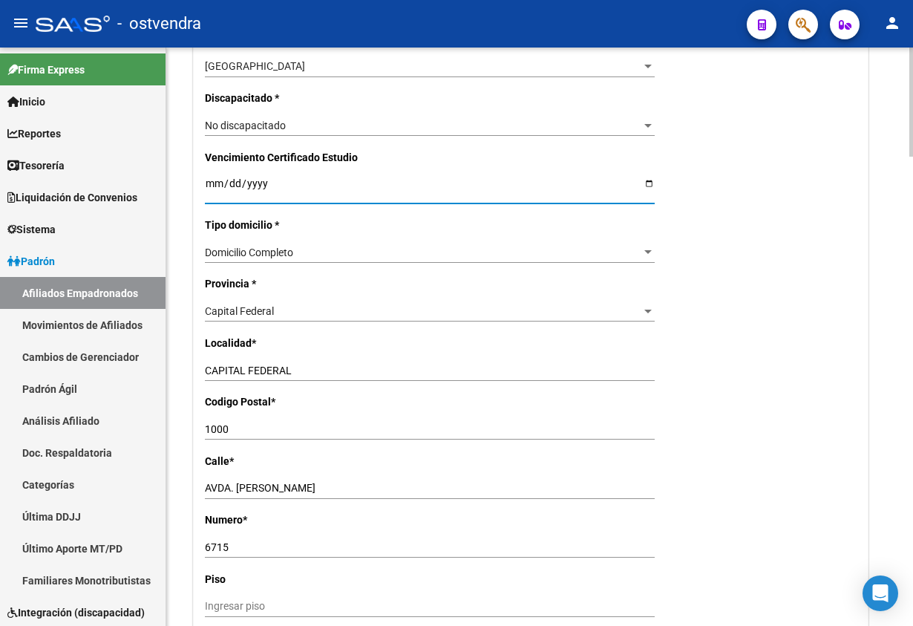
drag, startPoint x: 297, startPoint y: 416, endPoint x: 307, endPoint y: 425, distance: 13.7
click at [301, 419] on div "Nro Afiliado Ingresar nro CUIL * 20-22620538-2 CUIL ARCA Padrón Ult. Fecha Alta…" at bounding box center [531, 170] width 674 height 1531
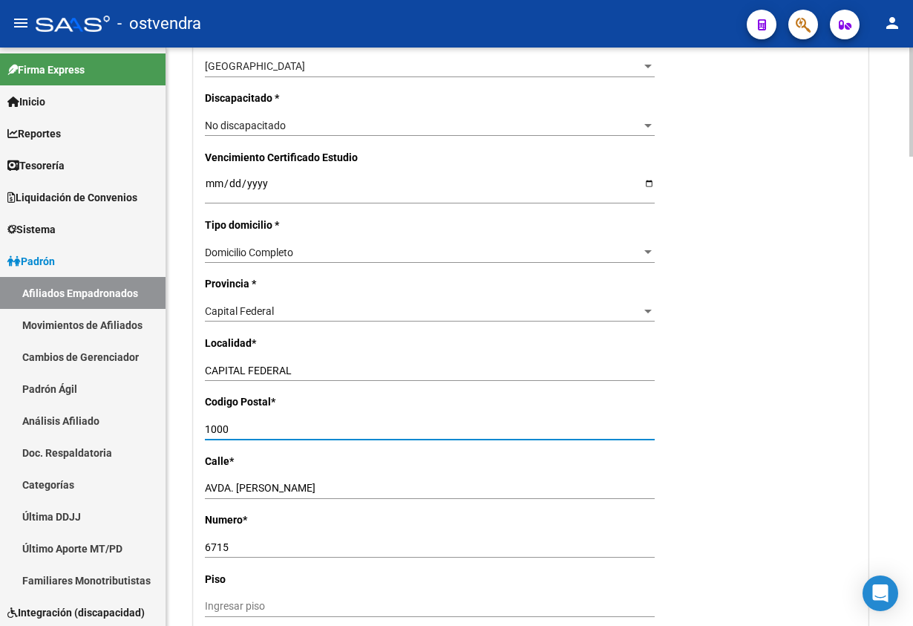
click at [307, 425] on input "1000" at bounding box center [430, 429] width 450 height 13
type input "1001"
click at [791, 410] on div "Nro Afiliado Ingresar nro CUIL * 20-22620538-2 CUIL ARCA Padrón Ult. Fecha Alta…" at bounding box center [531, 170] width 674 height 1531
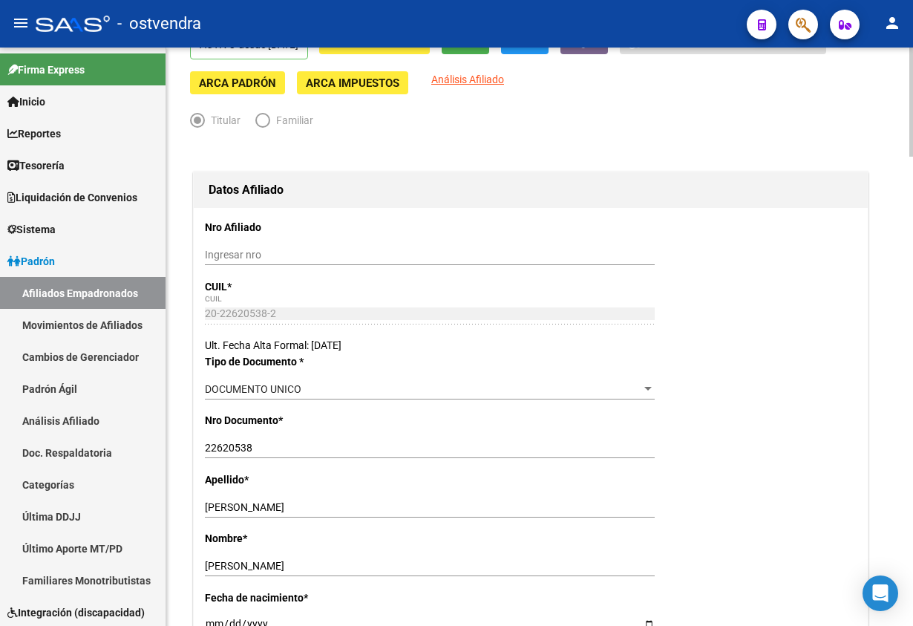
scroll to position [0, 0]
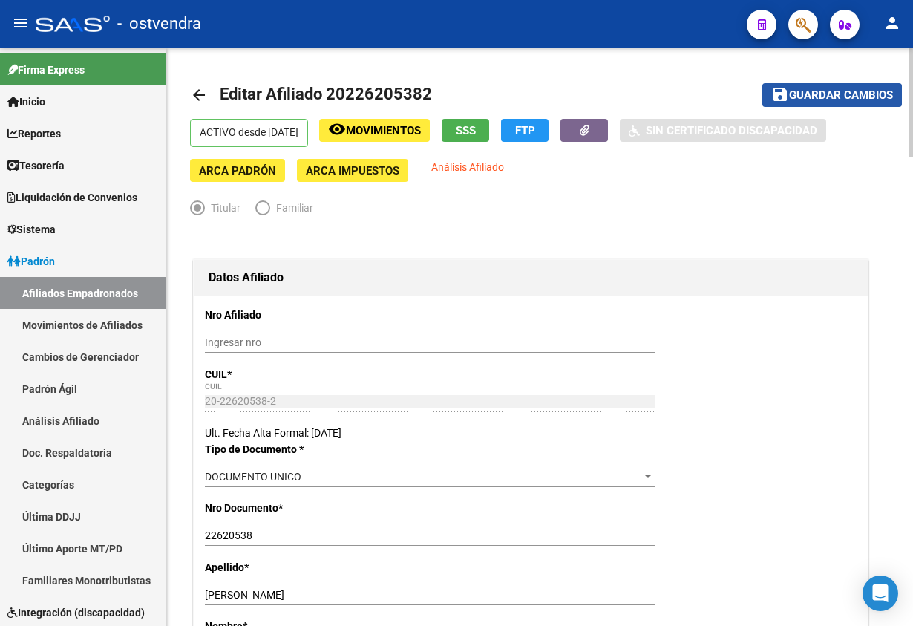
click at [846, 94] on span "Guardar cambios" at bounding box center [841, 95] width 104 height 13
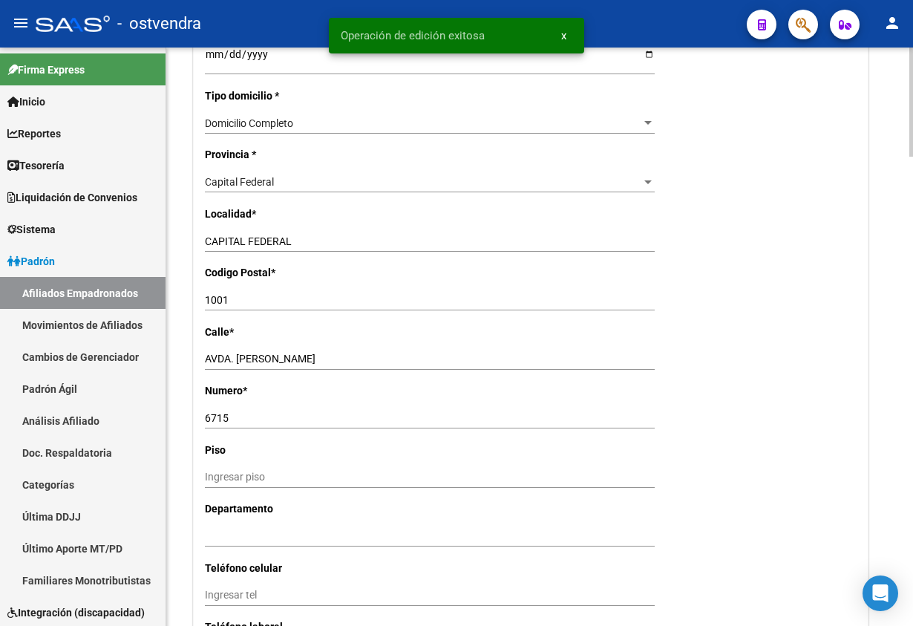
scroll to position [1447, 0]
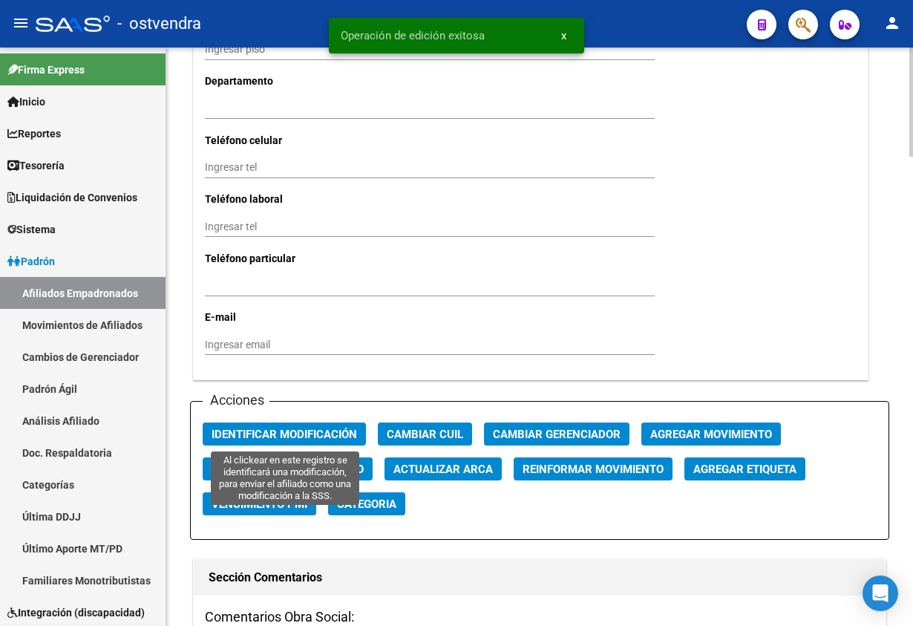
click at [261, 437] on span "Identificar Modificación" at bounding box center [284, 434] width 145 height 13
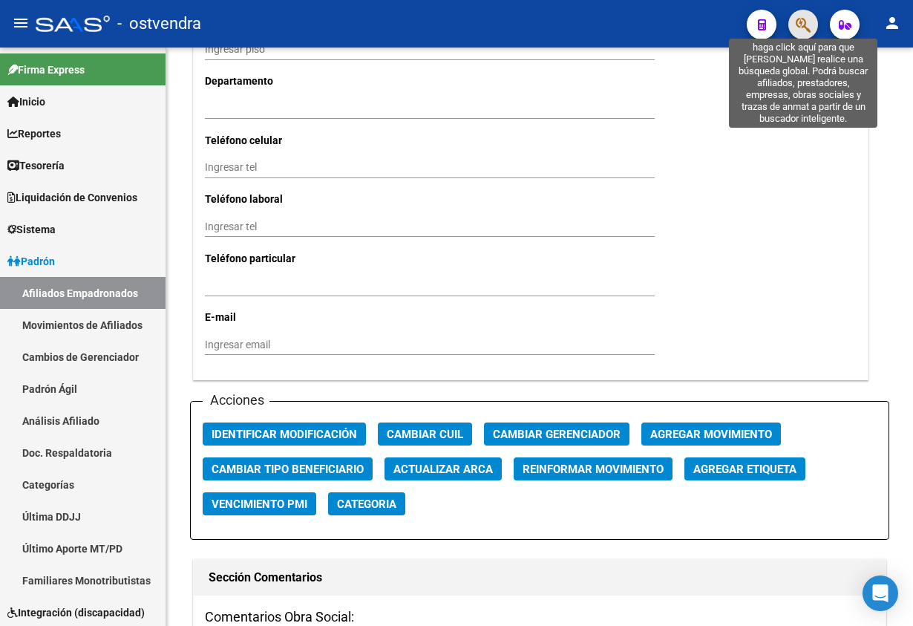
click at [808, 18] on icon "button" at bounding box center [803, 24] width 15 height 17
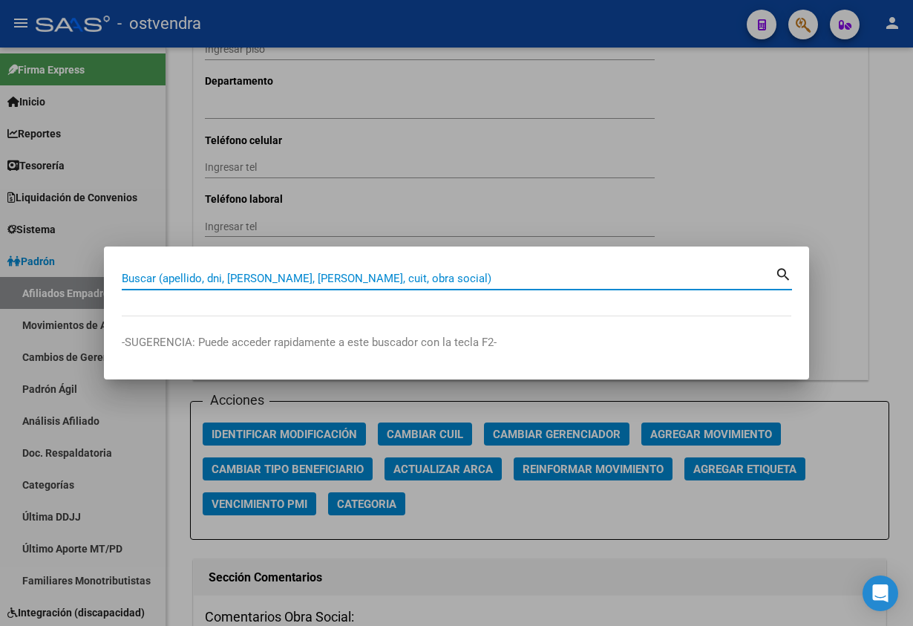
paste input "22730919"
type input "22730919"
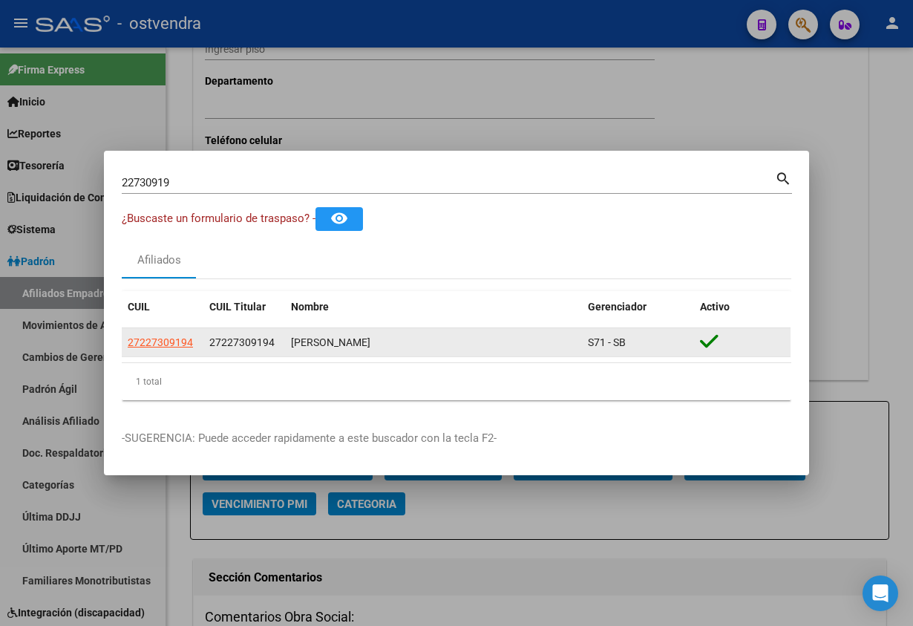
click at [163, 348] on app-link-go-to "27227309194" at bounding box center [160, 342] width 65 height 17
click at [157, 336] on span "27227309194" at bounding box center [160, 342] width 65 height 12
type textarea "27227309194"
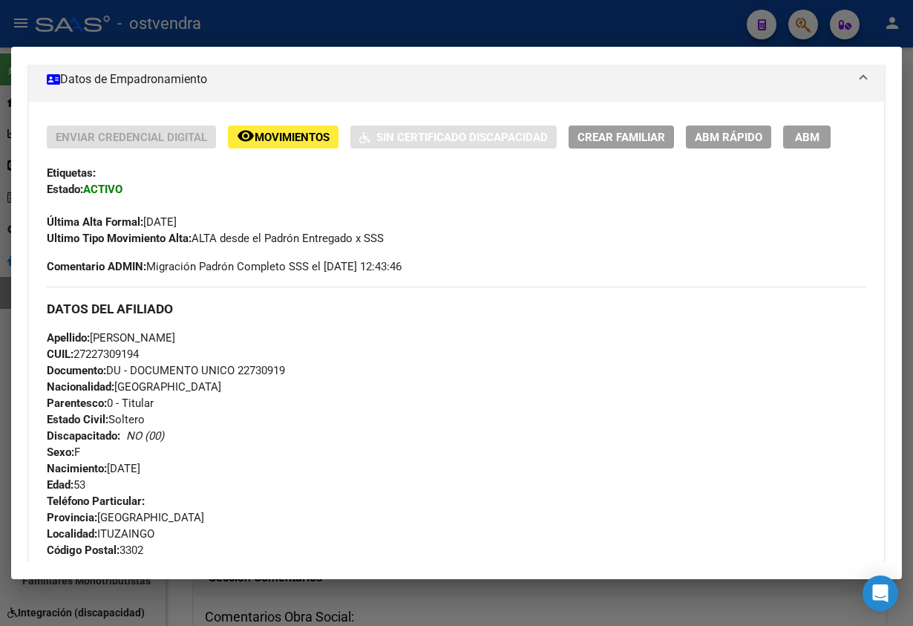
scroll to position [334, 0]
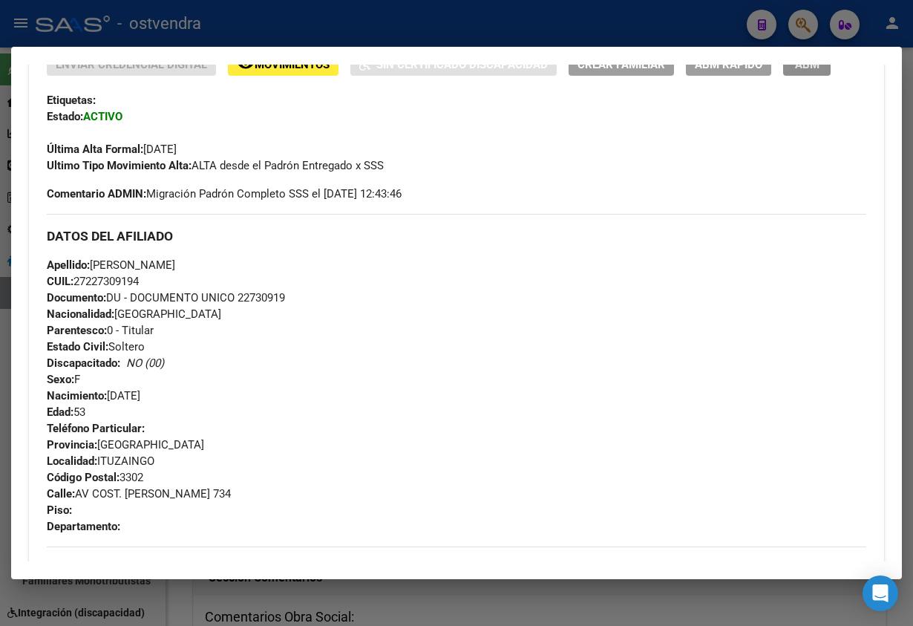
click at [811, 65] on span "ABM" at bounding box center [807, 64] width 24 height 13
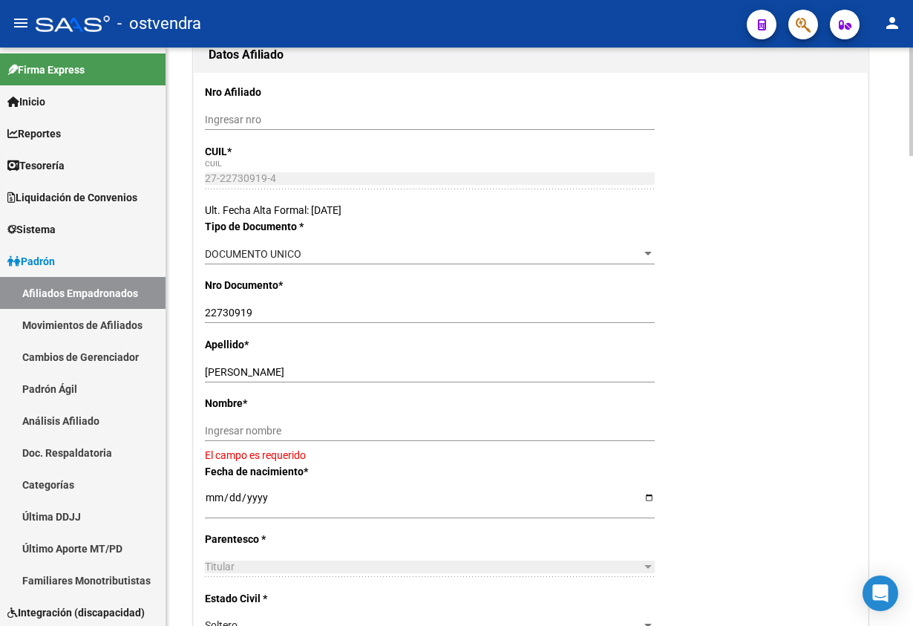
scroll to position [334, 0]
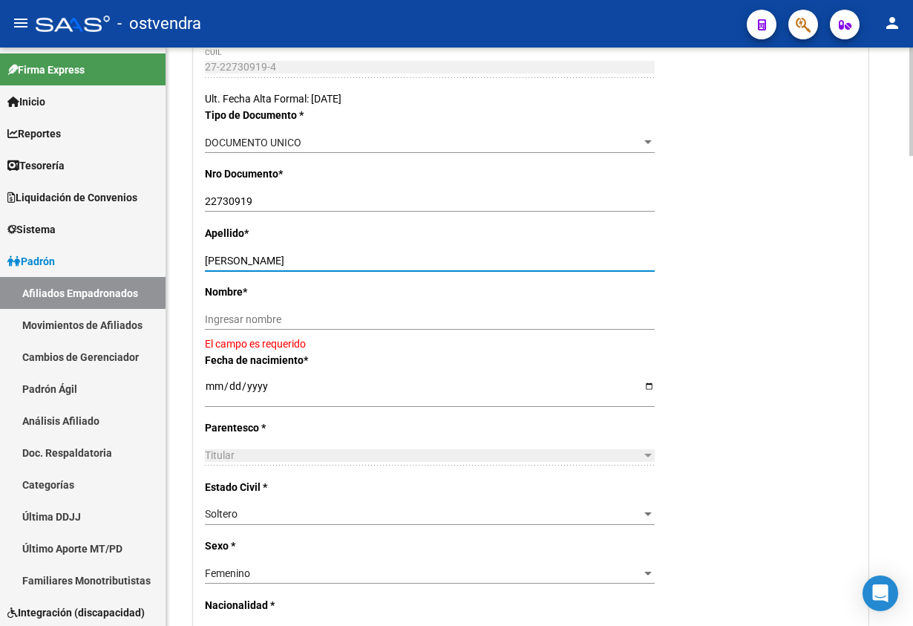
drag, startPoint x: 247, startPoint y: 261, endPoint x: 459, endPoint y: 295, distance: 214.3
click at [500, 265] on input "AGUIRRE SILVIA ALEJANDRA" at bounding box center [430, 261] width 450 height 13
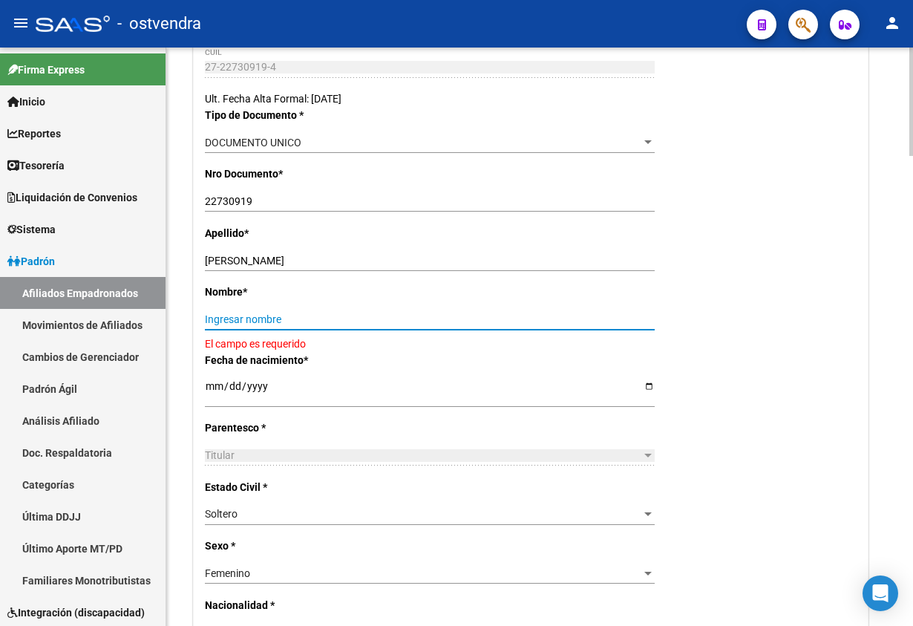
click at [413, 317] on input "Ingresar nombre" at bounding box center [430, 319] width 450 height 13
paste input "SILVIA ALEJANDRA"
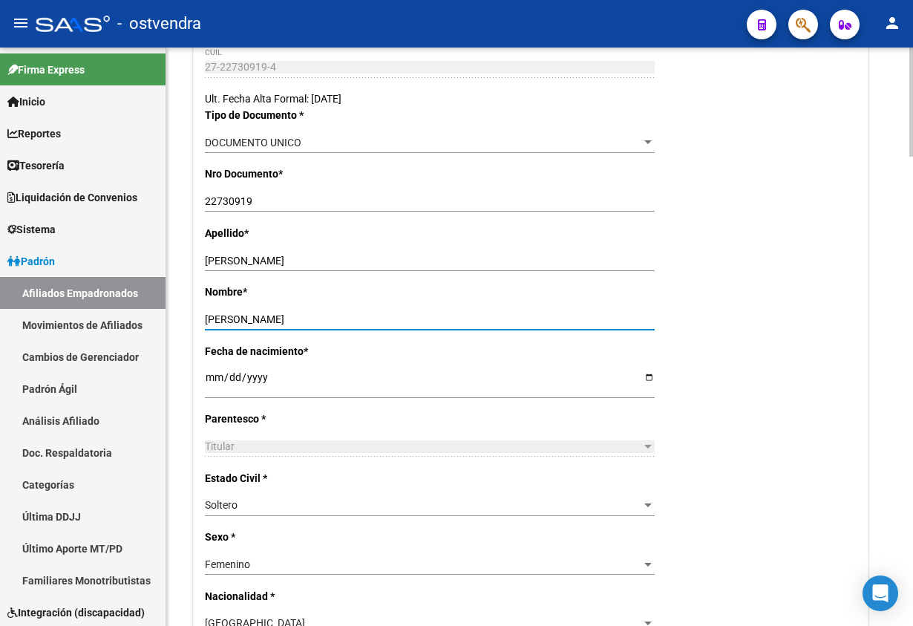
type input "SILVIA ALEJANDRA"
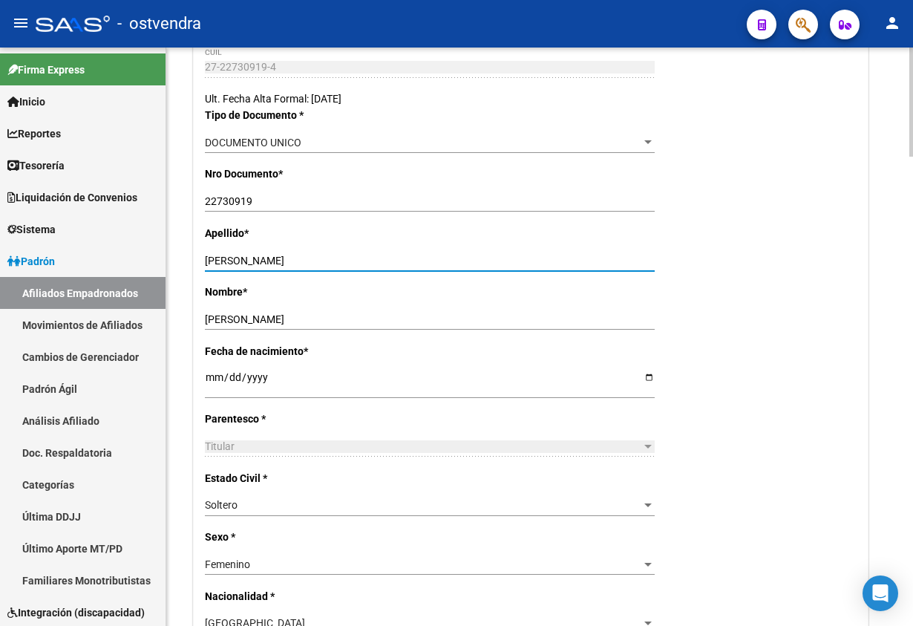
drag, startPoint x: 247, startPoint y: 261, endPoint x: 453, endPoint y: 238, distance: 206.8
click at [494, 257] on input "AGUIRRE SILVIA ALEJANDRA" at bounding box center [430, 261] width 450 height 13
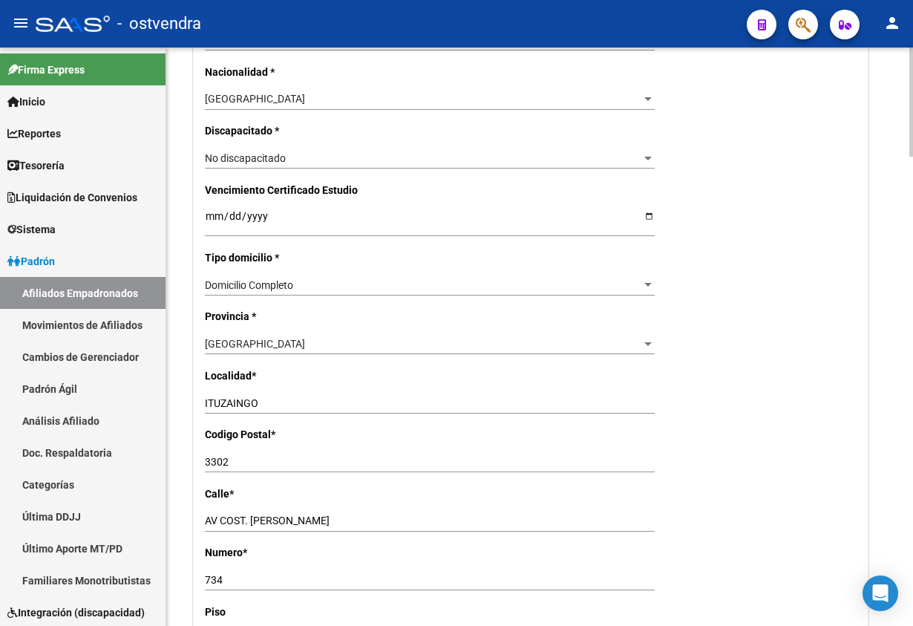
scroll to position [891, 0]
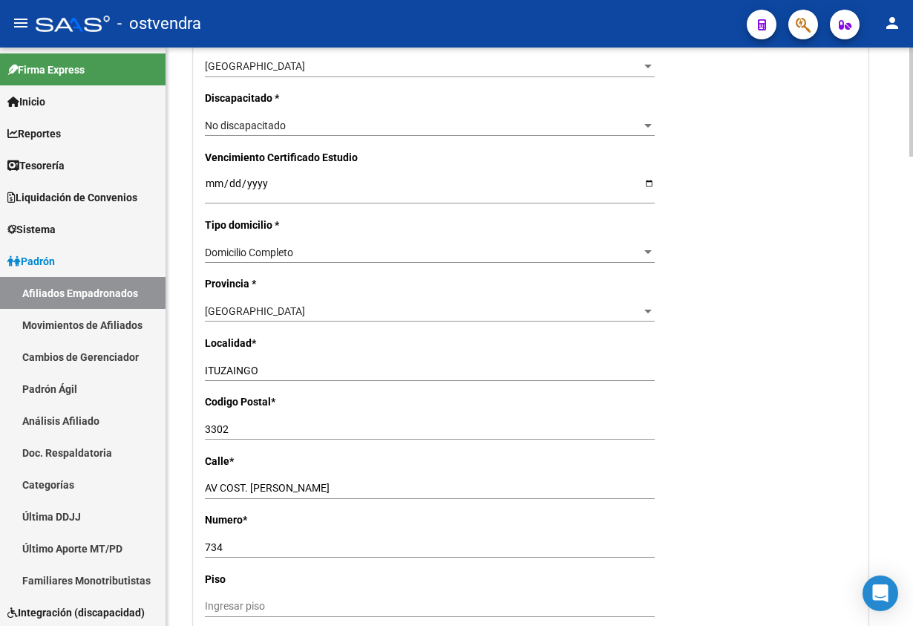
type input "AGUIRRE"
click at [399, 315] on div "[GEOGRAPHIC_DATA]" at bounding box center [423, 311] width 436 height 13
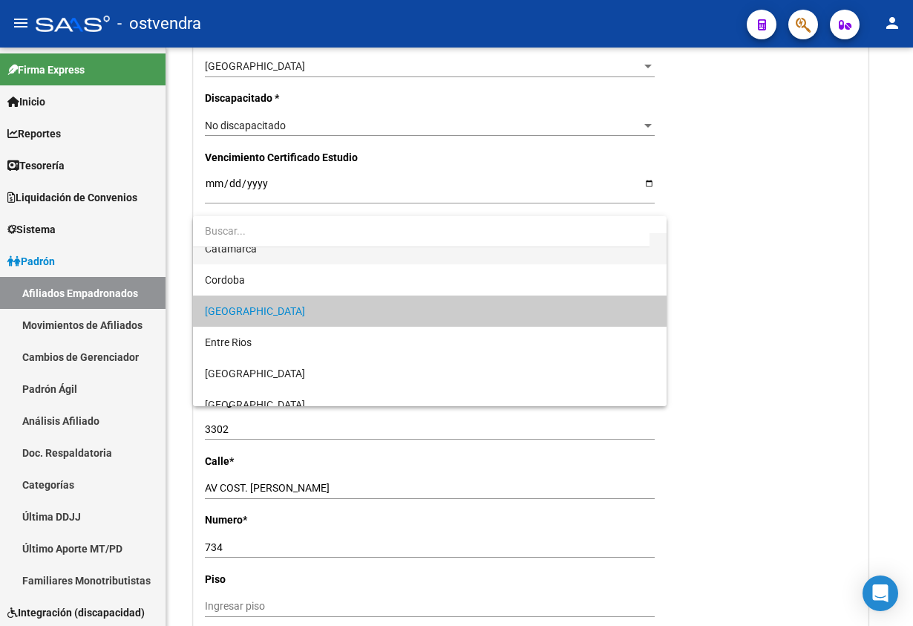
scroll to position [0, 0]
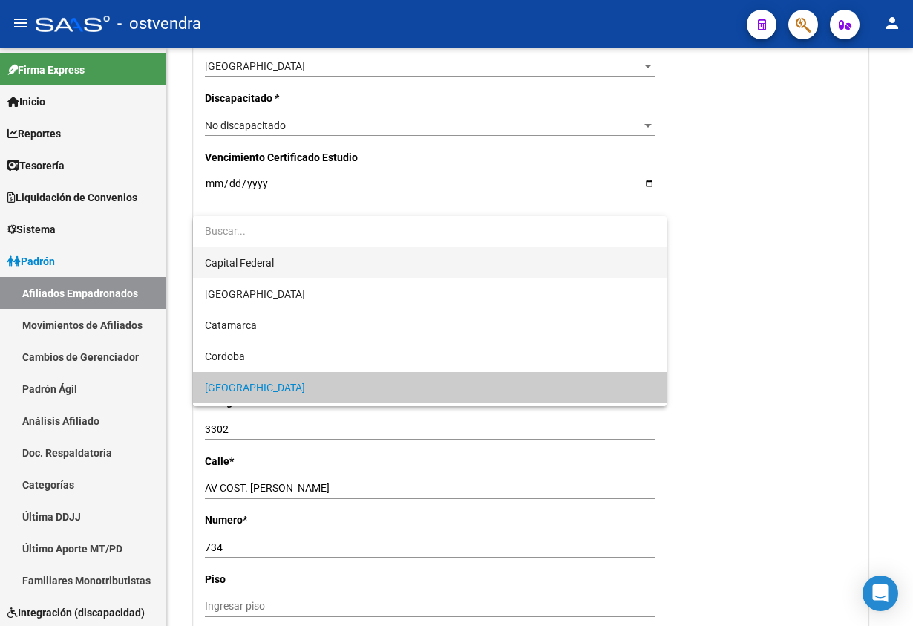
click at [284, 254] on span "Capital Federal" at bounding box center [429, 262] width 449 height 31
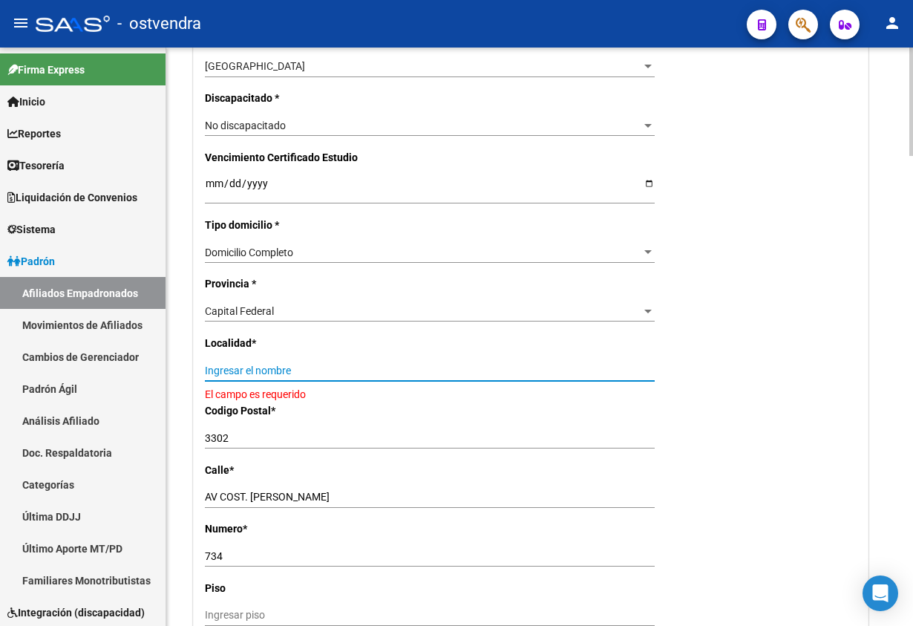
click at [305, 365] on input "Ingresar el nombre" at bounding box center [430, 370] width 450 height 13
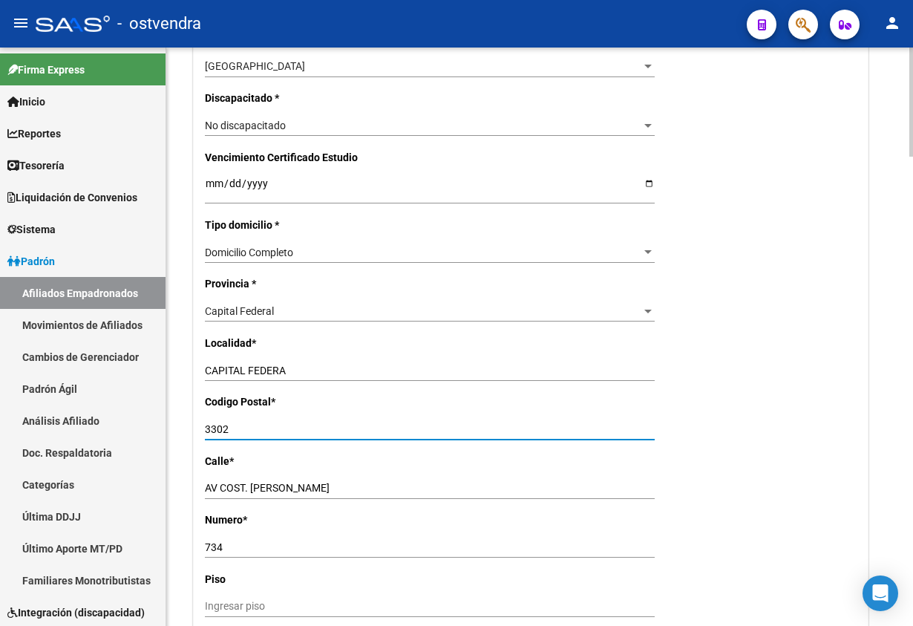
click at [366, 367] on input "CAPITAL FEDERA" at bounding box center [430, 370] width 450 height 13
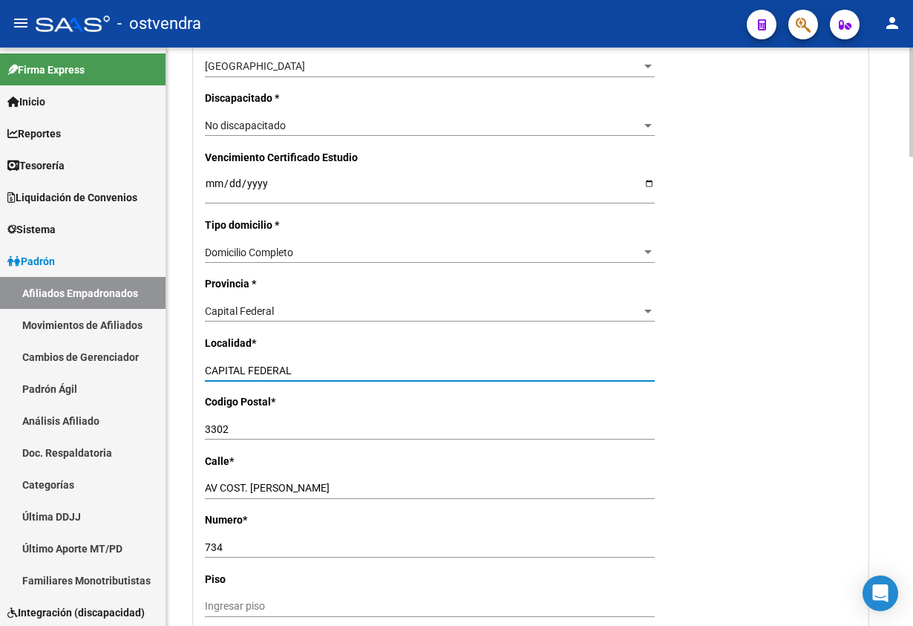
type input "CAPITAL FEDERAL"
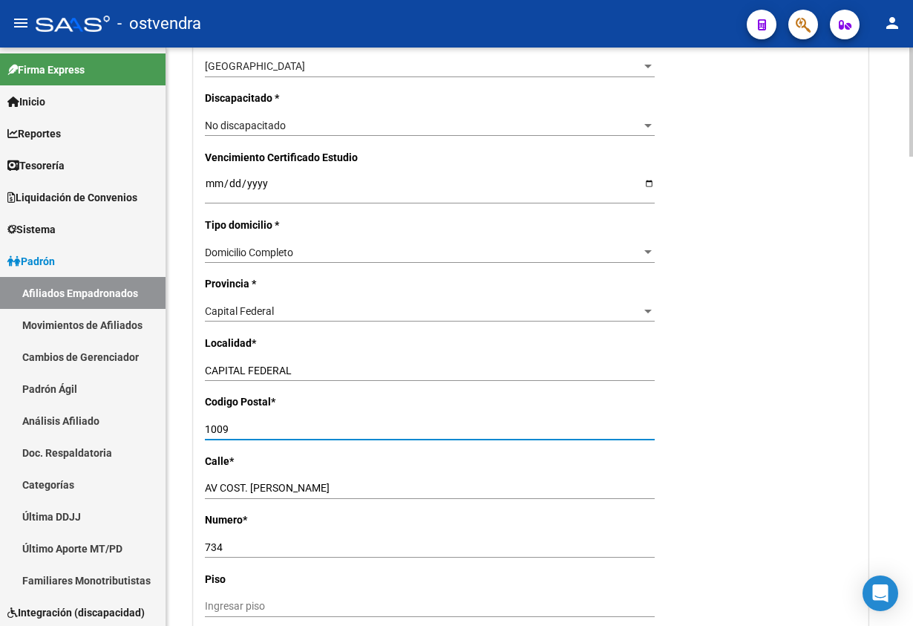
type input "1009"
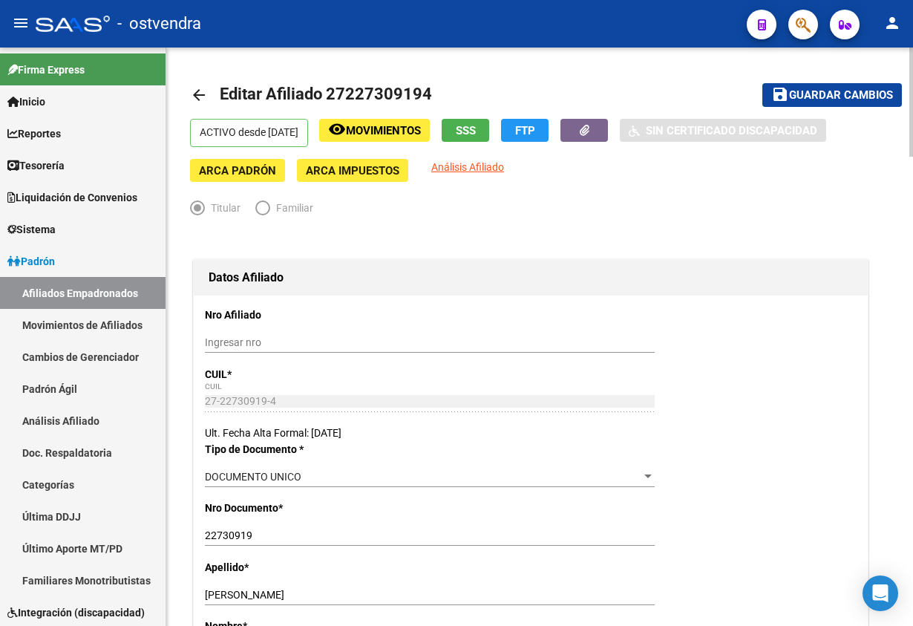
click at [822, 89] on span "Guardar cambios" at bounding box center [841, 95] width 104 height 13
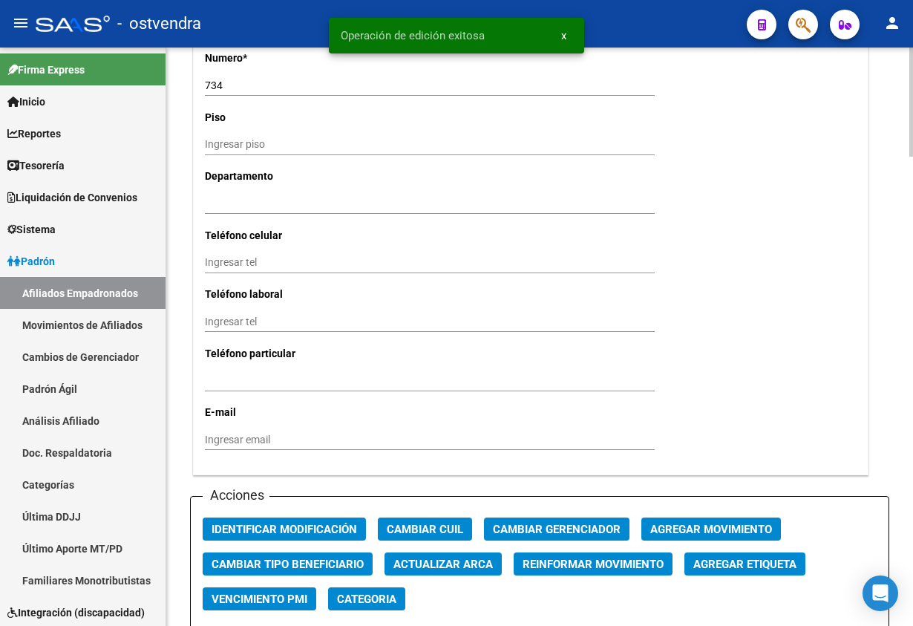
scroll to position [1670, 0]
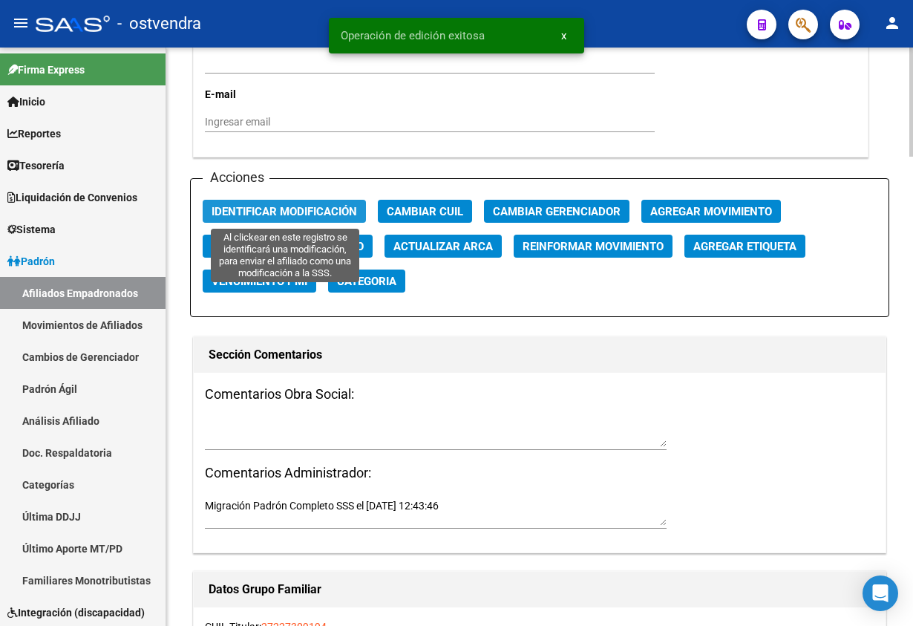
click at [264, 206] on span "Identificar Modificación" at bounding box center [284, 211] width 145 height 13
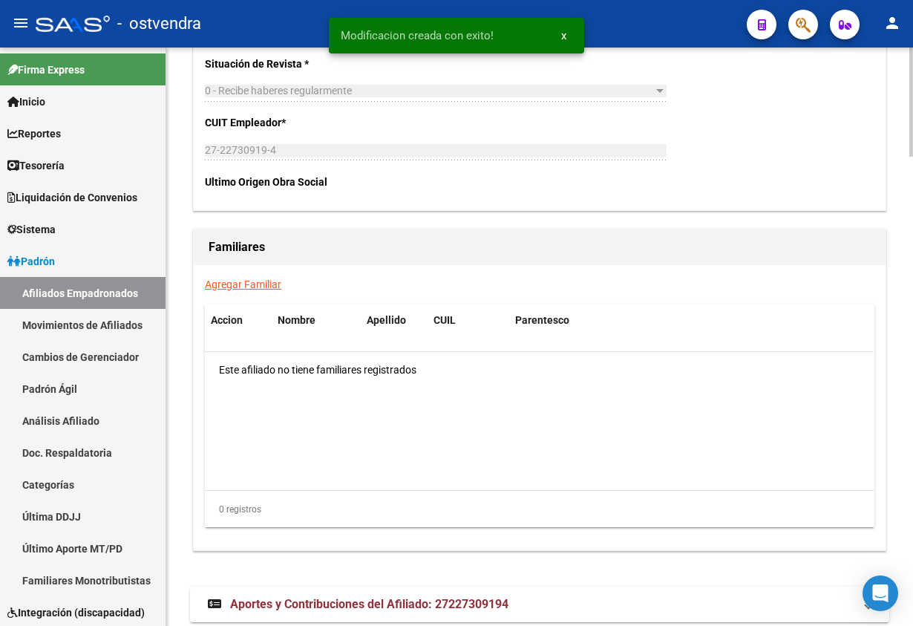
scroll to position [2449, 0]
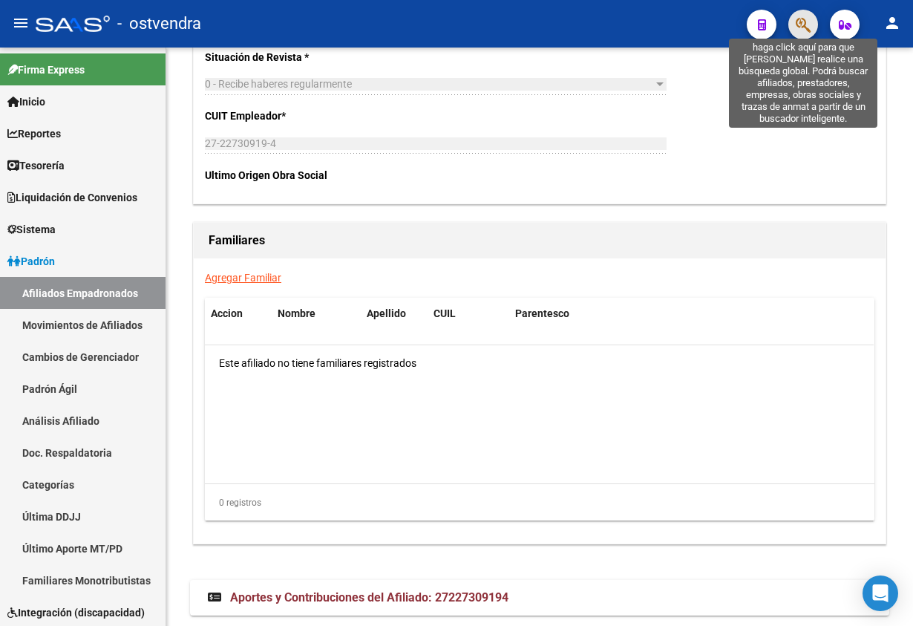
click at [802, 23] on icon "button" at bounding box center [803, 24] width 15 height 17
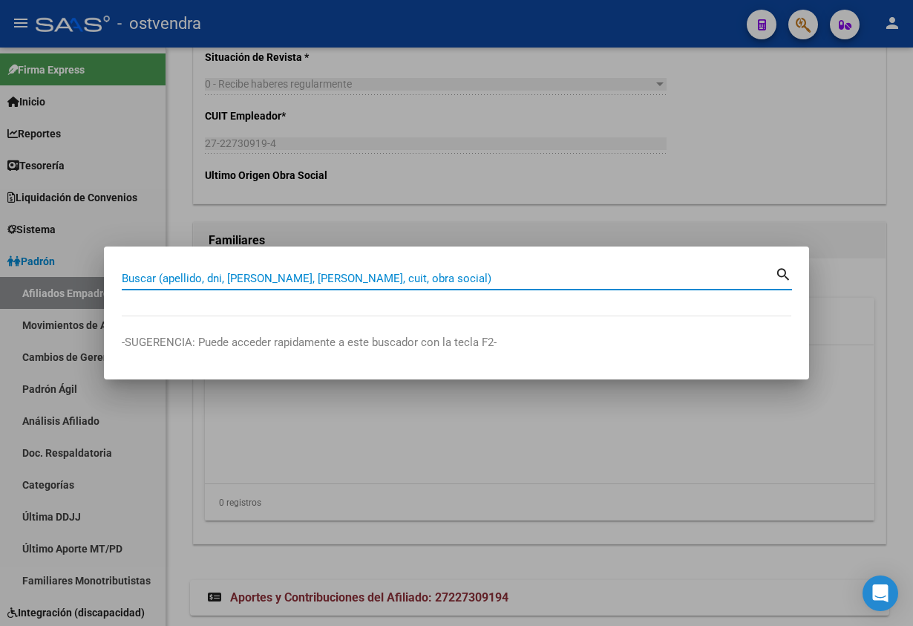
paste input "18523815"
type input "18523815"
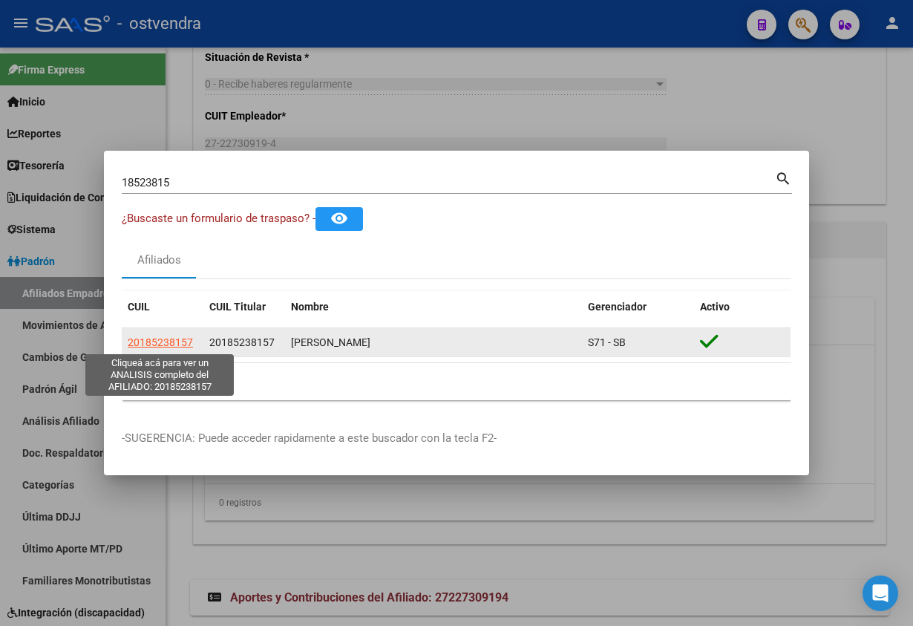
click at [138, 343] on span "20185238157" at bounding box center [160, 342] width 65 height 12
type textarea "20185238157"
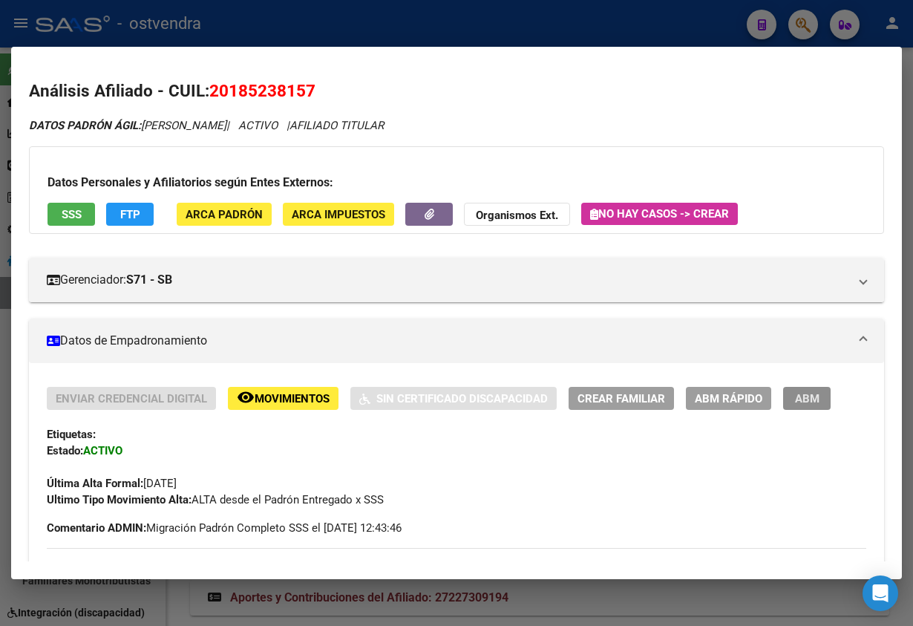
click at [795, 394] on span "ABM" at bounding box center [807, 398] width 24 height 13
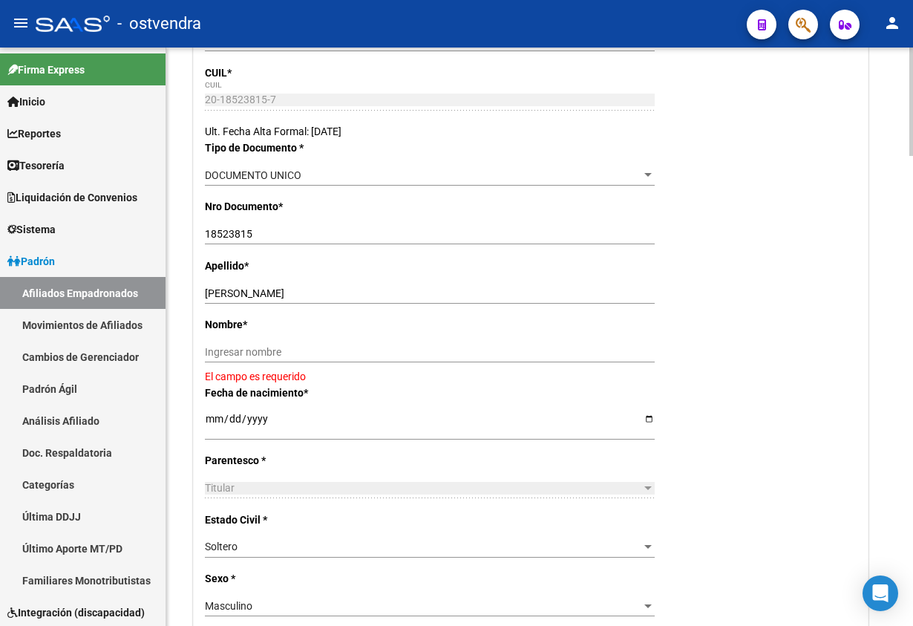
scroll to position [334, 0]
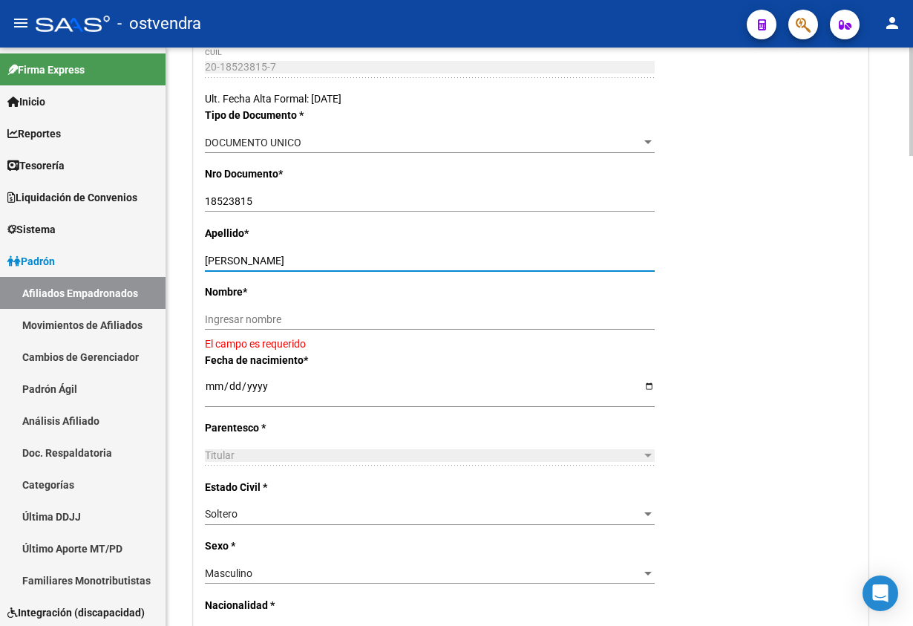
drag, startPoint x: 229, startPoint y: 261, endPoint x: 364, endPoint y: 305, distance: 141.3
click at [386, 274] on div "ATIA MIGUEL ANGEL Ingresar apellido" at bounding box center [430, 266] width 450 height 33
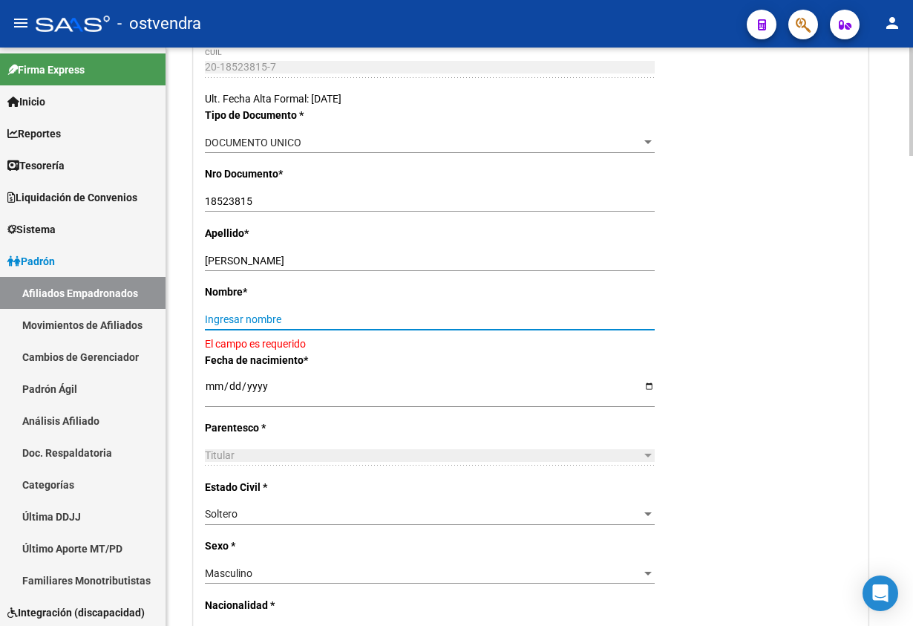
click at [354, 317] on input "Ingresar nombre" at bounding box center [430, 319] width 450 height 13
paste input "MIGUEL ANGEL"
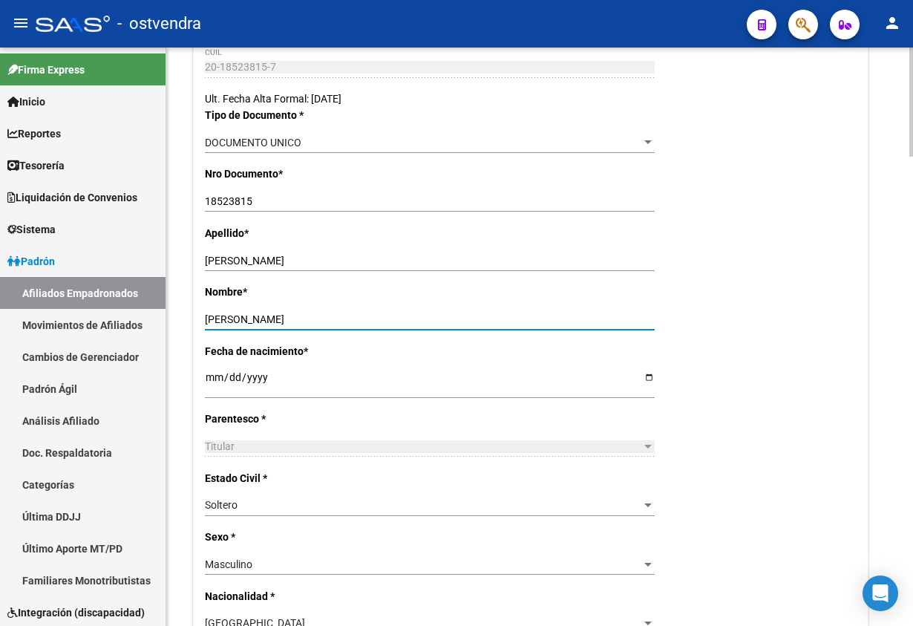
type input "MIGUEL ANGEL"
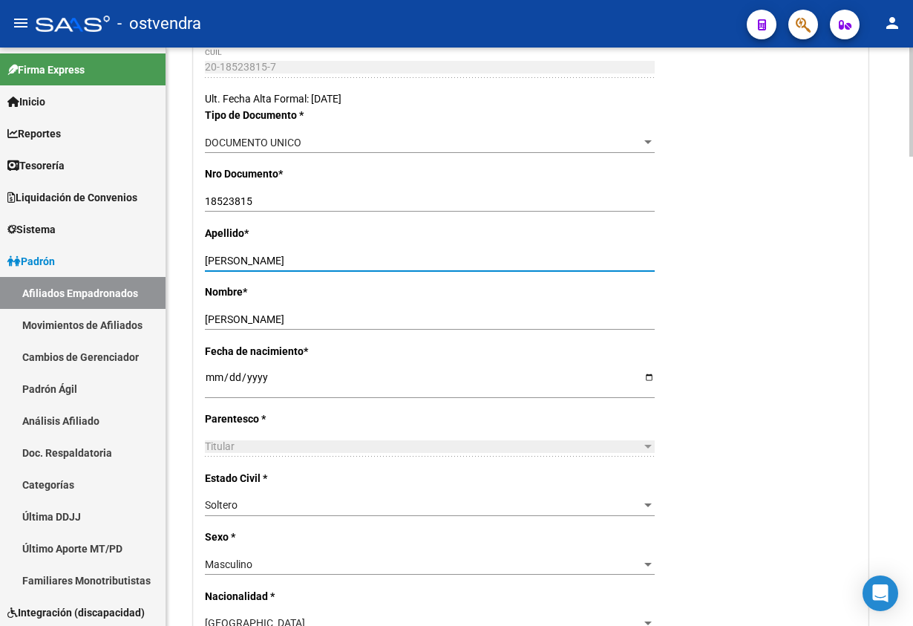
drag, startPoint x: 232, startPoint y: 261, endPoint x: 551, endPoint y: 206, distance: 323.3
click at [485, 249] on div "Apellido * ATIA MIGUEL ANGEL Ingresar apellido" at bounding box center [531, 254] width 652 height 59
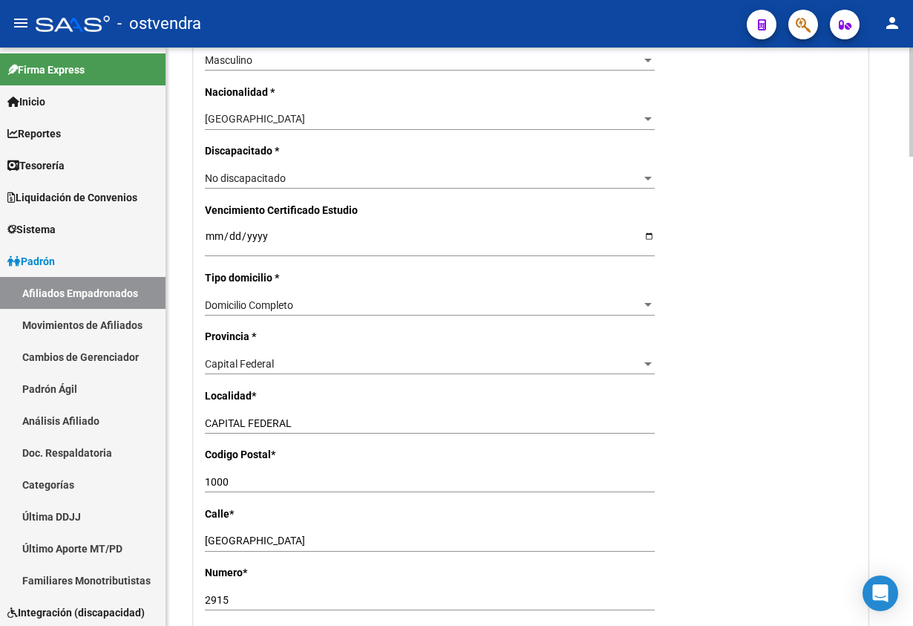
scroll to position [891, 0]
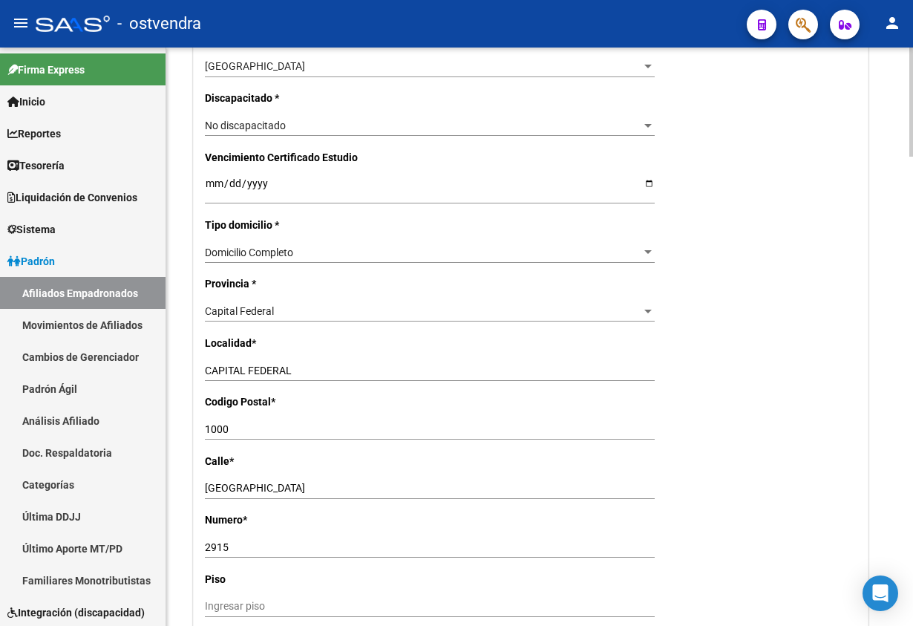
type input "ATIA"
drag, startPoint x: 312, startPoint y: 425, endPoint x: 203, endPoint y: 421, distance: 109.2
click at [205, 428] on input "1000" at bounding box center [430, 429] width 450 height 13
type input "1014"
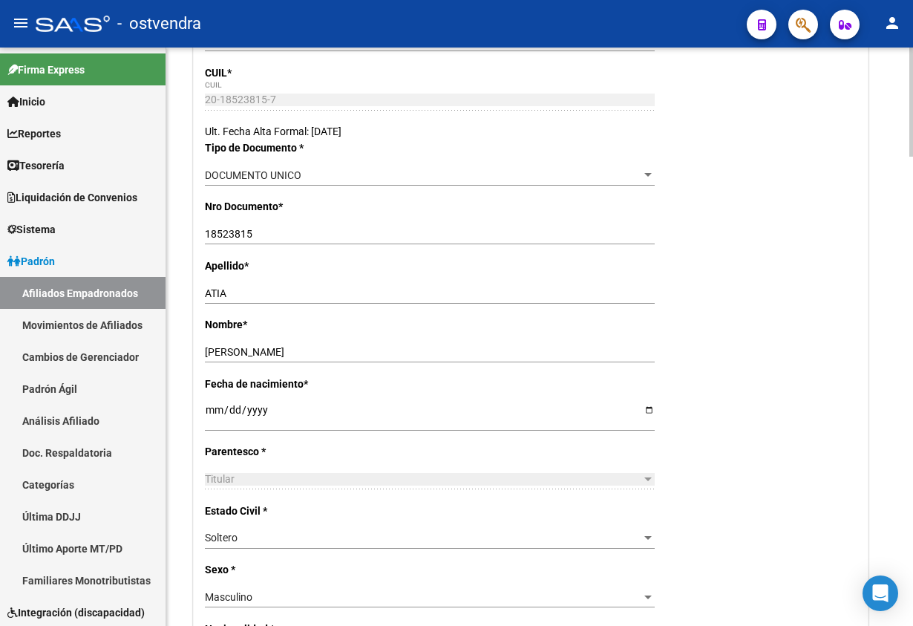
scroll to position [0, 0]
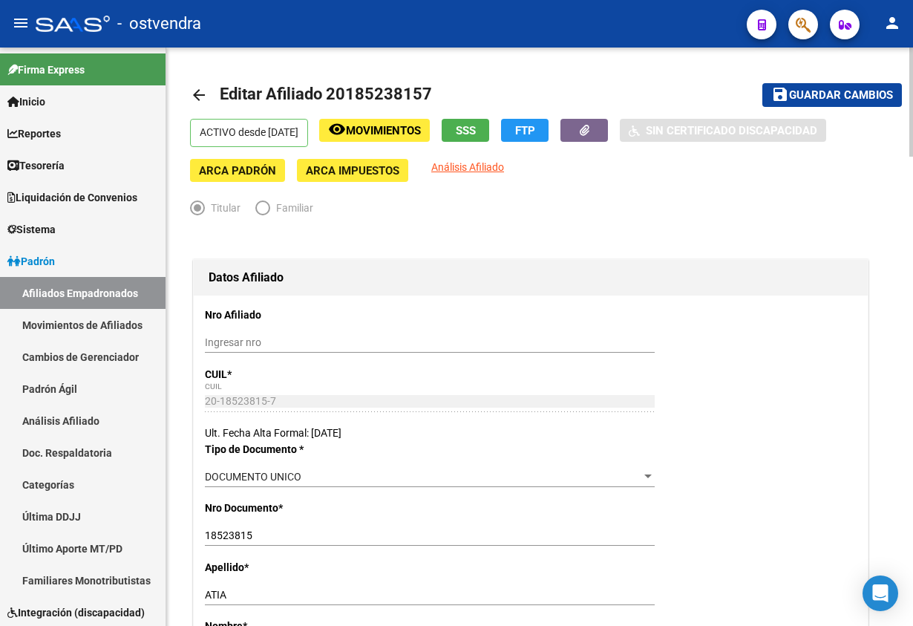
click at [813, 101] on span "Guardar cambios" at bounding box center [841, 95] width 104 height 13
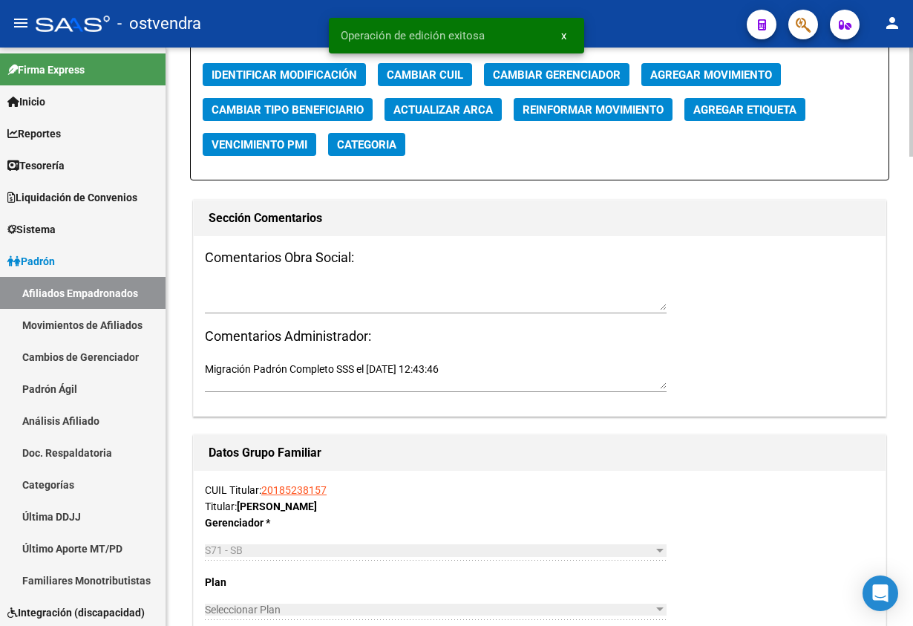
scroll to position [1670, 0]
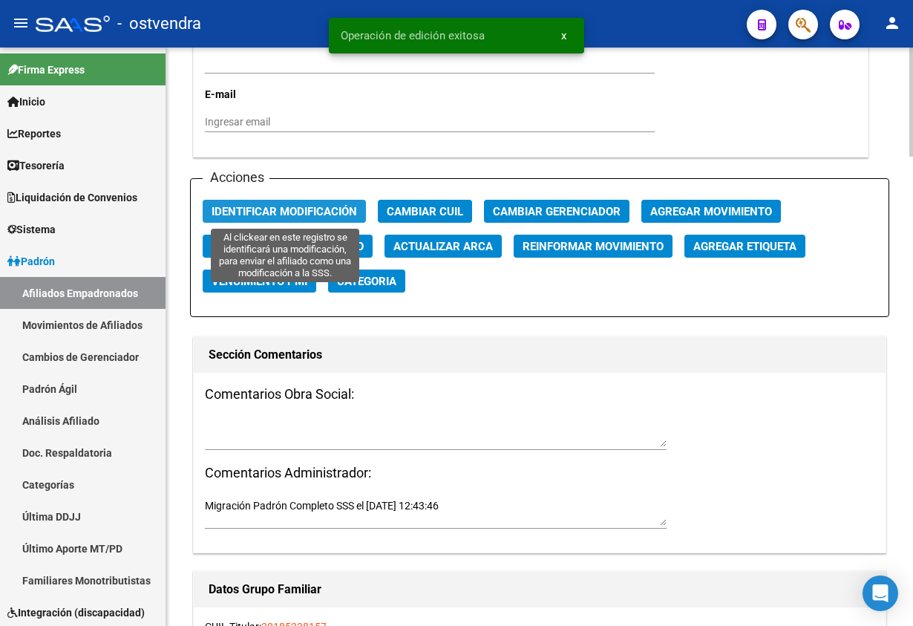
click at [268, 215] on span "Identificar Modificación" at bounding box center [284, 211] width 145 height 13
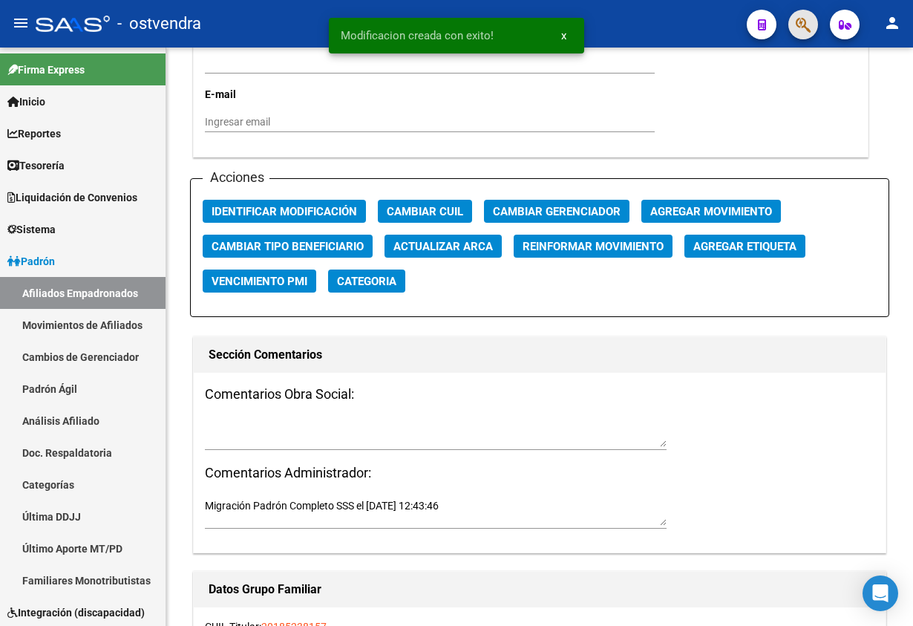
click at [808, 12] on span "button" at bounding box center [803, 25] width 15 height 30
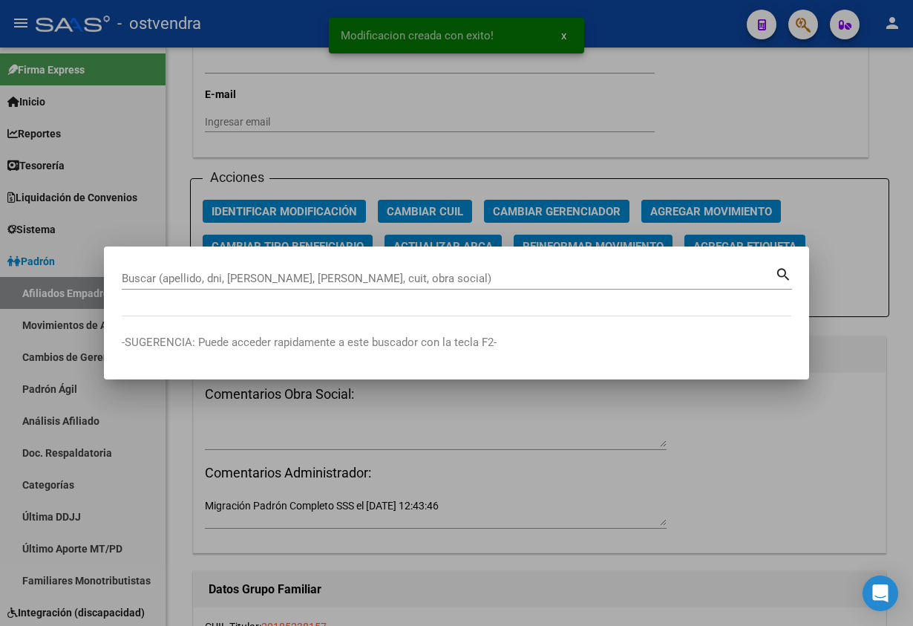
paste input "32876097"
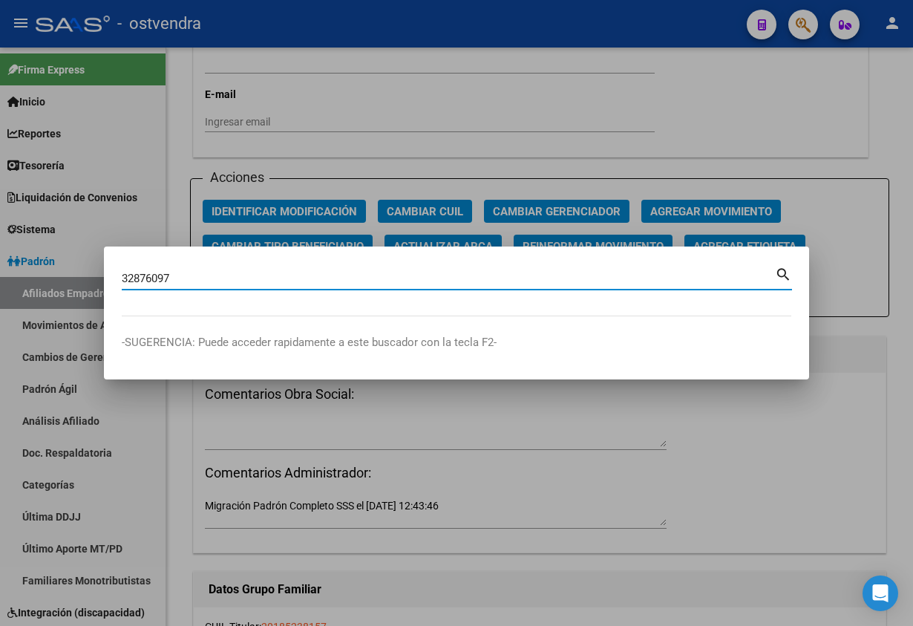
type input "32876097"
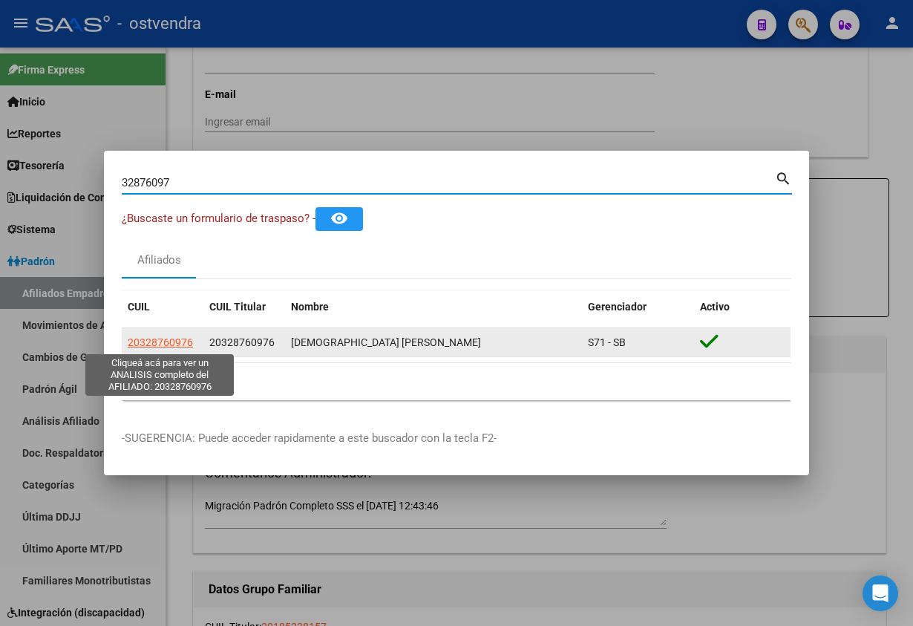
click at [180, 343] on span "20328760976" at bounding box center [160, 342] width 65 height 12
type textarea "20328760976"
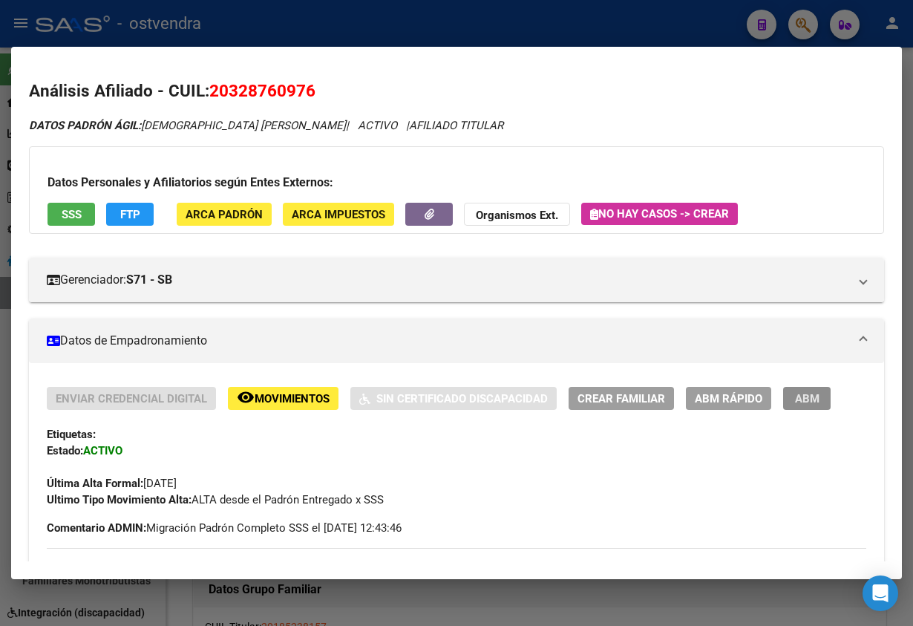
click at [809, 399] on span "ABM" at bounding box center [807, 398] width 24 height 13
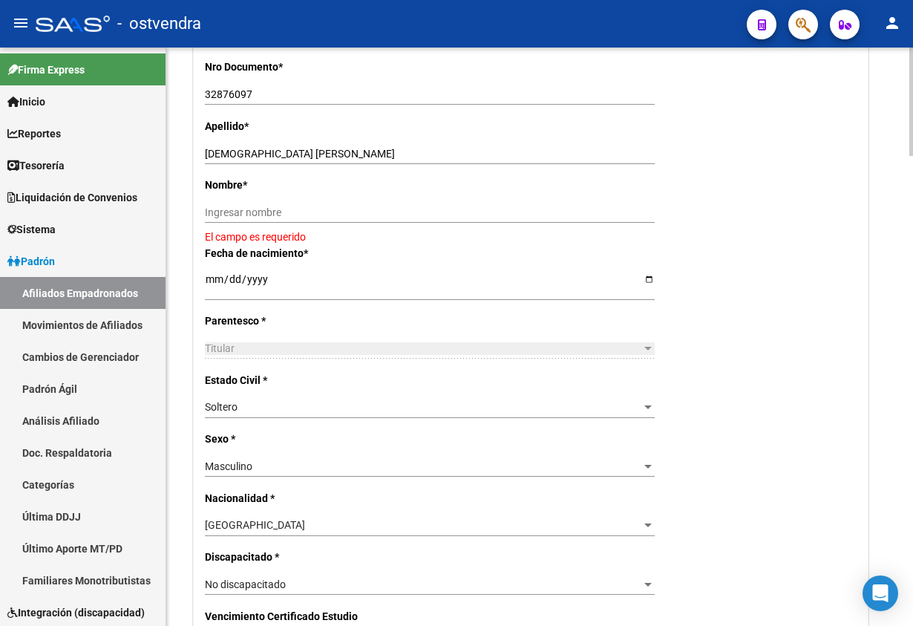
scroll to position [445, 0]
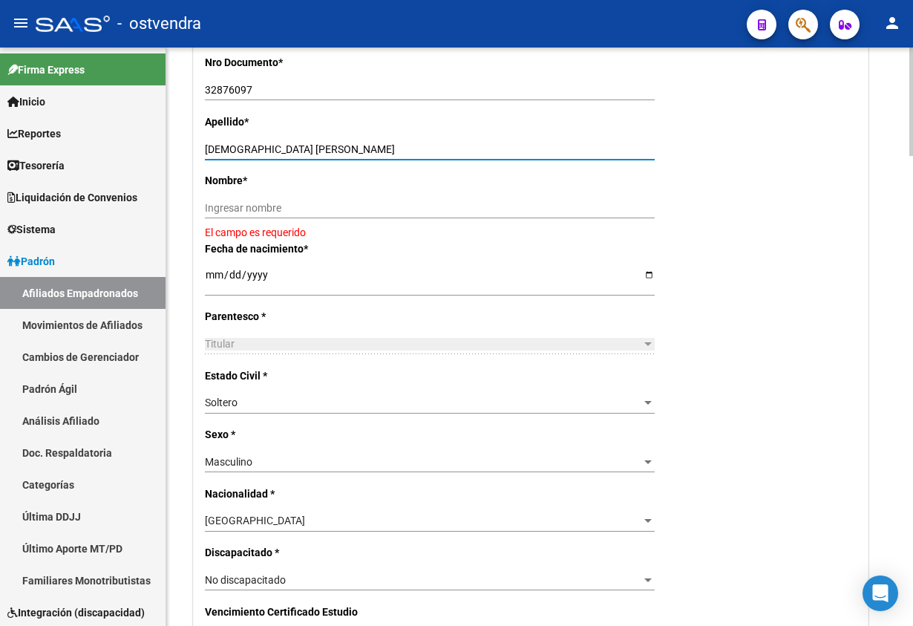
drag, startPoint x: 232, startPoint y: 145, endPoint x: 444, endPoint y: 216, distance: 223.0
click at [500, 150] on input "NIZZO JUAN IGNACIO" at bounding box center [430, 149] width 450 height 13
drag, startPoint x: 439, startPoint y: 217, endPoint x: 323, endPoint y: 198, distance: 118.0
click at [436, 216] on div "Ingresar nombre" at bounding box center [430, 207] width 450 height 21
paste input "JUAN IGNACIO"
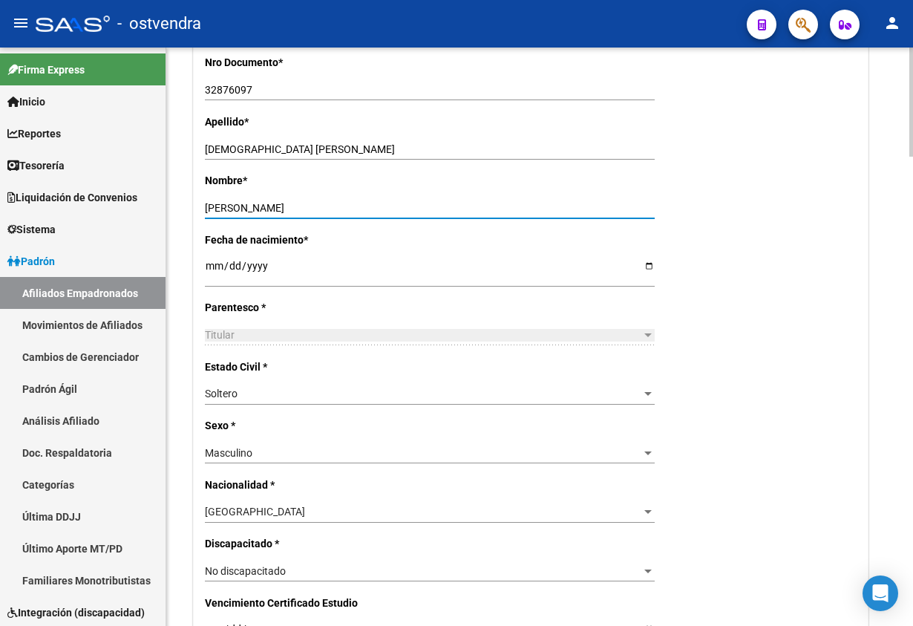
type input "JUAN IGNACIO"
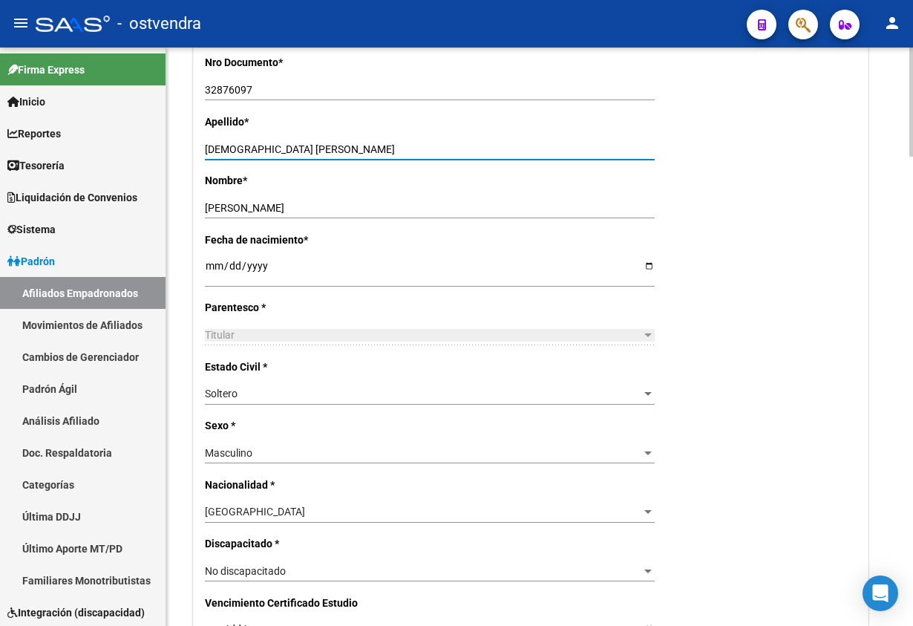
drag, startPoint x: 236, startPoint y: 147, endPoint x: 517, endPoint y: 123, distance: 282.3
click at [493, 130] on div "Apellido * NIZZO JUAN IGNACIO Ingresar apellido" at bounding box center [531, 143] width 652 height 59
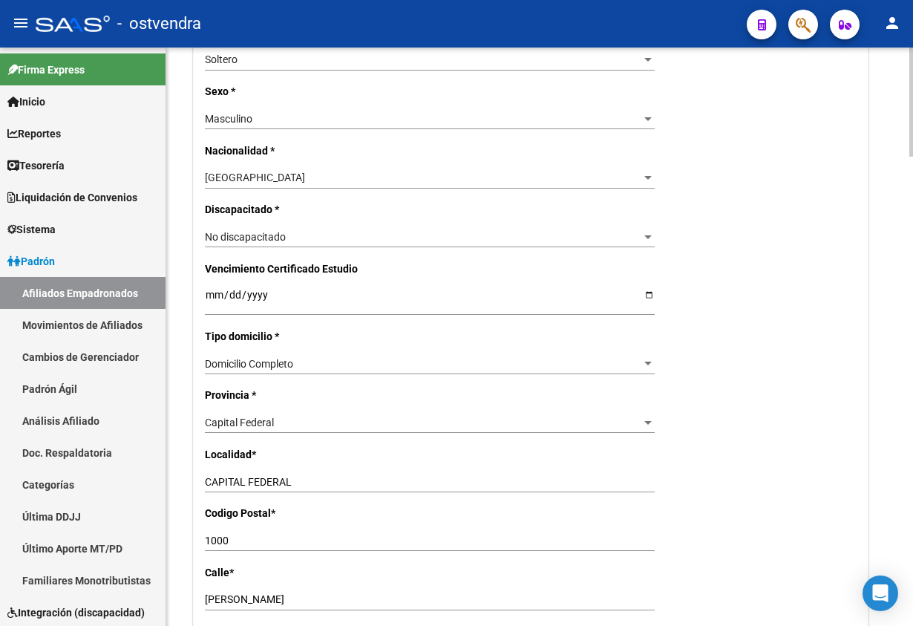
scroll to position [891, 0]
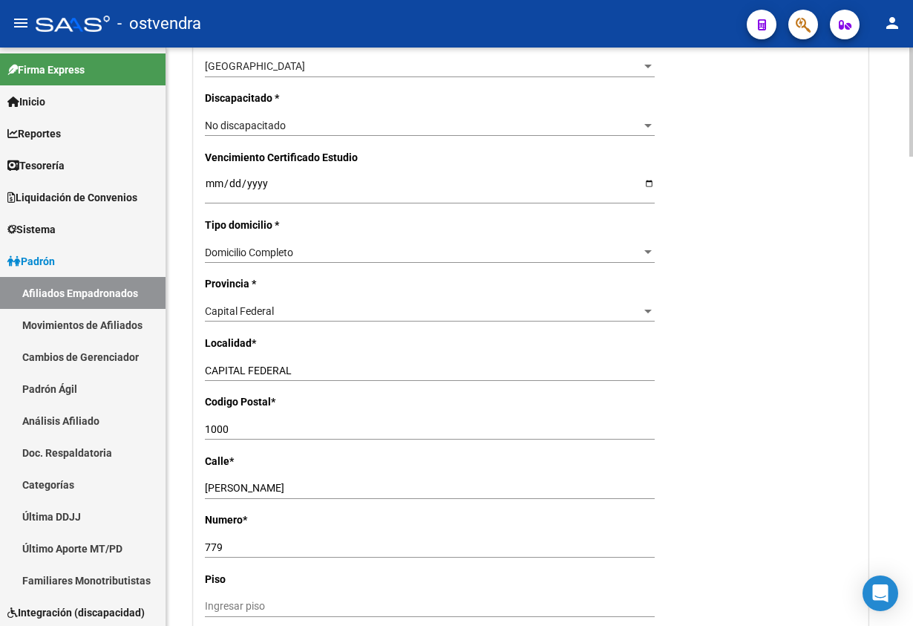
type input "NIZZO"
click at [279, 310] on div "Capital Federal" at bounding box center [423, 311] width 436 height 13
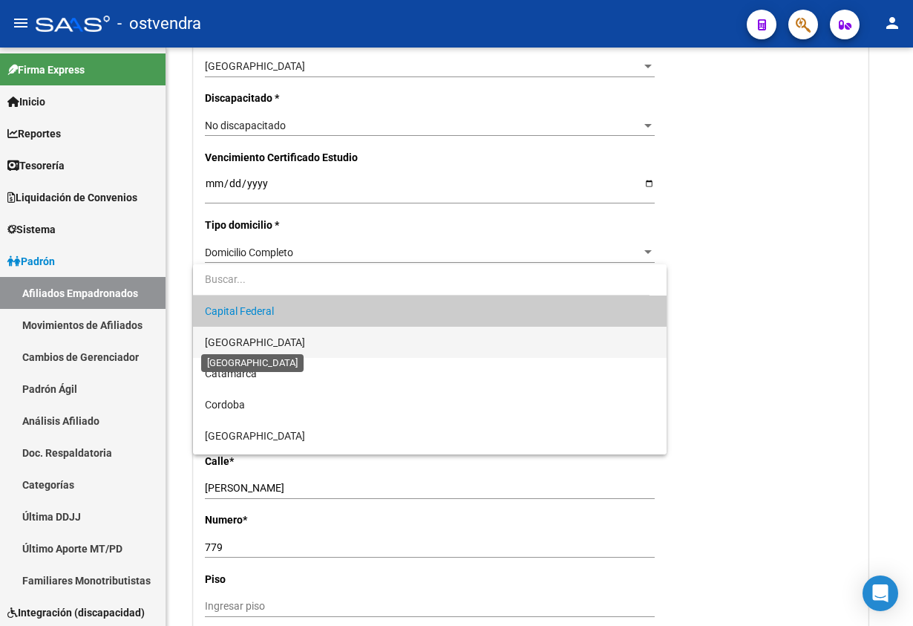
click at [264, 341] on span "[GEOGRAPHIC_DATA]" at bounding box center [255, 342] width 100 height 12
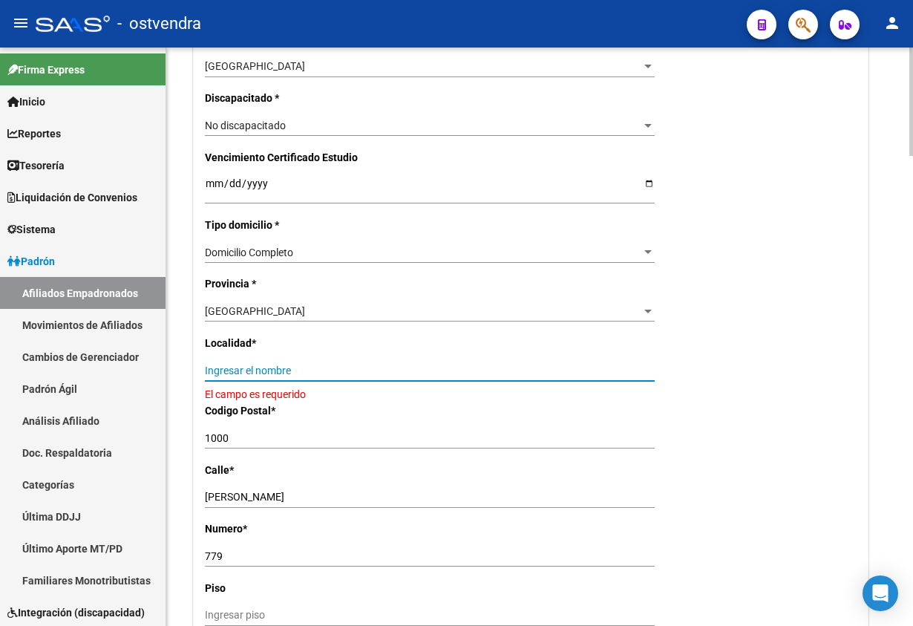
click at [301, 367] on input "Ingresar el nombre" at bounding box center [430, 370] width 450 height 13
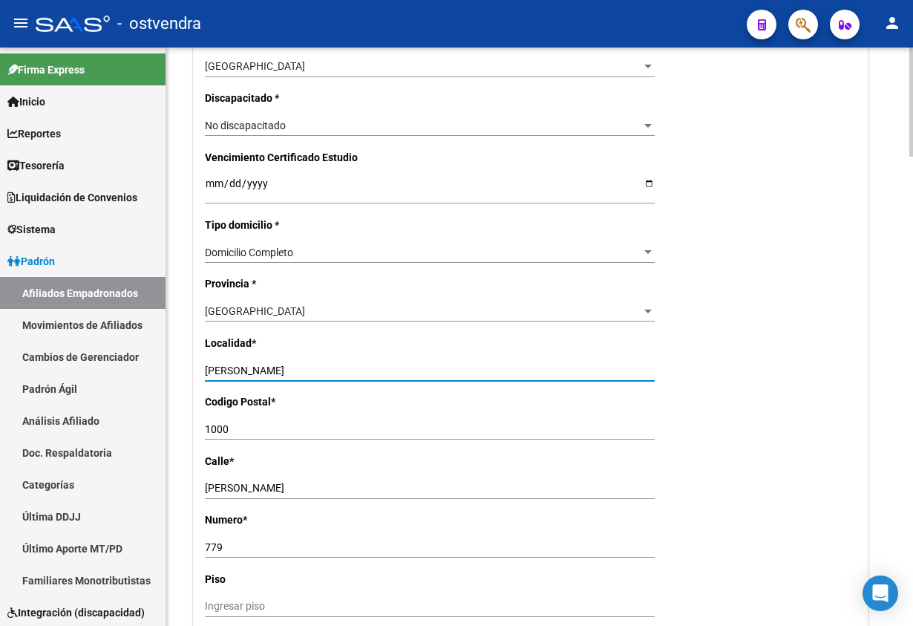
type input "RAMOS MEJIA"
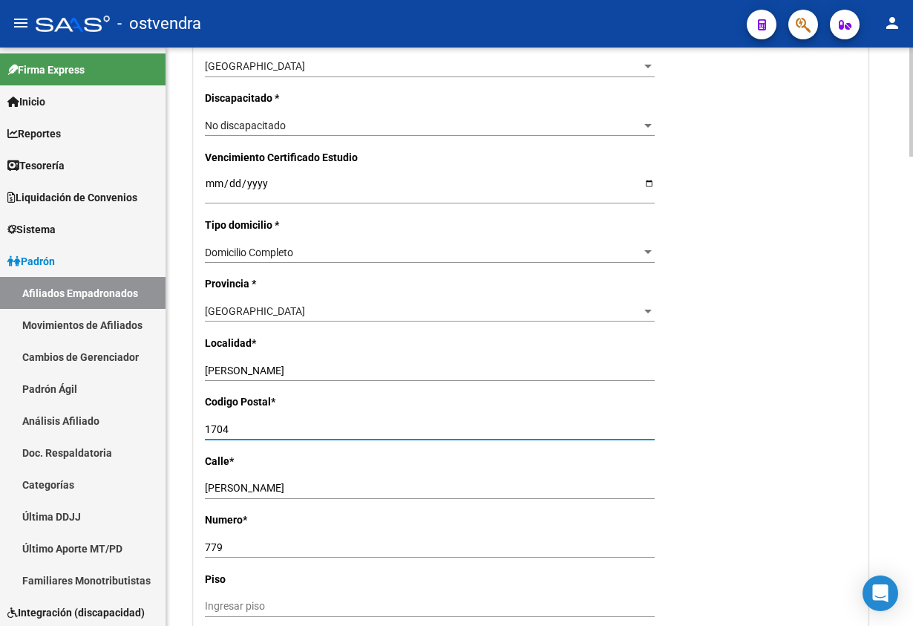
type input "1704"
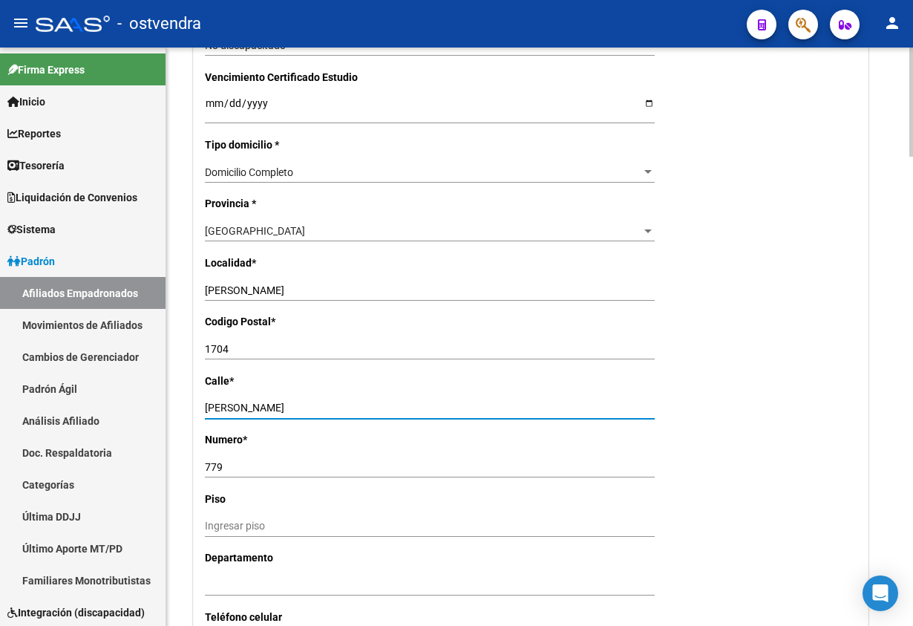
scroll to position [1002, 0]
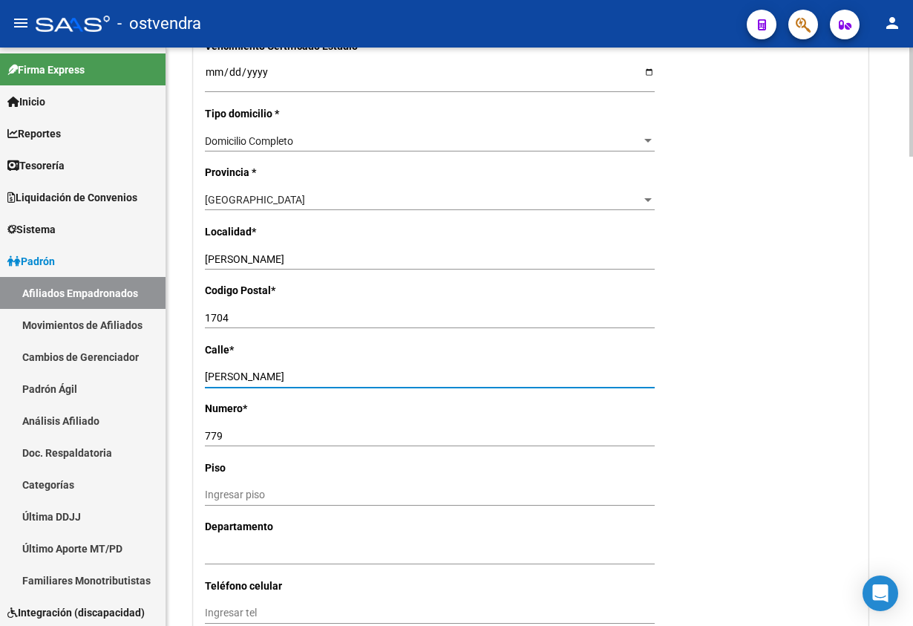
click at [770, 414] on div "Nro Afiliado Ingresar nro CUIL * 20-32876097-6 CUIL ARCA Padrón Ult. Fecha Alta…" at bounding box center [531, 58] width 674 height 1531
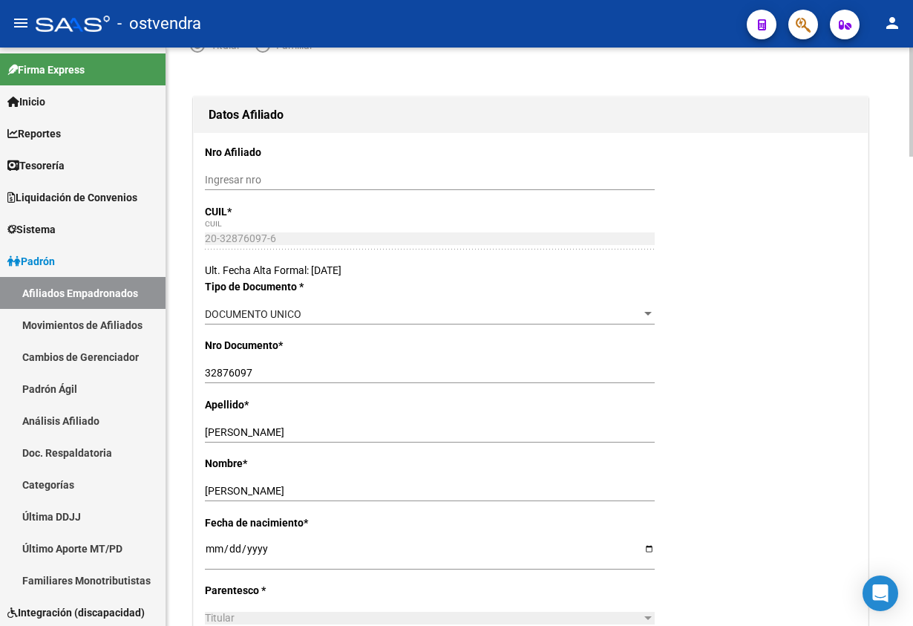
scroll to position [0, 0]
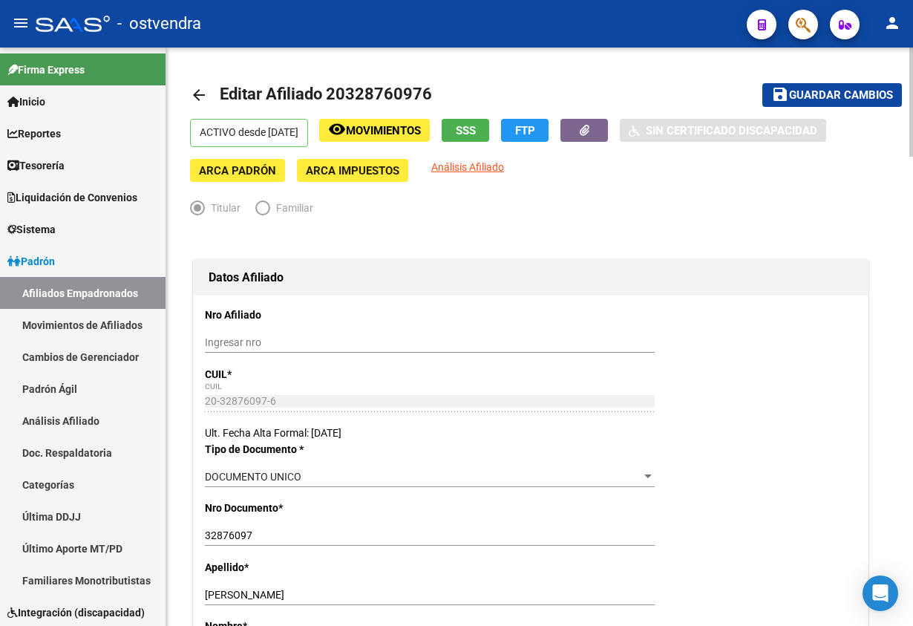
click at [826, 103] on button "save Guardar cambios" at bounding box center [832, 94] width 140 height 23
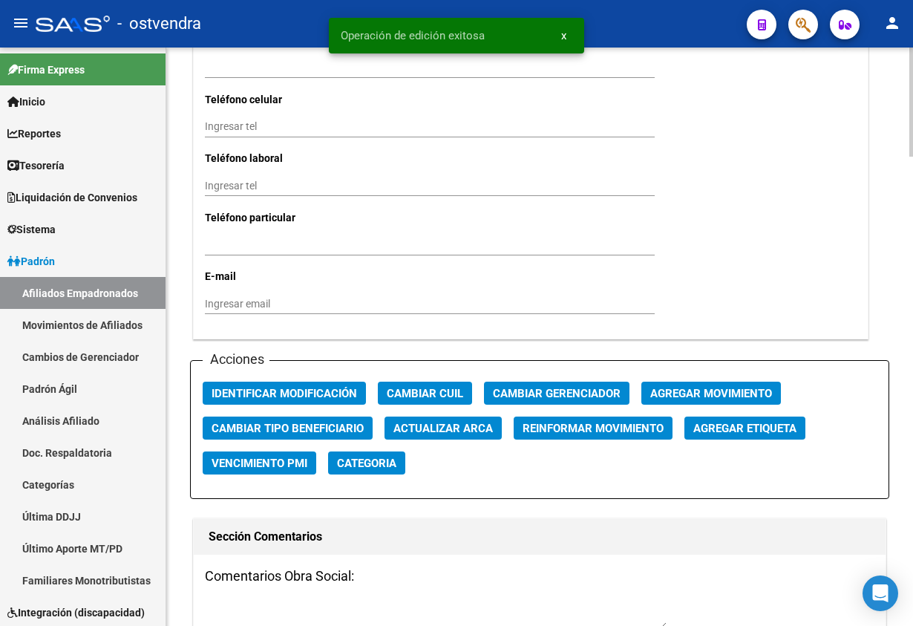
scroll to position [1559, 0]
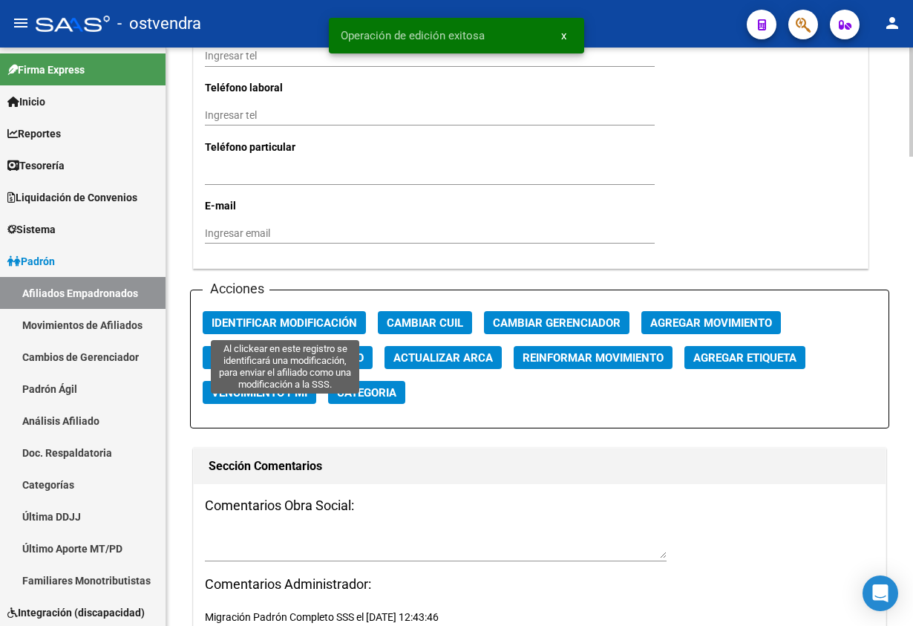
click at [325, 319] on span "Identificar Modificación" at bounding box center [284, 322] width 145 height 13
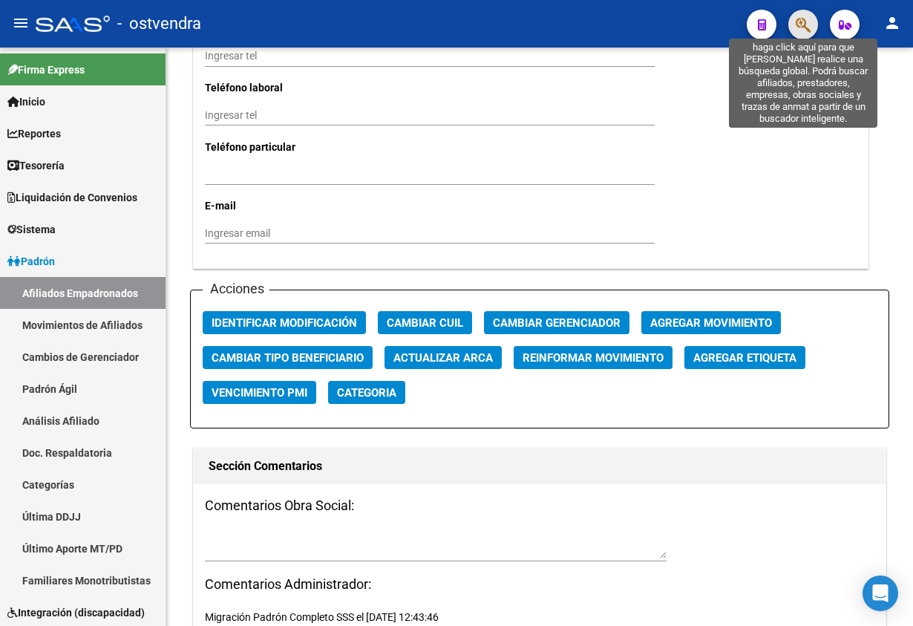
click at [806, 29] on icon "button" at bounding box center [803, 24] width 15 height 17
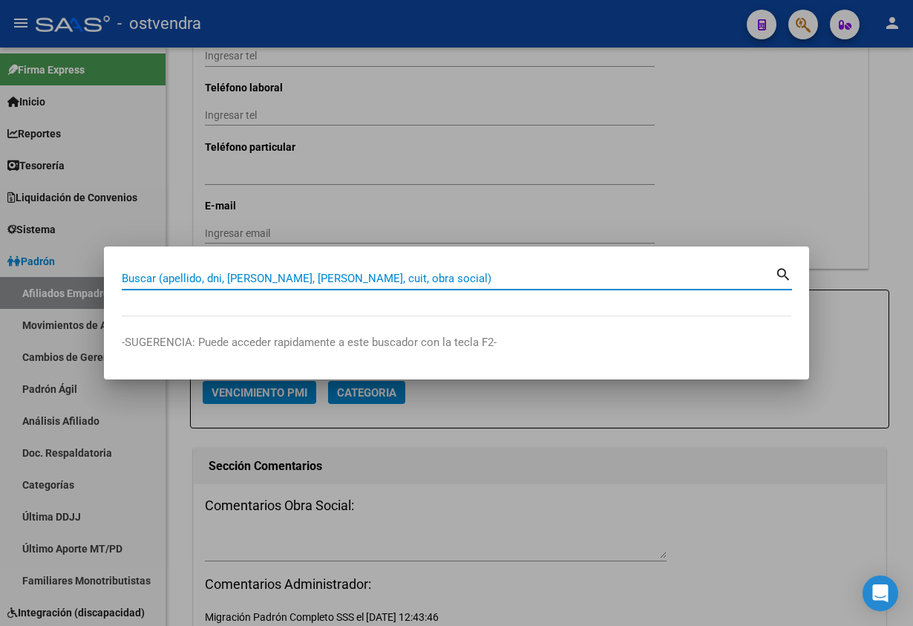
paste input "40296545"
type input "40296545"
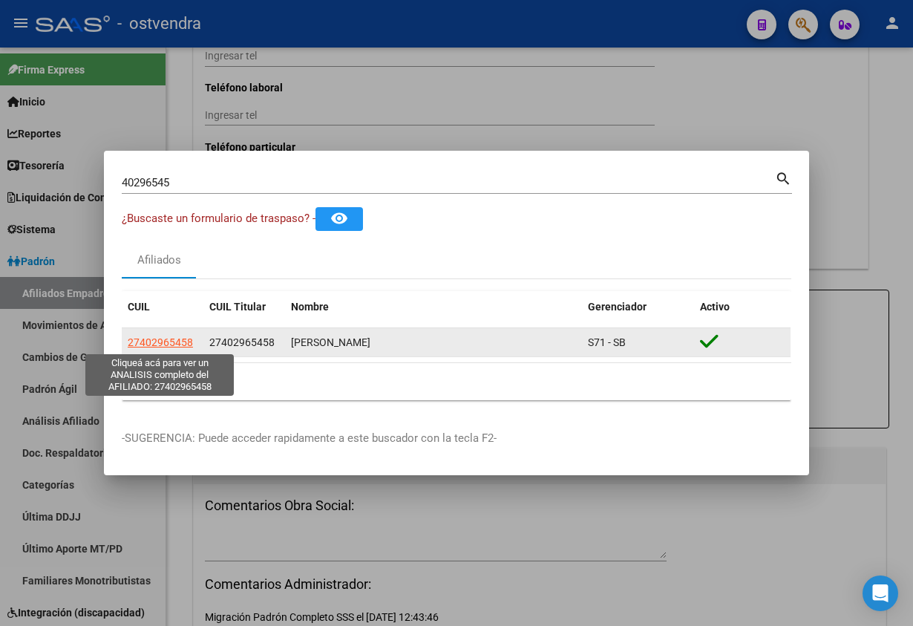
click at [152, 341] on span "27402965458" at bounding box center [160, 342] width 65 height 12
type textarea "27402965458"
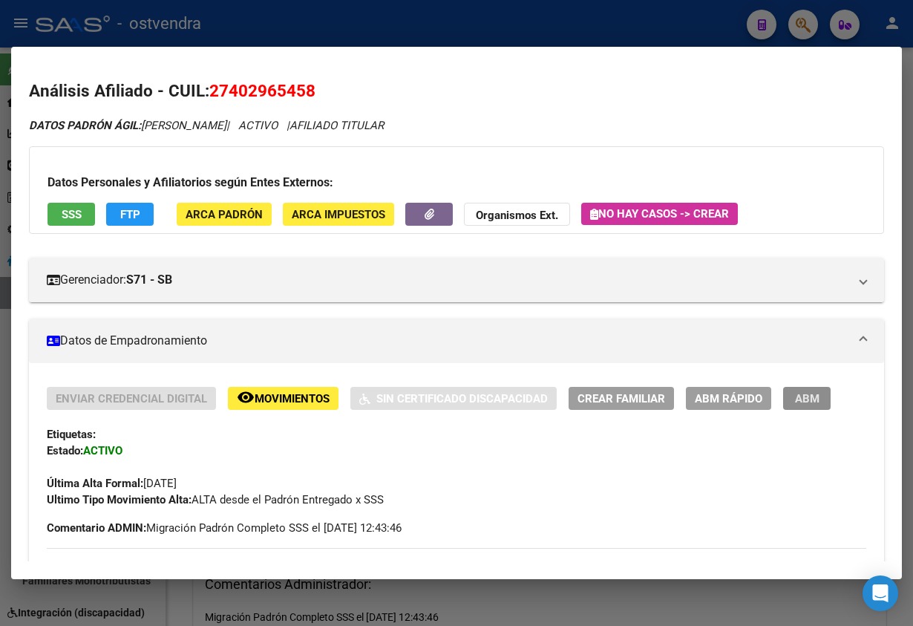
click at [800, 399] on span "ABM" at bounding box center [807, 398] width 24 height 13
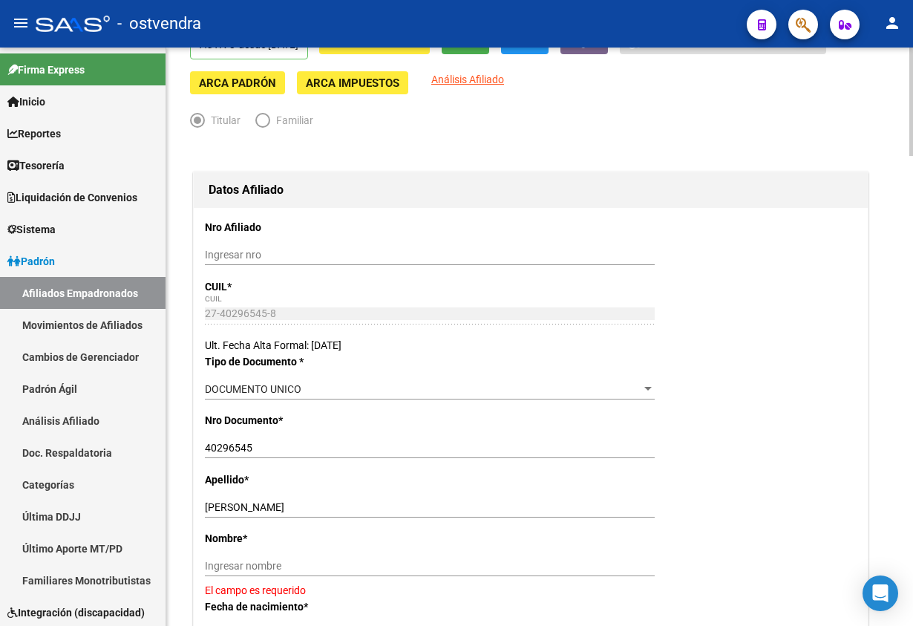
scroll to position [334, 0]
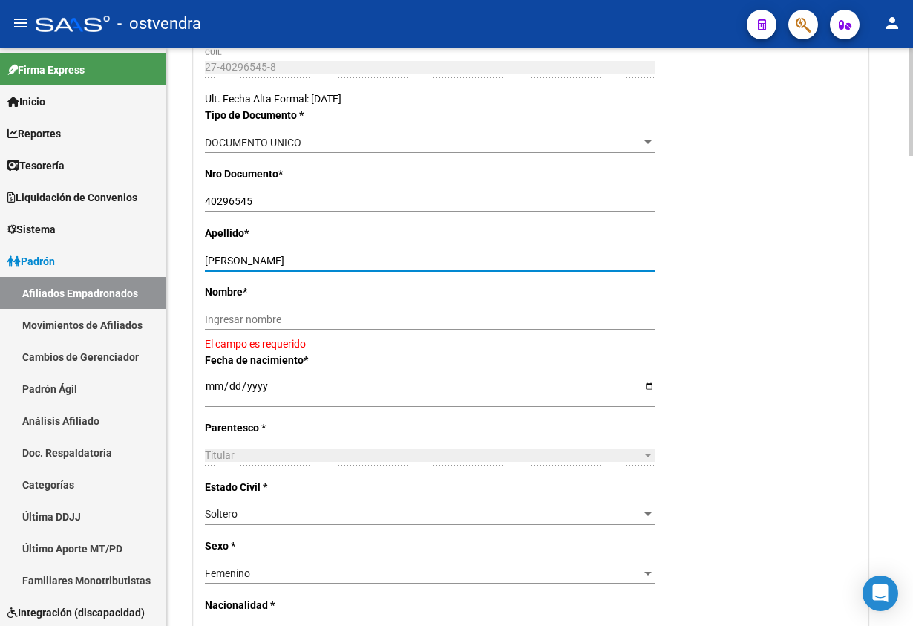
drag, startPoint x: 238, startPoint y: 263, endPoint x: 344, endPoint y: 287, distance: 108.2
click at [359, 261] on input "VILLCA LUJAN VANESA" at bounding box center [430, 261] width 450 height 13
drag, startPoint x: 337, startPoint y: 303, endPoint x: 292, endPoint y: 292, distance: 46.5
click at [336, 303] on div "Nombre * Ingresar nombre El campo es requerido" at bounding box center [531, 318] width 652 height 68
click at [261, 315] on input "Ingresar nombre" at bounding box center [430, 319] width 450 height 13
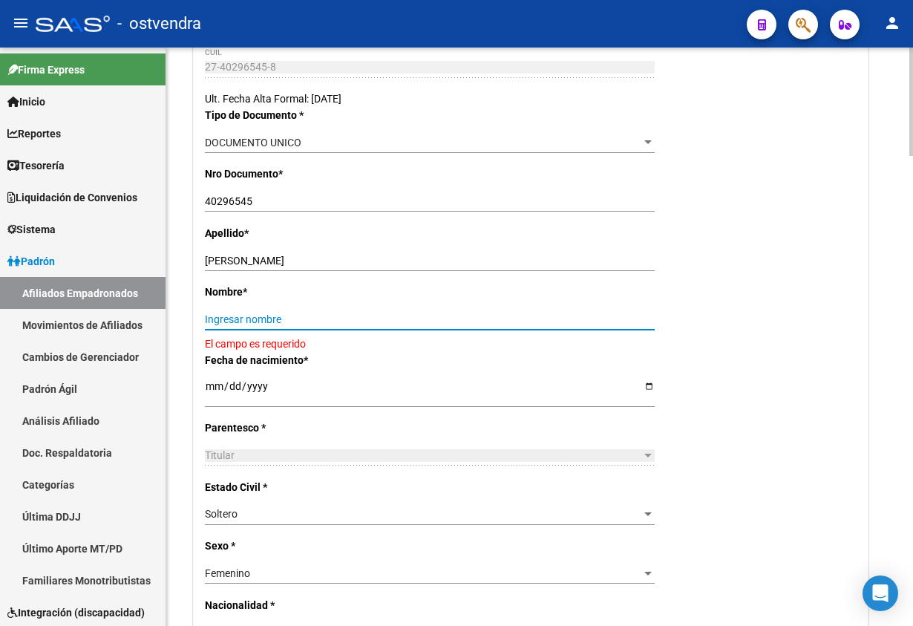
paste input "LUJAN VANESA"
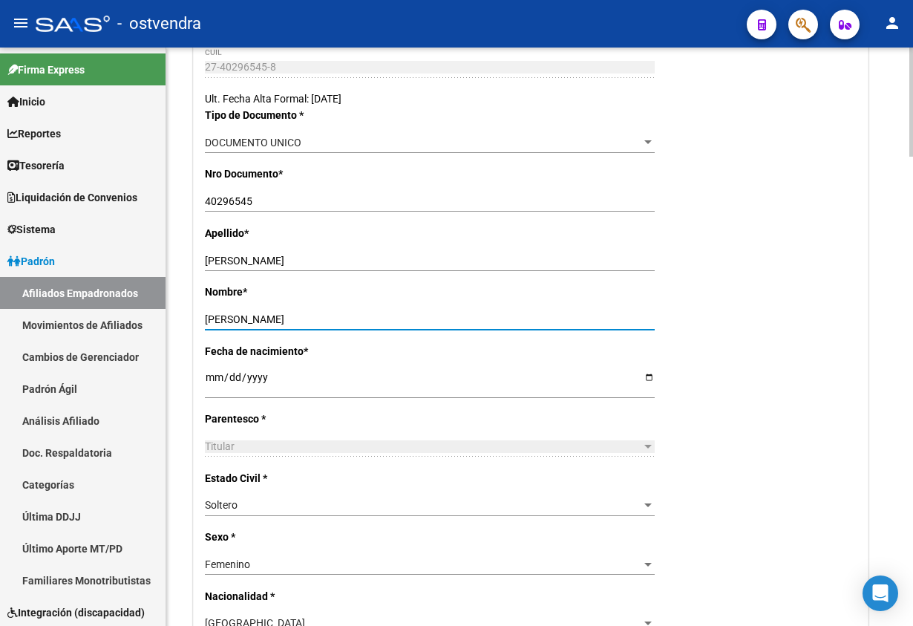
type input "LUJAN VANESA"
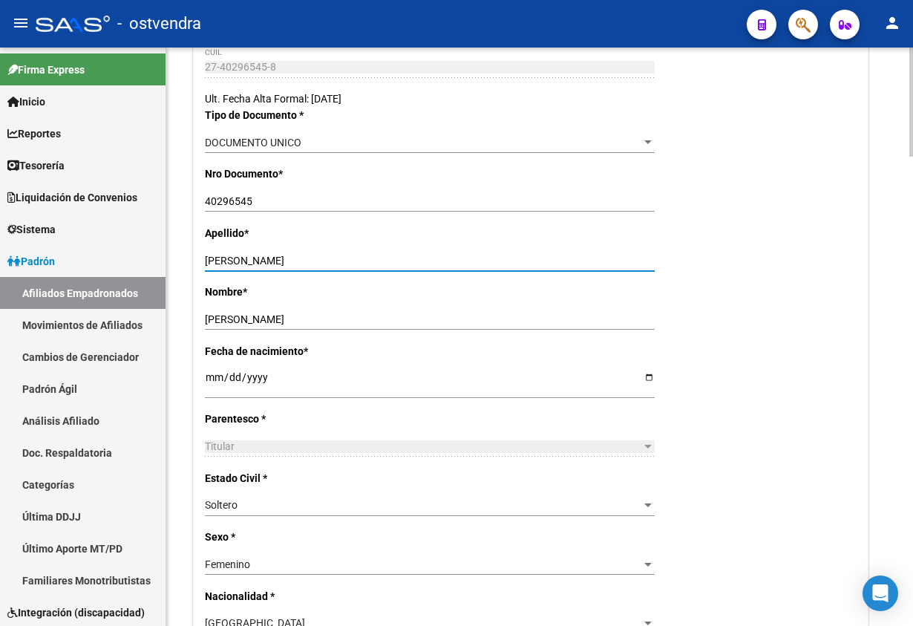
drag, startPoint x: 241, startPoint y: 258, endPoint x: 706, endPoint y: 201, distance: 468.2
click at [583, 248] on div "Apellido * VILLCA LUJAN VANESA Ingresar apellido" at bounding box center [531, 254] width 652 height 59
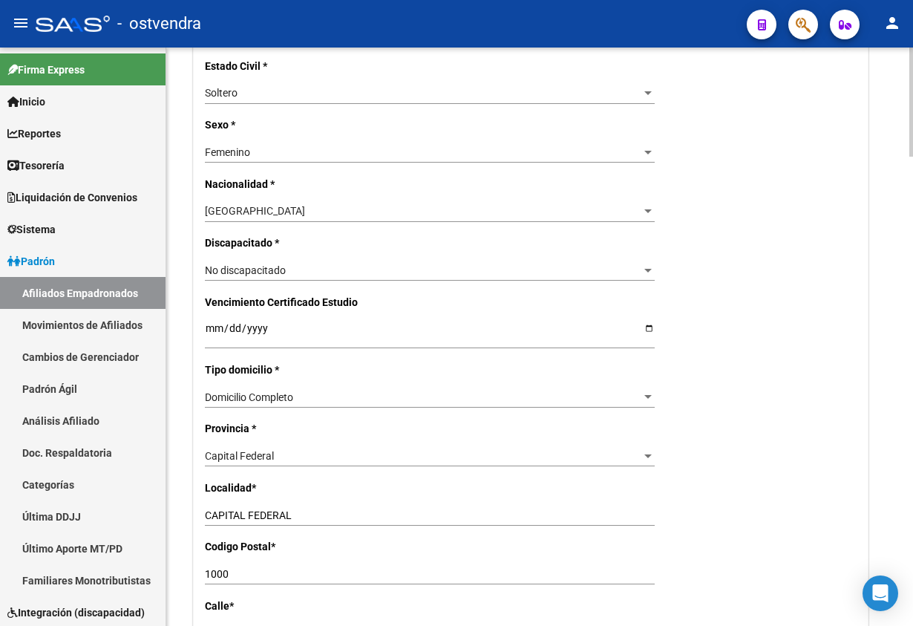
scroll to position [779, 0]
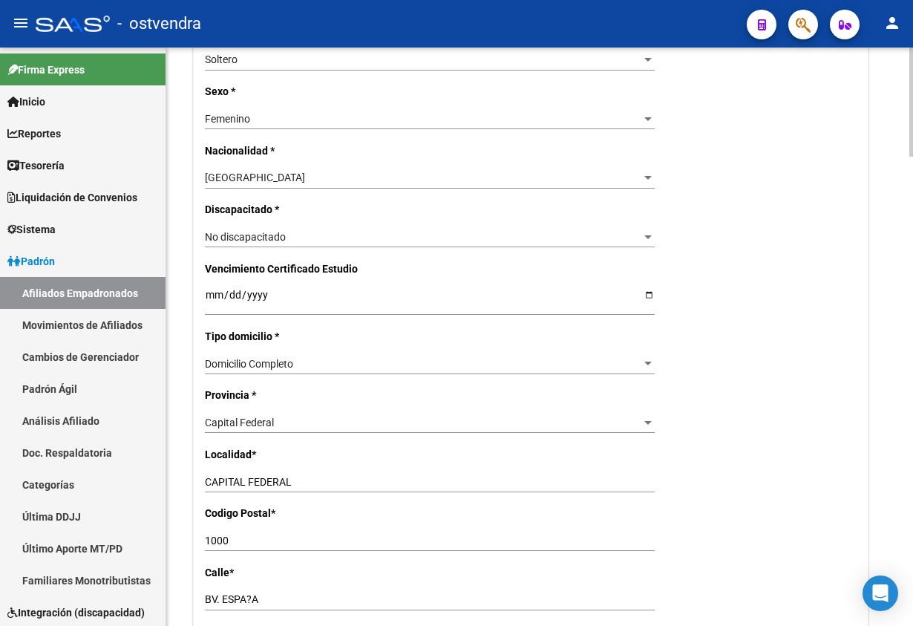
type input "VILLCA"
click at [297, 423] on div "Capital Federal" at bounding box center [423, 422] width 436 height 13
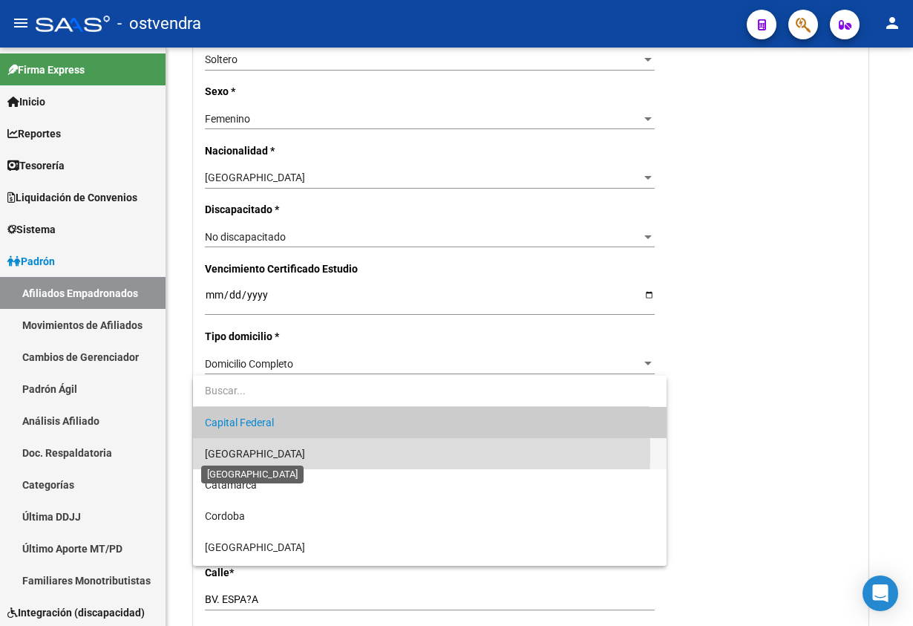
click at [261, 453] on span "[GEOGRAPHIC_DATA]" at bounding box center [255, 454] width 100 height 12
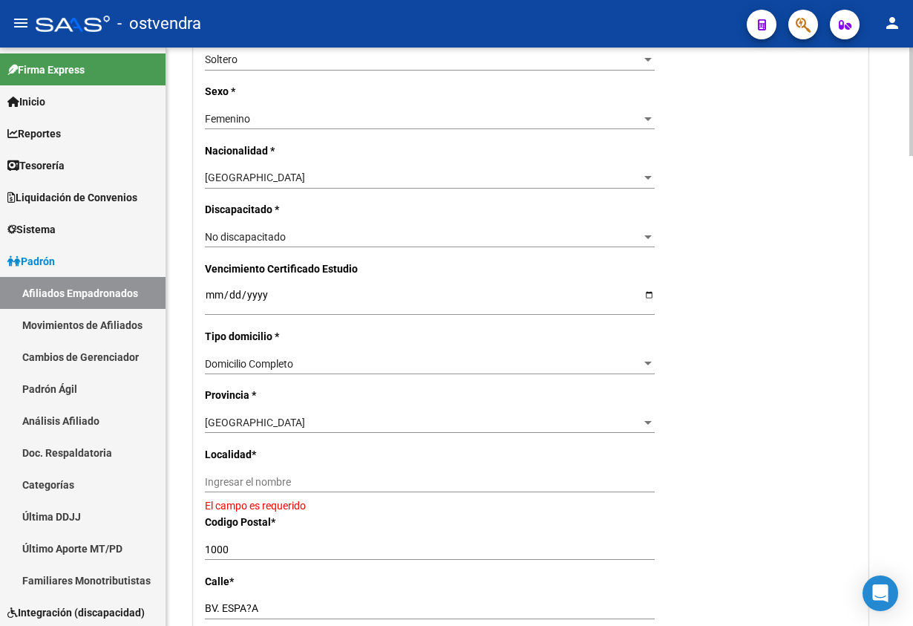
click at [306, 474] on div "Ingresar el nombre" at bounding box center [430, 481] width 450 height 21
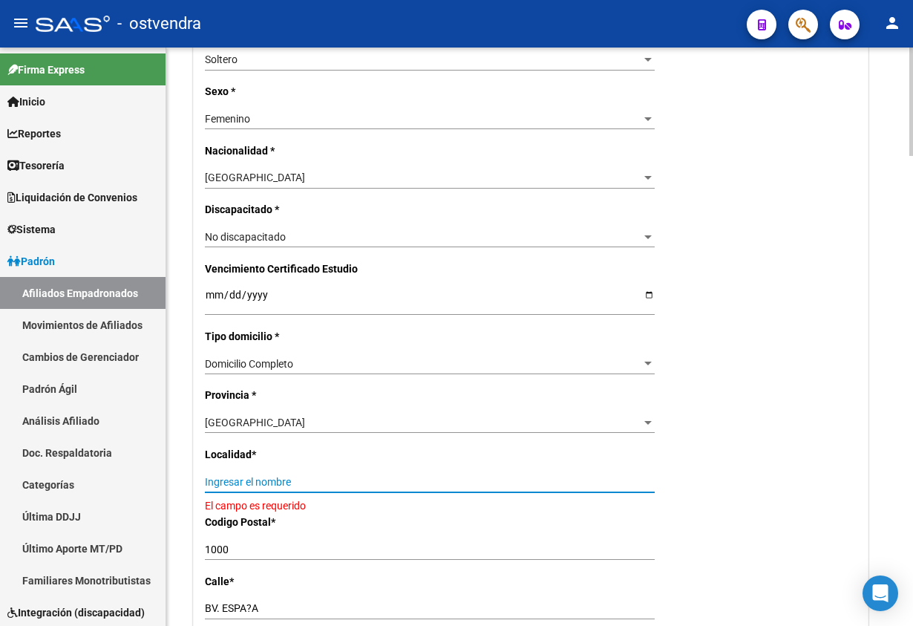
click at [312, 480] on input "Ingresar el nombre" at bounding box center [430, 482] width 450 height 13
type input "quilmes"
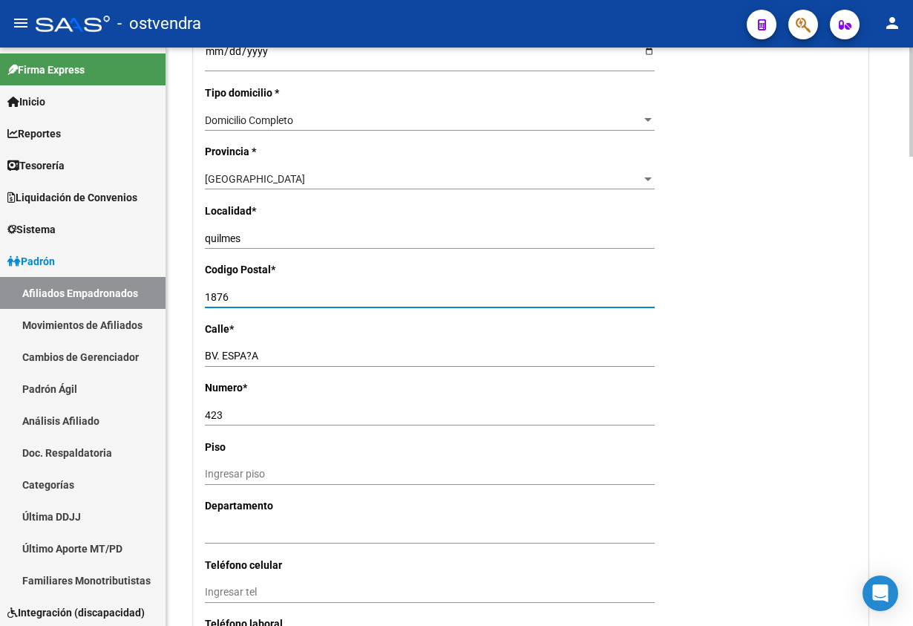
scroll to position [1113, 0]
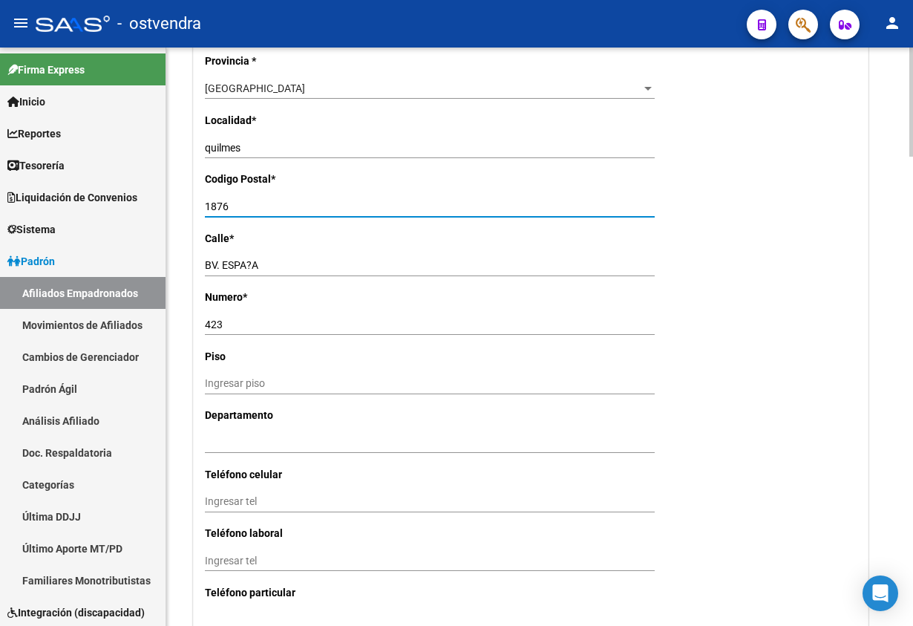
type input "1876"
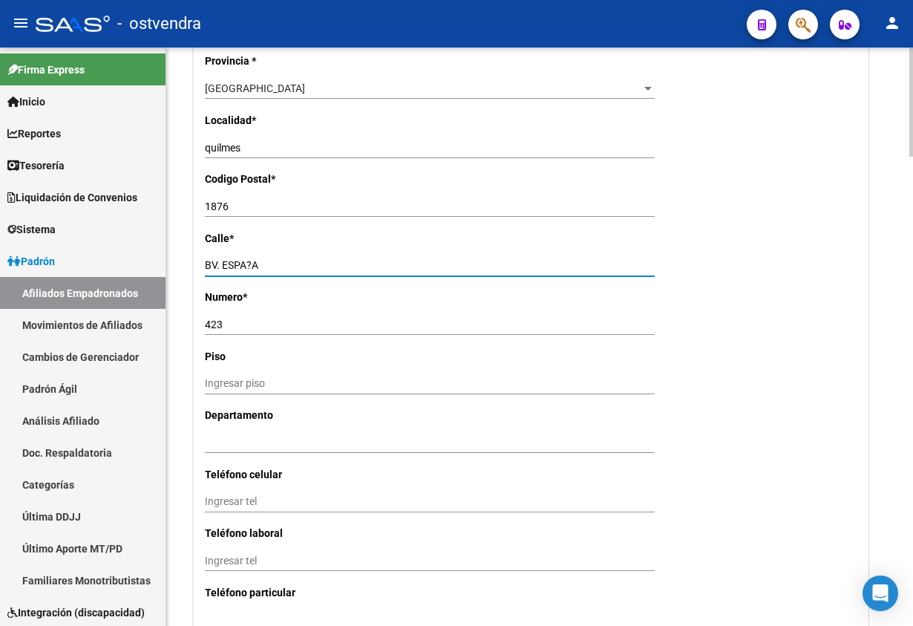
drag, startPoint x: 263, startPoint y: 266, endPoint x: 288, endPoint y: 257, distance: 26.8
click at [263, 265] on input "BV. ESPA?A" at bounding box center [430, 265] width 450 height 13
type input "BV. ESPAÑA"
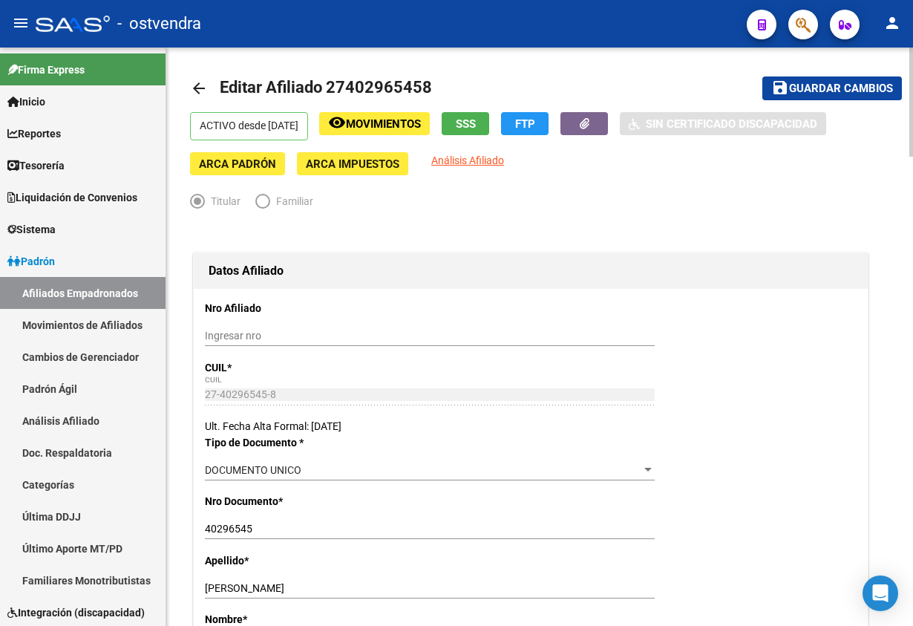
scroll to position [0, 0]
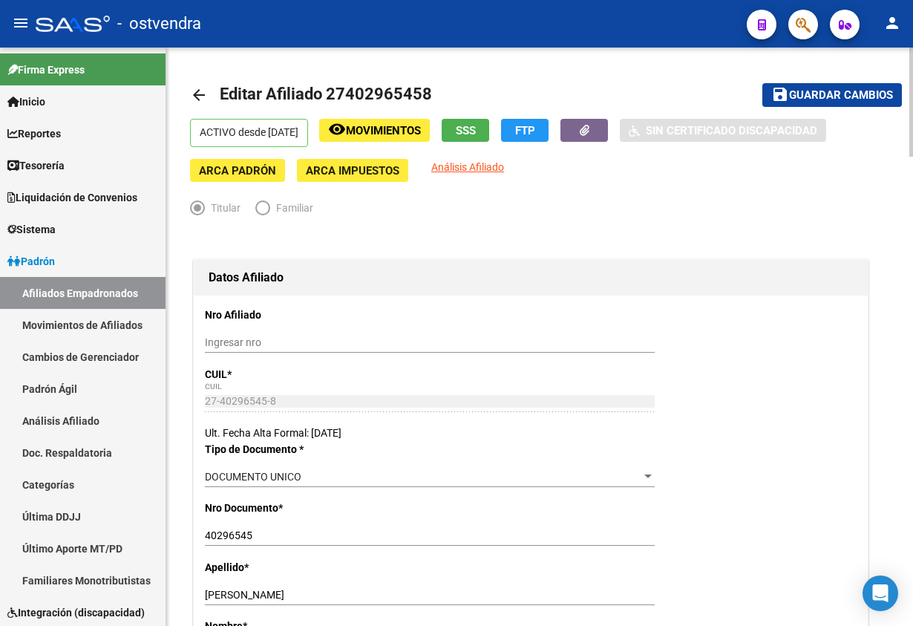
click at [820, 98] on span "Guardar cambios" at bounding box center [841, 95] width 104 height 13
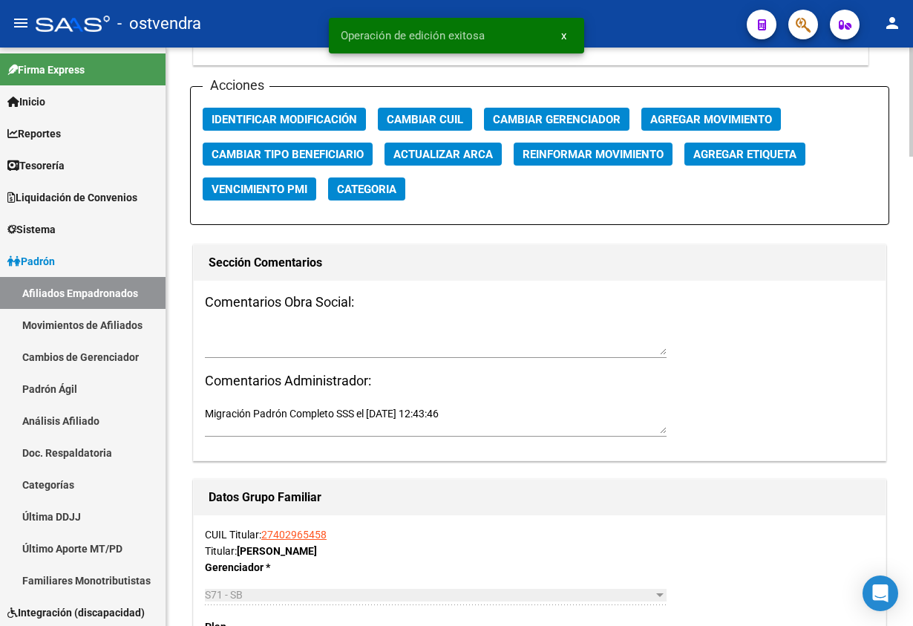
scroll to position [1781, 0]
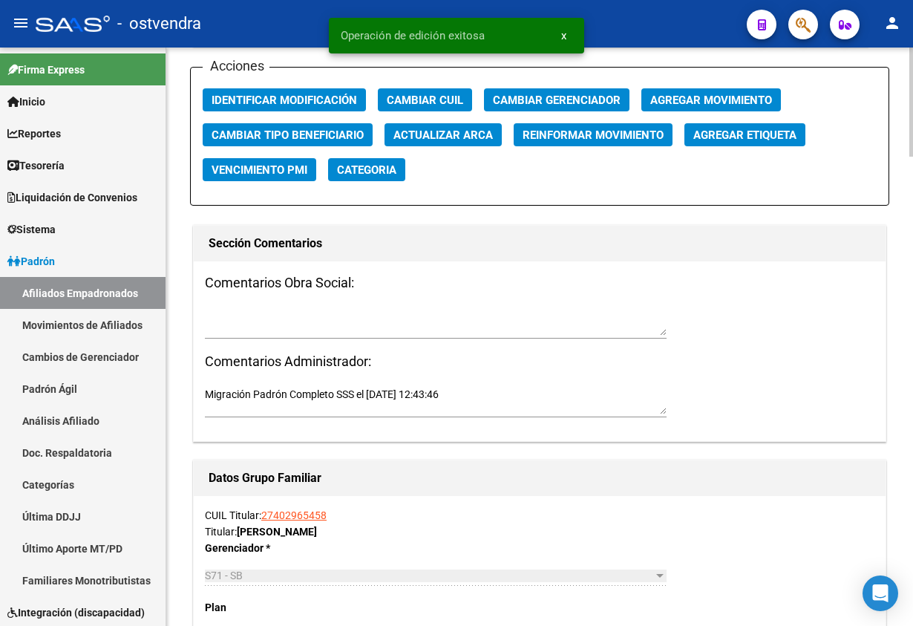
click at [295, 83] on div "Acciones Identificar Modificación Cambiar CUIL Cambiar Gerenciador Agregar Movi…" at bounding box center [539, 136] width 699 height 139
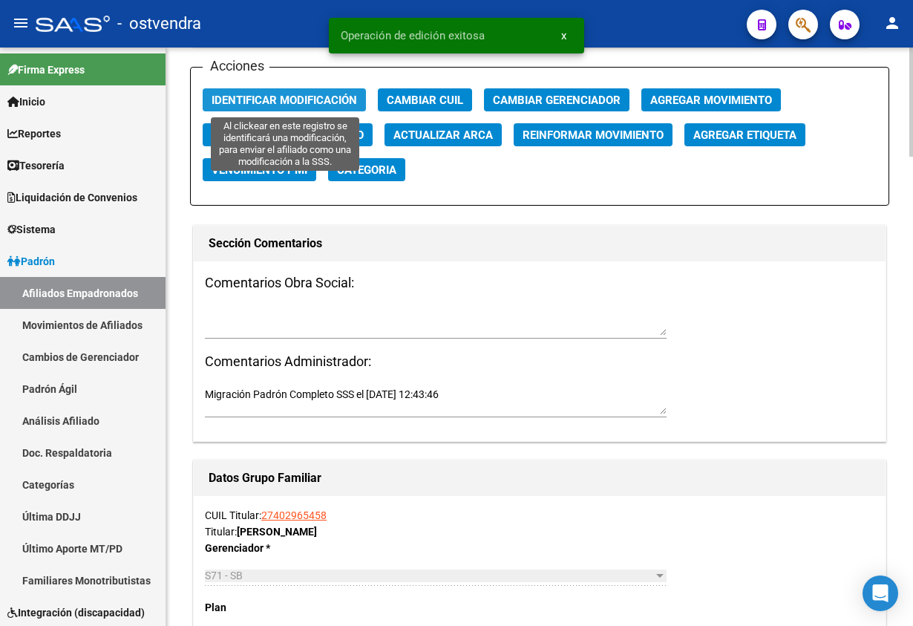
click at [301, 96] on span "Identificar Modificación" at bounding box center [284, 100] width 145 height 13
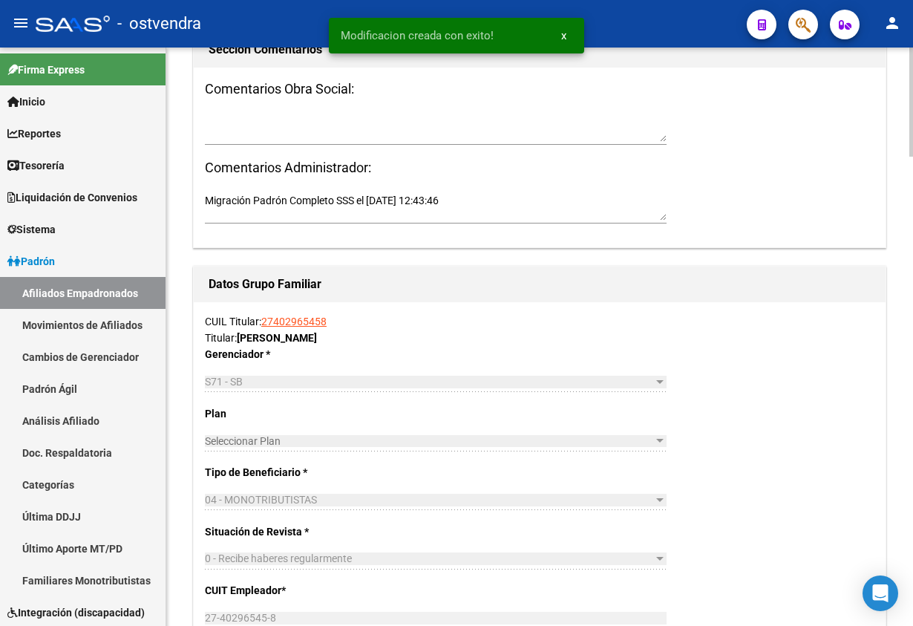
scroll to position [1937, 0]
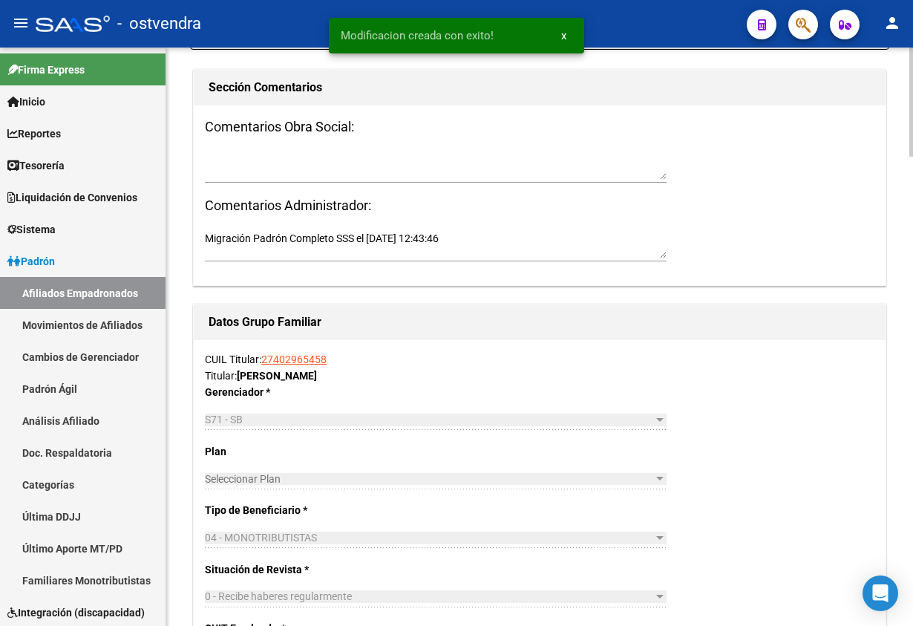
drag, startPoint x: 749, startPoint y: 301, endPoint x: 889, endPoint y: 287, distance: 141.0
click at [760, 294] on div "Acciones Identificar Modificación Cambiar CUIL Cambiar Gerenciador Agregar Movi…" at bounding box center [539, 492] width 699 height 1163
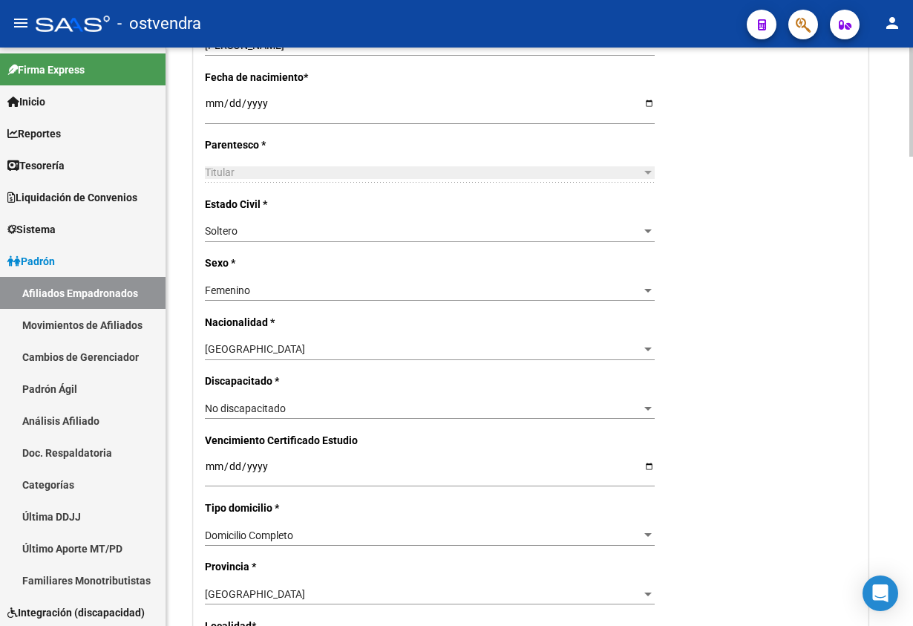
scroll to position [601, 0]
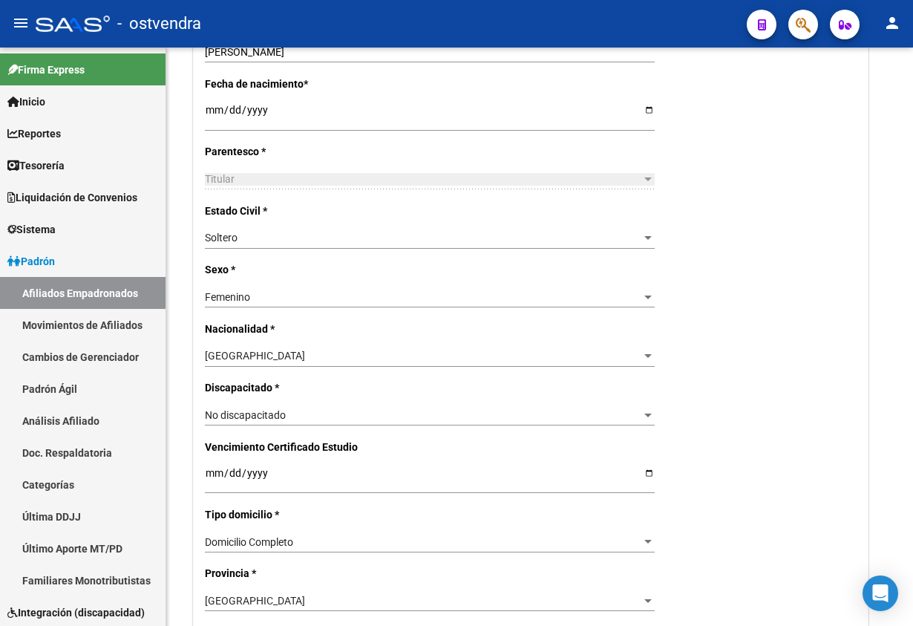
click at [791, 27] on button "button" at bounding box center [803, 25] width 30 height 30
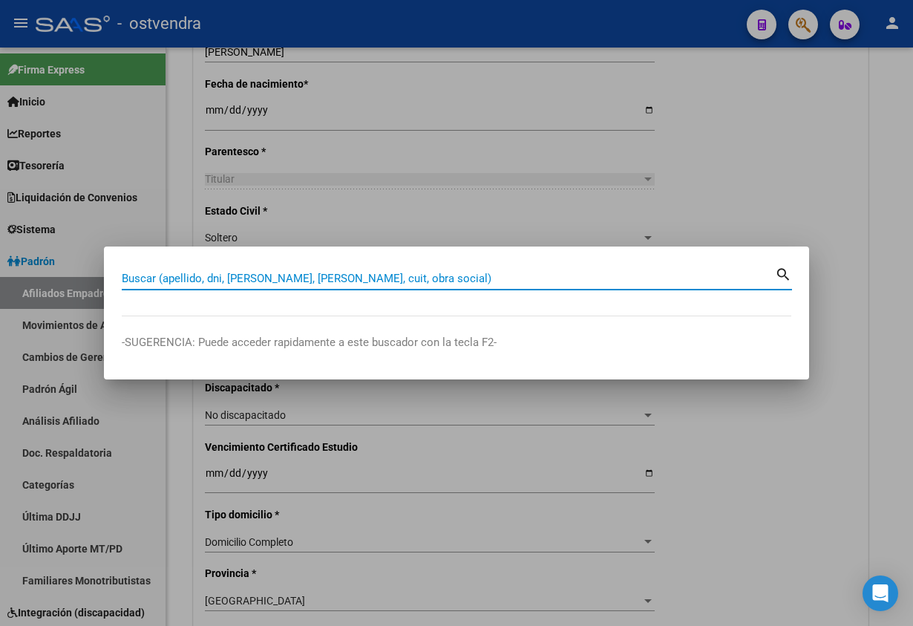
paste input "17386531"
type input "17386531"
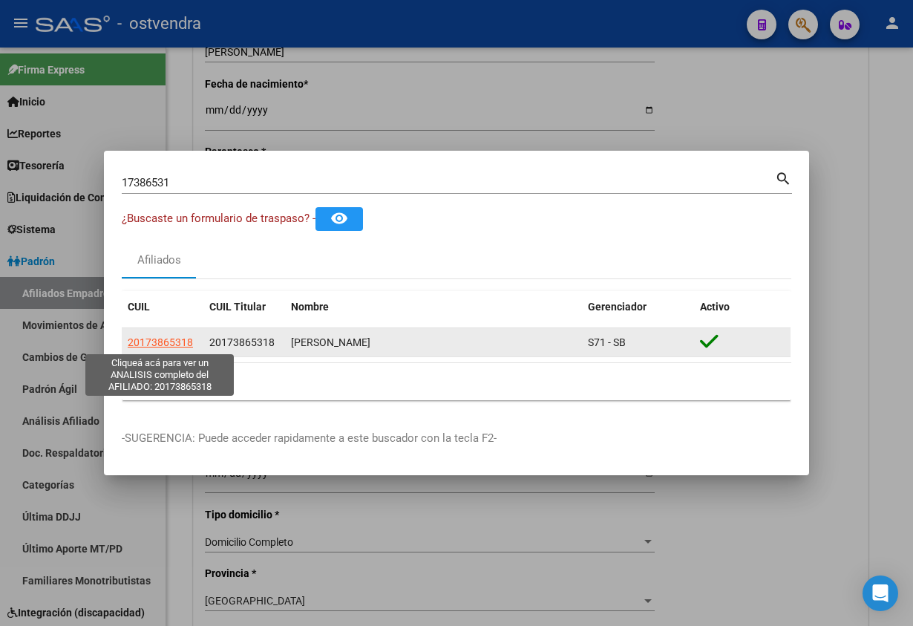
click at [158, 341] on span "20173865318" at bounding box center [160, 342] width 65 height 12
type textarea "20173865318"
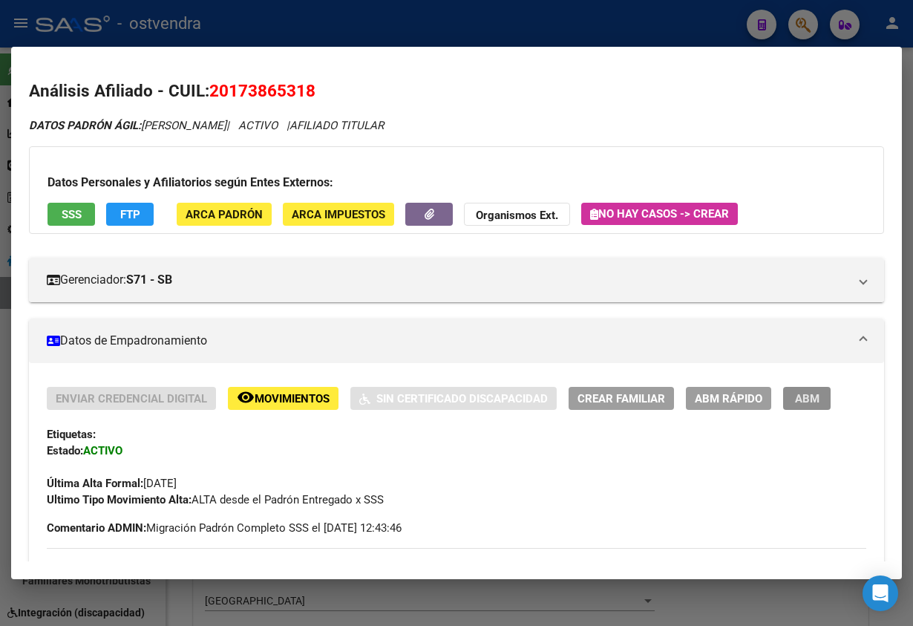
click at [795, 393] on span "ABM" at bounding box center [807, 398] width 24 height 13
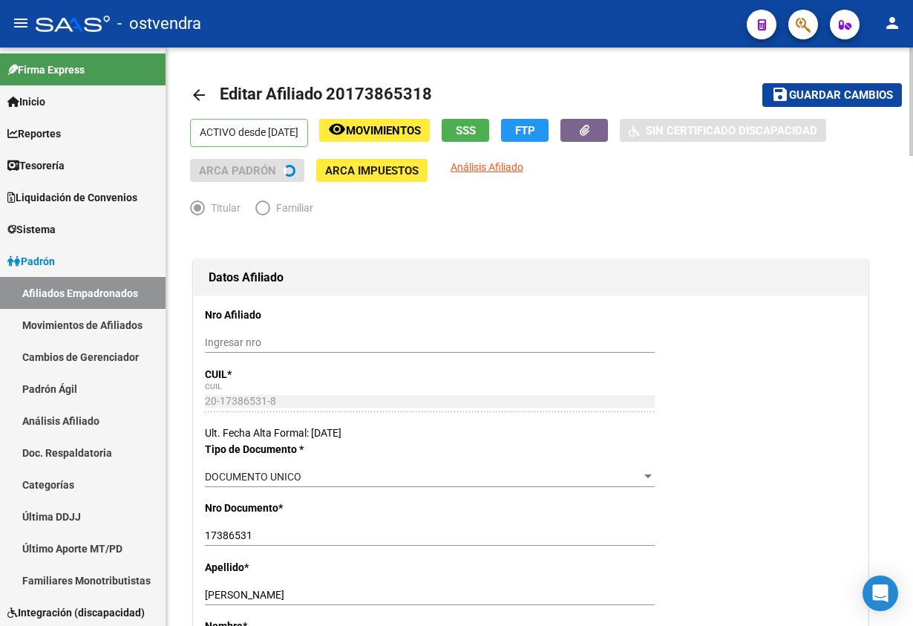
scroll to position [334, 0]
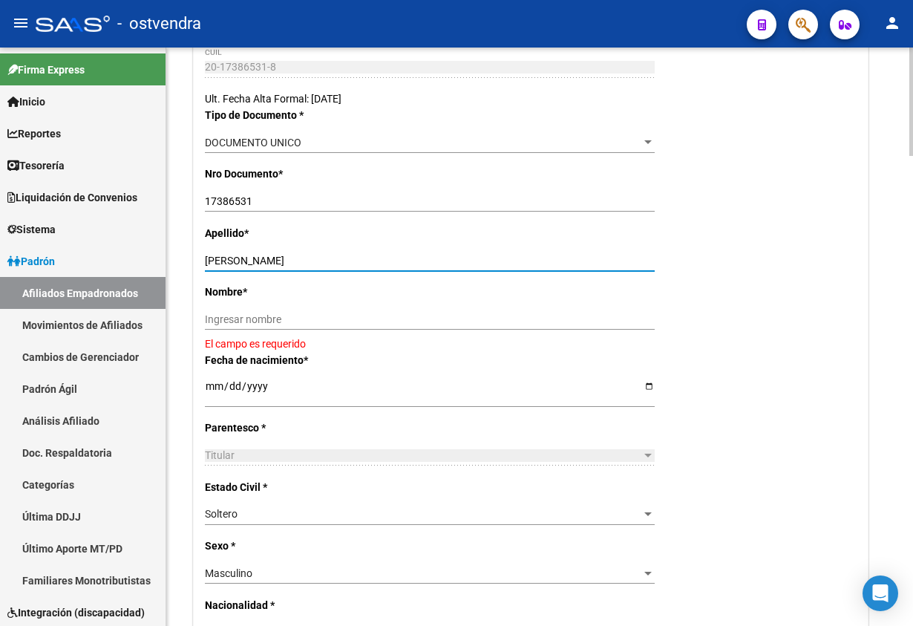
drag, startPoint x: 229, startPoint y: 257, endPoint x: 394, endPoint y: 274, distance: 165.7
click at [434, 269] on div "SORIA AGUSTIN ARIEL Ingresar apellido" at bounding box center [430, 260] width 450 height 21
click at [325, 270] on div "SORIA AGUSTIN ARIEL Ingresar apellido" at bounding box center [430, 260] width 450 height 21
click at [238, 261] on input "SORIA AGUSTIN ARIEL" at bounding box center [430, 261] width 450 height 13
drag, startPoint x: 234, startPoint y: 261, endPoint x: 374, endPoint y: 266, distance: 140.4
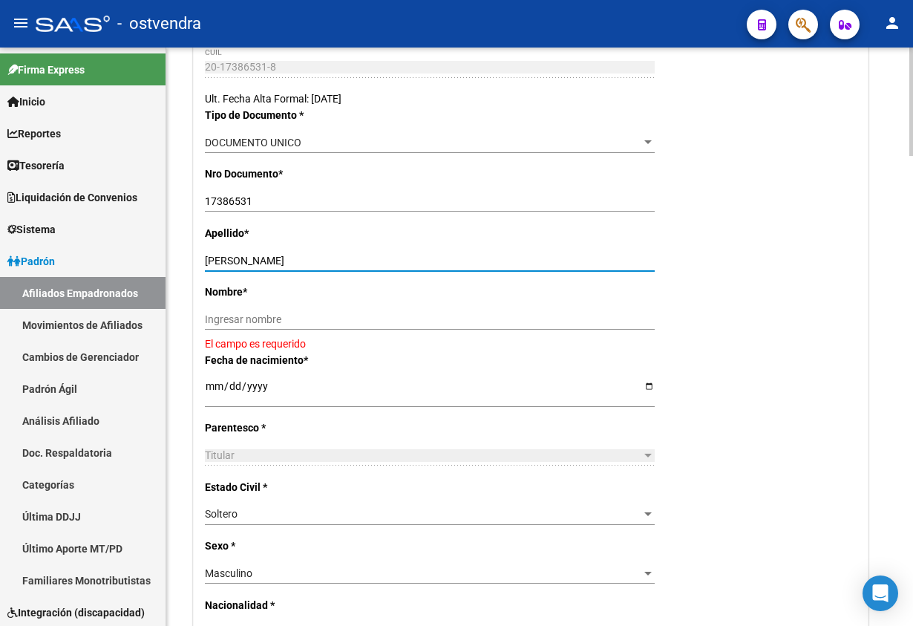
click at [374, 266] on input "SORIA AGUSTIN ARIEL" at bounding box center [430, 261] width 450 height 13
paste input "20173865318"
drag, startPoint x: 333, startPoint y: 332, endPoint x: 296, endPoint y: 303, distance: 46.5
click at [326, 327] on div "Ingresar nombre" at bounding box center [430, 325] width 450 height 33
drag, startPoint x: 330, startPoint y: 255, endPoint x: 267, endPoint y: 254, distance: 63.1
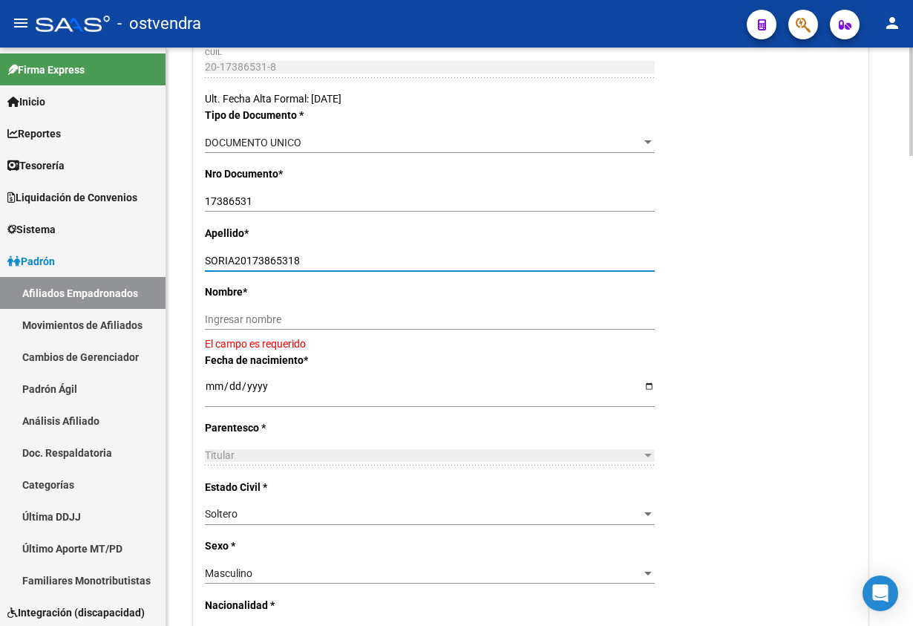
click at [330, 254] on div "SORIA20173865318 Ingresar apellido" at bounding box center [430, 260] width 450 height 21
drag, startPoint x: 337, startPoint y: 258, endPoint x: 448, endPoint y: 256, distance: 111.4
click at [448, 256] on input "SORIA20173865318" at bounding box center [430, 261] width 450 height 13
type input "SORIA"
drag, startPoint x: 355, startPoint y: 330, endPoint x: 341, endPoint y: 317, distance: 18.4
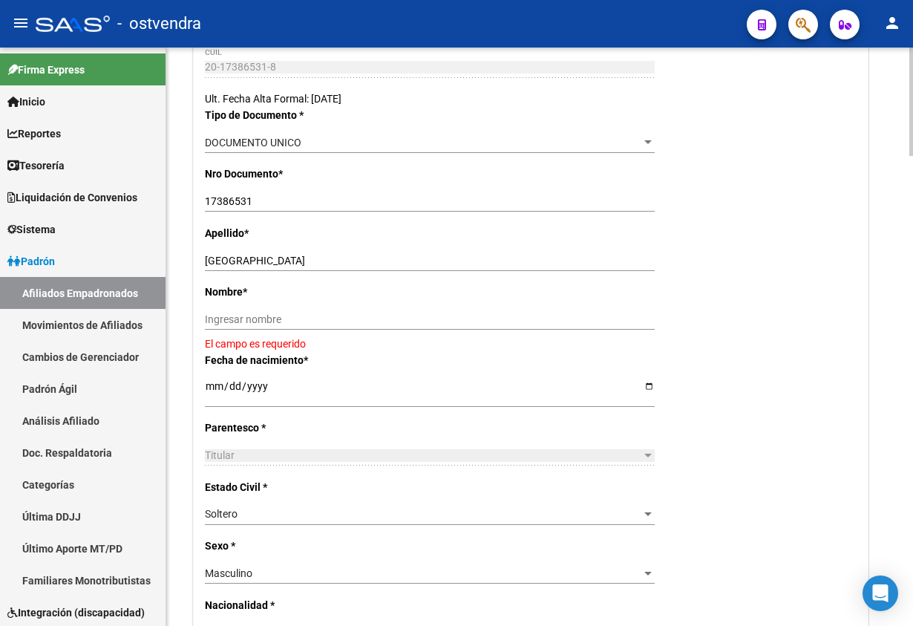
click at [353, 328] on div "Ingresar nombre" at bounding box center [430, 319] width 450 height 21
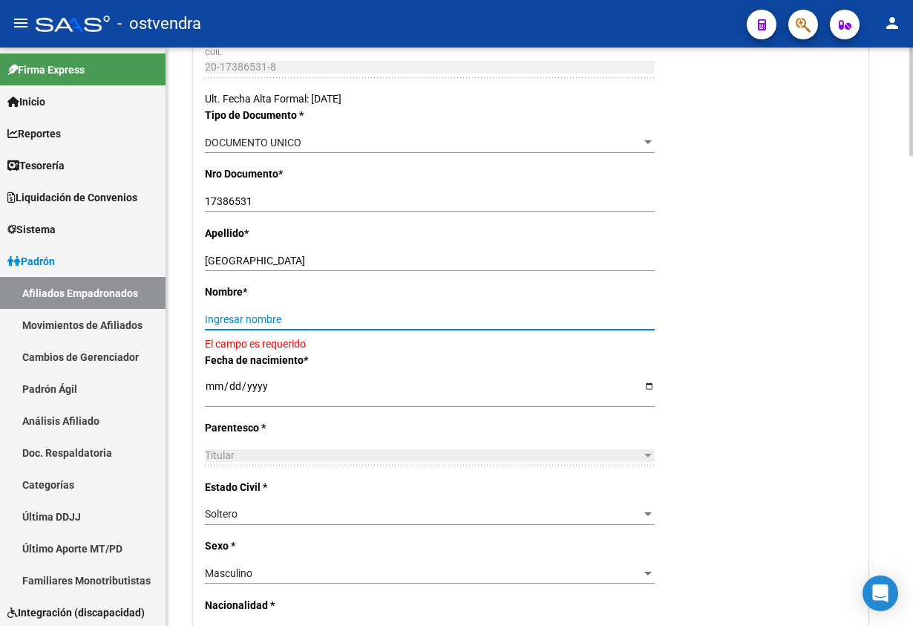
click at [338, 316] on input "Ingresar nombre" at bounding box center [430, 319] width 450 height 13
type input "a"
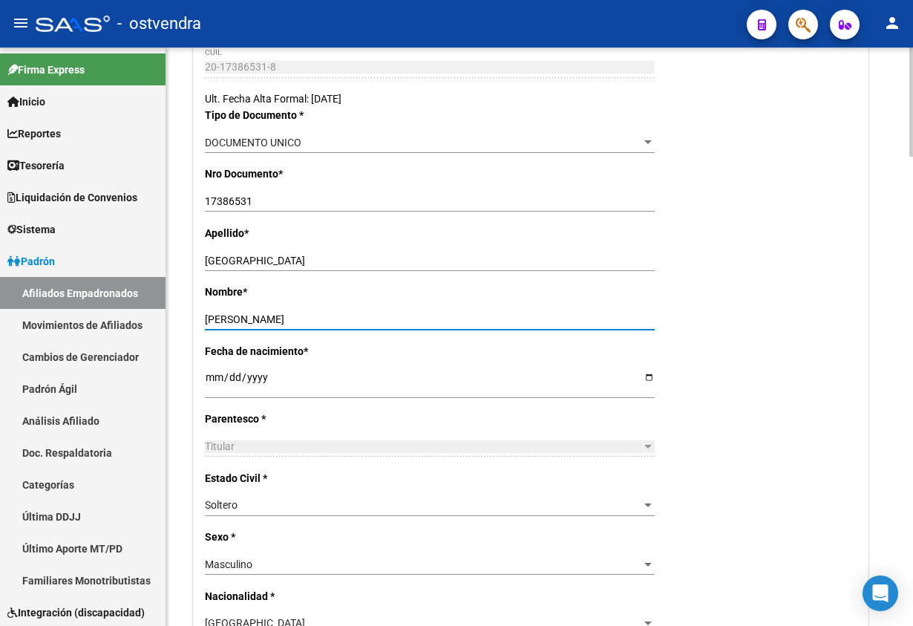
type input "AGUSTIN"
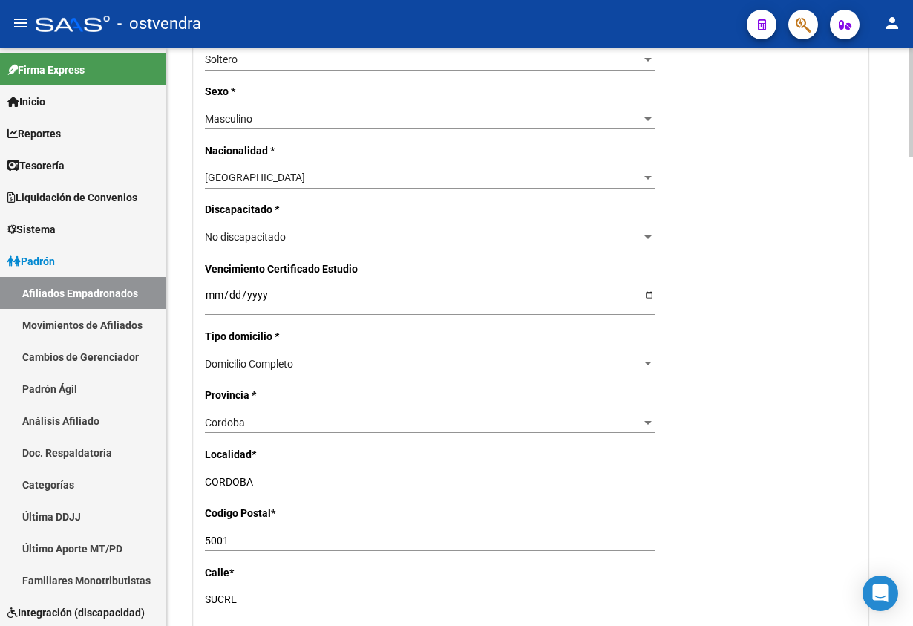
scroll to position [891, 0]
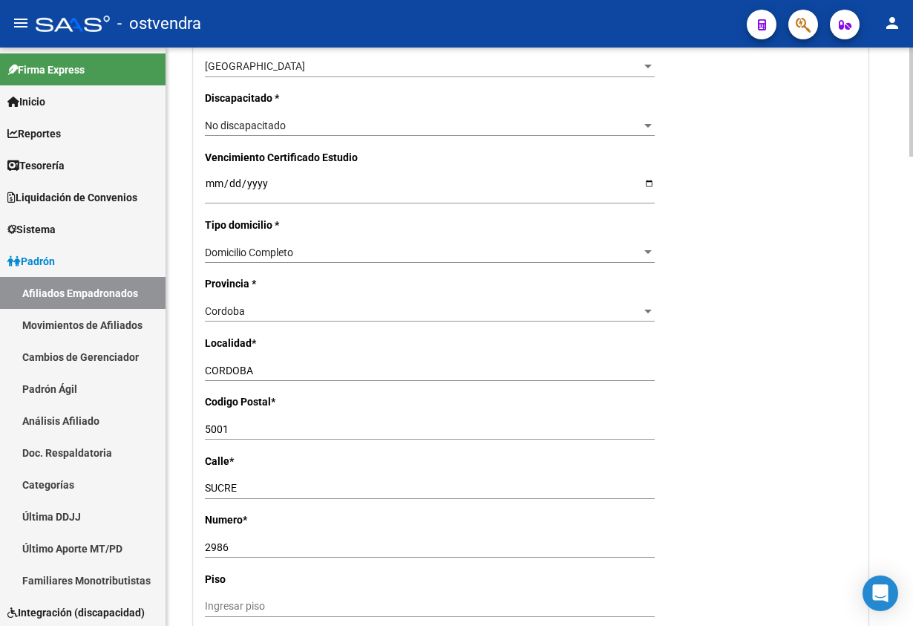
click at [332, 365] on input "CORDOBA" at bounding box center [430, 370] width 450 height 13
click at [256, 312] on div "Cordoba" at bounding box center [423, 311] width 436 height 13
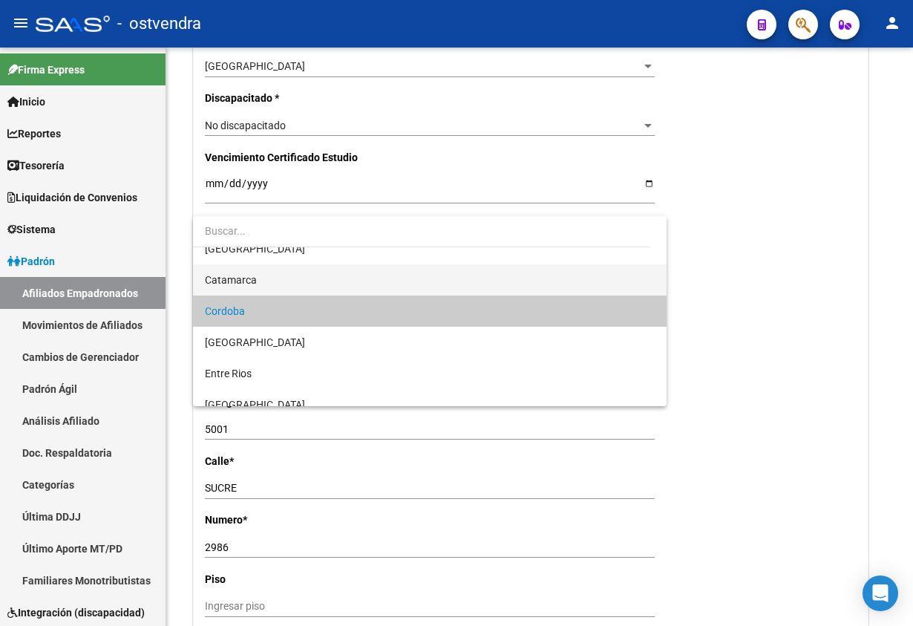
scroll to position [0, 0]
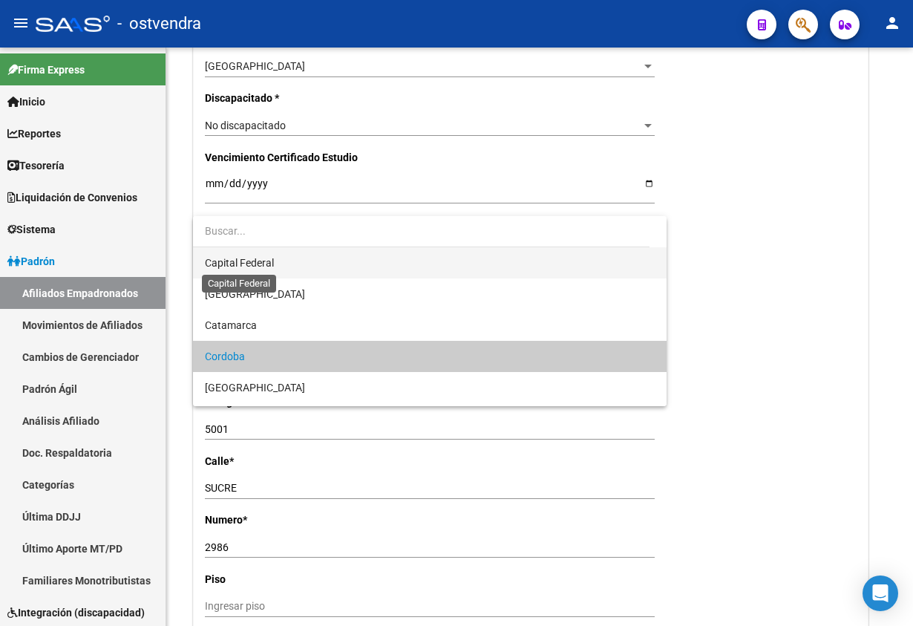
click at [249, 266] on span "Capital Federal" at bounding box center [239, 263] width 69 height 12
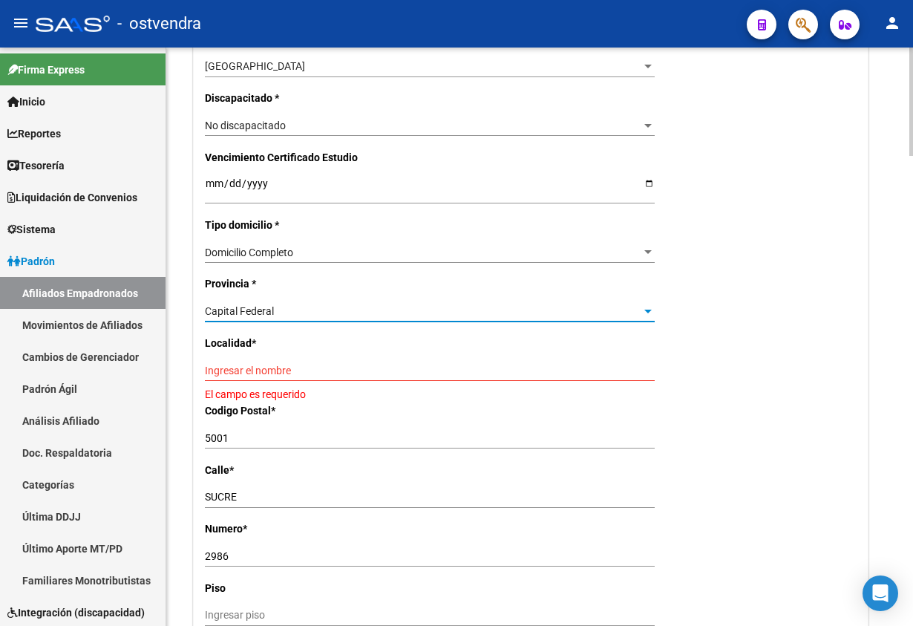
click at [255, 374] on input "Ingresar el nombre" at bounding box center [430, 370] width 450 height 13
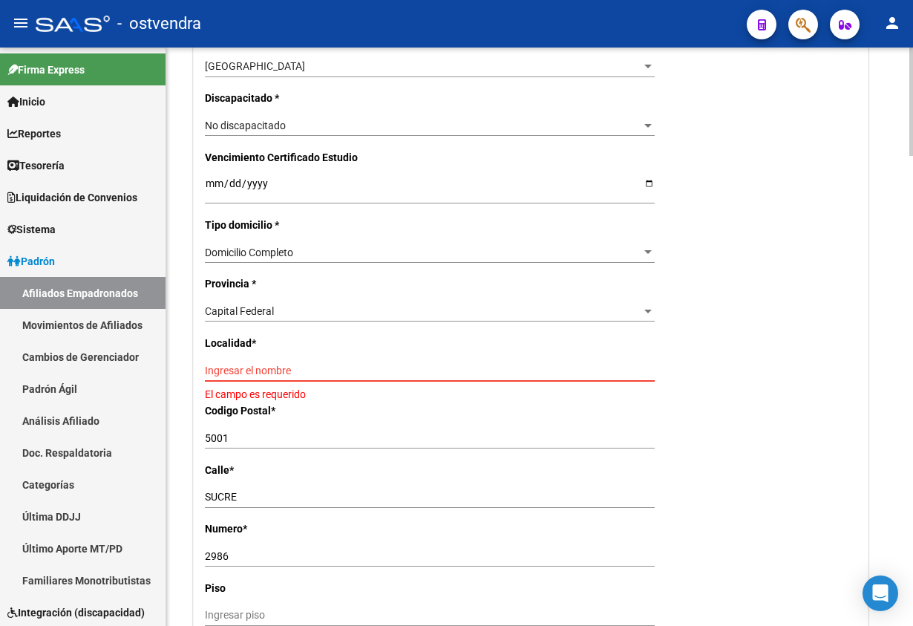
drag, startPoint x: 247, startPoint y: 370, endPoint x: 287, endPoint y: 372, distance: 40.1
click at [252, 370] on input "Ingresar el nombre" at bounding box center [430, 370] width 450 height 13
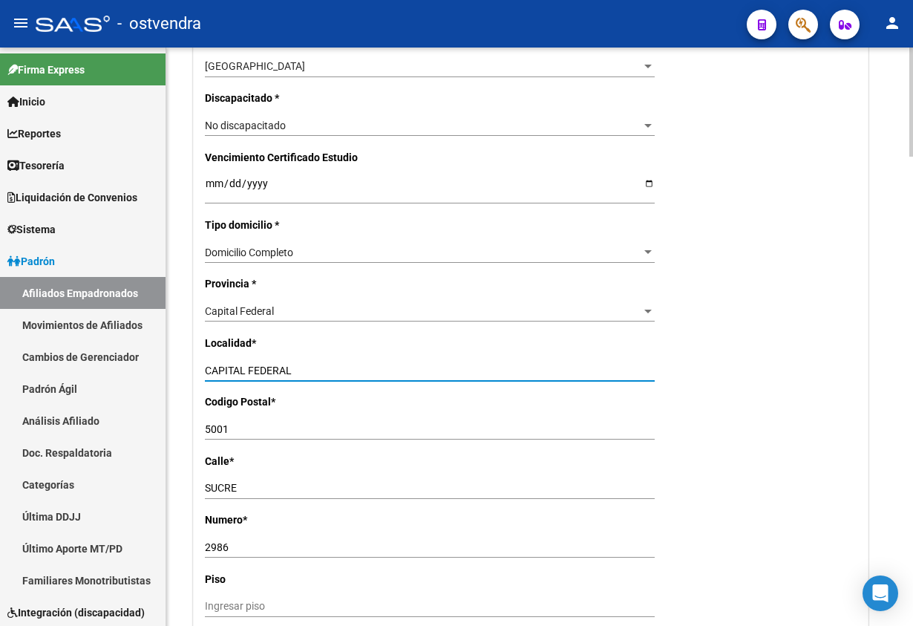
type input "CAPITAL FEDERAL"
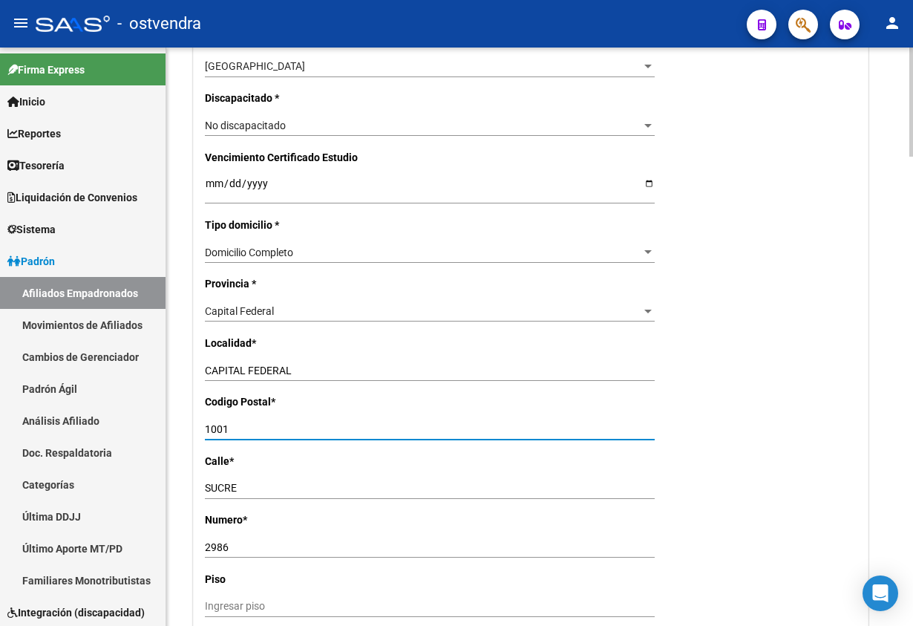
type input "1001"
click at [294, 481] on div "SUCRE Ingresar calle" at bounding box center [430, 488] width 450 height 21
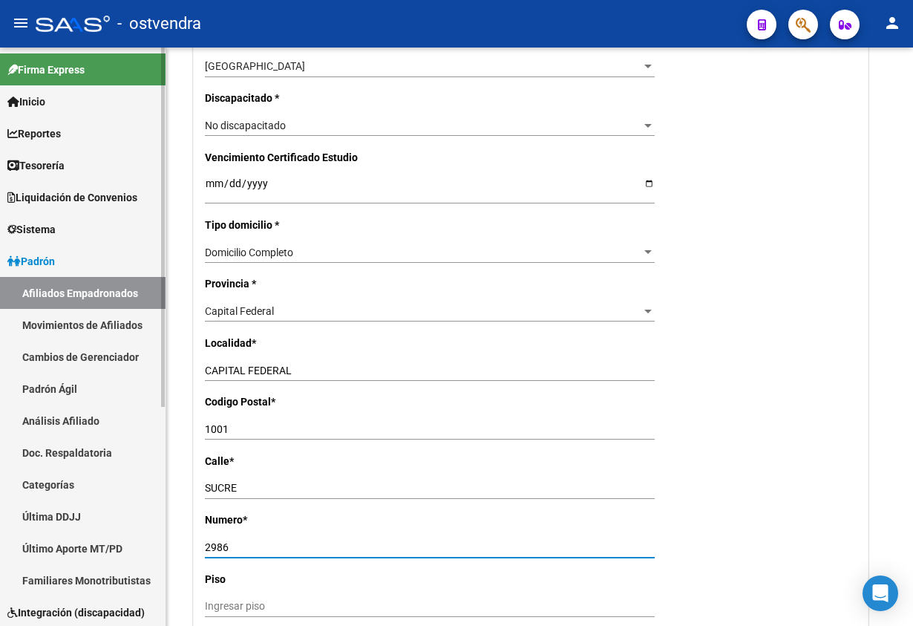
drag, startPoint x: 285, startPoint y: 546, endPoint x: 158, endPoint y: 517, distance: 130.2
type input "15"
click at [753, 463] on div "Nro Afiliado Ingresar nro CUIL * 20-17386531-8 CUIL ARCA Padrón Ult. Fecha Alta…" at bounding box center [531, 170] width 674 height 1531
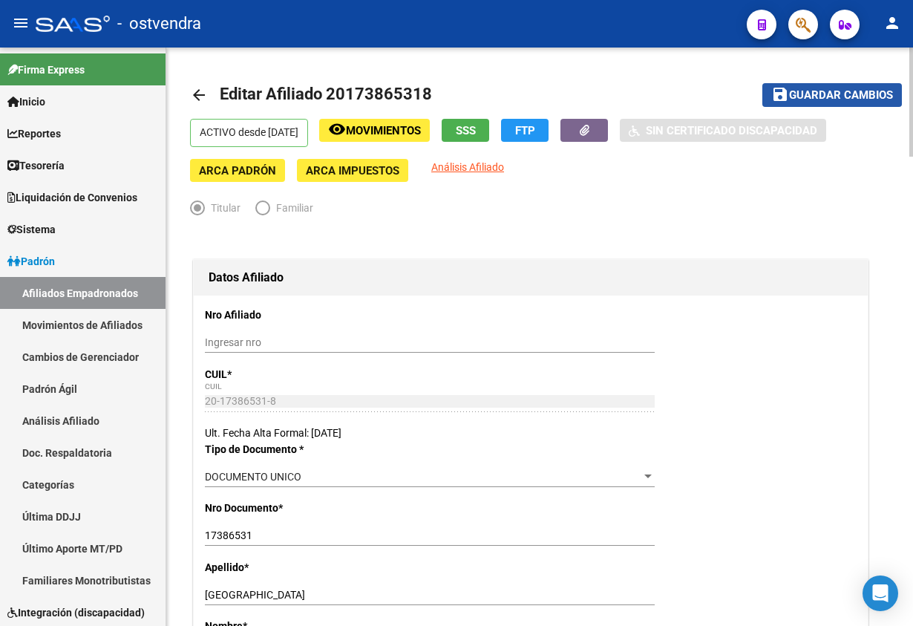
click at [828, 89] on span "Guardar cambios" at bounding box center [841, 95] width 104 height 13
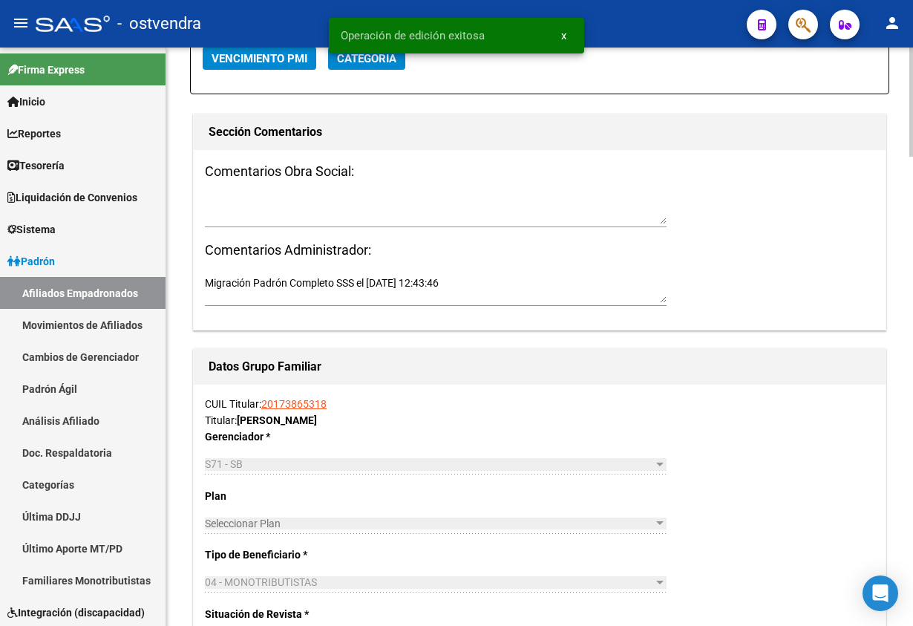
scroll to position [1781, 0]
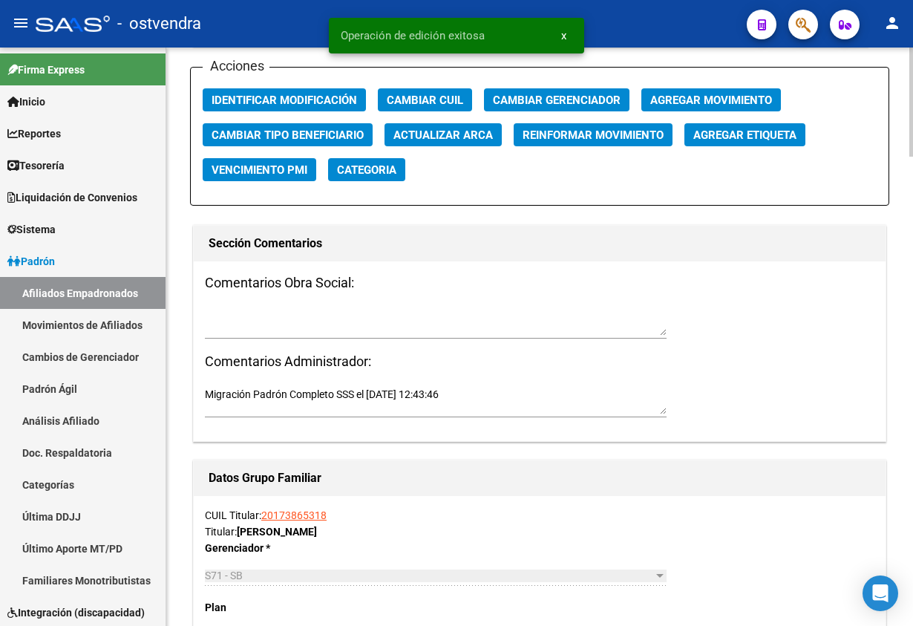
click at [257, 111] on div "Acciones Identificar Modificación Cambiar CUIL Cambiar Gerenciador Agregar Movi…" at bounding box center [539, 136] width 699 height 139
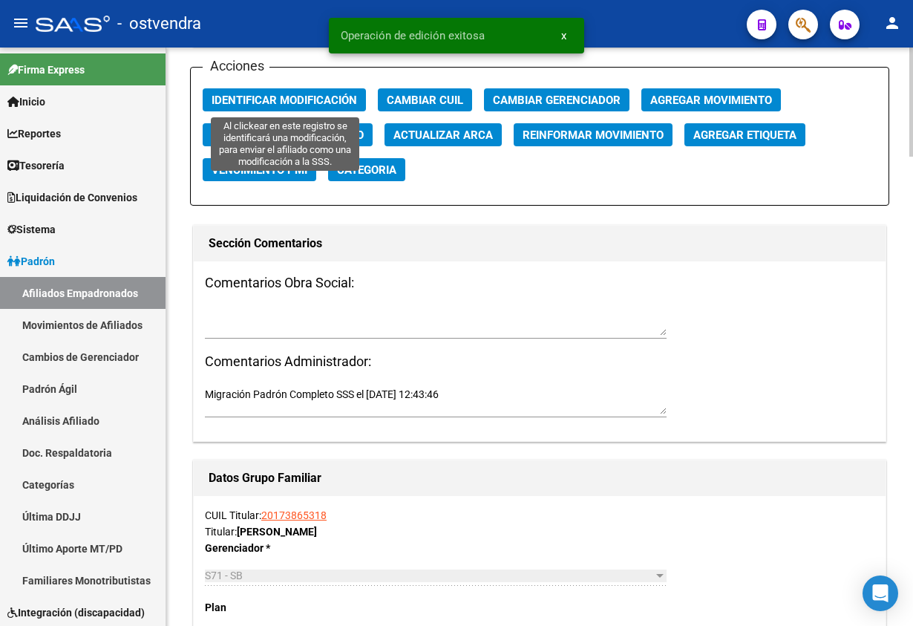
click at [258, 102] on span "Identificar Modificación" at bounding box center [284, 100] width 145 height 13
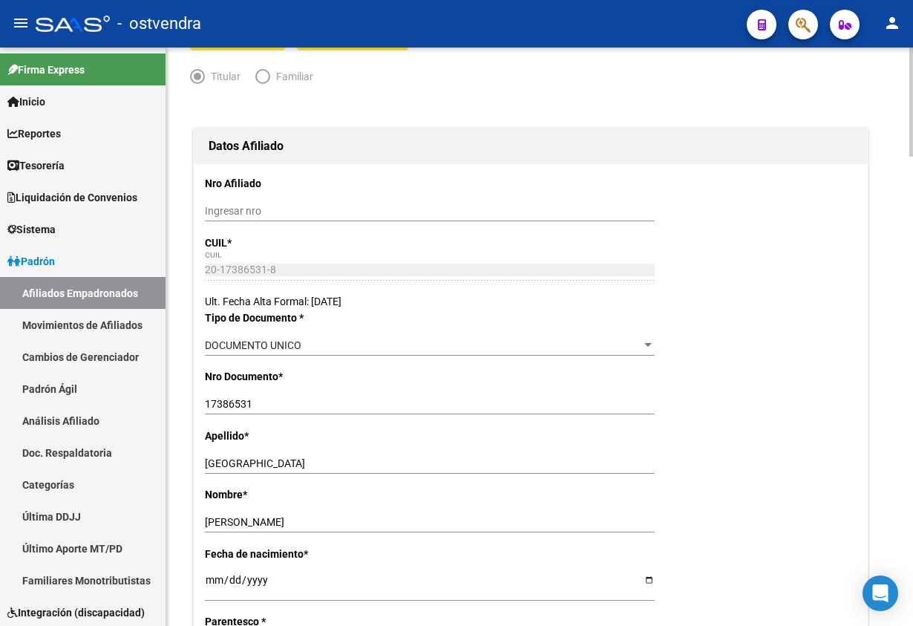
scroll to position [0, 0]
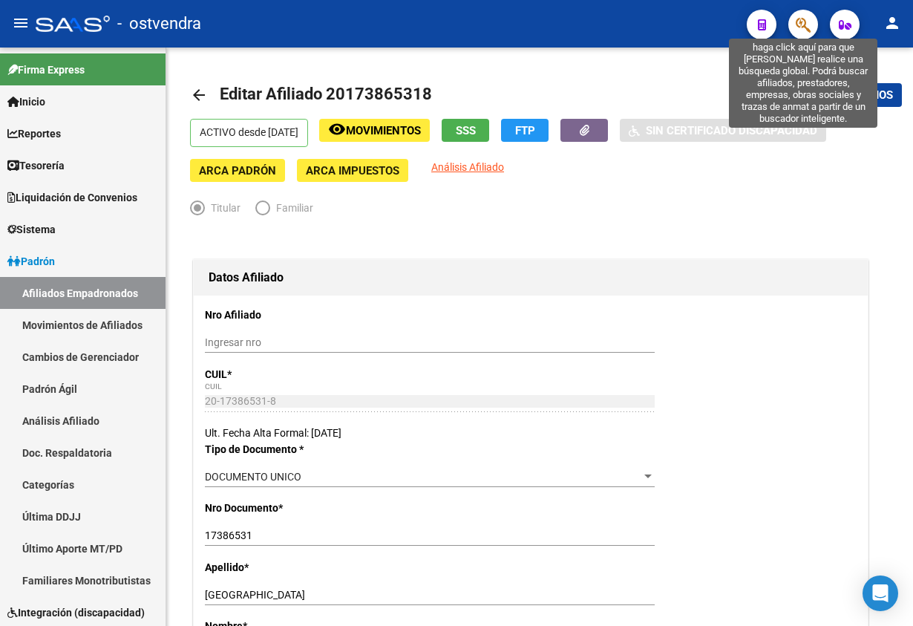
click at [805, 21] on icon "button" at bounding box center [803, 24] width 15 height 17
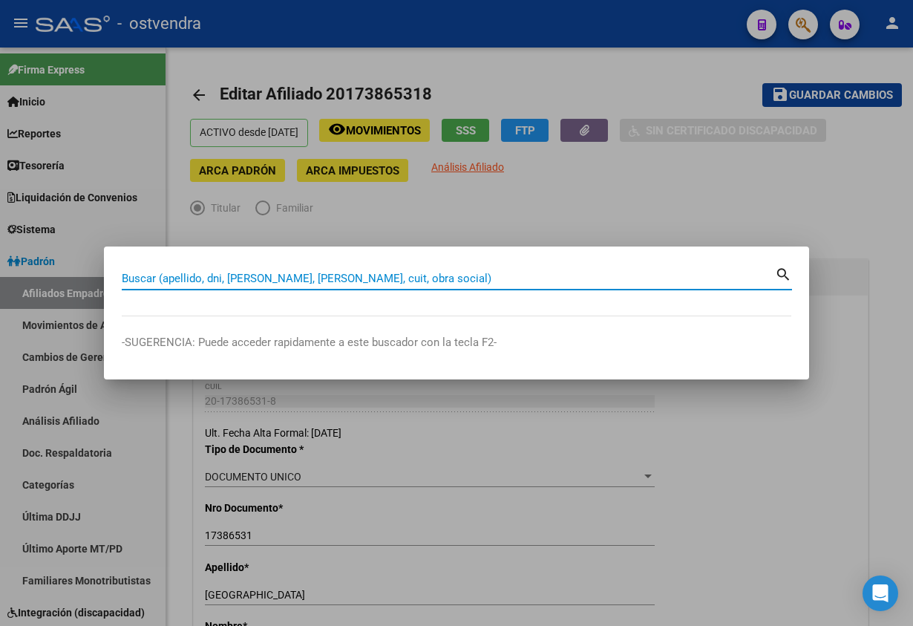
paste input "14440293"
type input "14440293"
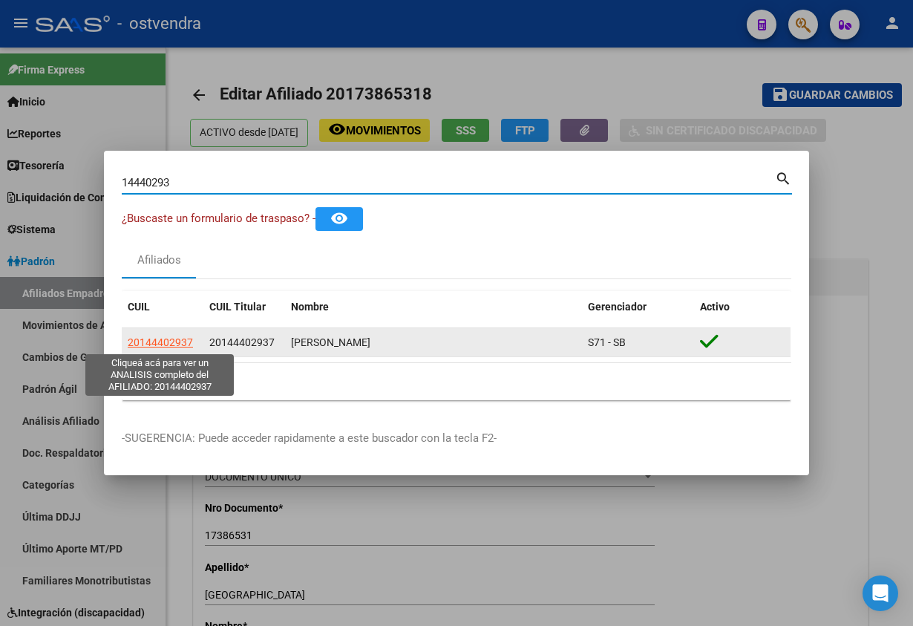
click at [186, 341] on span "20144402937" at bounding box center [160, 342] width 65 height 12
type textarea "20144402937"
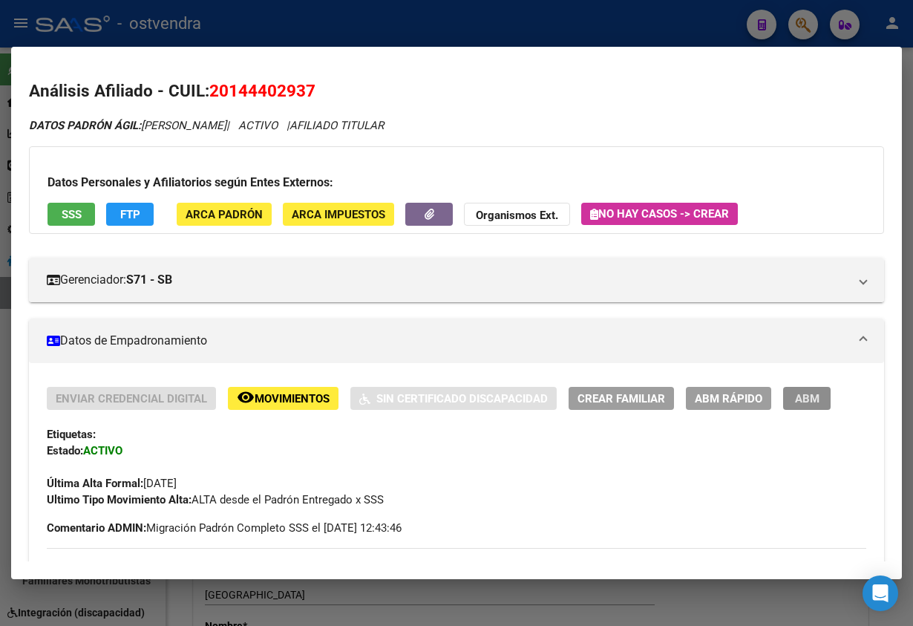
click at [805, 396] on span "ABM" at bounding box center [807, 398] width 24 height 13
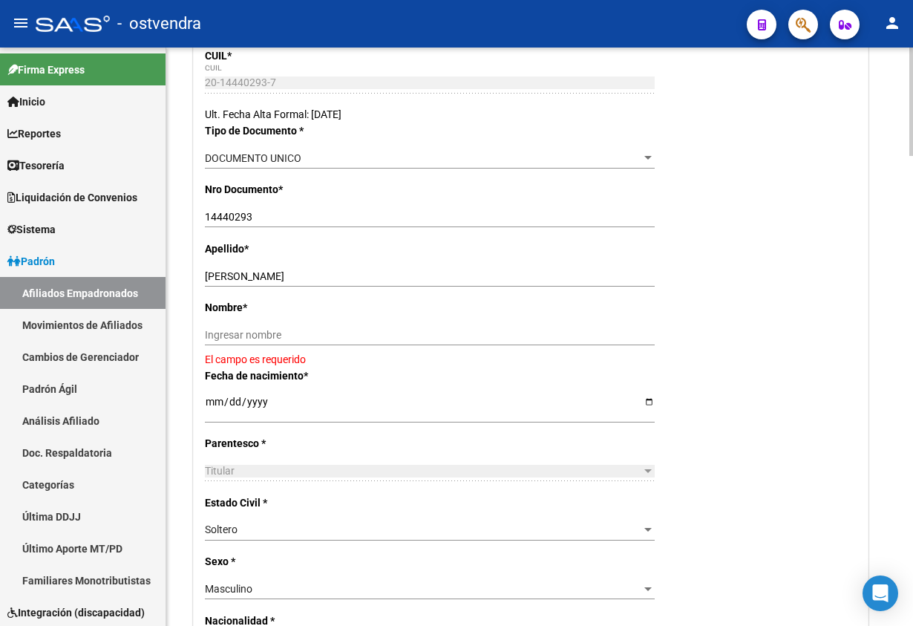
scroll to position [334, 0]
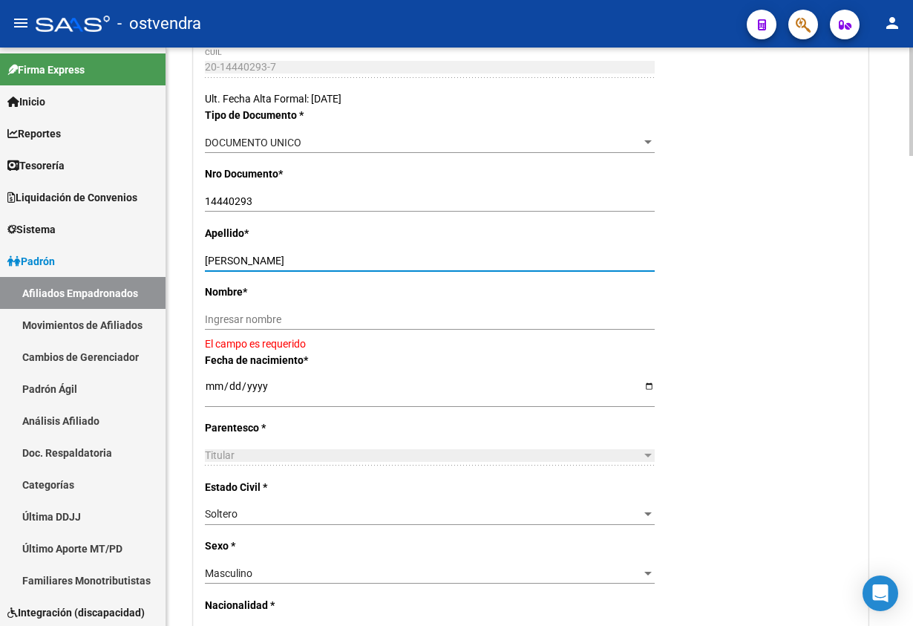
drag, startPoint x: 249, startPoint y: 258, endPoint x: 435, endPoint y: 305, distance: 191.4
click at [522, 259] on input "MARTINI JORGE EDUARDO" at bounding box center [430, 261] width 450 height 13
click at [412, 314] on div "Ingresar nombre" at bounding box center [430, 319] width 450 height 21
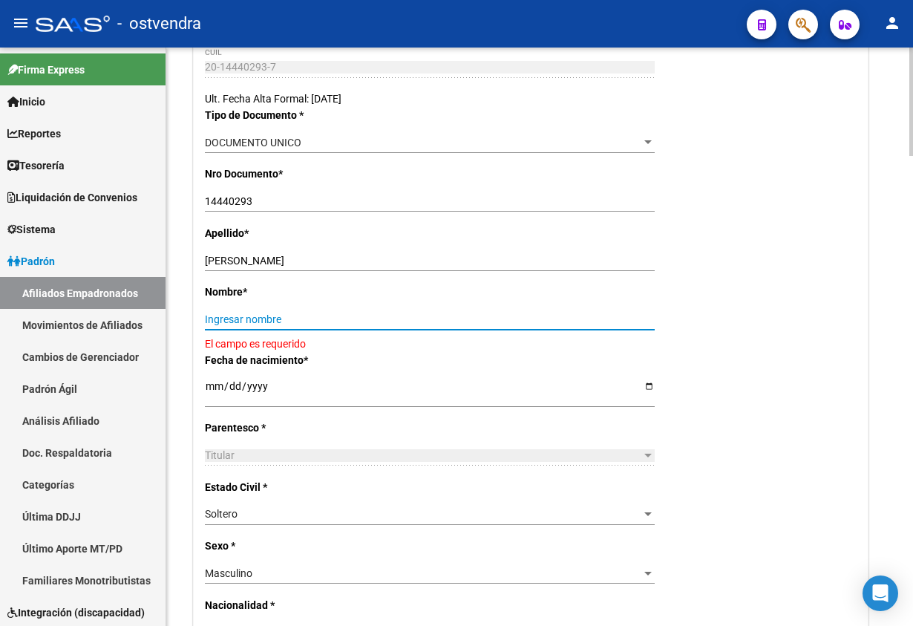
paste input "JORGE EDUARDO"
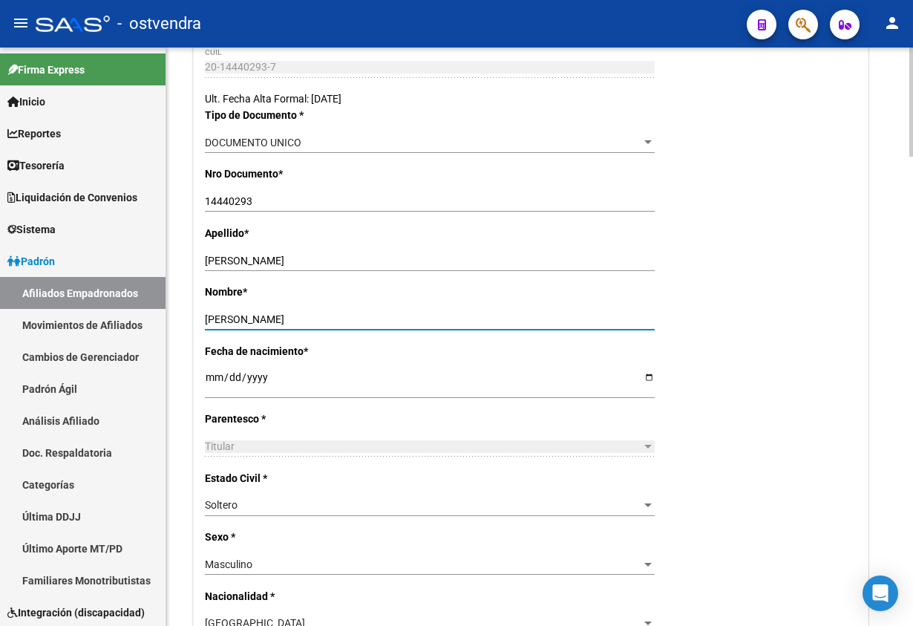
type input "JORGE EDUARDO"
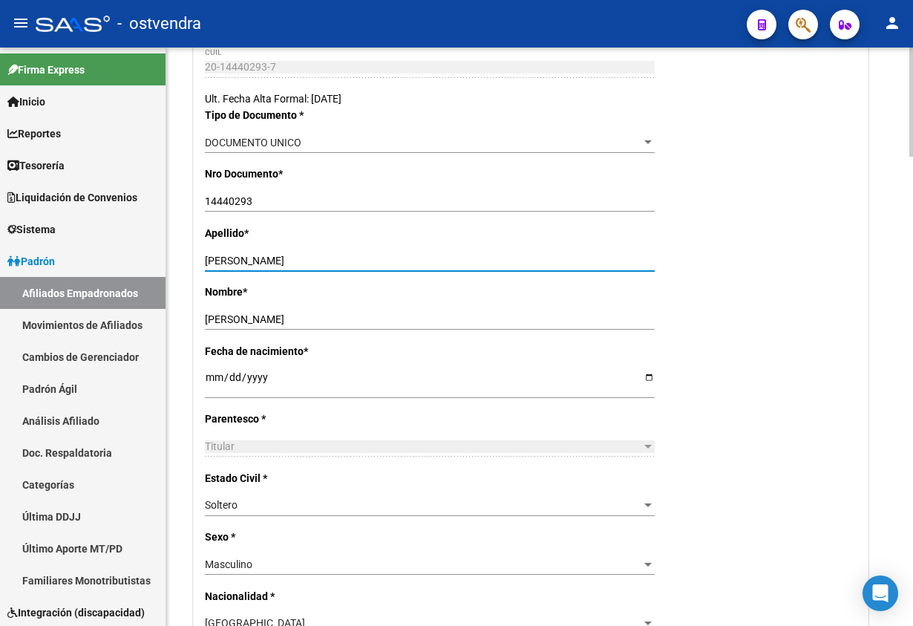
drag, startPoint x: 252, startPoint y: 258, endPoint x: 909, endPoint y: 243, distance: 657.8
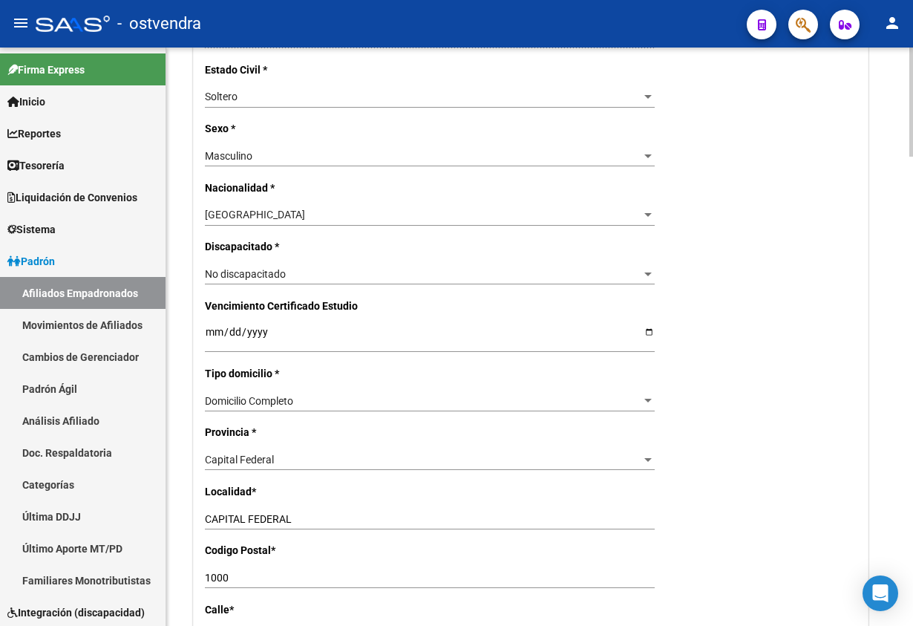
scroll to position [779, 0]
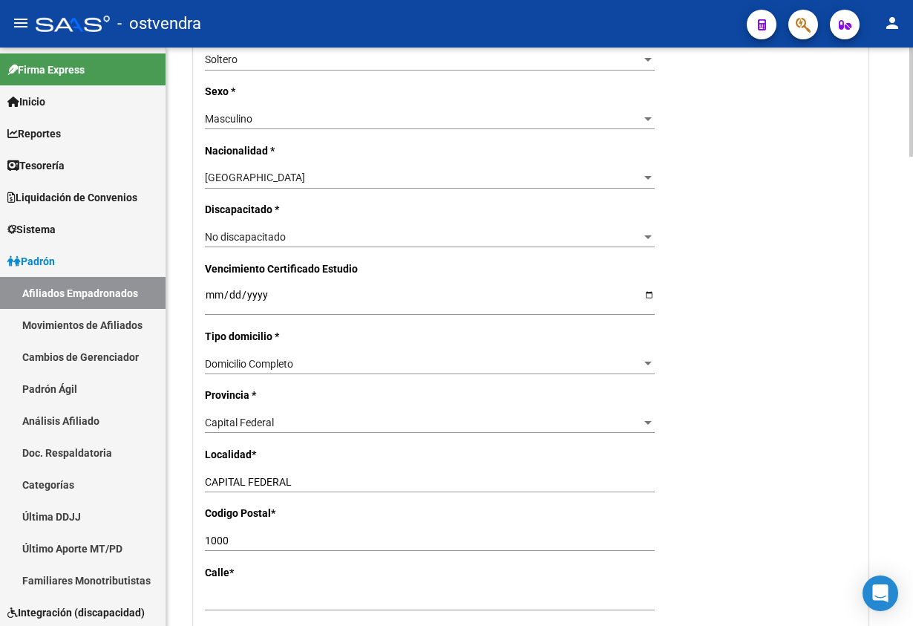
type input "MARTINI"
drag, startPoint x: 325, startPoint y: 410, endPoint x: 312, endPoint y: 435, distance: 27.9
click at [324, 410] on div "Nro Afiliado Ingresar nro CUIL * 20-14440293-7 CUIL ARCA Padrón Ult. Fecha Alta…" at bounding box center [531, 281] width 674 height 1531
click at [308, 436] on div "Capital Federal Seleccionar provincia" at bounding box center [430, 428] width 450 height 33
click at [306, 430] on div "Capital Federal Seleccionar provincia" at bounding box center [430, 422] width 450 height 21
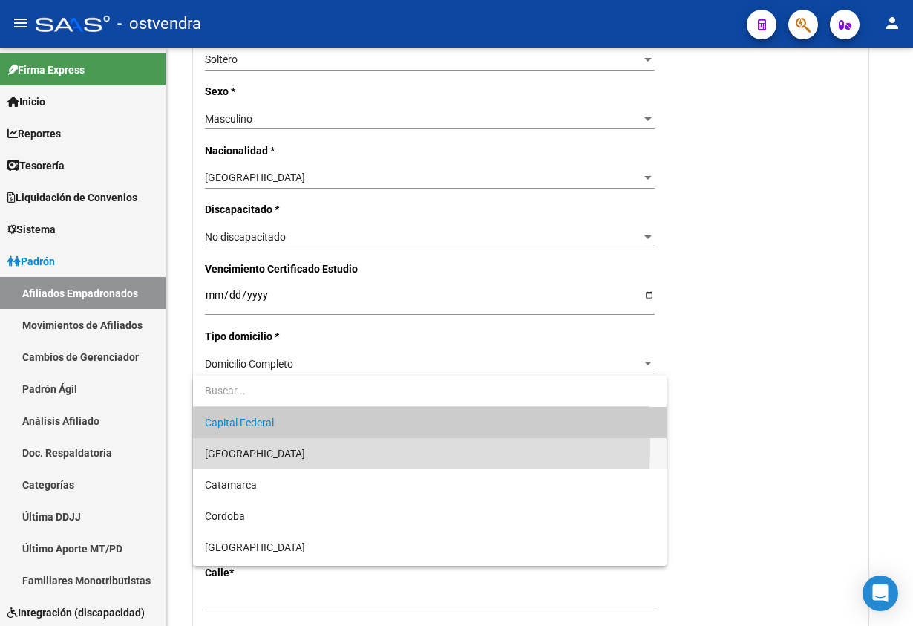
click at [287, 444] on span "[GEOGRAPHIC_DATA]" at bounding box center [429, 453] width 449 height 31
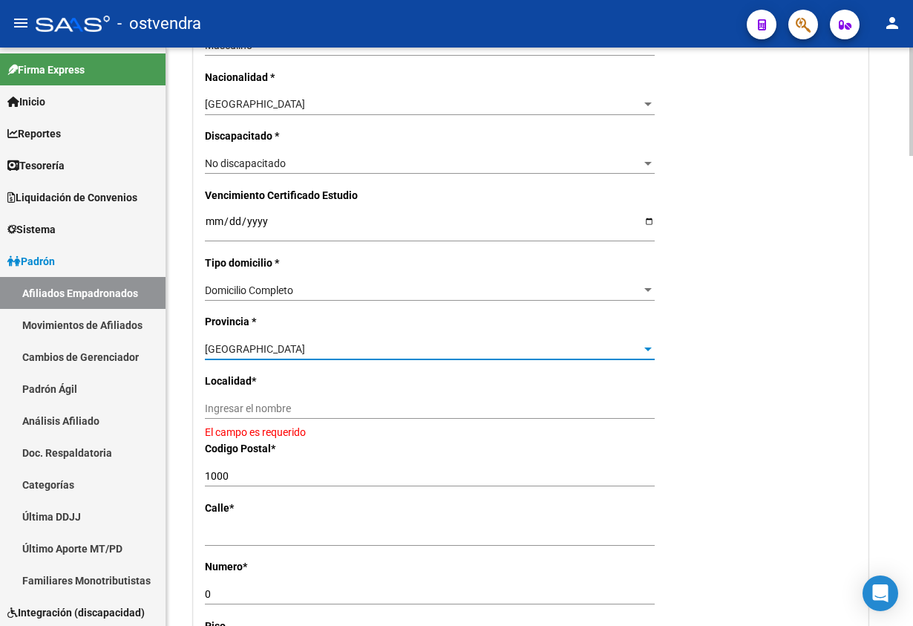
scroll to position [891, 0]
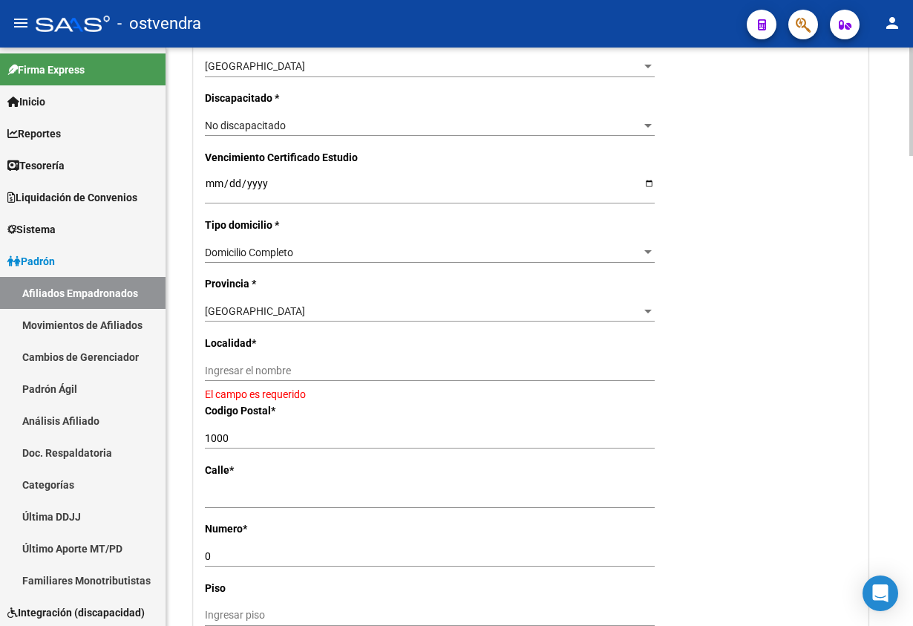
drag, startPoint x: 254, startPoint y: 387, endPoint x: 238, endPoint y: 361, distance: 30.9
click at [252, 385] on div "Ingresar el nombre" at bounding box center [430, 376] width 450 height 33
drag, startPoint x: 238, startPoint y: 361, endPoint x: 234, endPoint y: 350, distance: 11.3
click at [236, 360] on div "Ingresar el nombre" at bounding box center [430, 370] width 450 height 21
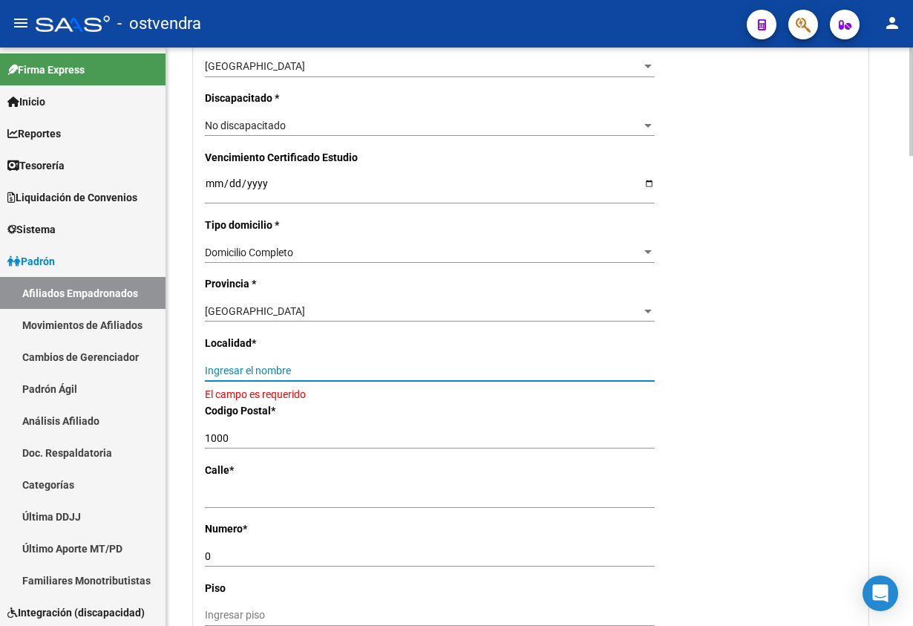
click at [299, 374] on input "Ingresar el nombre" at bounding box center [430, 370] width 450 height 13
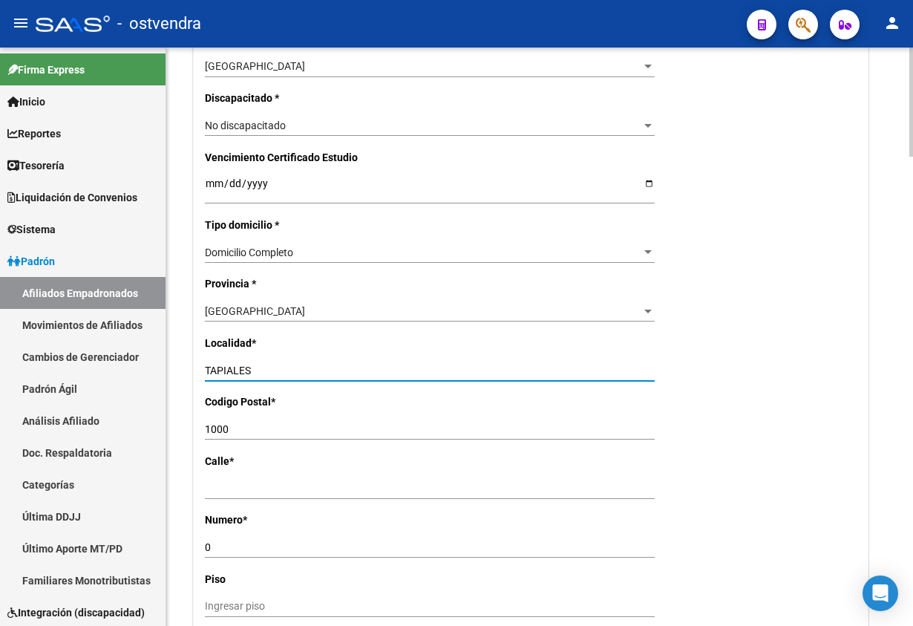
type input "TAPIALES"
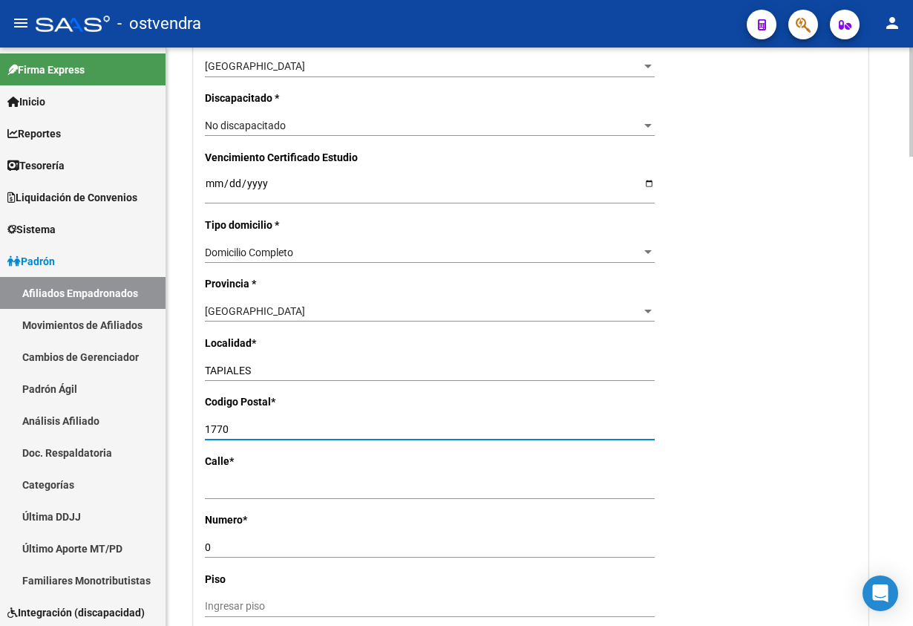
type input "1770"
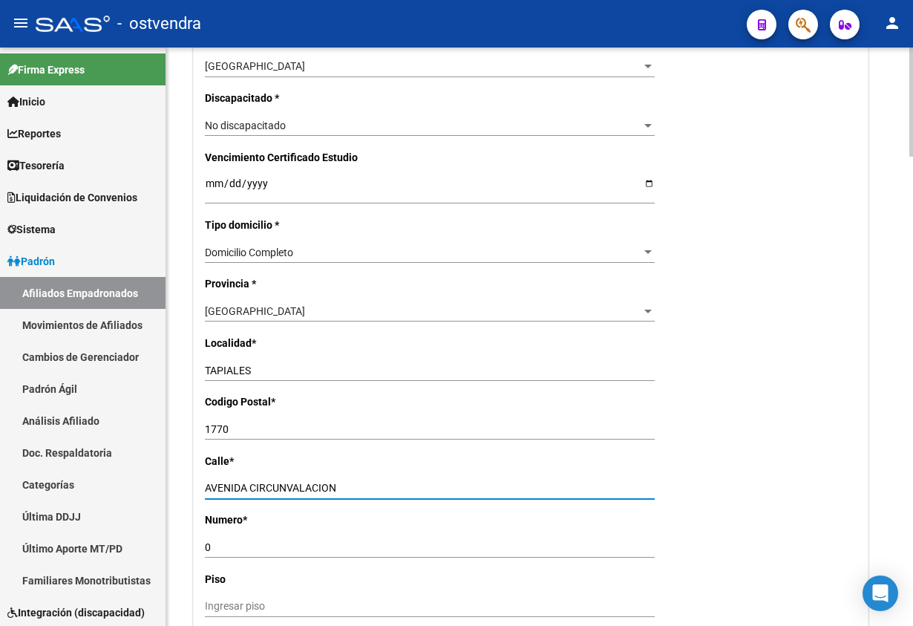
type input "AVENIDA CIRCUNVALACION"
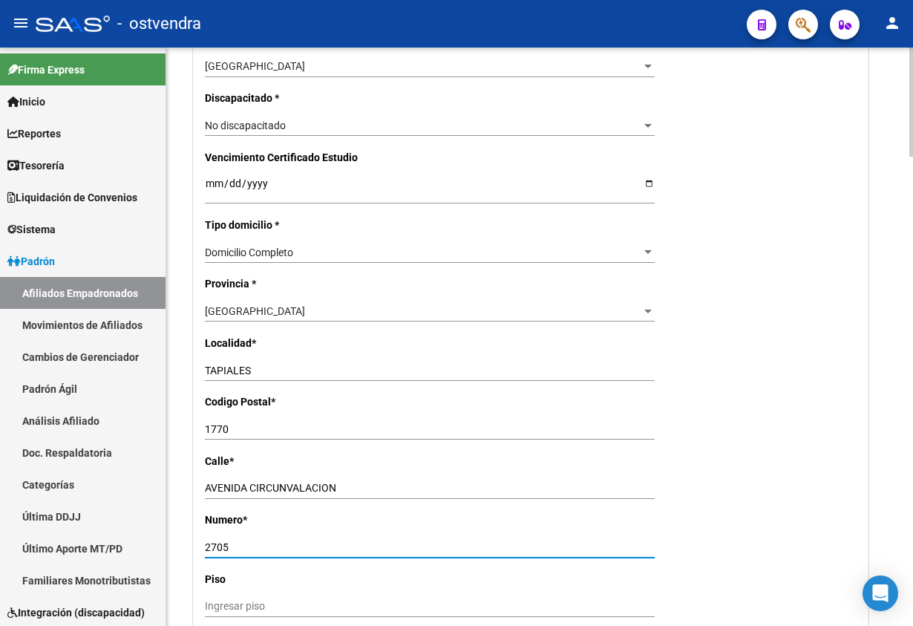
type input "2705"
click at [702, 454] on div "Nro Afiliado Ingresar nro CUIL * 20-14440293-7 CUIL ARCA Padrón Ult. Fecha Alta…" at bounding box center [531, 170] width 674 height 1531
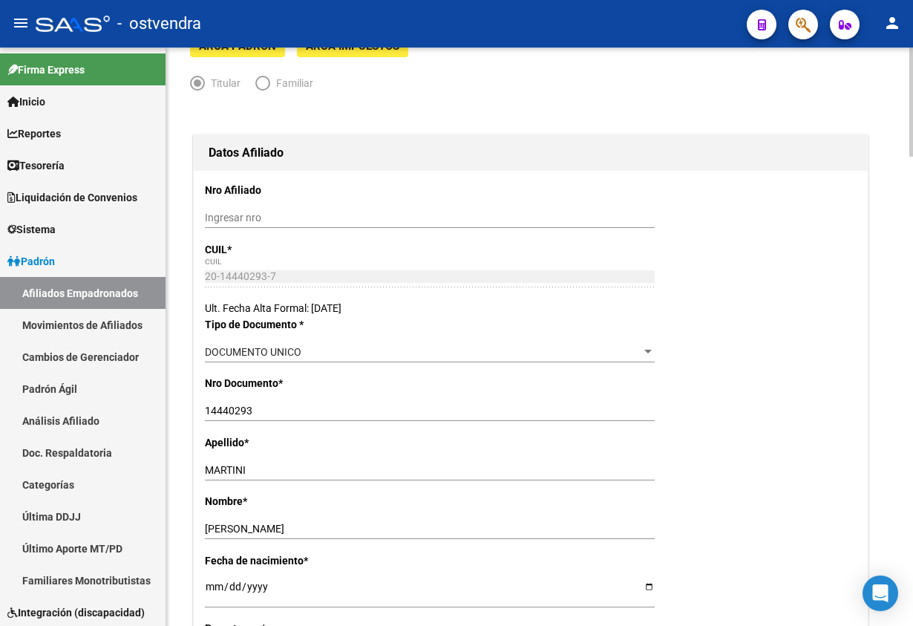
scroll to position [0, 0]
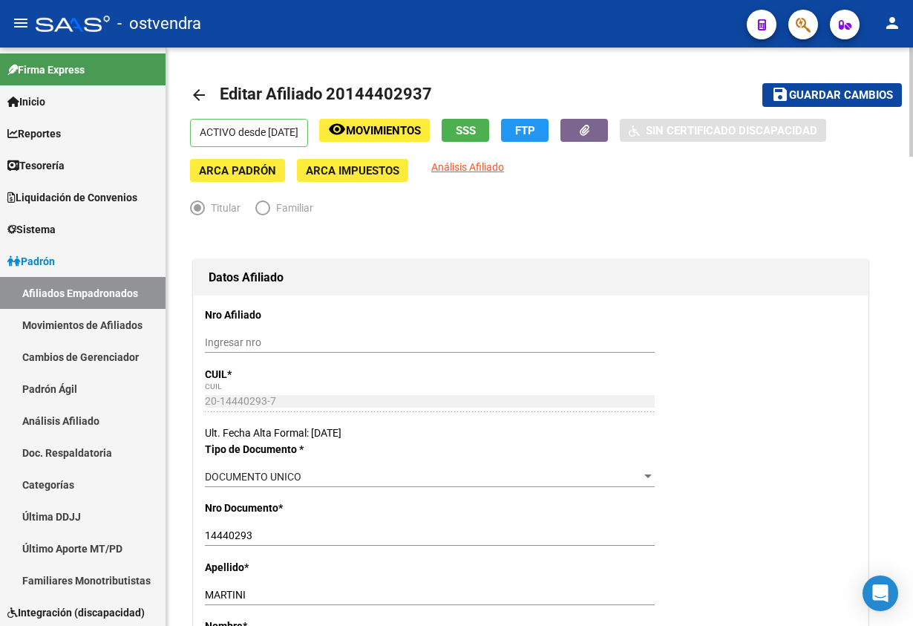
click at [796, 99] on span "Guardar cambios" at bounding box center [841, 95] width 104 height 13
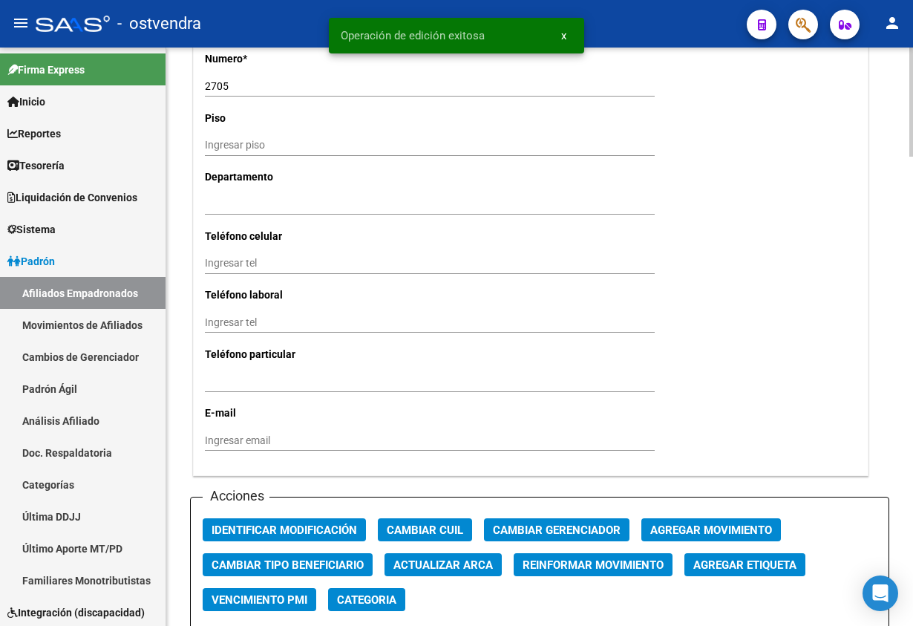
scroll to position [1559, 0]
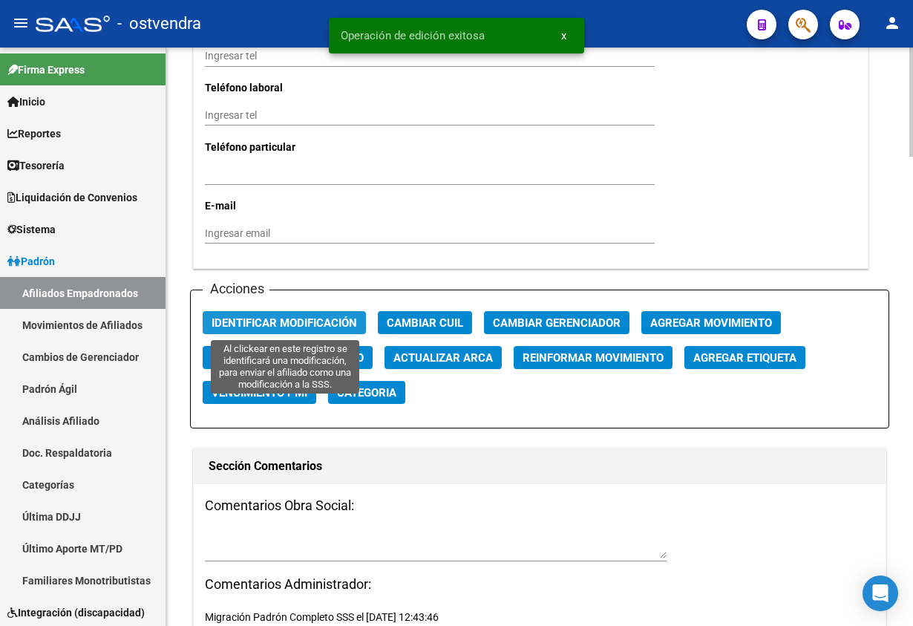
click at [318, 312] on button "Identificar Modificación" at bounding box center [284, 322] width 163 height 23
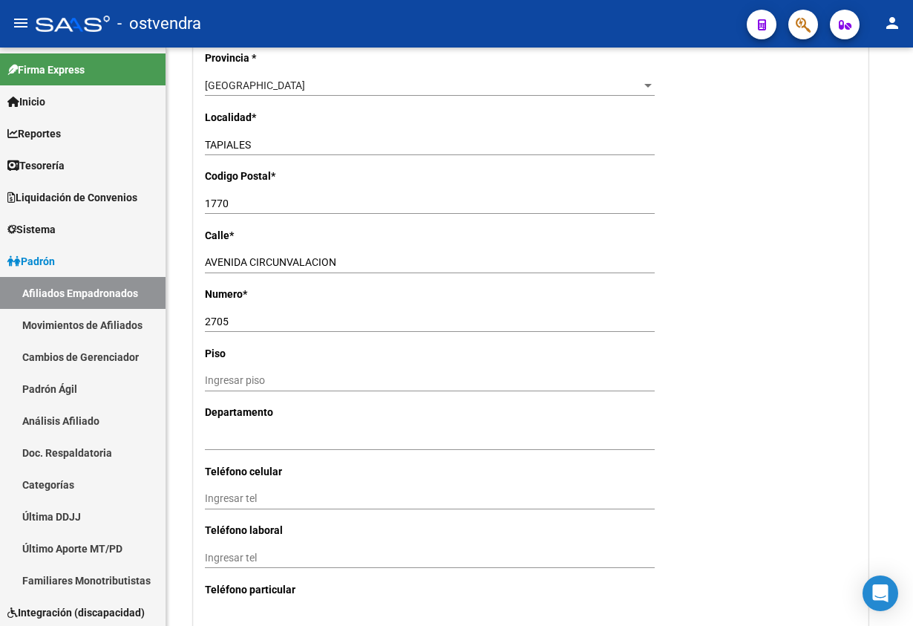
scroll to position [1113, 0]
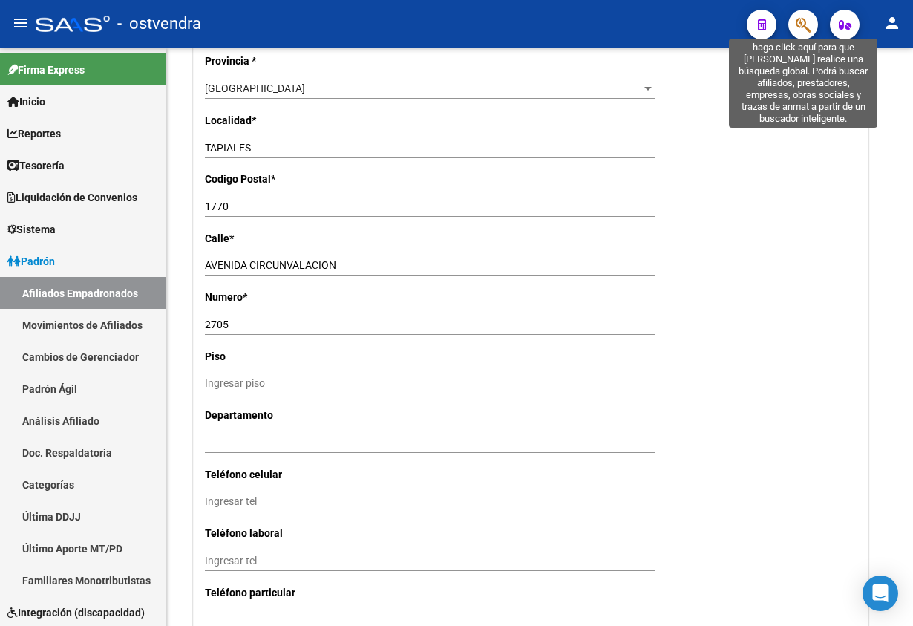
click at [796, 23] on icon "button" at bounding box center [803, 24] width 15 height 17
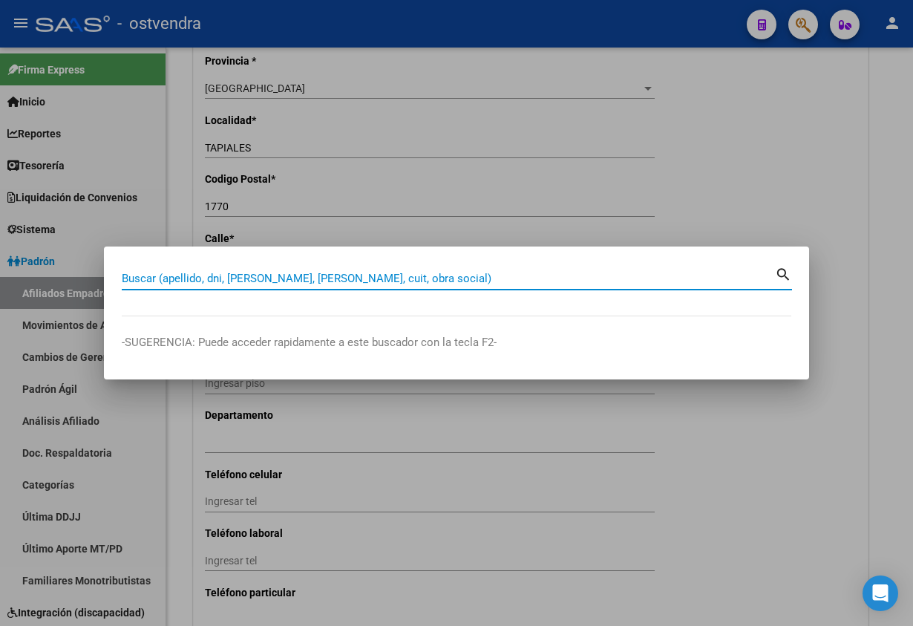
paste input "14787949"
type input "14787949"
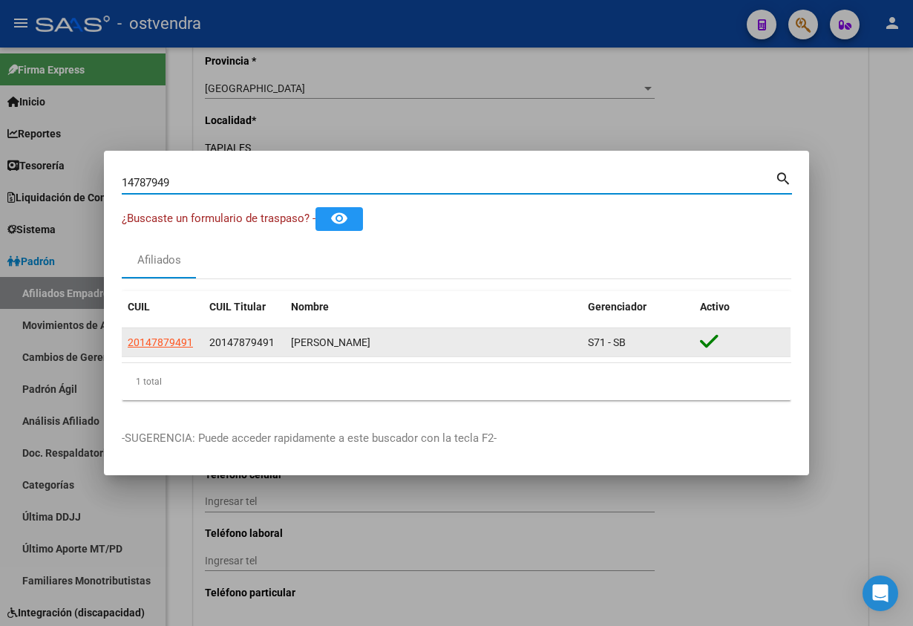
click at [143, 350] on app-link-go-to "20147879491" at bounding box center [160, 342] width 65 height 17
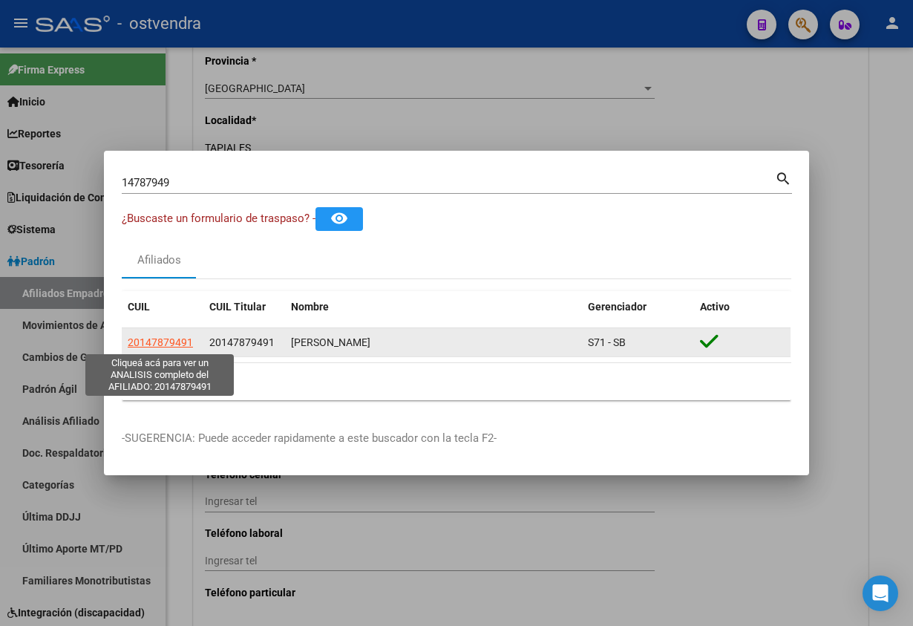
click at [147, 343] on span "20147879491" at bounding box center [160, 342] width 65 height 12
type textarea "20147879491"
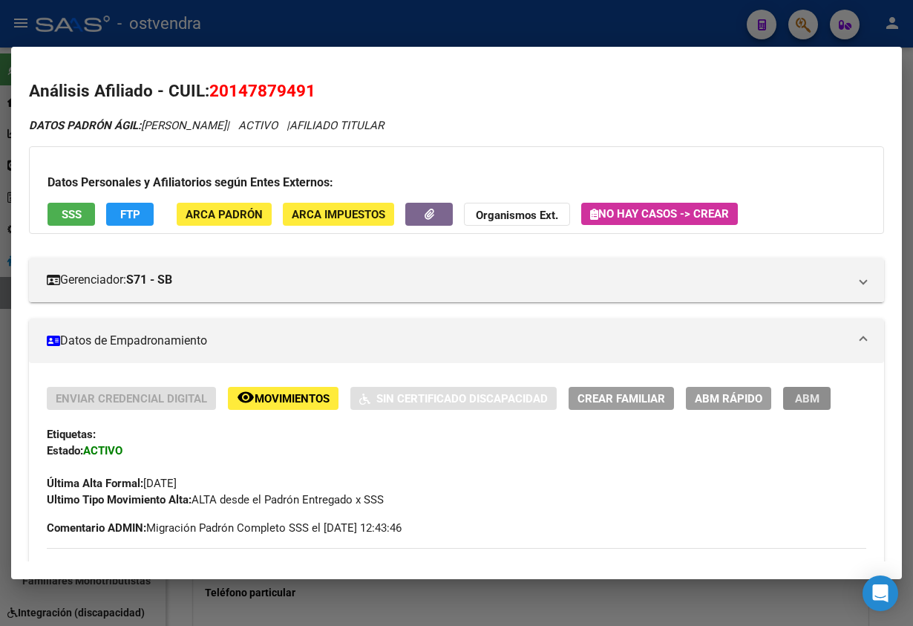
click at [826, 396] on button "ABM" at bounding box center [807, 398] width 48 height 23
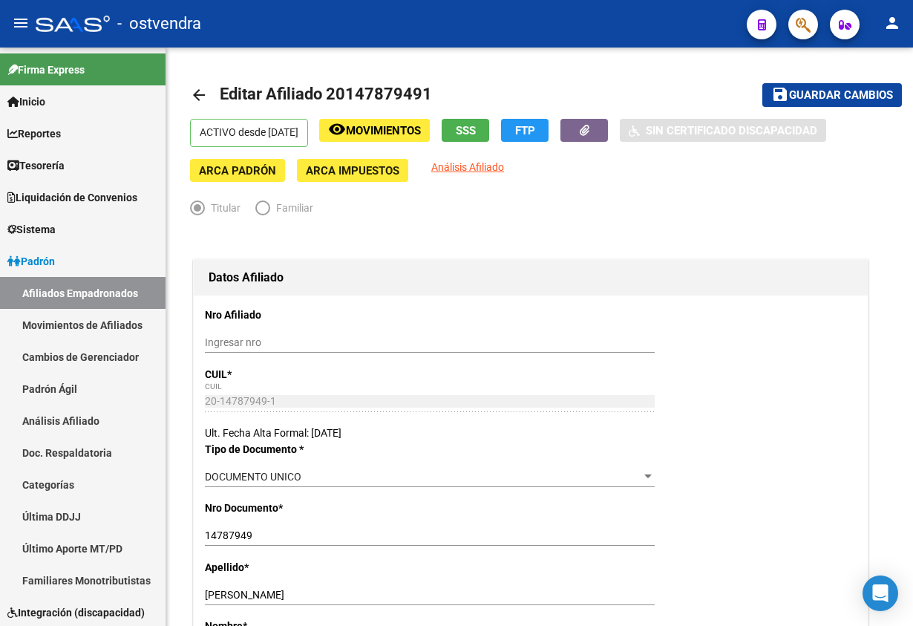
click at [800, 18] on icon "button" at bounding box center [803, 24] width 15 height 17
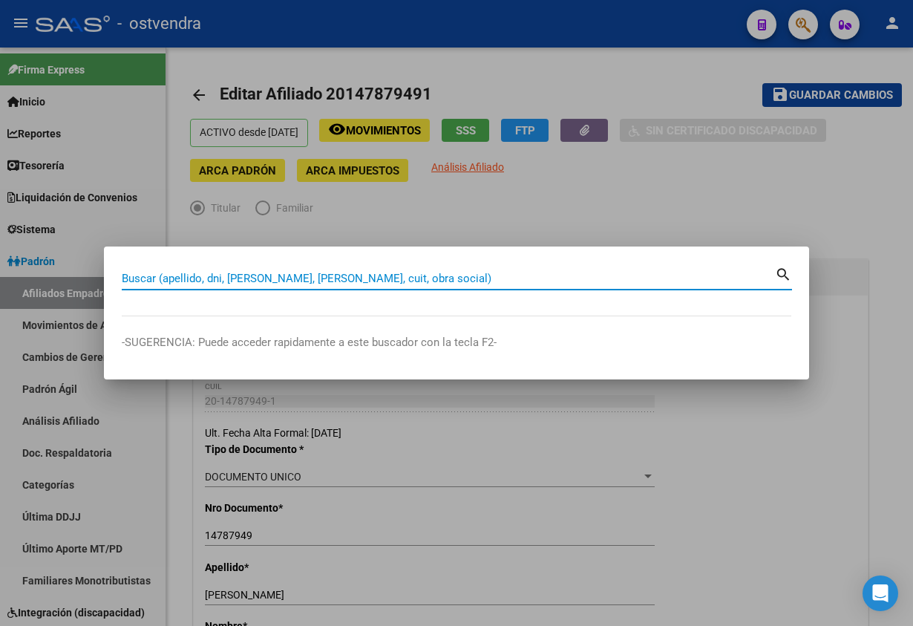
paste input "14787949"
type input "14787949"
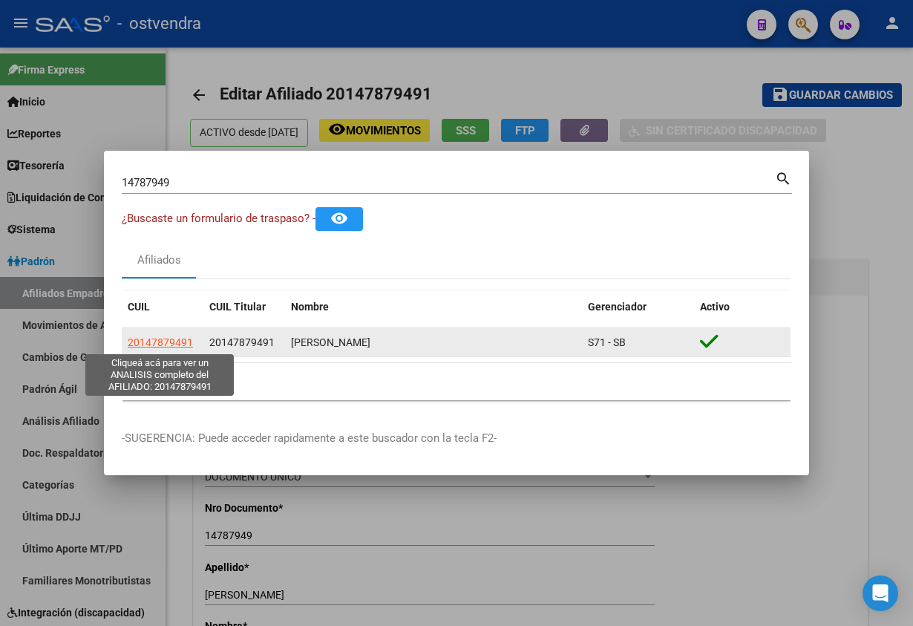
click at [167, 341] on span "20147879491" at bounding box center [160, 342] width 65 height 12
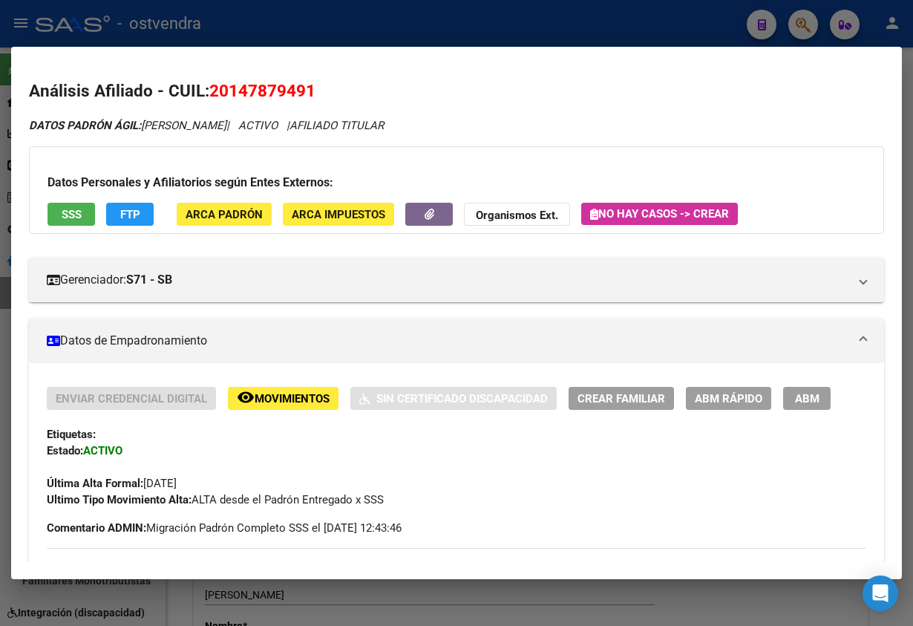
click at [815, 404] on span "ABM" at bounding box center [807, 398] width 24 height 13
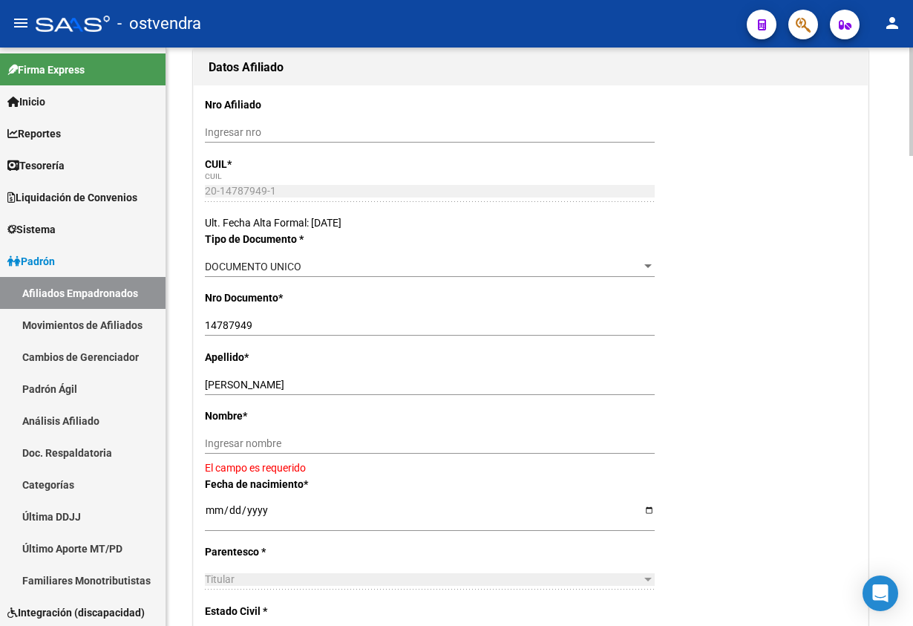
scroll to position [223, 0]
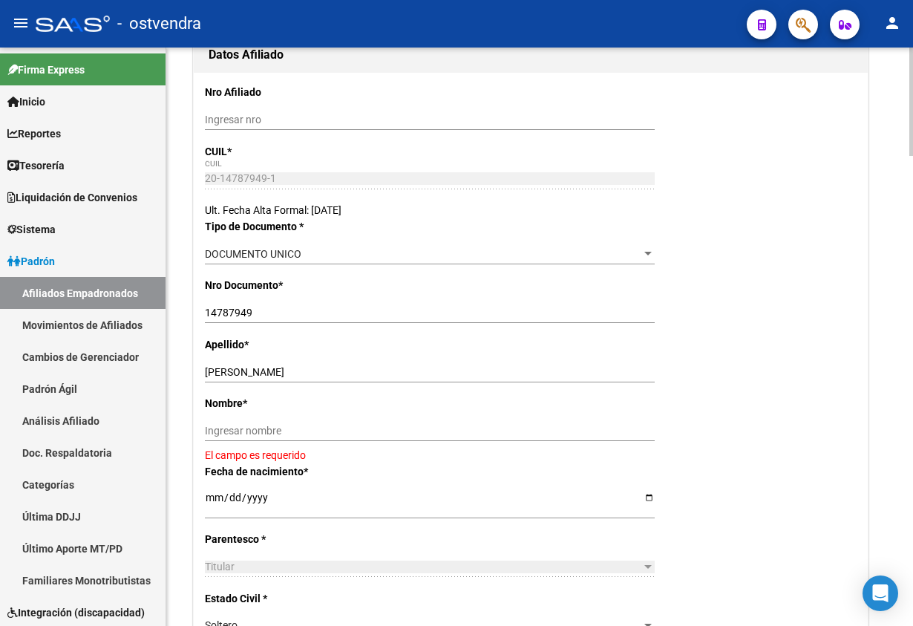
click at [252, 365] on div "SOPEREZ ROBERTO OSCAR Ingresar apellido" at bounding box center [430, 371] width 450 height 21
drag, startPoint x: 252, startPoint y: 368, endPoint x: 352, endPoint y: 373, distance: 99.6
click at [352, 373] on input "SOPEREZ ROBERTO OSCAR" at bounding box center [430, 372] width 450 height 13
drag, startPoint x: 336, startPoint y: 444, endPoint x: 316, endPoint y: 426, distance: 26.8
click at [330, 439] on div "Ingresar nombre" at bounding box center [430, 436] width 450 height 33
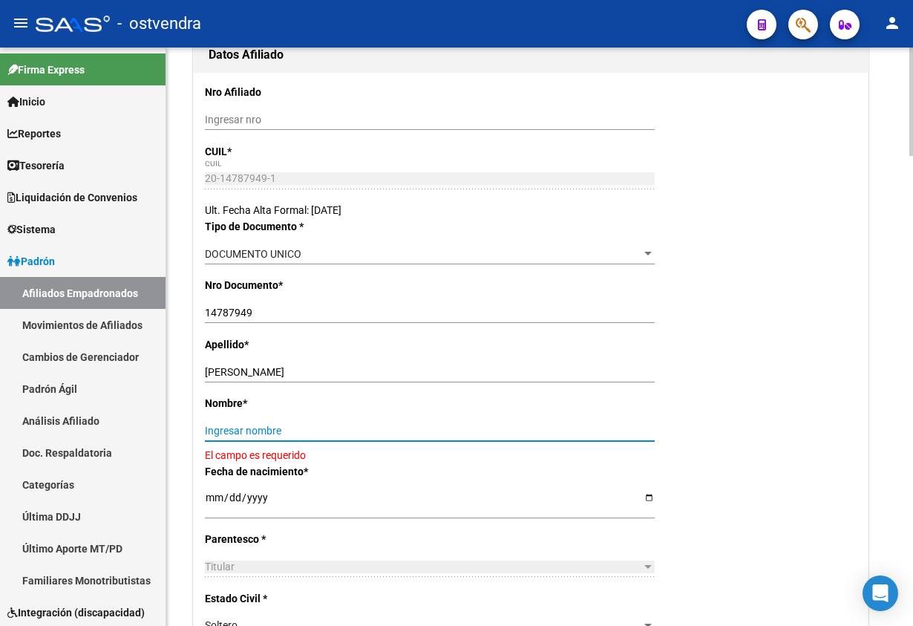
drag, startPoint x: 316, startPoint y: 426, endPoint x: 292, endPoint y: 408, distance: 29.7
click at [316, 426] on input "Ingresar nombre" at bounding box center [430, 431] width 450 height 13
paste input "ROBERTO OSCAR"
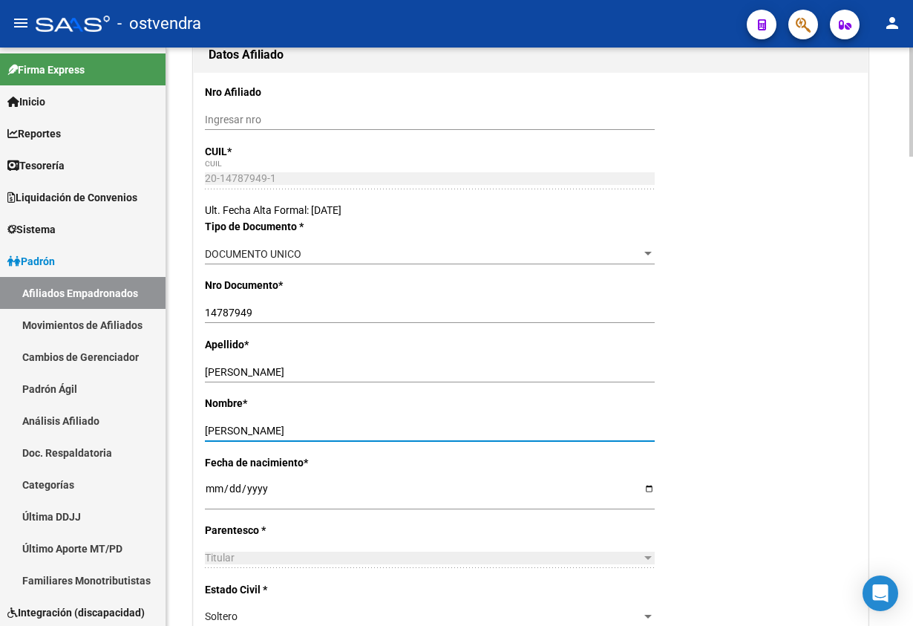
type input "ROBERTO OSCAR"
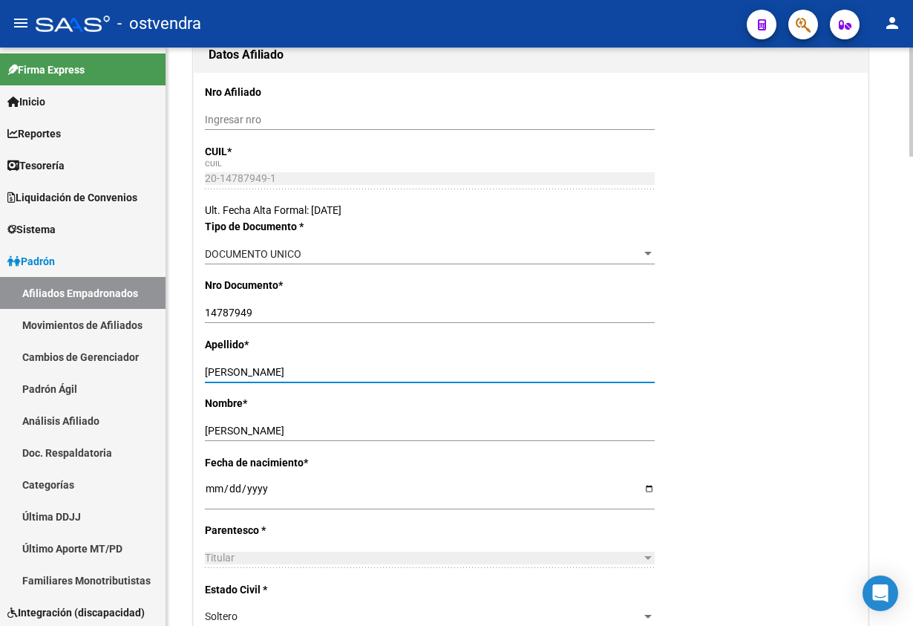
drag, startPoint x: 356, startPoint y: 373, endPoint x: 421, endPoint y: 375, distance: 64.6
click at [421, 375] on input "SOPEREZ ROBERTO OSCAR" at bounding box center [430, 372] width 450 height 13
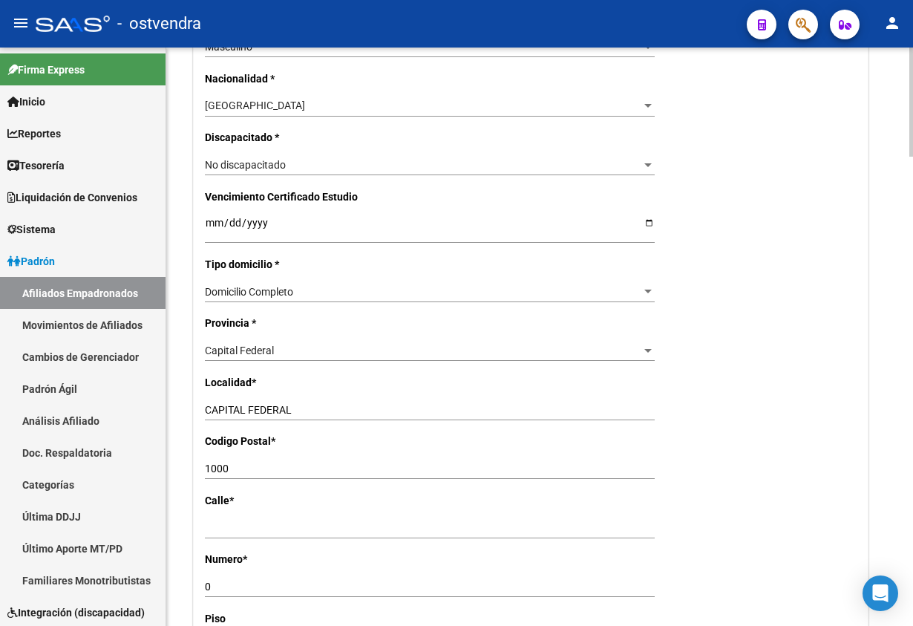
scroll to position [891, 0]
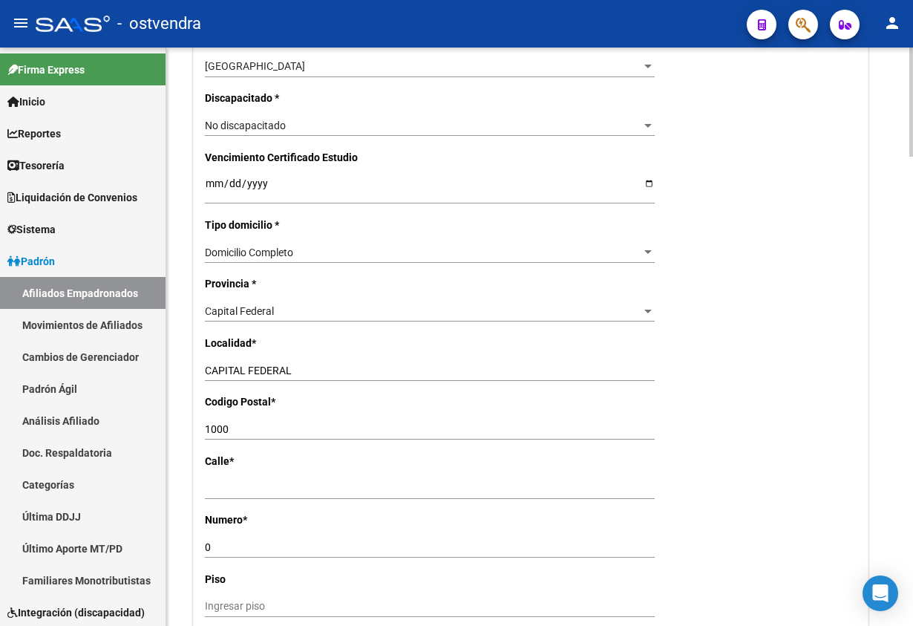
type input "SOPEREZ"
drag, startPoint x: 355, startPoint y: 428, endPoint x: 147, endPoint y: 443, distance: 208.4
click at [147, 443] on mat-sidenav-container "Firma Express Inicio Calendario SSS Instructivos Contacto OS Reportes Tablero d…" at bounding box center [456, 337] width 913 height 578
type input "1054"
click at [258, 497] on div "Ingresar calle" at bounding box center [430, 488] width 450 height 21
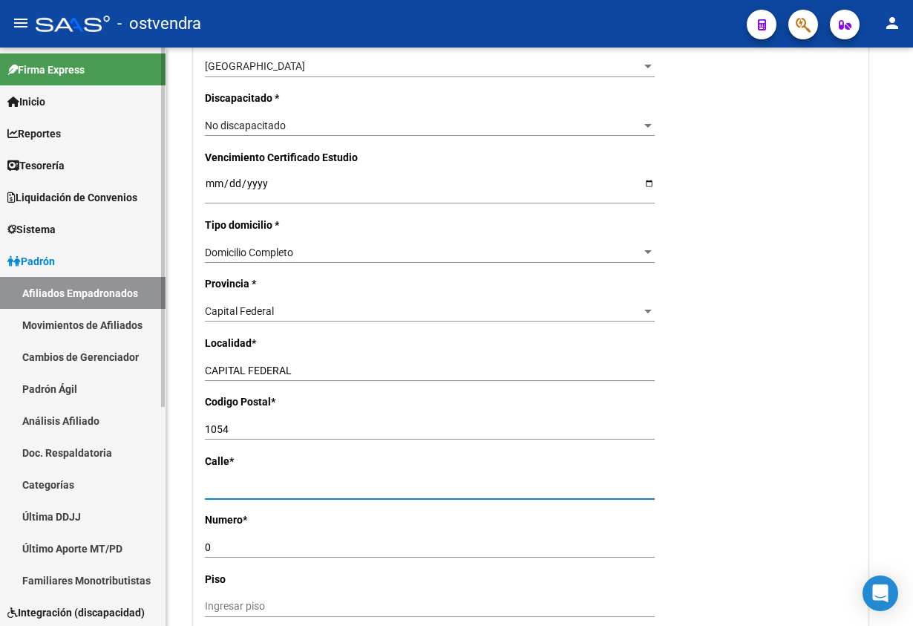
drag, startPoint x: 312, startPoint y: 491, endPoint x: 141, endPoint y: 488, distance: 171.5
click at [141, 488] on mat-sidenav-container "Firma Express Inicio Calendario SSS Instructivos Contacto OS Reportes Tablero d…" at bounding box center [456, 337] width 913 height 578
type input "avenida santa fe"
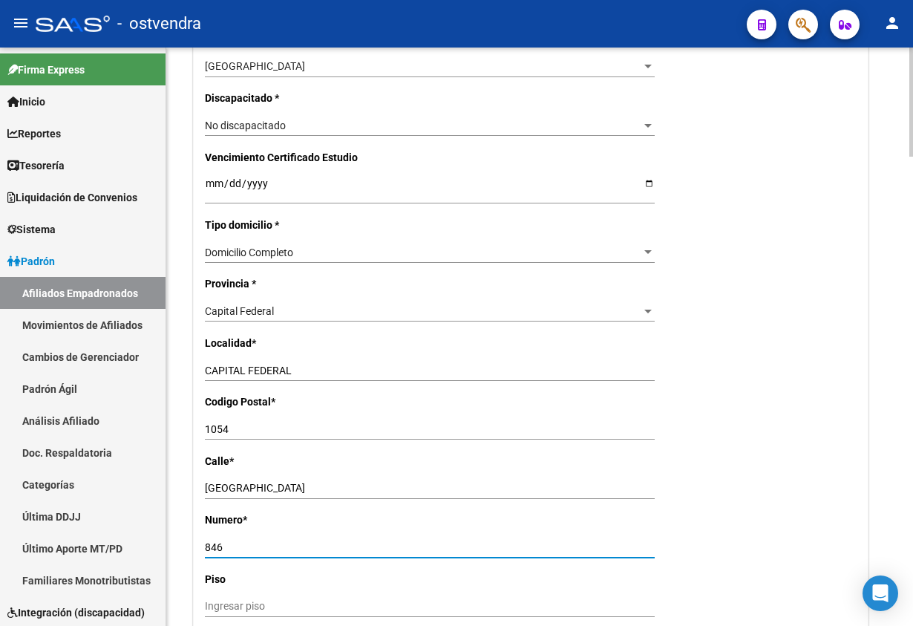
type input "846"
click at [773, 421] on div "Nro Afiliado Ingresar nro CUIL * 20-14787949-1 CUIL ARCA Padrón Ult. Fecha Alta…" at bounding box center [531, 170] width 674 height 1531
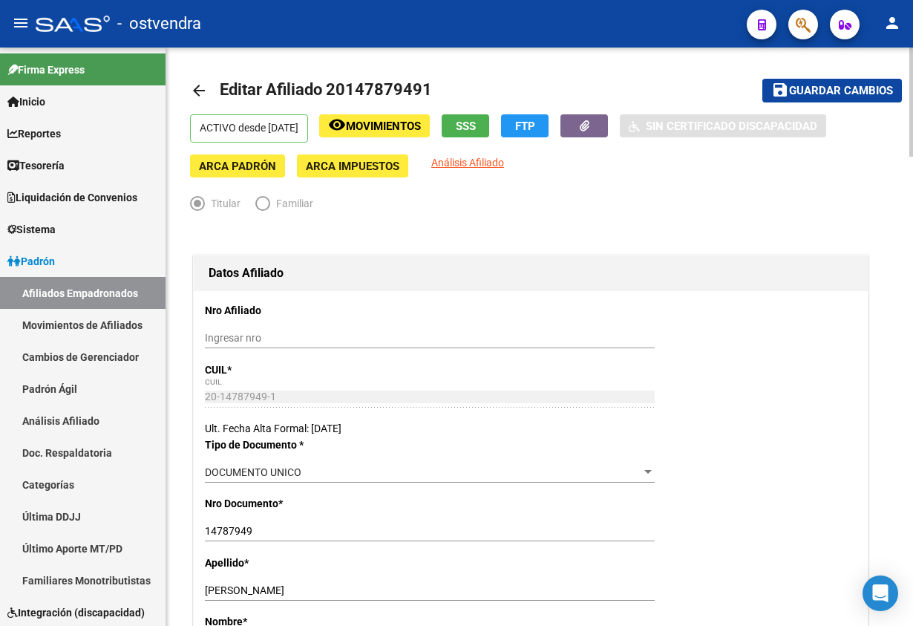
scroll to position [0, 0]
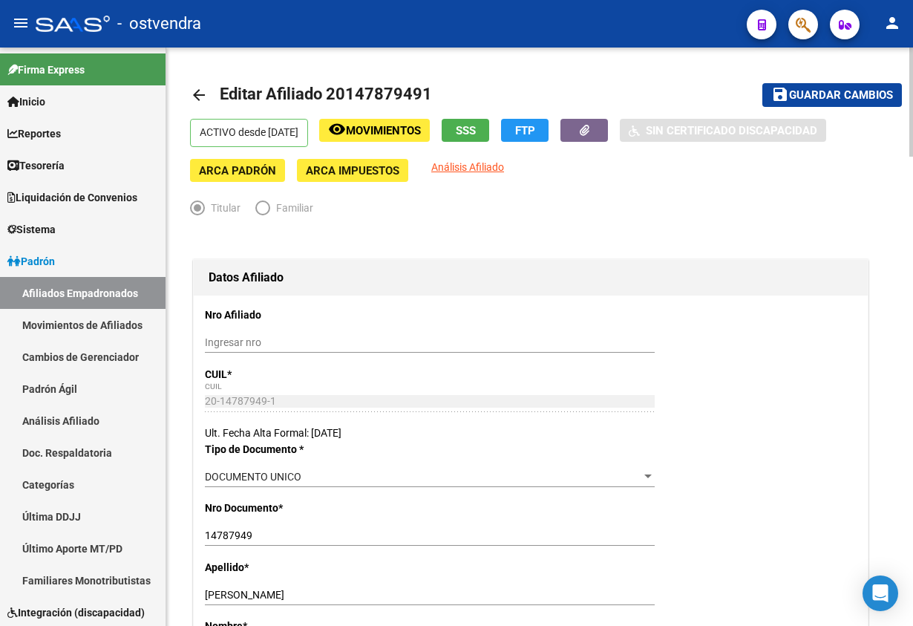
click at [839, 99] on span "Guardar cambios" at bounding box center [841, 95] width 104 height 13
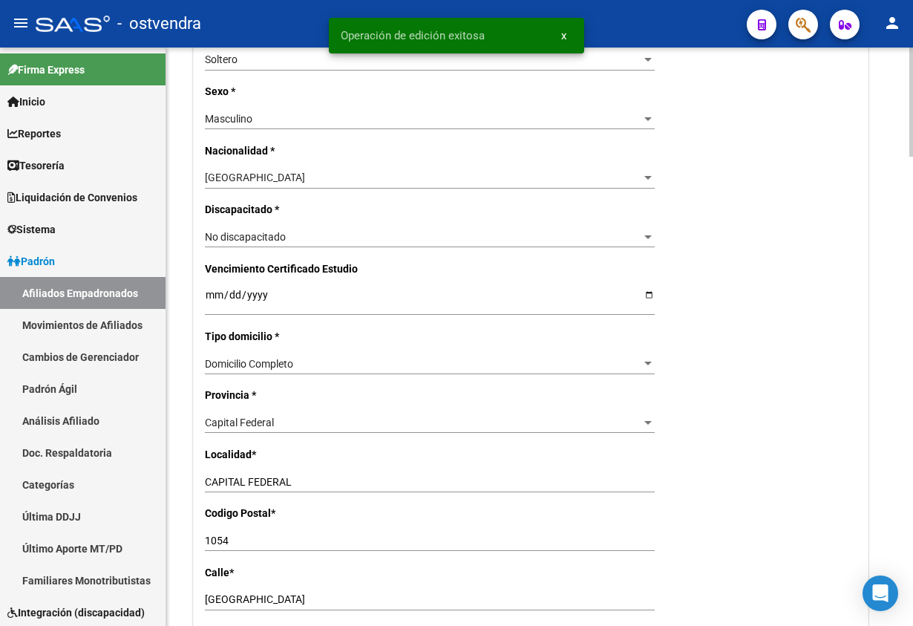
scroll to position [1336, 0]
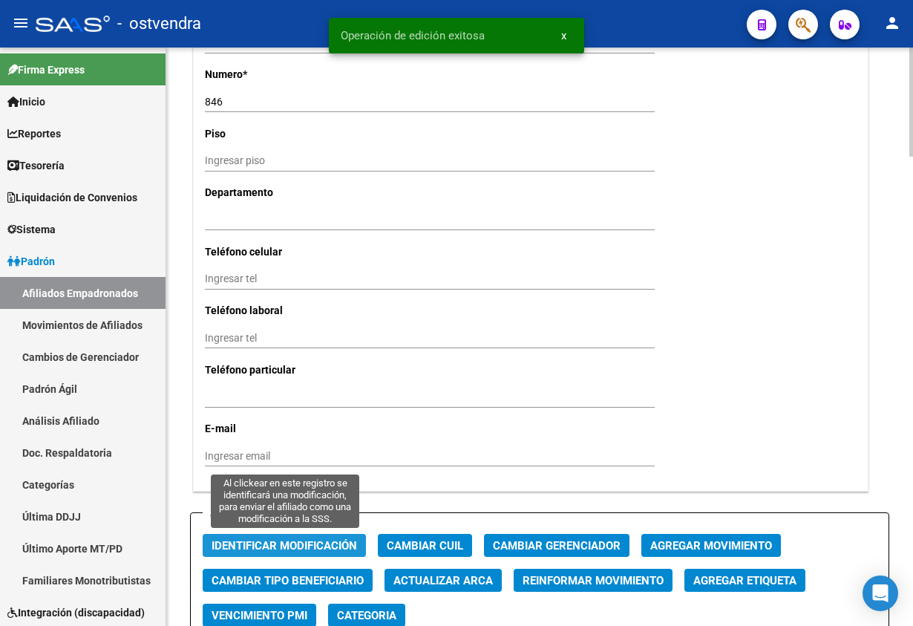
click at [257, 541] on span "Identificar Modificación" at bounding box center [284, 545] width 145 height 13
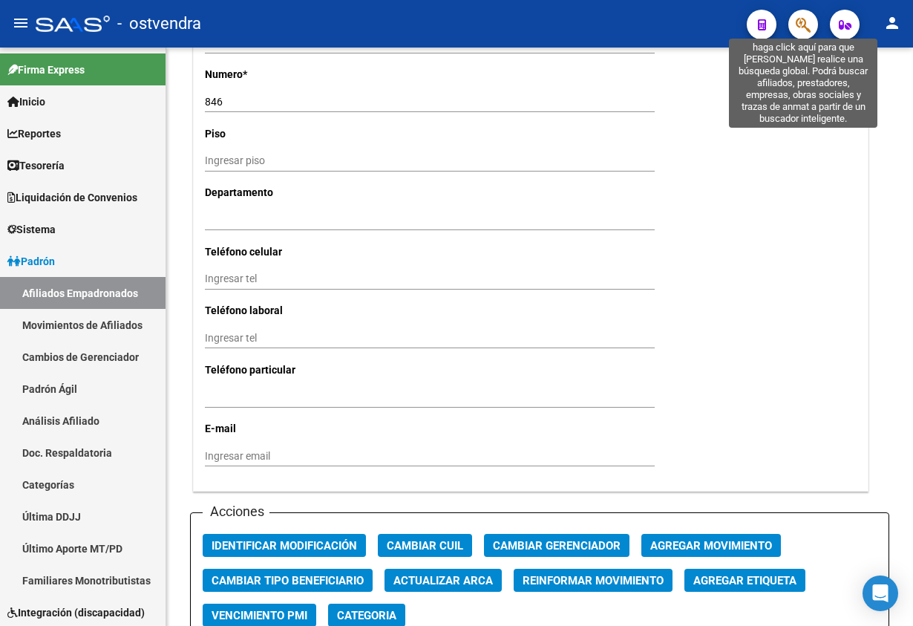
click at [805, 27] on icon "button" at bounding box center [803, 24] width 15 height 17
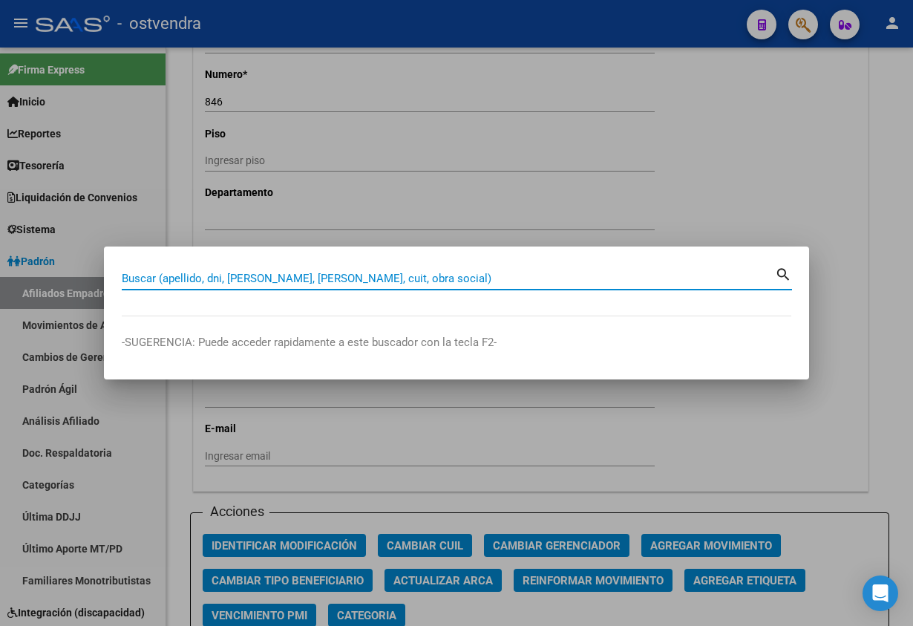
paste input "18379654"
type input "18379654"
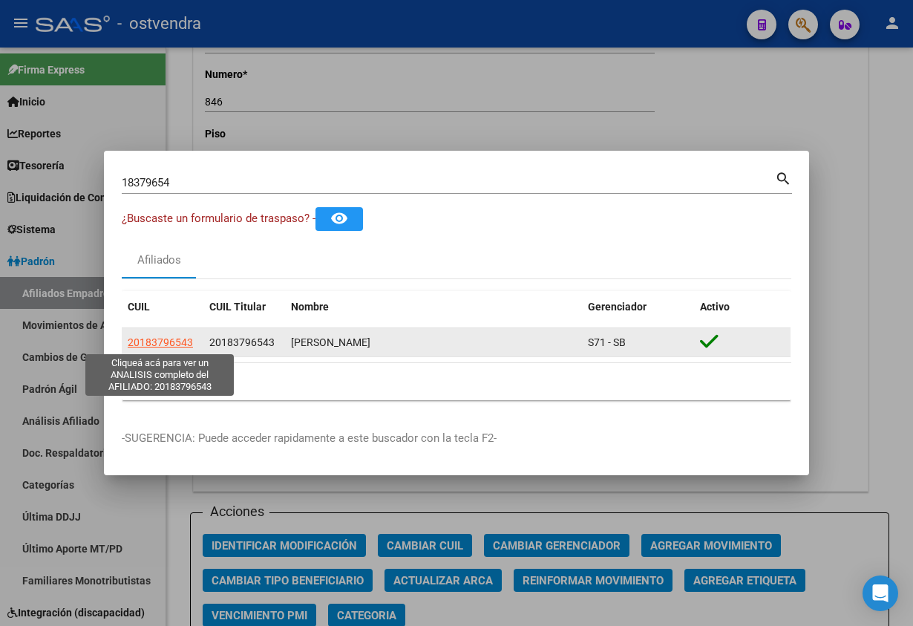
click at [136, 341] on span "20183796543" at bounding box center [160, 342] width 65 height 12
type textarea "20183796543"
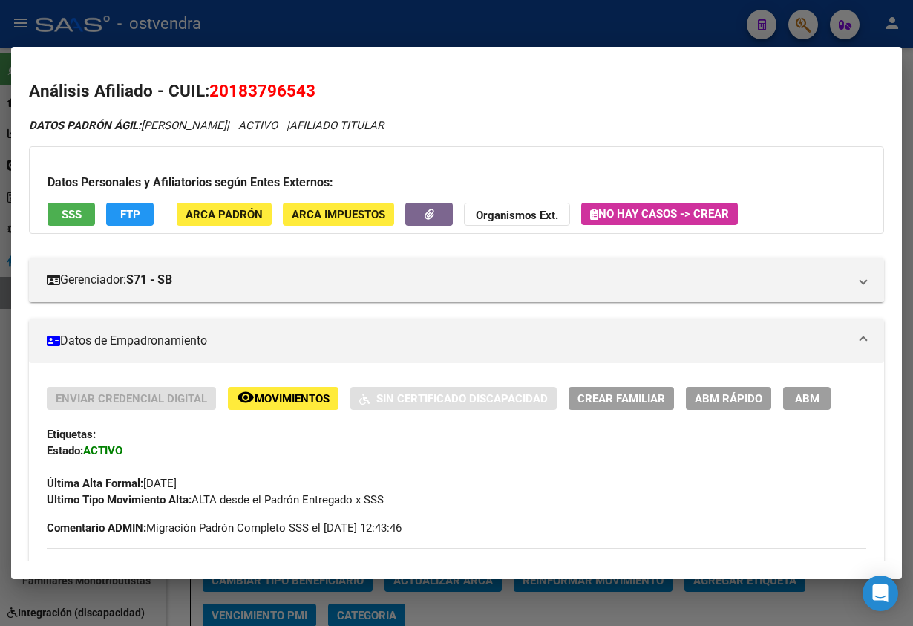
click at [809, 406] on button "ABM" at bounding box center [807, 398] width 48 height 23
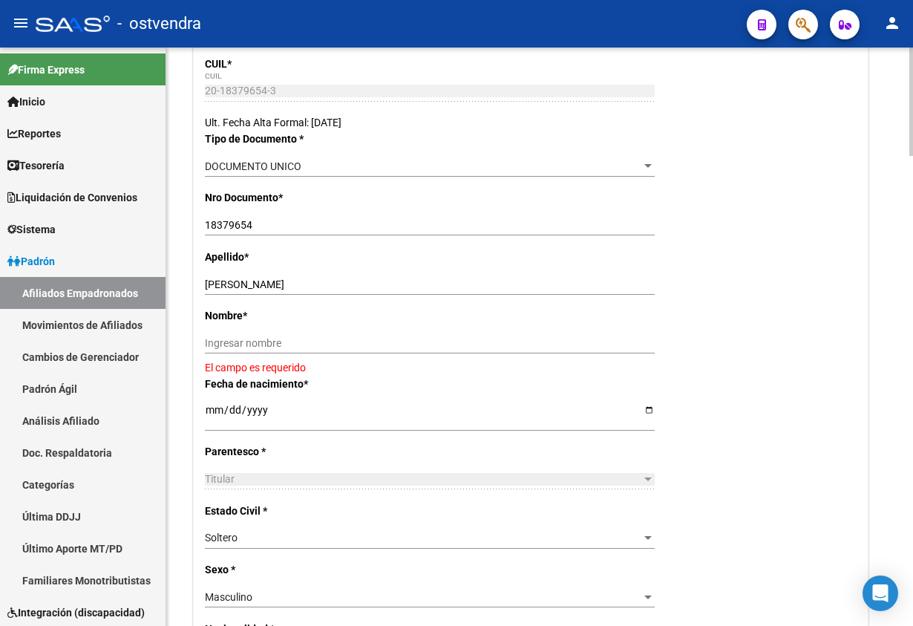
scroll to position [334, 0]
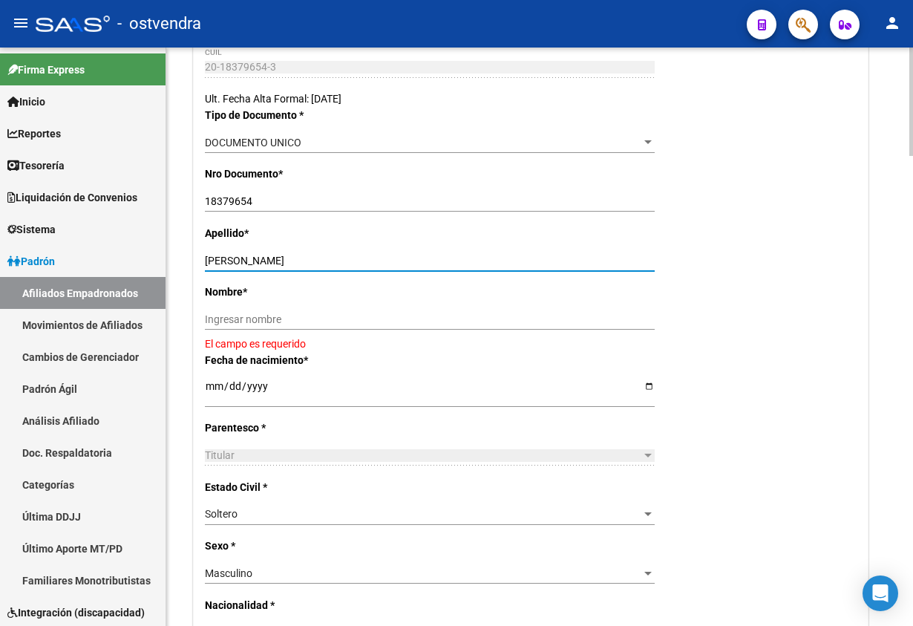
drag, startPoint x: 243, startPoint y: 259, endPoint x: 404, endPoint y: 290, distance: 164.1
click at [410, 266] on input "MARTIN OSVALDO RAUL" at bounding box center [430, 261] width 450 height 13
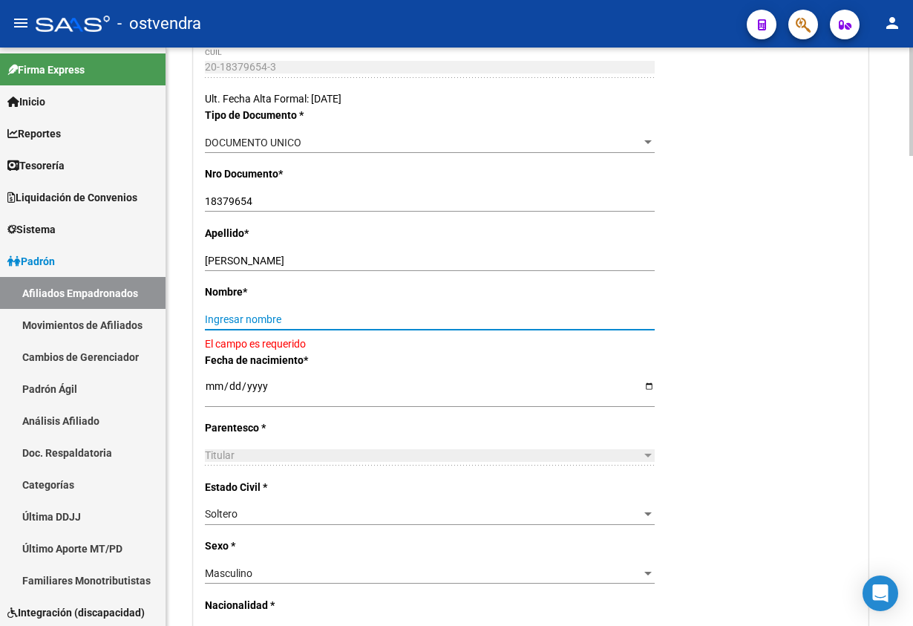
click at [390, 321] on input "Ingresar nombre" at bounding box center [430, 319] width 450 height 13
paste input "OSVALDO RAUL"
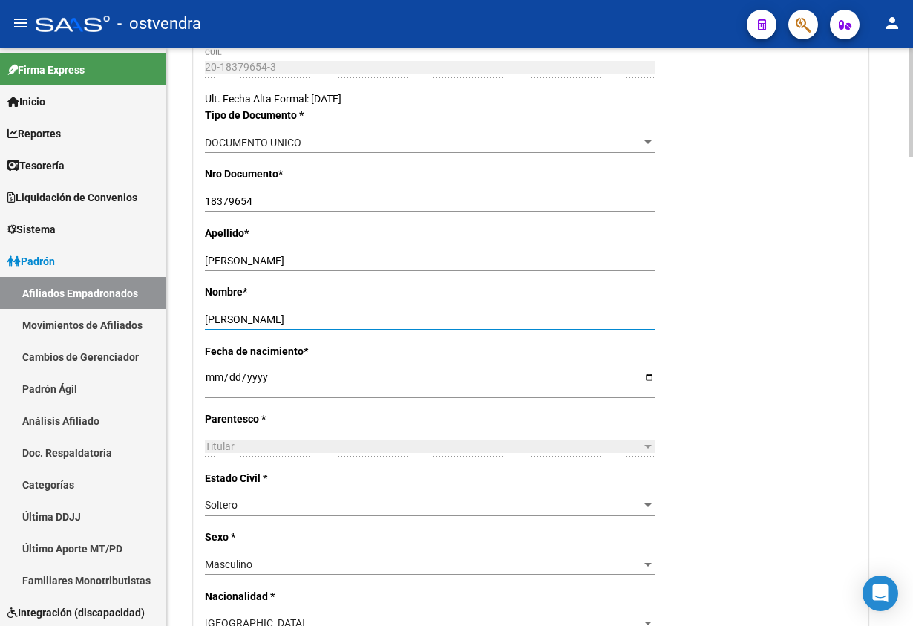
type input "OSVALDO RAUL"
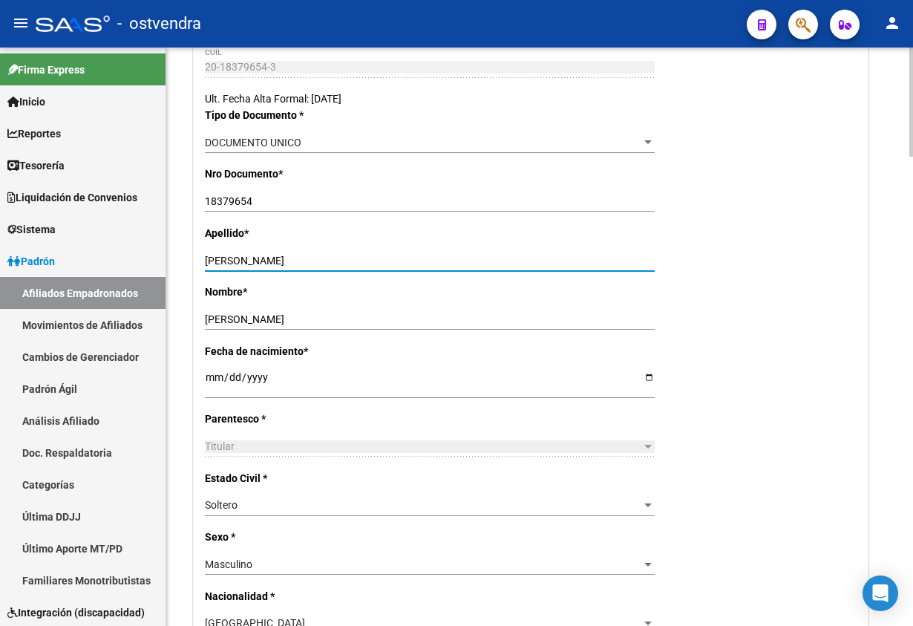
drag, startPoint x: 248, startPoint y: 264, endPoint x: 572, endPoint y: 255, distance: 324.5
click at [572, 255] on input "MARTIN OSVALDO RAUL" at bounding box center [430, 261] width 450 height 13
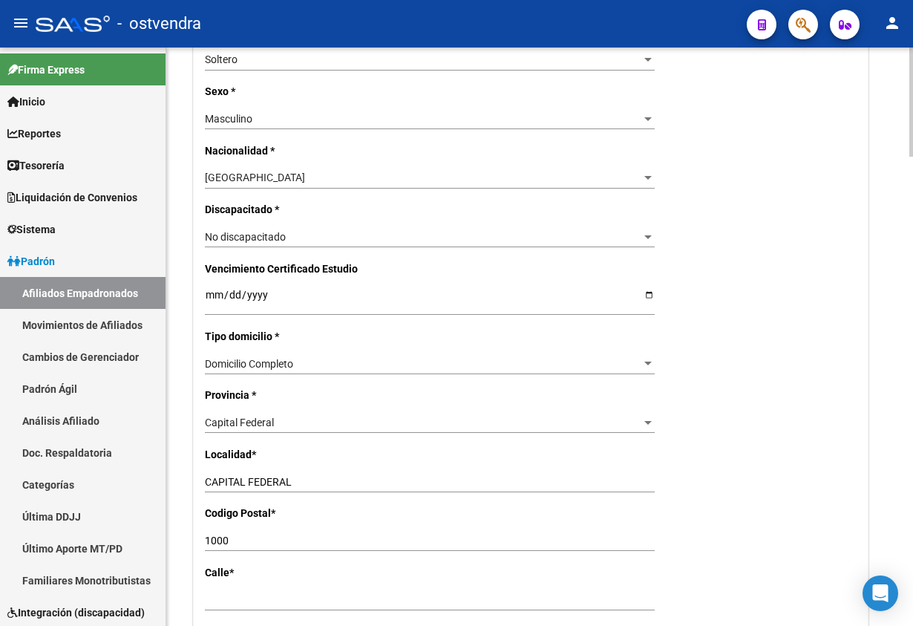
scroll to position [891, 0]
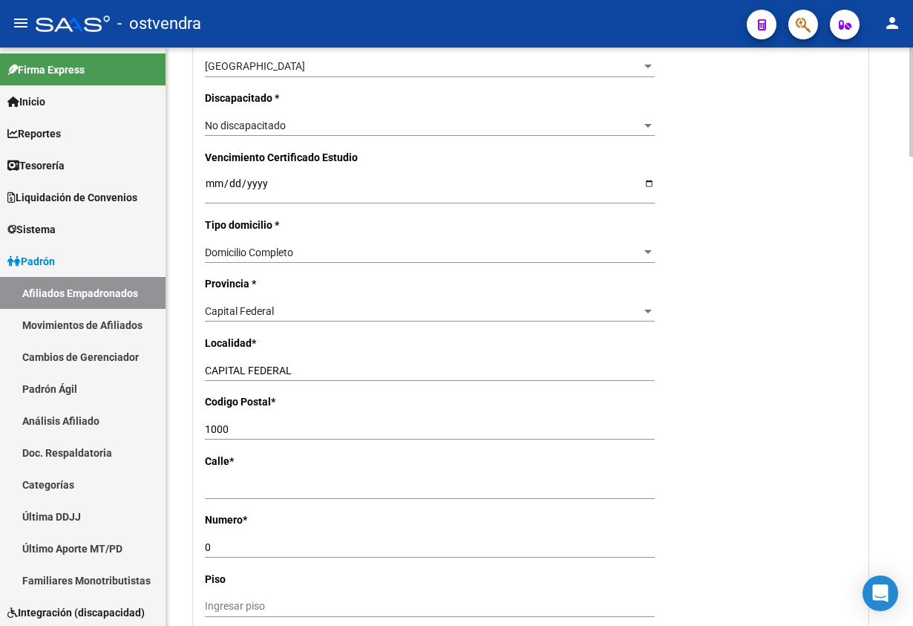
type input "MARTIN"
click at [246, 430] on input "1000" at bounding box center [430, 429] width 450 height 13
type input "1054"
type input "avenida santa fe"
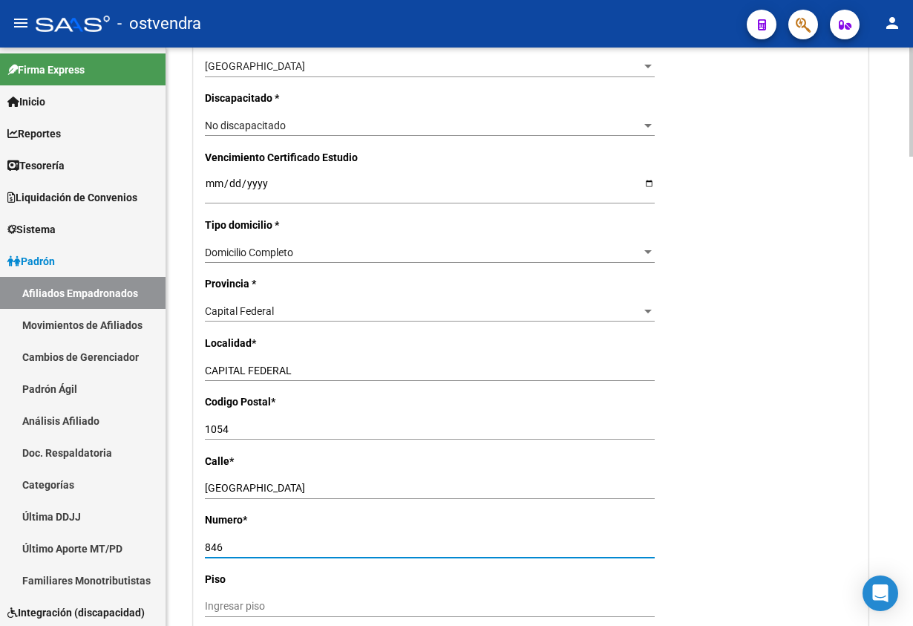
type input "846"
click at [816, 357] on div "Nro Afiliado Ingresar nro CUIL * 20-18379654-3 CUIL ARCA Padrón Ult. Fecha Alta…" at bounding box center [531, 170] width 674 height 1531
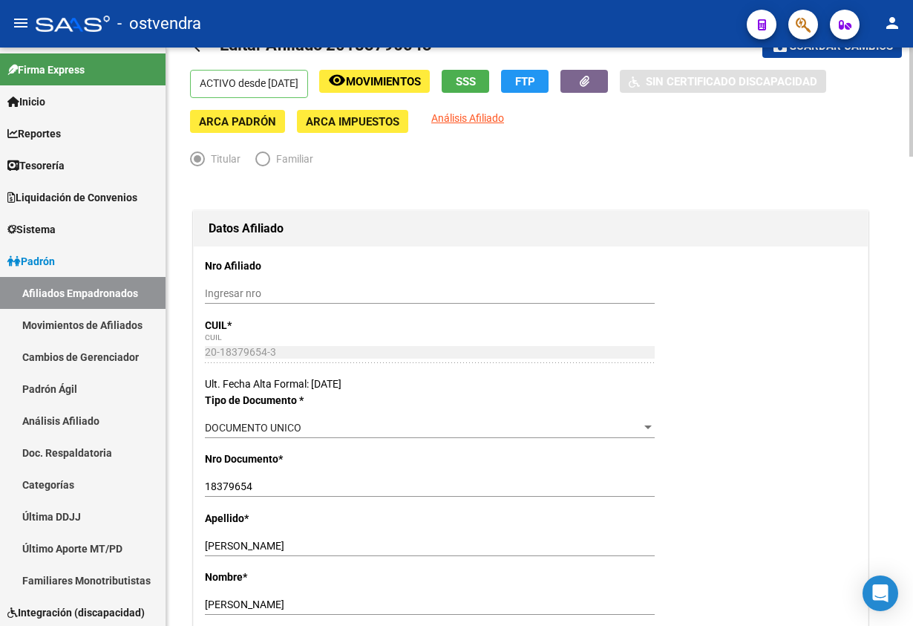
scroll to position [0, 0]
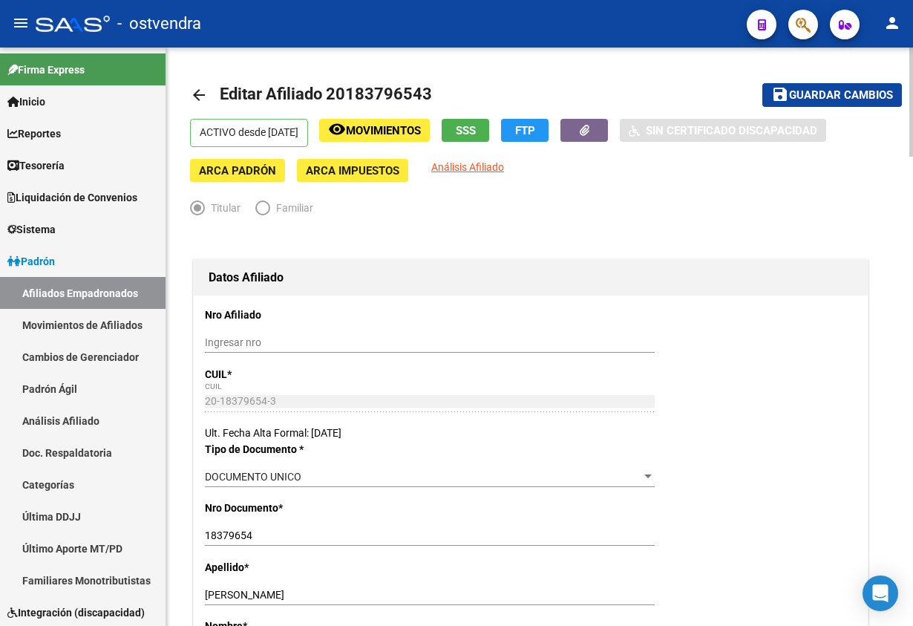
click at [811, 98] on span "Guardar cambios" at bounding box center [841, 95] width 104 height 13
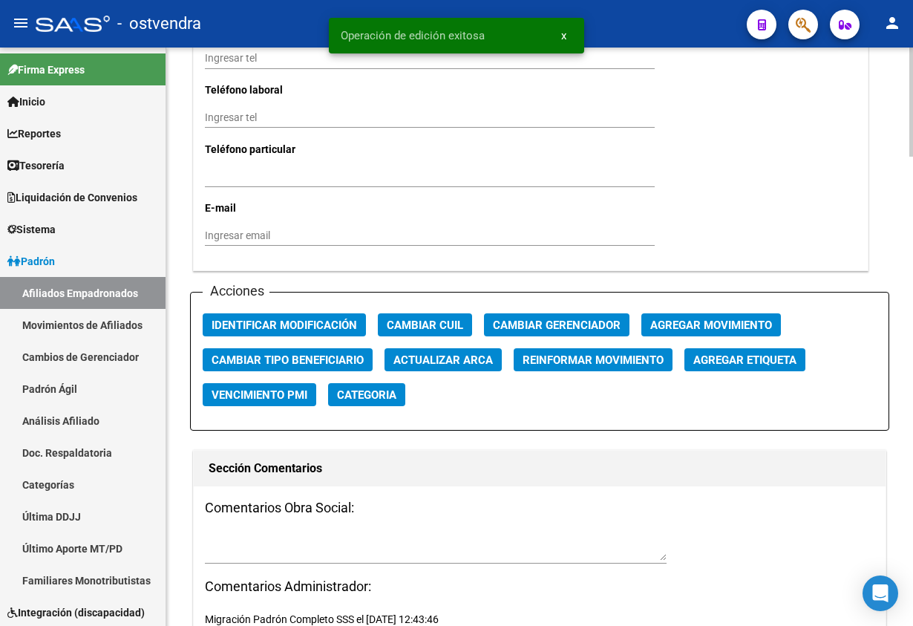
scroll to position [1559, 0]
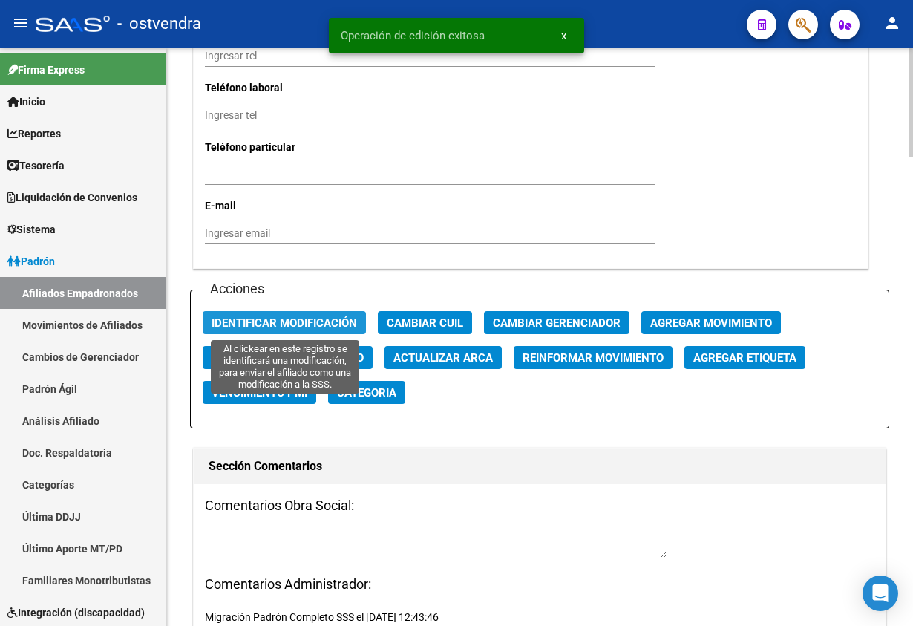
click at [284, 323] on span "Identificar Modificación" at bounding box center [284, 322] width 145 height 13
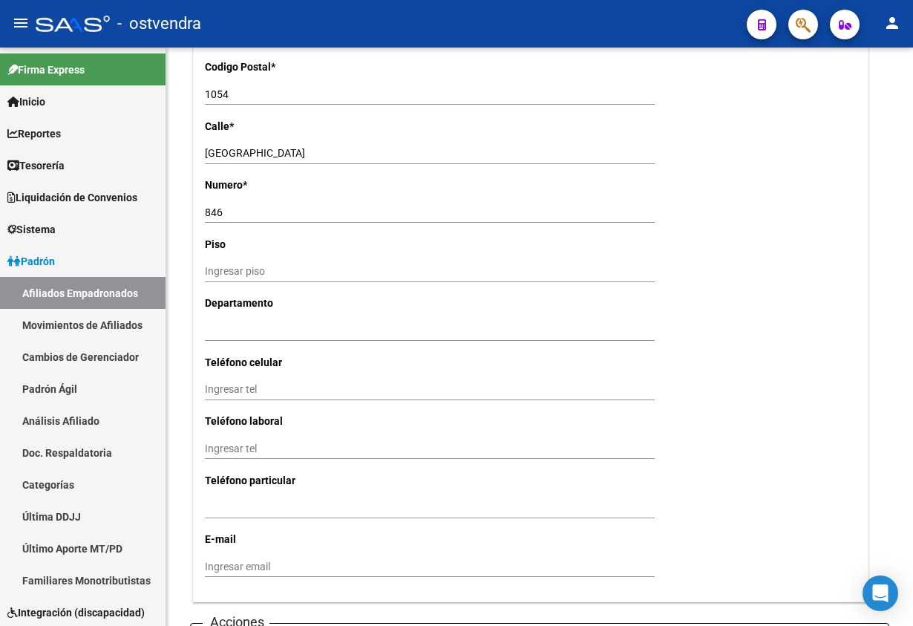
scroll to position [1225, 0]
click at [800, 13] on span "button" at bounding box center [803, 25] width 15 height 30
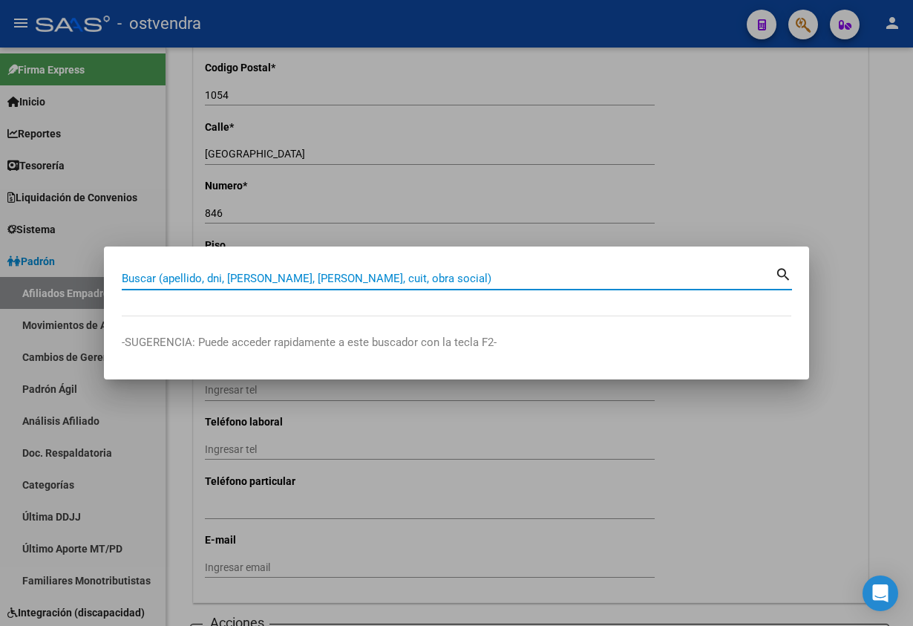
paste input "21610195"
type input "21610195"
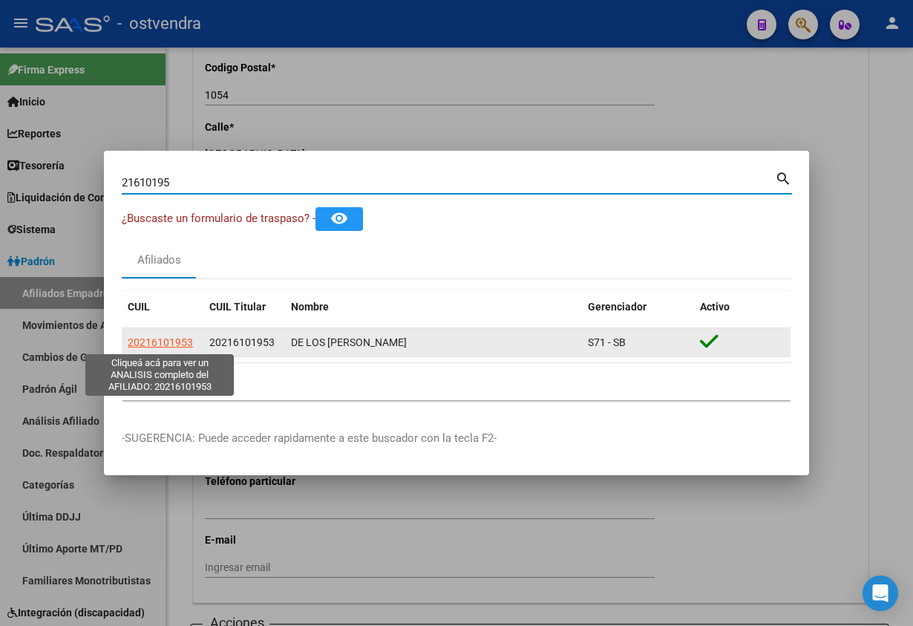
click at [157, 337] on span "20216101953" at bounding box center [160, 342] width 65 height 12
type textarea "20216101953"
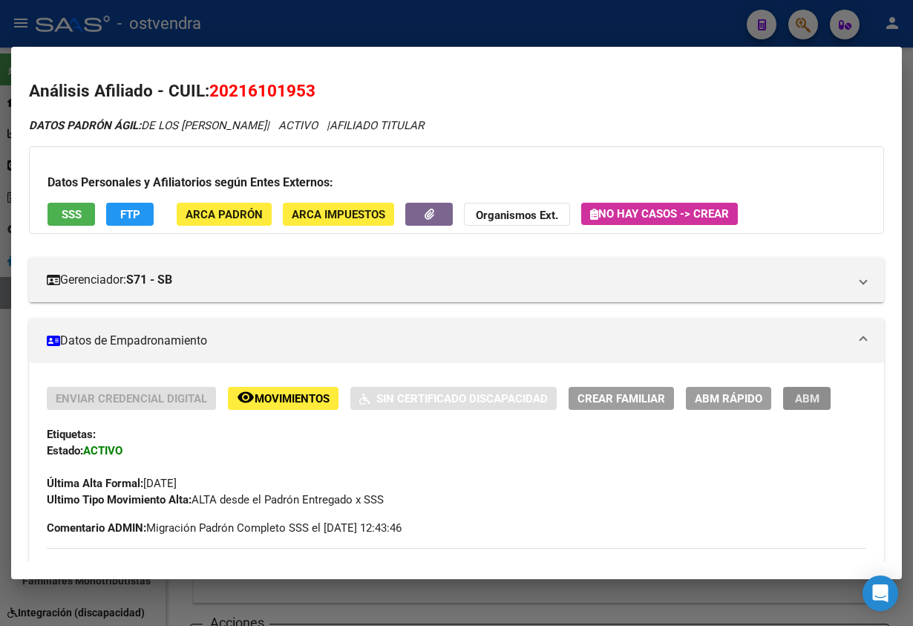
click at [795, 403] on span "ABM" at bounding box center [807, 398] width 24 height 13
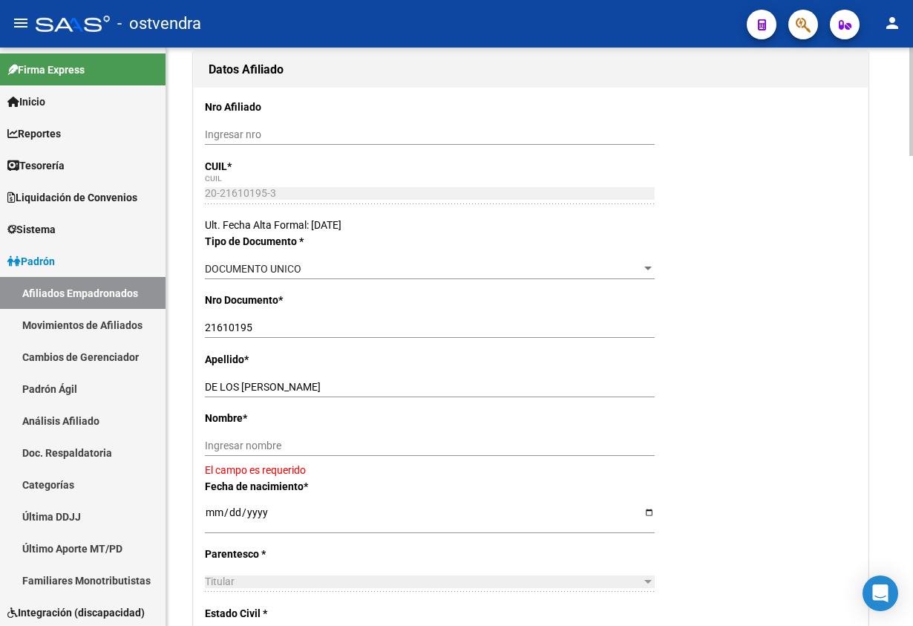
scroll to position [223, 0]
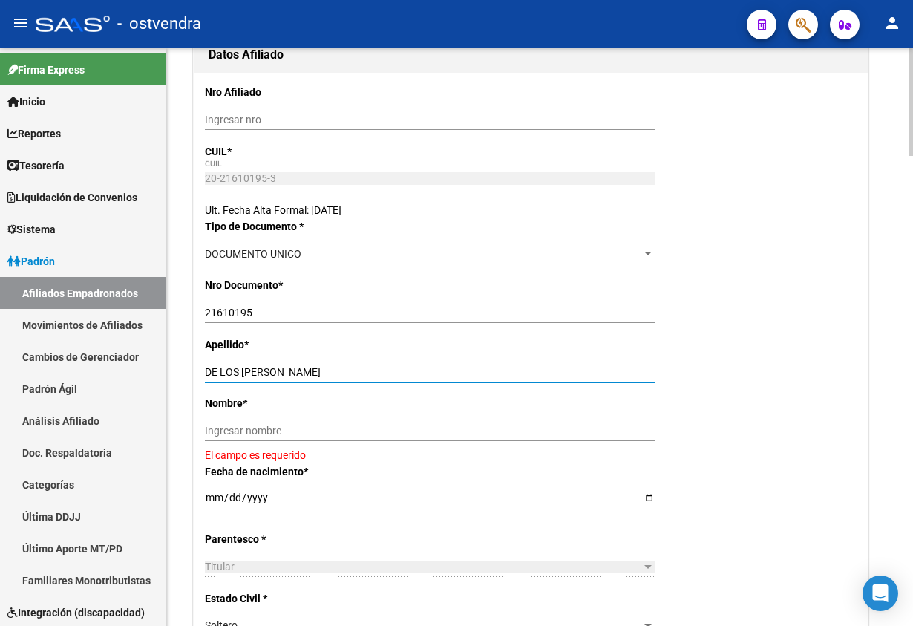
drag, startPoint x: 268, startPoint y: 368, endPoint x: 403, endPoint y: 395, distance: 137.7
click at [416, 370] on input "DE LOS RIOS AGUSTIN RAMON" at bounding box center [430, 372] width 450 height 13
click at [388, 421] on div "Ingresar nombre" at bounding box center [430, 430] width 450 height 21
paste input "AGUSTIN RAMON"
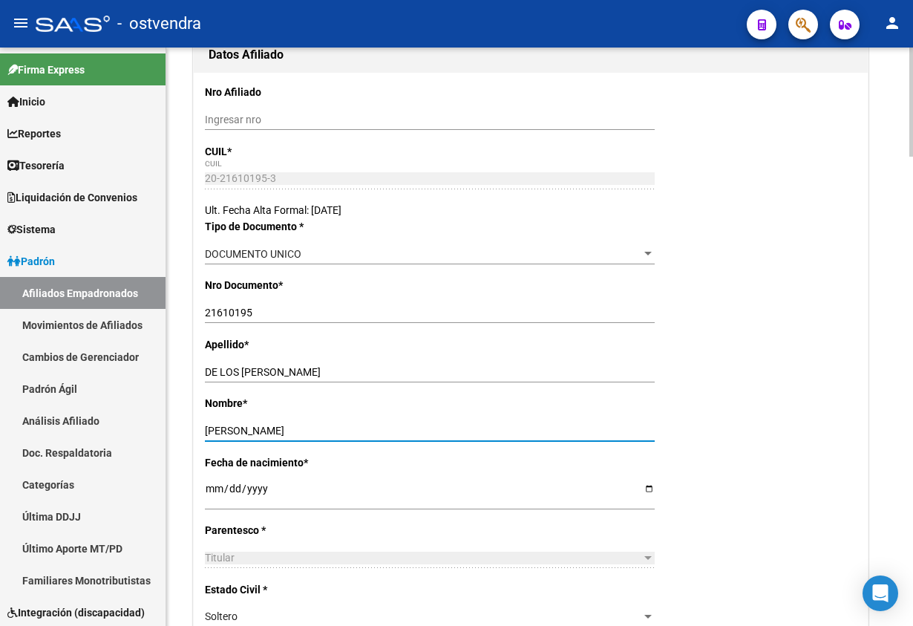
type input "AGUSTIN RAMON"
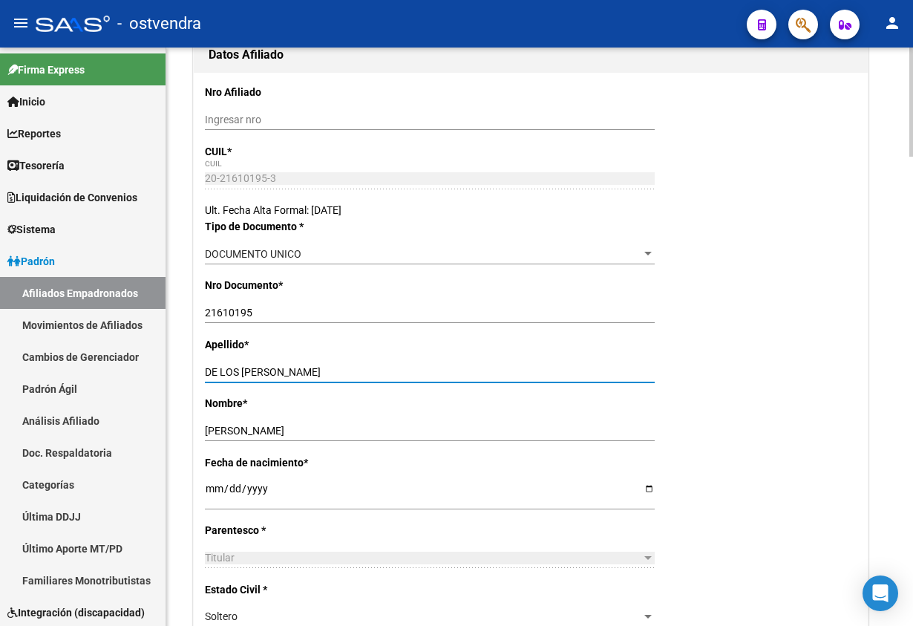
drag, startPoint x: 272, startPoint y: 372, endPoint x: 523, endPoint y: 376, distance: 251.7
click at [524, 375] on input "DE LOS RIOS AGUSTIN RAMON" at bounding box center [430, 372] width 450 height 13
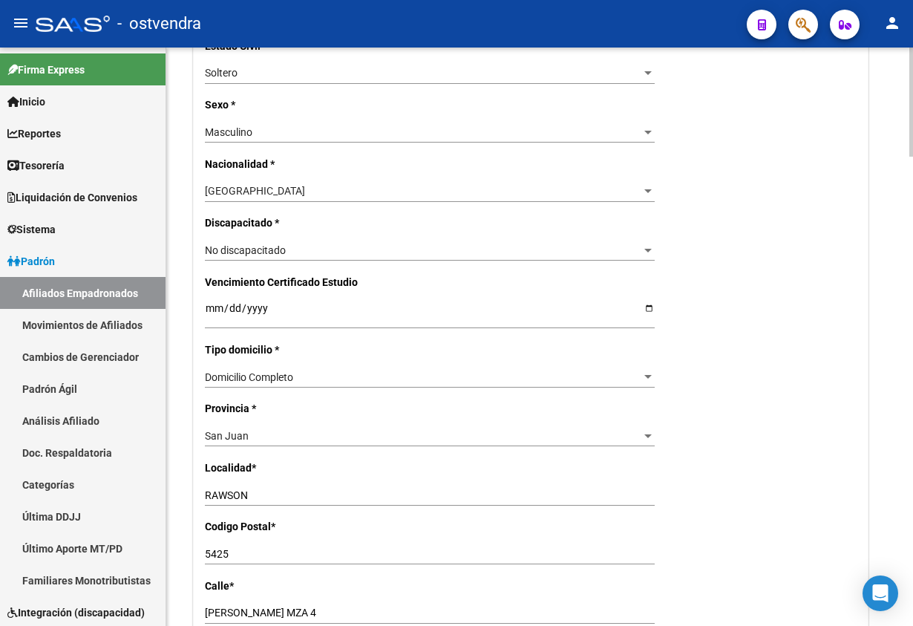
scroll to position [779, 0]
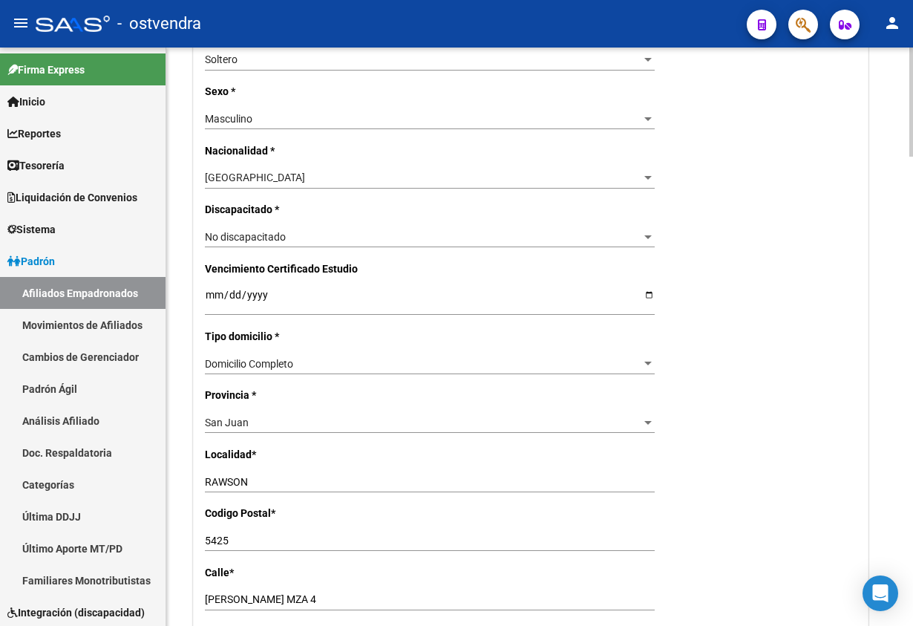
type input "DE LOS RIOS"
click at [272, 428] on div "San Juan" at bounding box center [423, 422] width 436 height 13
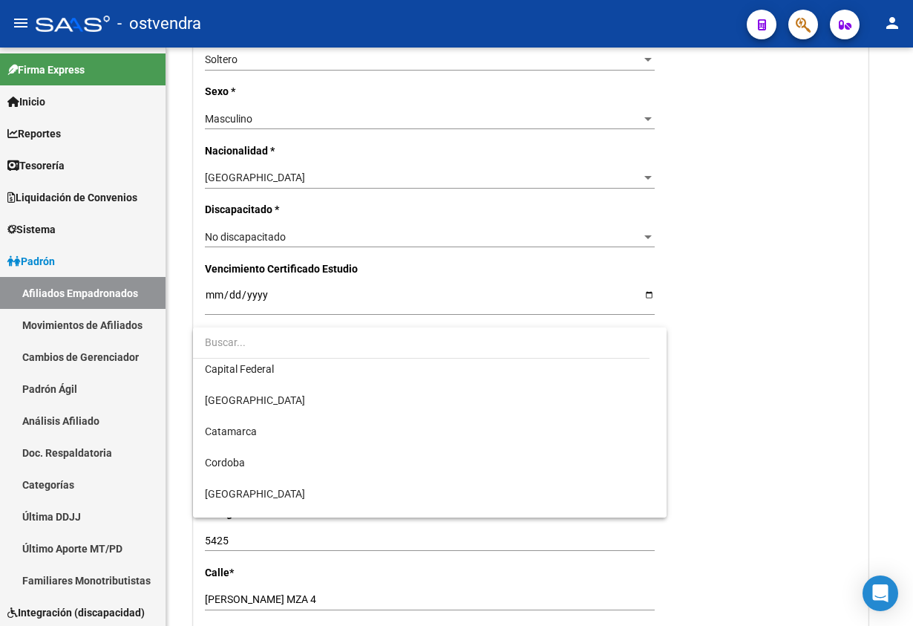
scroll to position [0, 0]
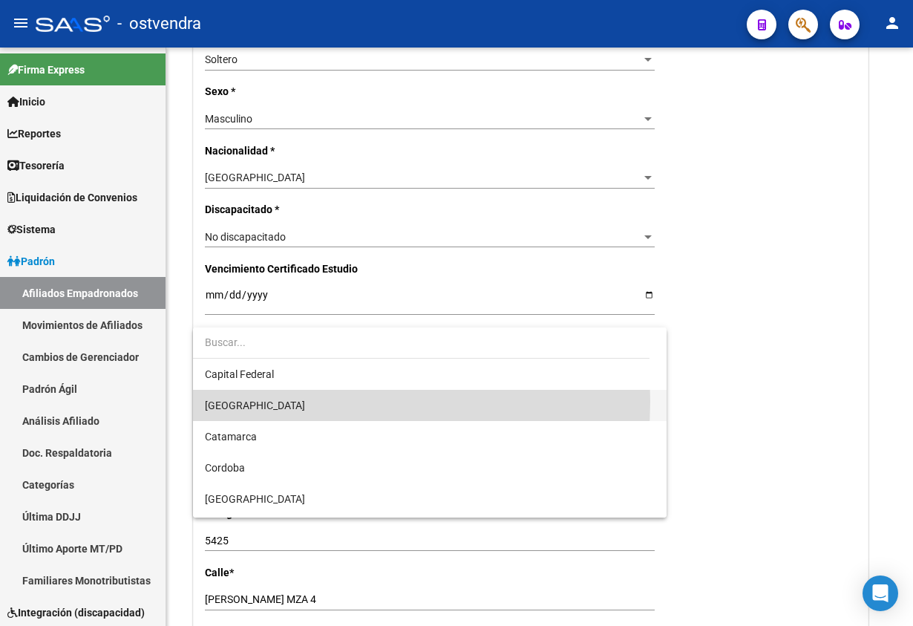
click at [274, 401] on span "[GEOGRAPHIC_DATA]" at bounding box center [429, 405] width 449 height 31
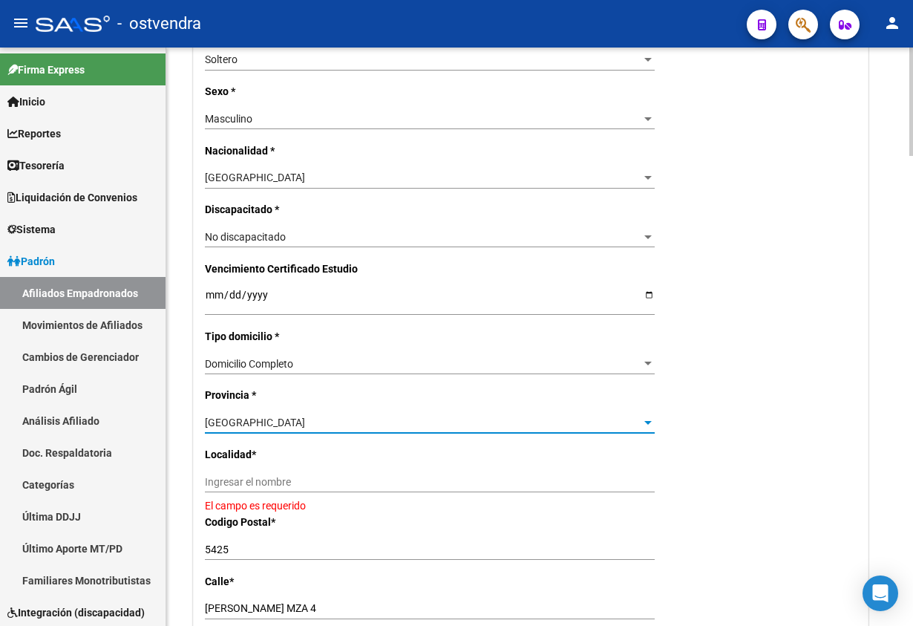
click at [292, 484] on input "Ingresar el nombre" at bounding box center [430, 482] width 450 height 13
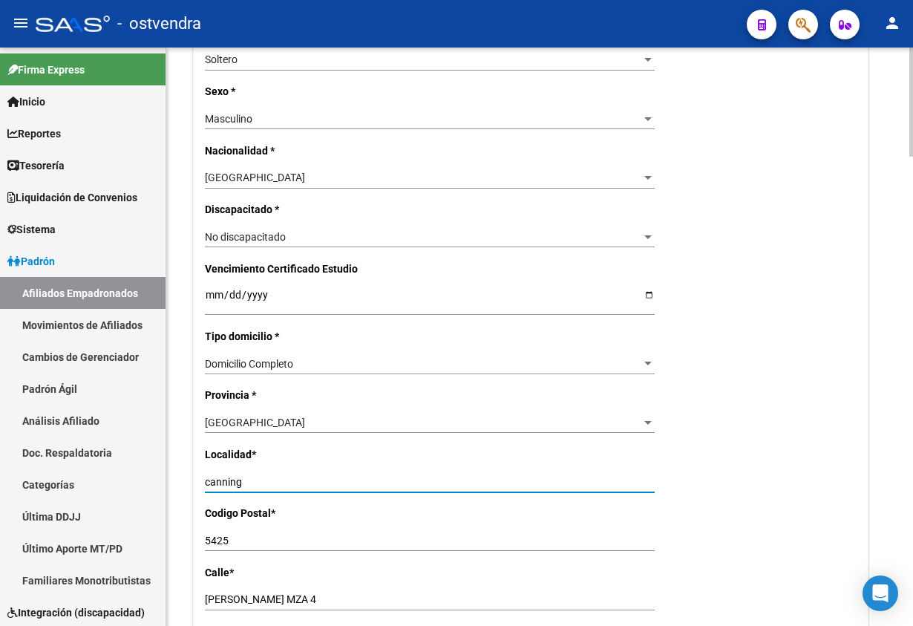
type input "canning"
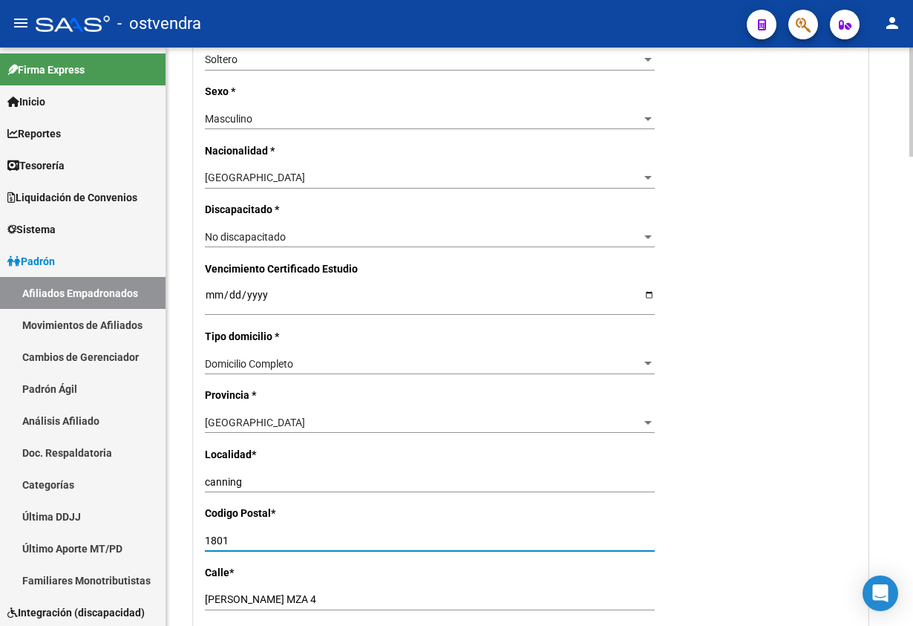
type input "1801"
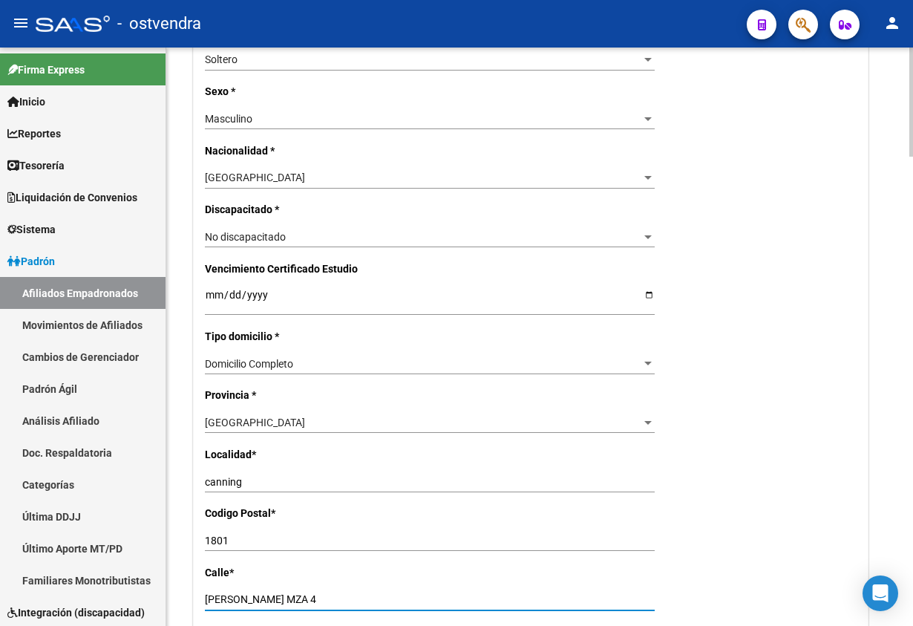
scroll to position [1002, 0]
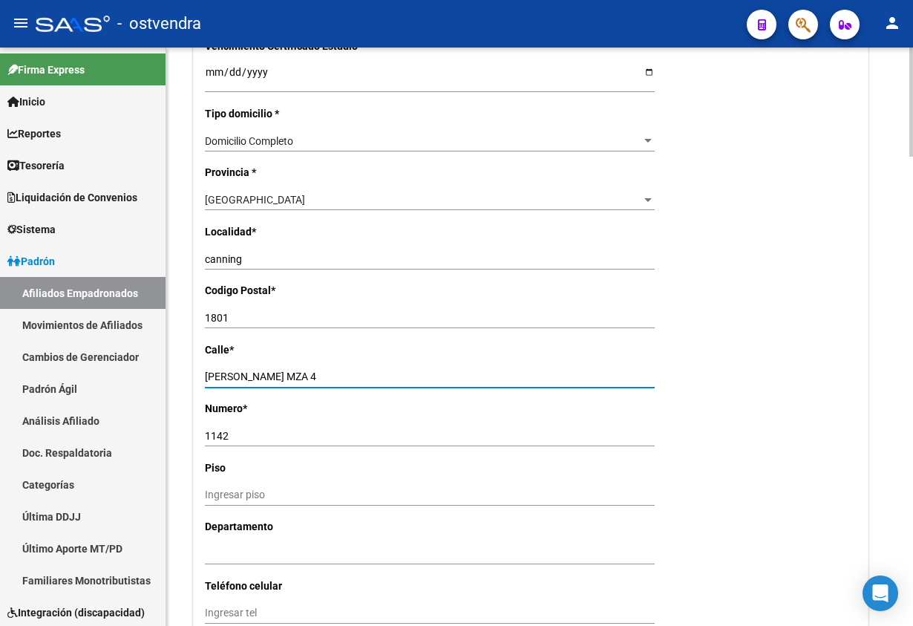
click at [706, 461] on div "Nro Afiliado Ingresar nro CUIL * 20-21610195-3 CUIL ARCA Padrón Ult. Fecha Alta…" at bounding box center [531, 58] width 674 height 1531
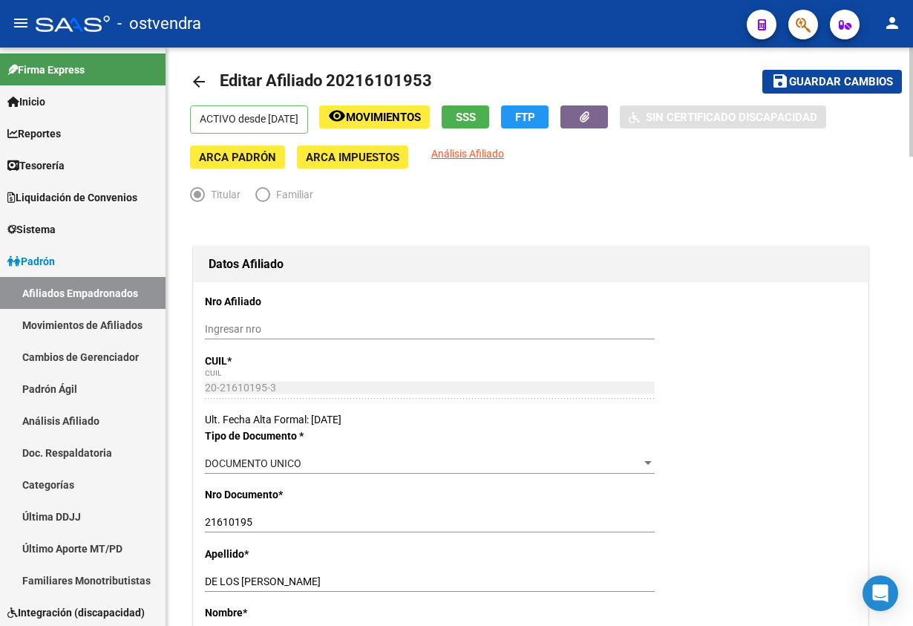
scroll to position [0, 0]
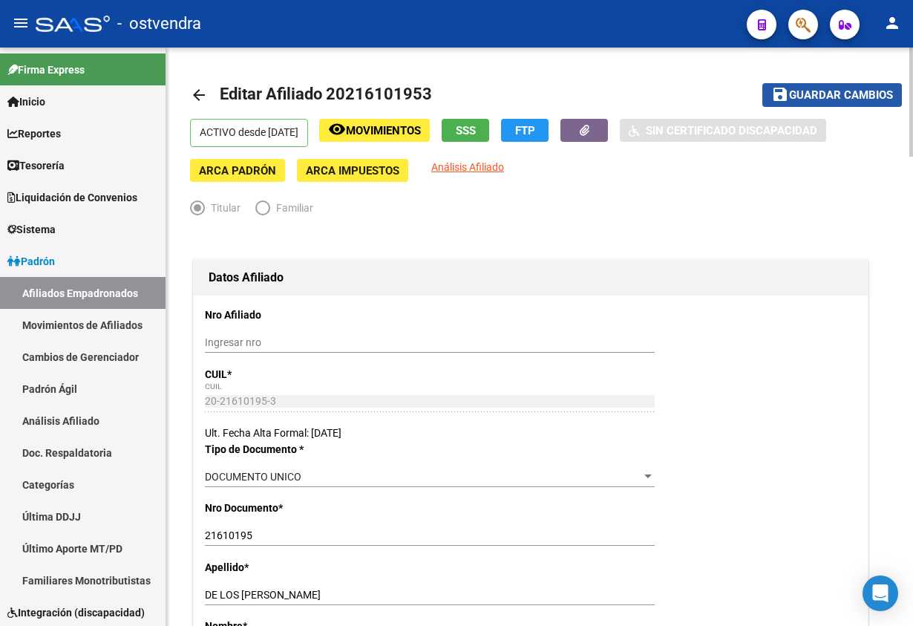
click at [814, 99] on span "Guardar cambios" at bounding box center [841, 95] width 104 height 13
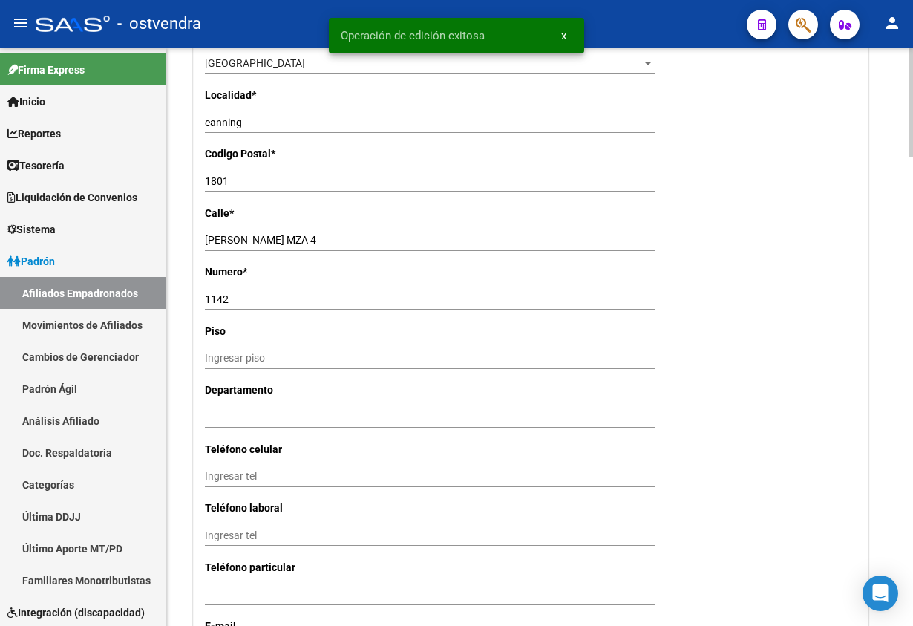
scroll to position [1447, 0]
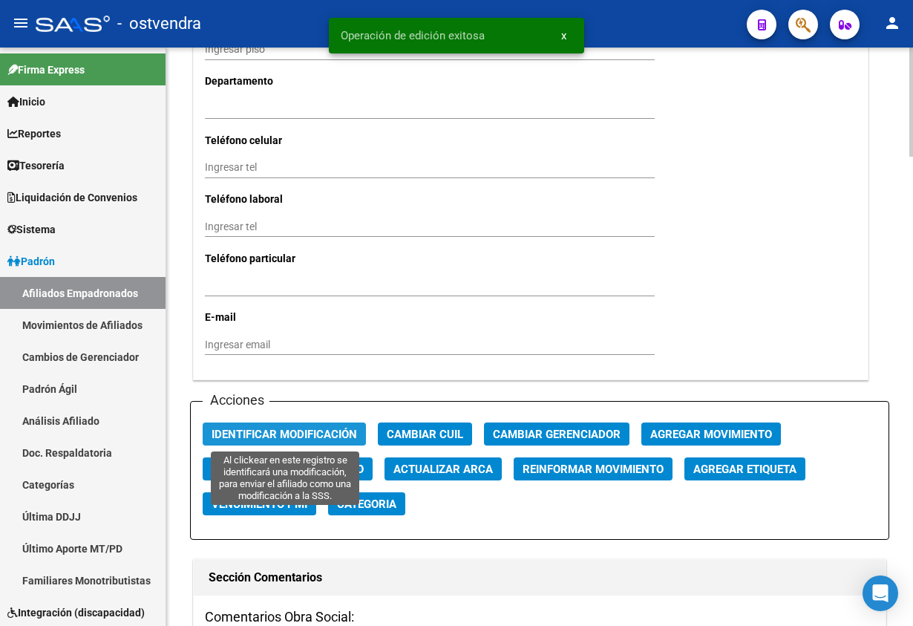
click at [298, 433] on span "Identificar Modificación" at bounding box center [284, 434] width 145 height 13
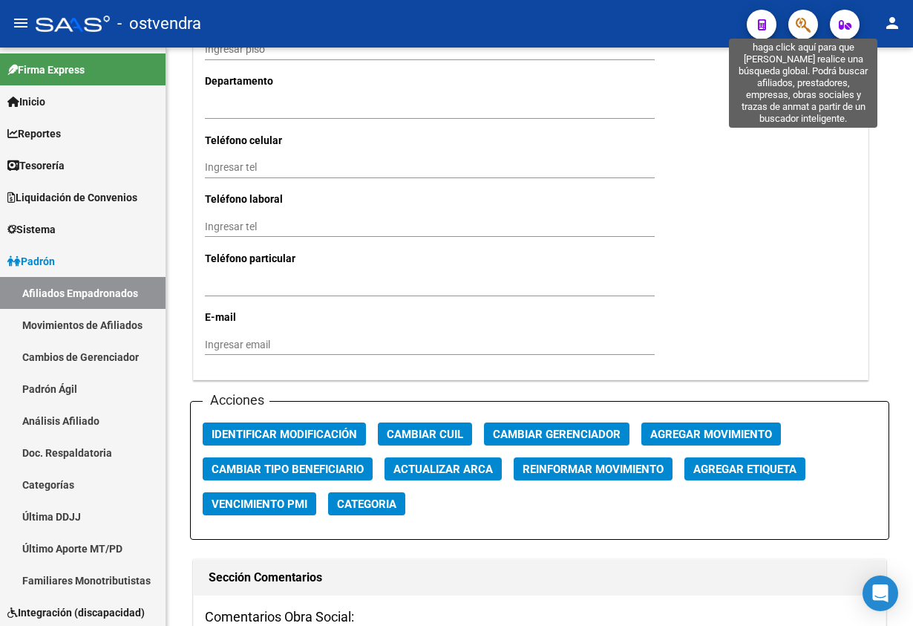
click at [809, 27] on icon "button" at bounding box center [803, 24] width 15 height 17
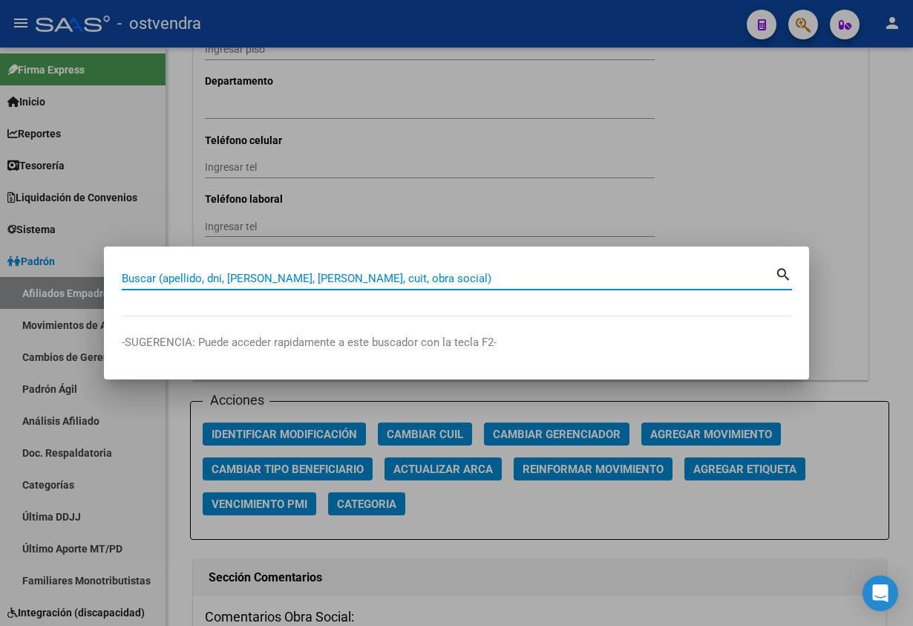
paste input "25610765"
type input "25610765"
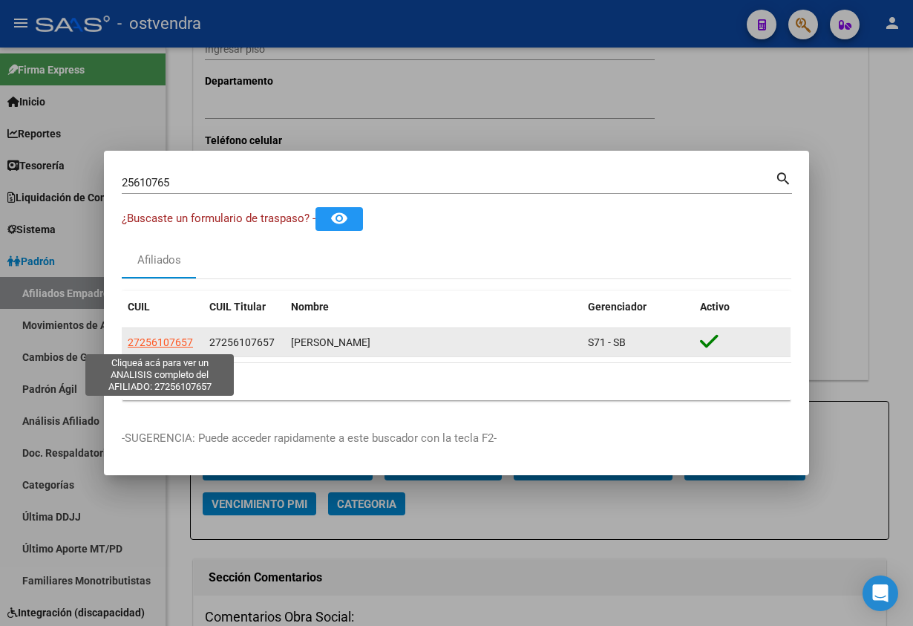
click at [179, 338] on span "27256107657" at bounding box center [160, 342] width 65 height 12
type textarea "27256107657"
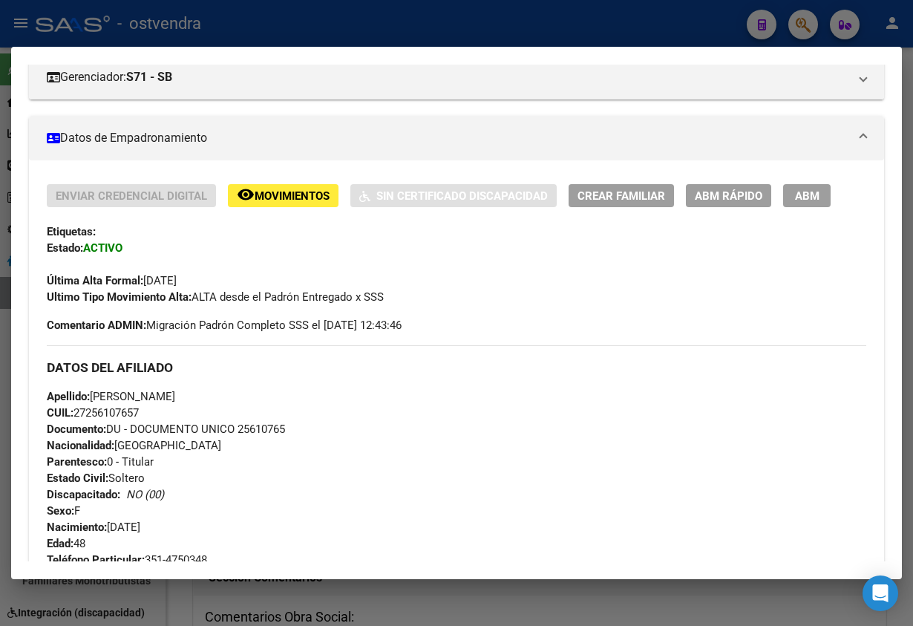
scroll to position [223, 0]
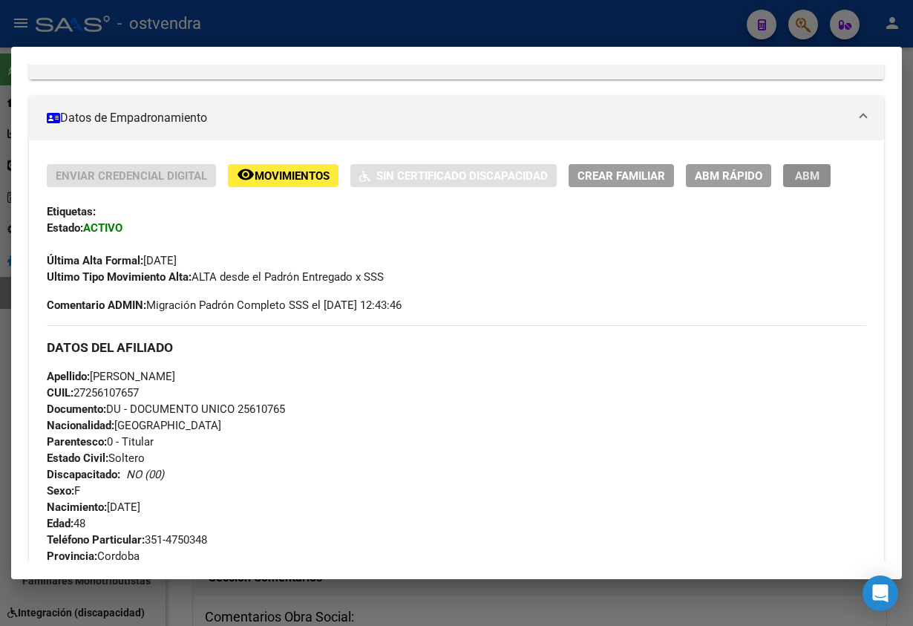
click at [807, 171] on span "ABM" at bounding box center [807, 175] width 24 height 13
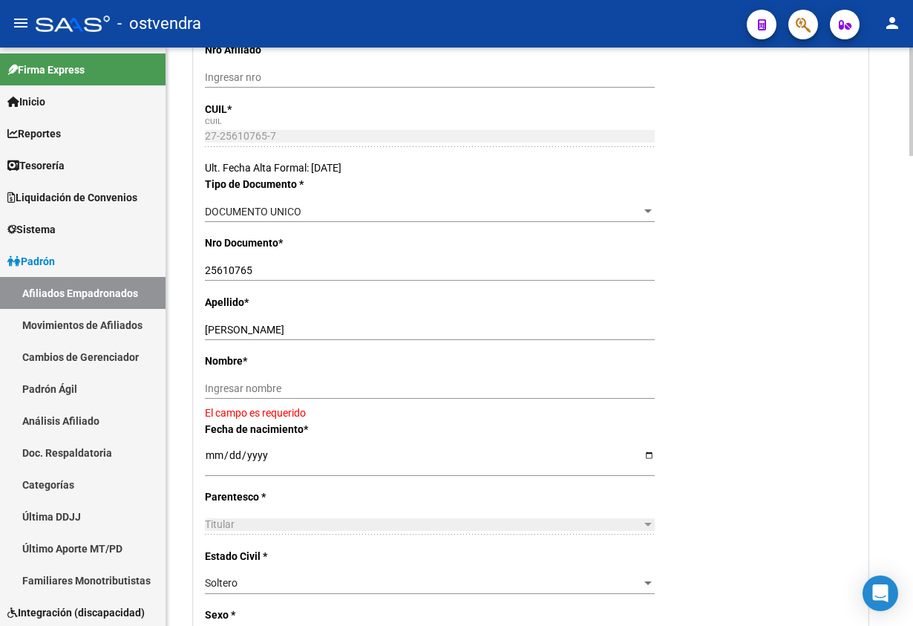
scroll to position [334, 0]
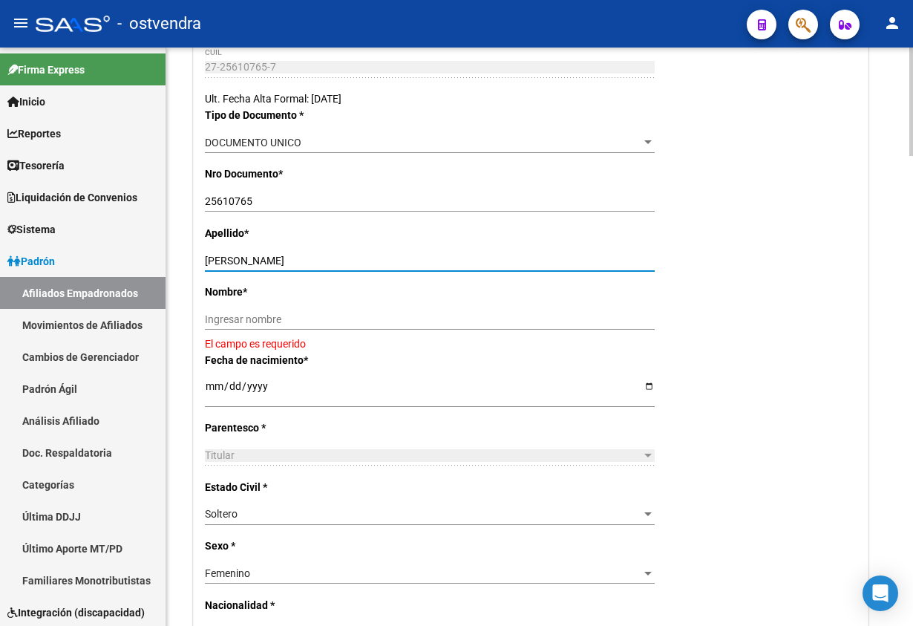
drag, startPoint x: 236, startPoint y: 261, endPoint x: 375, endPoint y: 321, distance: 151.3
click at [457, 261] on input "TELLO CECILIA ALEJANDRA" at bounding box center [430, 261] width 450 height 13
drag, startPoint x: 374, startPoint y: 323, endPoint x: 305, endPoint y: 301, distance: 72.3
click at [372, 323] on input "Ingresar nombre" at bounding box center [430, 319] width 450 height 13
paste input "CECILIA ALEJANDRA"
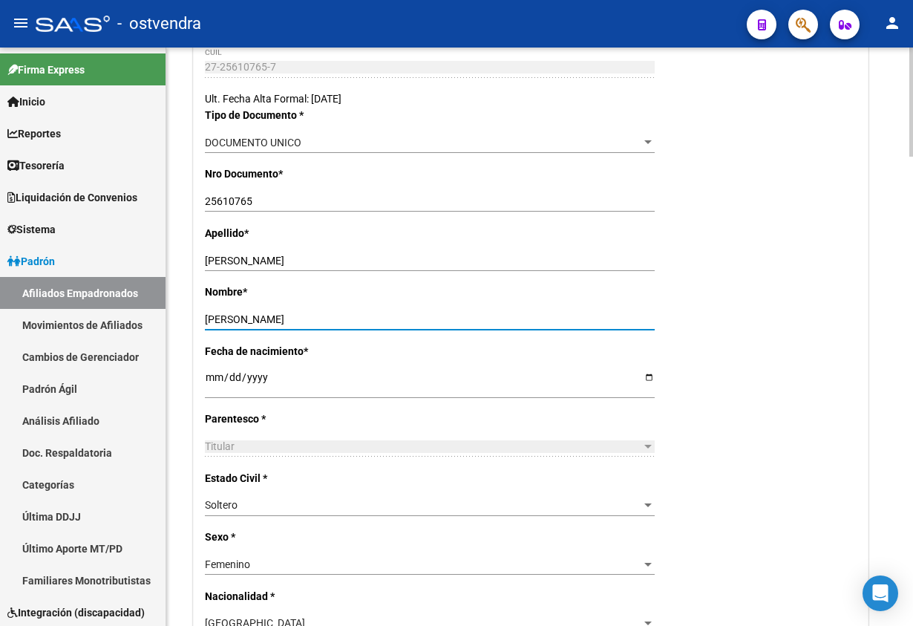
type input "CECILIA ALEJANDRA"
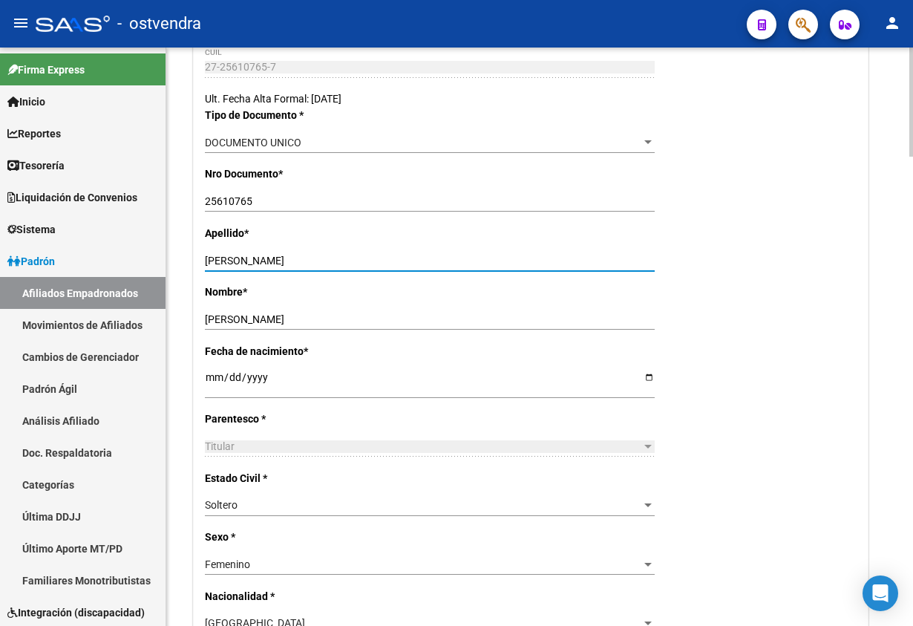
drag, startPoint x: 234, startPoint y: 257, endPoint x: 629, endPoint y: 269, distance: 395.1
click at [618, 271] on div "TELLO CECILIA ALEJANDRA Ingresar apellido" at bounding box center [430, 260] width 450 height 21
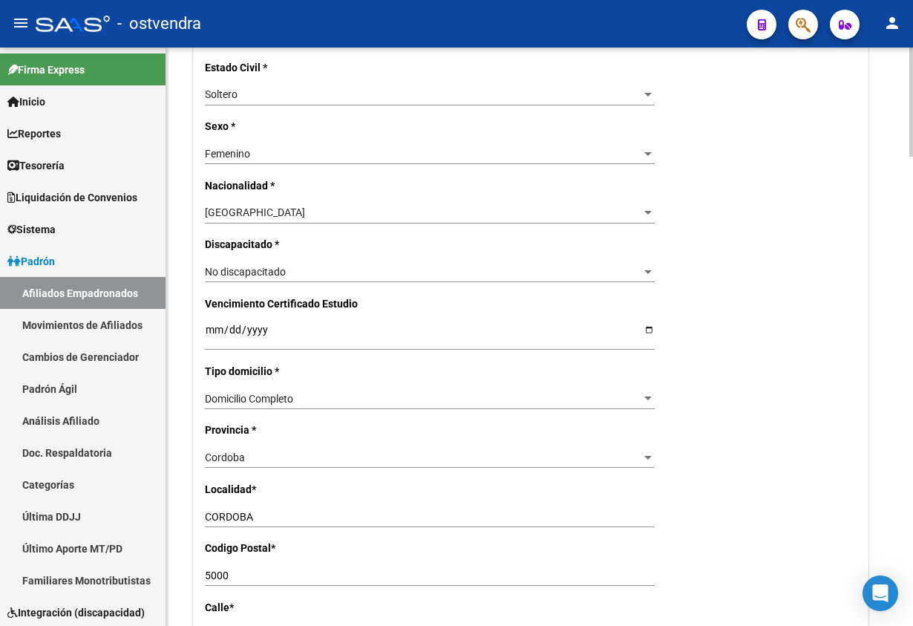
scroll to position [779, 0]
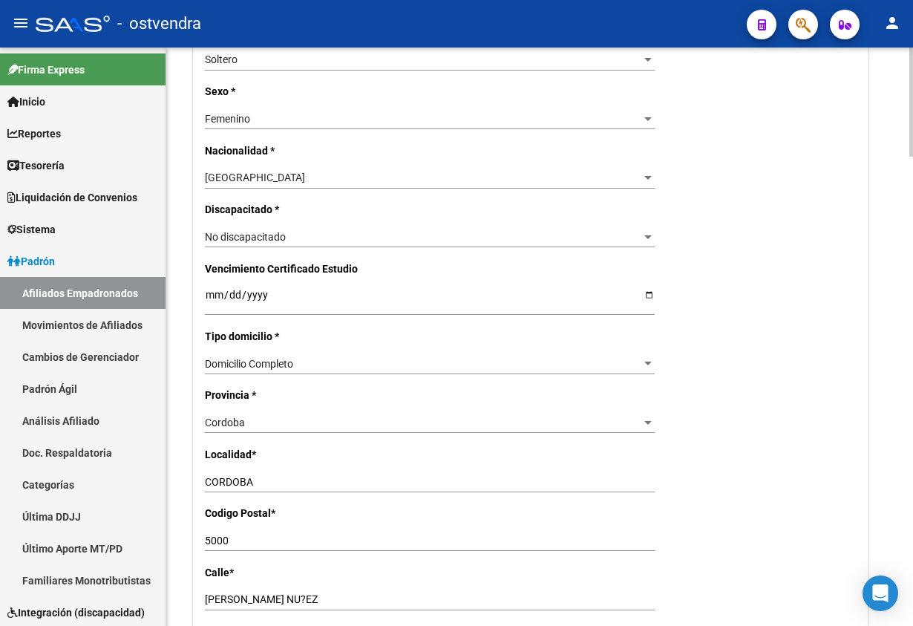
type input "TELLO"
click at [258, 419] on div "Cordoba" at bounding box center [423, 422] width 436 height 13
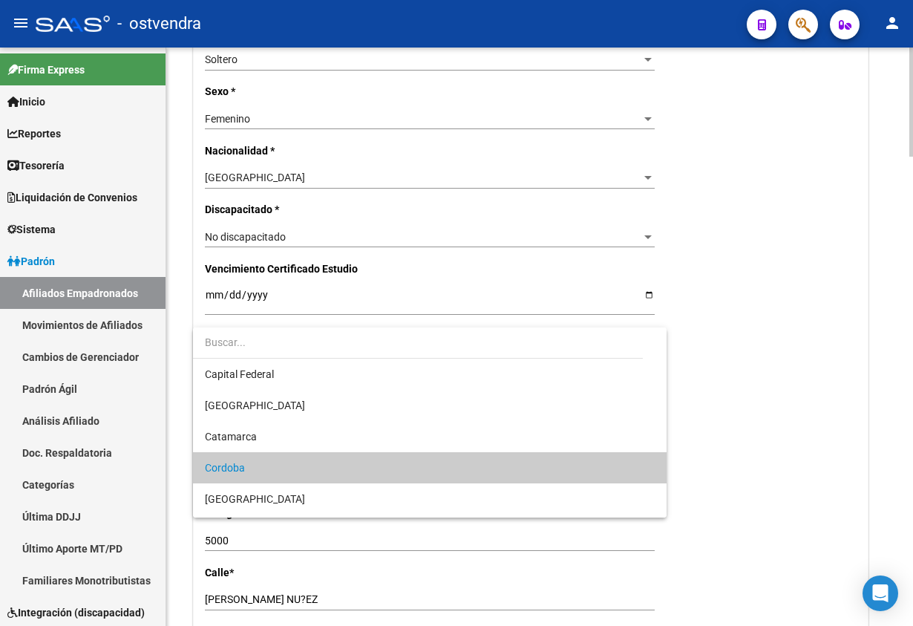
scroll to position [45, 0]
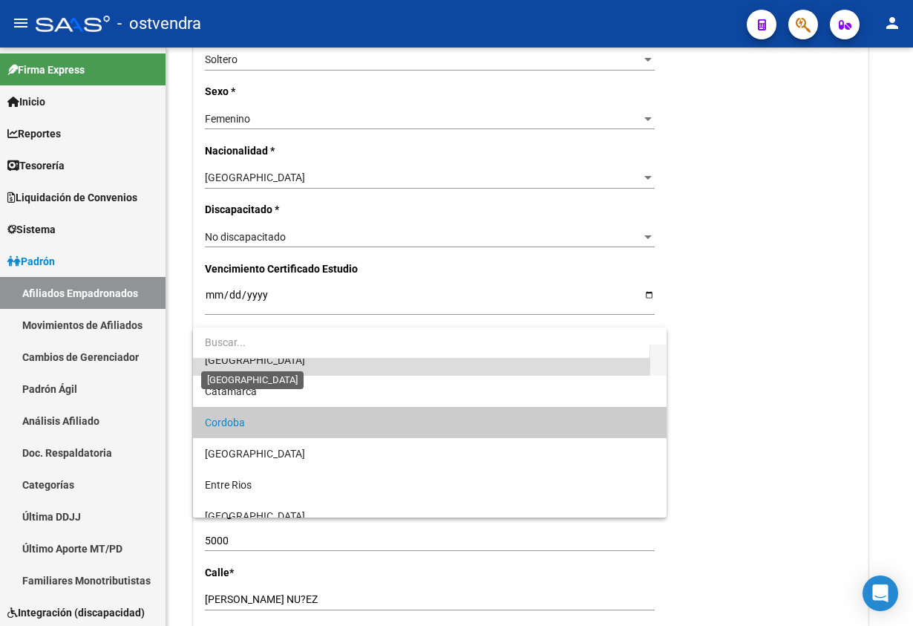
click at [252, 364] on span "[GEOGRAPHIC_DATA]" at bounding box center [255, 360] width 100 height 12
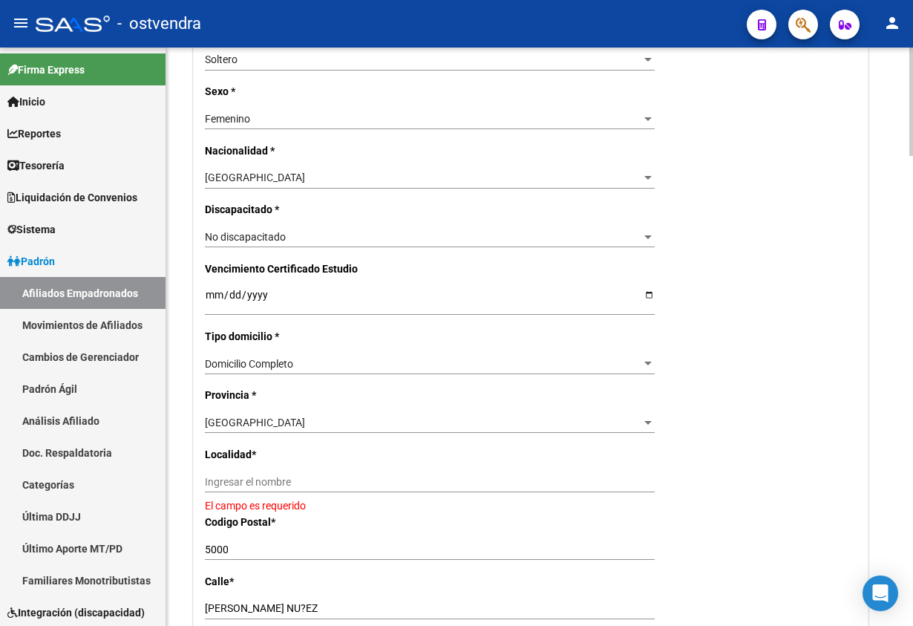
click at [281, 494] on div "Ingresar el nombre" at bounding box center [430, 487] width 450 height 33
click at [275, 474] on div "Ingresar el nombre" at bounding box center [430, 481] width 450 height 21
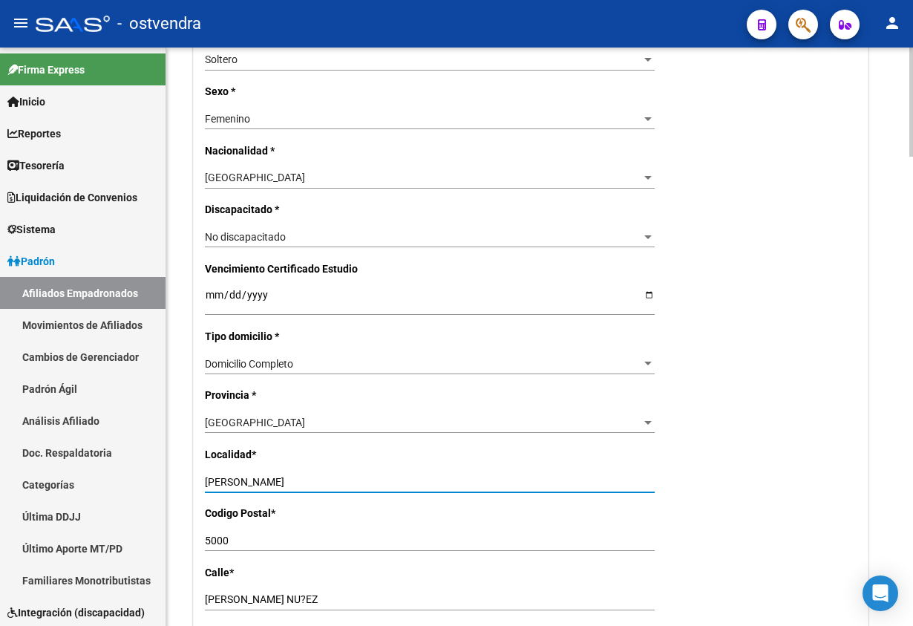
type input "martinez"
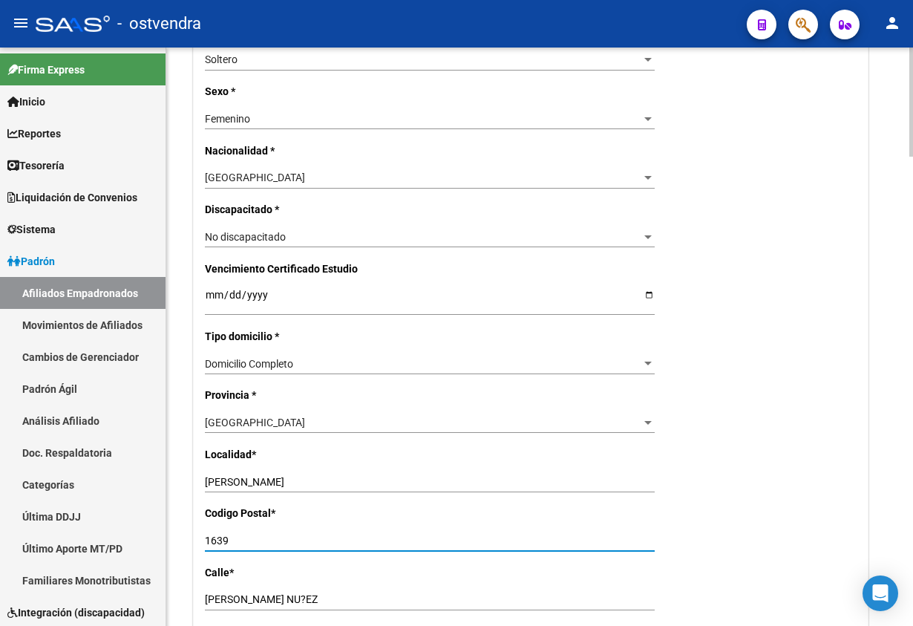
type input "1639"
click at [769, 424] on div "Nro Afiliado Ingresar nro CUIL * 27-25610765-7 CUIL ARCA Padrón Ult. Fecha Alta…" at bounding box center [531, 281] width 674 height 1531
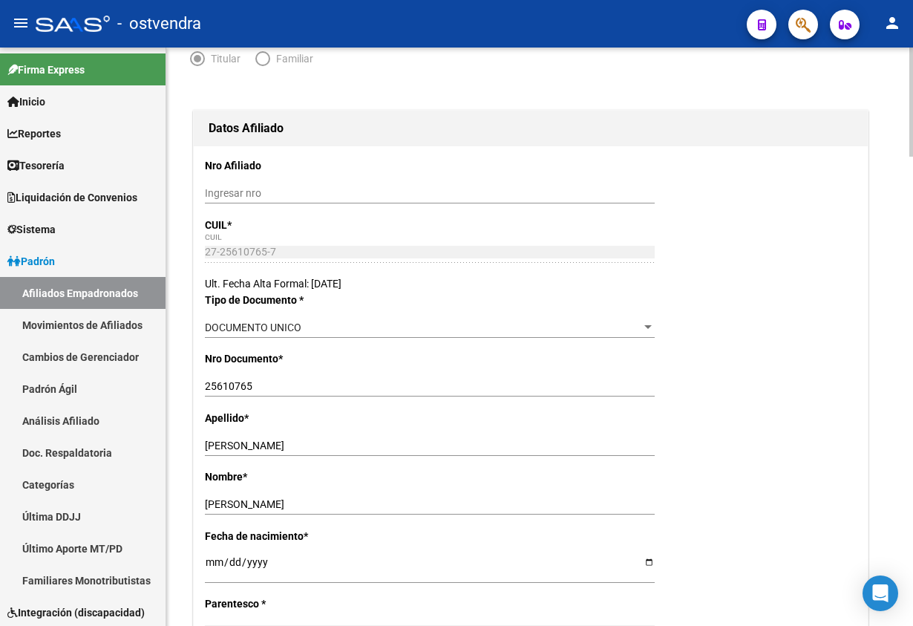
scroll to position [0, 0]
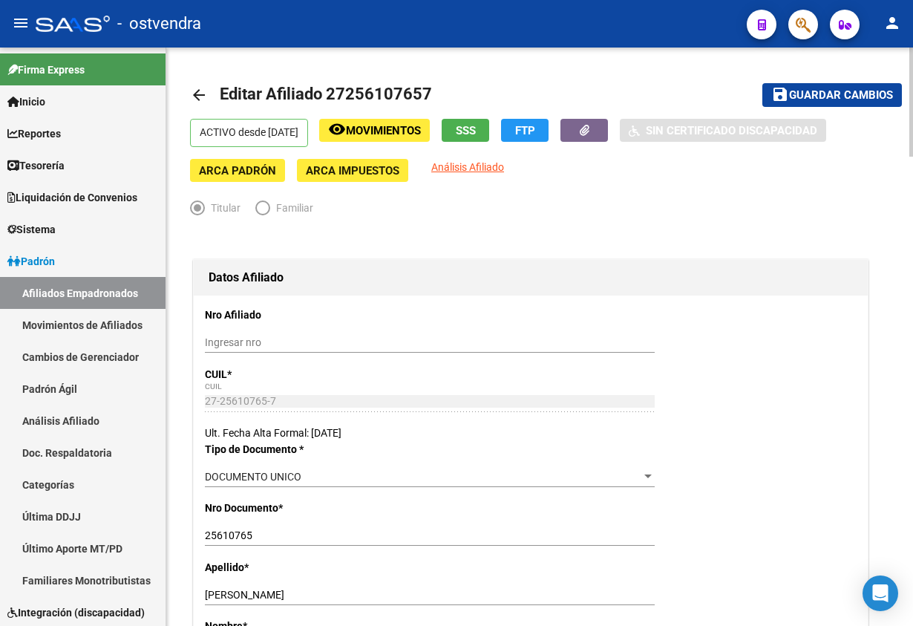
click at [865, 90] on span "Guardar cambios" at bounding box center [841, 95] width 104 height 13
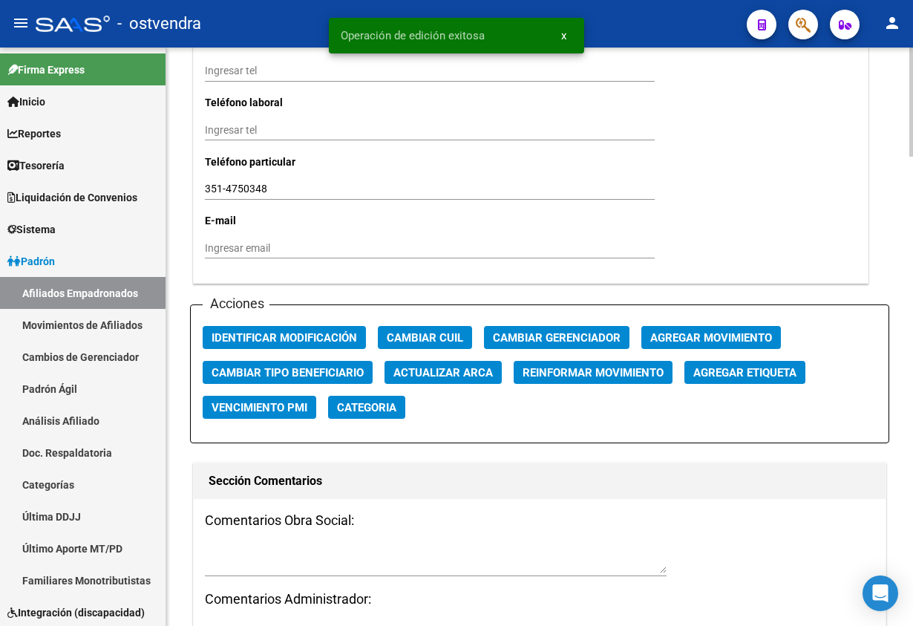
scroll to position [1559, 0]
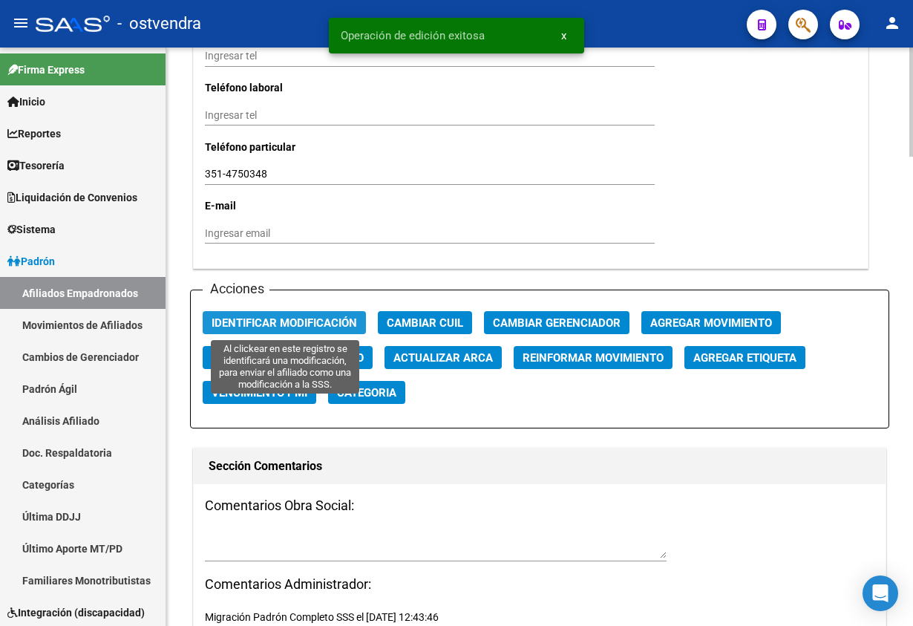
click at [226, 324] on span "Identificar Modificación" at bounding box center [284, 322] width 145 height 13
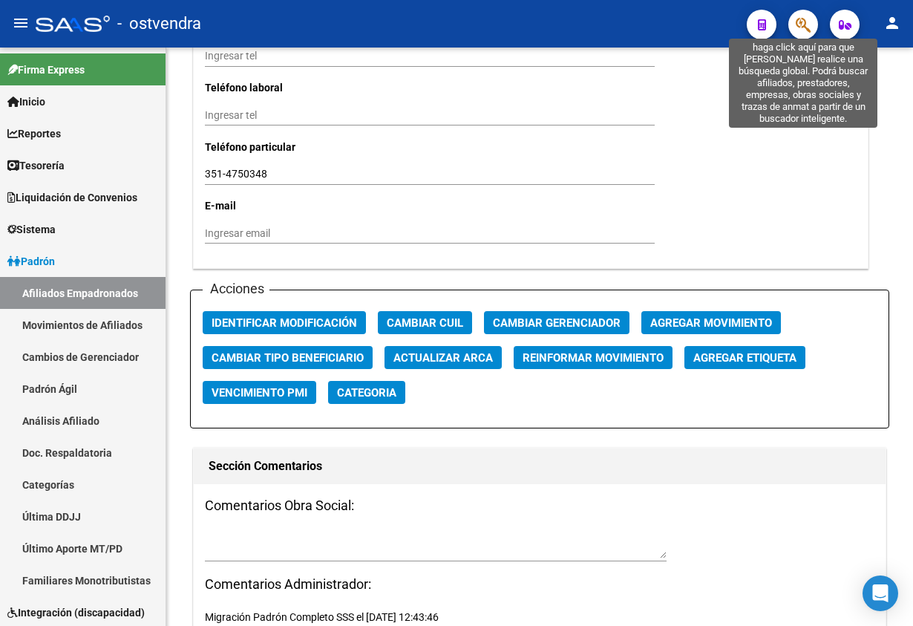
click at [796, 22] on icon "button" at bounding box center [803, 24] width 15 height 17
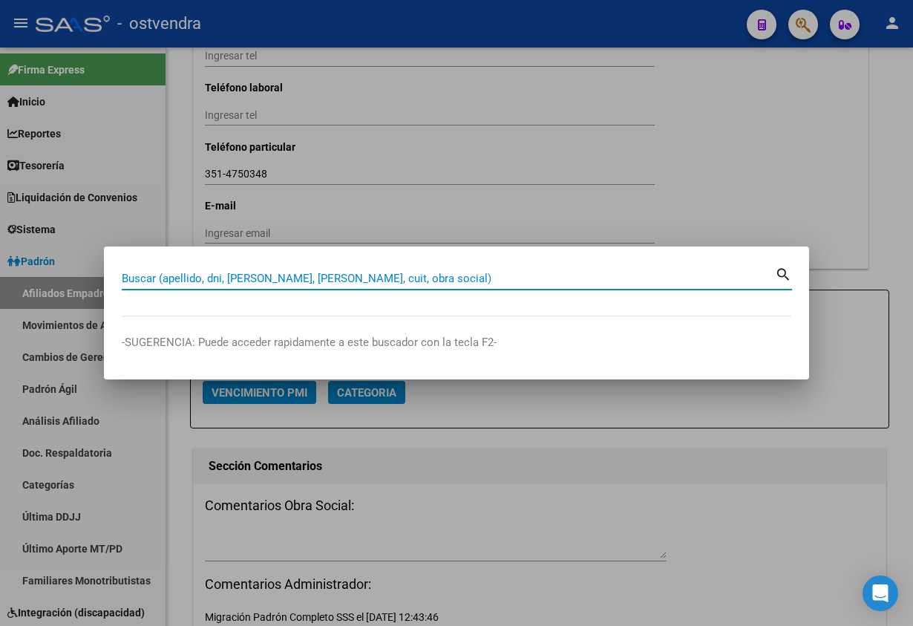
paste input "37168723"
type input "37168723"
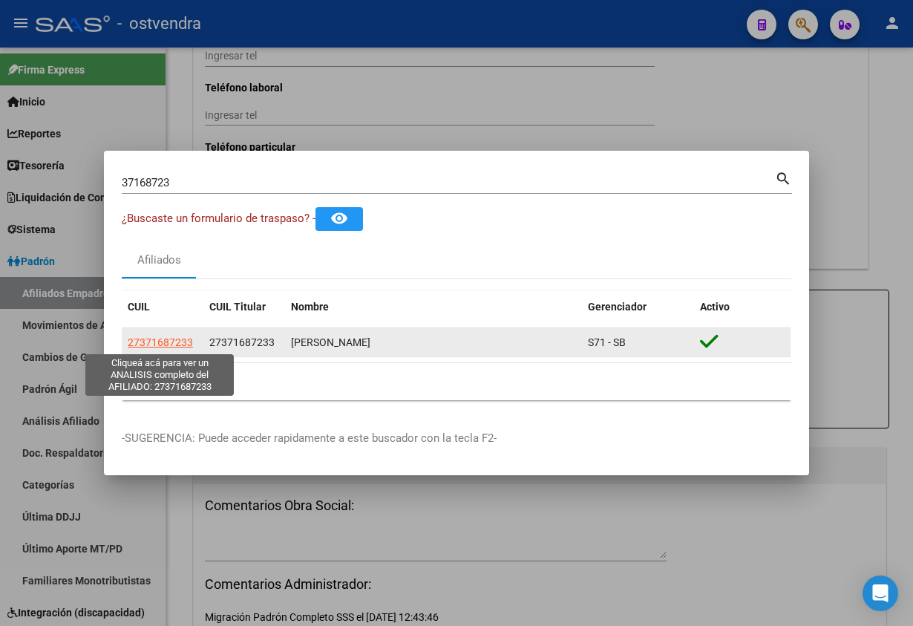
click at [166, 343] on span "27371687233" at bounding box center [160, 342] width 65 height 12
type textarea "27371687233"
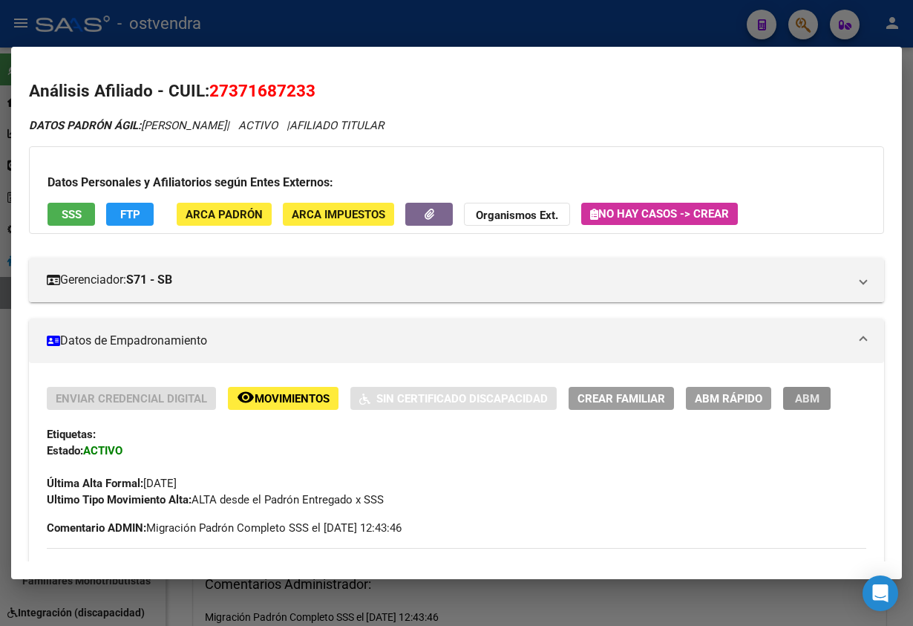
click at [795, 403] on span "ABM" at bounding box center [807, 398] width 24 height 13
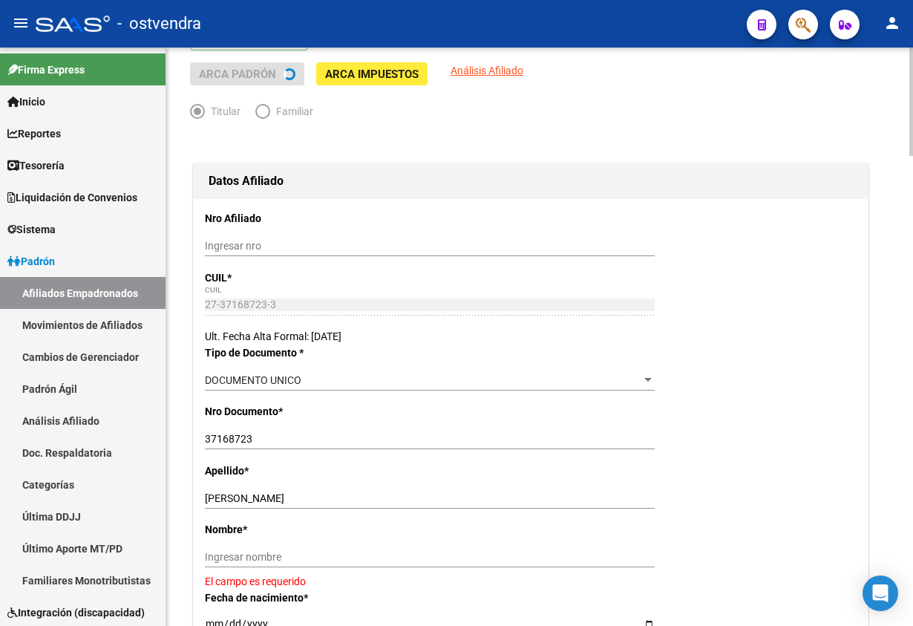
scroll to position [223, 0]
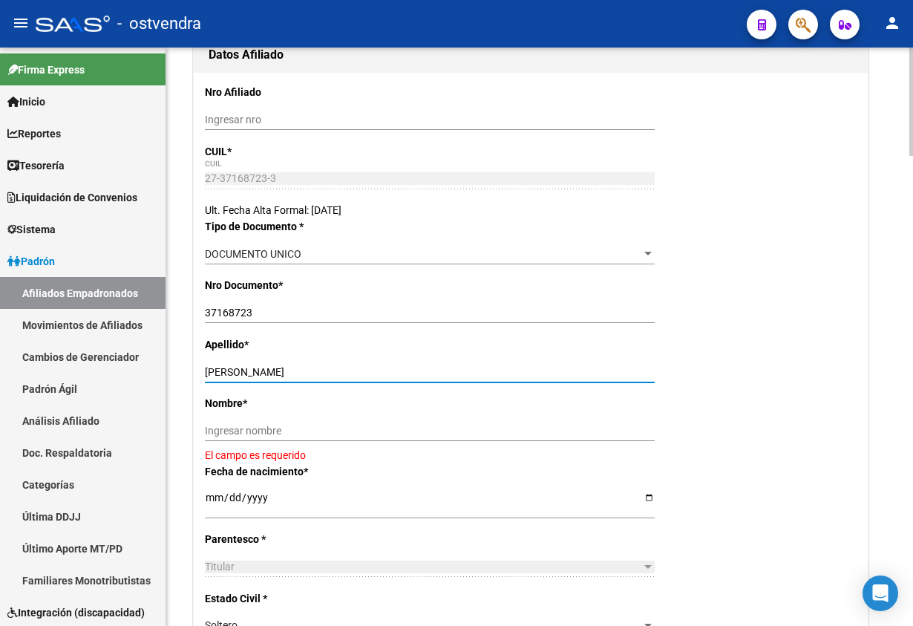
drag, startPoint x: 249, startPoint y: 370, endPoint x: 454, endPoint y: 410, distance: 208.7
click at [484, 376] on input "PEDROZO SILVERO GRISELDA" at bounding box center [430, 372] width 450 height 13
click at [426, 424] on div "Ingresar nombre" at bounding box center [430, 430] width 450 height 21
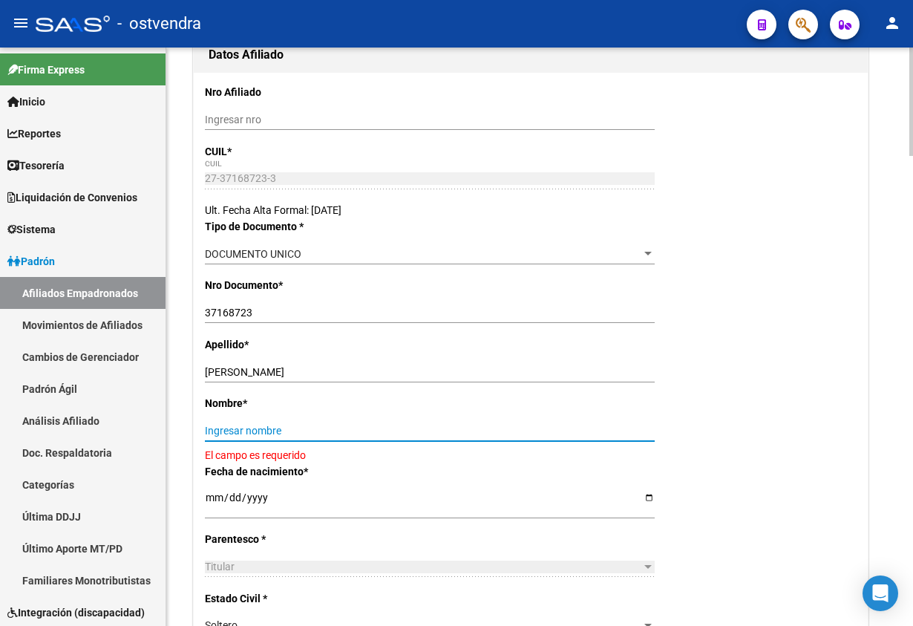
click at [294, 373] on input "PEDROZO SILVERO GRISELDA" at bounding box center [430, 372] width 450 height 13
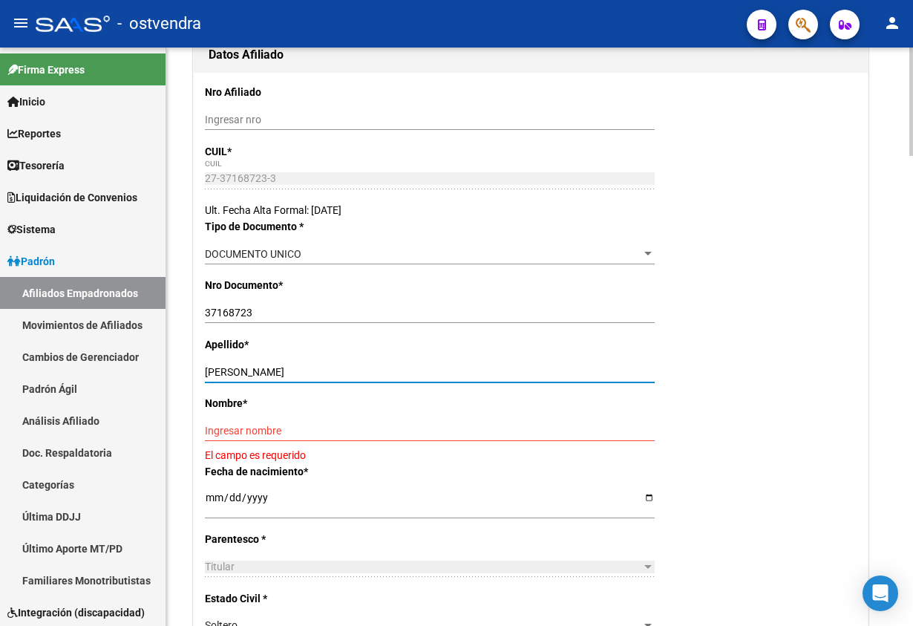
drag, startPoint x: 297, startPoint y: 372, endPoint x: 382, endPoint y: 425, distance: 100.1
click at [396, 394] on div "PEDROZO SILVERO GRISELDA Ingresar apellido" at bounding box center [430, 377] width 450 height 33
drag, startPoint x: 382, startPoint y: 428, endPoint x: 368, endPoint y: 428, distance: 13.4
click at [382, 428] on input "Ingresar nombre" at bounding box center [430, 431] width 450 height 13
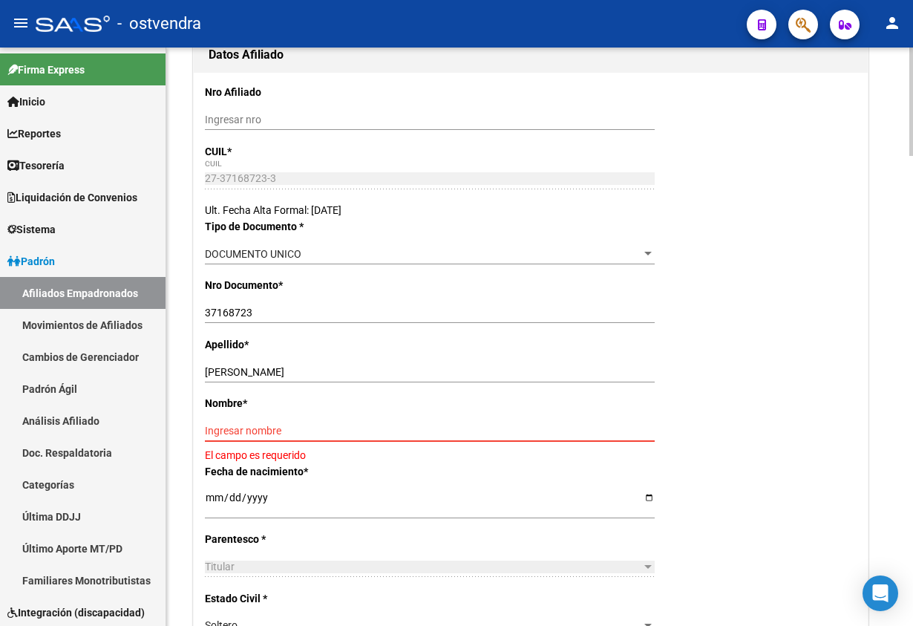
paste input "GRISELDA"
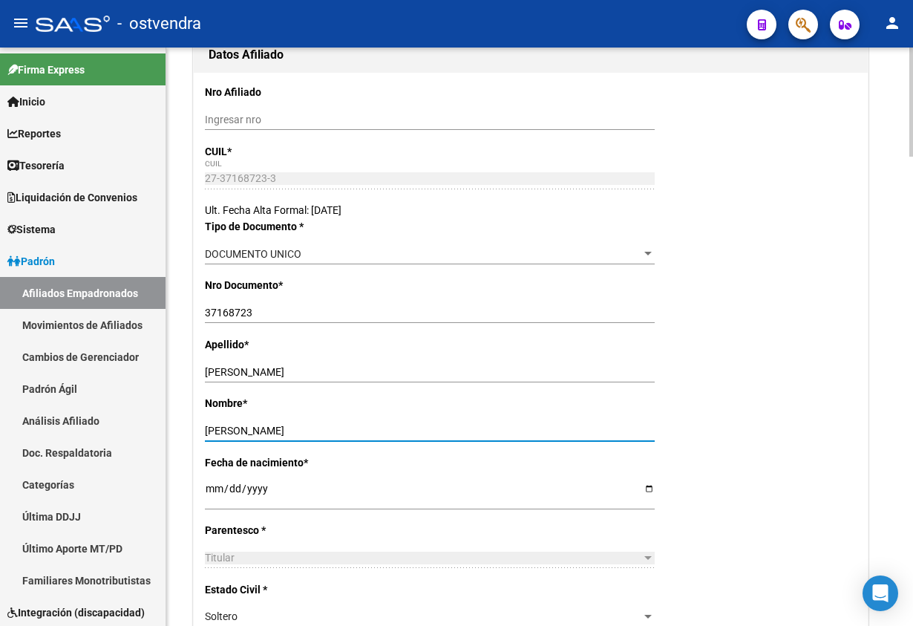
type input "GRISELDA"
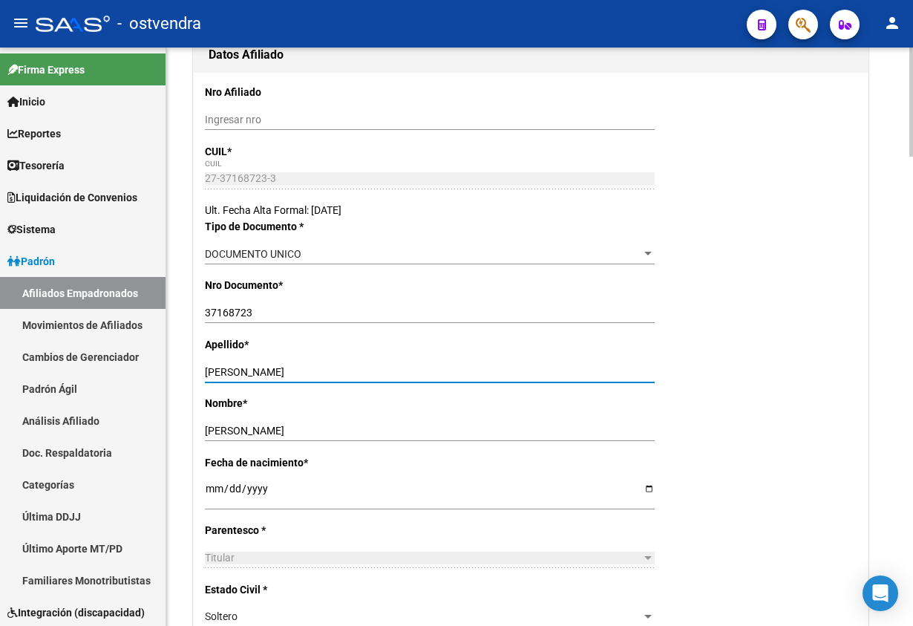
drag, startPoint x: 289, startPoint y: 367, endPoint x: 299, endPoint y: 370, distance: 10.1
click at [299, 370] on input "PEDROZO SILVERO GRISELDA" at bounding box center [430, 372] width 450 height 13
click at [304, 375] on input "PEDROZO SILVERO GRISELDA" at bounding box center [430, 372] width 450 height 13
drag, startPoint x: 297, startPoint y: 373, endPoint x: 428, endPoint y: 390, distance: 131.8
click at [428, 390] on div "PEDROZO SILVERO GRISELDA Ingresar apellido" at bounding box center [430, 377] width 450 height 33
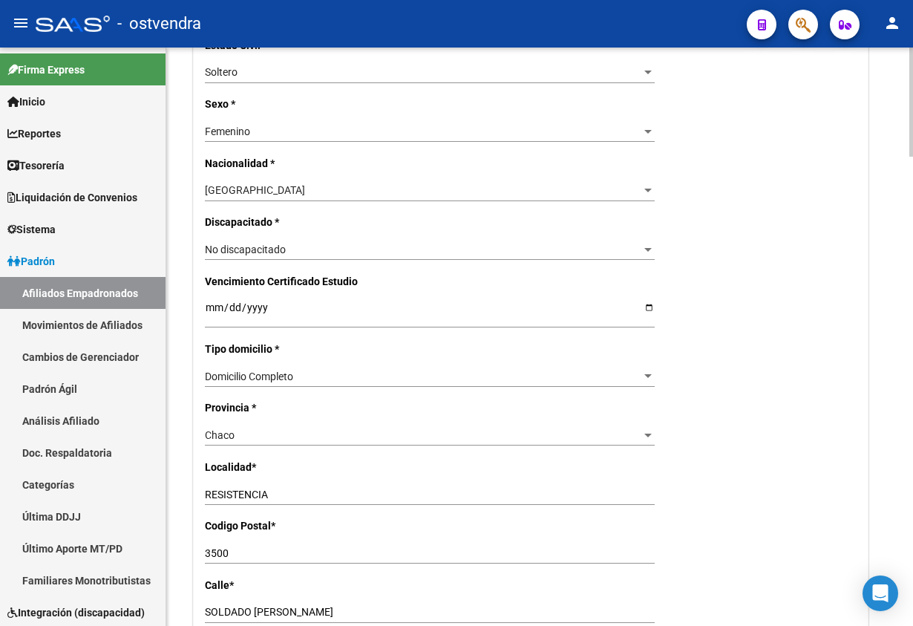
scroll to position [779, 0]
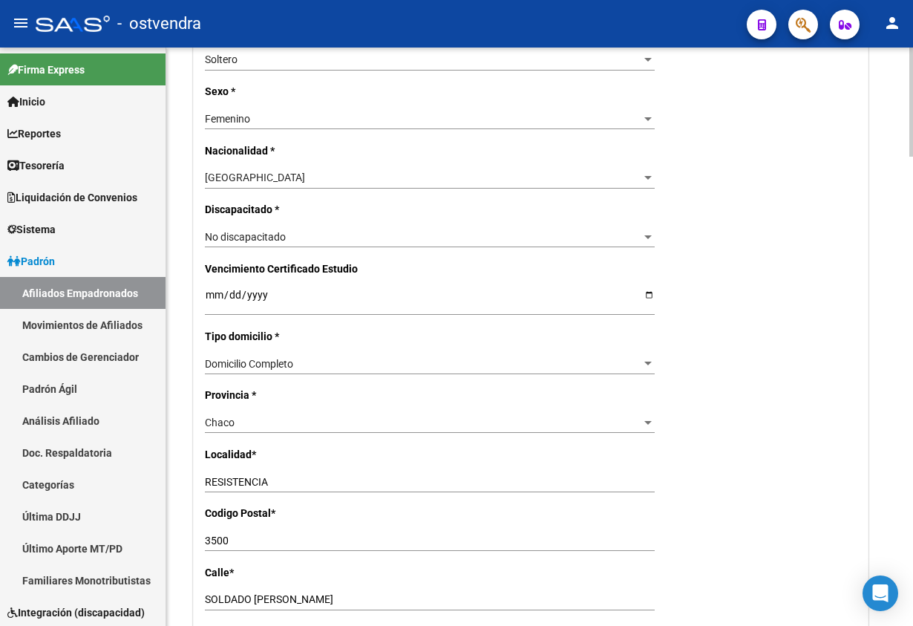
type input "PEDROZO SILVERO"
click at [401, 419] on div "Chaco" at bounding box center [423, 422] width 436 height 13
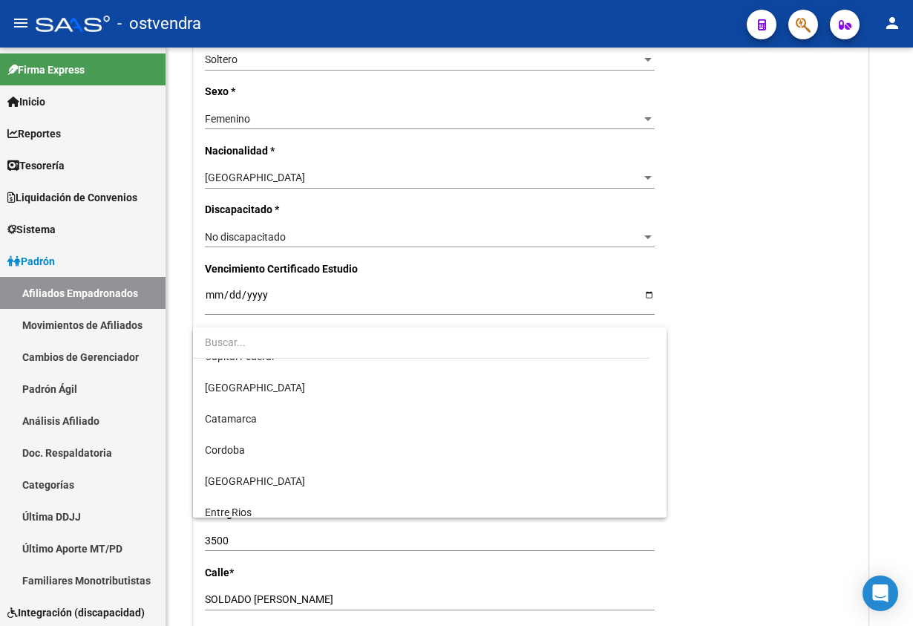
scroll to position [0, 0]
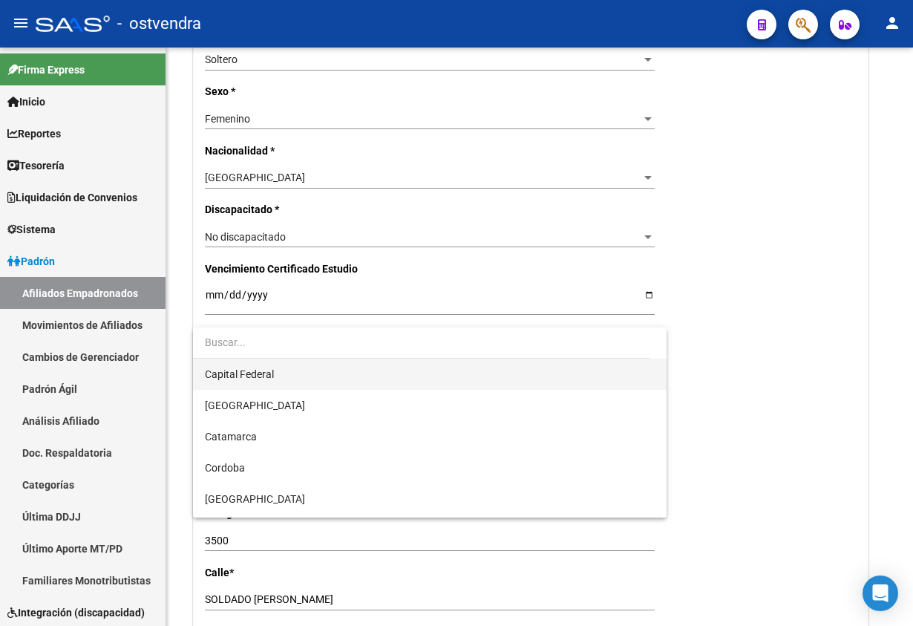
click at [283, 376] on span "Capital Federal" at bounding box center [429, 374] width 449 height 31
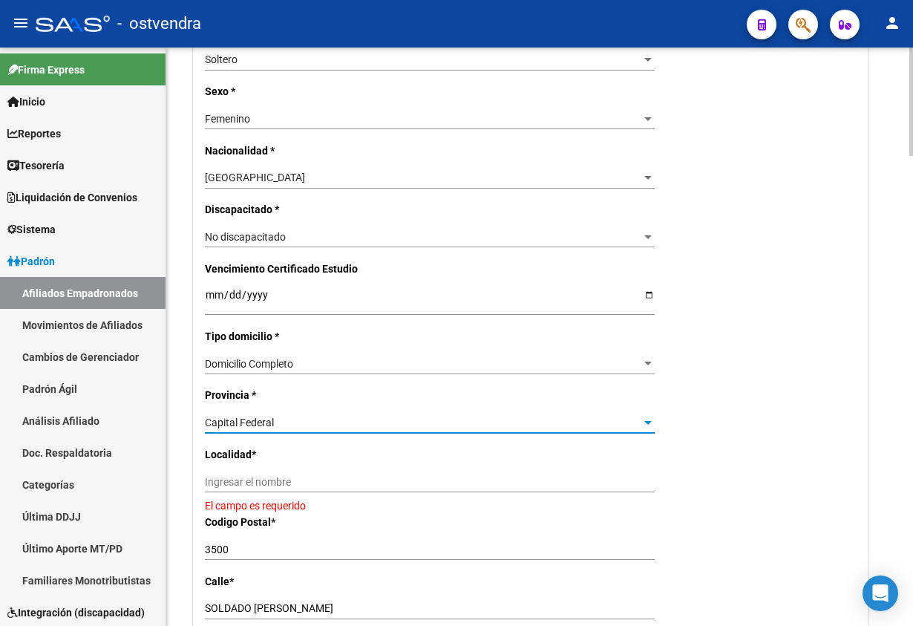
click at [249, 485] on input "Ingresar el nombre" at bounding box center [430, 482] width 450 height 13
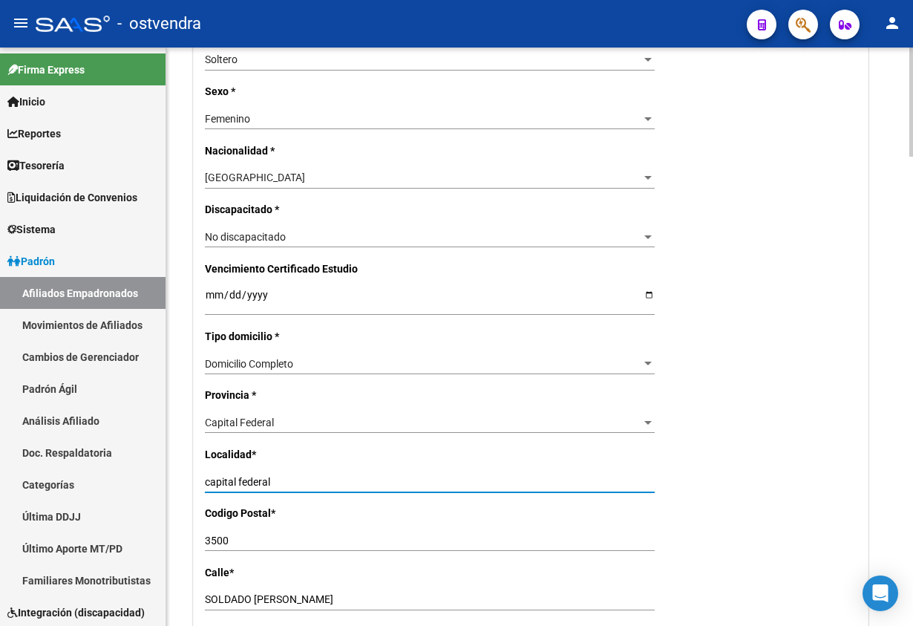
type input "capital federal"
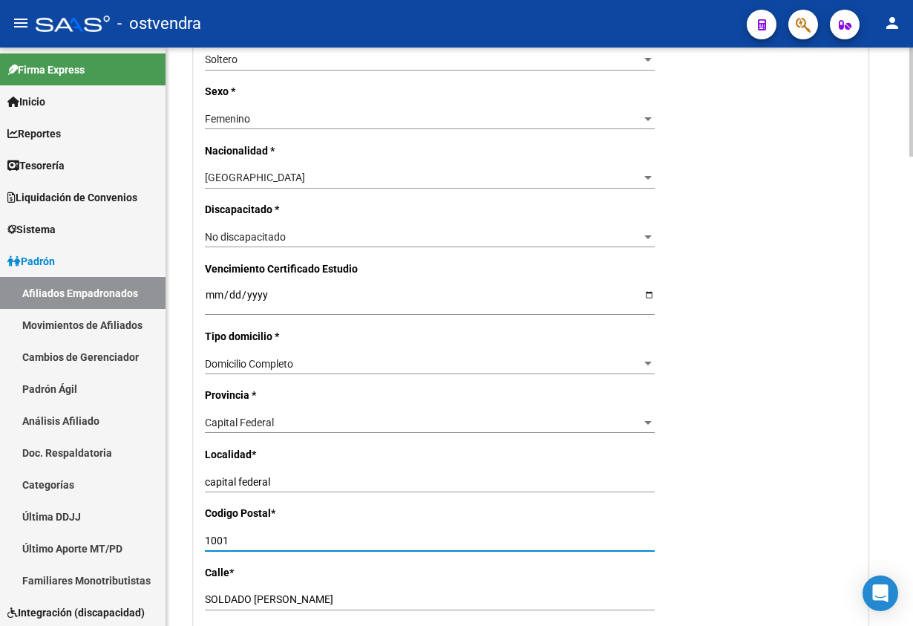
type input "1001"
click at [802, 480] on div "Nro Afiliado Ingresar nro CUIL * 27-37168723-3 CUIL ARCA Padrón Ult. Fecha Alta…" at bounding box center [531, 281] width 674 height 1531
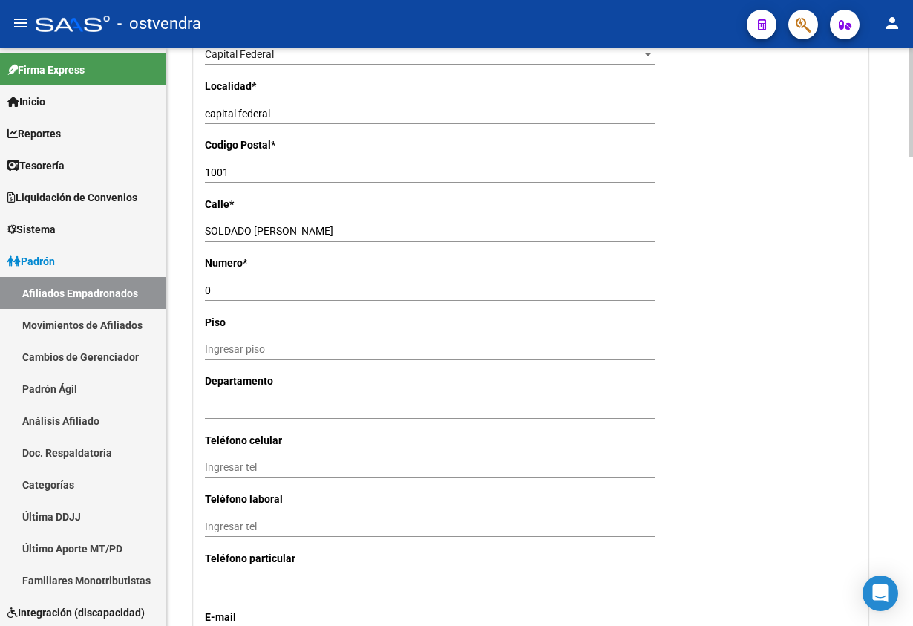
scroll to position [1113, 0]
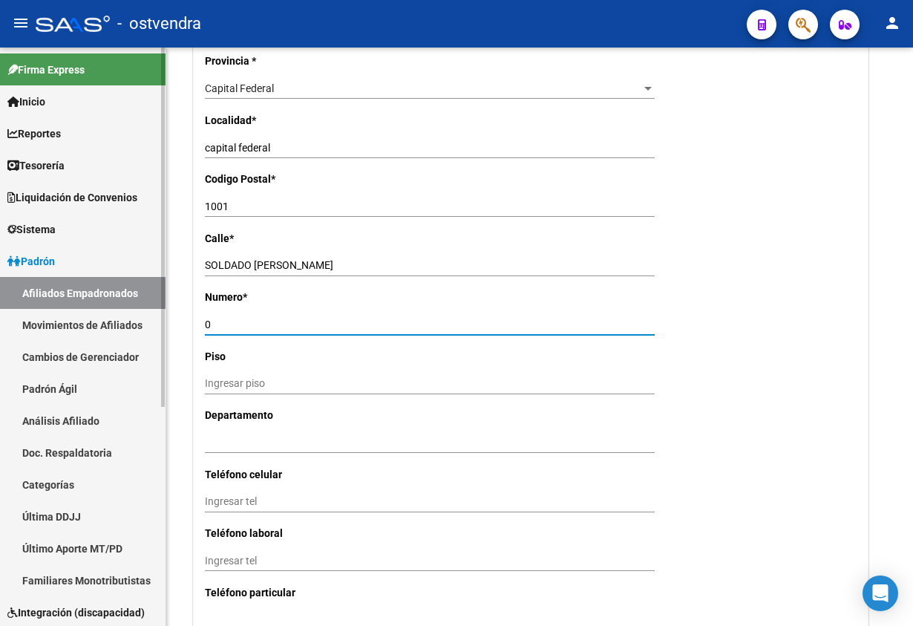
drag, startPoint x: 267, startPoint y: 321, endPoint x: 130, endPoint y: 308, distance: 137.9
click at [111, 310] on mat-sidenav-container "Firma Express Inicio Calendario SSS Instructivos Contacto OS Reportes Tablero d…" at bounding box center [456, 337] width 913 height 578
type input "15"
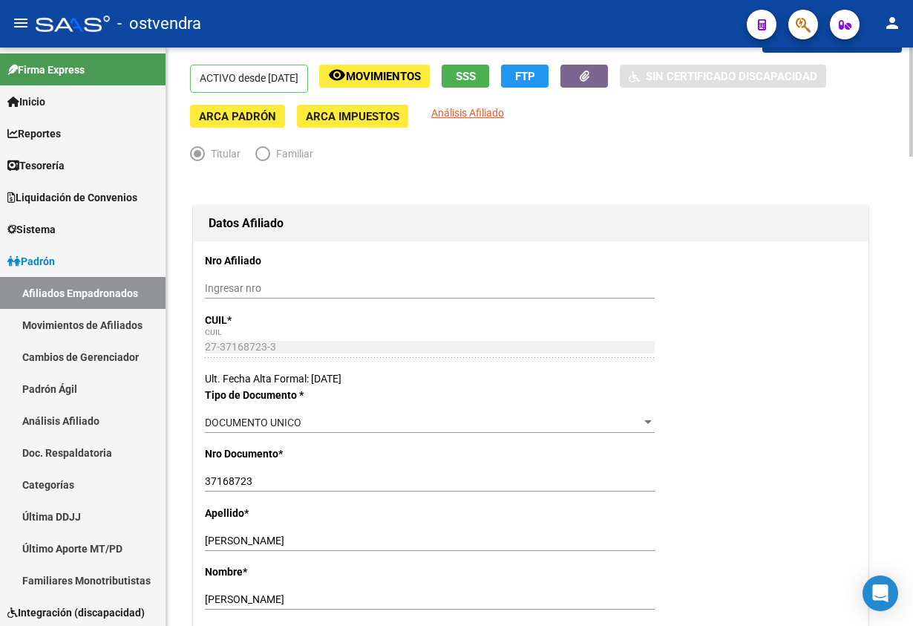
scroll to position [0, 0]
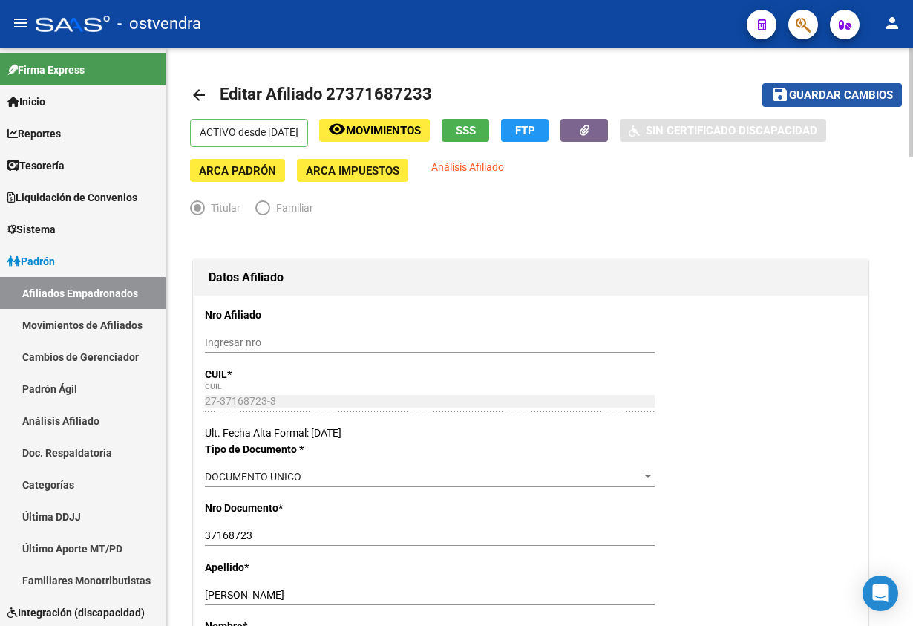
click at [817, 98] on span "Guardar cambios" at bounding box center [841, 95] width 104 height 13
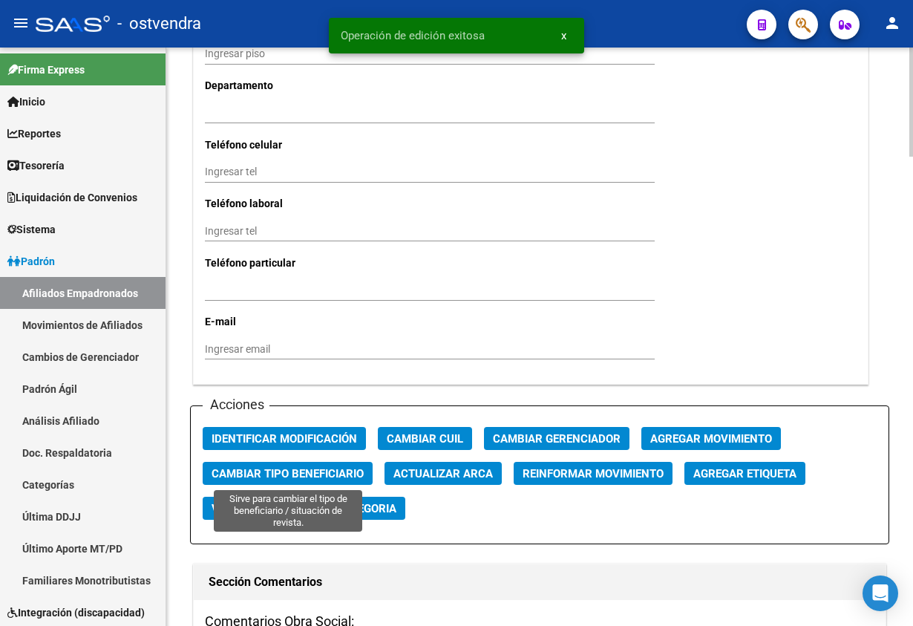
scroll to position [1447, 0]
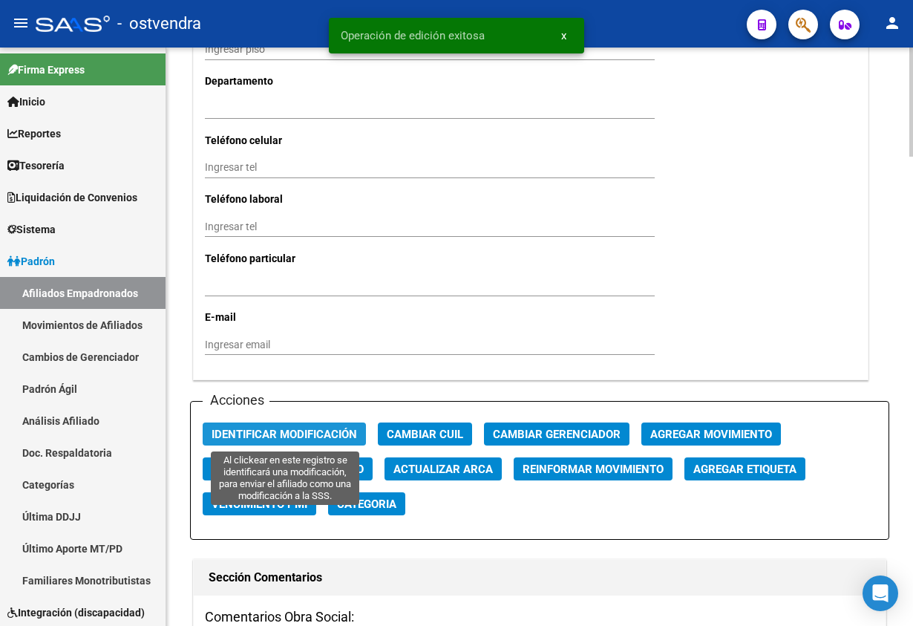
click at [252, 434] on span "Identificar Modificación" at bounding box center [284, 434] width 145 height 13
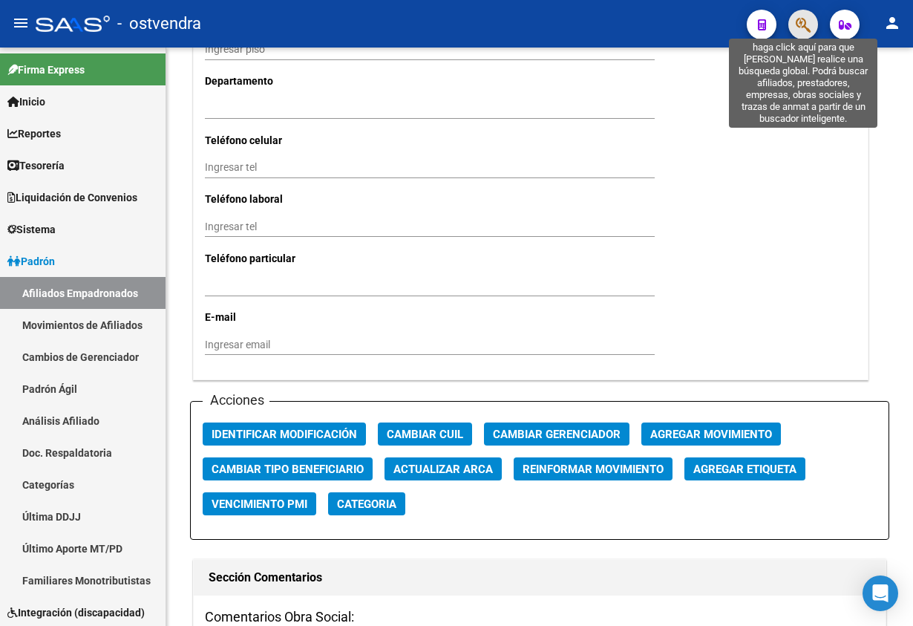
click at [797, 30] on icon "button" at bounding box center [803, 24] width 15 height 17
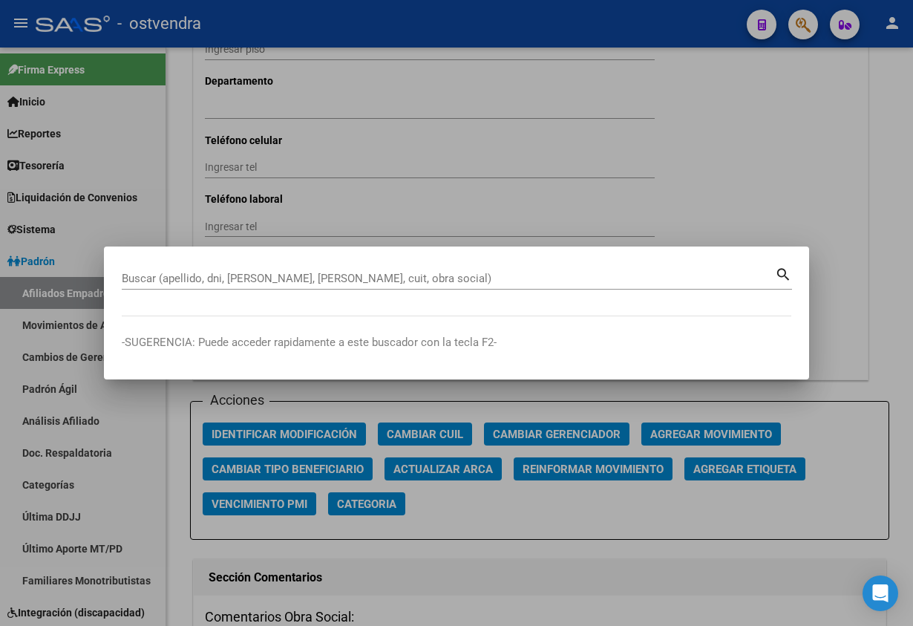
paste input "22015142"
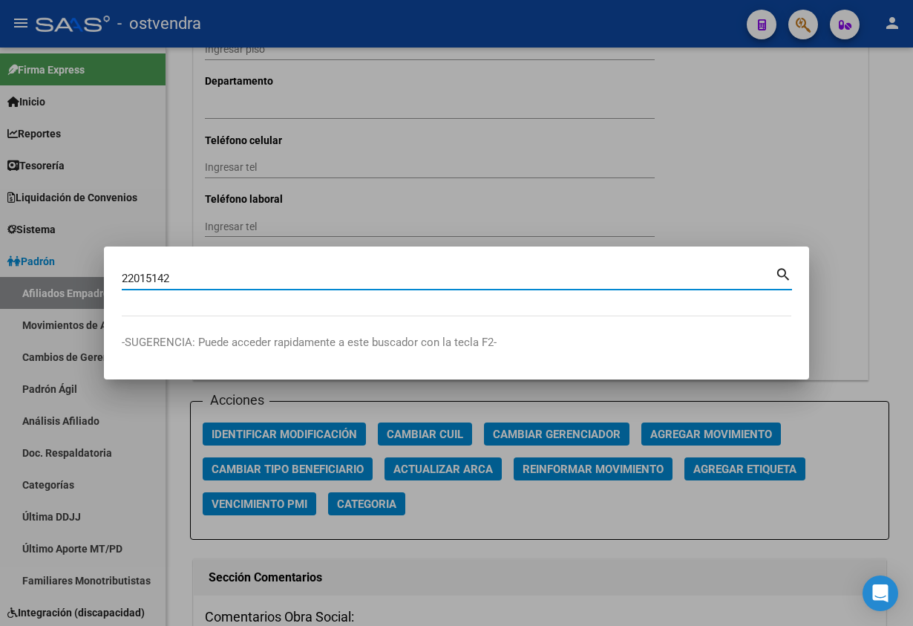
type input "22015142"
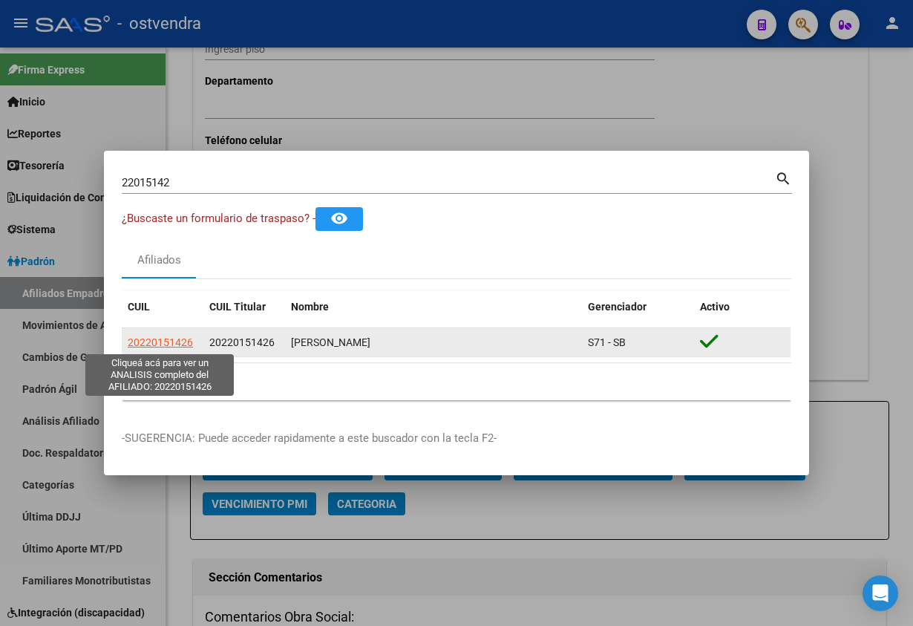
click at [148, 347] on span "20220151426" at bounding box center [160, 342] width 65 height 12
type textarea "20220151426"
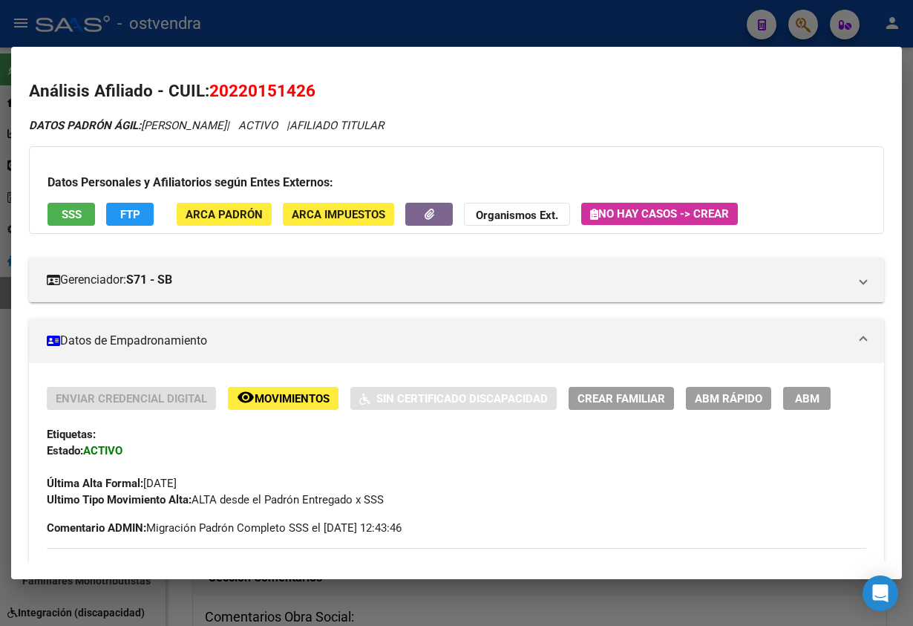
scroll to position [111, 0]
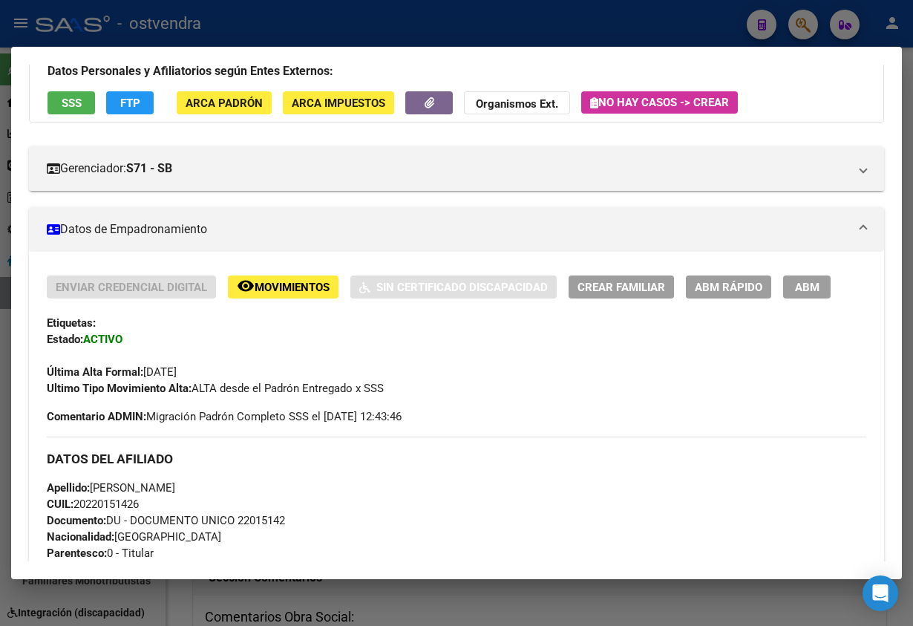
click at [777, 323] on div "Etiquetas:" at bounding box center [456, 323] width 819 height 16
click at [822, 287] on button "ABM" at bounding box center [807, 286] width 48 height 23
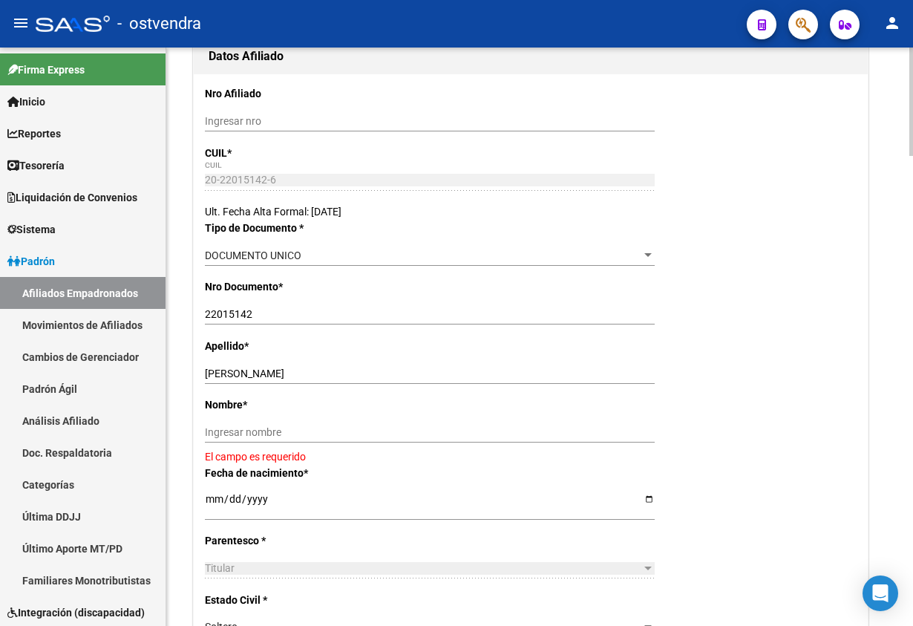
scroll to position [223, 0]
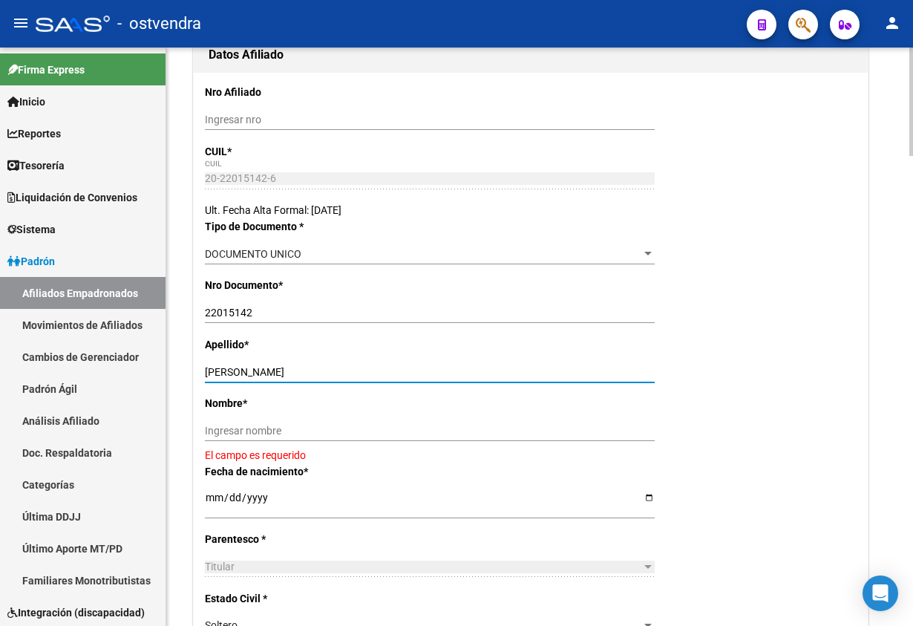
drag, startPoint x: 243, startPoint y: 373, endPoint x: 384, endPoint y: 410, distance: 145.3
click at [424, 377] on input "LOPEZ MARCELO ESTEBAN" at bounding box center [430, 372] width 450 height 13
drag, startPoint x: 370, startPoint y: 431, endPoint x: 346, endPoint y: 421, distance: 25.6
click at [370, 431] on input "Ingresar nombre" at bounding box center [430, 431] width 450 height 13
paste input "MARCELO ESTEBAN"
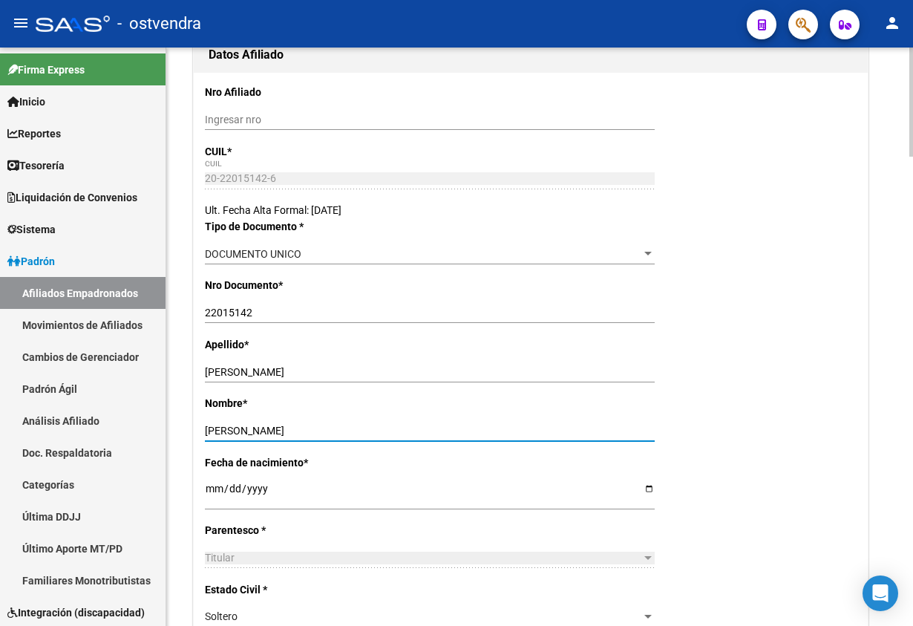
type input "MARCELO ESTEBAN"
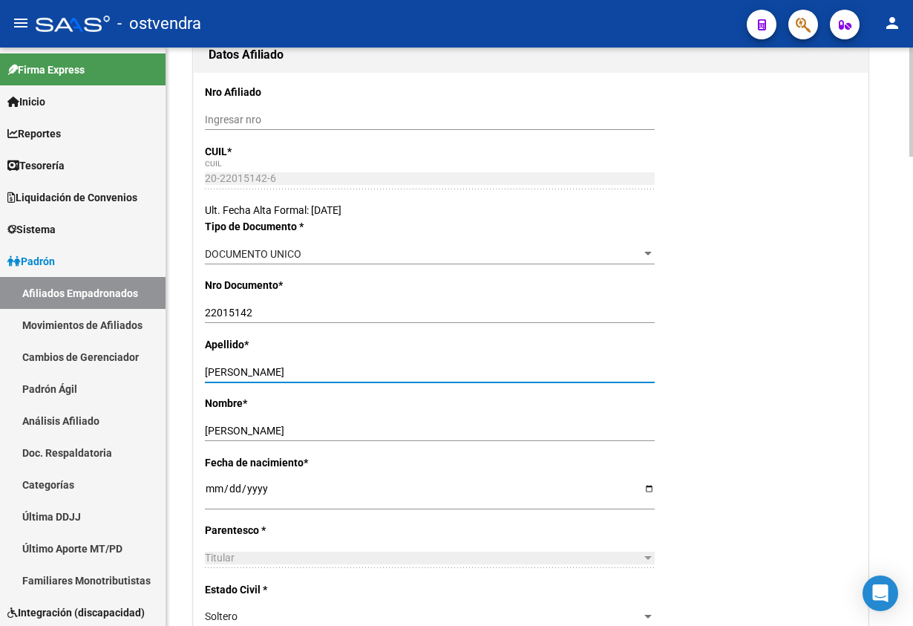
click at [234, 370] on input "LOPEZ MARCELO ESTEBAN" at bounding box center [430, 372] width 450 height 13
click at [236, 376] on input "LOPEZ MARCELO ESTEBAN" at bounding box center [430, 372] width 450 height 13
drag, startPoint x: 252, startPoint y: 376, endPoint x: 551, endPoint y: 294, distance: 310.3
click at [490, 386] on div "LOPEZ MARCELO ESTEBAN Ingresar apellido" at bounding box center [430, 377] width 450 height 33
type input "LOPEZ"
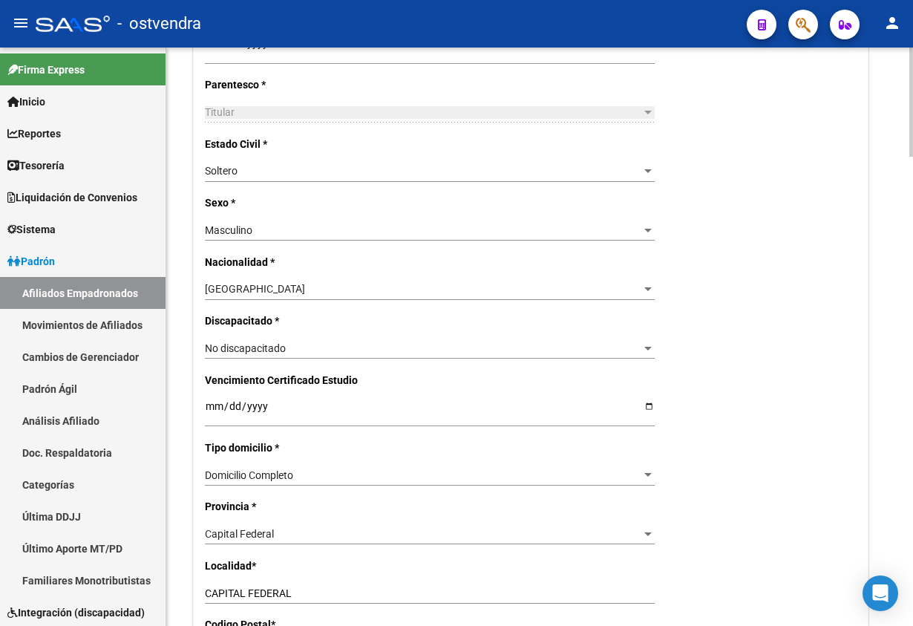
scroll to position [779, 0]
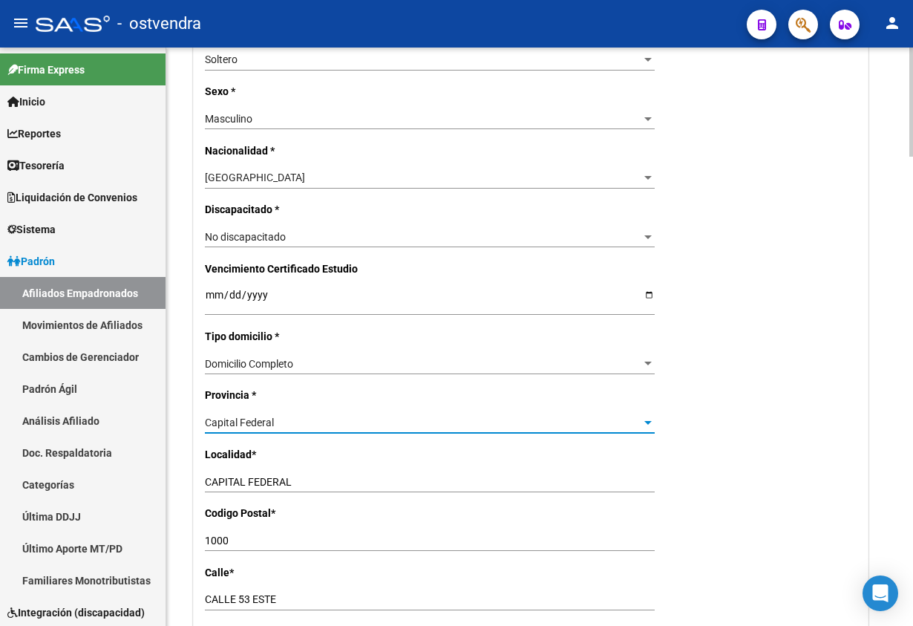
click at [295, 423] on div "Capital Federal" at bounding box center [423, 422] width 436 height 13
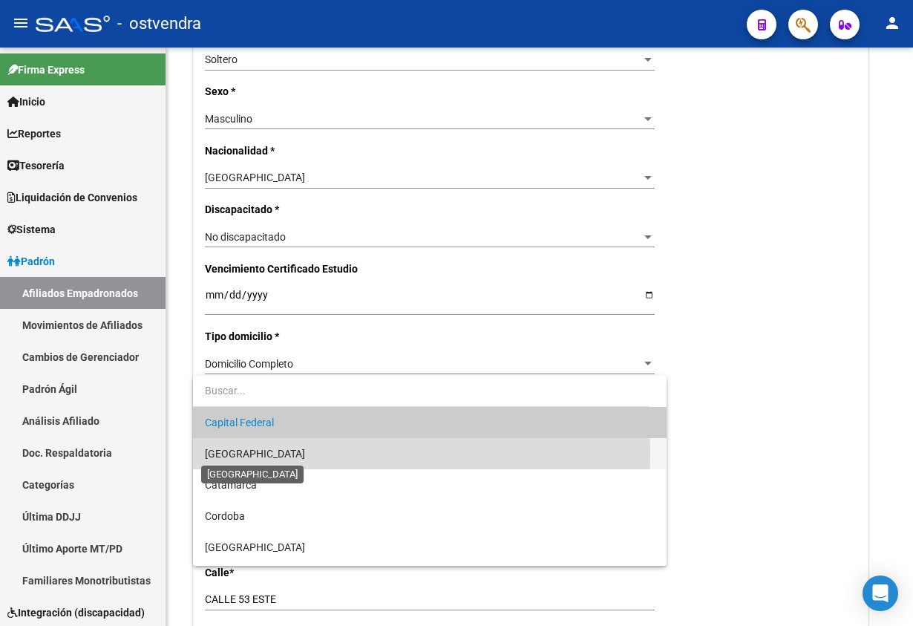
click at [256, 455] on span "[GEOGRAPHIC_DATA]" at bounding box center [255, 454] width 100 height 12
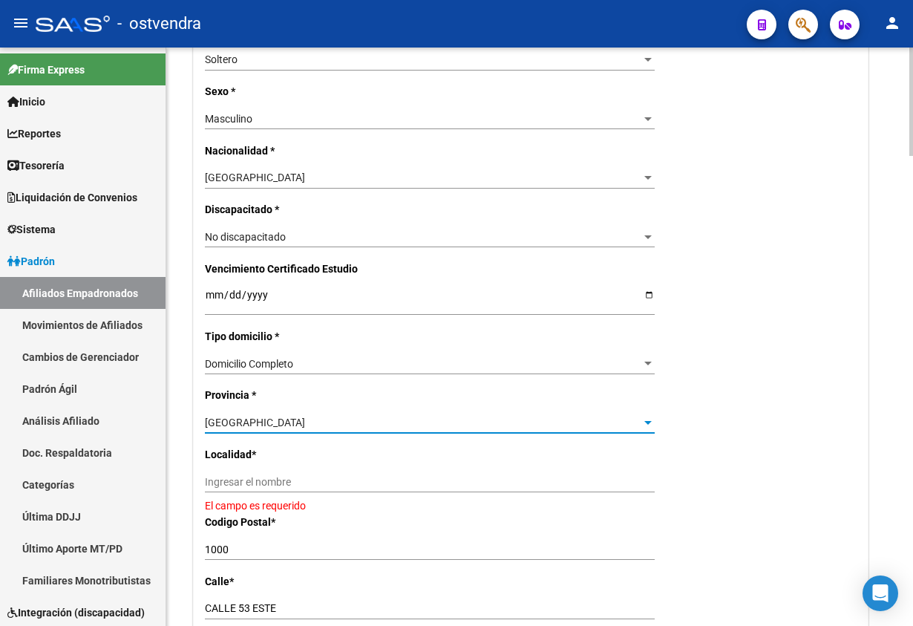
click at [336, 484] on input "Ingresar el nombre" at bounding box center [430, 482] width 450 height 13
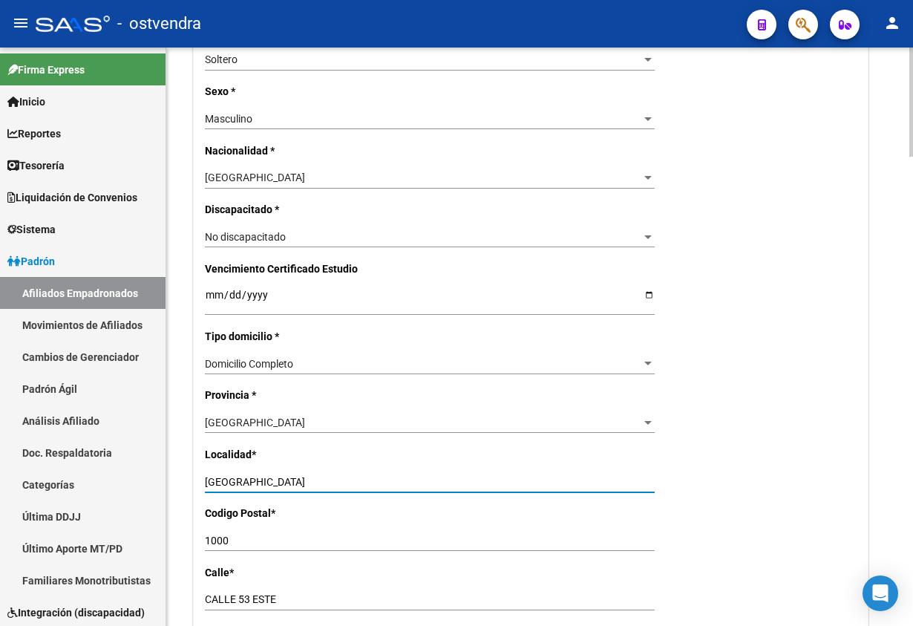
type input "villa maipu"
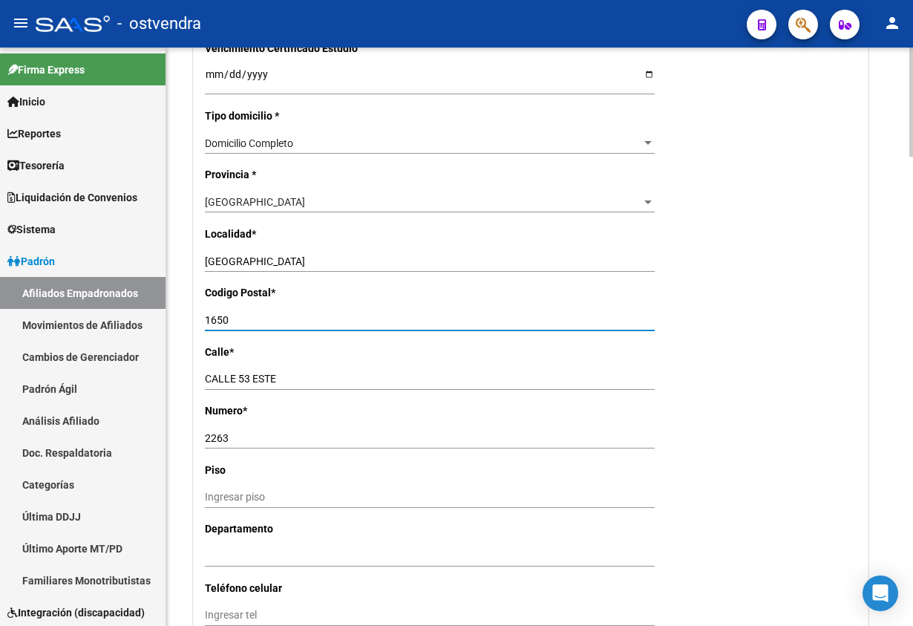
scroll to position [1002, 0]
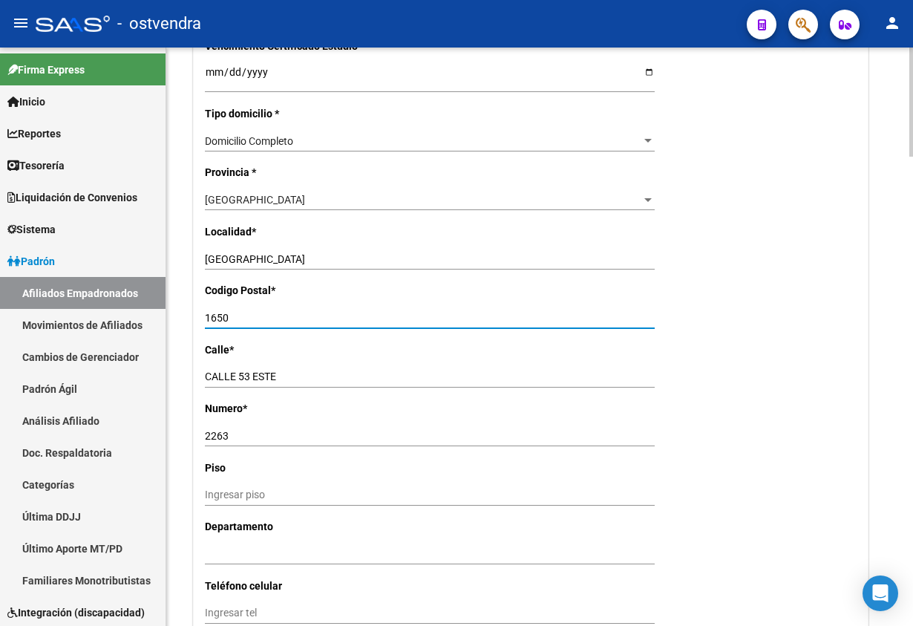
type input "1650"
click at [817, 347] on div "Nro Afiliado Ingresar nro CUIL * 20-22015142-6 CUIL ARCA Padrón Ult. Fecha Alta…" at bounding box center [531, 58] width 674 height 1531
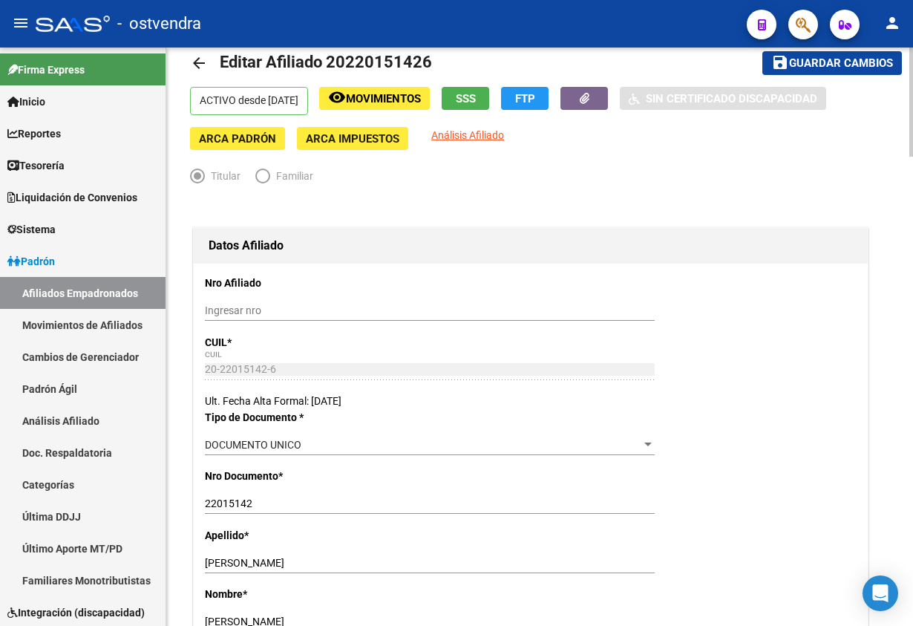
scroll to position [0, 0]
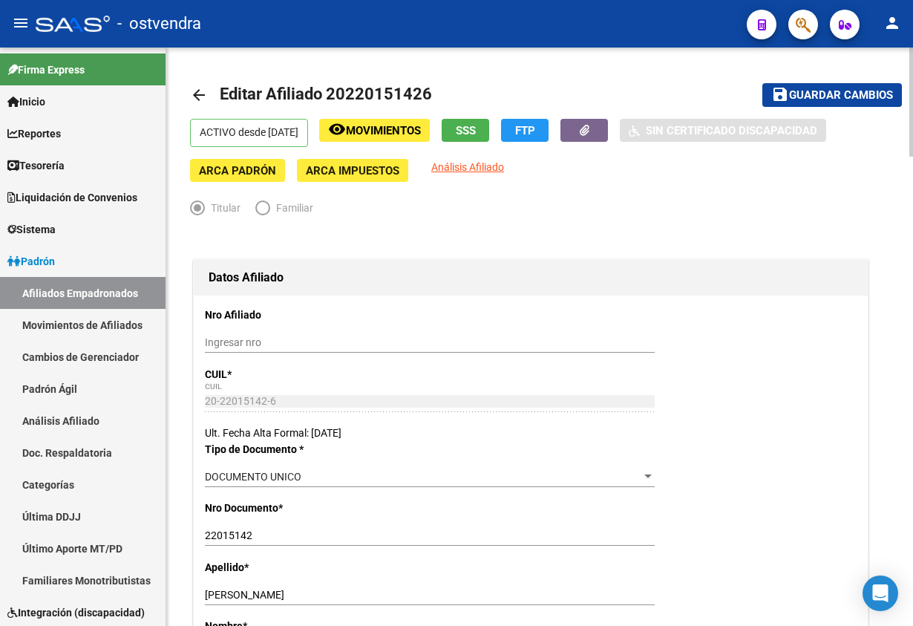
click at [854, 98] on span "Guardar cambios" at bounding box center [841, 95] width 104 height 13
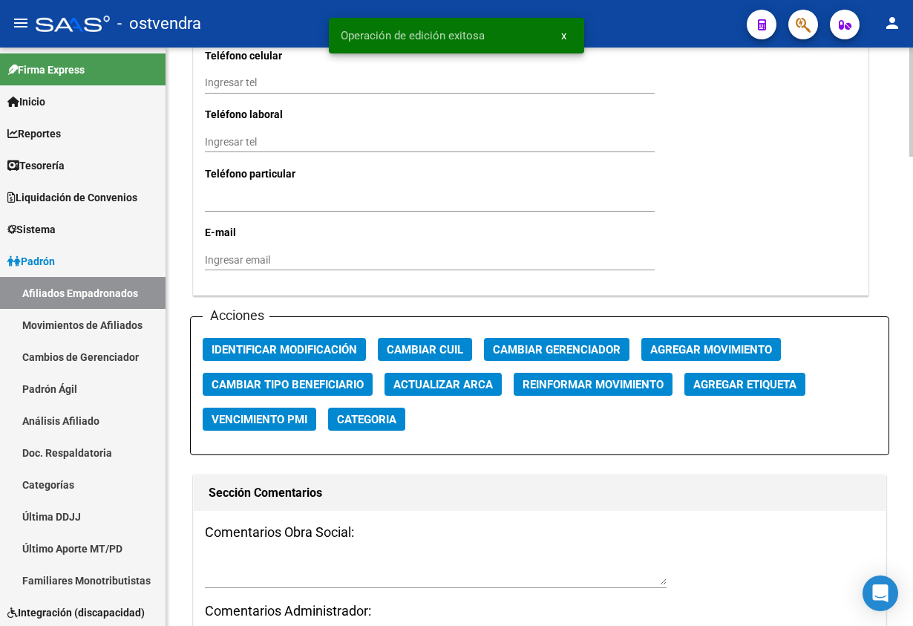
scroll to position [1559, 0]
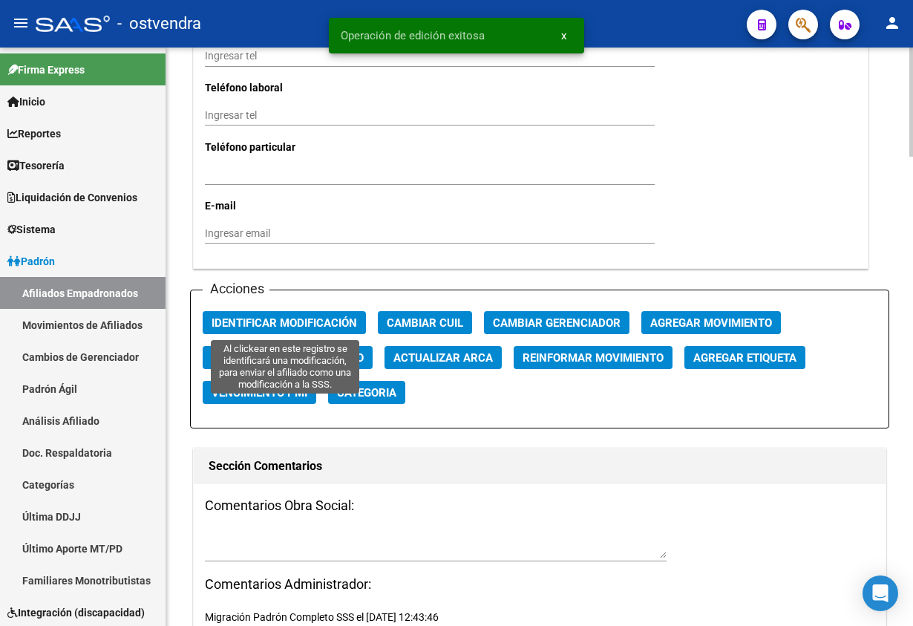
click at [258, 324] on span "Identificar Modificación" at bounding box center [284, 322] width 145 height 13
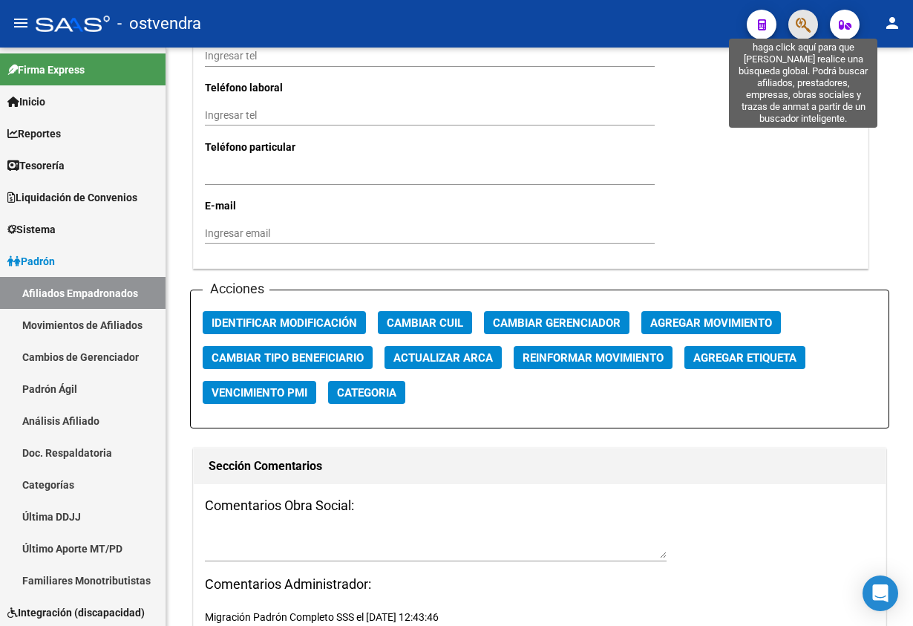
click at [799, 18] on icon "button" at bounding box center [803, 24] width 15 height 17
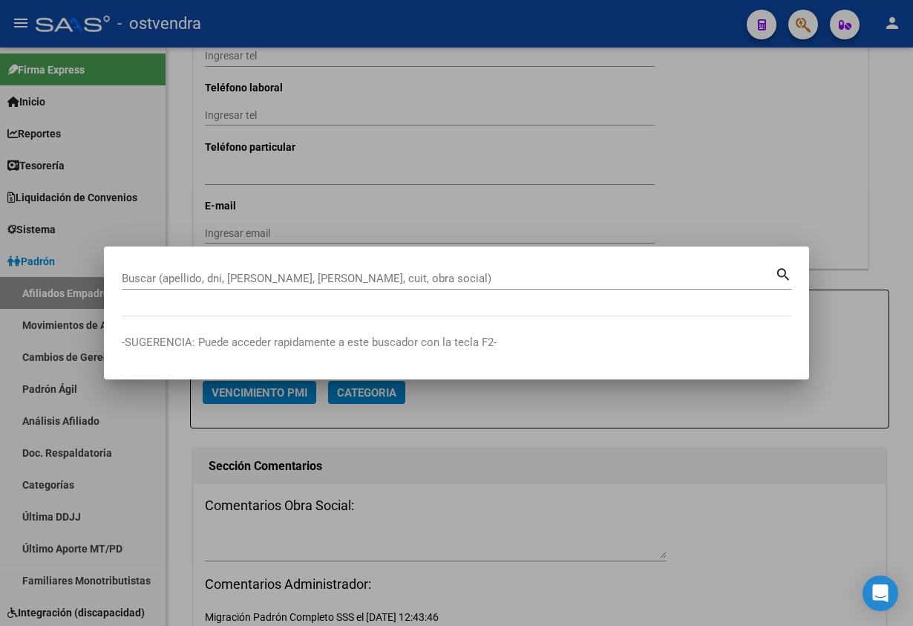
paste input "22559113"
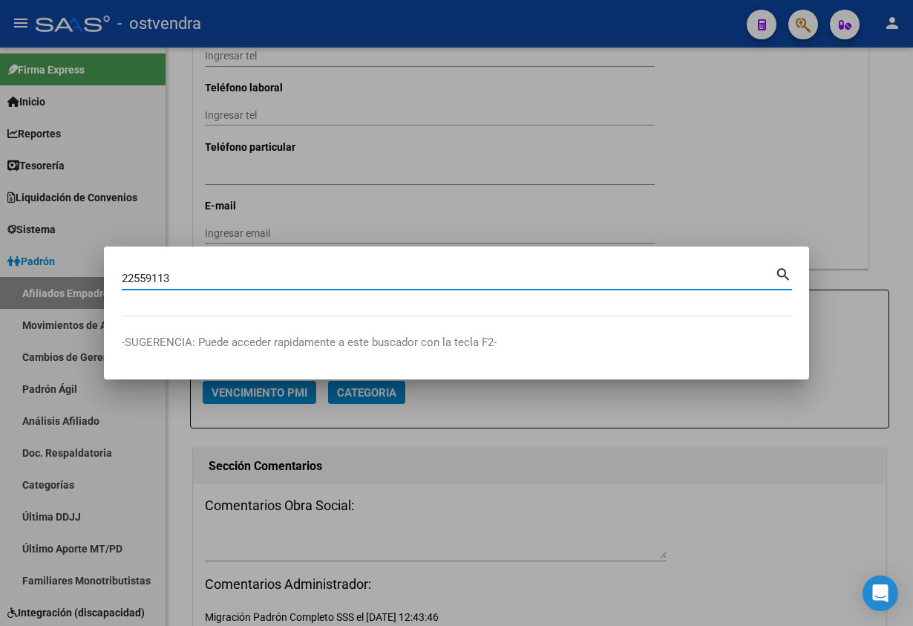
type input "22559113"
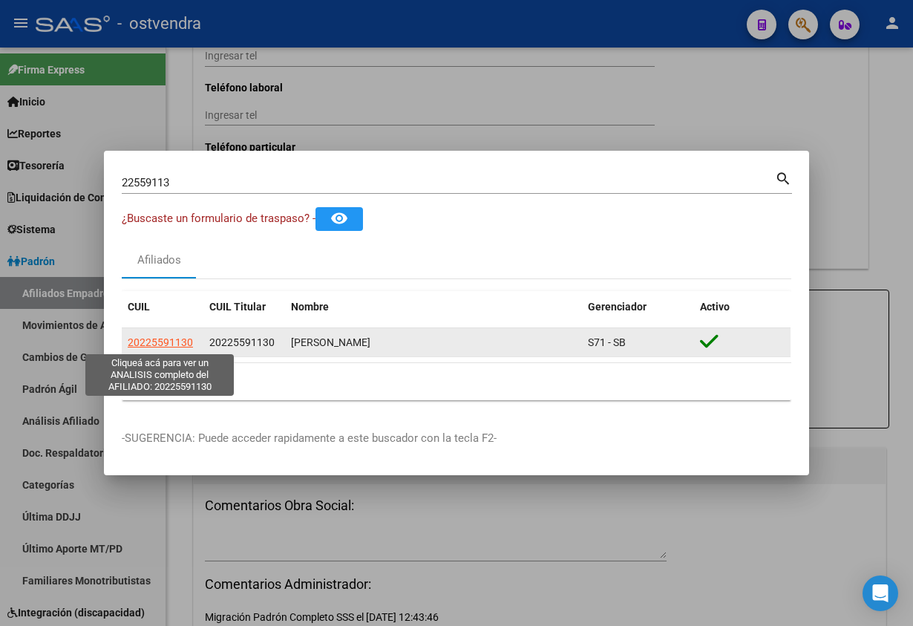
click at [172, 336] on span "20225591130" at bounding box center [160, 342] width 65 height 12
type textarea "20225591130"
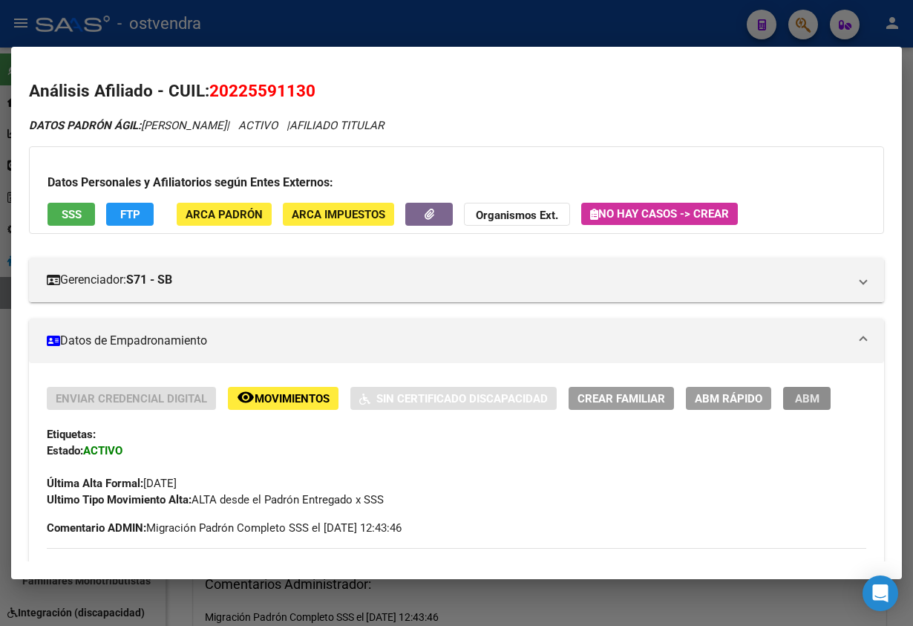
click at [826, 395] on button "ABM" at bounding box center [807, 398] width 48 height 23
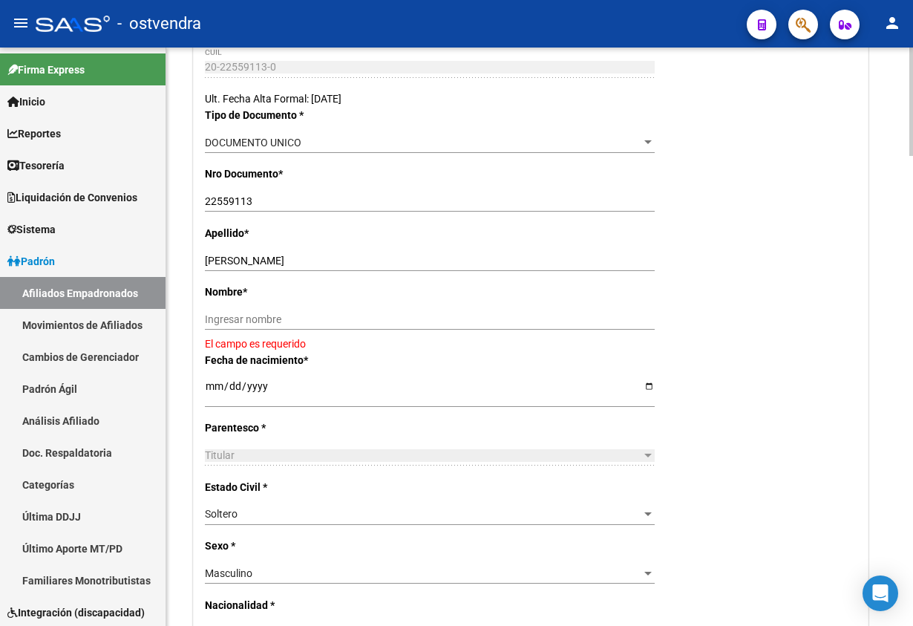
scroll to position [445, 0]
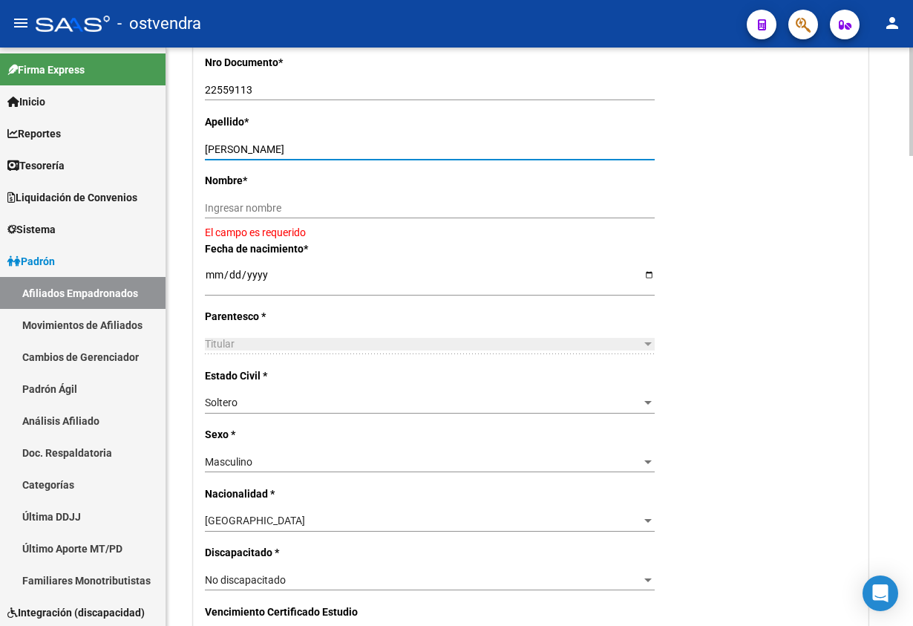
drag, startPoint x: 316, startPoint y: 145, endPoint x: 521, endPoint y: 179, distance: 207.6
click at [559, 149] on input "CROMBAS PANAGIOTIS TEODORO" at bounding box center [430, 149] width 450 height 13
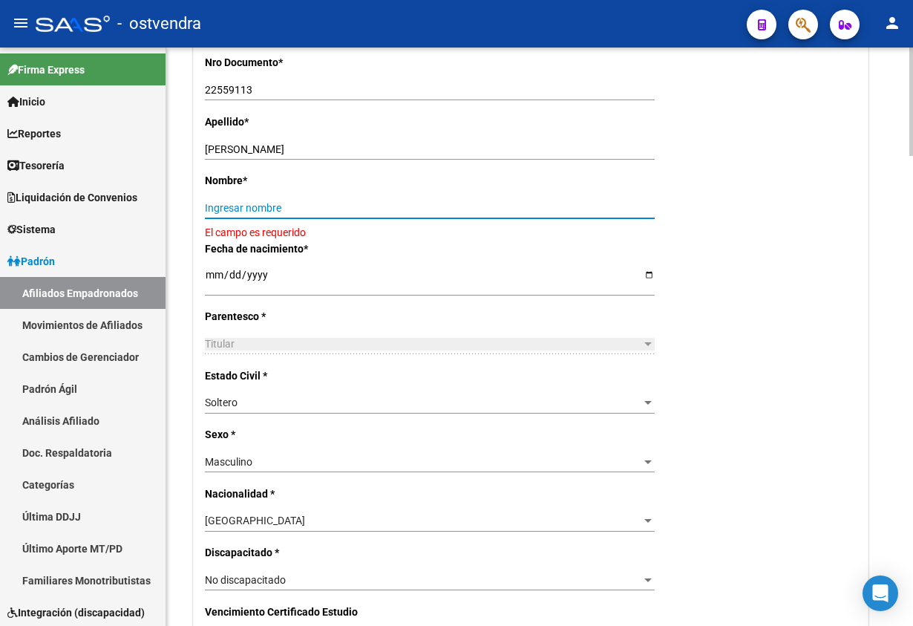
click at [468, 210] on input "Ingresar nombre" at bounding box center [430, 208] width 450 height 13
paste input "TEODORO"
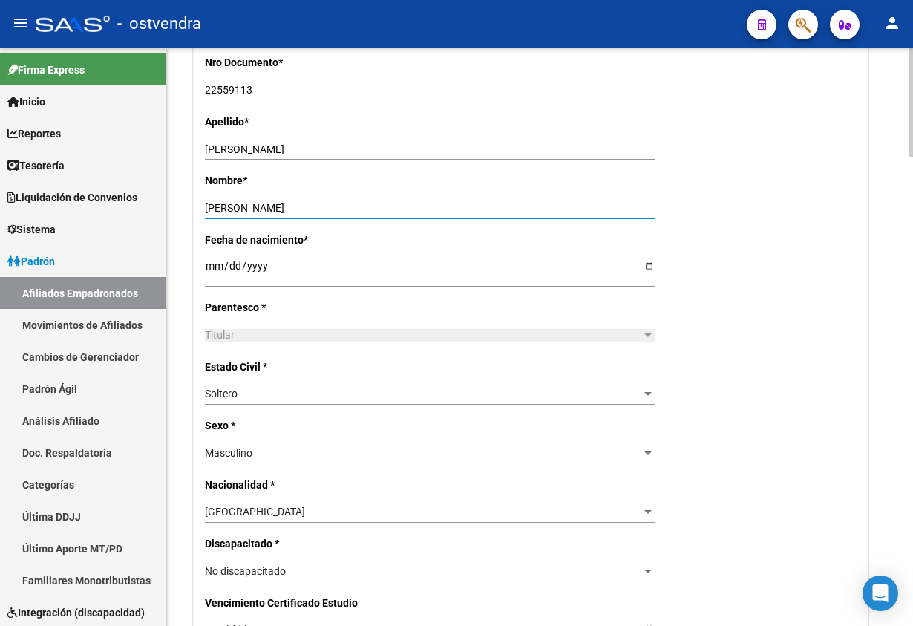
type input "TEODORO"
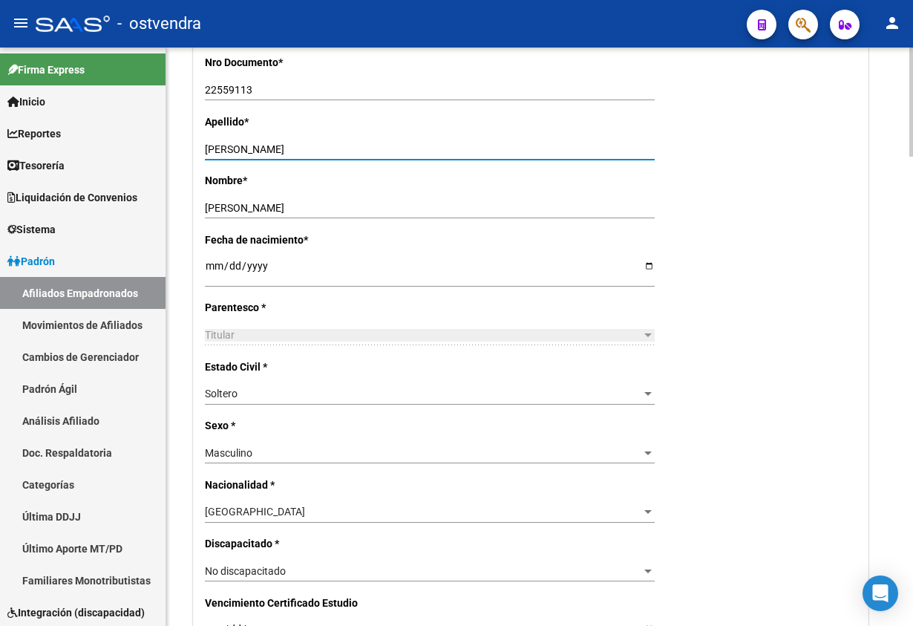
drag, startPoint x: 321, startPoint y: 148, endPoint x: 753, endPoint y: 129, distance: 431.7
click at [666, 149] on div "Apellido * CROMBAS PANAGIOTIS TEODORO Ingresar apellido" at bounding box center [531, 143] width 652 height 59
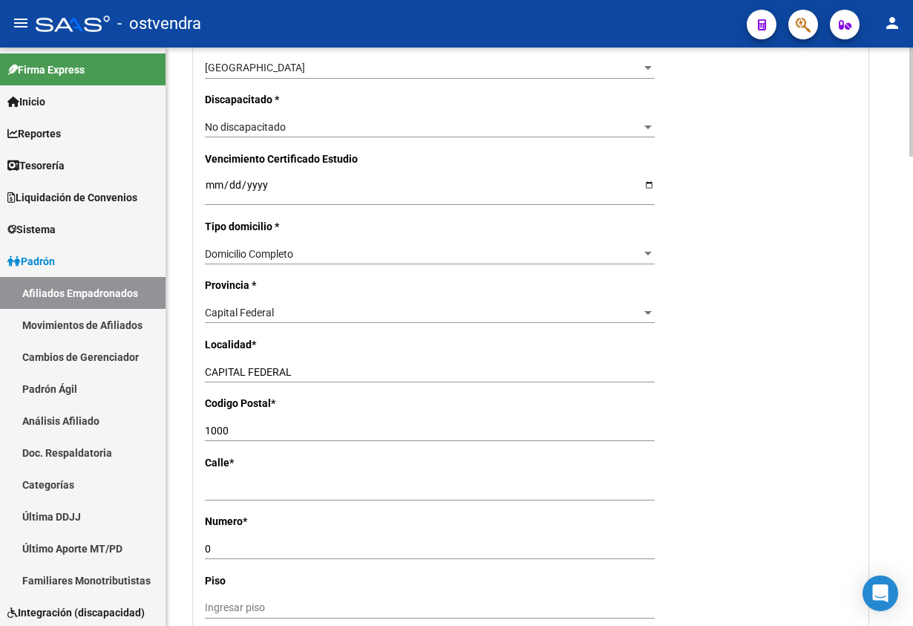
scroll to position [891, 0]
type input "CROMBAS PANAGIOTIS"
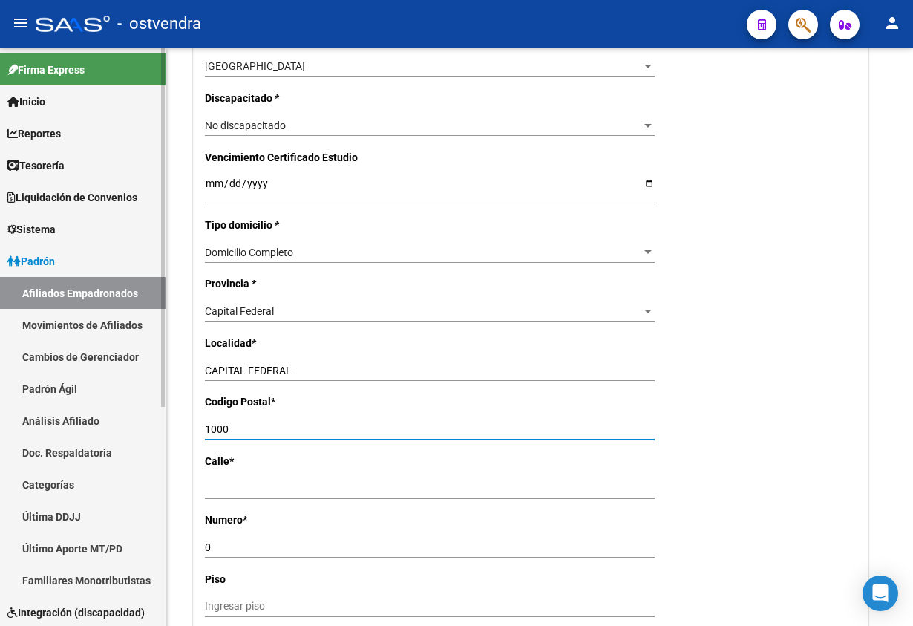
drag, startPoint x: 246, startPoint y: 425, endPoint x: 154, endPoint y: 401, distance: 94.5
click at [123, 416] on mat-sidenav-container "Firma Express Inicio Calendario SSS Instructivos Contacto OS Reportes Tablero d…" at bounding box center [456, 337] width 913 height 578
type input "1054"
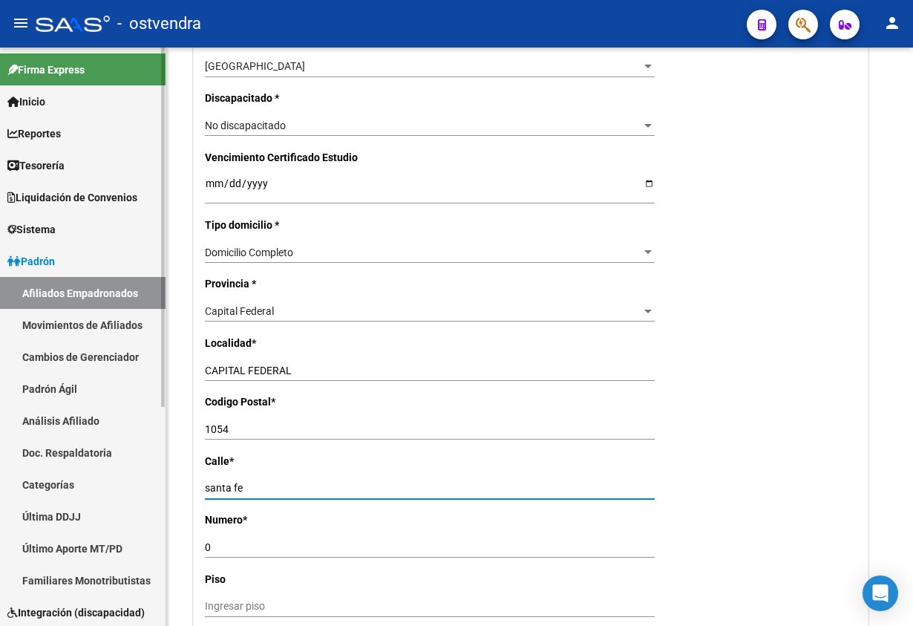
type input "santa fe"
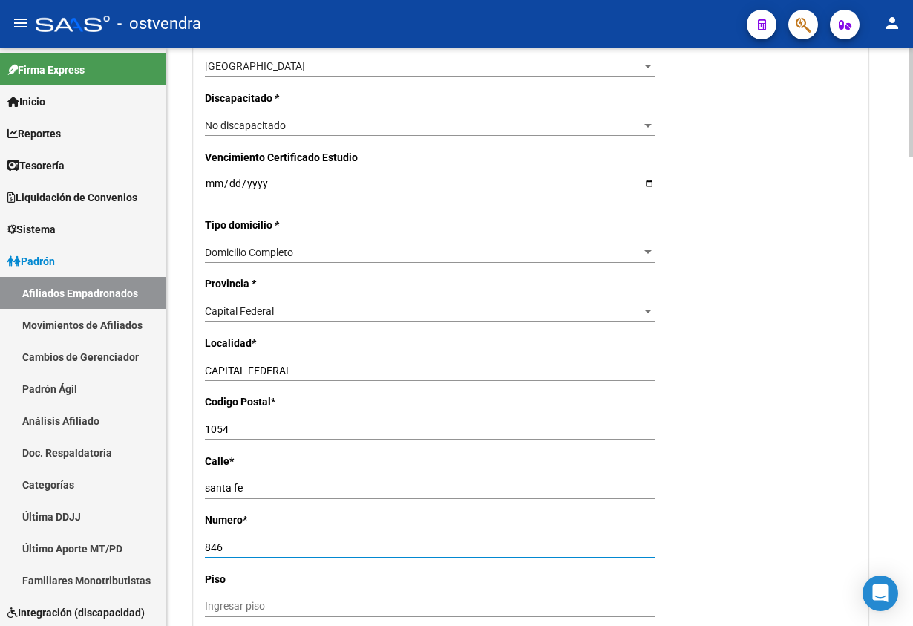
type input "846"
click at [789, 408] on div "Nro Afiliado Ingresar nro CUIL * 20-22559113-0 CUIL ARCA Padrón Ult. Fecha Alta…" at bounding box center [531, 170] width 674 height 1531
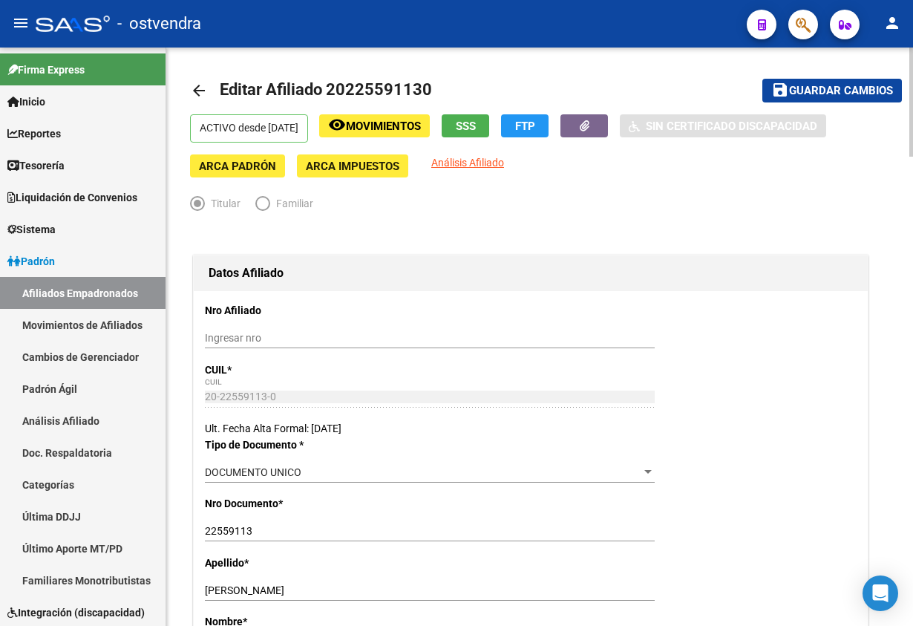
scroll to position [0, 0]
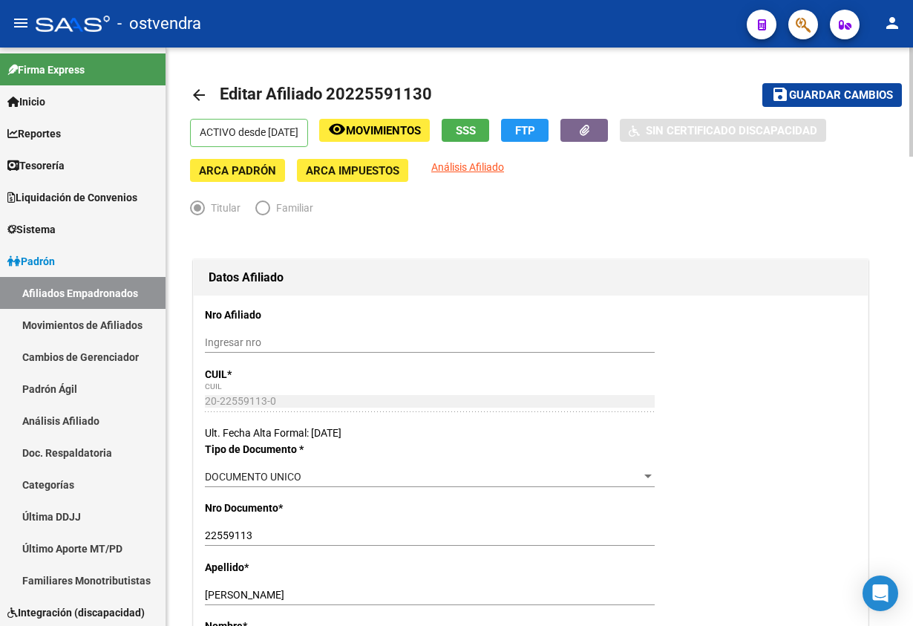
click at [793, 94] on span "Guardar cambios" at bounding box center [841, 95] width 104 height 13
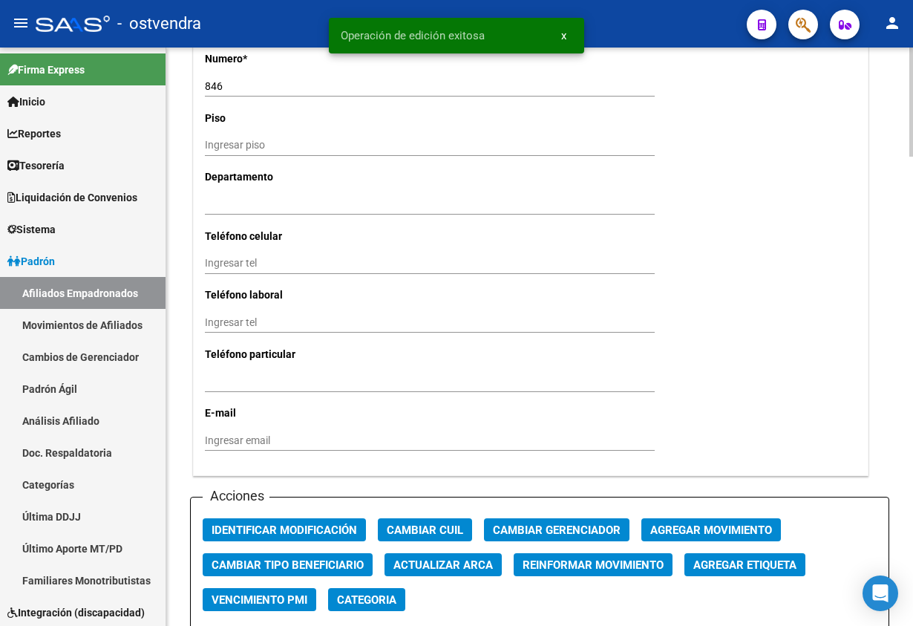
scroll to position [1559, 0]
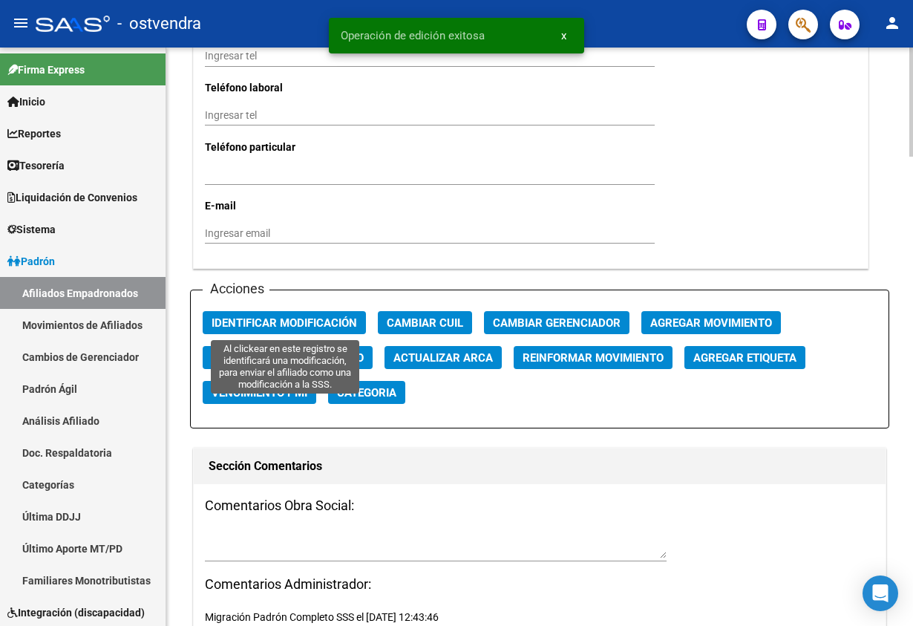
click at [278, 316] on span "Identificar Modificación" at bounding box center [284, 322] width 145 height 13
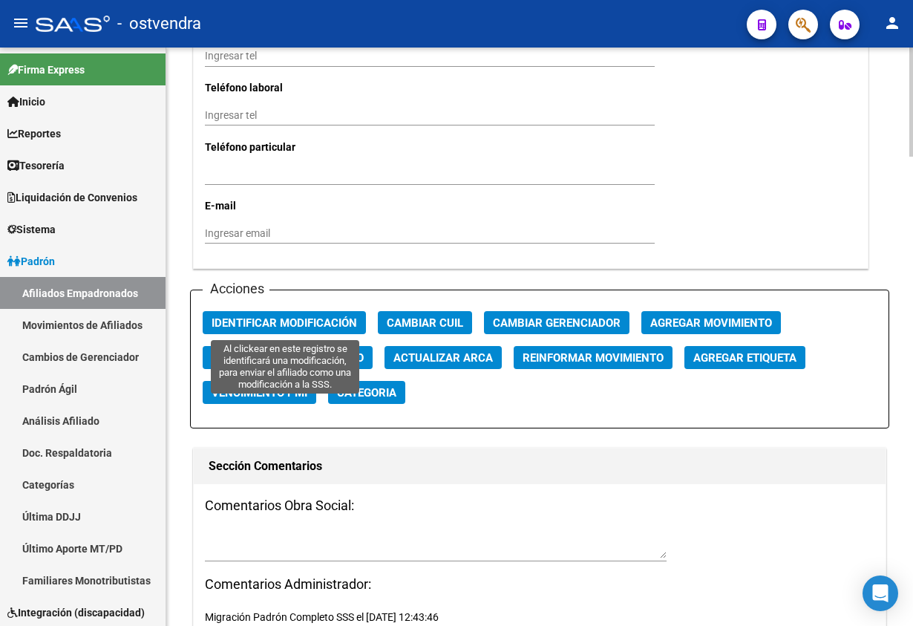
click at [299, 321] on span "Identificar Modificación" at bounding box center [284, 322] width 145 height 13
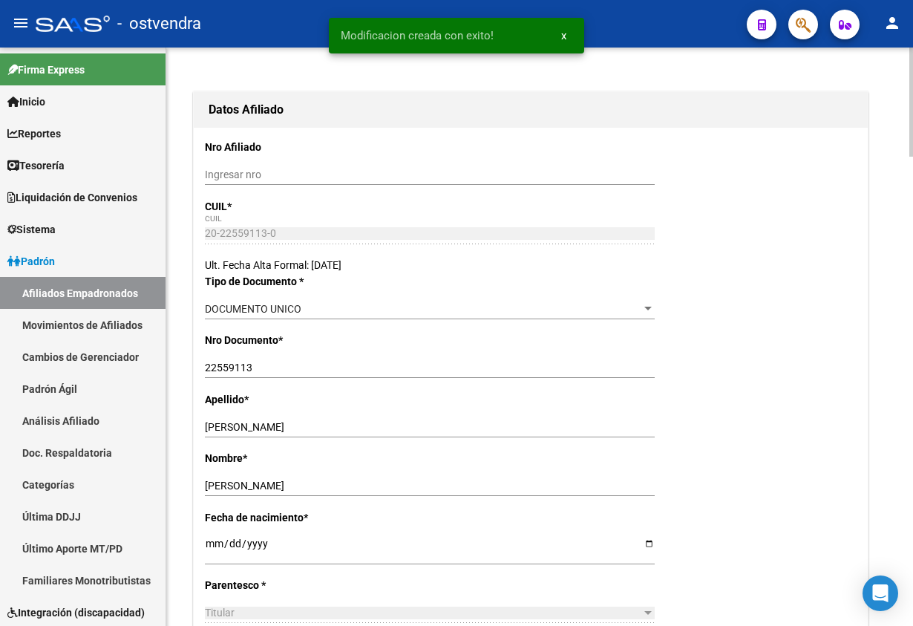
scroll to position [0, 0]
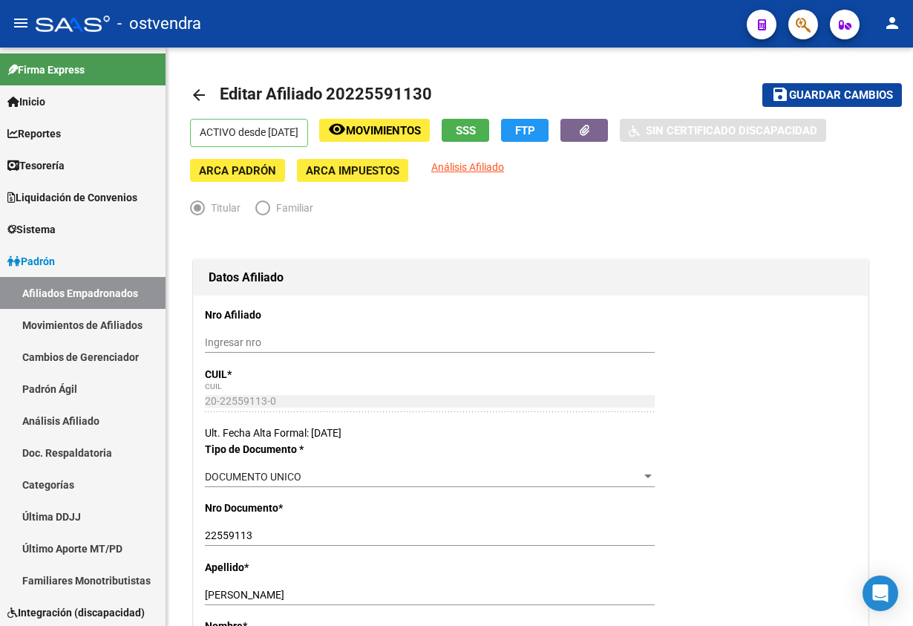
click at [811, 13] on button "button" at bounding box center [803, 25] width 30 height 30
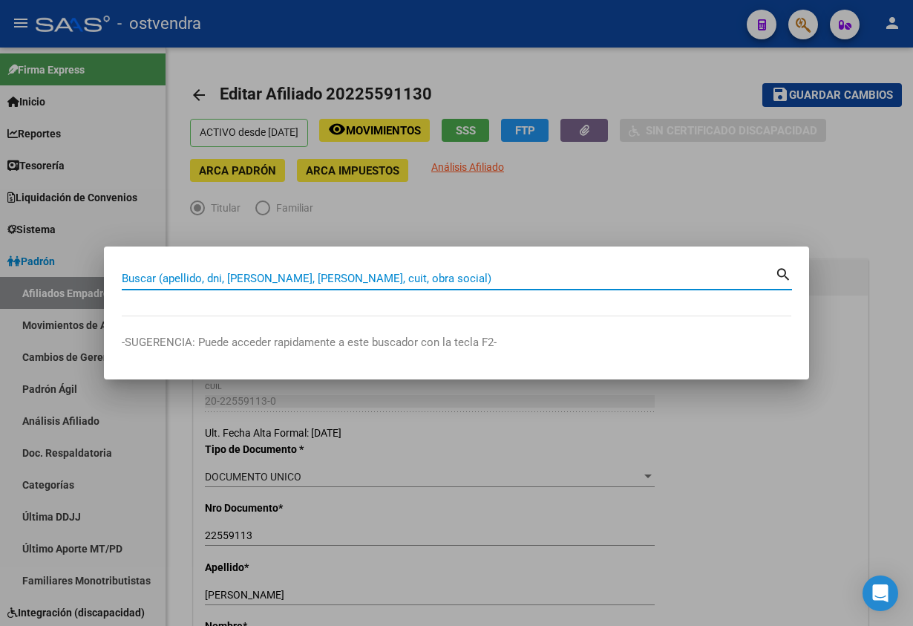
paste input "36099229"
type input "36099229"
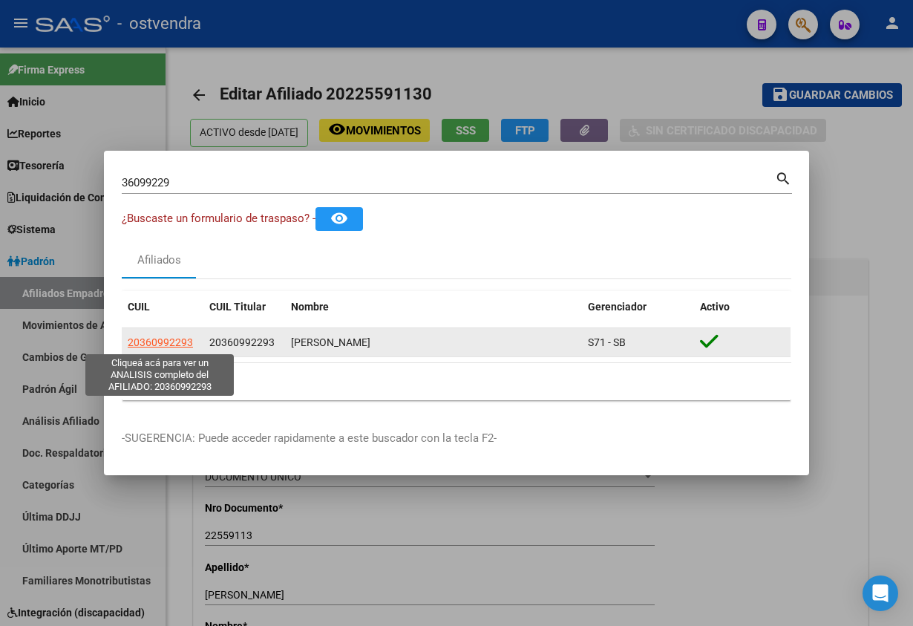
click at [156, 338] on span "20360992293" at bounding box center [160, 342] width 65 height 12
type textarea "20360992293"
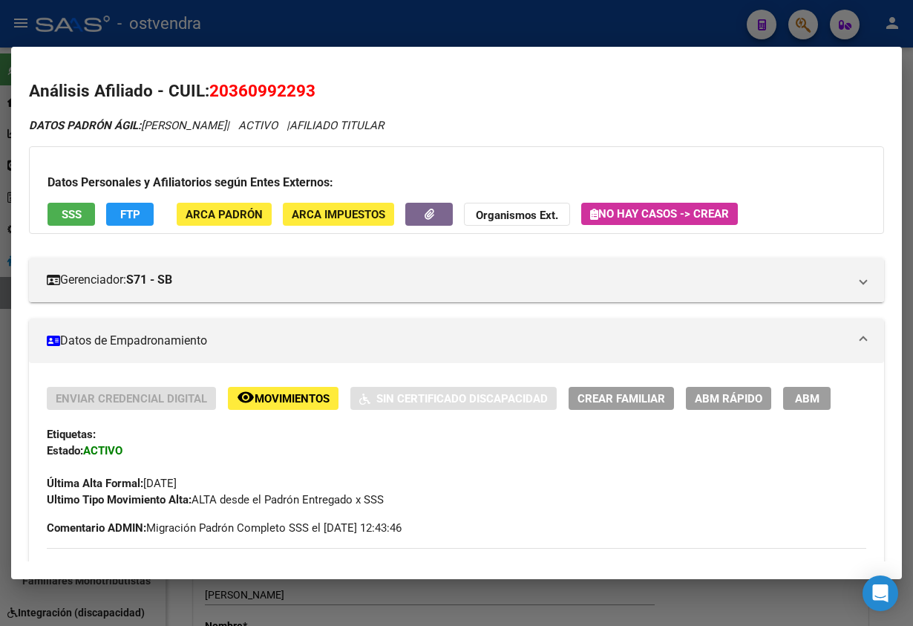
click at [795, 399] on span "ABM" at bounding box center [807, 398] width 24 height 13
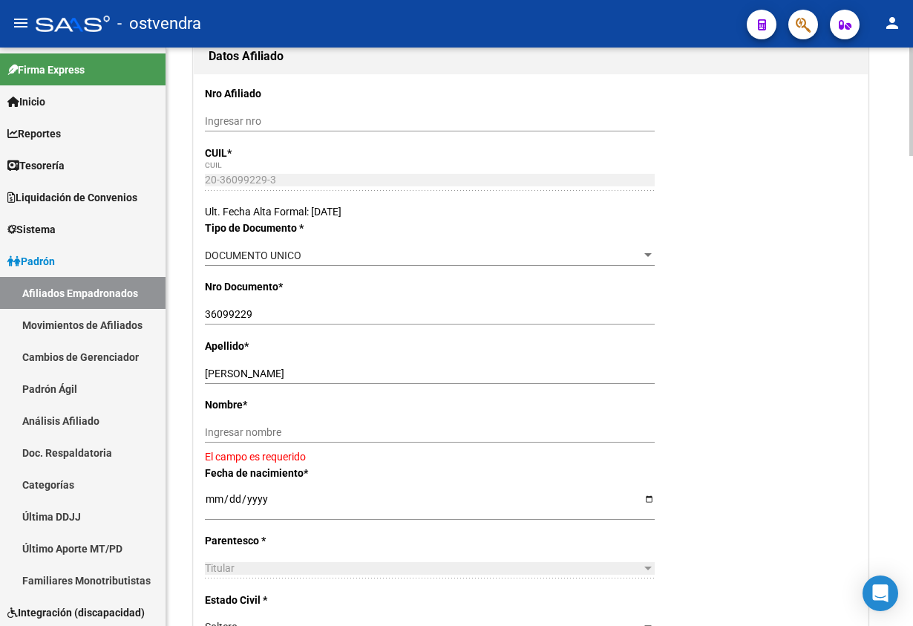
scroll to position [223, 0]
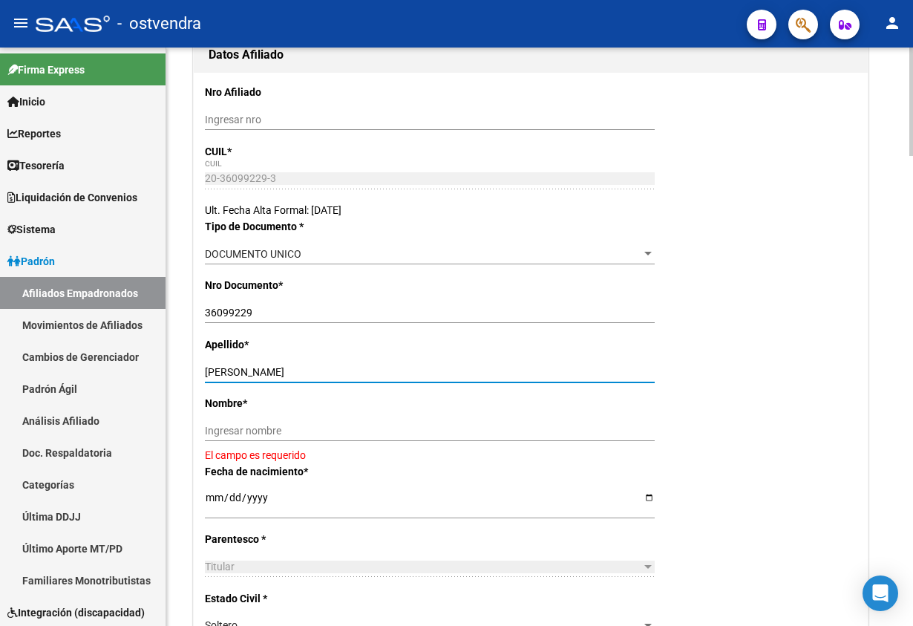
drag, startPoint x: 265, startPoint y: 370, endPoint x: 432, endPoint y: 419, distance: 174.0
click at [497, 367] on input "FERNANDEZ ADRIAN ALBERTO" at bounding box center [430, 372] width 450 height 13
drag, startPoint x: 428, startPoint y: 426, endPoint x: 361, endPoint y: 414, distance: 67.1
click at [425, 424] on div "Ingresar nombre" at bounding box center [430, 430] width 450 height 21
paste input "ADRIAN ALBERTO"
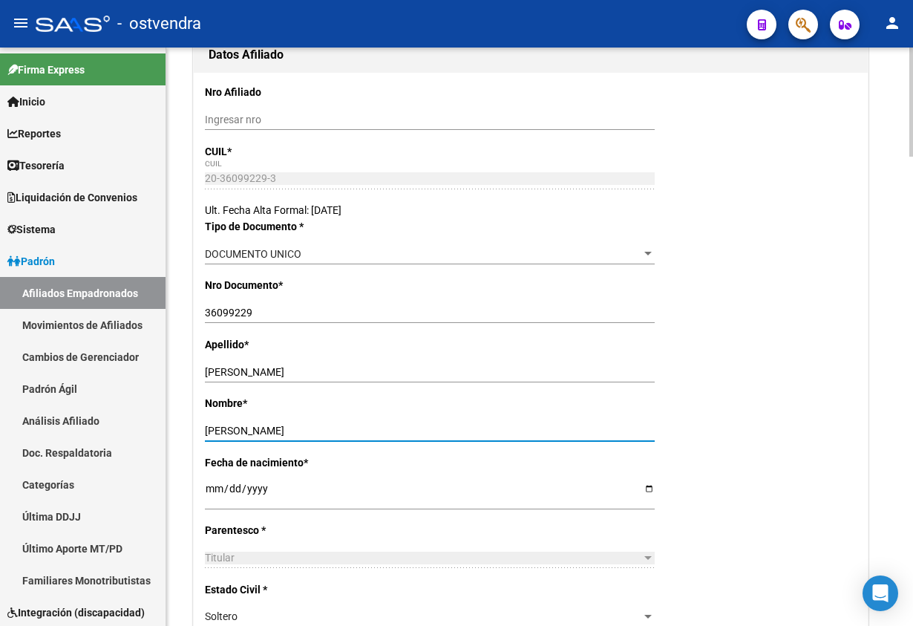
type input "ADRIAN ALBERTO"
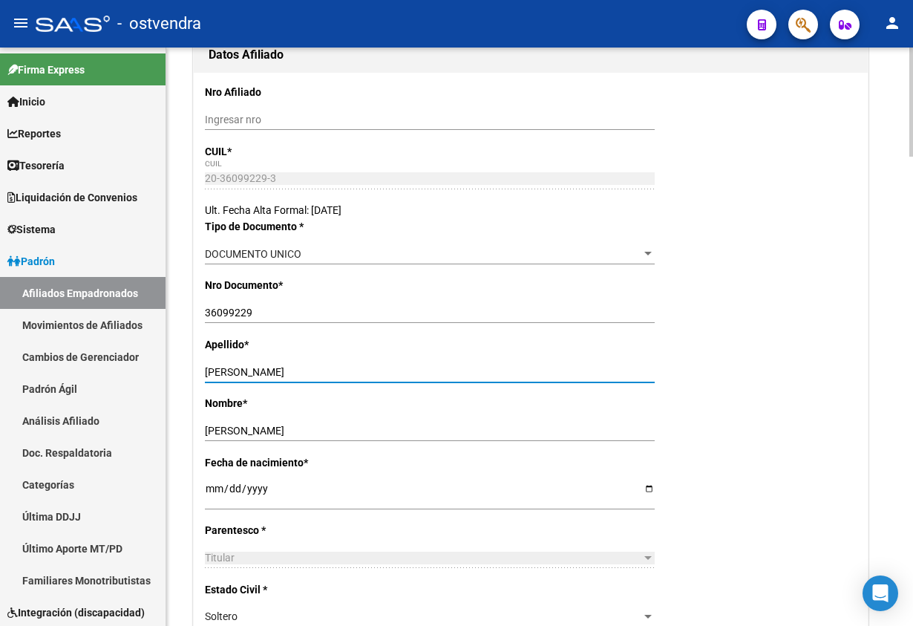
drag, startPoint x: 267, startPoint y: 370, endPoint x: 542, endPoint y: 332, distance: 277.2
click at [549, 345] on div "Apellido * FERNANDEZ ADRIAN ALBERTO Ingresar apellido" at bounding box center [531, 365] width 652 height 59
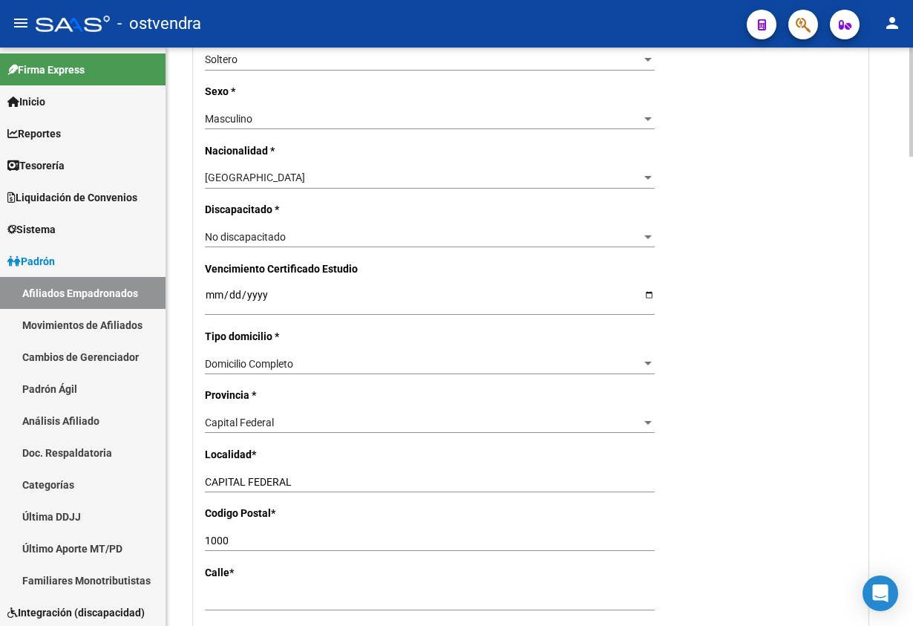
scroll to position [891, 0]
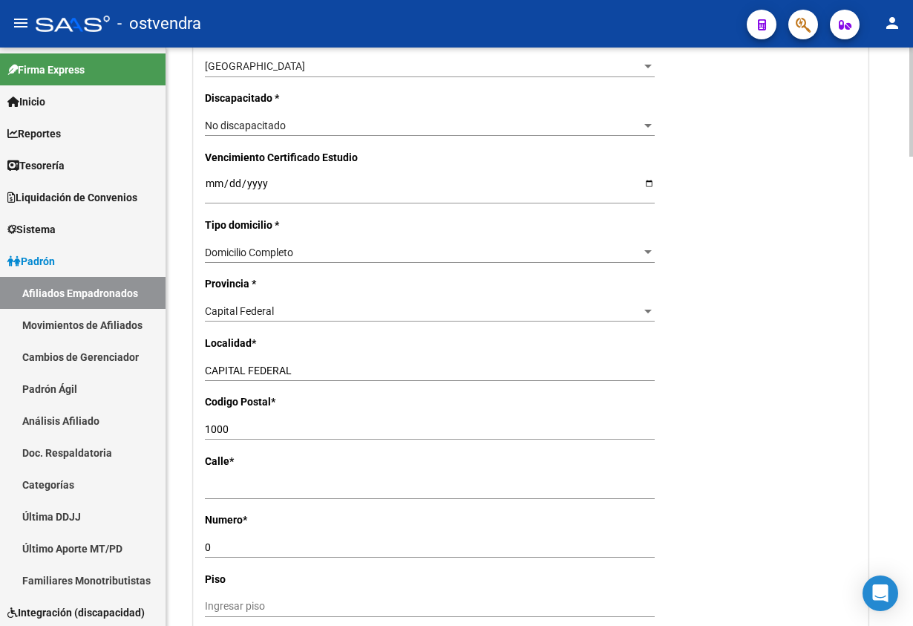
type input "FERNANDEZ"
drag, startPoint x: 223, startPoint y: 428, endPoint x: 112, endPoint y: 433, distance: 110.7
click at [112, 433] on mat-sidenav-container "Firma Express Inicio Calendario SSS Instructivos Contacto OS Reportes Tablero d…" at bounding box center [456, 337] width 913 height 578
type input "1054"
type input "d"
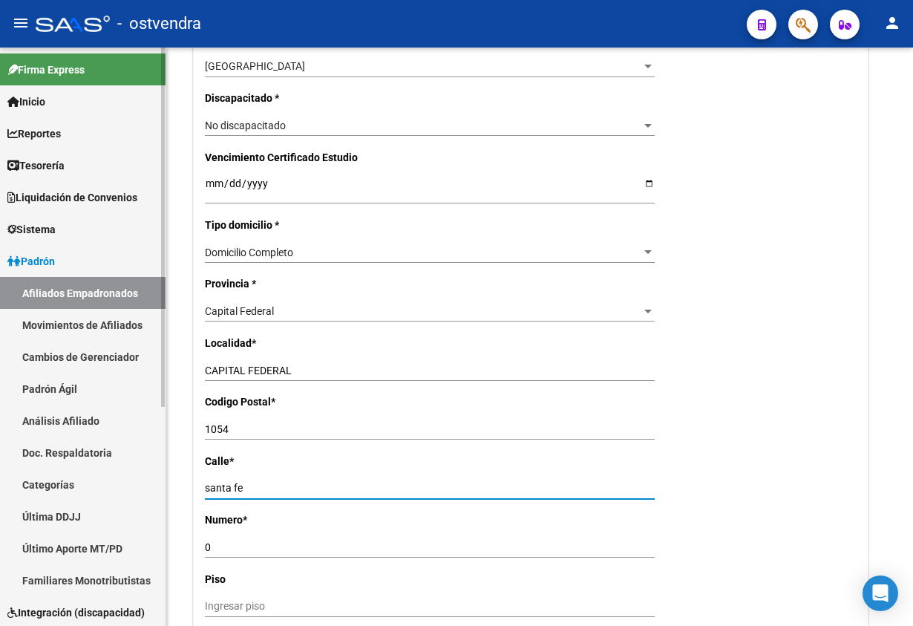
type input "santa fe"
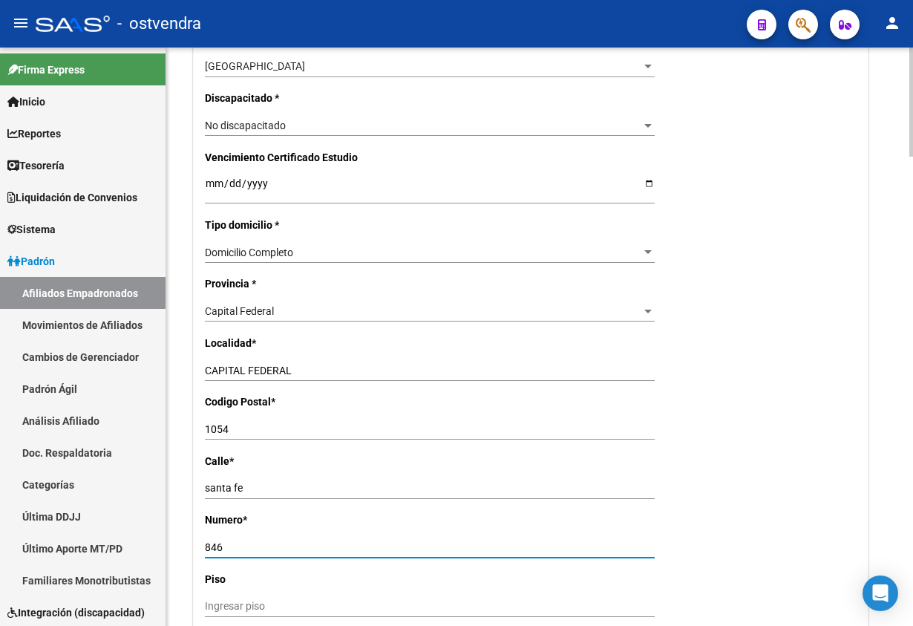
type input "846"
click at [814, 445] on div "Nro Afiliado Ingresar nro CUIL * 20-36099229-3 CUIL ARCA Padrón Ult. Fecha Alta…" at bounding box center [531, 170] width 674 height 1531
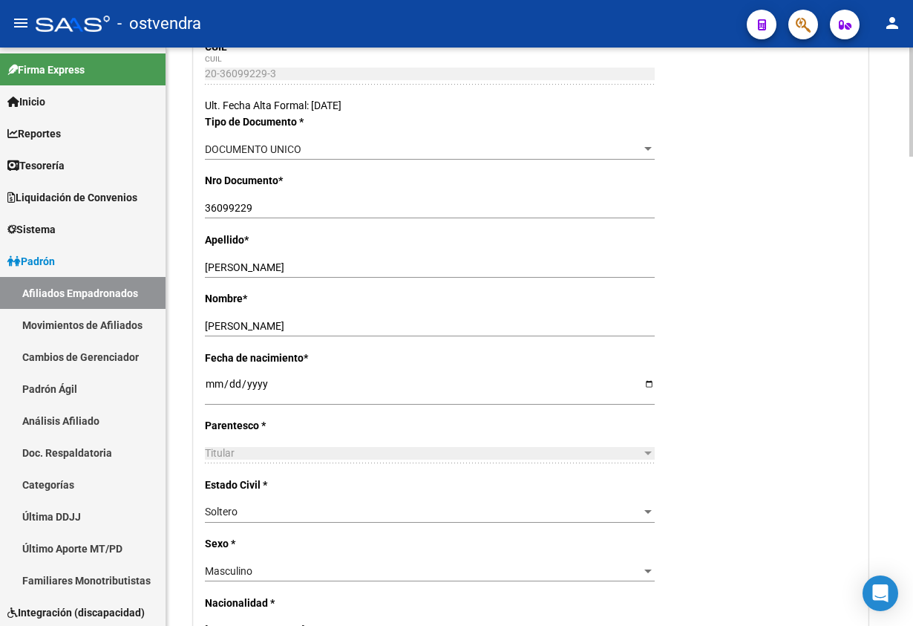
scroll to position [0, 0]
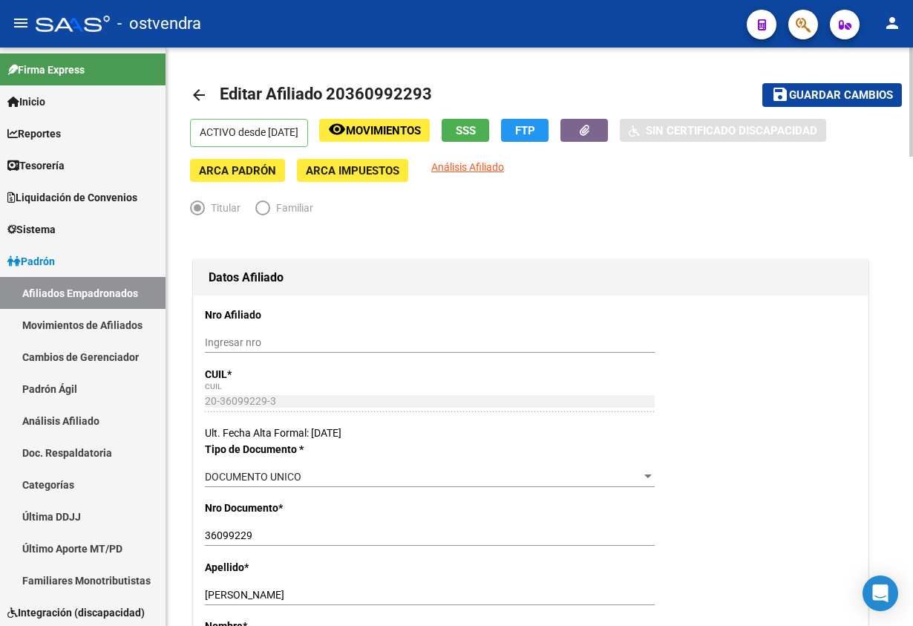
click at [824, 91] on span "Guardar cambios" at bounding box center [841, 95] width 104 height 13
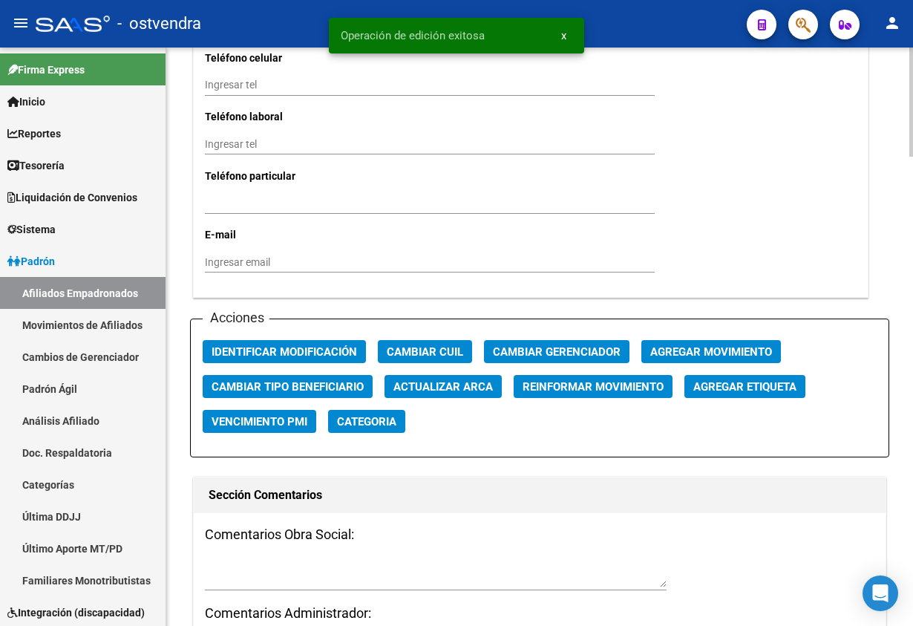
scroll to position [1559, 0]
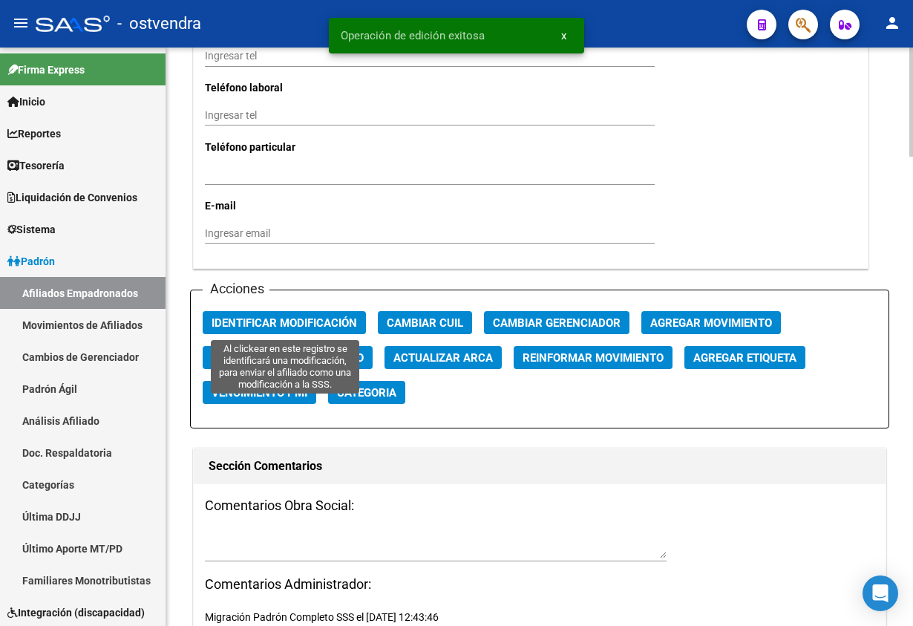
click at [261, 321] on span "Identificar Modificación" at bounding box center [284, 322] width 145 height 13
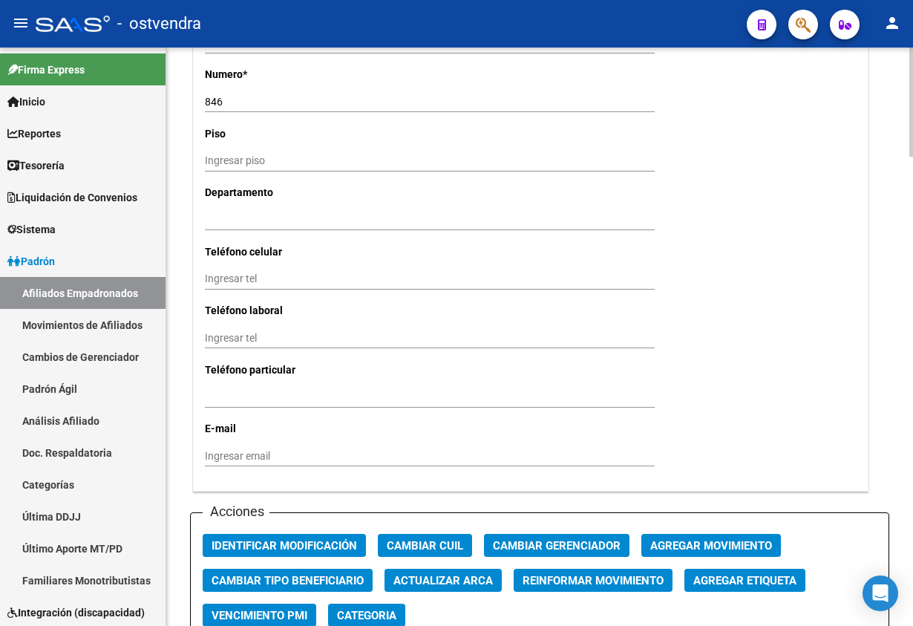
scroll to position [1447, 0]
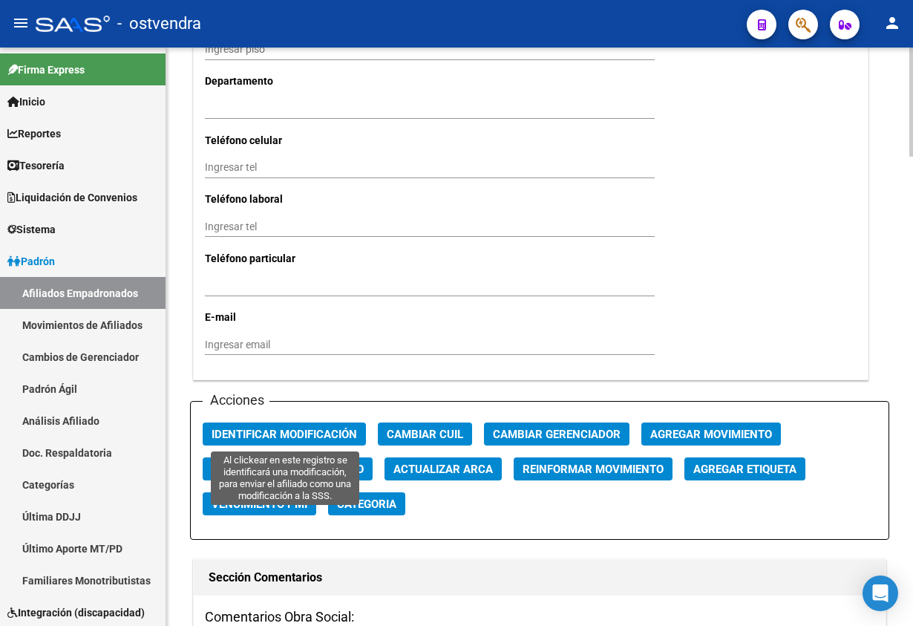
drag, startPoint x: 317, startPoint y: 428, endPoint x: 337, endPoint y: 422, distance: 21.1
click at [317, 428] on span "Identificar Modificación" at bounding box center [284, 434] width 145 height 13
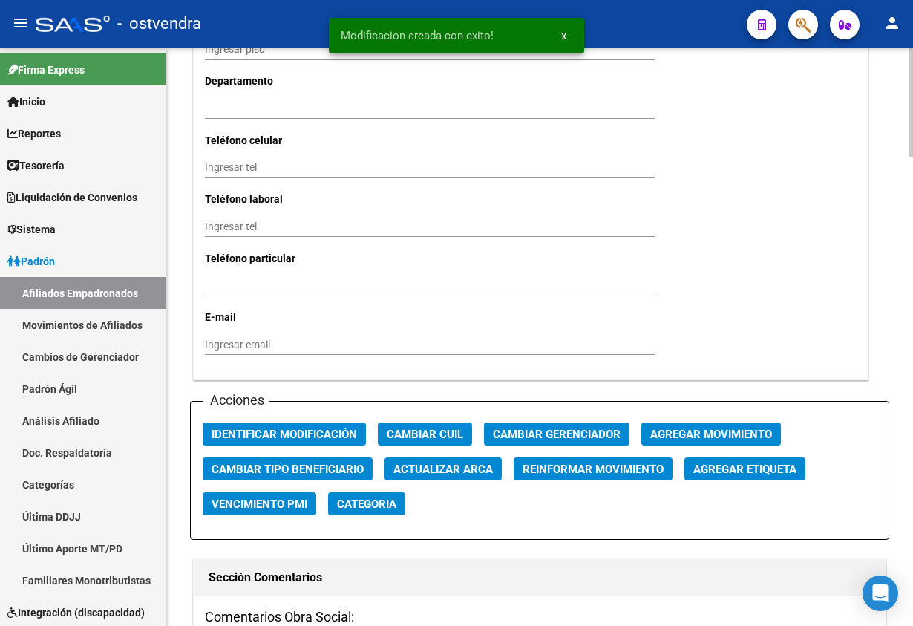
scroll to position [1336, 0]
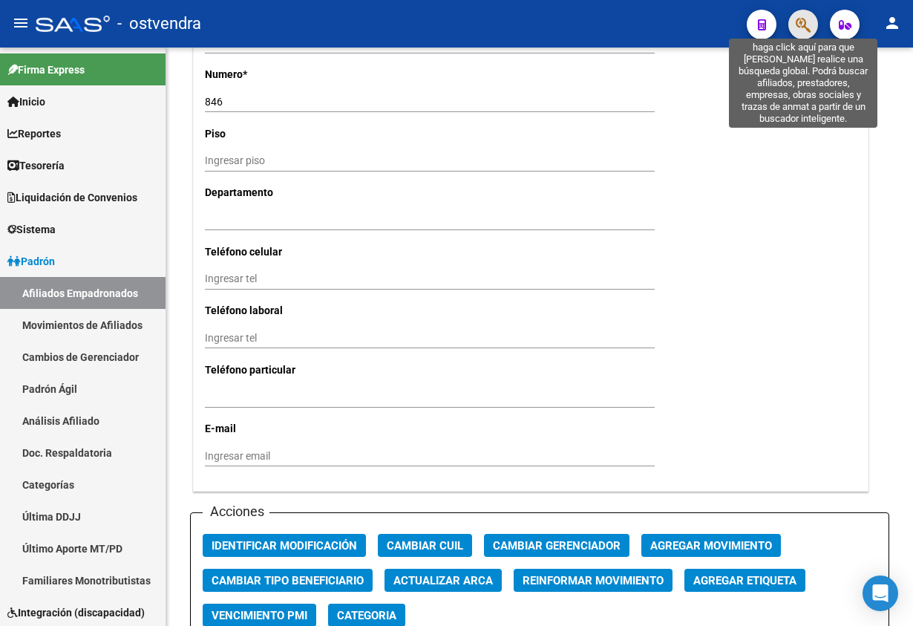
click at [796, 22] on icon "button" at bounding box center [803, 24] width 15 height 17
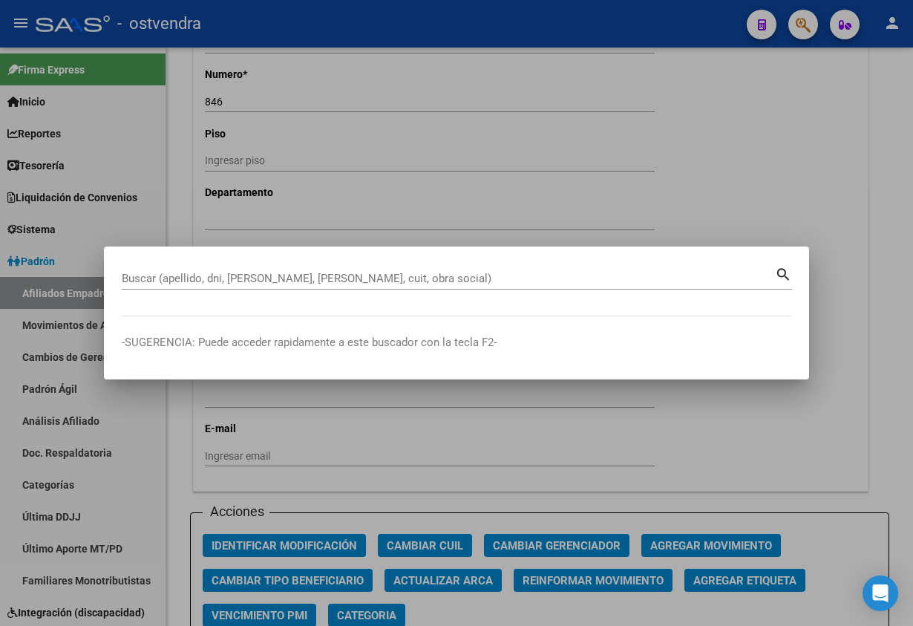
paste input "22906088"
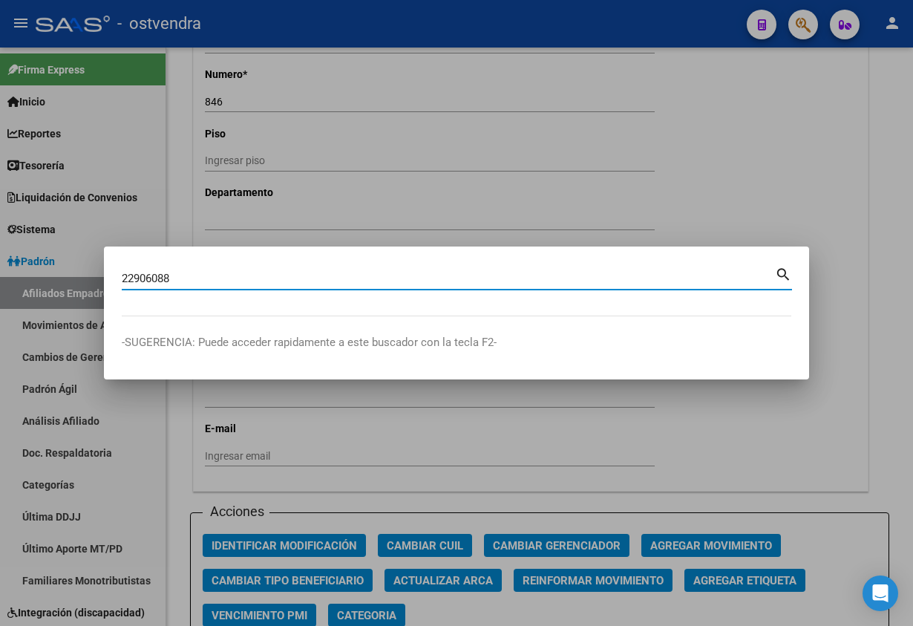
type input "22906088"
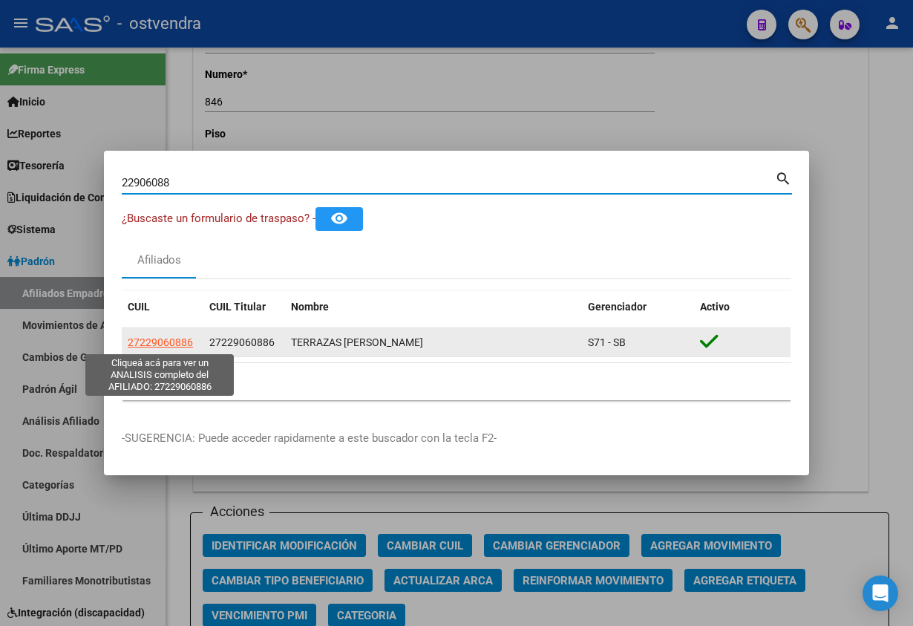
click at [152, 341] on span "27229060886" at bounding box center [160, 342] width 65 height 12
type textarea "27229060886"
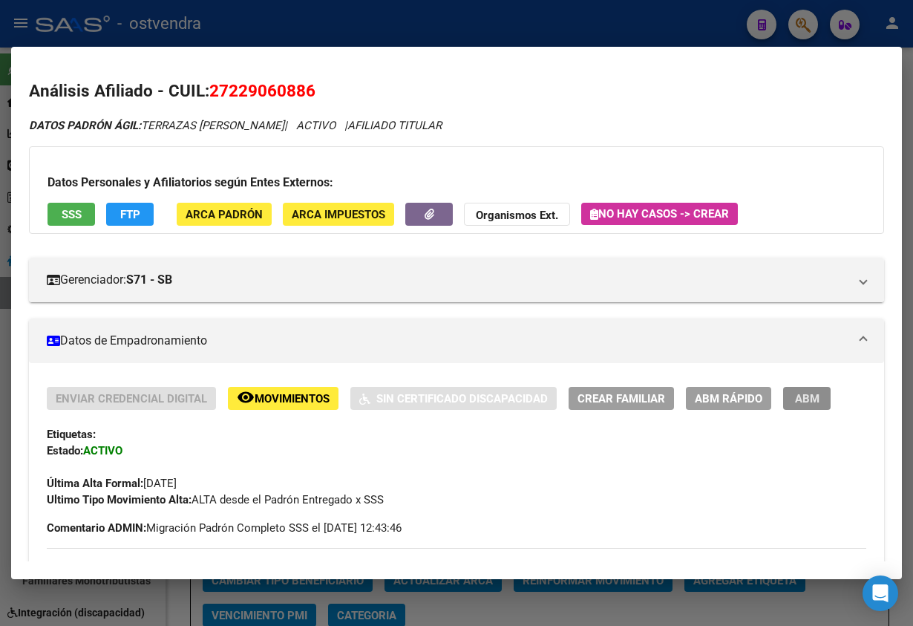
click at [806, 401] on span "ABM" at bounding box center [807, 398] width 24 height 13
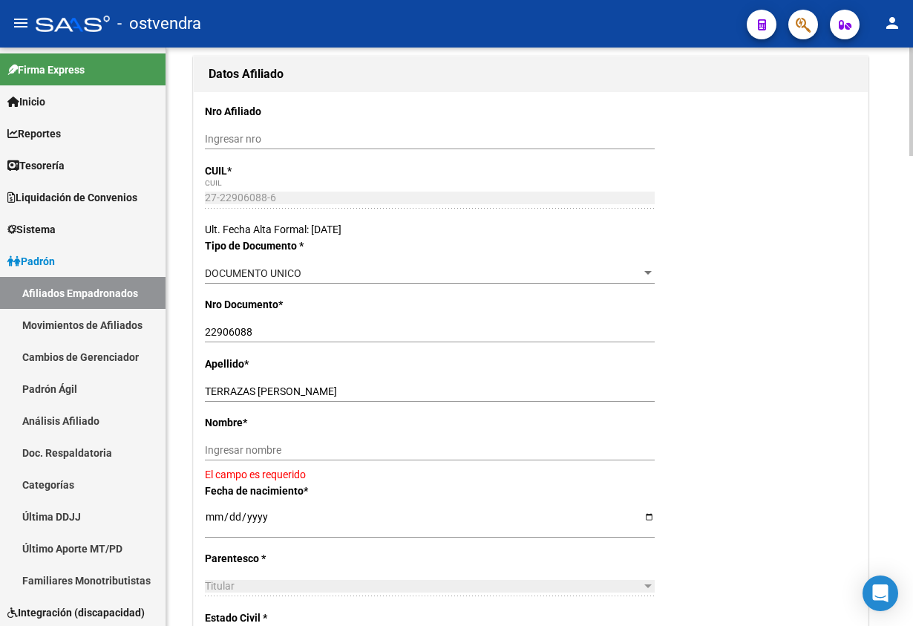
scroll to position [223, 0]
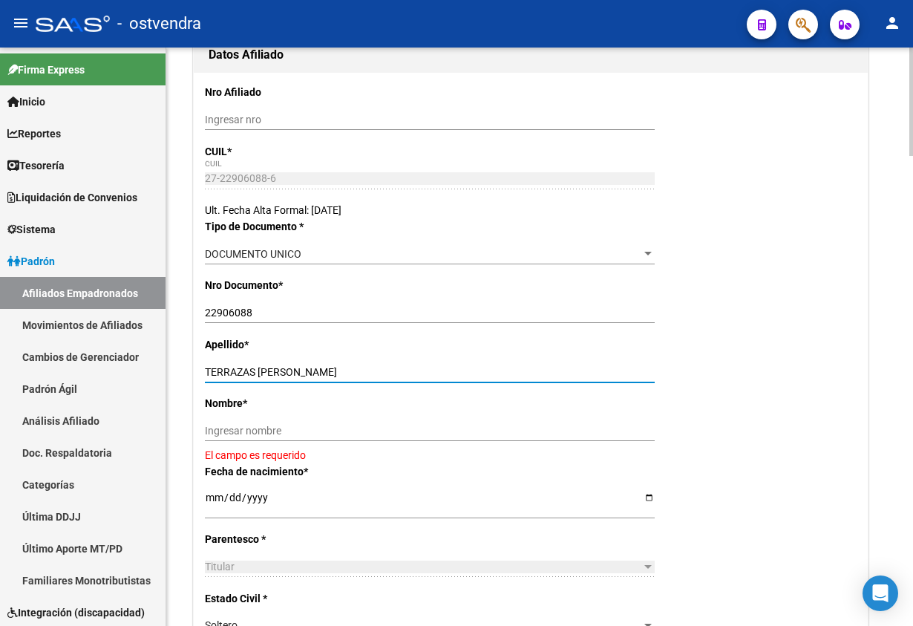
drag, startPoint x: 305, startPoint y: 370, endPoint x: 432, endPoint y: 423, distance: 137.4
click at [461, 366] on input "TERRAZAS ROMANO MONICA ALEJAND" at bounding box center [430, 372] width 450 height 13
click at [431, 430] on input "Ingresar nombre" at bounding box center [430, 431] width 450 height 13
paste input "MONICA ALEJAND"
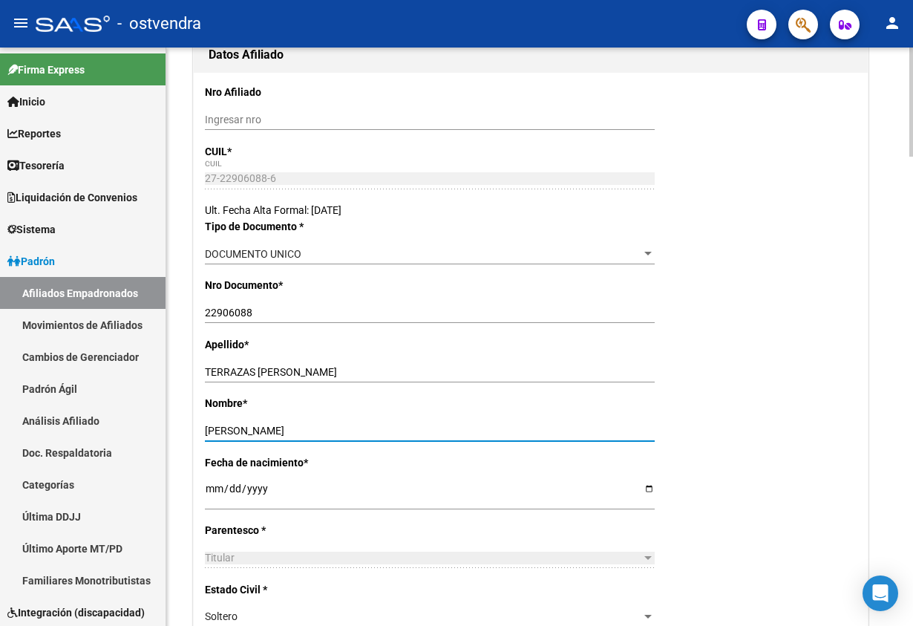
type input "MONICA ALEJAND"
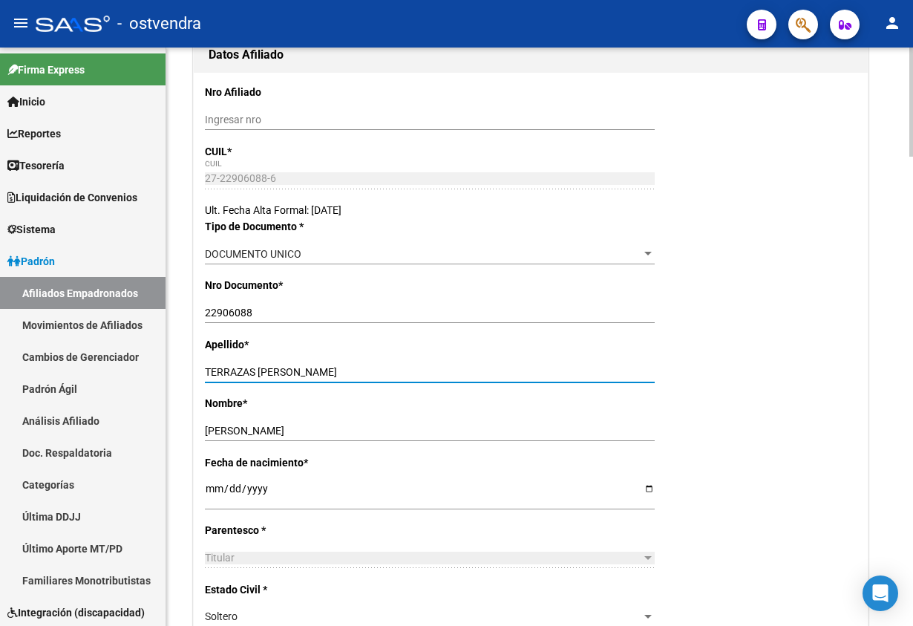
drag, startPoint x: 306, startPoint y: 373, endPoint x: 456, endPoint y: 332, distance: 156.1
click at [461, 370] on input "TERRAZAS ROMANO MONICA ALEJAND" at bounding box center [430, 372] width 450 height 13
type input "TERRAZAS ROMANO"
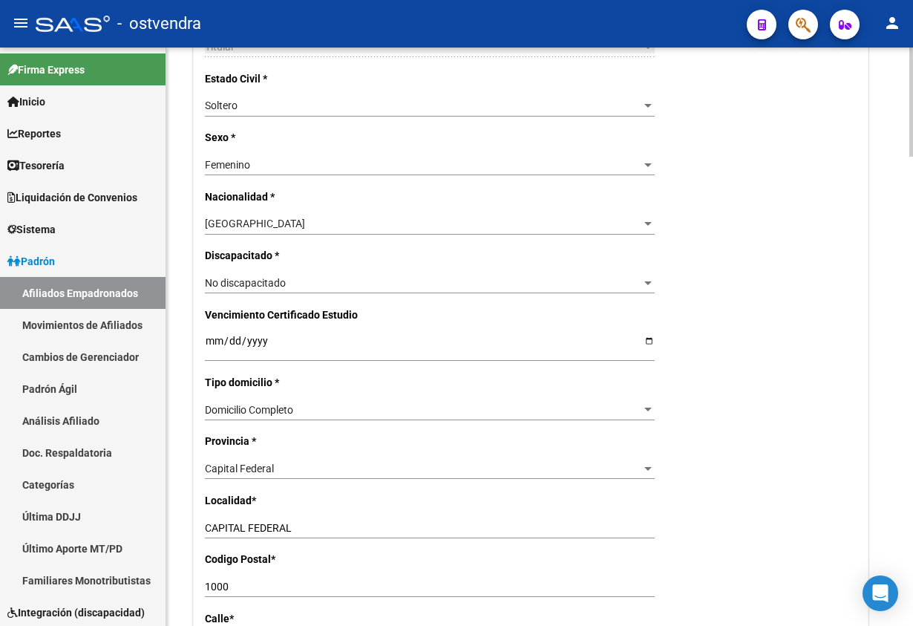
scroll to position [891, 0]
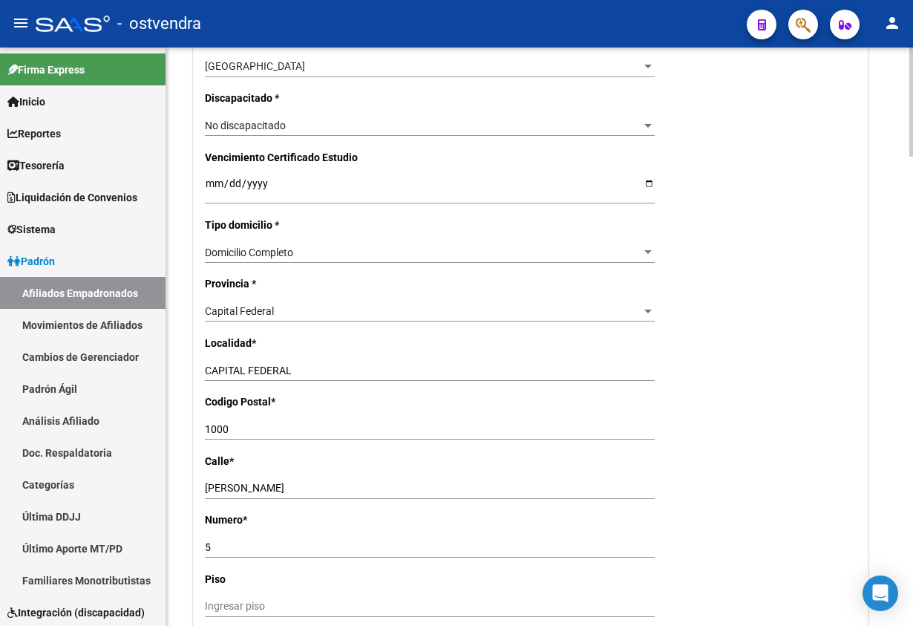
click at [266, 436] on div "1000 Ingresar el codigo" at bounding box center [430, 429] width 450 height 21
drag, startPoint x: 261, startPoint y: 431, endPoint x: 308, endPoint y: 441, distance: 48.6
click at [261, 430] on input "1000" at bounding box center [430, 429] width 450 height 13
type input "1001"
click at [749, 472] on div "Nro Afiliado Ingresar nro CUIL * 27-22906088-6 CUIL ARCA Padrón Ult. Fecha Alta…" at bounding box center [531, 170] width 674 height 1531
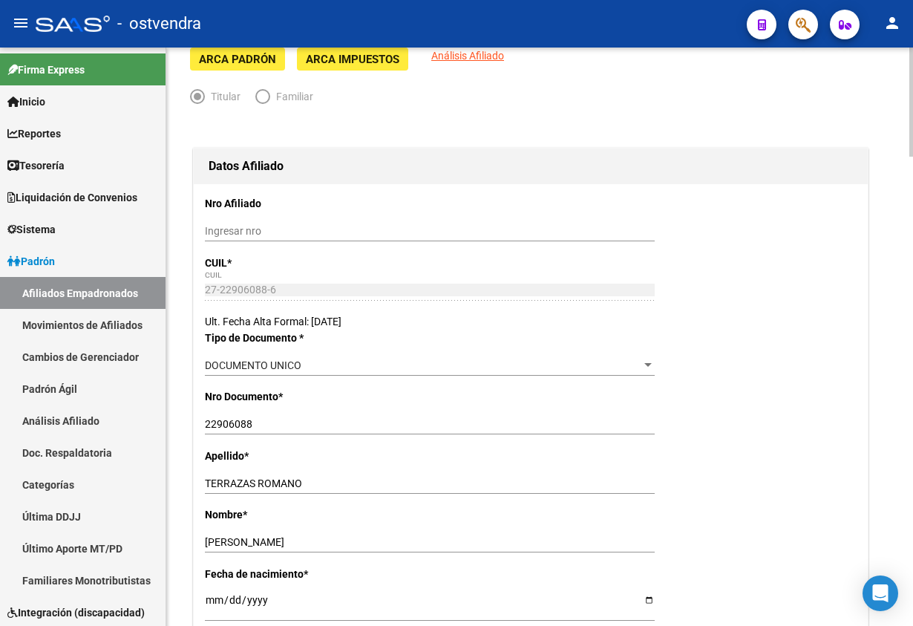
scroll to position [0, 0]
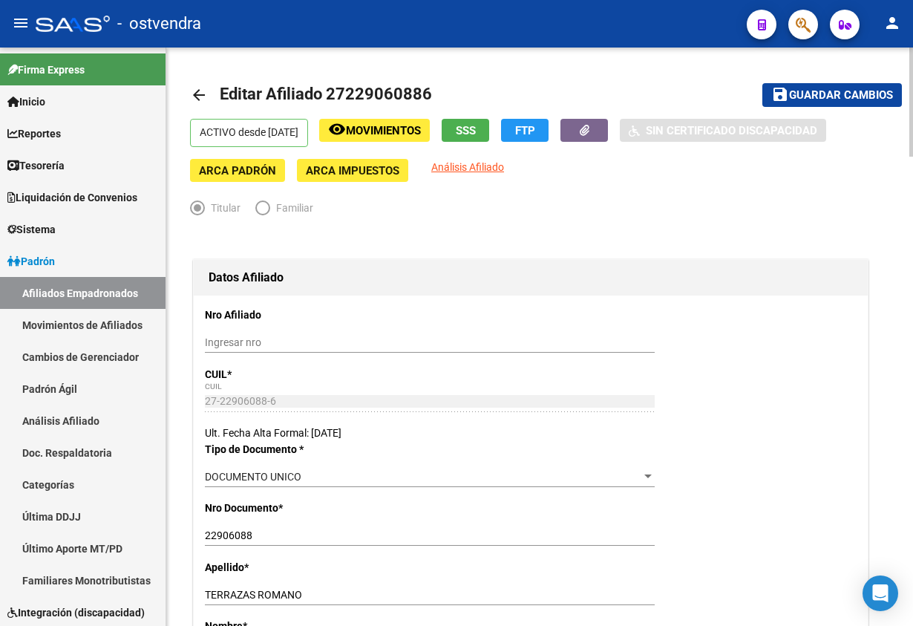
click at [805, 100] on span "Guardar cambios" at bounding box center [841, 95] width 104 height 13
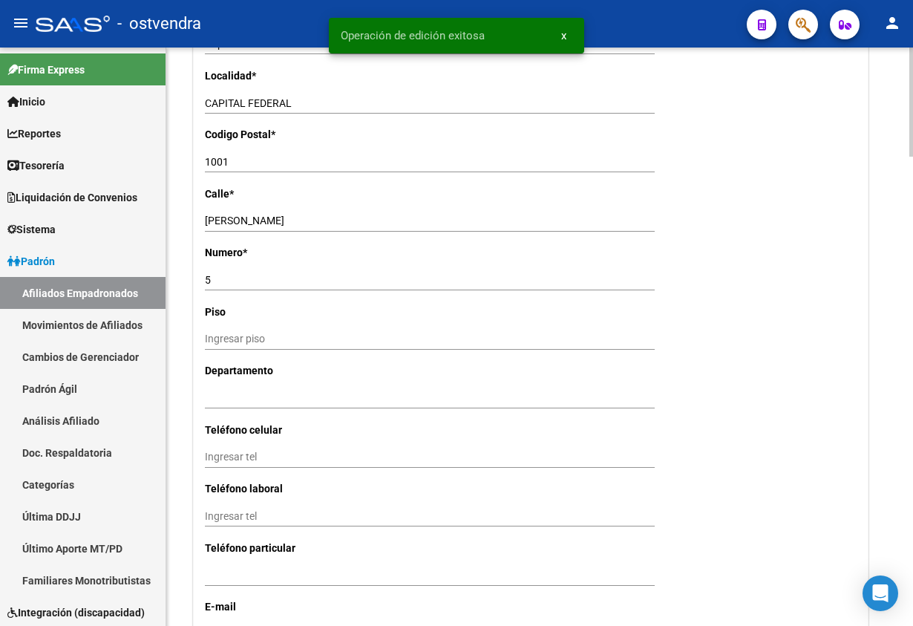
scroll to position [1447, 0]
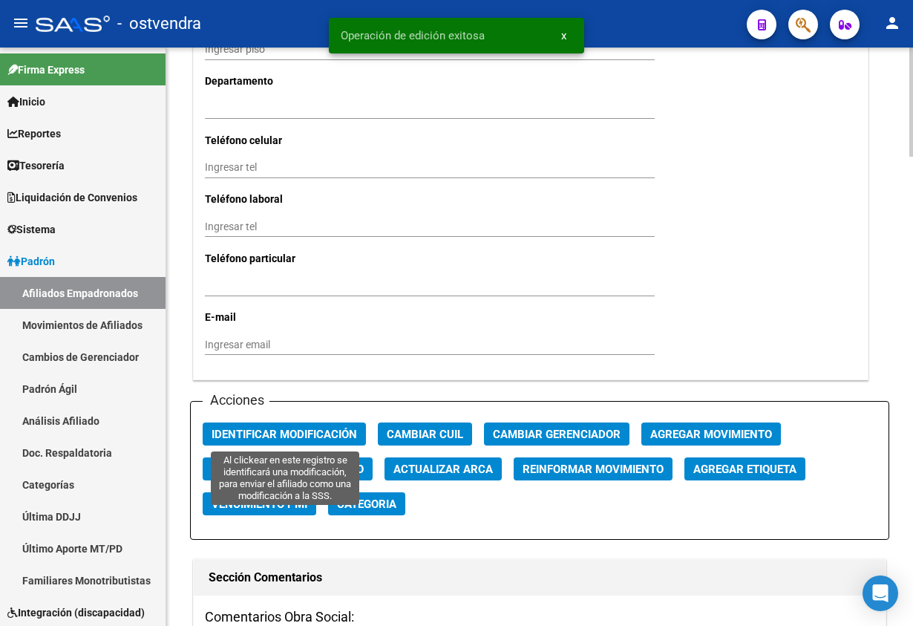
click at [281, 428] on span "Identificar Modificación" at bounding box center [284, 434] width 145 height 13
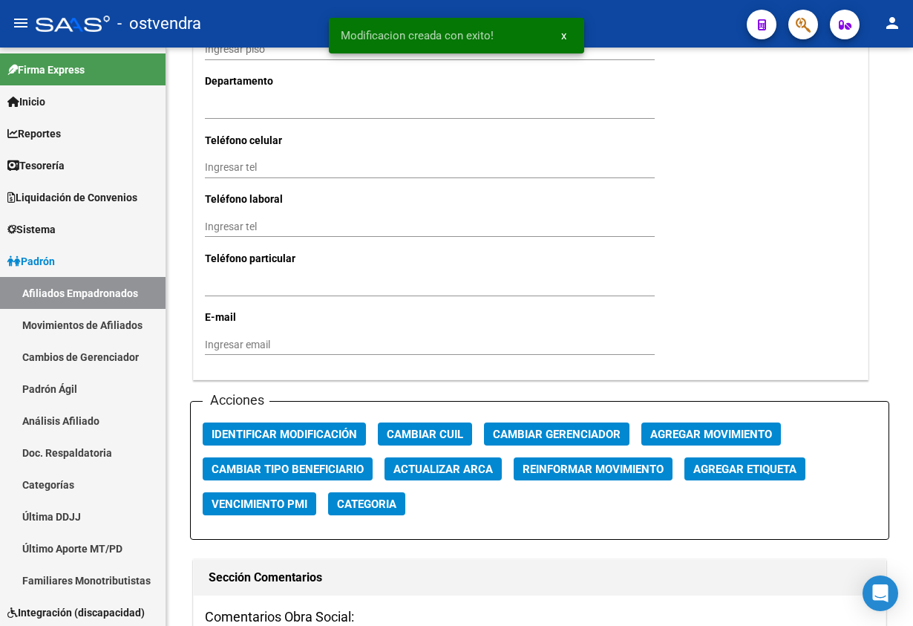
click at [802, 29] on icon "button" at bounding box center [803, 24] width 15 height 17
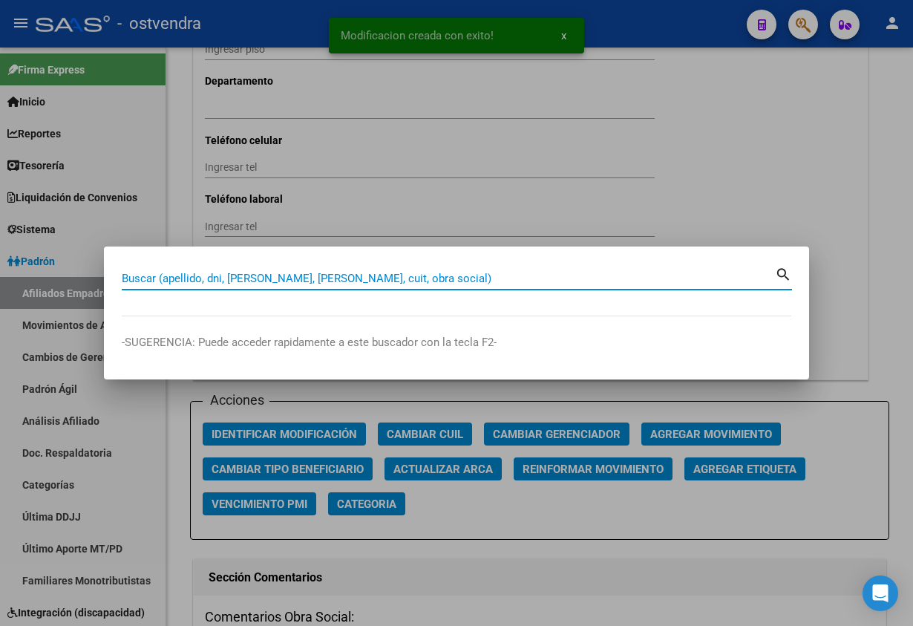
paste input "29965678"
type input "29965678"
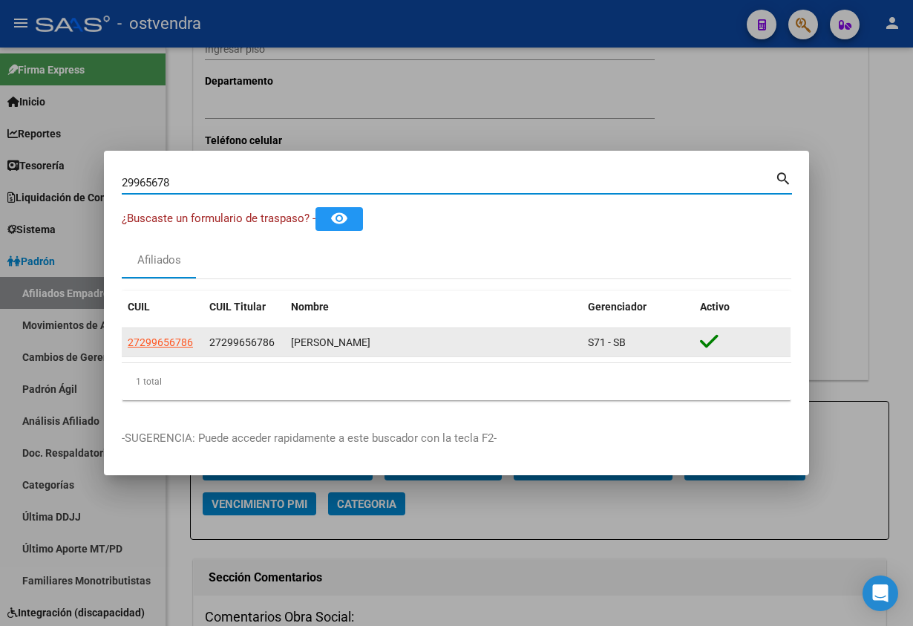
click at [163, 353] on datatable-body-cell "27299656786" at bounding box center [163, 342] width 82 height 29
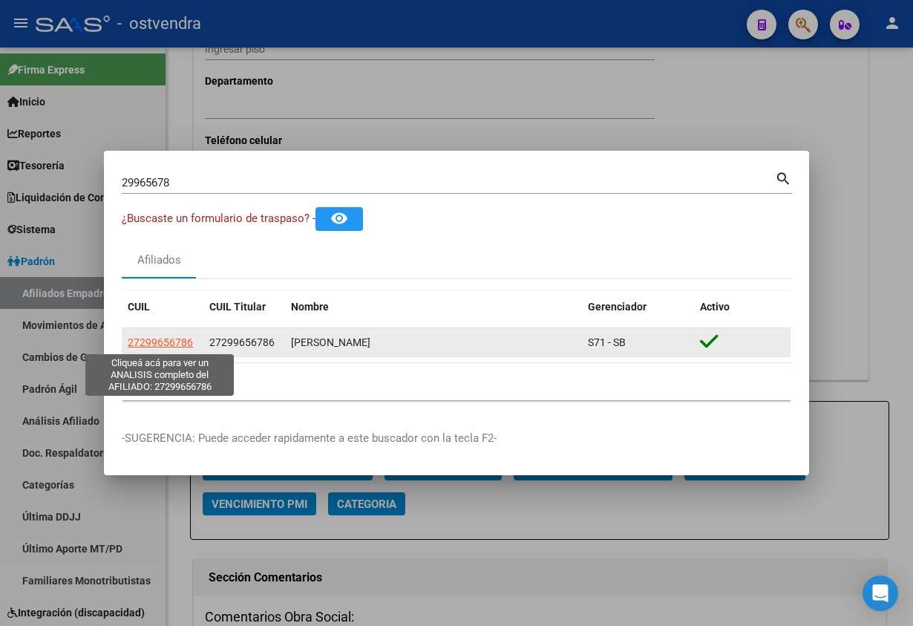
click at [156, 341] on span "27299656786" at bounding box center [160, 342] width 65 height 12
type textarea "27299656786"
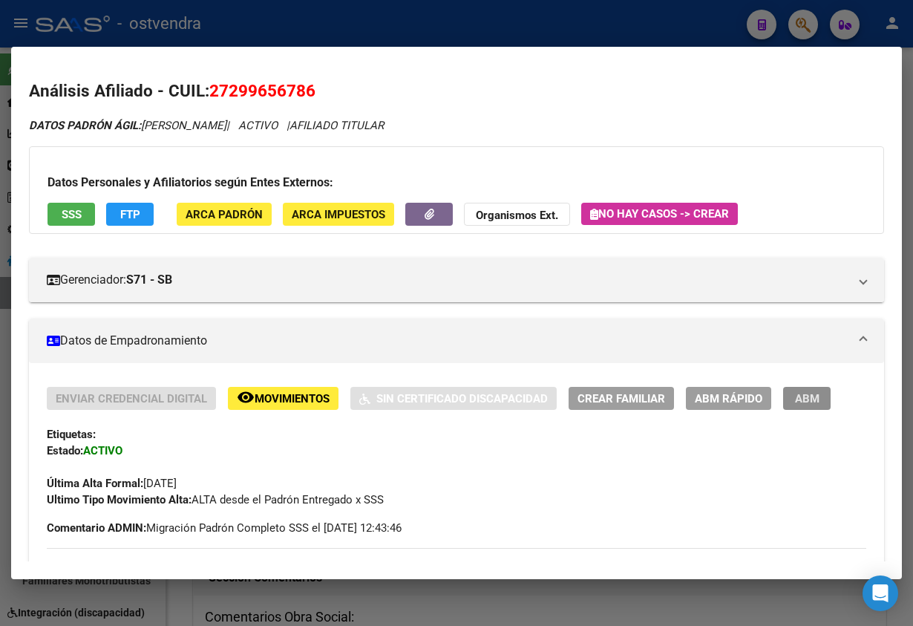
click at [802, 397] on span "ABM" at bounding box center [807, 398] width 24 height 13
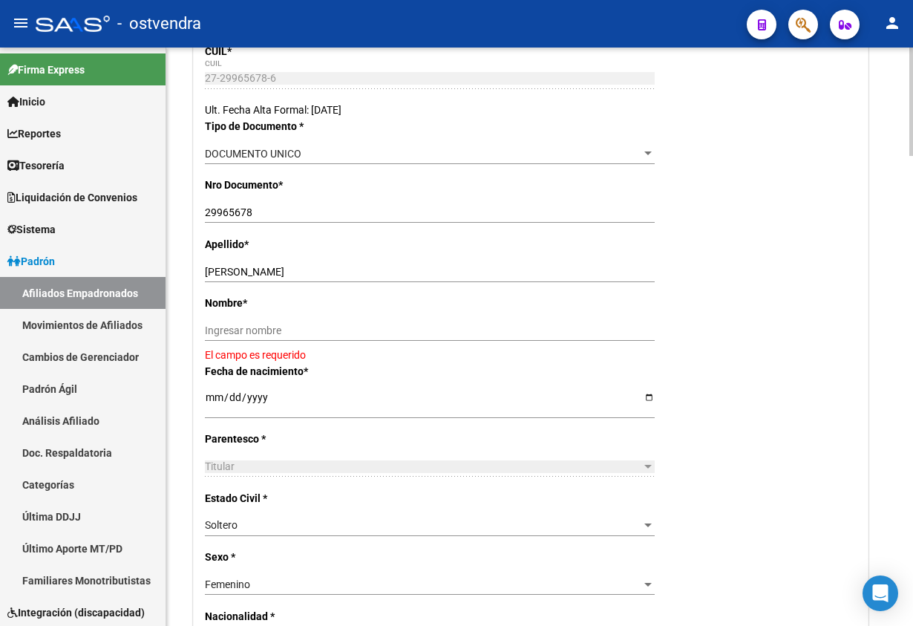
scroll to position [334, 0]
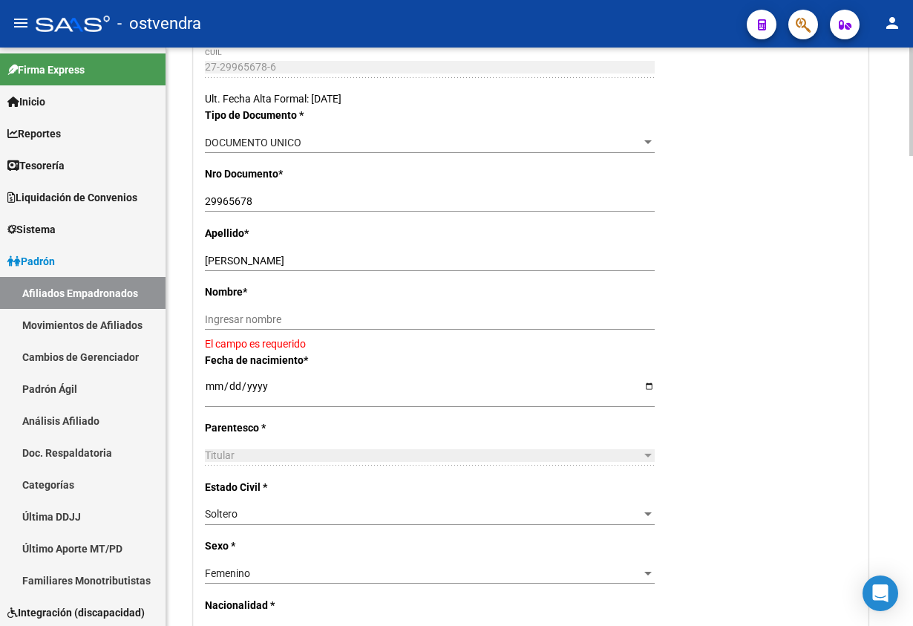
click at [252, 259] on input "BOCCETTI DEBORA MARIA" at bounding box center [430, 261] width 450 height 13
drag, startPoint x: 256, startPoint y: 258, endPoint x: 392, endPoint y: 298, distance: 141.6
click at [410, 272] on div "BOCCETTI DEBORA MARIA Ingresar apellido" at bounding box center [430, 266] width 450 height 33
click at [387, 301] on div "Nombre * Ingresar nombre El campo es requerido" at bounding box center [531, 318] width 652 height 68
drag, startPoint x: 376, startPoint y: 316, endPoint x: 345, endPoint y: 307, distance: 32.4
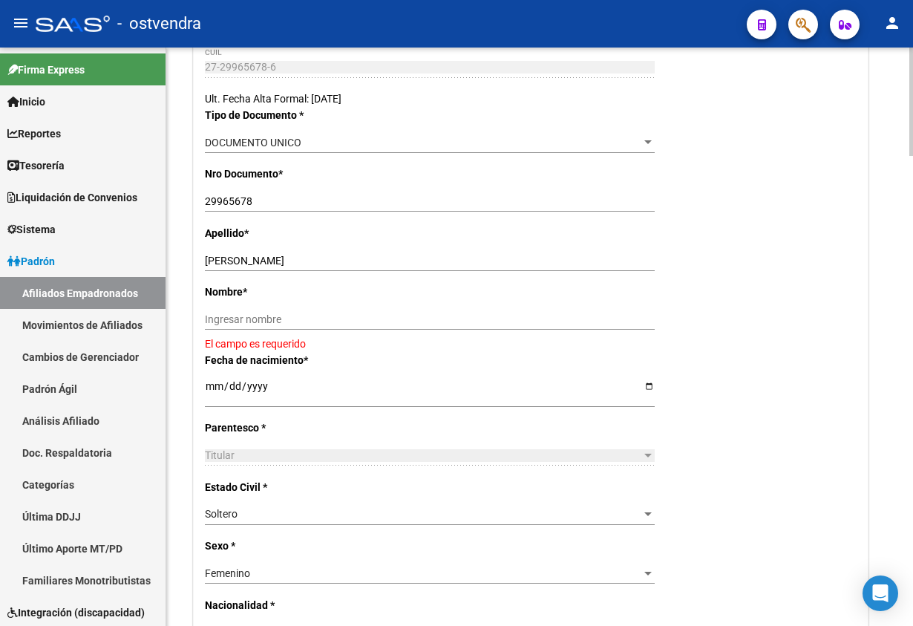
click at [375, 316] on input "Ingresar nombre" at bounding box center [430, 319] width 450 height 13
paste input "DEBORA MARIA"
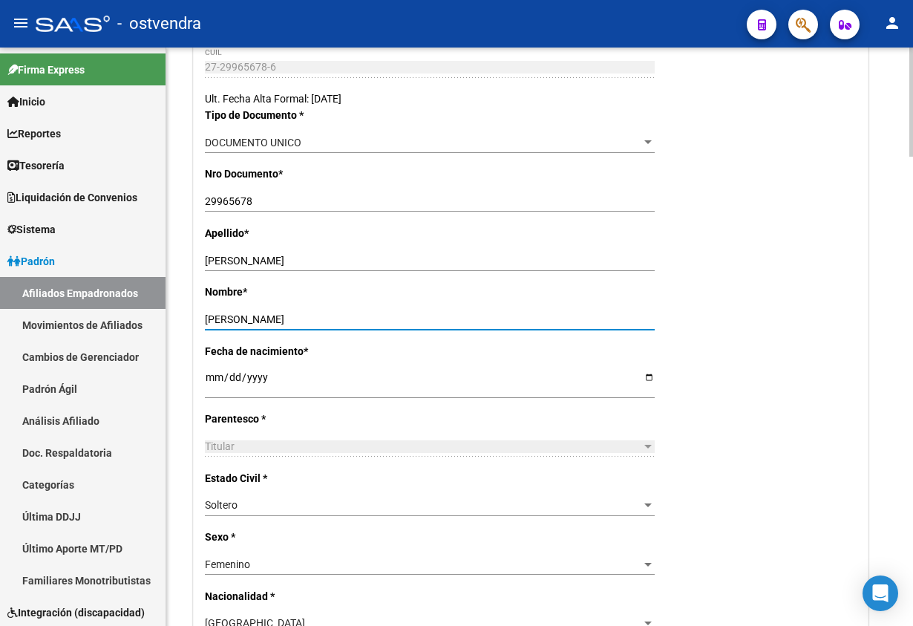
type input "DEBORA MARIA"
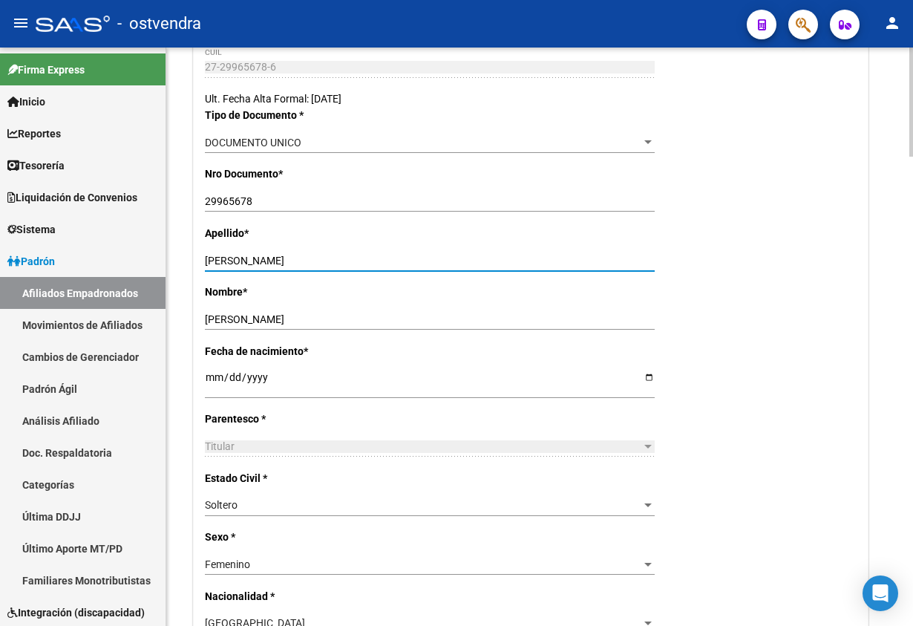
drag, startPoint x: 263, startPoint y: 256, endPoint x: 454, endPoint y: 258, distance: 191.5
click at [454, 258] on input "BOCCETTI DEBORA MARIA" at bounding box center [430, 261] width 450 height 13
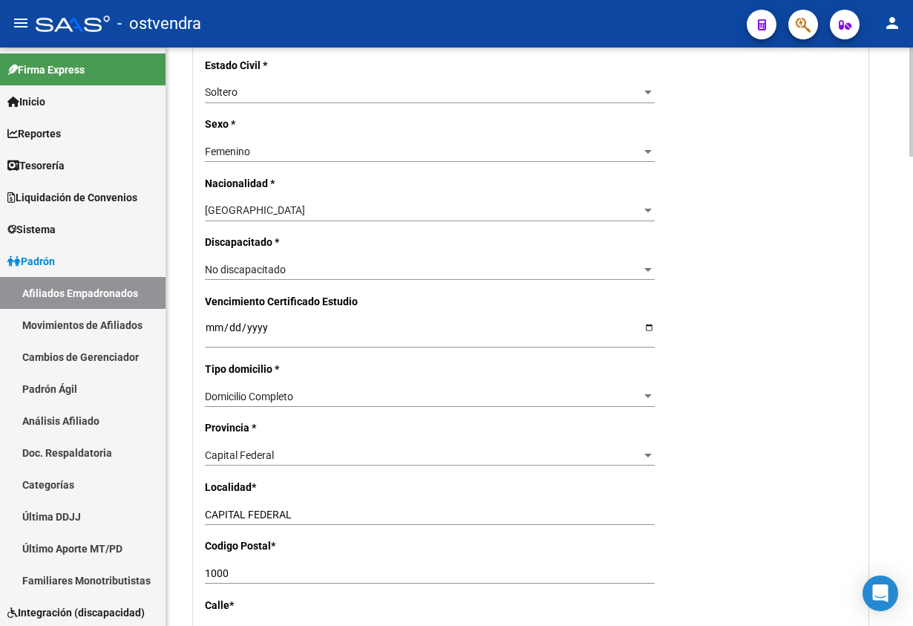
scroll to position [779, 0]
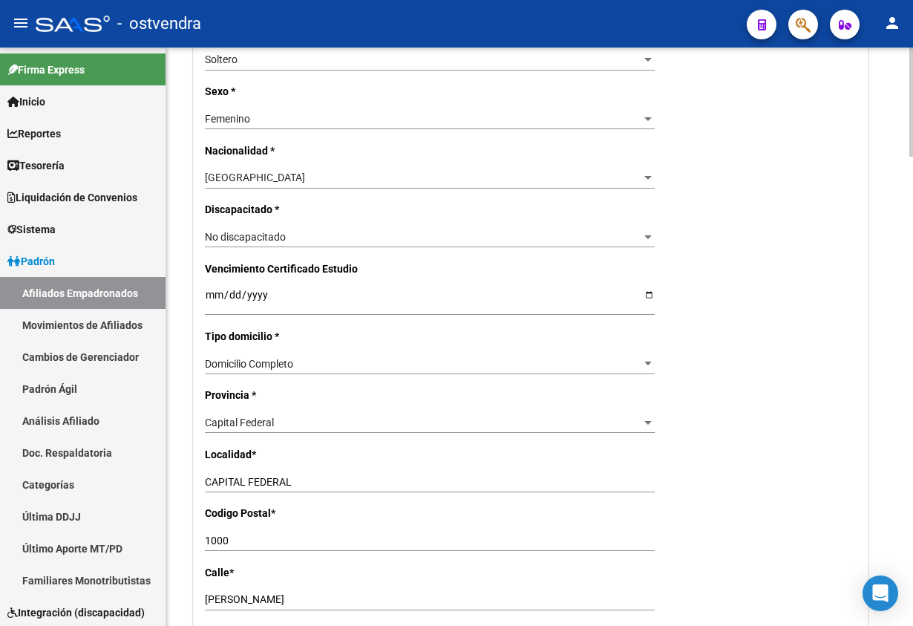
type input "BOCCETTI"
click at [265, 415] on div "Capital Federal Seleccionar provincia" at bounding box center [430, 422] width 450 height 21
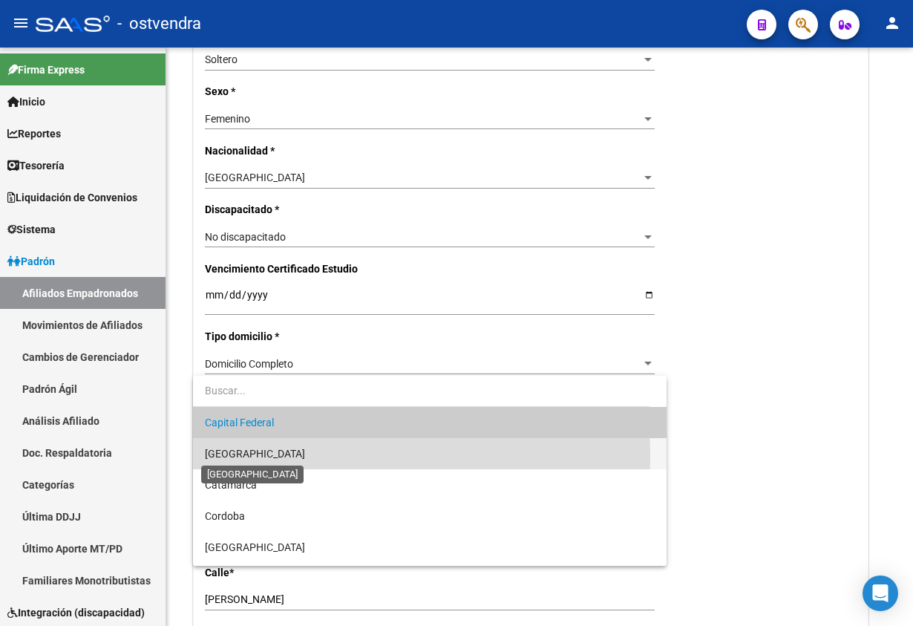
click at [252, 457] on span "[GEOGRAPHIC_DATA]" at bounding box center [255, 454] width 100 height 12
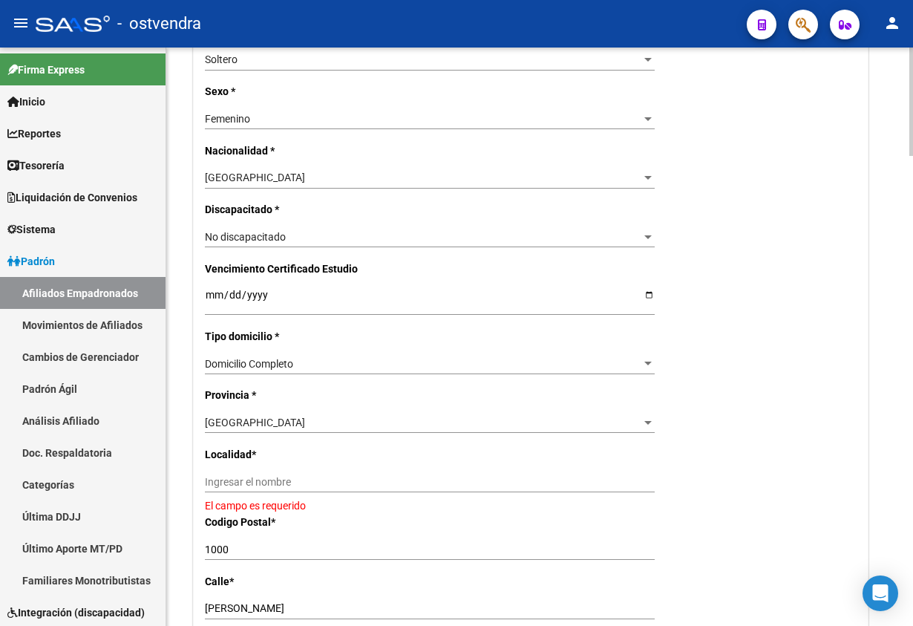
drag, startPoint x: 284, startPoint y: 468, endPoint x: 292, endPoint y: 474, distance: 10.5
click at [285, 468] on div "Nro Afiliado Ingresar nro CUIL * 27-29965678-6 CUIL ARCA Padrón Ult. Fecha Alta…" at bounding box center [531, 286] width 674 height 1540
click at [292, 474] on div "Ingresar el nombre" at bounding box center [430, 481] width 450 height 21
click at [296, 491] on div "Ingresar el nombre" at bounding box center [430, 481] width 450 height 21
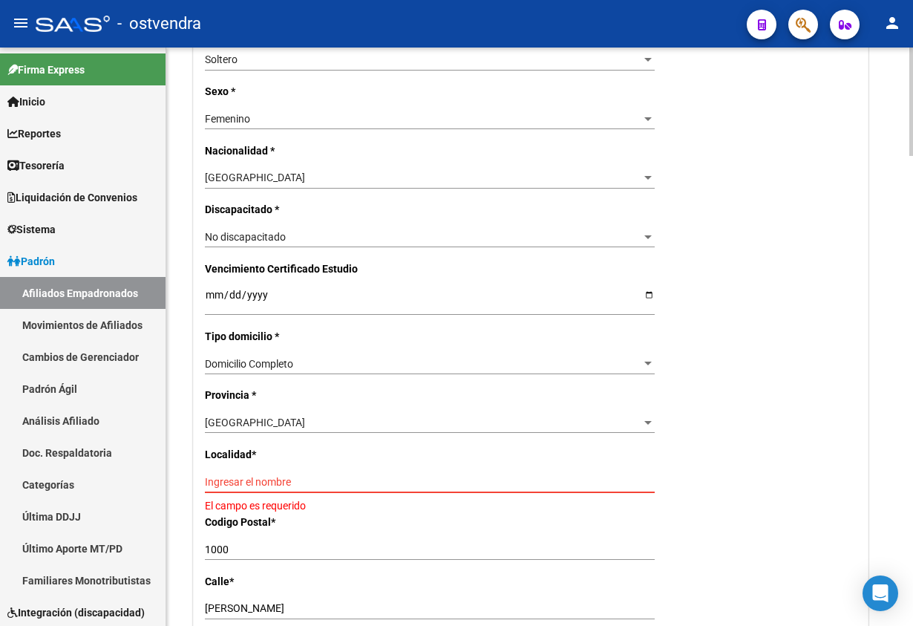
click at [292, 481] on input "Ingresar el nombre" at bounding box center [430, 482] width 450 height 13
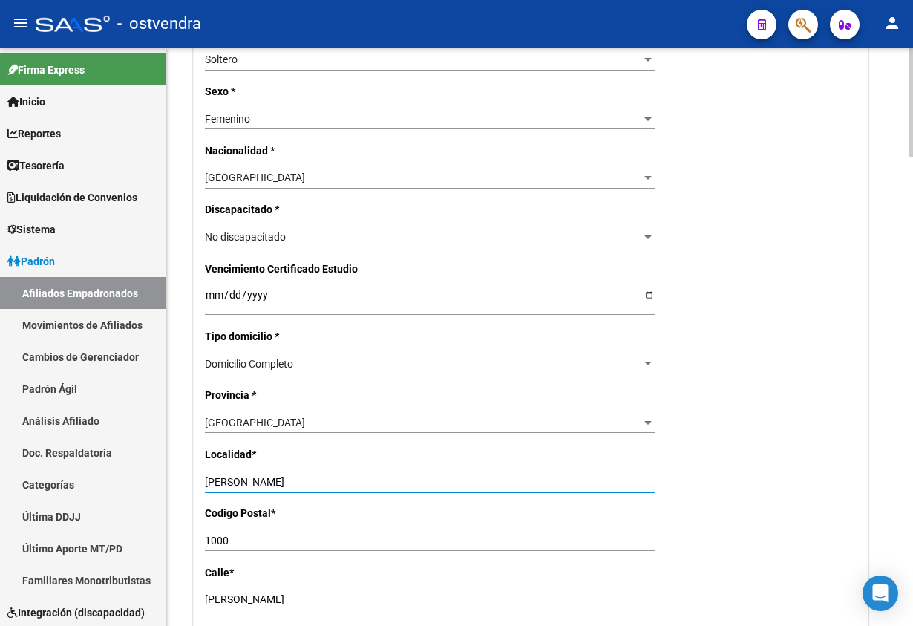
type input "benavidez"
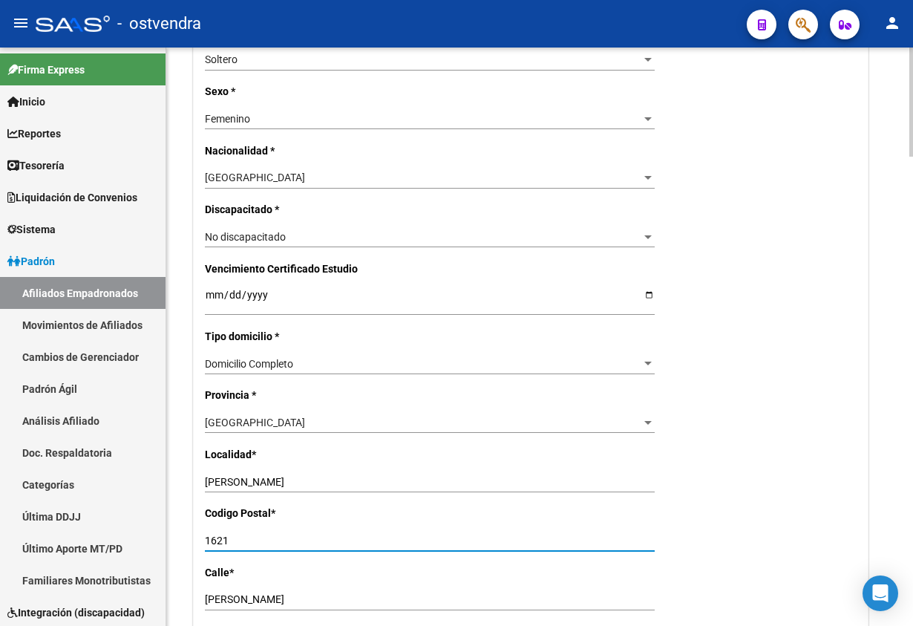
type input "1621"
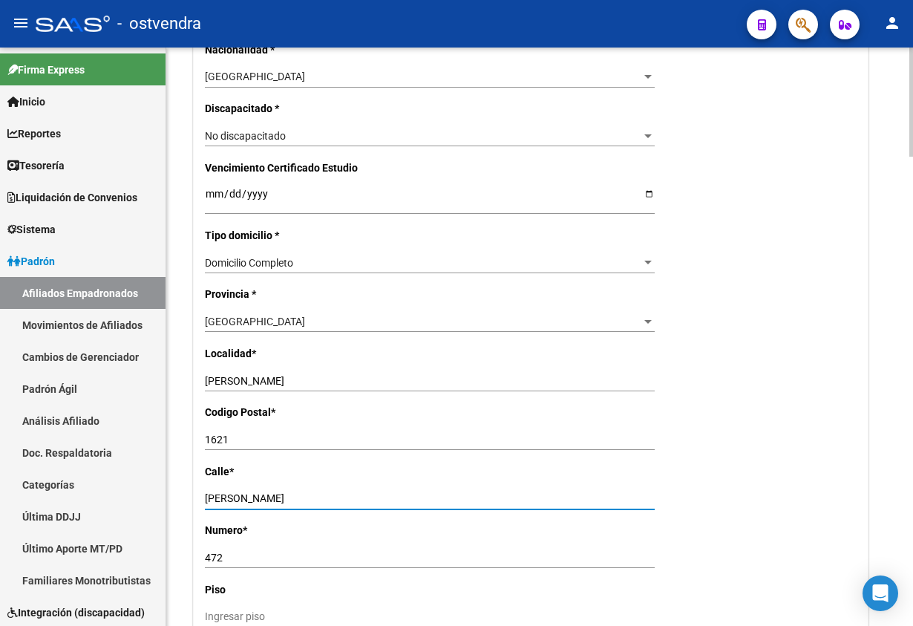
scroll to position [1002, 0]
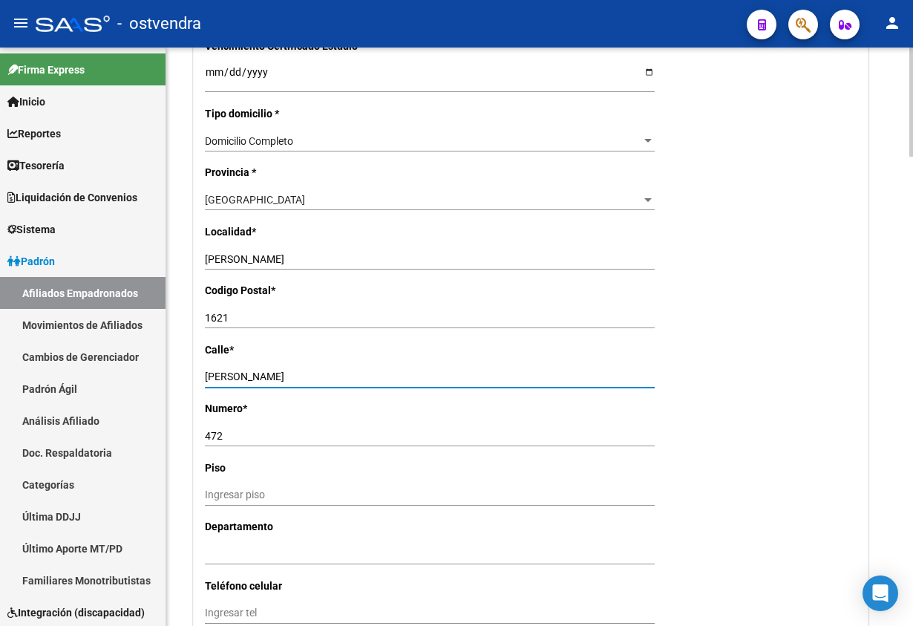
click at [700, 439] on div "Nro Afiliado Ingresar nro CUIL * 27-29965678-6 CUIL ARCA Padrón Ult. Fecha Alta…" at bounding box center [531, 58] width 674 height 1531
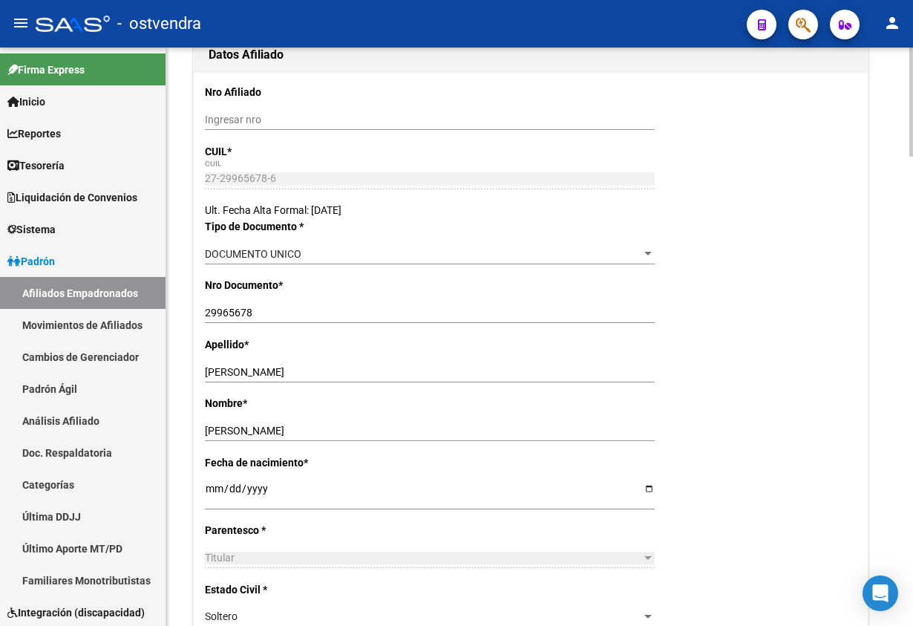
scroll to position [0, 0]
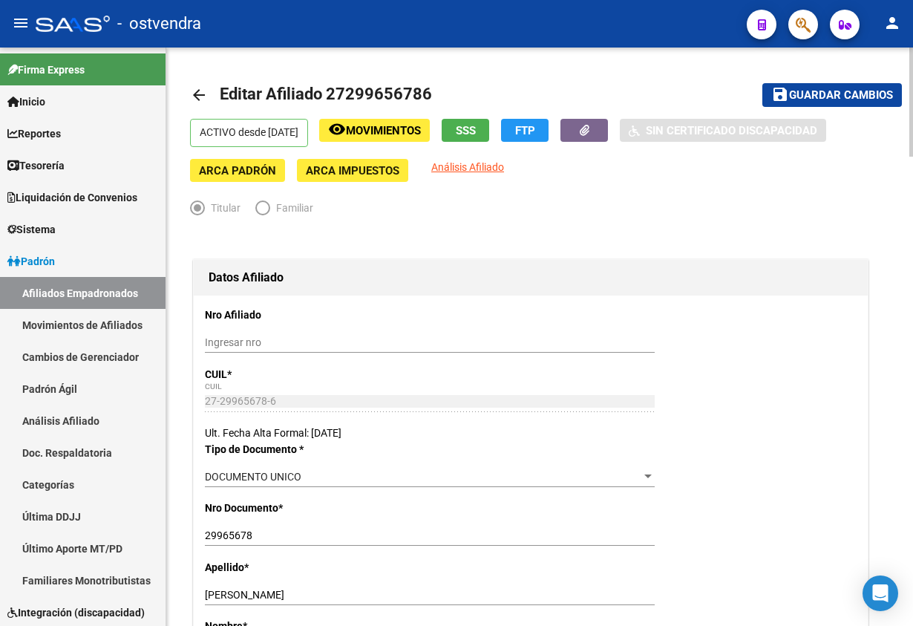
click at [842, 81] on mat-toolbar-row "save Guardar cambios" at bounding box center [804, 95] width 195 height 48
click at [840, 89] on span "Guardar cambios" at bounding box center [841, 95] width 104 height 13
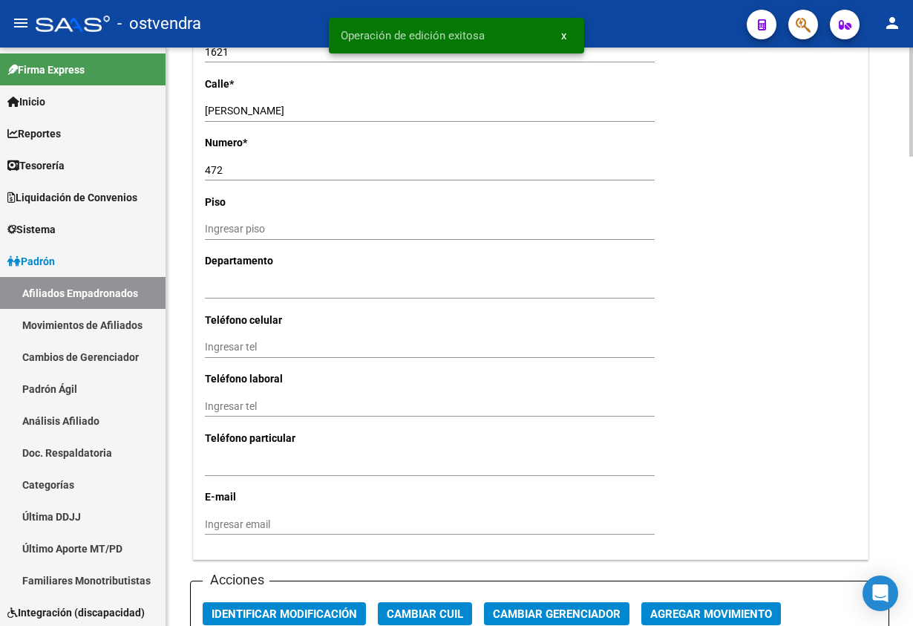
scroll to position [1559, 0]
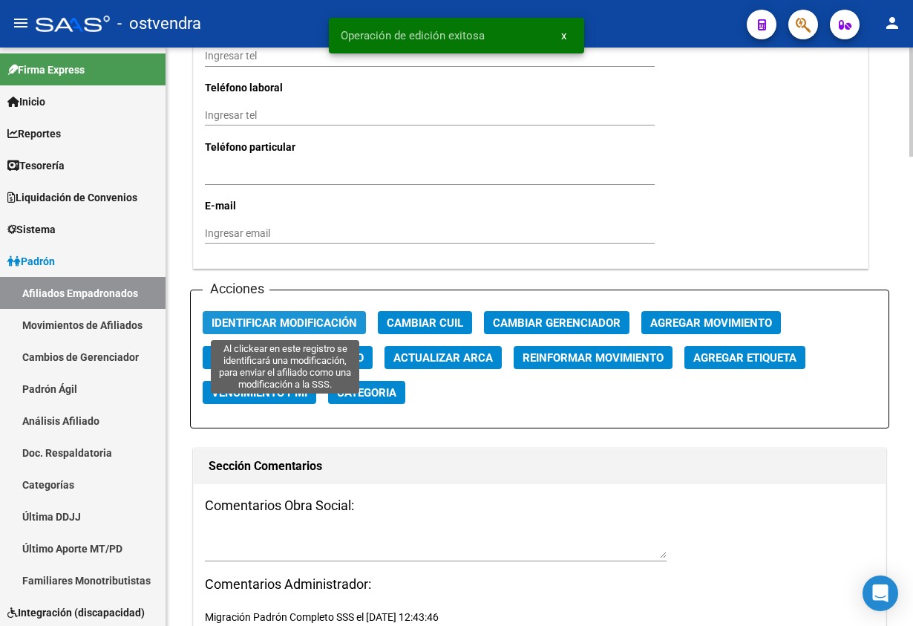
click at [274, 325] on span "Identificar Modificación" at bounding box center [284, 322] width 145 height 13
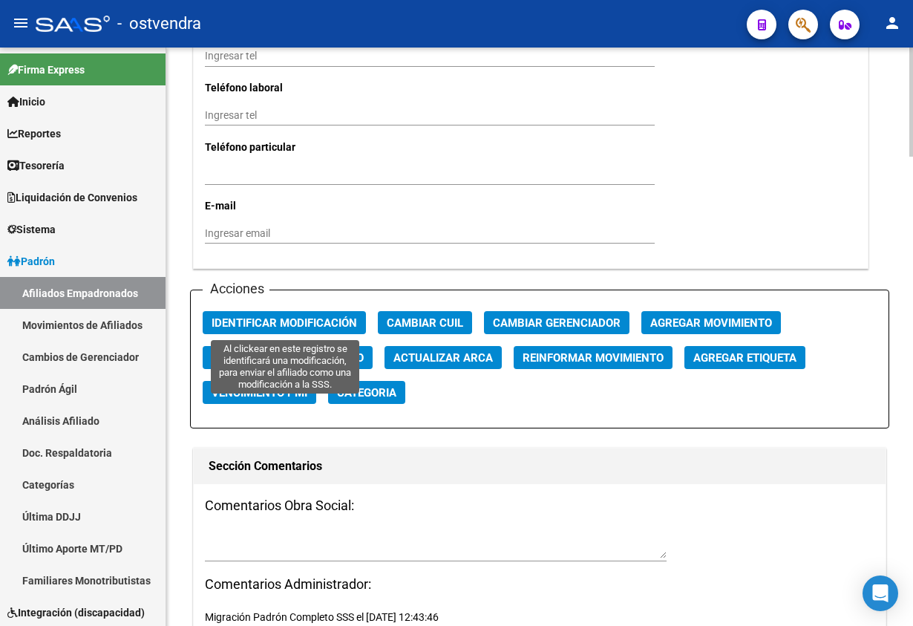
click at [310, 327] on span "Identificar Modificación" at bounding box center [284, 322] width 145 height 13
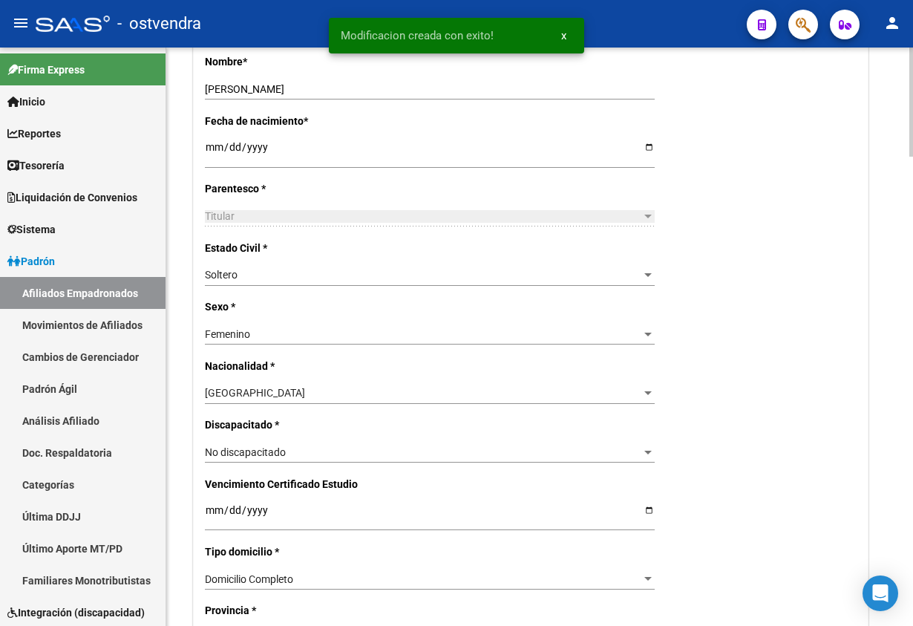
scroll to position [557, 0]
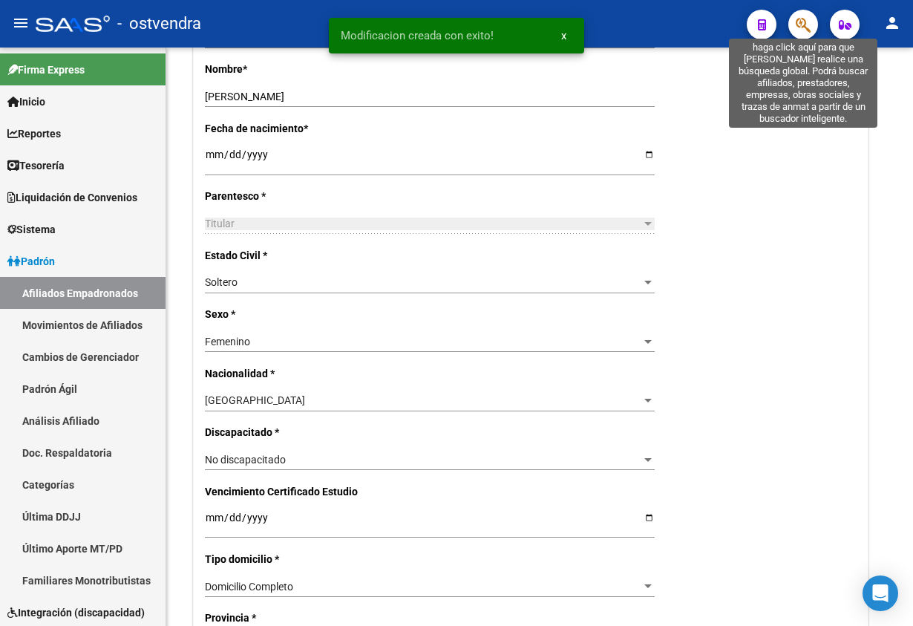
click at [802, 24] on icon "button" at bounding box center [803, 24] width 15 height 17
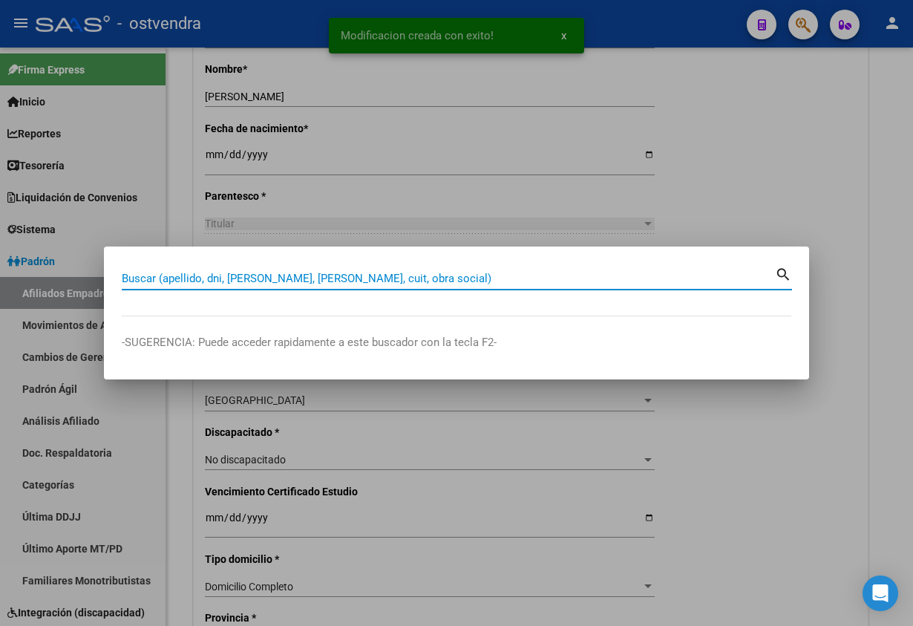
paste input "37131849"
type input "37131849"
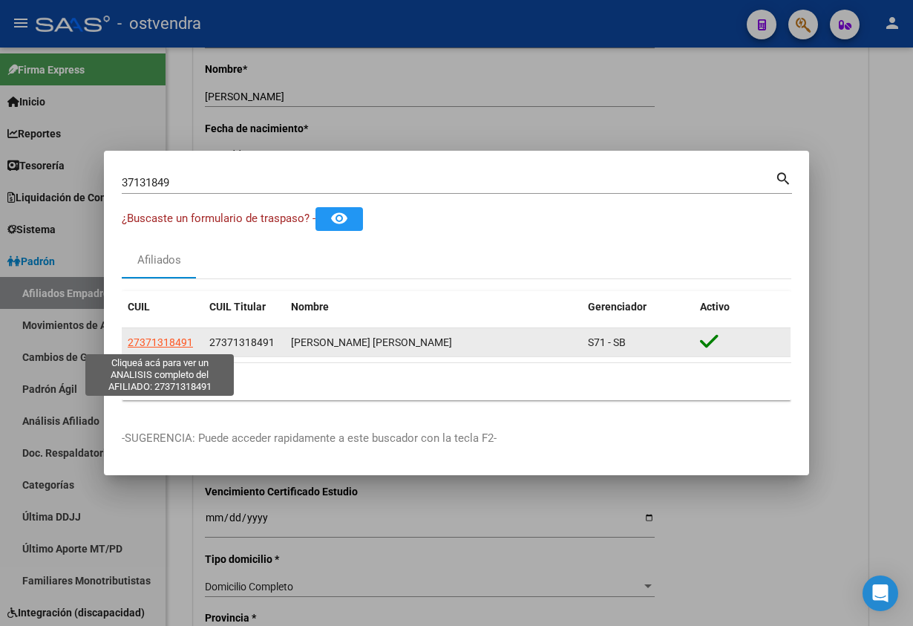
click at [151, 346] on span "27371318491" at bounding box center [160, 342] width 65 height 12
type textarea "27371318491"
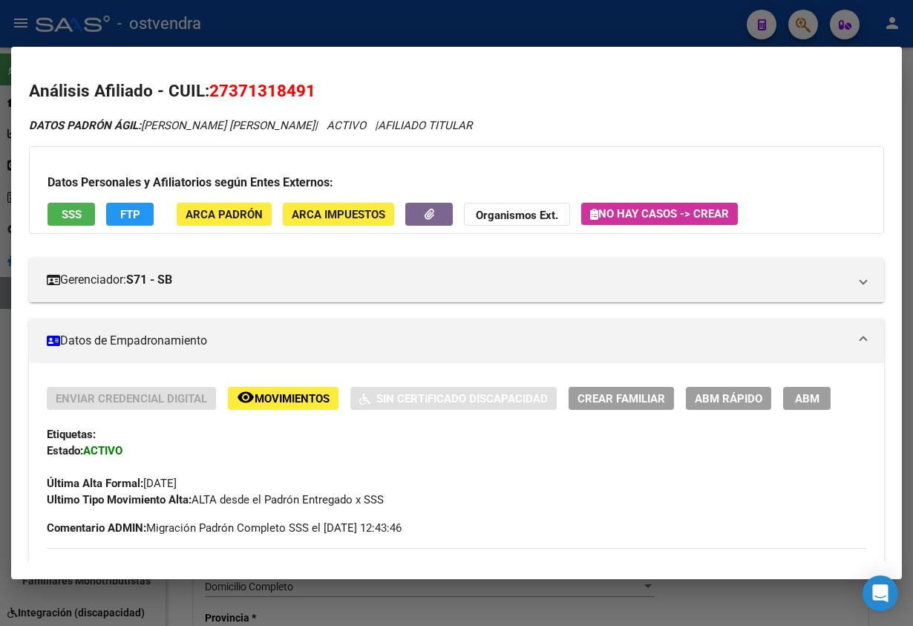
click at [825, 397] on button "ABM" at bounding box center [807, 398] width 48 height 23
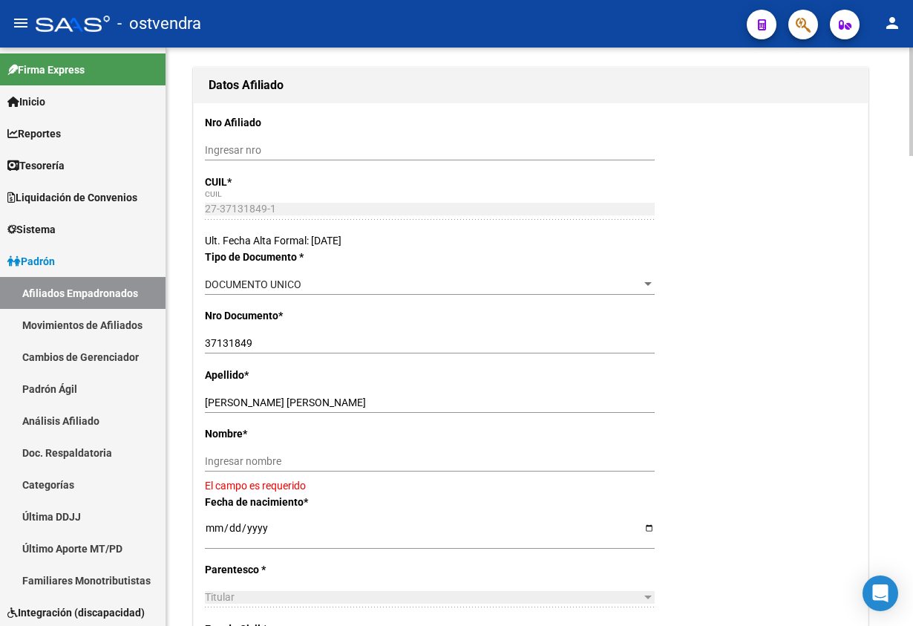
scroll to position [223, 0]
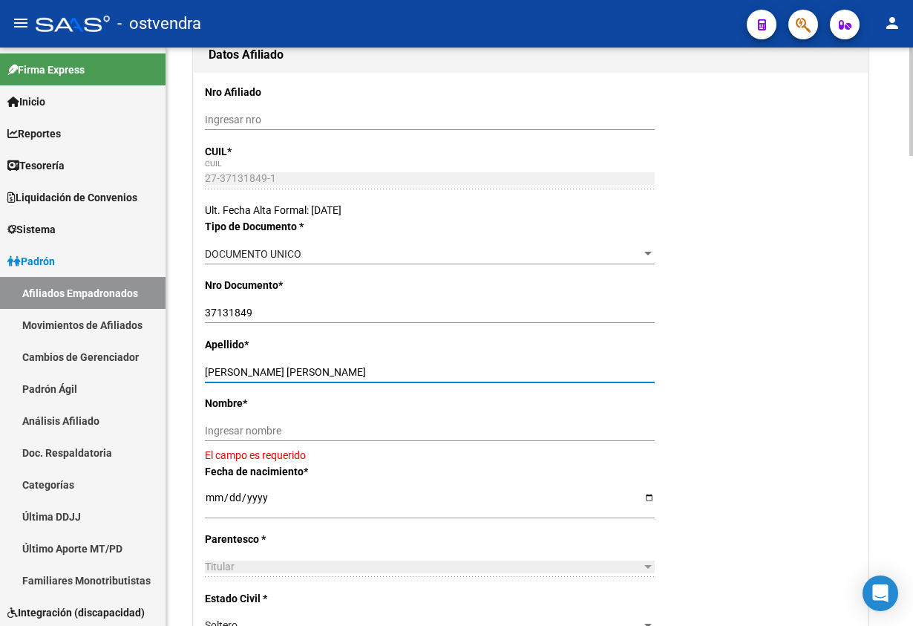
drag, startPoint x: 263, startPoint y: 373, endPoint x: 390, endPoint y: 430, distance: 139.2
click at [422, 387] on div "RODRIGUEZ SILVIA ALEJANDRA ELI Ingresar apellido" at bounding box center [430, 377] width 450 height 33
click at [385, 433] on input "Ingresar nombre" at bounding box center [430, 431] width 450 height 13
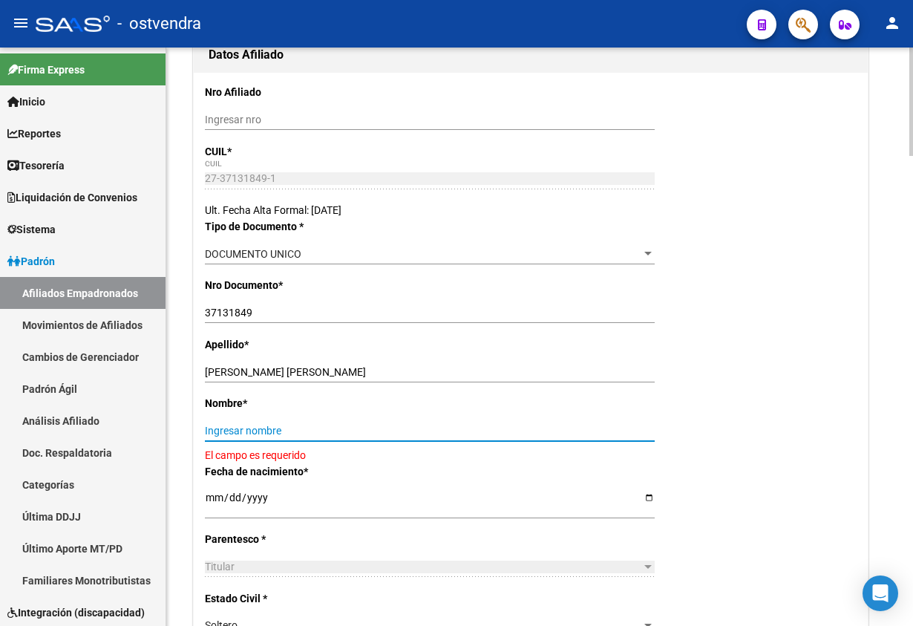
paste input "SILVIA ALEJANDRA ELI"
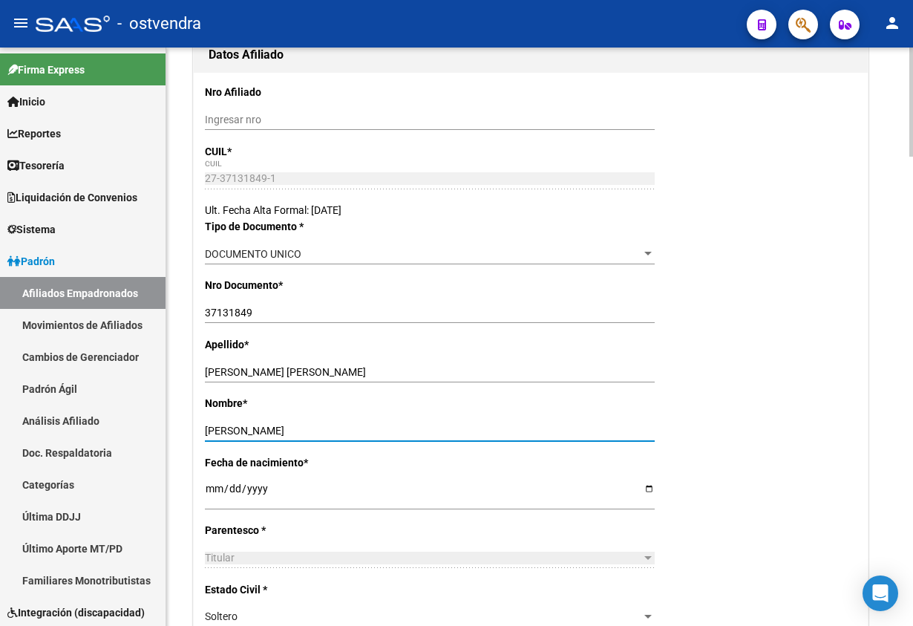
type input "SILVIA ALEJANDRA ELI"
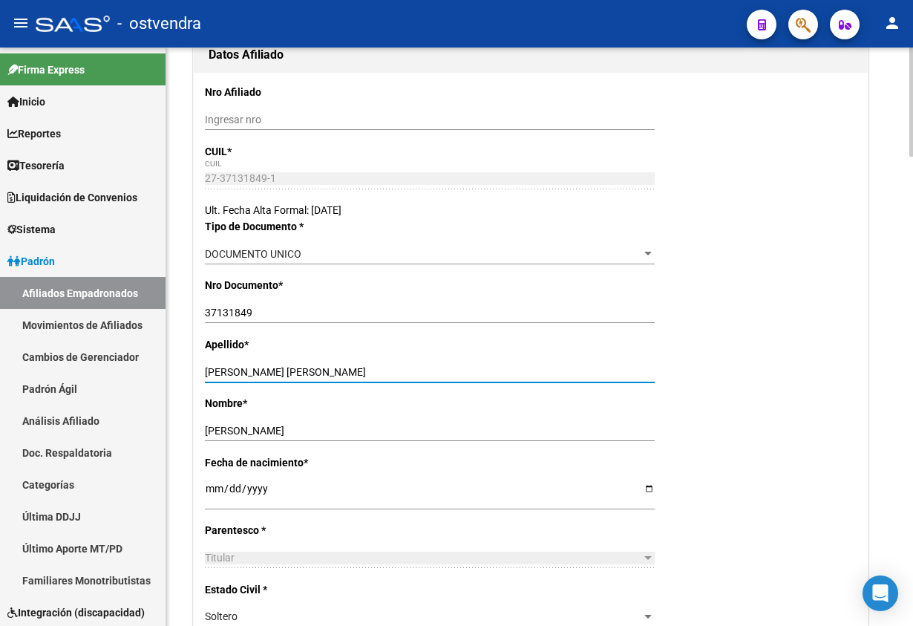
drag, startPoint x: 261, startPoint y: 367, endPoint x: 599, endPoint y: 338, distance: 339.7
click at [553, 374] on input "RODRIGUEZ SILVIA ALEJANDRA ELI" at bounding box center [430, 372] width 450 height 13
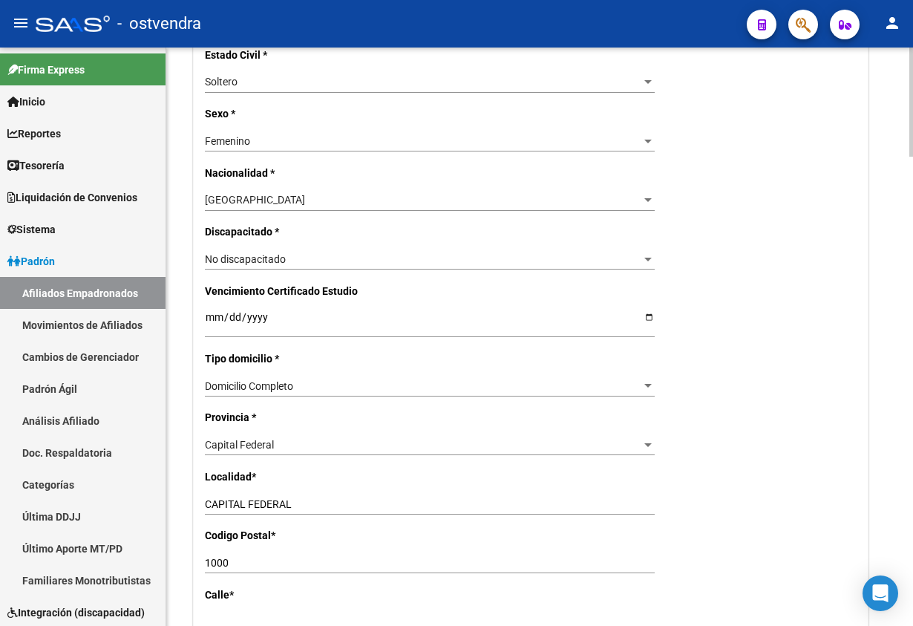
scroll to position [779, 0]
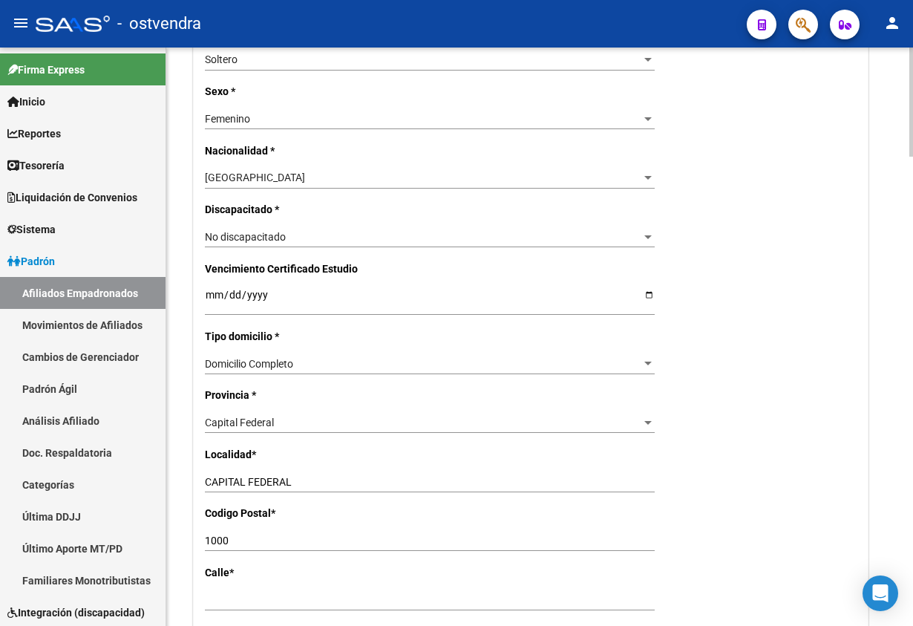
click at [338, 373] on div "Domicilio Completo Seleccionar tipo domicilio" at bounding box center [430, 363] width 450 height 21
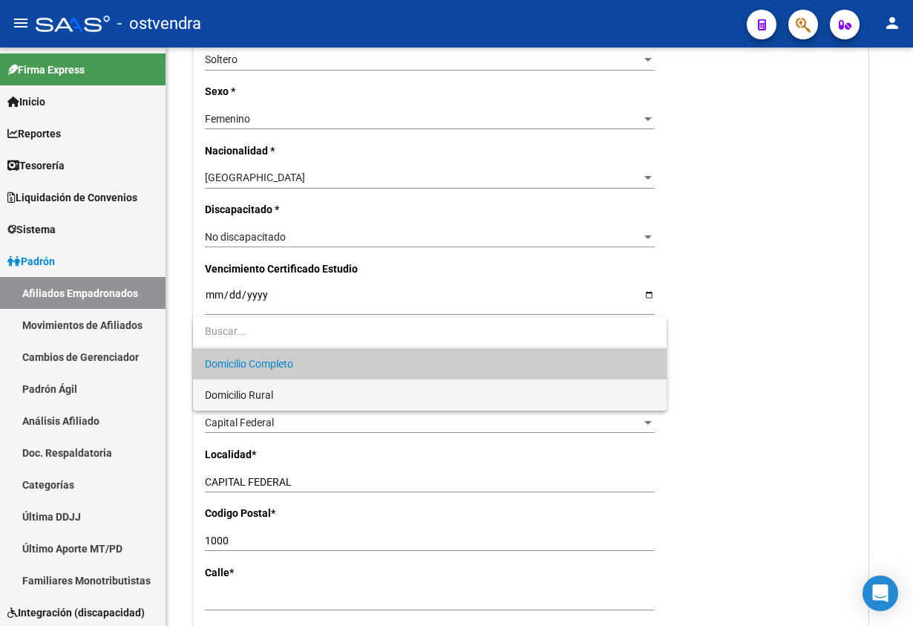
drag, startPoint x: 297, startPoint y: 402, endPoint x: 437, endPoint y: 452, distance: 149.1
click at [443, 432] on div "Domicilio Completo Domicilio Rural" at bounding box center [456, 313] width 913 height 626
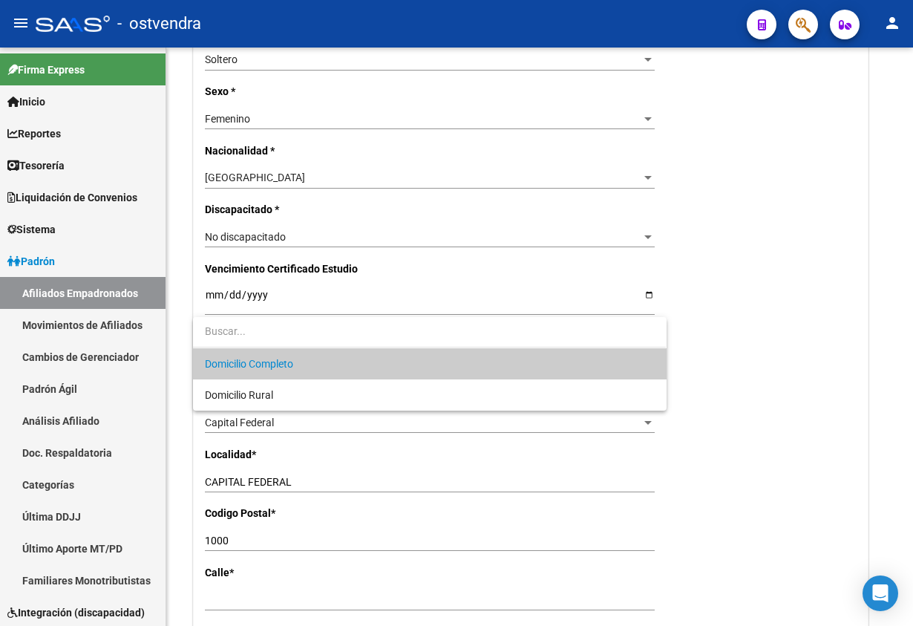
click at [673, 209] on div at bounding box center [456, 313] width 913 height 626
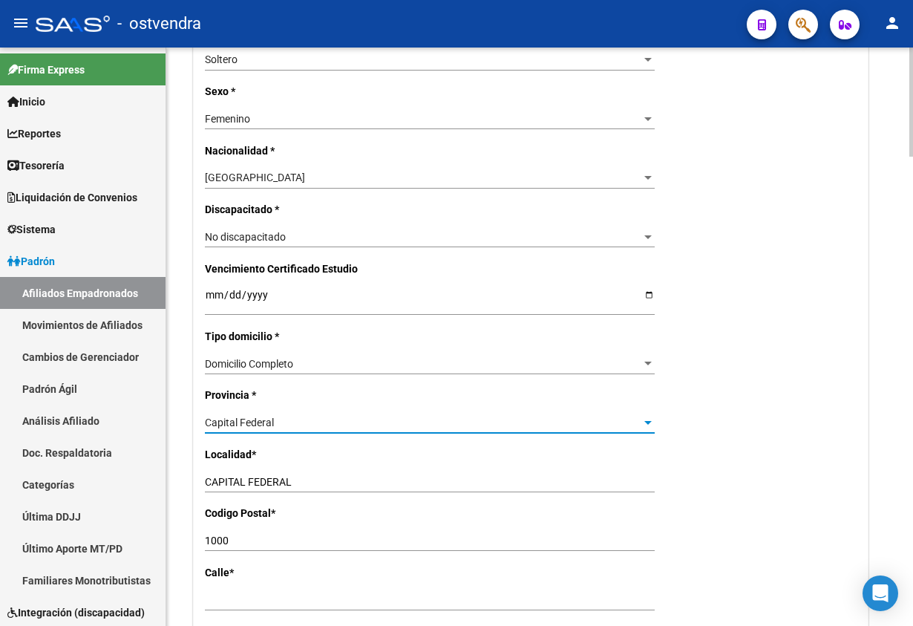
click at [298, 421] on div "Capital Federal" at bounding box center [423, 422] width 436 height 13
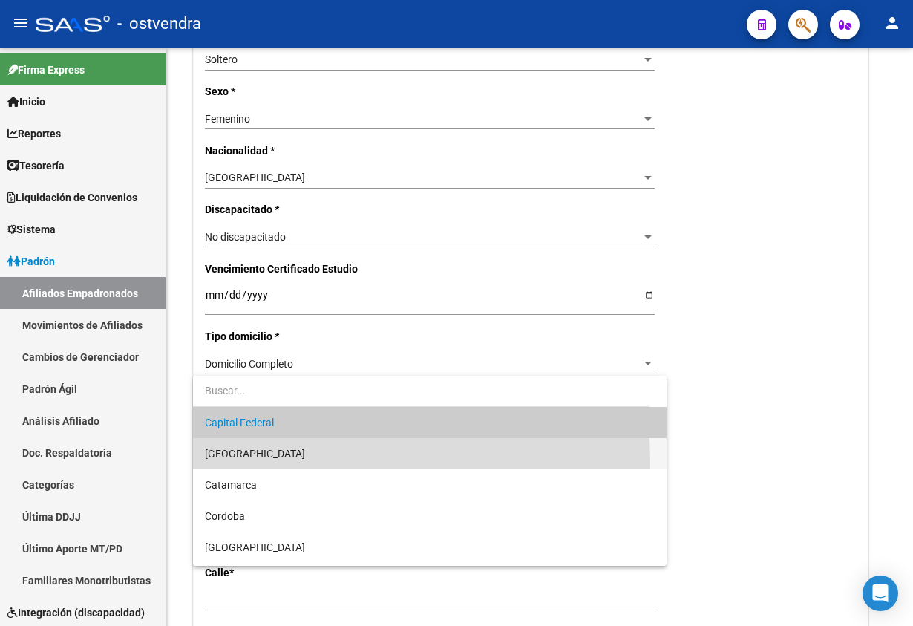
click at [276, 462] on span "[GEOGRAPHIC_DATA]" at bounding box center [429, 453] width 449 height 31
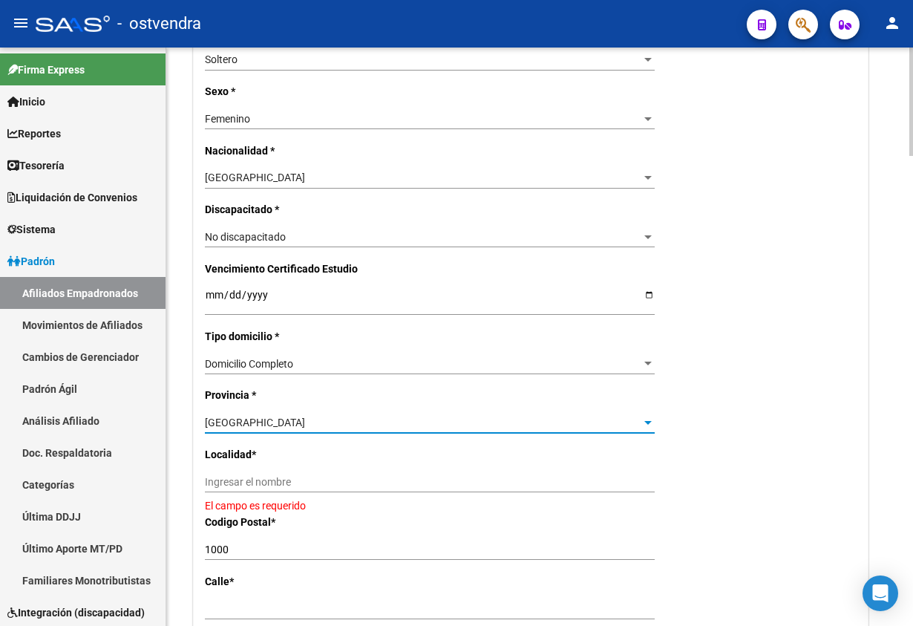
click at [294, 483] on input "Ingresar el nombre" at bounding box center [430, 482] width 450 height 13
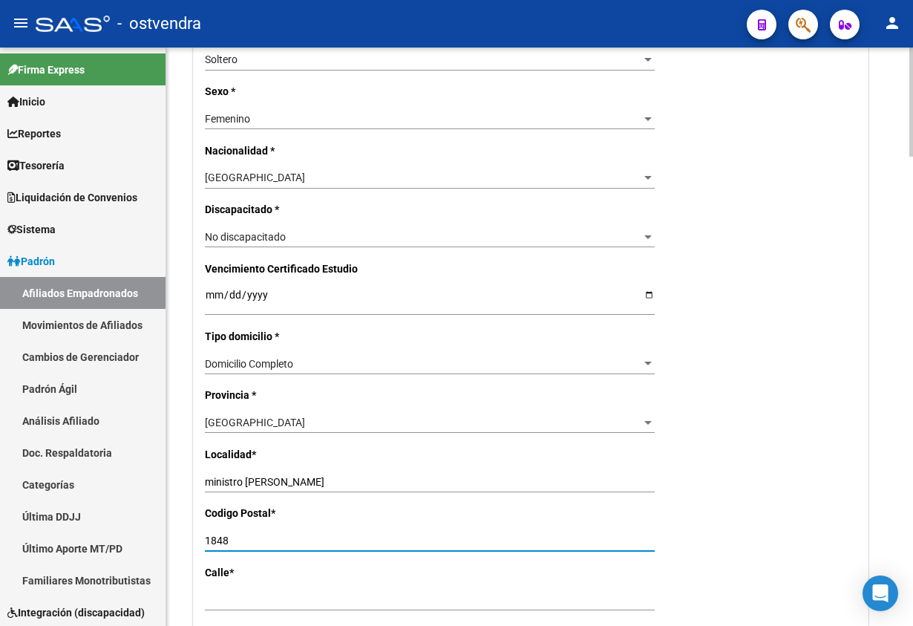
click at [786, 533] on div "Nro Afiliado Ingresar nro CUIL * 27-37131849-1 CUIL ARCA Padrón Ult. Fecha Alta…" at bounding box center [531, 281] width 674 height 1531
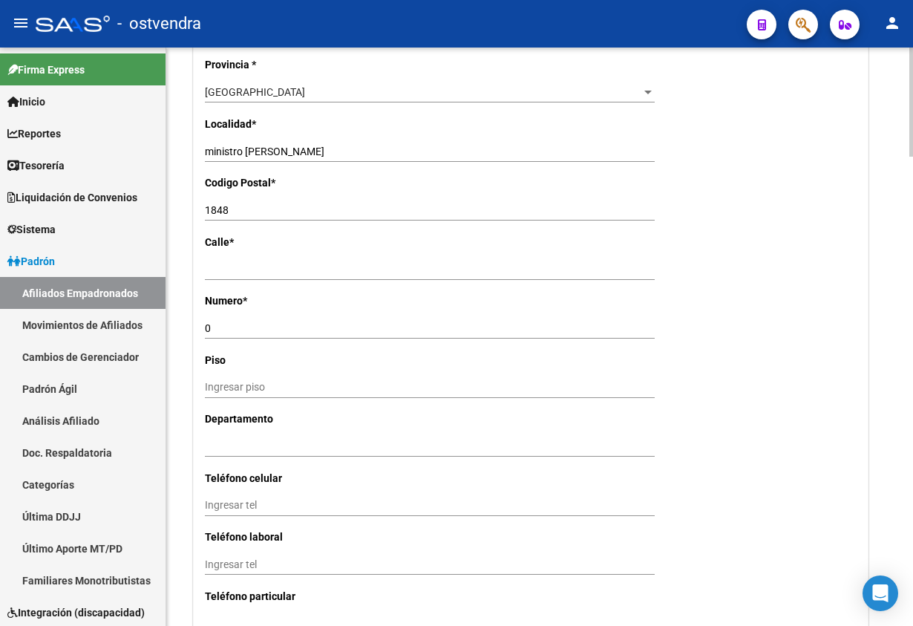
scroll to position [1113, 0]
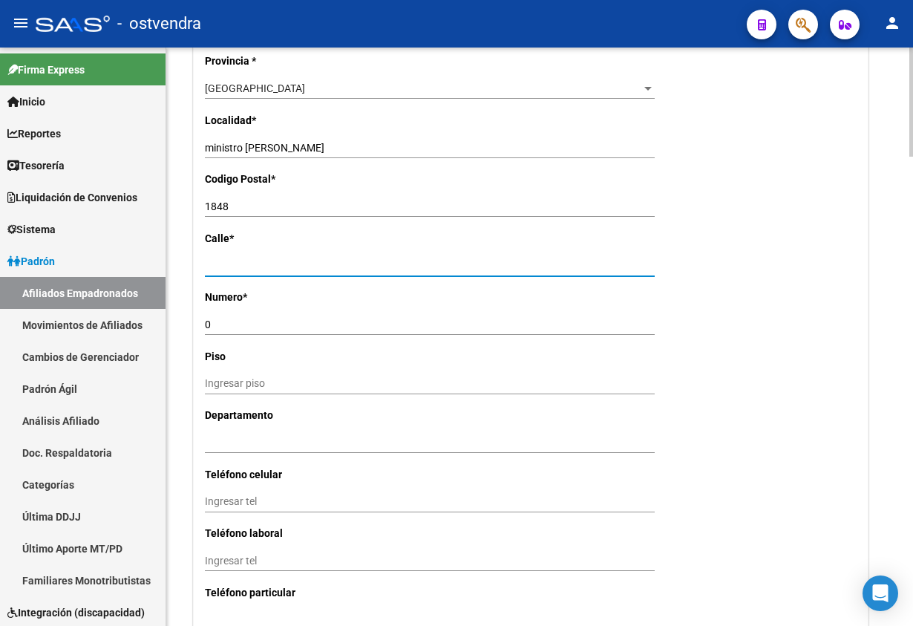
click at [278, 261] on input "Ingresar calle" at bounding box center [430, 265] width 450 height 13
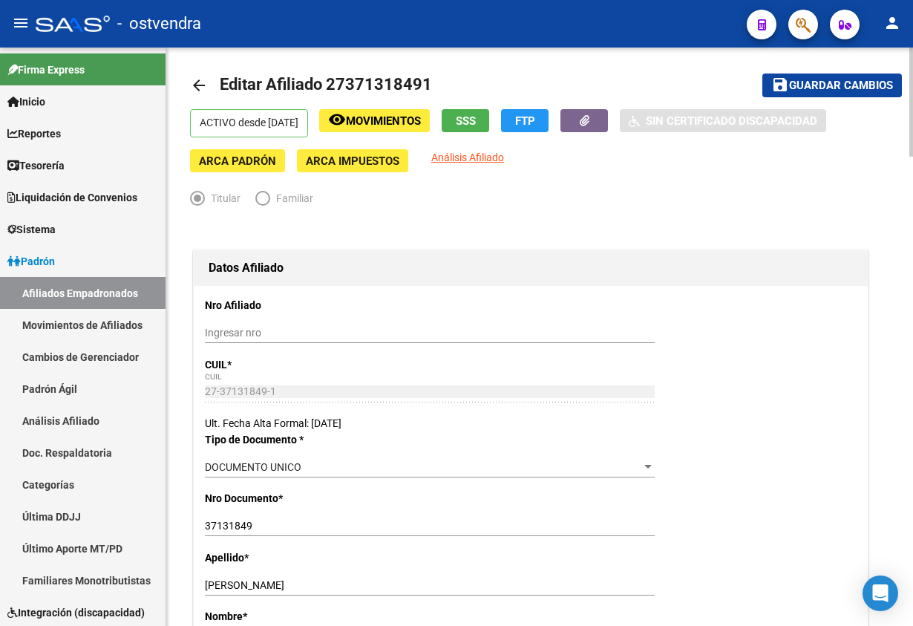
scroll to position [0, 0]
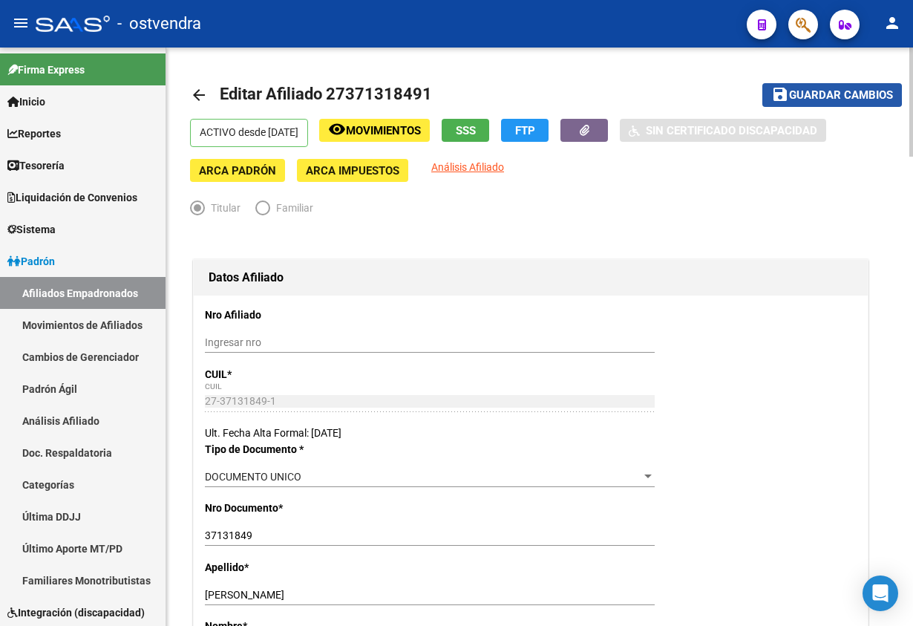
click at [814, 94] on span "Guardar cambios" at bounding box center [841, 95] width 104 height 13
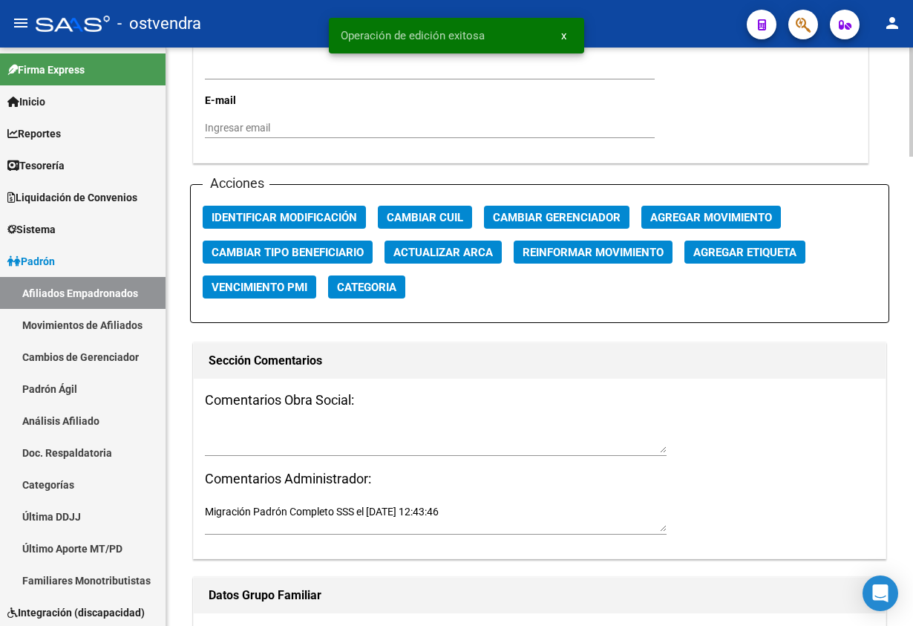
scroll to position [1670, 0]
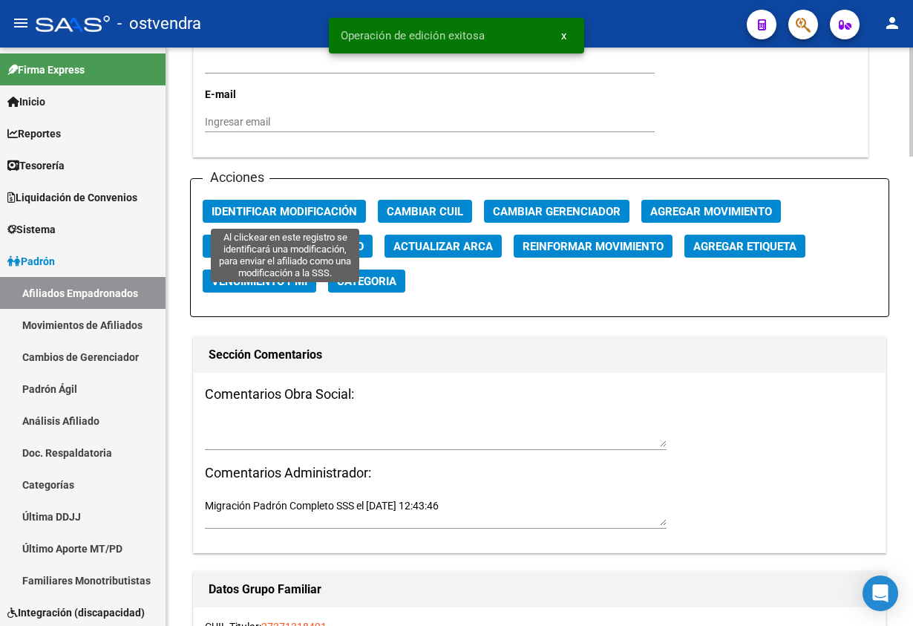
click at [290, 205] on span "Identificar Modificación" at bounding box center [284, 211] width 145 height 13
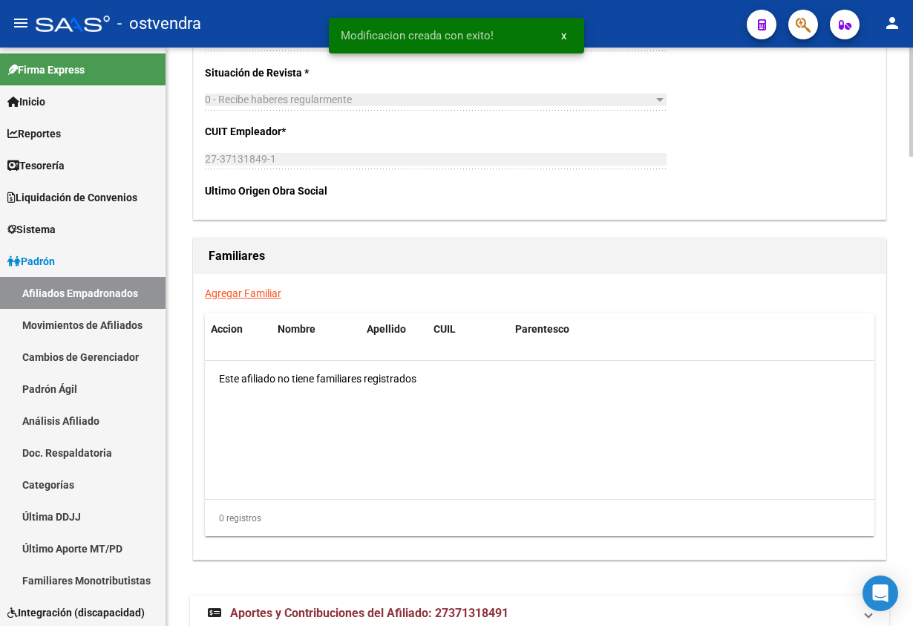
scroll to position [2494, 0]
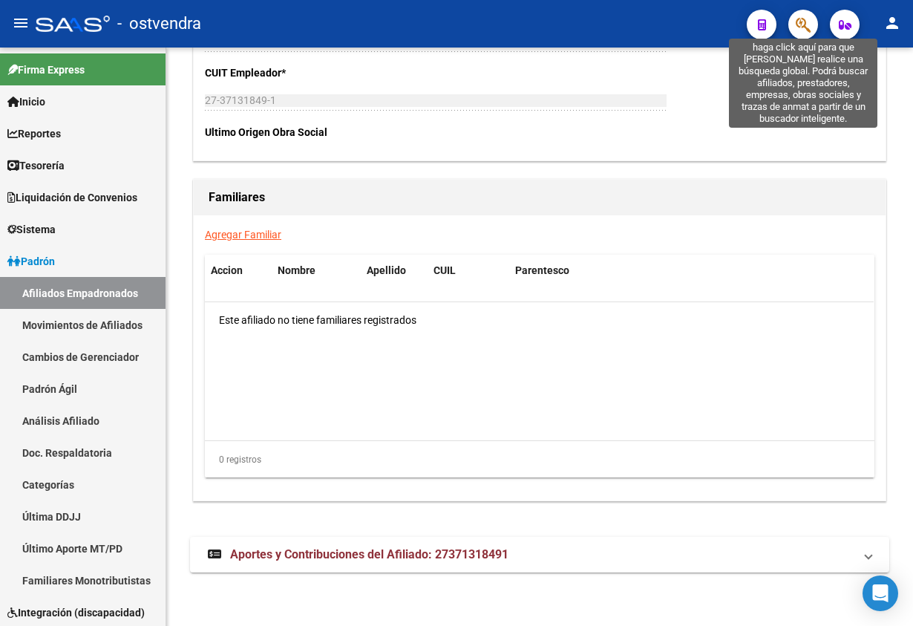
click at [804, 29] on icon "button" at bounding box center [803, 24] width 15 height 17
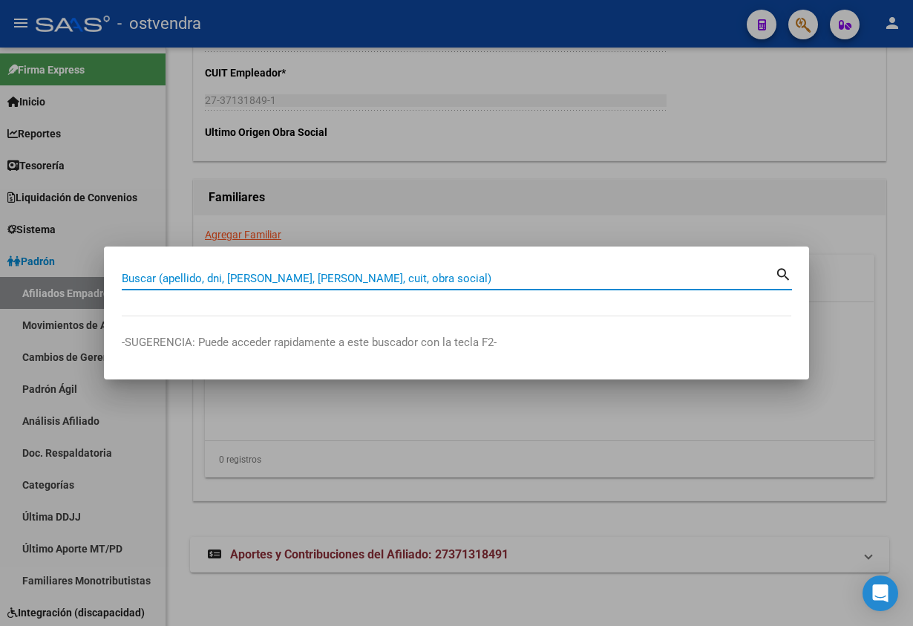
paste input "29987143"
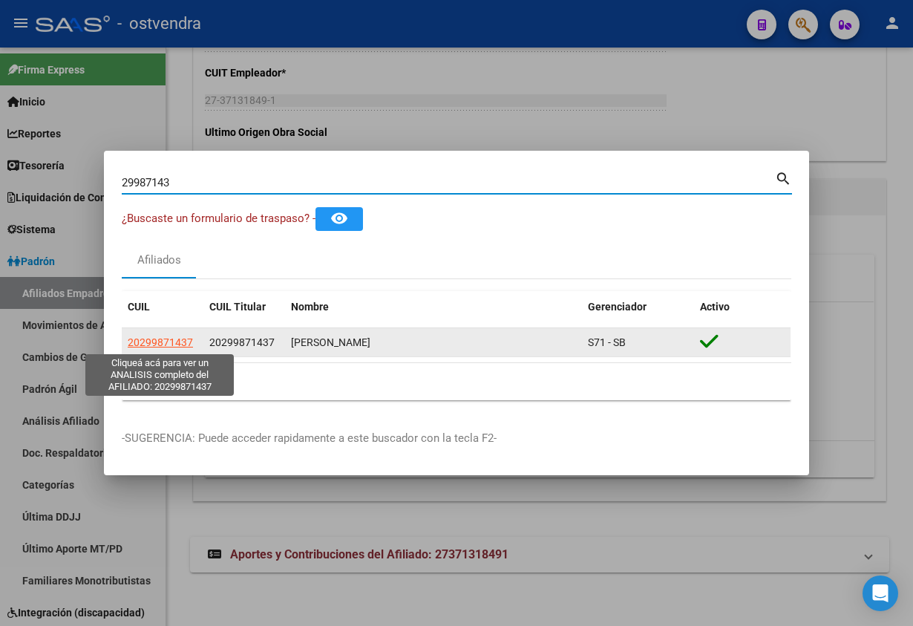
click at [168, 344] on span "20299871437" at bounding box center [160, 342] width 65 height 12
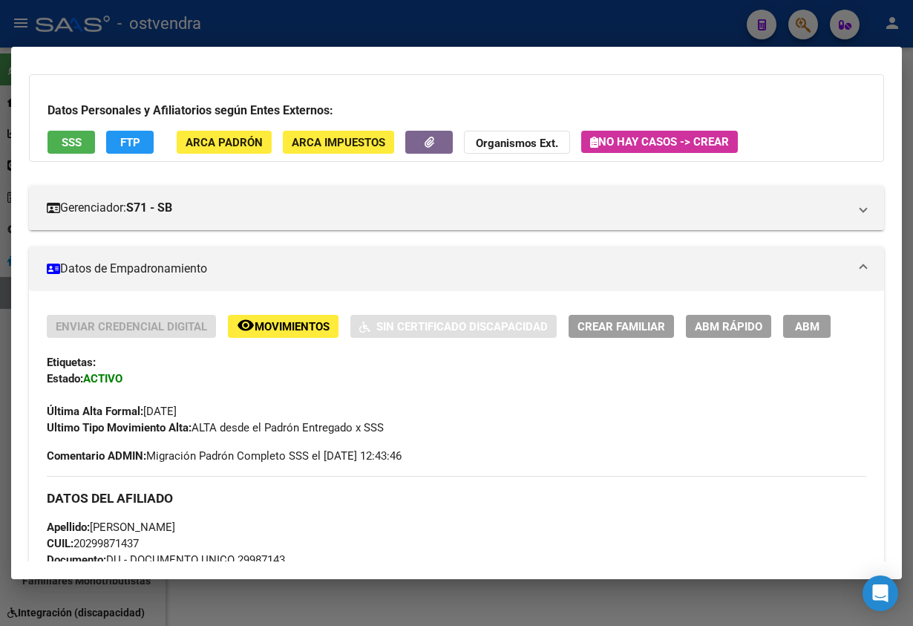
scroll to position [111, 0]
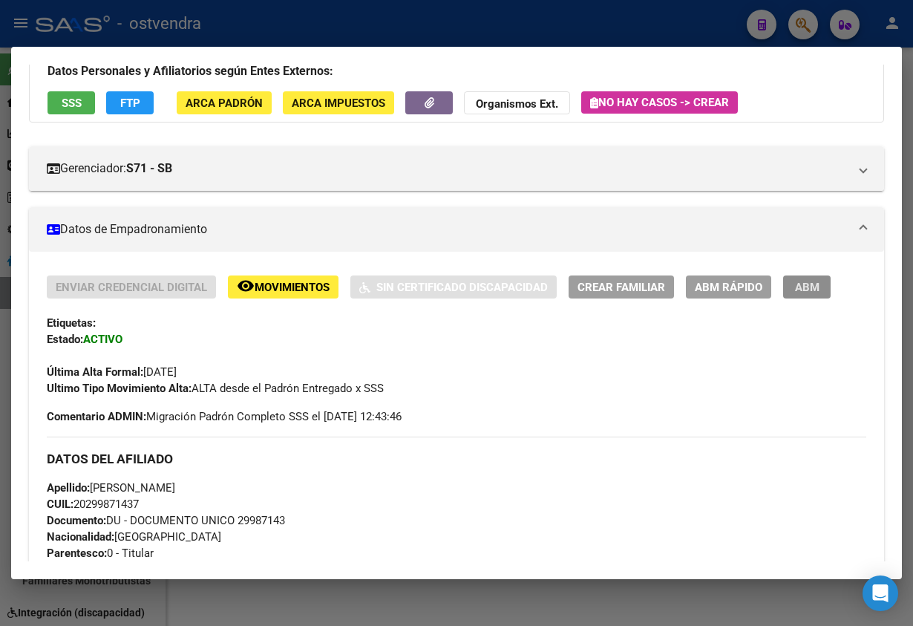
click at [796, 289] on span "ABM" at bounding box center [807, 287] width 24 height 13
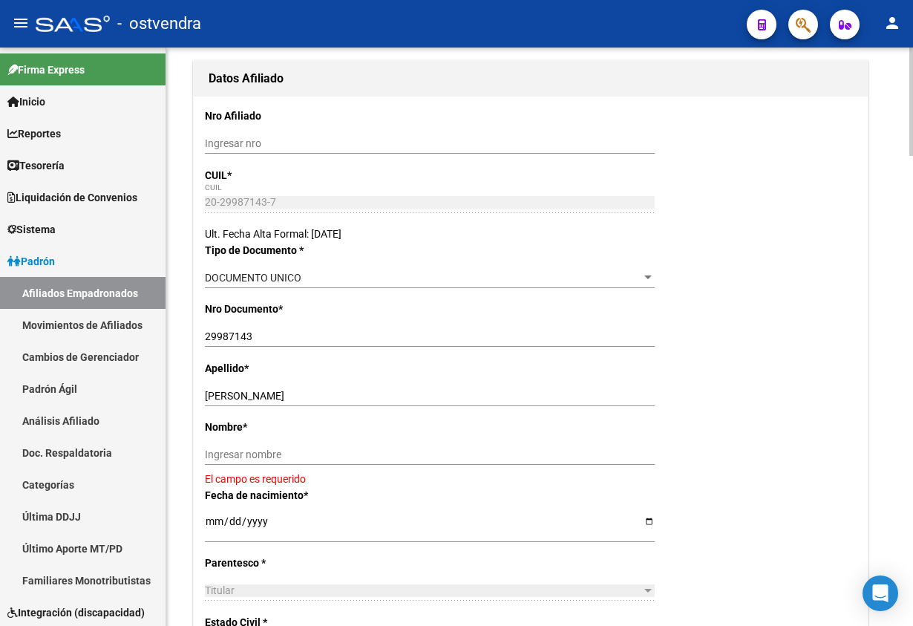
scroll to position [334, 0]
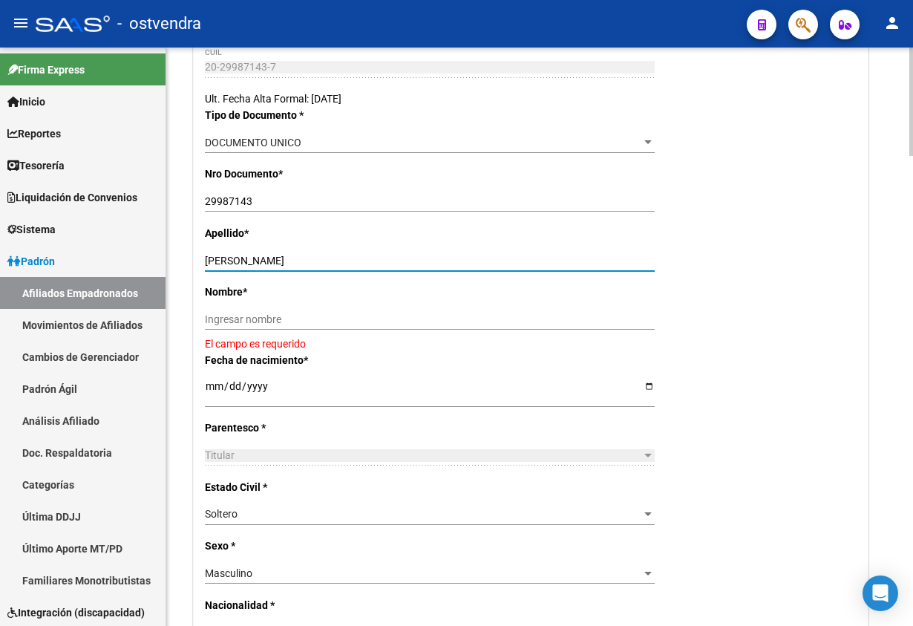
drag, startPoint x: 229, startPoint y: 264, endPoint x: 359, endPoint y: 307, distance: 137.1
click at [403, 266] on input "DIAZ CRISTIAN ARIEL" at bounding box center [430, 261] width 450 height 13
drag, startPoint x: 348, startPoint y: 327, endPoint x: 333, endPoint y: 321, distance: 17.0
click at [347, 327] on div "Ingresar nombre" at bounding box center [430, 319] width 450 height 21
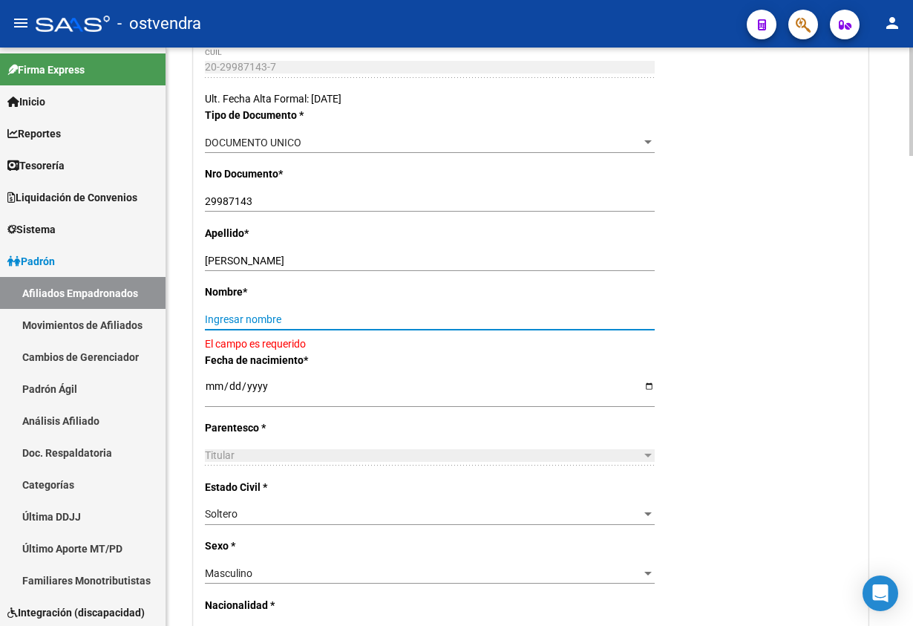
paste input "CRISTIAN ARIEL"
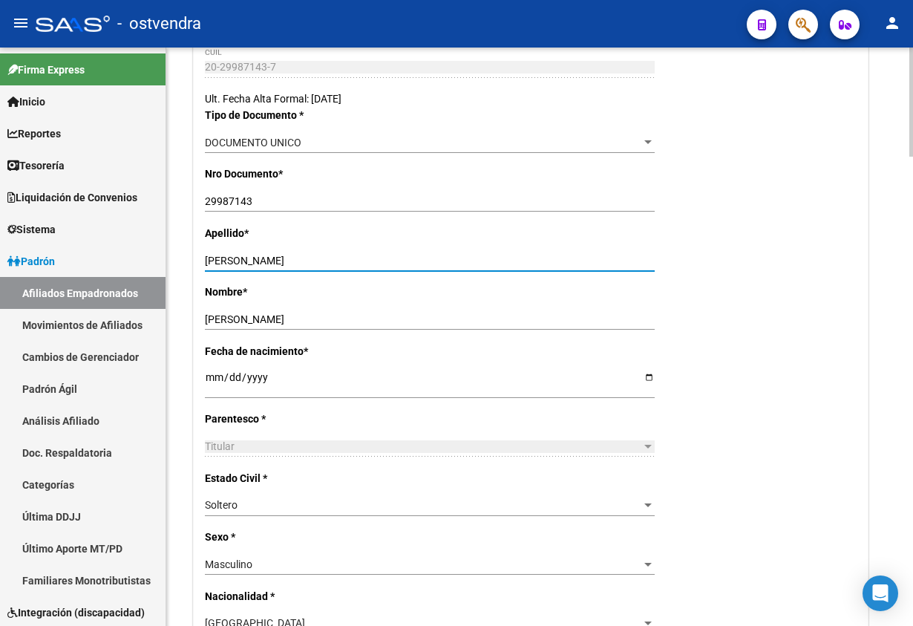
drag, startPoint x: 234, startPoint y: 255, endPoint x: 451, endPoint y: 205, distance: 222.4
click at [412, 248] on div "Apellido * DIAZ CRISTIAN ARIEL Ingresar apellido" at bounding box center [531, 254] width 652 height 59
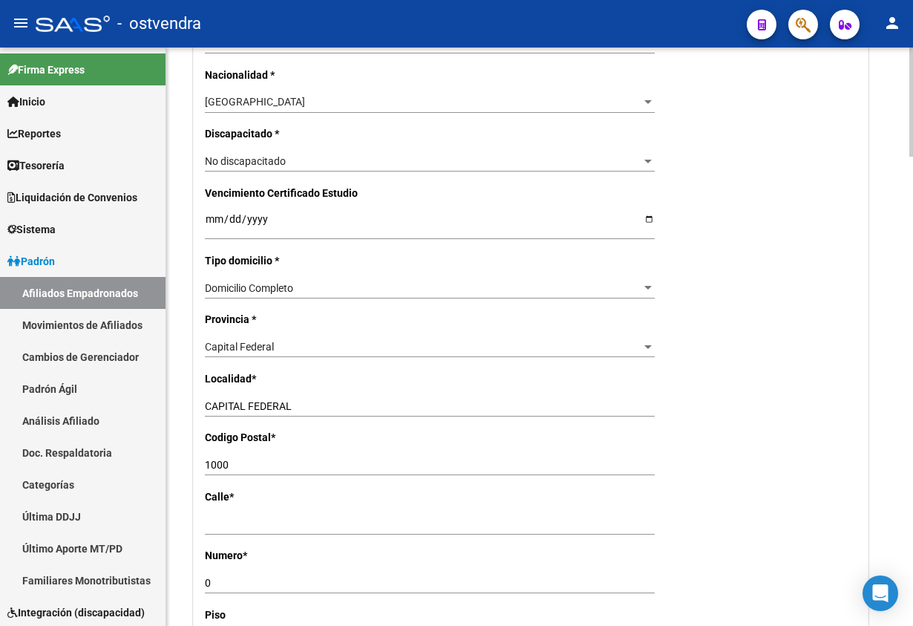
scroll to position [891, 0]
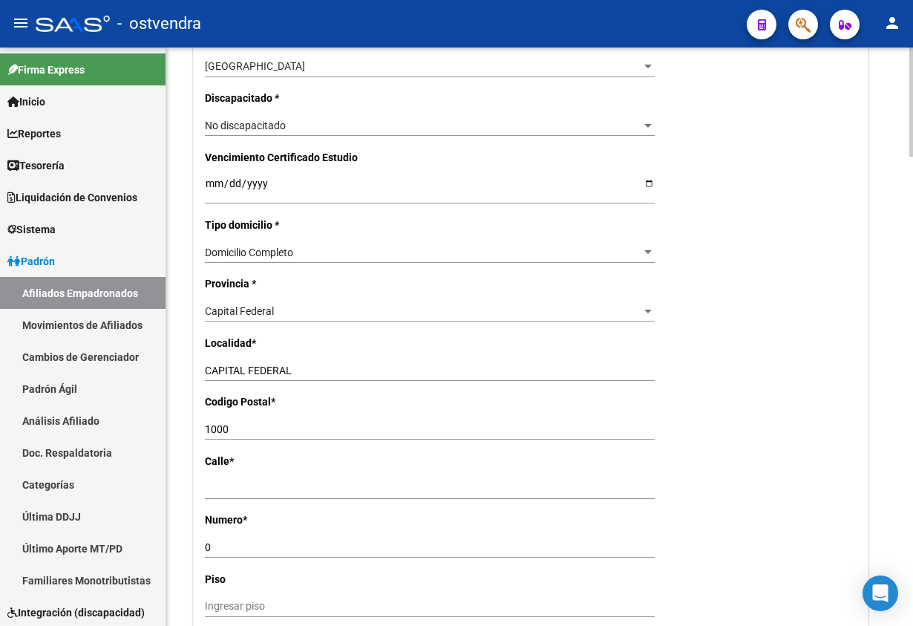
click at [281, 310] on div "Capital Federal" at bounding box center [423, 311] width 436 height 13
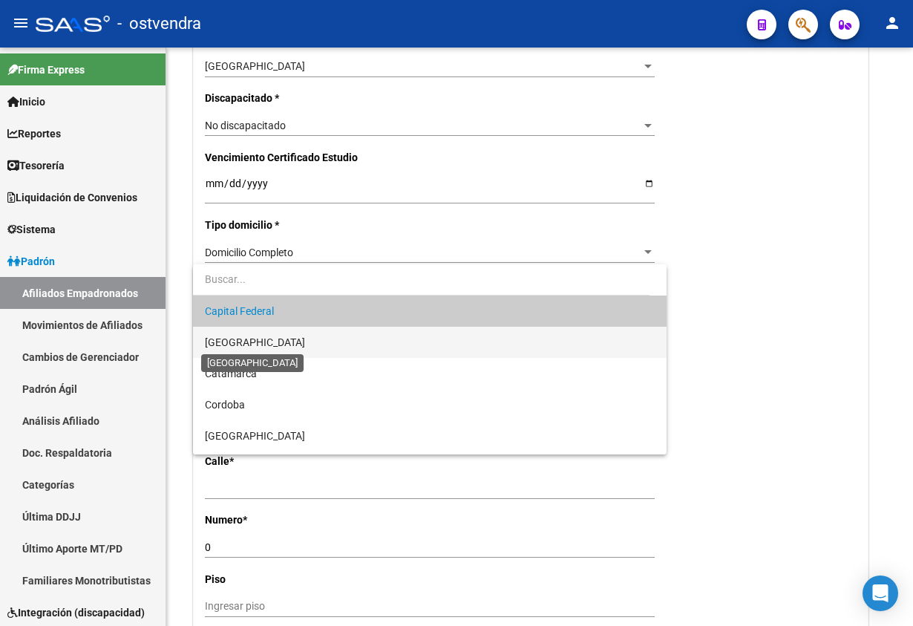
click at [259, 341] on span "[GEOGRAPHIC_DATA]" at bounding box center [255, 342] width 100 height 12
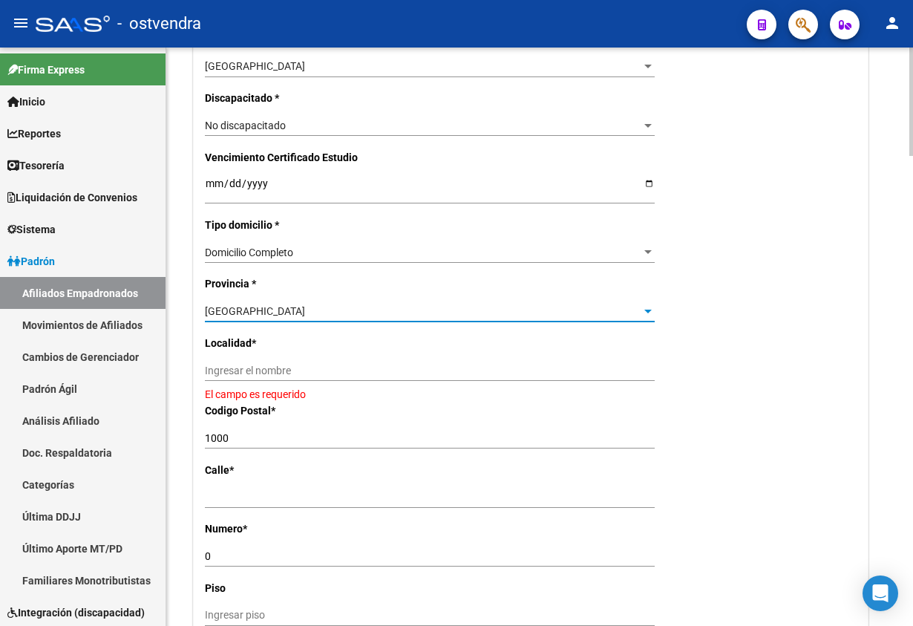
drag, startPoint x: 295, startPoint y: 383, endPoint x: 289, endPoint y: 372, distance: 12.3
click at [294, 381] on div "Ingresar el nombre" at bounding box center [430, 376] width 450 height 33
click at [289, 368] on input "Ingresar el nombre" at bounding box center [430, 370] width 450 height 13
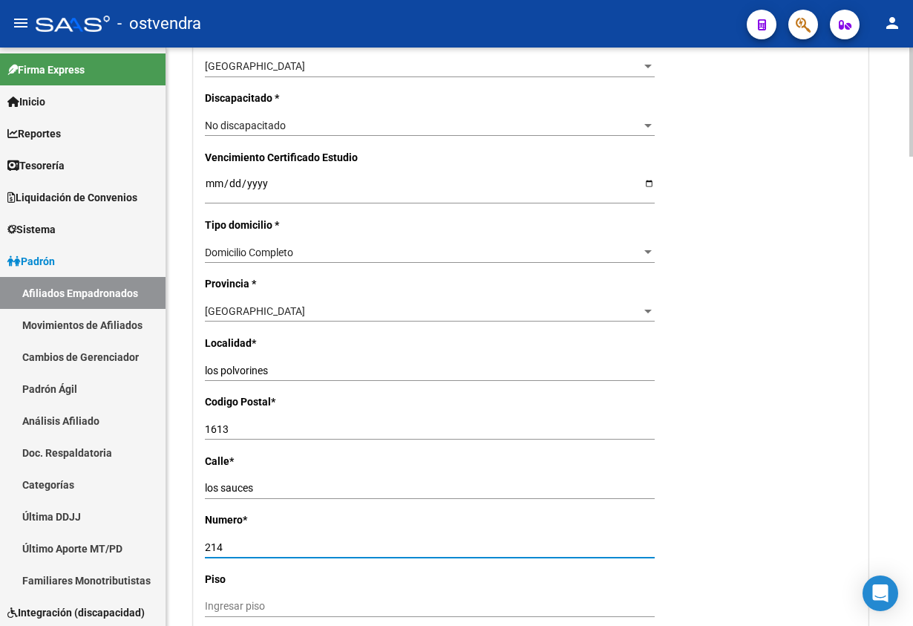
click at [778, 315] on div "Nro Afiliado Ingresar nro CUIL * 20-29987143-7 CUIL ARCA Padrón Ult. Fecha Alta…" at bounding box center [531, 170] width 674 height 1531
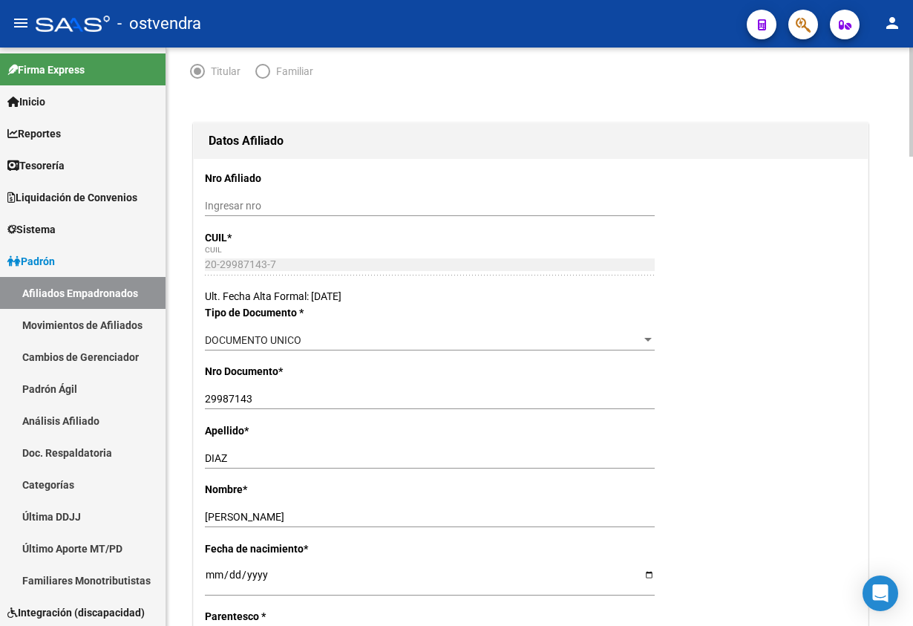
scroll to position [0, 0]
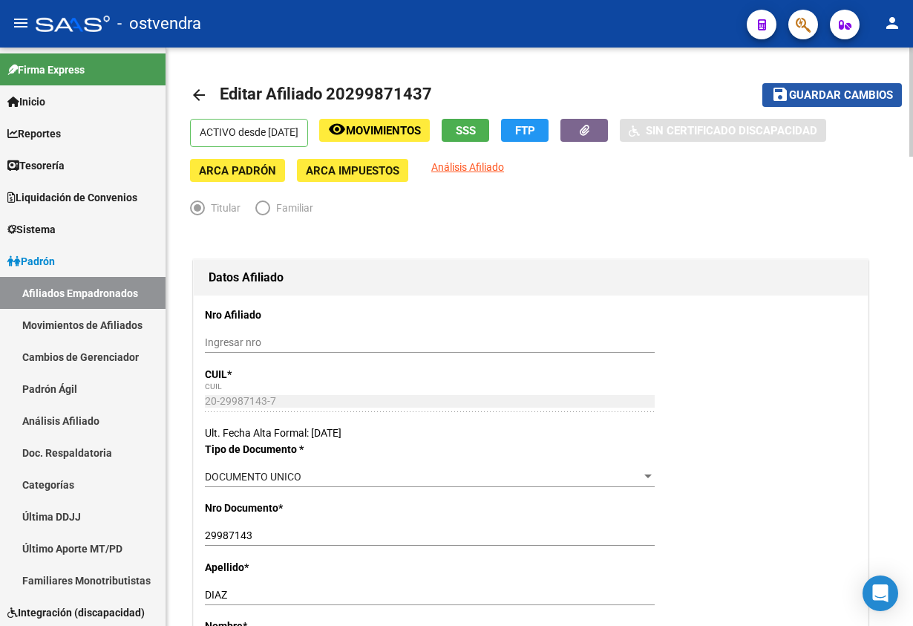
click at [842, 101] on span "Guardar cambios" at bounding box center [841, 95] width 104 height 13
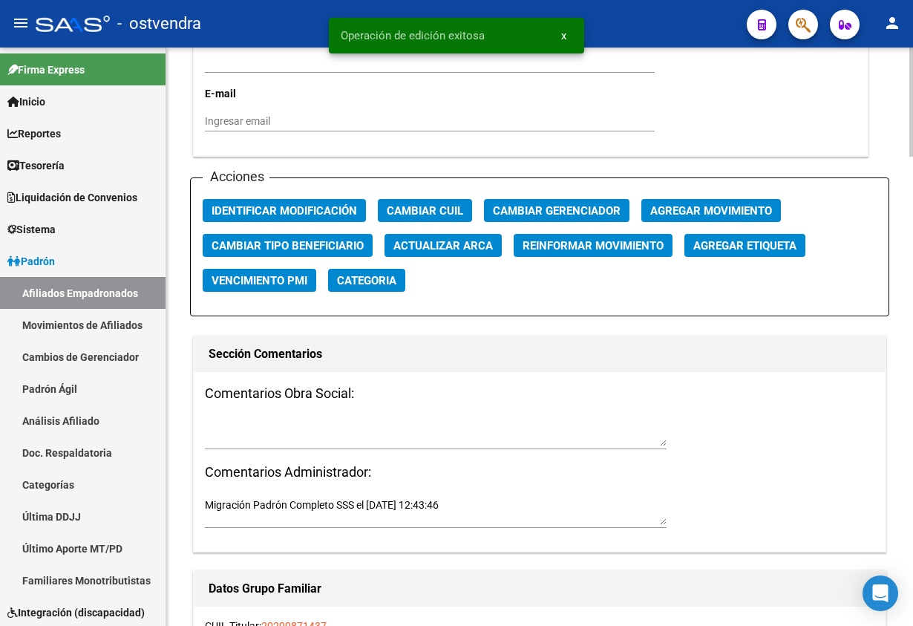
scroll to position [1670, 0]
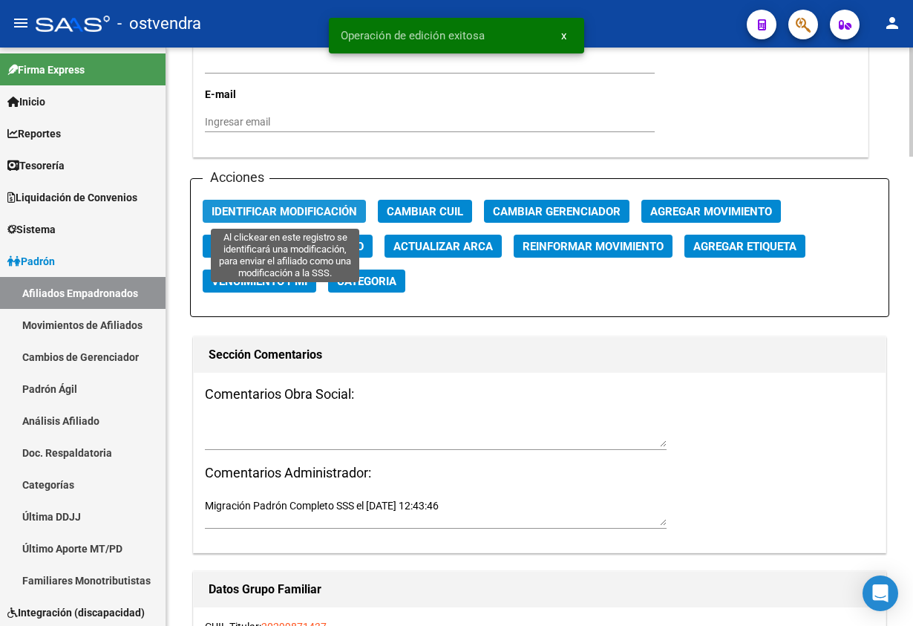
click at [290, 208] on span "Identificar Modificación" at bounding box center [284, 211] width 145 height 13
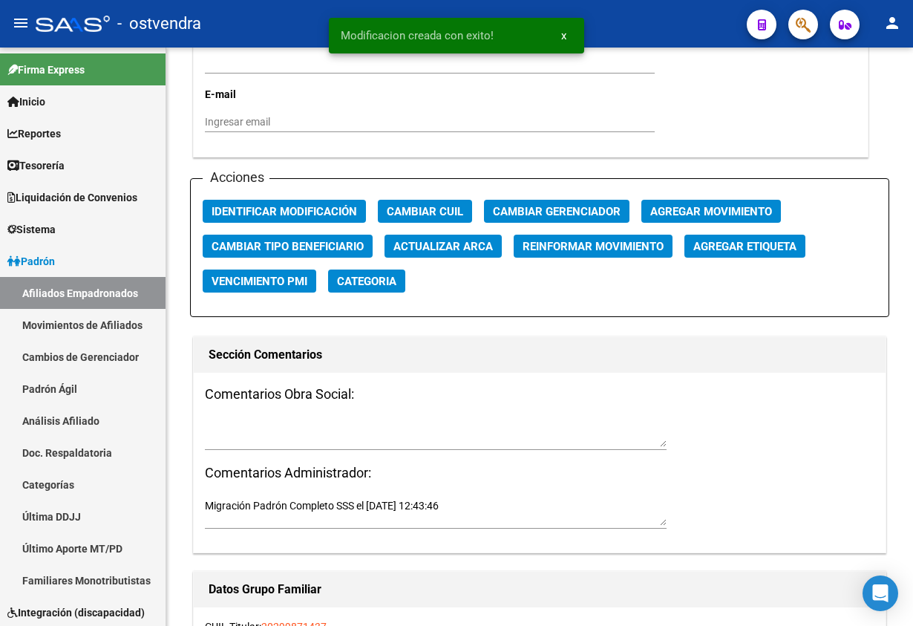
click at [811, 19] on button "button" at bounding box center [803, 25] width 30 height 30
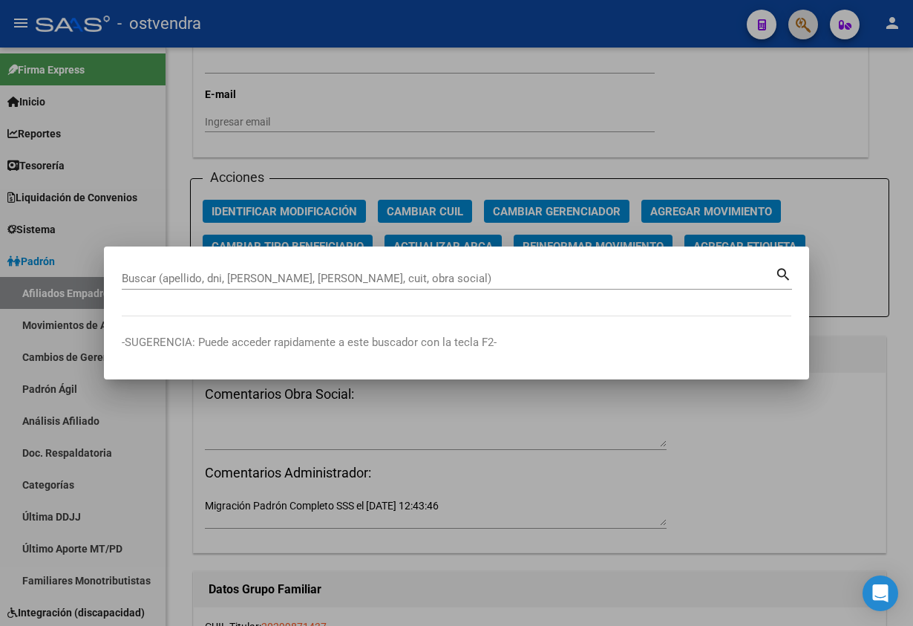
paste input "32880851"
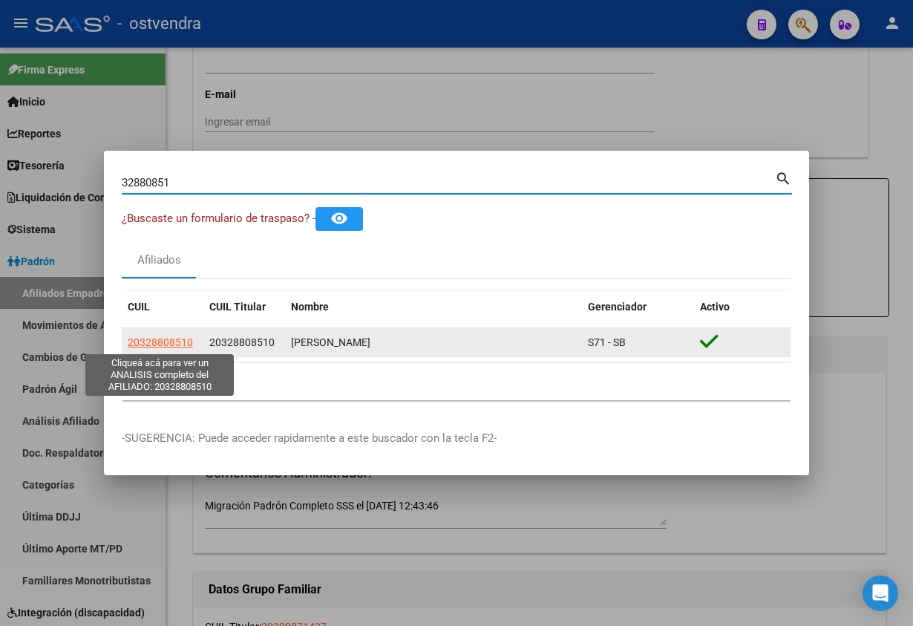
click at [168, 334] on app-link-go-to "20328808510" at bounding box center [160, 342] width 65 height 17
click at [168, 343] on span "20328808510" at bounding box center [160, 342] width 65 height 12
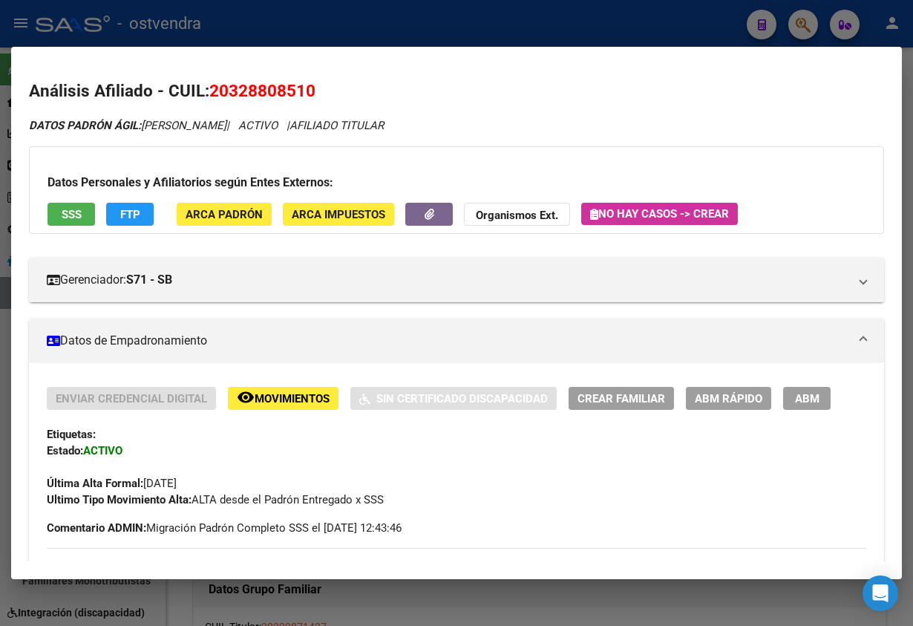
drag, startPoint x: 70, startPoint y: 212, endPoint x: 183, endPoint y: 152, distance: 128.5
click at [183, 152] on div "Datos Personales y Afiliatorios según Entes Externos: SSS FTP ARCA Padrón ARCA …" at bounding box center [456, 190] width 855 height 88
click at [816, 397] on span "ABM" at bounding box center [807, 398] width 24 height 13
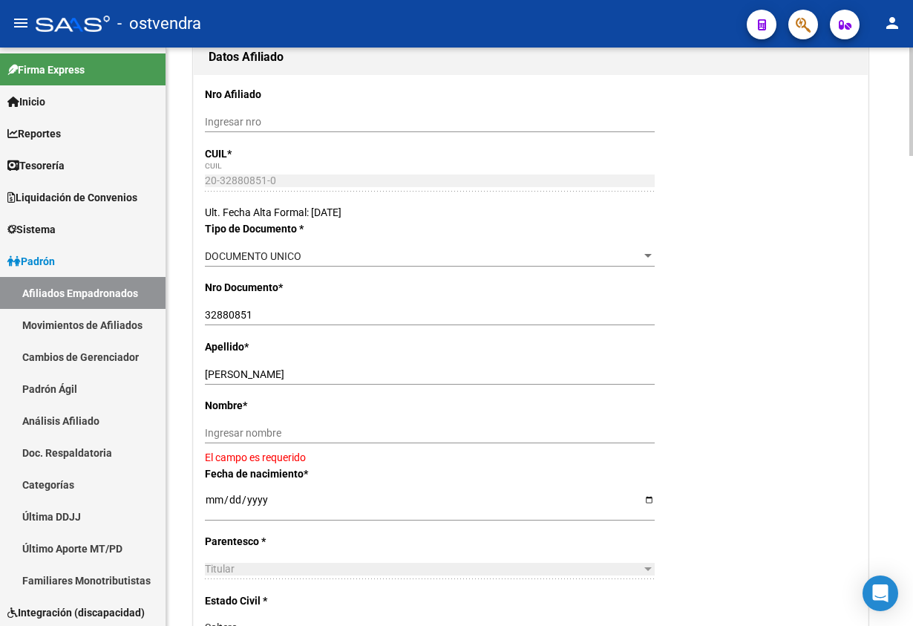
scroll to position [334, 0]
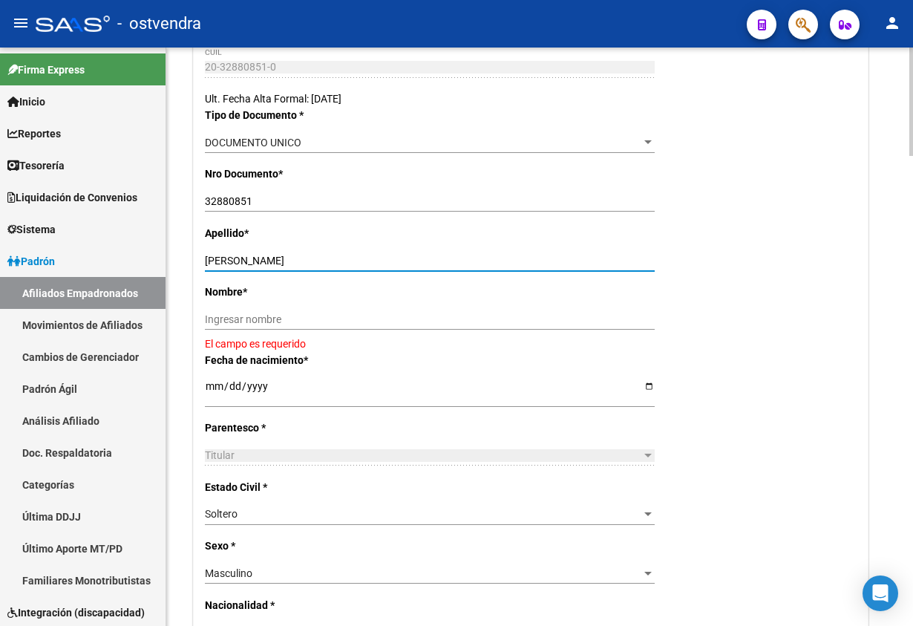
drag, startPoint x: 246, startPoint y: 261, endPoint x: 419, endPoint y: 323, distance: 184.5
click at [517, 261] on input "SUAREZ MATIAS ABEL" at bounding box center [430, 261] width 450 height 13
drag, startPoint x: 412, startPoint y: 327, endPoint x: 269, endPoint y: 298, distance: 145.4
click at [408, 327] on div "Ingresar nombre" at bounding box center [430, 319] width 450 height 21
paste input "MATIAS ABEL"
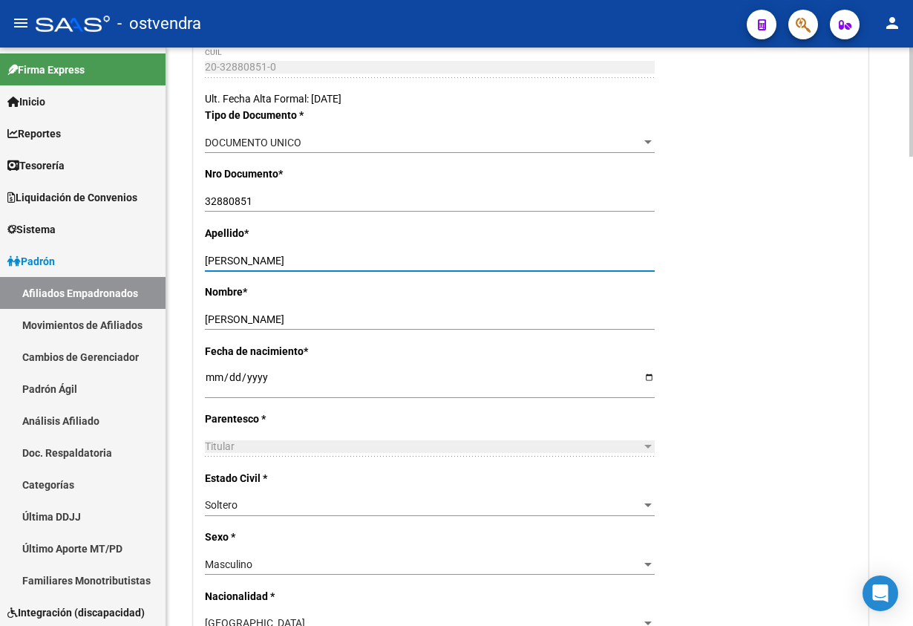
drag, startPoint x: 256, startPoint y: 256, endPoint x: 428, endPoint y: 243, distance: 171.9
click at [388, 252] on div "SUAREZ MATIAS ABEL Ingresar apellido" at bounding box center [430, 260] width 450 height 21
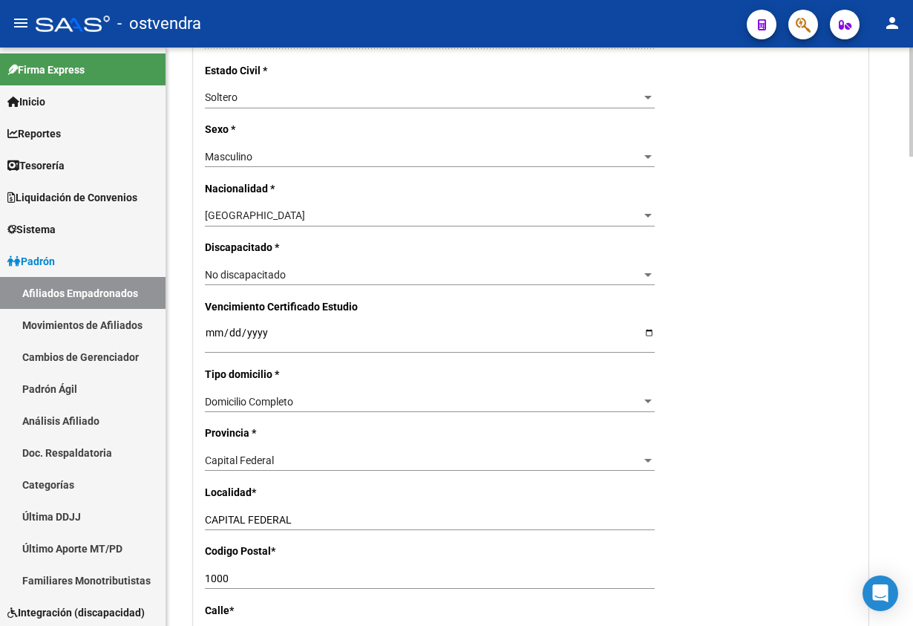
scroll to position [779, 0]
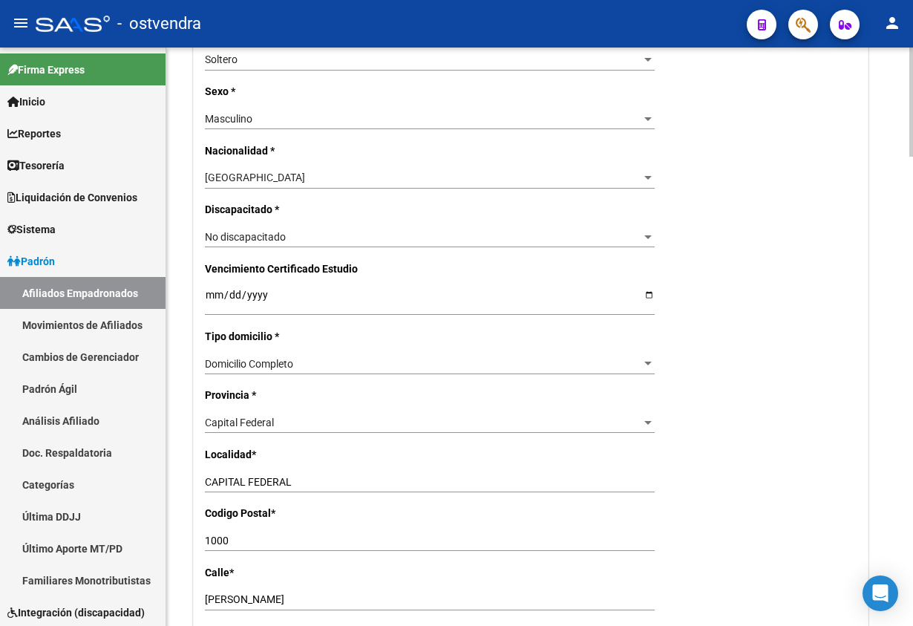
click at [267, 421] on span "Capital Federal" at bounding box center [239, 422] width 69 height 12
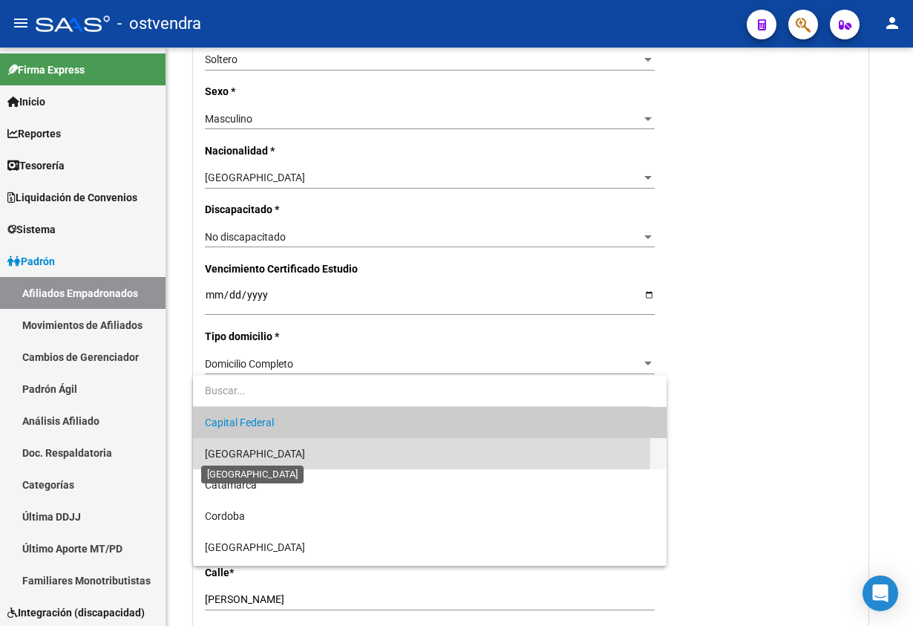
click at [261, 448] on span "[GEOGRAPHIC_DATA]" at bounding box center [255, 454] width 100 height 12
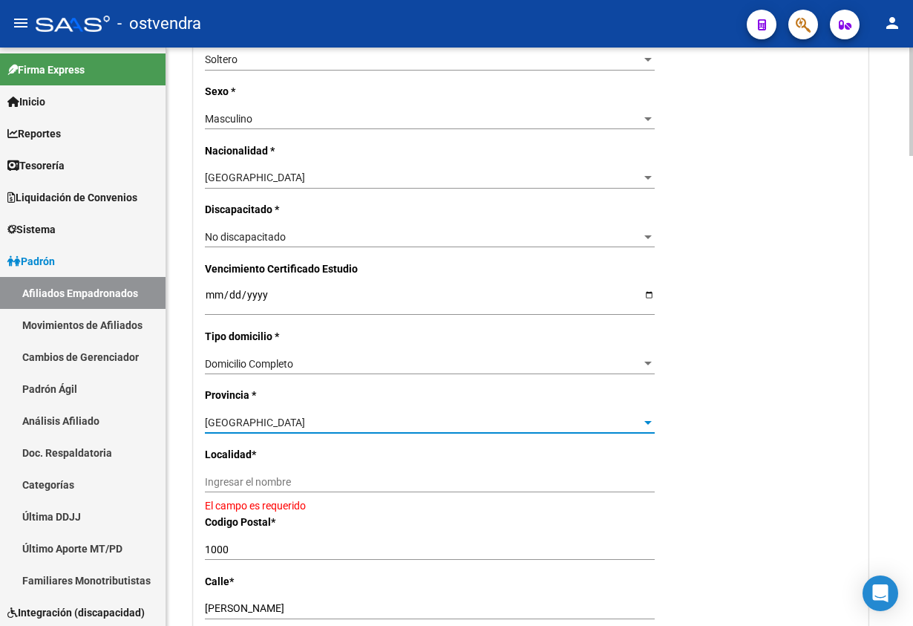
click at [295, 474] on div "Ingresar el nombre" at bounding box center [430, 481] width 450 height 21
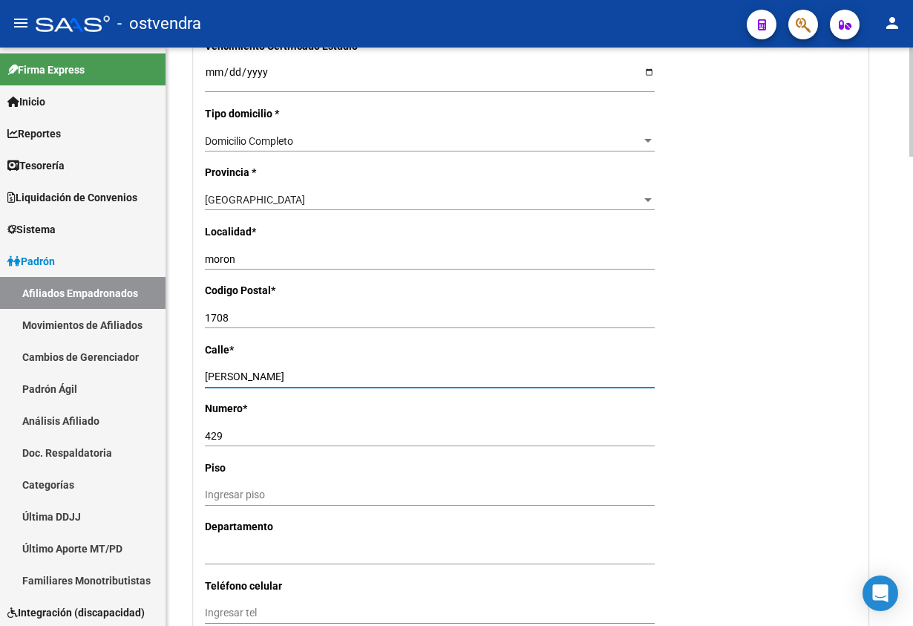
click at [796, 374] on div "Nro Afiliado Ingresar nro CUIL * 20-32880851-0 CUIL ARCA Padrón Ult. Fecha Alta…" at bounding box center [531, 58] width 674 height 1531
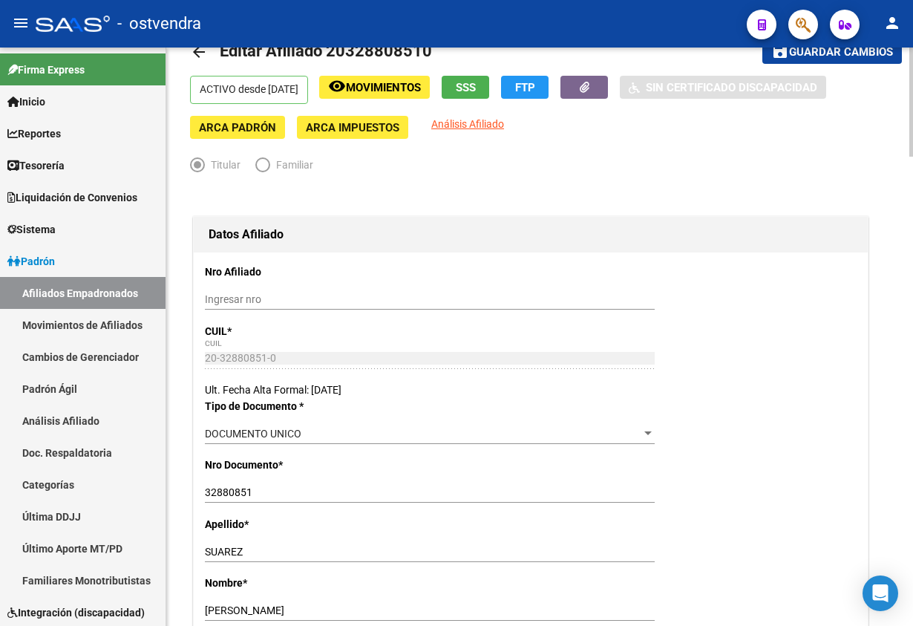
scroll to position [0, 0]
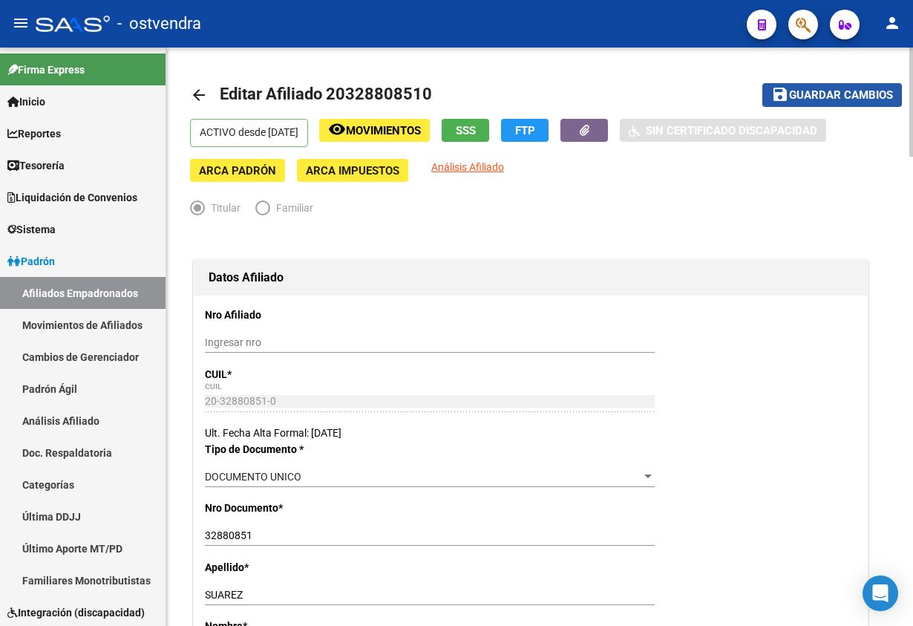
click at [817, 94] on span "Guardar cambios" at bounding box center [841, 95] width 104 height 13
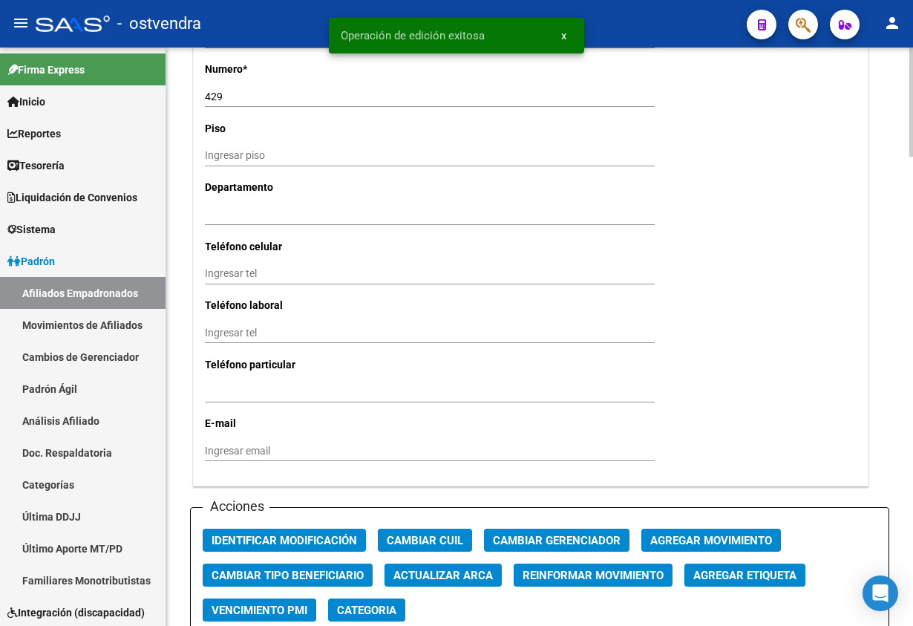
scroll to position [1447, 0]
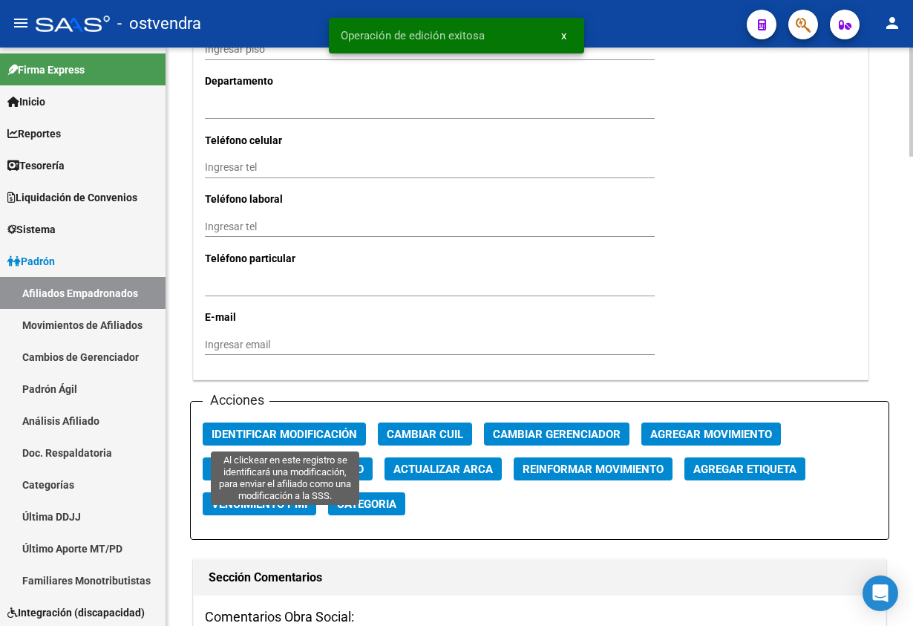
click at [287, 435] on span "Identificar Modificación" at bounding box center [284, 434] width 145 height 13
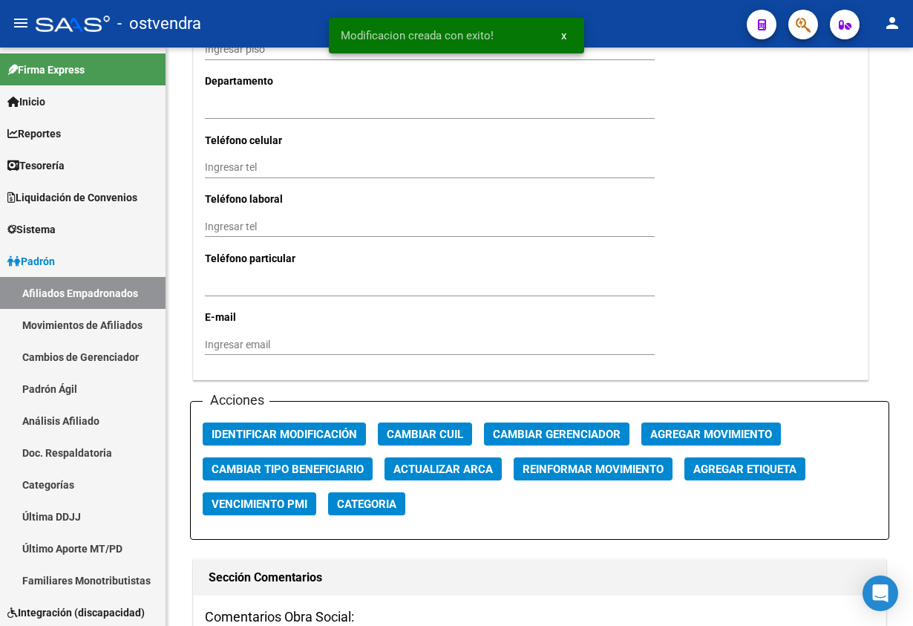
click at [795, 31] on button "button" at bounding box center [803, 25] width 30 height 30
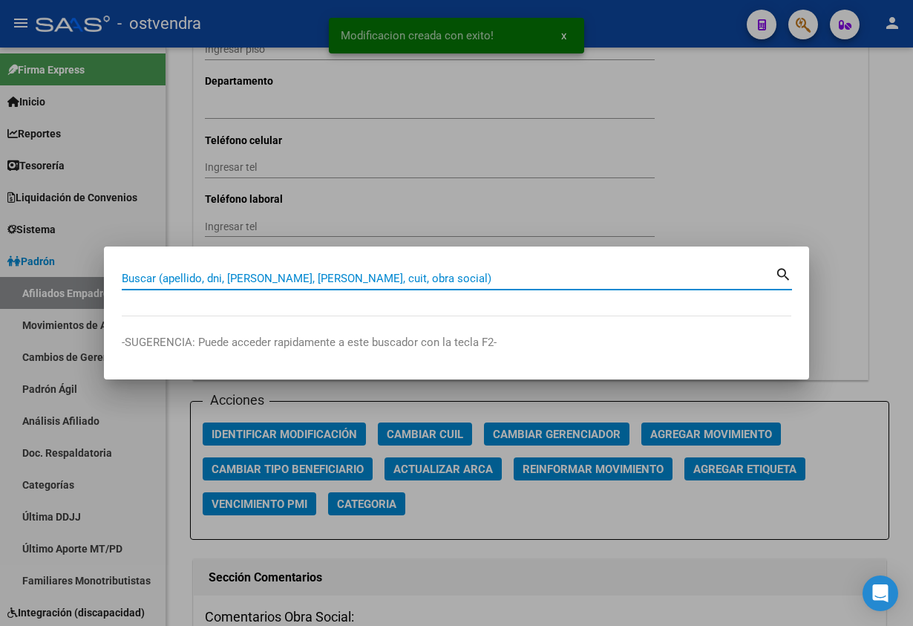
paste input "31457550"
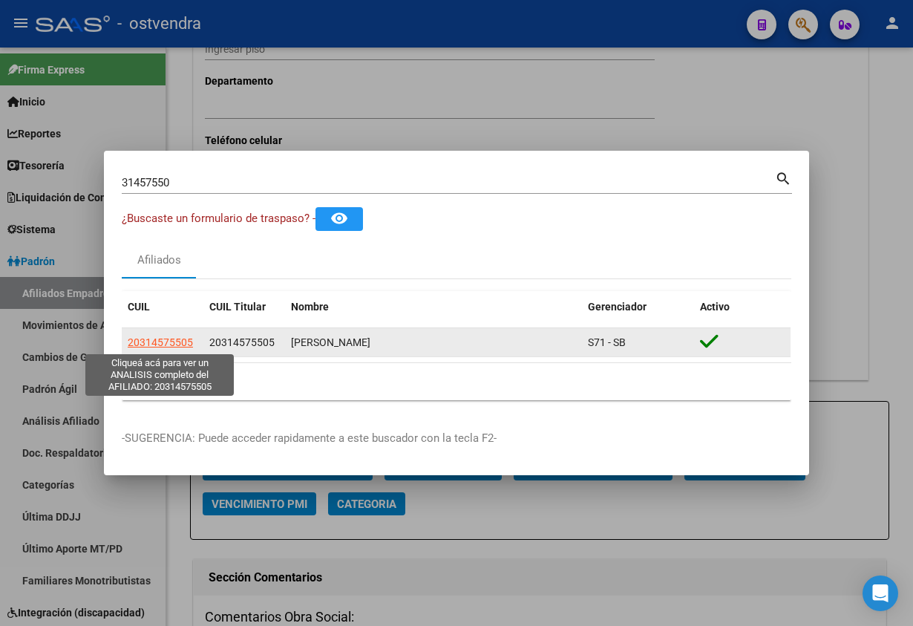
click at [145, 347] on span "20314575505" at bounding box center [160, 342] width 65 height 12
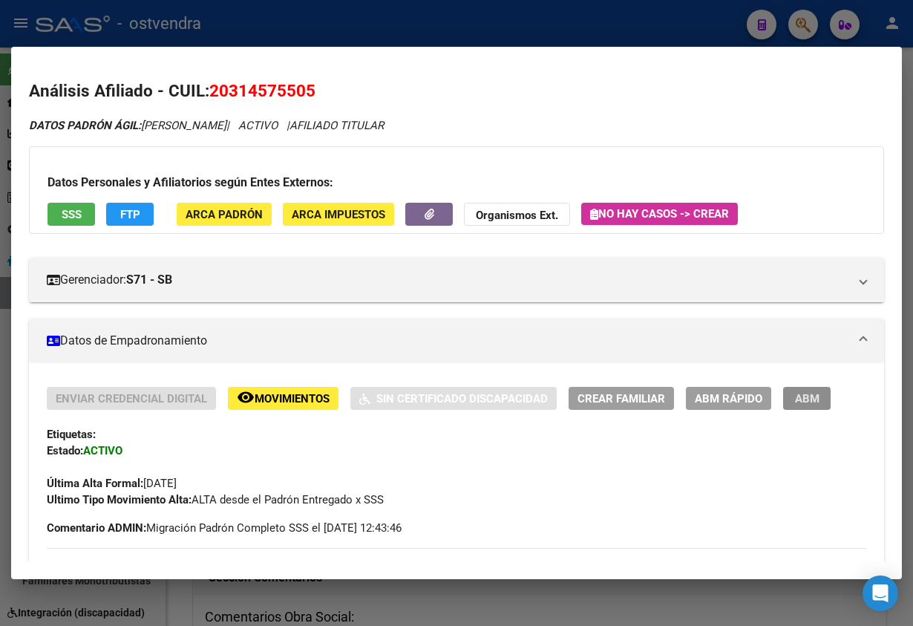
drag, startPoint x: 807, startPoint y: 399, endPoint x: 733, endPoint y: 359, distance: 84.4
click at [807, 399] on span "ABM" at bounding box center [807, 398] width 24 height 13
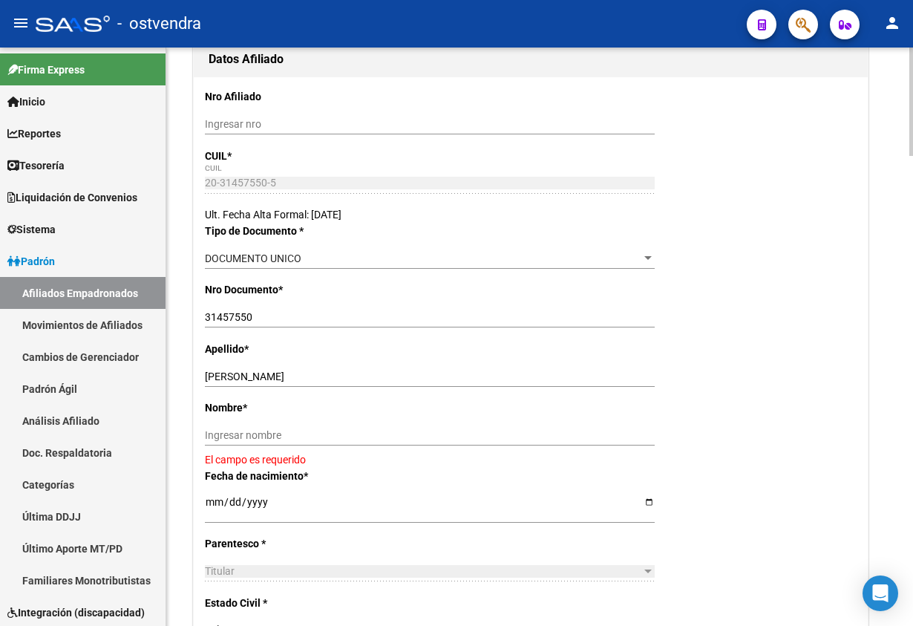
scroll to position [223, 0]
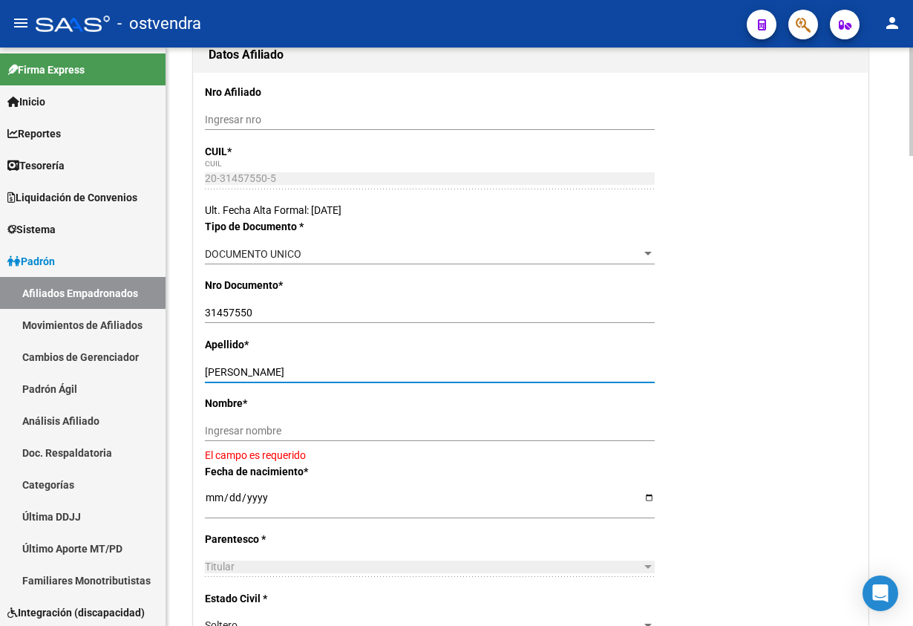
drag, startPoint x: 261, startPoint y: 372, endPoint x: 416, endPoint y: 454, distance: 176.3
click at [504, 379] on div "GONZALEZ GABRIEL EDUARDO Ingresar apellido" at bounding box center [430, 371] width 450 height 21
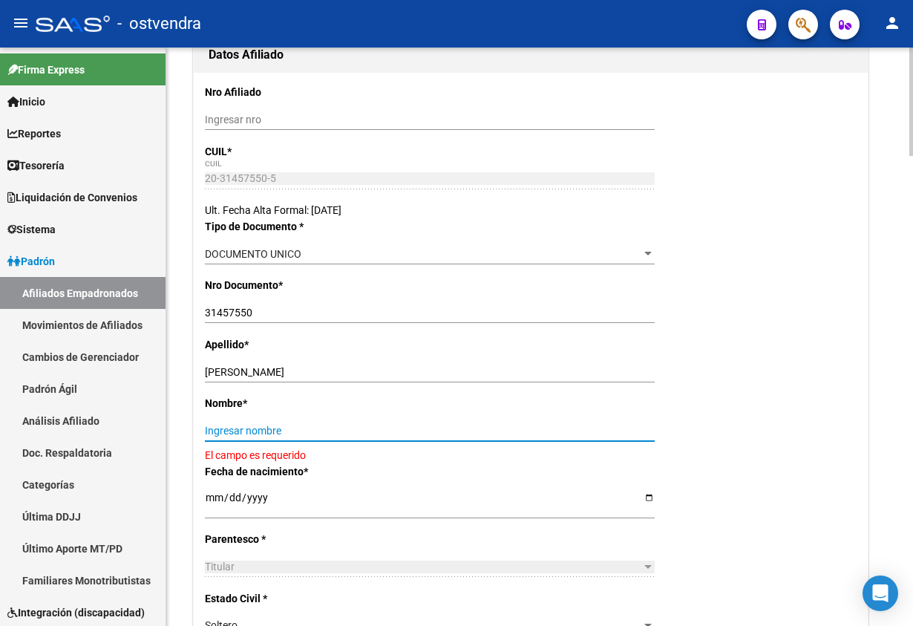
drag, startPoint x: 406, startPoint y: 431, endPoint x: 307, endPoint y: 428, distance: 98.8
click at [404, 430] on input "Ingresar nombre" at bounding box center [430, 431] width 450 height 13
paste input "GABRIEL EDUARDO"
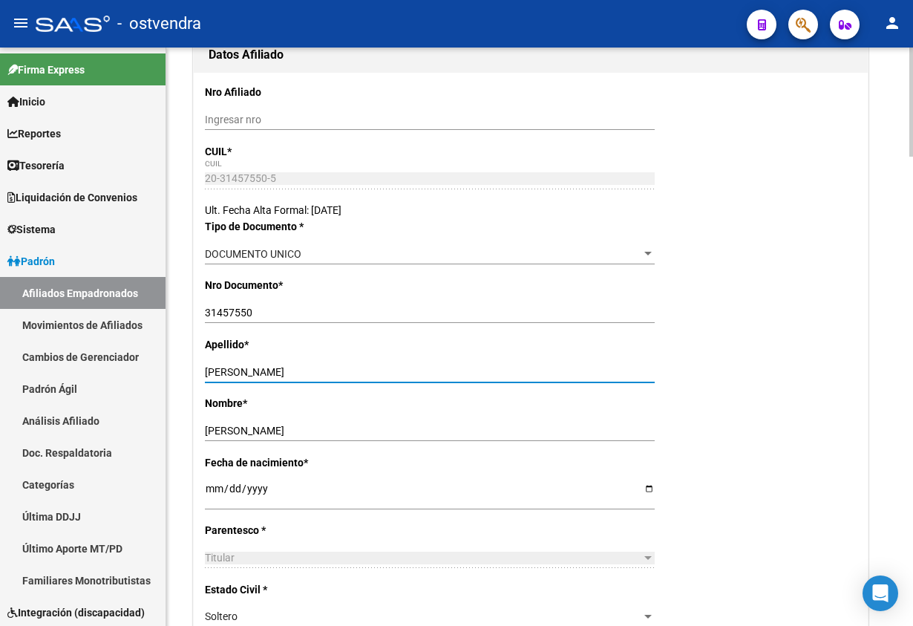
drag, startPoint x: 261, startPoint y: 370, endPoint x: 450, endPoint y: 328, distance: 193.9
click at [497, 368] on input "GONZALEZ GABRIEL EDUARDO" at bounding box center [430, 372] width 450 height 13
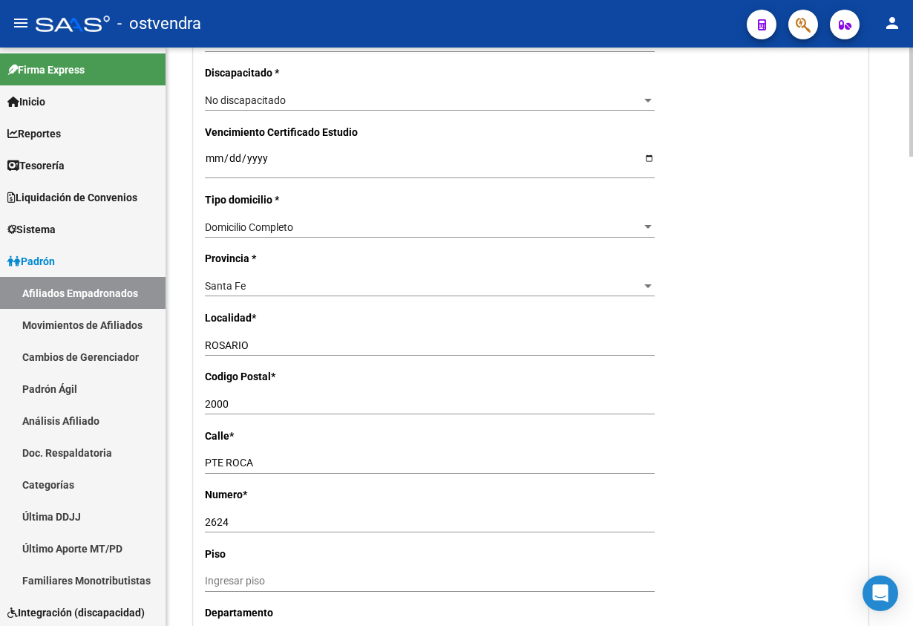
scroll to position [891, 0]
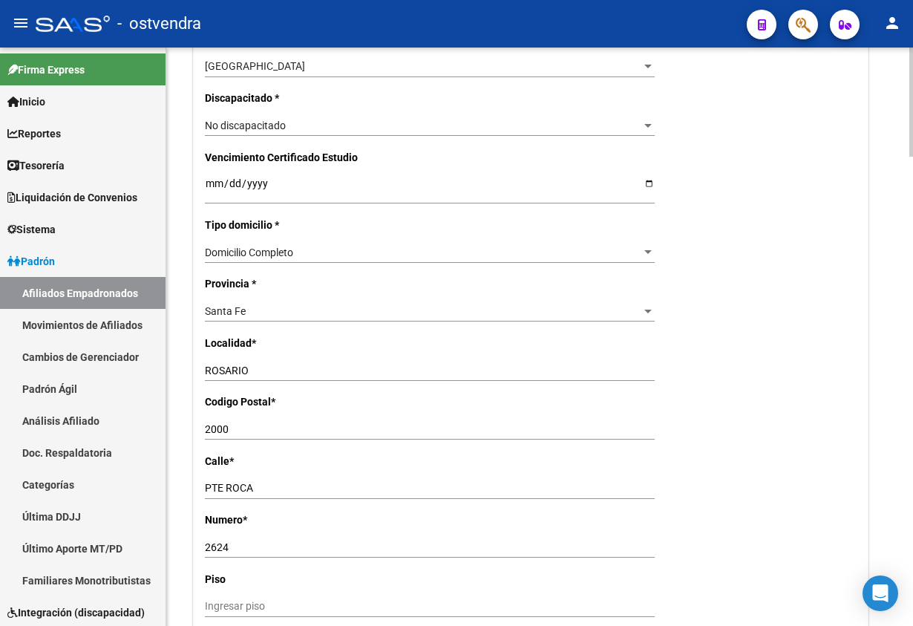
click at [330, 321] on div "Santa Fe Seleccionar provincia" at bounding box center [430, 311] width 450 height 21
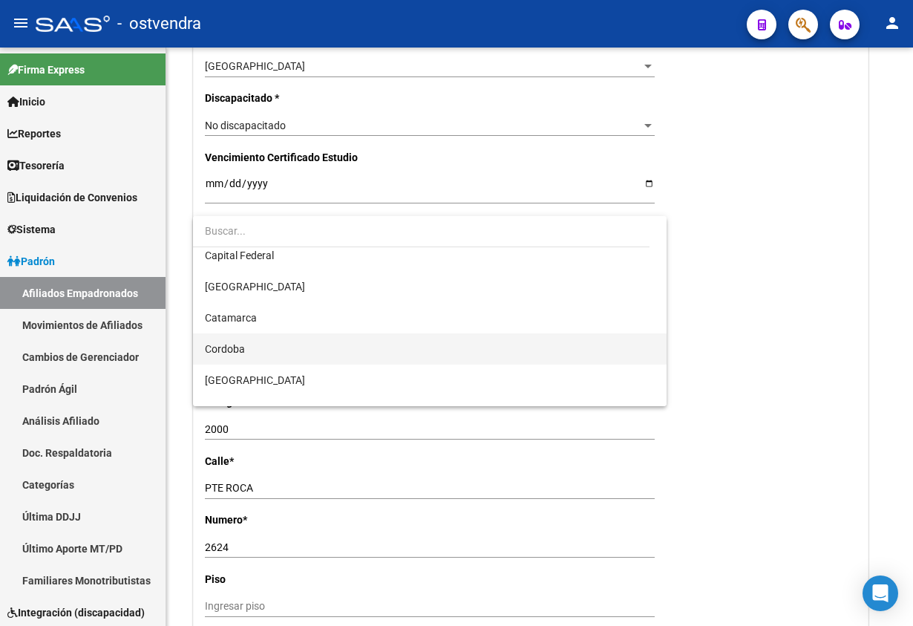
scroll to position [0, 0]
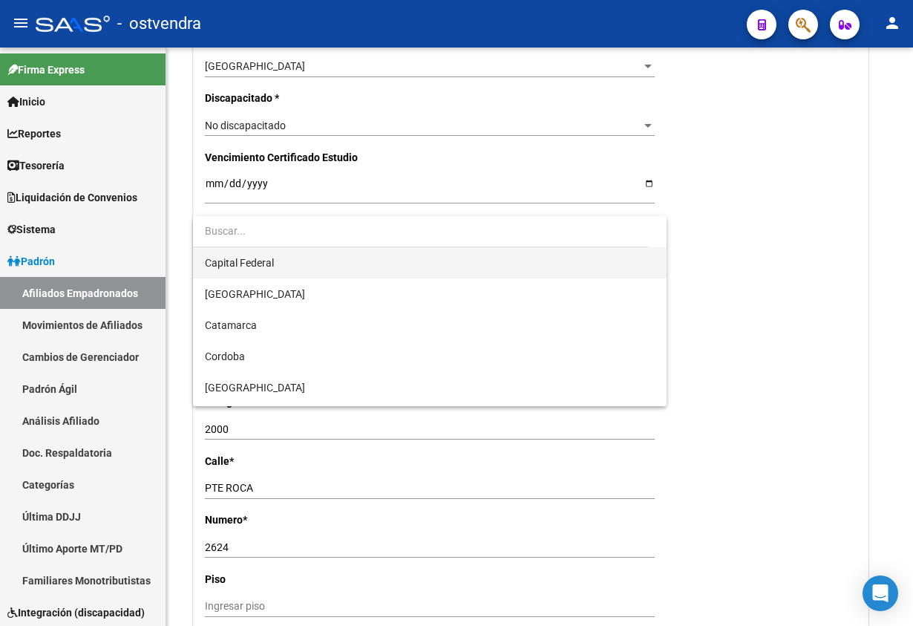
click at [254, 272] on span "Capital Federal" at bounding box center [429, 262] width 449 height 31
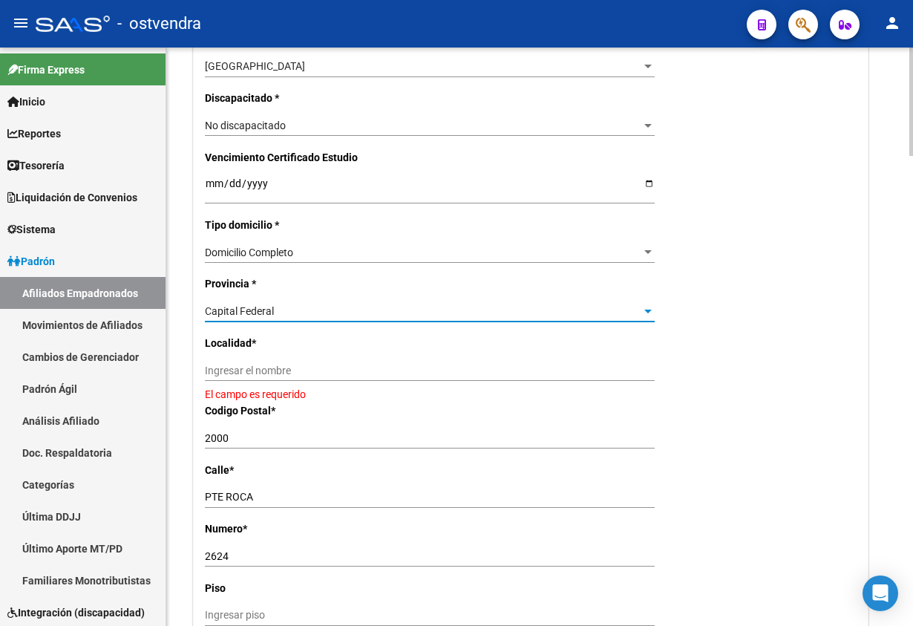
click at [257, 368] on input "Ingresar el nombre" at bounding box center [430, 370] width 450 height 13
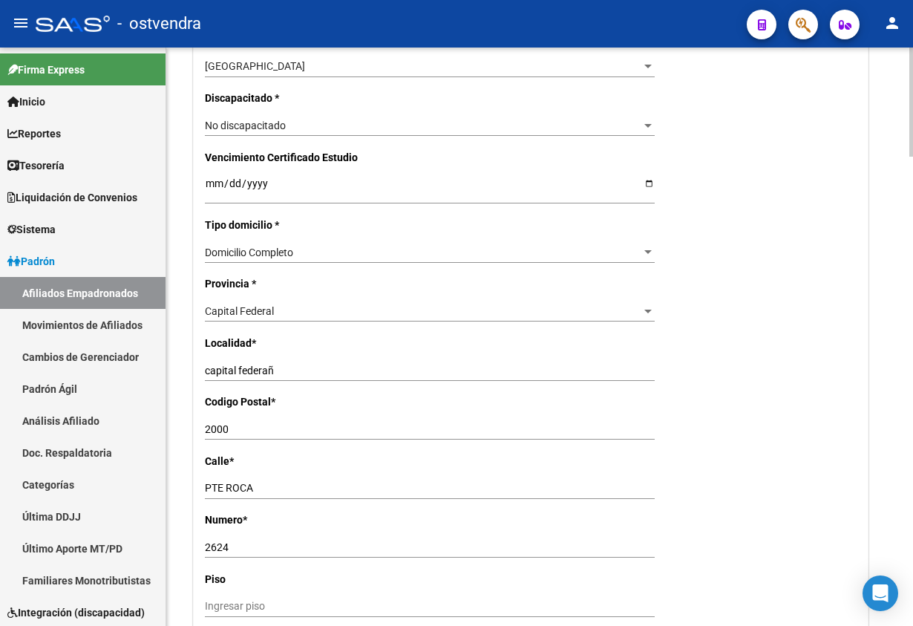
drag, startPoint x: 345, startPoint y: 390, endPoint x: 328, endPoint y: 370, distance: 25.8
click at [339, 383] on div "capital federañ Ingresar el nombre" at bounding box center [430, 376] width 450 height 33
click at [328, 370] on input "capital federañ" at bounding box center [430, 370] width 450 height 13
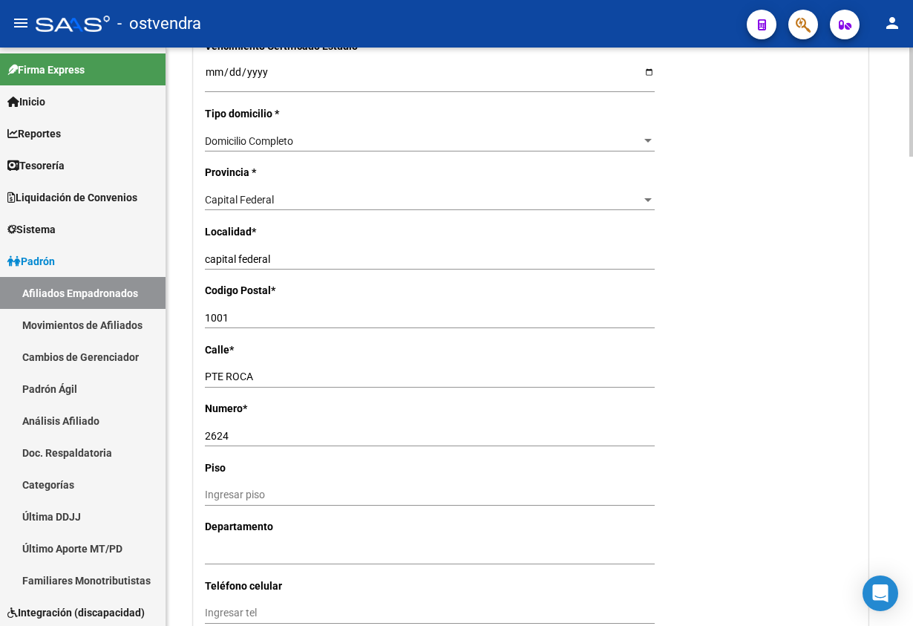
click at [815, 357] on div "Nro Afiliado Ingresar nro CUIL * 20-31457550-5 CUIL ARCA Padrón Ult. Fecha Alta…" at bounding box center [531, 58] width 674 height 1531
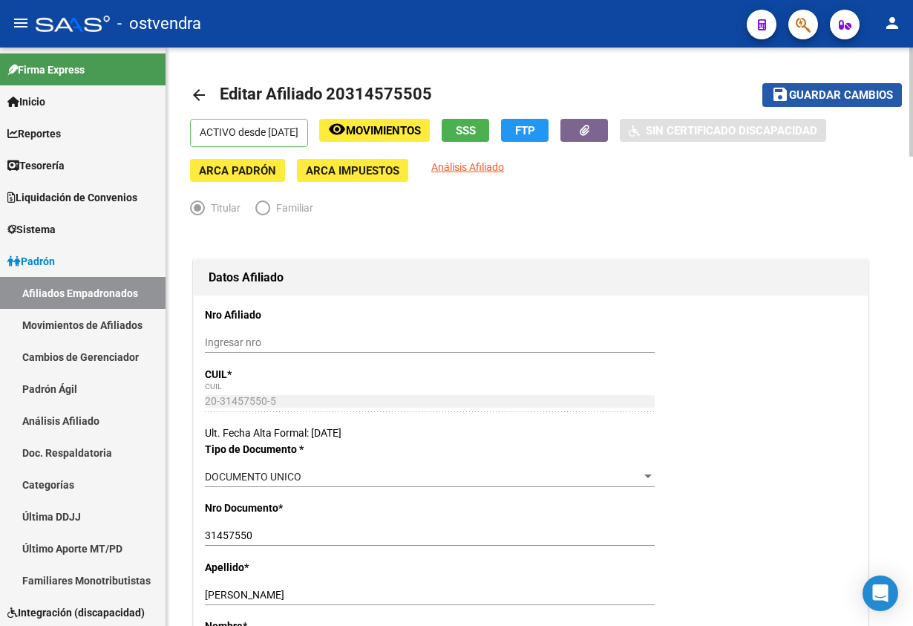
click at [816, 102] on button "save Guardar cambios" at bounding box center [832, 94] width 140 height 23
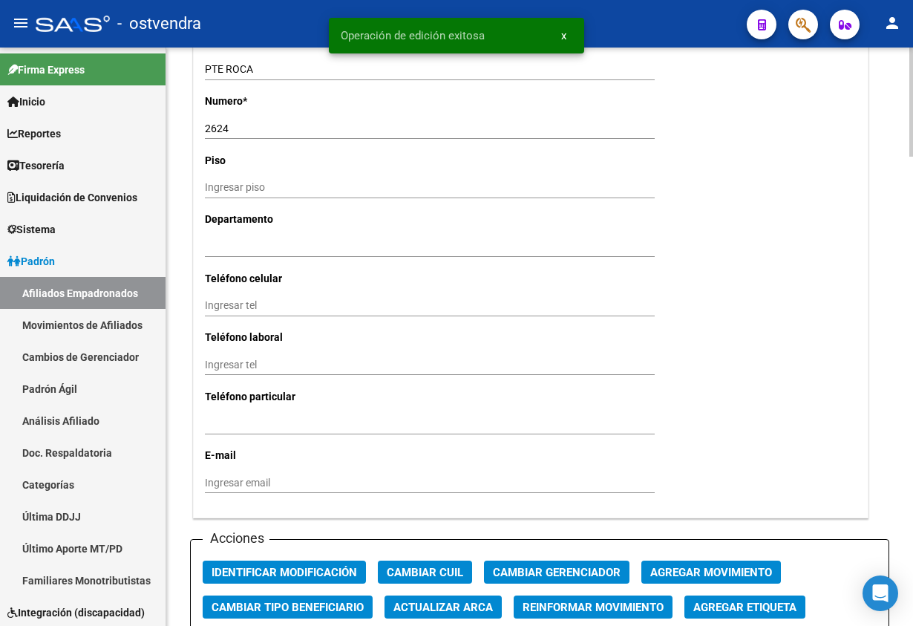
scroll to position [1336, 0]
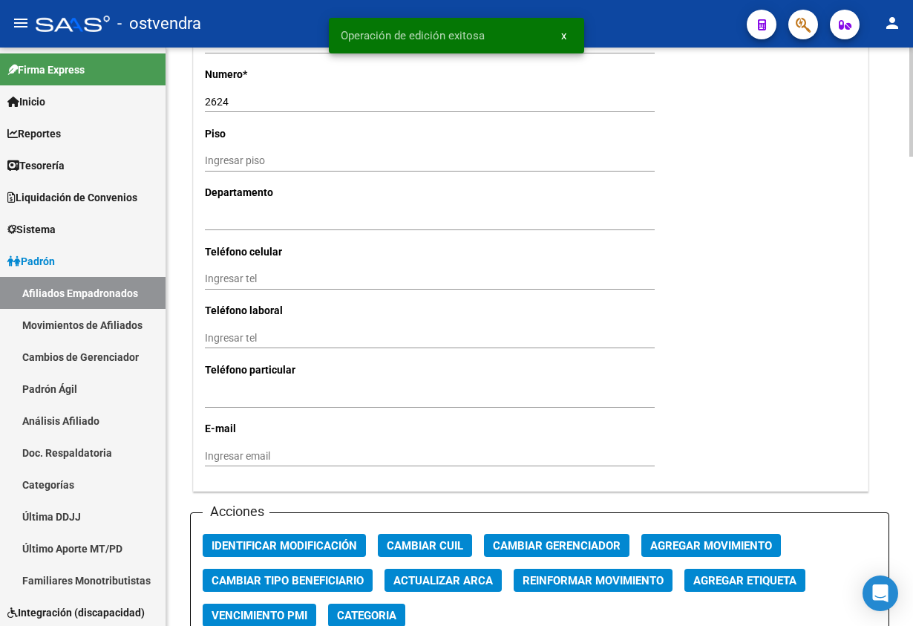
click at [310, 532] on div "Acciones Identificar Modificación Cambiar CUIL Cambiar Gerenciador Agregar Movi…" at bounding box center [539, 581] width 699 height 139
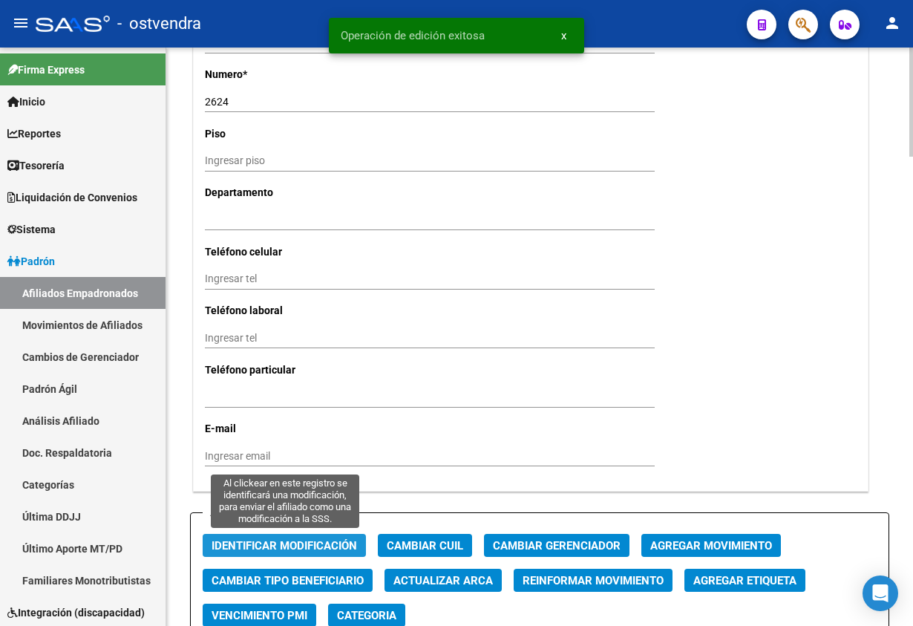
click at [312, 539] on span "Identificar Modificación" at bounding box center [284, 545] width 145 height 13
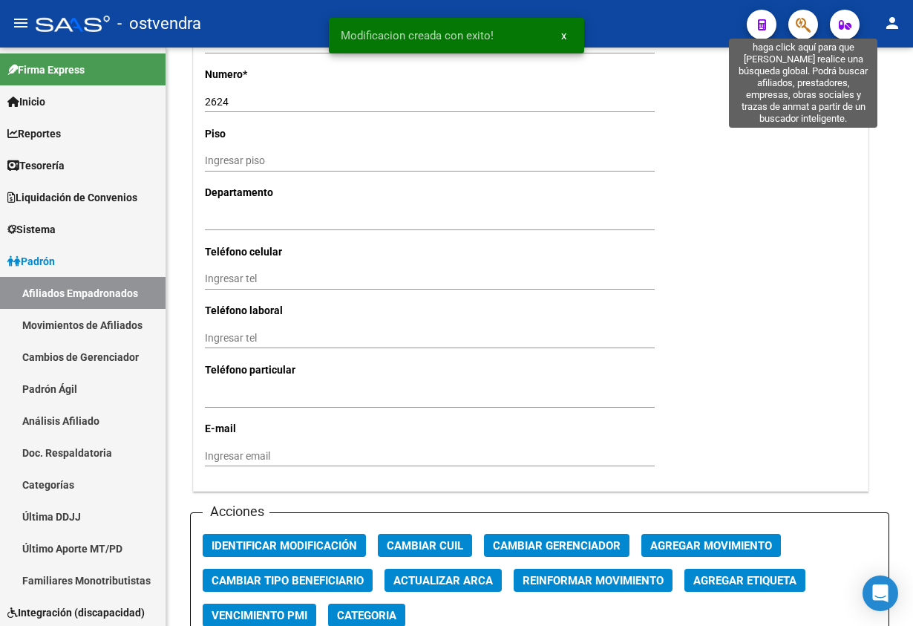
click at [802, 24] on icon "button" at bounding box center [803, 24] width 15 height 17
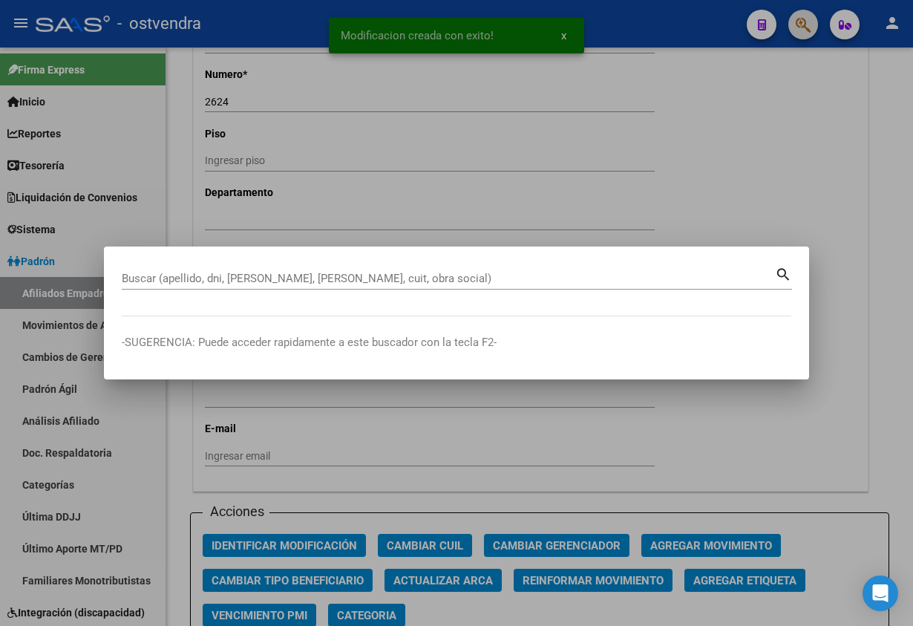
paste input "16757806"
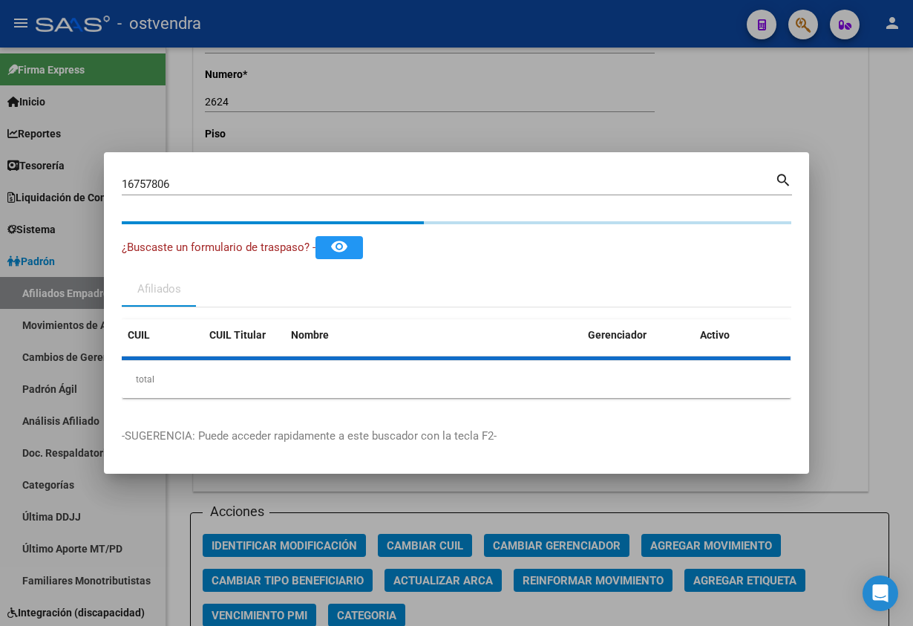
drag, startPoint x: 430, startPoint y: 208, endPoint x: 488, endPoint y: 551, distance: 347.9
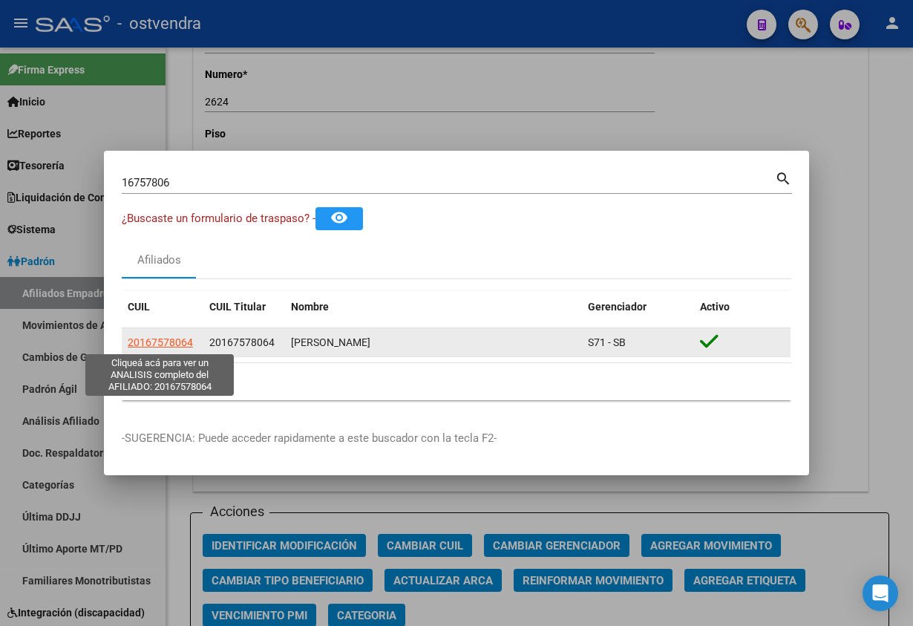
drag, startPoint x: 488, startPoint y: 551, endPoint x: 176, endPoint y: 338, distance: 377.8
click at [176, 338] on span "20167578064" at bounding box center [160, 342] width 65 height 12
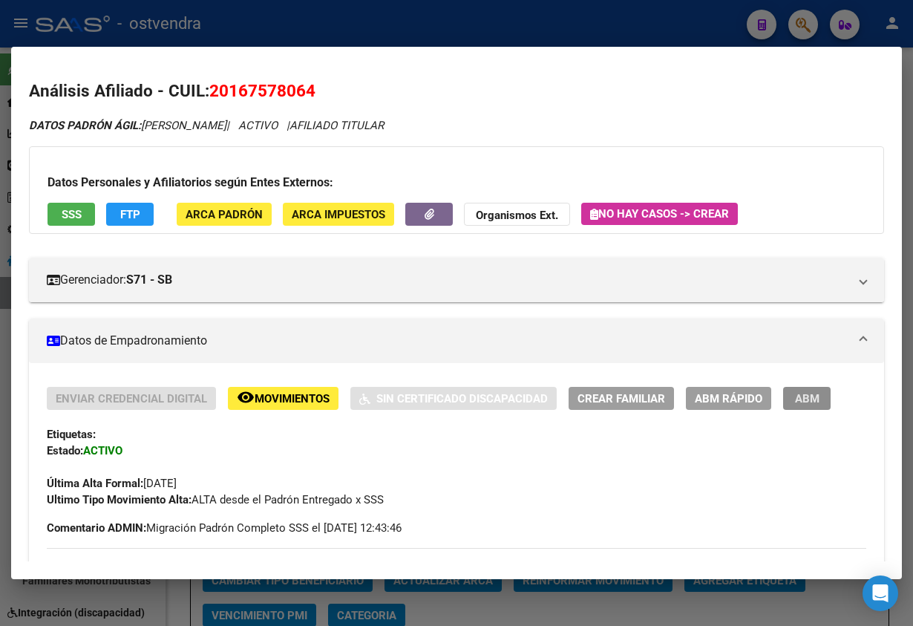
click at [796, 401] on span "ABM" at bounding box center [807, 398] width 24 height 13
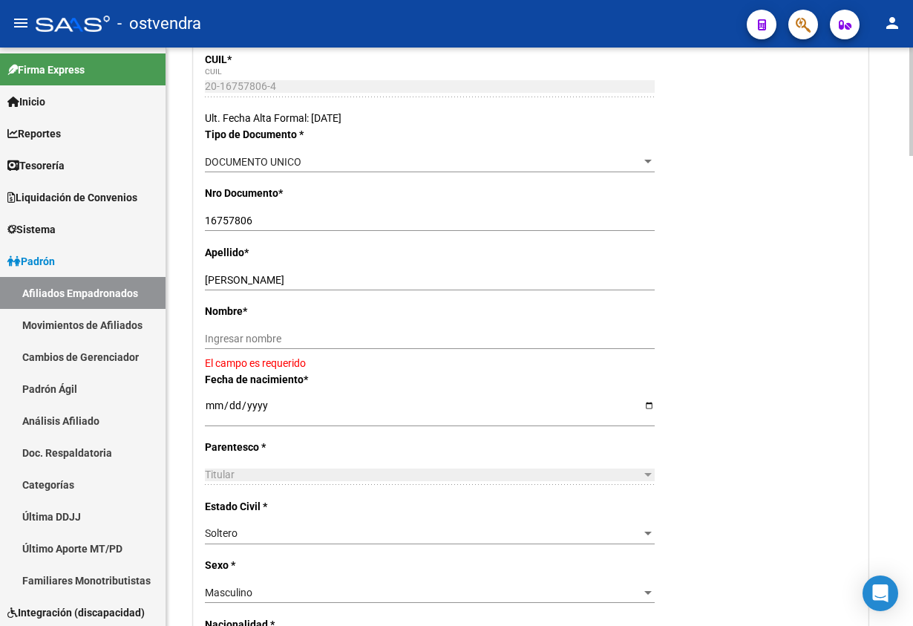
scroll to position [334, 0]
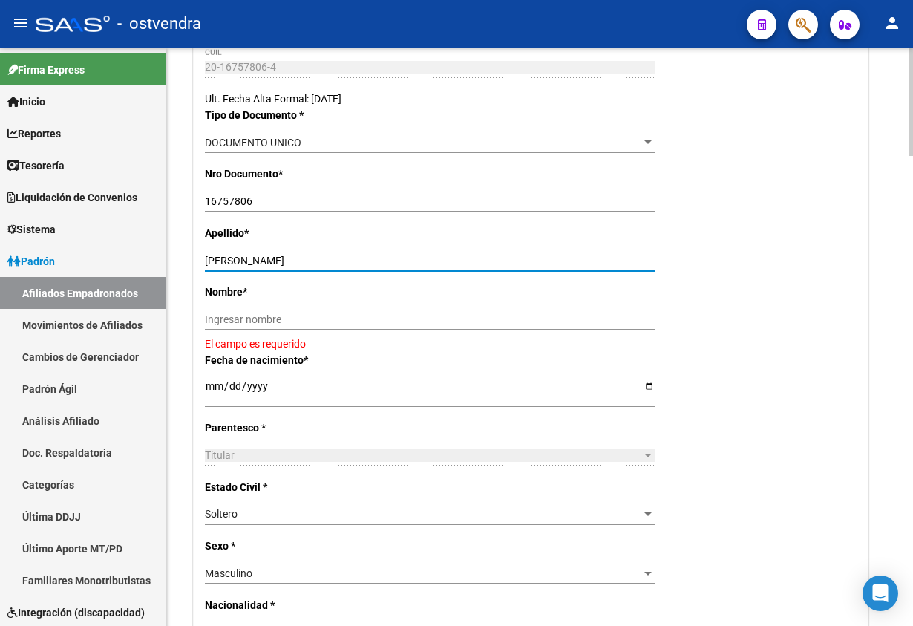
drag, startPoint x: 239, startPoint y: 261, endPoint x: 408, endPoint y: 297, distance: 173.1
click at [445, 272] on div "ROSSI CARLOS QUINTO Ingresar apellido" at bounding box center [430, 266] width 450 height 33
click at [395, 312] on div "Ingresar nombre" at bounding box center [430, 319] width 450 height 21
paste input "CARLOS QUINTO"
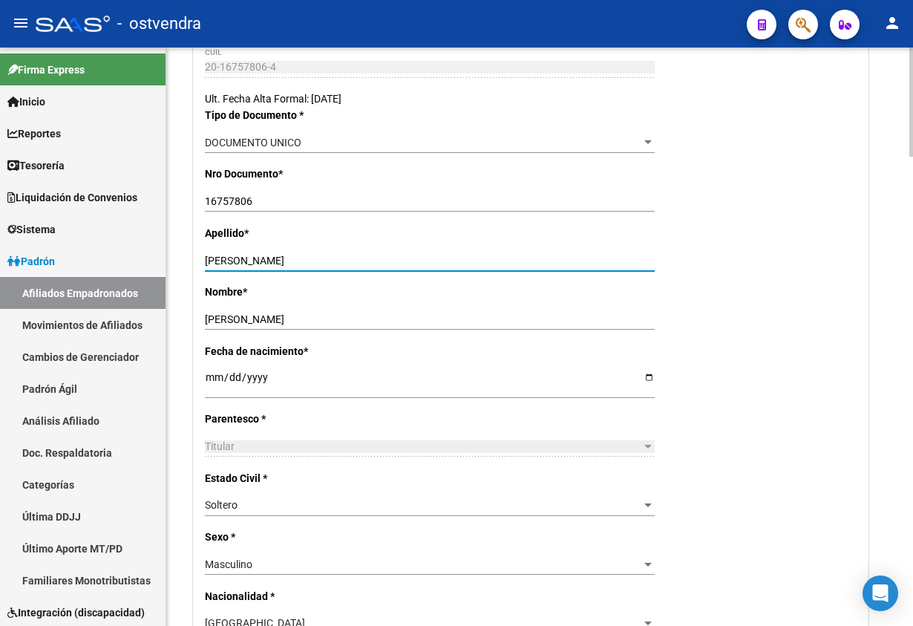
drag, startPoint x: 237, startPoint y: 258, endPoint x: 511, endPoint y: 214, distance: 277.5
click at [492, 245] on div "Apellido * ROSSI CARLOS QUINTO Ingresar apellido" at bounding box center [531, 254] width 652 height 59
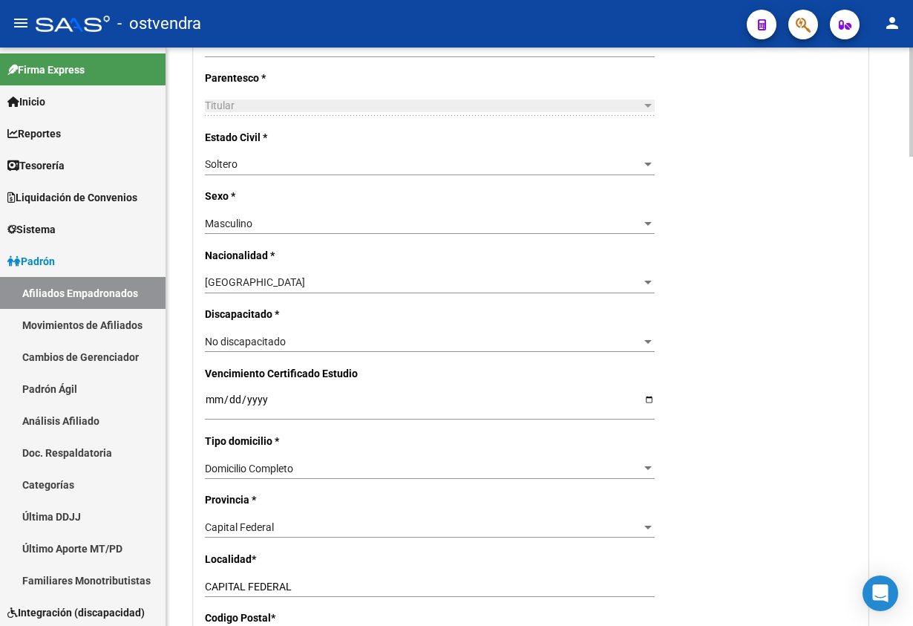
scroll to position [668, 0]
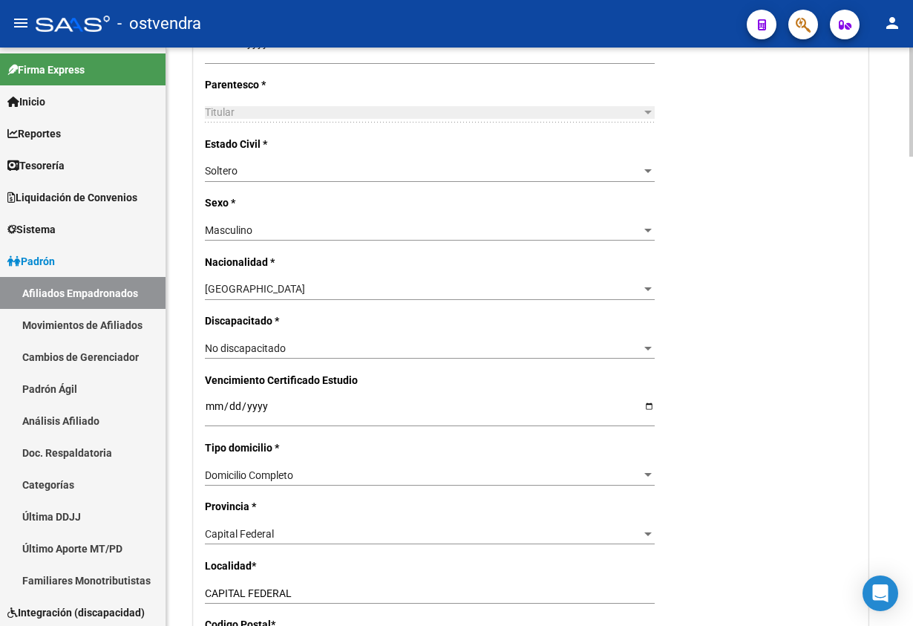
click at [272, 463] on div "Nro Afiliado Ingresar nro CUIL * 20-16757806-4 CUIL ARCA Padrón Ult. Fecha Alta…" at bounding box center [531, 392] width 674 height 1531
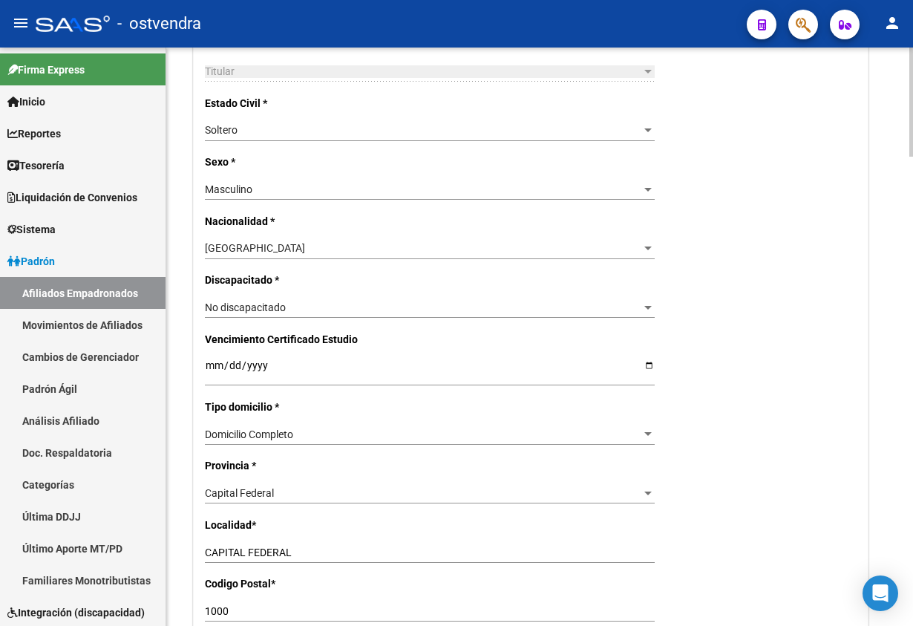
scroll to position [779, 0]
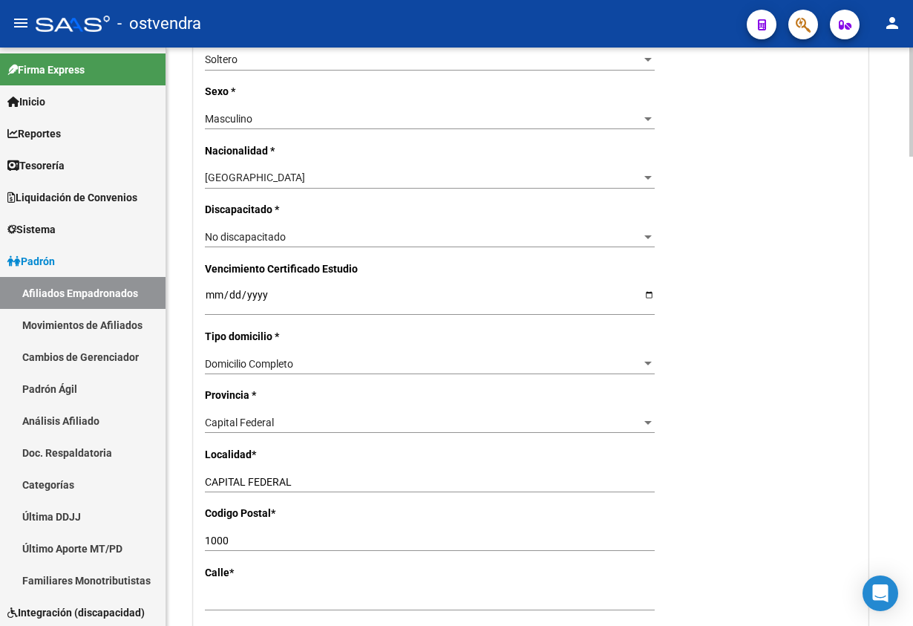
click at [265, 419] on span "Capital Federal" at bounding box center [239, 422] width 69 height 12
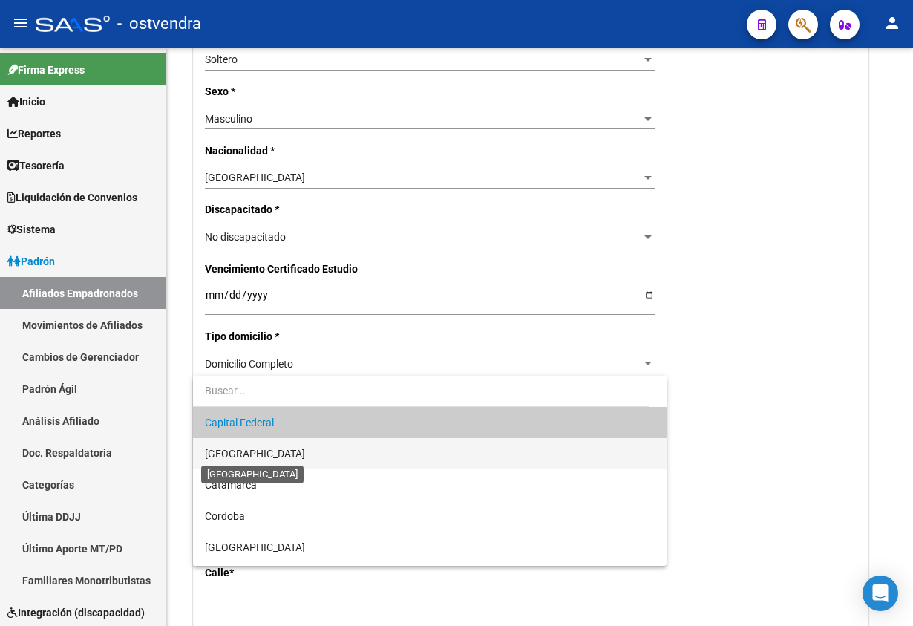
click at [259, 454] on span "[GEOGRAPHIC_DATA]" at bounding box center [255, 454] width 100 height 12
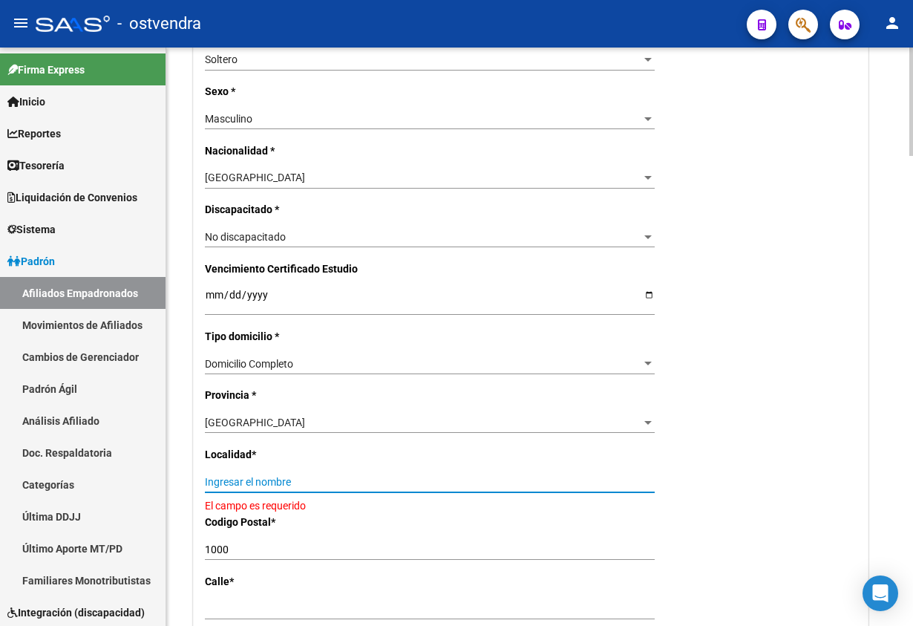
drag, startPoint x: 266, startPoint y: 477, endPoint x: 289, endPoint y: 455, distance: 32.6
click at [266, 477] on input "Ingresar el nombre" at bounding box center [430, 482] width 450 height 13
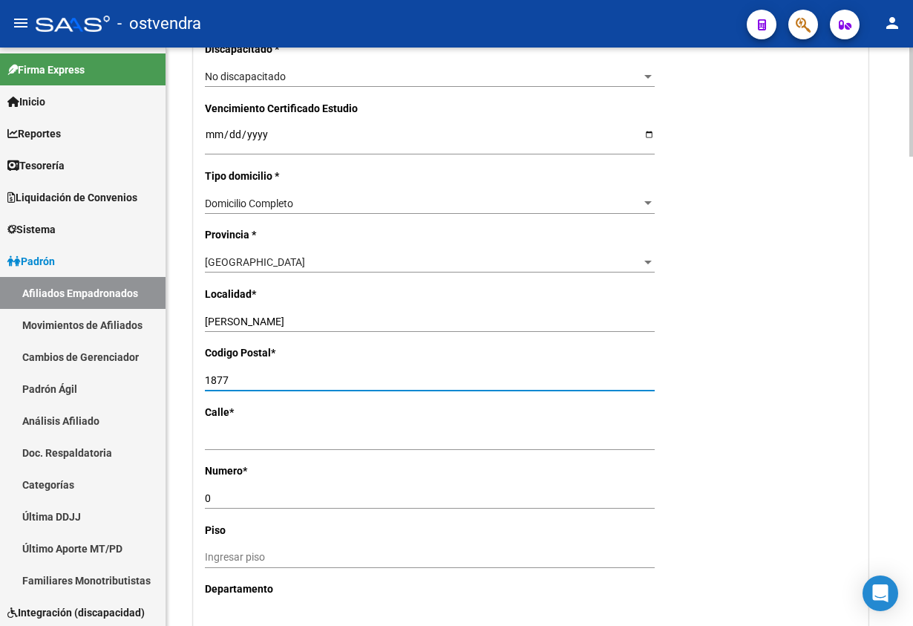
scroll to position [1113, 0]
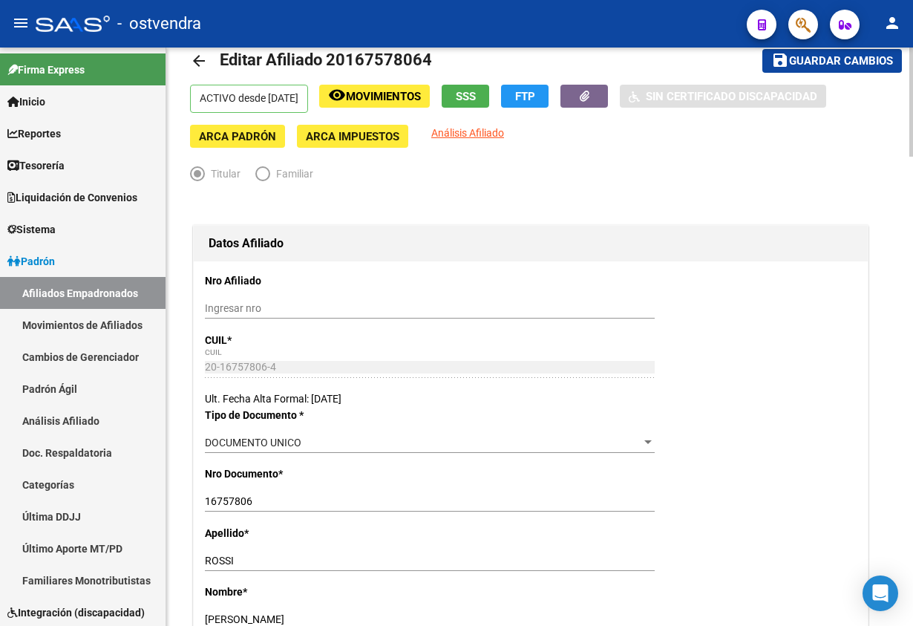
scroll to position [0, 0]
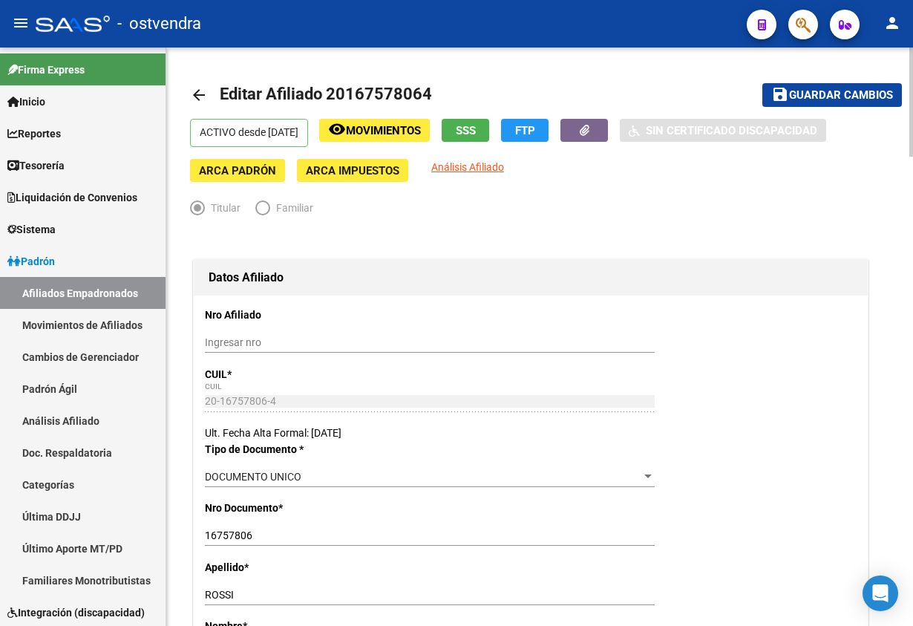
click at [855, 89] on span "Guardar cambios" at bounding box center [841, 95] width 104 height 13
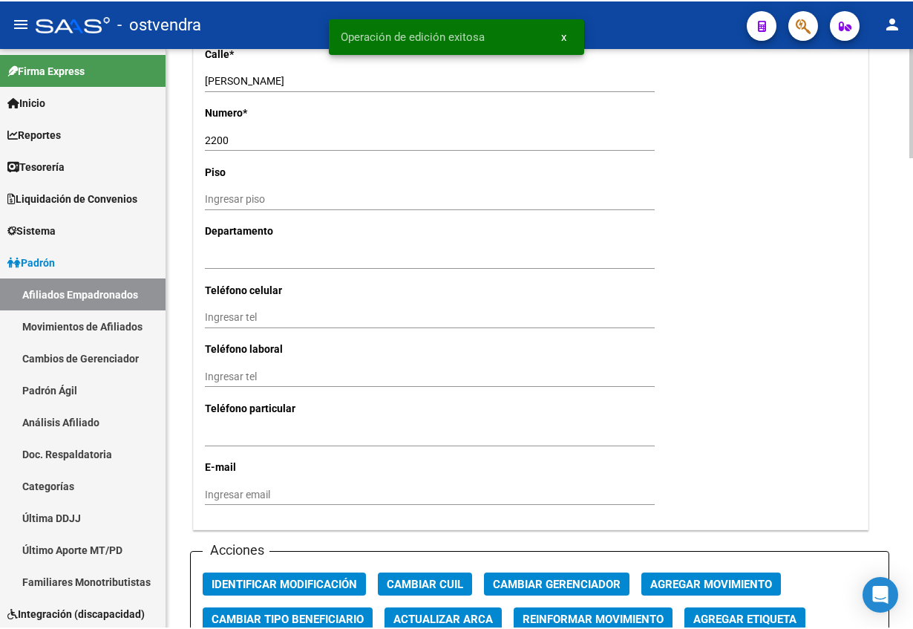
scroll to position [1781, 0]
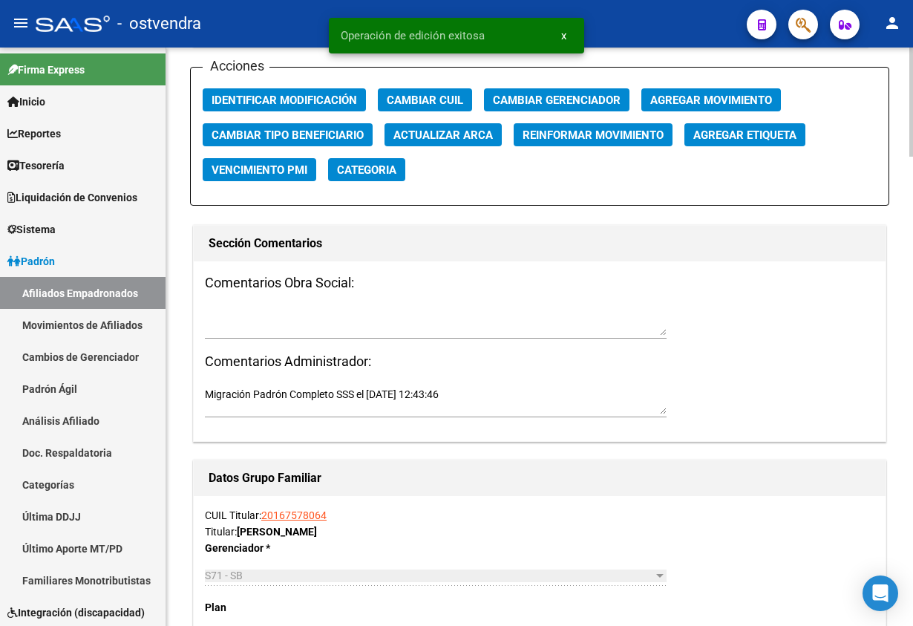
click at [327, 79] on div "Acciones Identificar Modificación Cambiar CUIL Cambiar Gerenciador Agregar Movi…" at bounding box center [539, 136] width 699 height 139
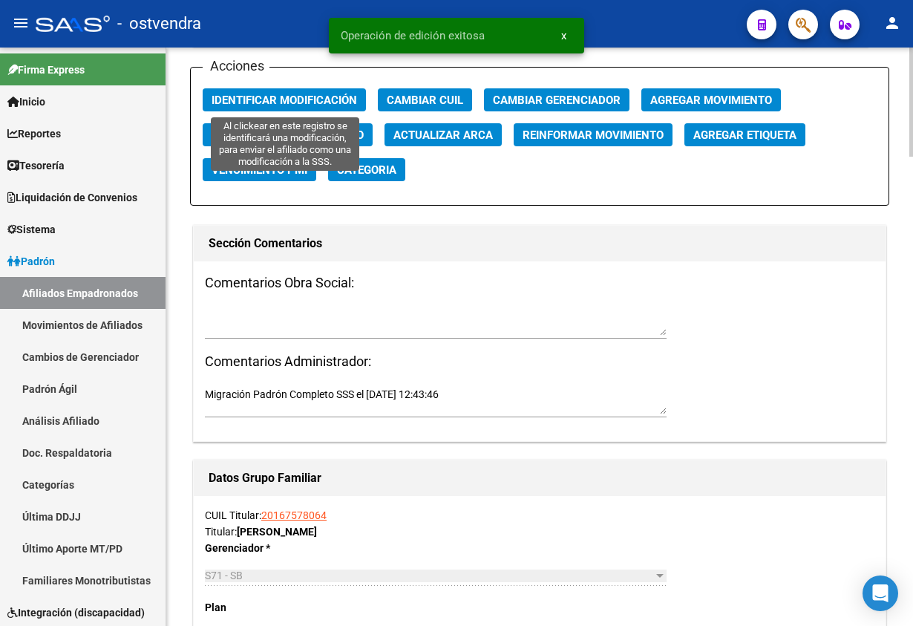
click at [333, 91] on button "Identificar Modificación" at bounding box center [284, 99] width 163 height 23
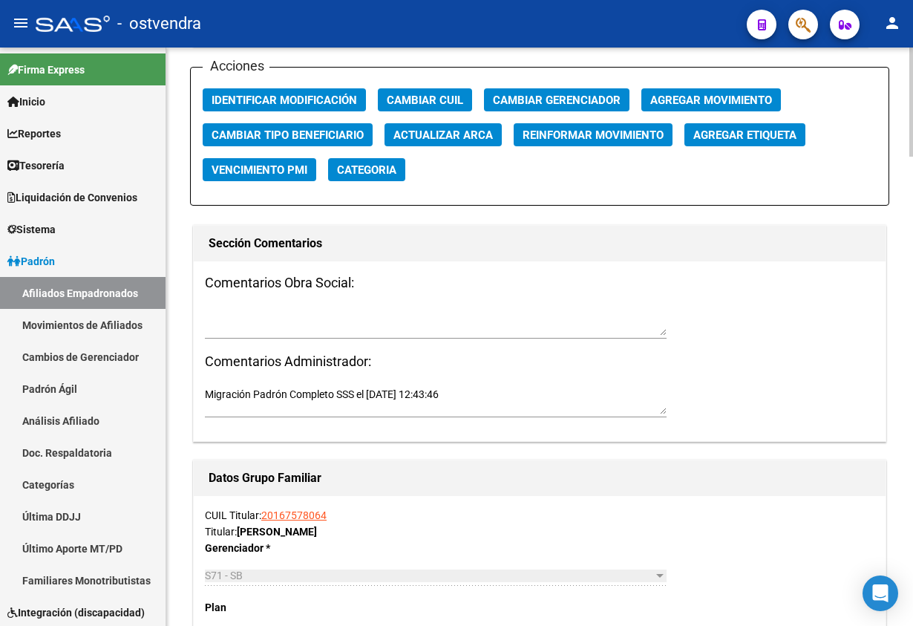
click at [624, 264] on div "Comentarios Obra Social: Comentarios Administrador: Migración Padrón Completo S…" at bounding box center [540, 351] width 692 height 180
